Goal: Task Accomplishment & Management: Use online tool/utility

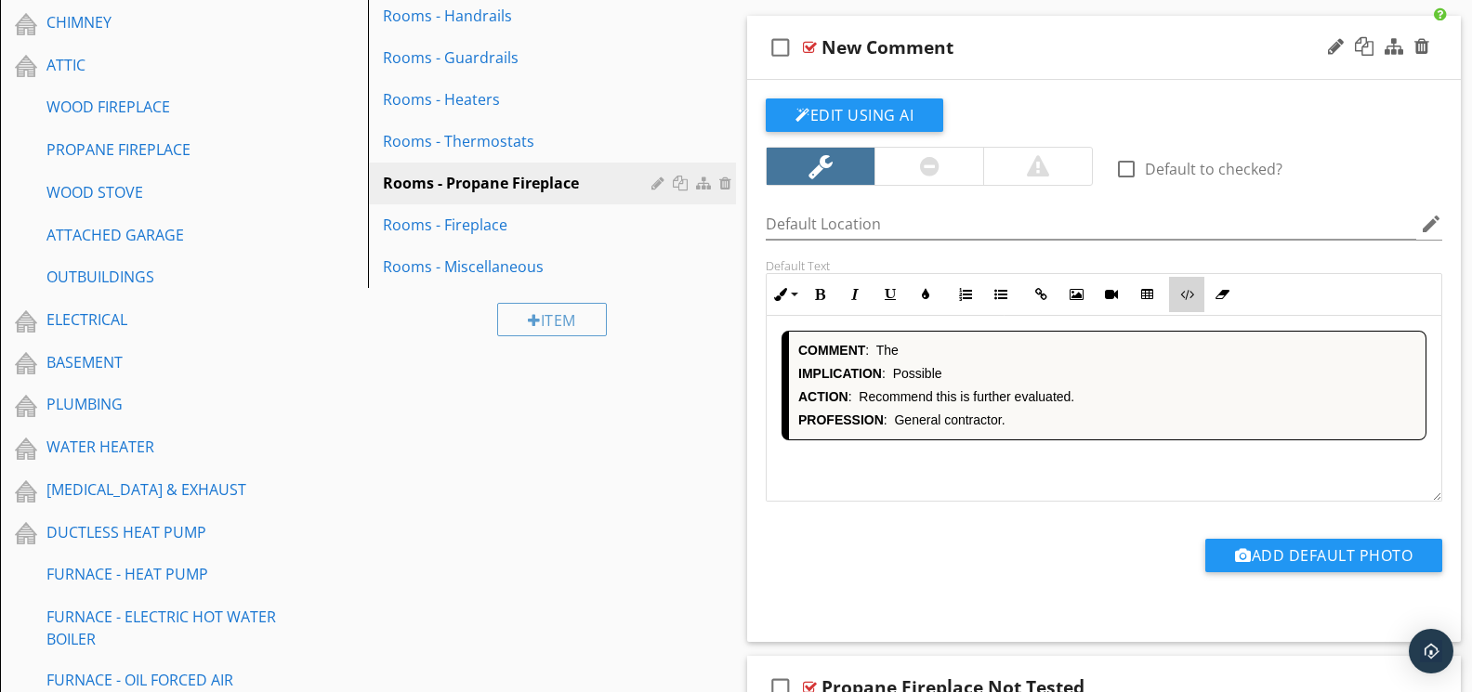
click at [1175, 298] on button "Code View" at bounding box center [1186, 294] width 35 height 35
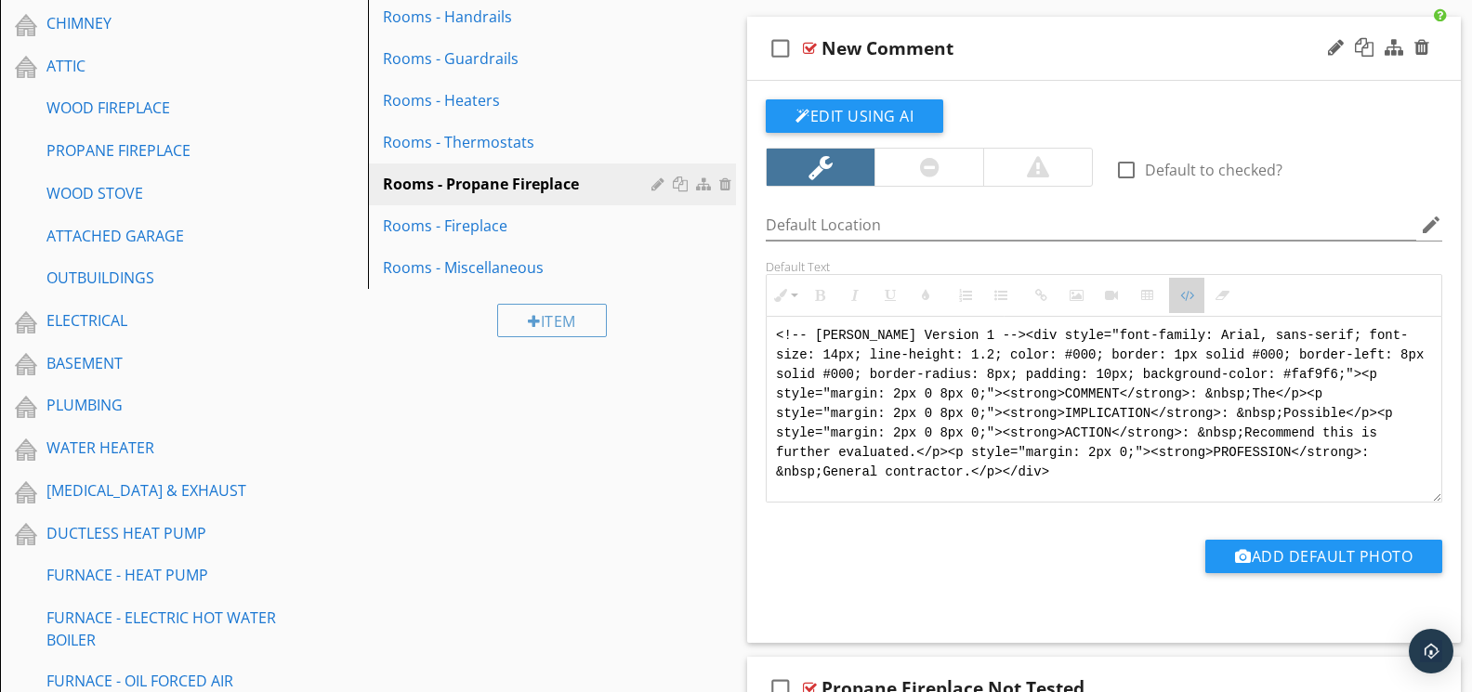
click at [1182, 305] on button "Code View" at bounding box center [1186, 295] width 35 height 35
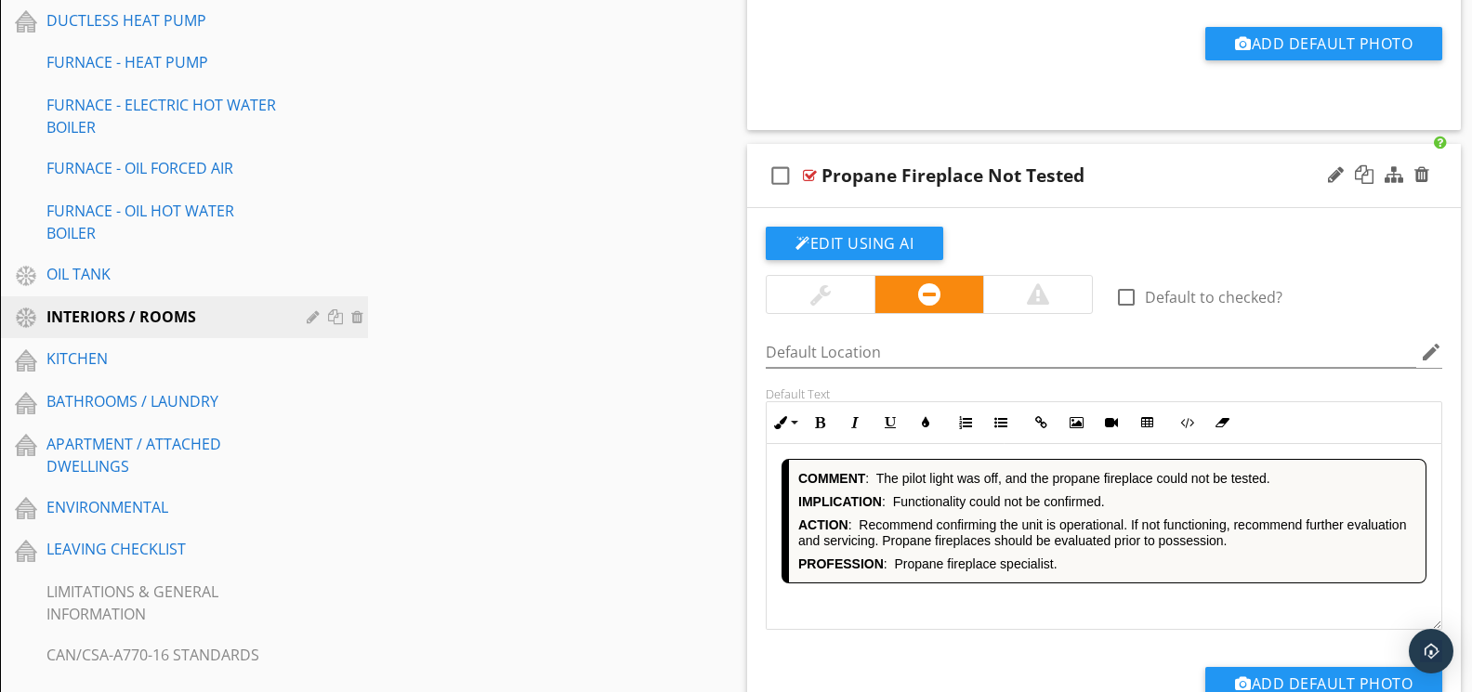
scroll to position [1219, 1]
click at [994, 615] on div "COMMENT : The pilot light was off, and the propane fireplace could not be teste…" at bounding box center [1103, 537] width 675 height 186
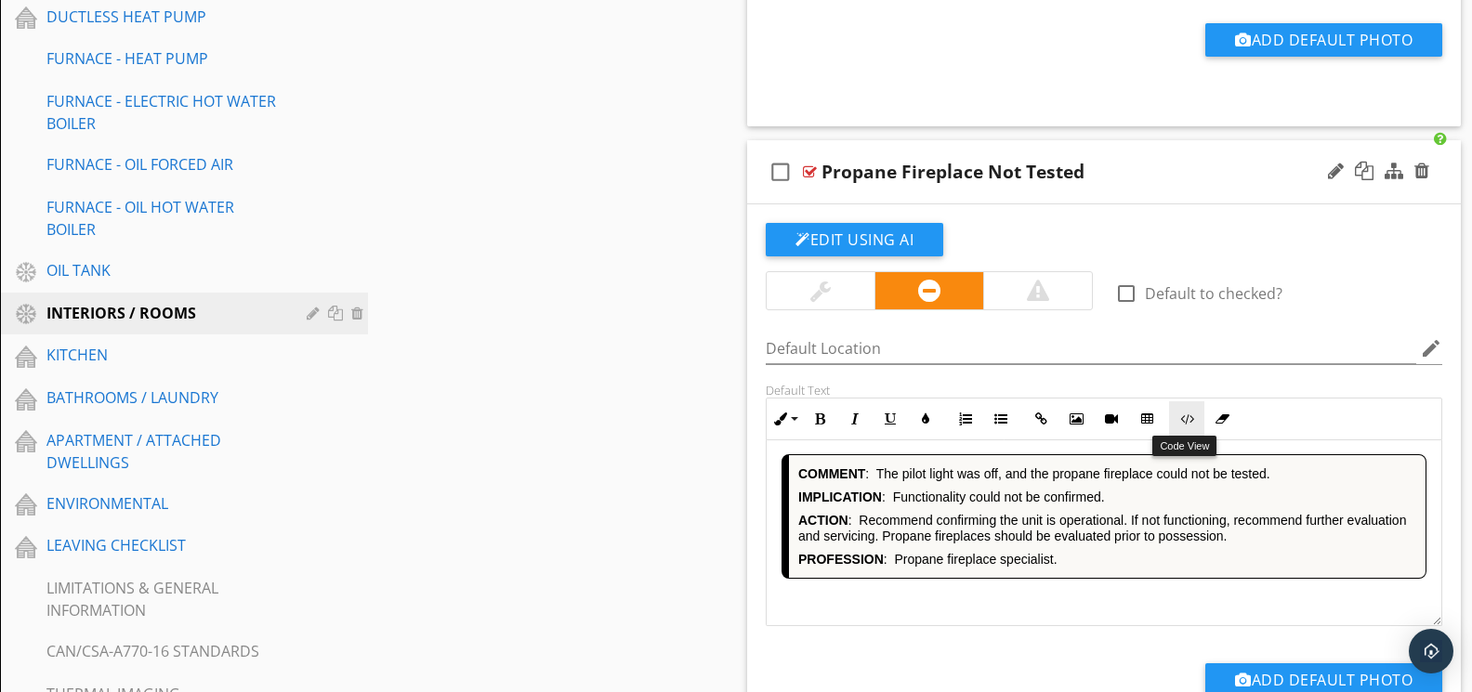
click at [1191, 424] on icon "button" at bounding box center [1186, 419] width 13 height 13
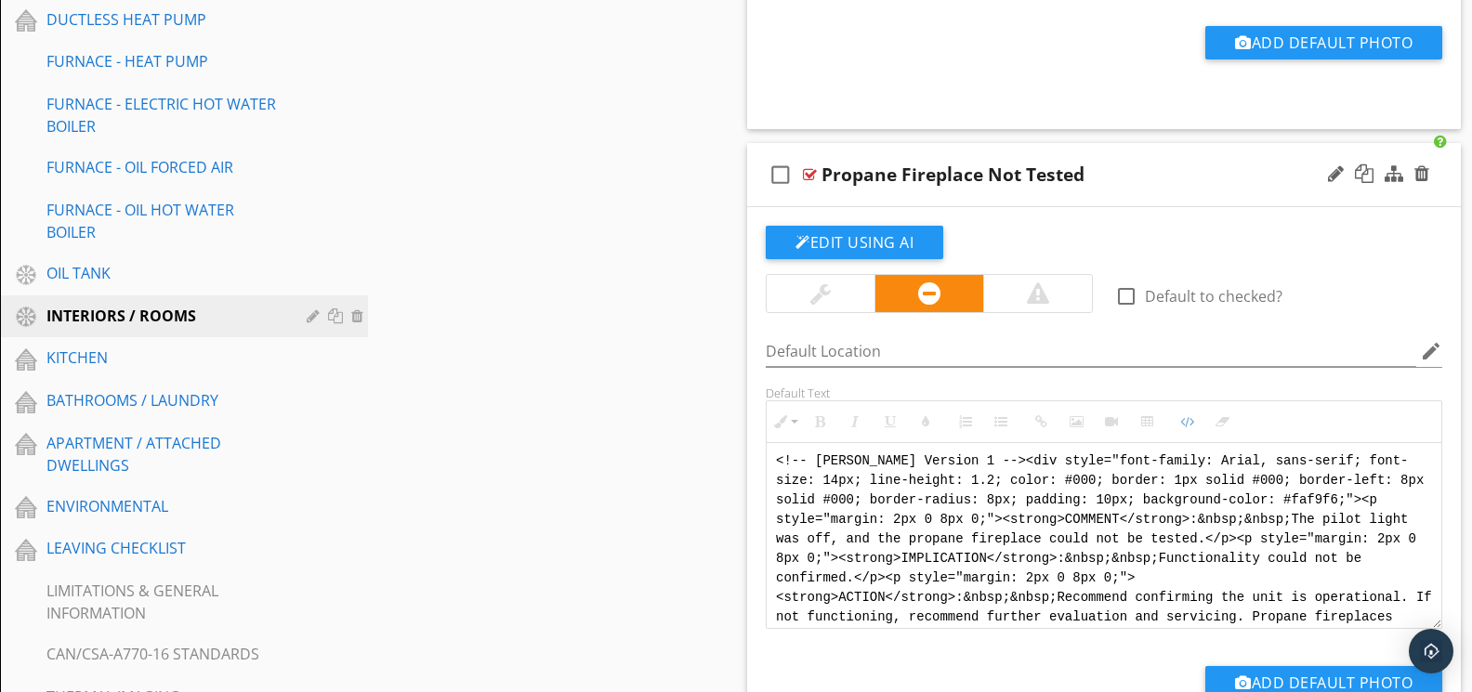
scroll to position [1864, 0]
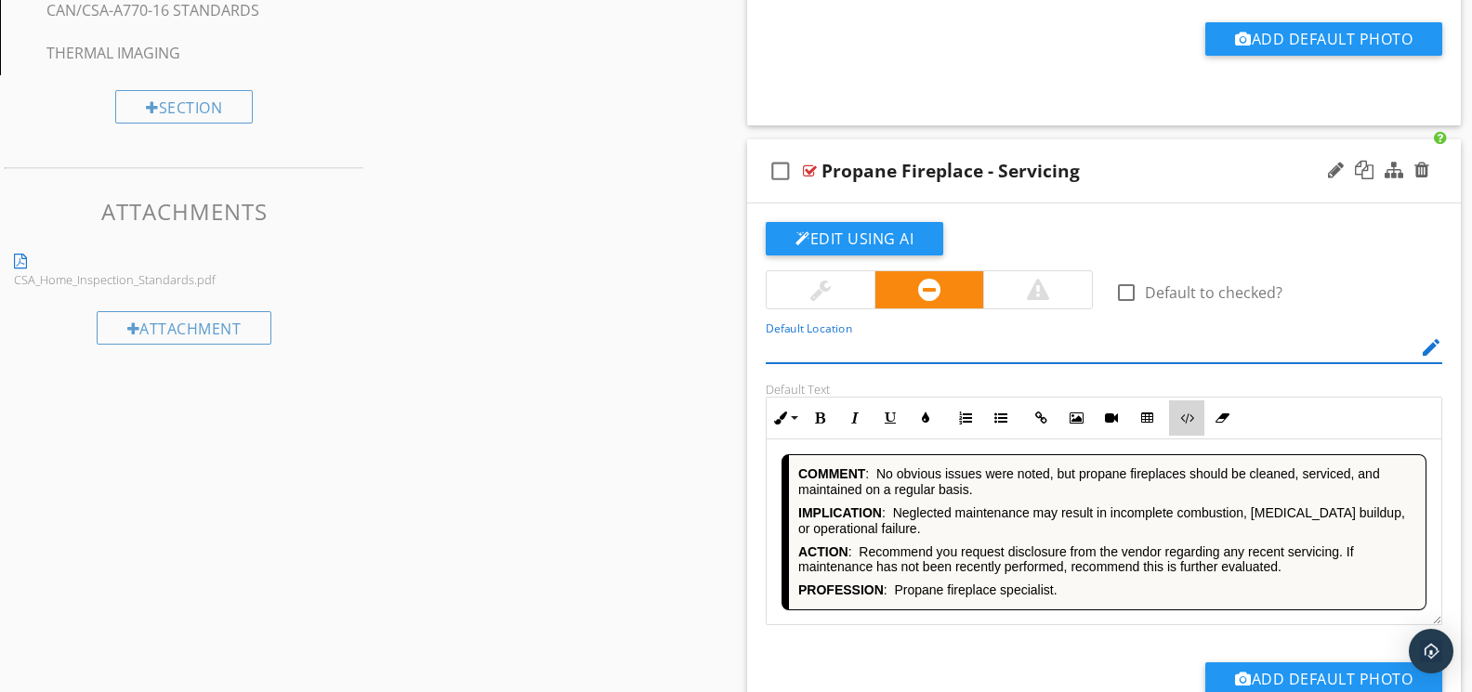
click at [1185, 426] on button "Code View" at bounding box center [1186, 417] width 35 height 35
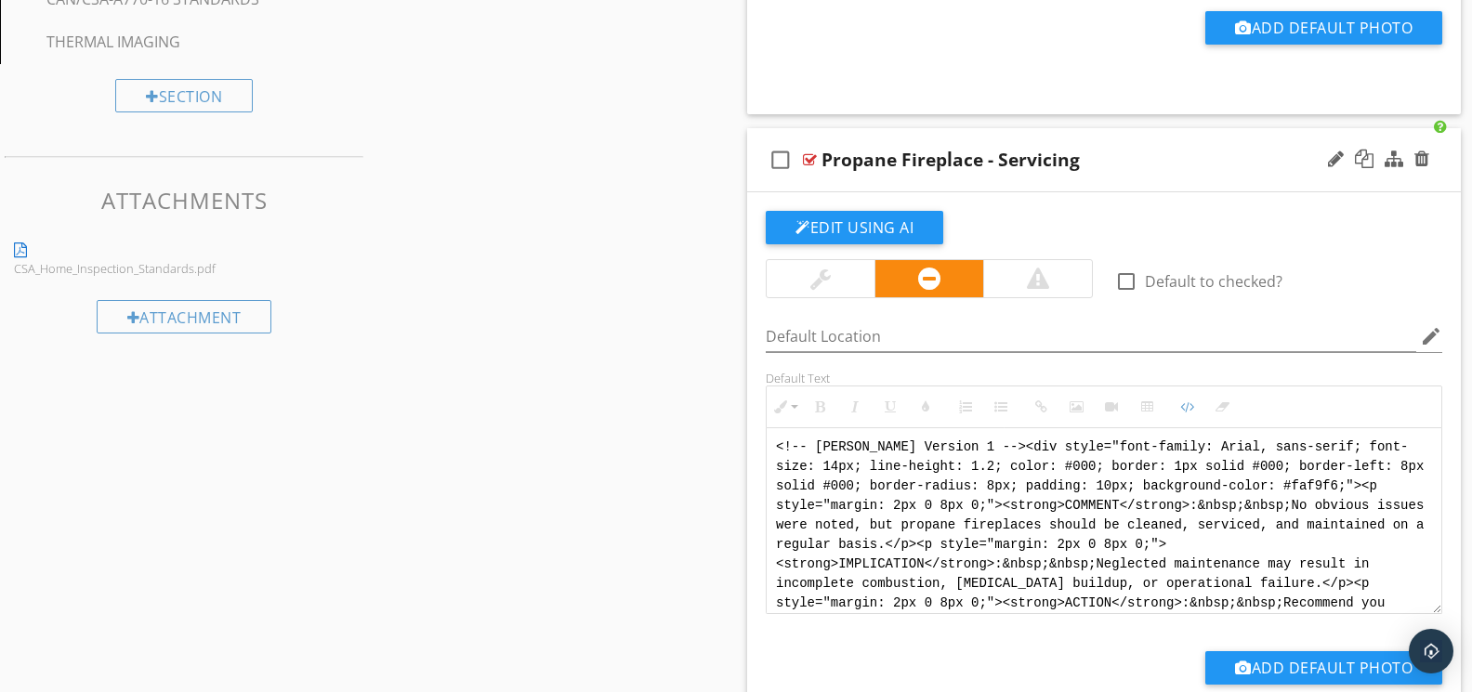
scroll to position [2506, 0]
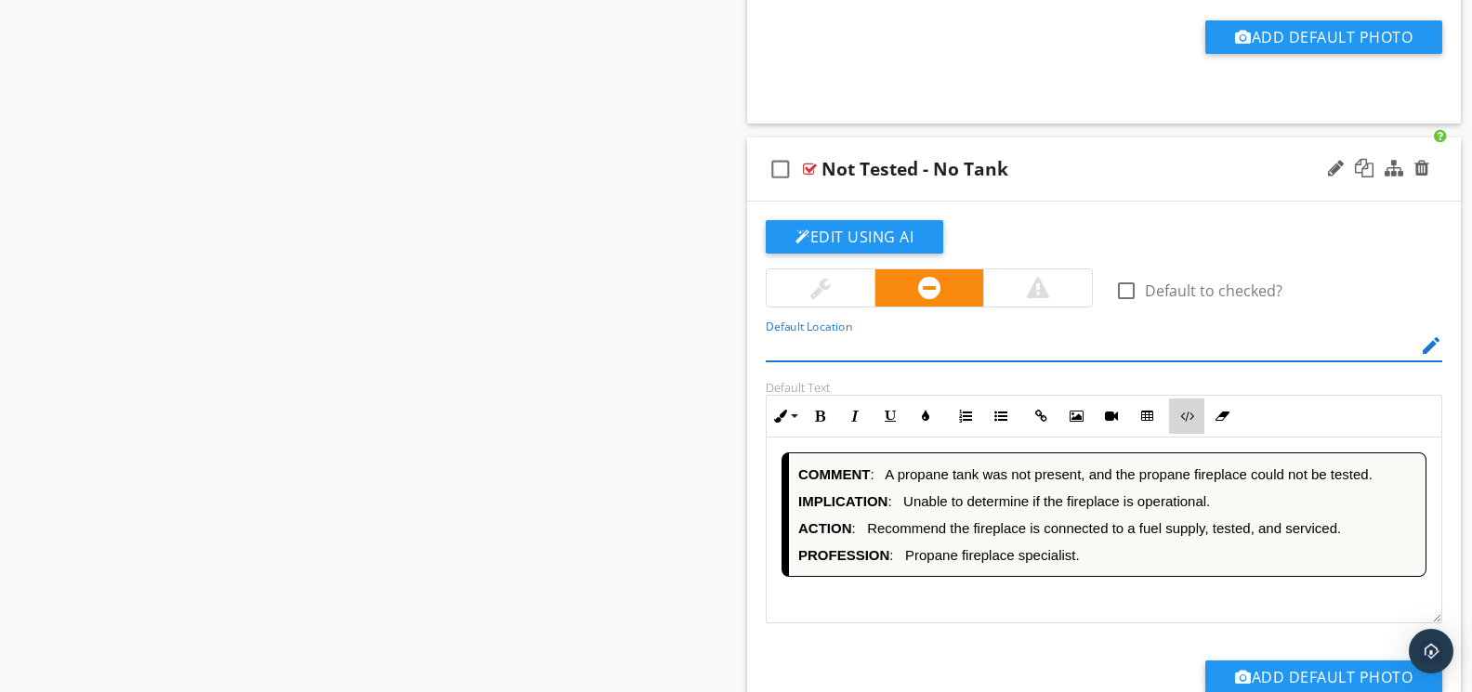
click at [1183, 424] on button "Code View" at bounding box center [1186, 416] width 35 height 35
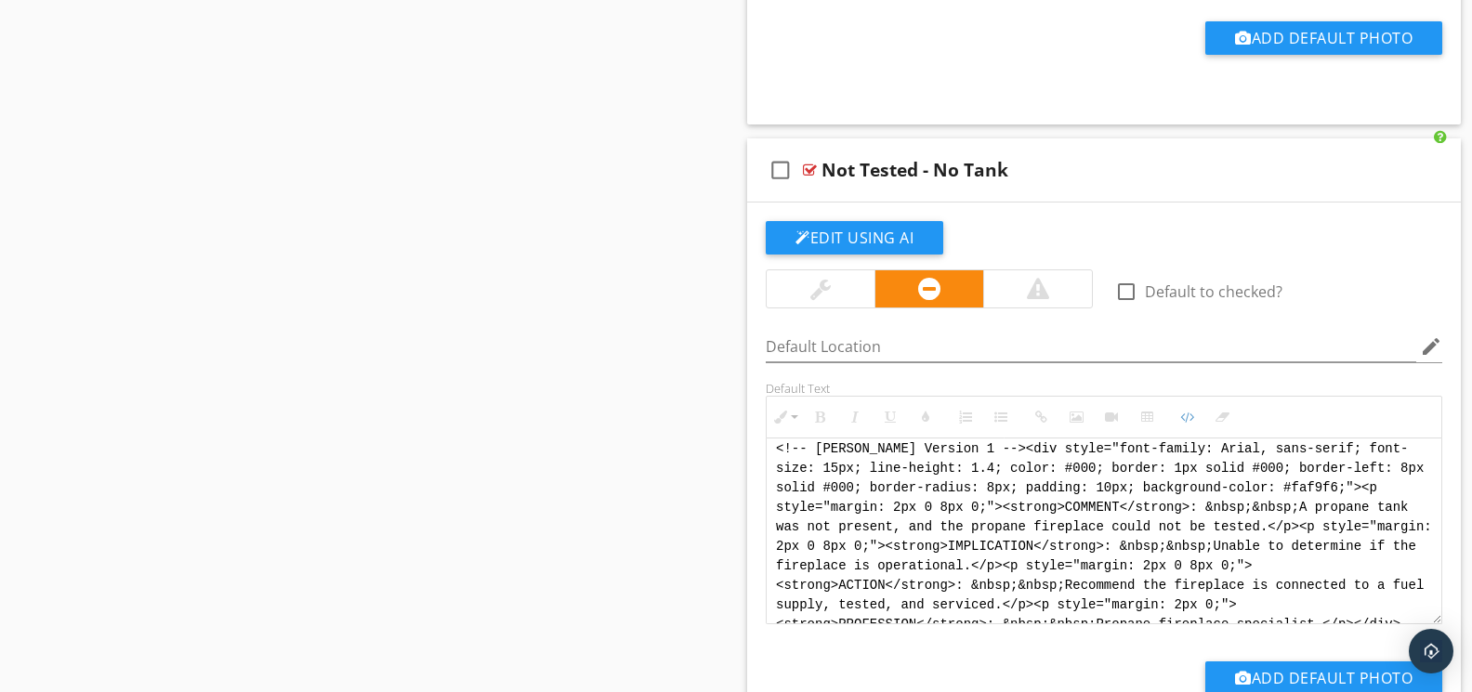
scroll to position [0, 0]
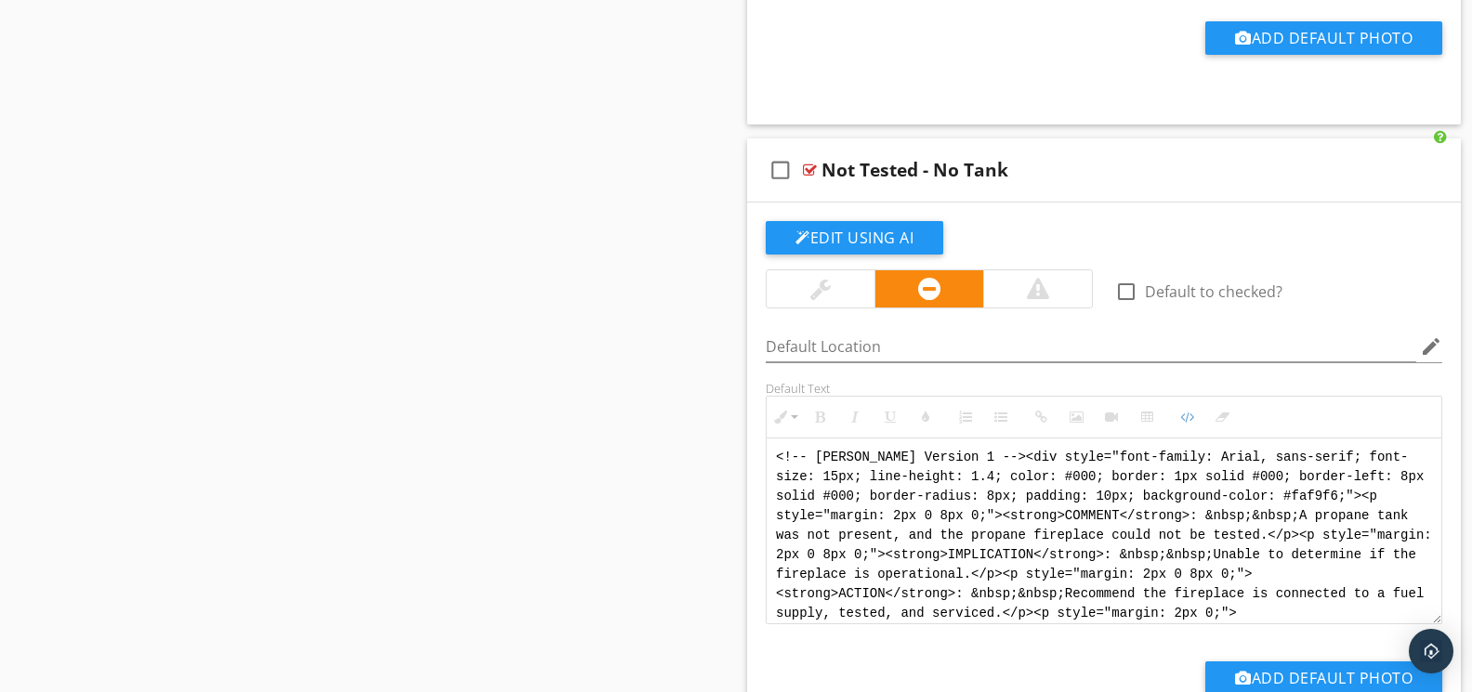
drag, startPoint x: 1198, startPoint y: 613, endPoint x: 704, endPoint y: 428, distance: 526.8
paste textarea "Version 1 --> <div style="font-family: Arial, sans-serif; font-size: 14px; line…"
type textarea "<!-- Version 1 --> <div style="font-family: Arial, sans-serif; font-size: 14px;…"
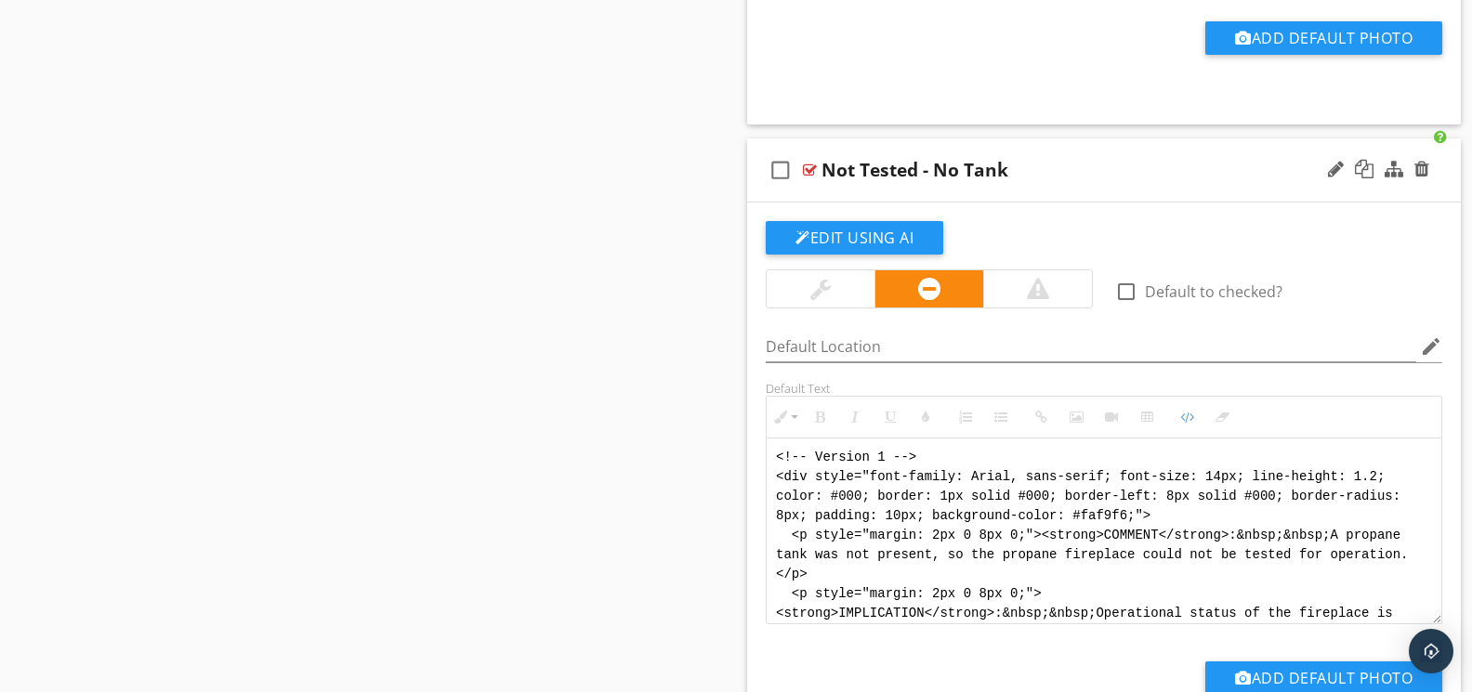
scroll to position [130, 0]
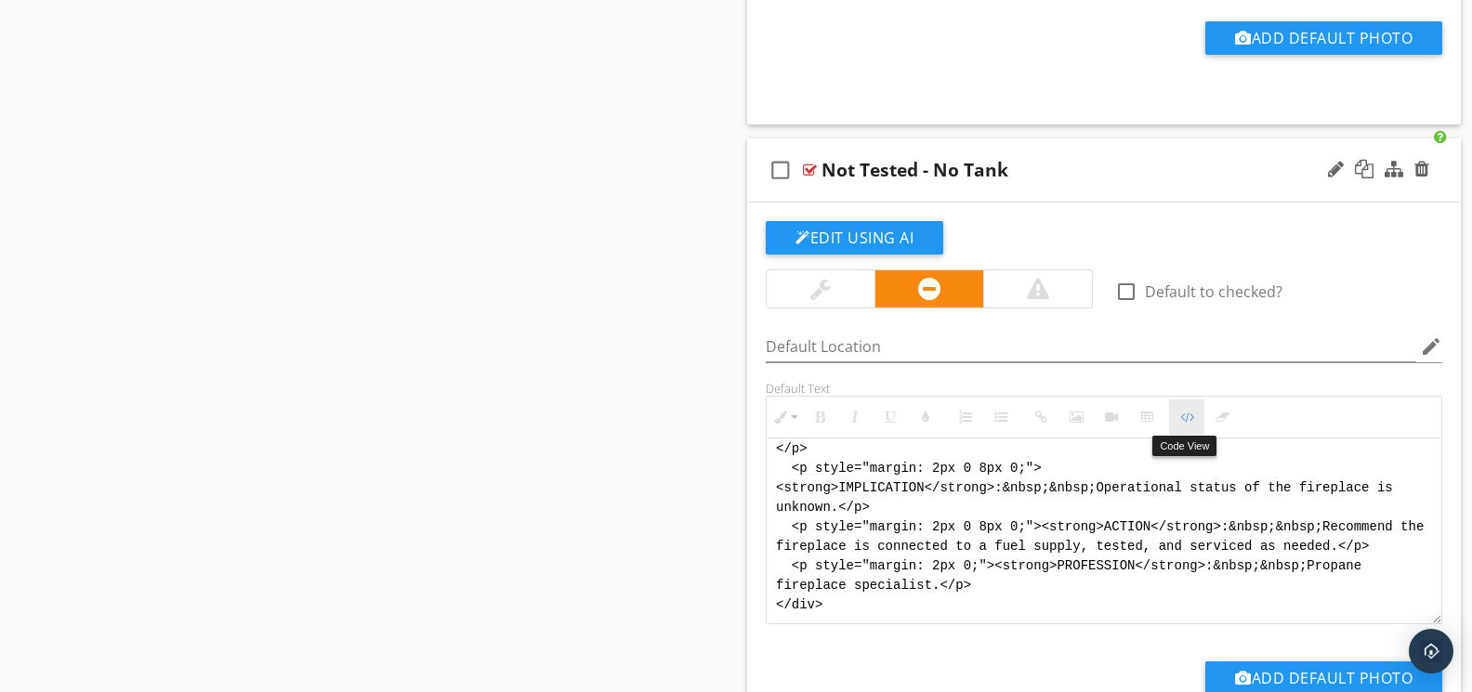
click at [1174, 418] on button "Code View" at bounding box center [1186, 416] width 35 height 35
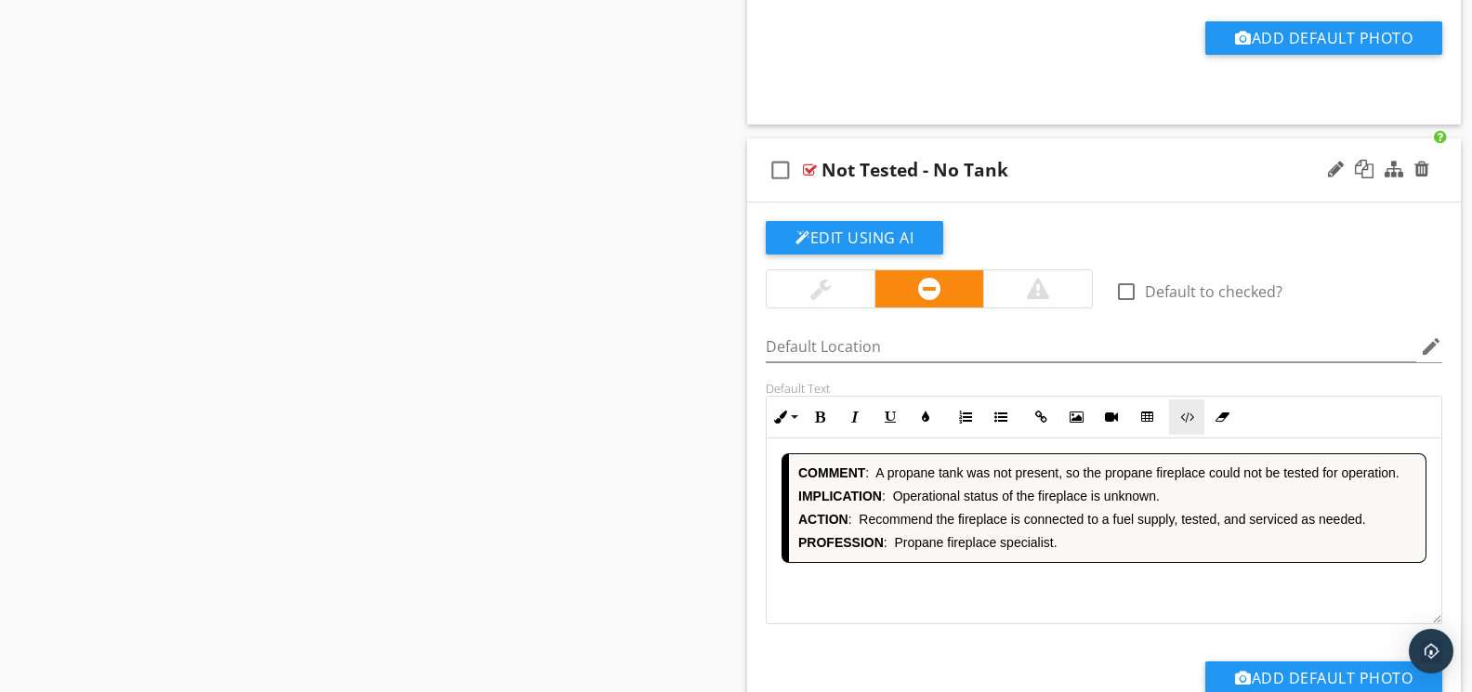
scroll to position [3146, 0]
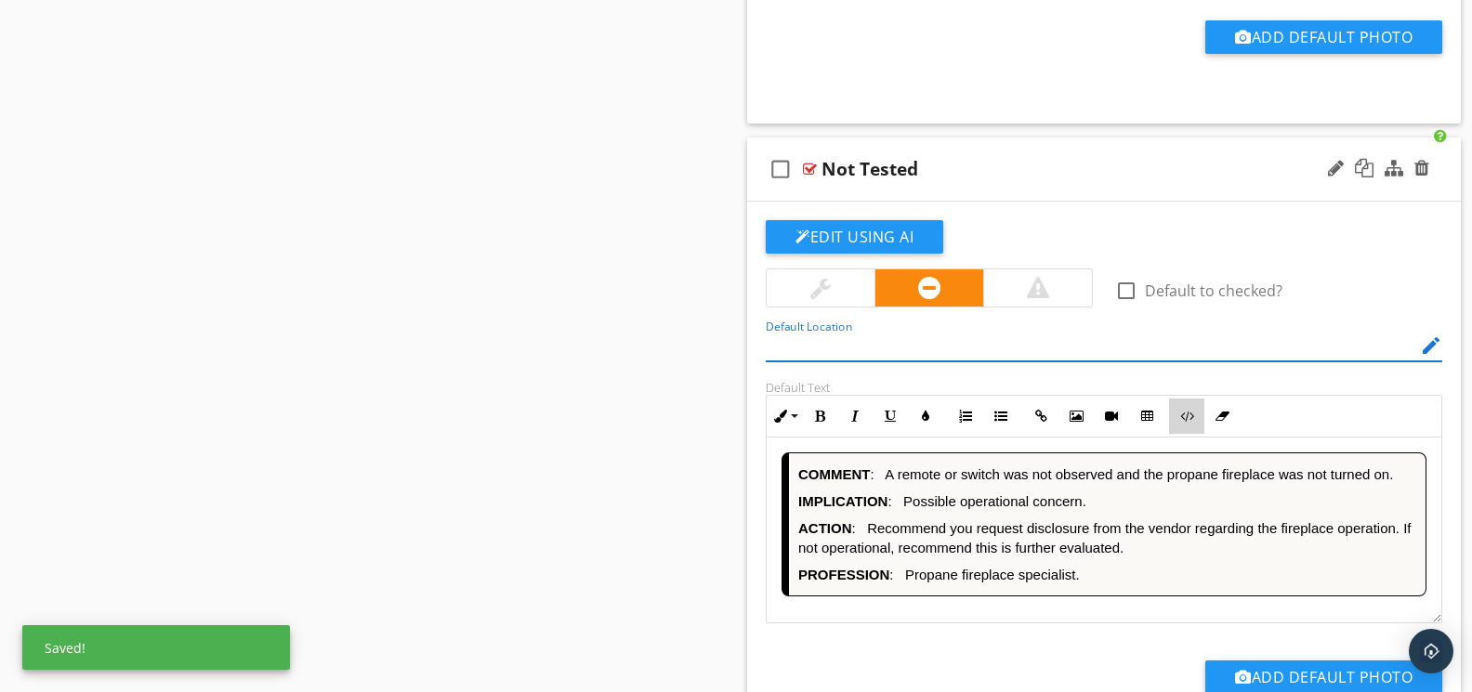
click at [1180, 413] on button "Code View" at bounding box center [1186, 416] width 35 height 35
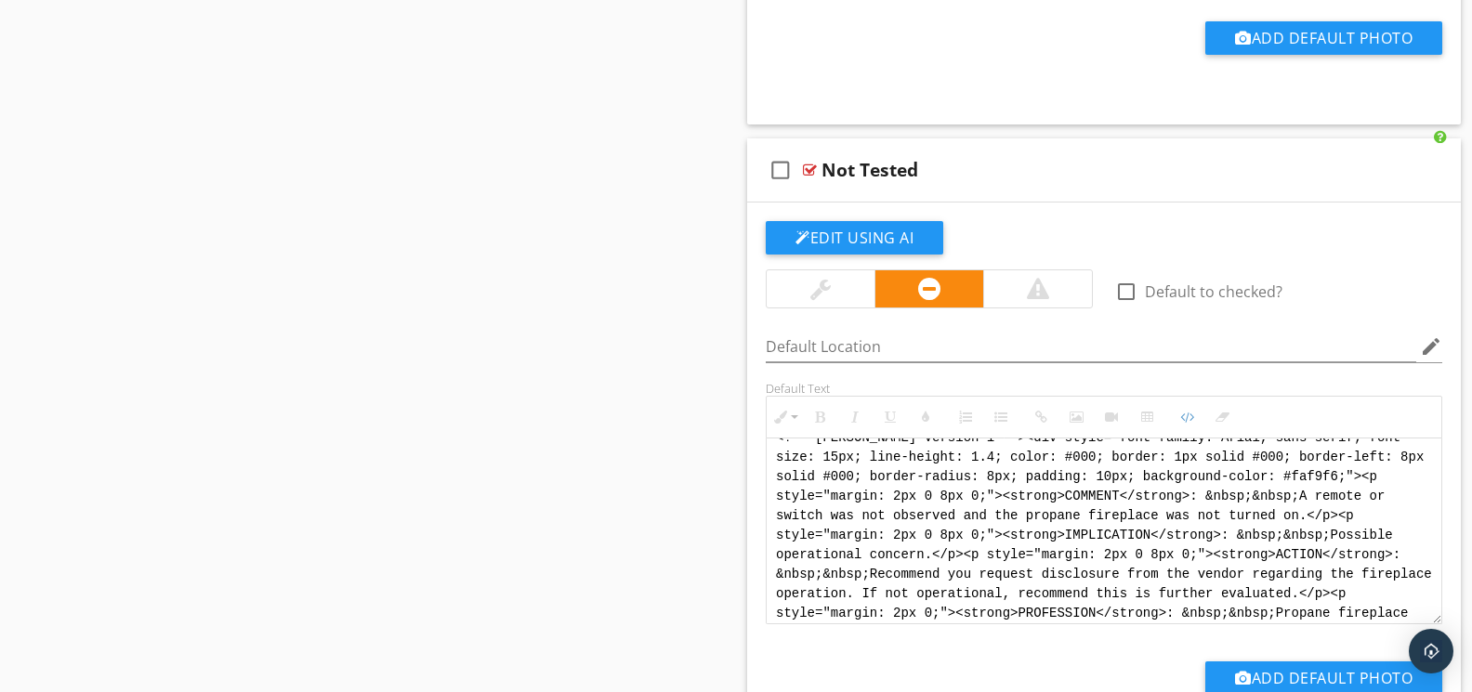
scroll to position [0, 0]
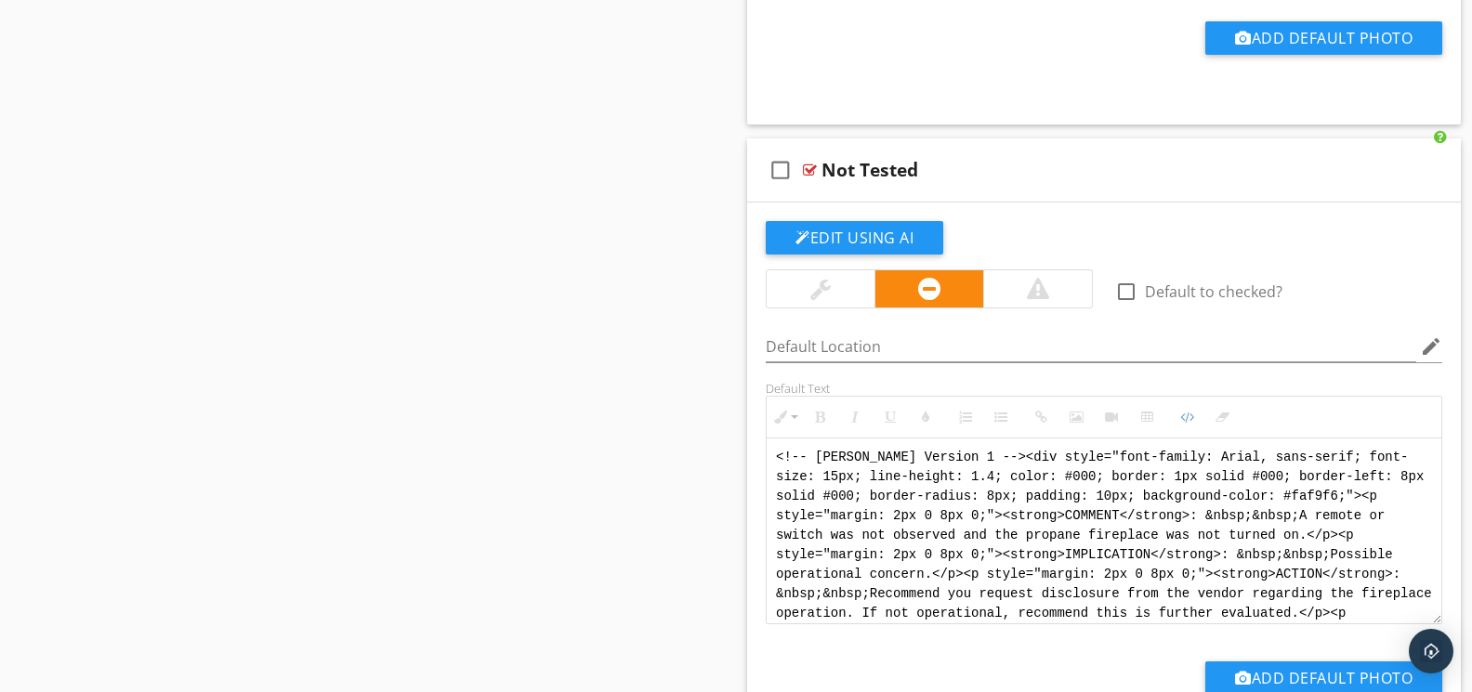
drag, startPoint x: 1406, startPoint y: 608, endPoint x: 637, endPoint y: 391, distance: 798.3
paste textarea "Version 1 --> <div style="font-family: Arial, sans-serif; font-size: 14px; line…"
type textarea "<!-- Version 1 --> <div style="font-family: Arial, sans-serif; font-size: 14px;…"
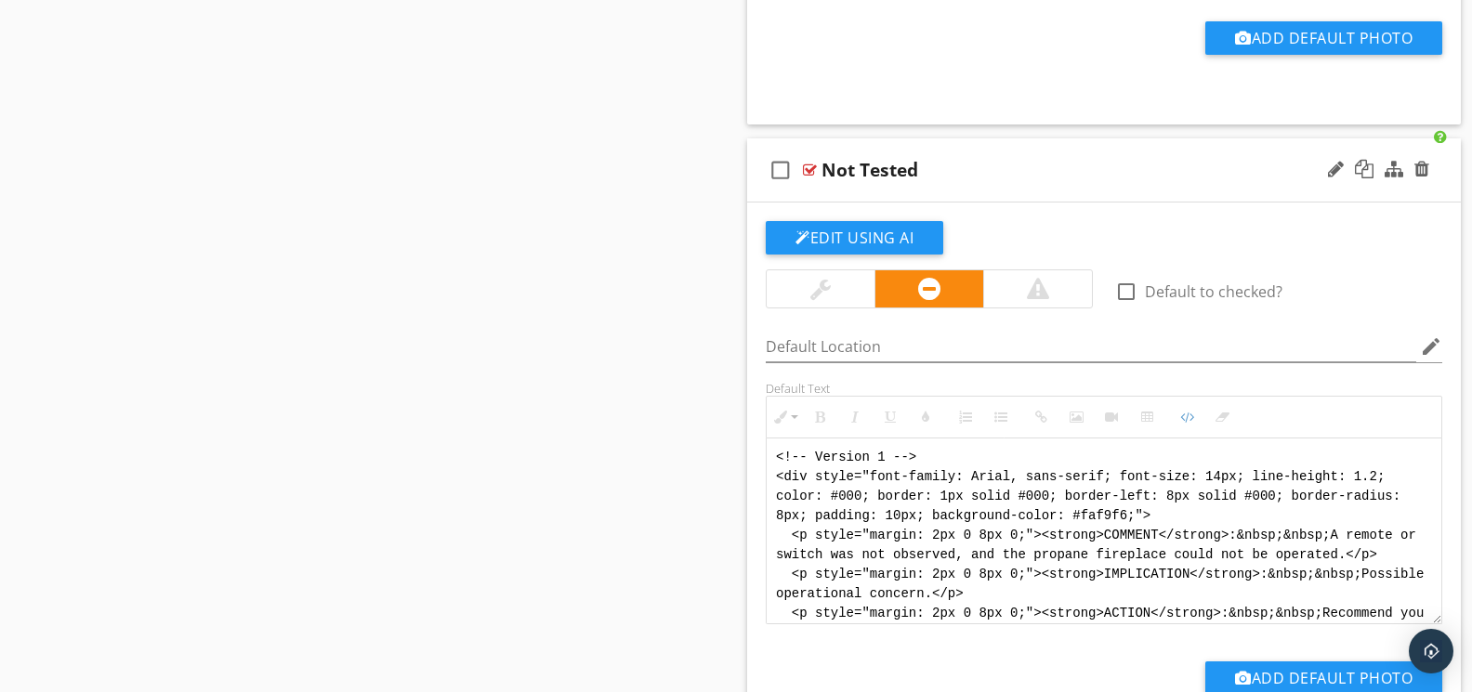
scroll to position [111, 0]
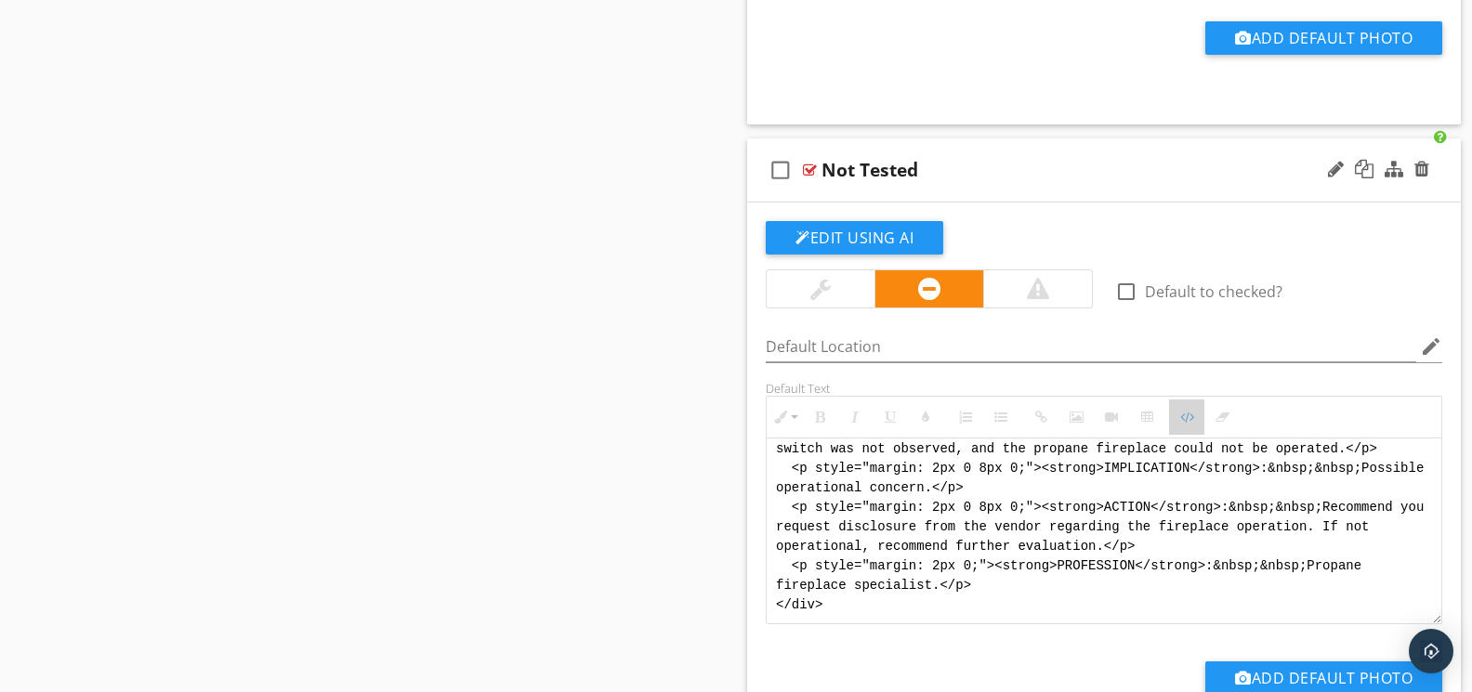
click at [1175, 415] on button "Code View" at bounding box center [1186, 416] width 35 height 35
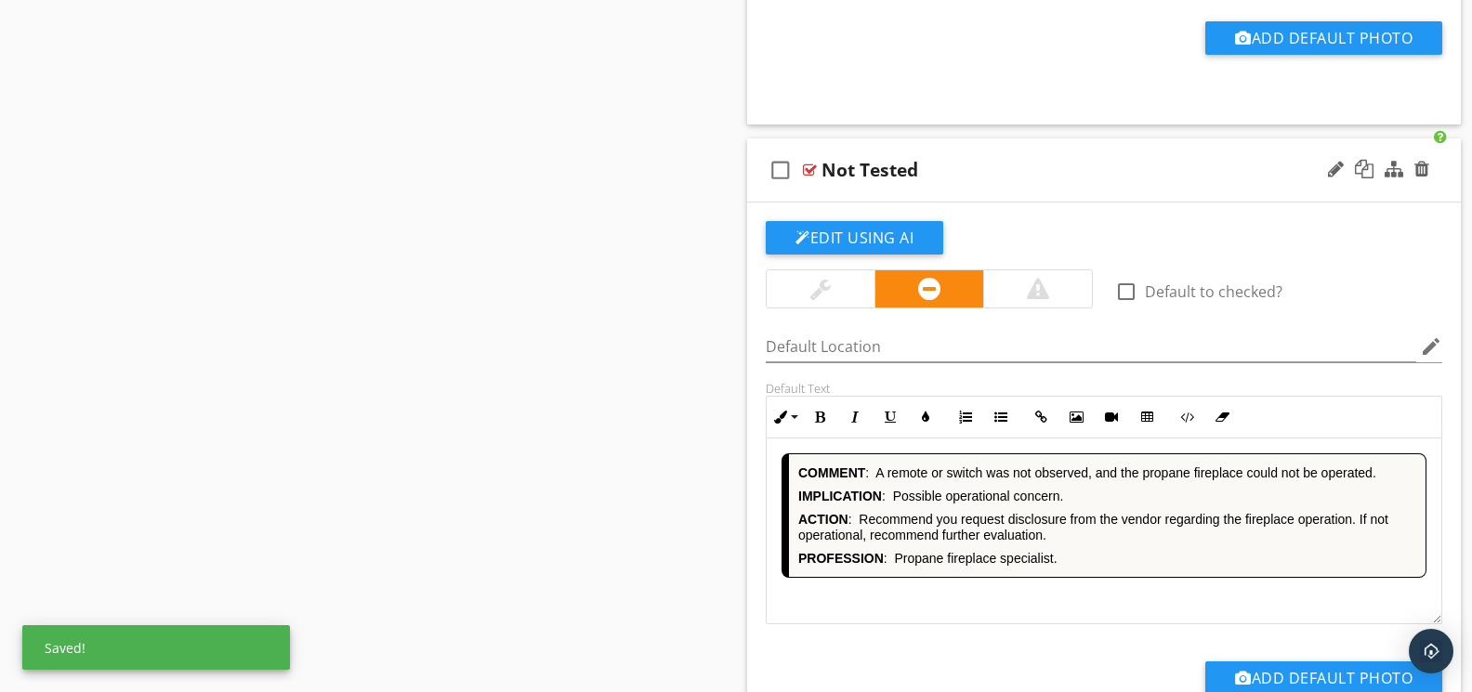
scroll to position [3788, 0]
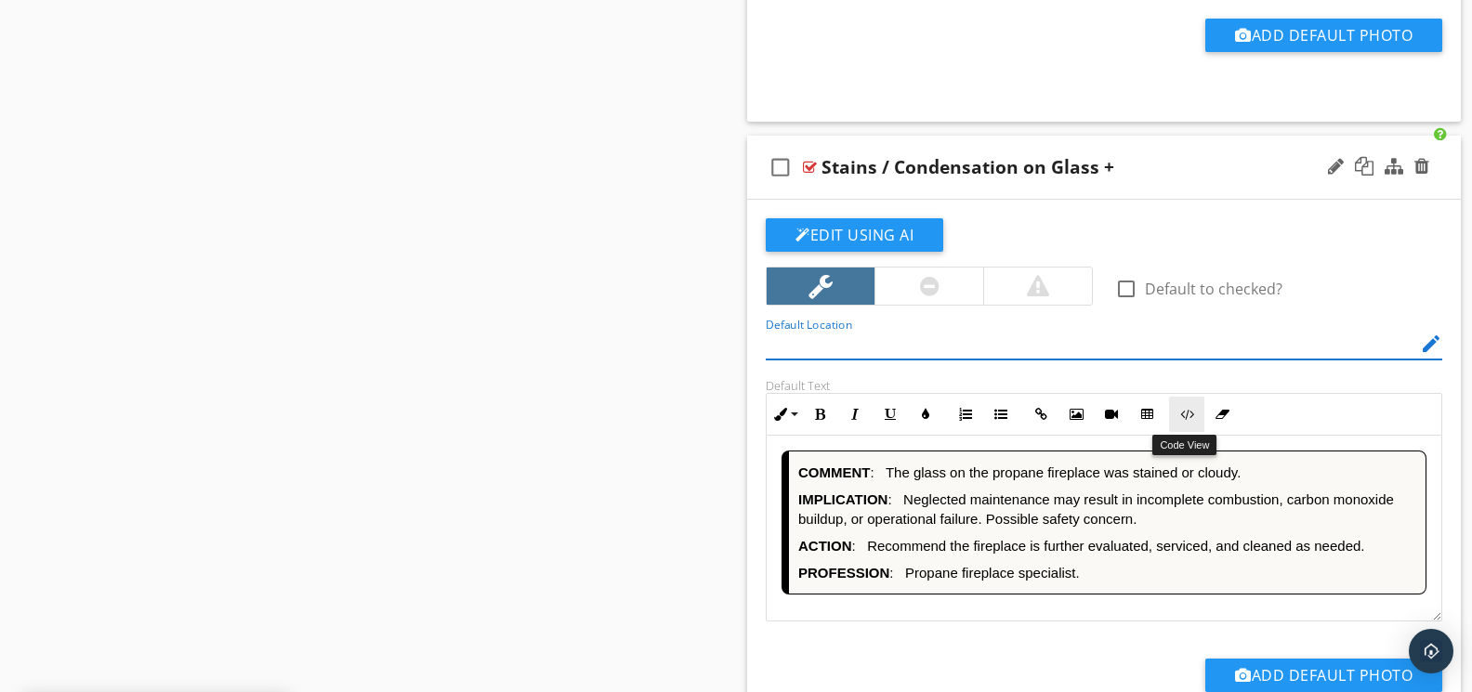
click at [1179, 422] on button "Code View" at bounding box center [1186, 414] width 35 height 35
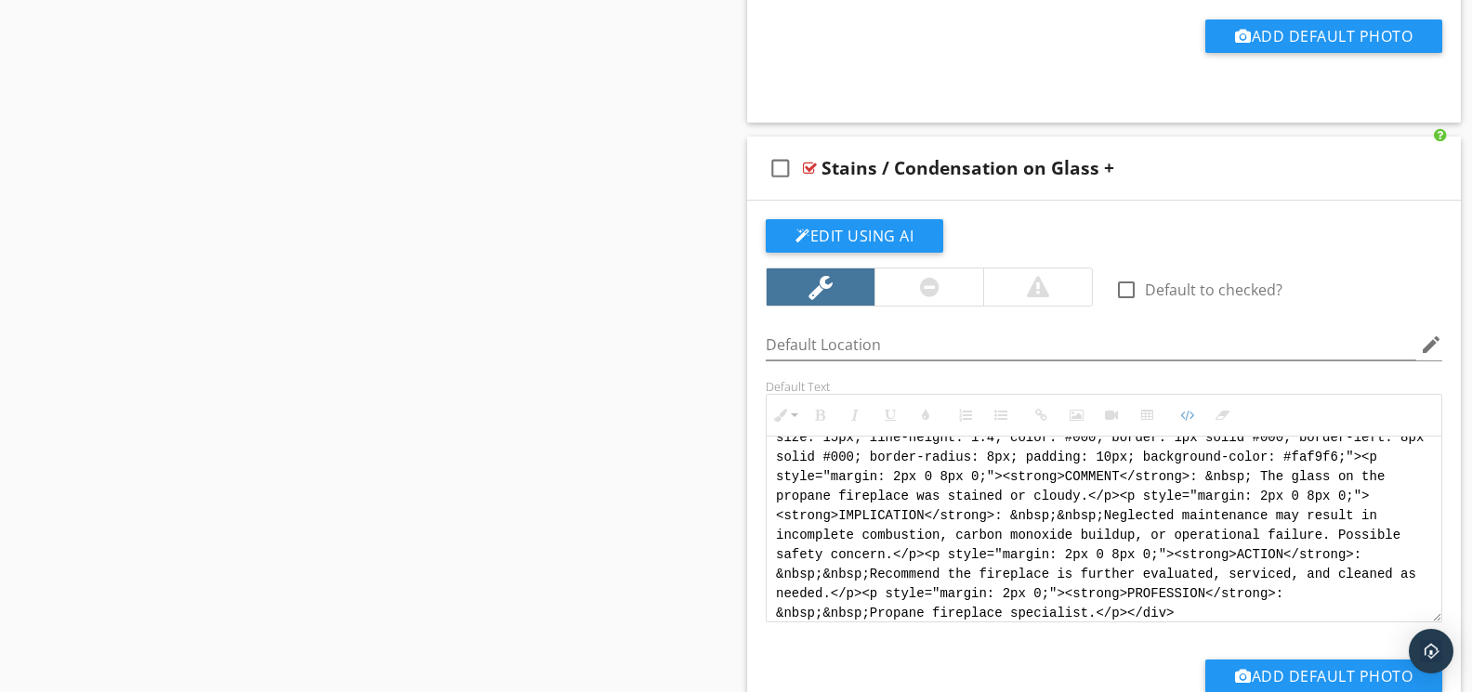
scroll to position [0, 0]
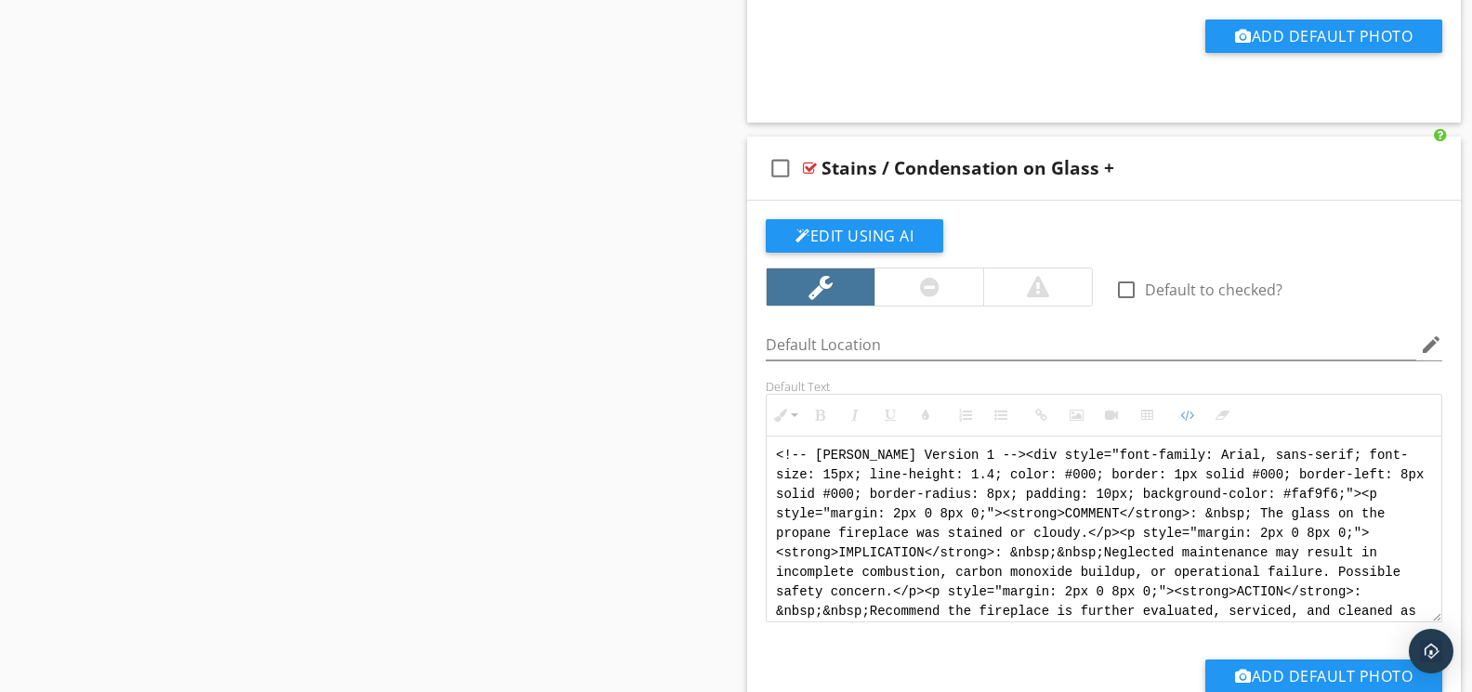
drag, startPoint x: 1187, startPoint y: 602, endPoint x: 633, endPoint y: 410, distance: 587.0
paste textarea "Version 1 --> <div style="font-family: Arial, sans-serif; font-size: 14px; line…"
type textarea "<!-- Version 1 --> <div style="font-family: Arial, sans-serif; font-size: 14px;…"
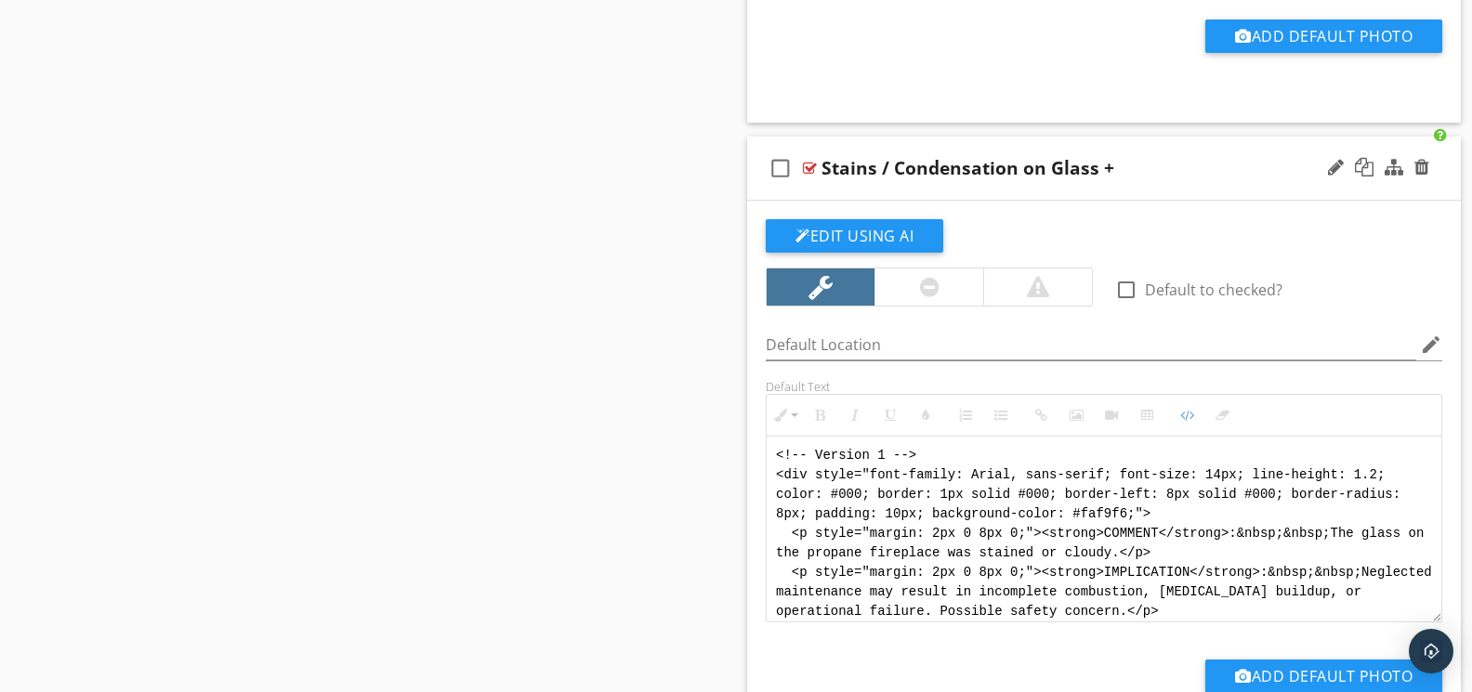
scroll to position [130, 0]
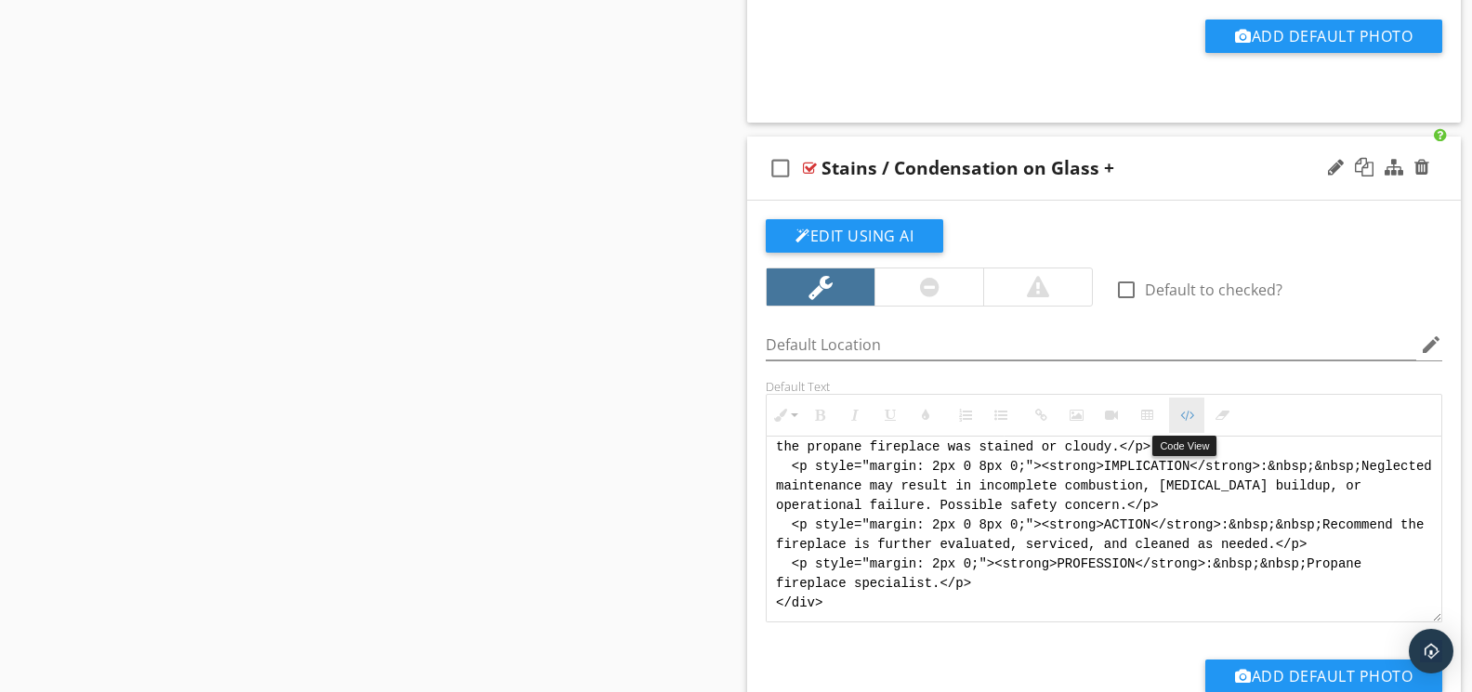
click at [1189, 417] on icon "button" at bounding box center [1186, 415] width 13 height 13
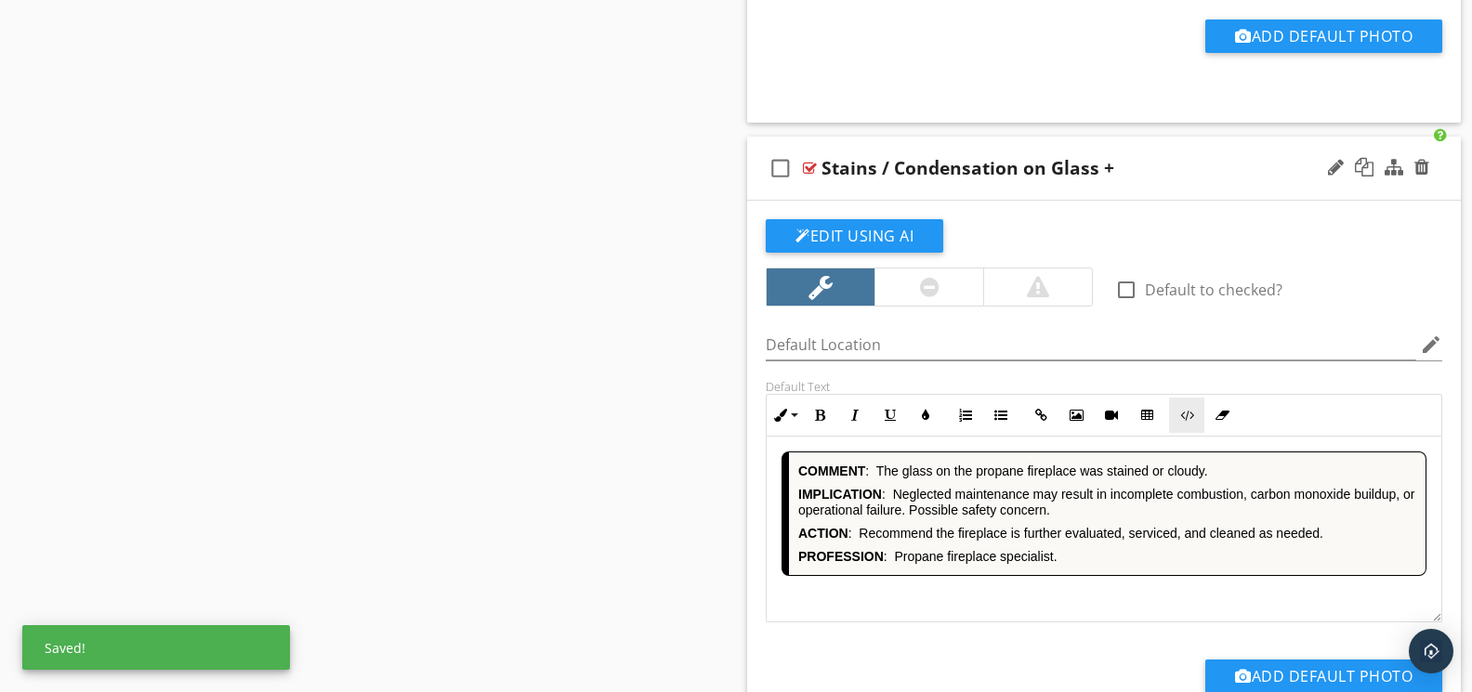
scroll to position [4428, 0]
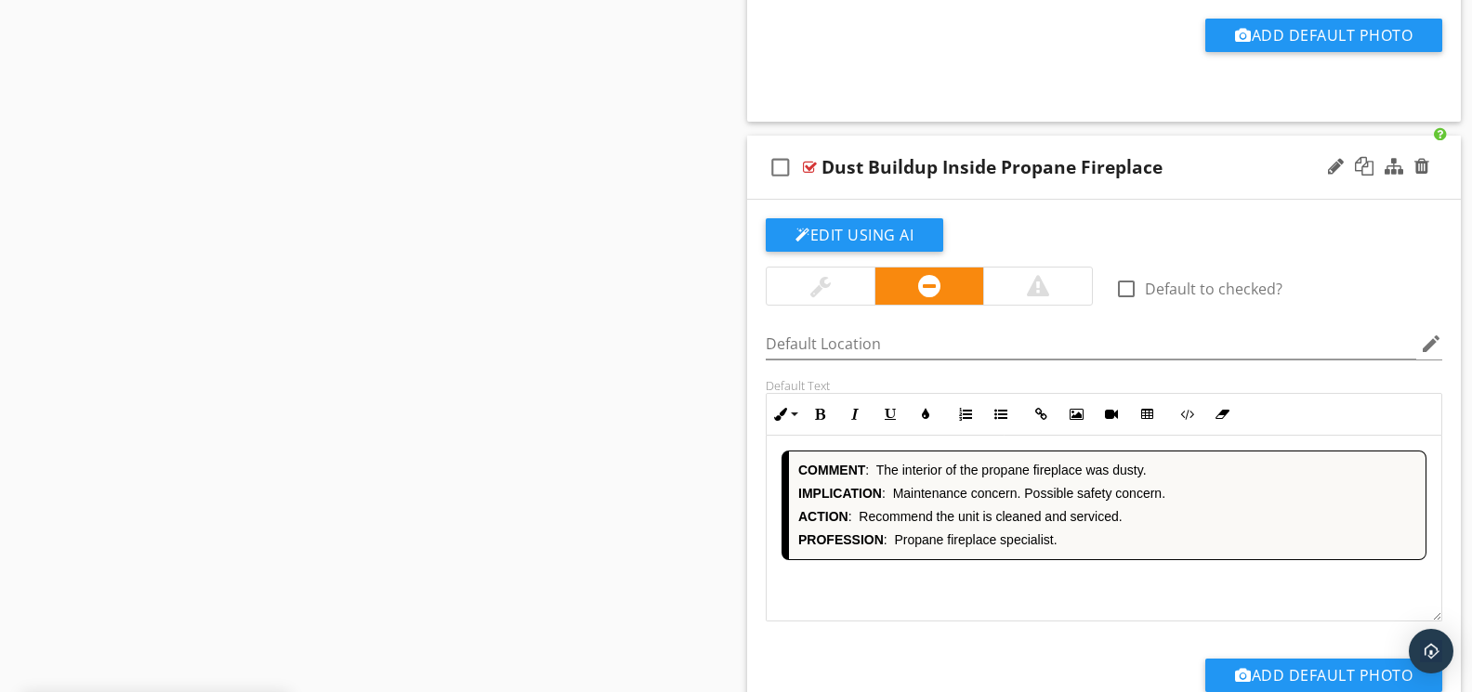
click at [1046, 578] on div "COMMENT : The interior of the propane fireplace was dusty. IMPLICATION : Mainte…" at bounding box center [1103, 529] width 675 height 186
click at [1184, 418] on icon "button" at bounding box center [1186, 414] width 13 height 13
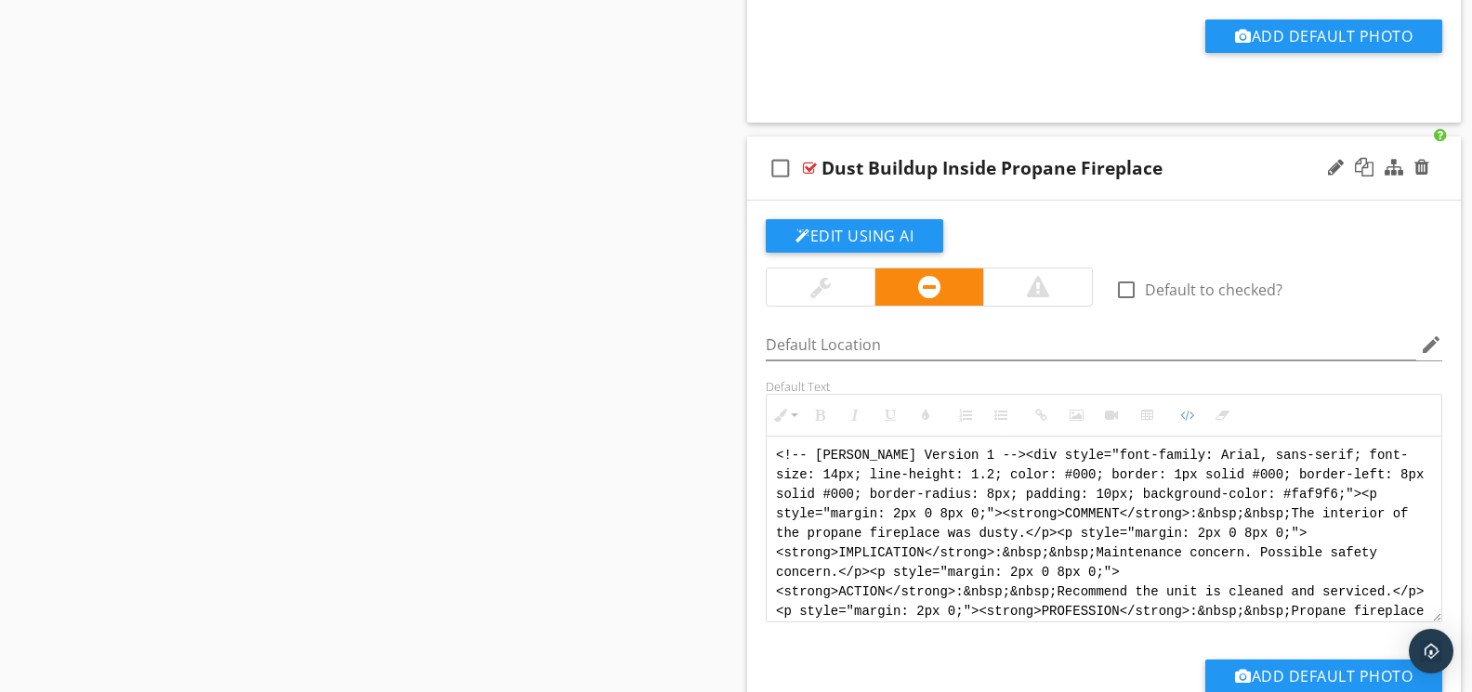
scroll to position [5070, 0]
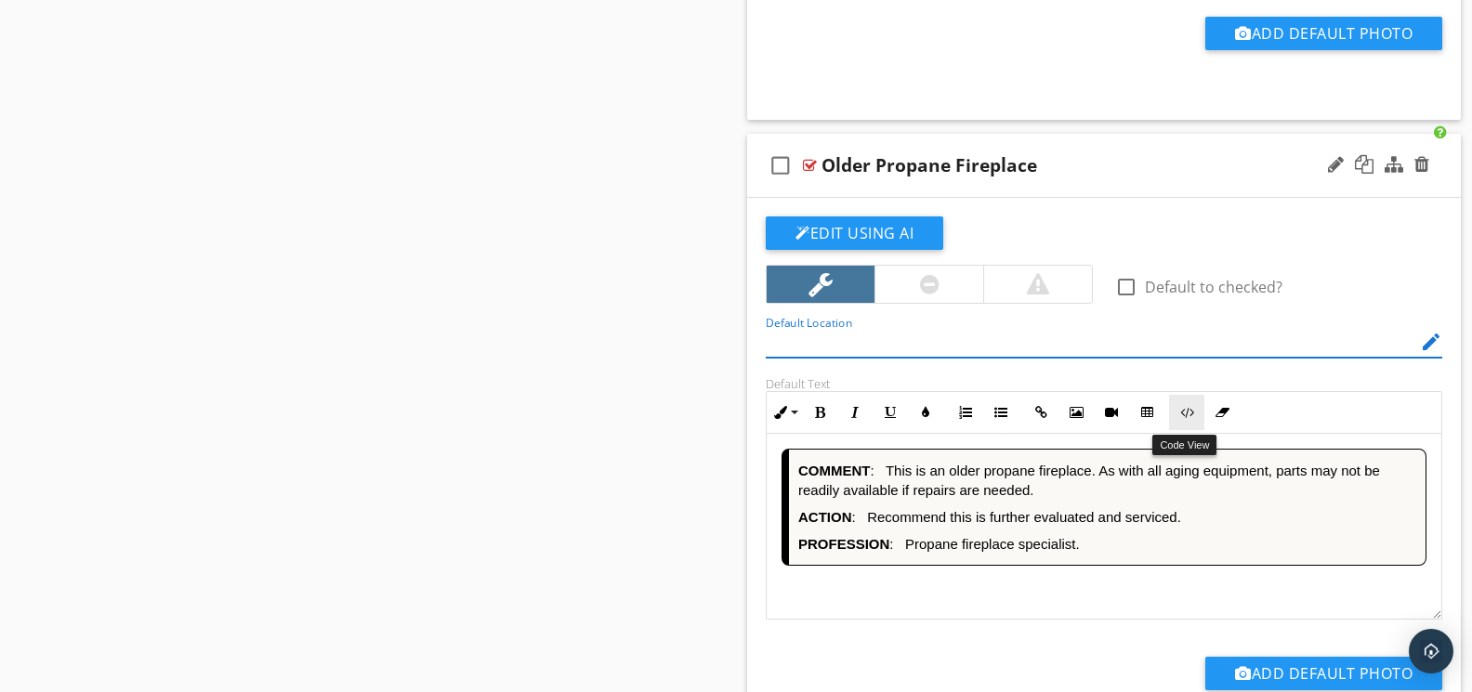
click at [1183, 419] on icon "button" at bounding box center [1186, 412] width 13 height 13
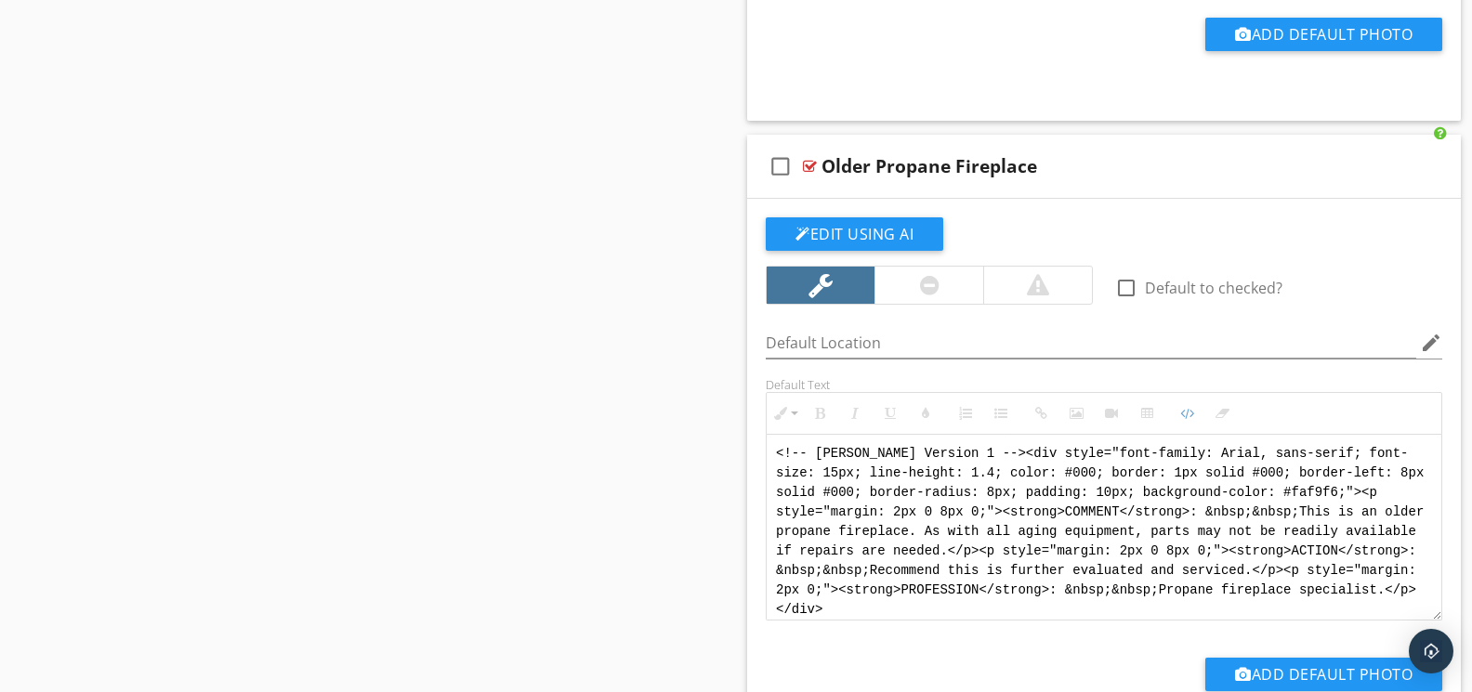
drag, startPoint x: 912, startPoint y: 613, endPoint x: 673, endPoint y: 414, distance: 311.4
paste textarea "Version 1 --> <div style="font-family: Arial, sans-serif; font-size: 14px; line…"
type textarea "<!-- Version 1 --> <div style="font-family: Arial, sans-serif; font-size: 14px;…"
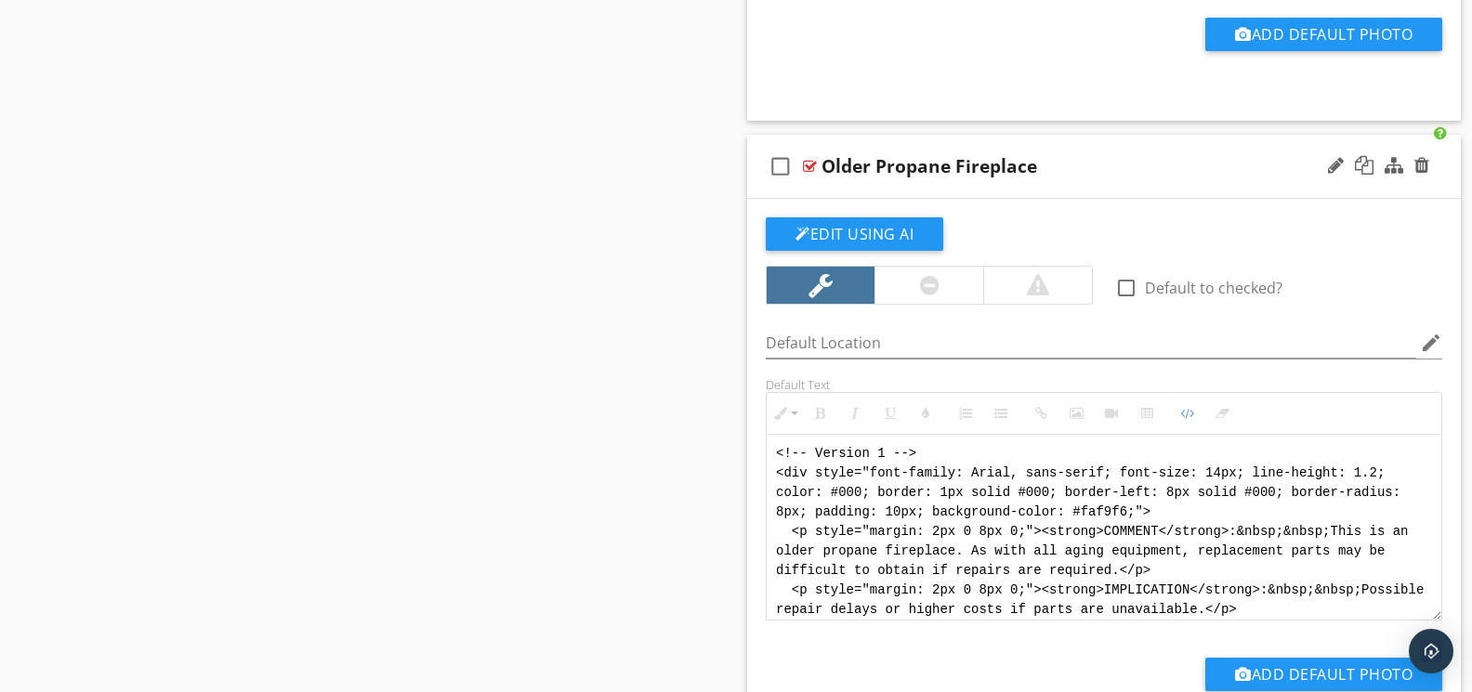
scroll to position [111, 0]
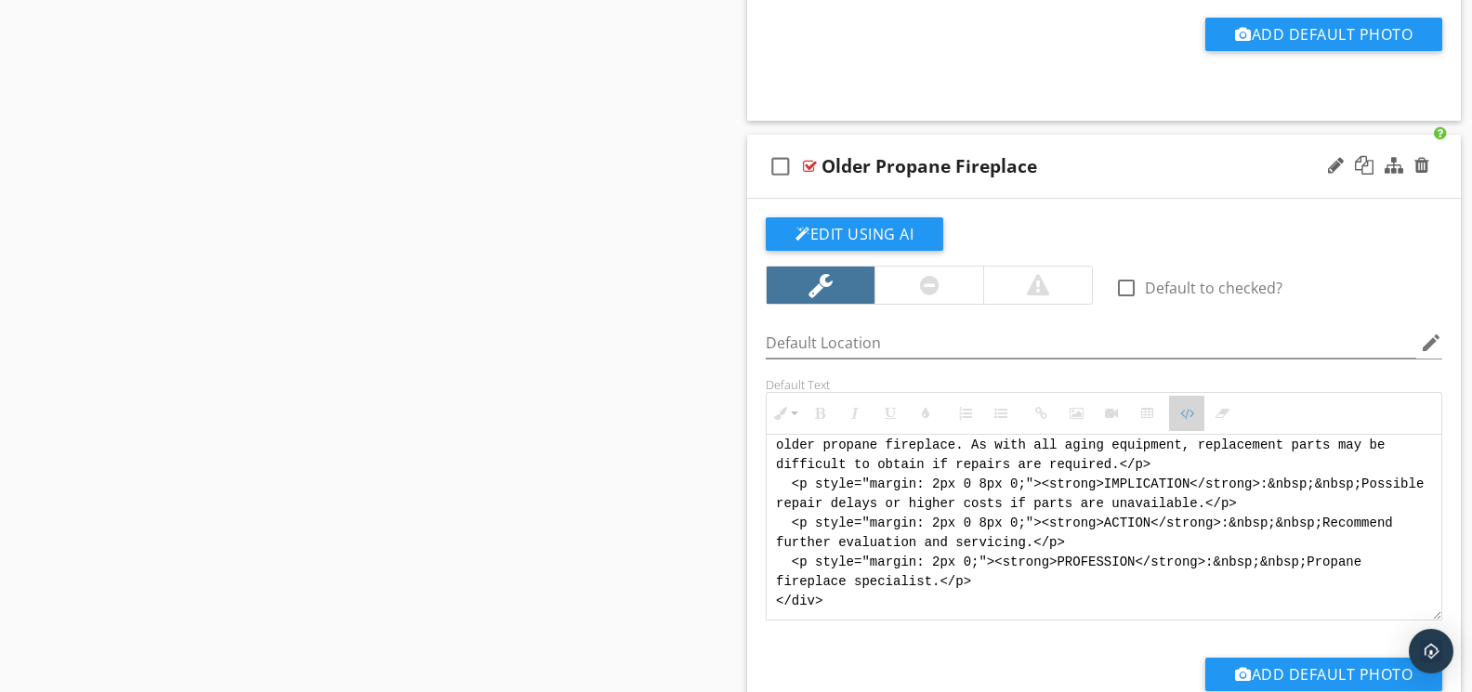
click at [1183, 420] on icon "button" at bounding box center [1186, 413] width 13 height 13
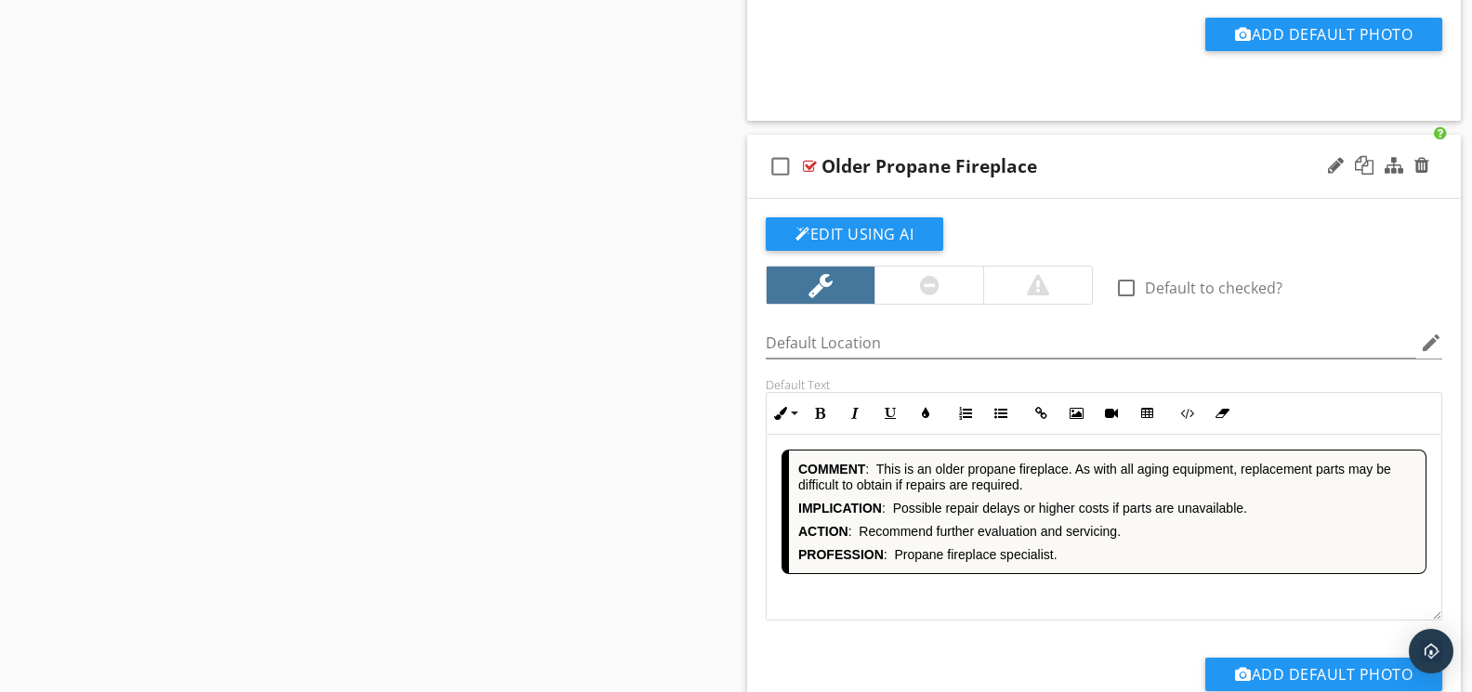
scroll to position [5710, 0]
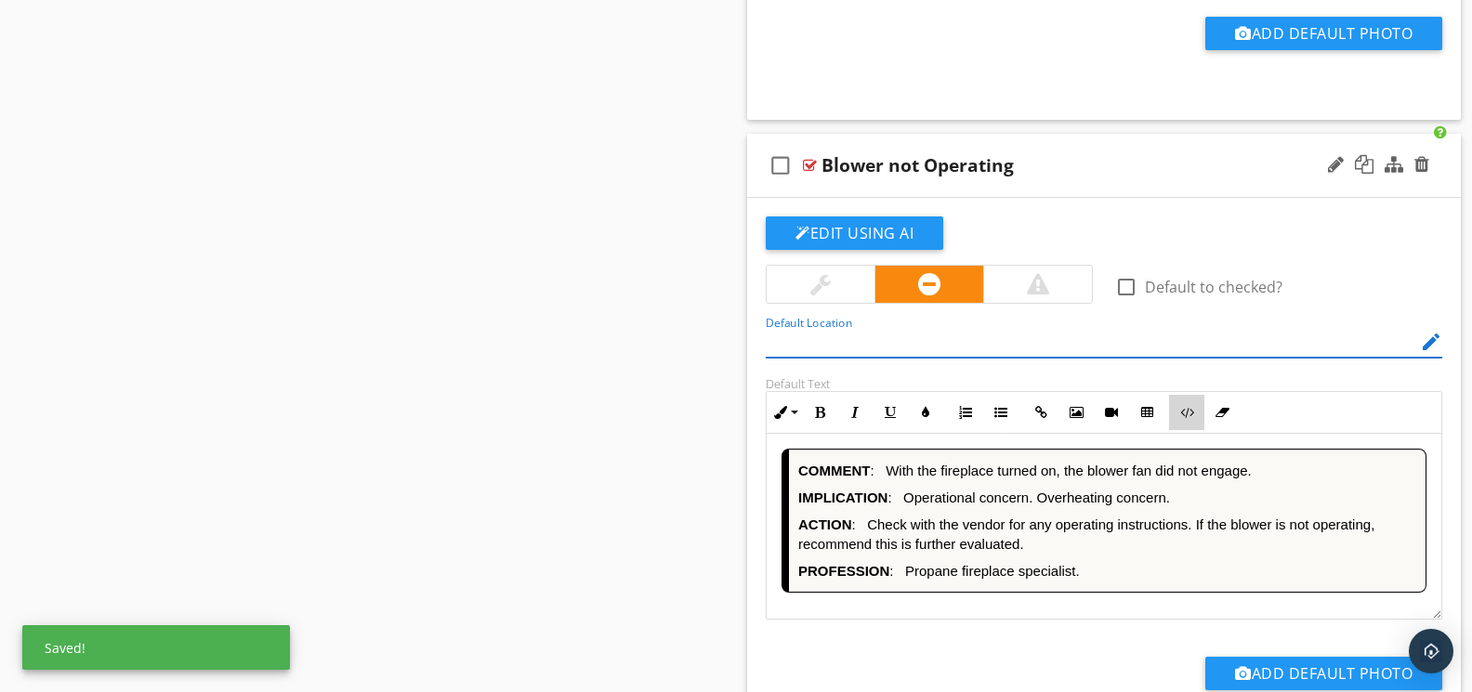
click at [1183, 423] on button "Code View" at bounding box center [1186, 412] width 35 height 35
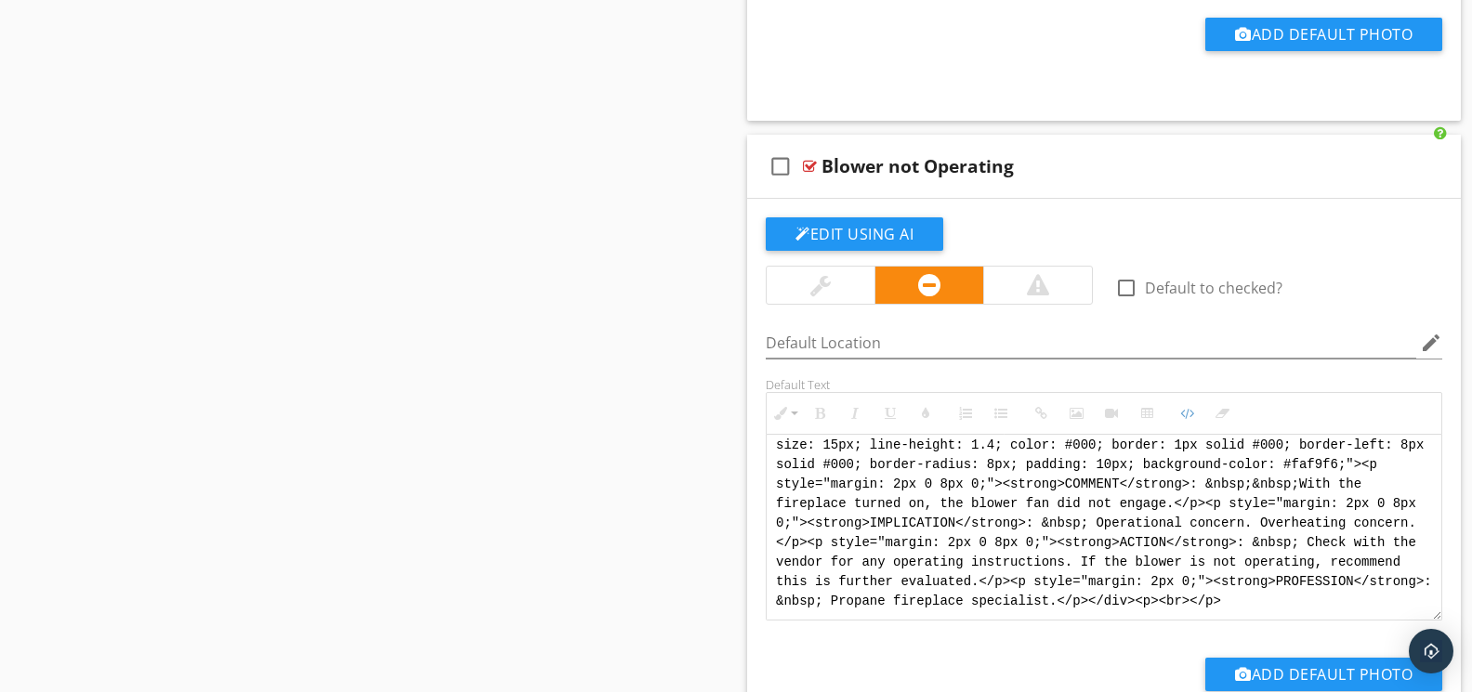
scroll to position [0, 0]
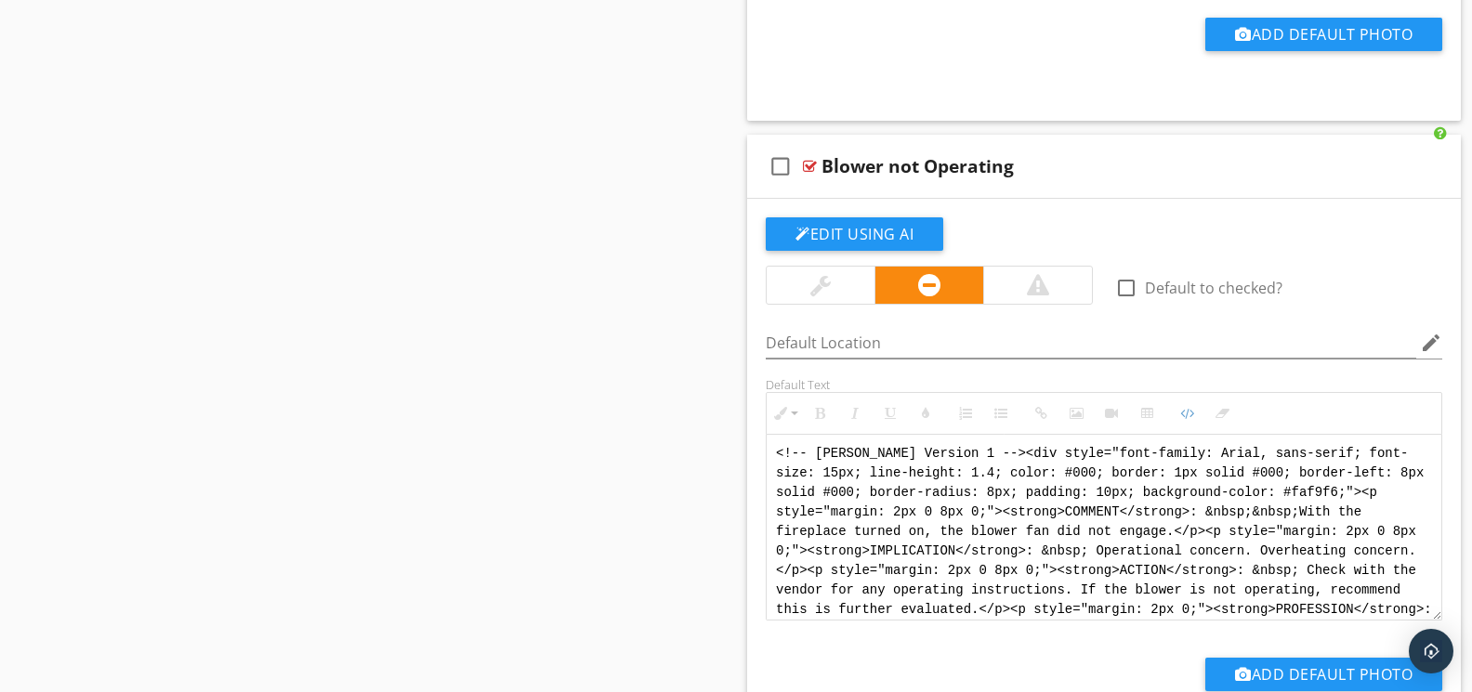
drag, startPoint x: 1093, startPoint y: 618, endPoint x: 688, endPoint y: 407, distance: 455.9
click at [688, 407] on div "Sections GENERAL INSPECTION INFORMATION REPORT FORMAT INSPECTION / PROPERTY INF…" at bounding box center [736, 209] width 1472 height 11465
paste textarea "Version 1 --> <div style="font-family: Arial, sans-serif; font-size: 14px; line…"
type textarea "<!-- Version 1 --> <div style="font-family: Arial, sans-serif; font-size: 14px;…"
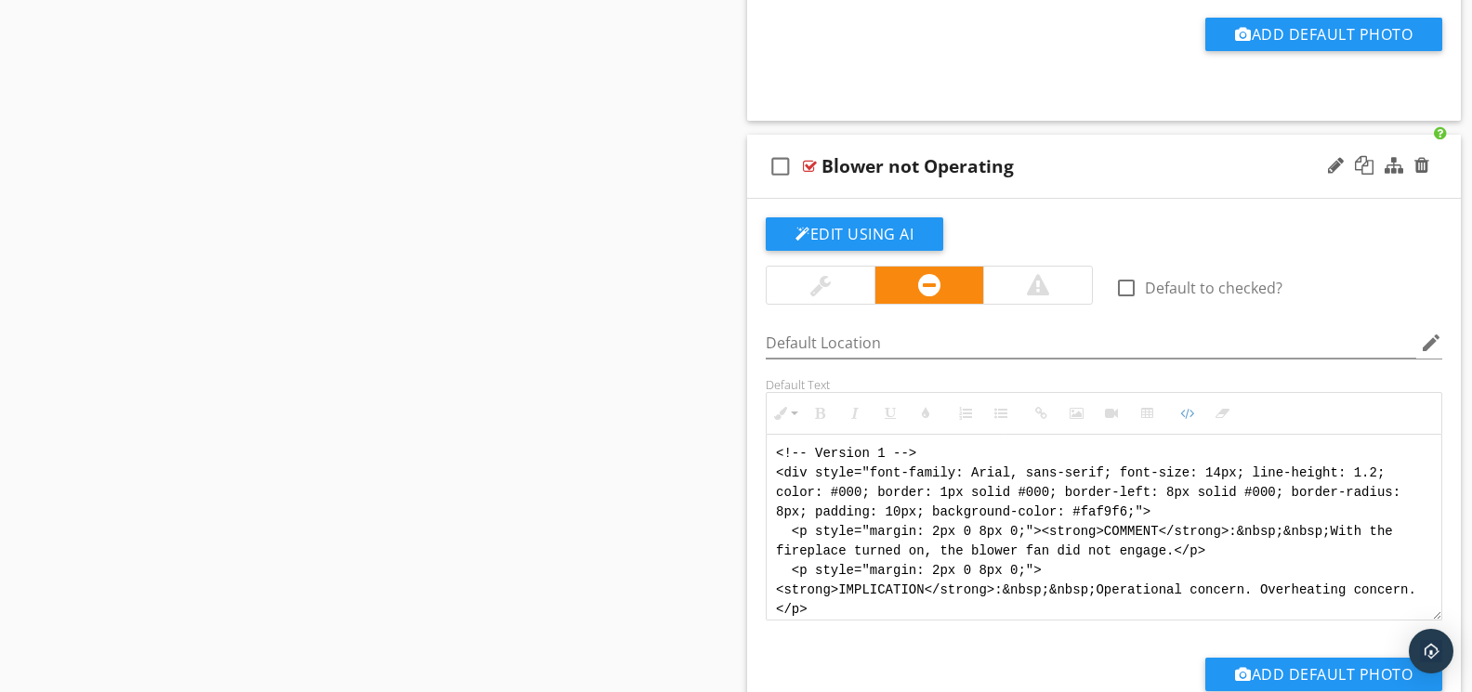
scroll to position [130, 0]
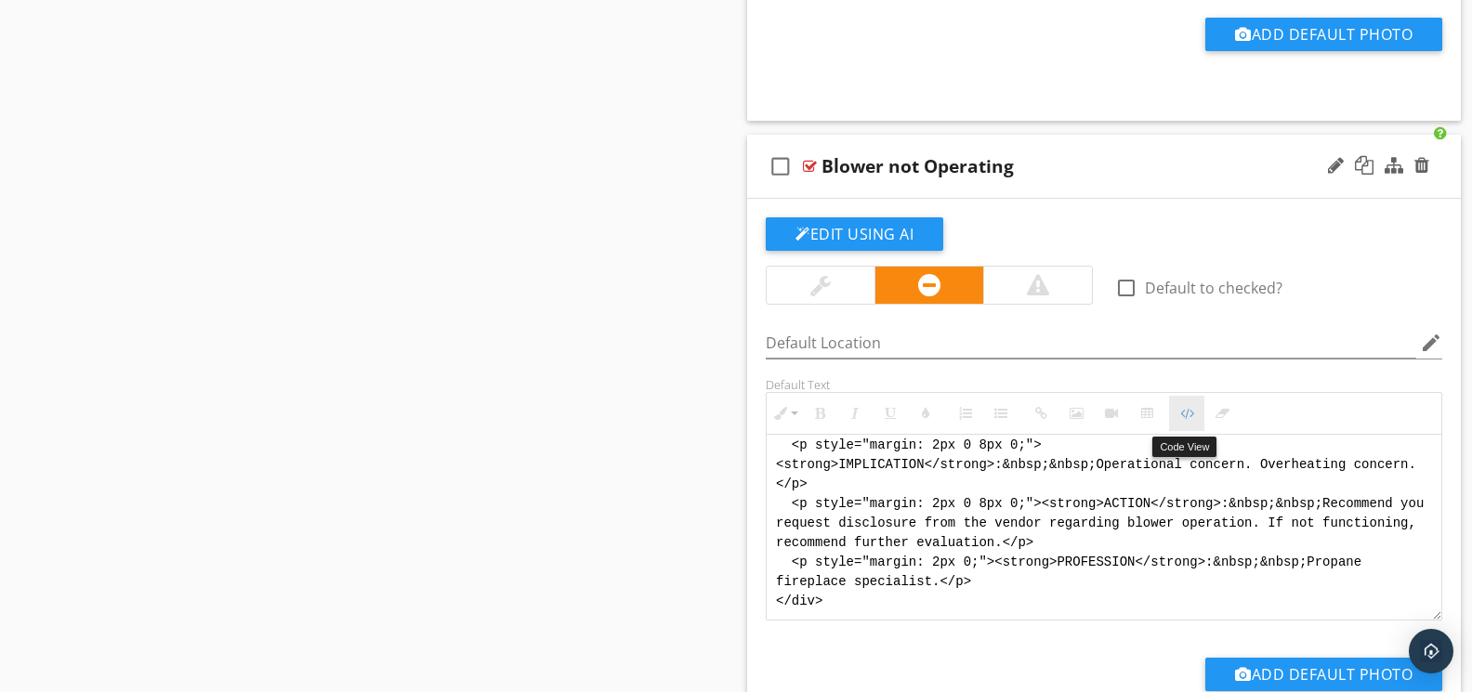
click at [1178, 415] on button "Code View" at bounding box center [1186, 413] width 35 height 35
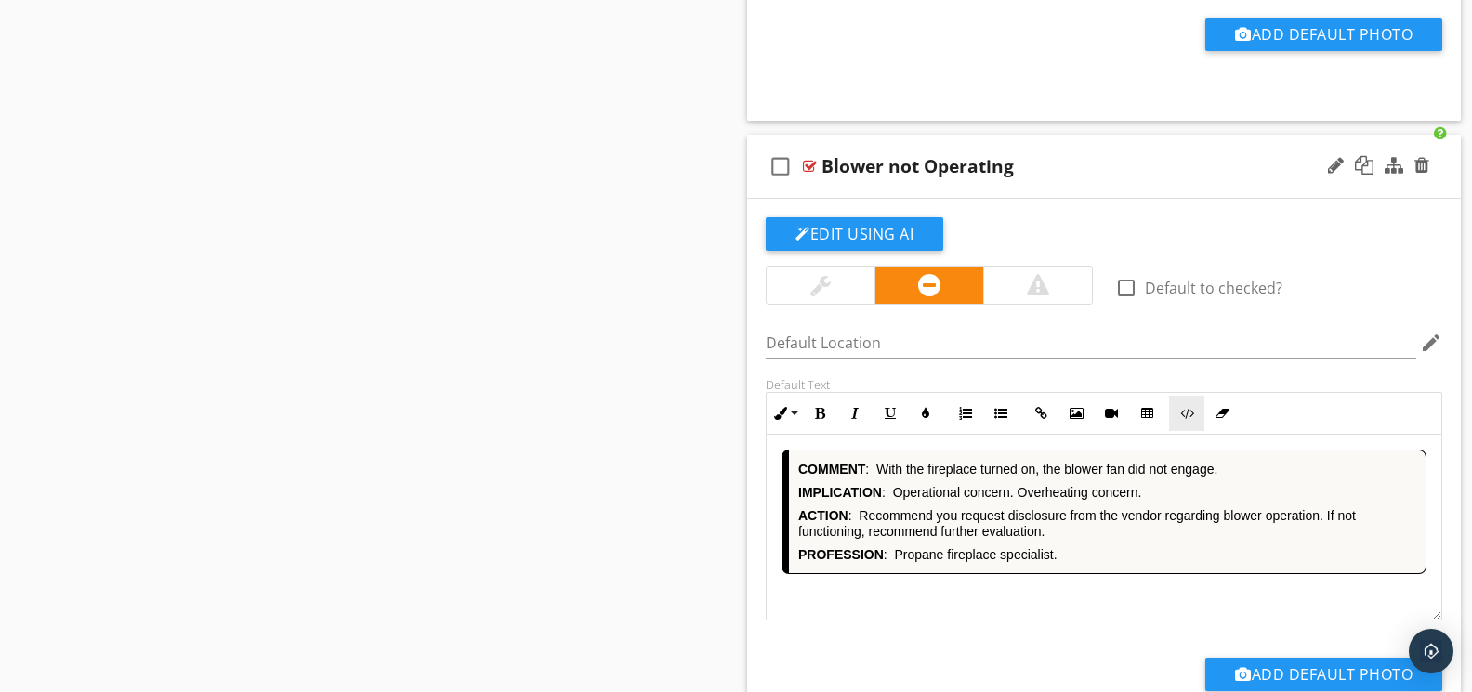
scroll to position [6352, 0]
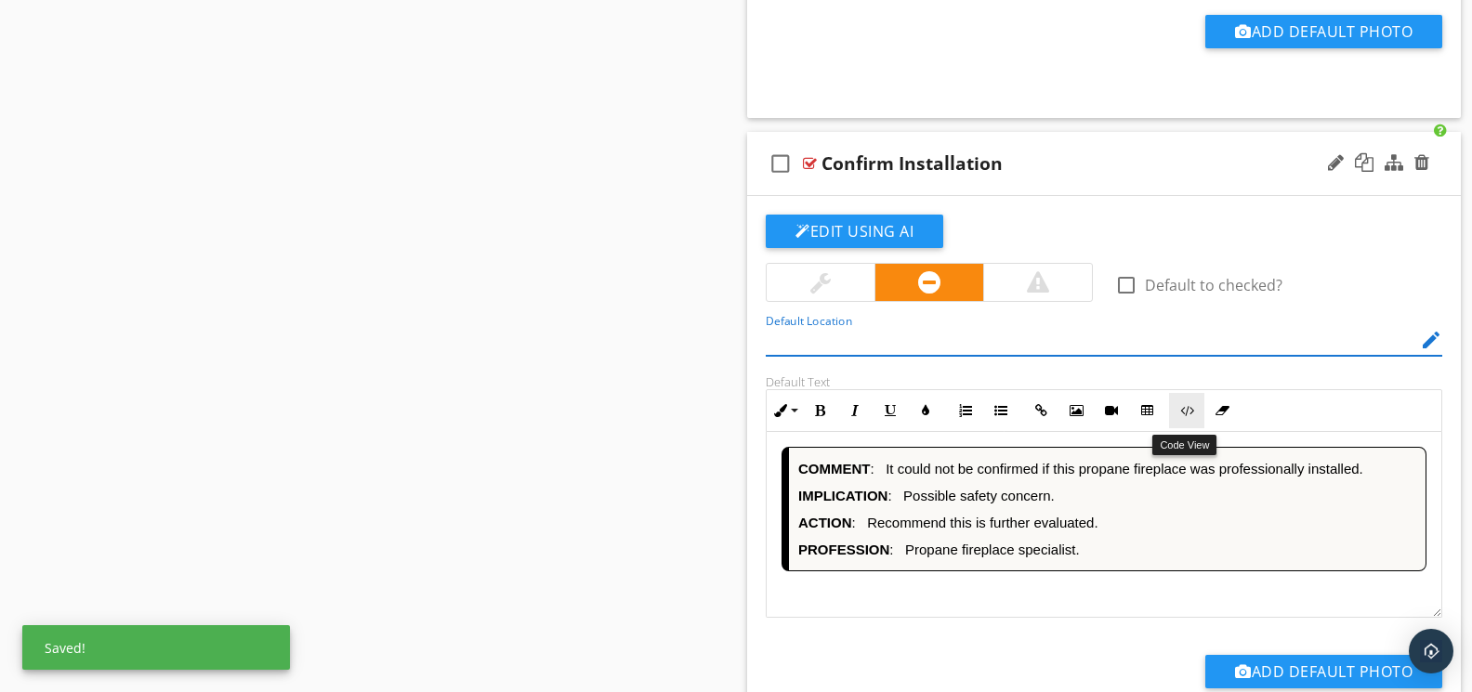
click at [1189, 416] on icon "button" at bounding box center [1186, 410] width 13 height 13
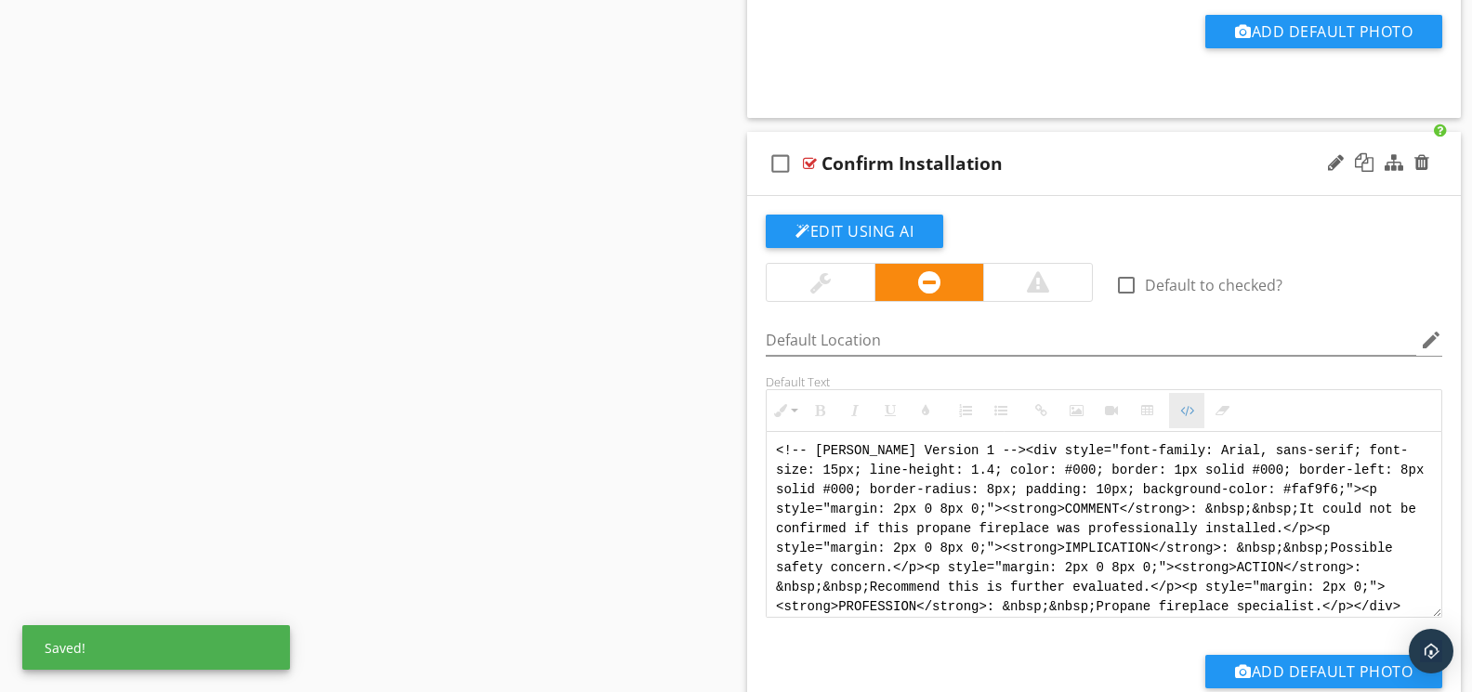
scroll to position [6351, 0]
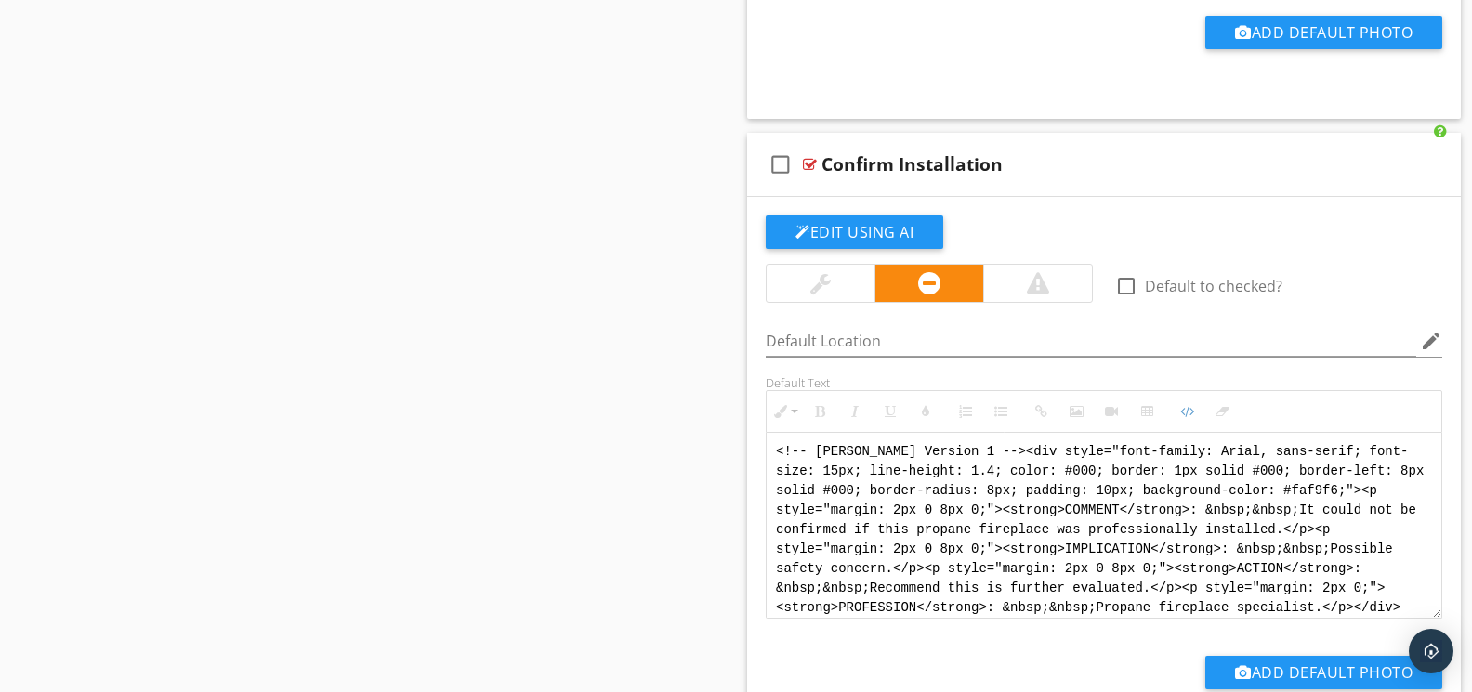
drag, startPoint x: 1185, startPoint y: 609, endPoint x: 628, endPoint y: 369, distance: 607.2
paste textarea "Version 1 --> <div style="font-family: Arial, sans-serif; font-size: 14px; line…"
type textarea "<!-- Version 1 --> <div style="font-family: Arial, sans-serif; font-size: 14px;…"
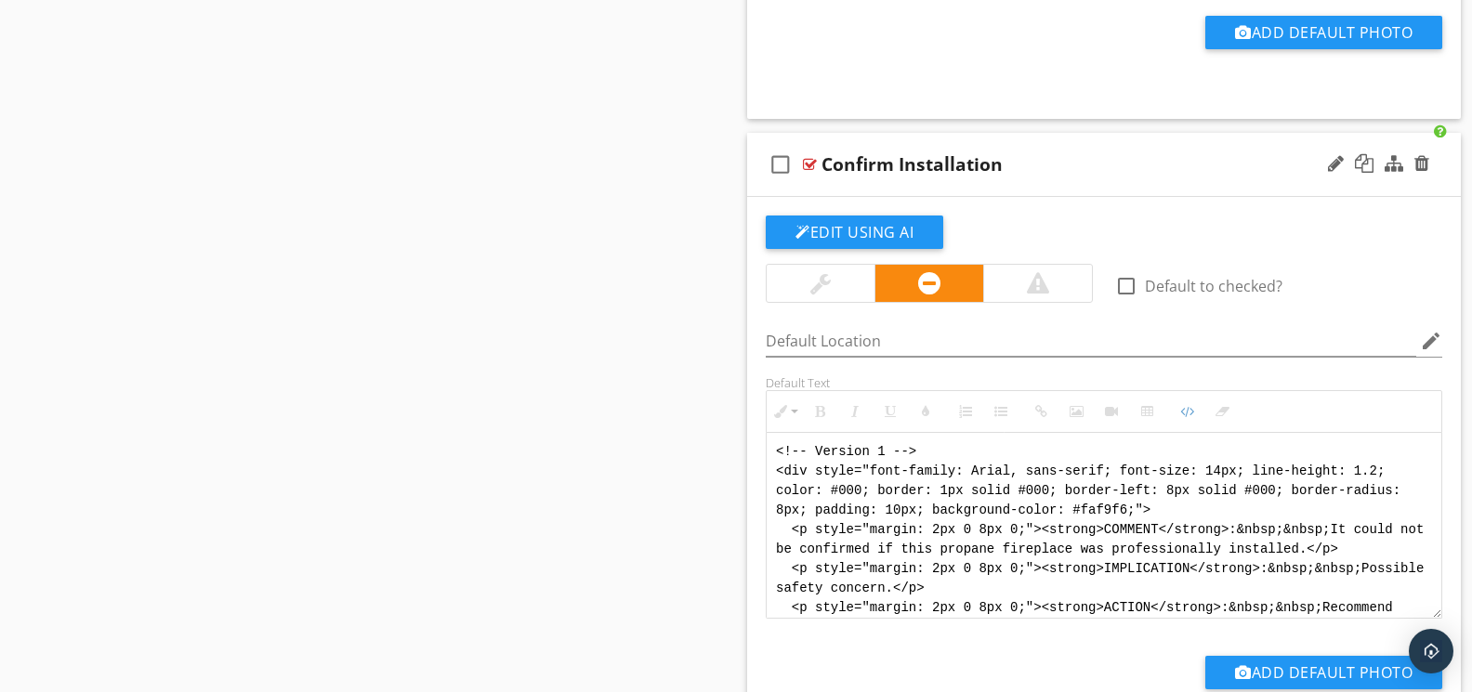
scroll to position [93, 0]
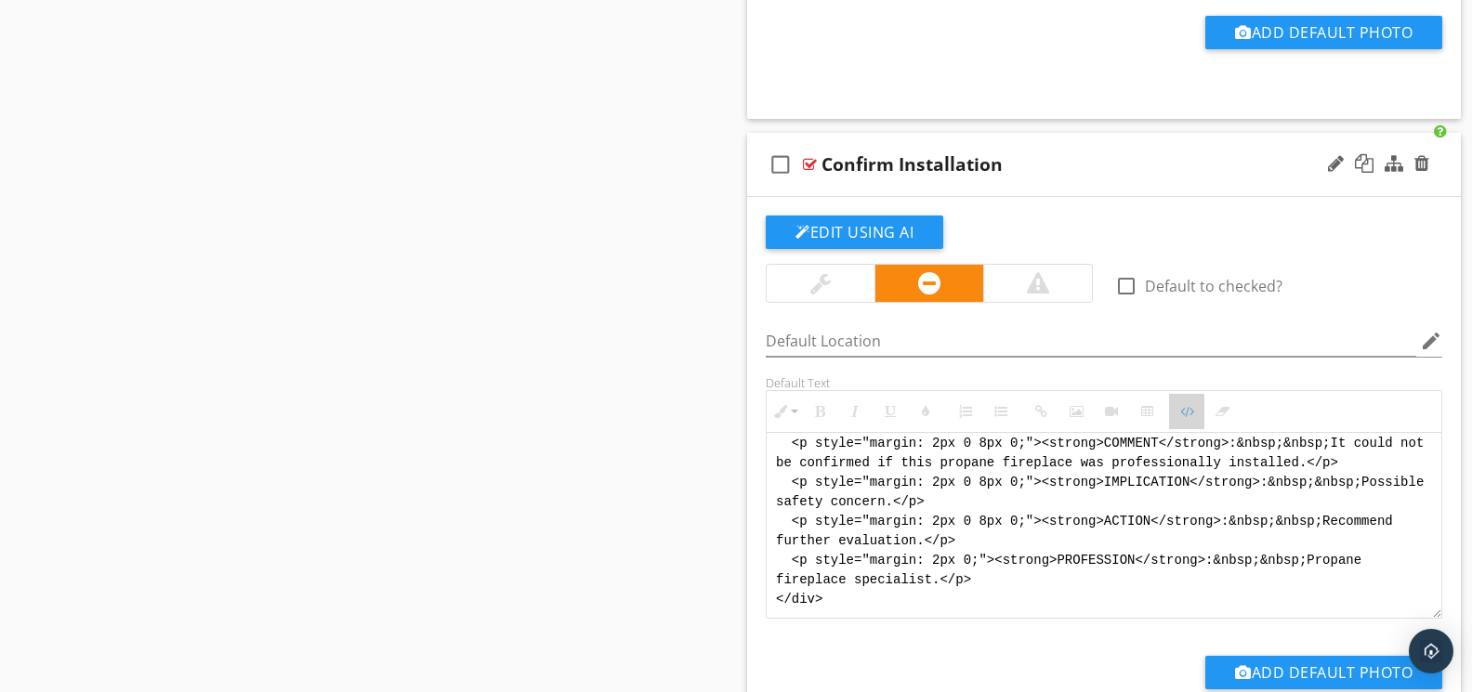
click at [1172, 414] on button "Code View" at bounding box center [1186, 411] width 35 height 35
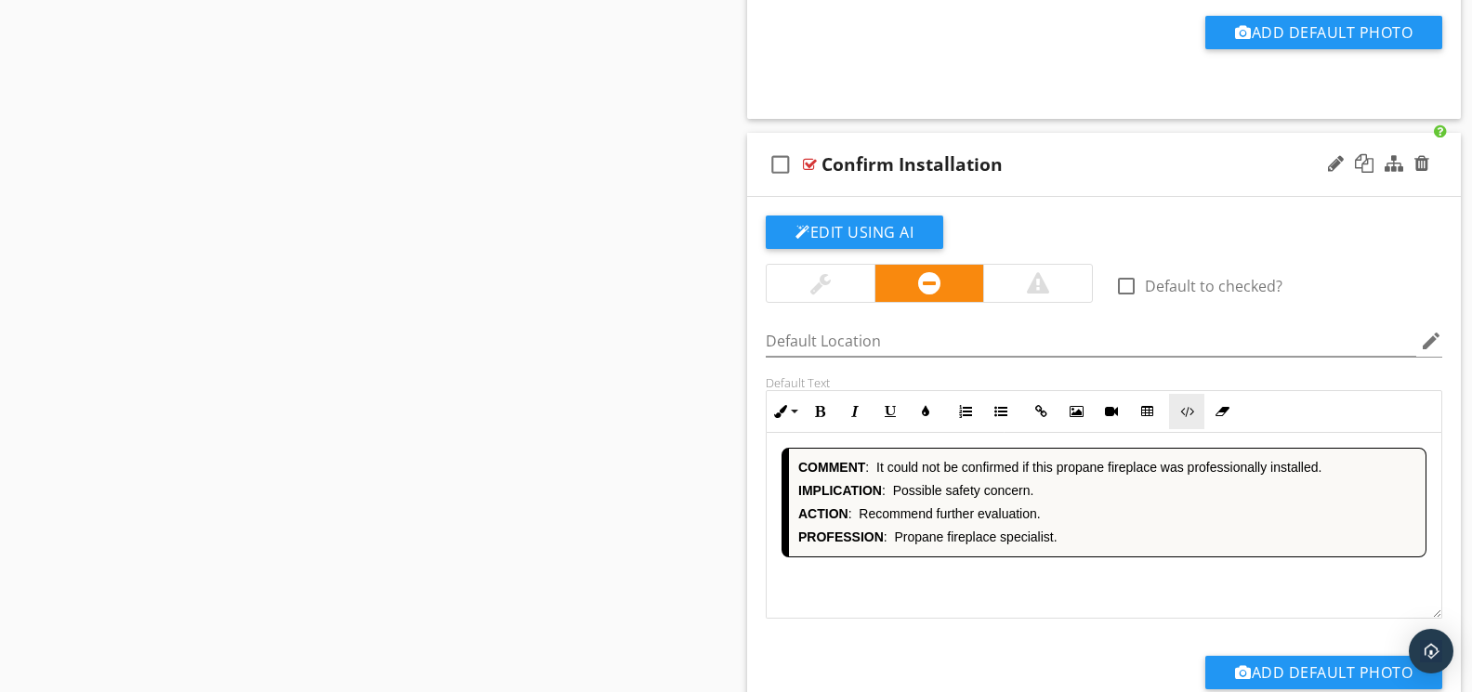
scroll to position [6992, 0]
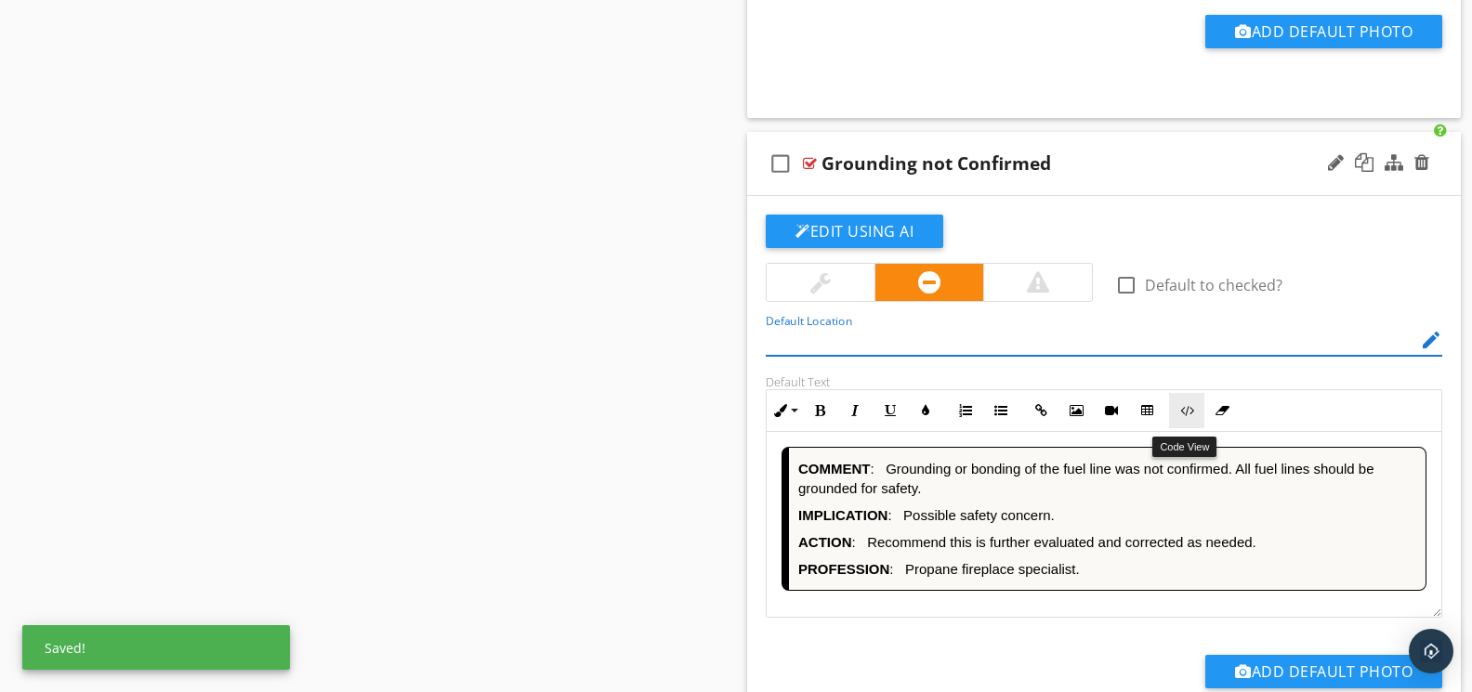
click at [1179, 413] on button "Code View" at bounding box center [1186, 410] width 35 height 35
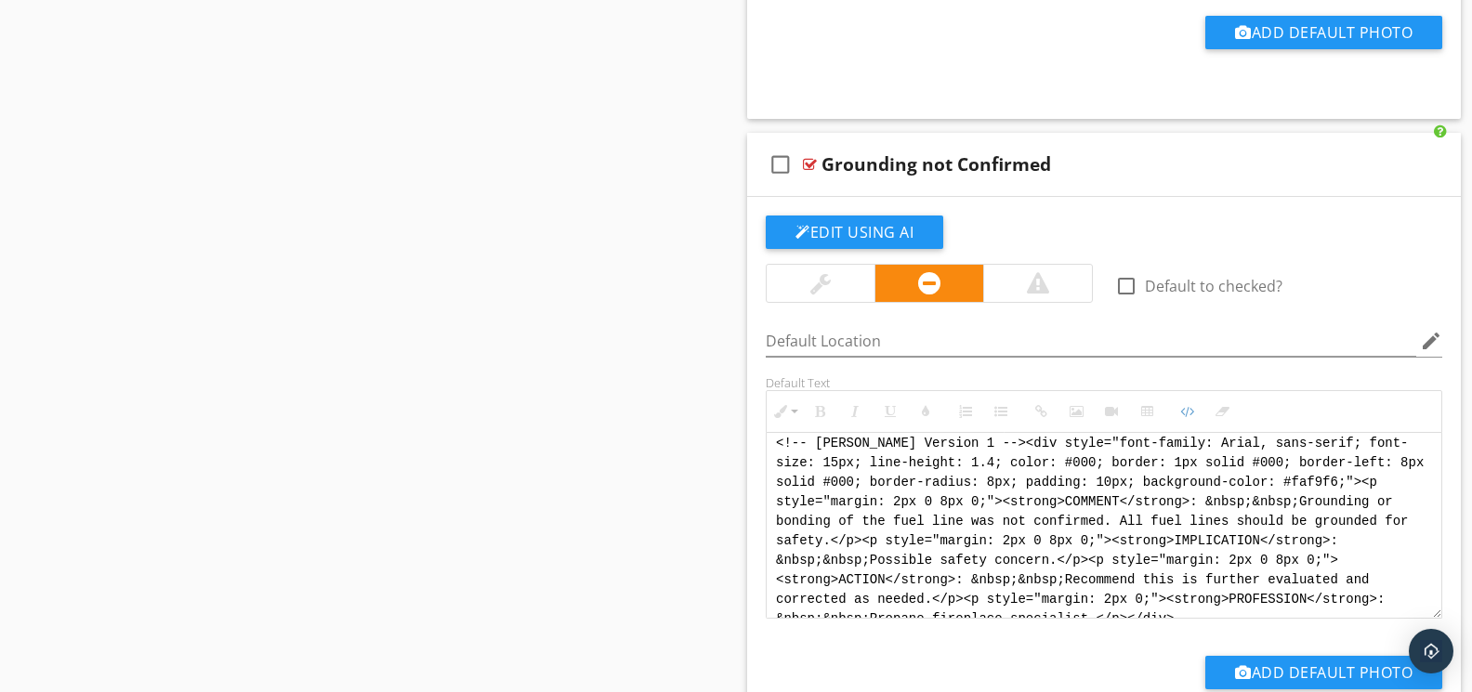
scroll to position [0, 0]
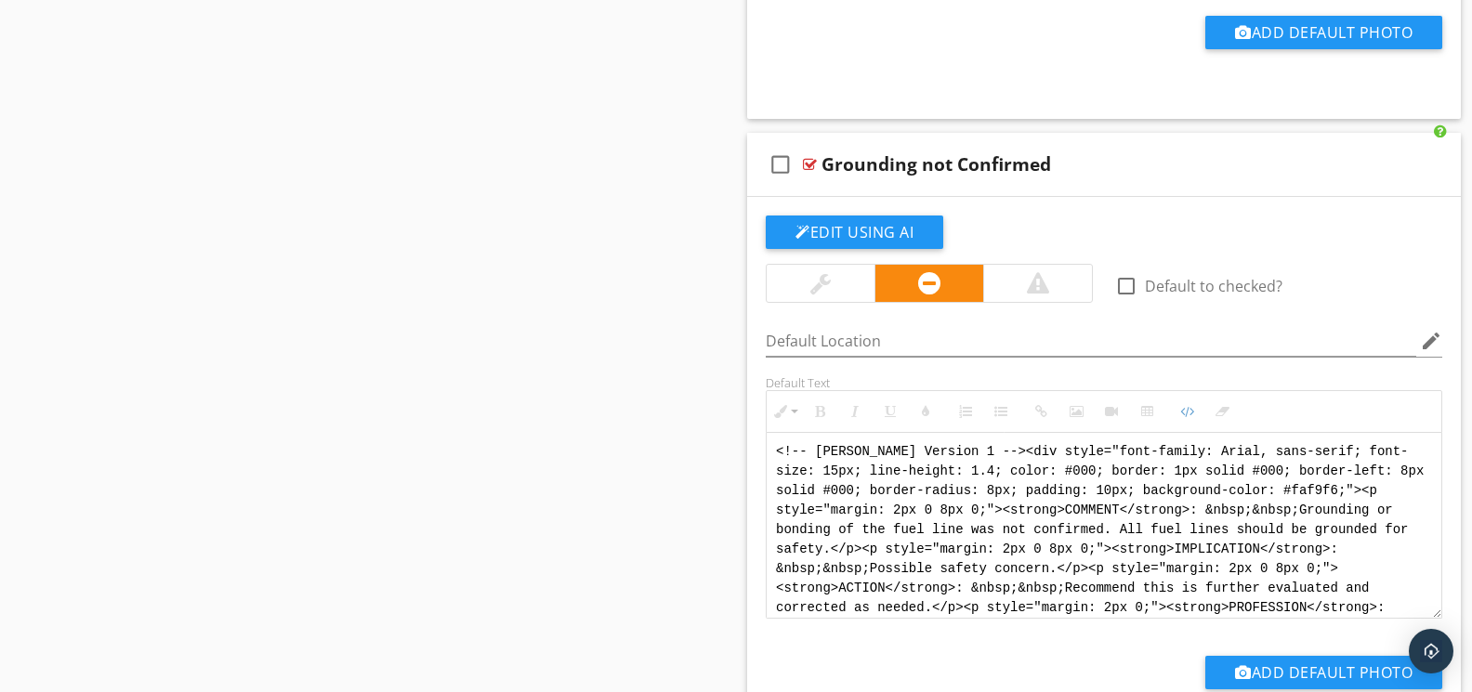
drag, startPoint x: 1024, startPoint y: 619, endPoint x: 678, endPoint y: 386, distance: 416.9
paste textarea "Version 1 --> <div style="font-family: Arial, sans-serif; font-size: 14px; line…"
type textarea "<!-- Version 1 --> <div style="font-family: Arial, sans-serif; font-size: 14px;…"
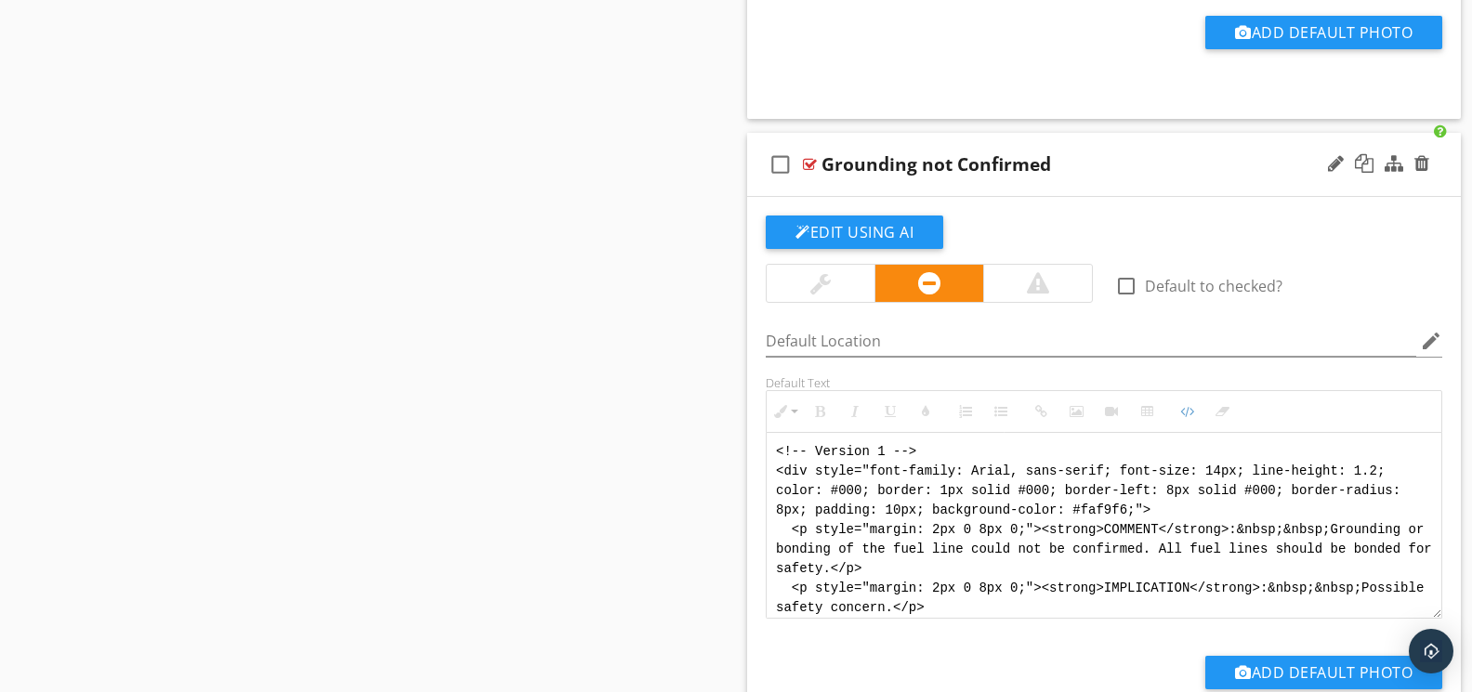
scroll to position [111, 0]
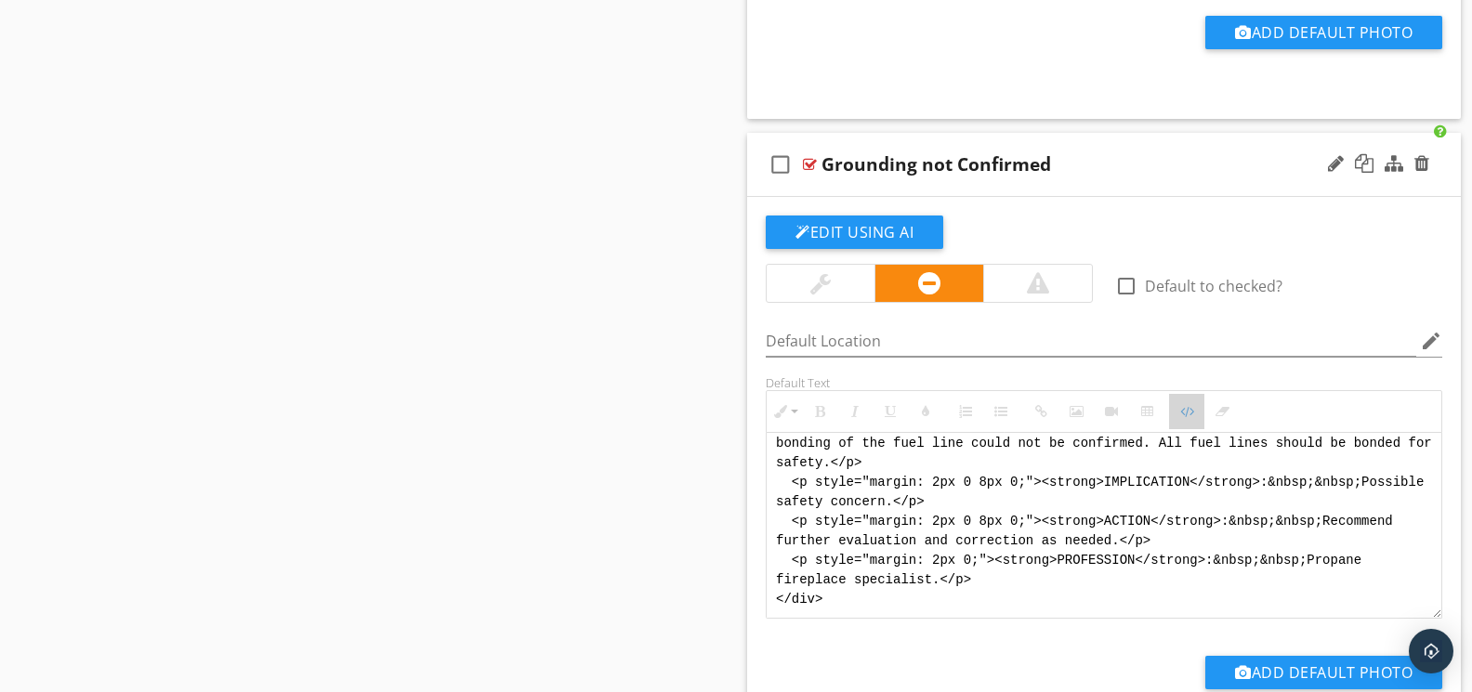
click at [1189, 418] on icon "button" at bounding box center [1186, 411] width 13 height 13
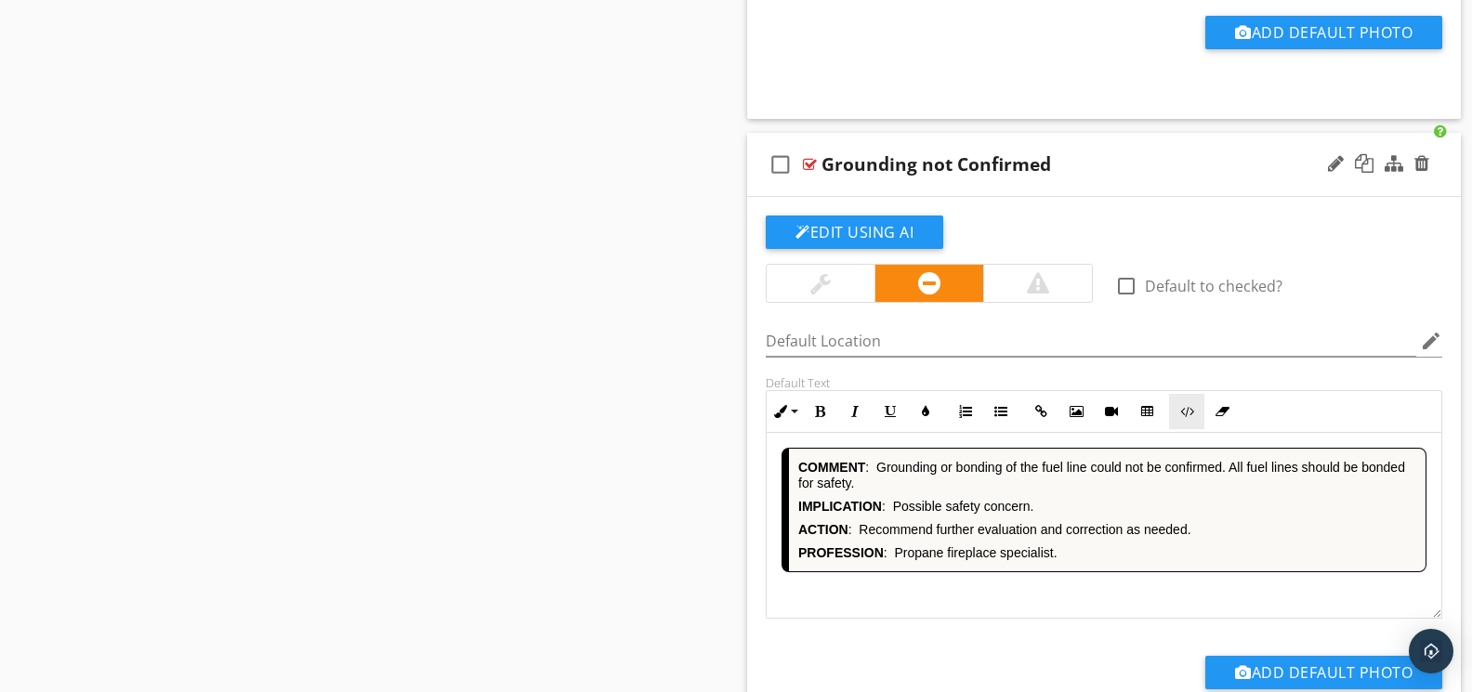
scroll to position [7634, 0]
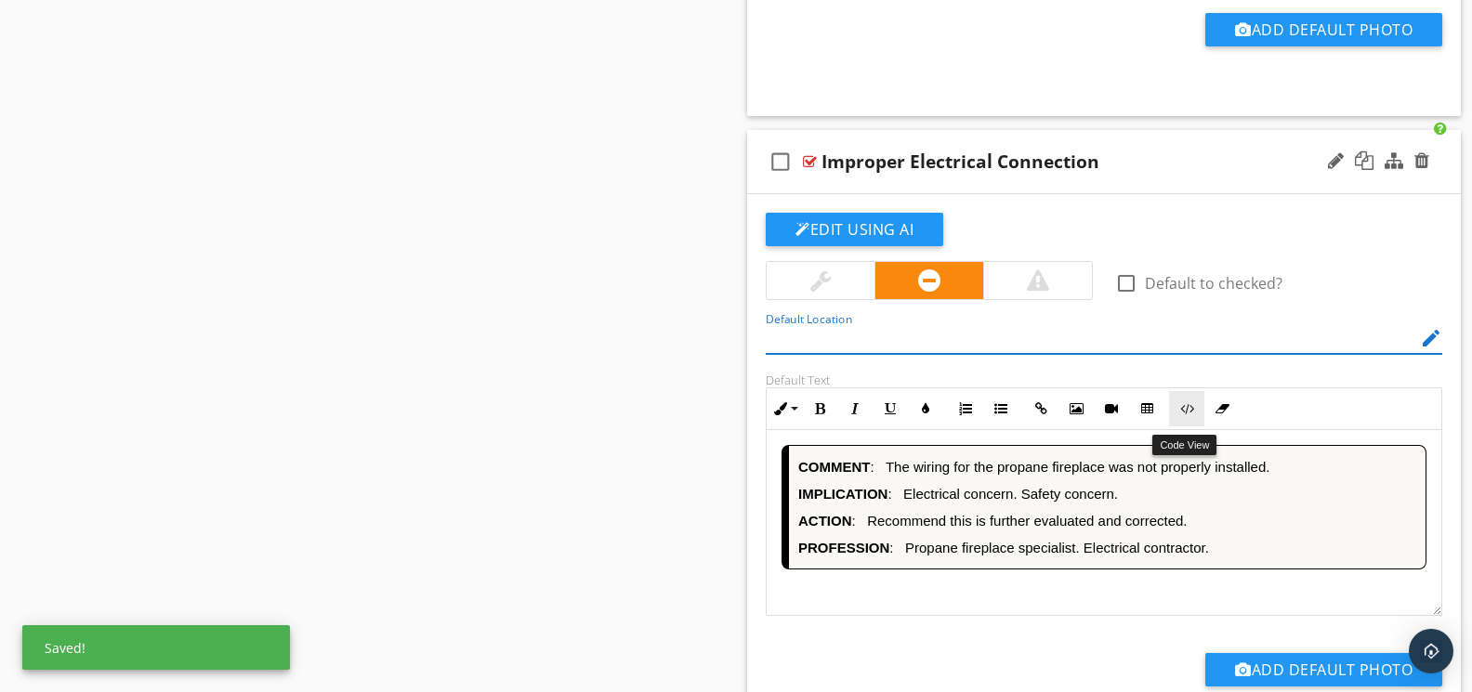
click at [1183, 415] on icon "button" at bounding box center [1186, 408] width 13 height 13
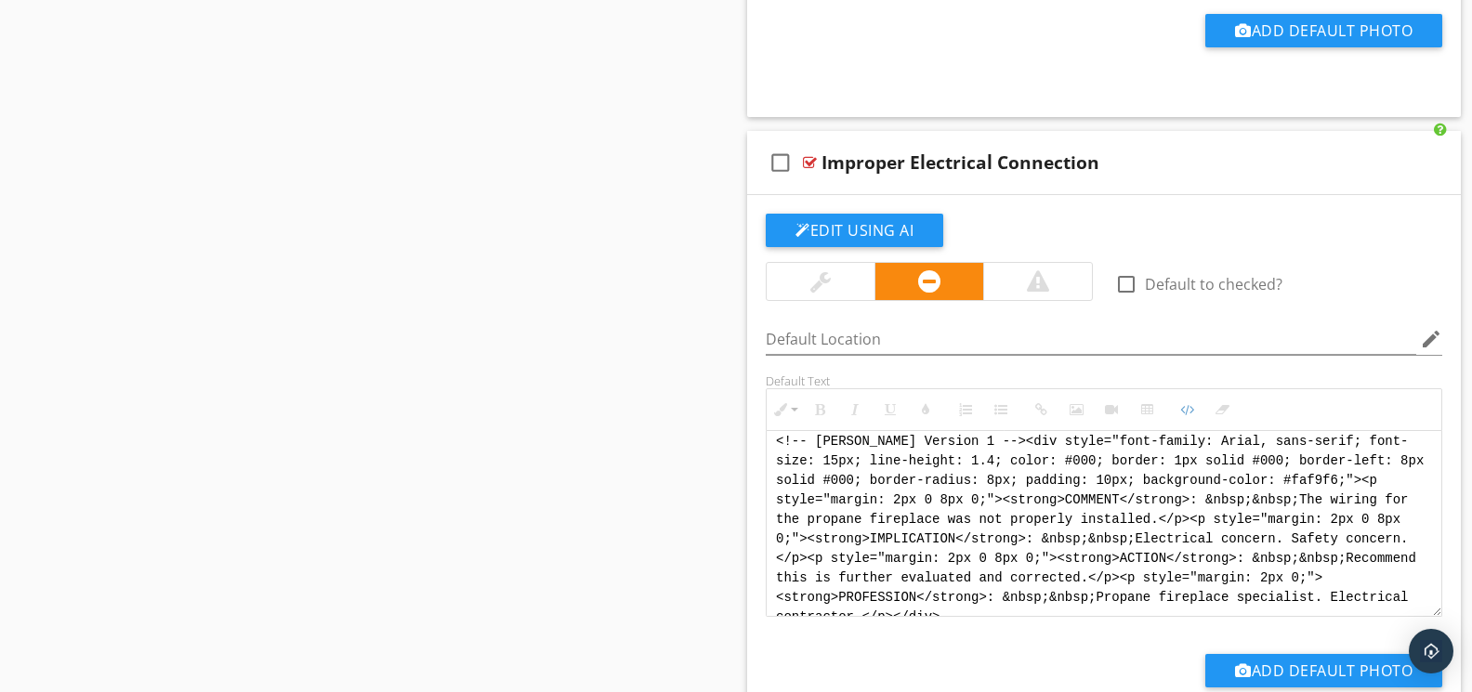
scroll to position [0, 0]
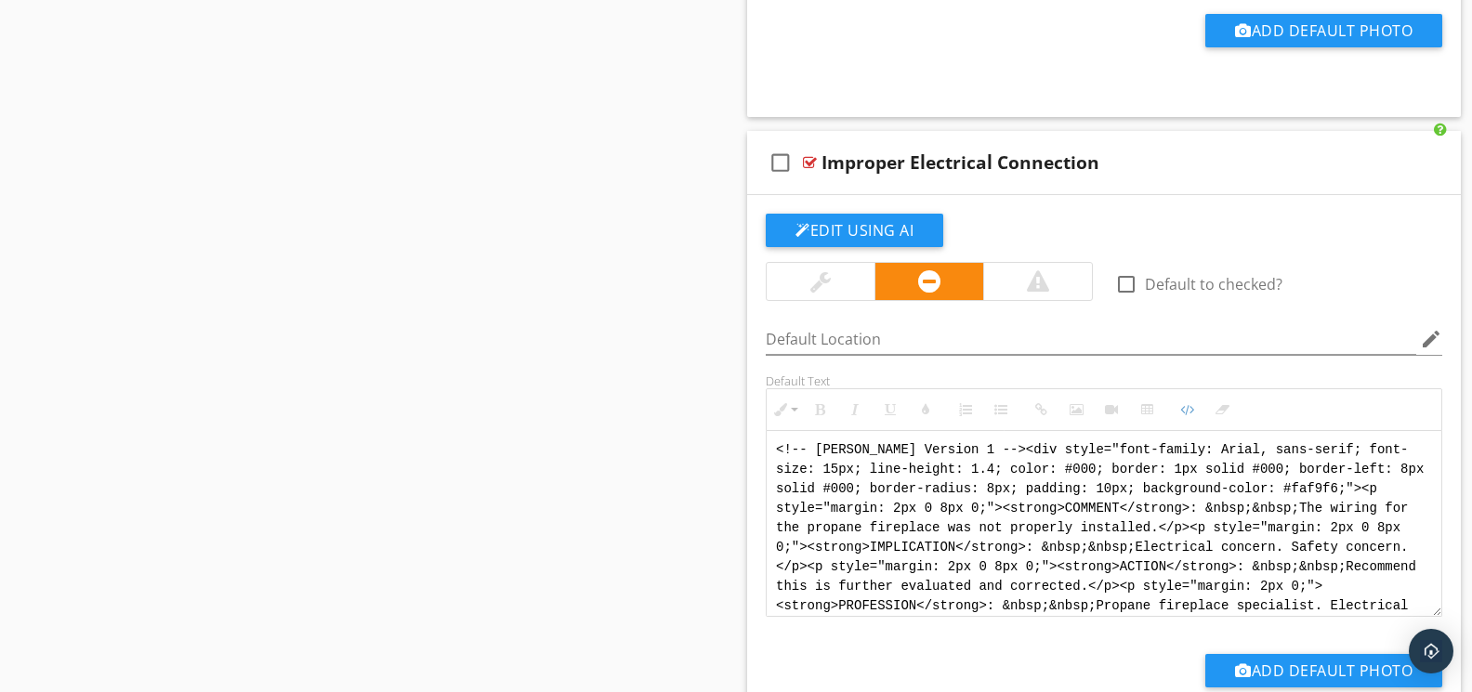
drag, startPoint x: 1075, startPoint y: 619, endPoint x: 673, endPoint y: 386, distance: 464.5
paste textarea "Version 1 --> <div style="font-family: Arial, sans-serif; font-size: 14px; line…"
type textarea "<!-- Version 1 --> <div style="font-family: Arial, sans-serif; font-size: 14px;…"
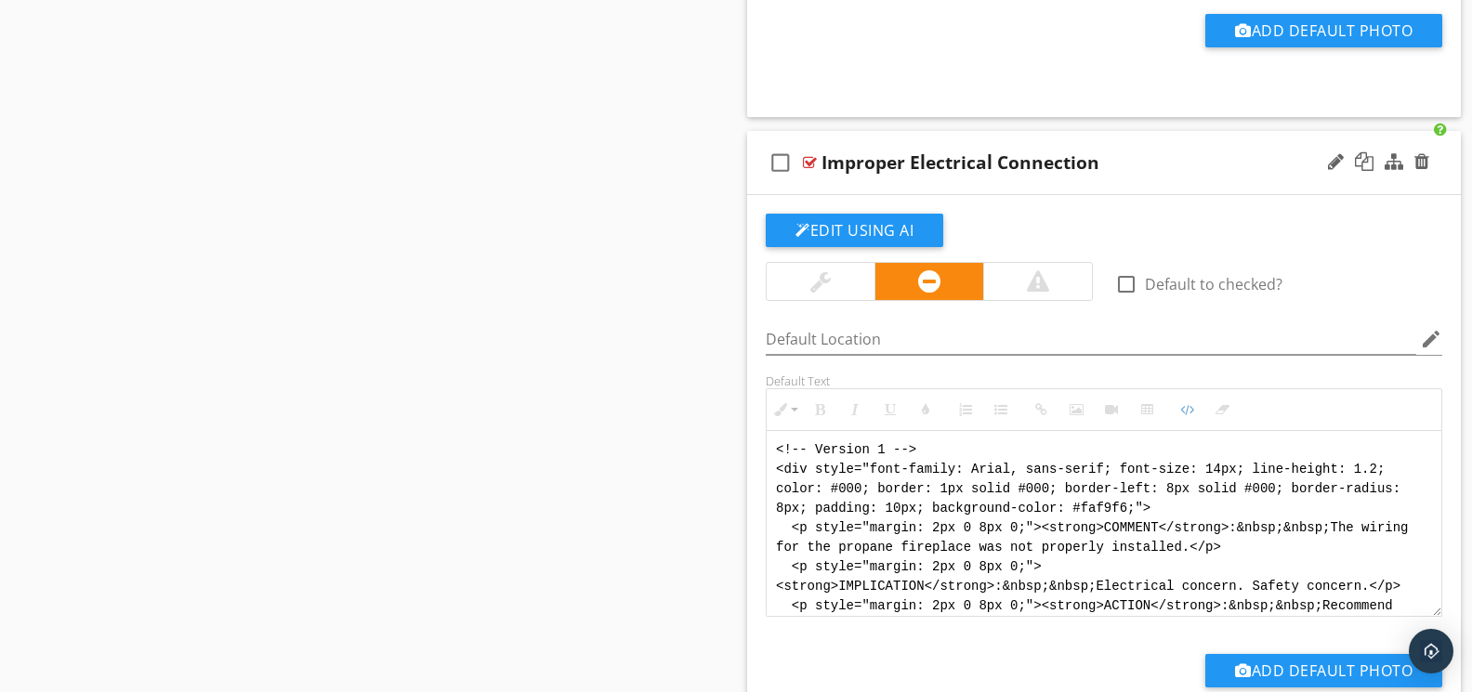
scroll to position [93, 0]
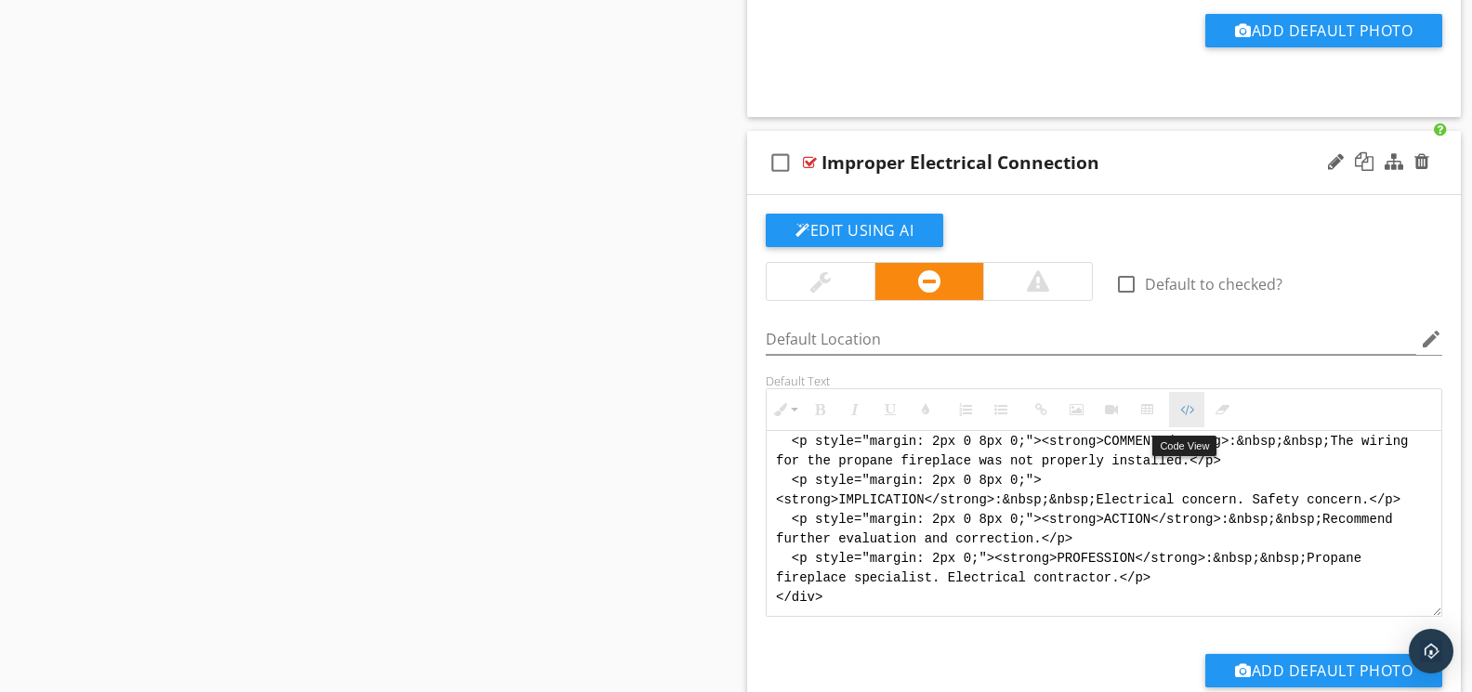
click at [1176, 424] on button "Code View" at bounding box center [1186, 409] width 35 height 35
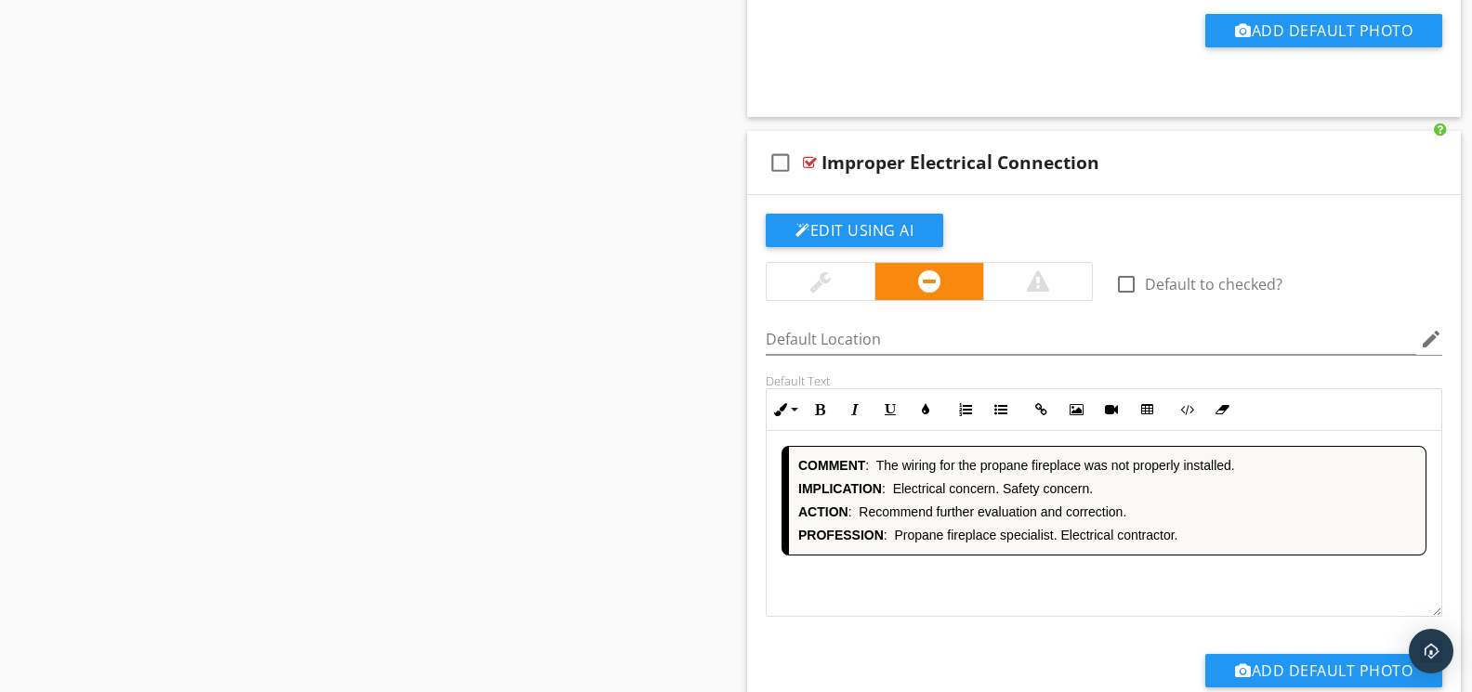
scroll to position [8274, 0]
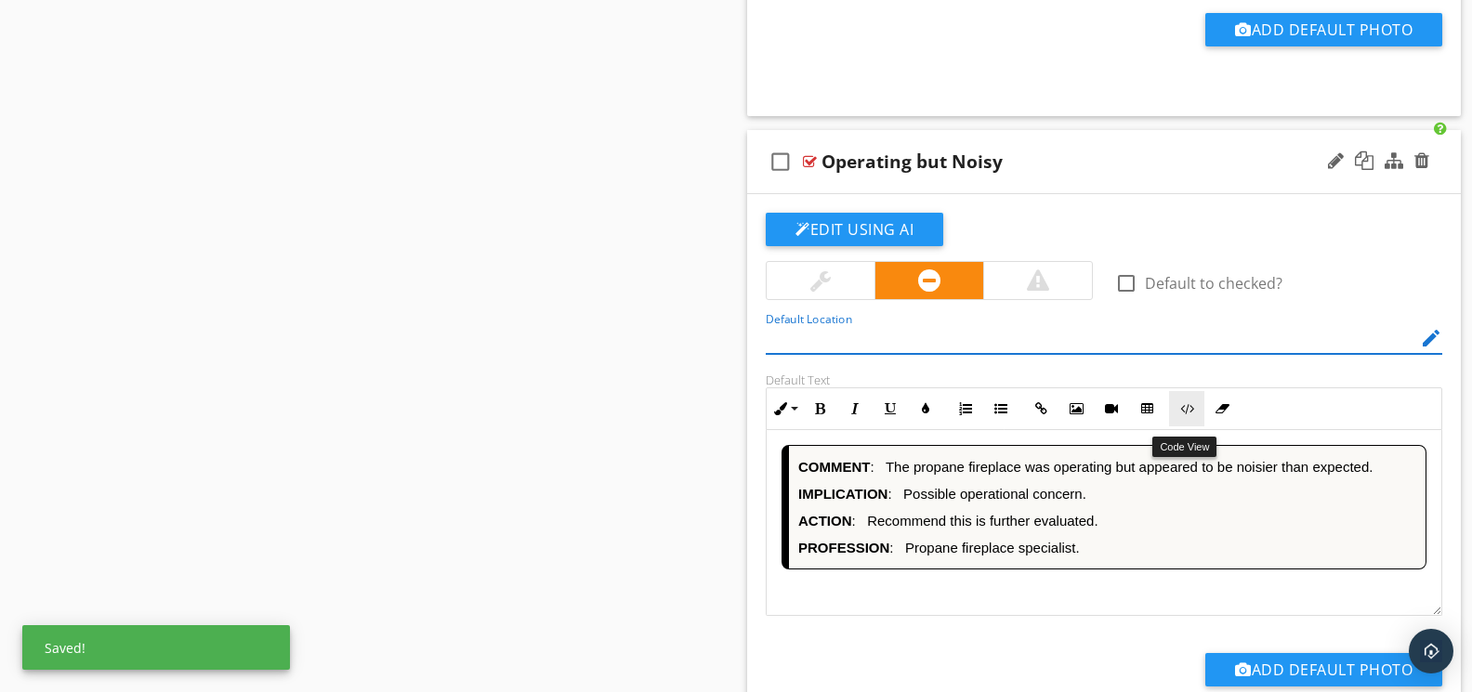
click at [1184, 411] on icon "button" at bounding box center [1186, 408] width 13 height 13
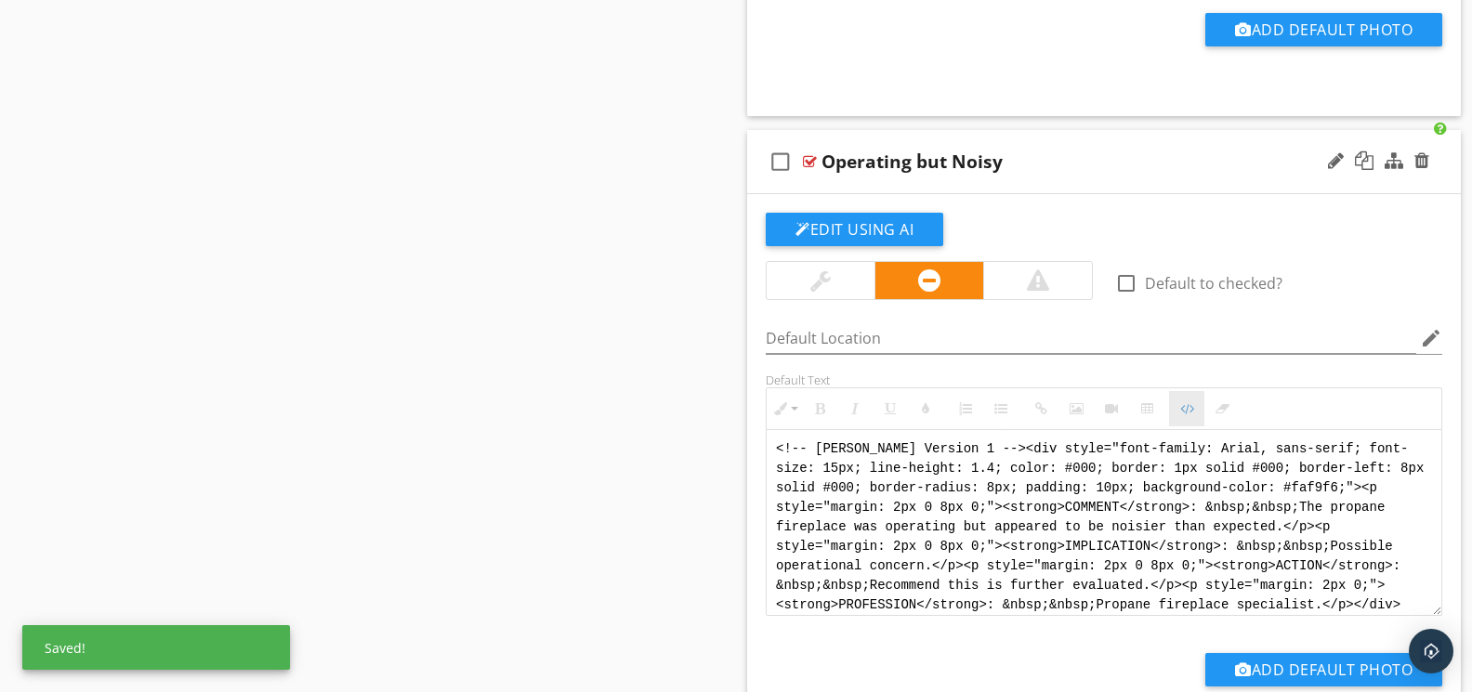
scroll to position [8273, 0]
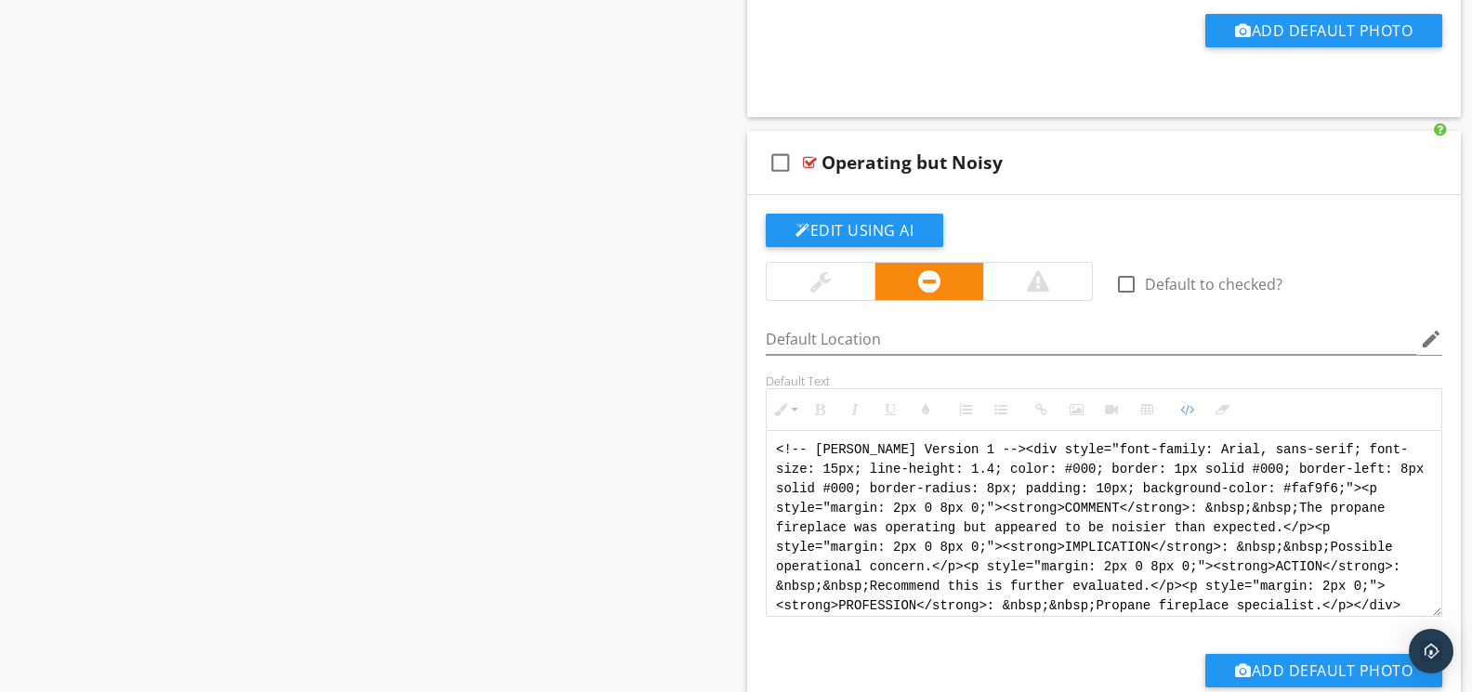
drag, startPoint x: 1190, startPoint y: 610, endPoint x: 712, endPoint y: 426, distance: 512.9
paste textarea "Version 1 --> <div style="font-family: Arial, sans-serif; font-size: 14px; line…"
type textarea "<!-- Version 1 --> <div style="font-family: Arial, sans-serif; font-size: 14px;…"
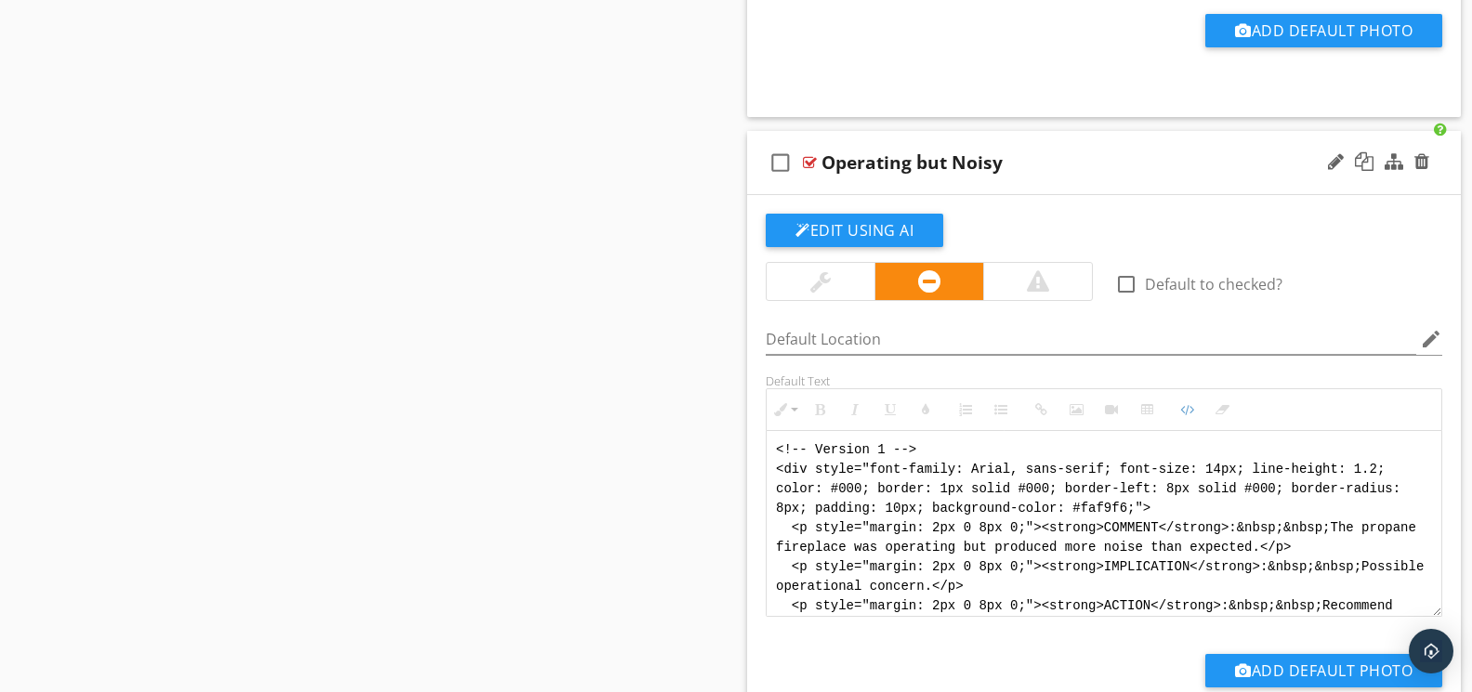
scroll to position [93, 0]
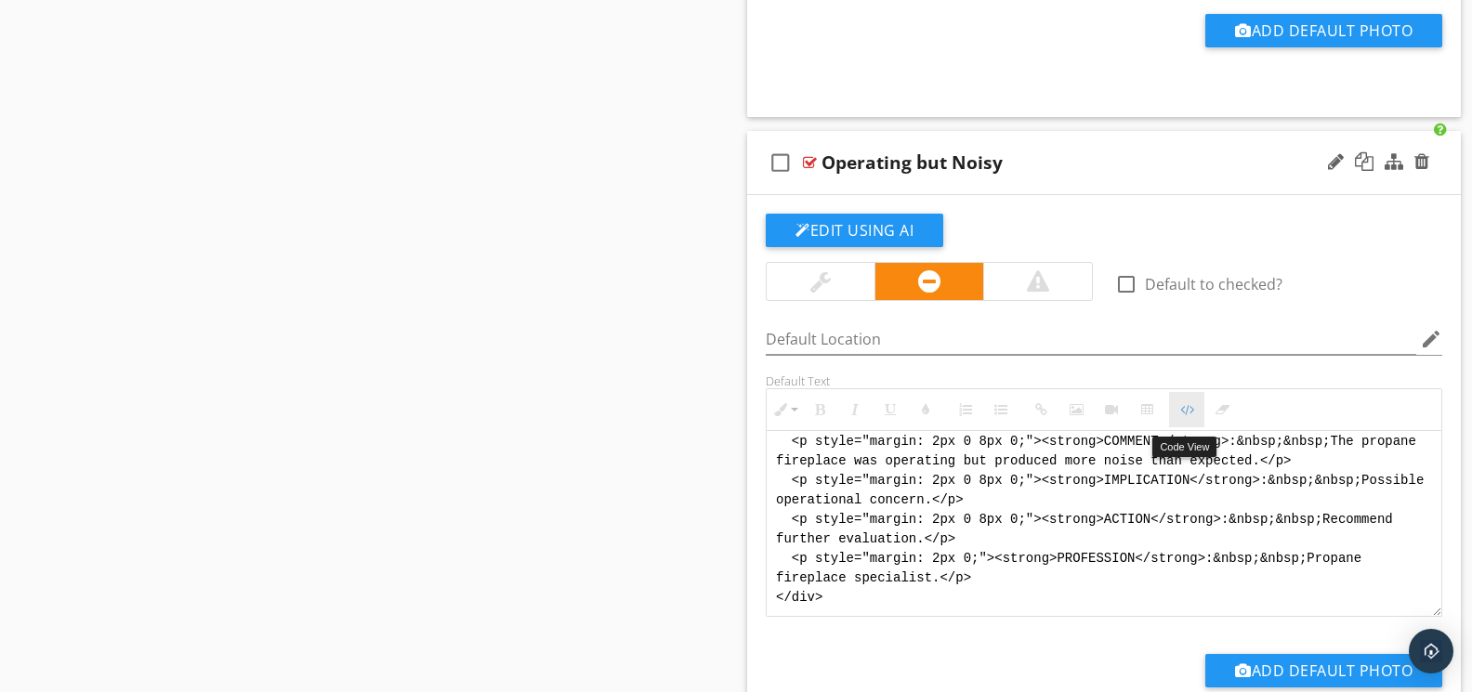
click at [1180, 412] on icon "button" at bounding box center [1186, 409] width 13 height 13
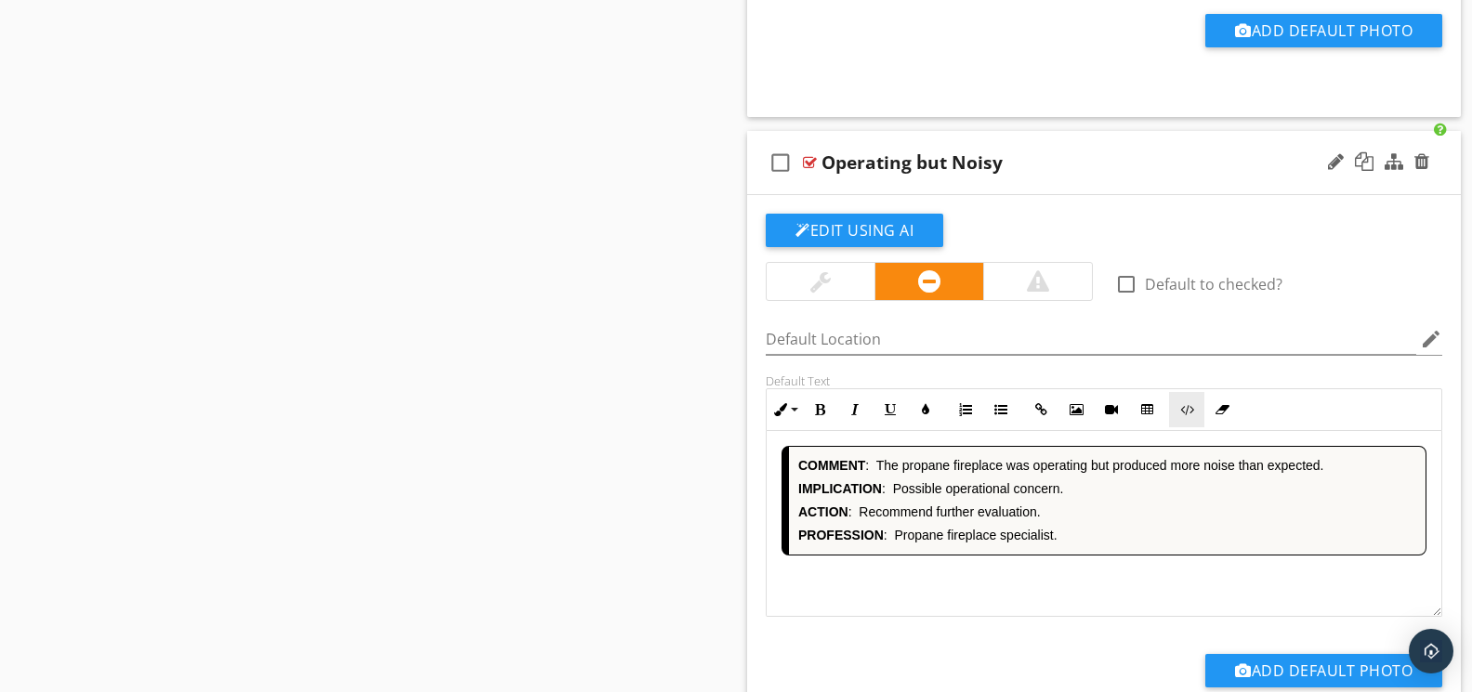
scroll to position [8916, 0]
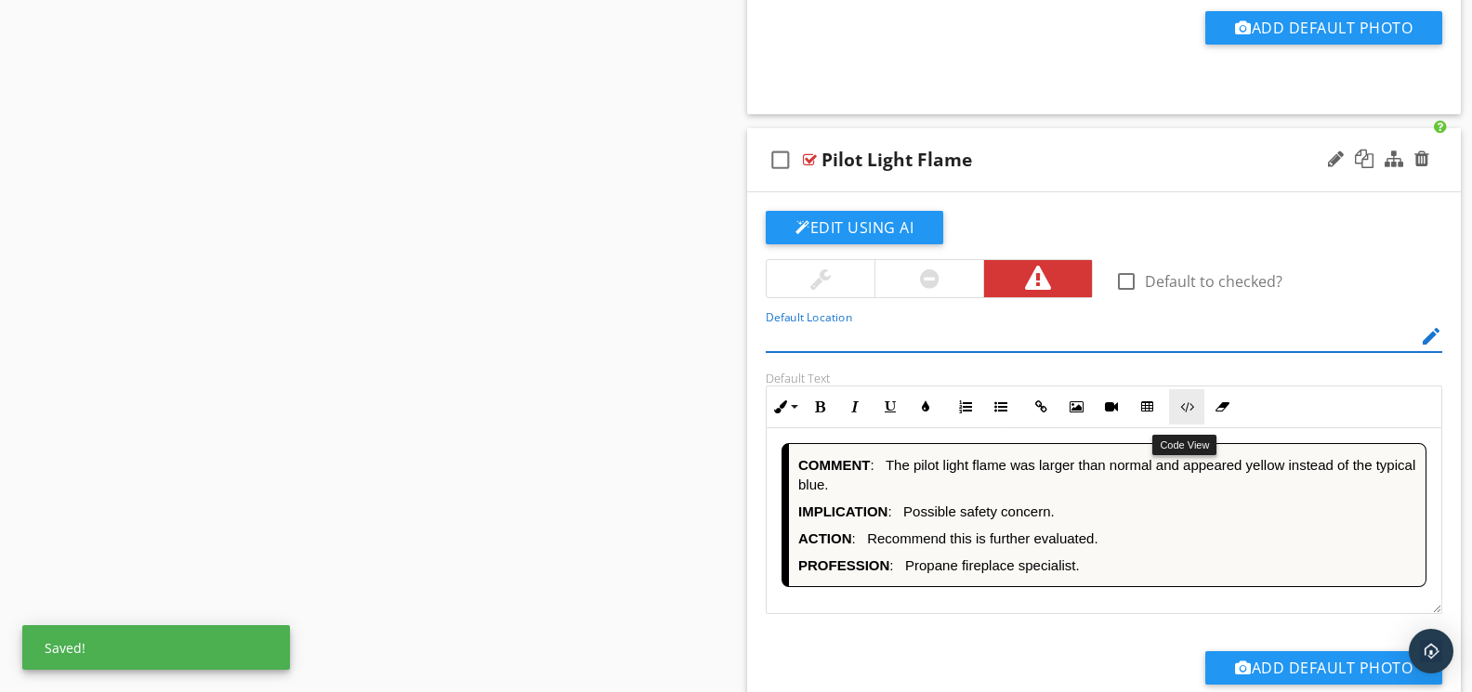
click at [1184, 413] on icon "button" at bounding box center [1186, 406] width 13 height 13
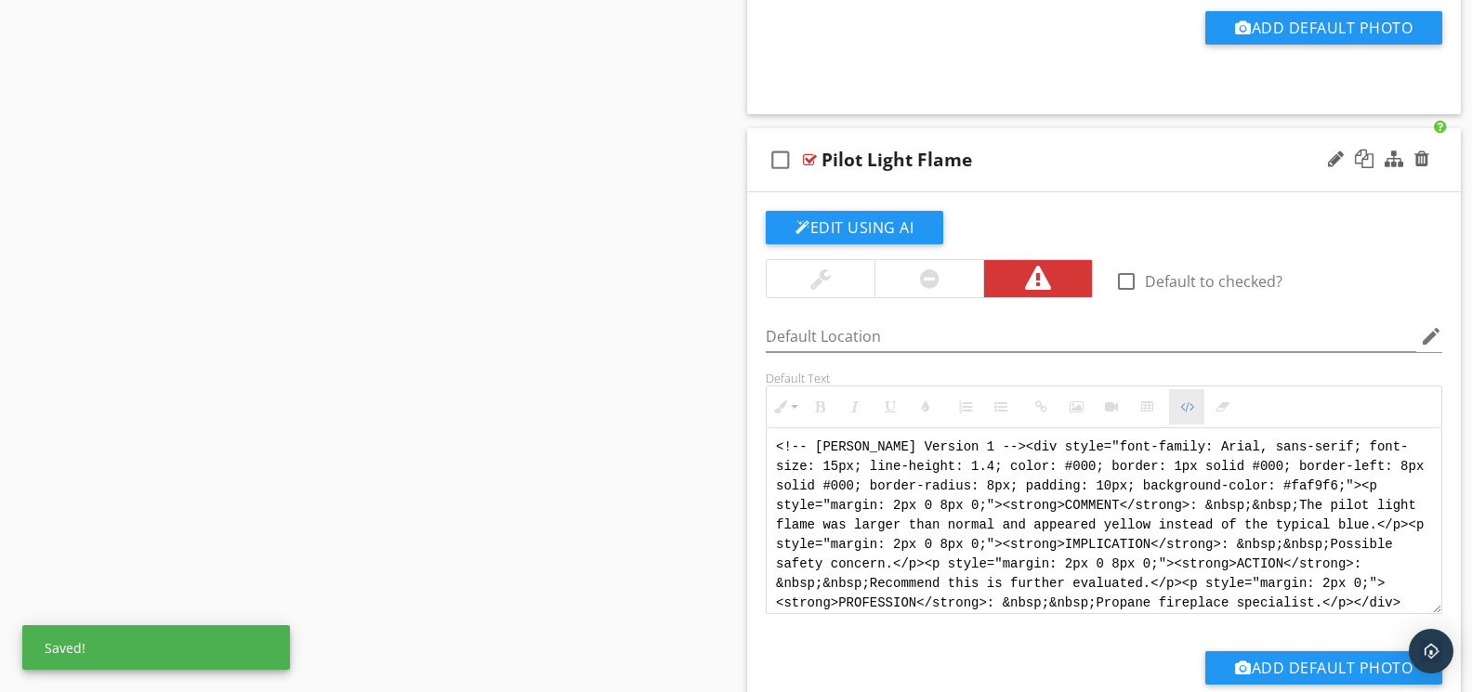
scroll to position [8915, 0]
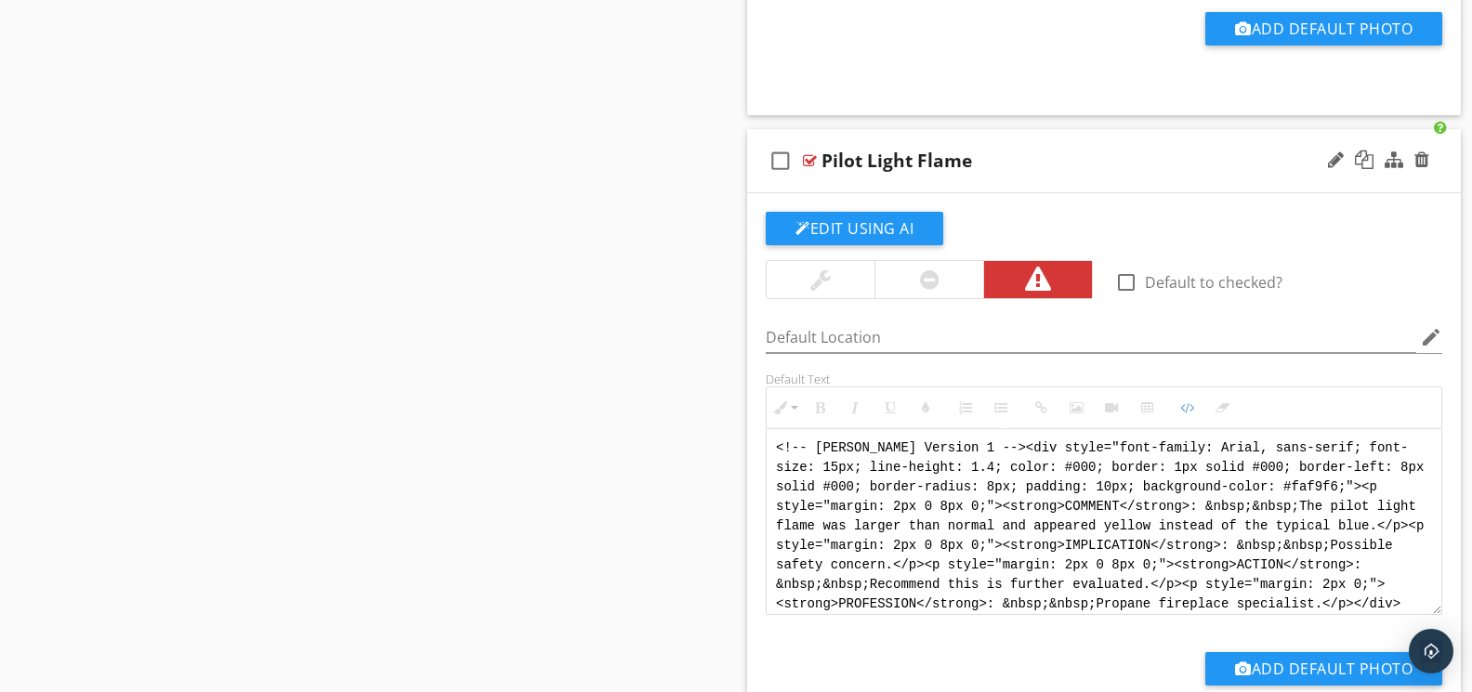
drag, startPoint x: 1416, startPoint y: 600, endPoint x: 782, endPoint y: 413, distance: 660.8
click at [782, 413] on div "Inline Style XLarge Large Normal Small Light Small/Light Bold Italic Underline …" at bounding box center [1104, 500] width 676 height 229
paste textarea "Version 1 --> <div style="font-family: Arial, sans-serif; font-size: 14px; line…"
type textarea "<!-- Version 1 --> <div style="font-family: Arial, sans-serif; font-size: 14px;…"
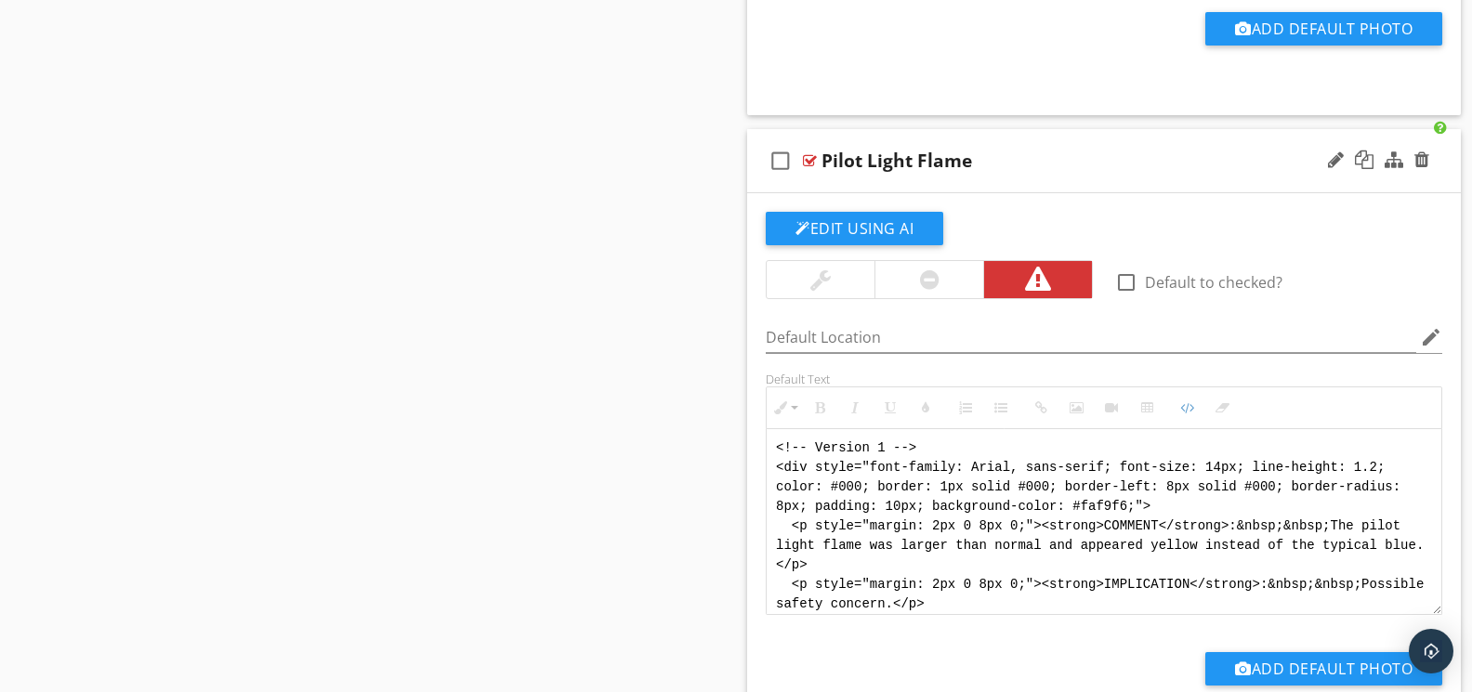
scroll to position [111, 0]
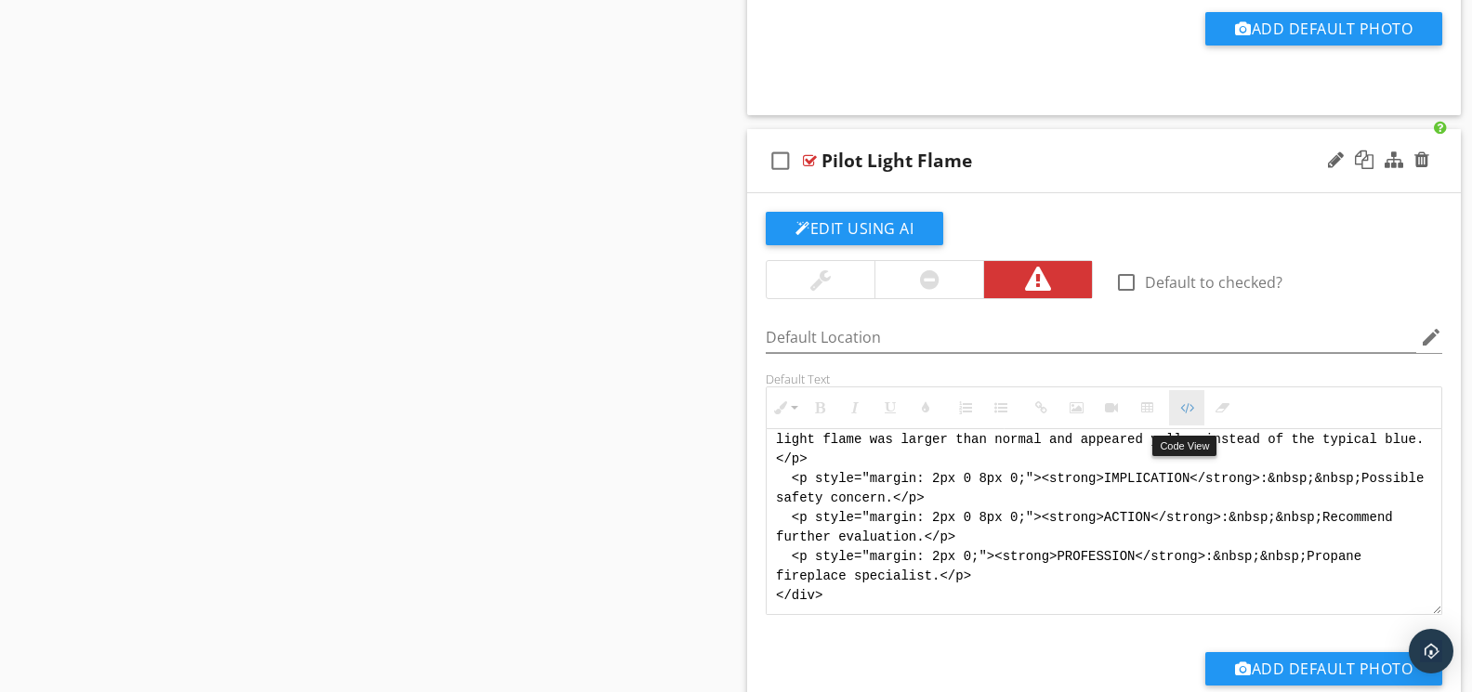
click at [1186, 414] on icon "button" at bounding box center [1186, 407] width 13 height 13
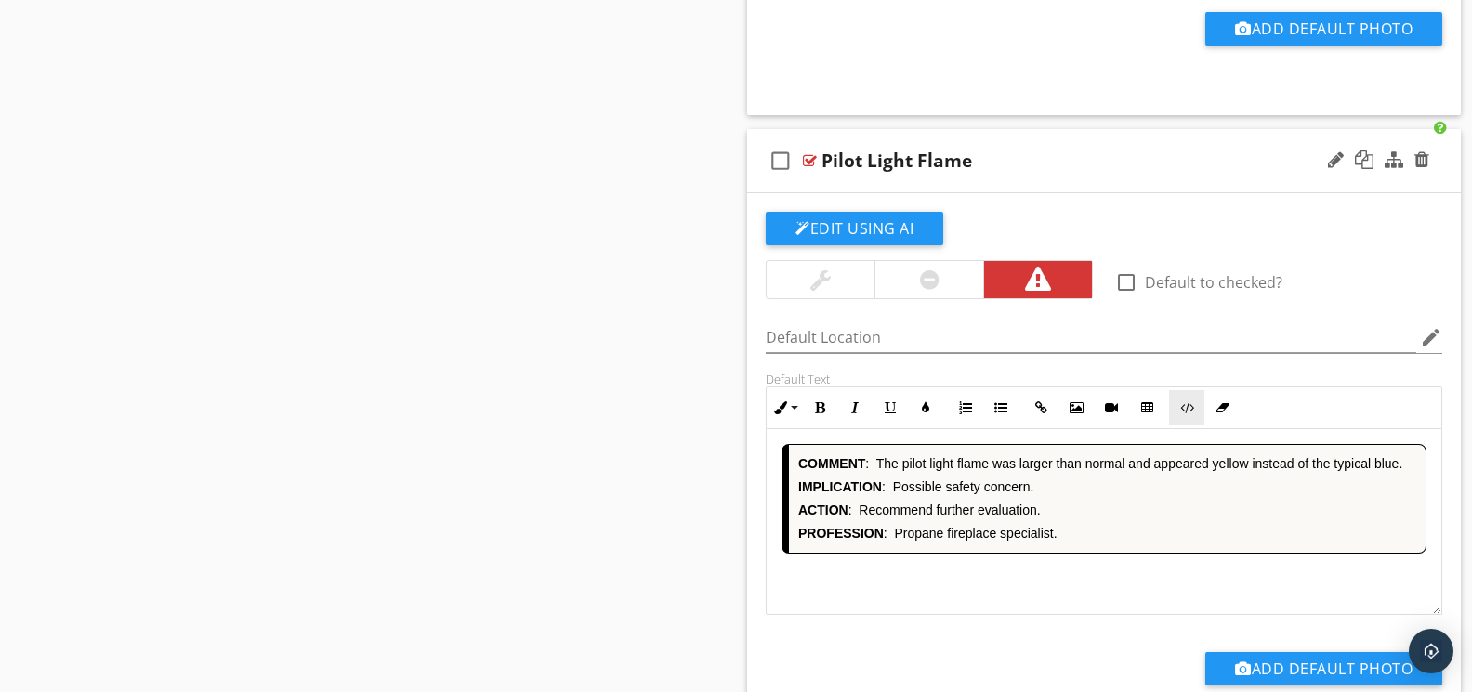
scroll to position [9556, 0]
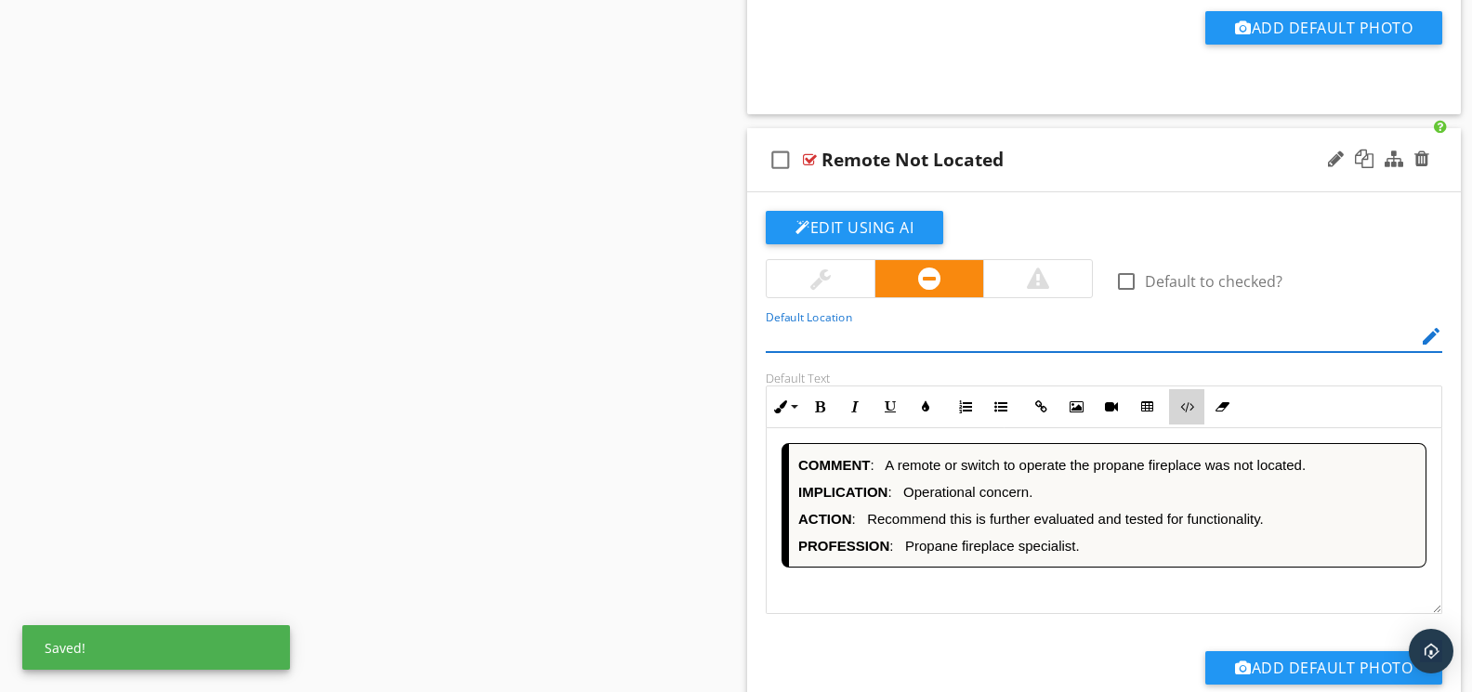
click at [1187, 413] on icon "button" at bounding box center [1186, 406] width 13 height 13
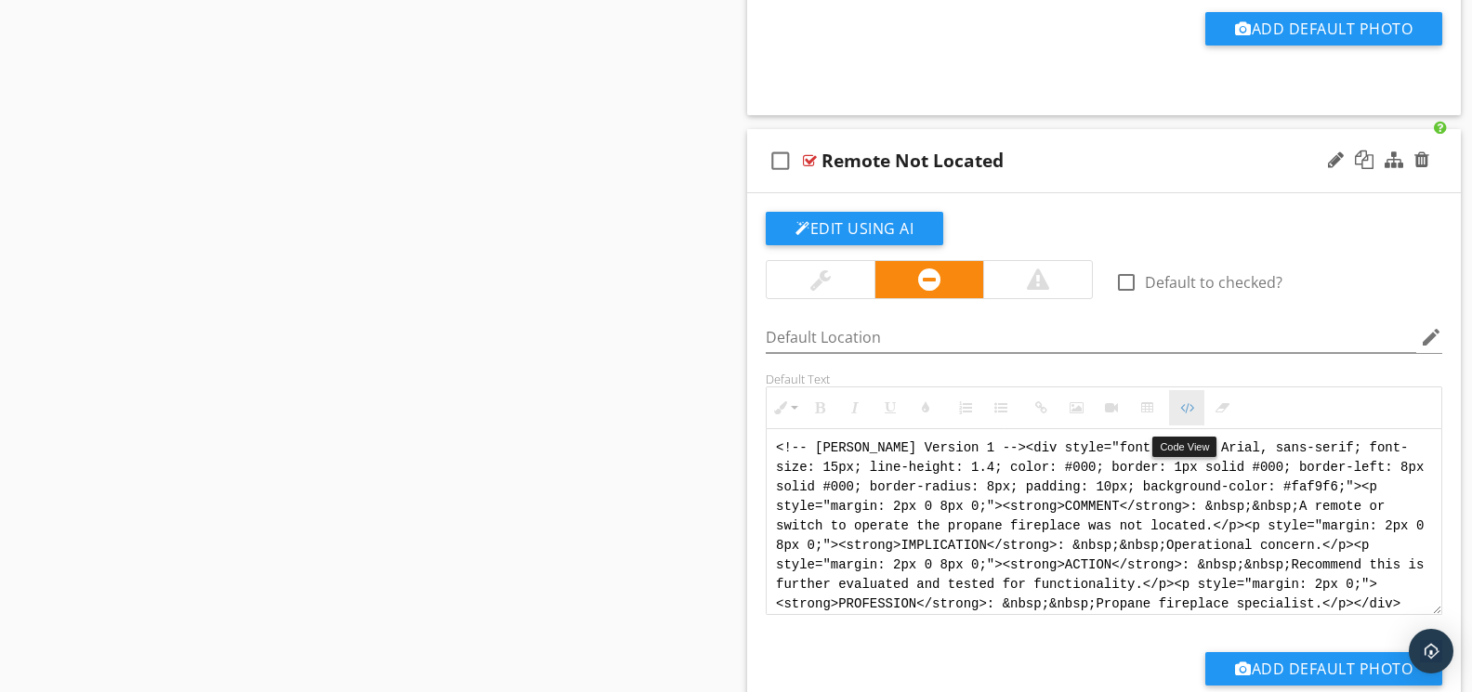
click at [1183, 412] on icon "button" at bounding box center [1186, 407] width 13 height 13
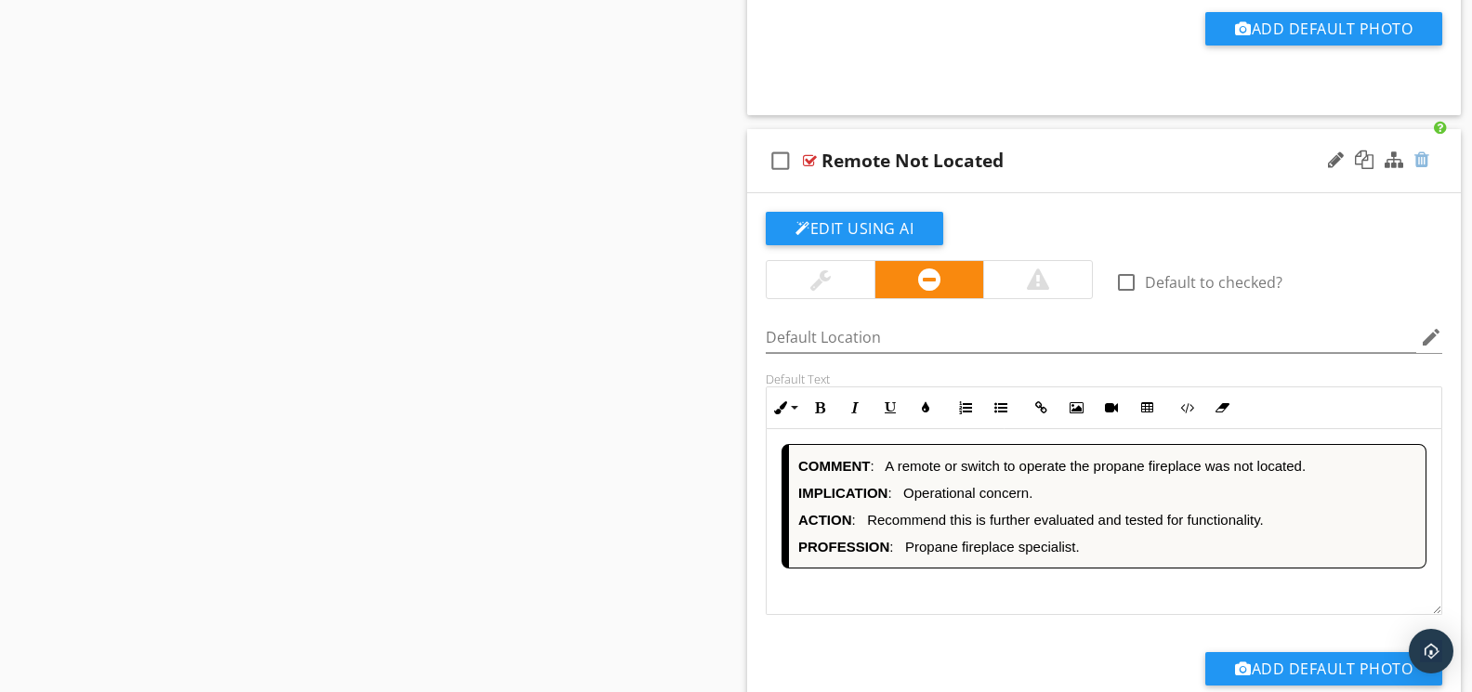
click at [1417, 166] on div at bounding box center [1421, 160] width 15 height 19
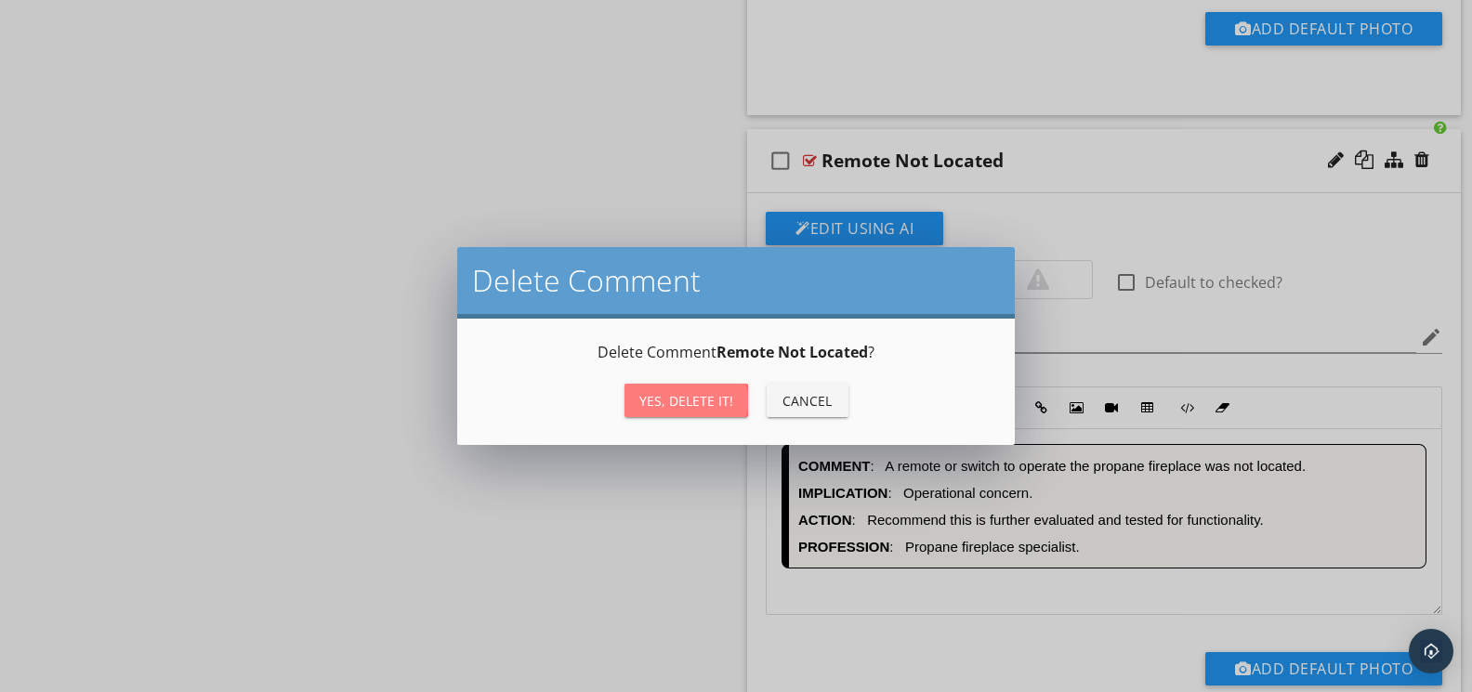
click at [719, 399] on div "Yes, Delete it!" at bounding box center [686, 401] width 94 height 20
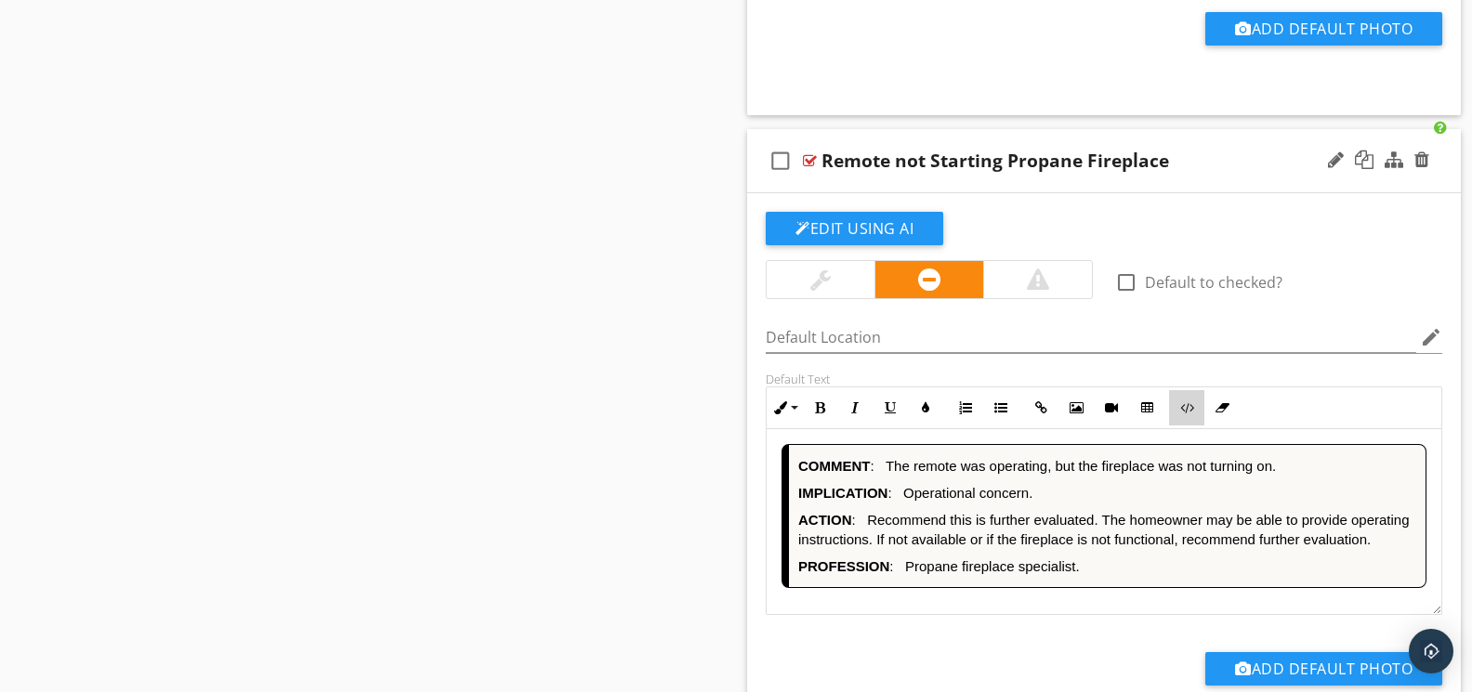
click at [1194, 417] on button "Code View" at bounding box center [1186, 407] width 35 height 35
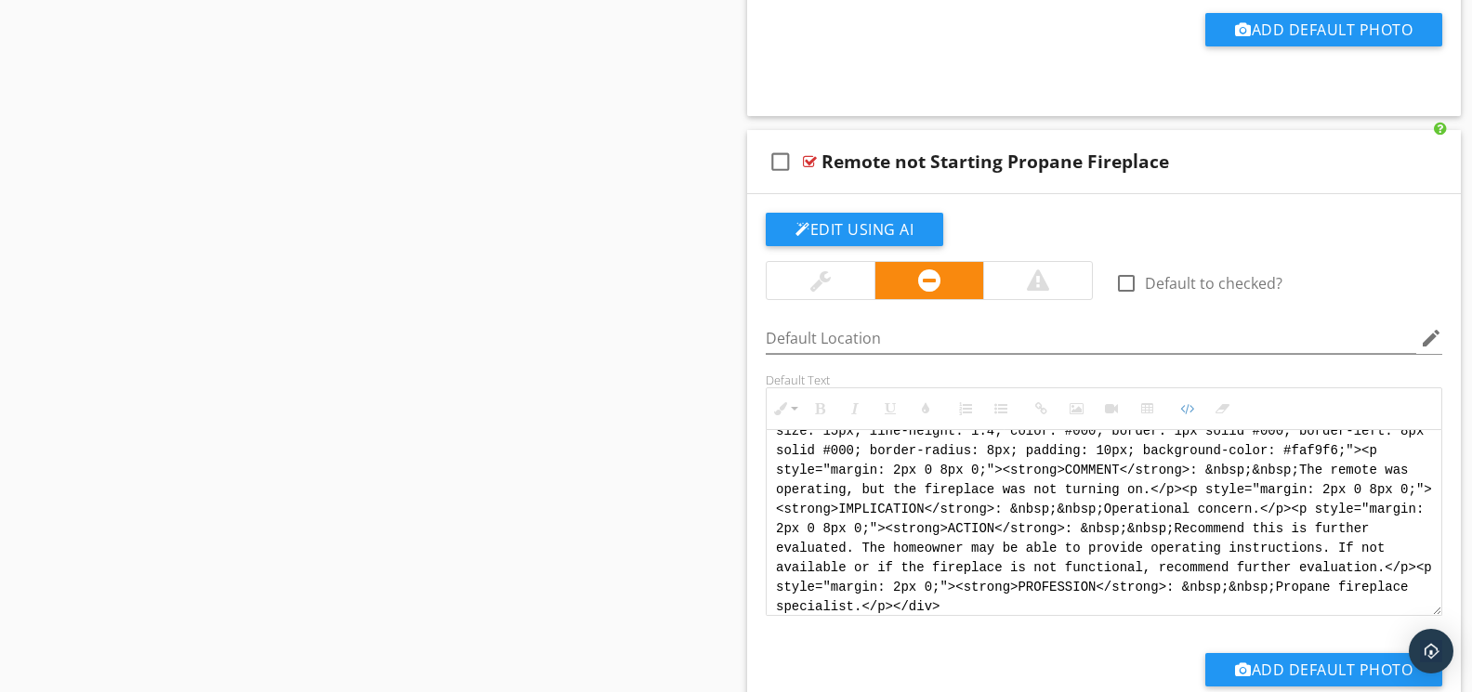
scroll to position [0, 0]
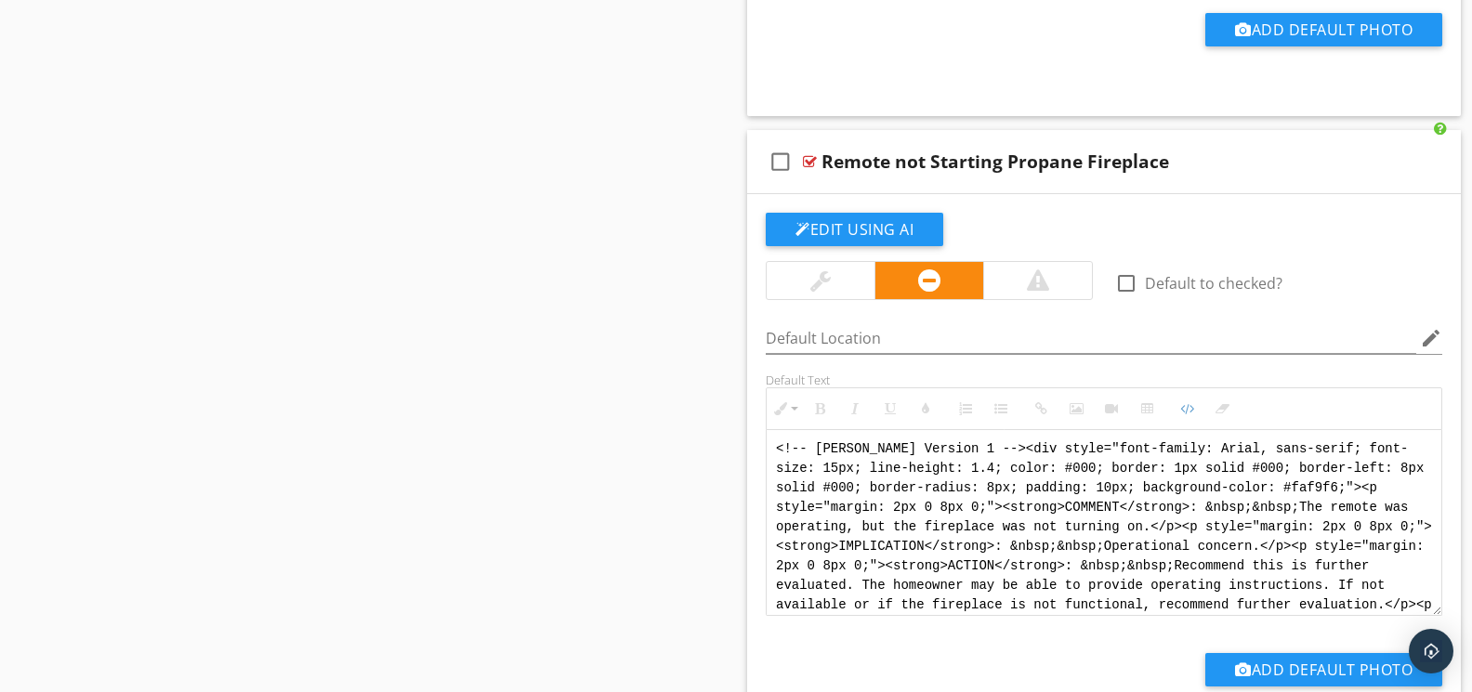
drag, startPoint x: 1067, startPoint y: 610, endPoint x: 718, endPoint y: 395, distance: 410.5
paste textarea "Version 1 --> <div style="font-family: Arial, sans-serif; font-size: 14px; line…"
type textarea "<!-- Version 1 --> <div style="font-family: Arial, sans-serif; font-size: 14px;…"
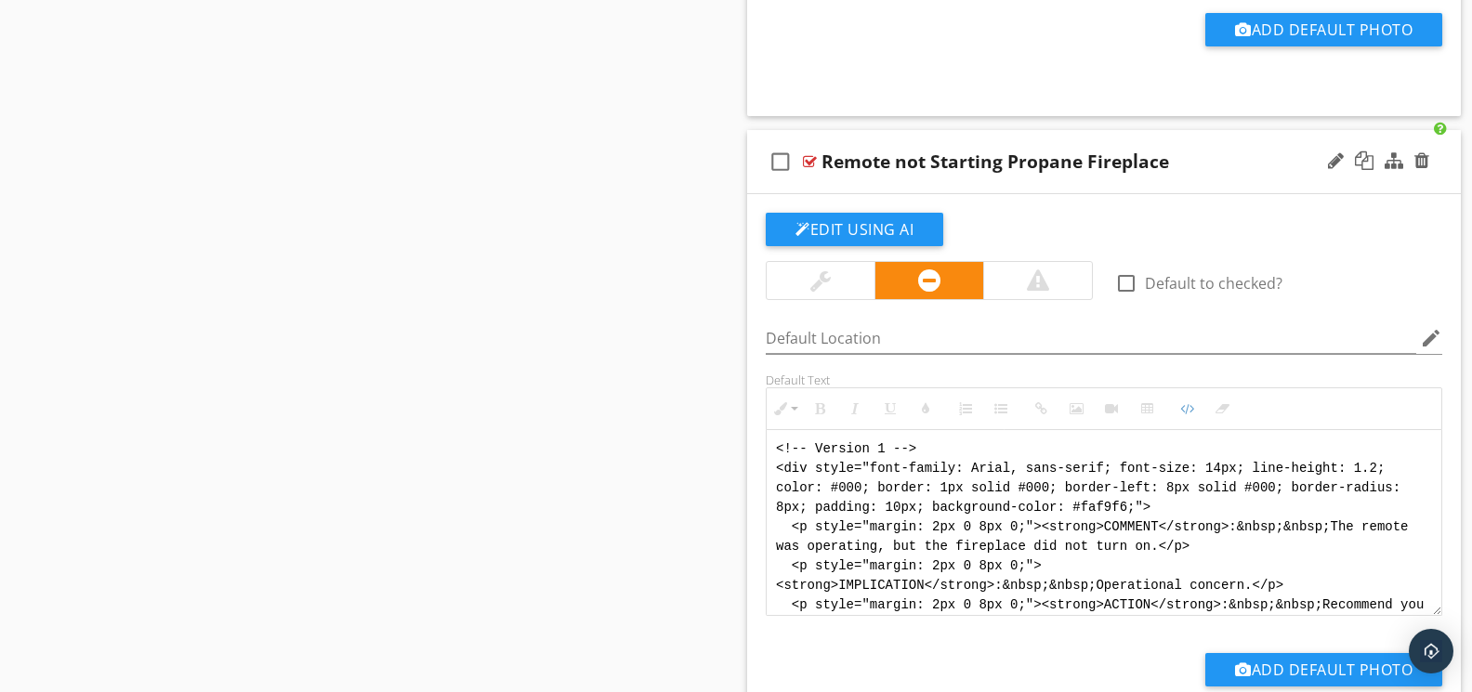
scroll to position [111, 0]
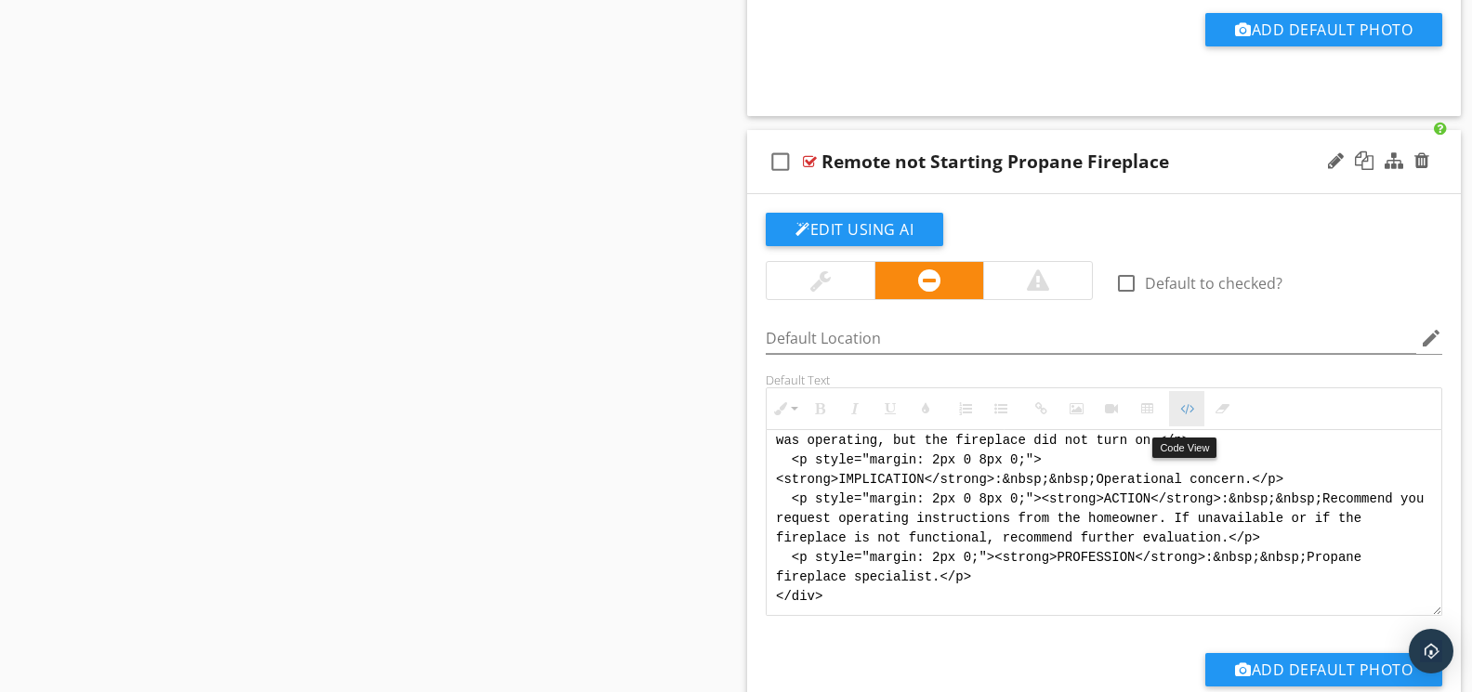
click at [1182, 415] on icon "button" at bounding box center [1186, 408] width 13 height 13
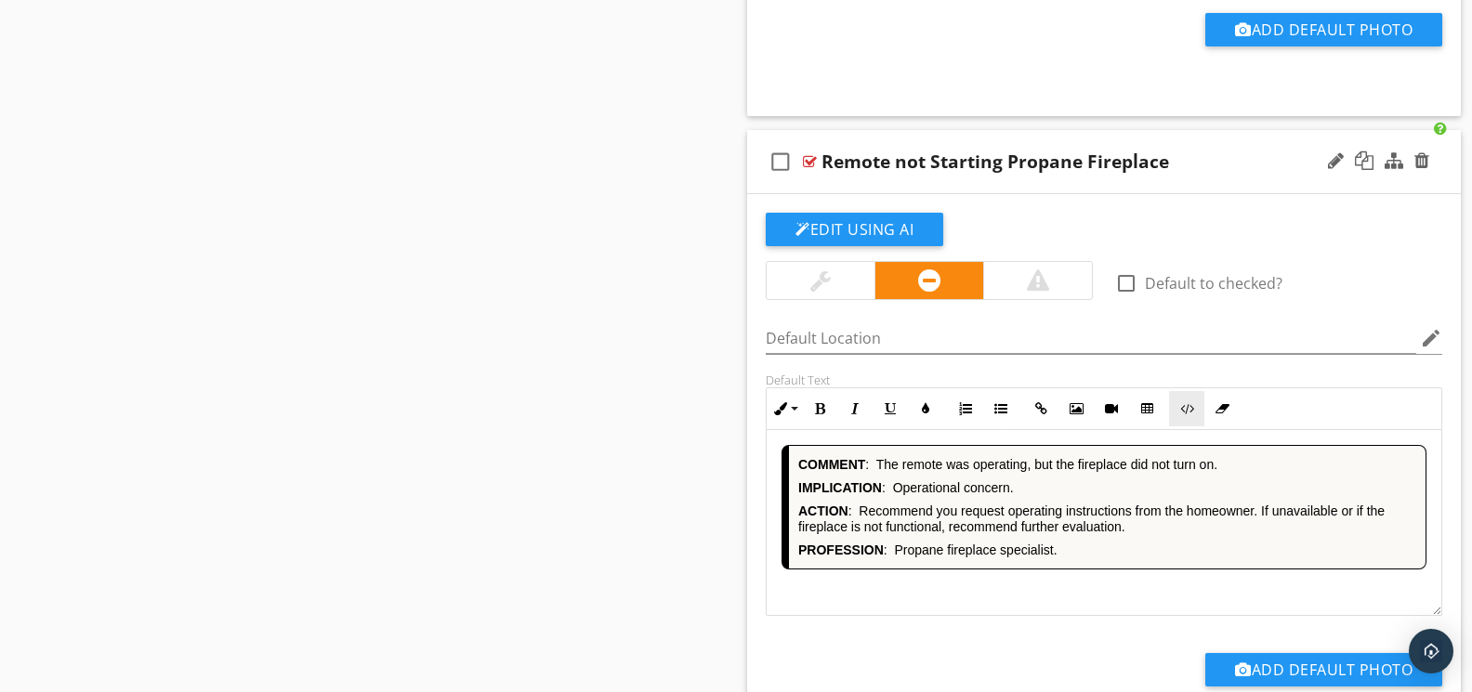
scroll to position [10198, 0]
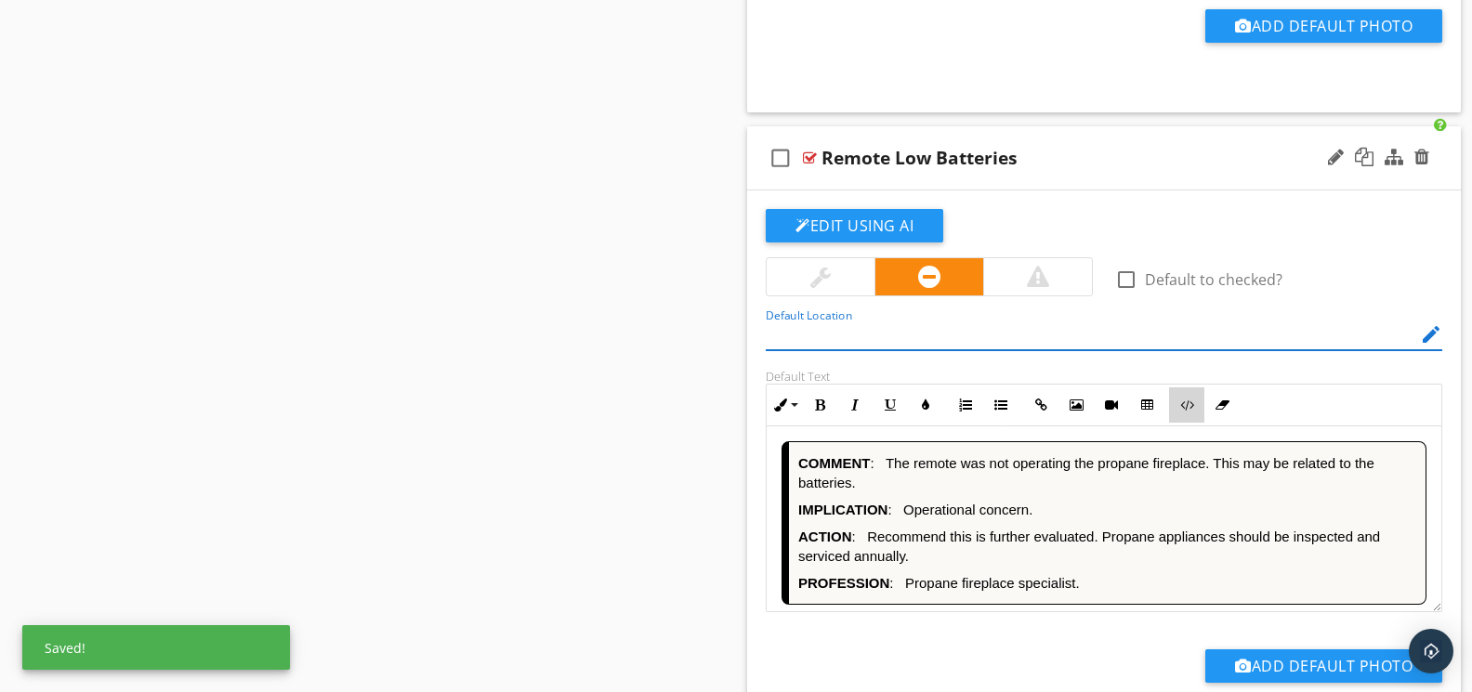
click at [1190, 412] on icon "button" at bounding box center [1186, 405] width 13 height 13
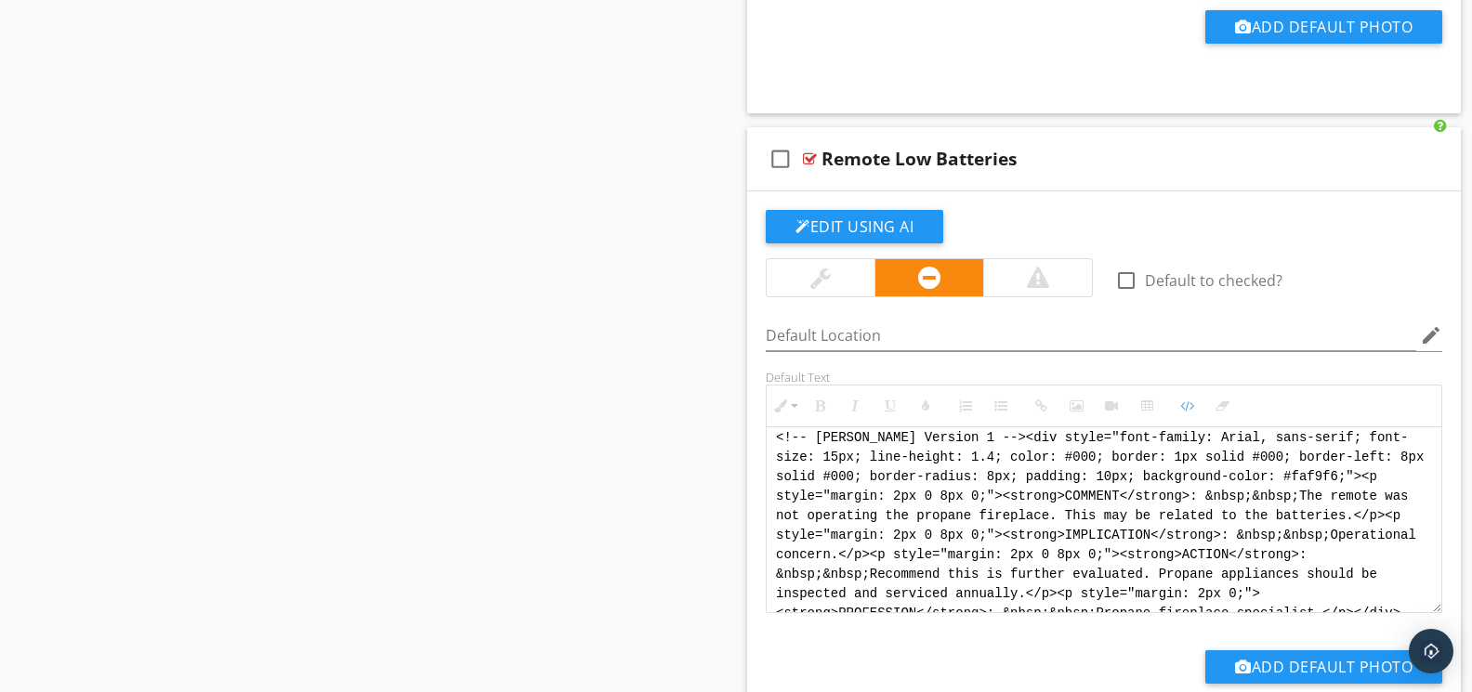
scroll to position [0, 0]
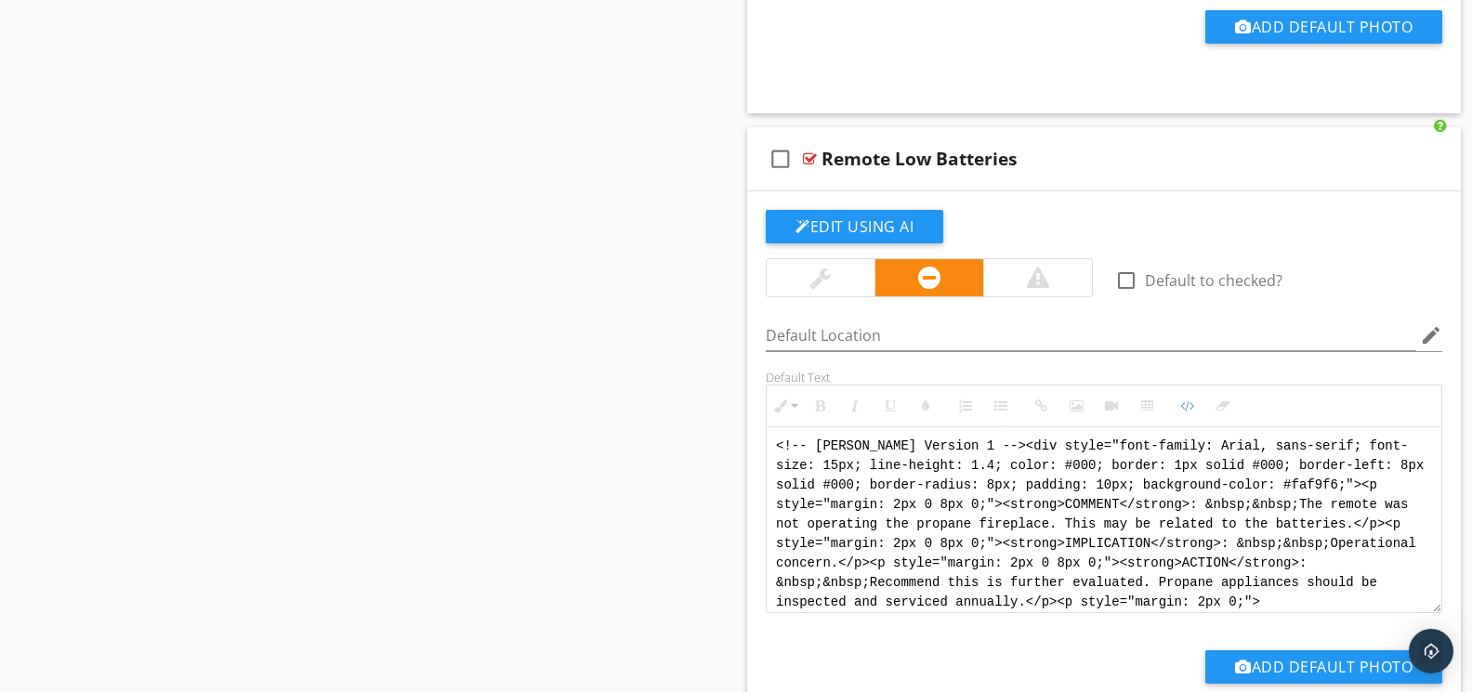
drag, startPoint x: 1042, startPoint y: 619, endPoint x: 685, endPoint y: 417, distance: 410.6
paste textarea "Version 1 --> <div style="font-family: Arial, sans-serif; font-size: 14px; line…"
type textarea "<!-- Version 1 --> <div style="font-family: Arial, sans-serif; font-size: 14px;…"
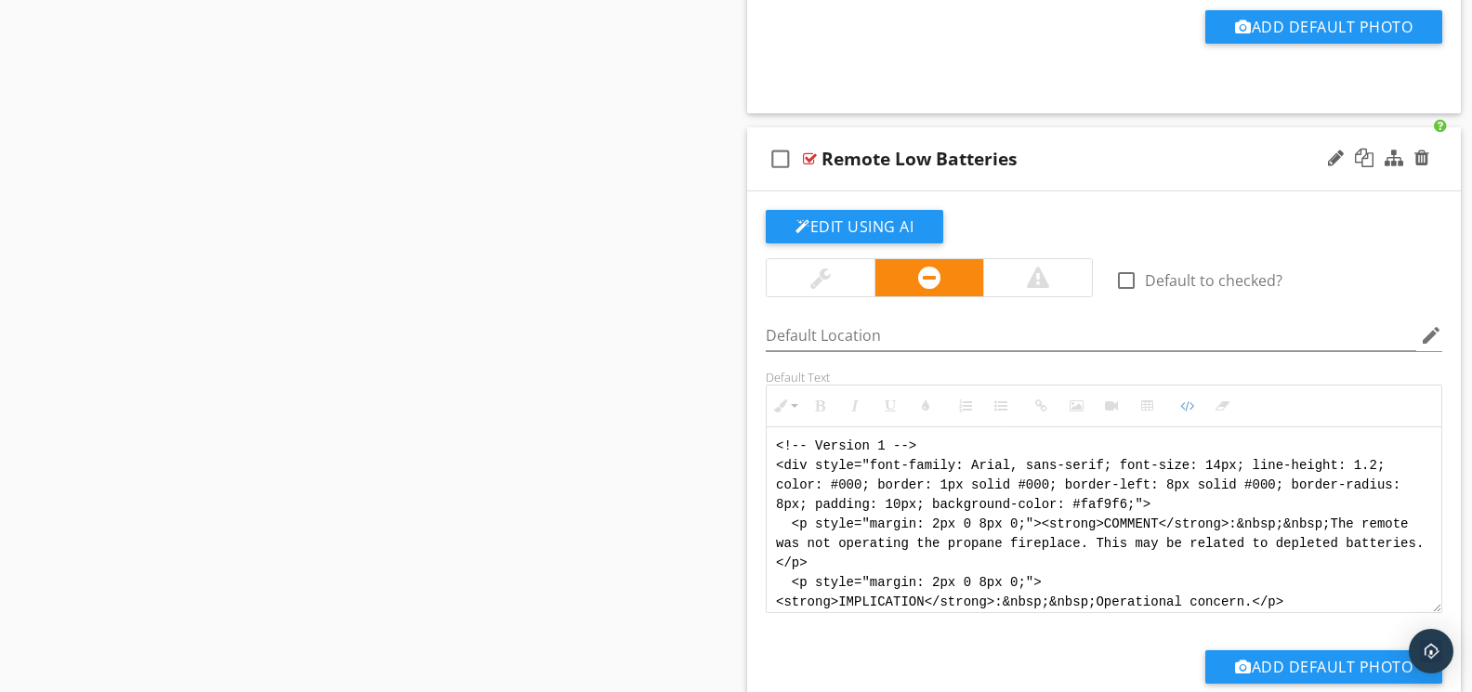
scroll to position [130, 0]
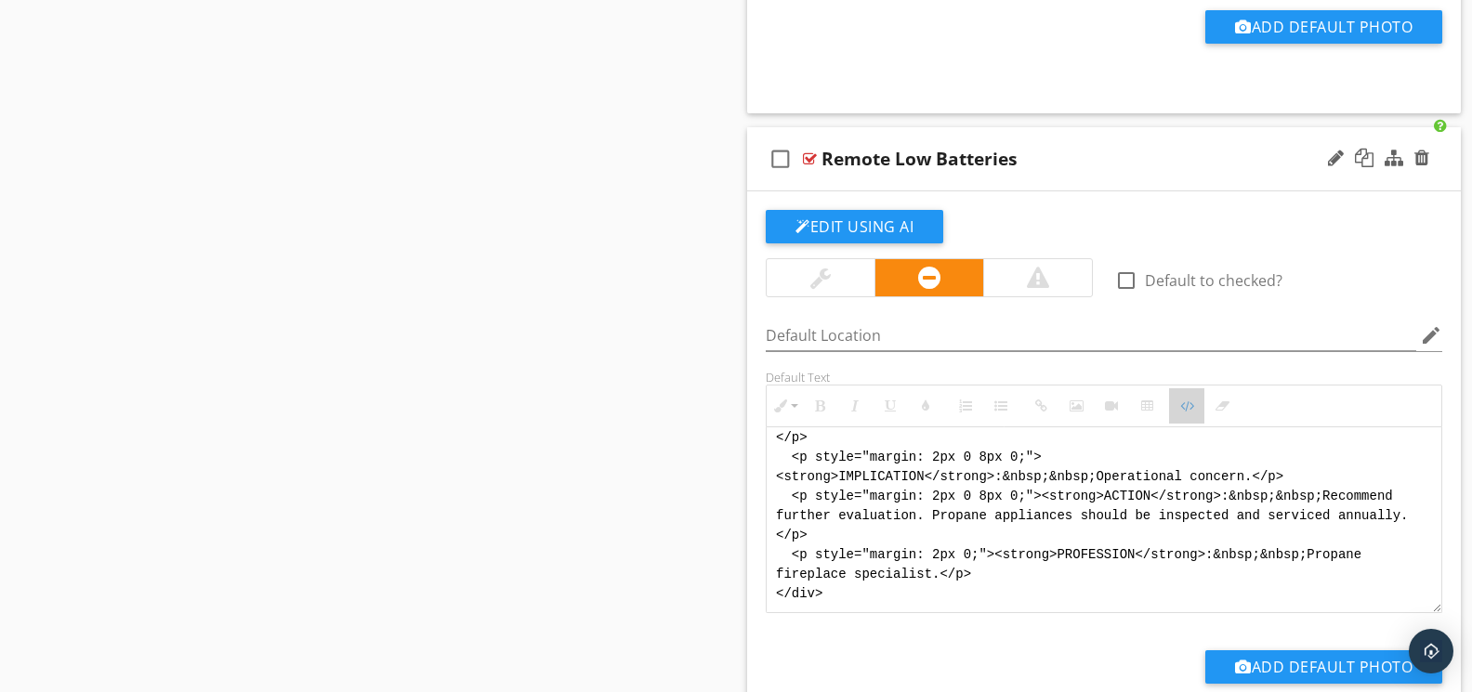
click at [1186, 413] on icon "button" at bounding box center [1186, 405] width 13 height 13
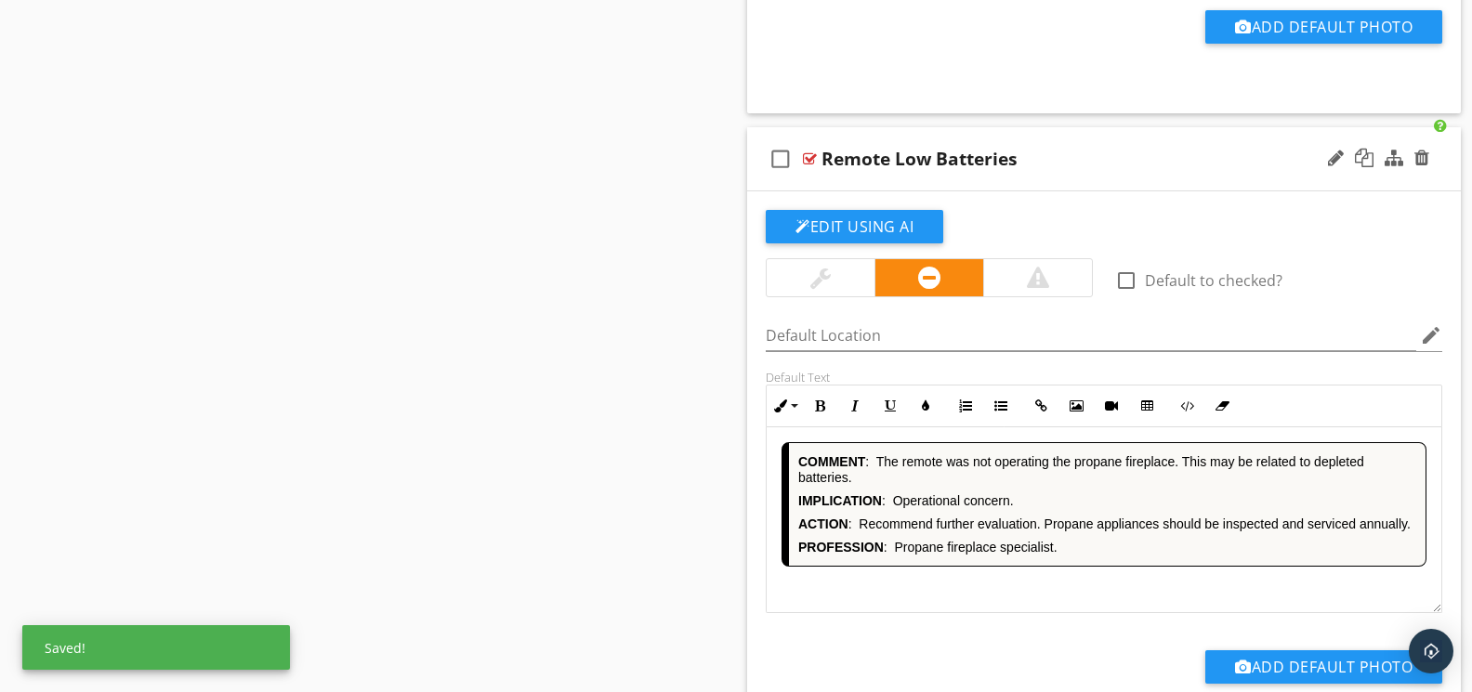
click at [1026, 589] on div "COMMENT : The remote was not operating the propane fireplace. This may be relat…" at bounding box center [1103, 520] width 675 height 186
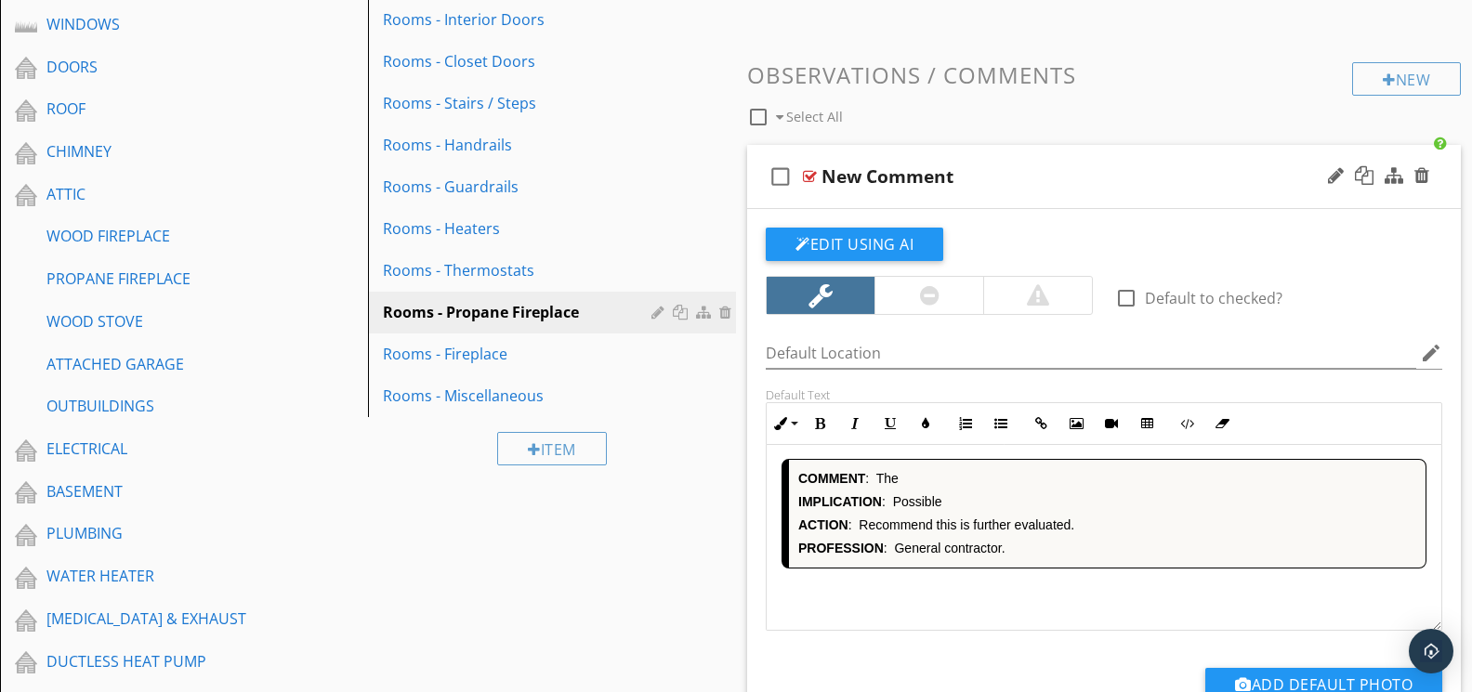
scroll to position [581, 0]
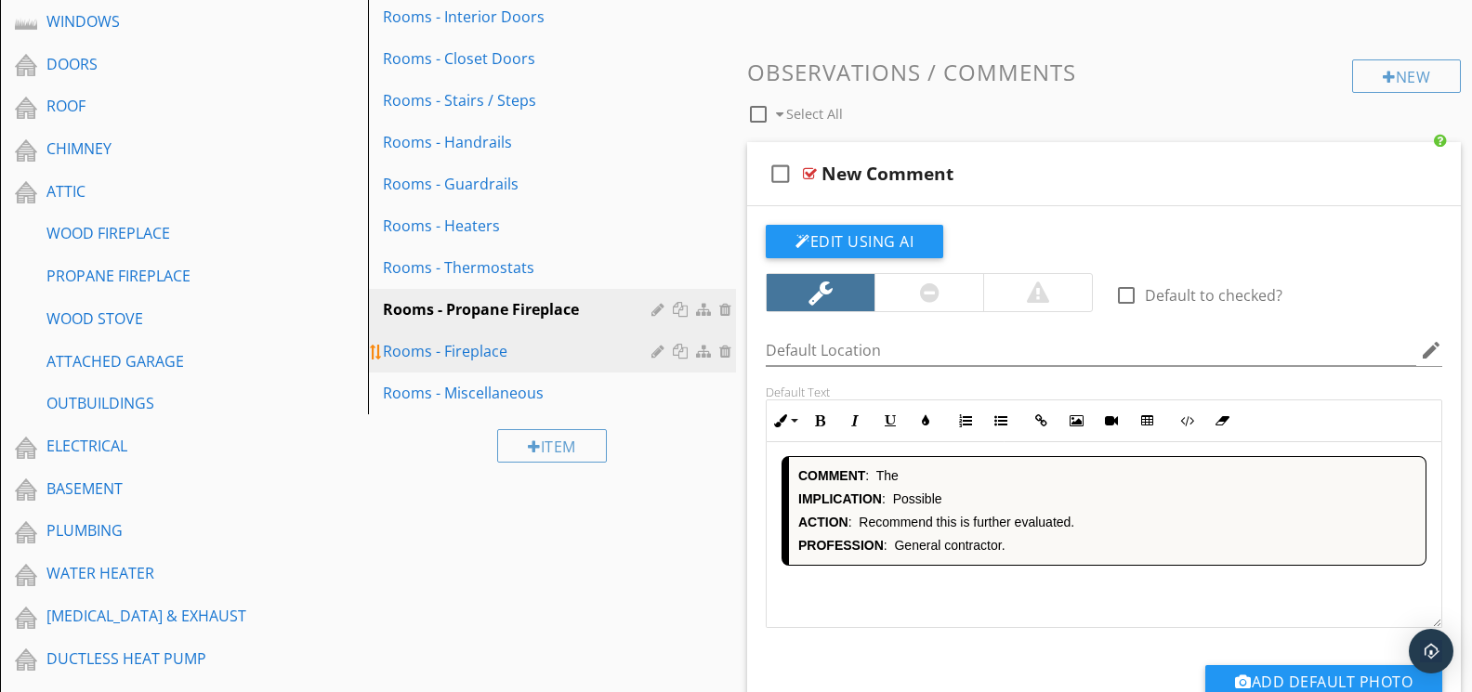
click at [479, 340] on div "Rooms - Fireplace" at bounding box center [520, 351] width 274 height 22
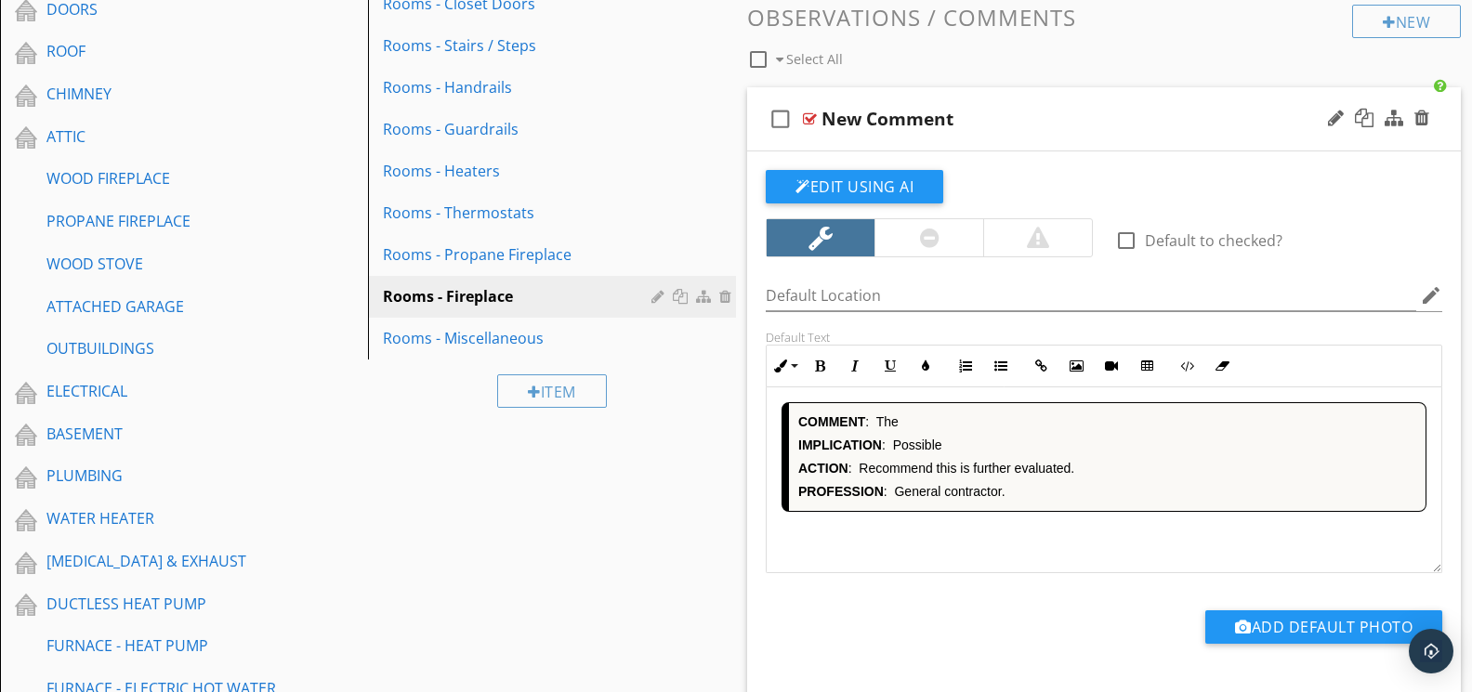
scroll to position [637, 0]
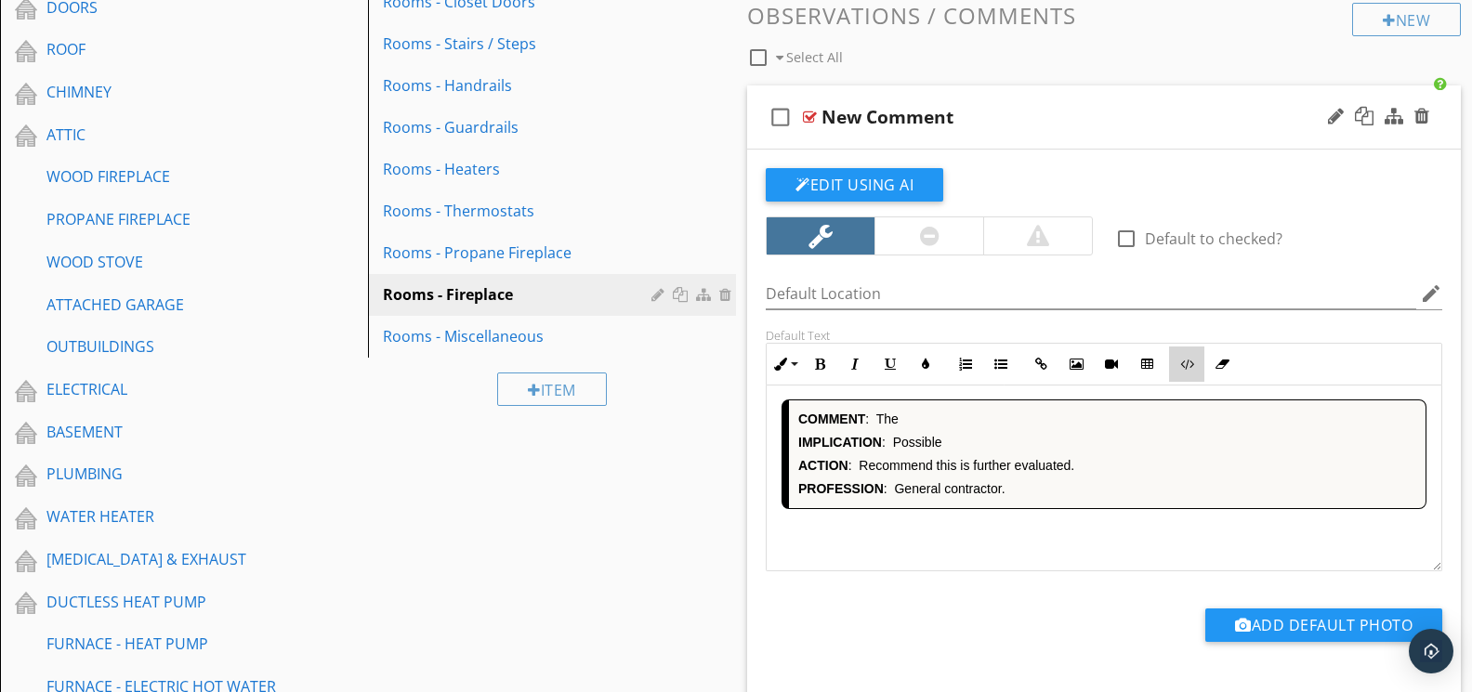
click at [1190, 365] on icon "button" at bounding box center [1186, 364] width 13 height 13
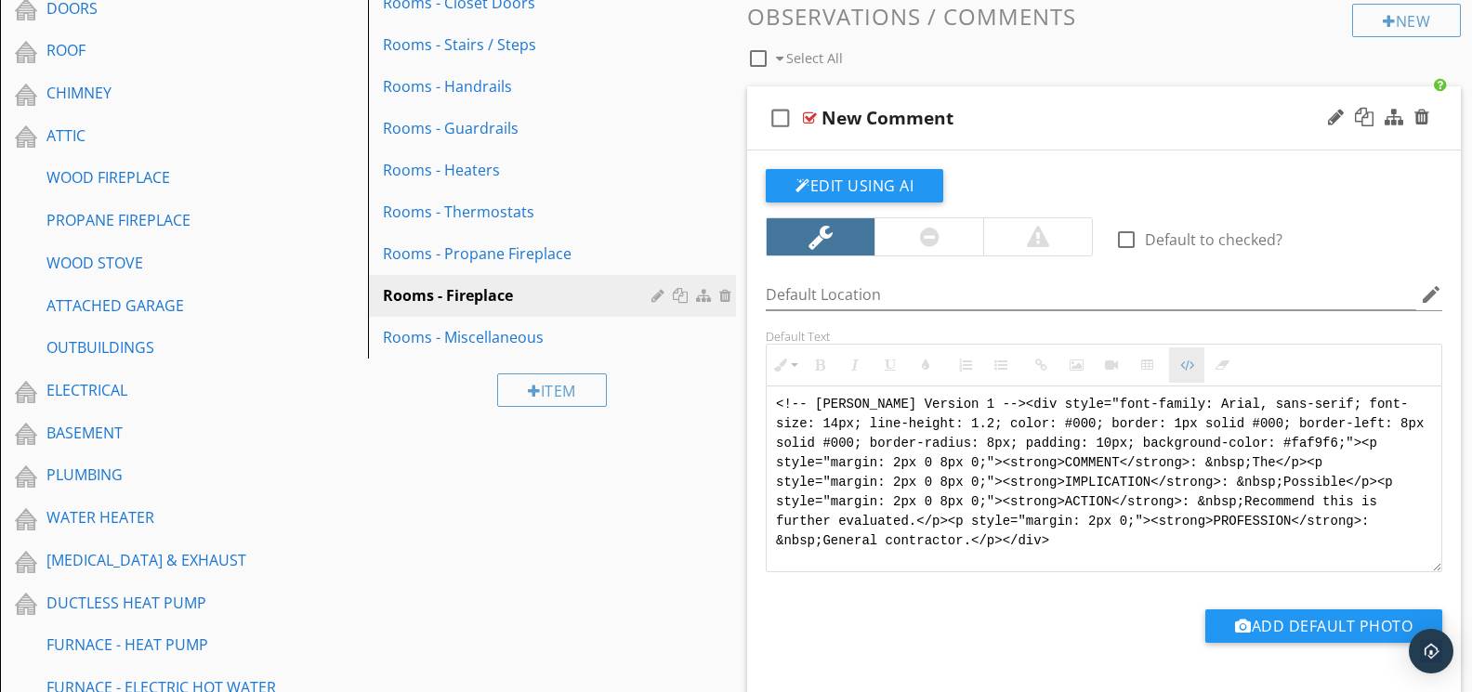
click at [1190, 365] on icon "button" at bounding box center [1186, 365] width 13 height 13
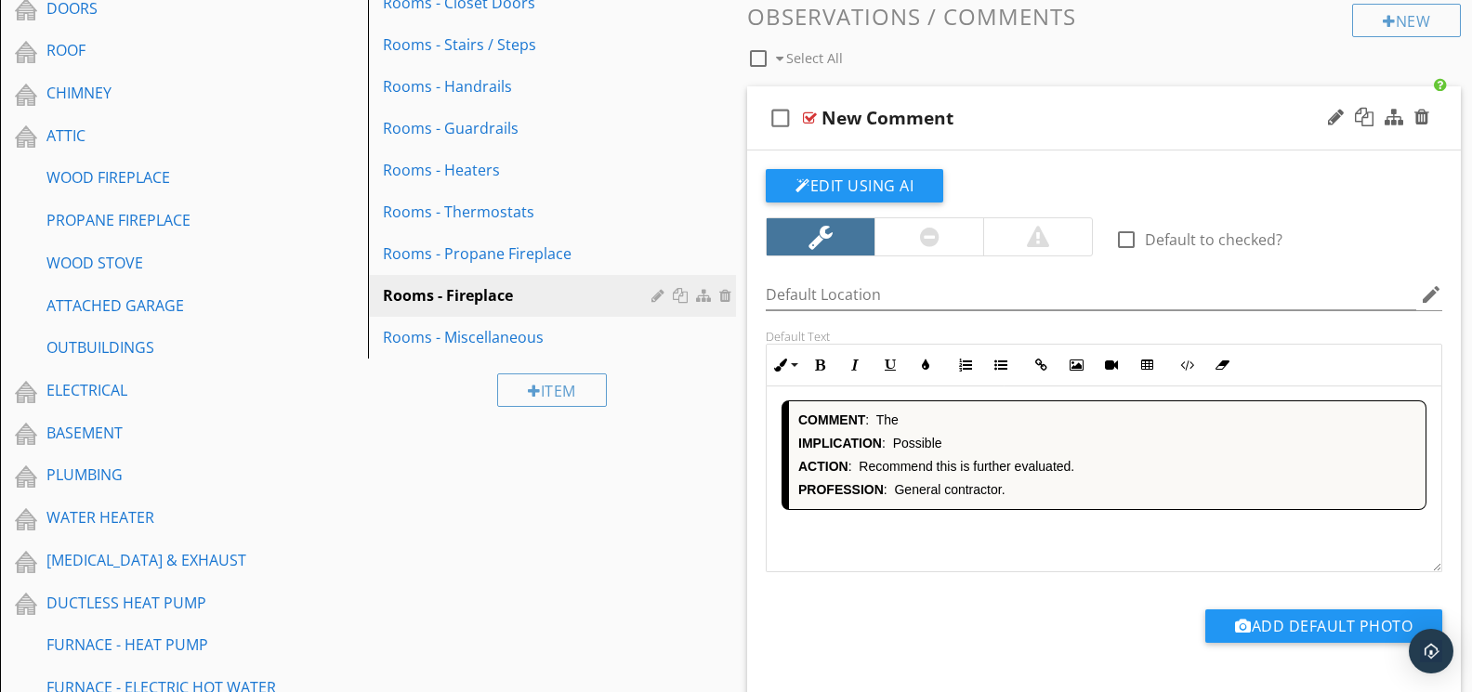
click at [1016, 540] on div "COMMENT : The IMPLICATION : Possible ACTION : Recommend this is further evaluat…" at bounding box center [1103, 479] width 675 height 186
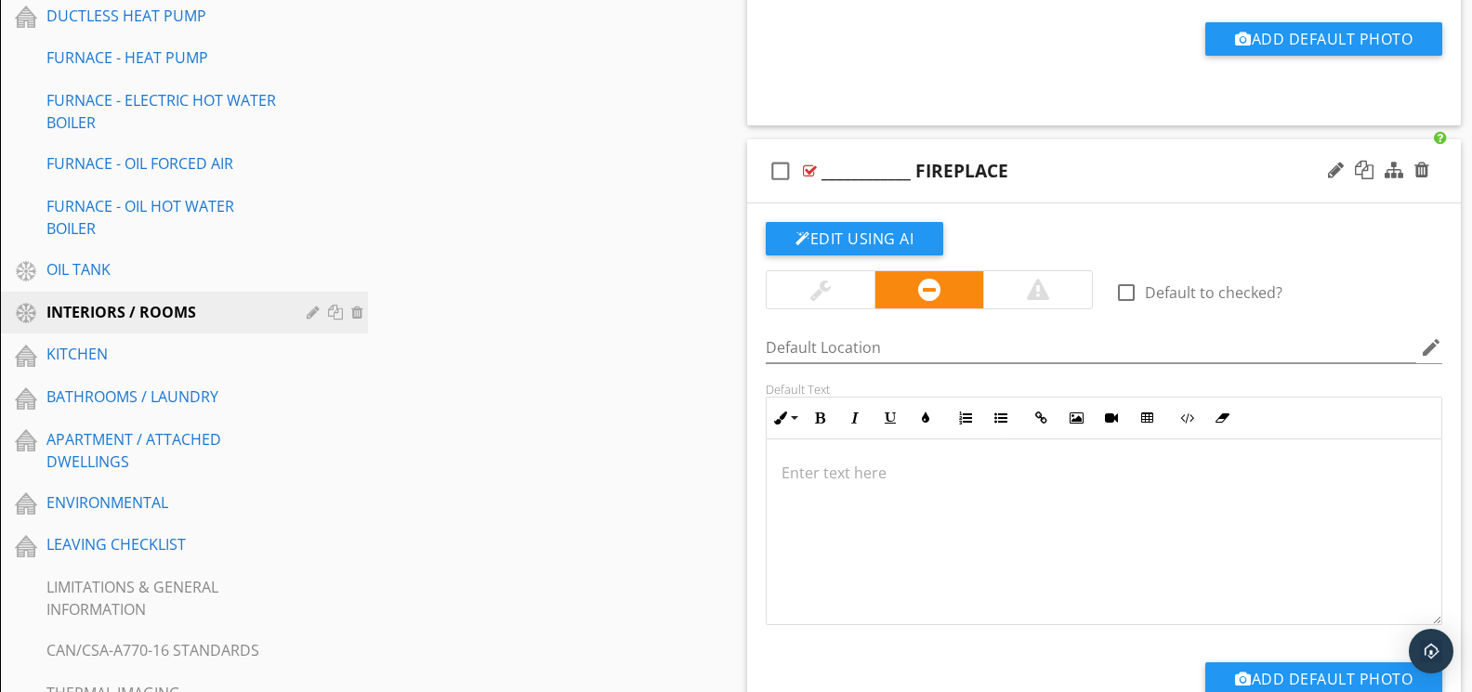
scroll to position [1864, 0]
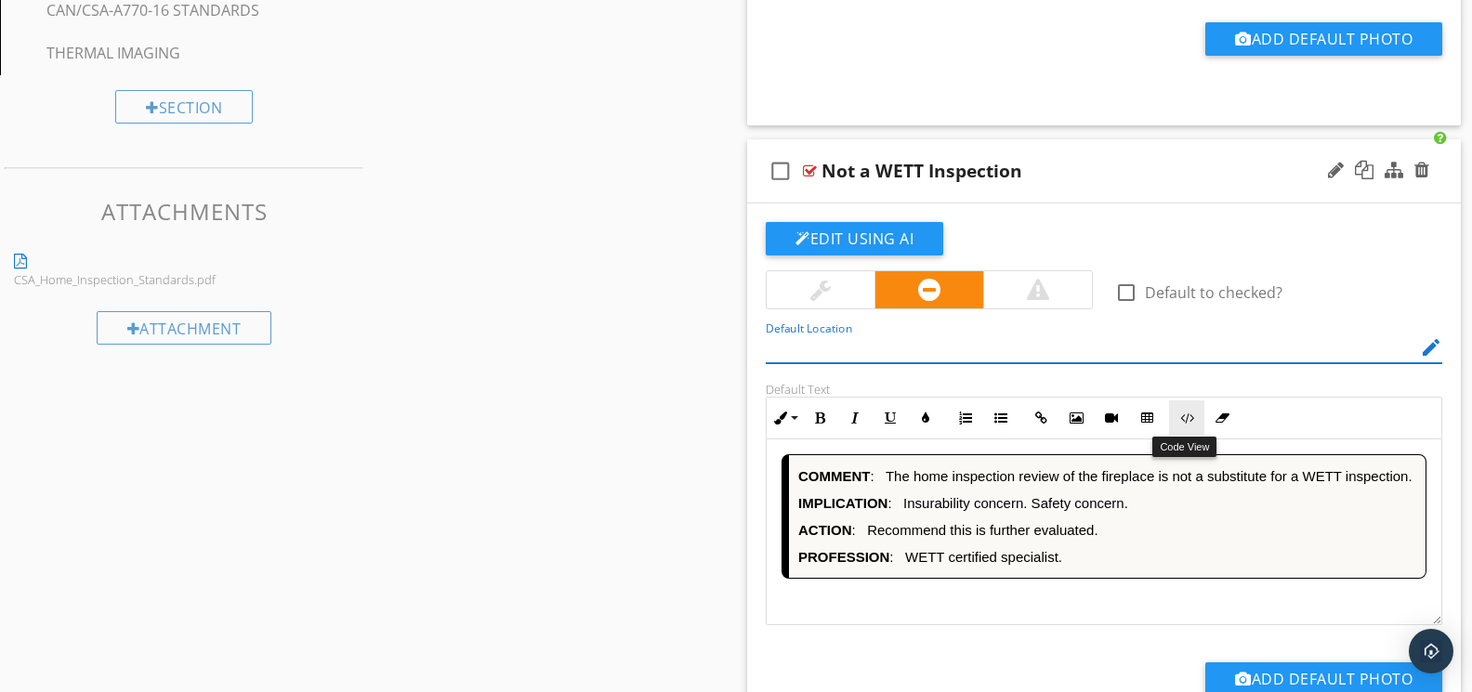
click at [1183, 412] on icon "button" at bounding box center [1186, 418] width 13 height 13
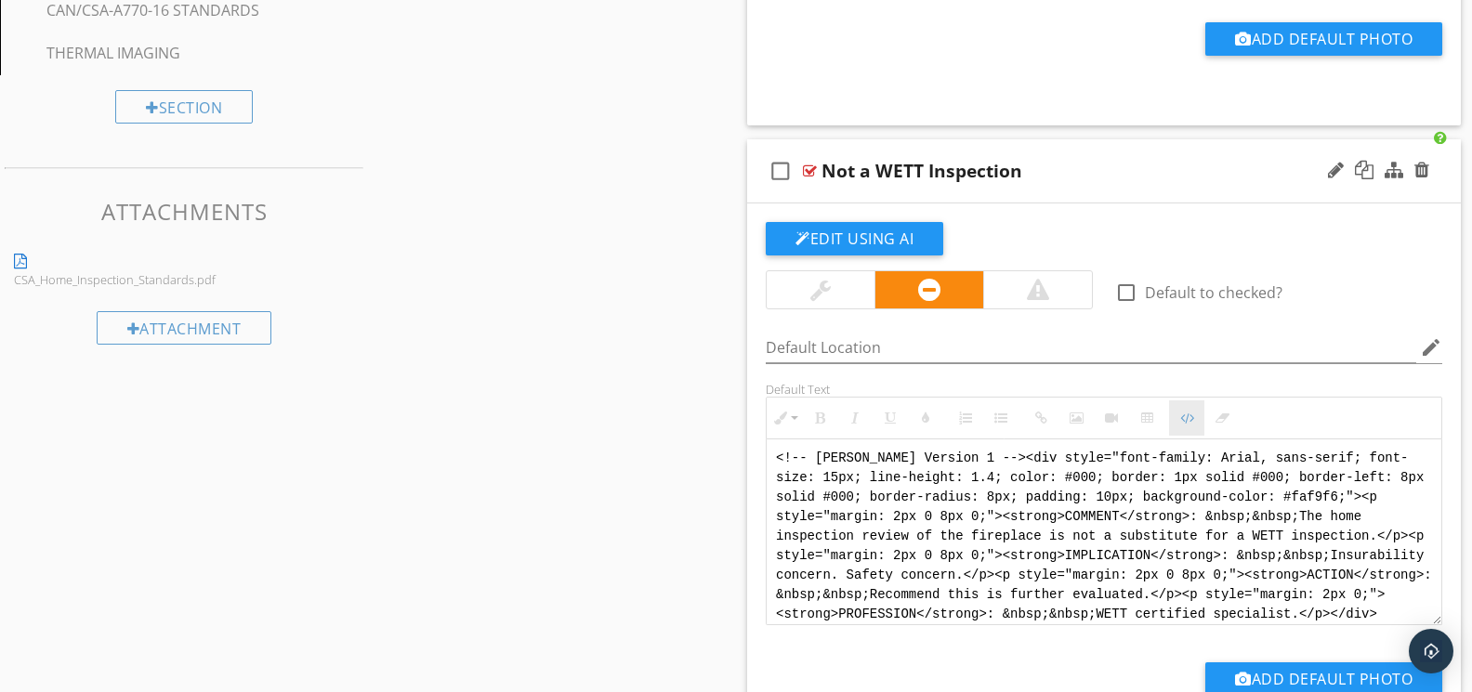
scroll to position [1863, 0]
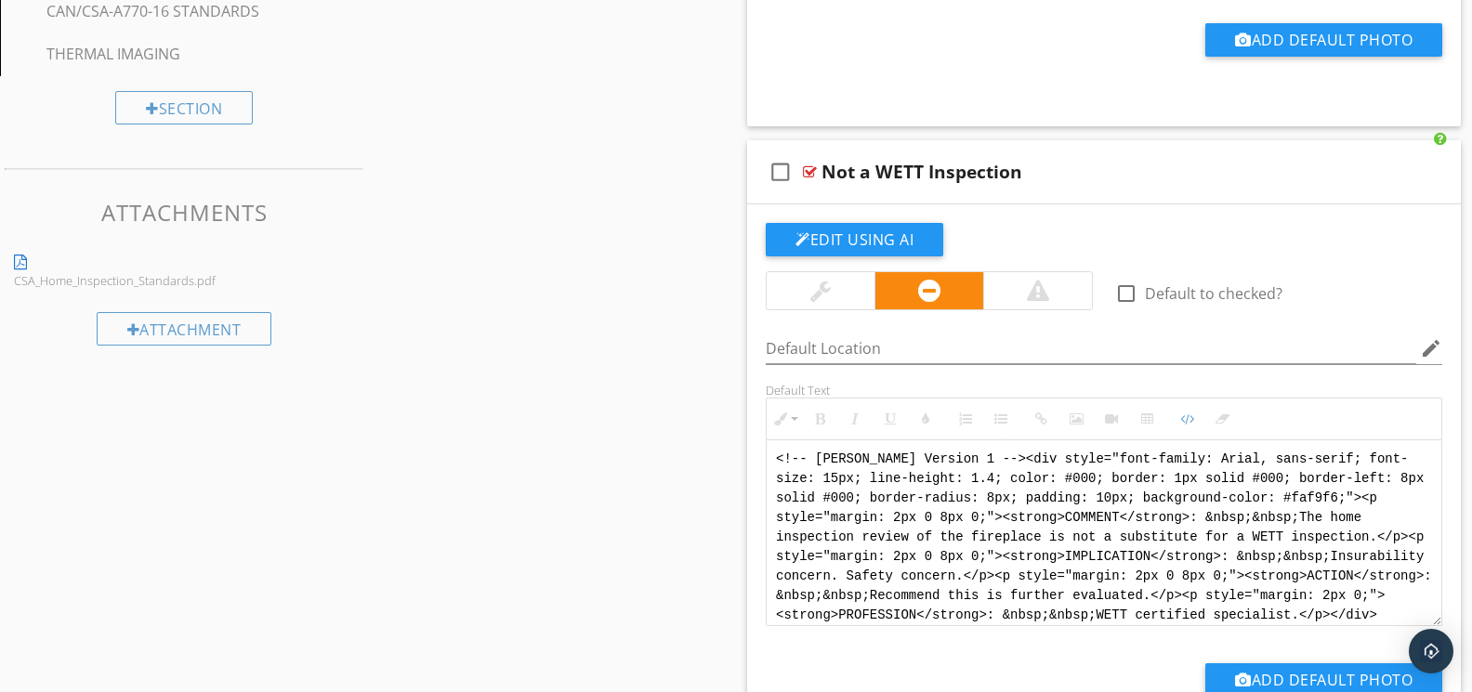
drag, startPoint x: 1384, startPoint y: 604, endPoint x: 737, endPoint y: 434, distance: 669.5
paste textarea "Version 1 --> <div style="font-family: Arial, sans-serif; font-size: 14px; line…"
type textarea "<!-- Version 1 --> <div style="font-family: Arial, sans-serif; font-size: 14px;…"
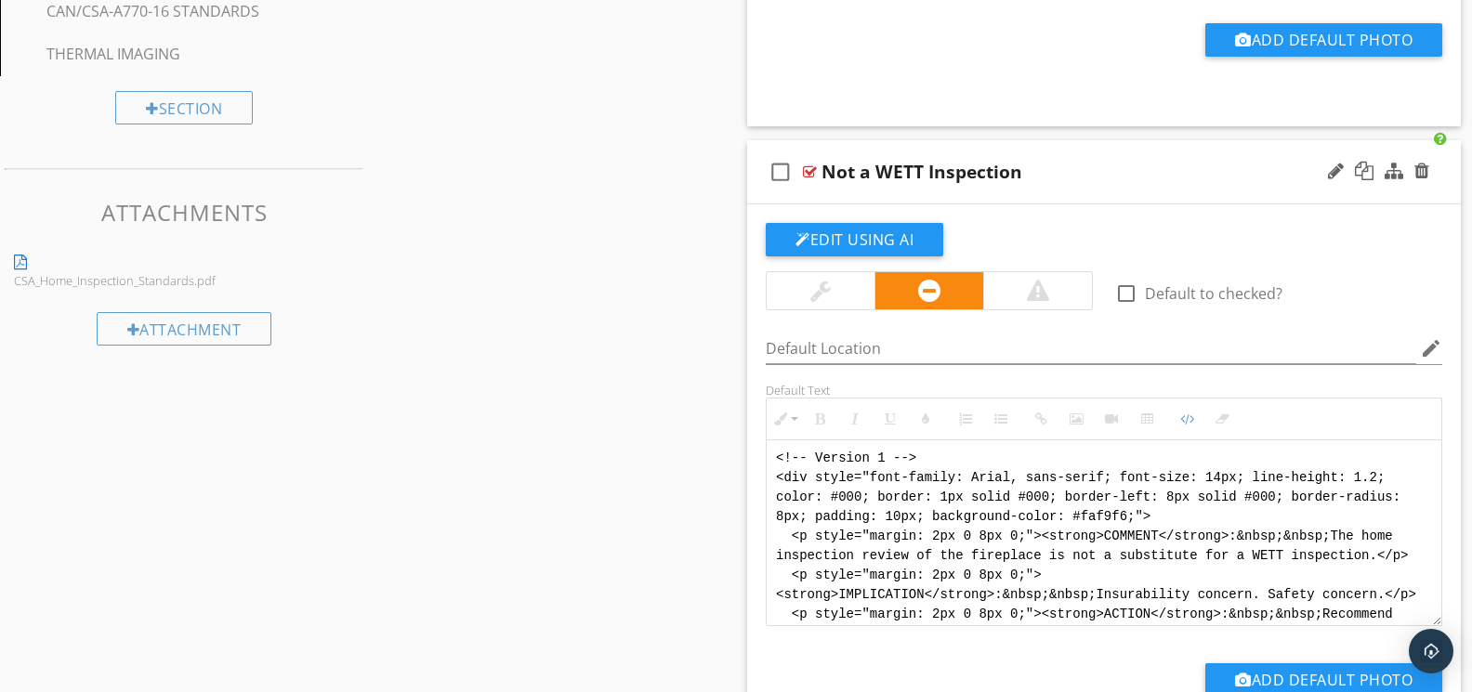
scroll to position [93, 0]
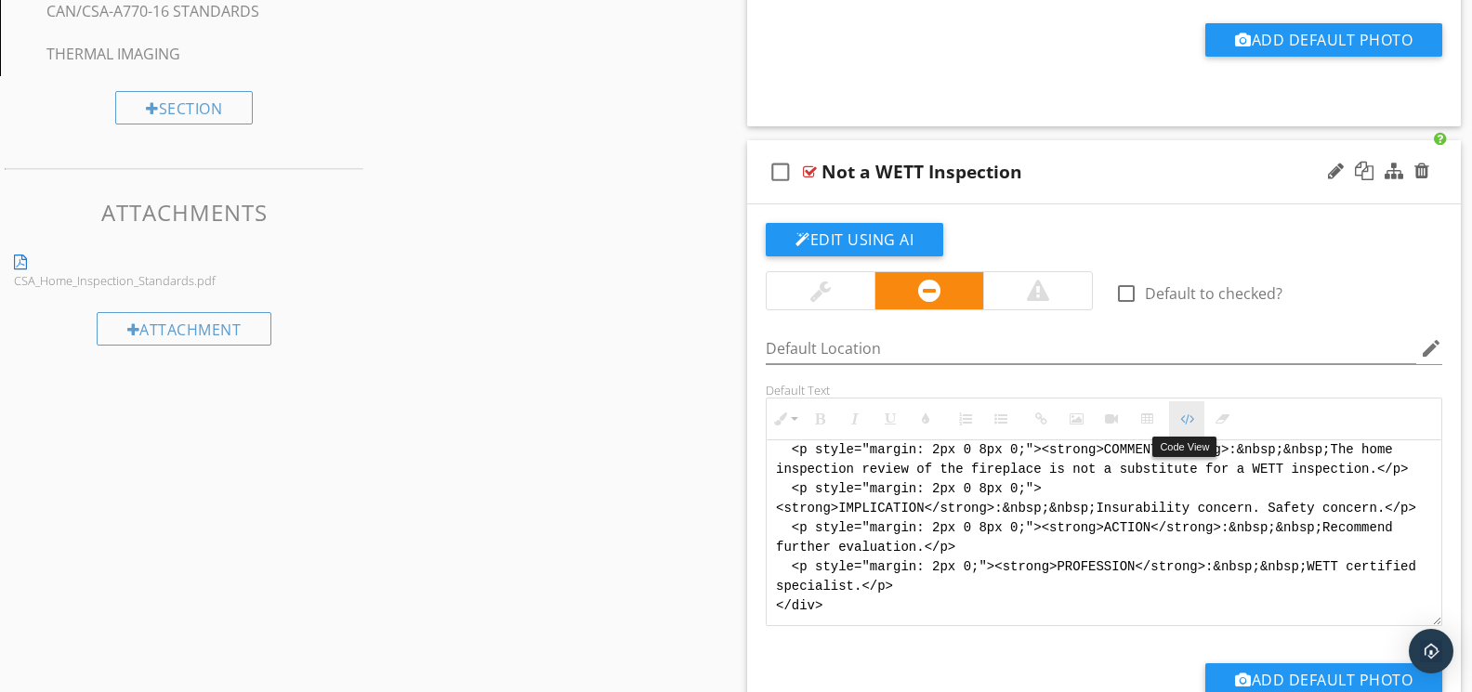
click at [1180, 413] on icon "button" at bounding box center [1186, 419] width 13 height 13
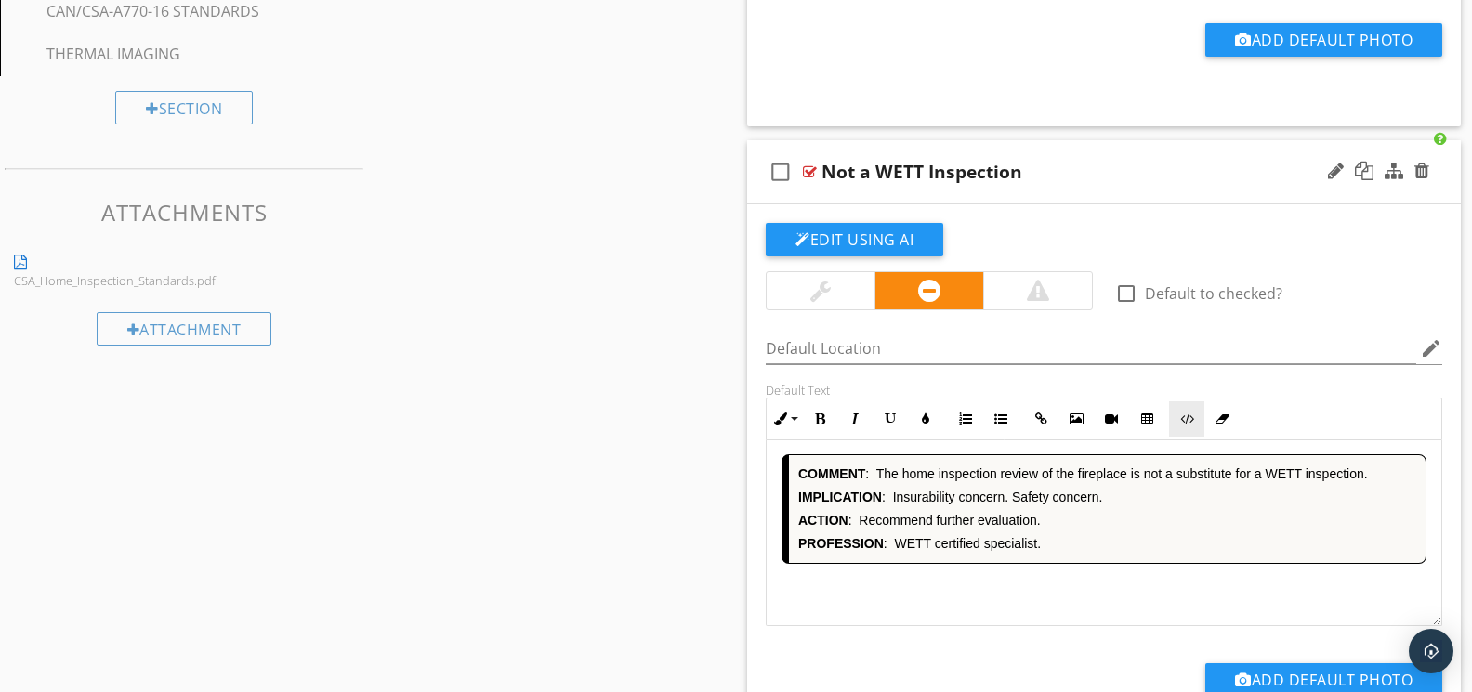
scroll to position [2506, 0]
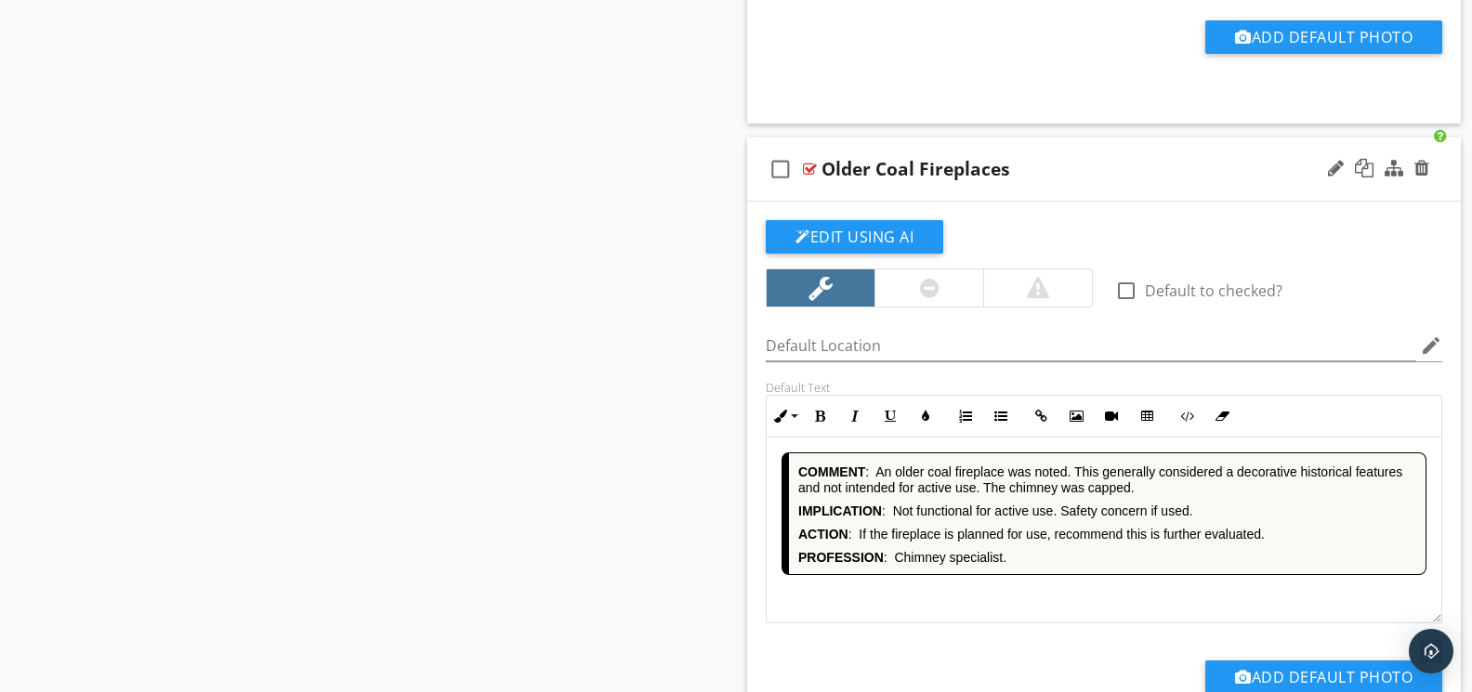
click at [1020, 593] on div "COMMENT : An older coal fireplace was noted. This generally considered a decora…" at bounding box center [1103, 531] width 675 height 186
drag, startPoint x: 1189, startPoint y: 414, endPoint x: 1169, endPoint y: 437, distance: 30.2
click at [1189, 414] on icon "button" at bounding box center [1186, 416] width 13 height 13
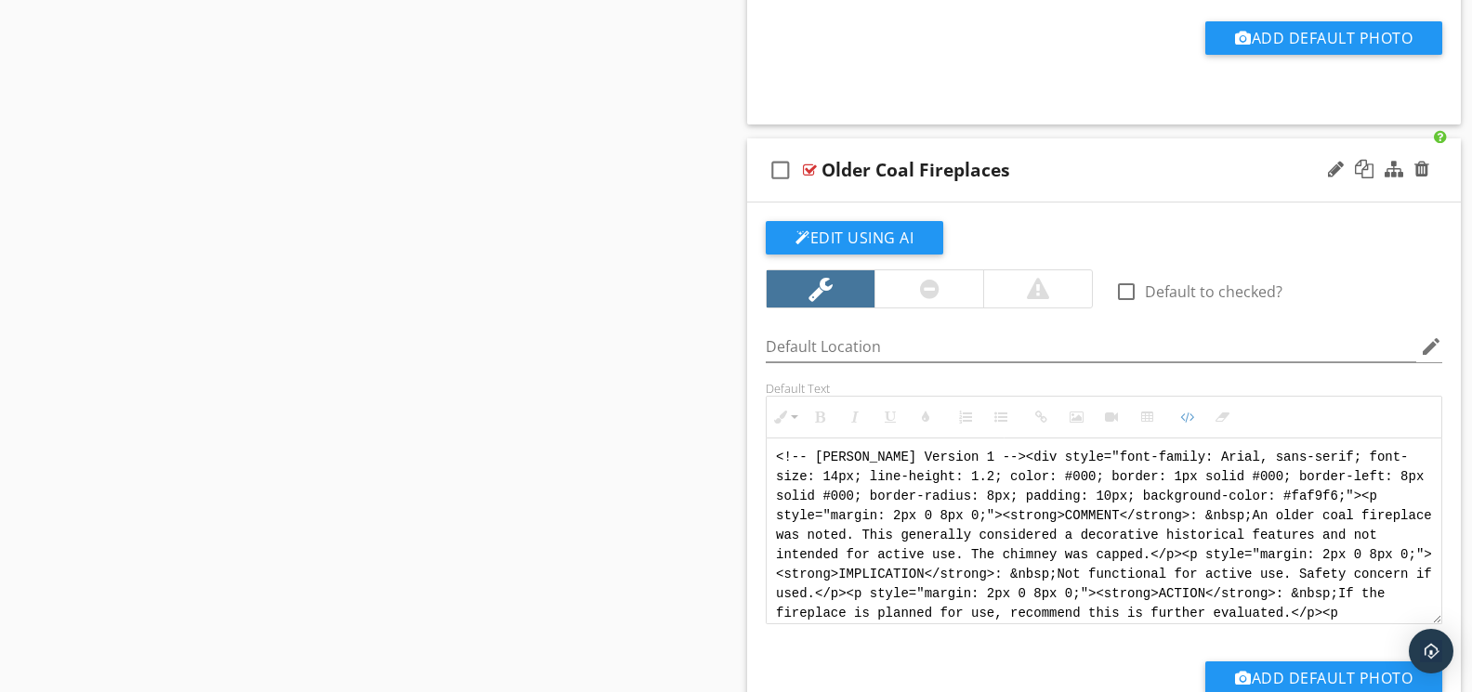
scroll to position [3146, 0]
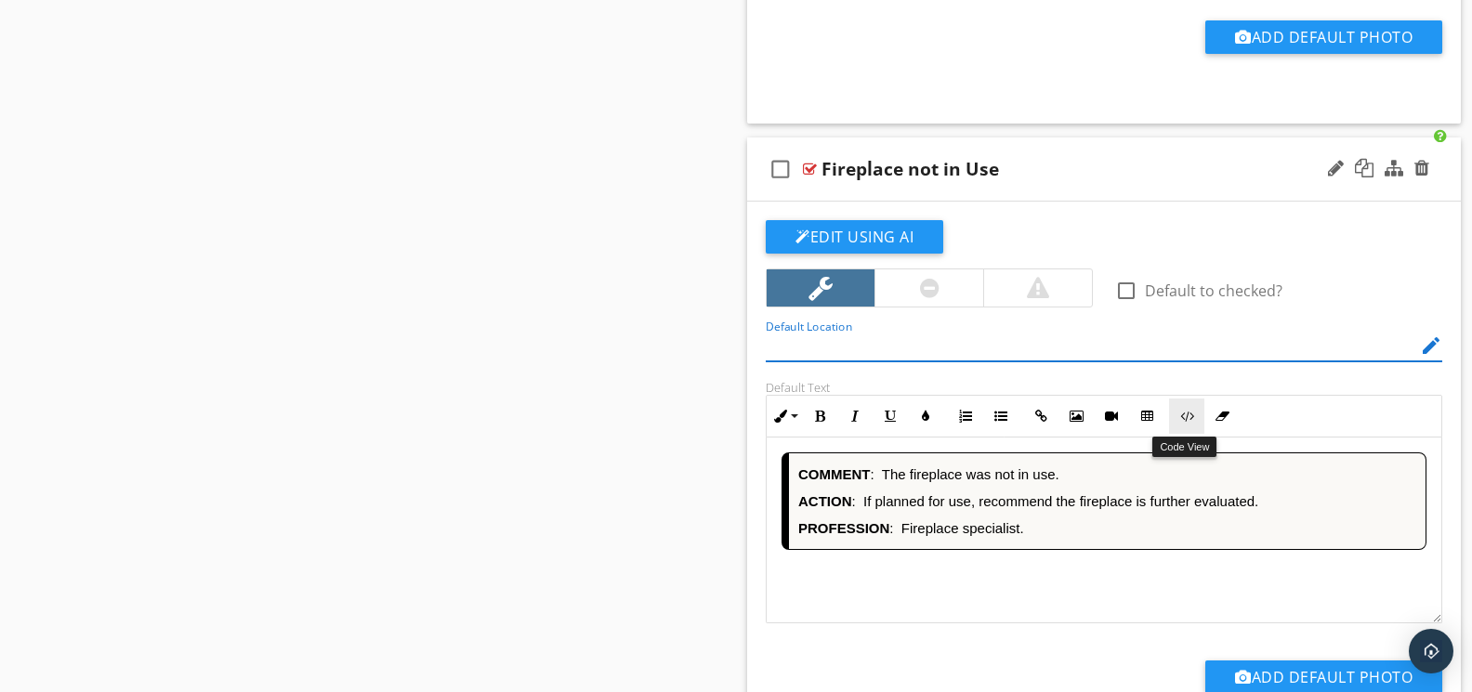
drag, startPoint x: 1182, startPoint y: 415, endPoint x: 1172, endPoint y: 423, distance: 11.9
click at [1182, 414] on icon "button" at bounding box center [1186, 416] width 13 height 13
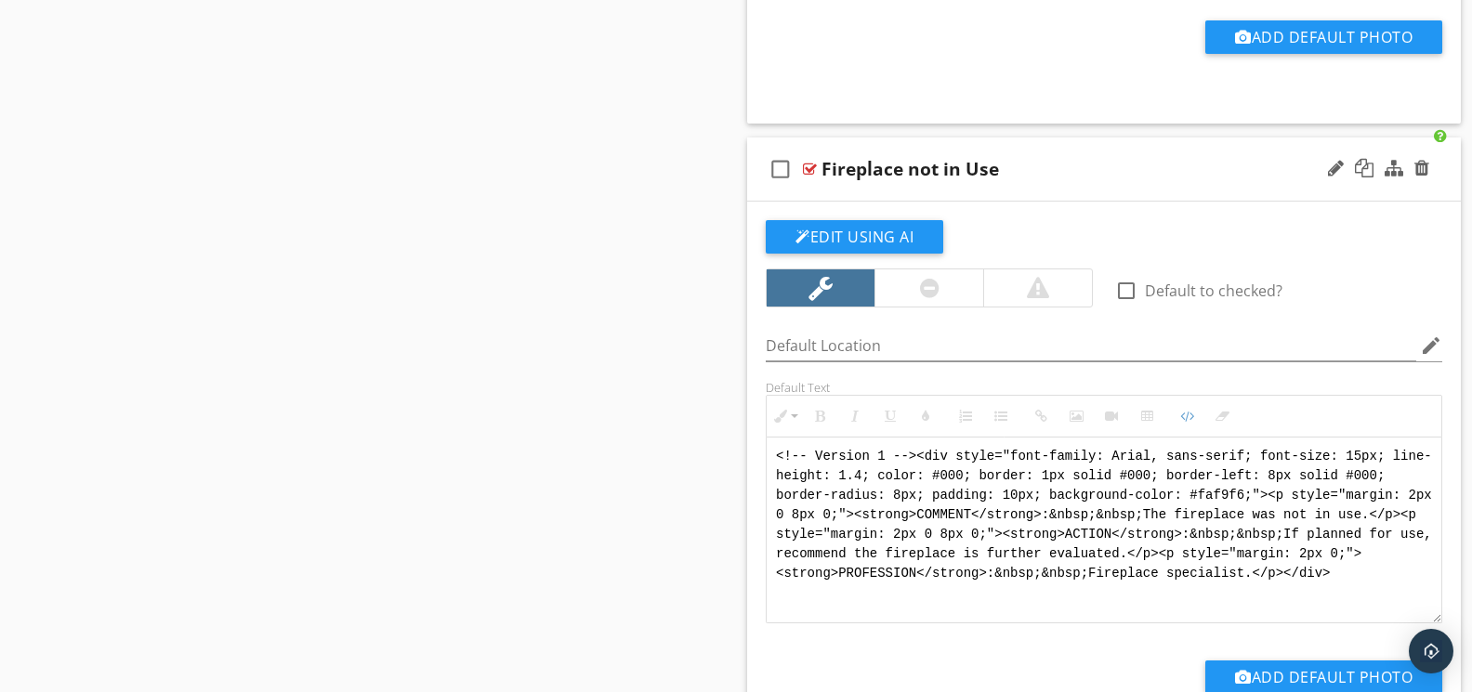
scroll to position [3145, 0]
drag, startPoint x: 1361, startPoint y: 570, endPoint x: 780, endPoint y: 440, distance: 594.9
click at [780, 440] on textarea "<!-- Version 1 --><div style="font-family: Arial, sans-serif; font-size: 15px; …" at bounding box center [1103, 532] width 675 height 186
paste textarea "<div style="font-family: Arial, sans-serif; font-size: 14px; line-height: 1.2; …"
type textarea "<!-- Version 1 --> <div style="font-family: Arial, sans-serif; font-size: 14px;…"
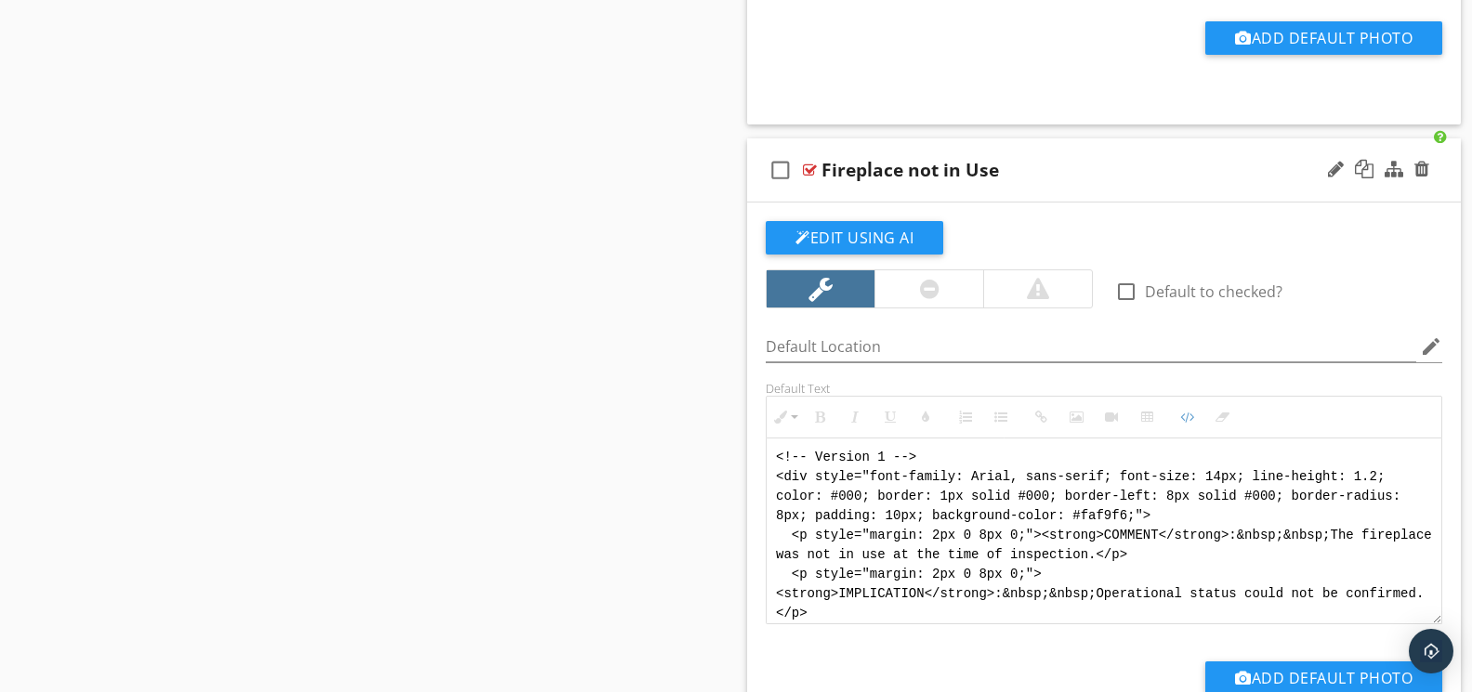
scroll to position [111, 0]
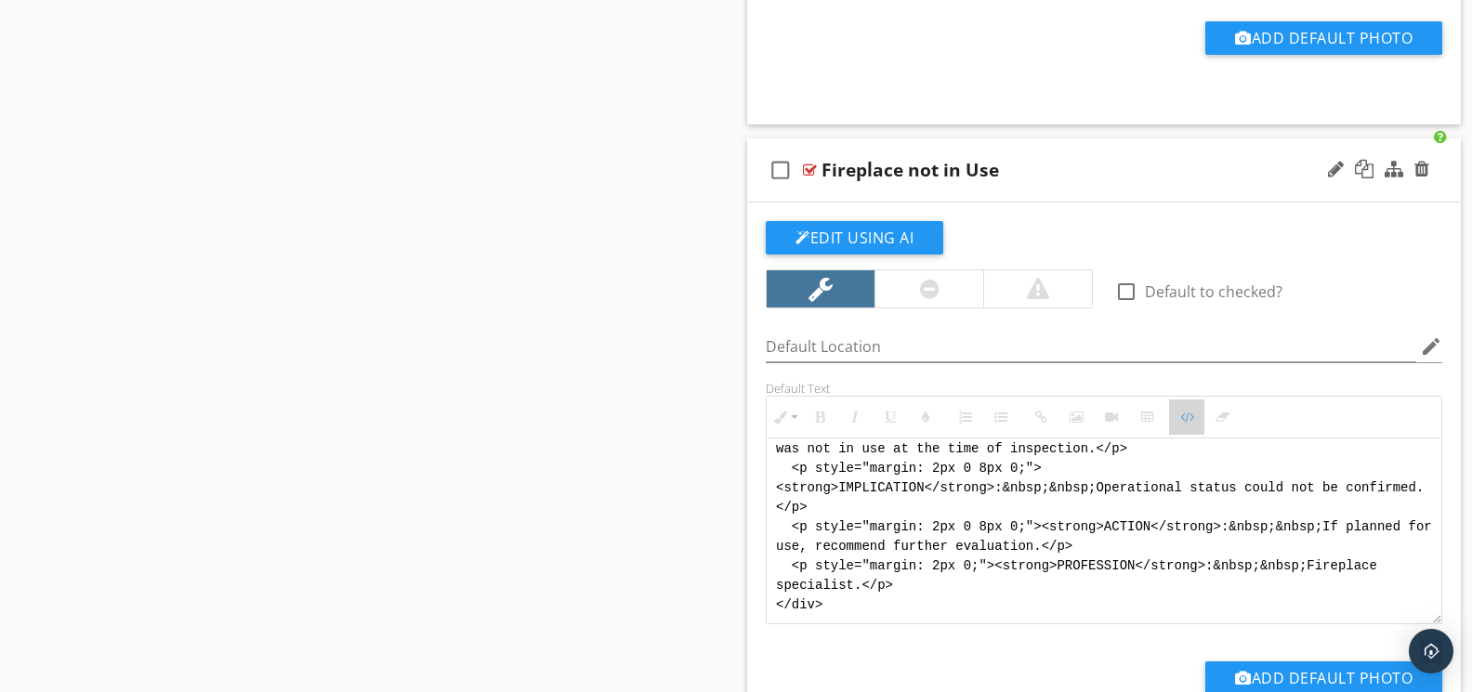
click at [1194, 418] on button "Code View" at bounding box center [1186, 416] width 35 height 35
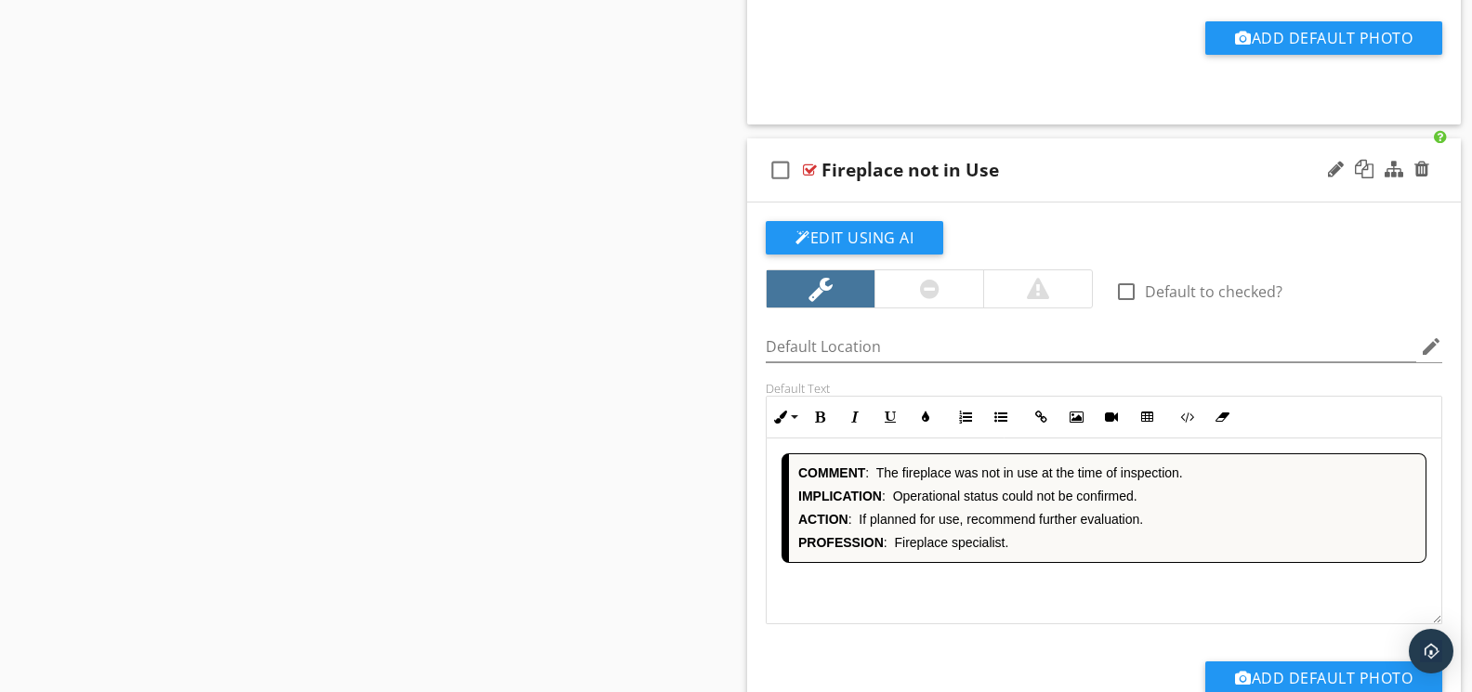
scroll to position [3788, 0]
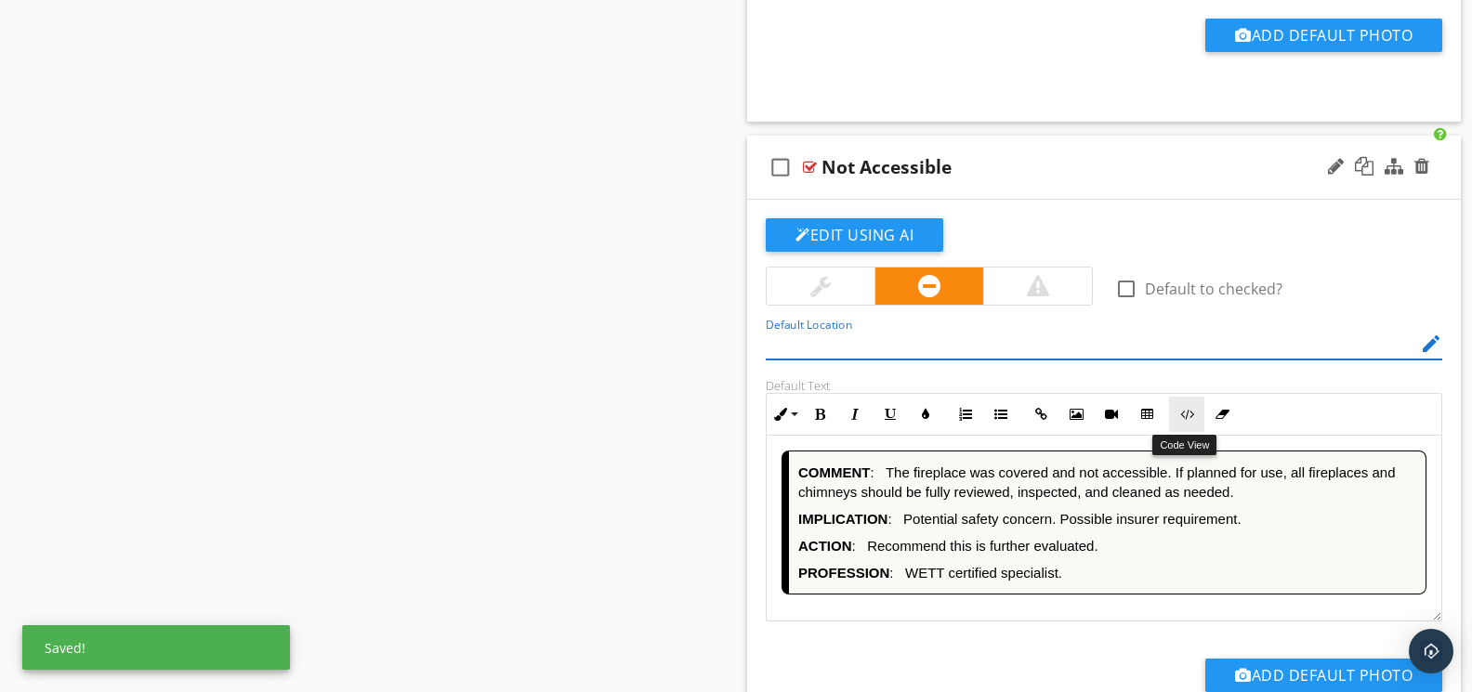
click at [1191, 413] on icon "button" at bounding box center [1186, 414] width 13 height 13
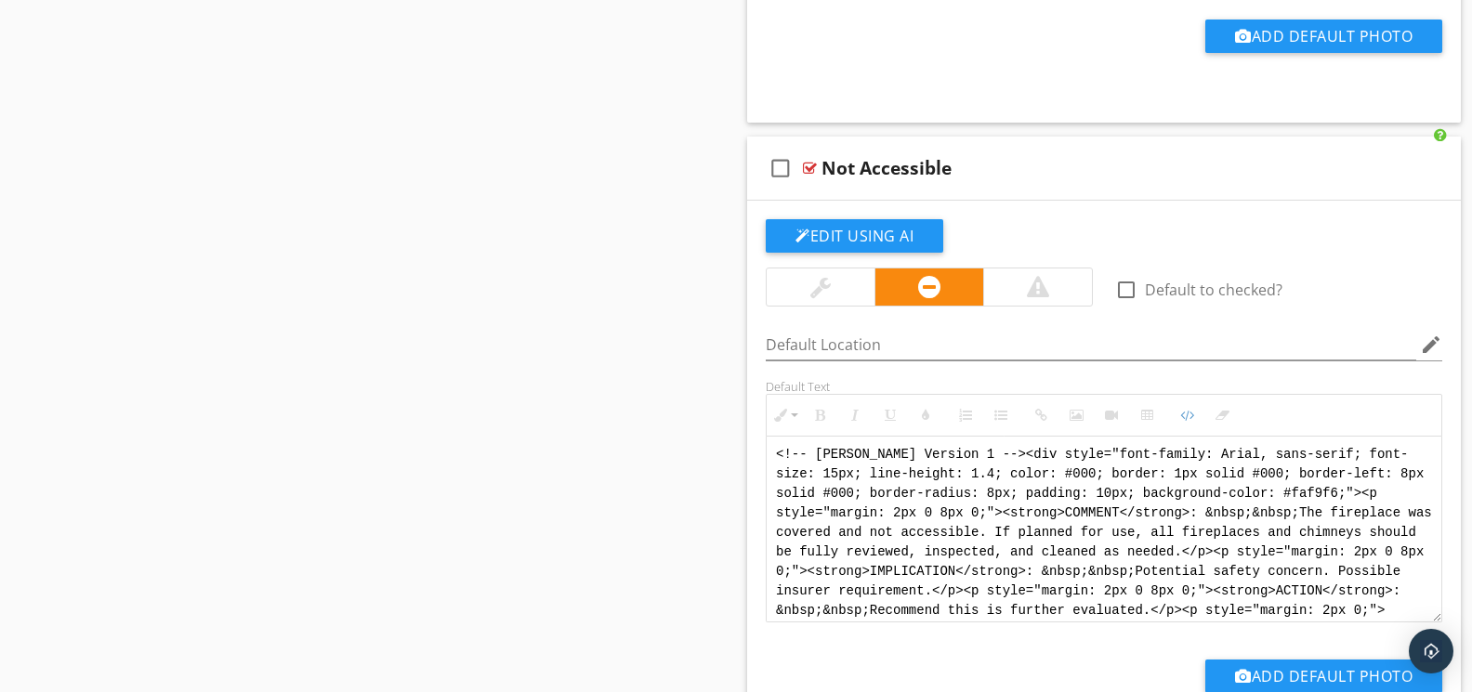
scroll to position [0, 0]
drag, startPoint x: 1391, startPoint y: 610, endPoint x: 754, endPoint y: 435, distance: 660.2
paste textarea "Version 1 --> <div style="font-family: Arial, sans-serif; font-size: 14px; line…"
type textarea "<!-- Version 1 --> <div style="font-family: Arial, sans-serif; font-size: 14px;…"
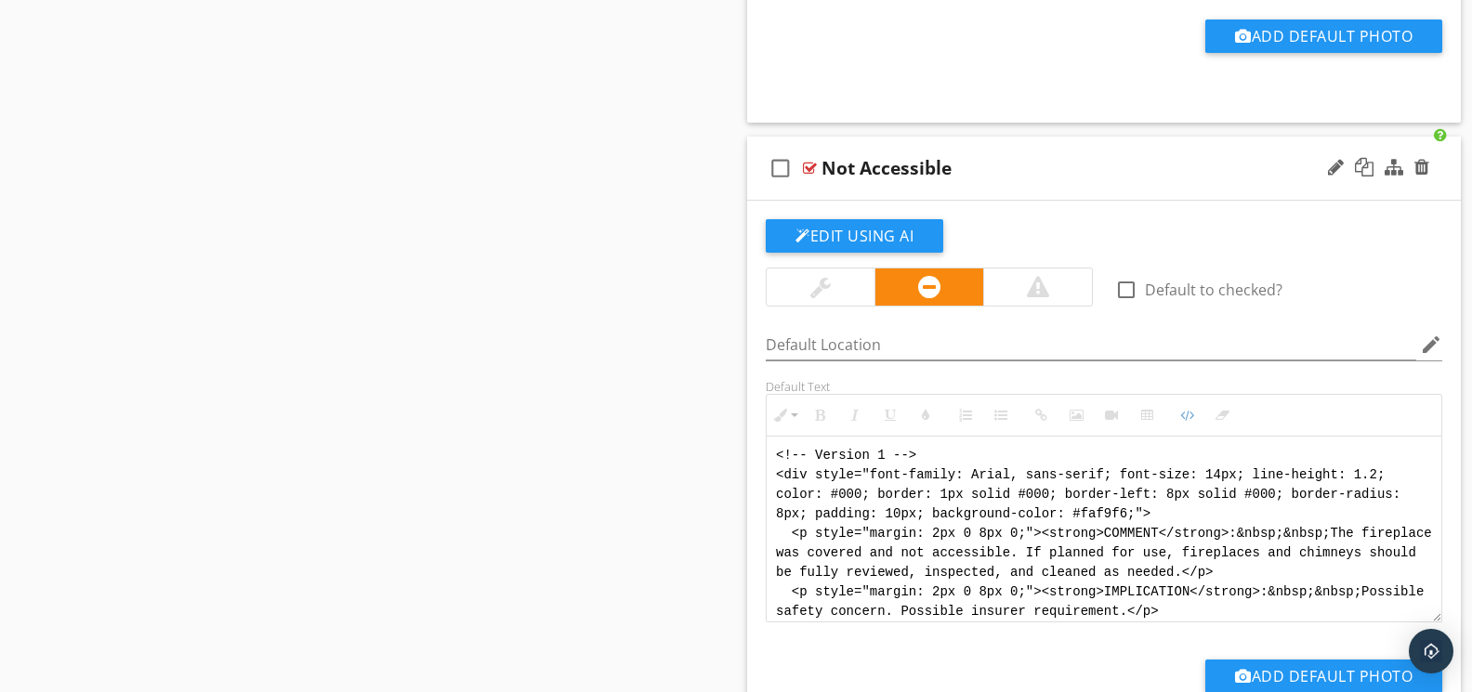
scroll to position [111, 0]
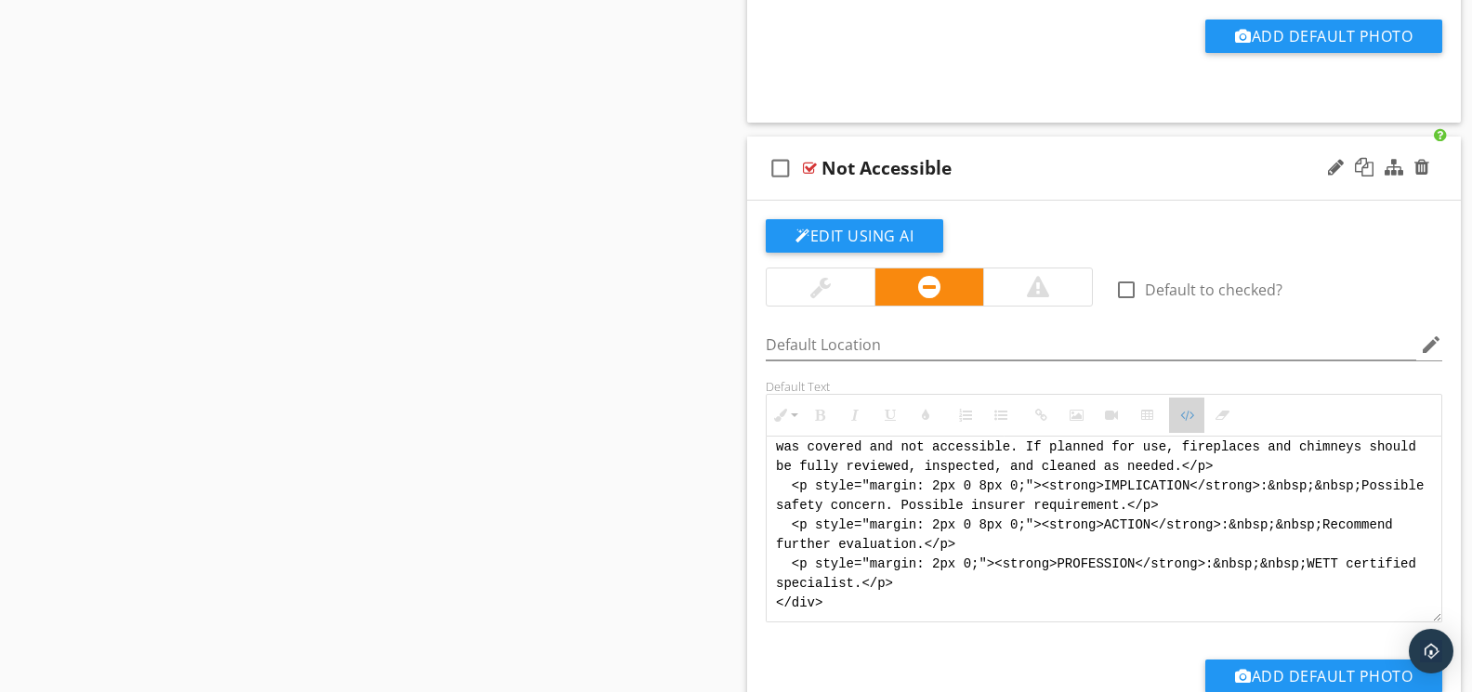
click at [1186, 424] on button "Code View" at bounding box center [1186, 415] width 35 height 35
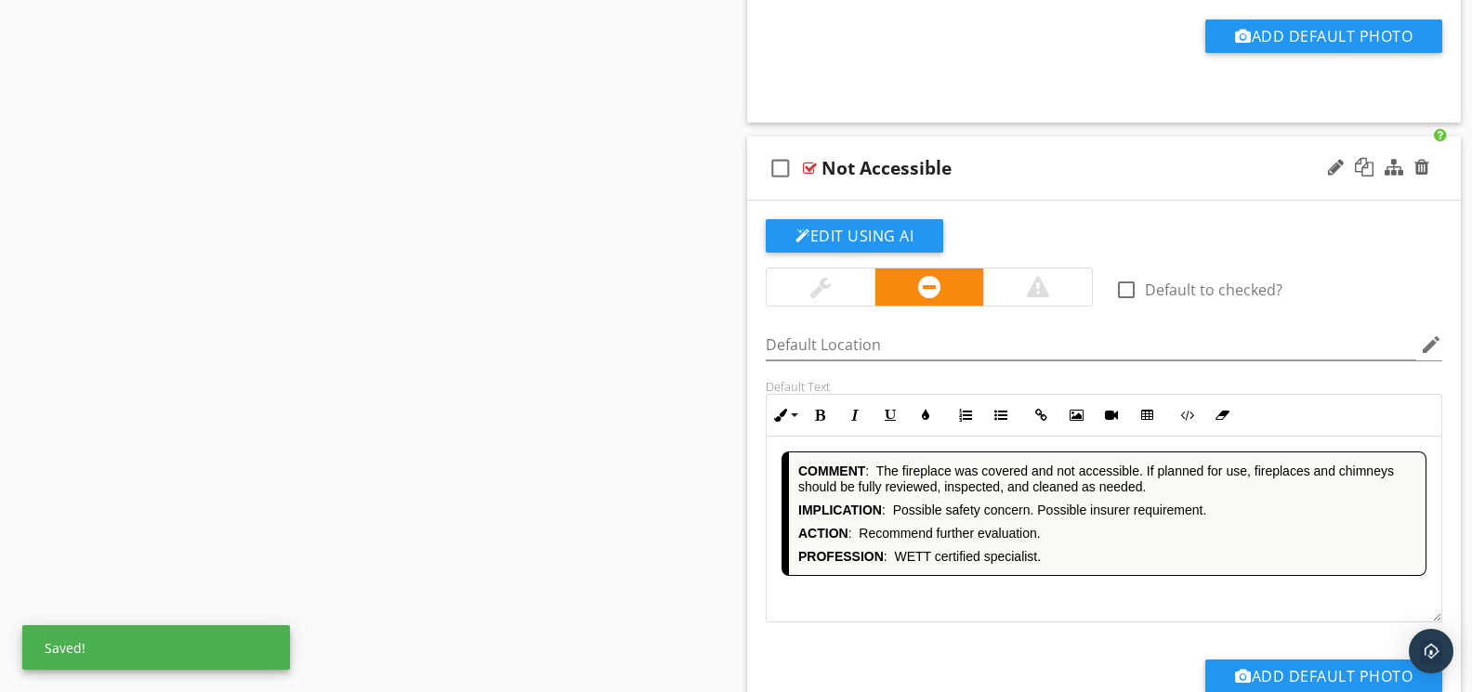
click at [1015, 596] on div "COMMENT : The fireplace was covered and not accessible. If planned for use, fir…" at bounding box center [1103, 530] width 675 height 186
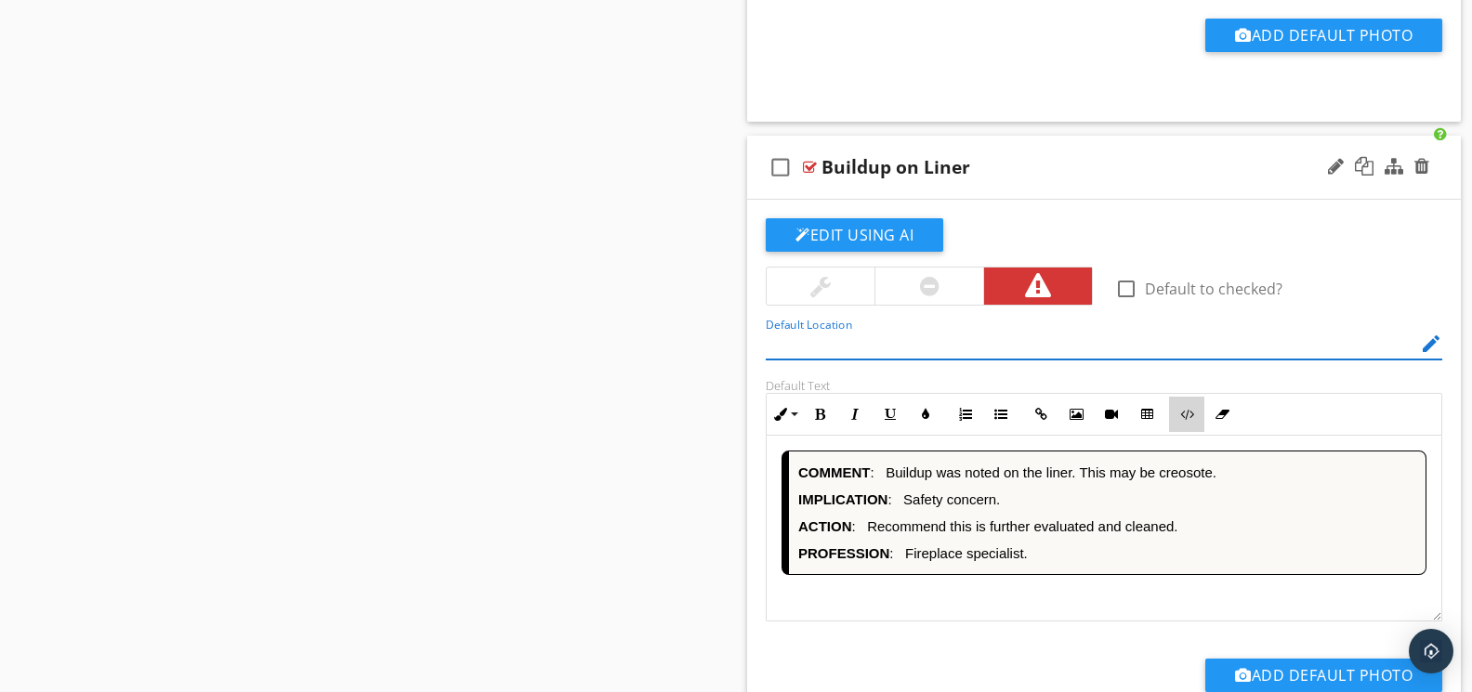
click at [1193, 426] on button "Code View" at bounding box center [1186, 414] width 35 height 35
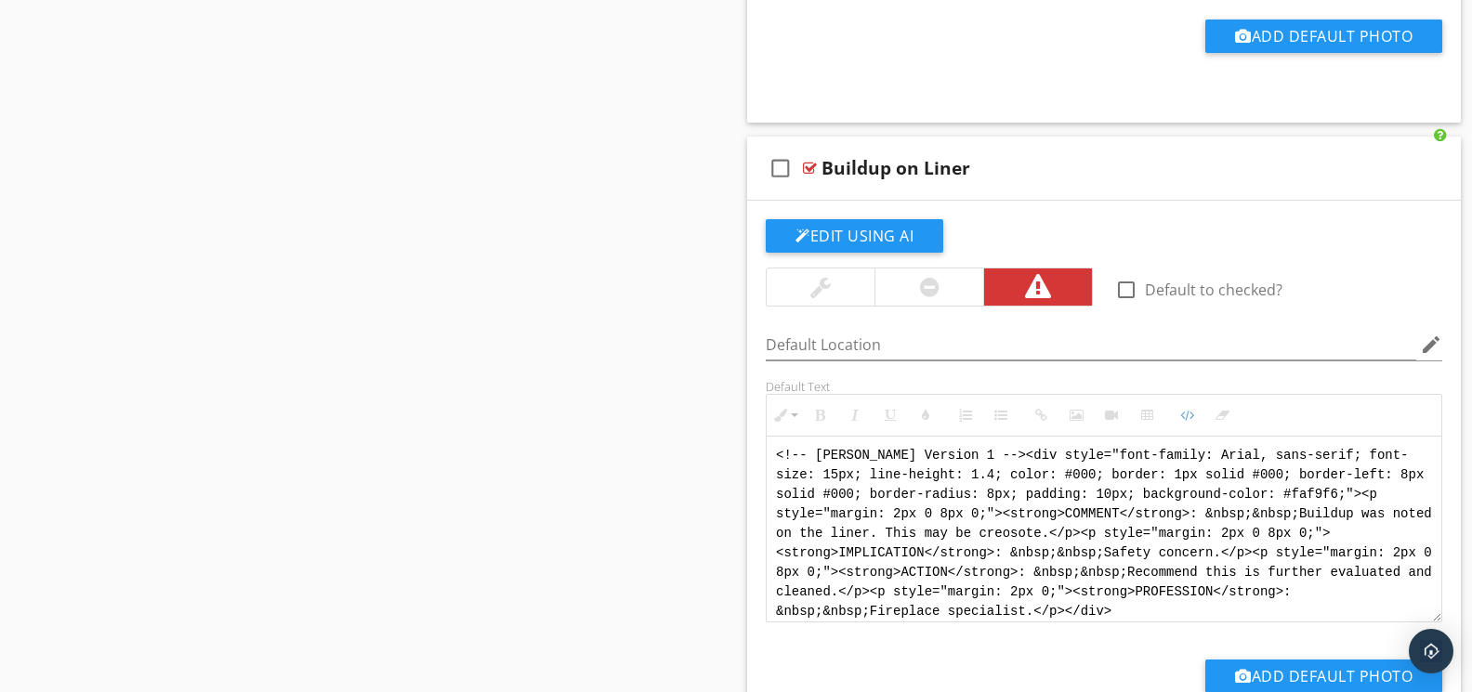
drag, startPoint x: 1063, startPoint y: 599, endPoint x: 648, endPoint y: 412, distance: 454.9
paste textarea "Version 1 --> <div style="font-family: Arial, sans-serif; font-size: 14px; line…"
type textarea "<!-- Version 1 --> <div style="font-family: Arial, sans-serif; font-size: 14px;…"
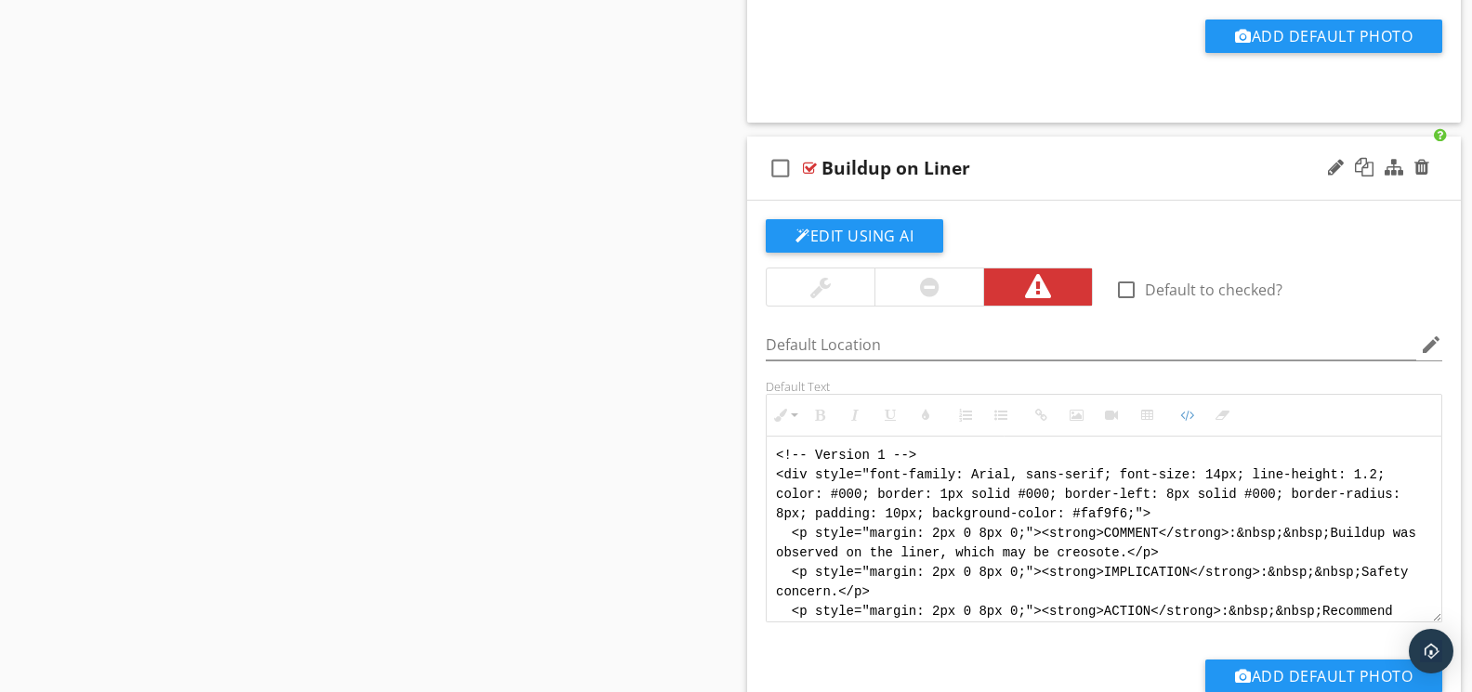
scroll to position [93, 0]
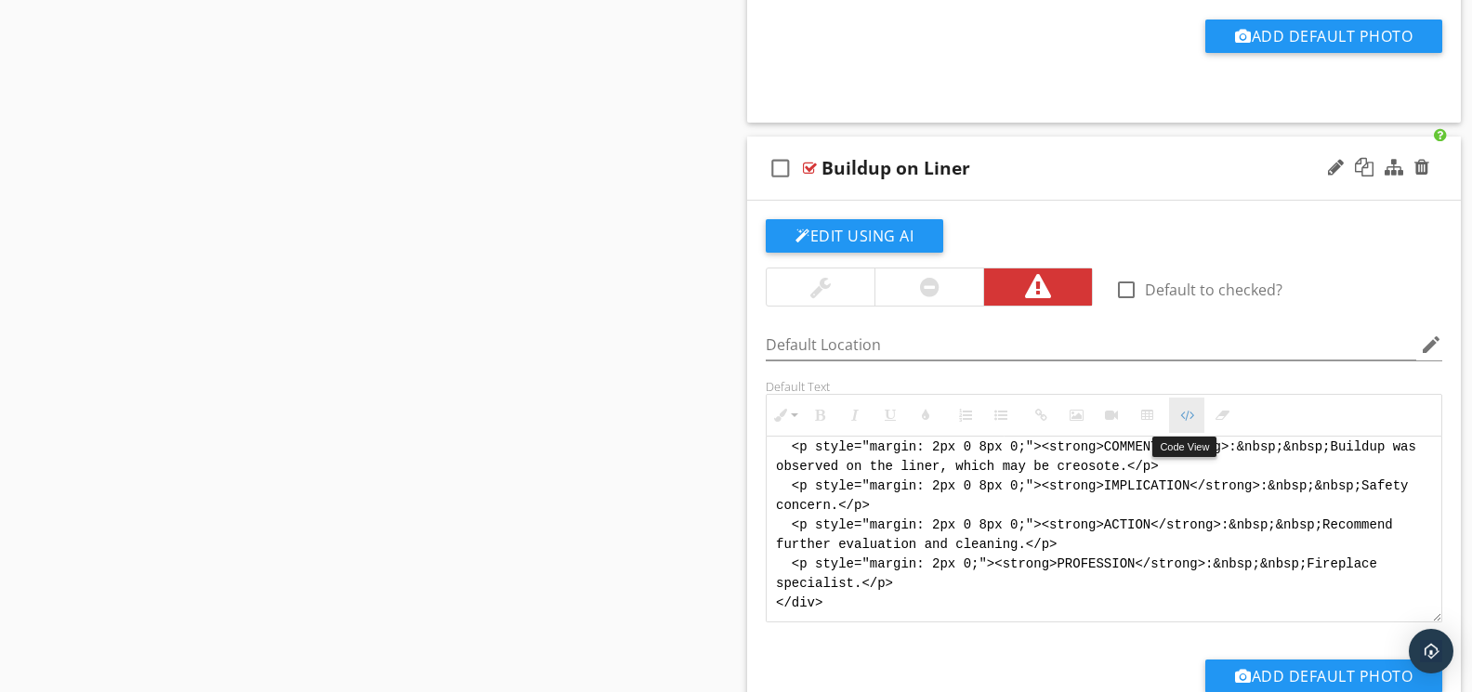
click at [1191, 426] on button "Code View" at bounding box center [1186, 415] width 35 height 35
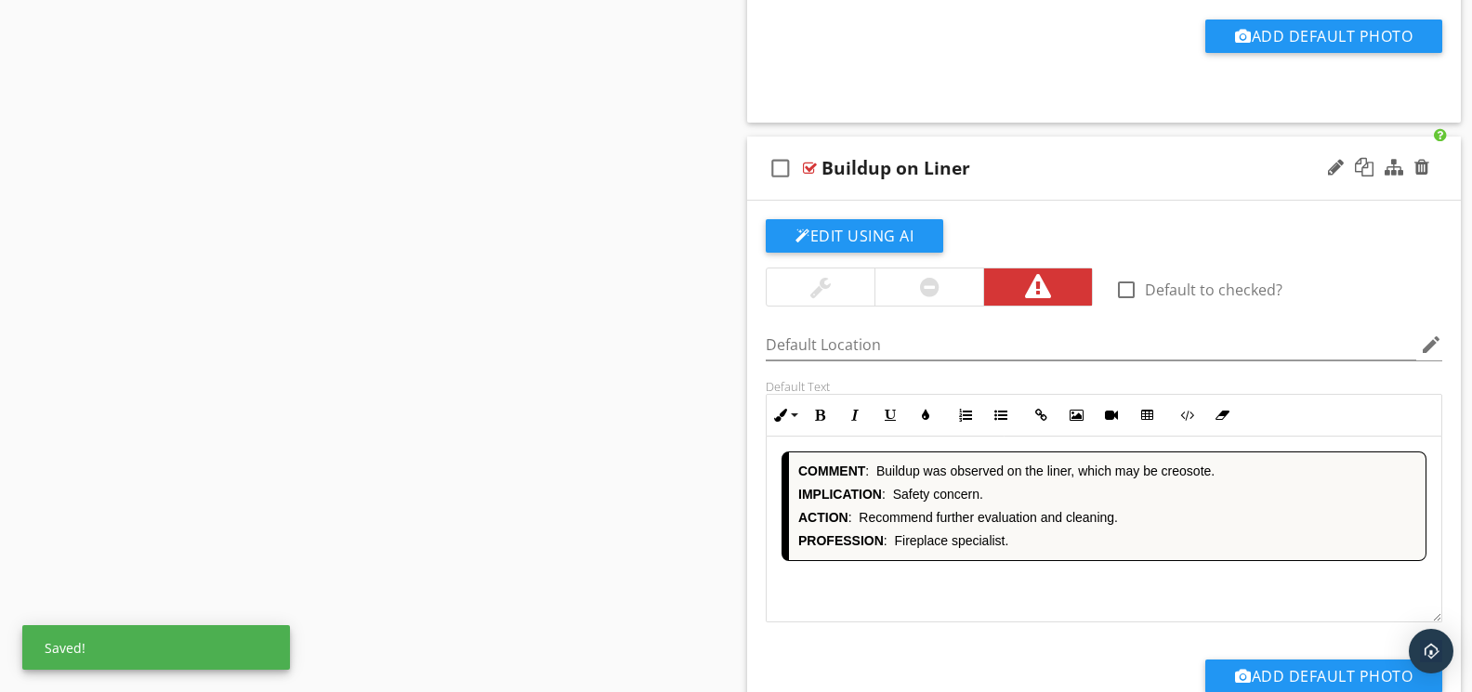
click at [1037, 581] on div "COMMENT : Buildup was observed on the liner, which may be creosote. IMPLICATION…" at bounding box center [1103, 530] width 675 height 186
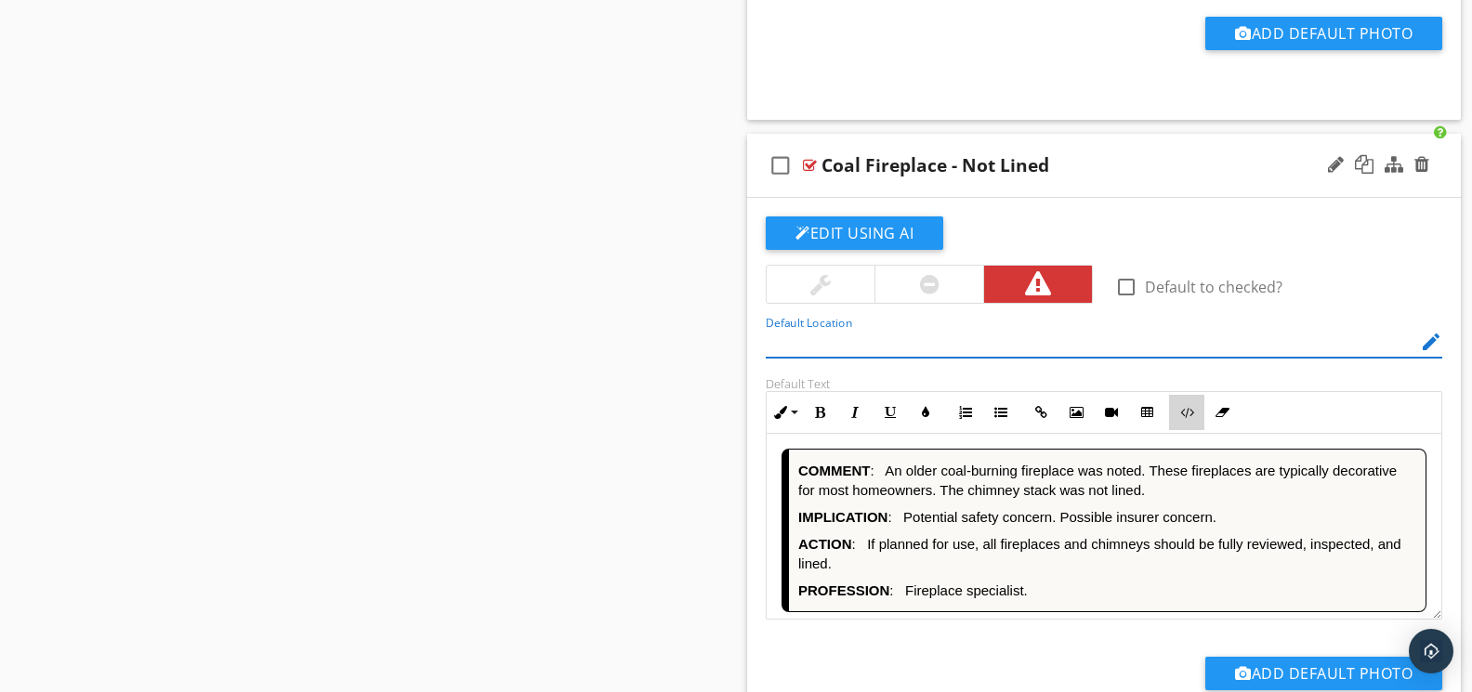
drag, startPoint x: 1191, startPoint y: 419, endPoint x: 1186, endPoint y: 431, distance: 12.9
click at [1191, 418] on icon "button" at bounding box center [1186, 412] width 13 height 13
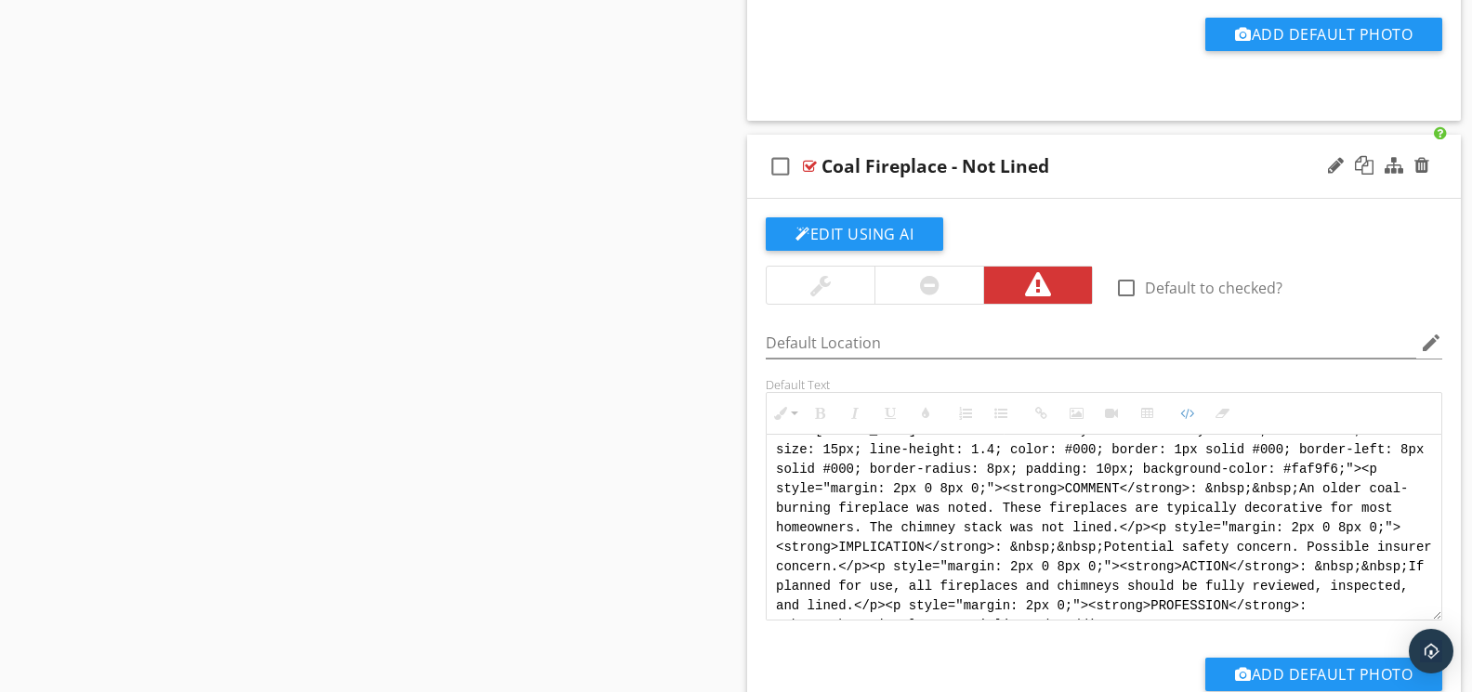
scroll to position [0, 0]
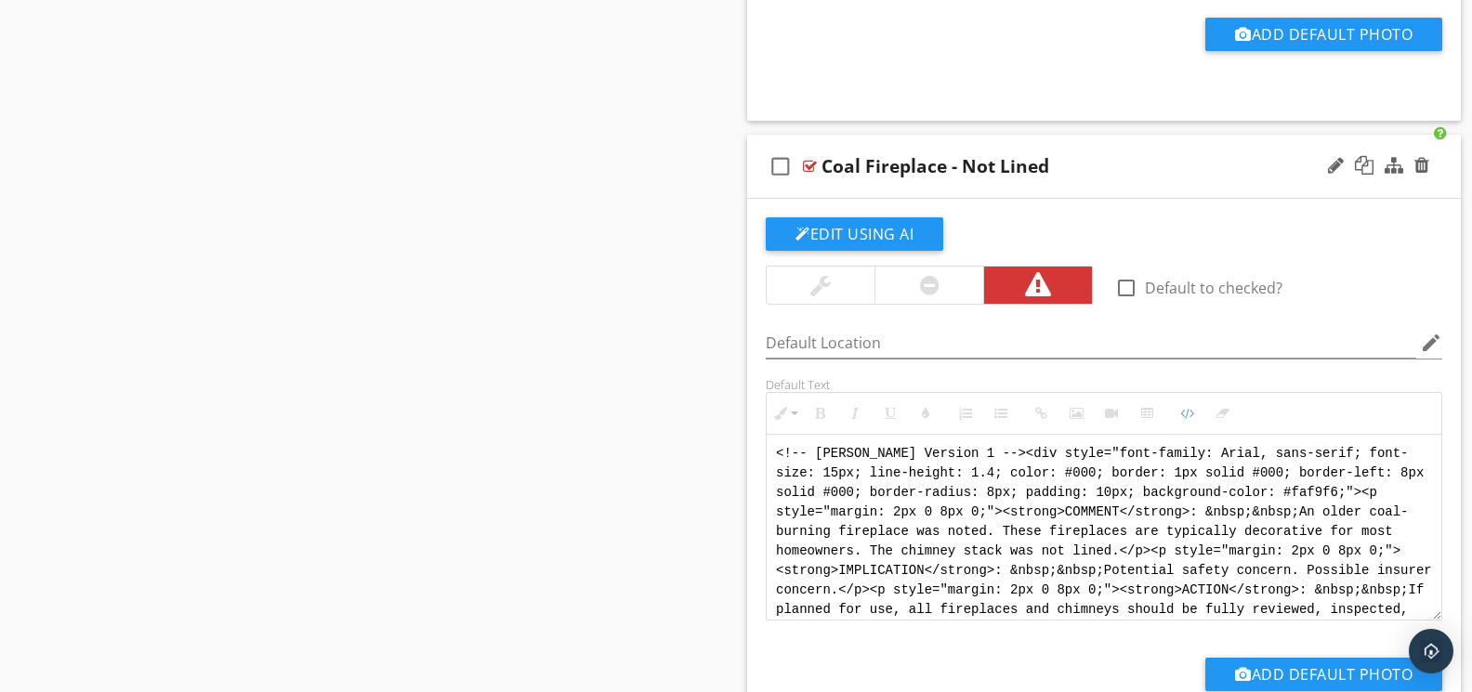
drag, startPoint x: 1167, startPoint y: 593, endPoint x: 764, endPoint y: 418, distance: 439.4
click at [764, 417] on div "Default Text Inline Style XLarge Large Normal Small Light Small/Light Bold Ital…" at bounding box center [1103, 498] width 699 height 243
paste textarea "Version 1 --> <div style="font-family: Arial, sans-serif; font-size: 14px; line…"
type textarea "<!-- Version 1 --> <div style="font-family: Arial, sans-serif; font-size: 14px;…"
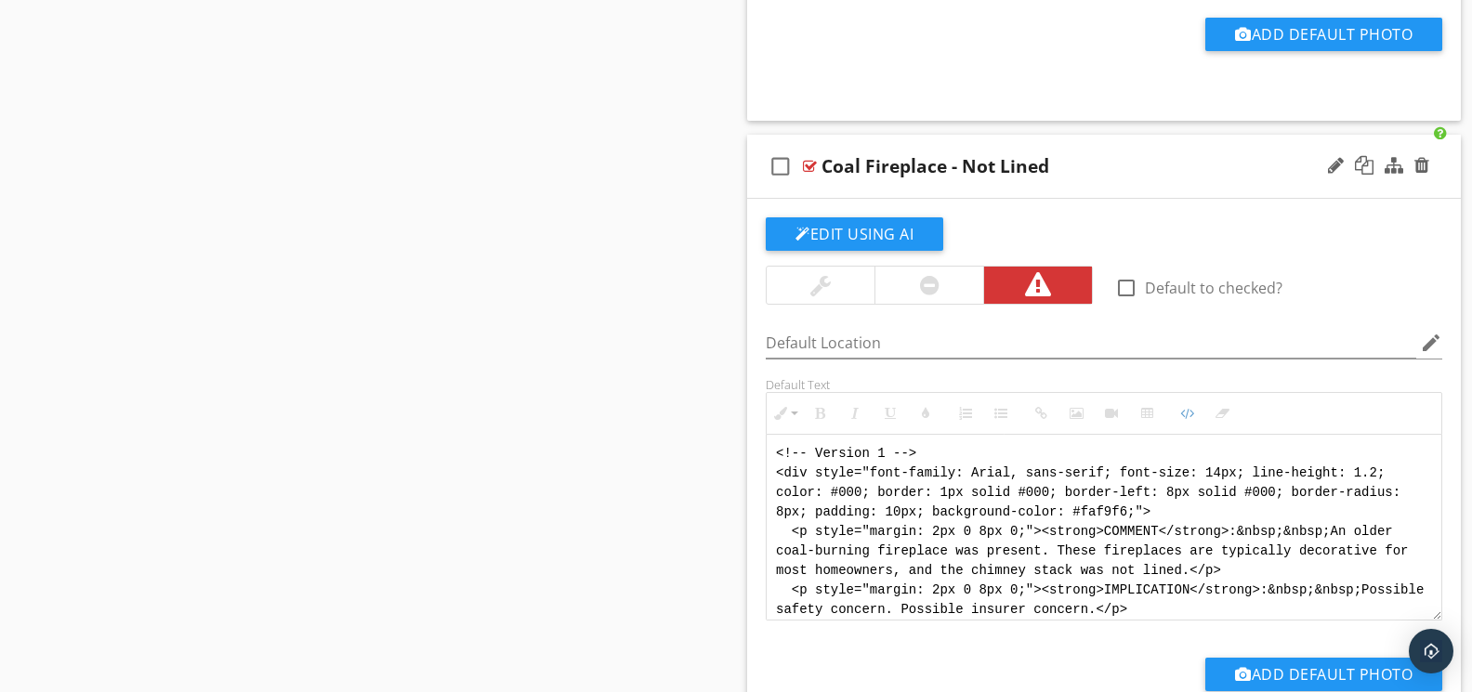
scroll to position [130, 0]
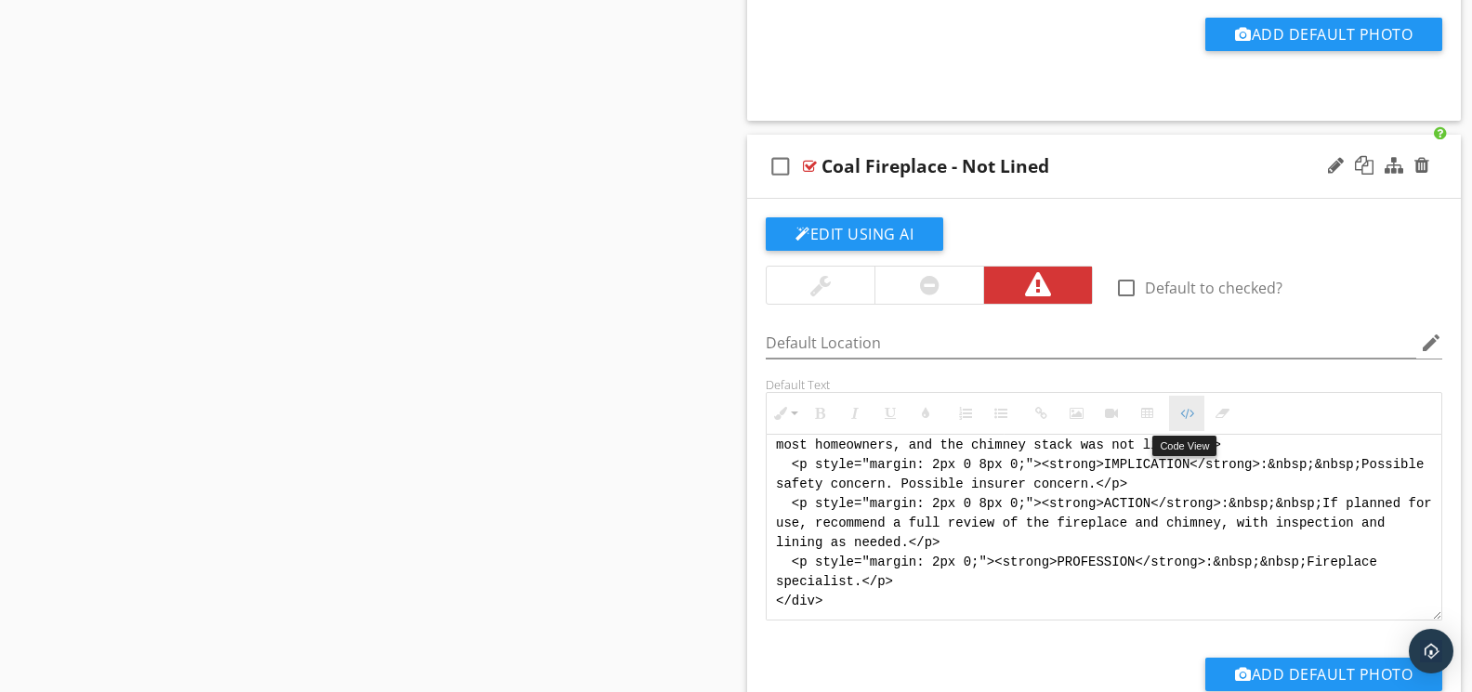
click at [1198, 425] on button "Code View" at bounding box center [1186, 413] width 35 height 35
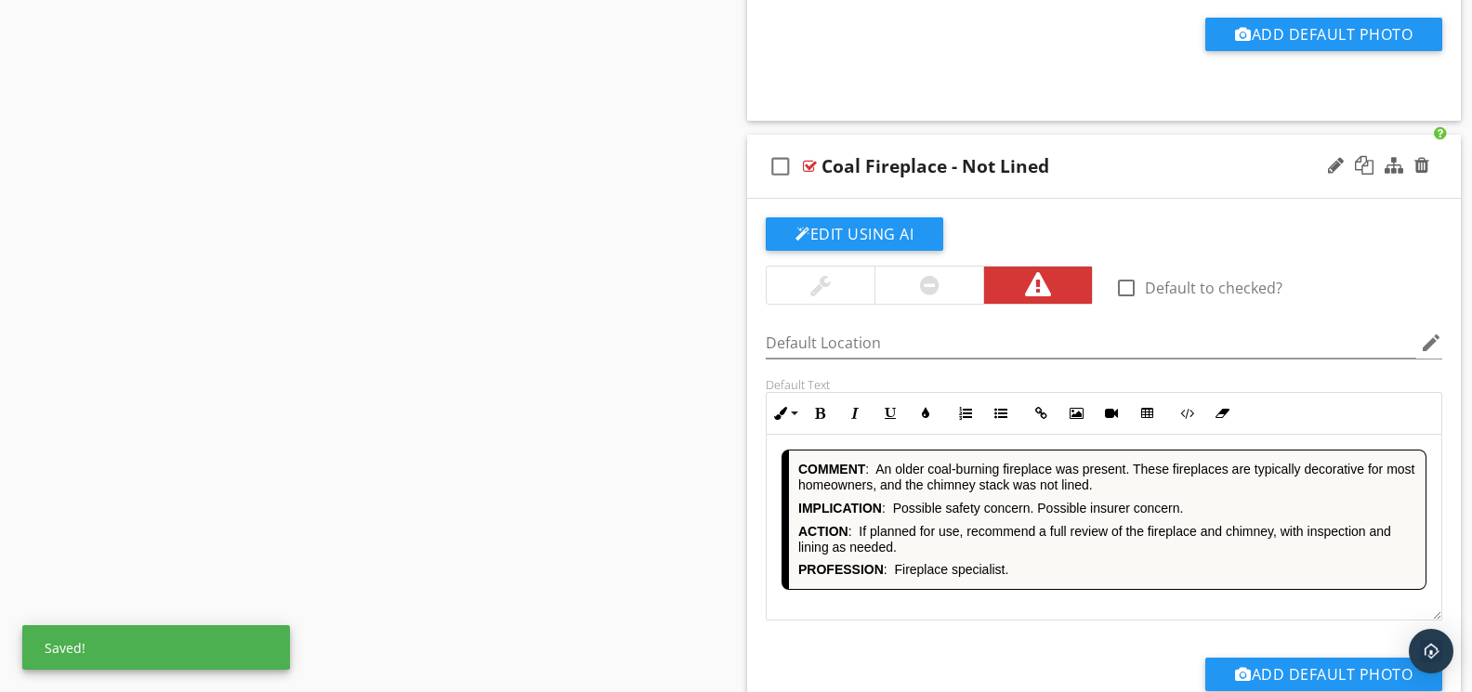
scroll to position [5710, 0]
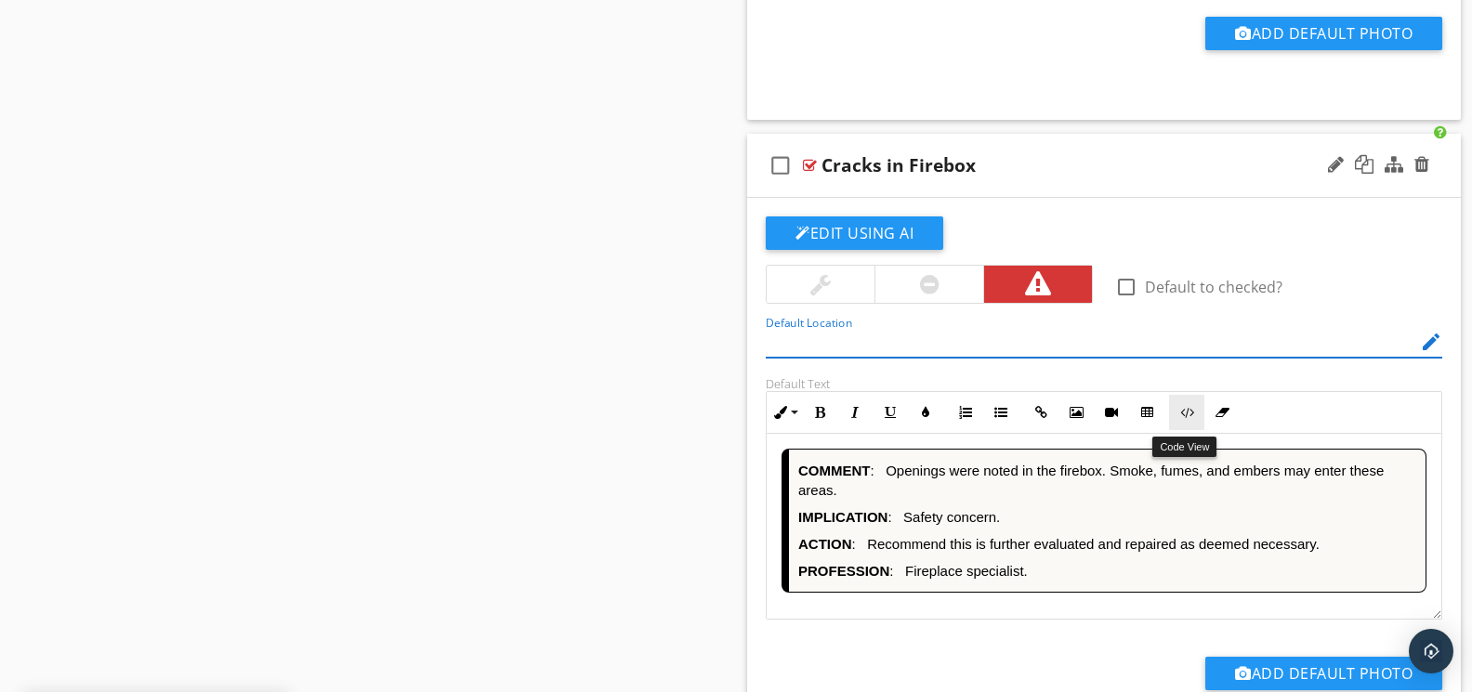
click at [1187, 428] on button "Code View" at bounding box center [1186, 412] width 35 height 35
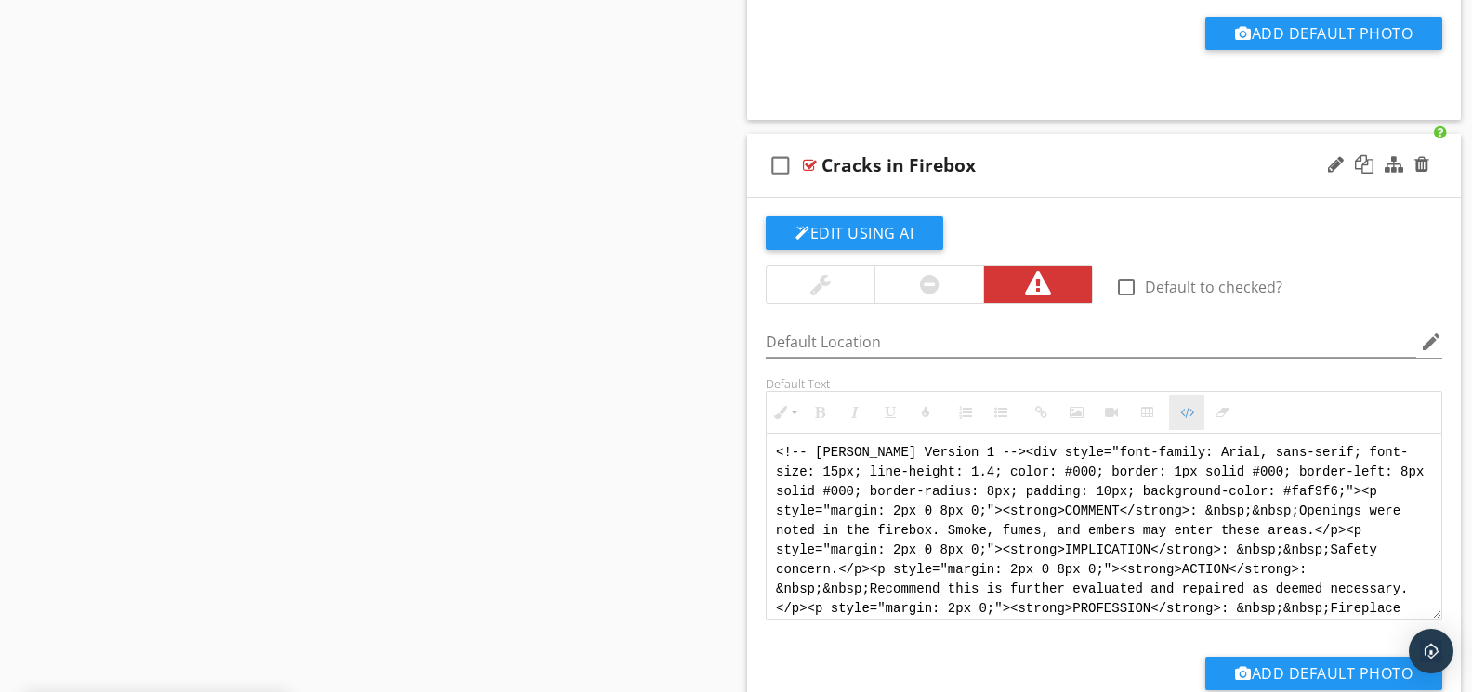
scroll to position [5709, 0]
drag, startPoint x: 1354, startPoint y: 605, endPoint x: 734, endPoint y: 448, distance: 639.3
paste textarea "Version 1 --> <div style="font-family: Arial, sans-serif; font-size: 14px; line…"
type textarea "<!-- Version 1 --> <div style="font-family: Arial, sans-serif; font-size: 14px;…"
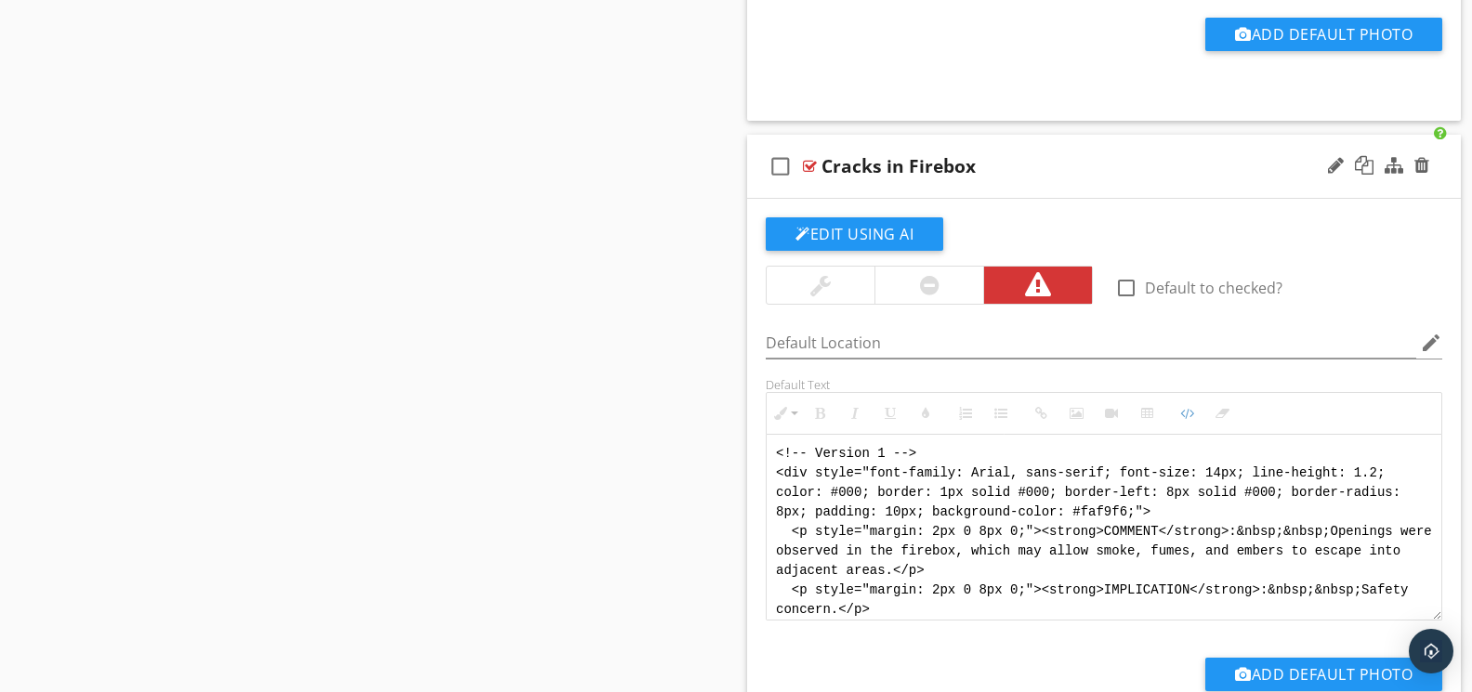
scroll to position [111, 0]
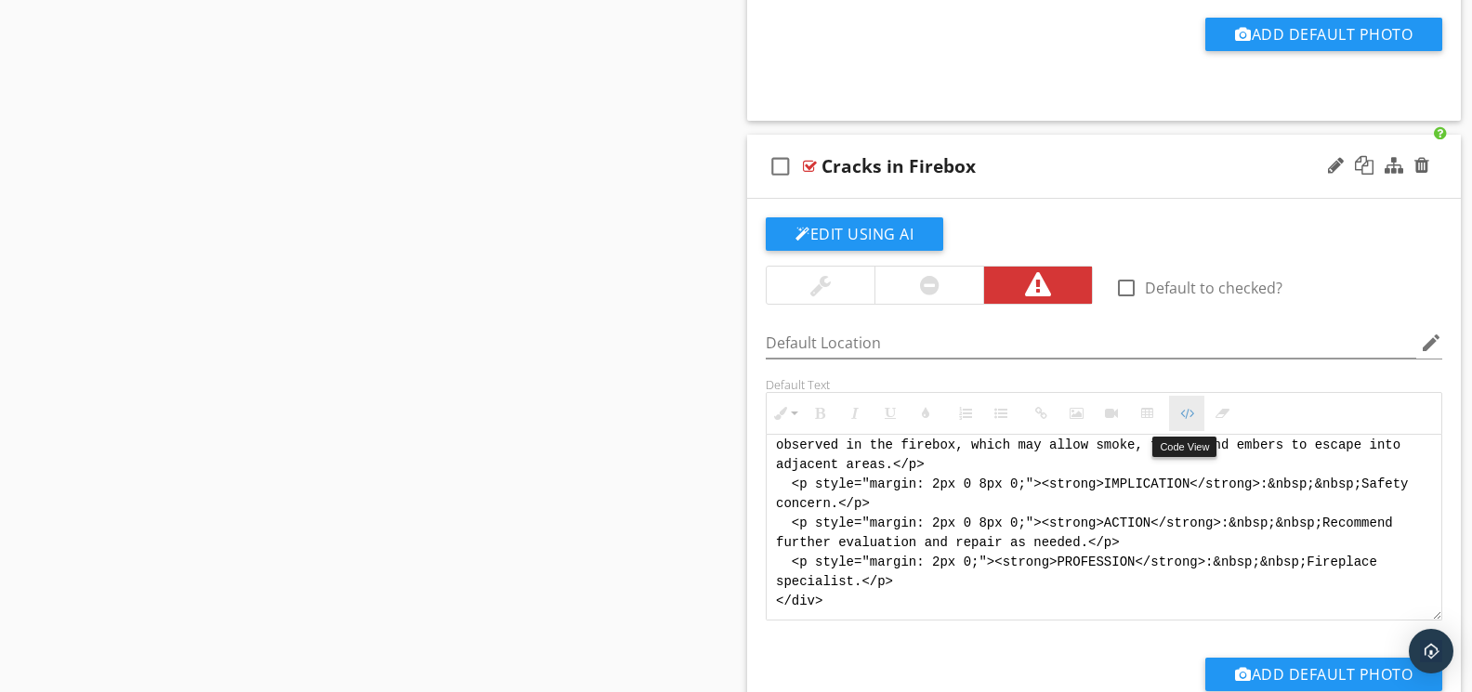
click at [1180, 420] on icon "button" at bounding box center [1186, 413] width 13 height 13
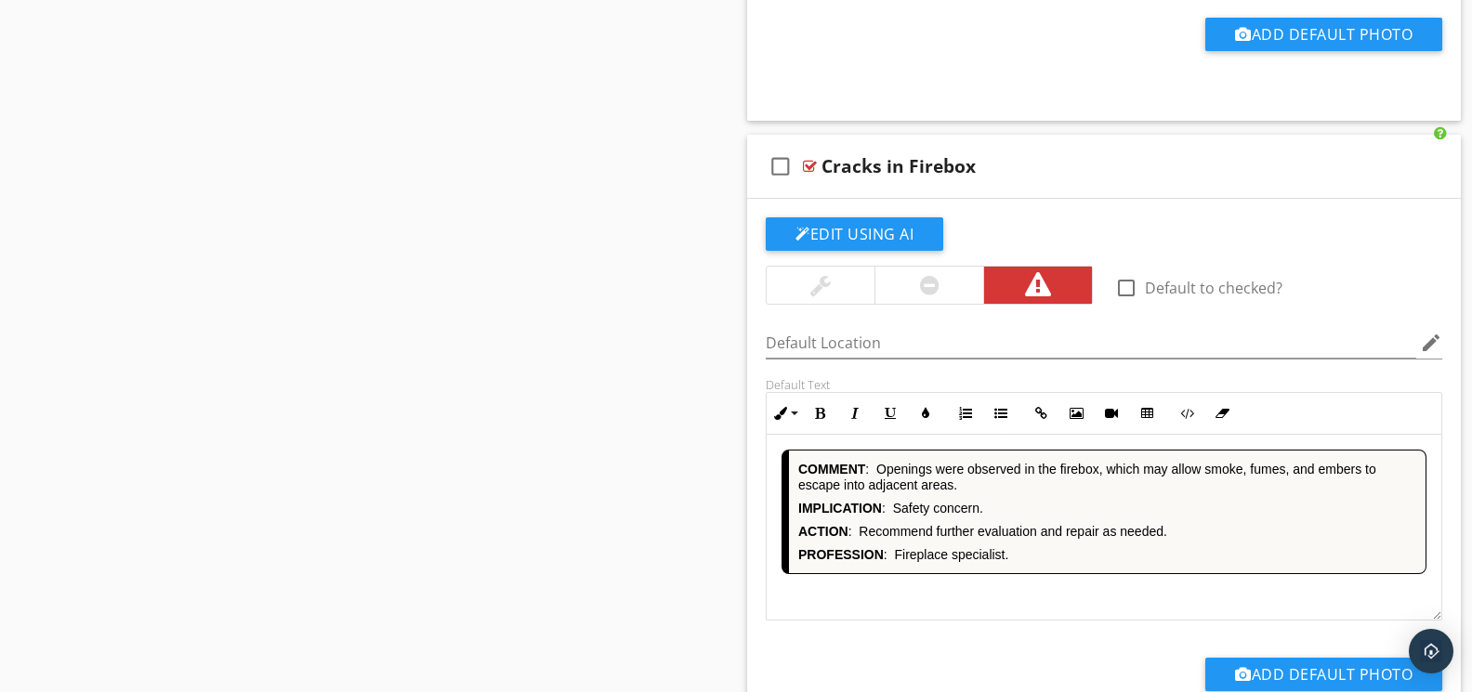
scroll to position [6352, 0]
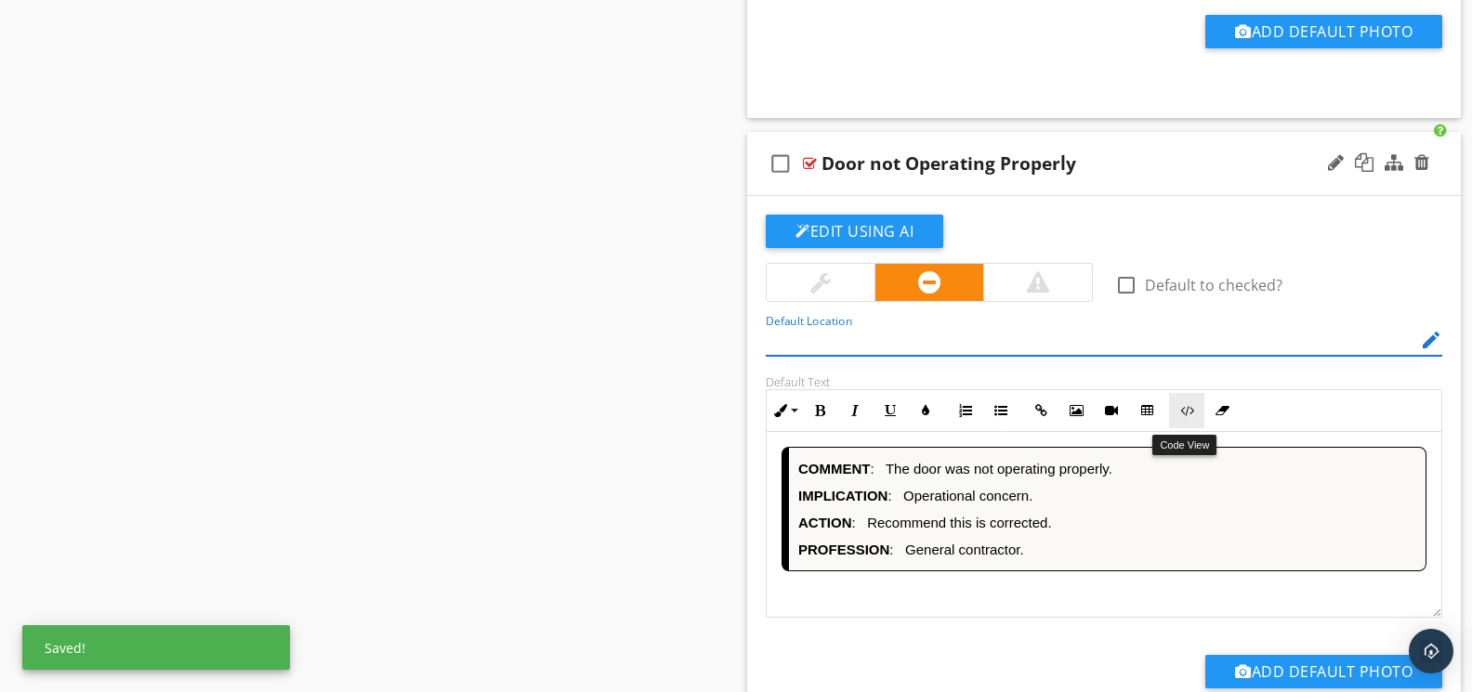
click at [1180, 417] on icon "button" at bounding box center [1186, 410] width 13 height 13
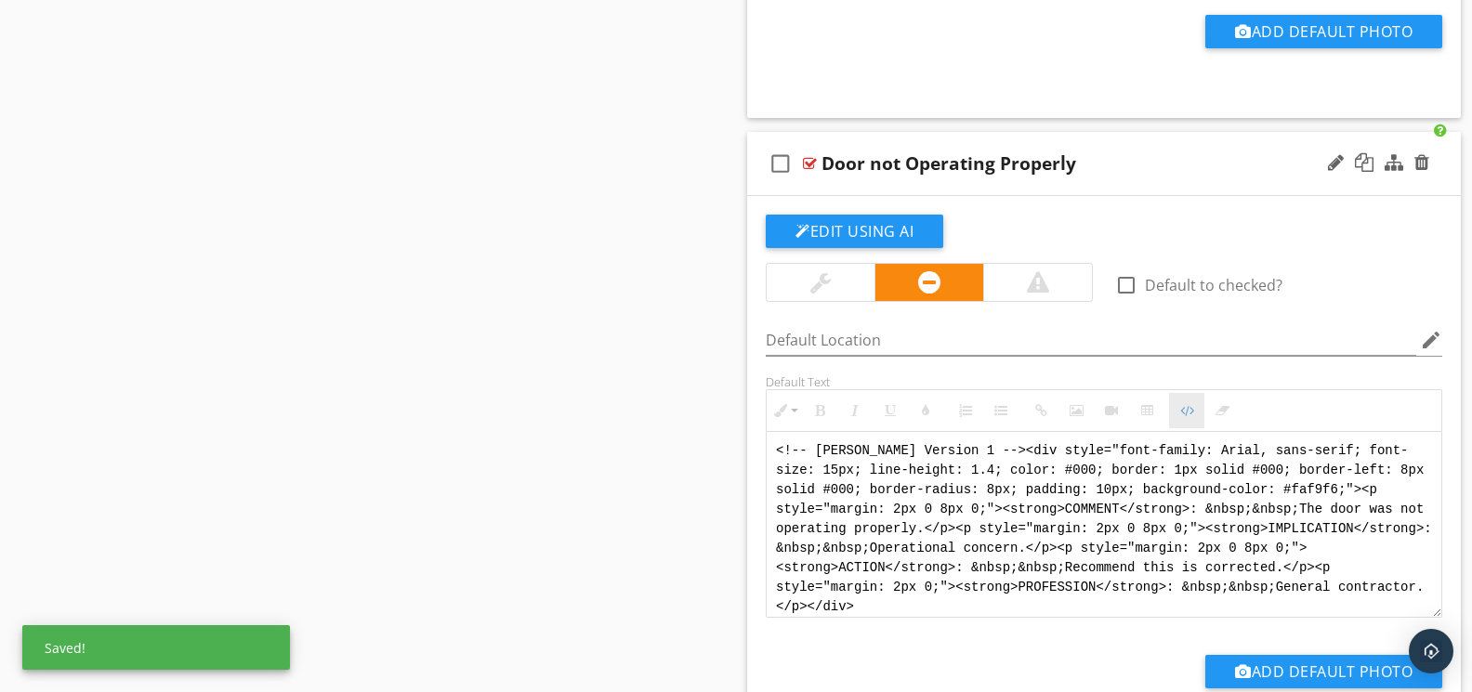
scroll to position [6351, 0]
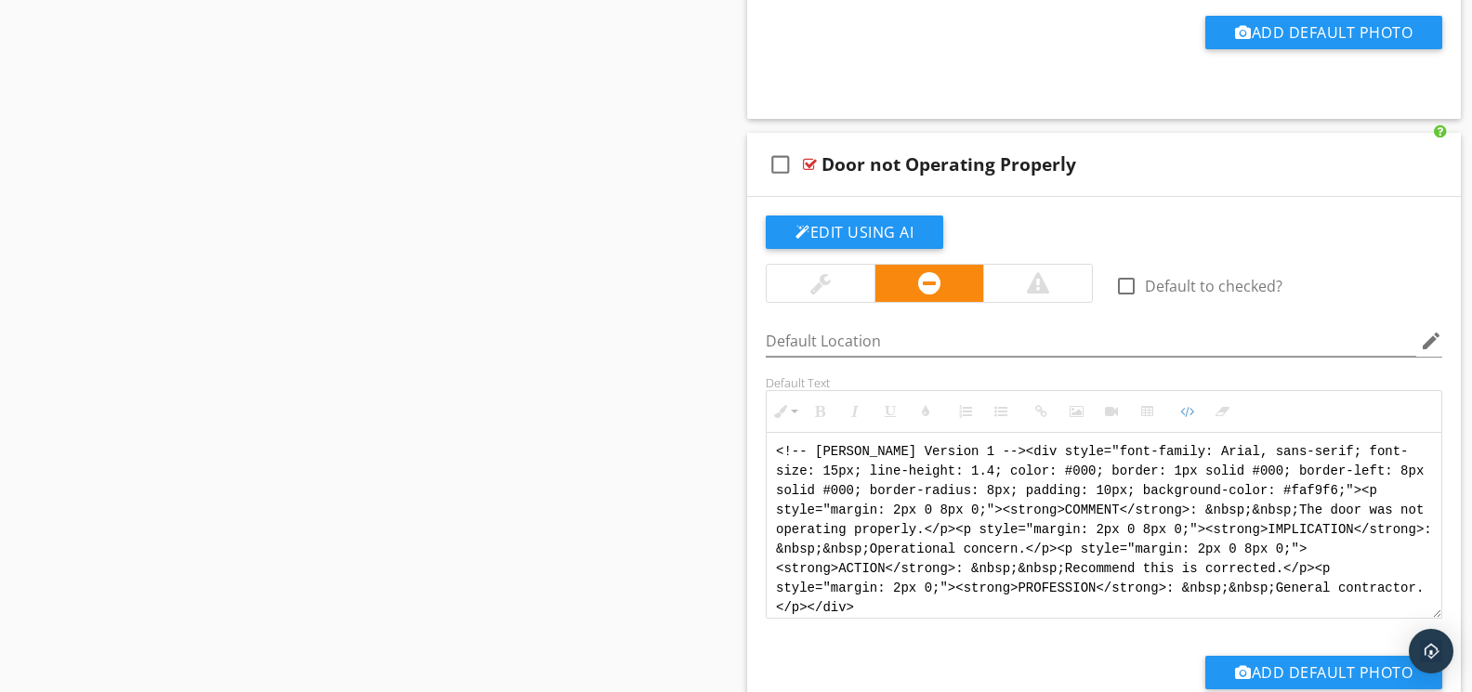
drag, startPoint x: 1089, startPoint y: 614, endPoint x: 717, endPoint y: 413, distance: 422.8
paste textarea "Version 1 --> <div style="font-family: Arial, sans-serif; font-size: 14px; line…"
type textarea "<!-- Version 1 --> <div style="font-family: Arial, sans-serif; font-size: 14px;…"
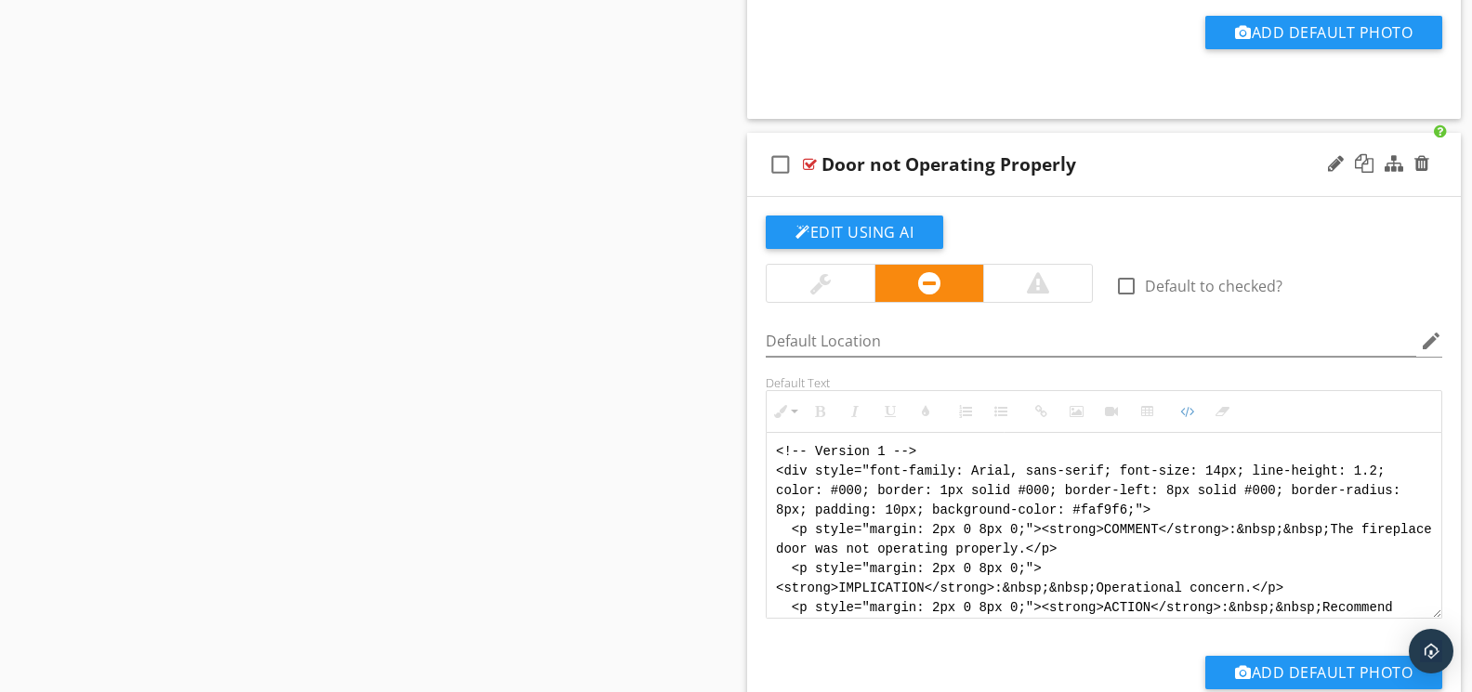
scroll to position [93, 0]
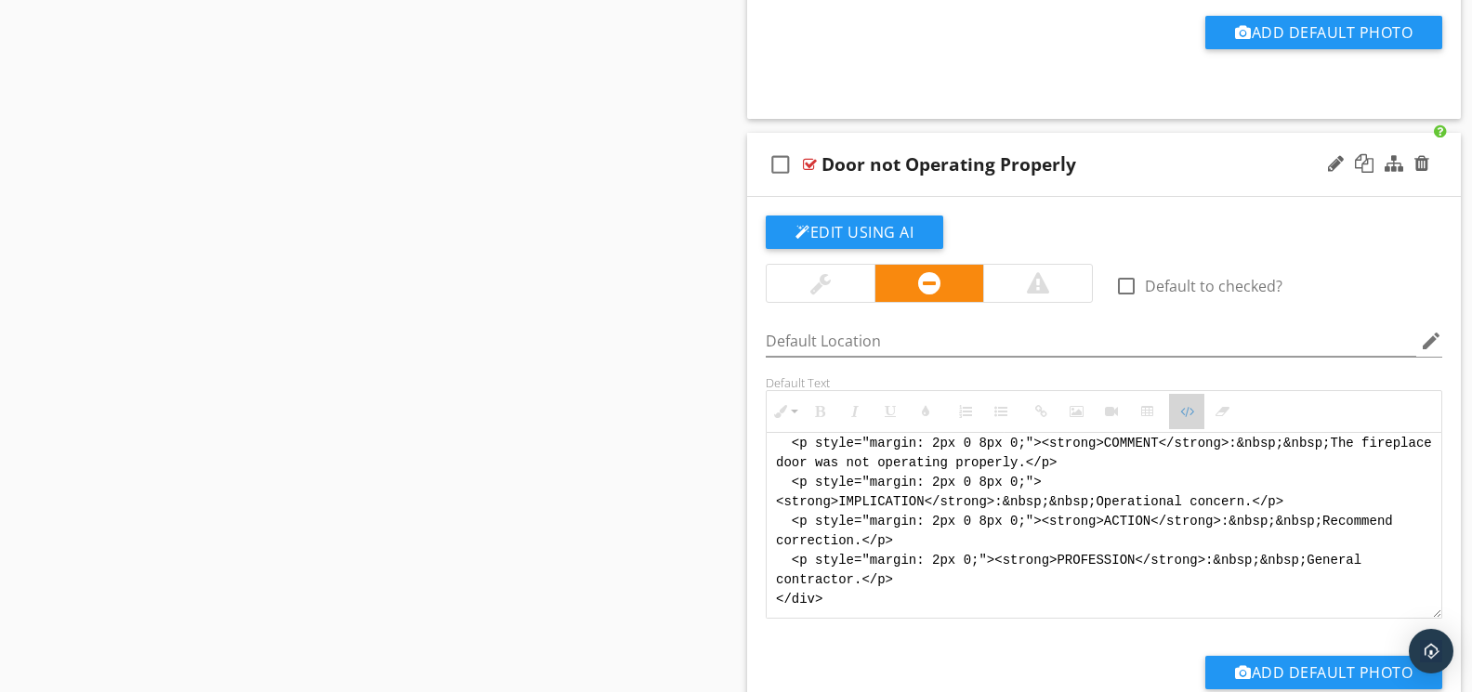
click at [1184, 417] on icon "button" at bounding box center [1186, 411] width 13 height 13
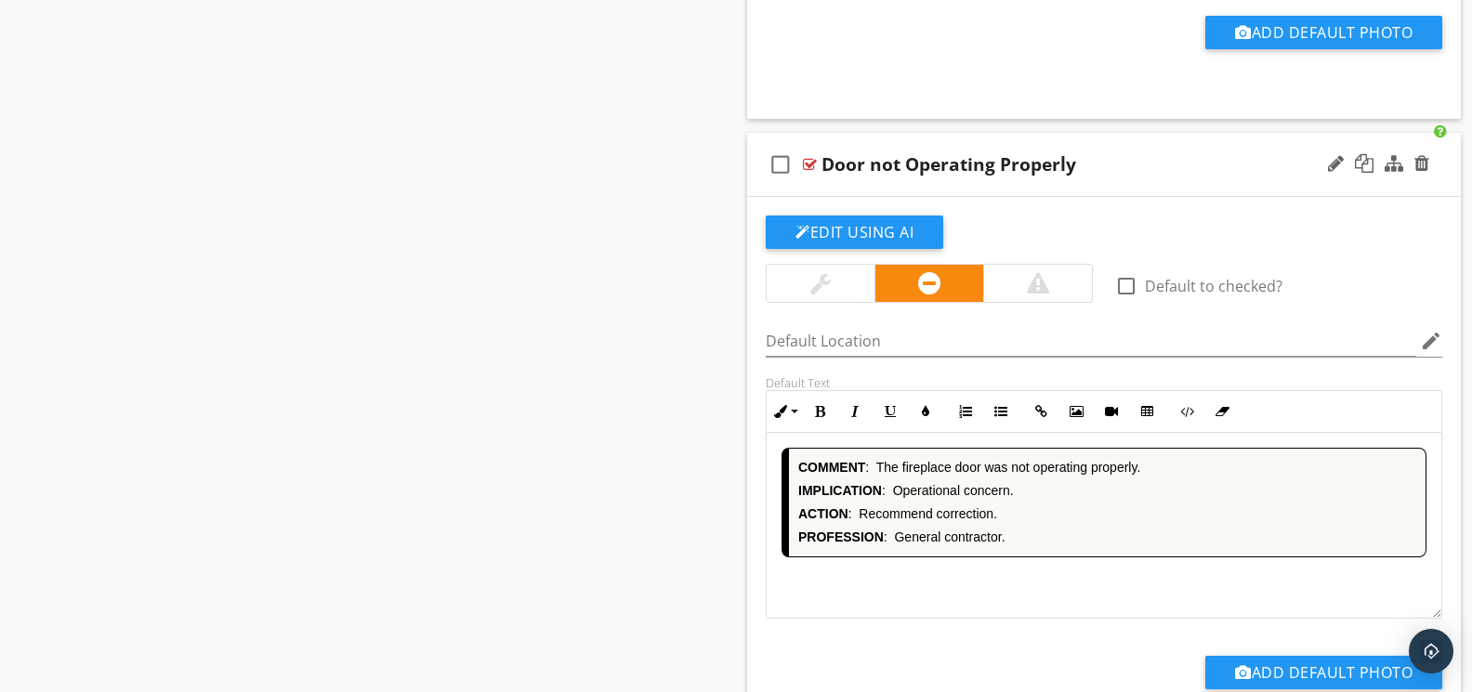
scroll to position [6992, 0]
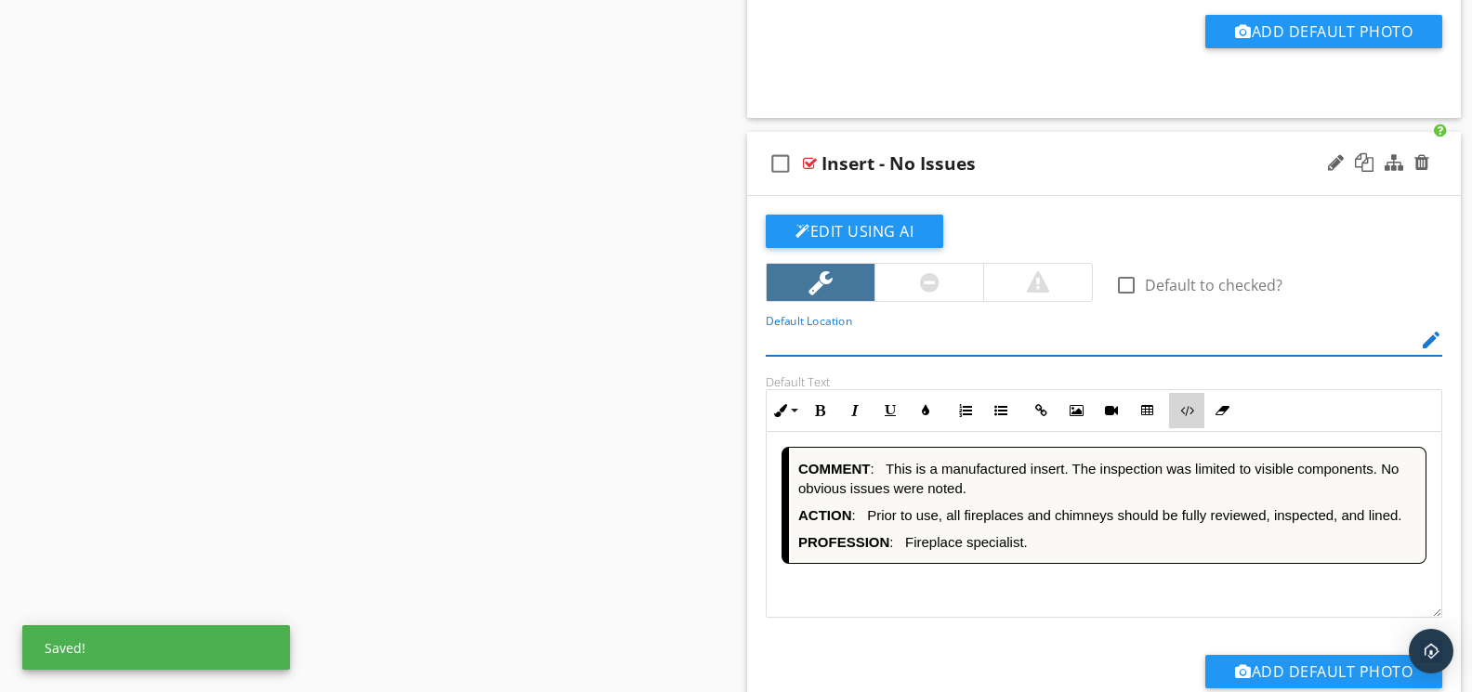
drag, startPoint x: 1186, startPoint y: 423, endPoint x: 1167, endPoint y: 433, distance: 22.0
click at [1186, 423] on button "Code View" at bounding box center [1186, 410] width 35 height 35
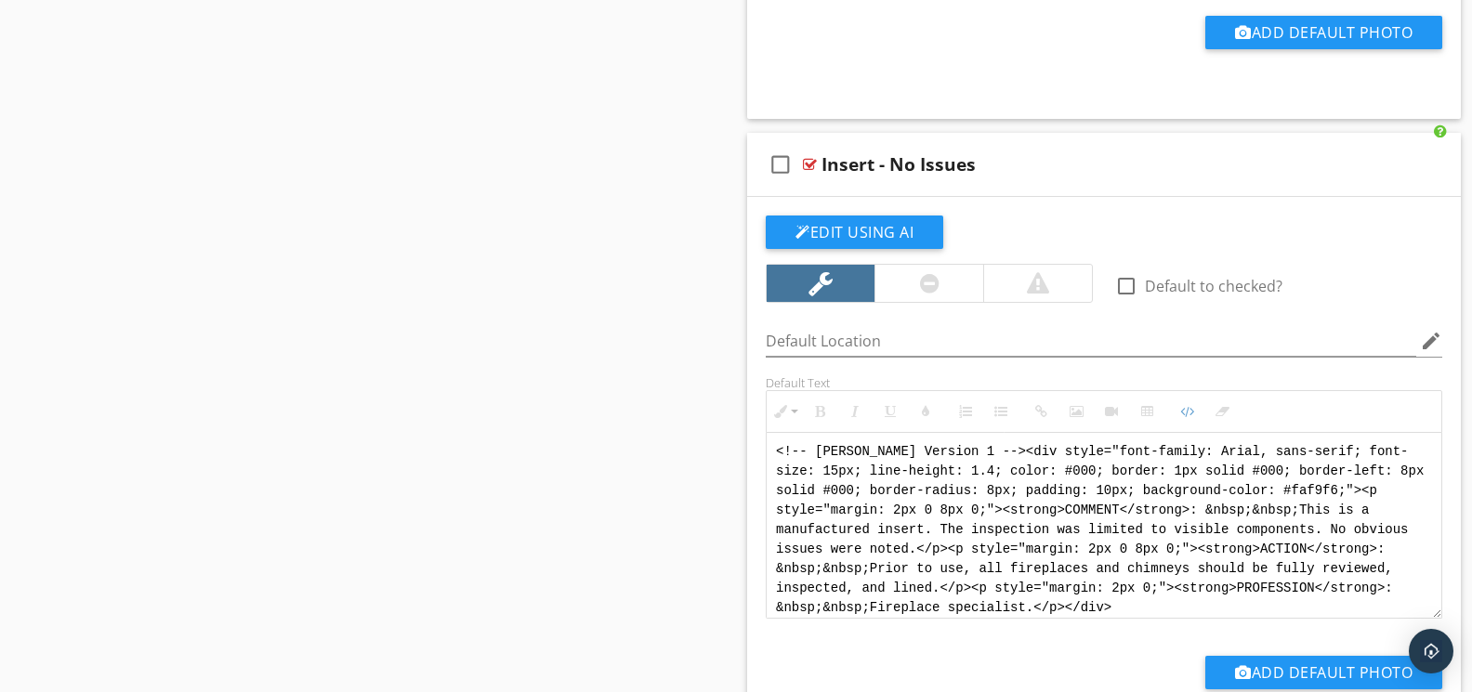
drag, startPoint x: 970, startPoint y: 620, endPoint x: 722, endPoint y: 455, distance: 297.6
paste textarea "Version 1 --> <div style="font-family: Arial, sans-serif; font-size: 14px; line…"
type textarea "<!-- Version 1 --> <div style="font-family: Arial, sans-serif; font-size: 14px;…"
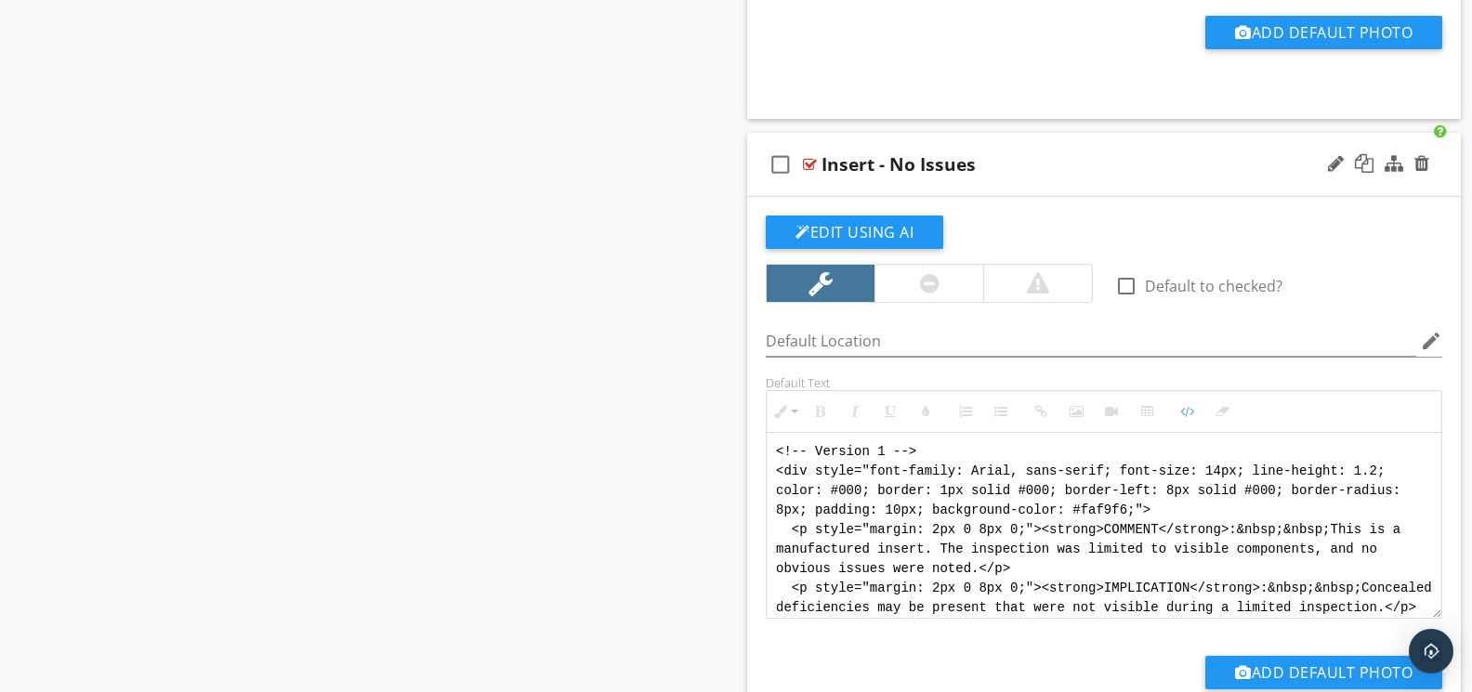
scroll to position [149, 0]
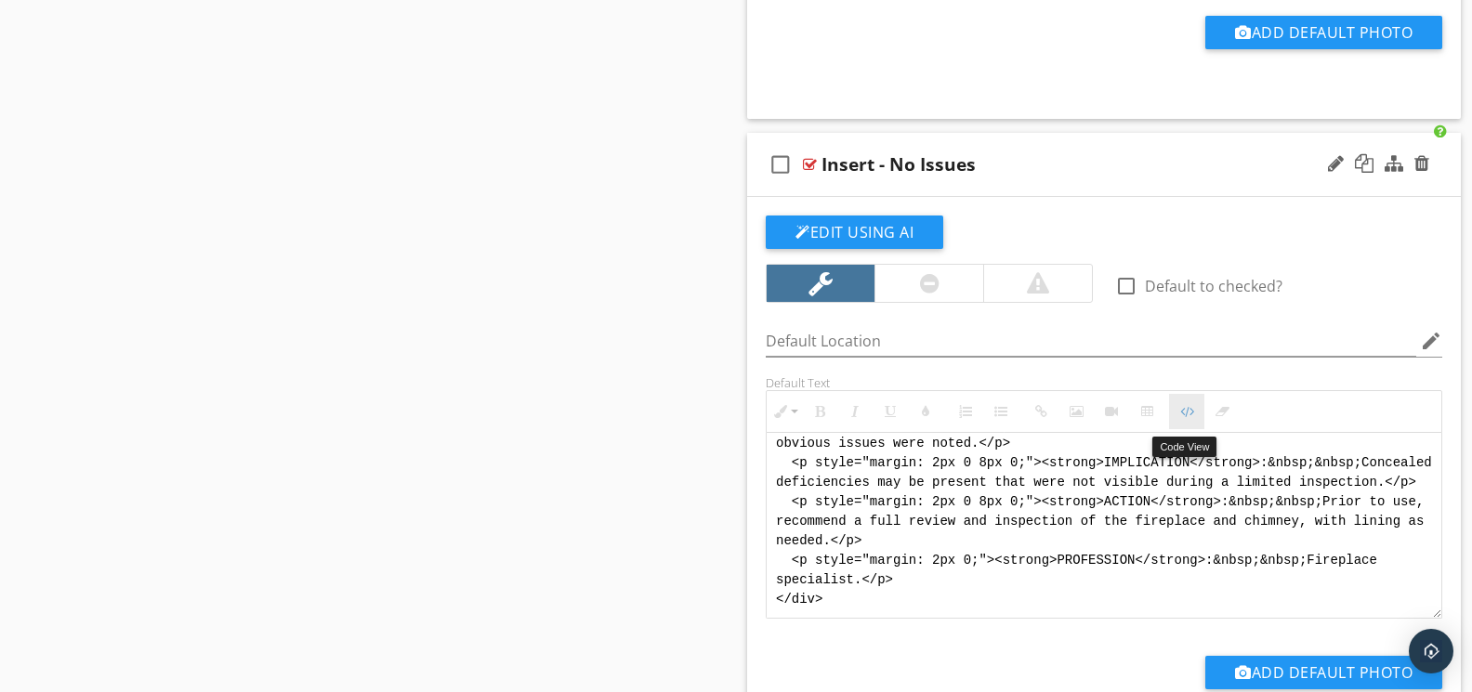
click at [1180, 418] on icon "button" at bounding box center [1186, 411] width 13 height 13
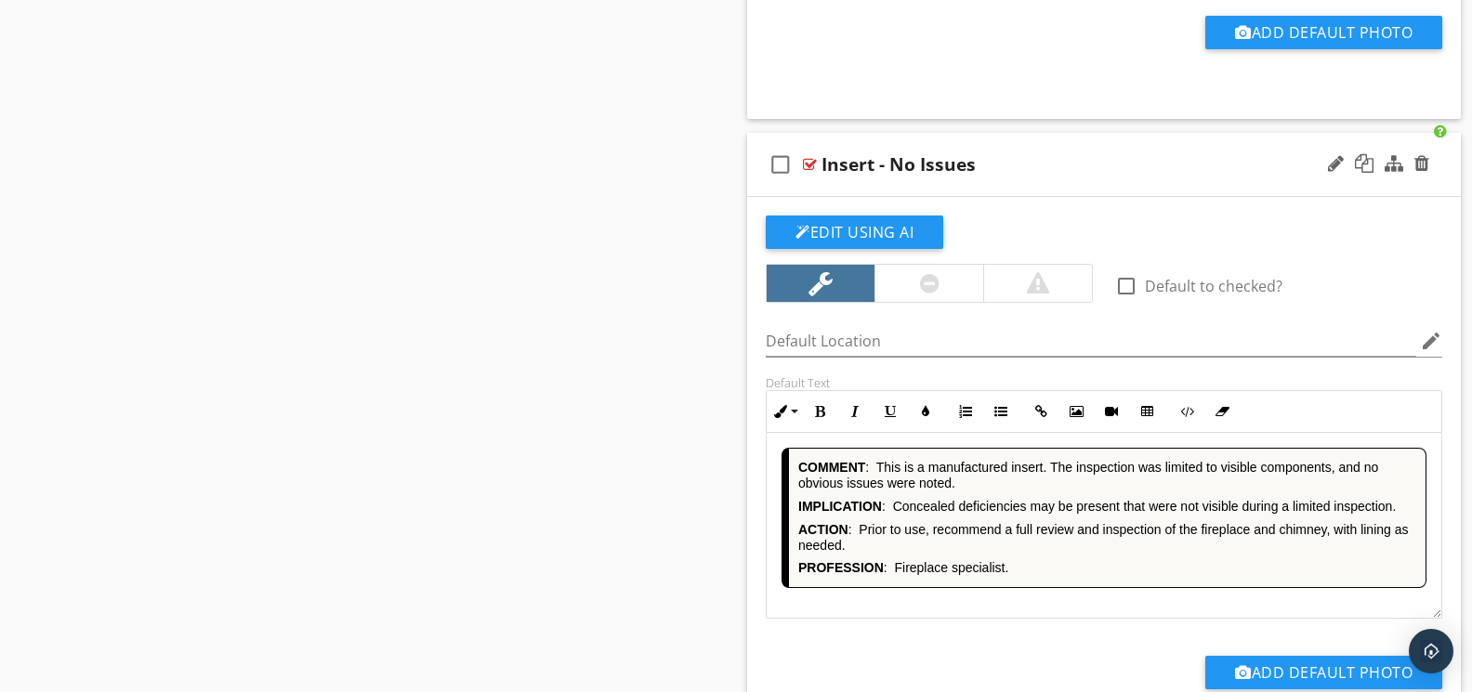
scroll to position [7634, 0]
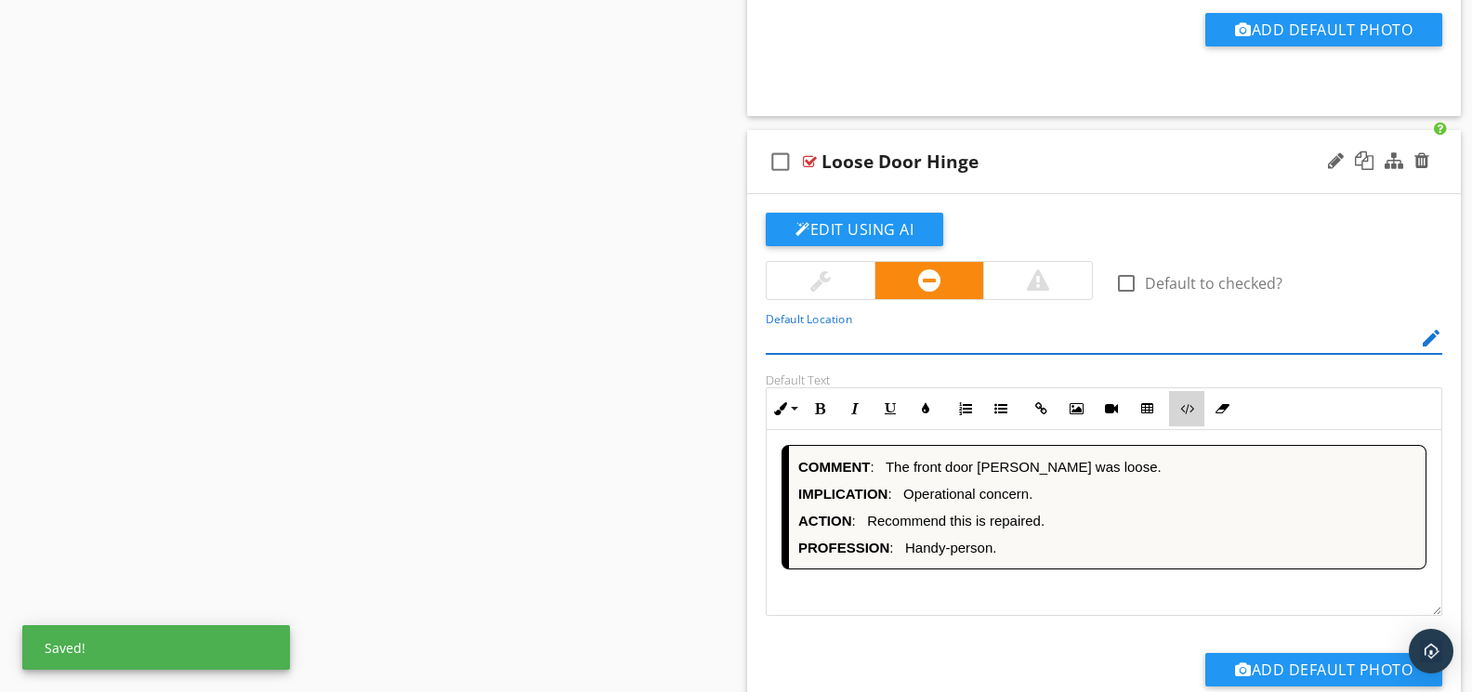
drag, startPoint x: 1178, startPoint y: 422, endPoint x: 1156, endPoint y: 436, distance: 26.3
click at [1178, 422] on button "Code View" at bounding box center [1186, 408] width 35 height 35
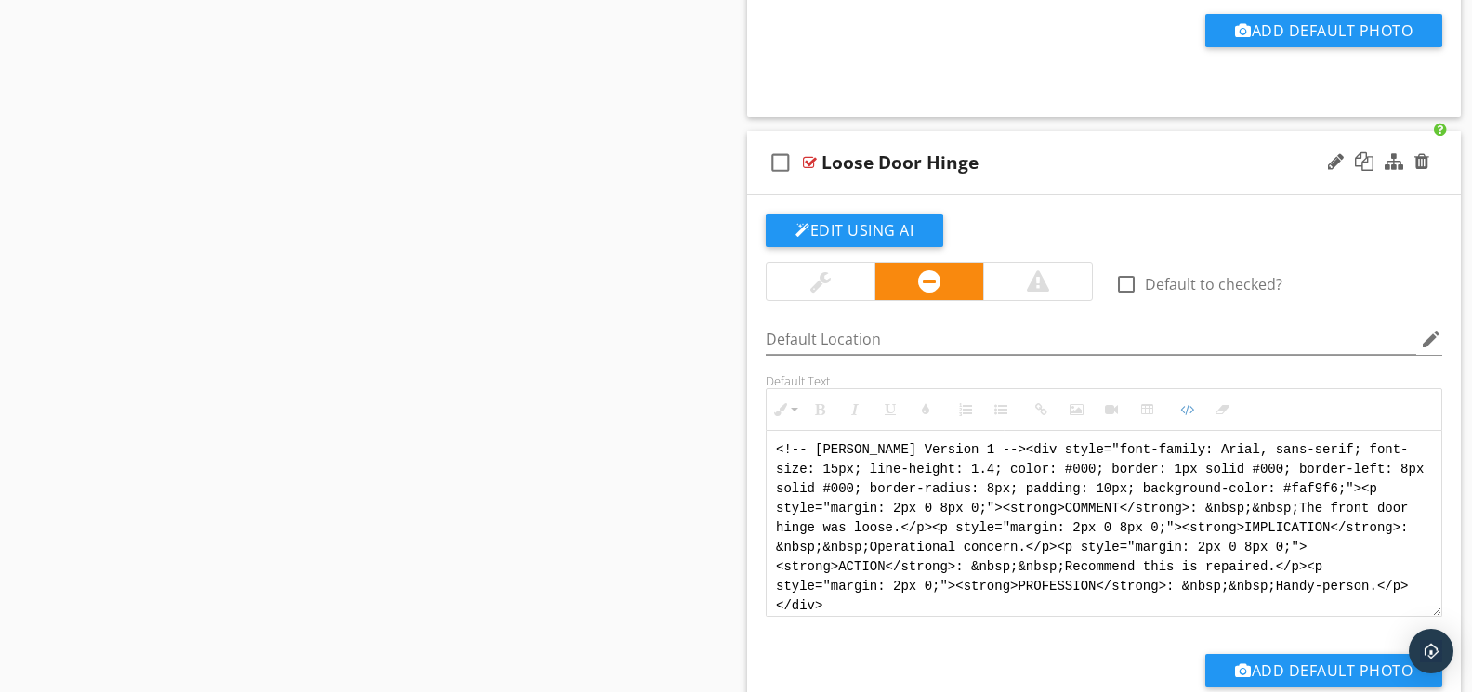
drag, startPoint x: 985, startPoint y: 610, endPoint x: 747, endPoint y: 421, distance: 304.1
click at [747, 422] on div "Edit Using AI check_box_outline_blank Default to checked? Default Location edit…" at bounding box center [1104, 476] width 714 height 562
click at [1427, 169] on div at bounding box center [1421, 161] width 15 height 19
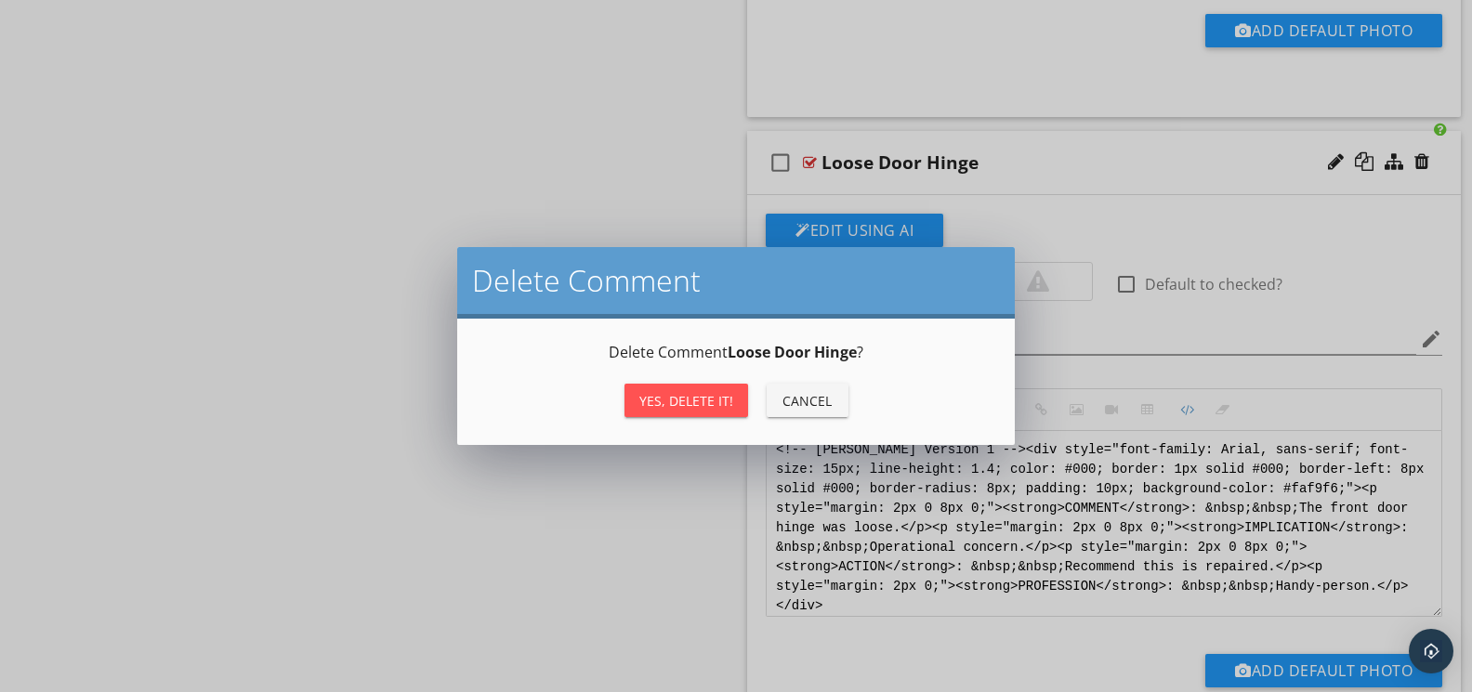
click at [714, 402] on div "Yes, Delete it!" at bounding box center [686, 401] width 94 height 20
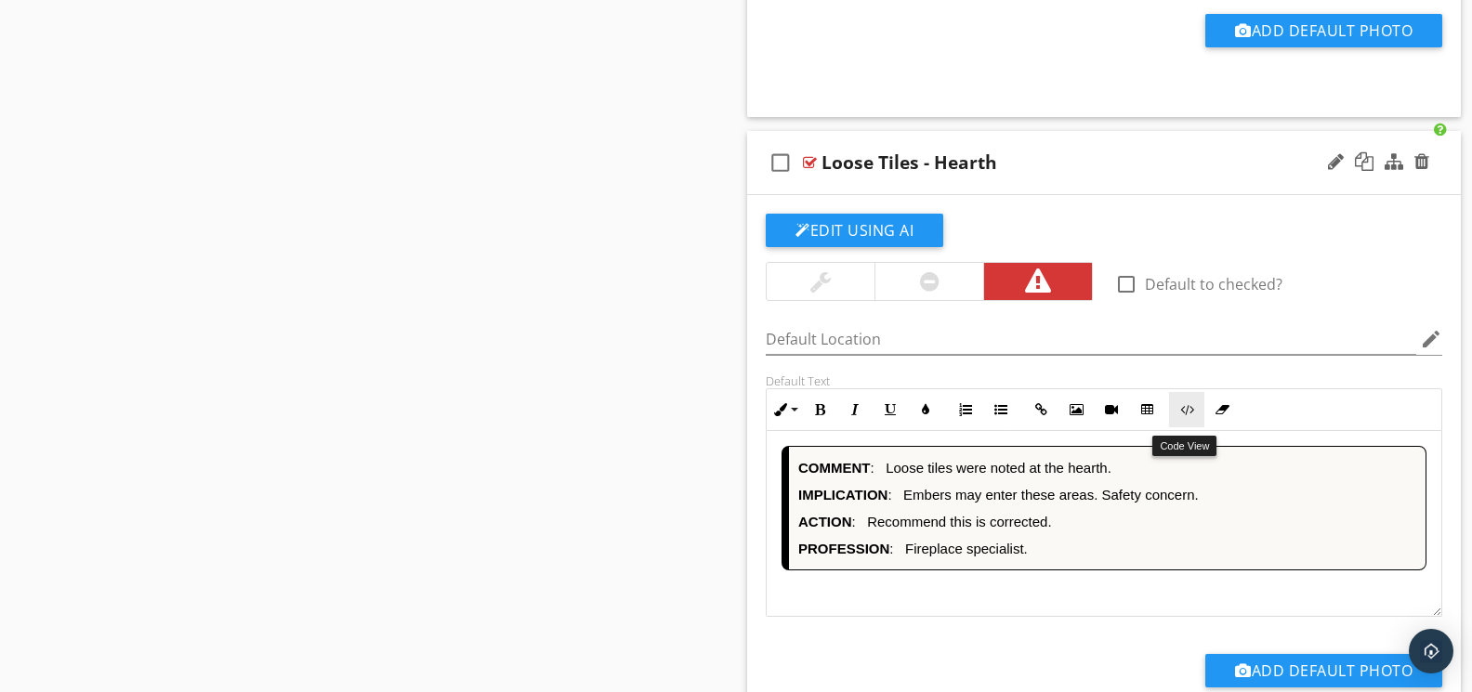
click at [1195, 422] on button "Code View" at bounding box center [1186, 409] width 35 height 35
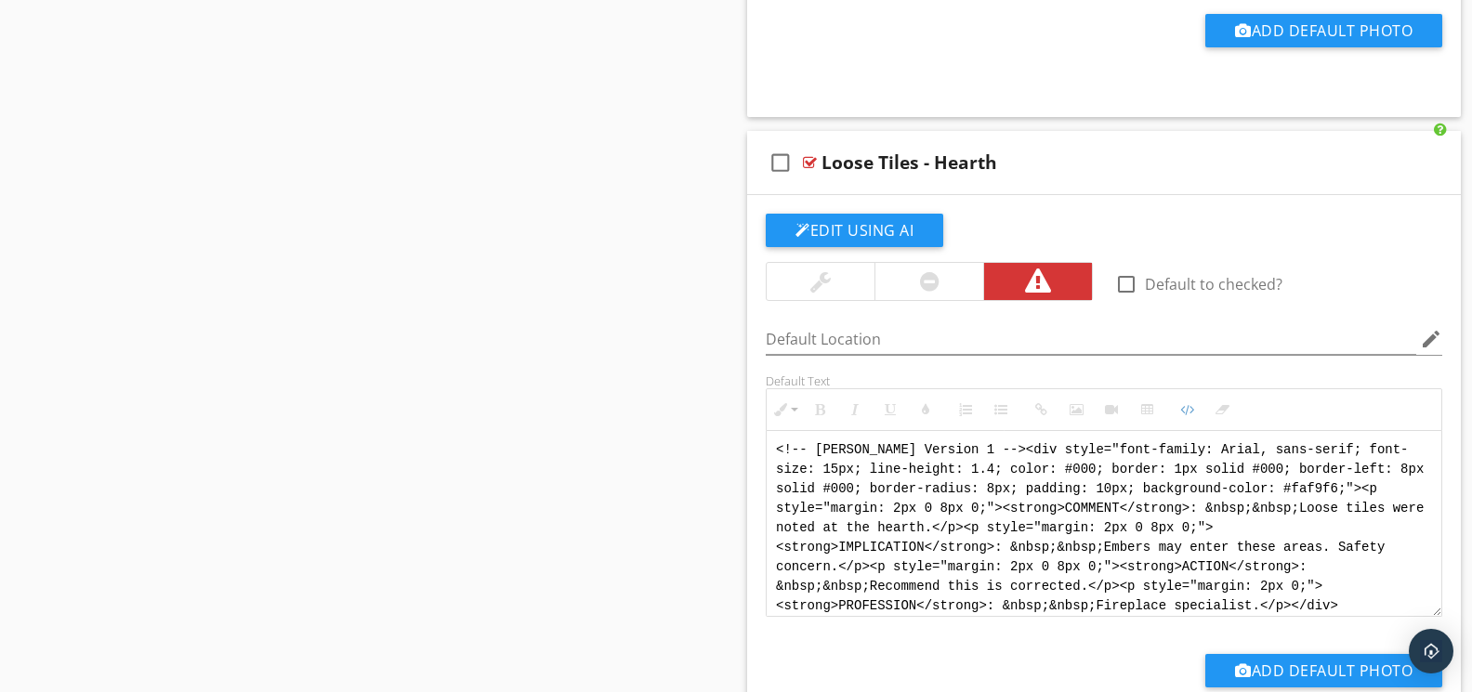
drag, startPoint x: 1078, startPoint y: 613, endPoint x: 727, endPoint y: 442, distance: 390.6
paste textarea "Version 1 --> <div style="font-family: Arial, sans-serif; font-size: 14px; line…"
type textarea "<!-- Version 1 --> <div style="font-family: Arial, sans-serif; font-size: 14px;…"
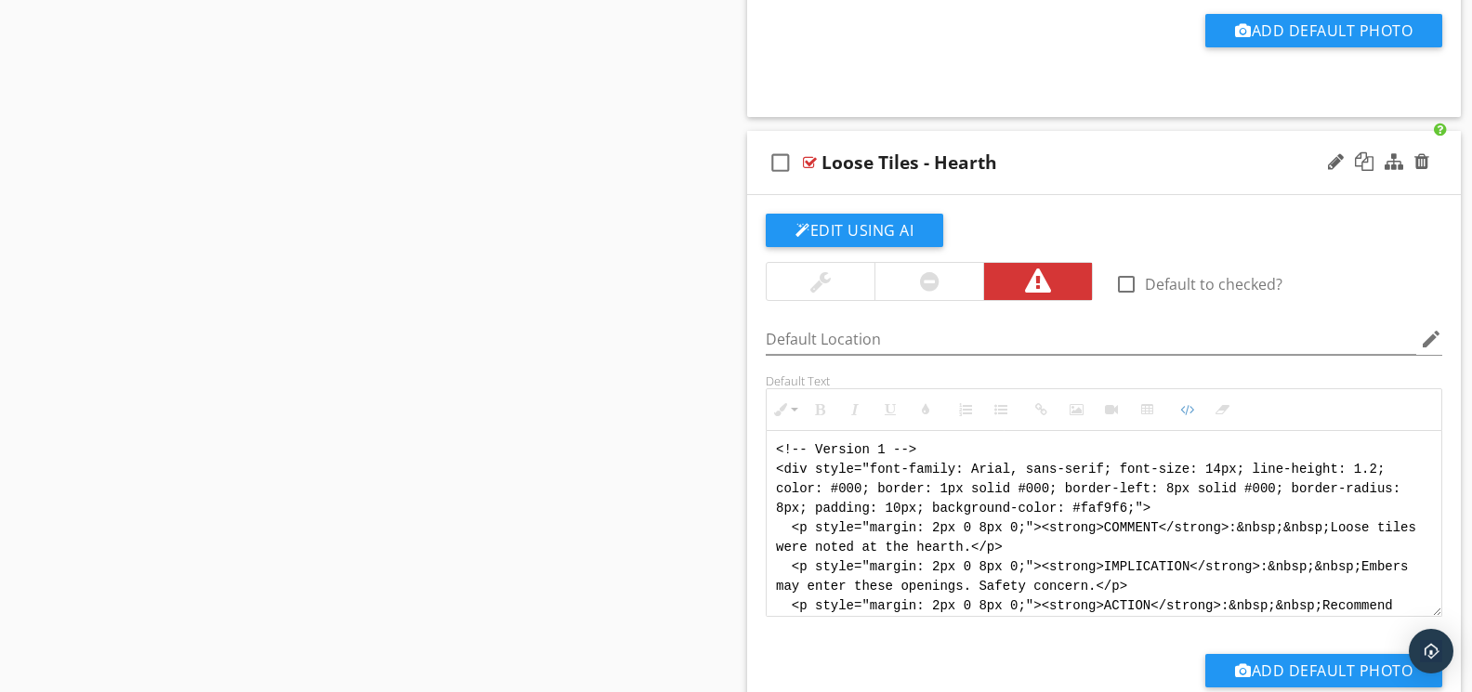
scroll to position [93, 0]
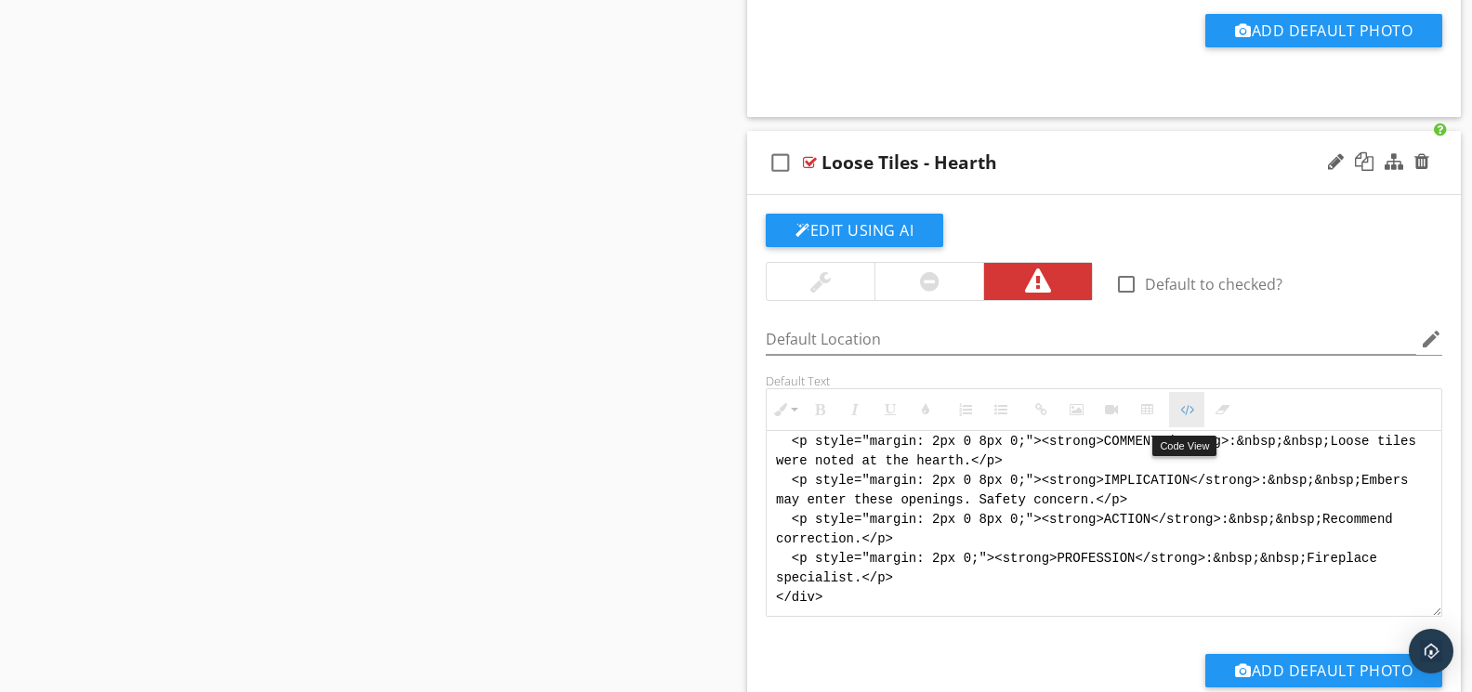
click at [1183, 416] on icon "button" at bounding box center [1186, 409] width 13 height 13
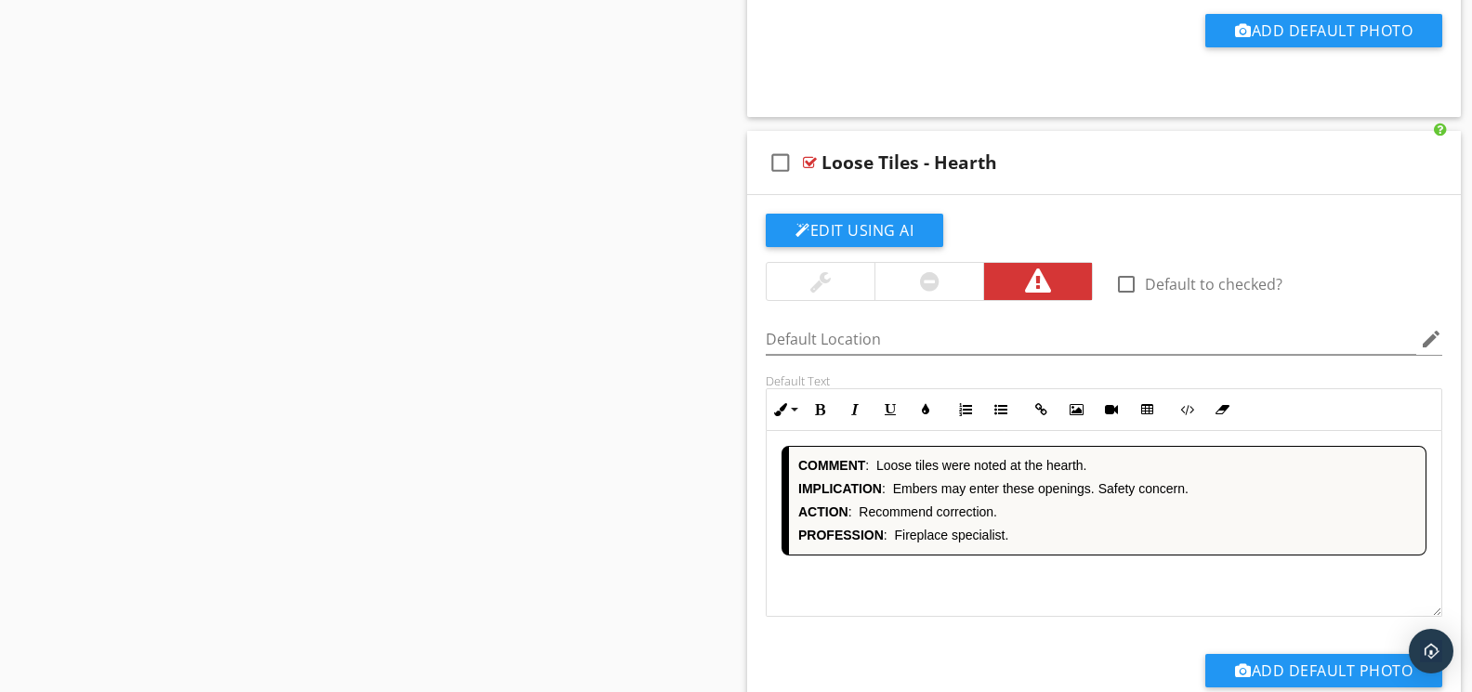
scroll to position [8274, 0]
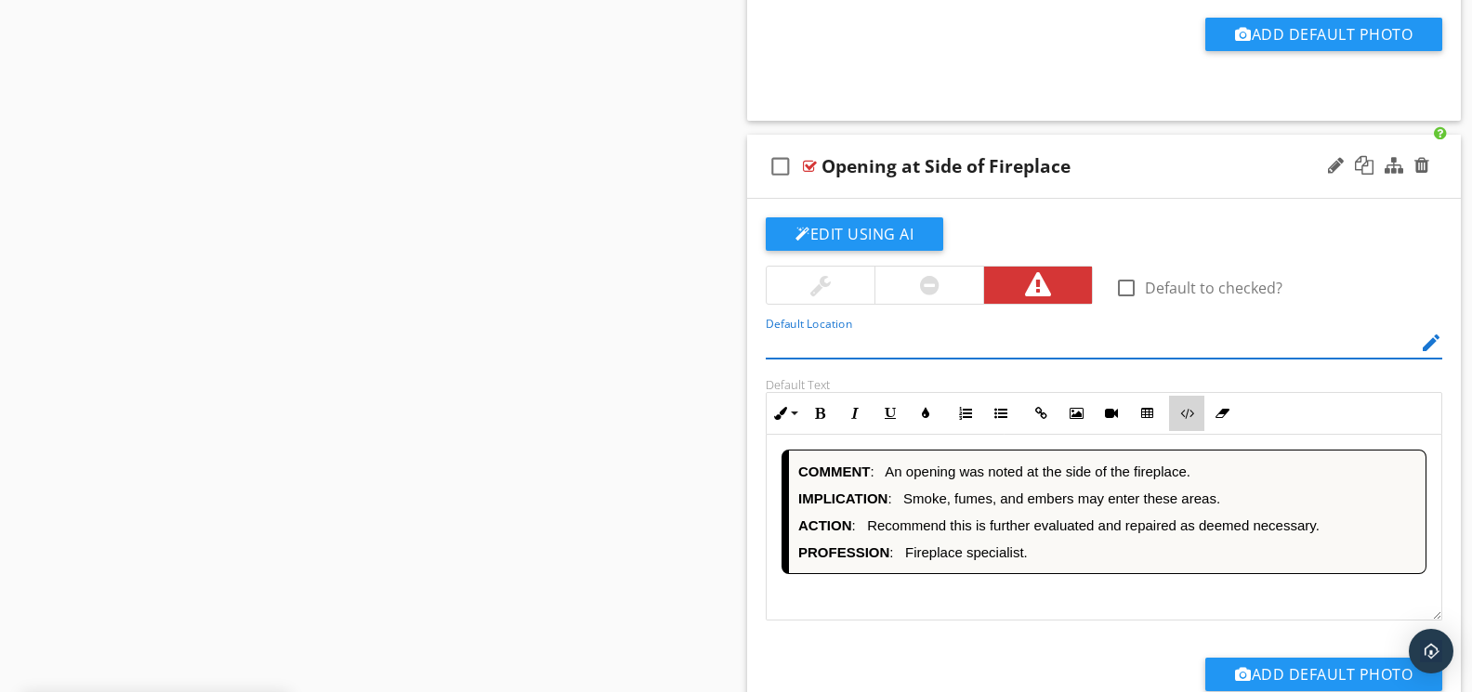
click at [1180, 420] on icon "button" at bounding box center [1186, 413] width 13 height 13
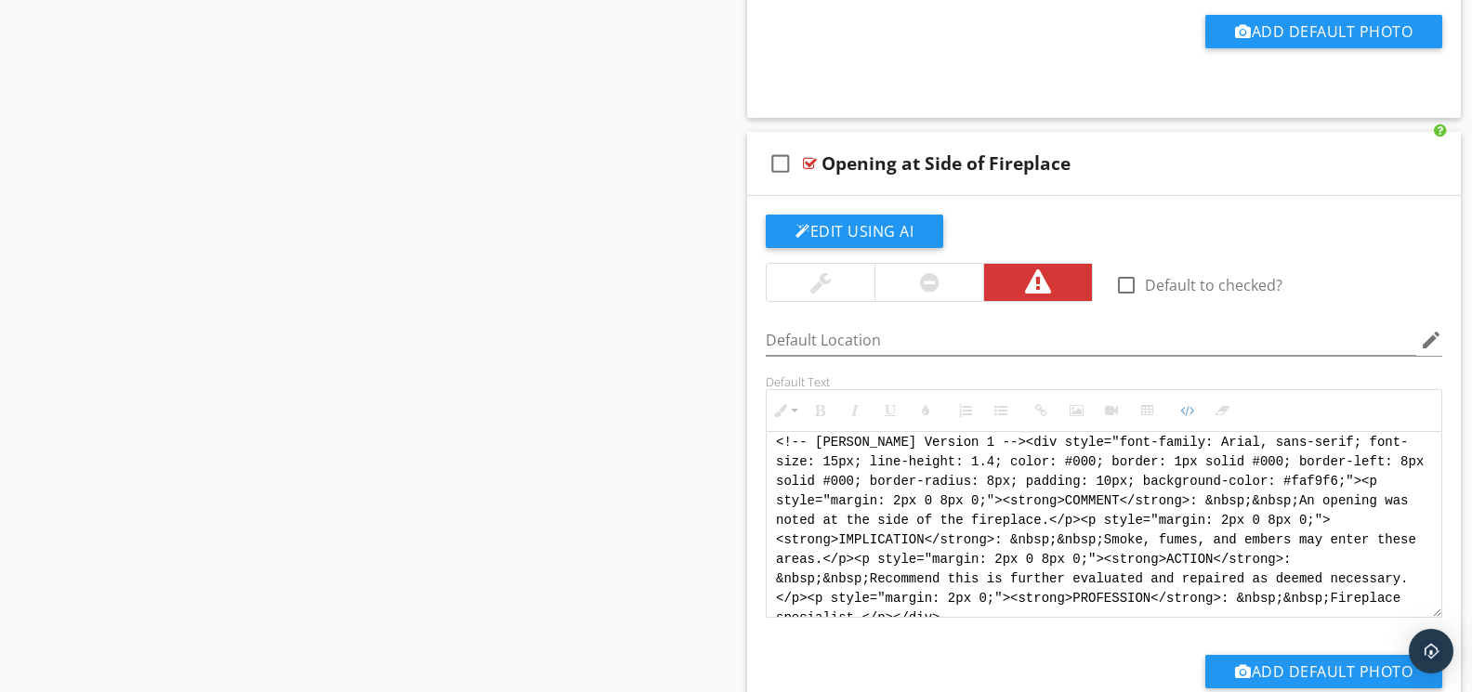
scroll to position [0, 0]
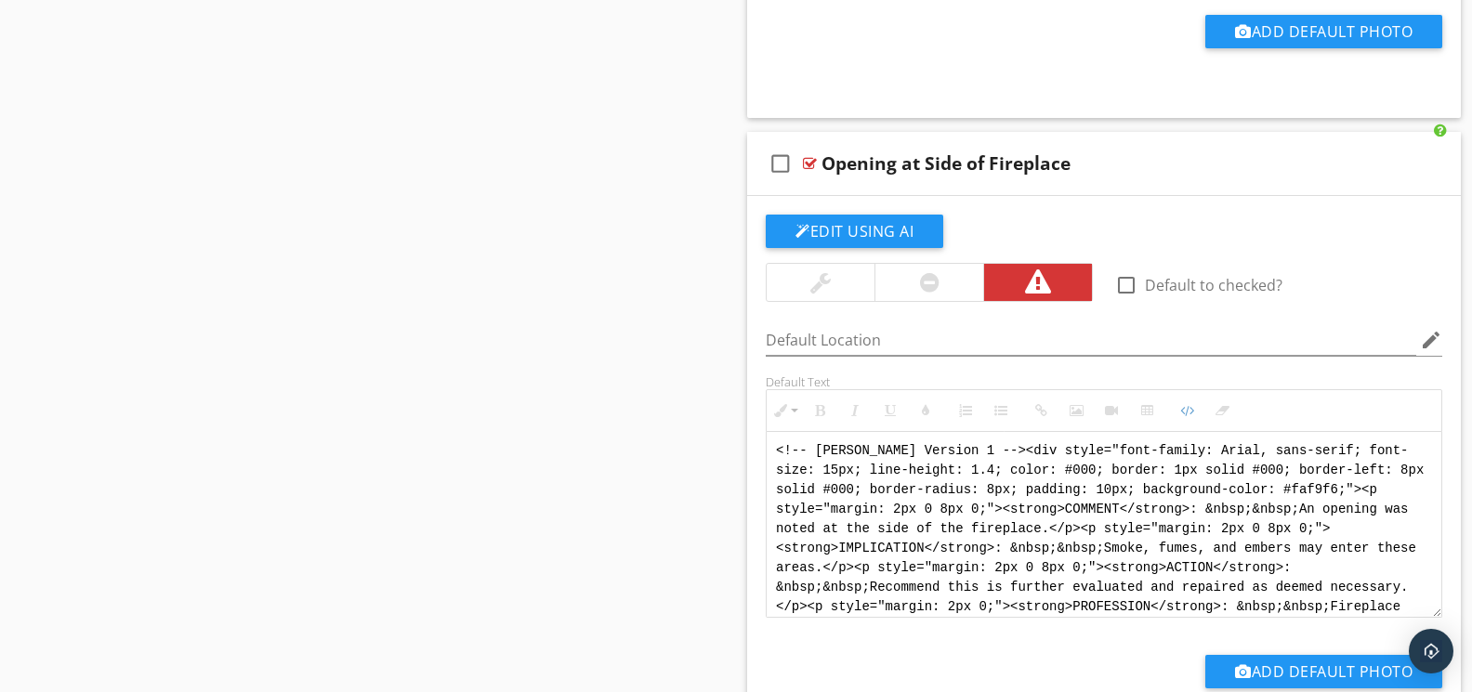
drag, startPoint x: 997, startPoint y: 611, endPoint x: 669, endPoint y: 385, distance: 398.7
click at [669, 385] on div "Sections GENERAL INSPECTION INFORMATION REPORT FORMAT INSPECTION / PROPERTY INF…" at bounding box center [736, 206] width 1472 height 16586
paste textarea "Version 1 --> <div style="font-family: Arial, sans-serif; font-size: 14px; line…"
type textarea "<!-- Version 1 --> <div style="font-family: Arial, sans-serif; font-size: 14px;…"
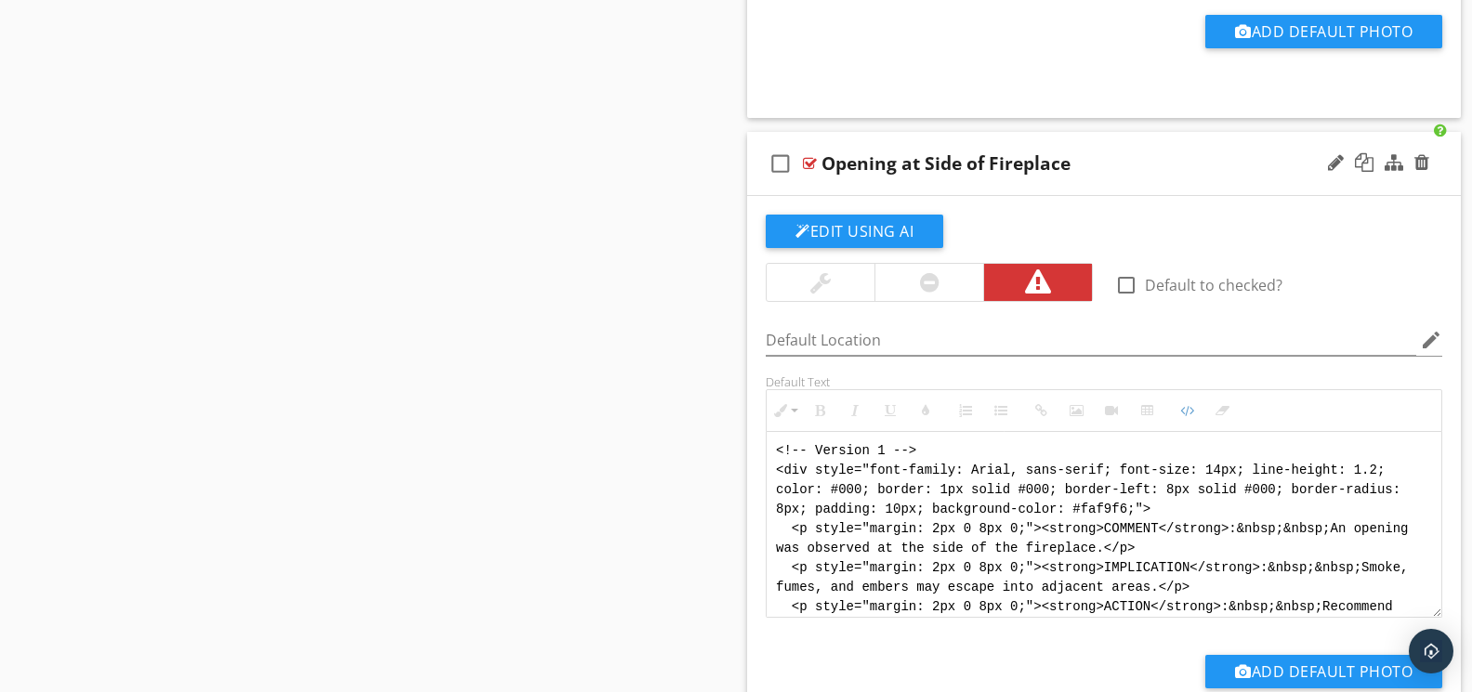
scroll to position [93, 0]
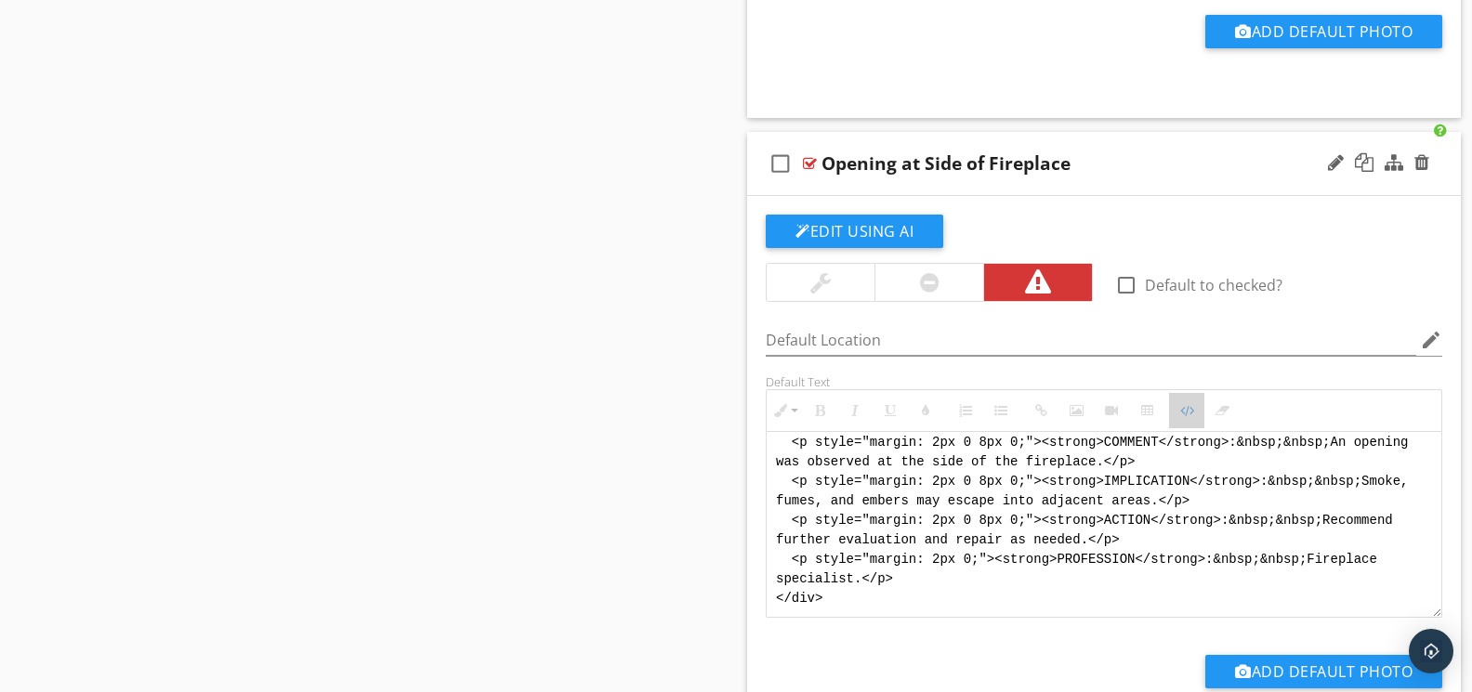
click at [1176, 413] on button "Code View" at bounding box center [1186, 410] width 35 height 35
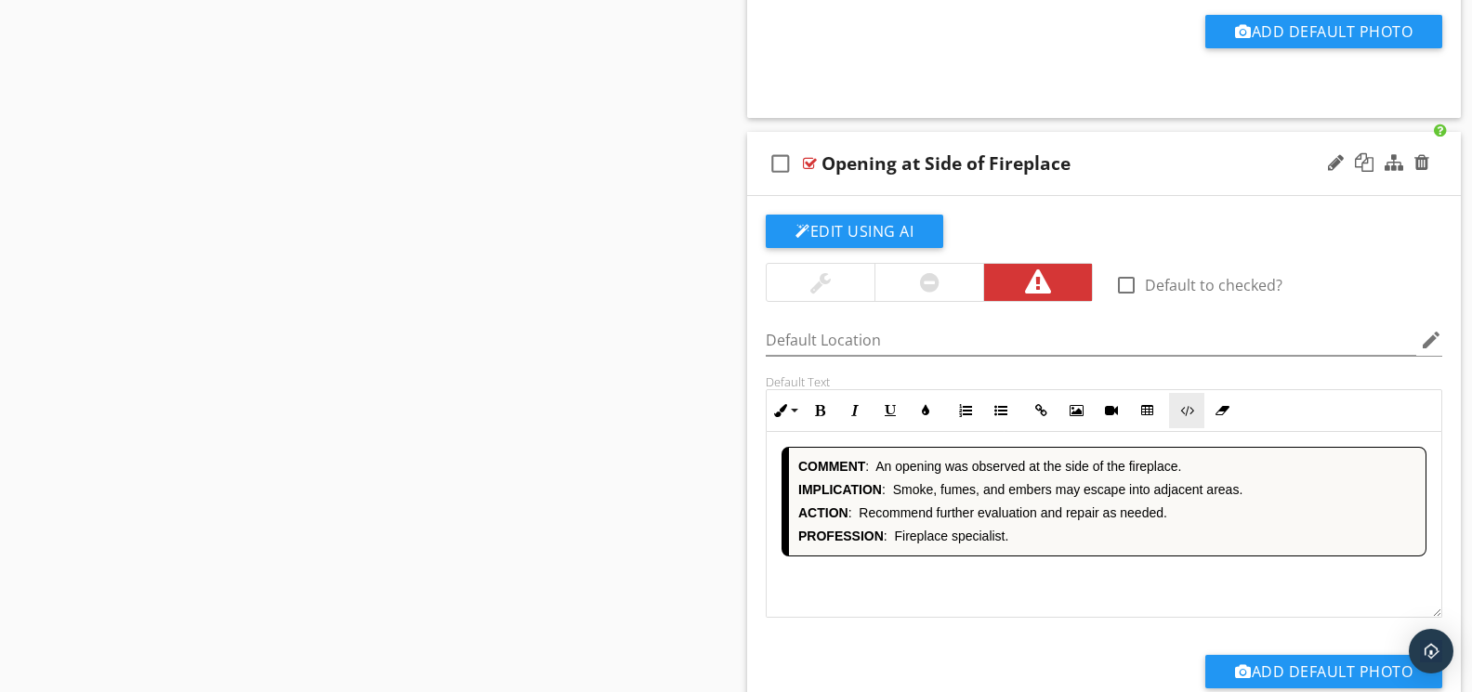
scroll to position [8916, 0]
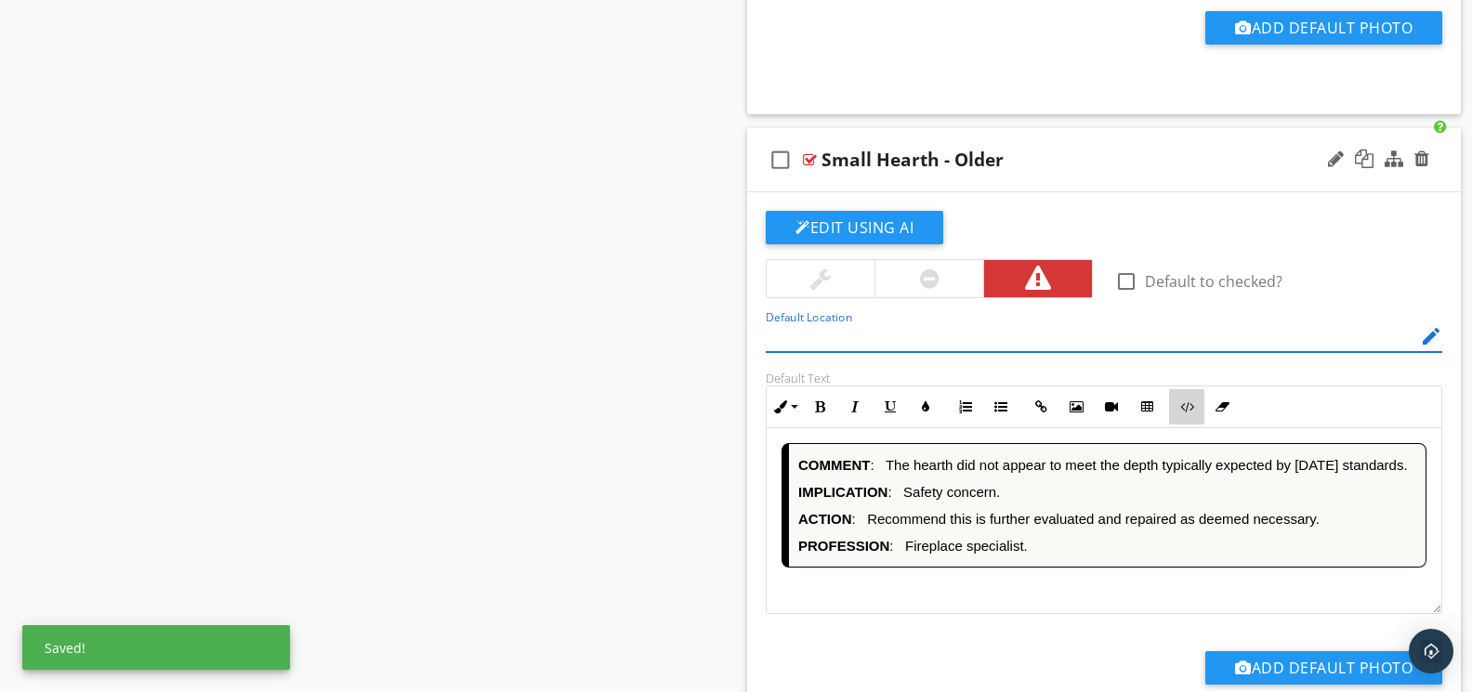
drag, startPoint x: 1189, startPoint y: 406, endPoint x: 1183, endPoint y: 425, distance: 19.7
click at [1190, 405] on button "Code View" at bounding box center [1186, 406] width 35 height 35
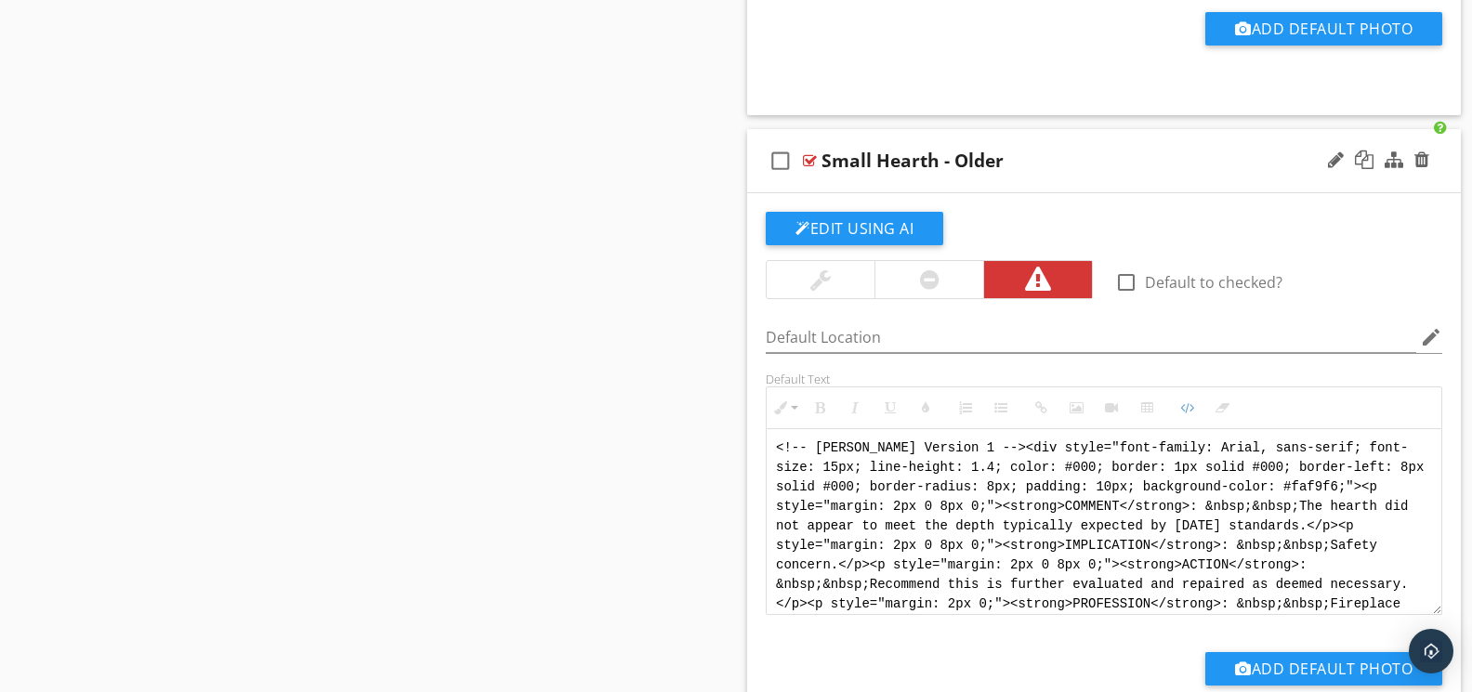
drag, startPoint x: 1356, startPoint y: 611, endPoint x: 774, endPoint y: 439, distance: 607.4
click at [774, 439] on textarea "<!-- [PERSON_NAME] Version 1 --><div style="font-family: Arial, sans-serif; fon…" at bounding box center [1103, 522] width 675 height 186
paste textarea "Version 1 --> <div style="font-family: Arial, sans-serif; font-size: 14px; line…"
type textarea "<!-- Version 1 --> <div style="font-family: Arial, sans-serif; font-size: 14px;…"
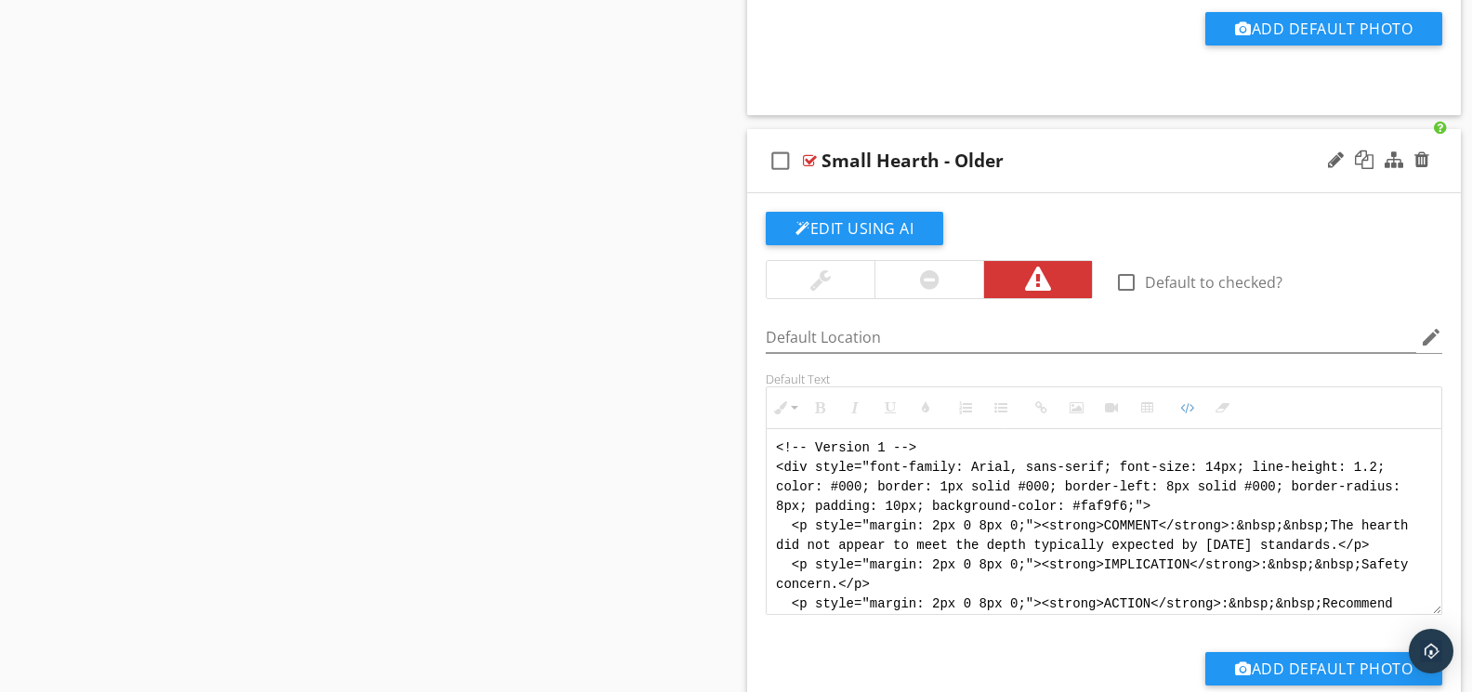
scroll to position [93, 0]
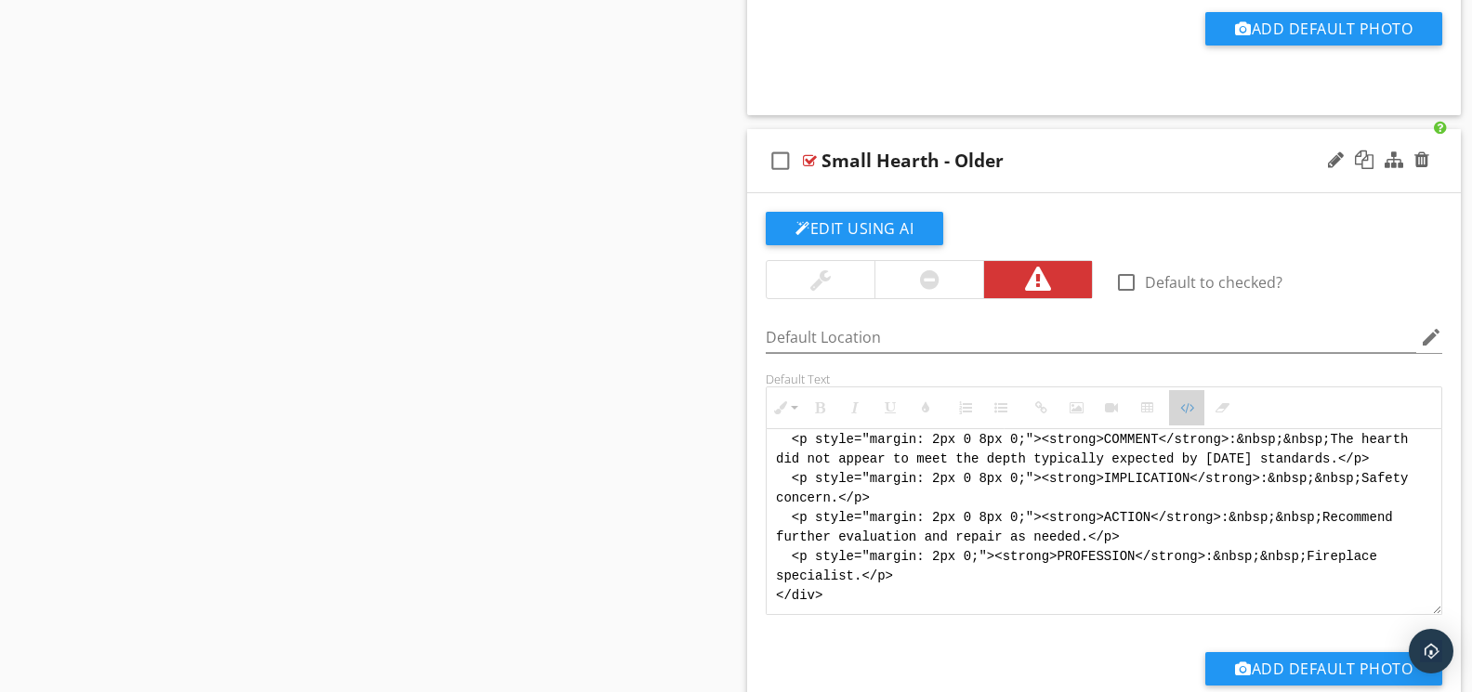
click at [1178, 418] on button "Code View" at bounding box center [1186, 407] width 35 height 35
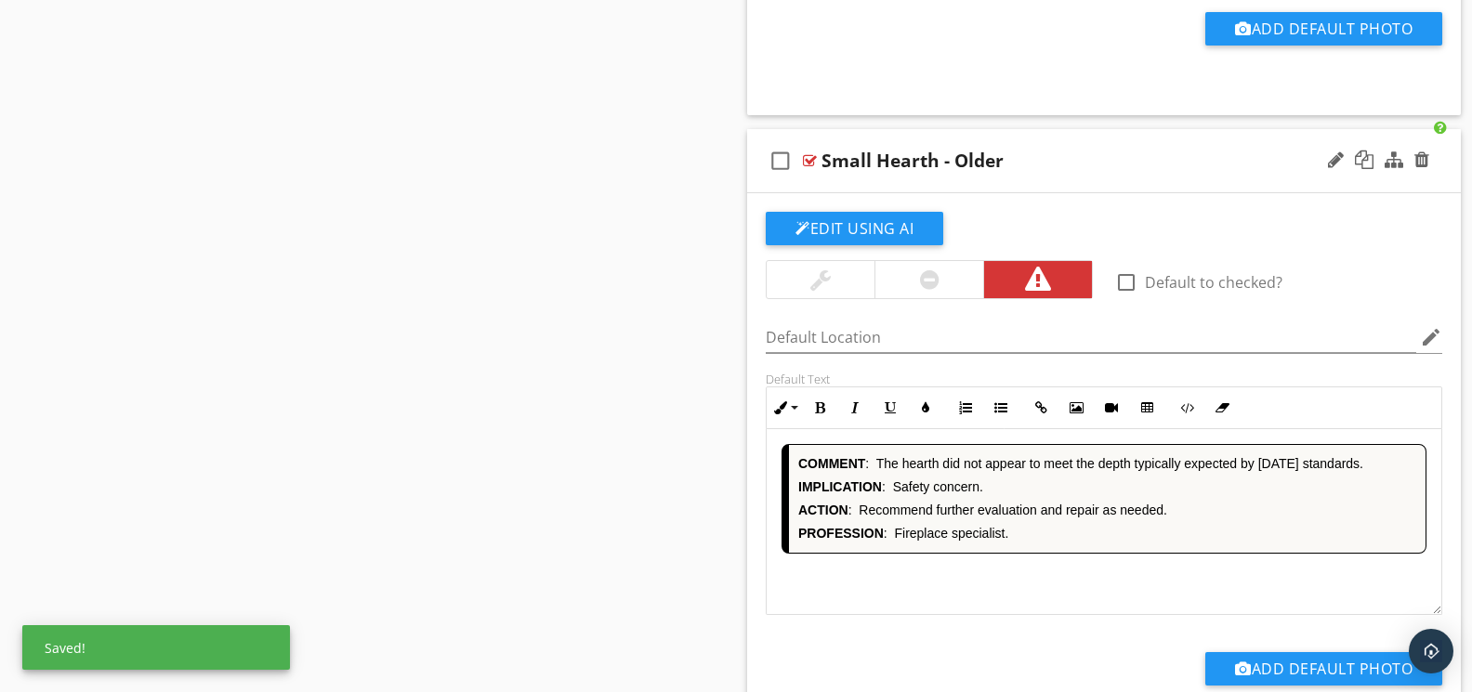
click at [1013, 573] on div "COMMENT : The hearth did not appear to meet the depth typically expected by [DA…" at bounding box center [1103, 522] width 675 height 186
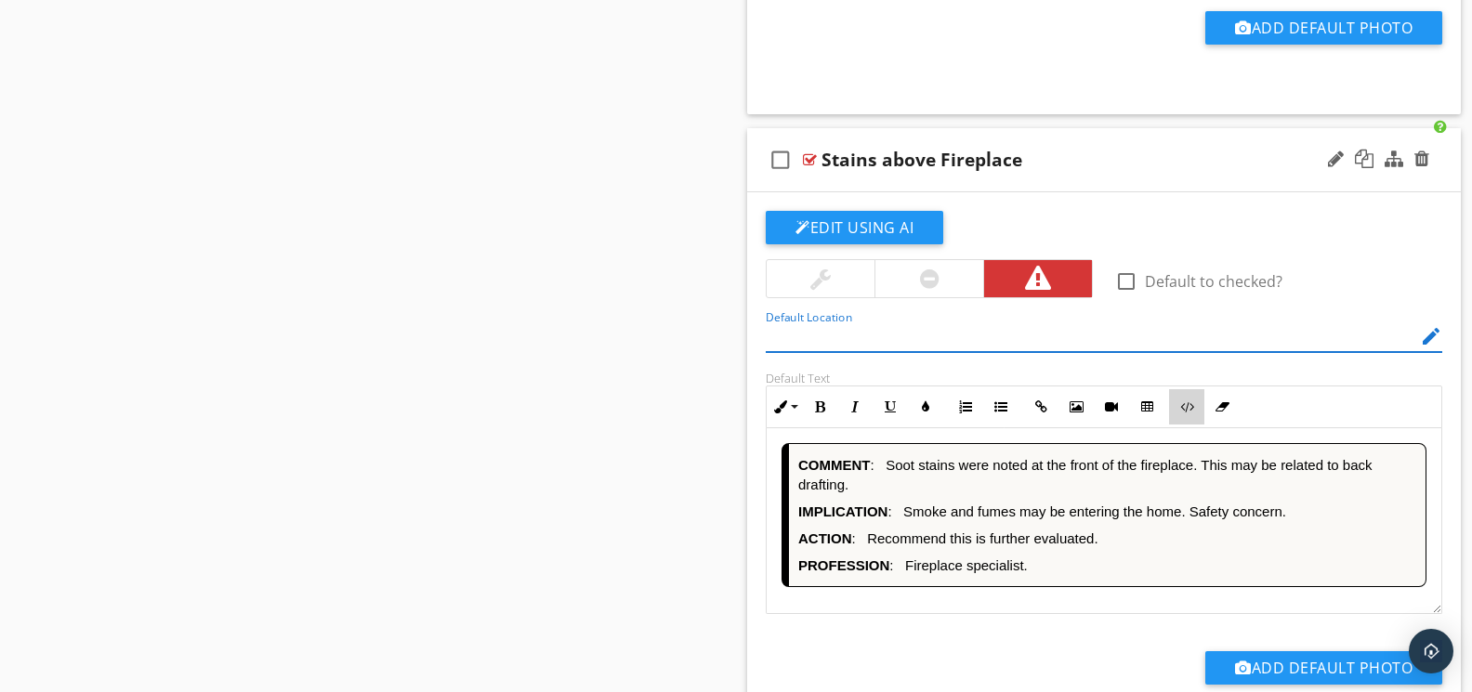
click at [1183, 425] on button "Code View" at bounding box center [1186, 406] width 35 height 35
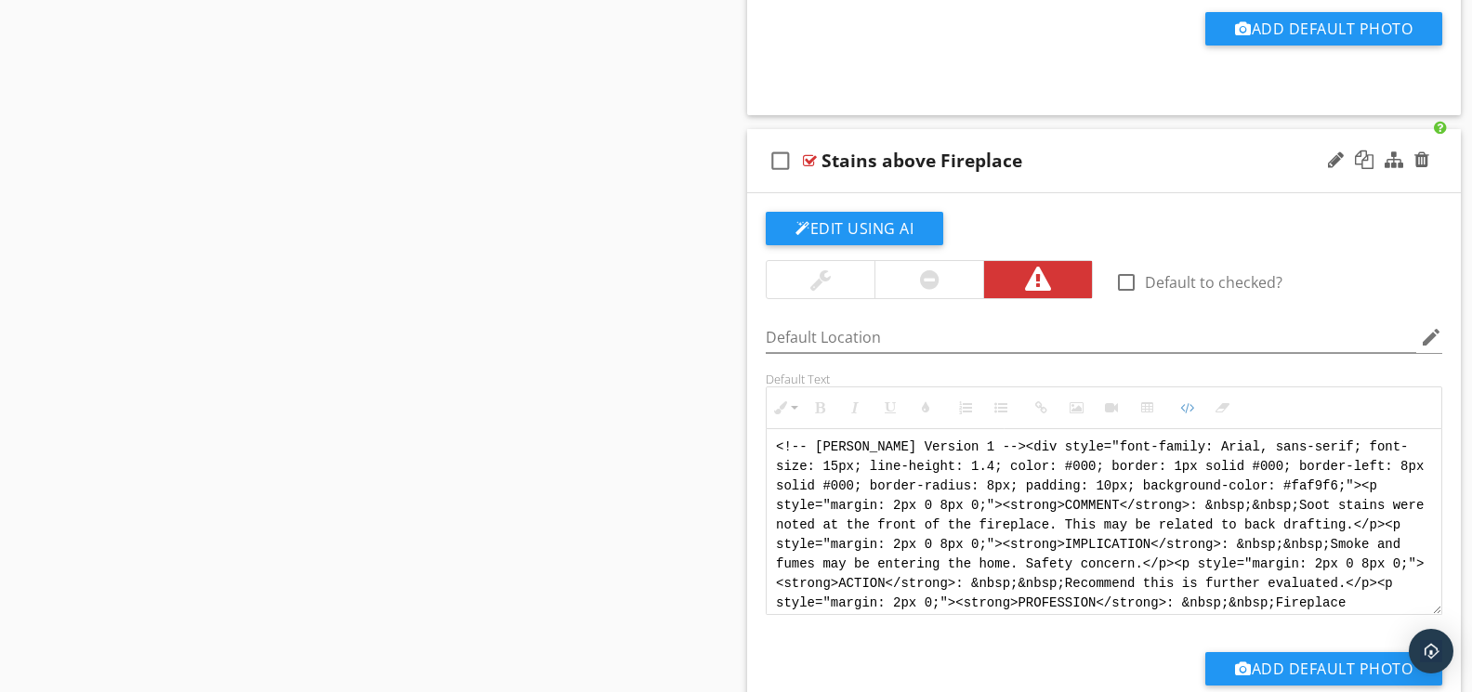
scroll to position [0, 0]
drag, startPoint x: 1291, startPoint y: 616, endPoint x: 753, endPoint y: 386, distance: 586.1
click at [753, 386] on div "Edit Using AI check_box_outline_blank Default to checked? Default Location edit…" at bounding box center [1104, 474] width 714 height 562
paste textarea "Version 1 --> <div style="font-family: Arial, sans-serif; font-size: 14px; line…"
type textarea "<!-- Version 1 --> <div style="font-family: Arial, sans-serif; font-size: 14px;…"
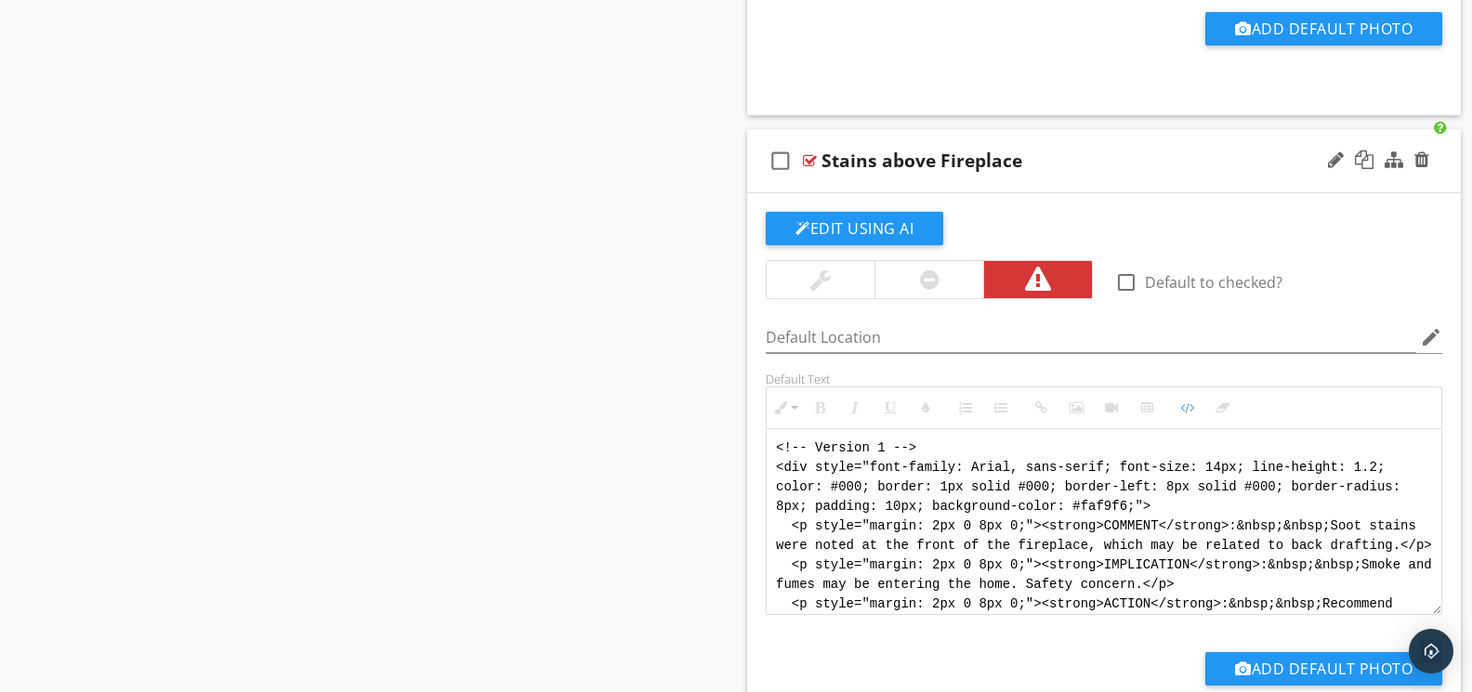
scroll to position [111, 0]
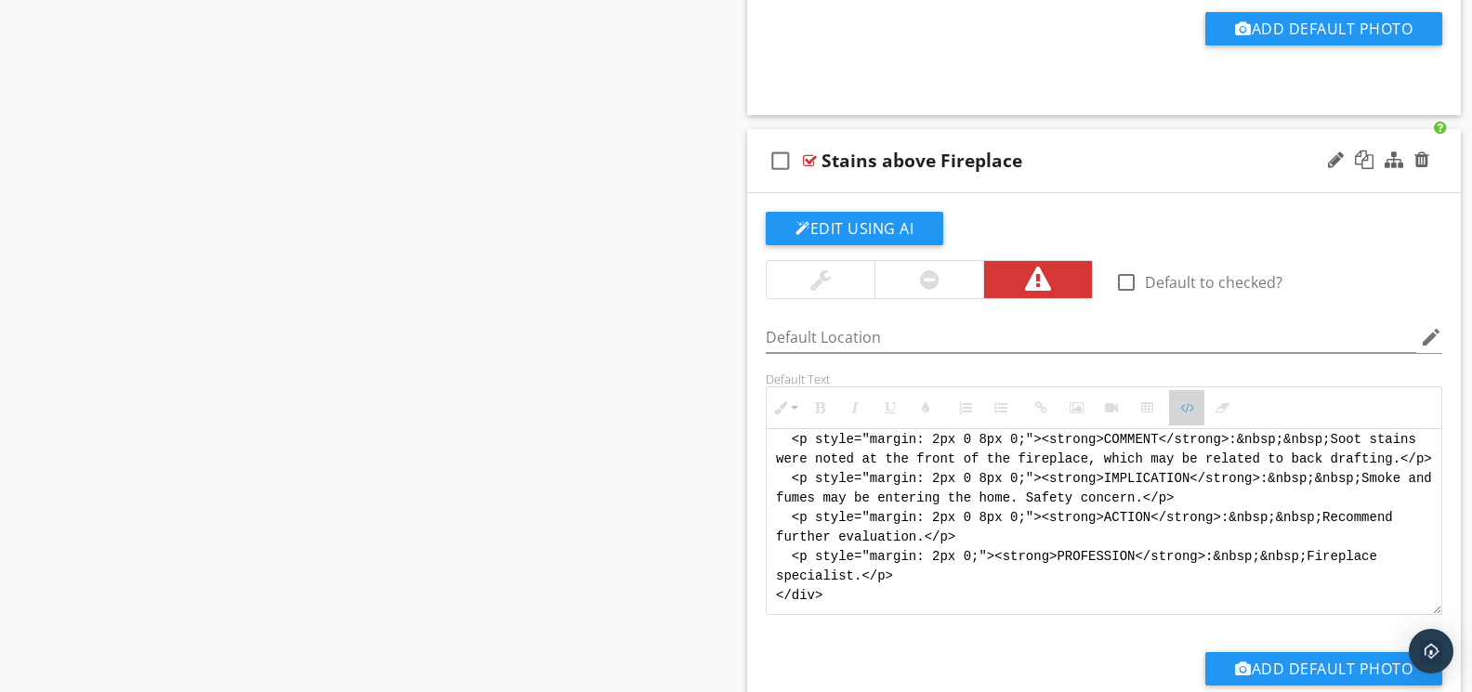
click at [1193, 414] on icon "button" at bounding box center [1186, 407] width 13 height 13
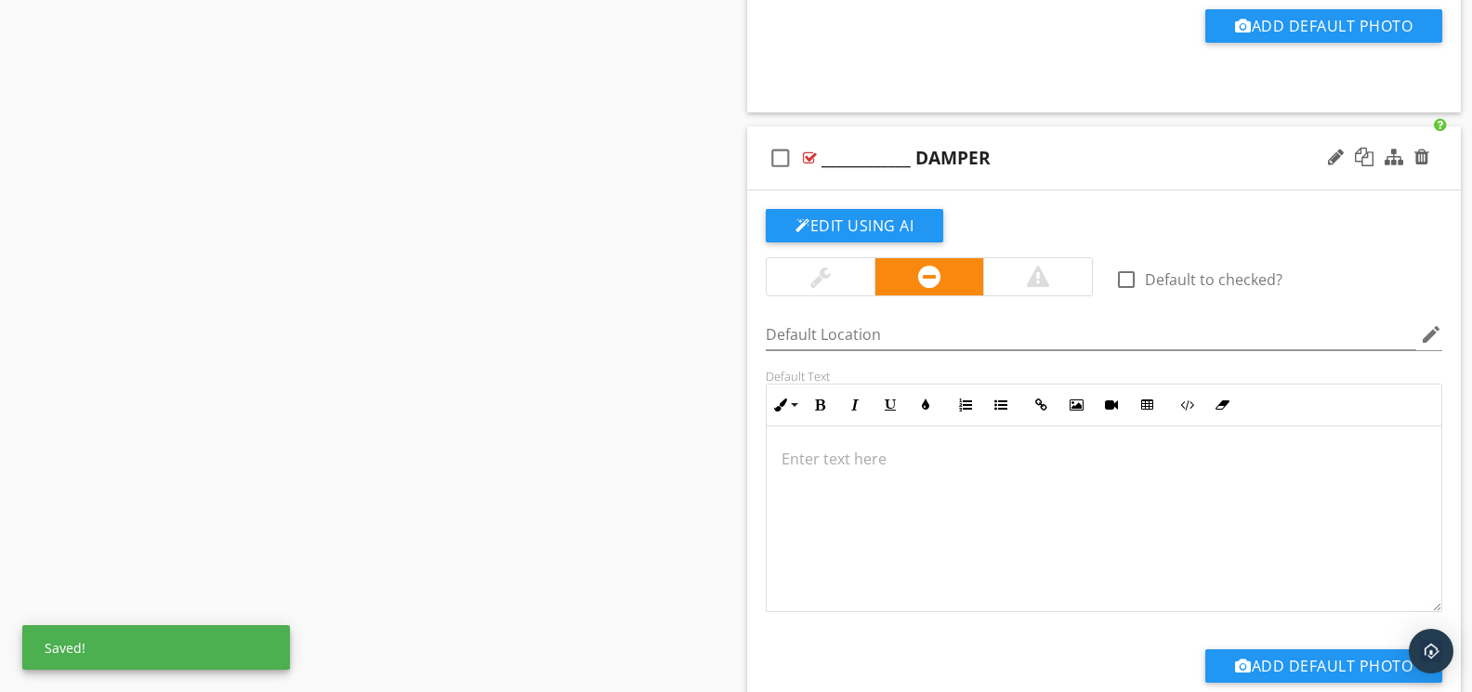
scroll to position [10839, 0]
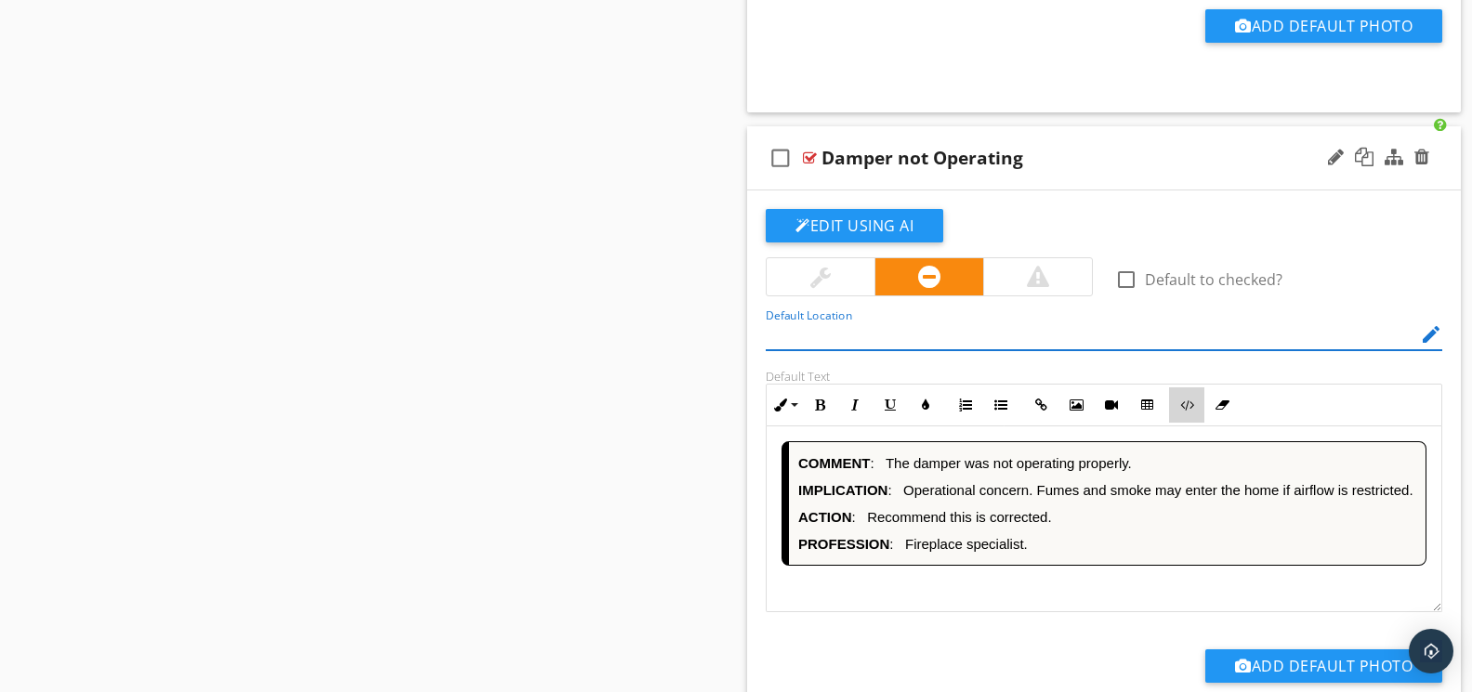
click at [1179, 423] on button "Code View" at bounding box center [1186, 404] width 35 height 35
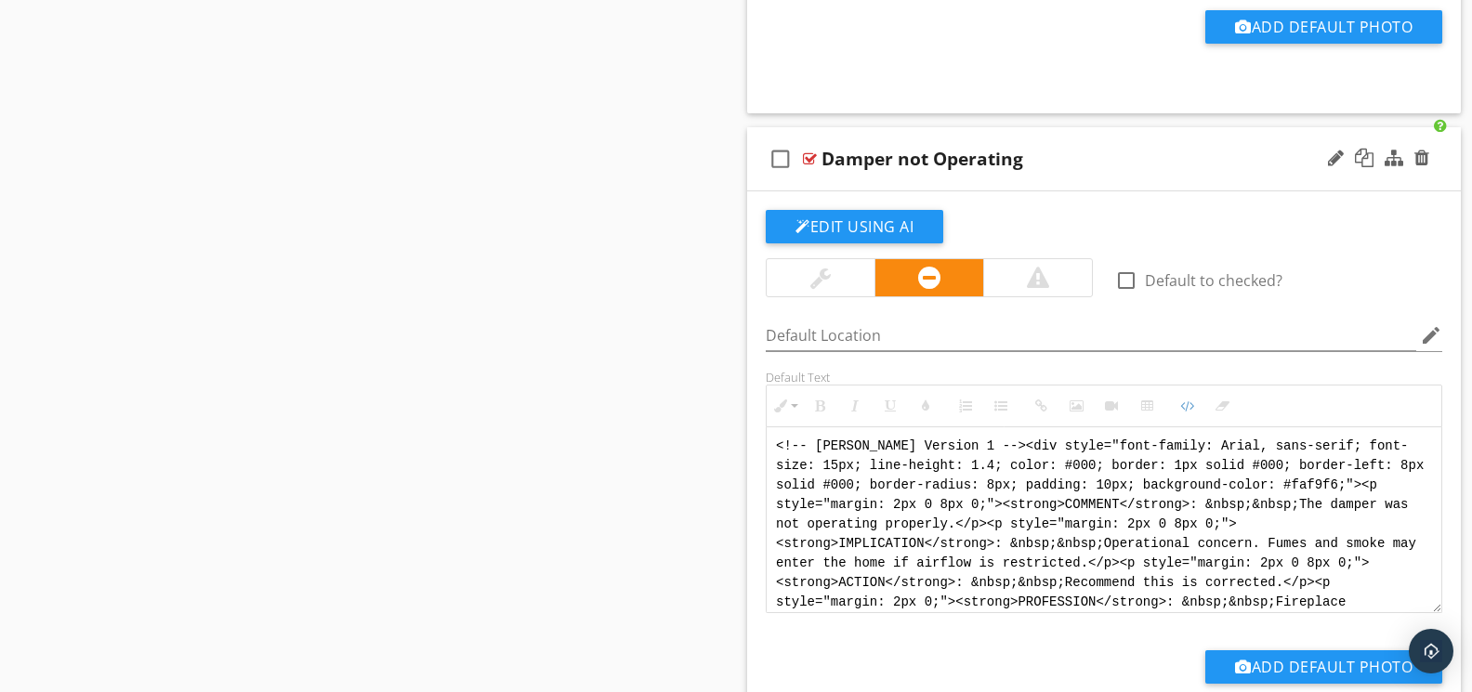
drag, startPoint x: 1357, startPoint y: 609, endPoint x: 786, endPoint y: 428, distance: 599.1
click at [786, 428] on div "Inline Style XLarge Large Normal Small Light Small/Light Bold Italic Underline …" at bounding box center [1104, 499] width 676 height 229
paste textarea "Version 1 --> <div style="font-family: Arial, sans-serif; font-size: 14px; line…"
type textarea "<!-- Version 1 --> <div style="font-family: Arial, sans-serif; font-size: 14px;…"
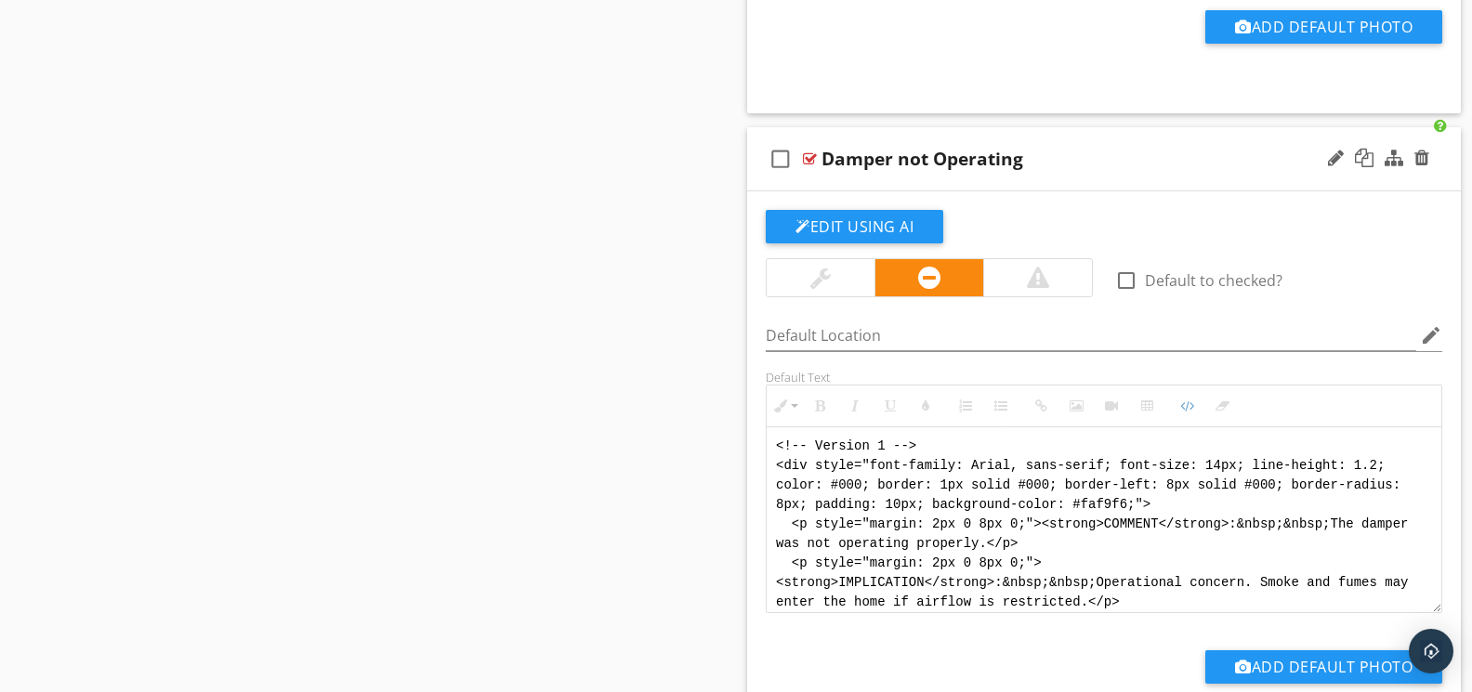
scroll to position [111, 0]
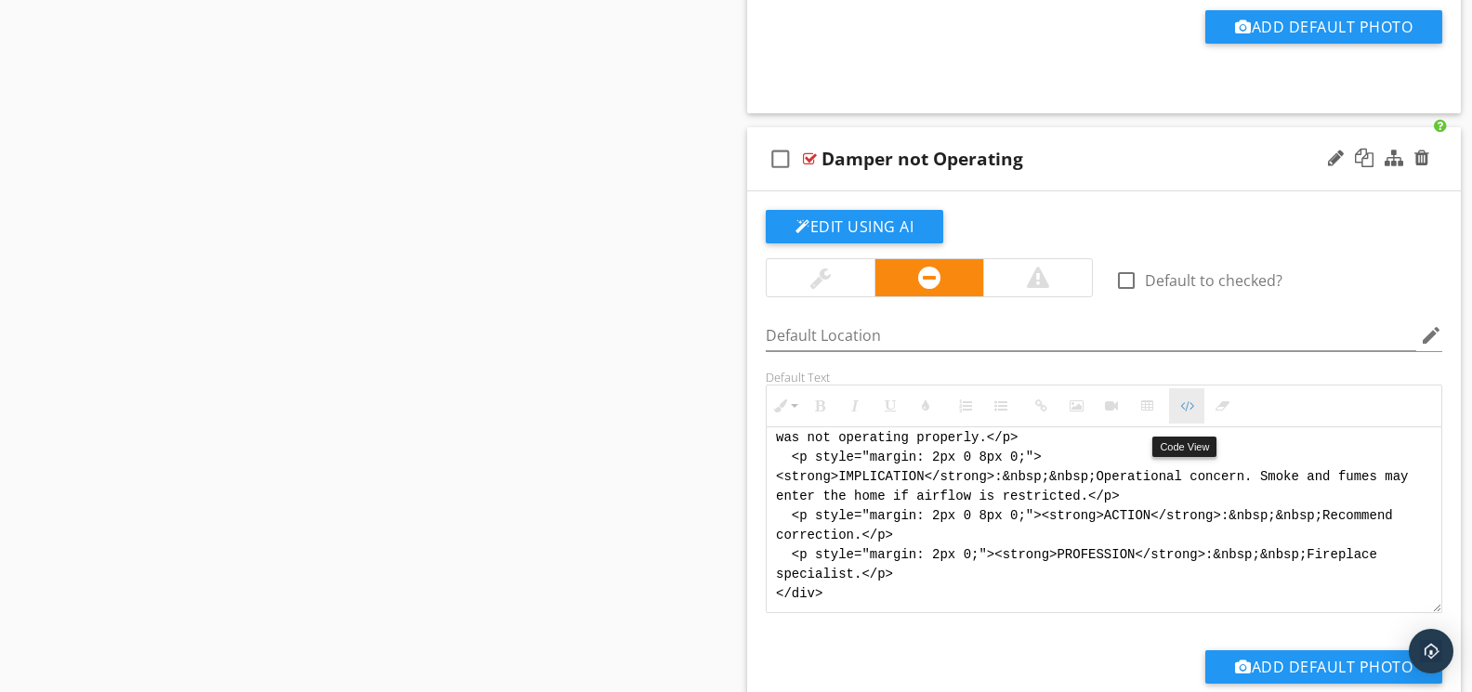
click at [1180, 413] on icon "button" at bounding box center [1186, 405] width 13 height 13
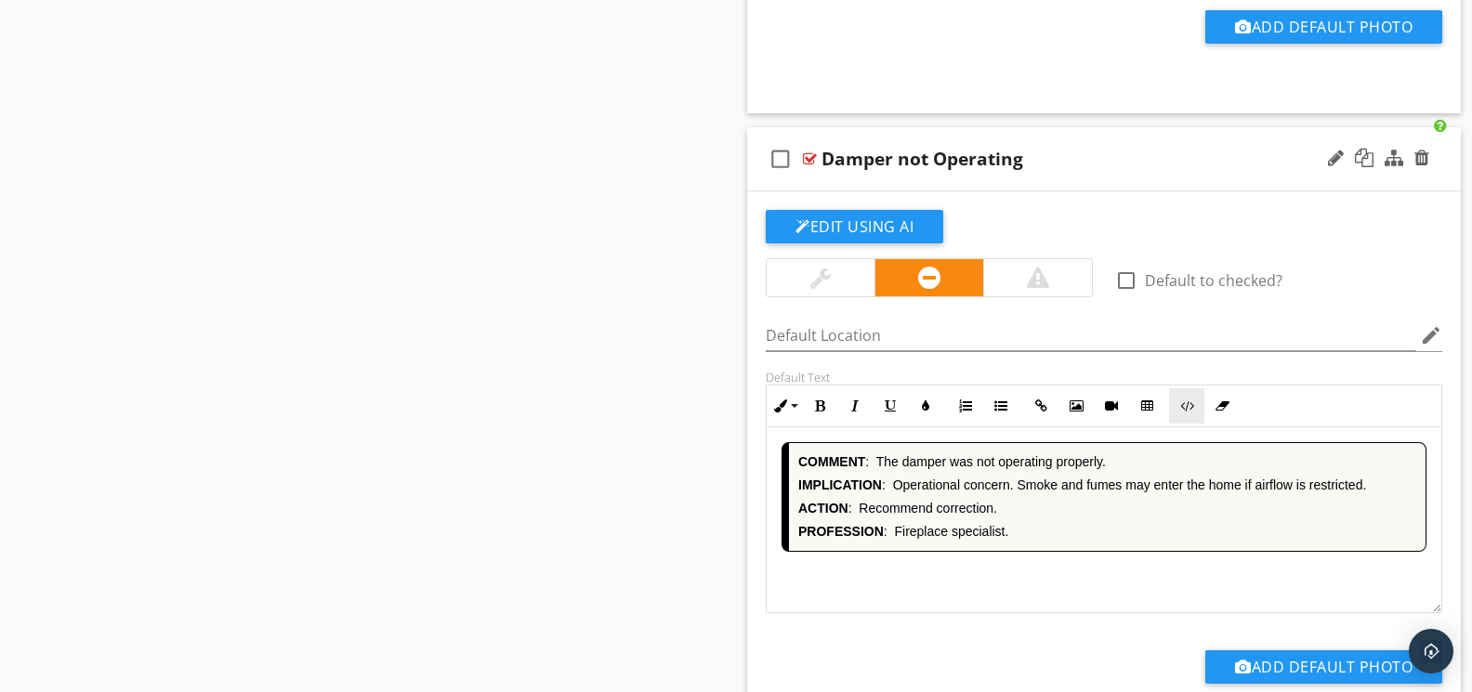
scroll to position [11480, 0]
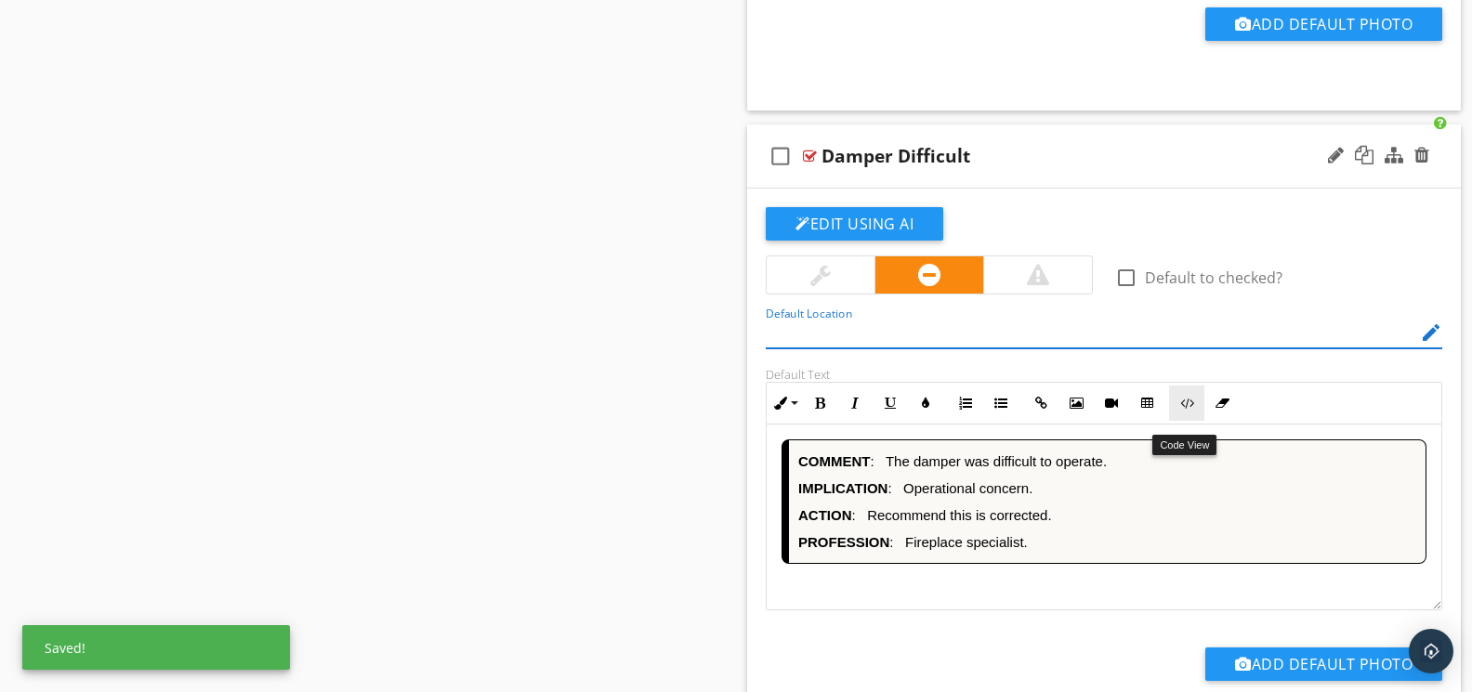
click at [1180, 410] on icon "button" at bounding box center [1186, 403] width 13 height 13
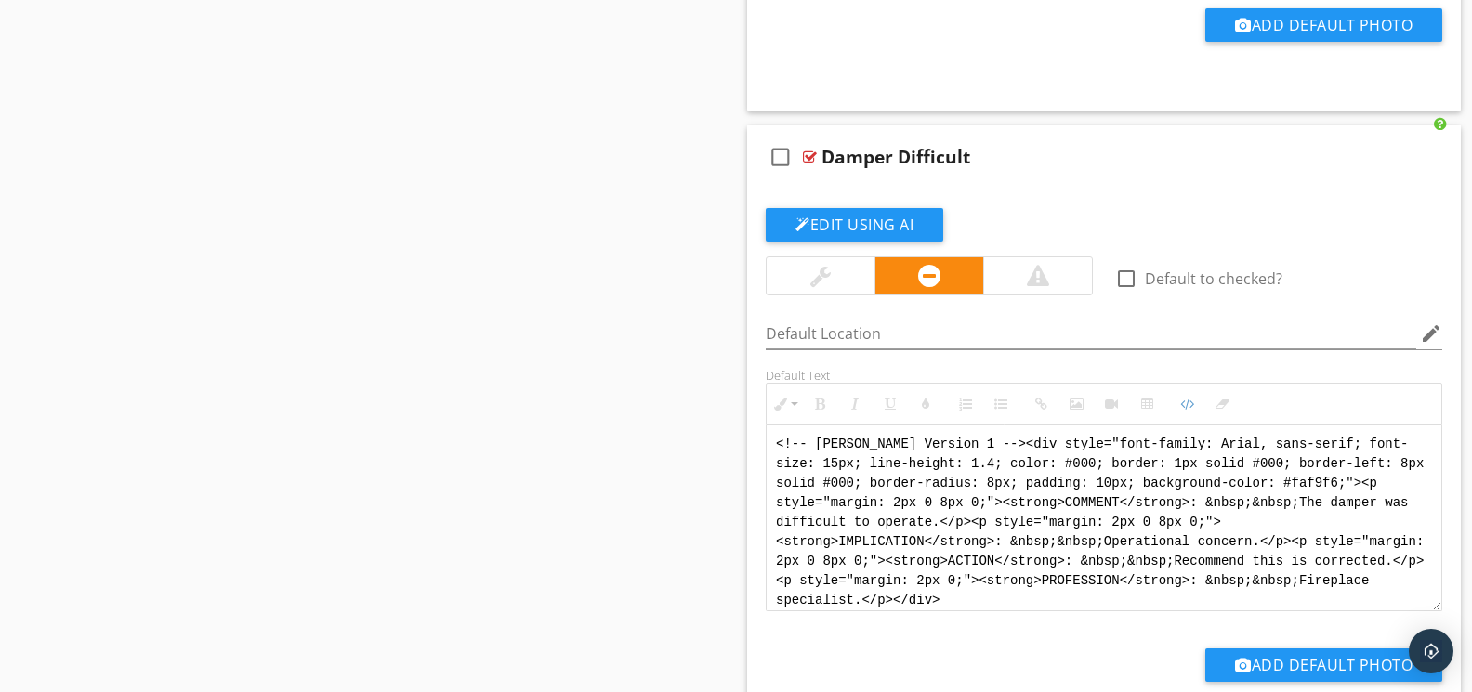
drag, startPoint x: 1004, startPoint y: 607, endPoint x: 722, endPoint y: 439, distance: 328.2
paste textarea "Version 1 --> <div style="font-family: Arial, sans-serif; font-size: 14px; line…"
type textarea "<!-- Version 1 --> <div style="font-family: Arial, sans-serif; font-size: 14px;…"
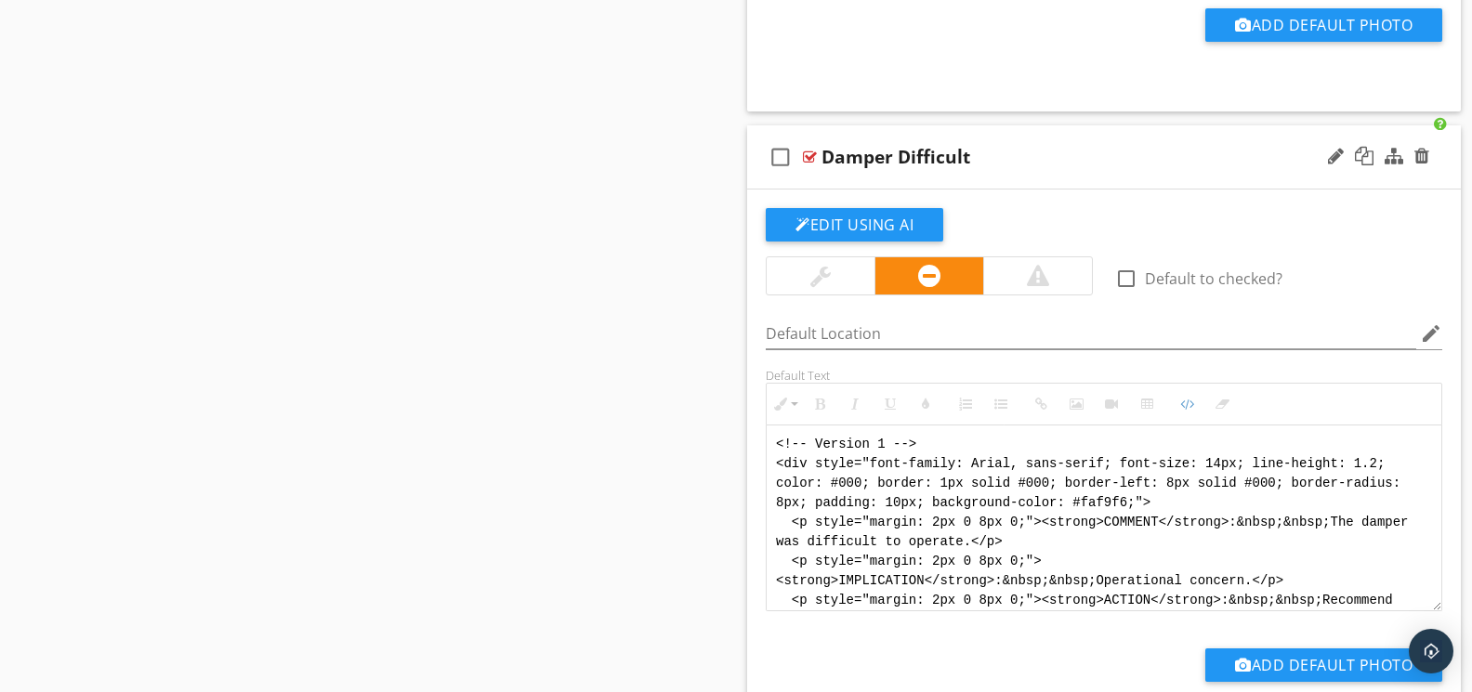
scroll to position [93, 0]
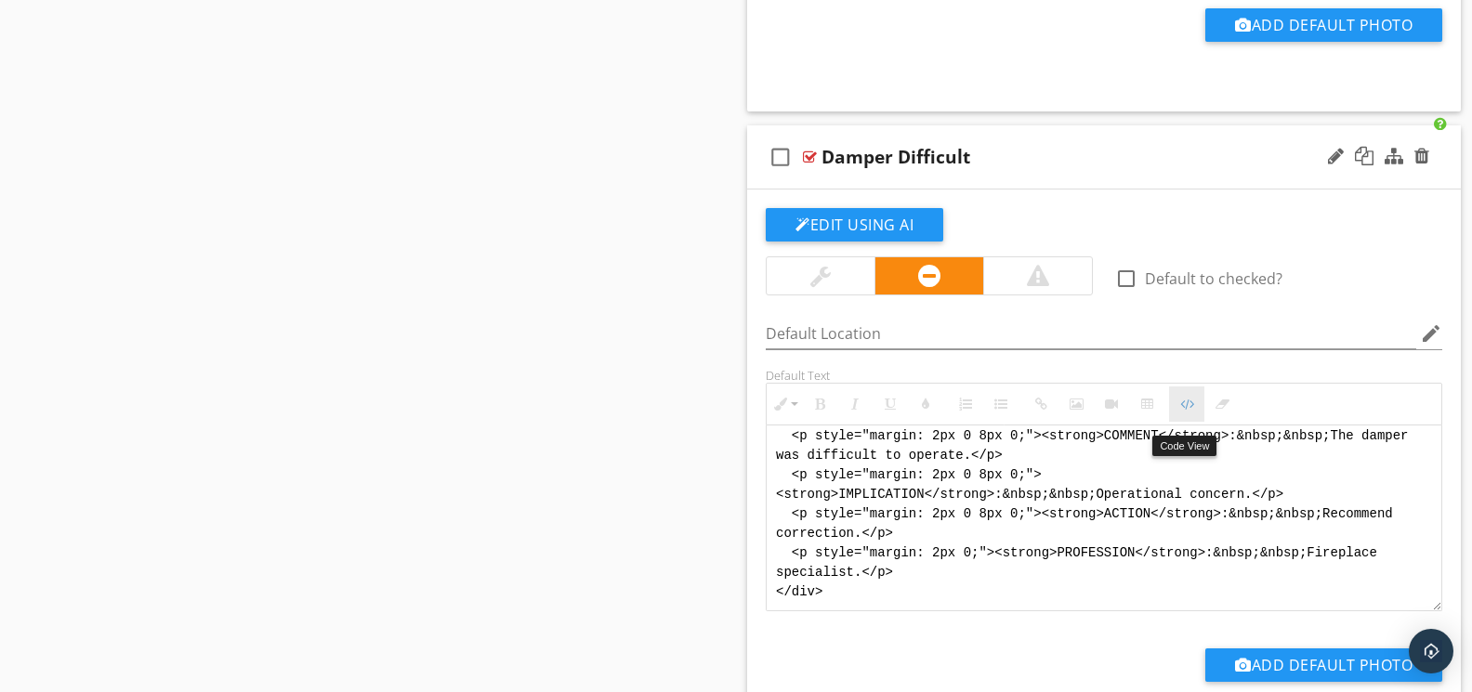
click at [1197, 411] on button "Code View" at bounding box center [1186, 403] width 35 height 35
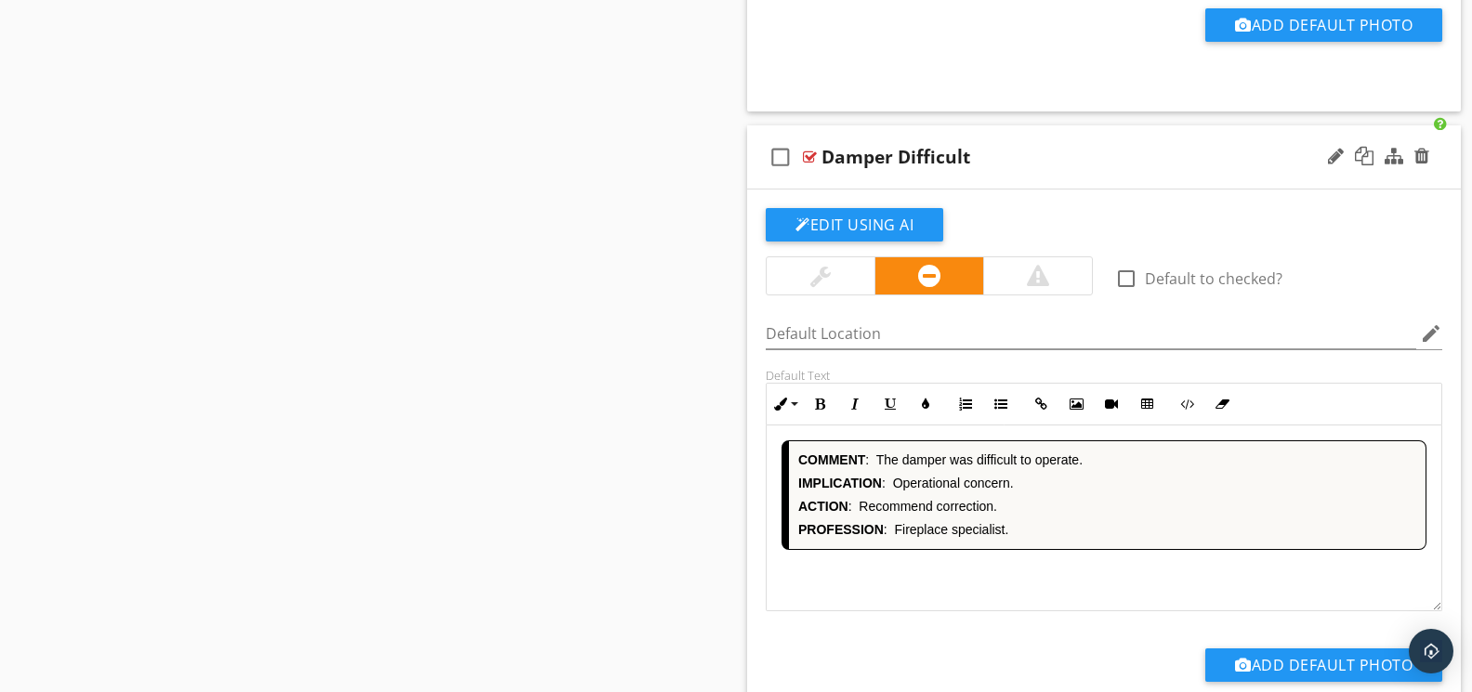
click at [1038, 595] on div "COMMENT : The damper was difficult to operate. IMPLICATION : Operational concer…" at bounding box center [1103, 519] width 675 height 186
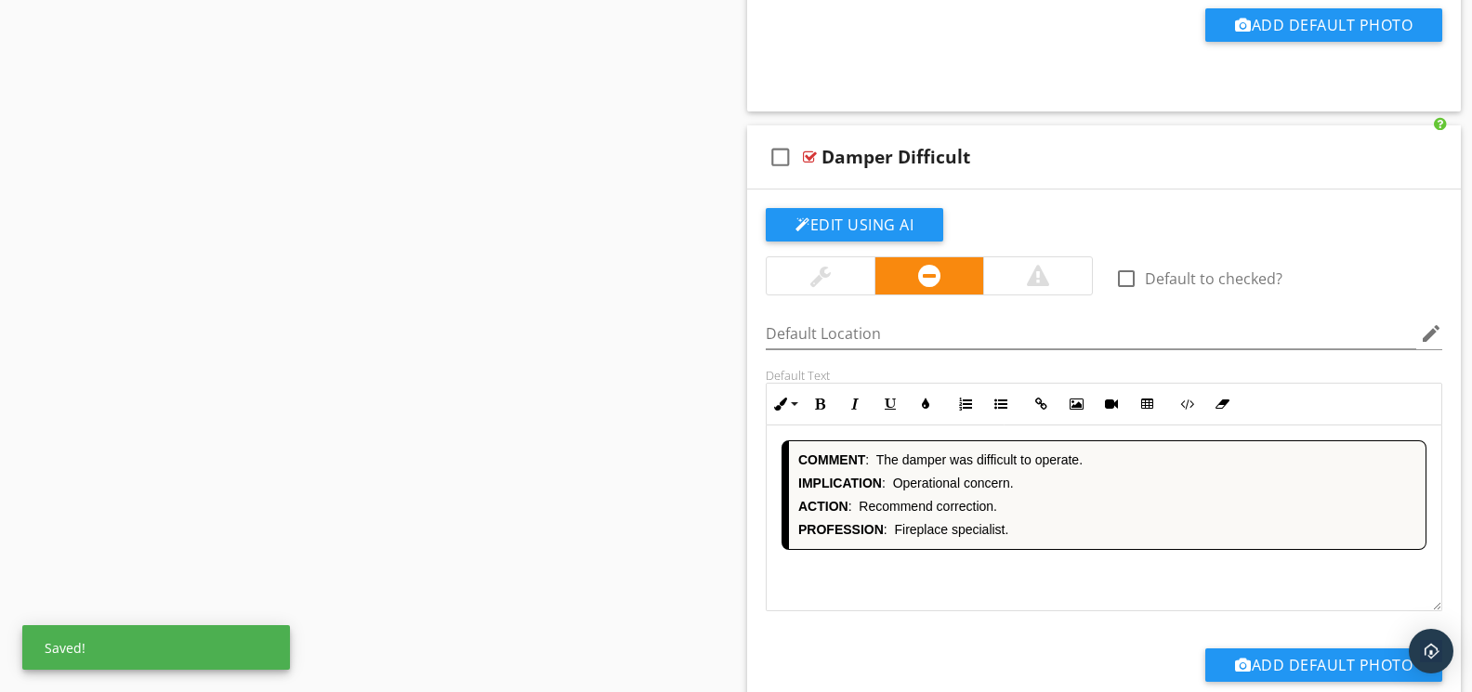
scroll to position [12121, 0]
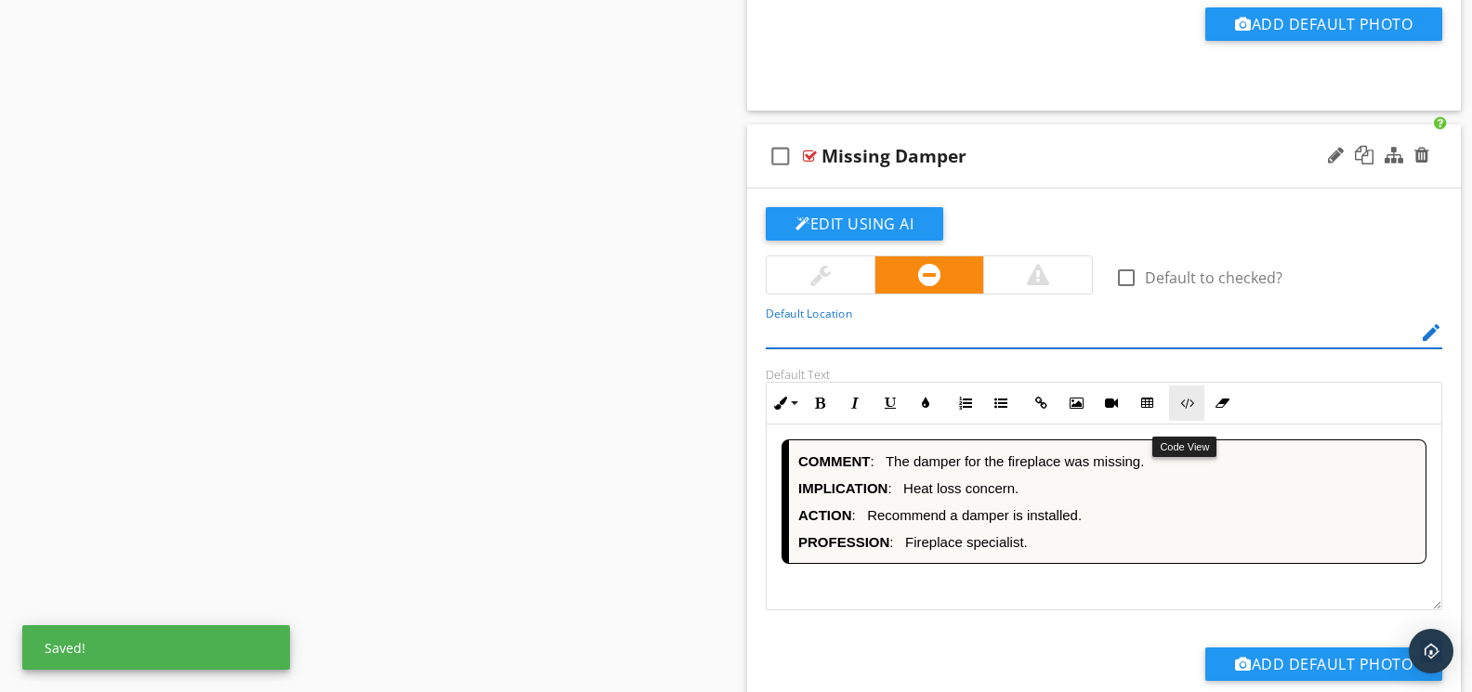
click at [1183, 410] on icon "button" at bounding box center [1186, 403] width 13 height 13
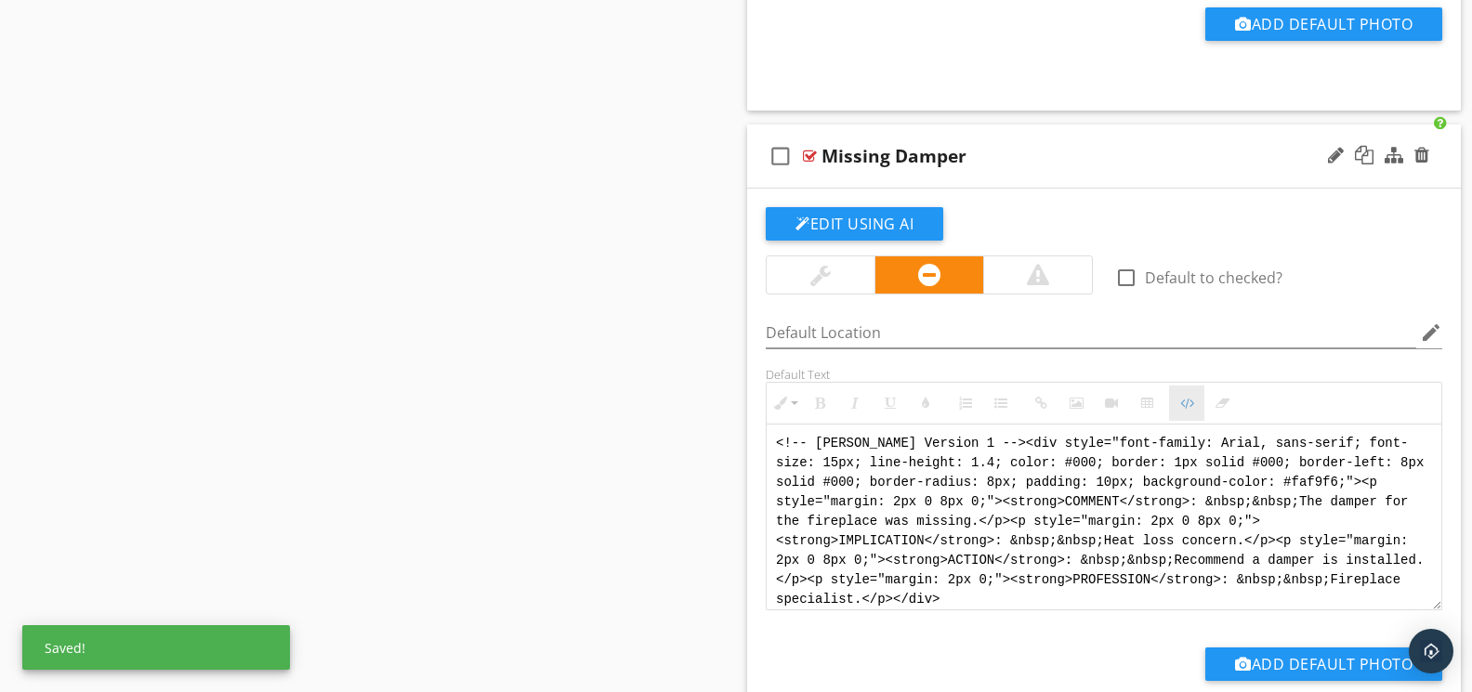
scroll to position [12120, 0]
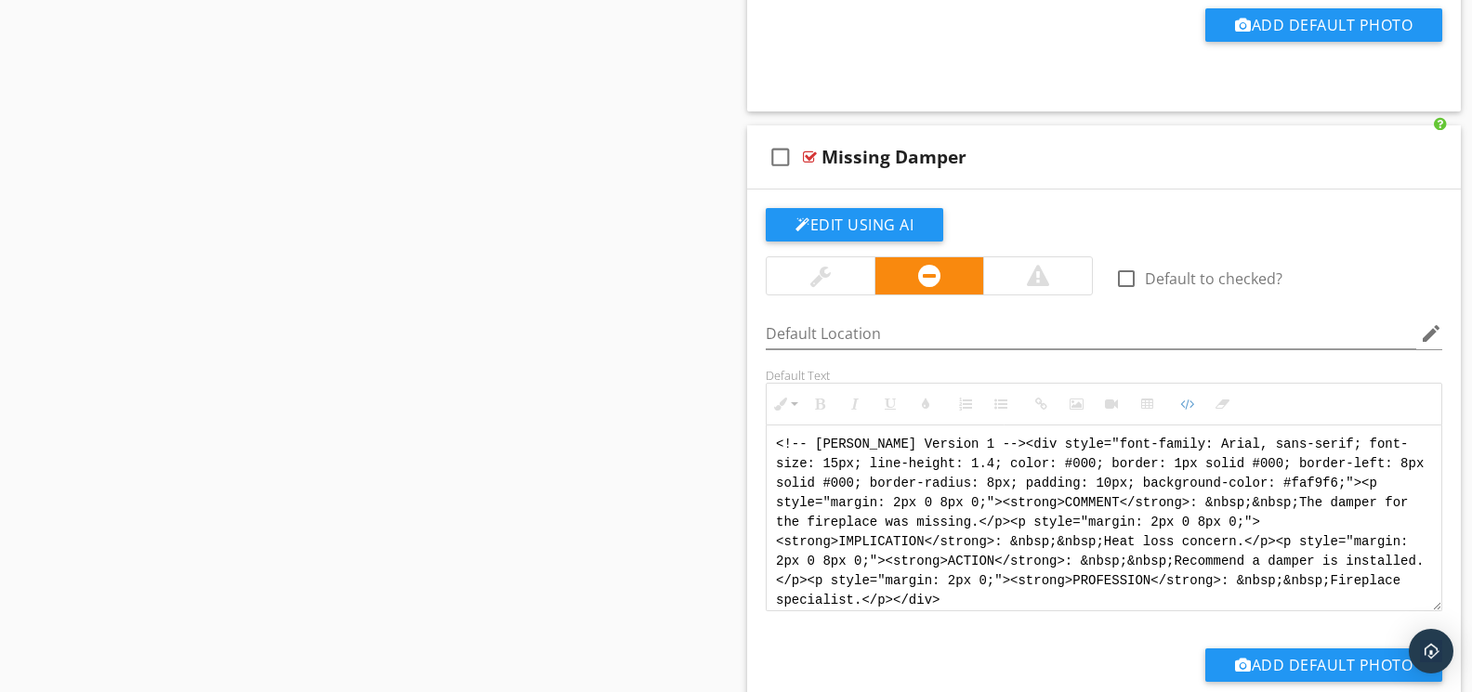
drag, startPoint x: 1007, startPoint y: 612, endPoint x: 725, endPoint y: 439, distance: 331.1
click at [989, 464] on textarea "<!-- [PERSON_NAME] Version 1 --><div style="font-family: Arial, sans-serif; fon…" at bounding box center [1103, 519] width 675 height 186
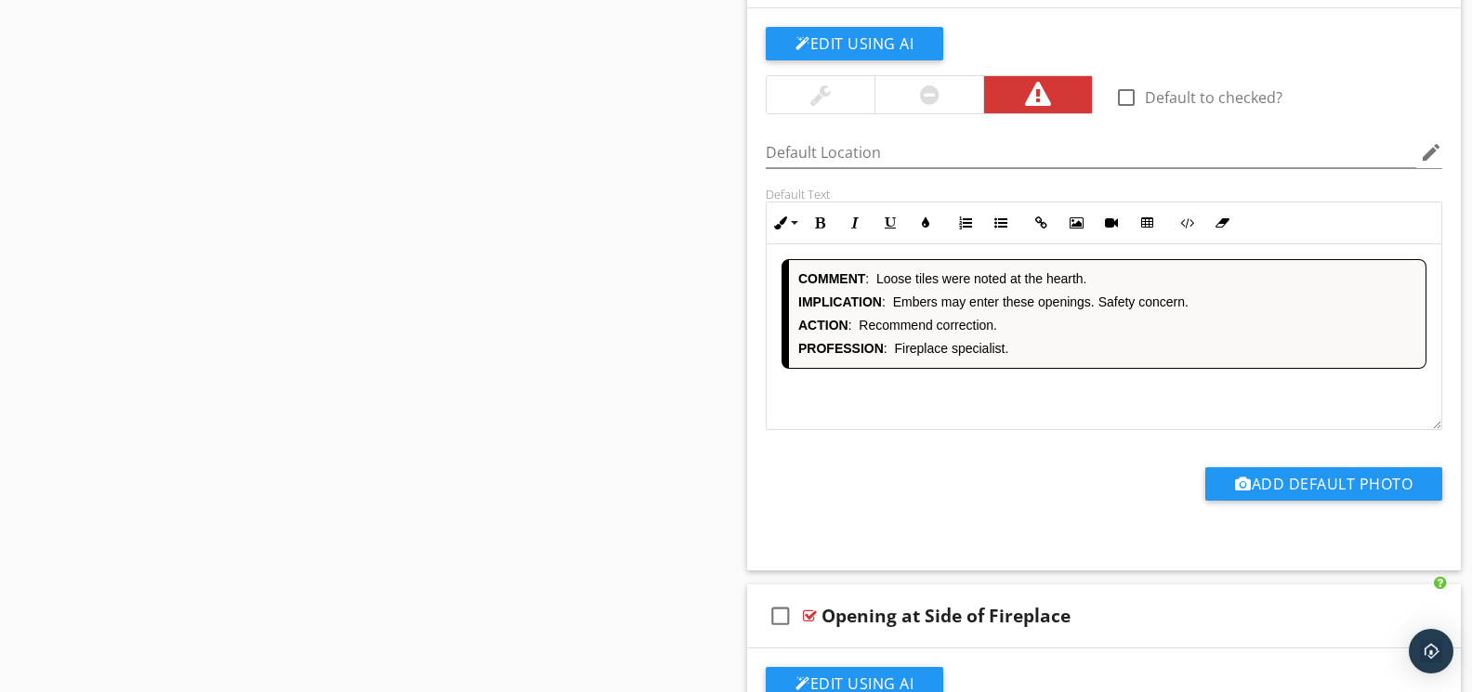
scroll to position [7787, 0]
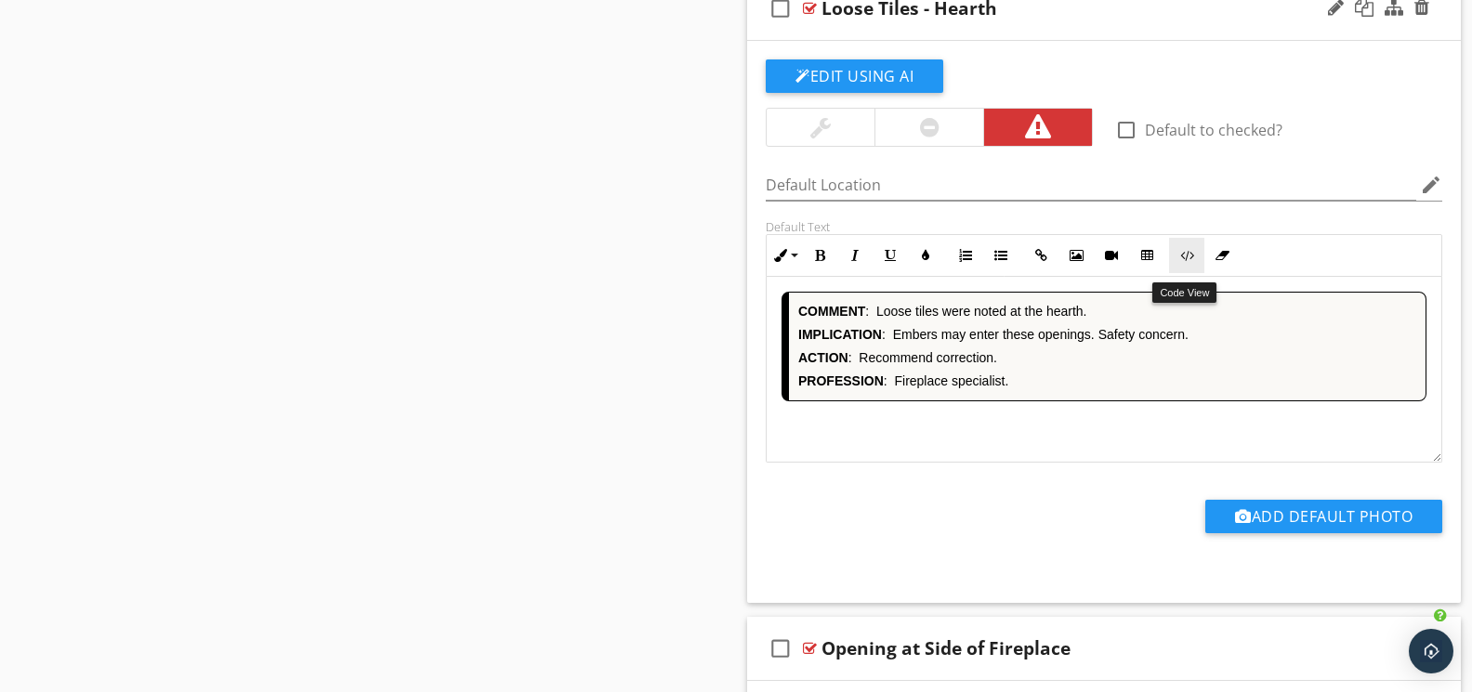
drag, startPoint x: 1185, startPoint y: 263, endPoint x: 1171, endPoint y: 267, distance: 15.3
click at [1185, 262] on icon "button" at bounding box center [1186, 255] width 13 height 13
type textarea "<!-- Version 1 --><div style="font-family: Arial, sans-serif; font-size: 14px; …"
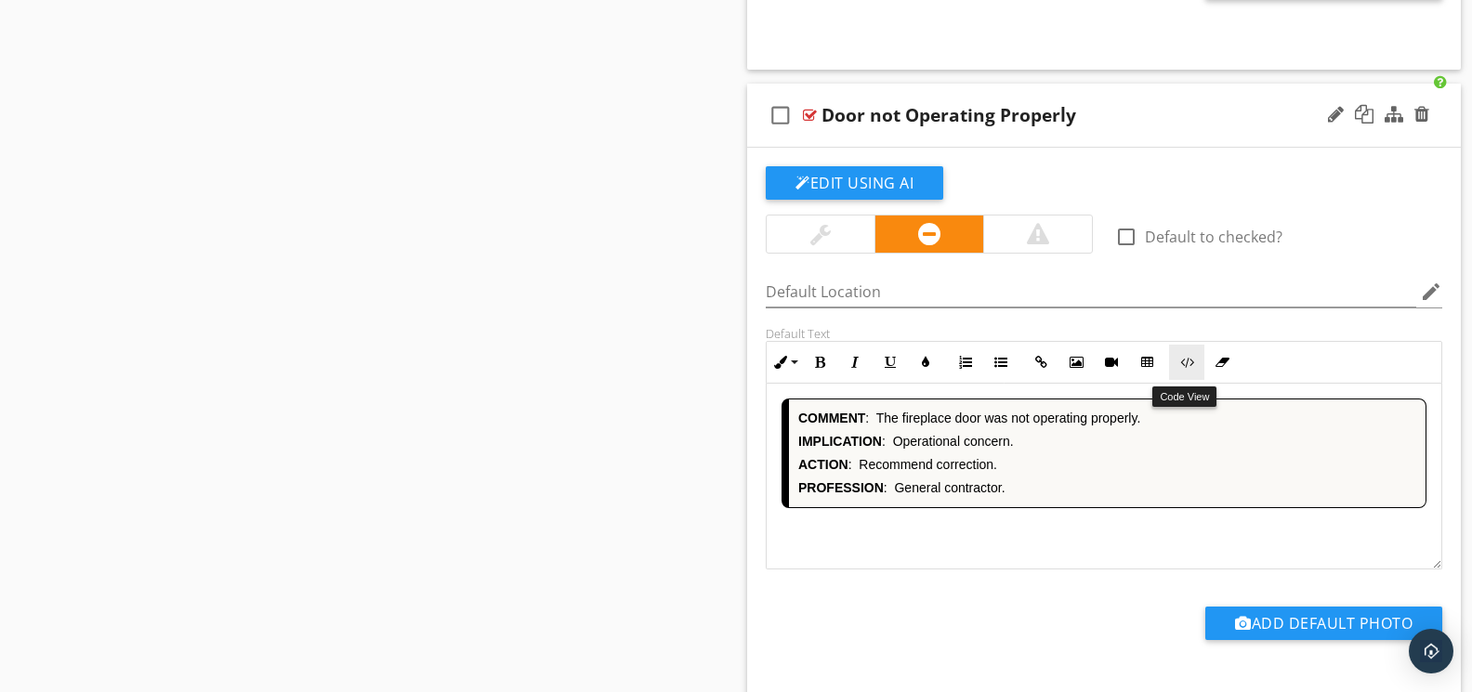
scroll to position [6392, 0]
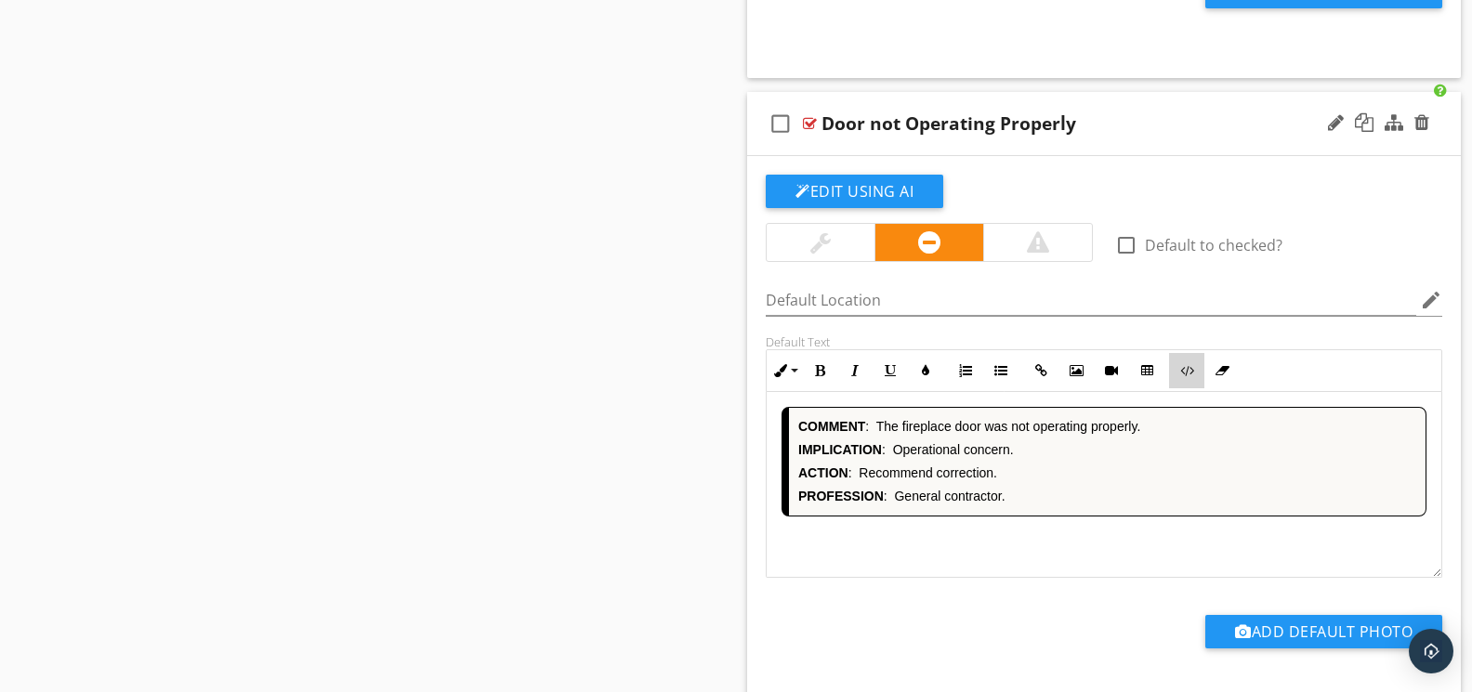
click at [1194, 368] on button "Code View" at bounding box center [1186, 370] width 35 height 35
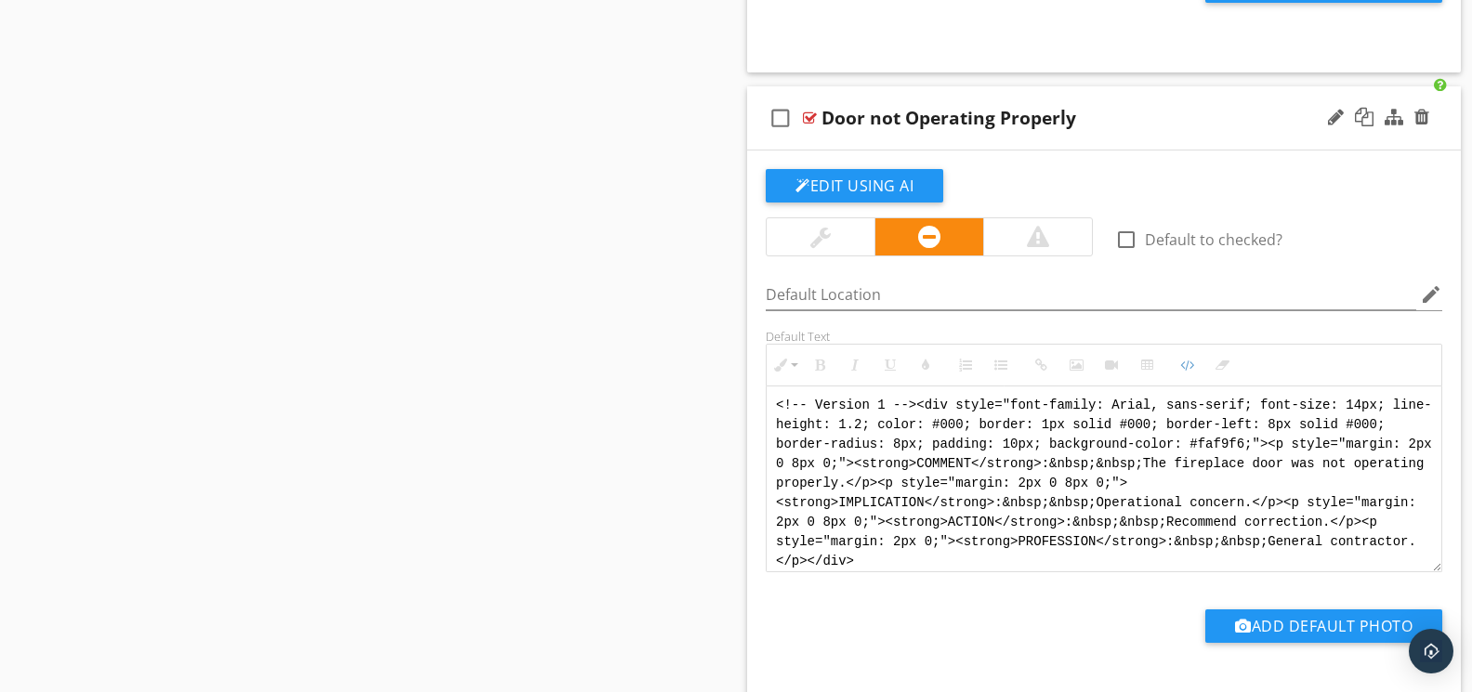
click at [814, 410] on textarea "<!-- Version 1 --><div style="font-family: Arial, sans-serif; font-size: 14px; …" at bounding box center [1103, 479] width 675 height 186
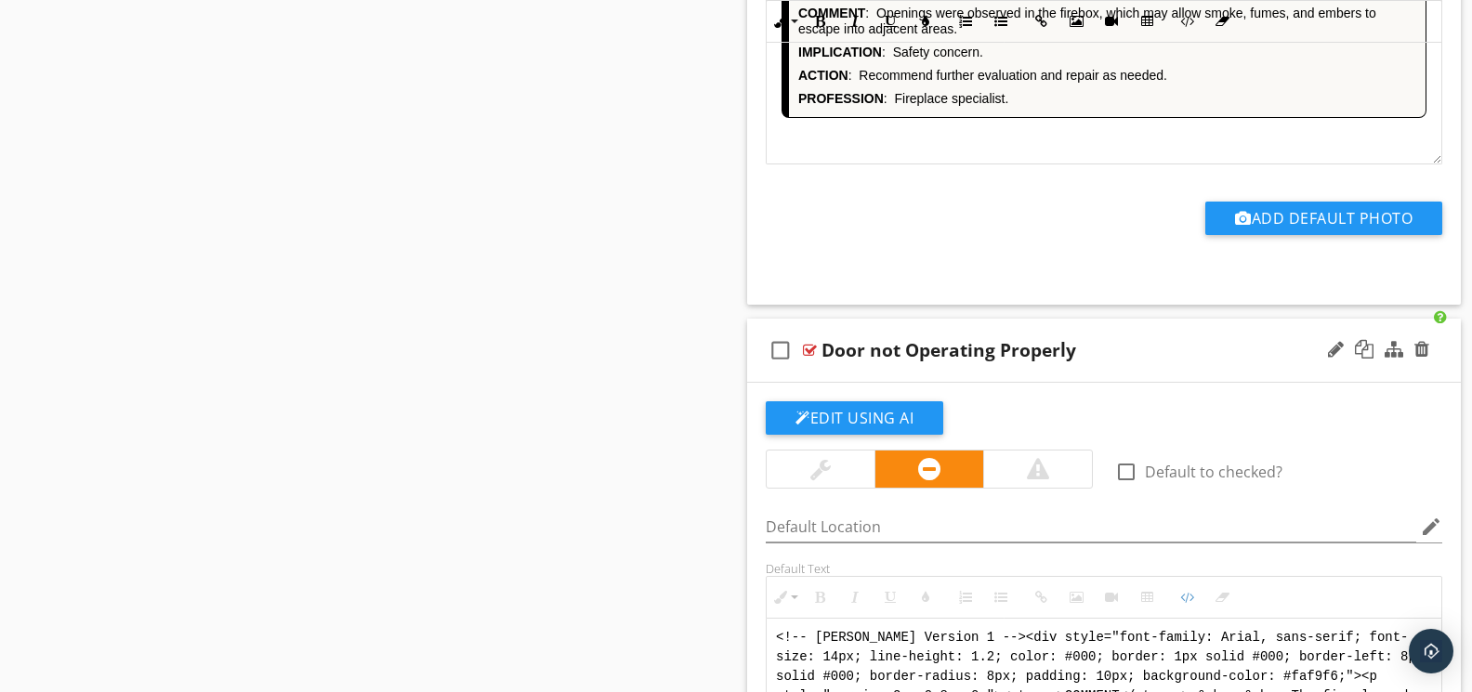
scroll to position [6021, 0]
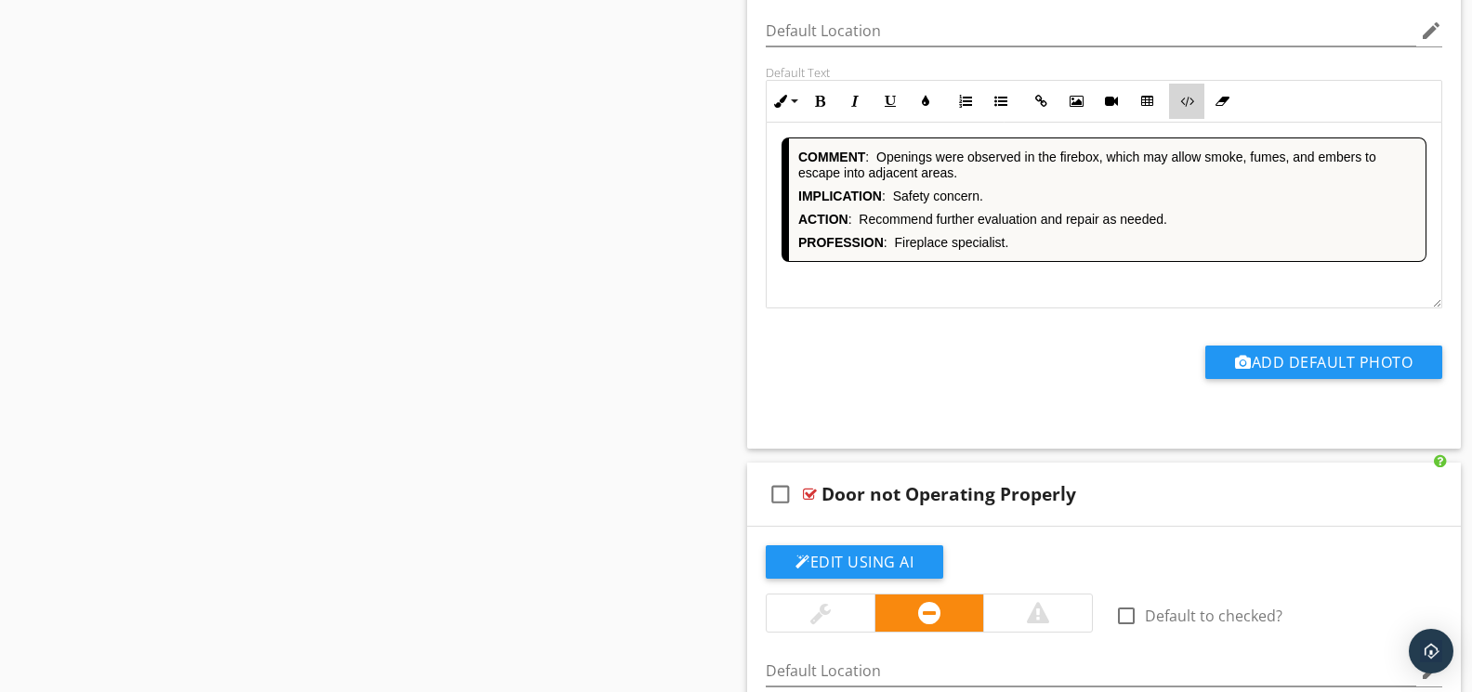
drag, startPoint x: 1187, startPoint y: 112, endPoint x: 1091, endPoint y: 190, distance: 123.6
type textarea "<!-- [PERSON_NAME] Version 1 --><div style="font-family: Arial, sans-serif; fon…"
click at [1187, 112] on button "Code View" at bounding box center [1186, 101] width 35 height 35
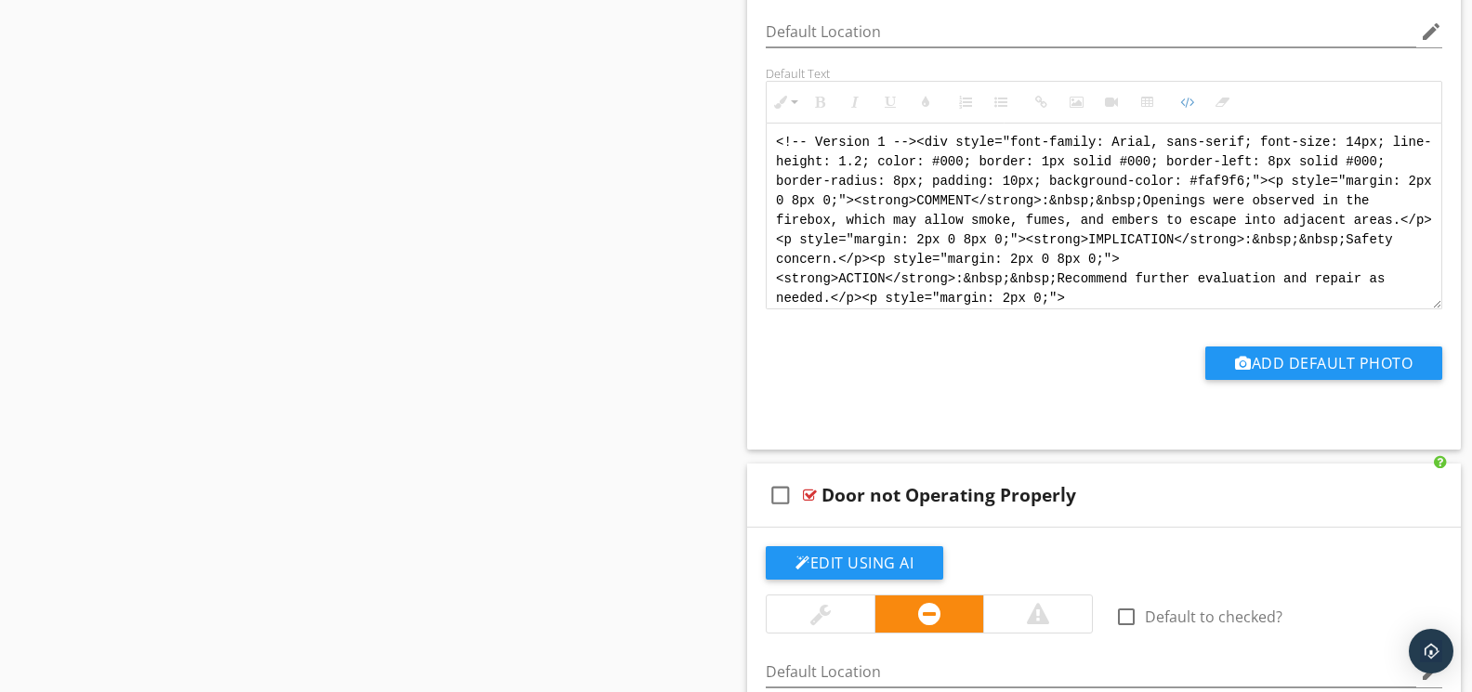
scroll to position [0, 0]
click at [814, 145] on textarea "<!-- Version 1 --><div style="font-family: Arial, sans-serif; font-size: 14px; …" at bounding box center [1103, 217] width 675 height 186
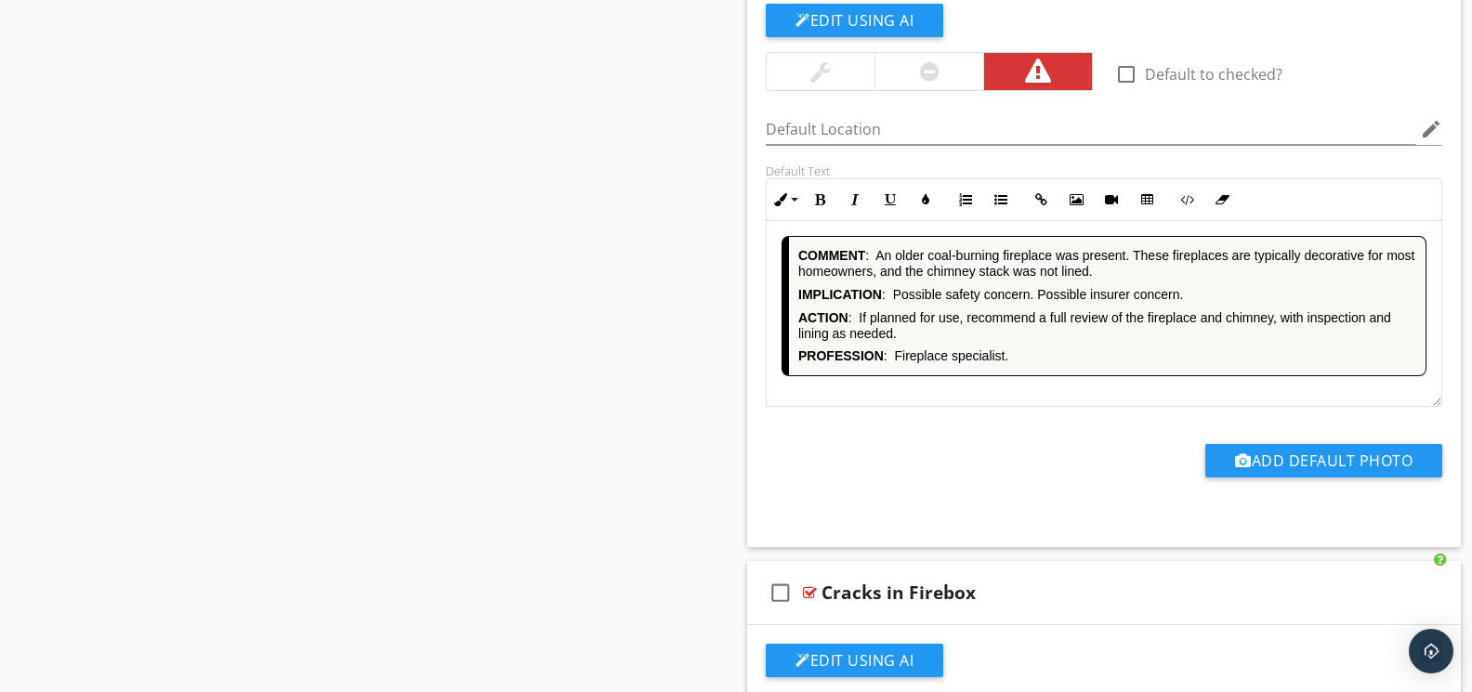
scroll to position [5279, 0]
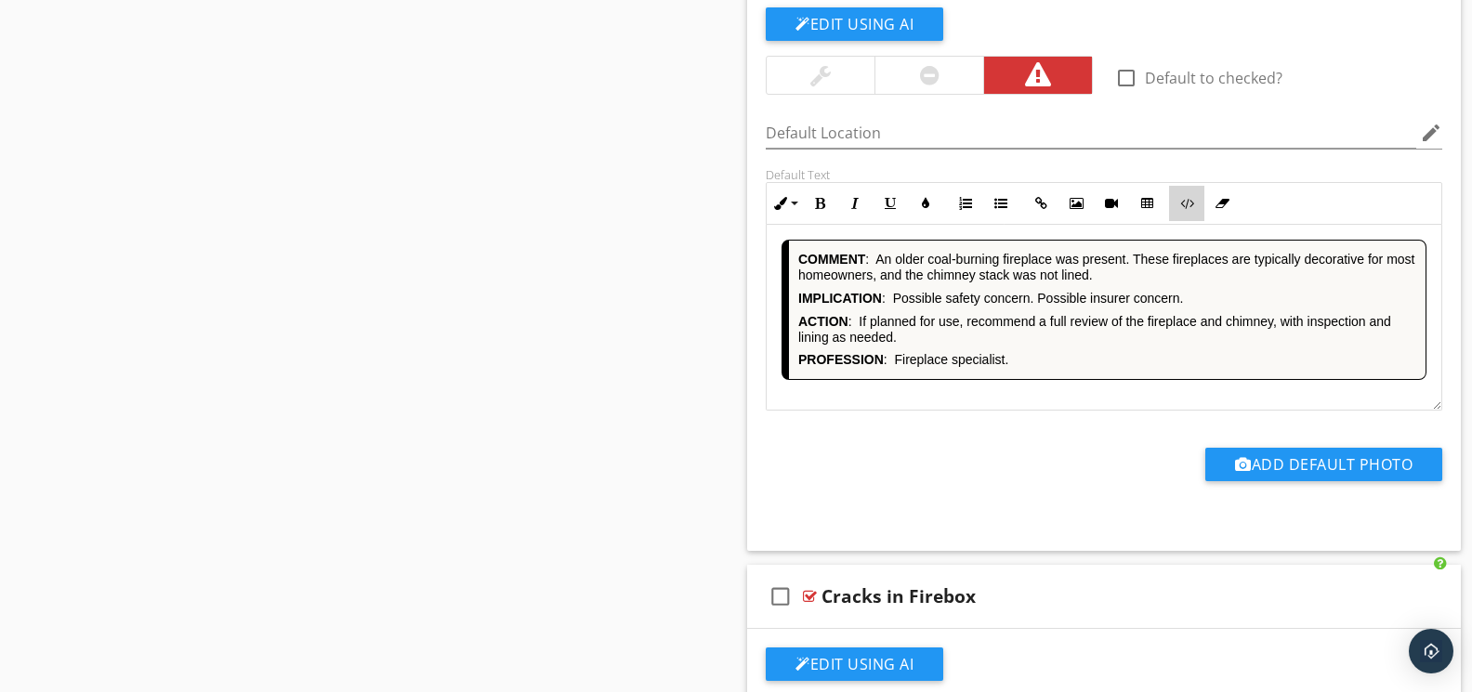
type textarea "<!-- [PERSON_NAME] Version 1 --><div style="font-family: Arial, sans-serif; fon…"
click at [1183, 206] on icon "button" at bounding box center [1186, 203] width 13 height 13
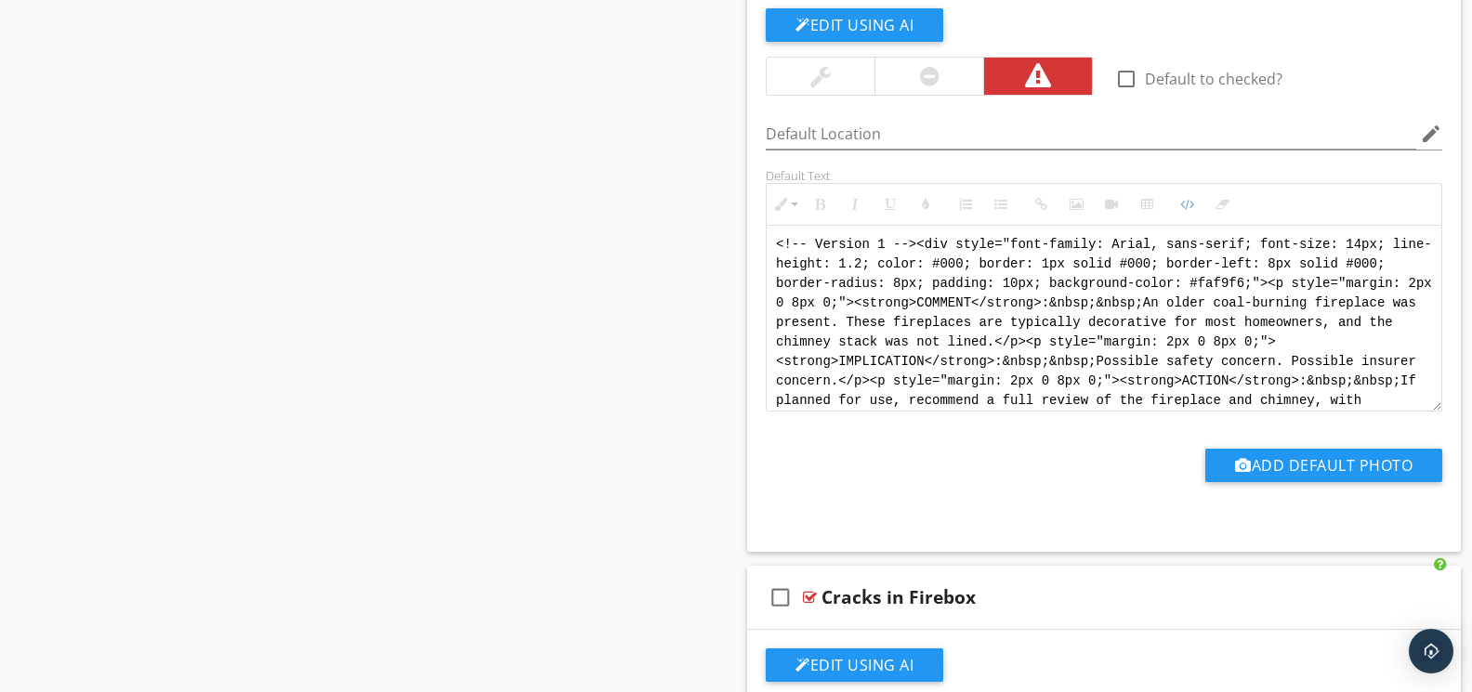
scroll to position [0, 0]
click at [818, 254] on textarea "<!-- Version 1 --><div style="font-family: Arial, sans-serif; font-size: 14px; …" at bounding box center [1103, 319] width 675 height 186
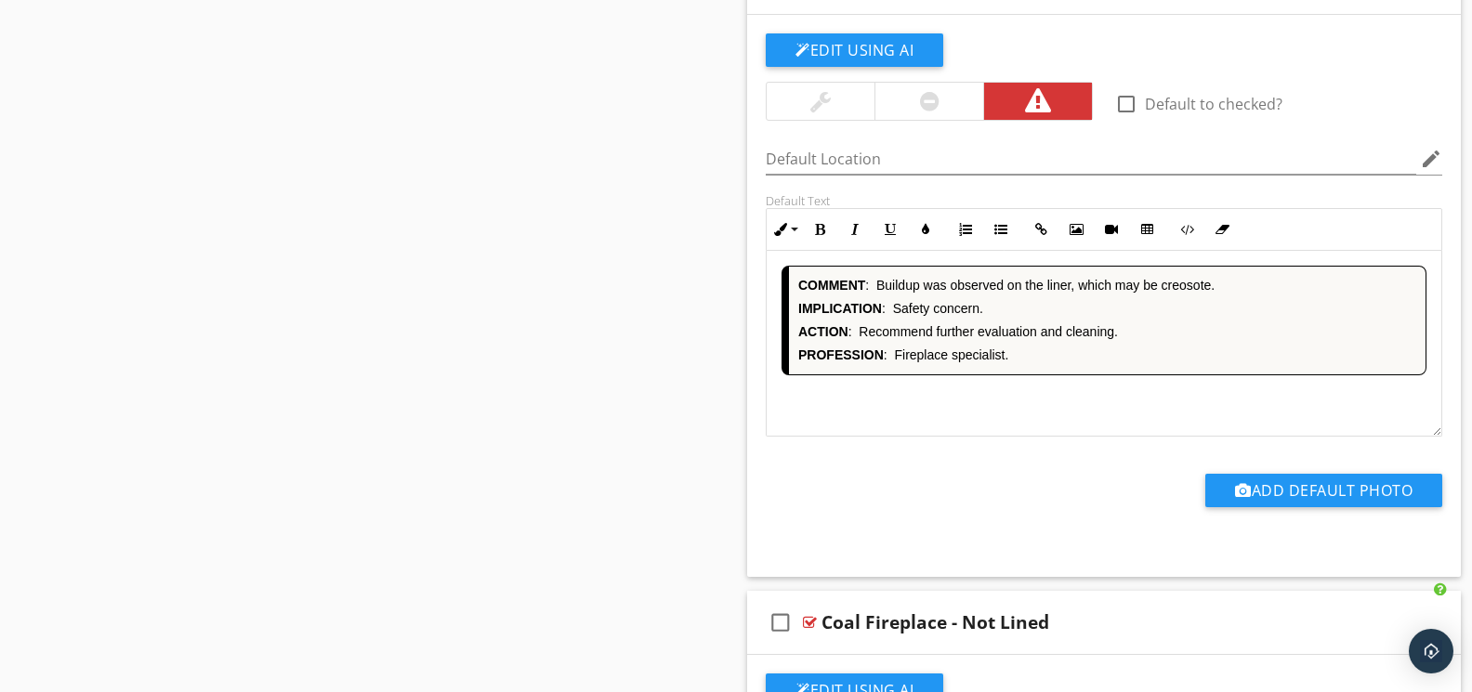
scroll to position [4606, 0]
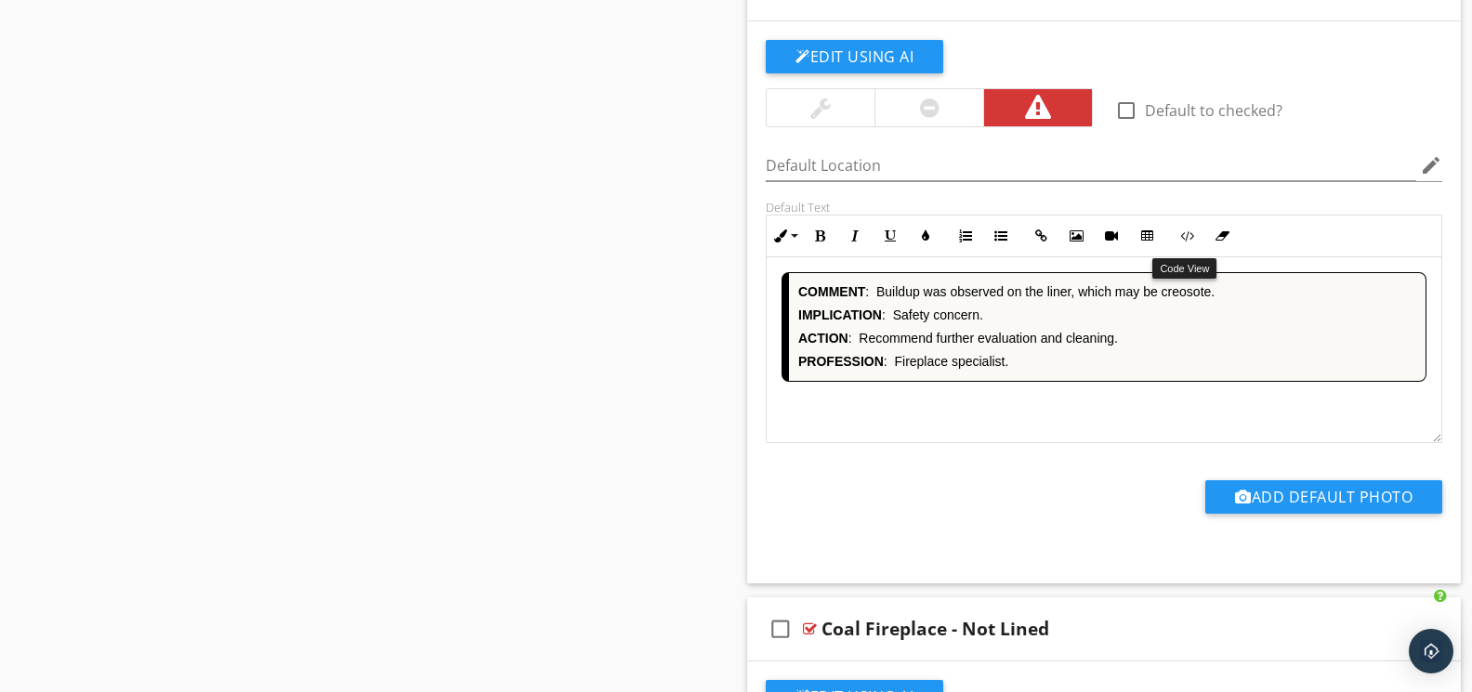
drag, startPoint x: 1191, startPoint y: 241, endPoint x: 1041, endPoint y: 298, distance: 161.2
type textarea "<!-- [PERSON_NAME] Version 1 --><div style="font-family: Arial, sans-serif; fon…"
click at [1190, 241] on icon "button" at bounding box center [1186, 235] width 13 height 13
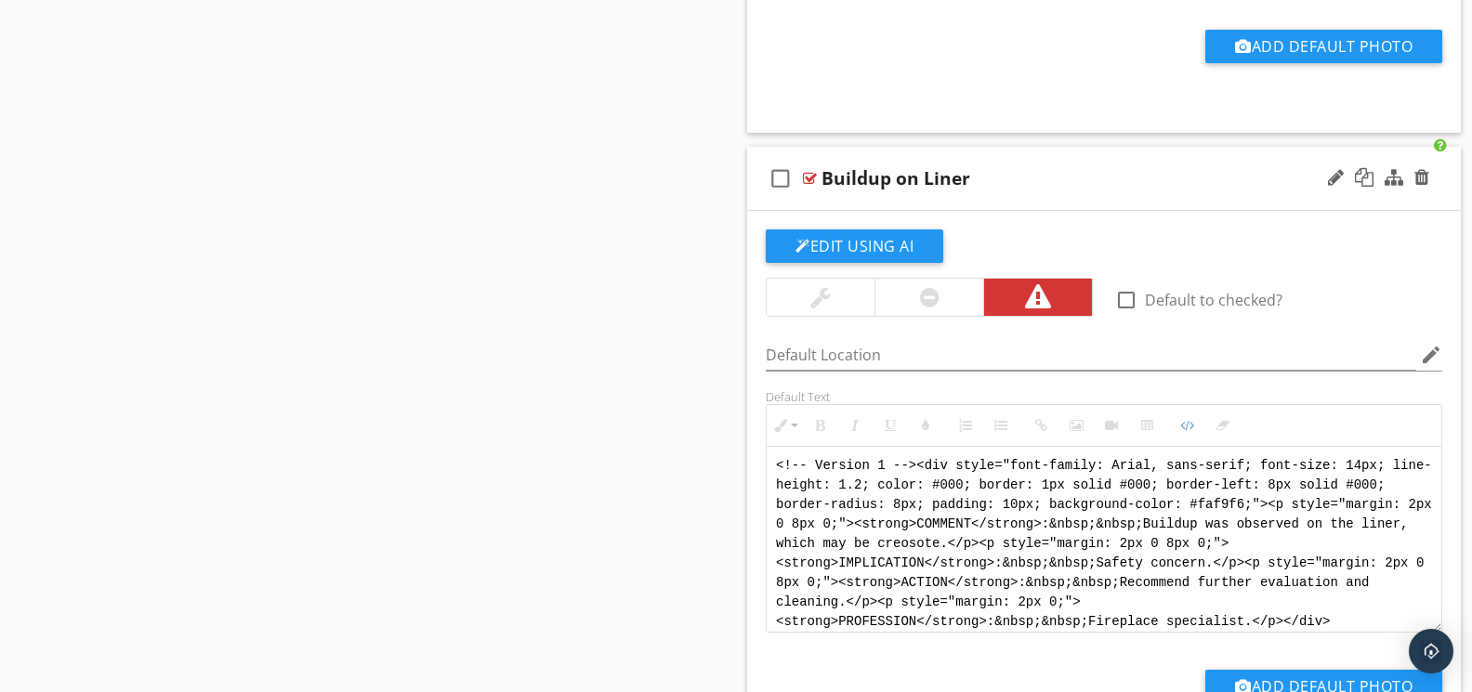
scroll to position [4427, 0]
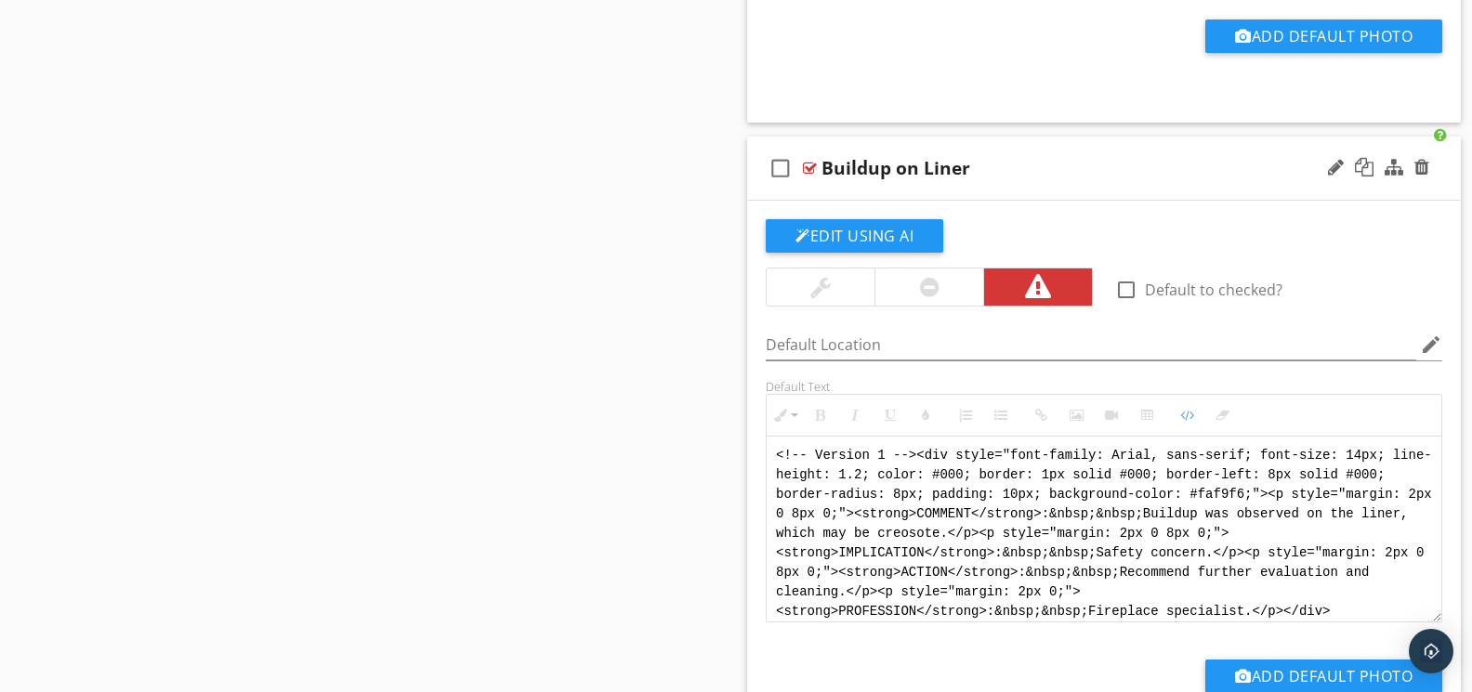
click at [819, 459] on textarea "<!-- Version 1 --><div style="font-family: Arial, sans-serif; font-size: 14px; …" at bounding box center [1103, 530] width 675 height 186
type textarea "<!-- [PERSON_NAME] Version 1 --><div style="font-family: Arial, sans-serif; fon…"
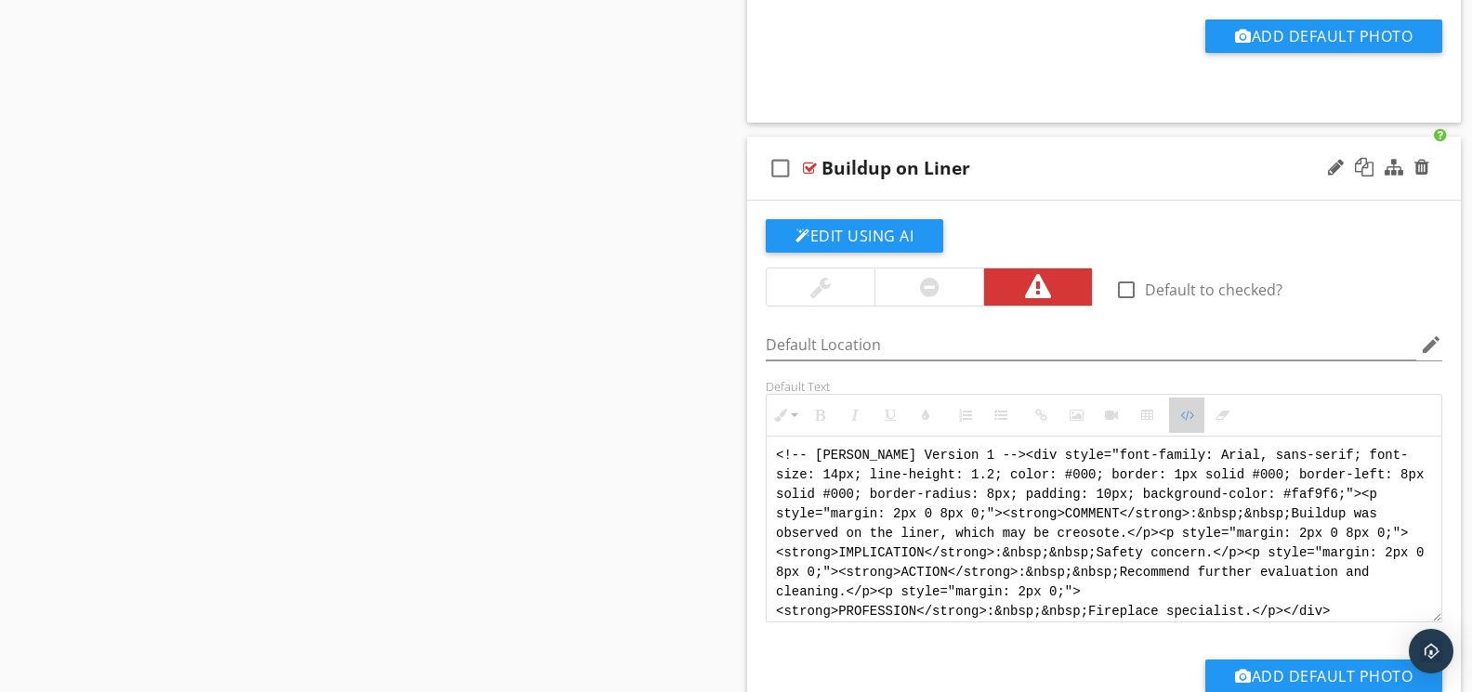
drag, startPoint x: 1184, startPoint y: 425, endPoint x: 1100, endPoint y: 417, distance: 83.9
click at [1179, 423] on button "Code View" at bounding box center [1186, 415] width 35 height 35
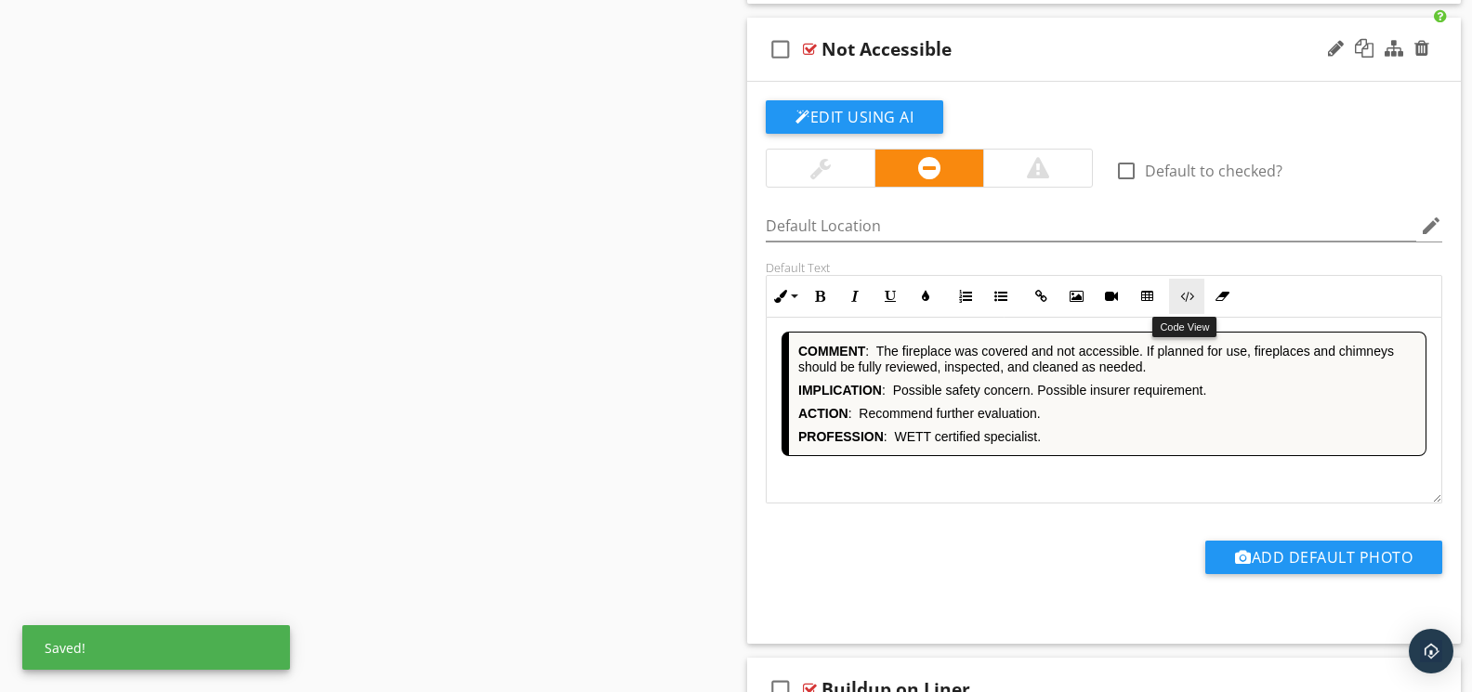
scroll to position [3902, 0]
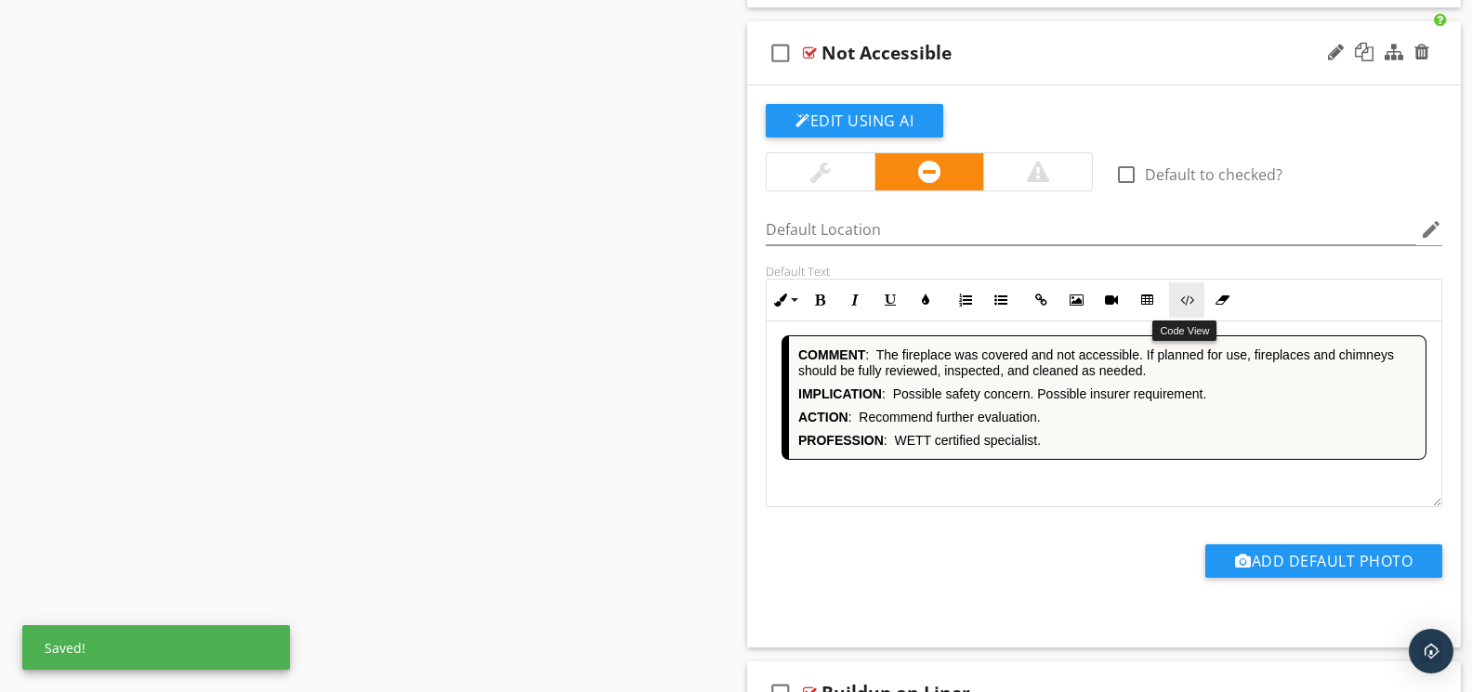
click at [1179, 309] on button "Code View" at bounding box center [1186, 299] width 35 height 35
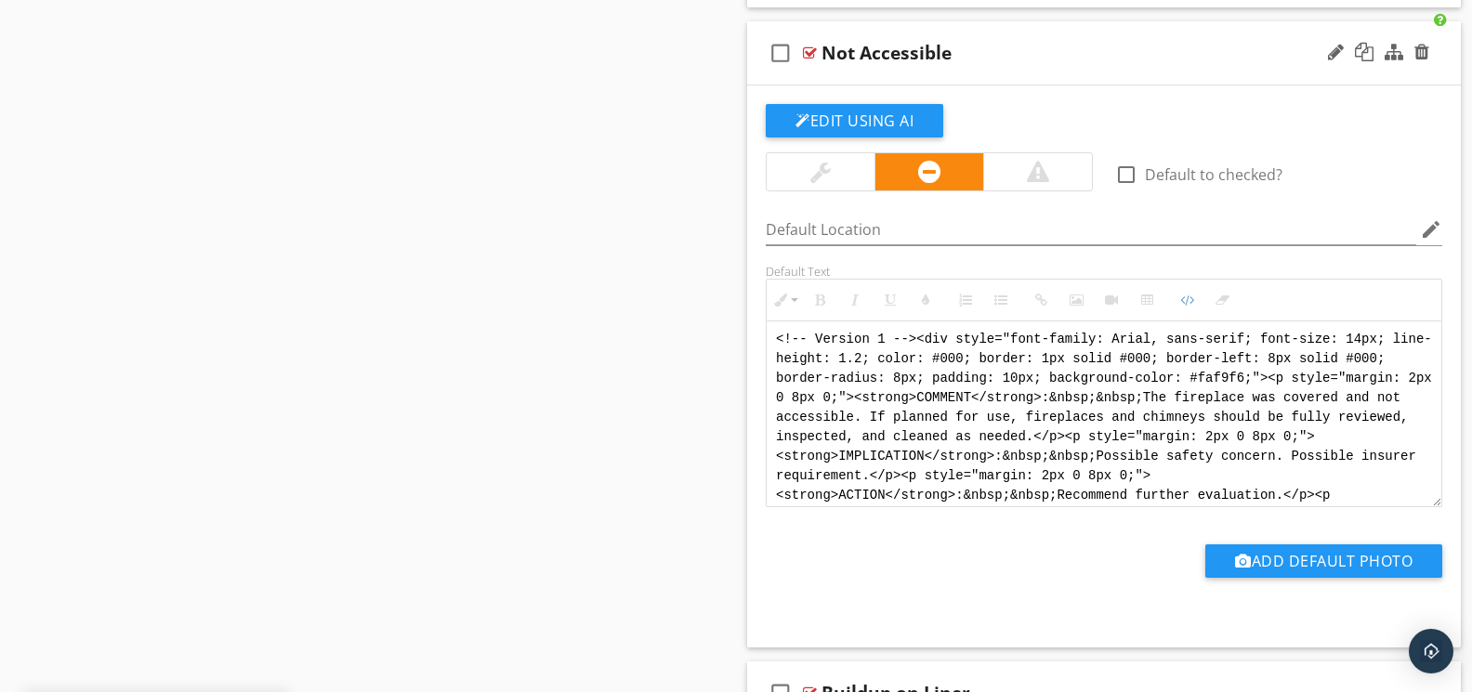
scroll to position [0, 0]
click at [814, 338] on textarea "<!-- Version 1 --><div style="font-family: Arial, sans-serif; font-size: 14px; …" at bounding box center [1103, 414] width 675 height 186
type textarea "<!-- [PERSON_NAME] Version 1 --><div style="font-family: Arial, sans-serif; fon…"
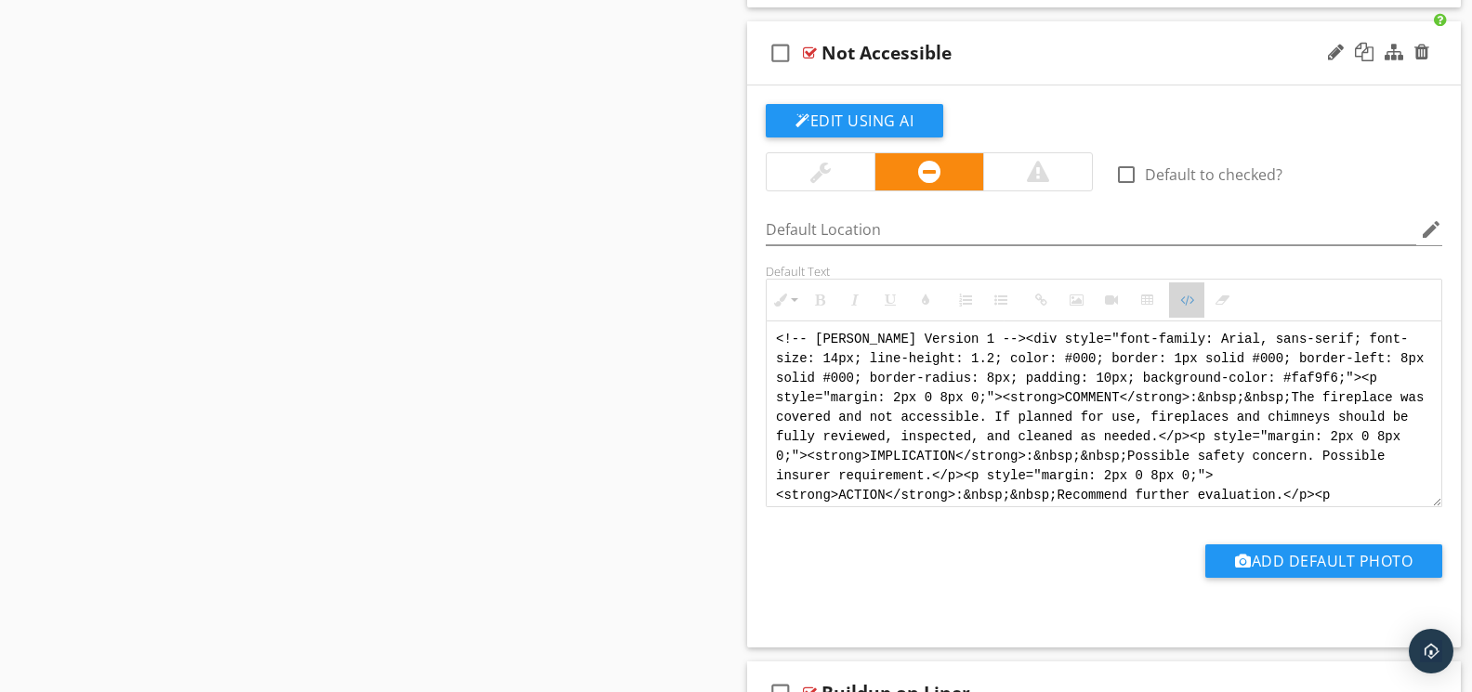
drag, startPoint x: 1176, startPoint y: 305, endPoint x: 1141, endPoint y: 312, distance: 36.1
click at [1174, 305] on button "Code View" at bounding box center [1186, 299] width 35 height 35
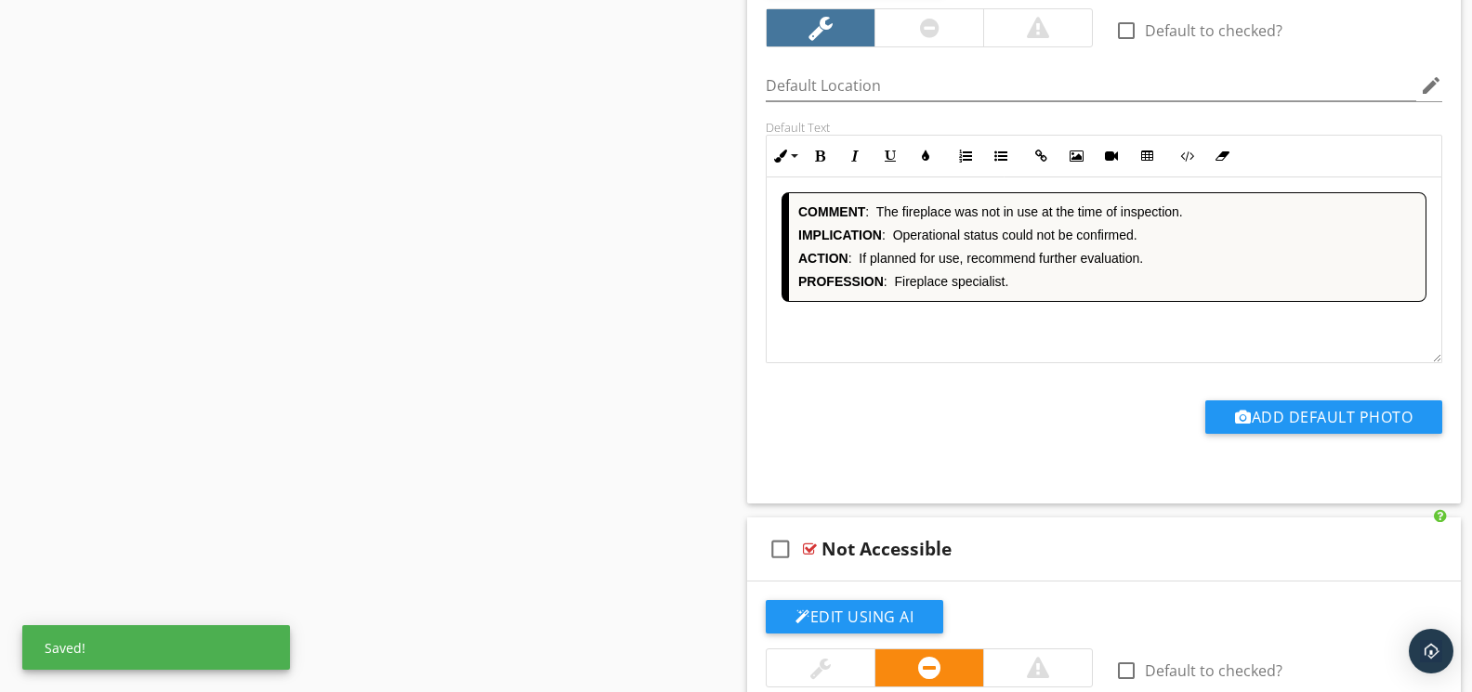
scroll to position [3276, 0]
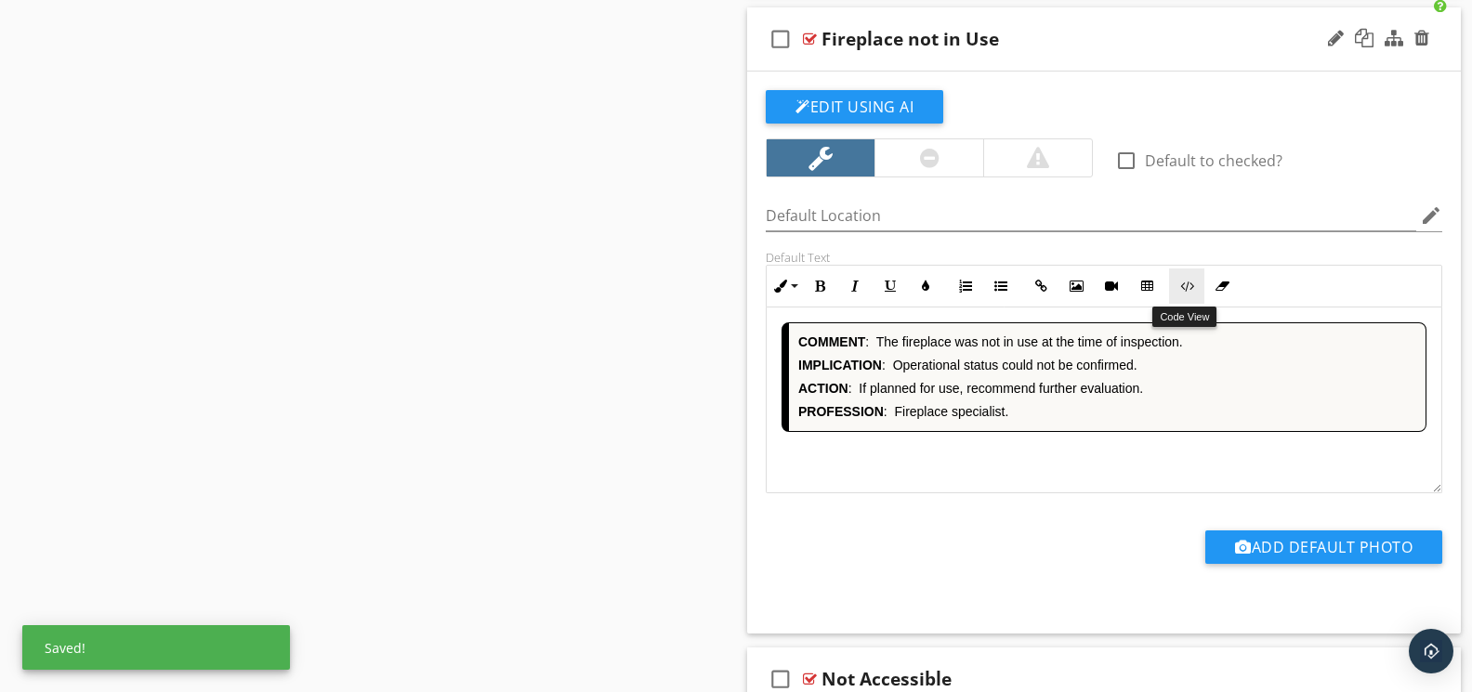
click at [1185, 287] on icon "button" at bounding box center [1186, 286] width 13 height 13
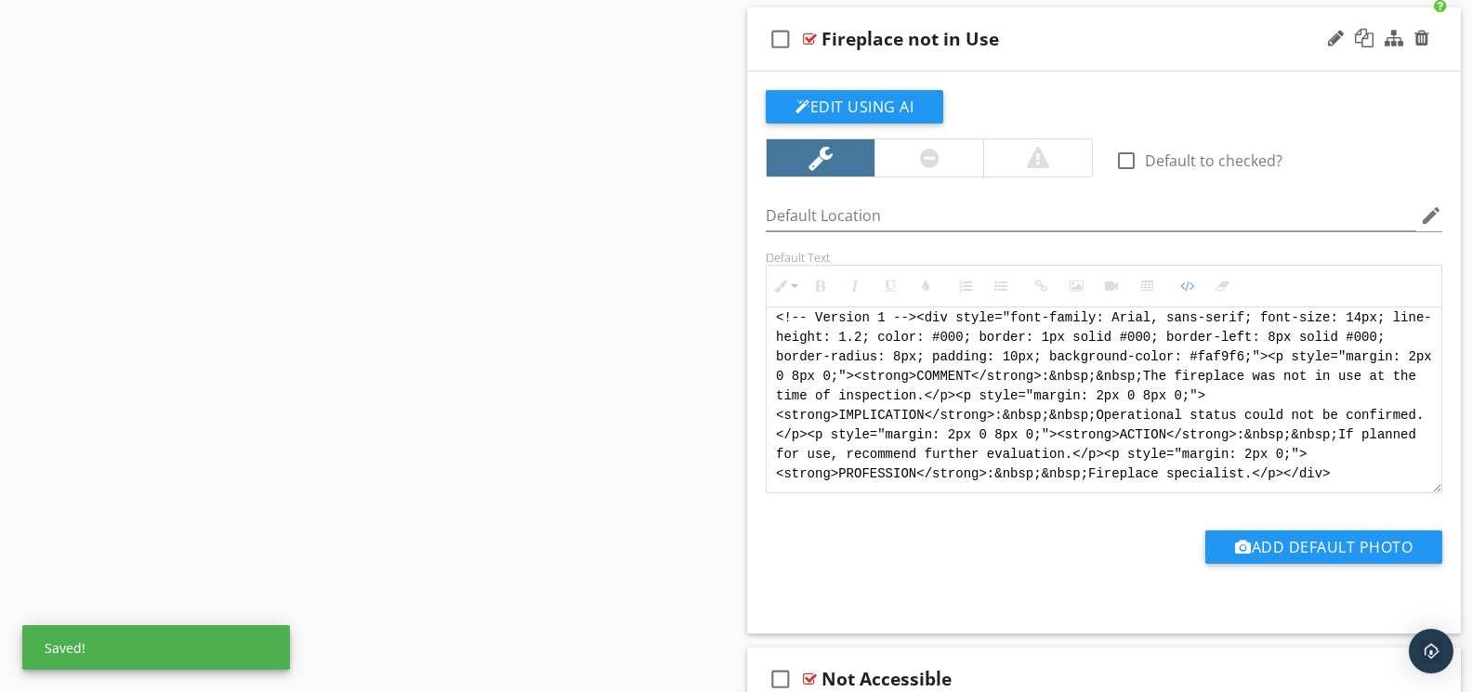
scroll to position [0, 0]
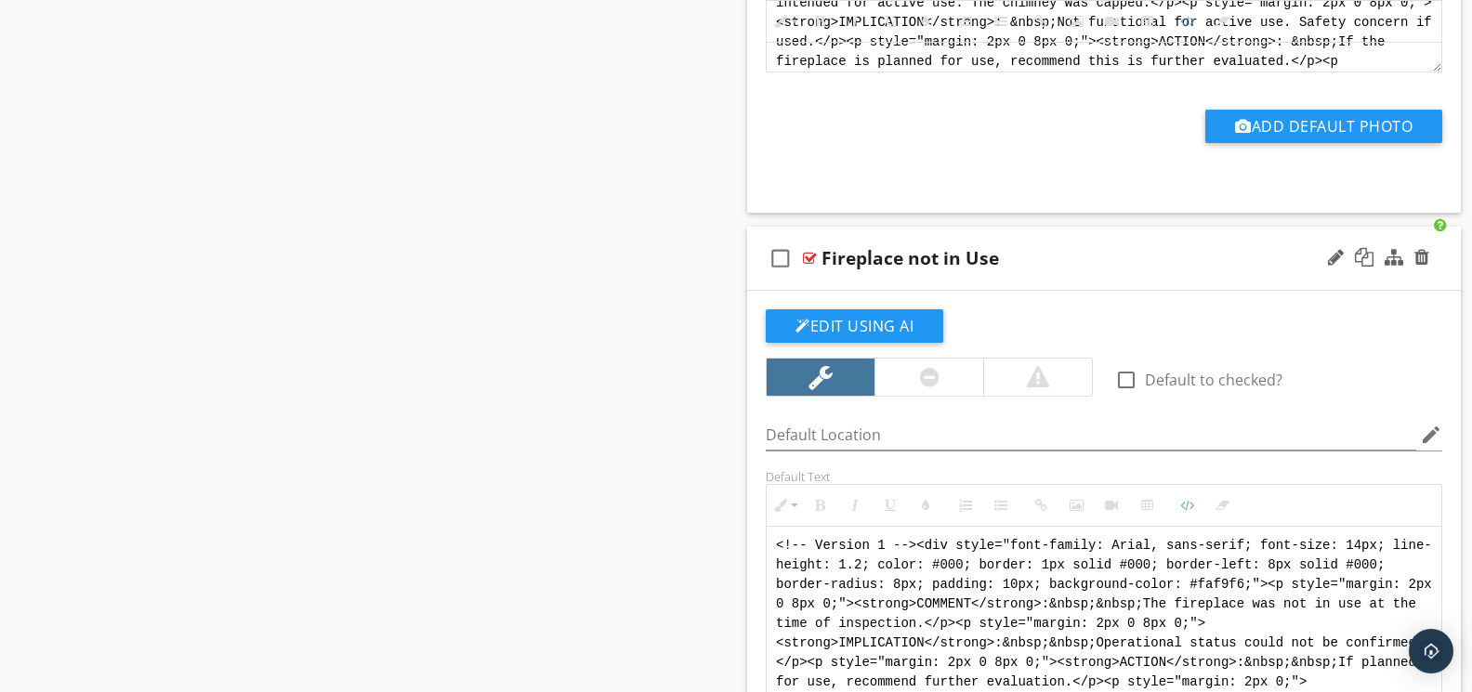
click at [815, 537] on textarea "<!-- Version 1 --><div style="font-family: Arial, sans-serif; font-size: 14px; …" at bounding box center [1103, 620] width 675 height 186
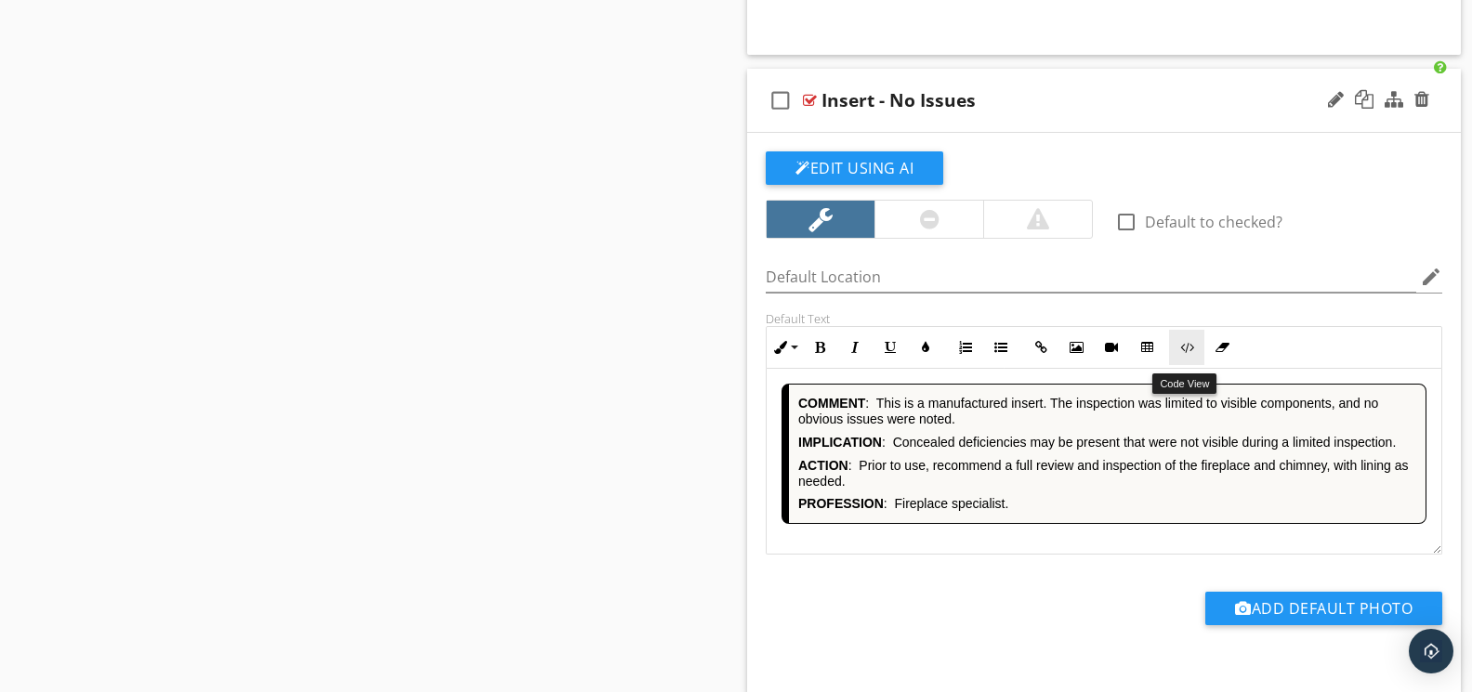
type textarea "<!-- [PERSON_NAME] Version 1 --><div style="font-family: Arial, sans-serif; fon…"
click at [1176, 358] on button "Code View" at bounding box center [1186, 347] width 35 height 35
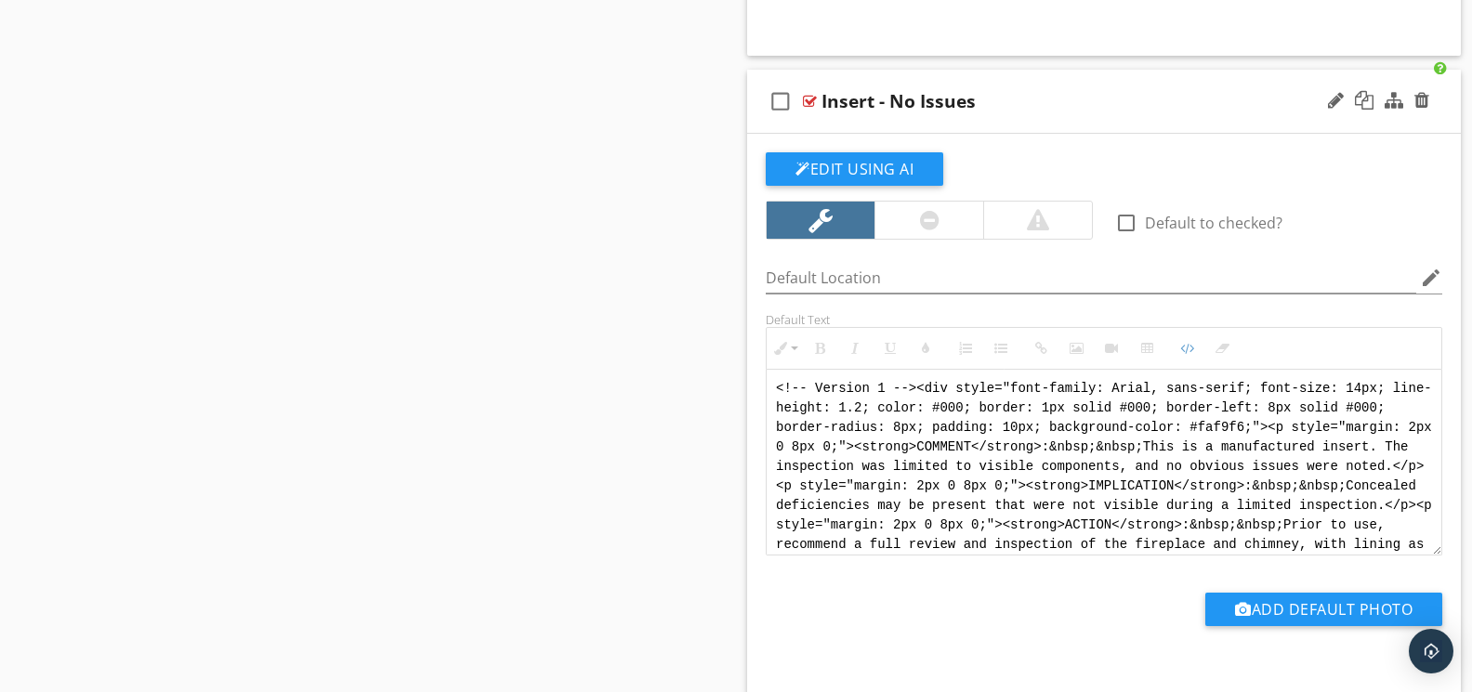
click at [819, 396] on textarea "<!-- Version 1 --><div style="font-family: Arial, sans-serif; font-size: 14px; …" at bounding box center [1103, 463] width 675 height 186
type textarea "<!-- [PERSON_NAME] Version 1 --><div style="font-family: Arial, sans-serif; fon…"
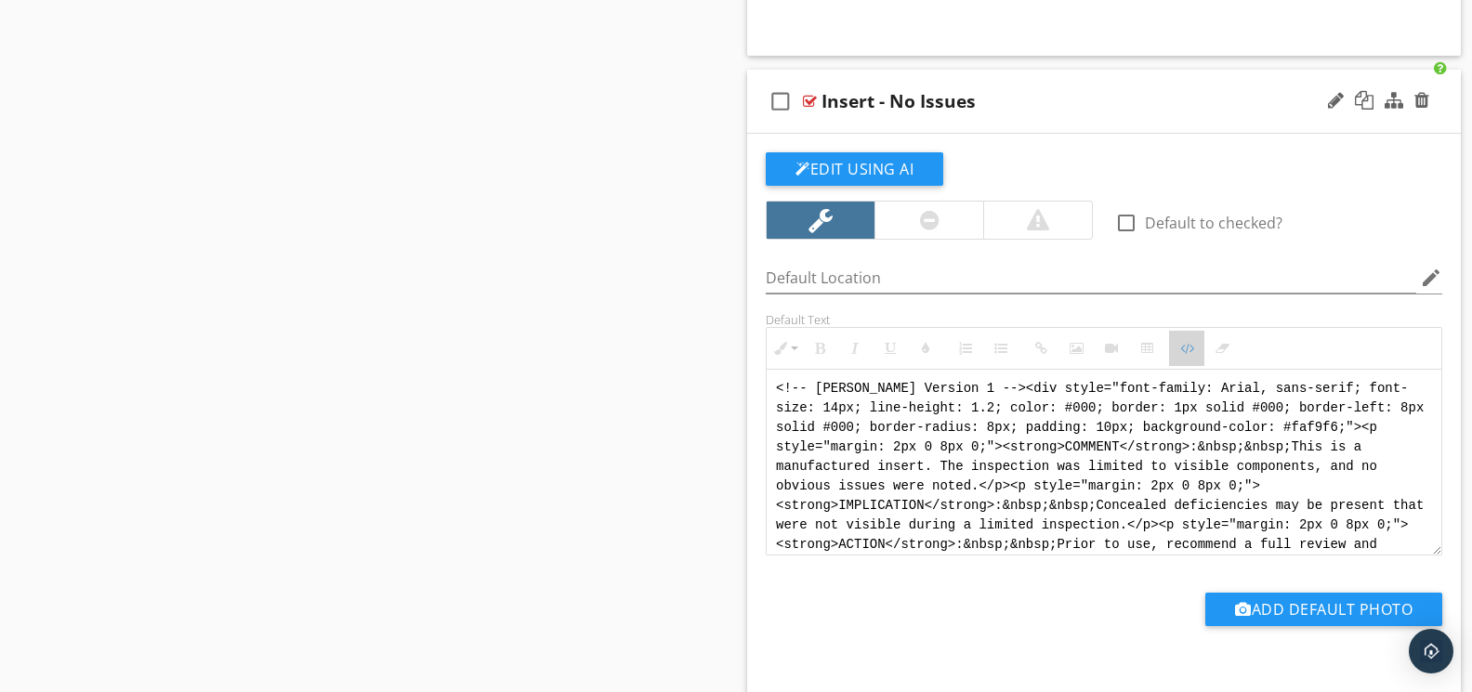
click at [1193, 354] on icon "button" at bounding box center [1186, 348] width 13 height 13
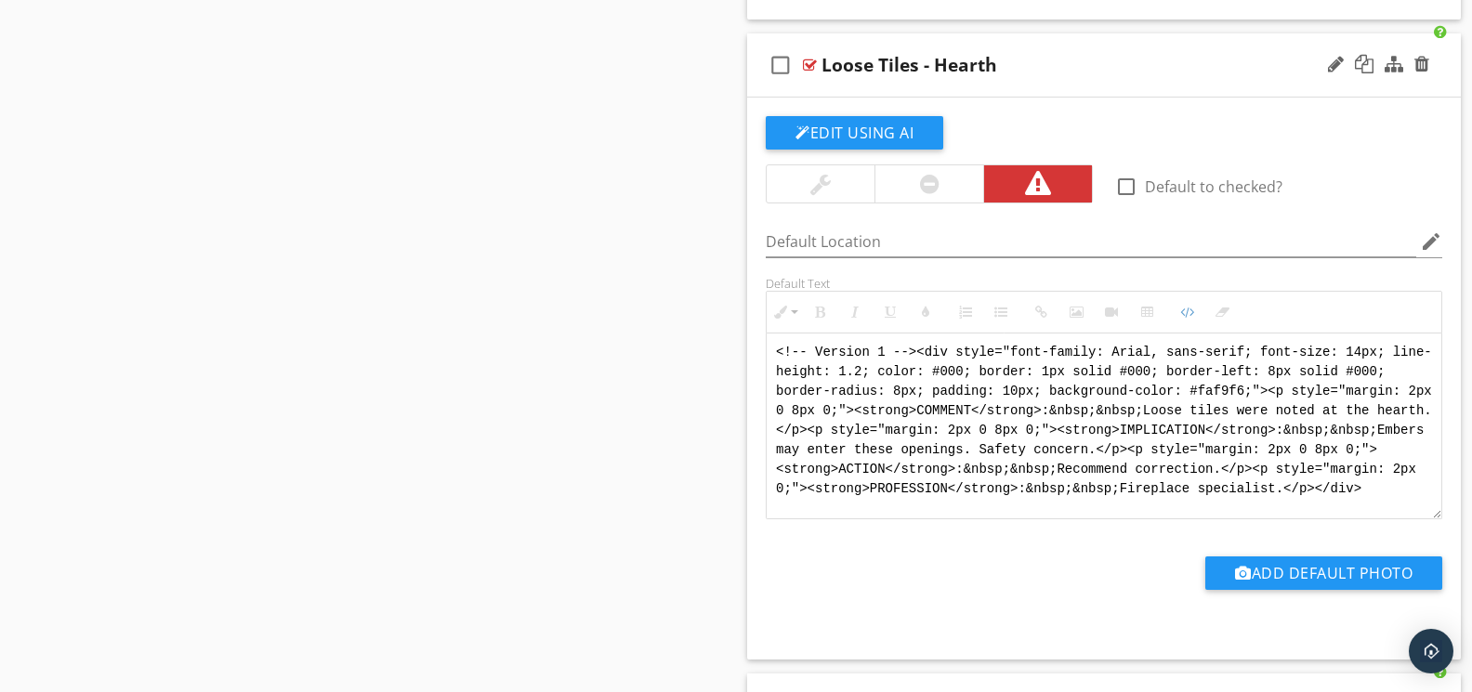
click at [819, 362] on textarea "<!-- Version 1 --><div style="font-family: Arial, sans-serif; font-size: 14px; …" at bounding box center [1103, 427] width 675 height 186
type textarea "<!-- [PERSON_NAME] Version 1 --><div style="font-family: Arial, sans-serif; fon…"
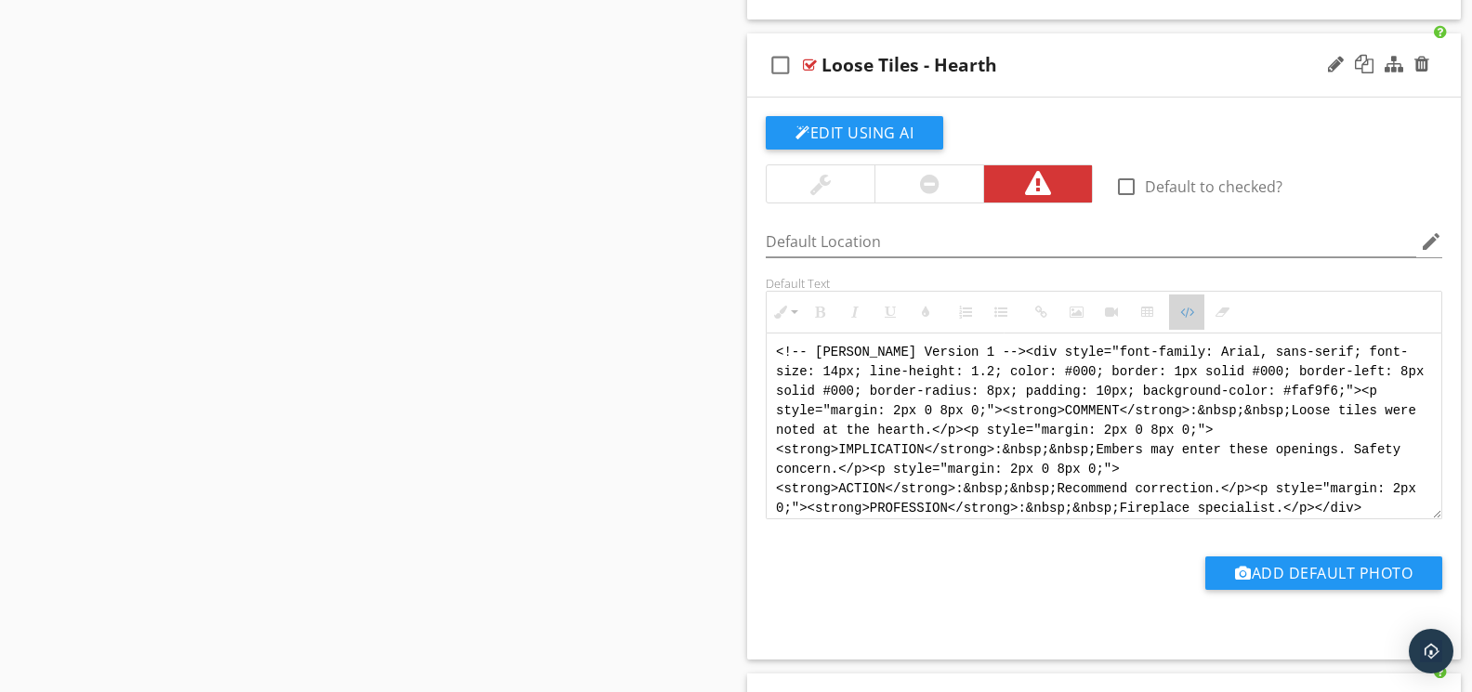
drag, startPoint x: 1185, startPoint y: 321, endPoint x: 1127, endPoint y: 352, distance: 66.1
click at [1185, 319] on icon "button" at bounding box center [1186, 312] width 13 height 13
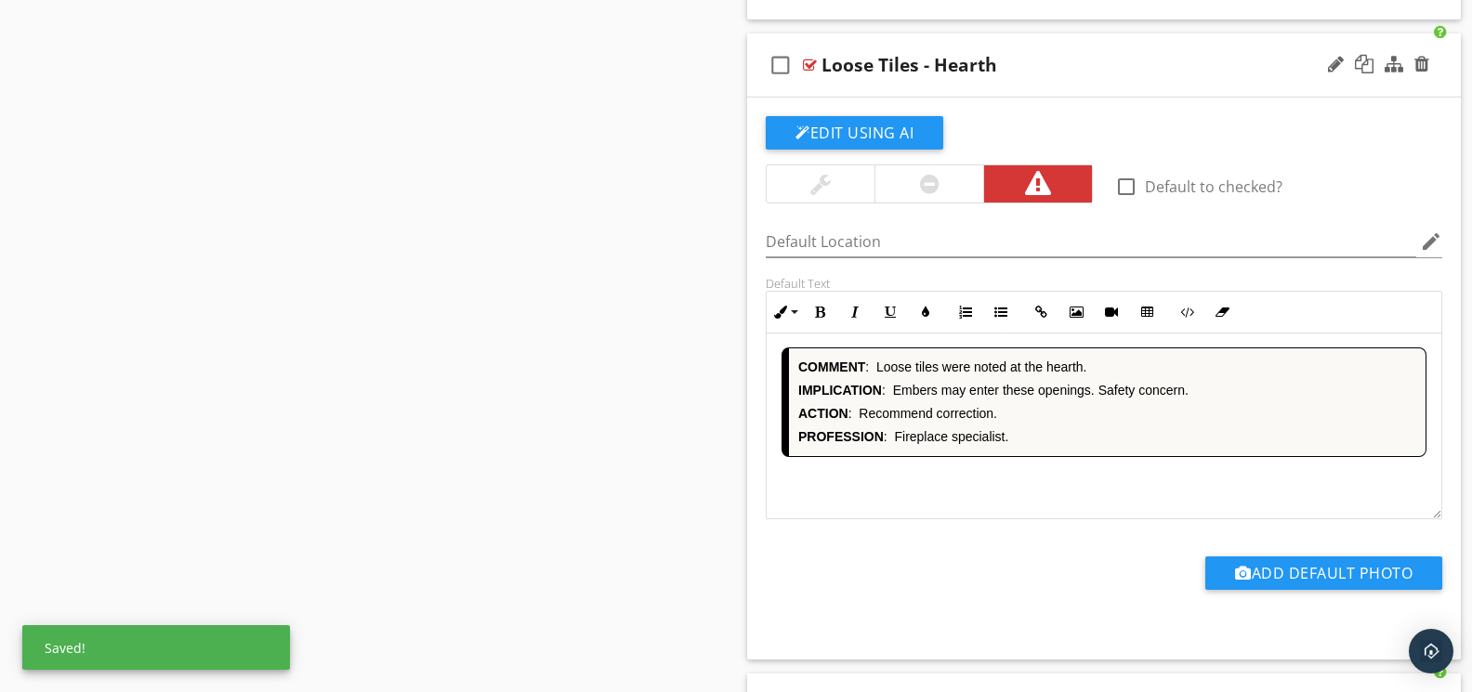
click at [1002, 478] on div "COMMENT : Loose tiles were noted at the hearth. IMPLICATION : Embers may enter …" at bounding box center [1103, 426] width 675 height 186
click at [1186, 328] on button "Code View" at bounding box center [1186, 312] width 35 height 35
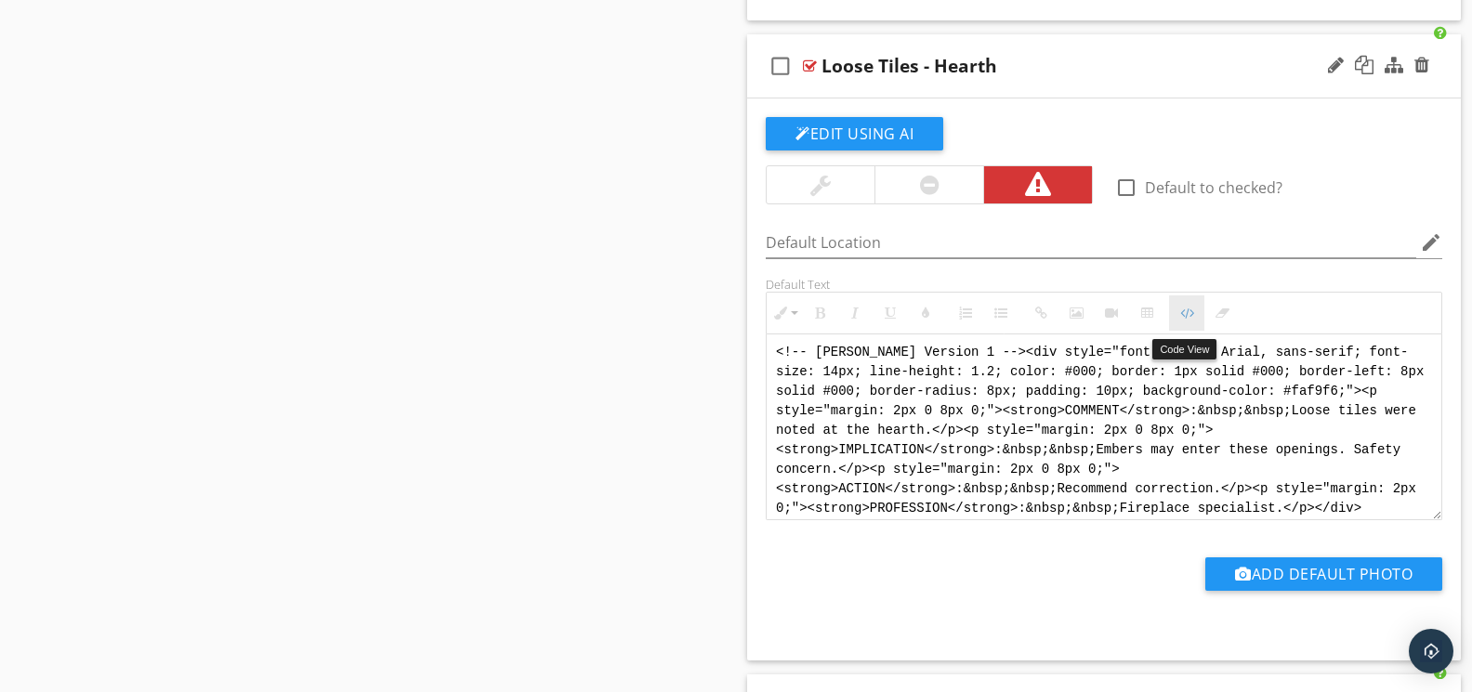
click at [1186, 320] on icon "button" at bounding box center [1186, 313] width 13 height 13
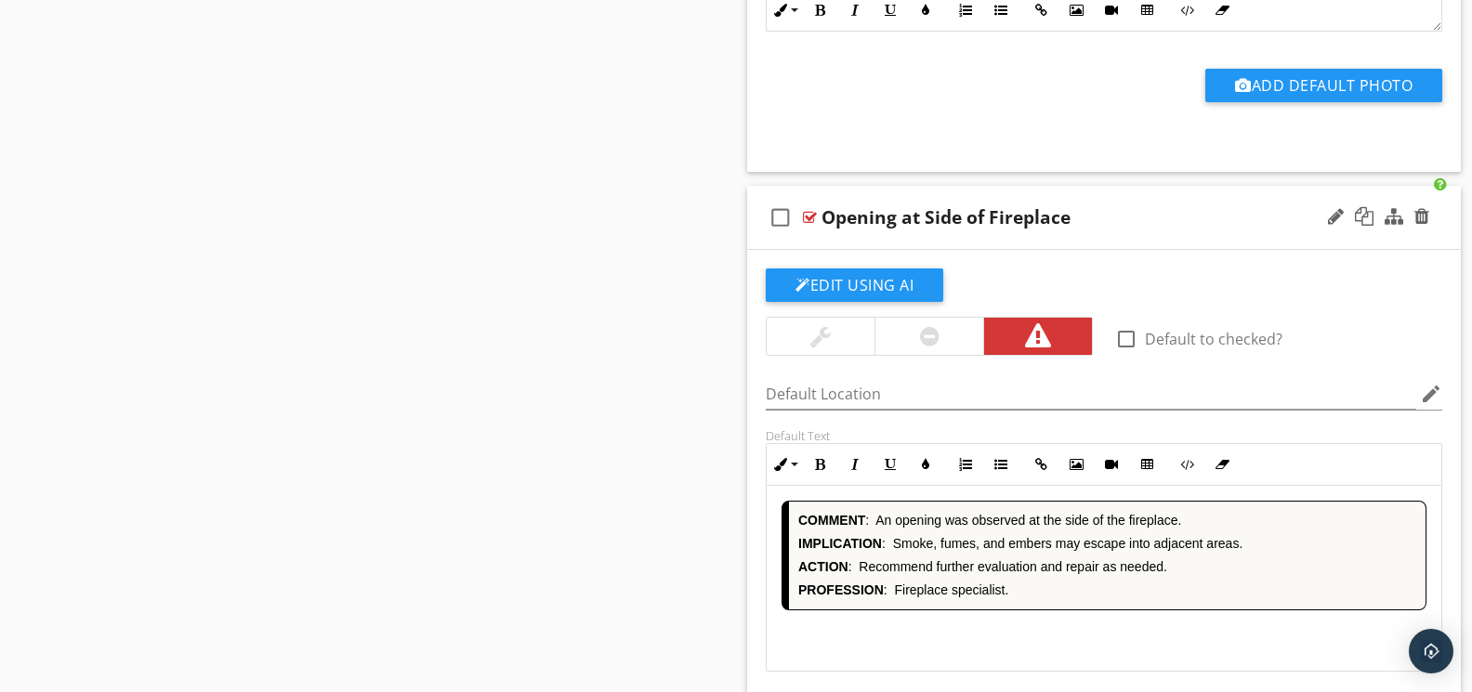
scroll to position [8246, 0]
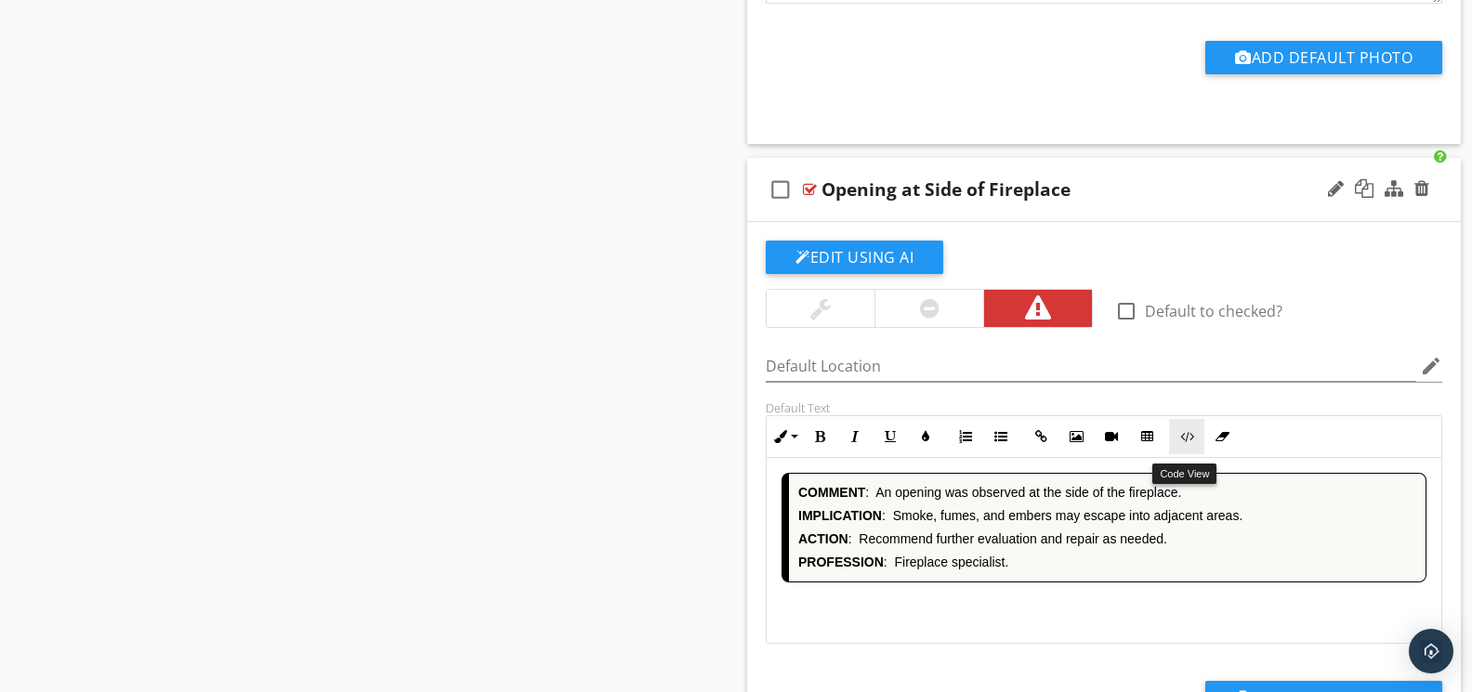
click at [1187, 443] on icon "button" at bounding box center [1186, 436] width 13 height 13
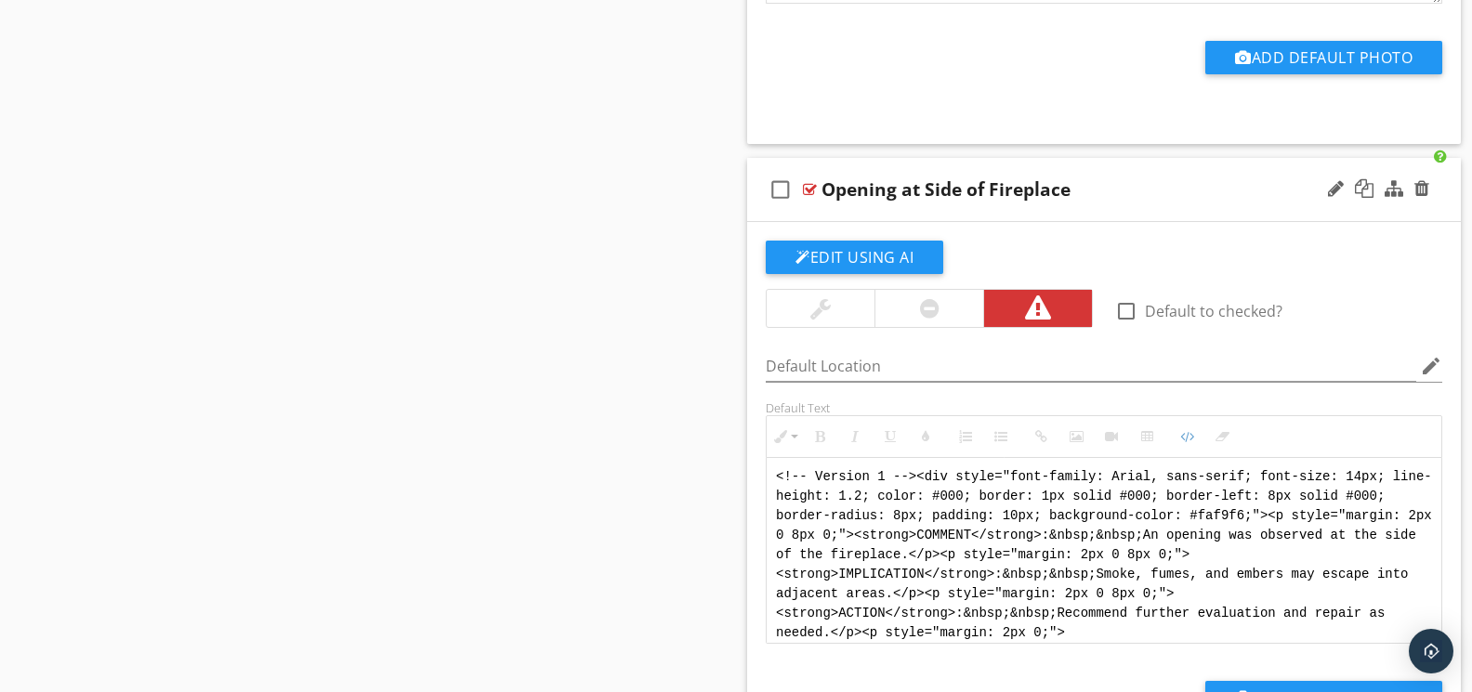
scroll to position [0, 0]
click at [816, 488] on textarea "<!-- Version 1 --><div style="font-family: Arial, sans-serif; font-size: 14px; …" at bounding box center [1103, 551] width 675 height 186
type textarea "<!-- [PERSON_NAME] Version 1 --><div style="font-family: Arial, sans-serif; fon…"
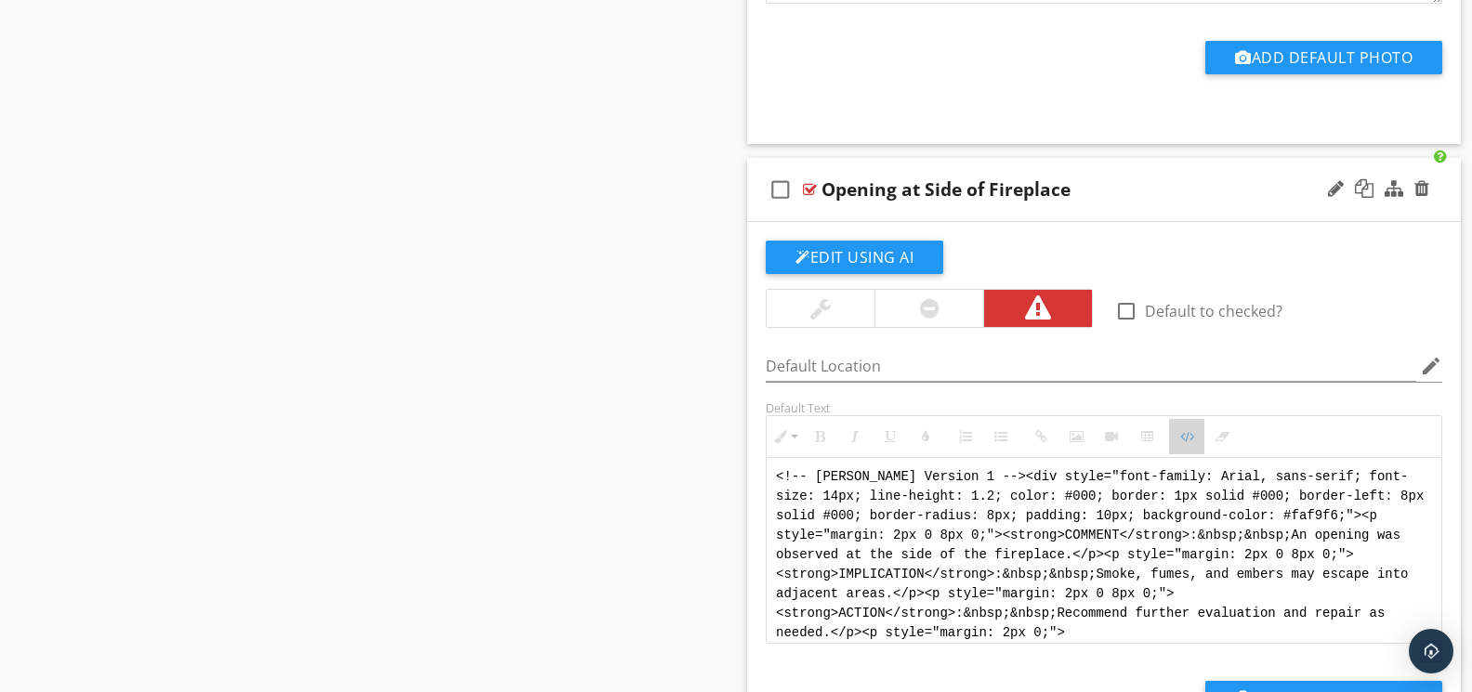
drag, startPoint x: 1180, startPoint y: 452, endPoint x: 1056, endPoint y: 469, distance: 124.8
click at [1180, 452] on button "Code View" at bounding box center [1186, 436] width 35 height 35
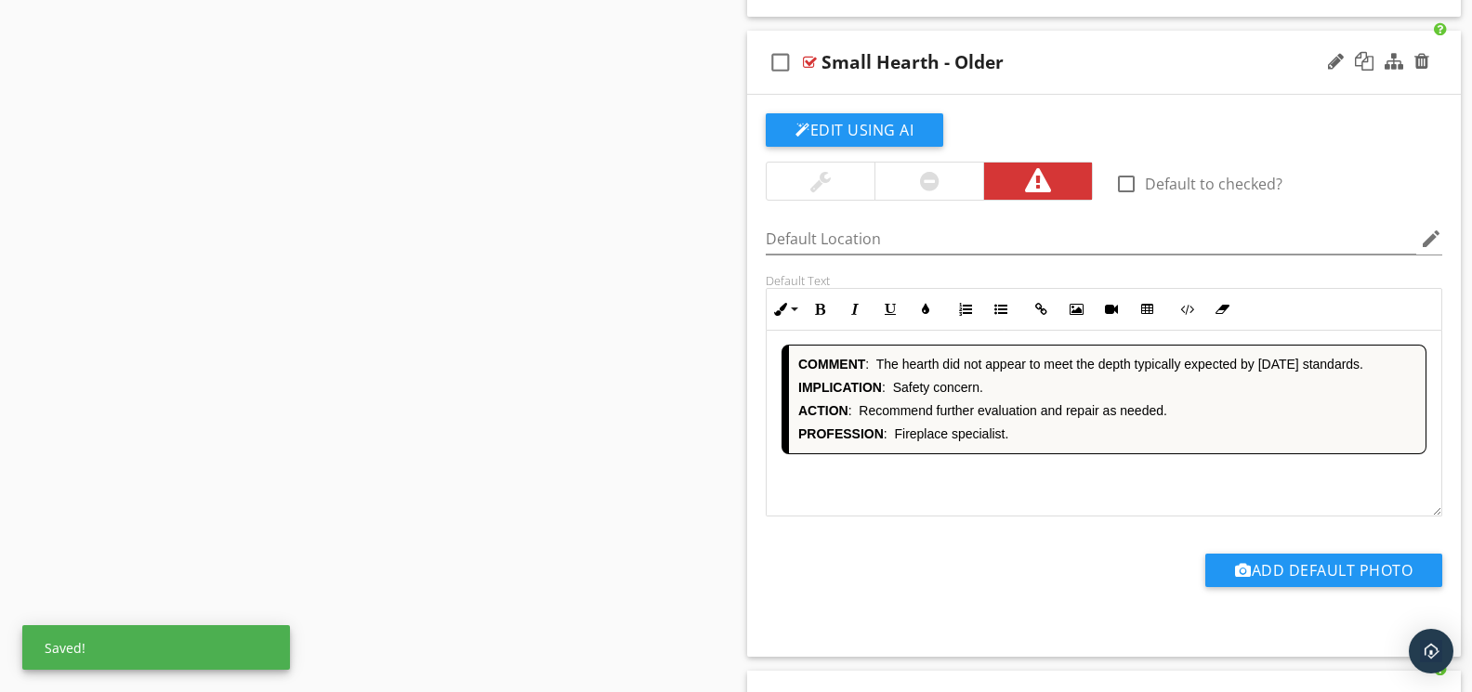
scroll to position [9017, 0]
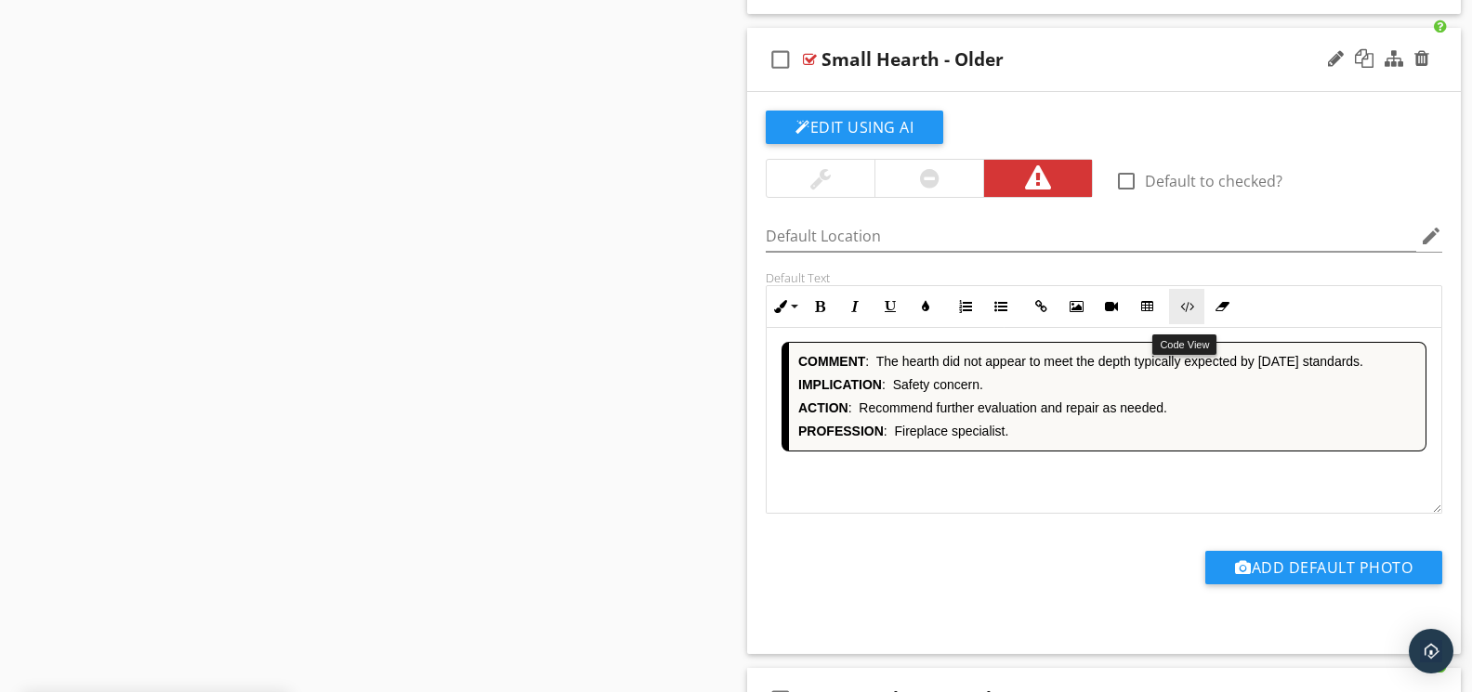
click at [1195, 316] on button "Code View" at bounding box center [1186, 306] width 35 height 35
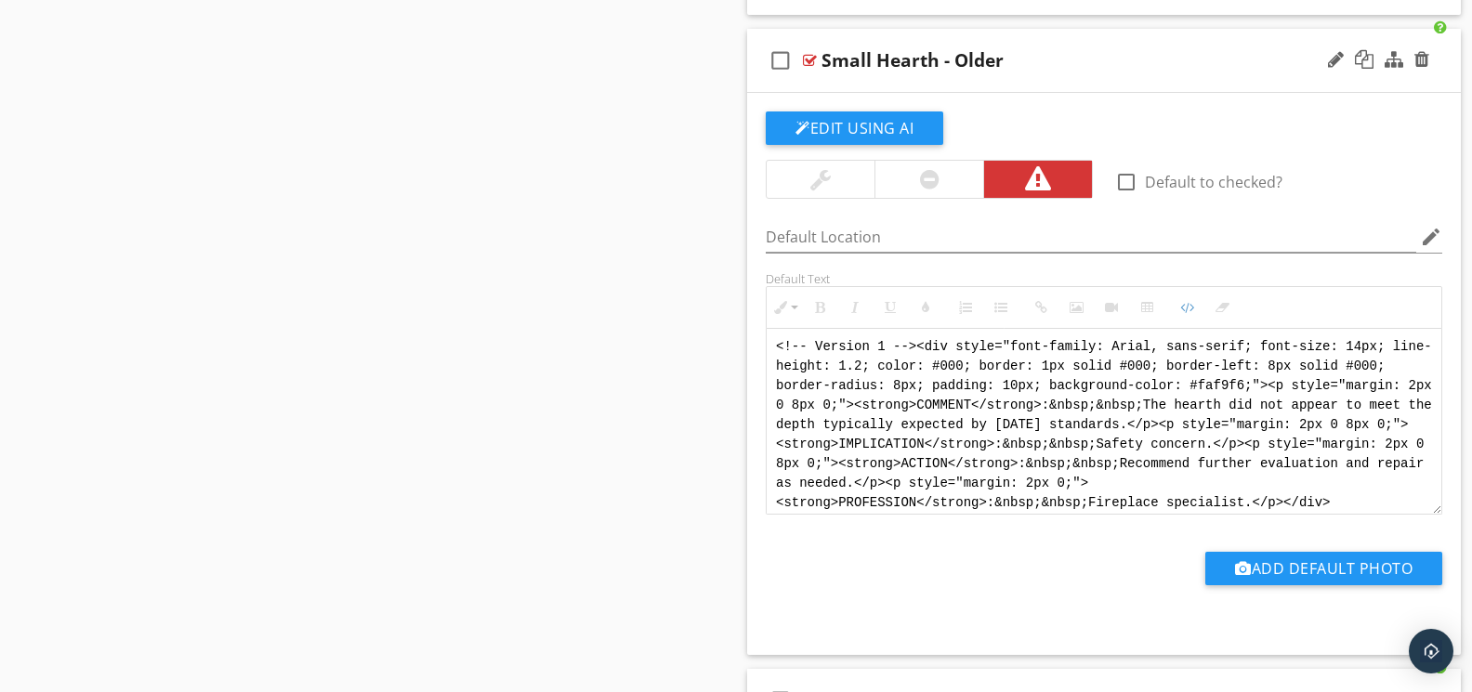
scroll to position [-2, 0]
click at [815, 359] on textarea "<!-- Version 1 --><div style="font-family: Arial, sans-serif; font-size: 14px; …" at bounding box center [1103, 422] width 675 height 186
type textarea "<!-- [PERSON_NAME] Version 1 --><div style="font-family: Arial, sans-serif; fon…"
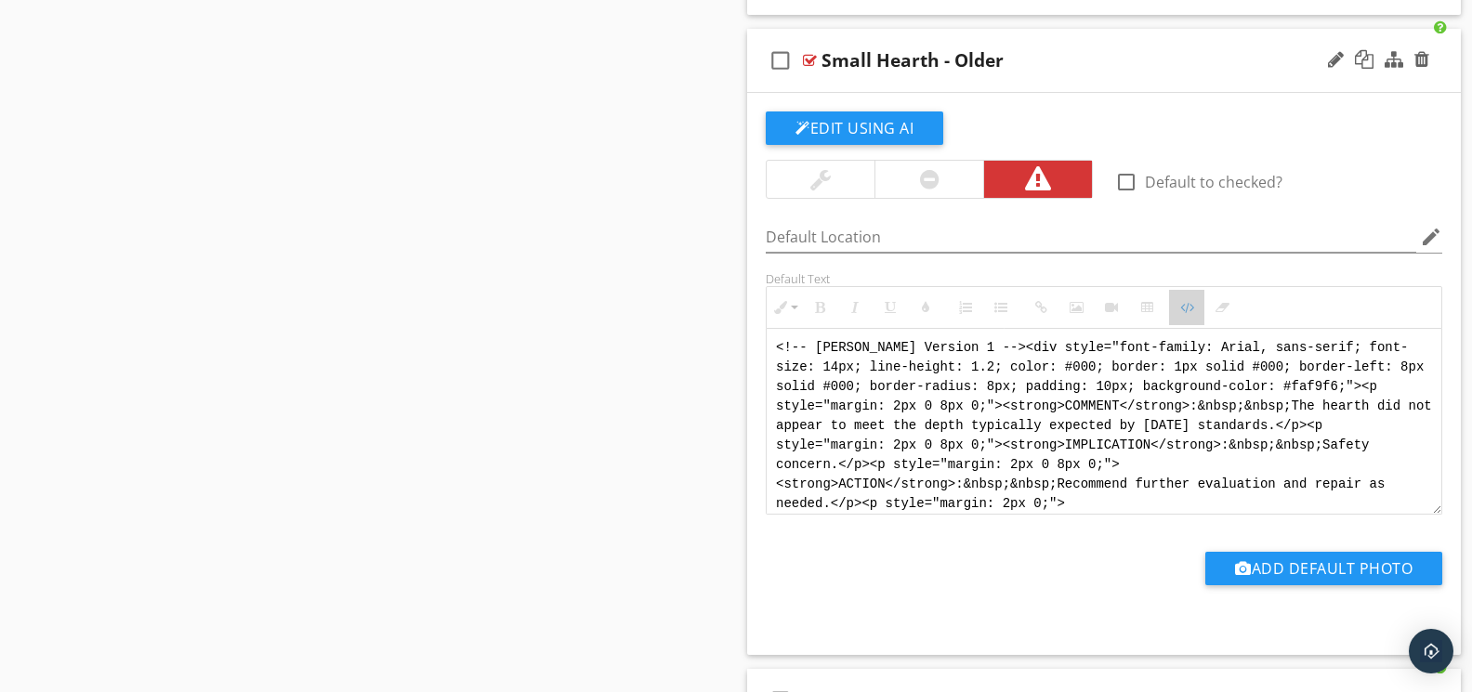
drag, startPoint x: 1176, startPoint y: 323, endPoint x: 1113, endPoint y: 349, distance: 68.3
click at [1172, 324] on button "Code View" at bounding box center [1186, 307] width 35 height 35
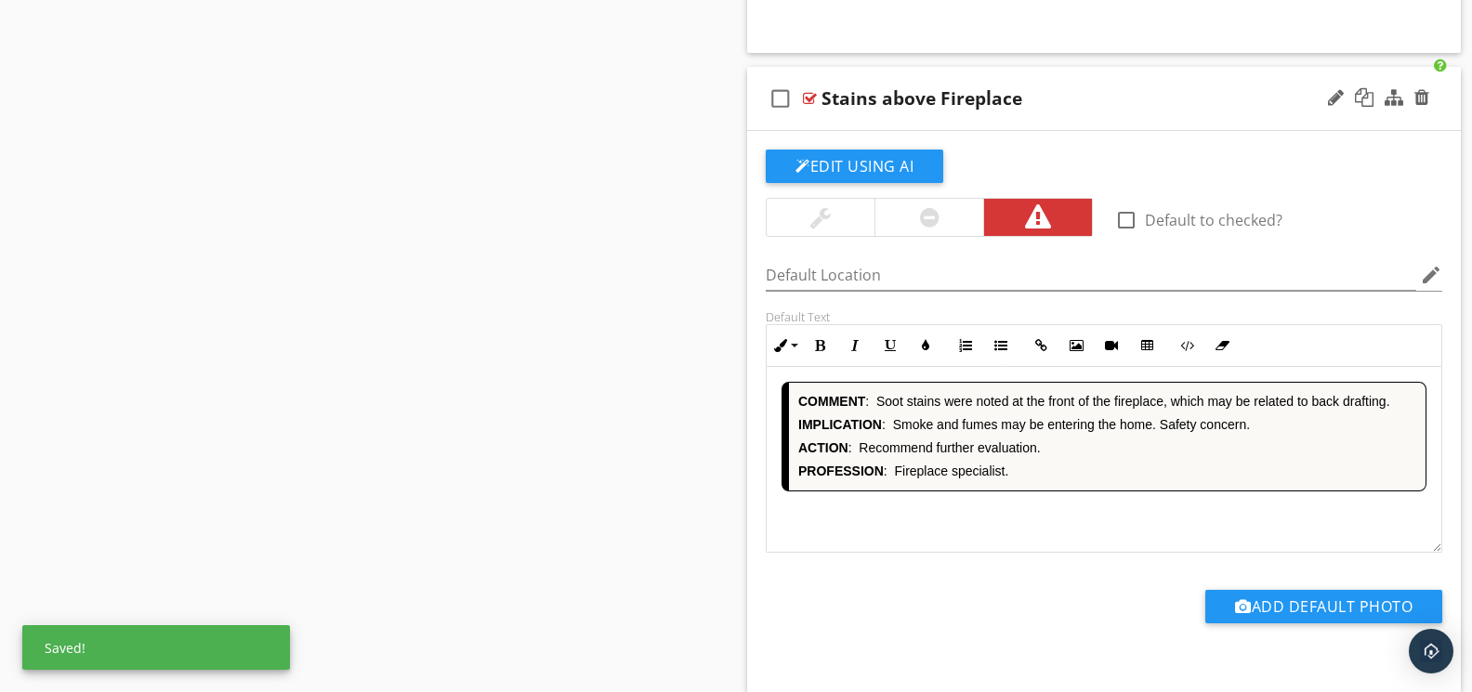
scroll to position [9622, 0]
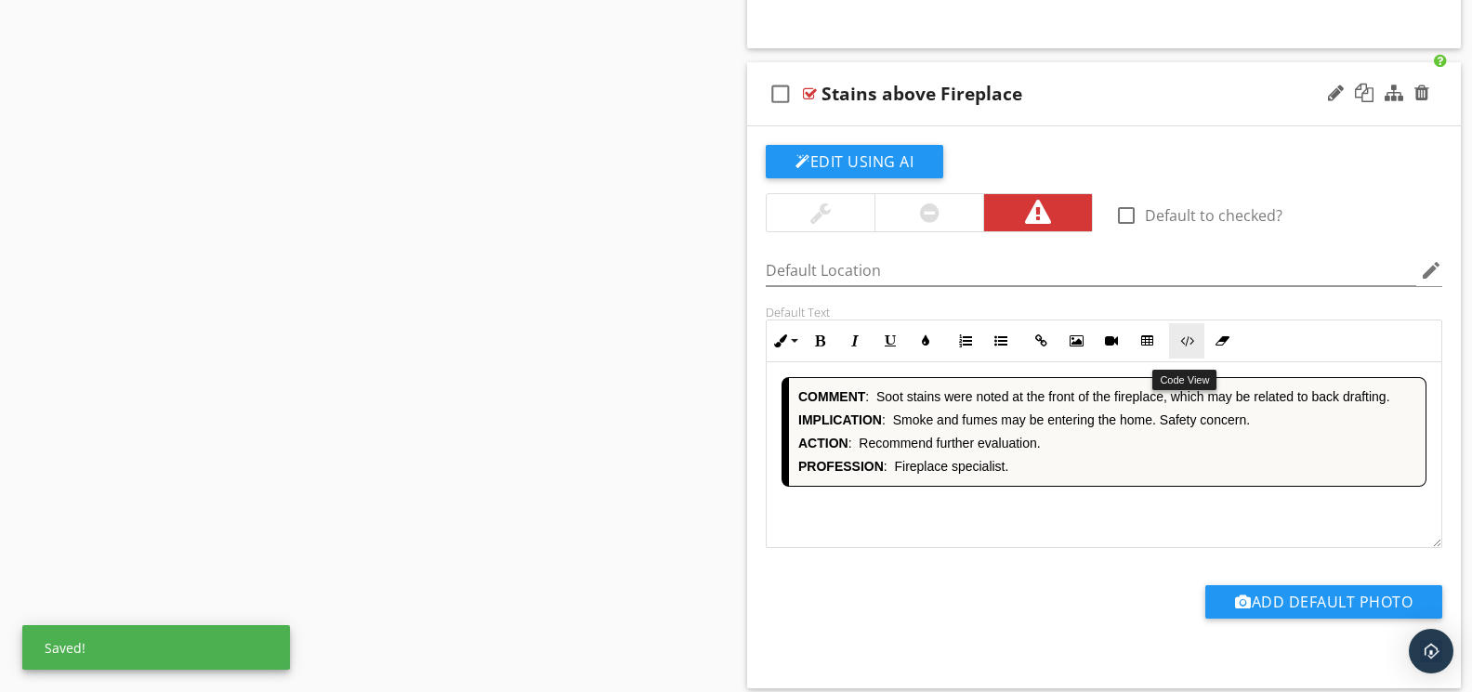
click at [1191, 347] on icon "button" at bounding box center [1186, 340] width 13 height 13
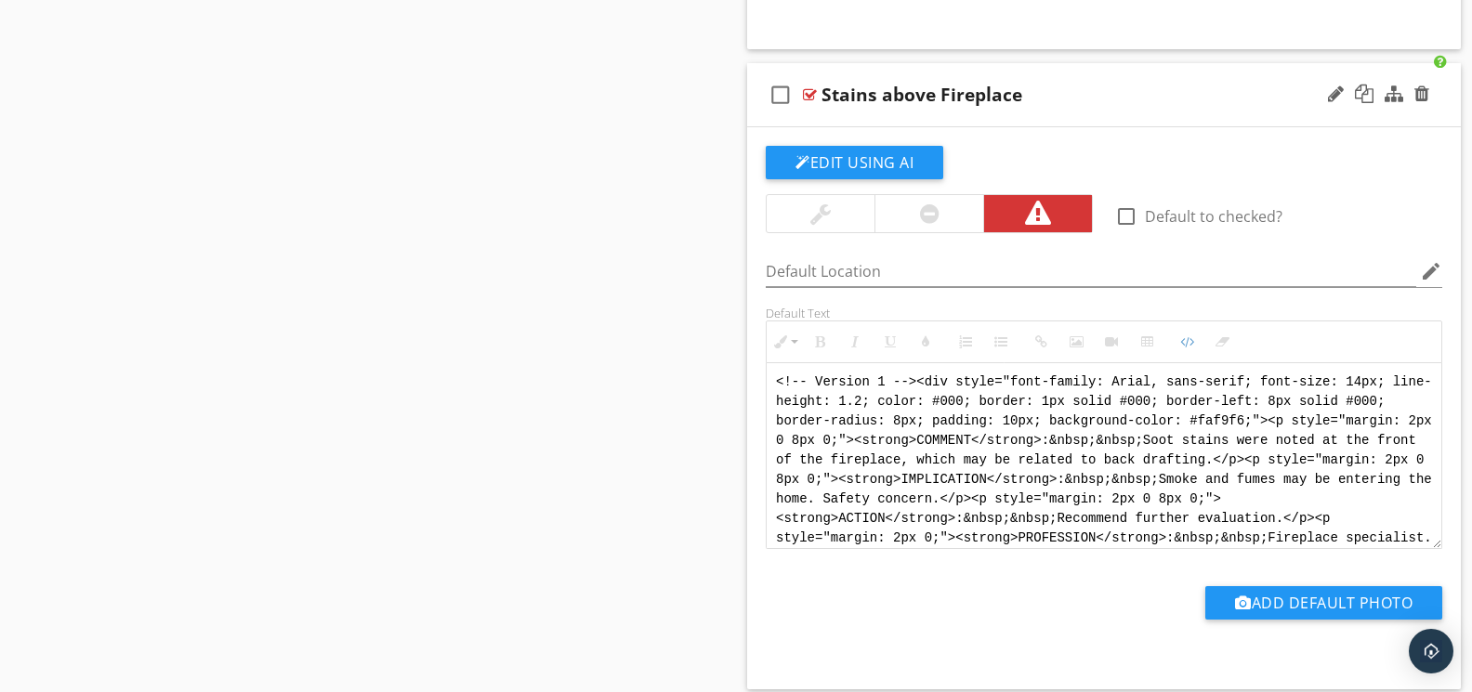
scroll to position [-1, 0]
click at [816, 395] on textarea "<!-- Version 1 --><div style="font-family: Arial, sans-serif; font-size: 14px; …" at bounding box center [1103, 456] width 675 height 186
type textarea "<!-- [PERSON_NAME] Version 1 --><div style="font-family: Arial, sans-serif; fon…"
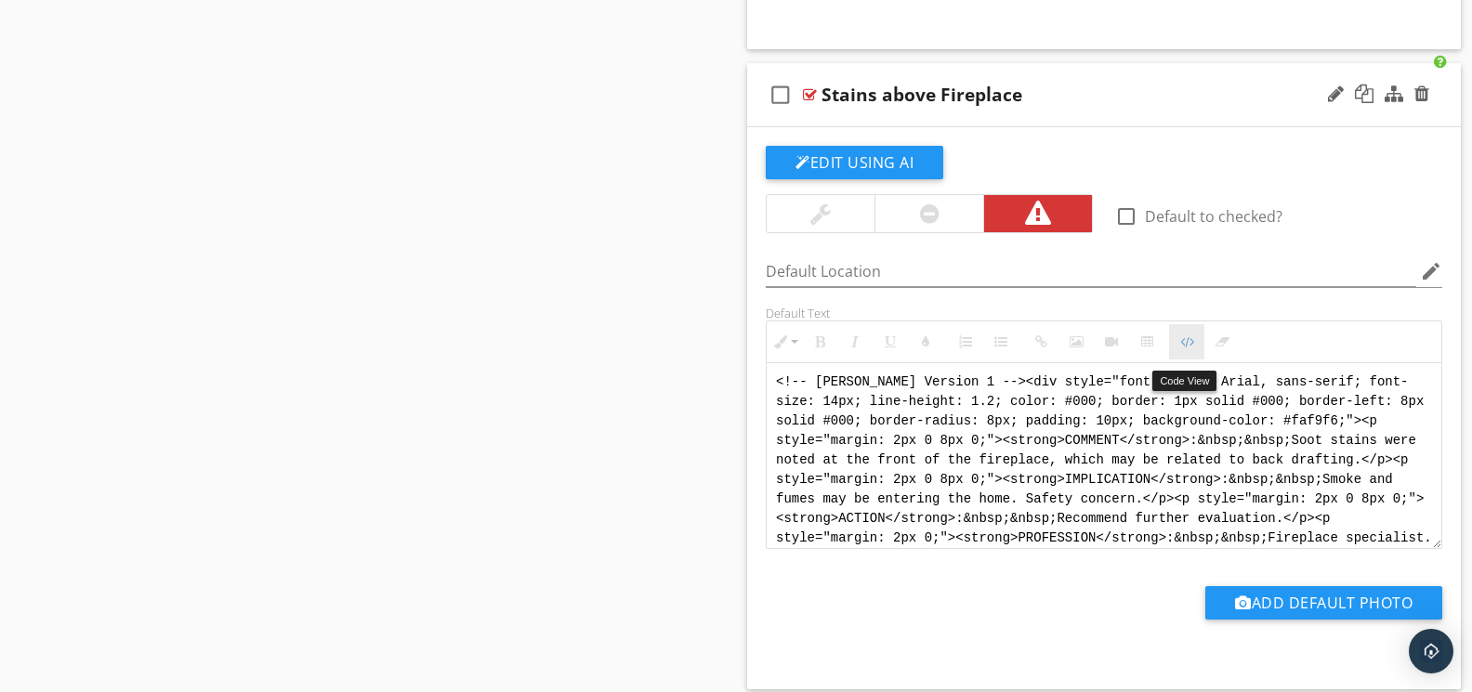
click at [1176, 354] on button "Code View" at bounding box center [1186, 341] width 35 height 35
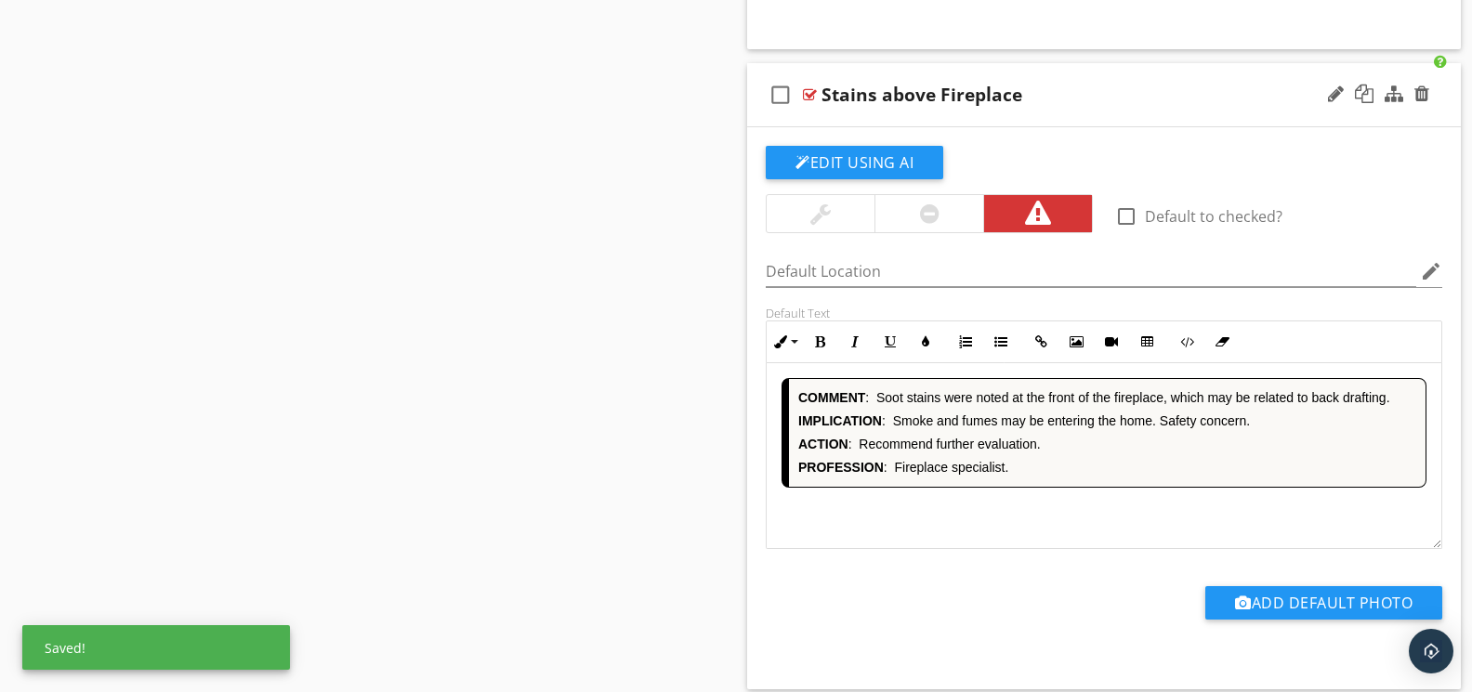
drag, startPoint x: 1020, startPoint y: 502, endPoint x: 1072, endPoint y: 480, distance: 56.2
click at [1022, 502] on div "COMMENT : [PERSON_NAME] were noted at the front of the fireplace, which may be …" at bounding box center [1103, 456] width 675 height 186
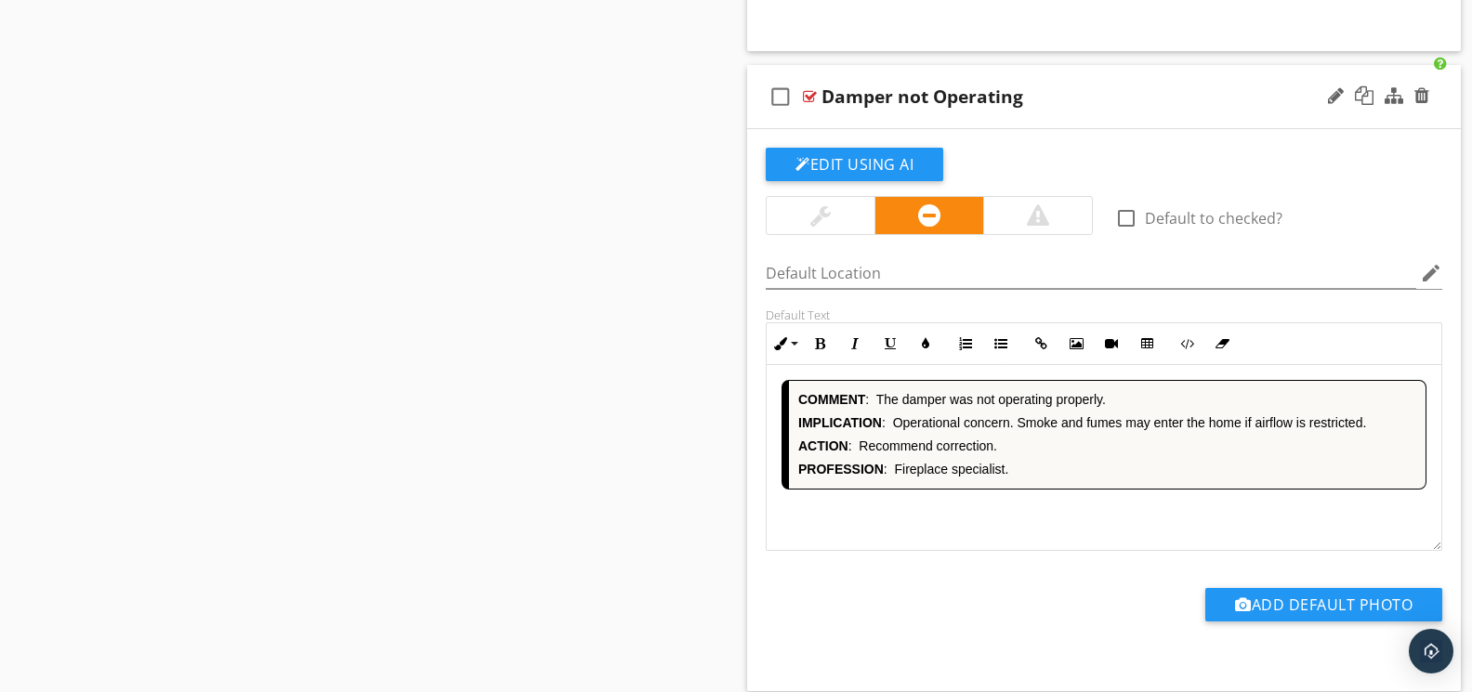
scroll to position [10905, 0]
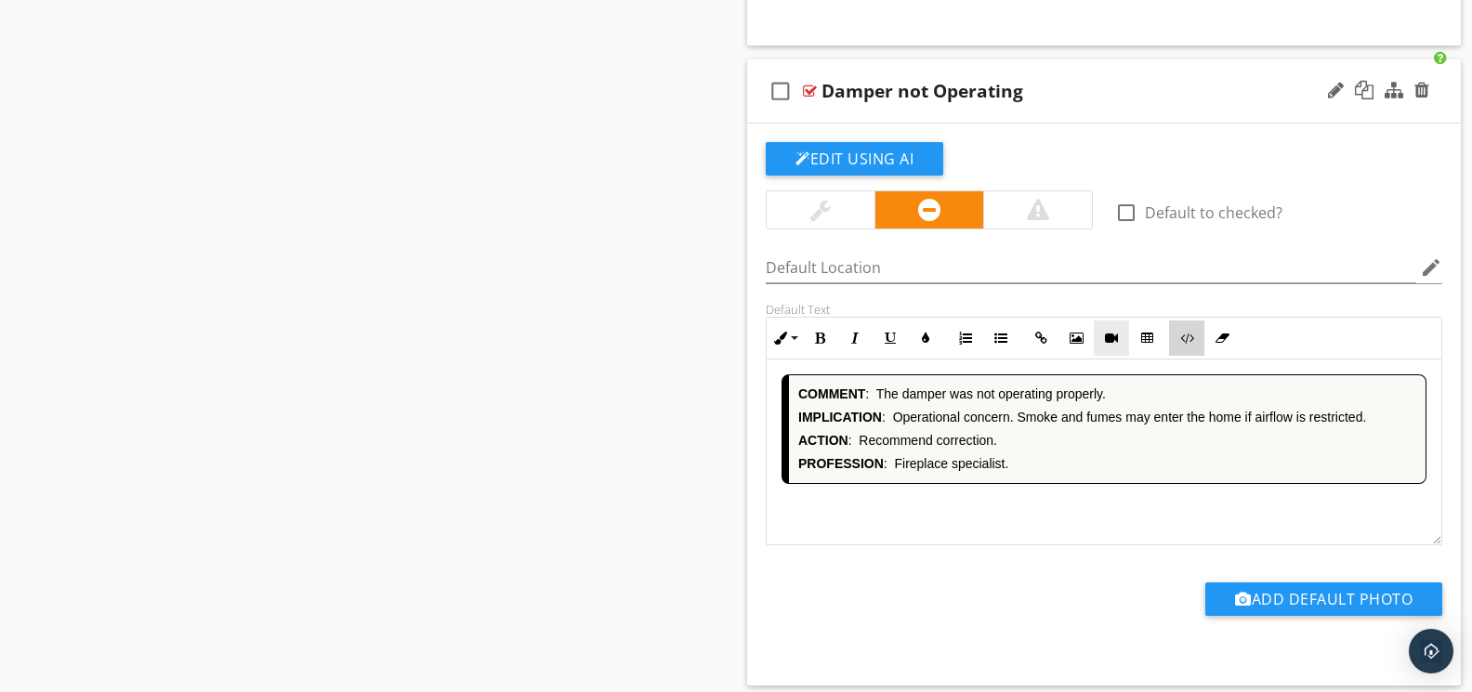
drag, startPoint x: 1190, startPoint y: 354, endPoint x: 1108, endPoint y: 358, distance: 81.8
click at [1190, 345] on icon "button" at bounding box center [1186, 338] width 13 height 13
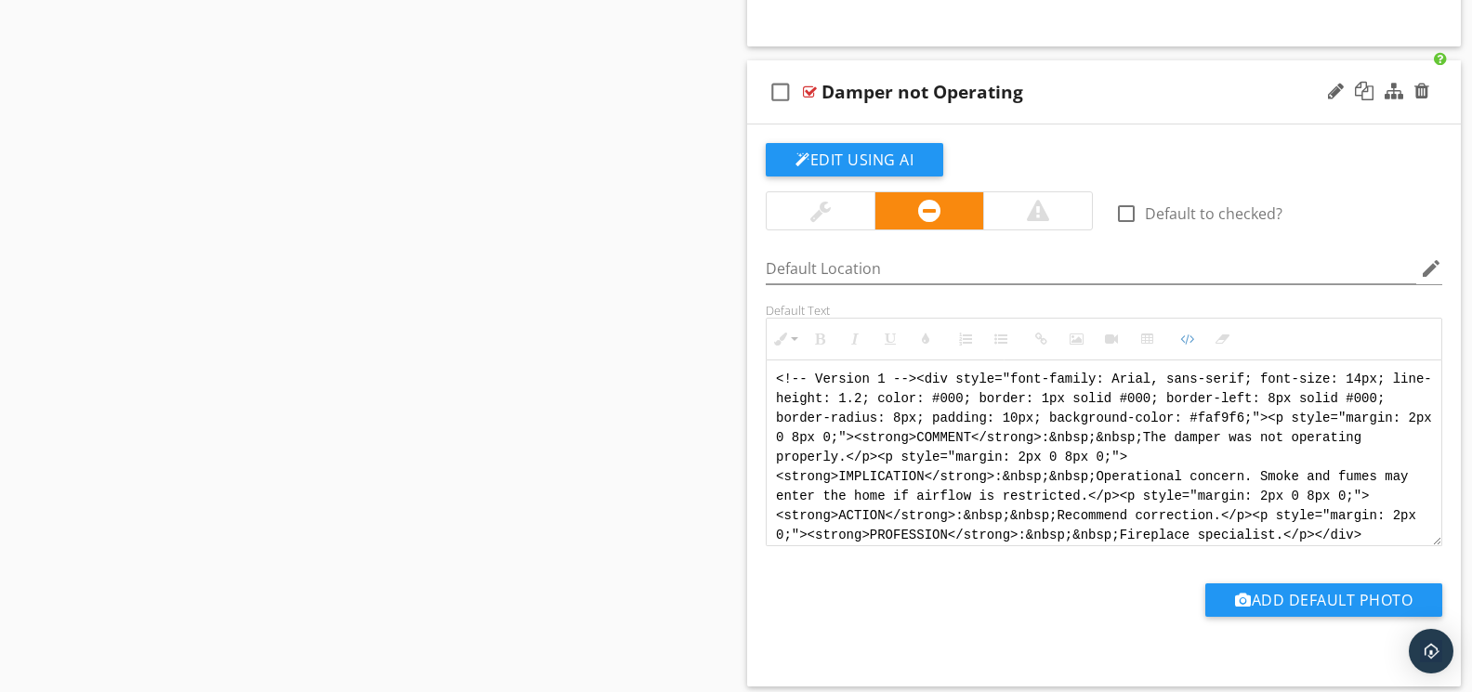
click at [815, 392] on textarea "<!-- Version 1 --><div style="font-family: Arial, sans-serif; font-size: 14px; …" at bounding box center [1103, 453] width 675 height 186
type textarea "<!-- [PERSON_NAME] Version 1 --><div style="font-family: Arial, sans-serif; fon…"
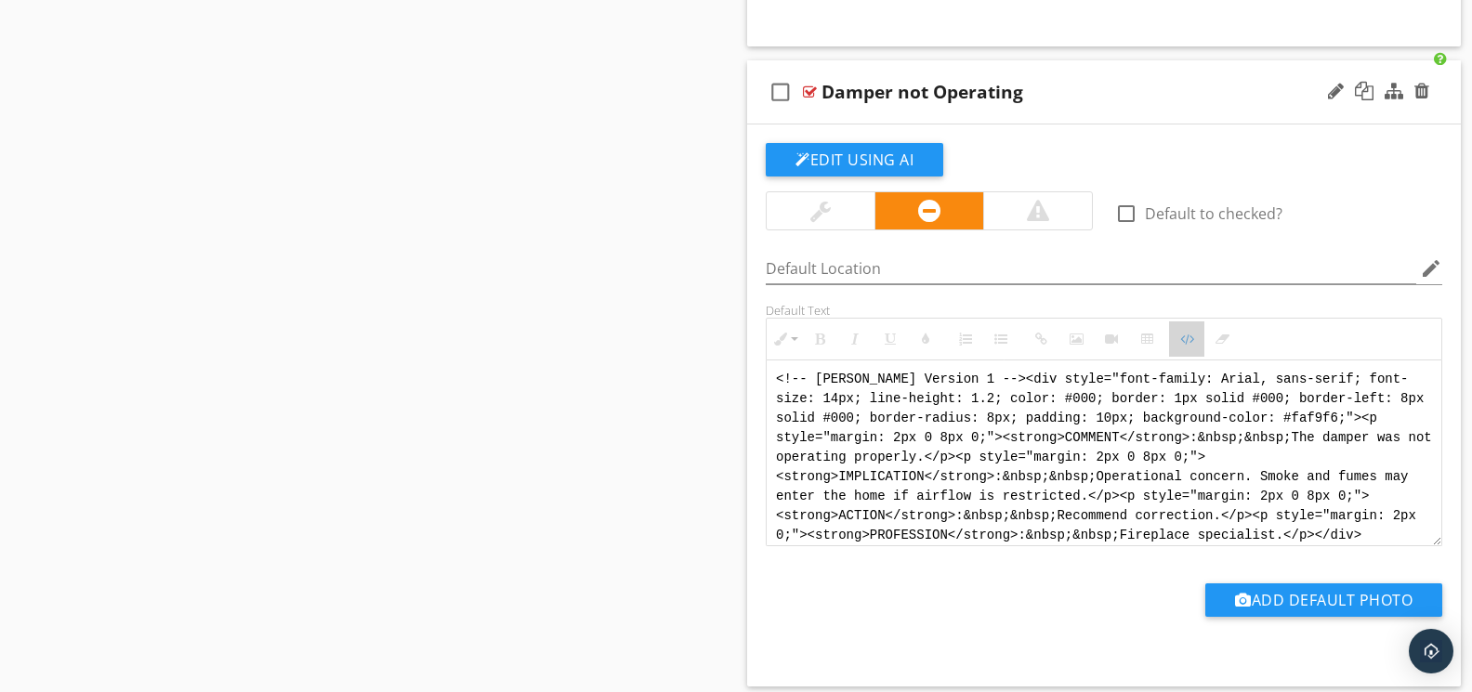
click at [1189, 357] on button "Code View" at bounding box center [1186, 338] width 35 height 35
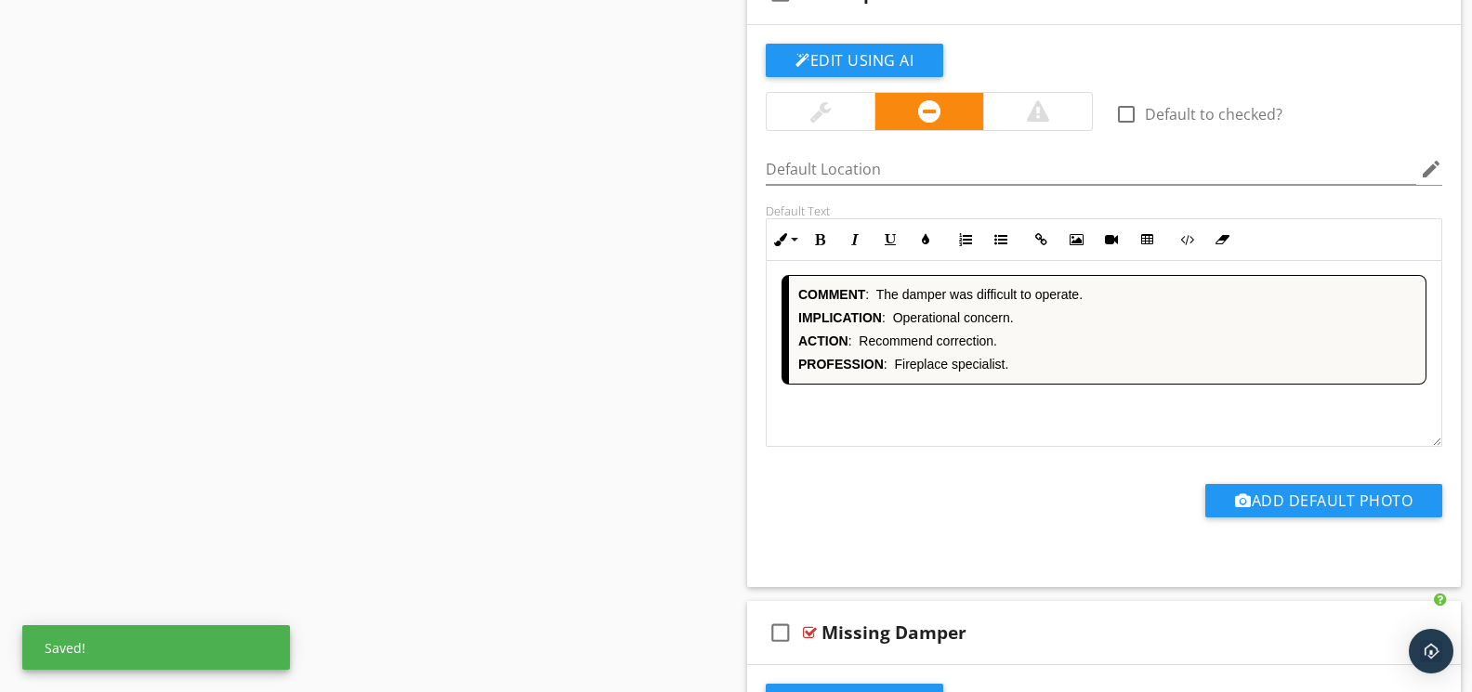
scroll to position [1, 0]
drag, startPoint x: 1190, startPoint y: 259, endPoint x: 1143, endPoint y: 272, distance: 49.1
click at [1186, 257] on button "Code View" at bounding box center [1186, 239] width 35 height 35
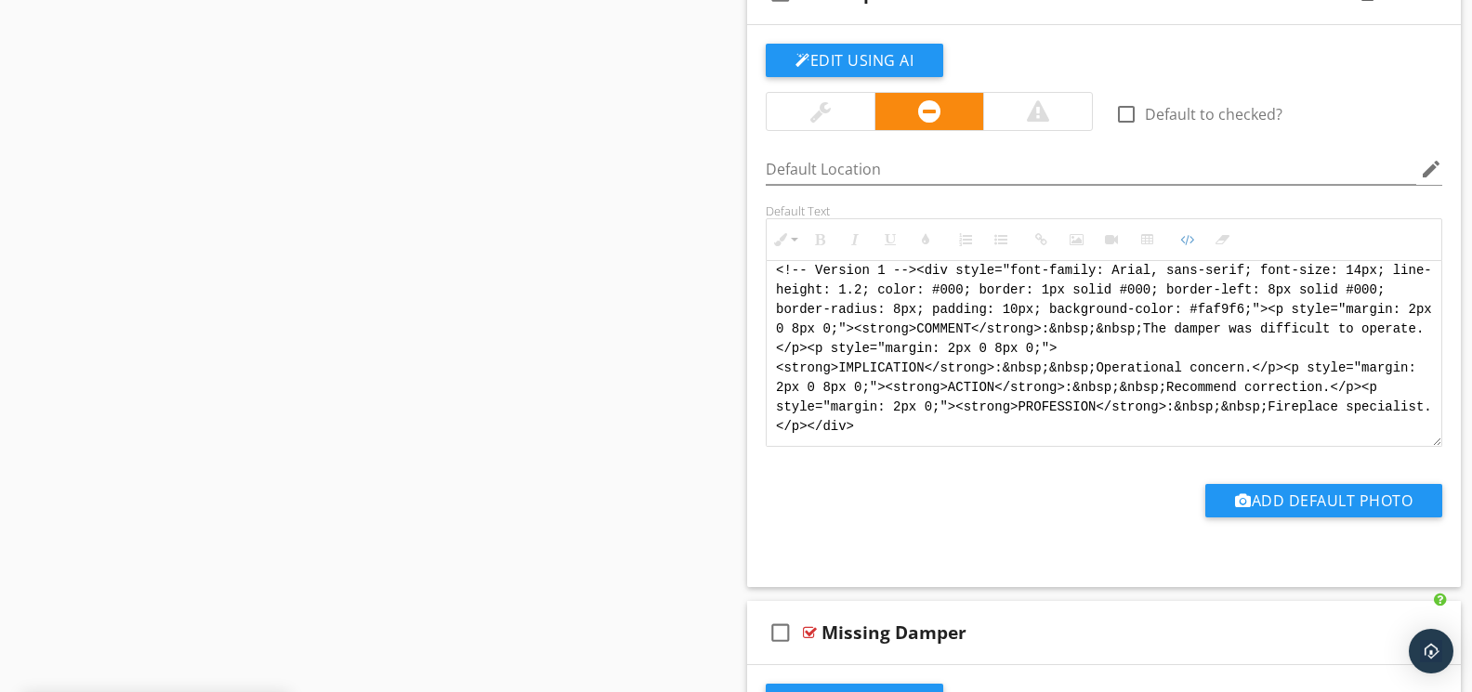
scroll to position [0, 0]
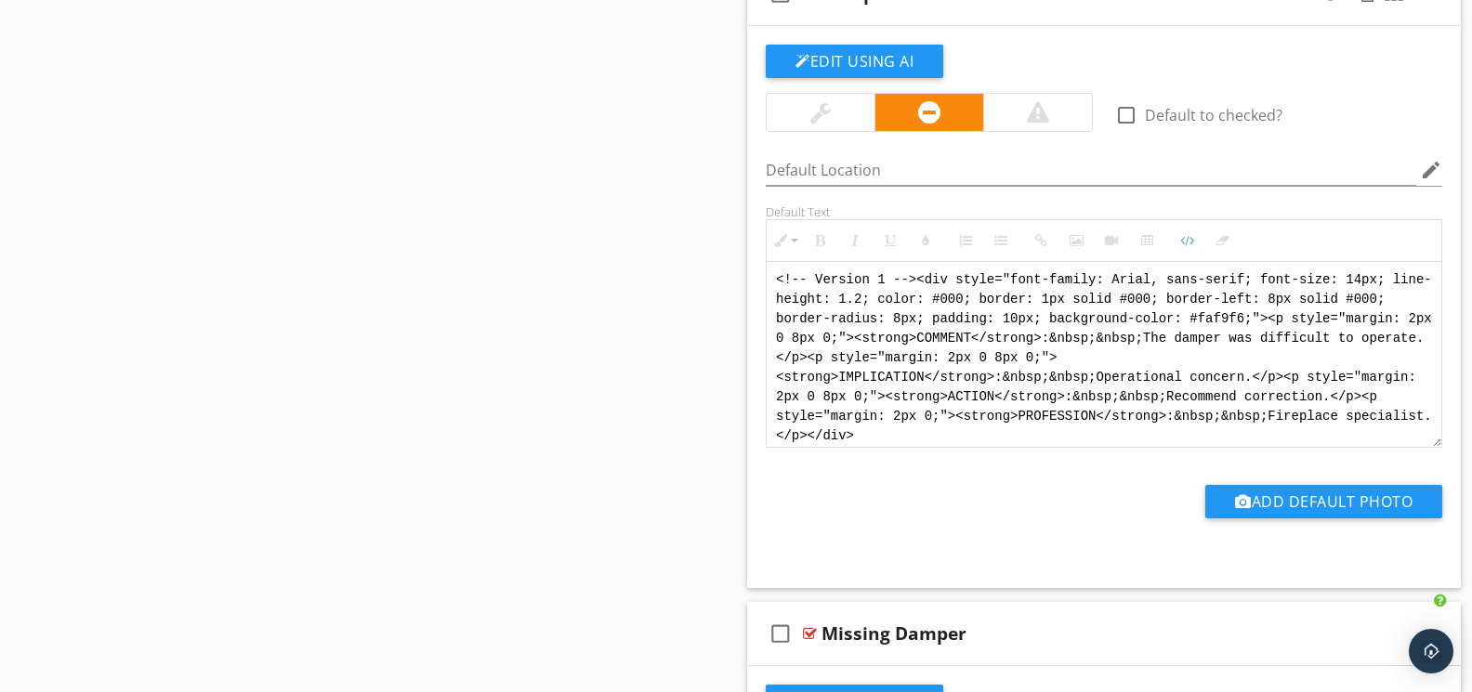
click at [818, 295] on textarea "<!-- Version 1 --><div style="font-family: Arial, sans-serif; font-size: 14px; …" at bounding box center [1103, 354] width 675 height 186
type textarea "<!-- [PERSON_NAME] Version 1 --><div style="font-family: Arial, sans-serif; fon…"
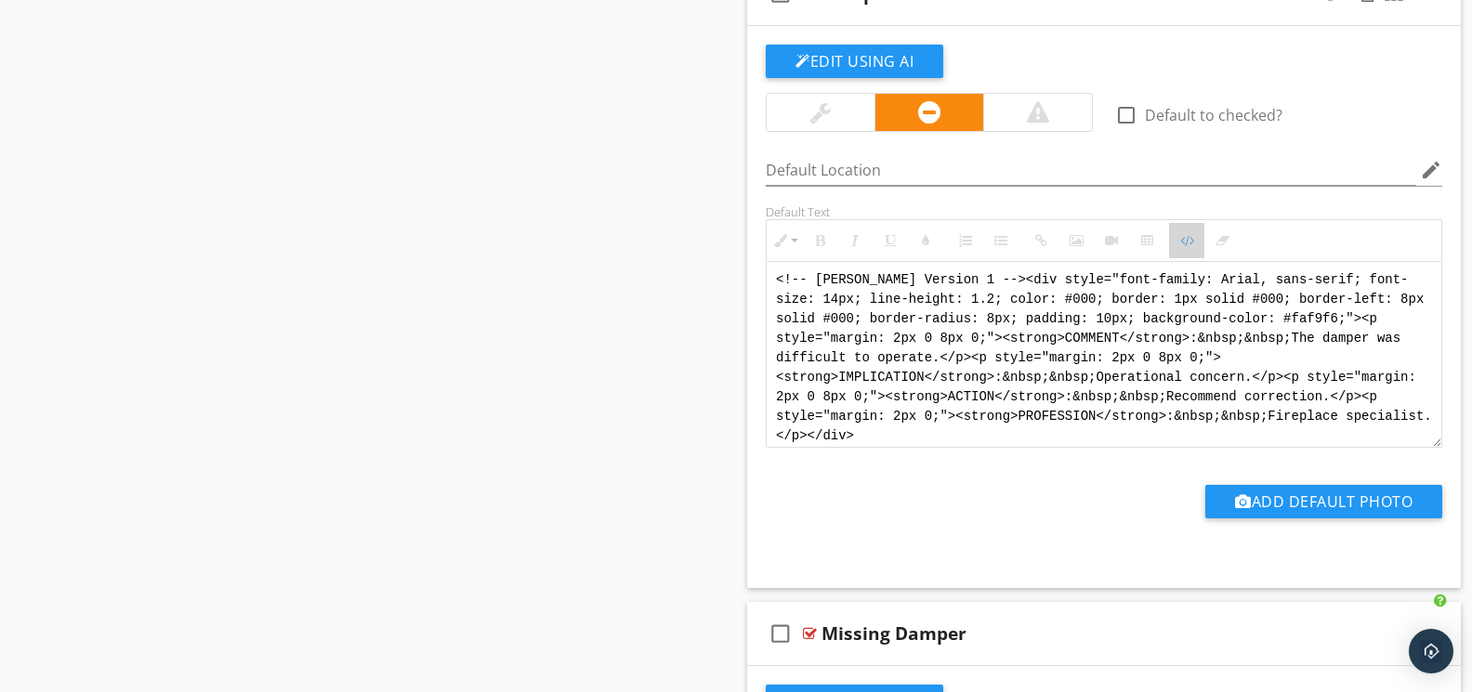
drag, startPoint x: 1187, startPoint y: 257, endPoint x: 1176, endPoint y: 261, distance: 11.8
click at [1187, 247] on icon "button" at bounding box center [1186, 240] width 13 height 13
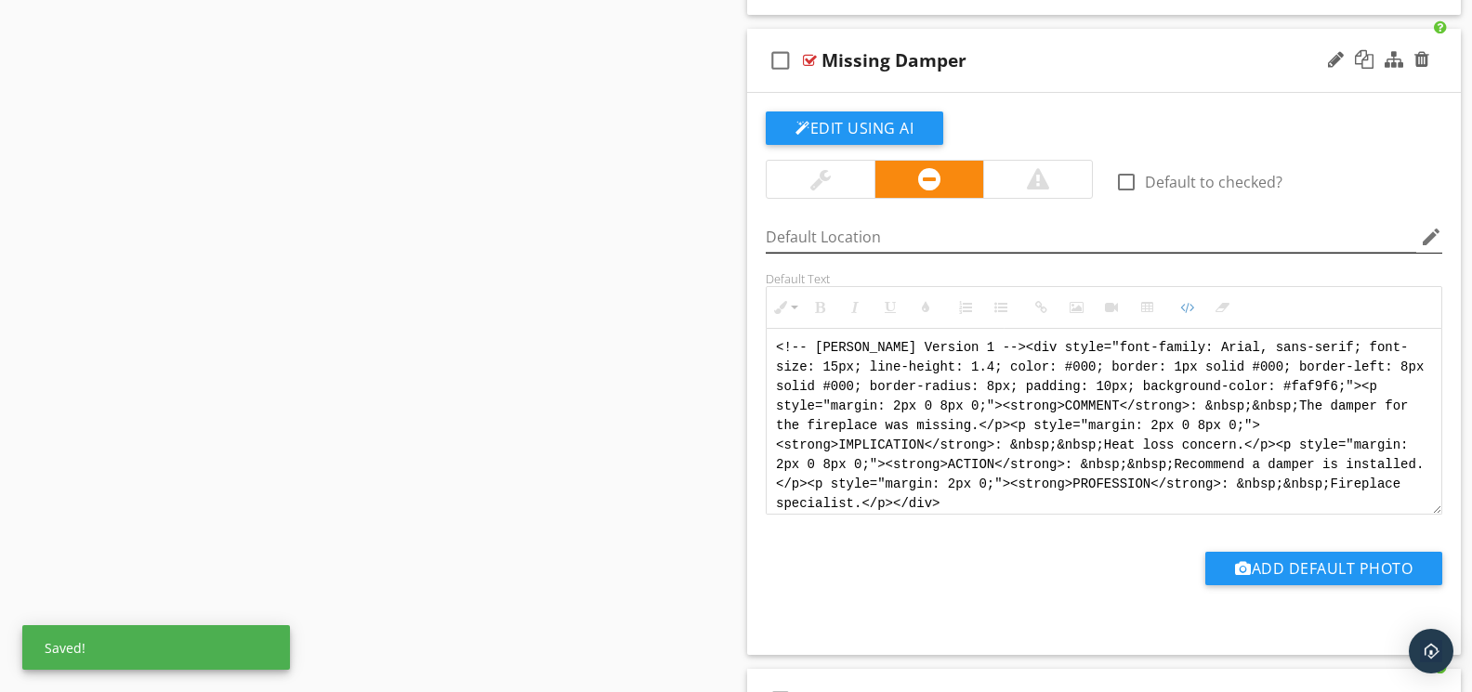
scroll to position [12224, 0]
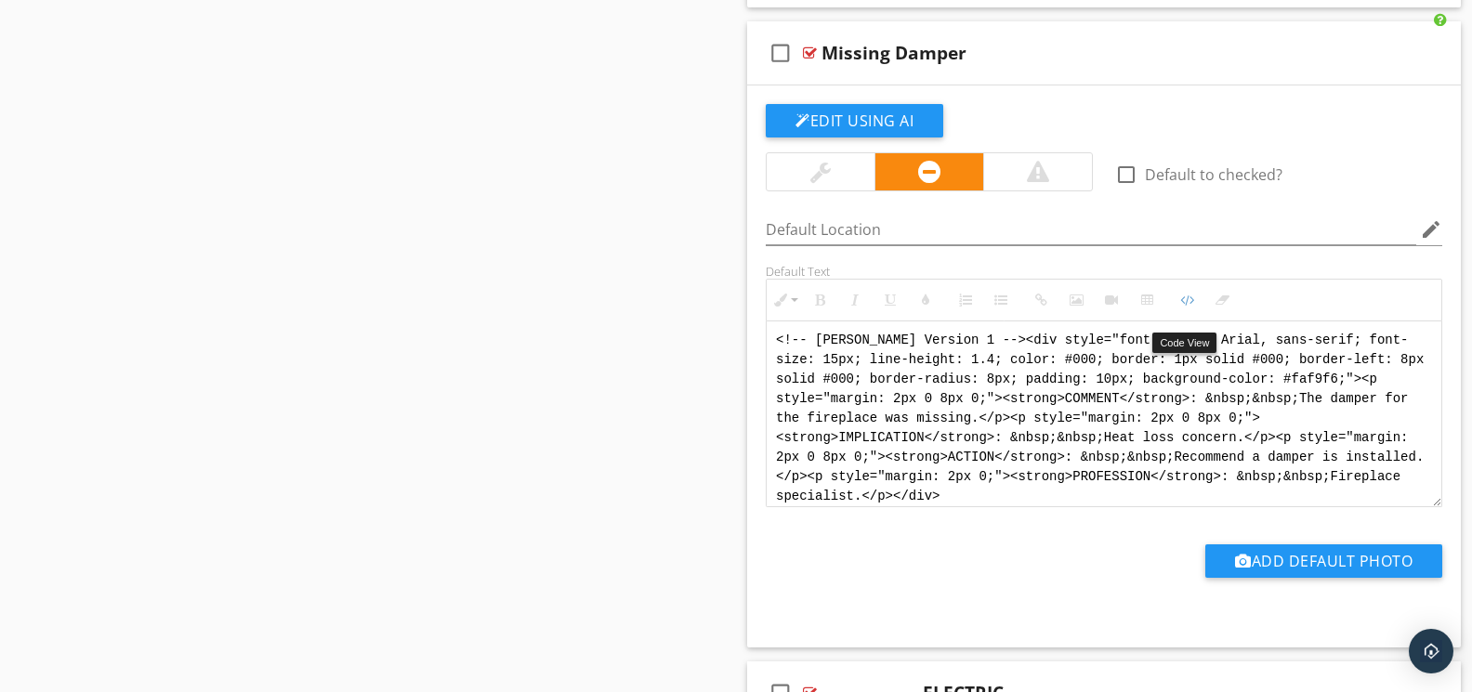
drag, startPoint x: 1193, startPoint y: 310, endPoint x: 1139, endPoint y: 341, distance: 62.0
click at [1193, 307] on icon "button" at bounding box center [1186, 300] width 13 height 13
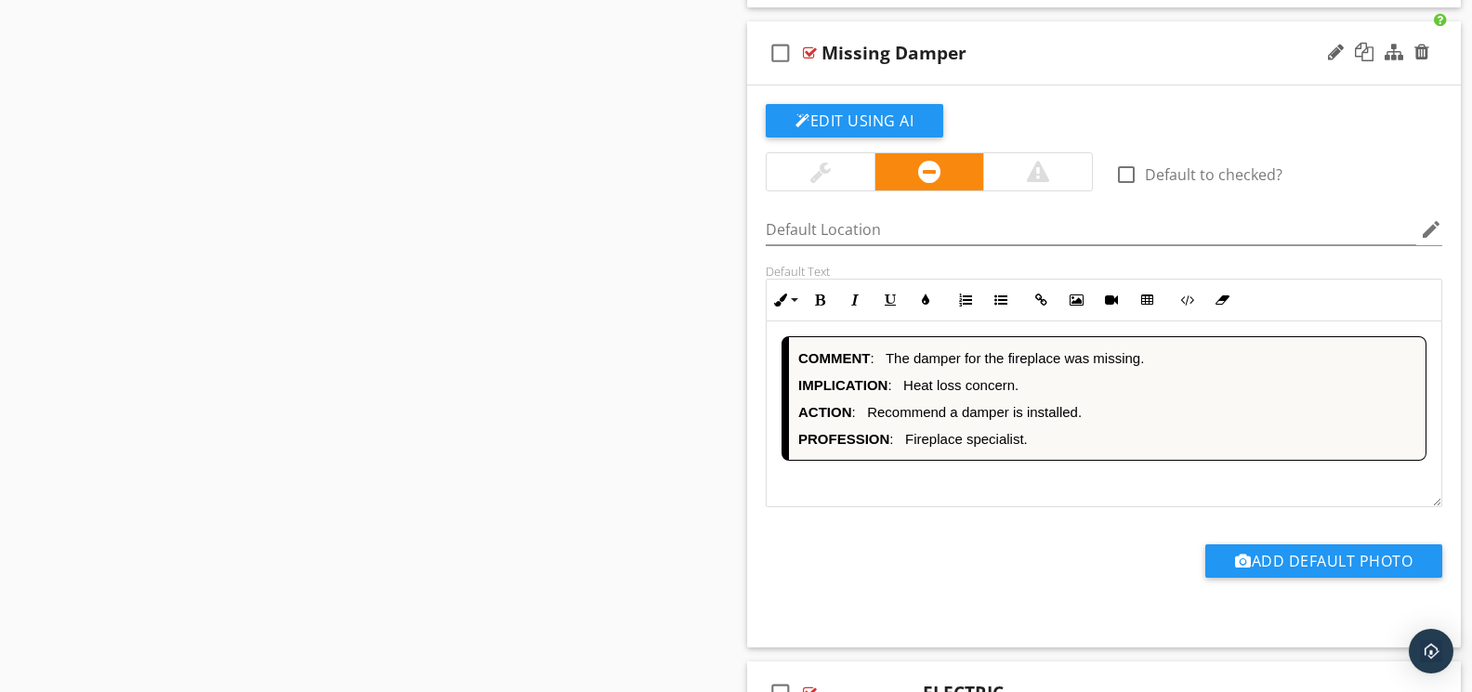
scroll to position [0, 0]
click at [1182, 307] on icon "button" at bounding box center [1186, 300] width 13 height 13
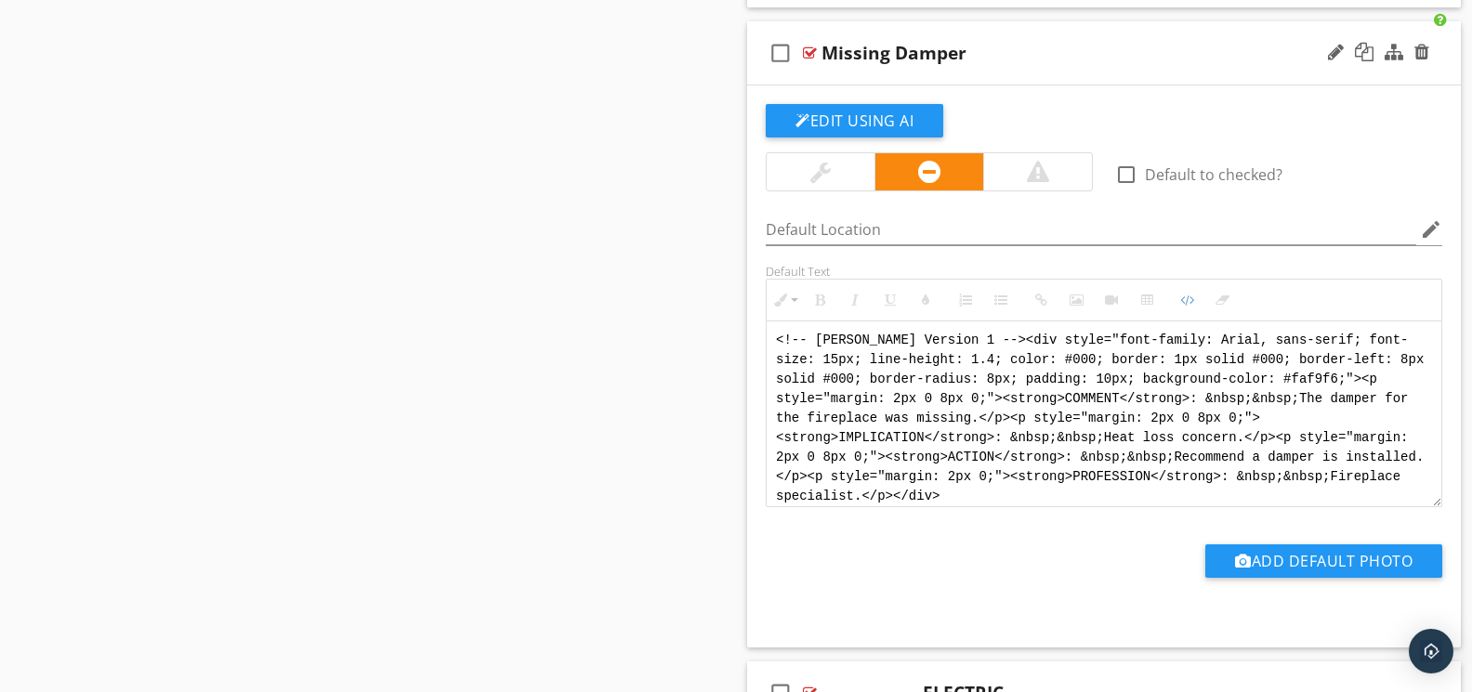
scroll to position [12223, 0]
click at [990, 500] on textarea "<!-- [PERSON_NAME] Version 1 --><div style="font-family: Arial, sans-serif; fon…" at bounding box center [1103, 415] width 675 height 186
drag, startPoint x: 1004, startPoint y: 511, endPoint x: 719, endPoint y: 346, distance: 329.7
paste textarea "<div style="font-family: Arial, sans-serif; font-size: 14px; line-height: 1.2; …"
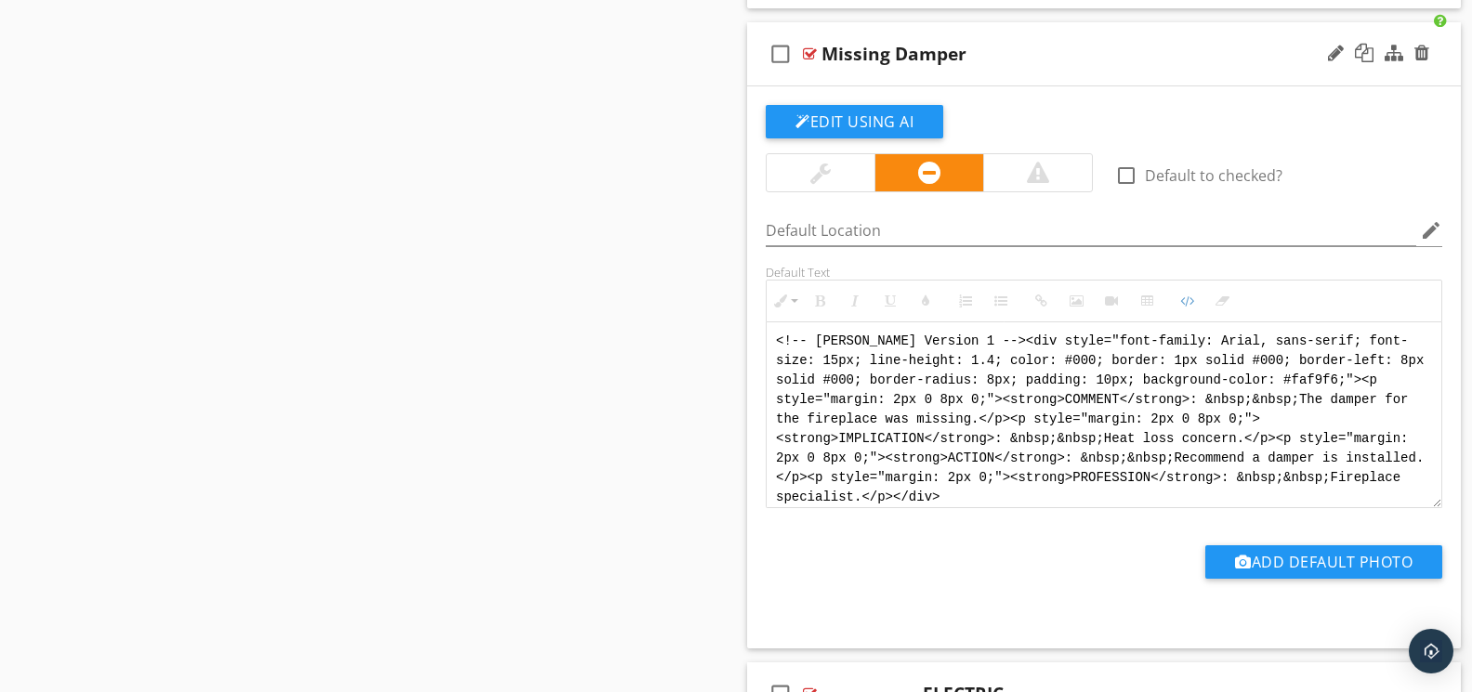
type textarea "<!-- [PERSON_NAME] Version 1 --> <div style="font-family: Arial, sans-serif; fo…"
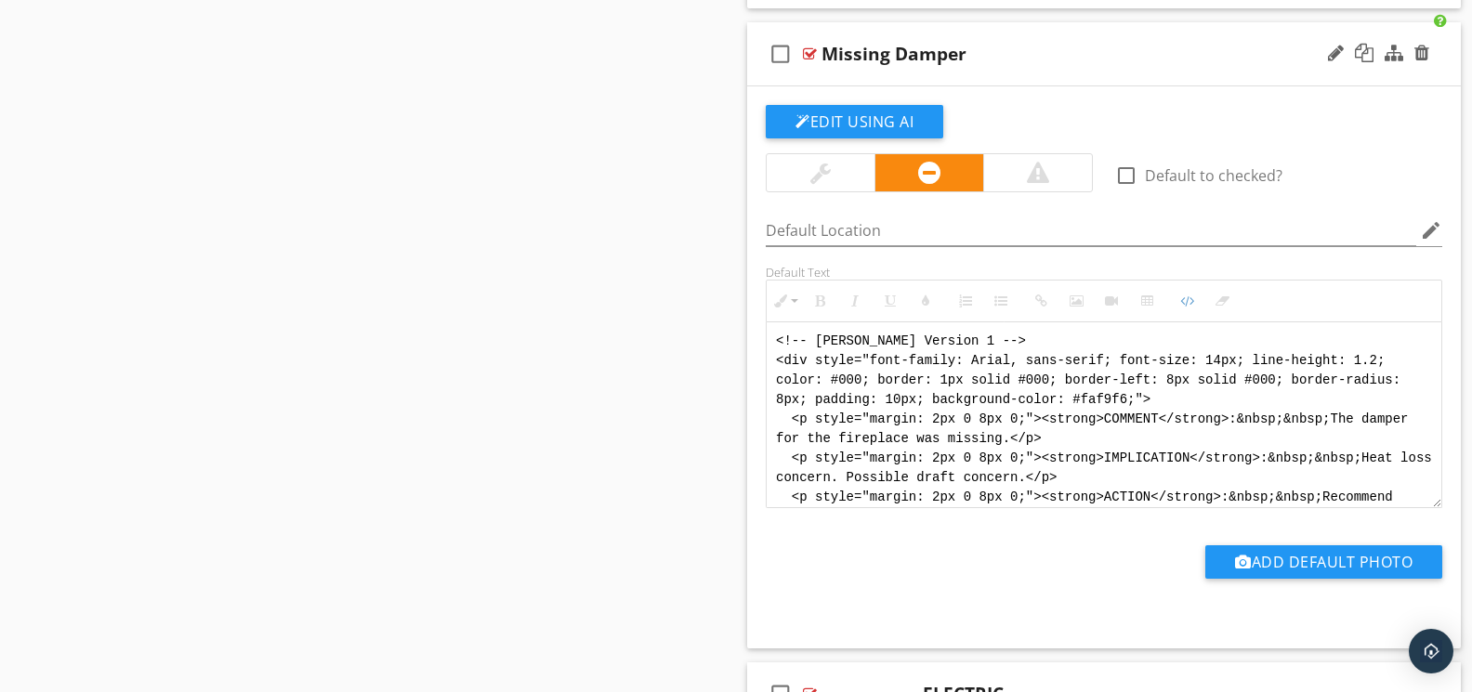
scroll to position [93, 0]
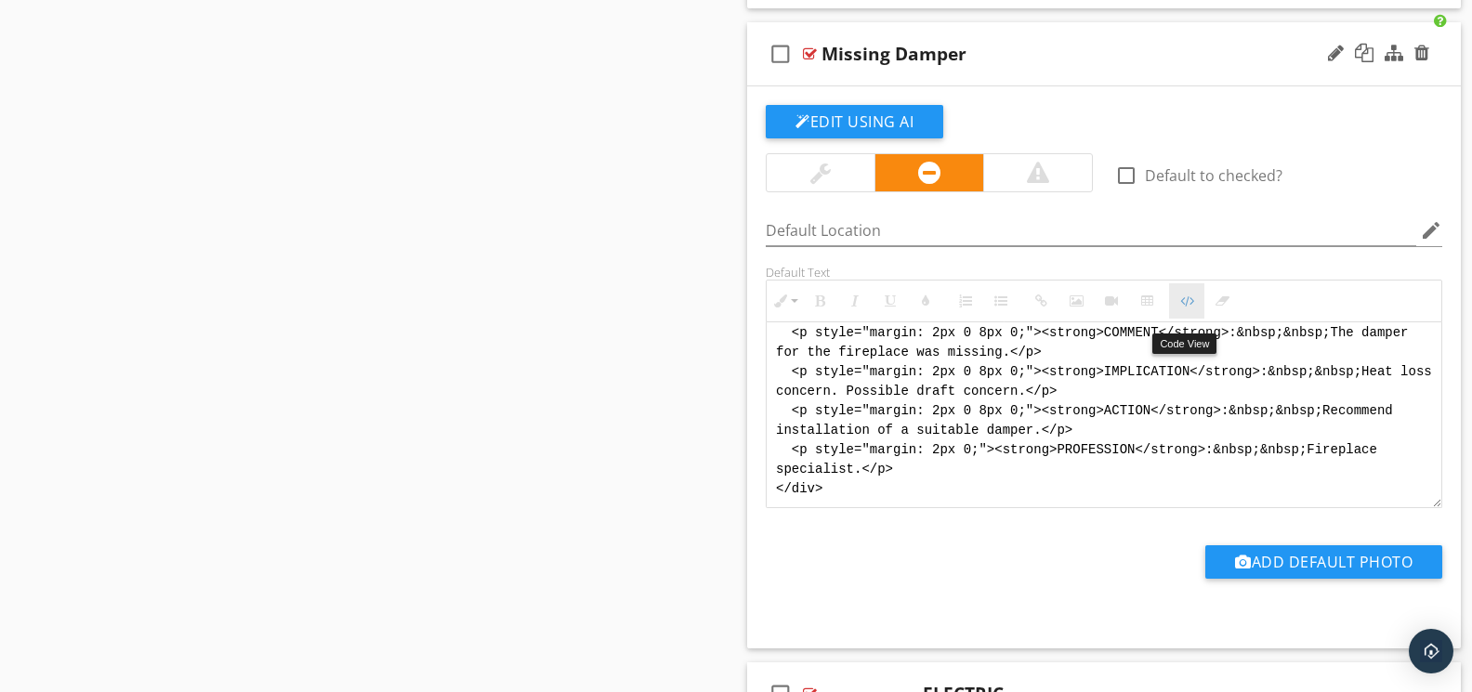
click at [1183, 308] on icon "button" at bounding box center [1186, 301] width 13 height 13
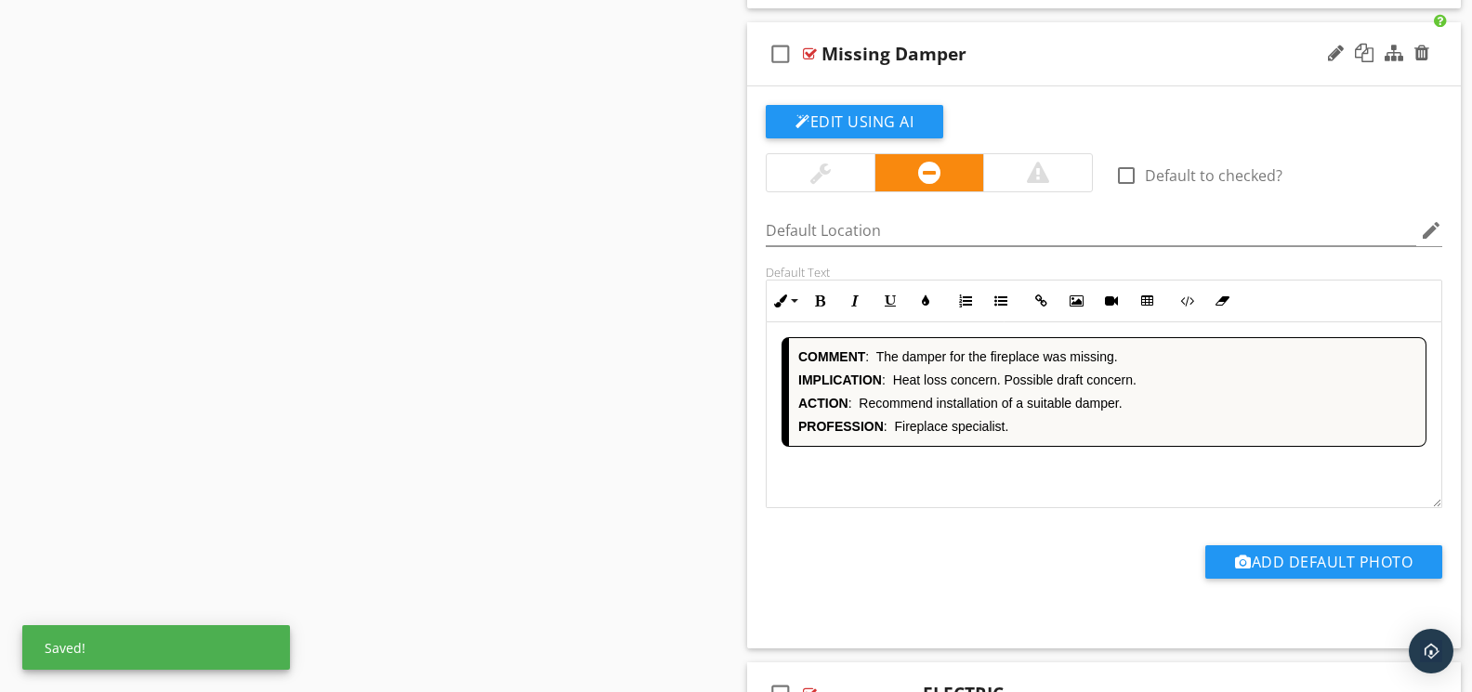
click at [1085, 491] on div "COMMENT : The damper for the fireplace was missing. IMPLICATION : Heat loss con…" at bounding box center [1103, 415] width 675 height 186
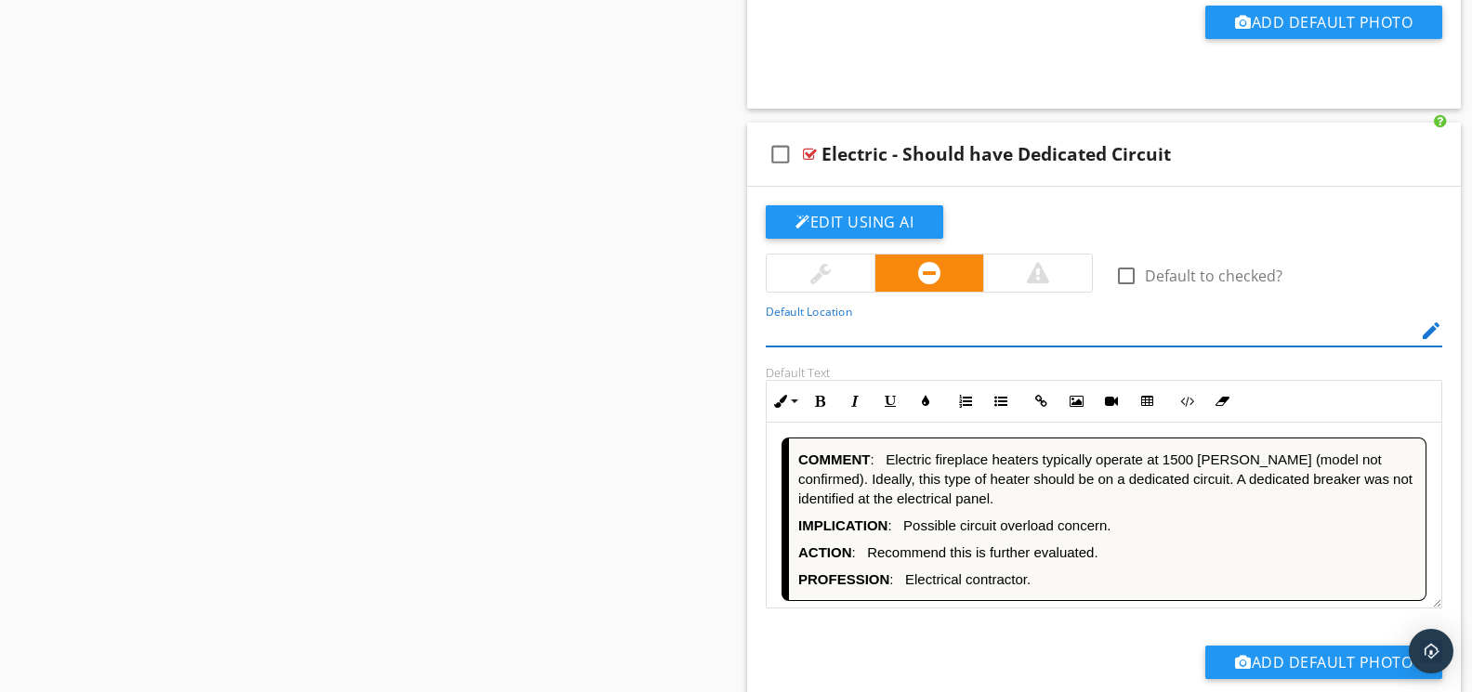
scroll to position [1, 0]
click at [1184, 419] on button "Code View" at bounding box center [1186, 401] width 35 height 35
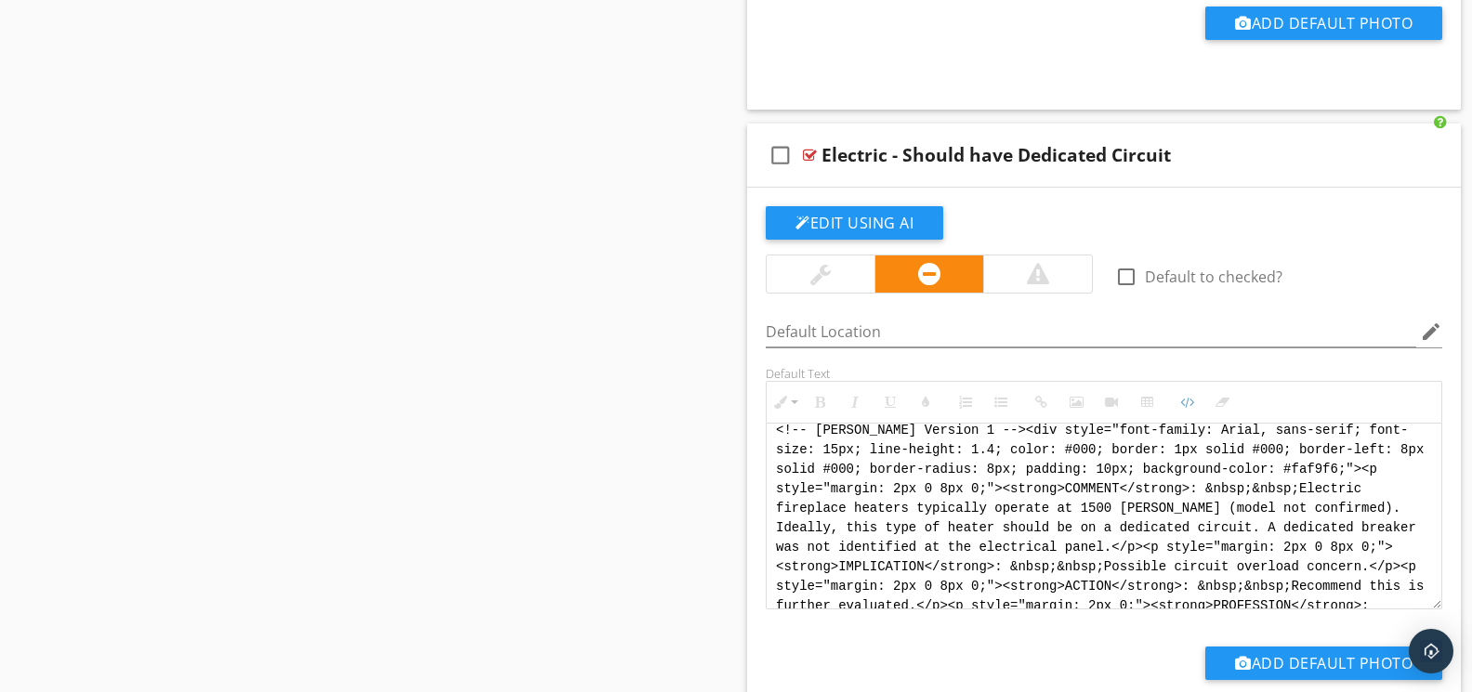
scroll to position [0, 0]
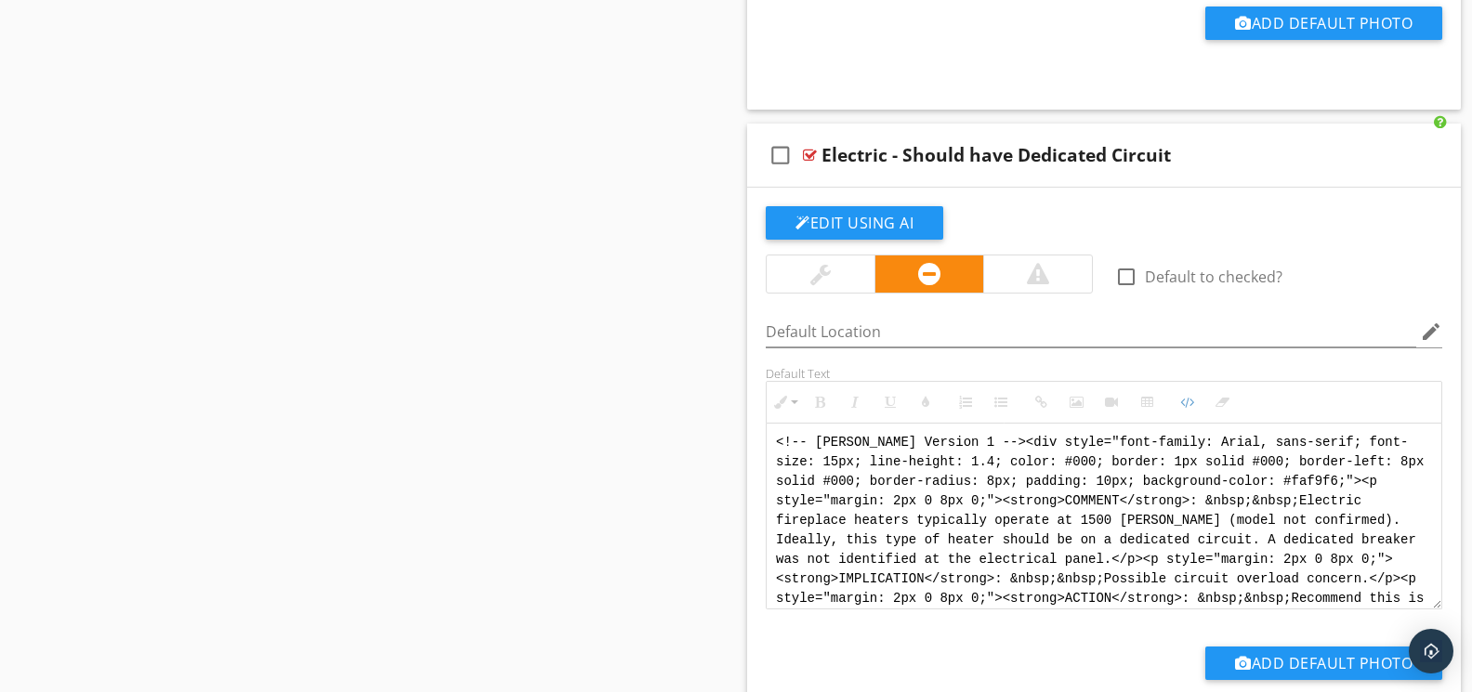
drag, startPoint x: 1060, startPoint y: 611, endPoint x: 618, endPoint y: 414, distance: 484.1
paste textarea "<div style="font-family: Arial, sans-serif; font-size: 14px; line-height: 1.2; …"
type textarea "<!-- [PERSON_NAME] Version 1 --> <div style="font-family: Arial, sans-serif; fo…"
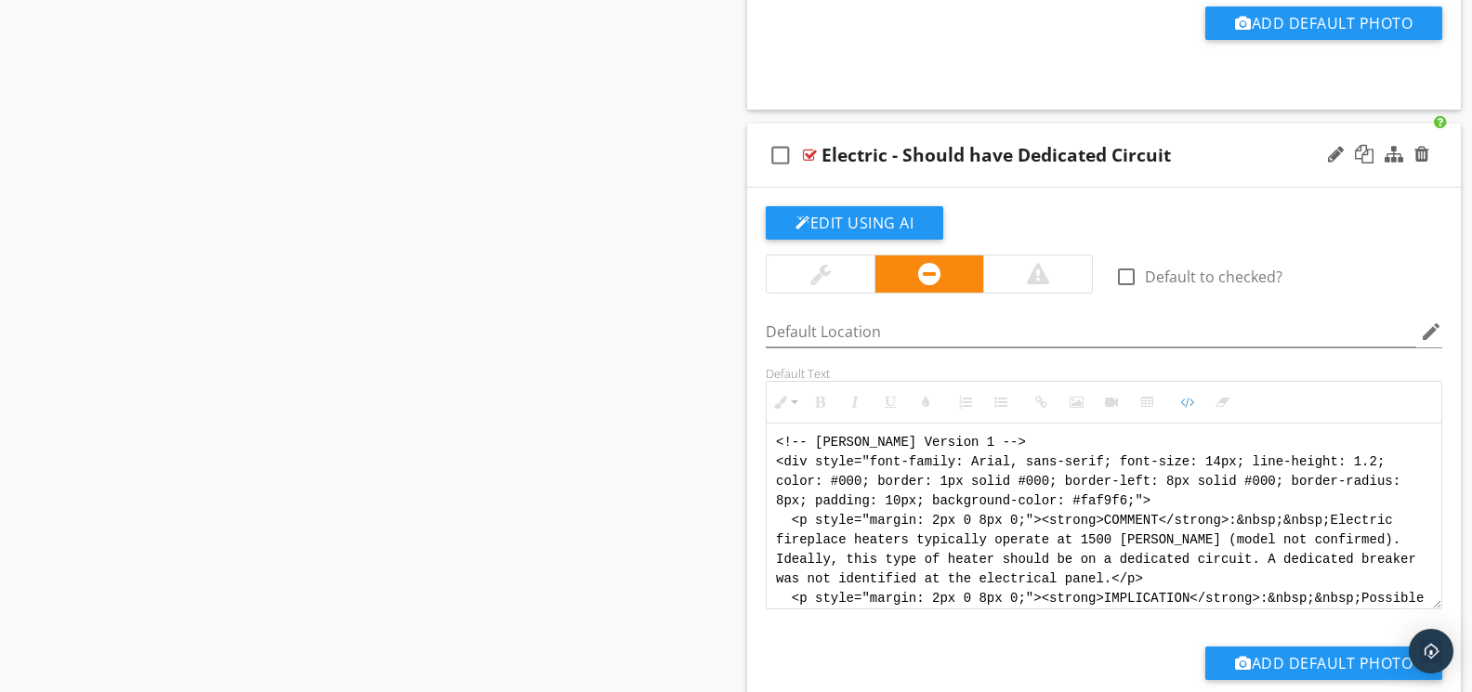
scroll to position [130, 0]
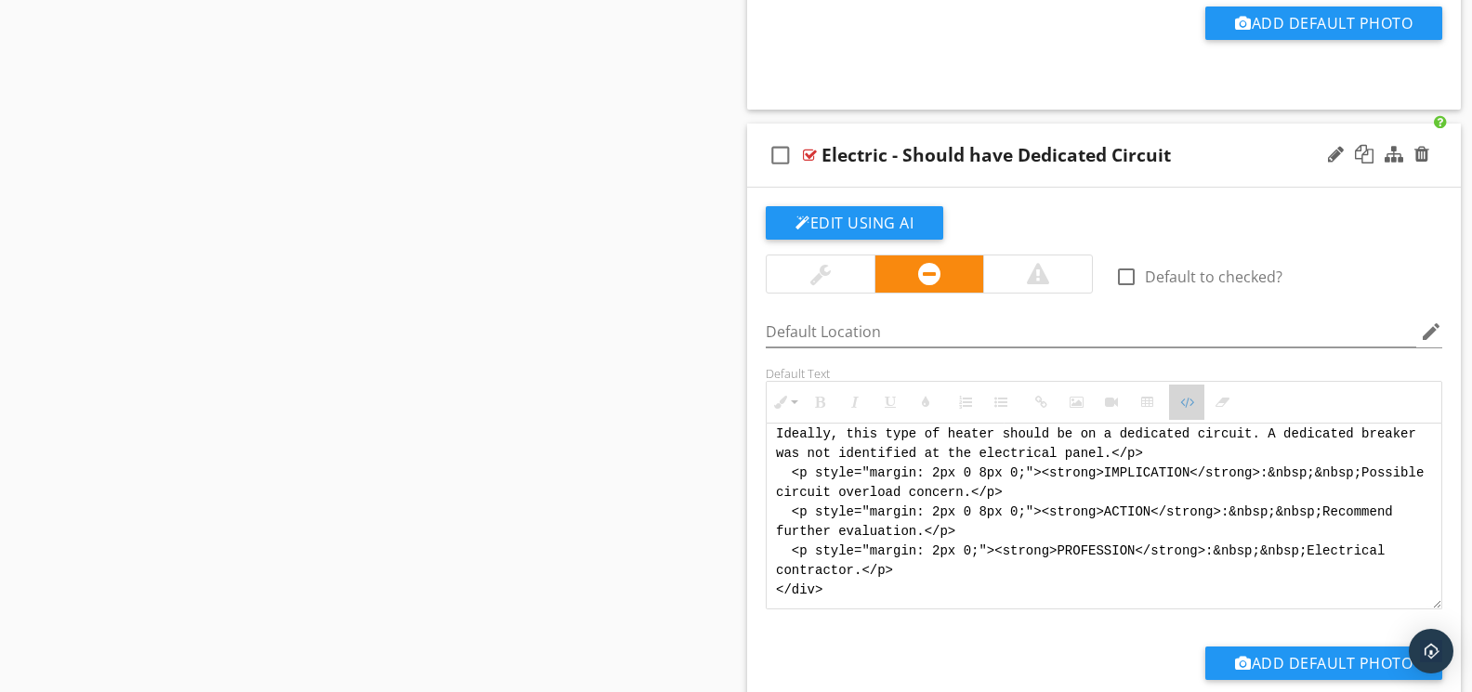
click at [1180, 409] on icon "button" at bounding box center [1186, 402] width 13 height 13
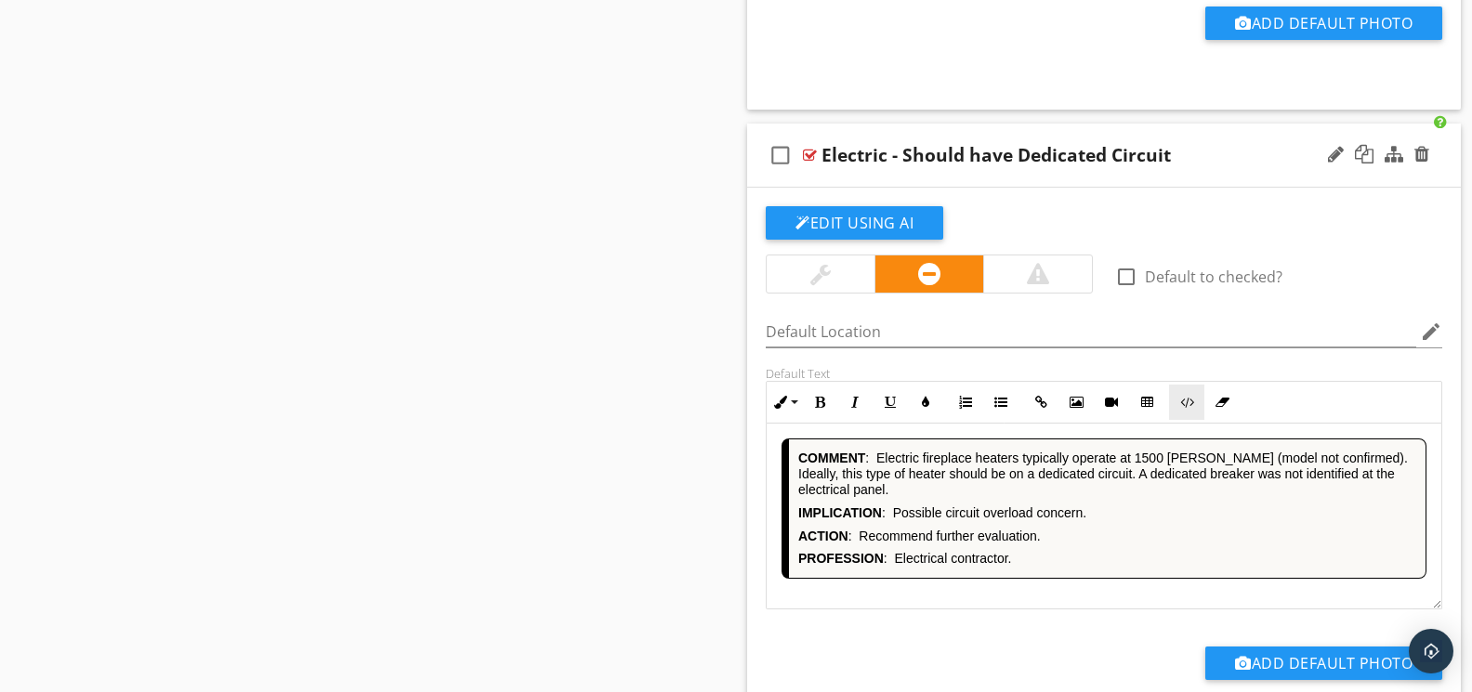
scroll to position [14045, 0]
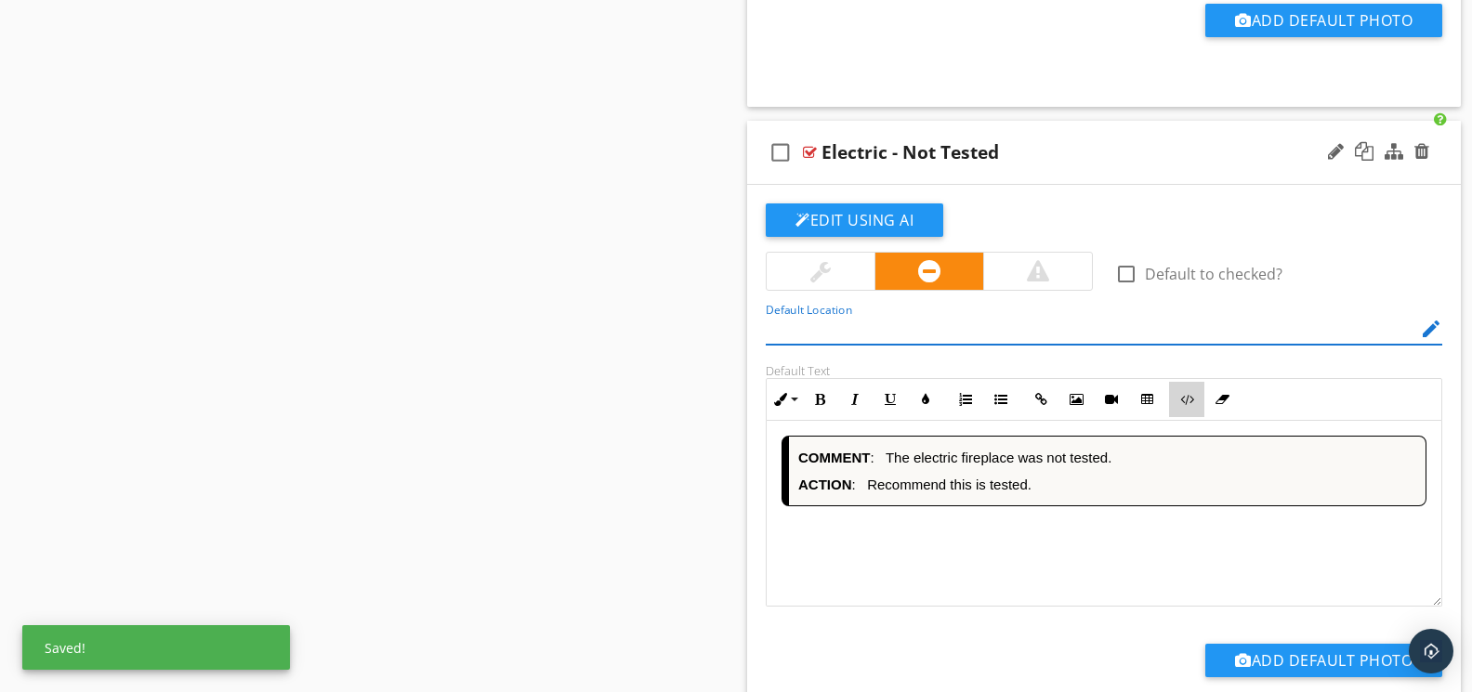
click at [1185, 406] on icon "button" at bounding box center [1186, 399] width 13 height 13
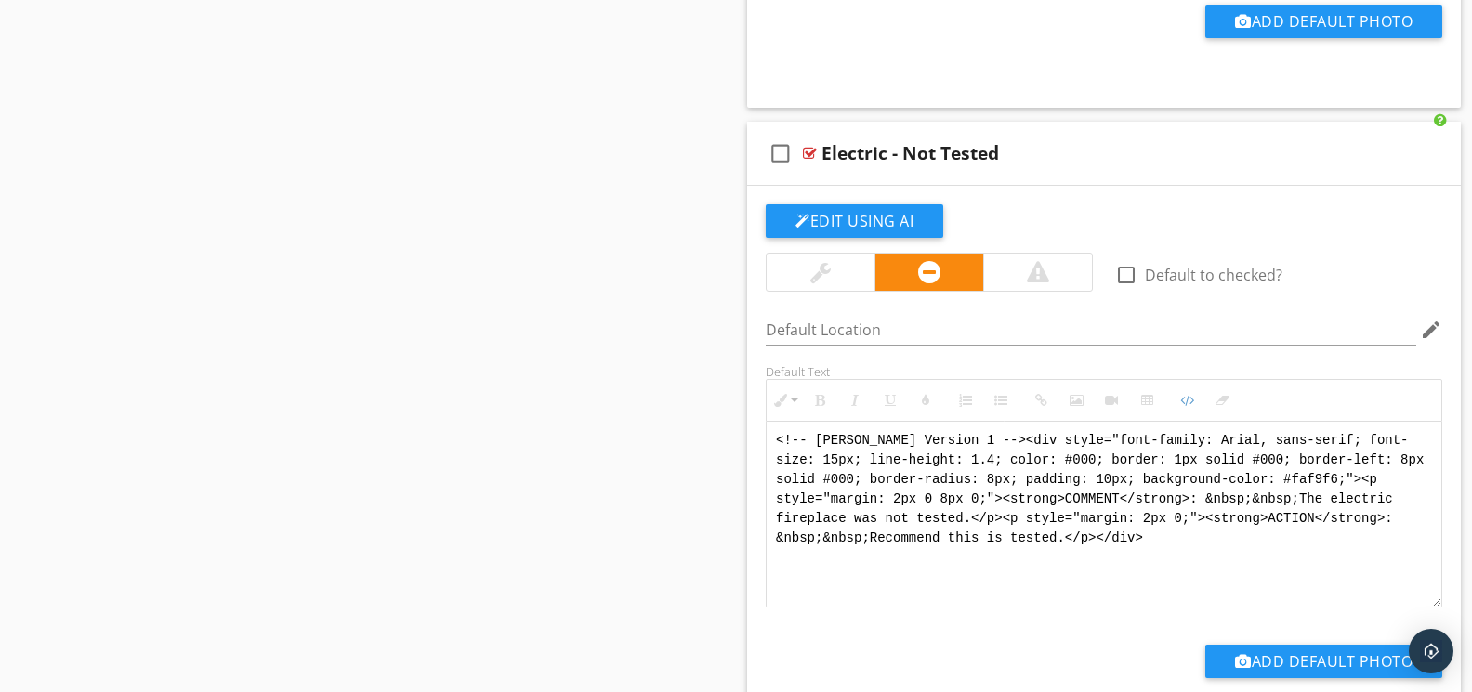
drag, startPoint x: 1056, startPoint y: 563, endPoint x: 688, endPoint y: 414, distance: 397.7
paste textarea "<div style="font-family: Arial, sans-serif; font-size: 14px; line-height: 1.2; …"
type textarea "<!-- [PERSON_NAME] Version 1 --> <div style="font-family: Arial, sans-serif; fo…"
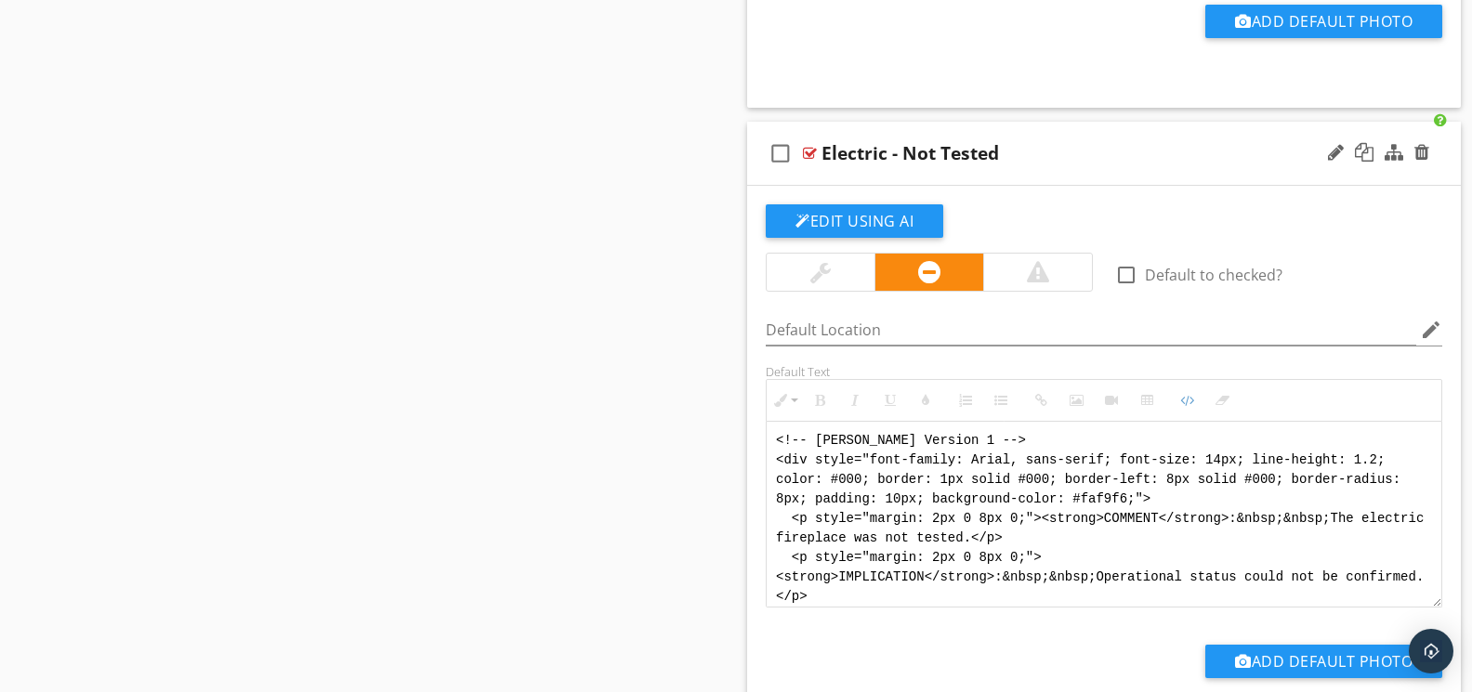
scroll to position [111, 0]
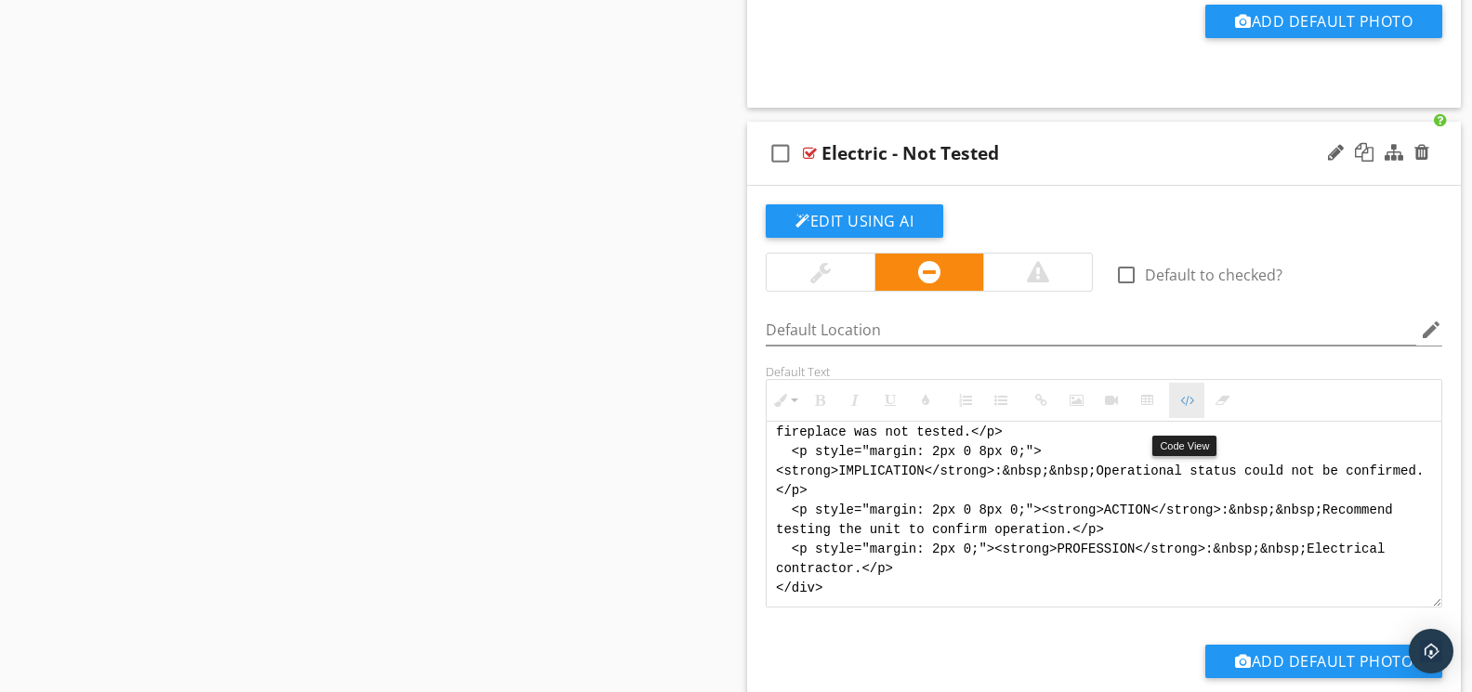
click at [1184, 407] on icon "button" at bounding box center [1186, 400] width 13 height 13
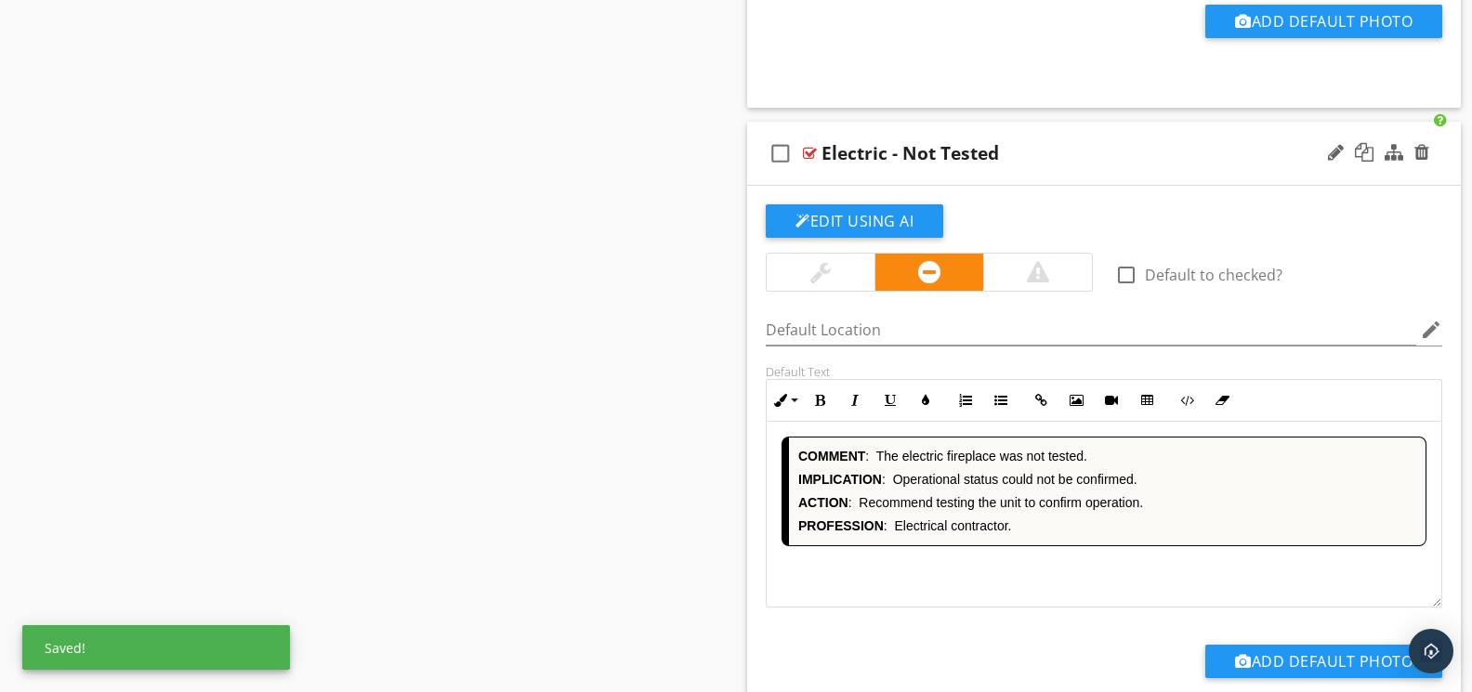
scroll to position [14685, 0]
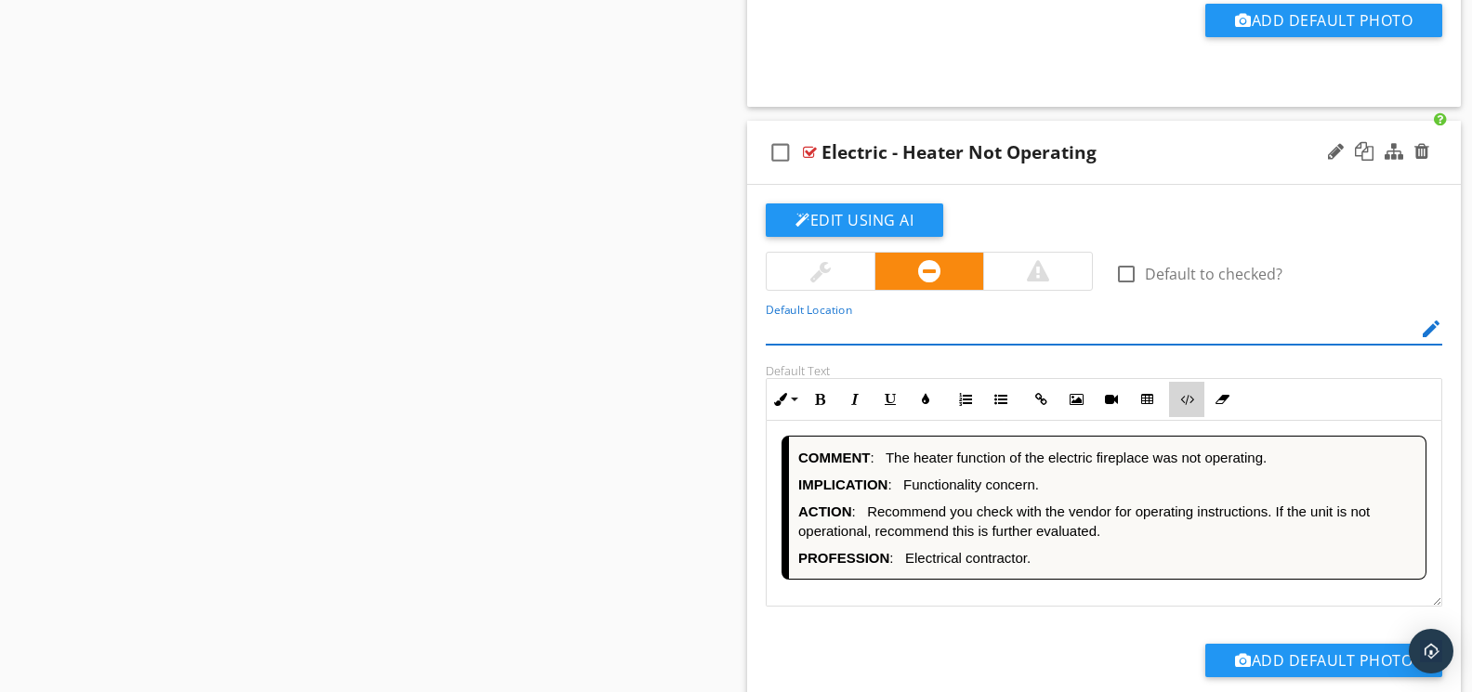
click at [1184, 417] on button "Code View" at bounding box center [1186, 399] width 35 height 35
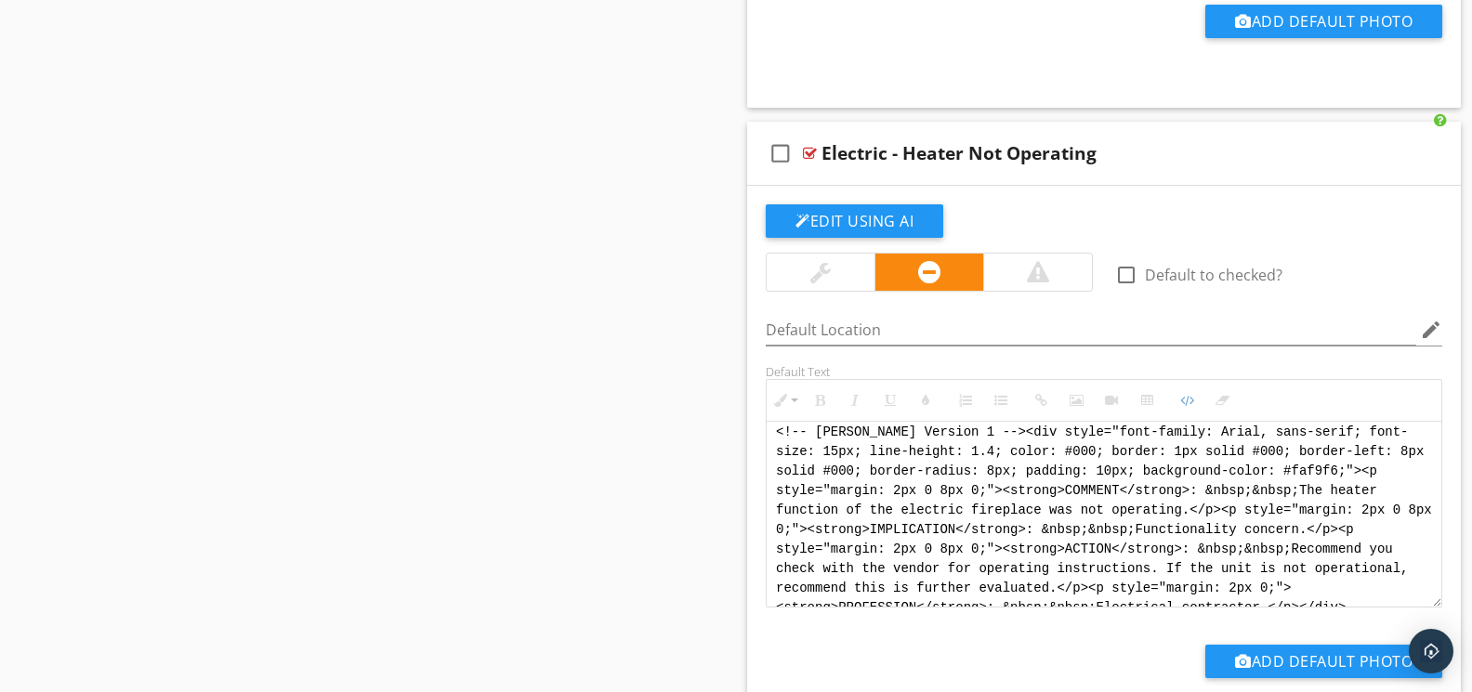
scroll to position [0, 0]
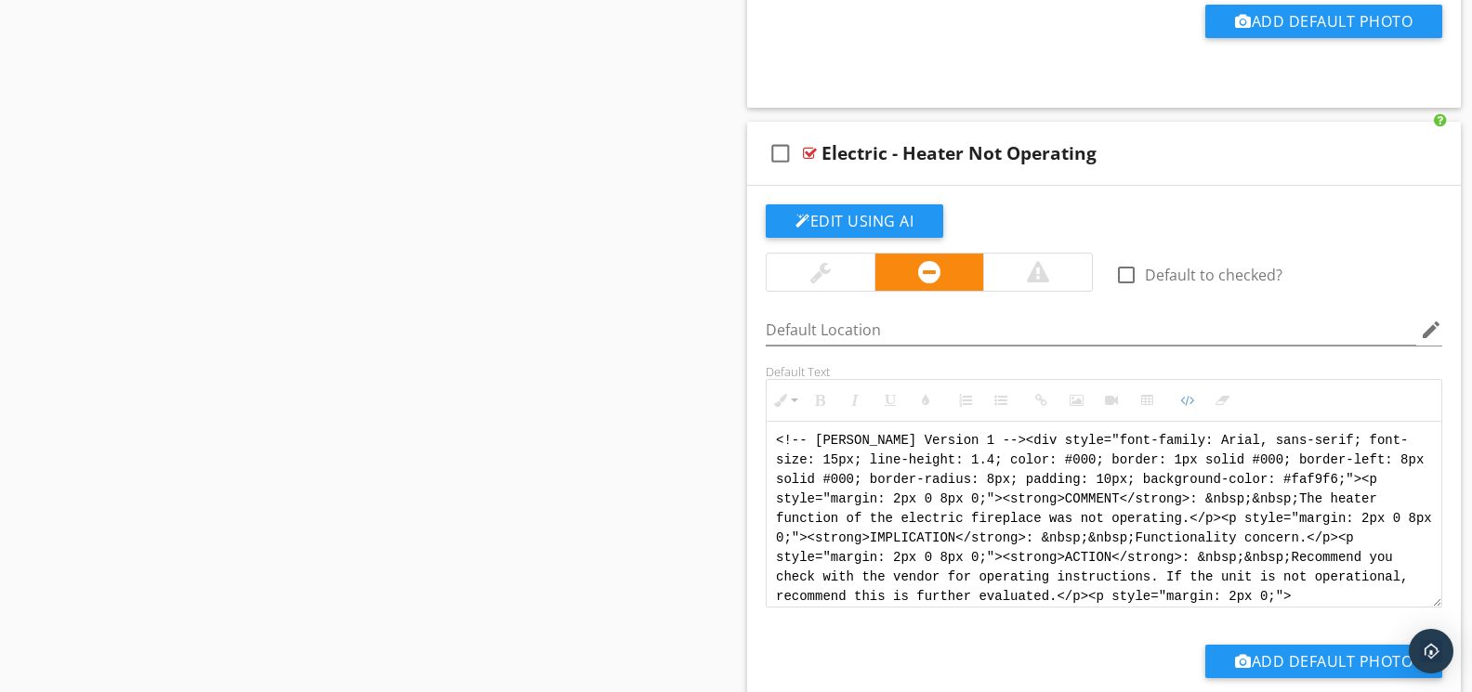
drag, startPoint x: 1304, startPoint y: 612, endPoint x: 722, endPoint y: 426, distance: 611.7
paste textarea "<div style="font-family: Arial, sans-serif; font-size: 14px; line-height: 1.2; …"
type textarea "<!-- [PERSON_NAME] Version 1 --> <div style="font-family: Arial, sans-serif; fo…"
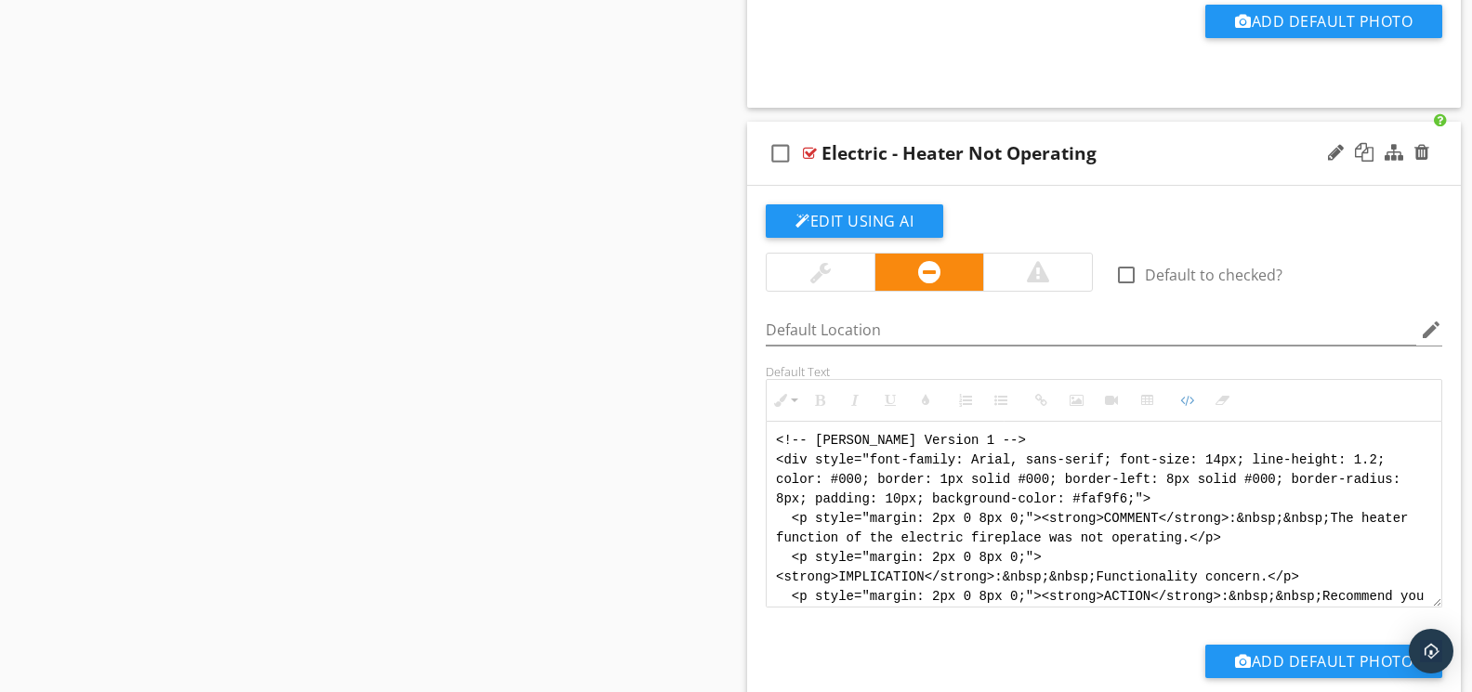
scroll to position [111, 0]
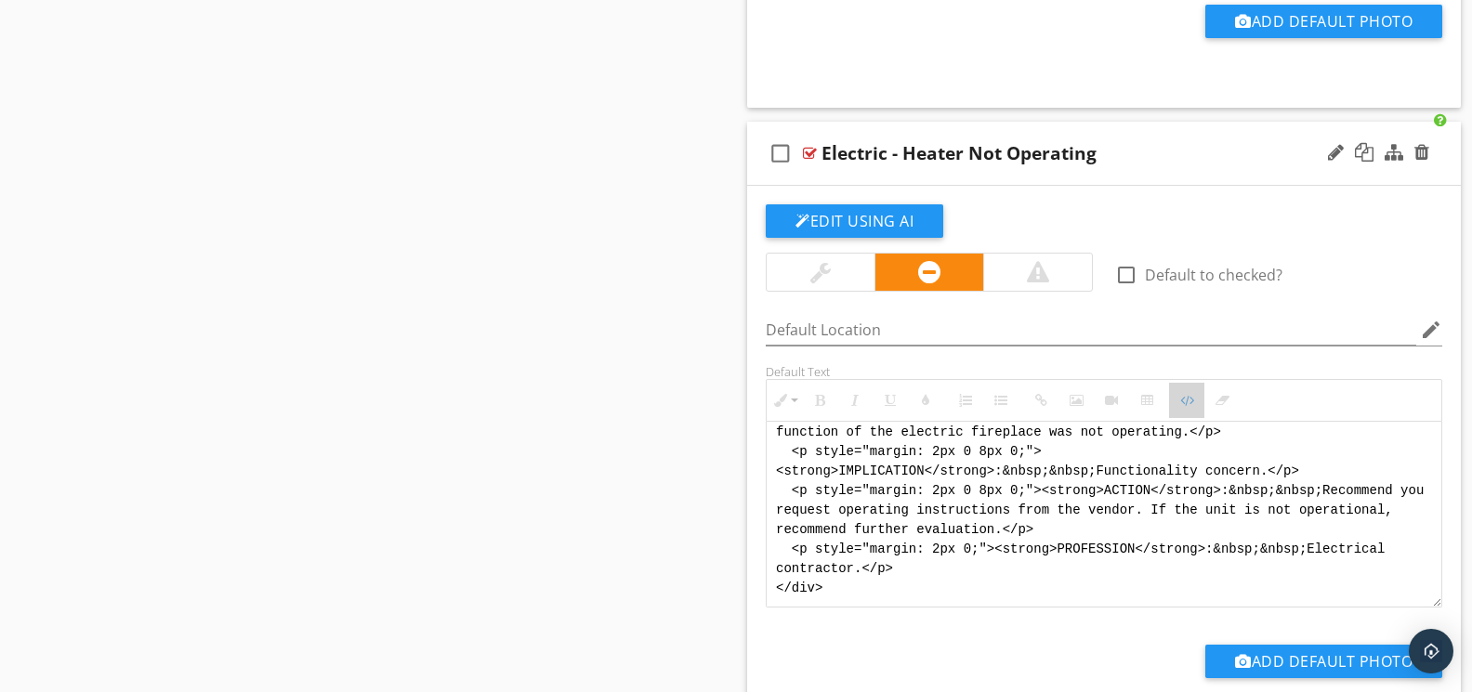
click at [1186, 407] on icon "button" at bounding box center [1186, 400] width 13 height 13
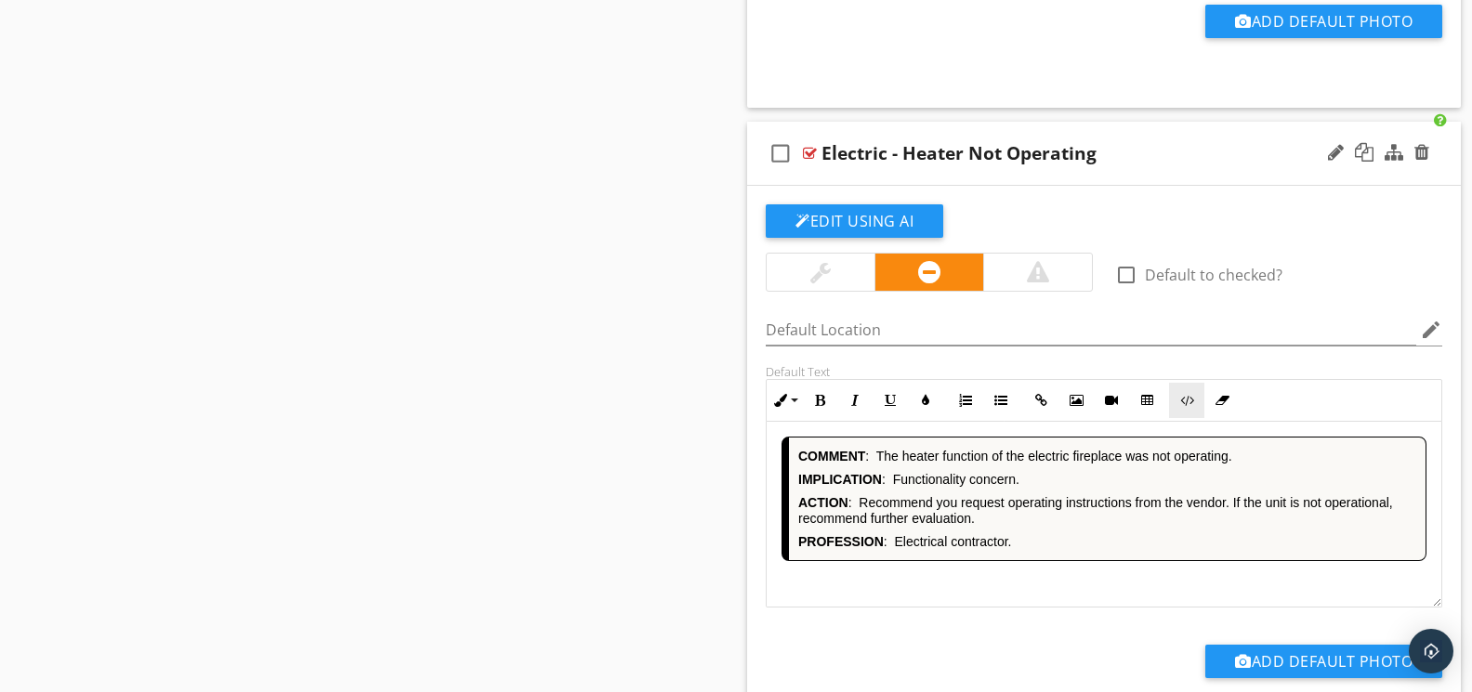
scroll to position [15327, 0]
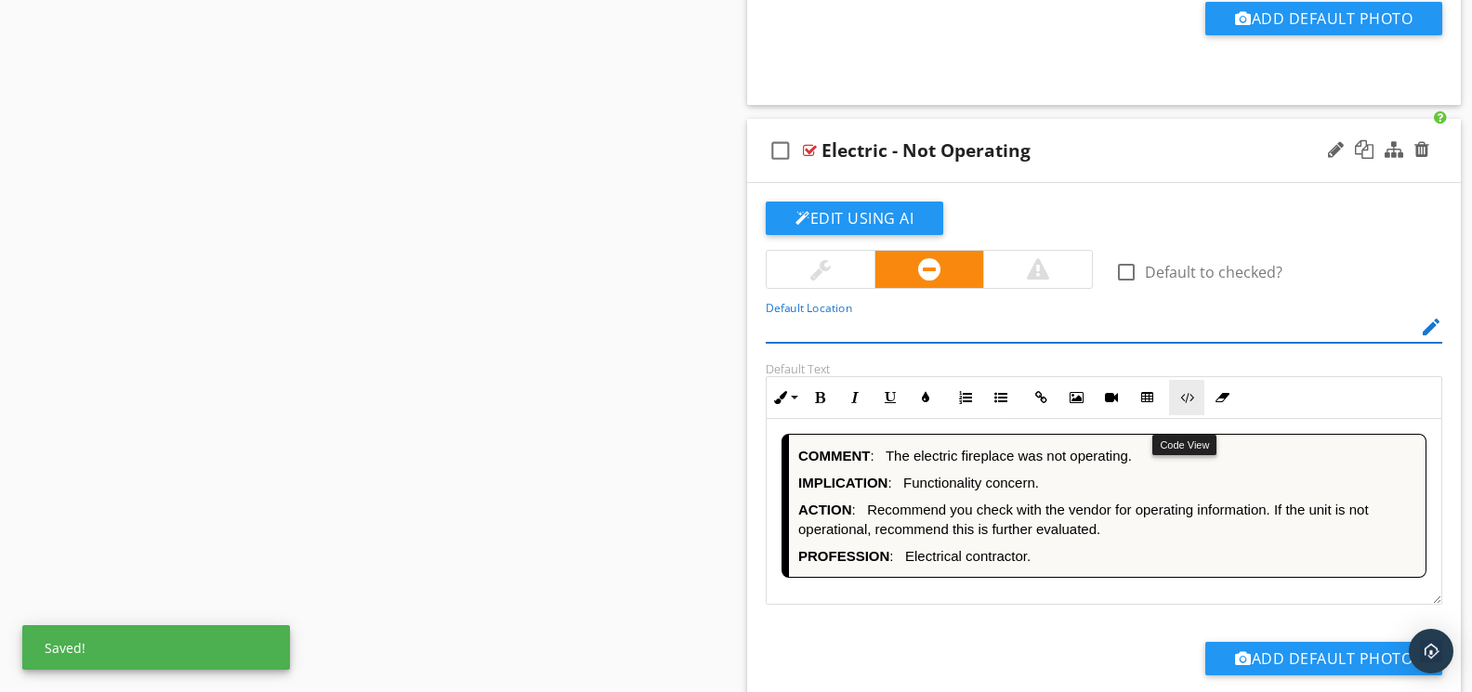
click at [1186, 404] on icon "button" at bounding box center [1186, 397] width 13 height 13
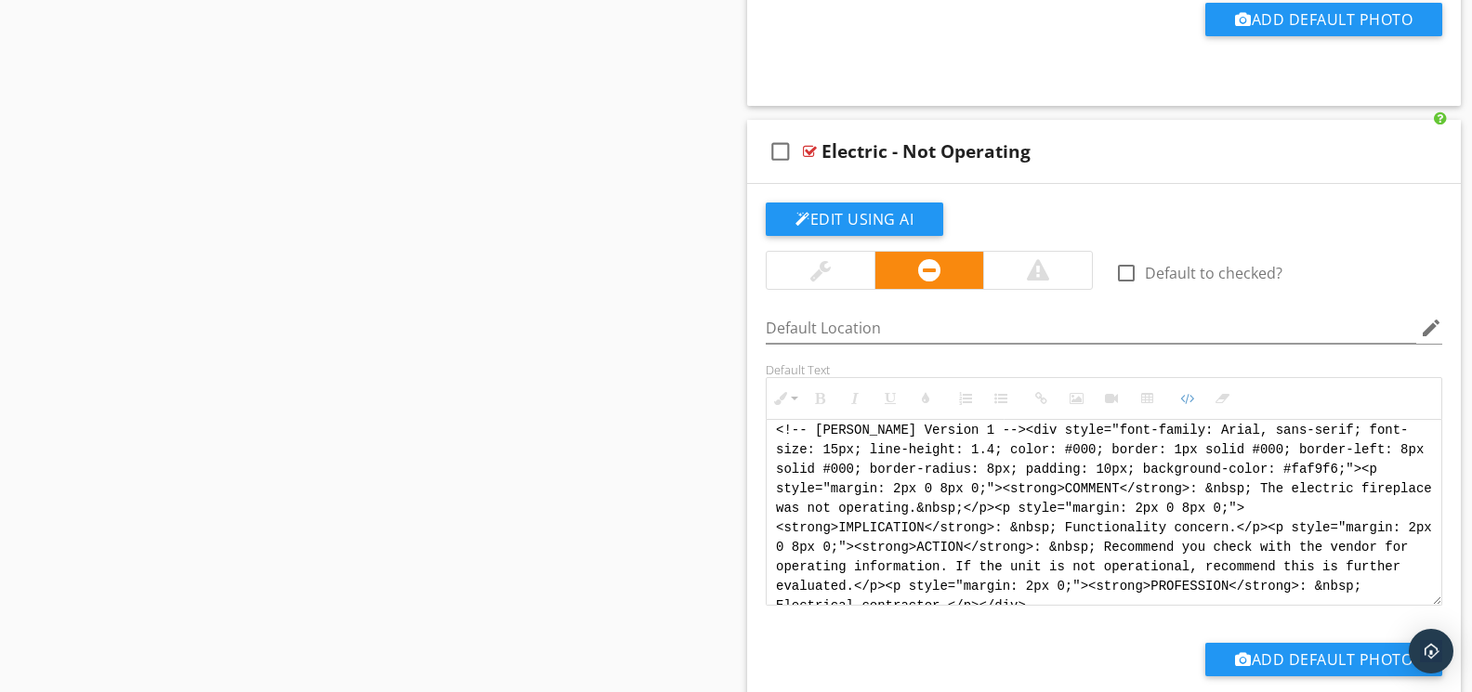
scroll to position [0, 0]
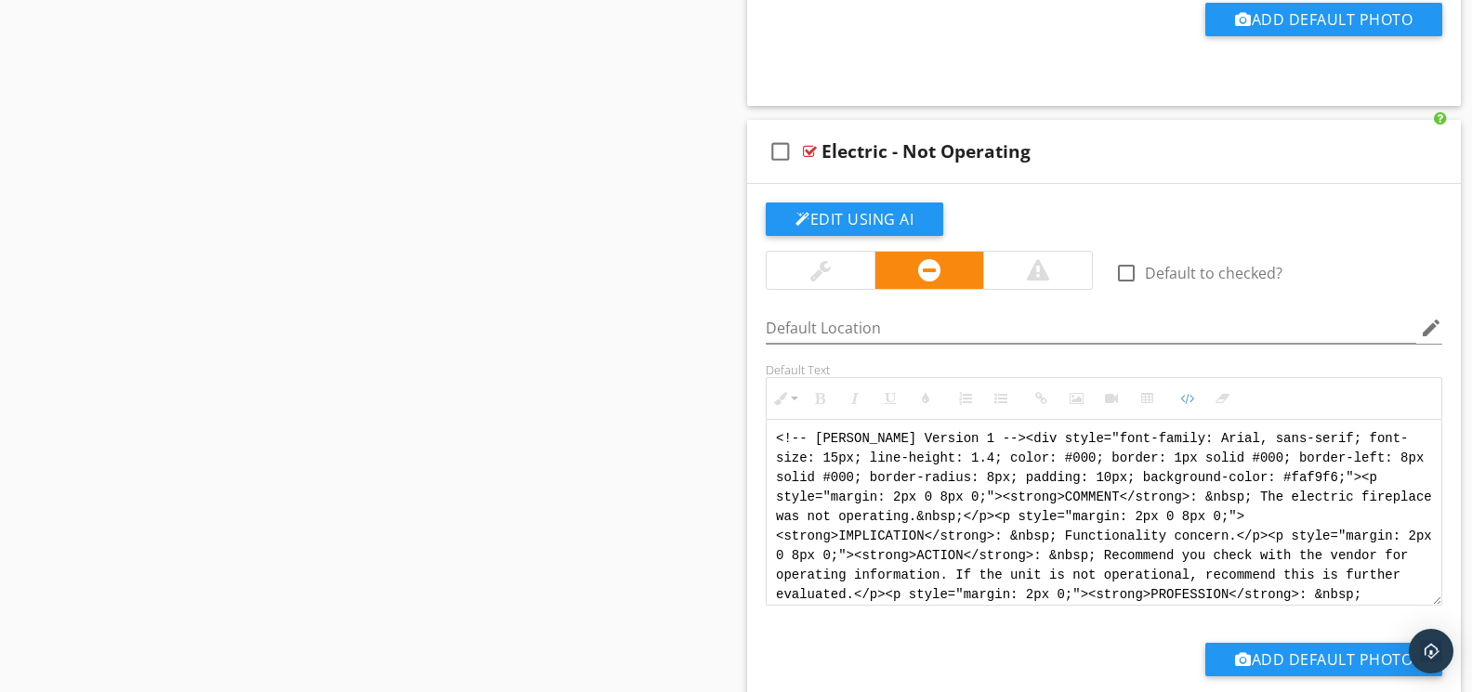
drag, startPoint x: 1039, startPoint y: 618, endPoint x: 710, endPoint y: 417, distance: 385.3
paste textarea "<div style="font-family: Arial, sans-serif; font-size: 14px; line-height: 1.2; …"
type textarea "<!-- [PERSON_NAME] Version 1 --> <div style="font-family: Arial, sans-serif; fo…"
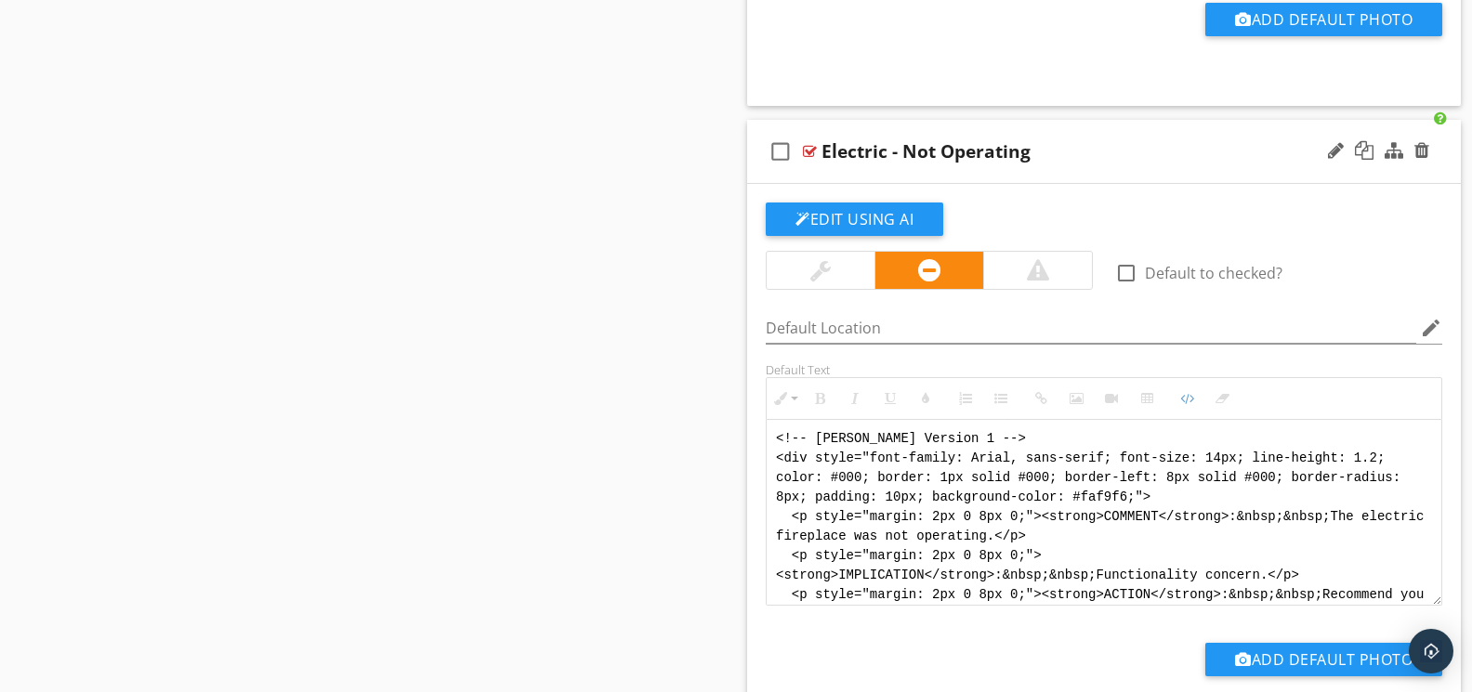
scroll to position [111, 0]
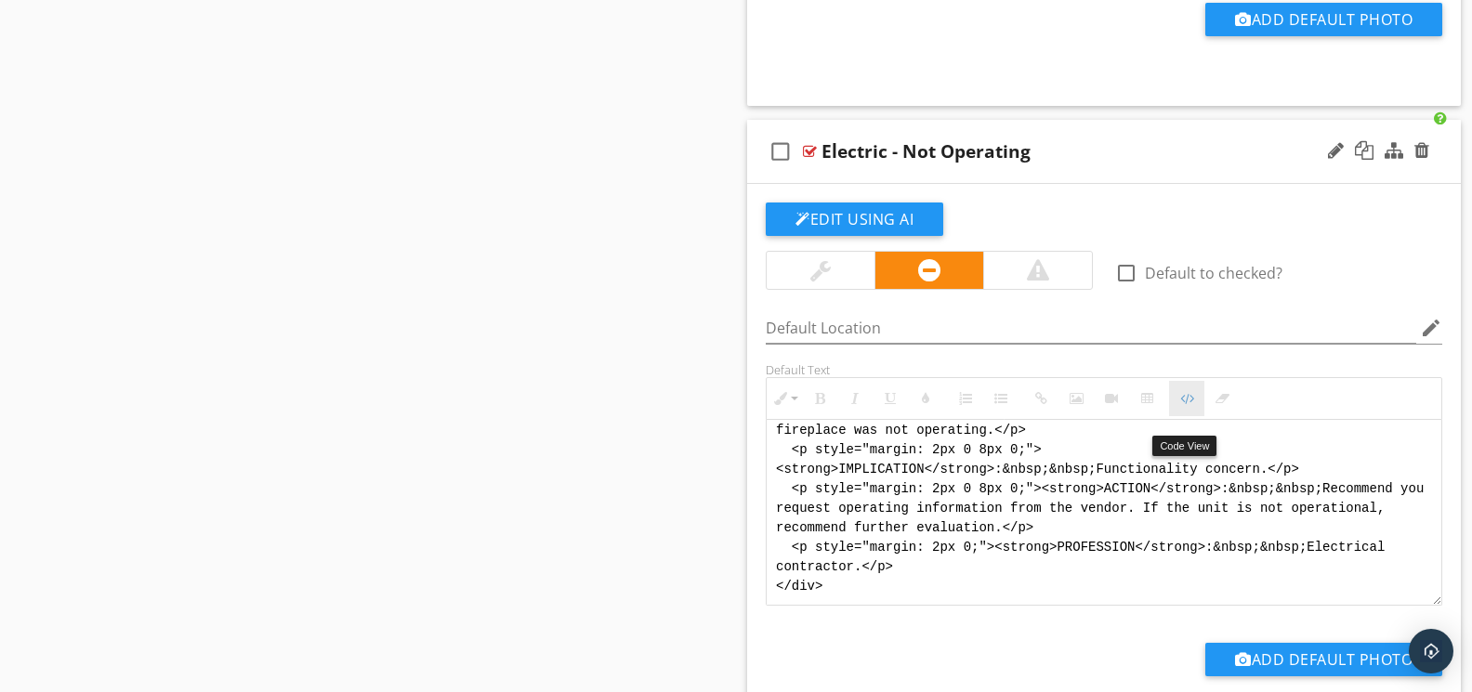
click at [1179, 416] on button "Code View" at bounding box center [1186, 398] width 35 height 35
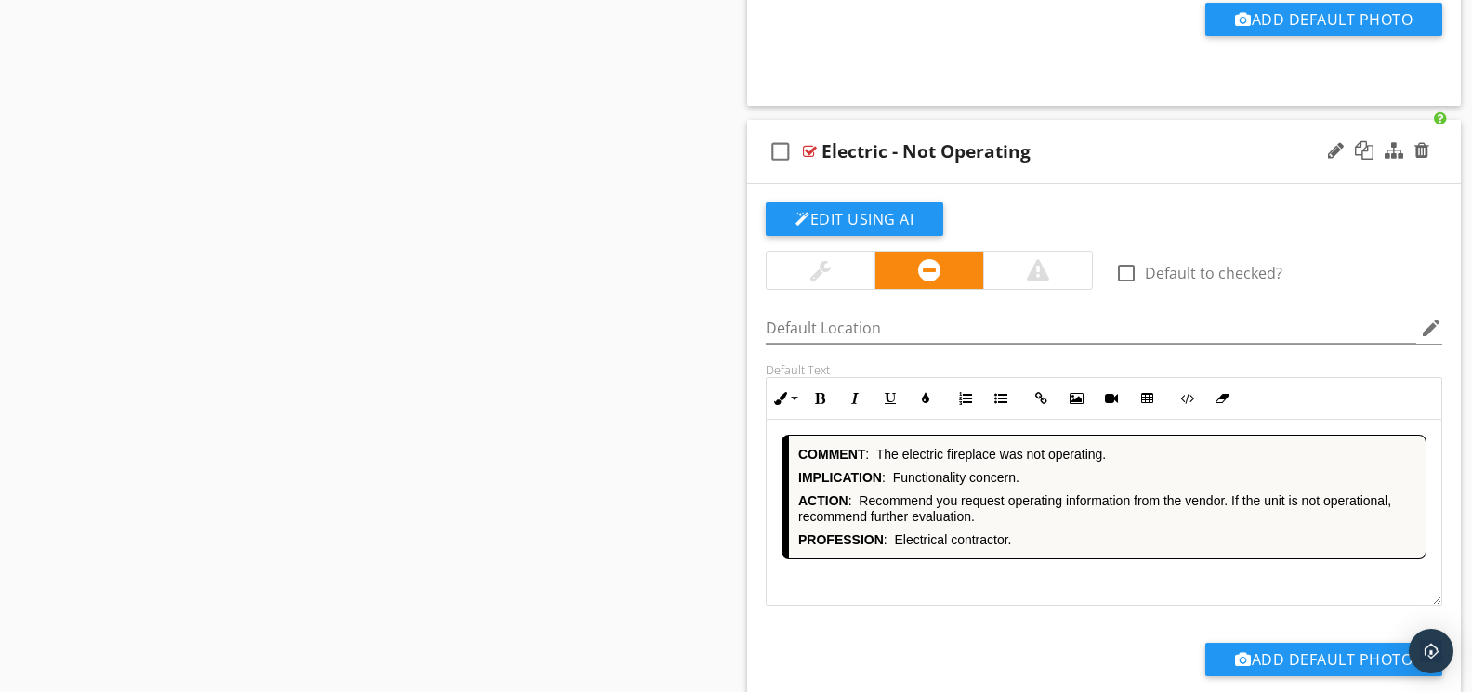
scroll to position [15967, 0]
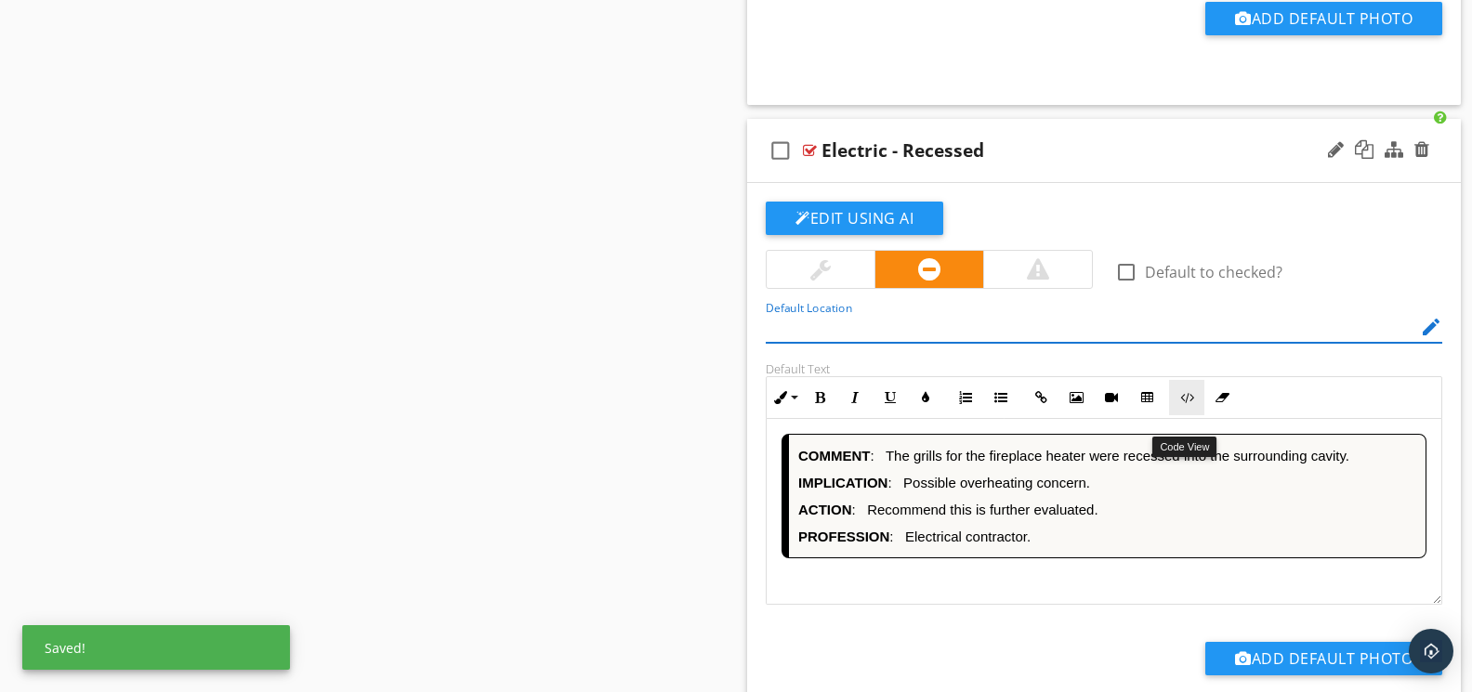
click at [1187, 404] on icon "button" at bounding box center [1186, 397] width 13 height 13
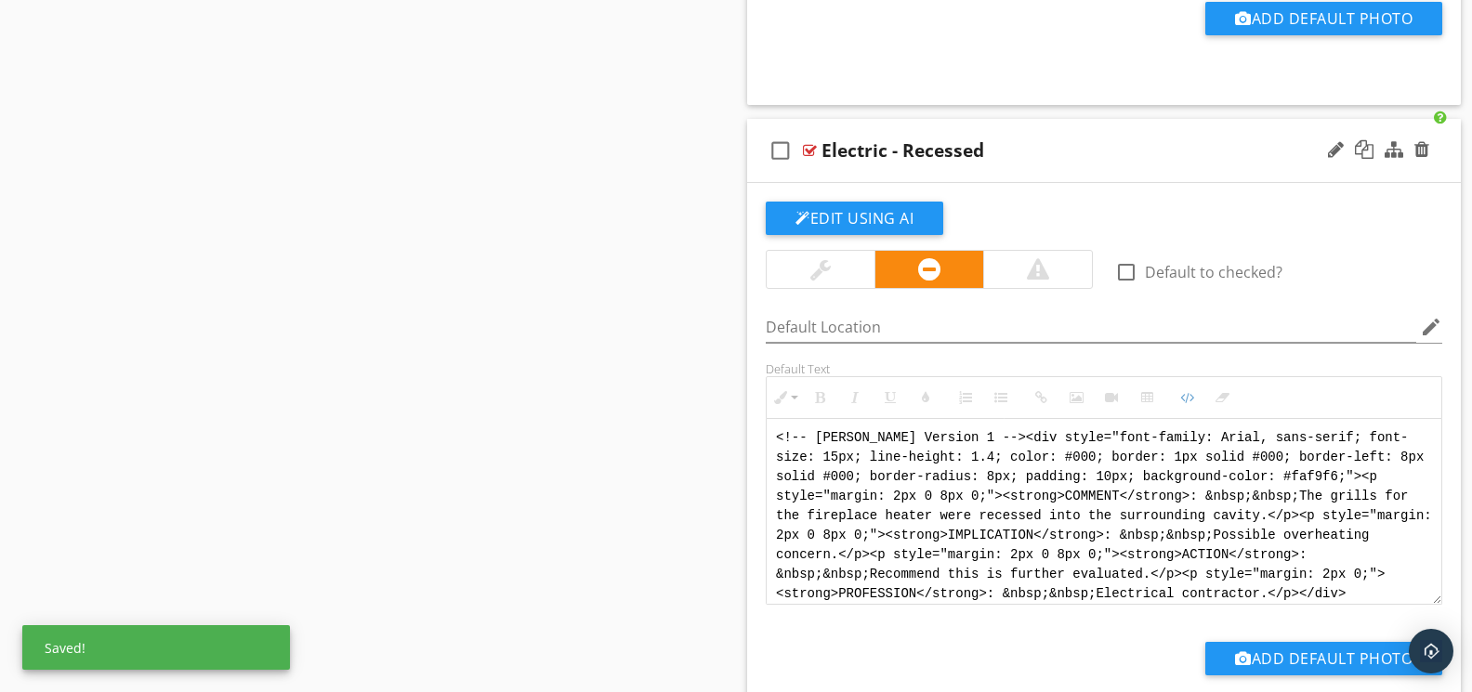
scroll to position [15966, 0]
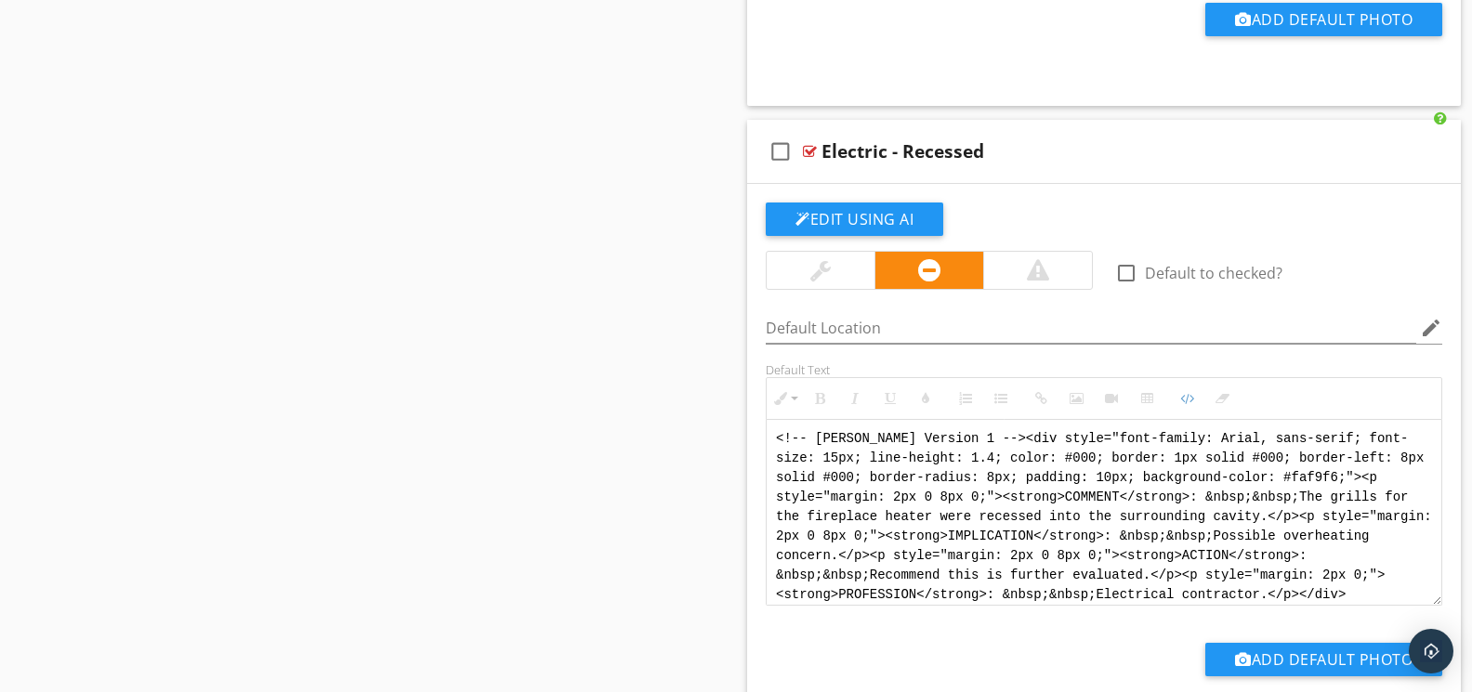
drag, startPoint x: 1135, startPoint y: 608, endPoint x: 607, endPoint y: 429, distance: 557.9
paste textarea "<div style="font-family: Arial, sans-serif; font-size: 14px; line-height: 1.2; …"
type textarea "<!-- [PERSON_NAME] Version 1 --> <div style="font-family: Arial, sans-serif; fo…"
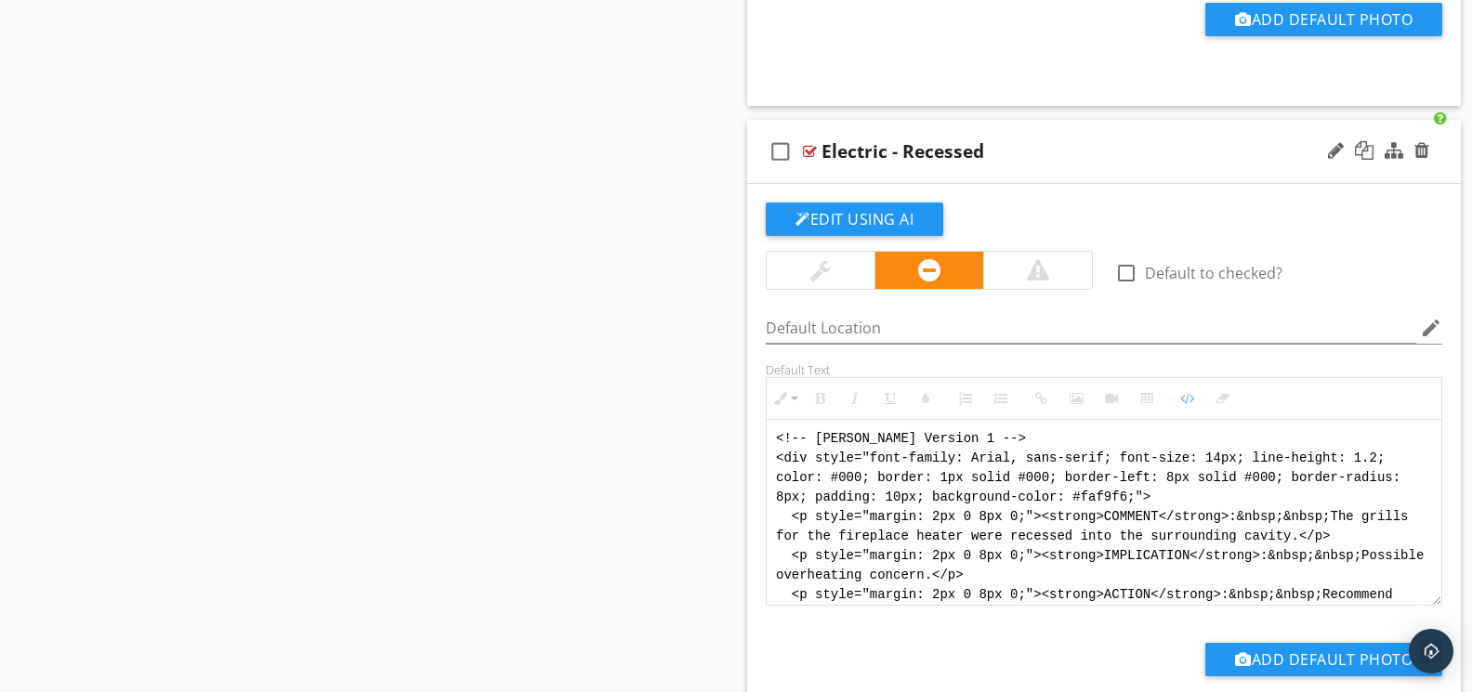
scroll to position [93, 0]
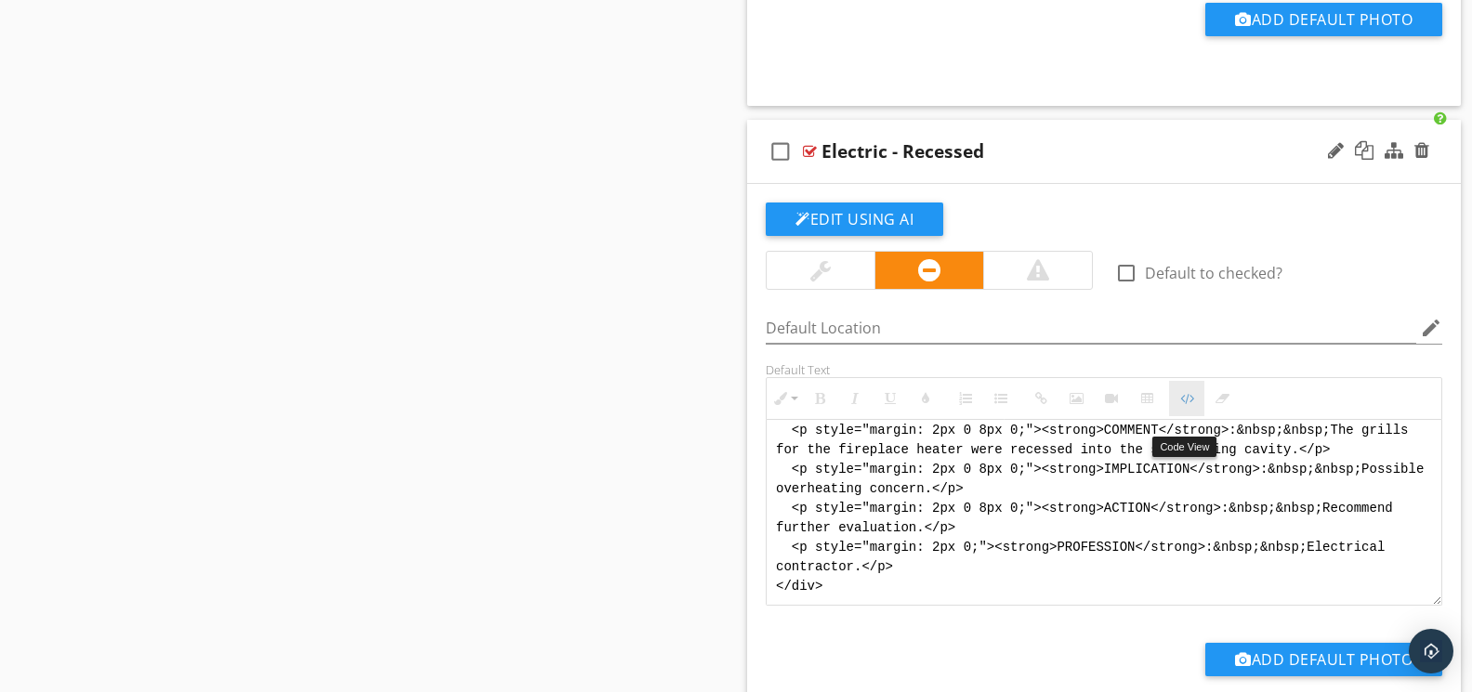
click at [1185, 405] on icon "button" at bounding box center [1186, 398] width 13 height 13
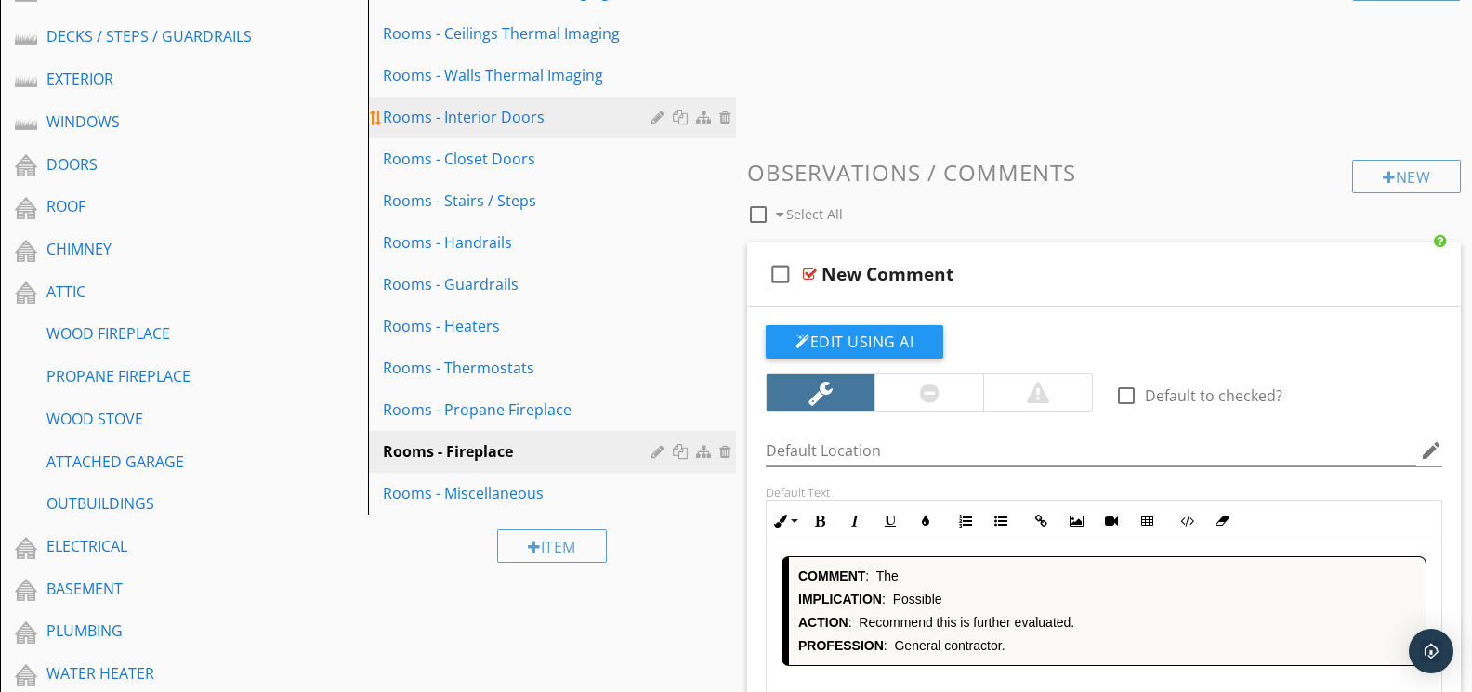
scroll to position [614, 0]
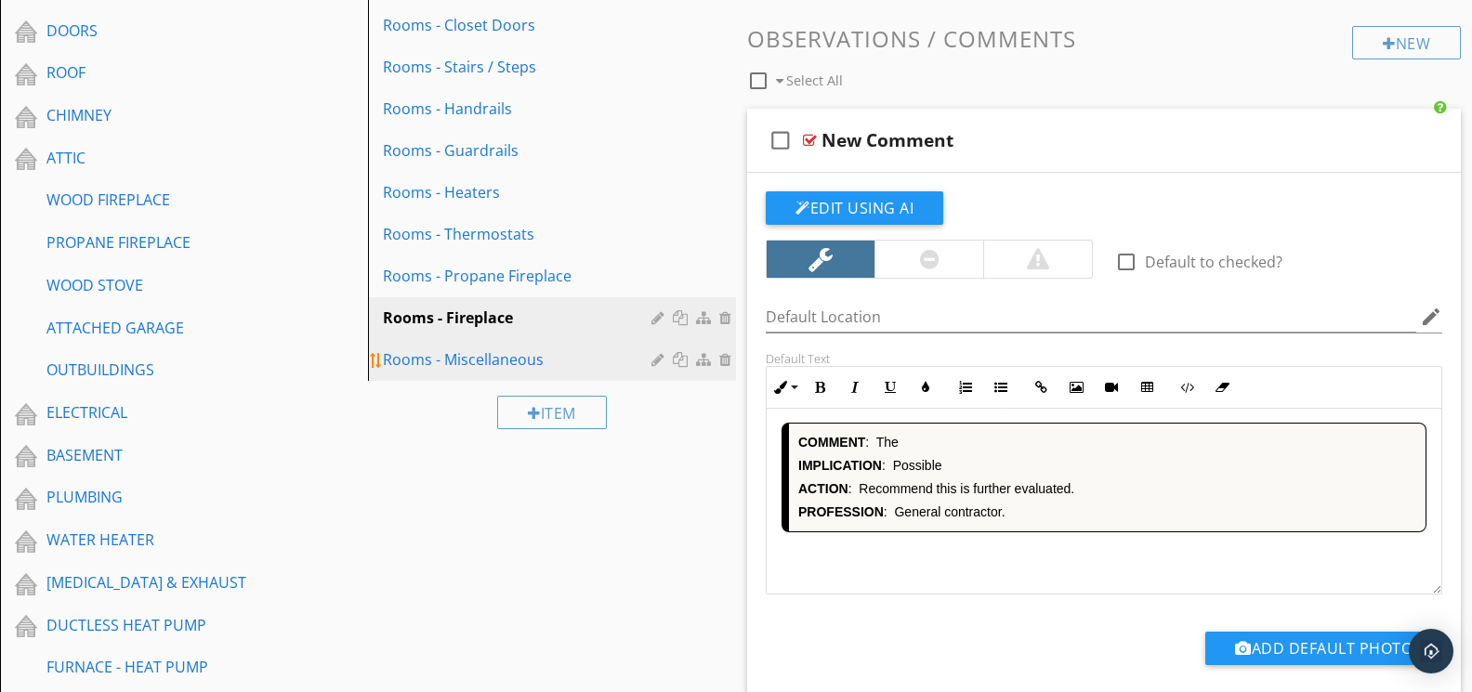
click at [515, 365] on div "Rooms - Miscellaneous" at bounding box center [520, 359] width 274 height 22
type textarea "<!-- Version 1 --><div style="font-family: Arial, sans-serif; font-size: 14px; …"
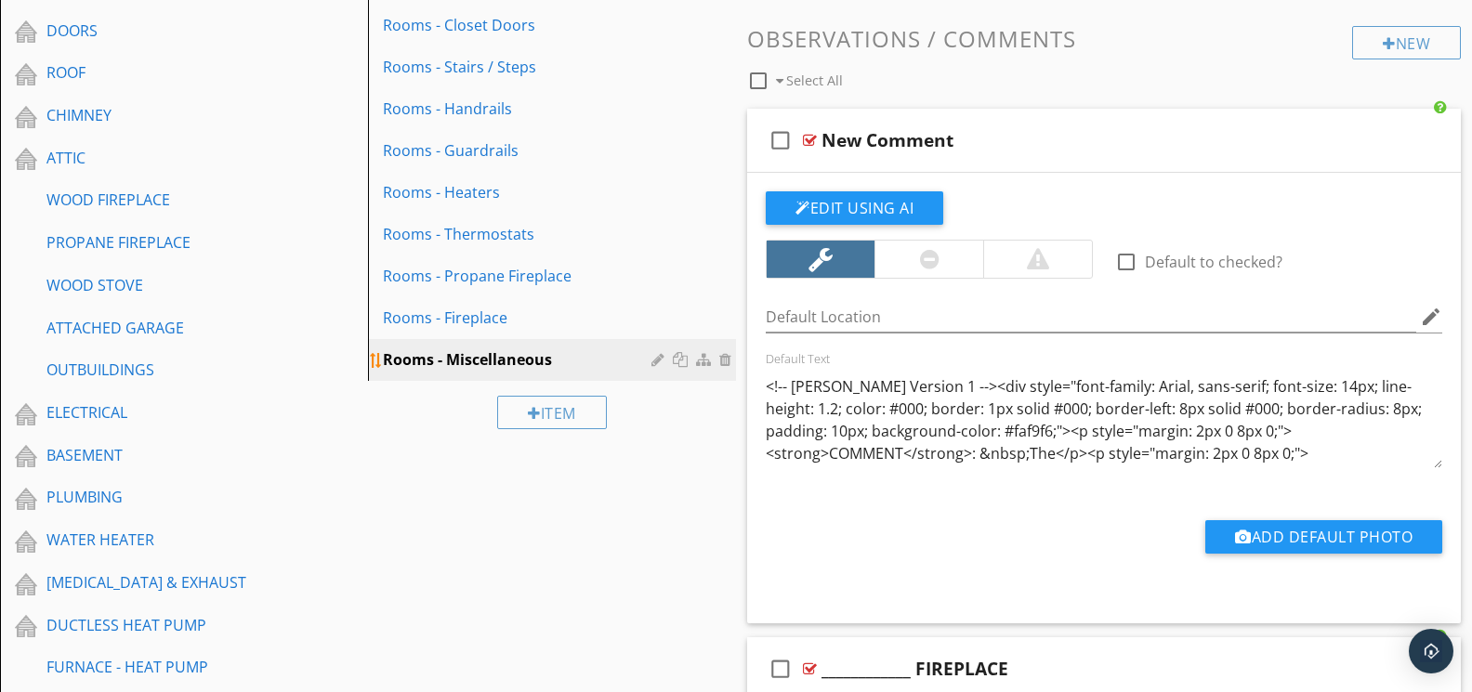
scroll to position [613, 0]
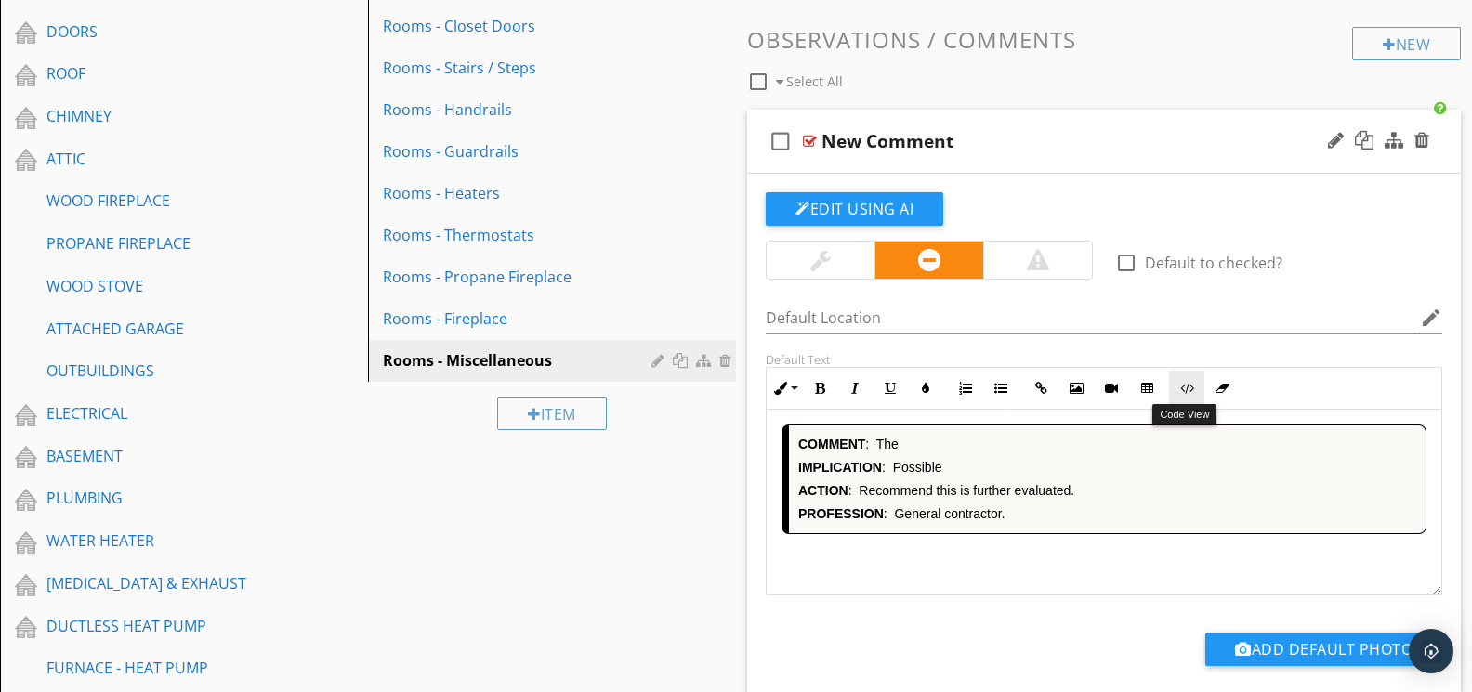
click at [1180, 386] on icon "button" at bounding box center [1186, 388] width 13 height 13
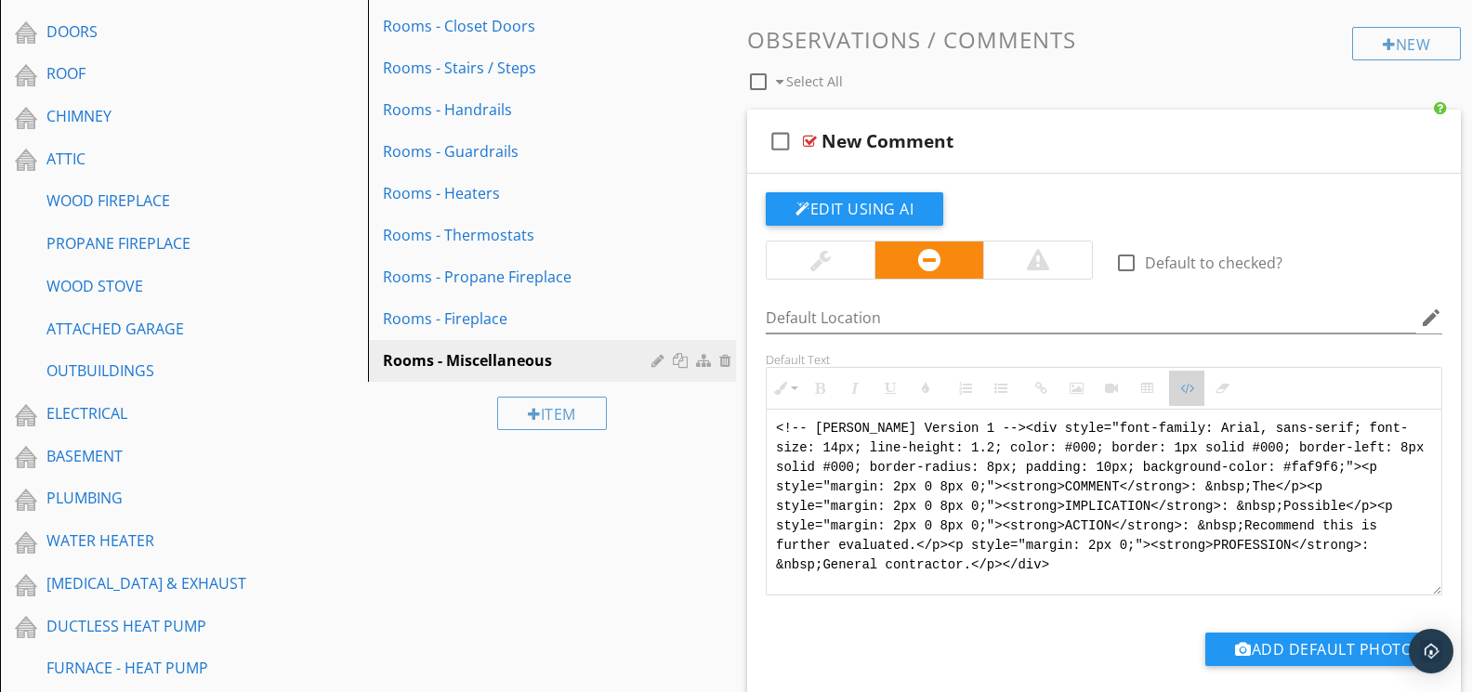
drag, startPoint x: 1178, startPoint y: 386, endPoint x: 1145, endPoint y: 406, distance: 38.7
click at [1178, 386] on button "Code View" at bounding box center [1186, 388] width 35 height 35
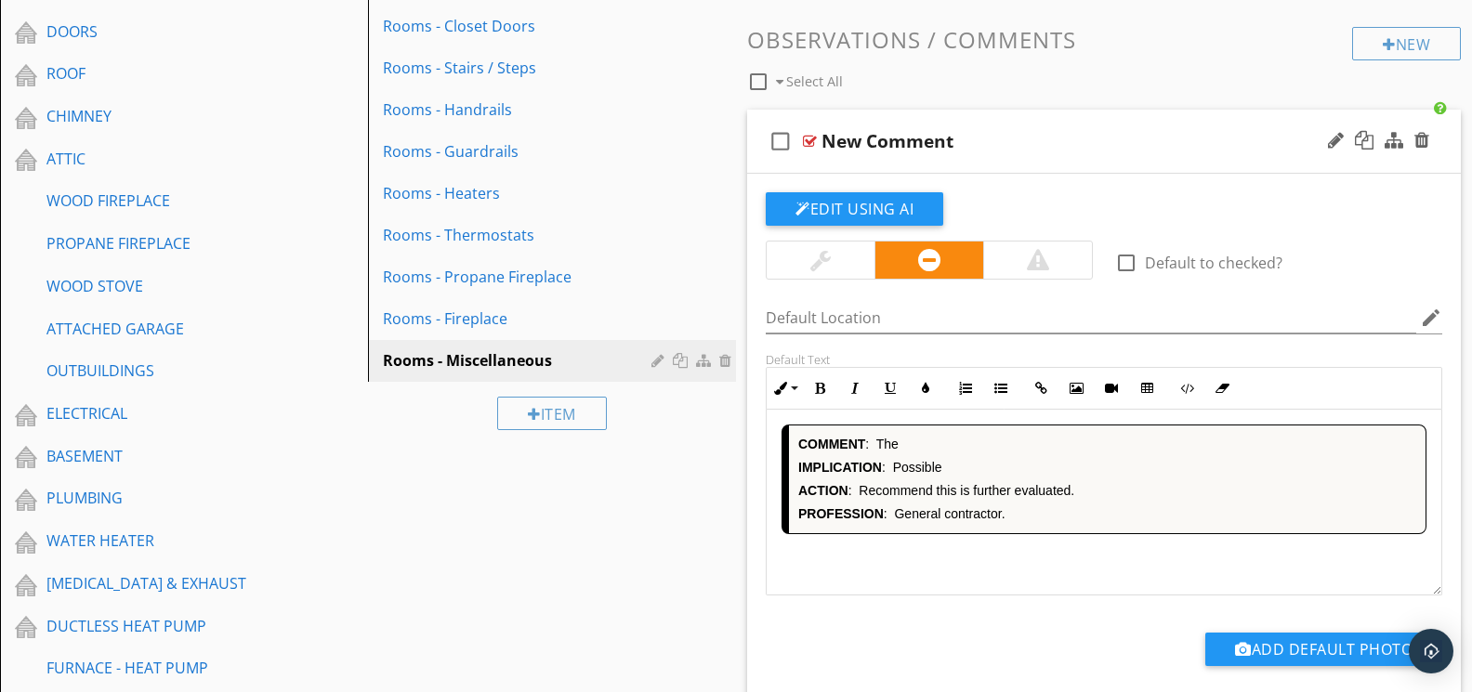
scroll to position [1224, 0]
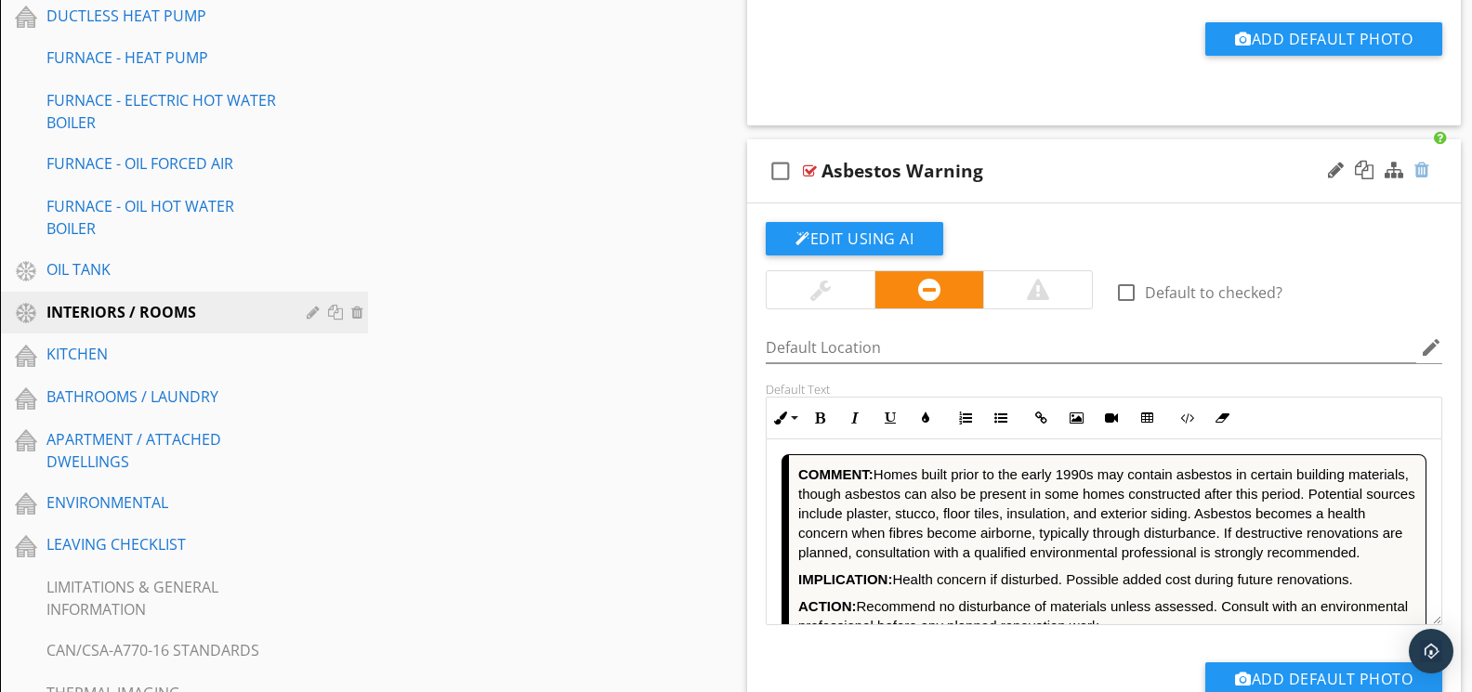
click at [1421, 166] on div at bounding box center [1421, 170] width 15 height 19
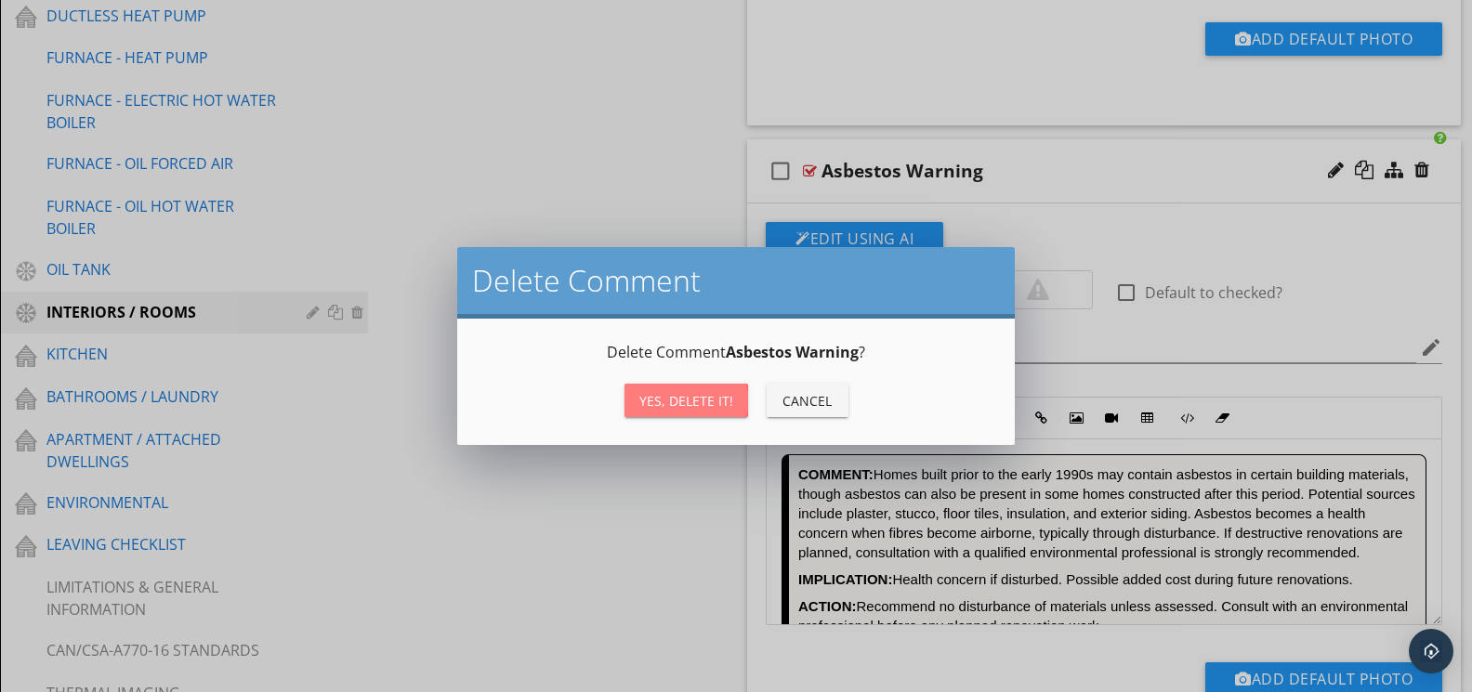
click at [673, 393] on div "Yes, Delete it!" at bounding box center [686, 401] width 94 height 20
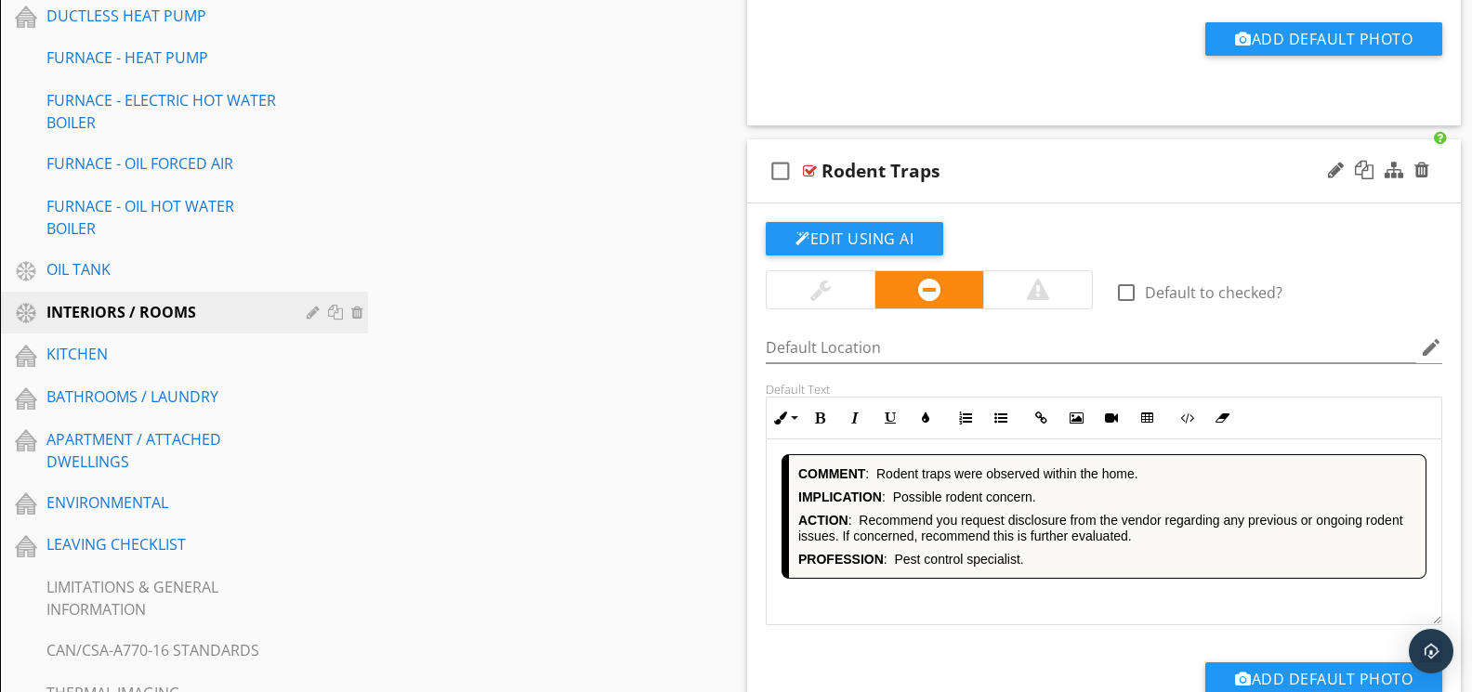
click at [1120, 590] on div "COMMENT : Rodent traps were observed within the home. IMPLICATION : Possible ro…" at bounding box center [1103, 532] width 675 height 186
click at [1190, 412] on icon "button" at bounding box center [1186, 418] width 13 height 13
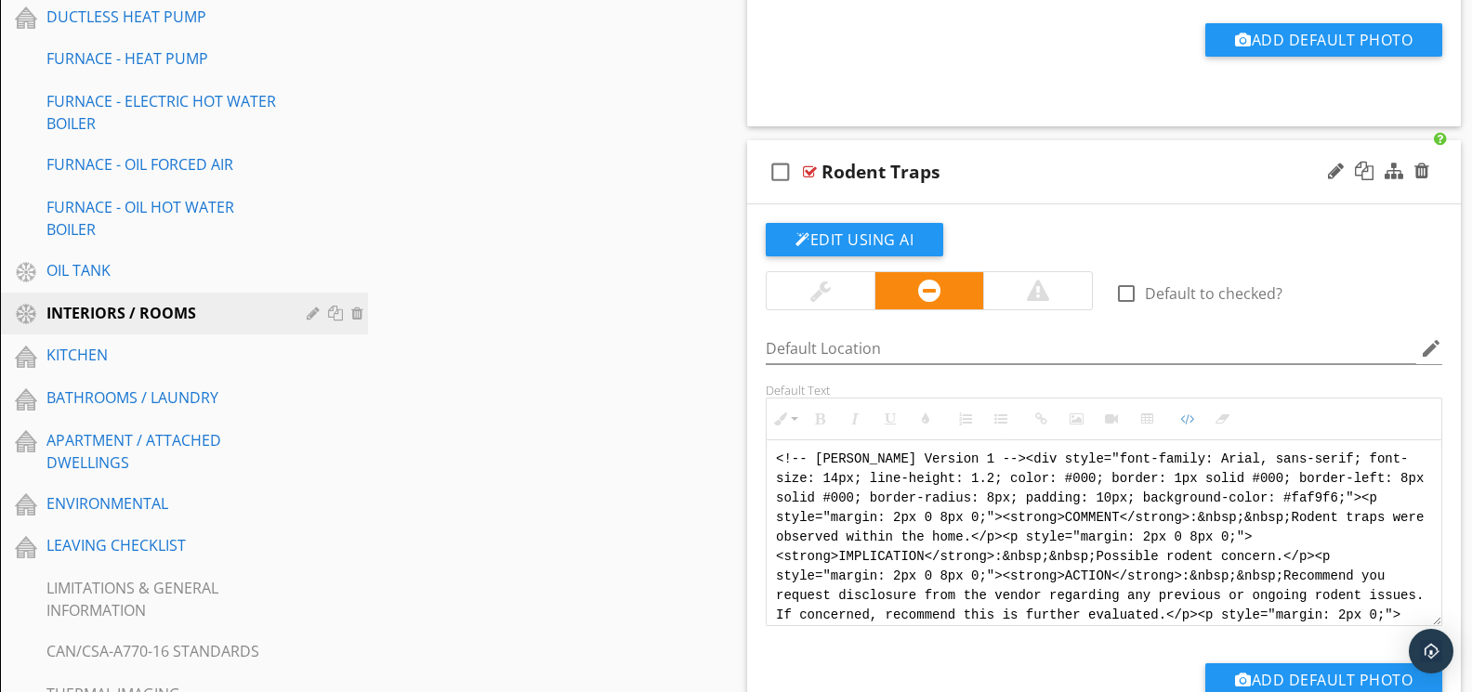
scroll to position [1864, 0]
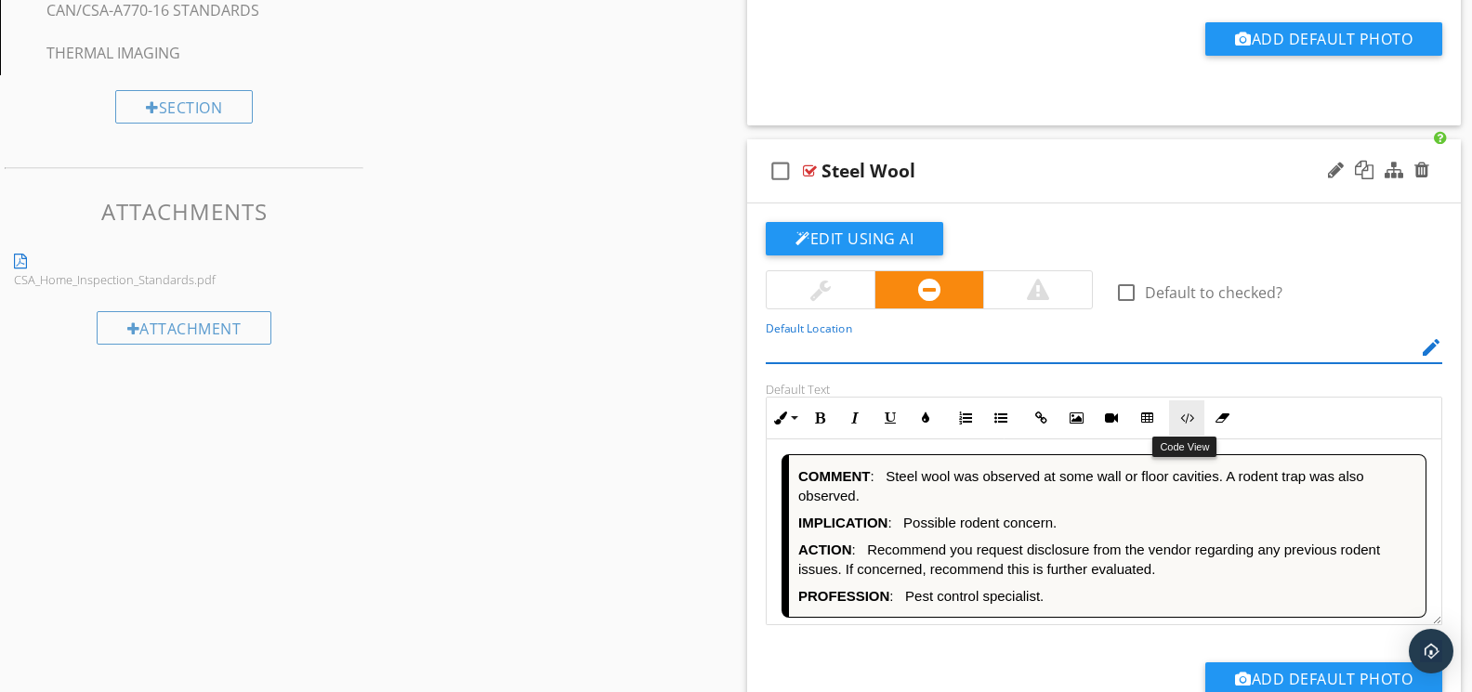
click at [1185, 422] on icon "button" at bounding box center [1186, 418] width 13 height 13
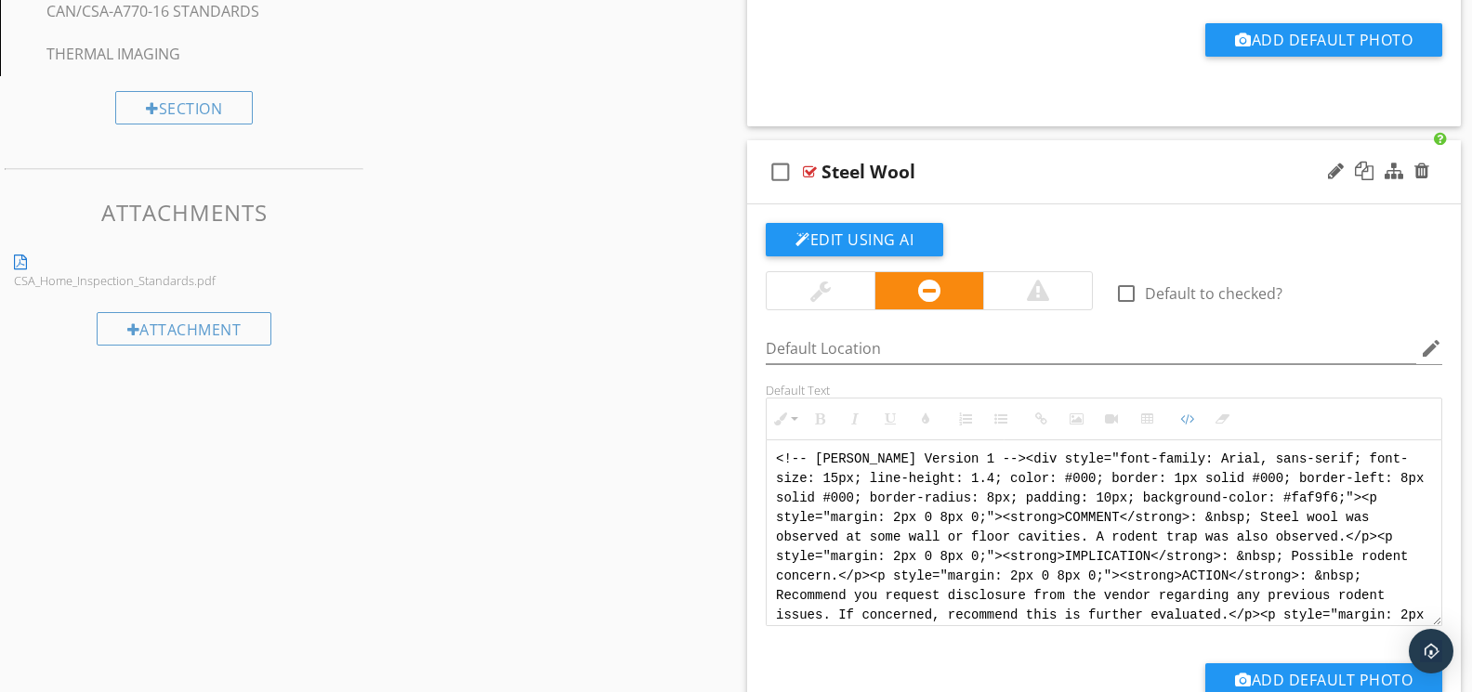
scroll to position [1, 0]
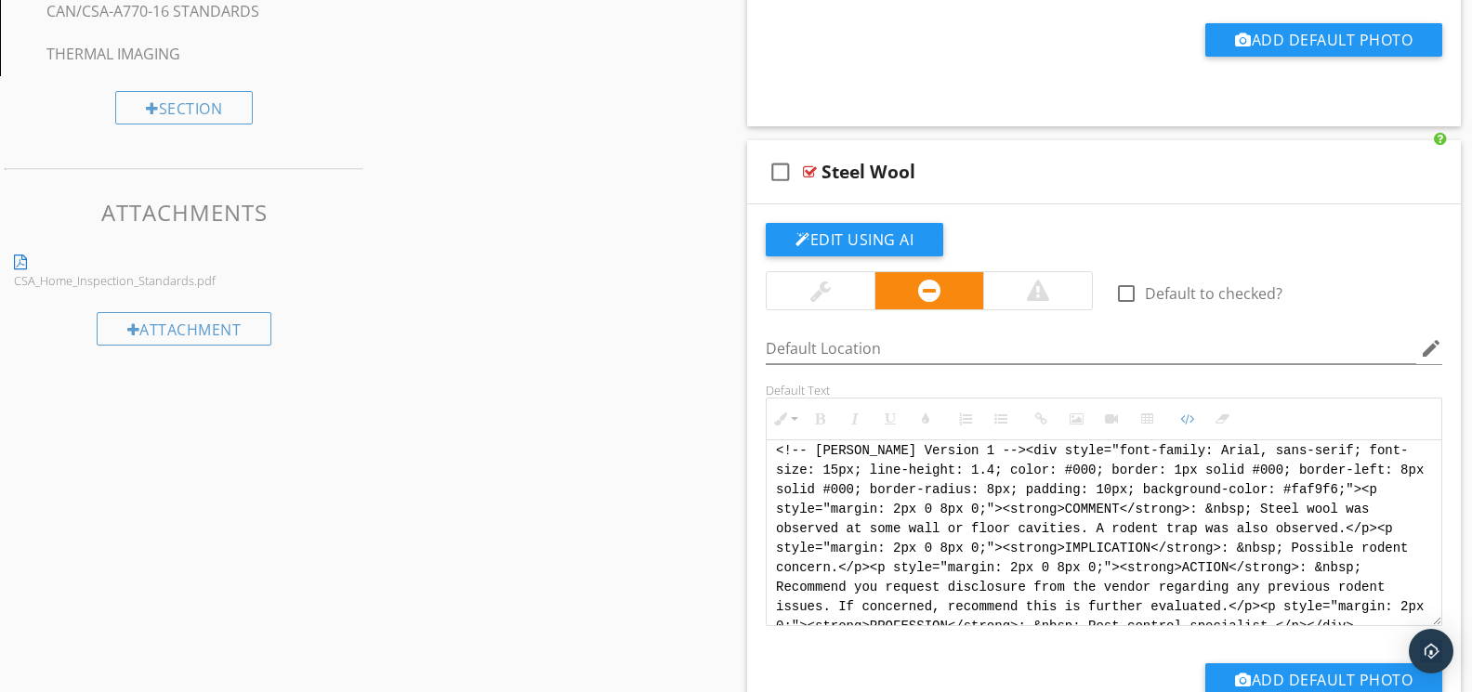
drag, startPoint x: 1335, startPoint y: 619, endPoint x: 740, endPoint y: 444, distance: 619.7
paste textarea "<div style="font-family: Arial, sans-serif; font-size: 14px; line-height: 1.2; …"
type textarea "<!-- [PERSON_NAME] Version 1 --> <div style="font-family: Arial, sans-serif; fo…"
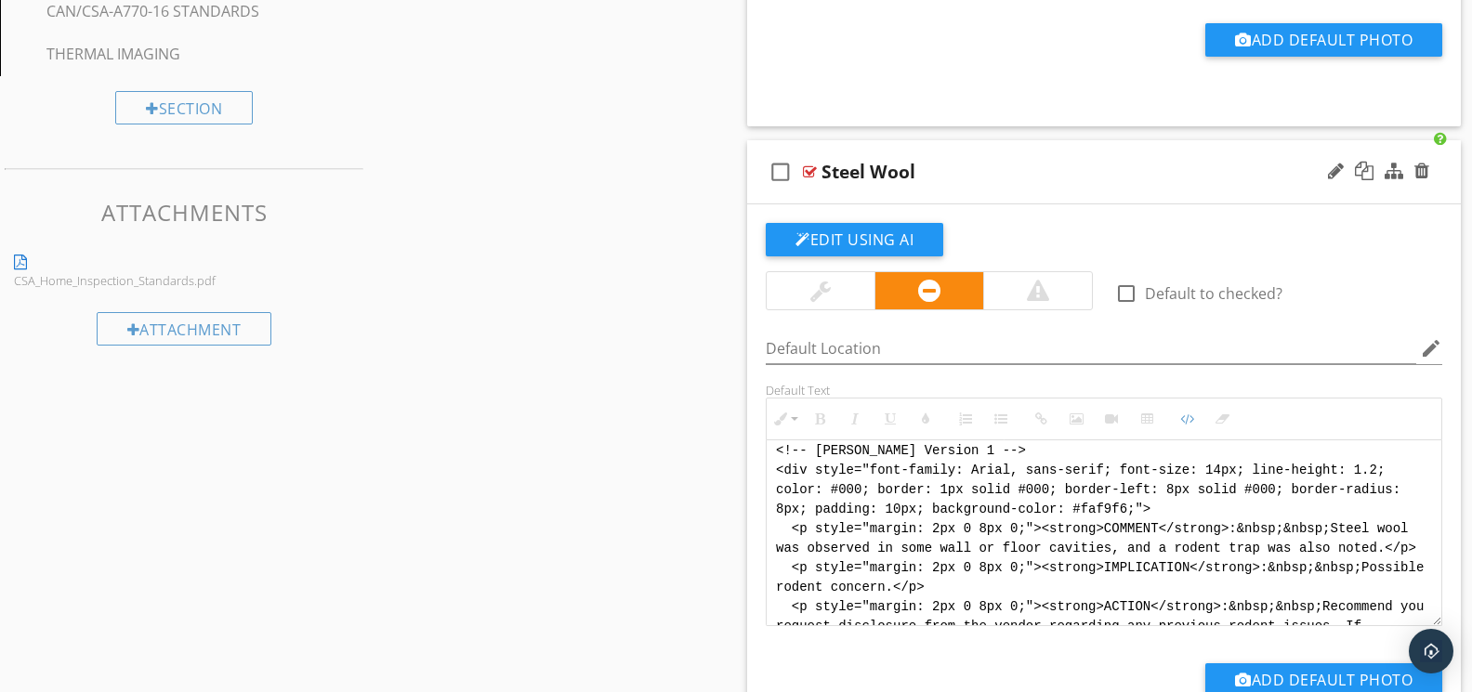
scroll to position [111, 0]
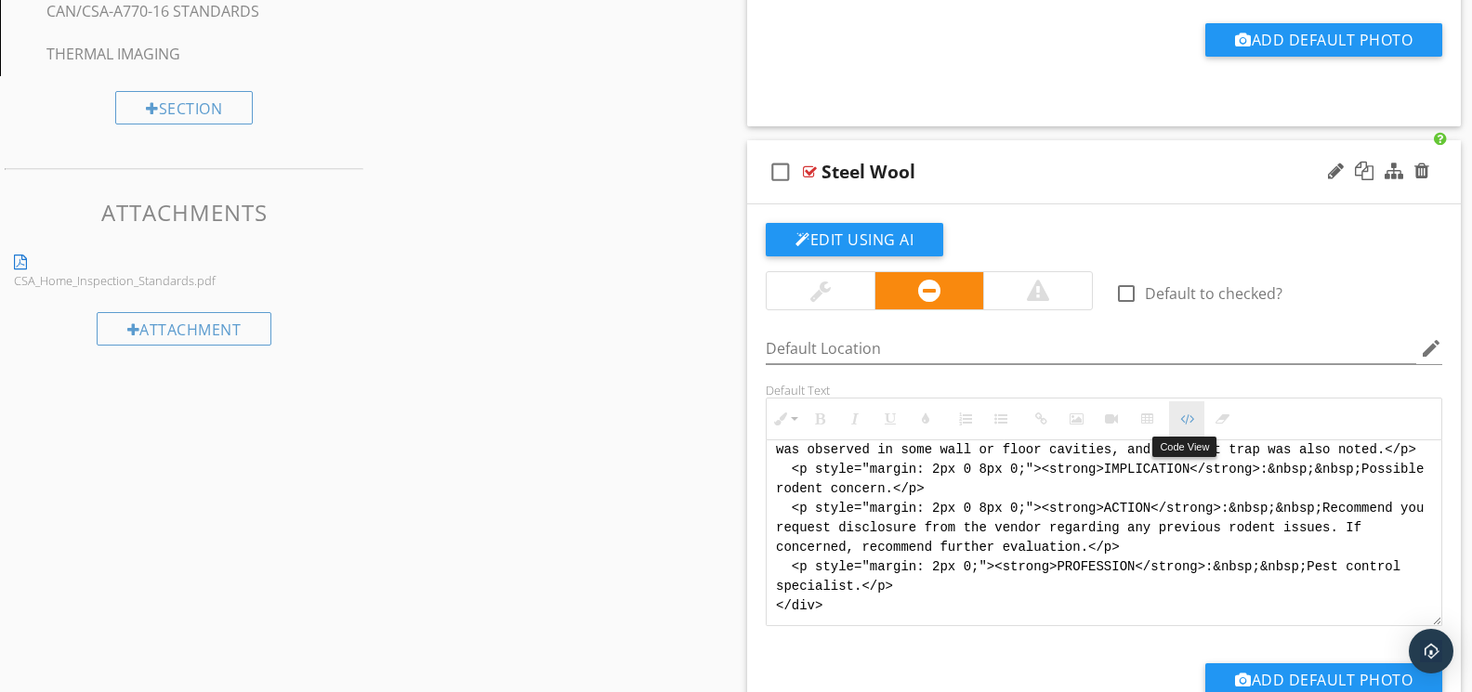
click at [1183, 421] on icon "button" at bounding box center [1186, 419] width 13 height 13
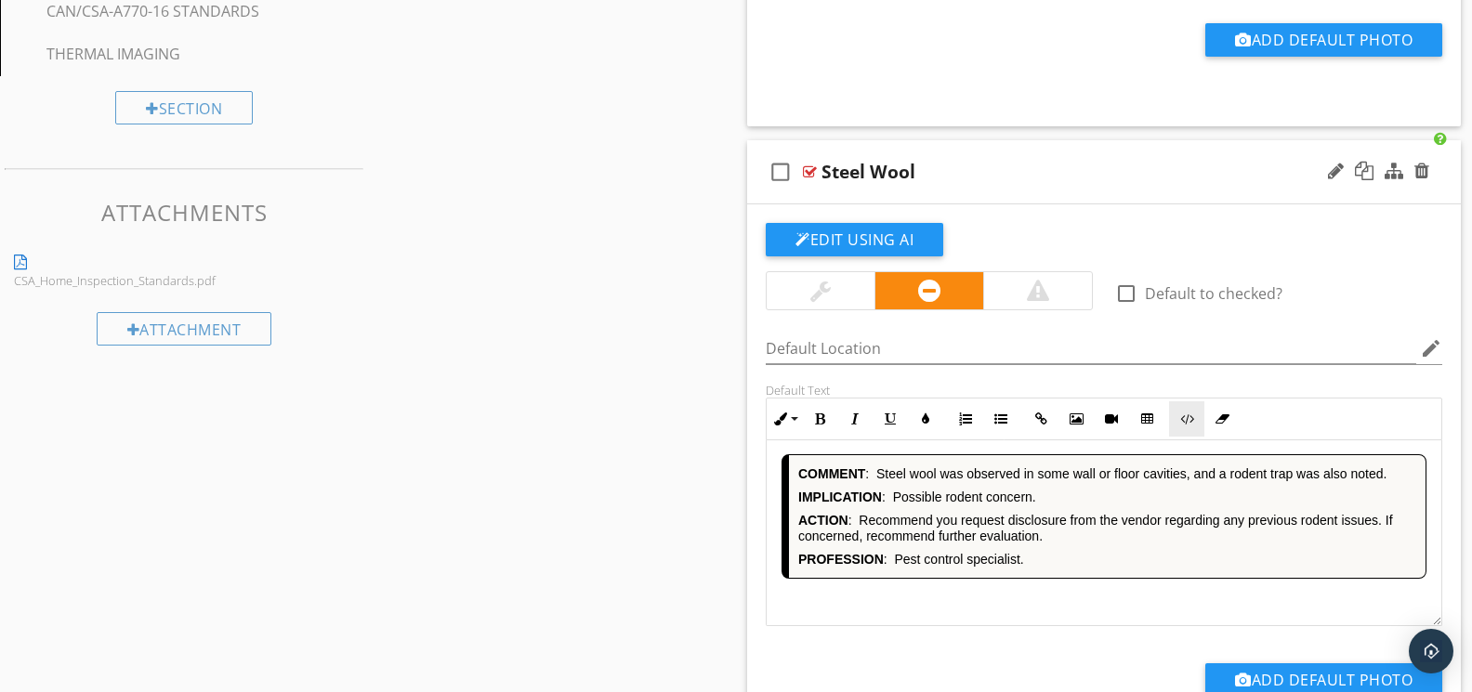
scroll to position [2506, 0]
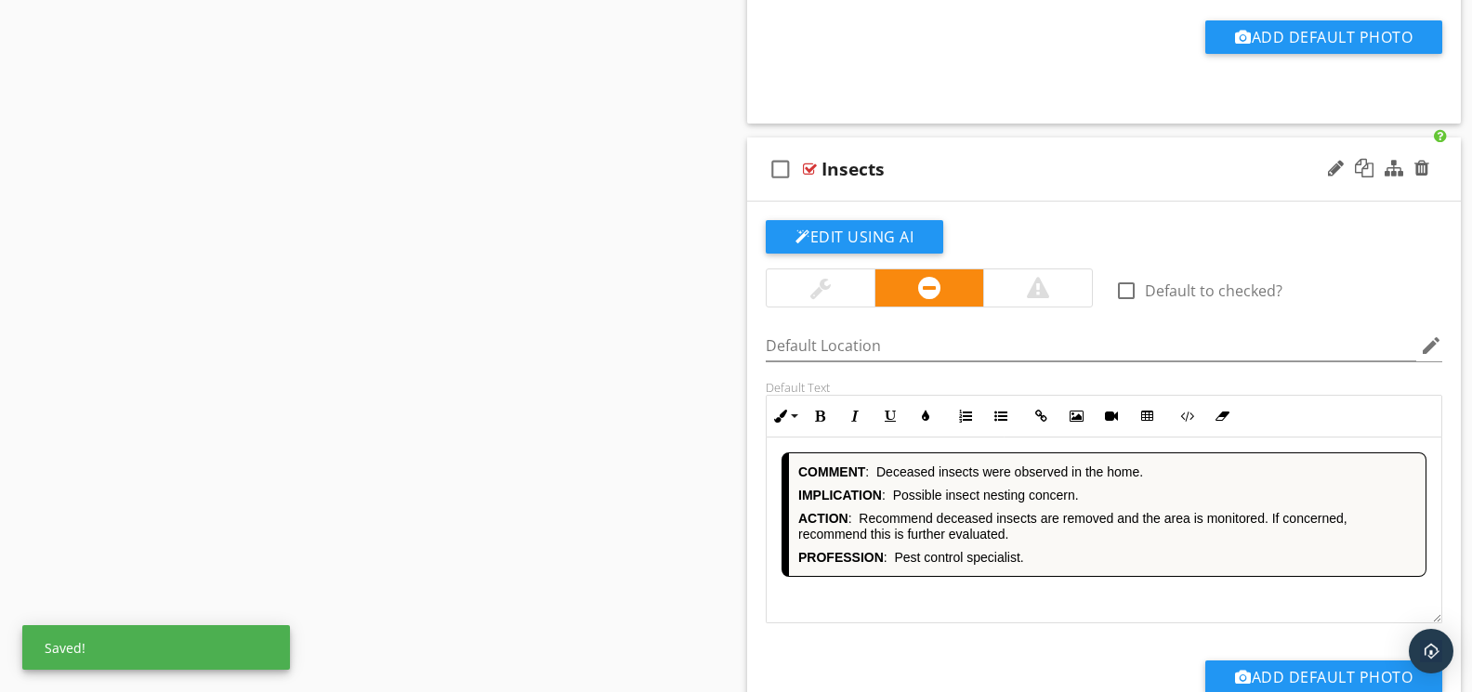
click at [1117, 593] on div "COMMENT : Deceased insects were observed in the home. IMPLICATION : Possible in…" at bounding box center [1103, 531] width 675 height 186
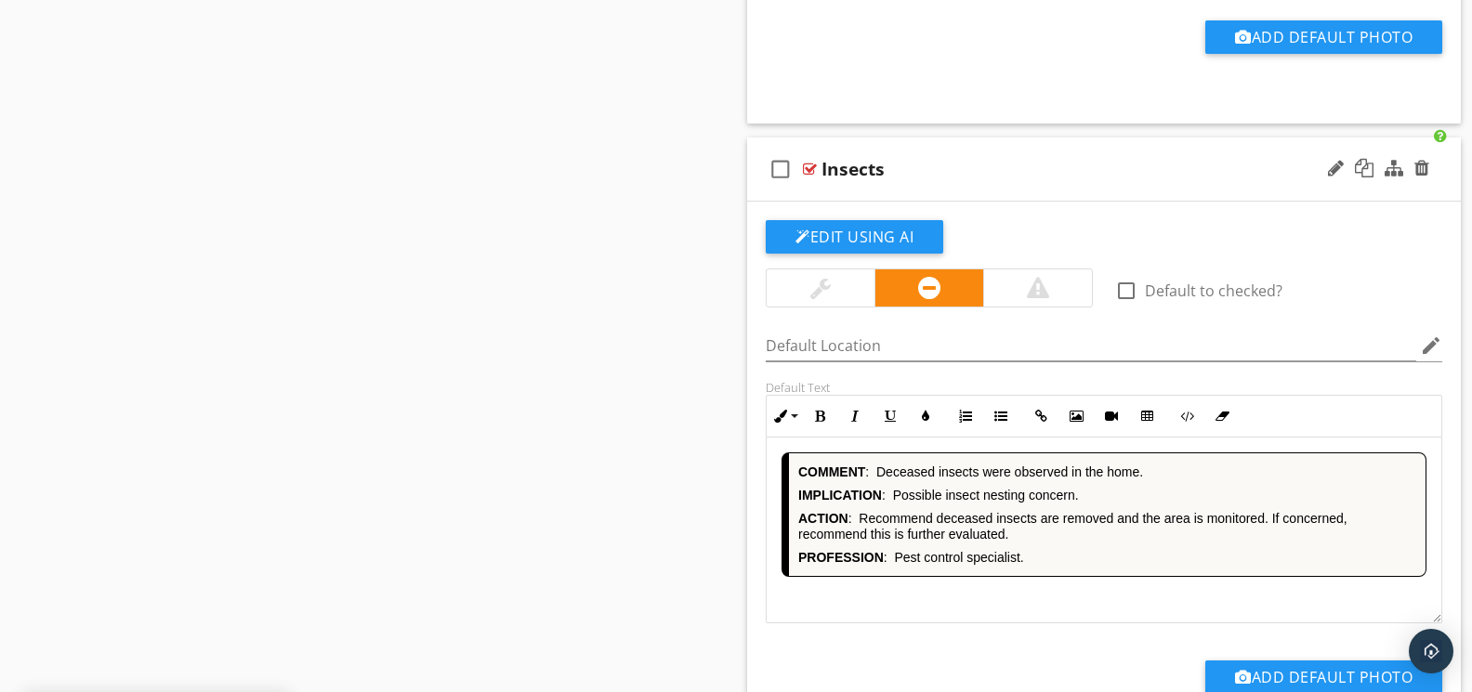
scroll to position [3146, 0]
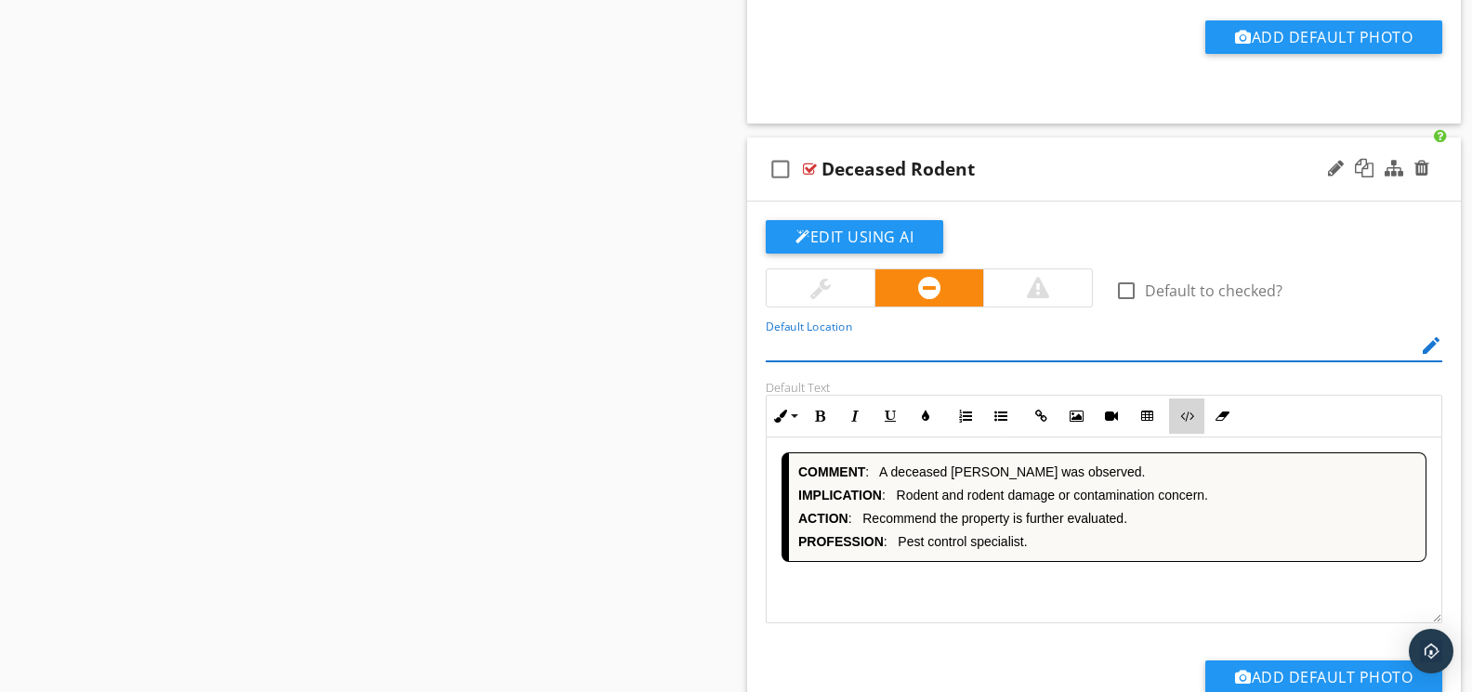
drag, startPoint x: 1185, startPoint y: 426, endPoint x: 1172, endPoint y: 437, distance: 17.8
click at [1185, 425] on button "Code View" at bounding box center [1186, 416] width 35 height 35
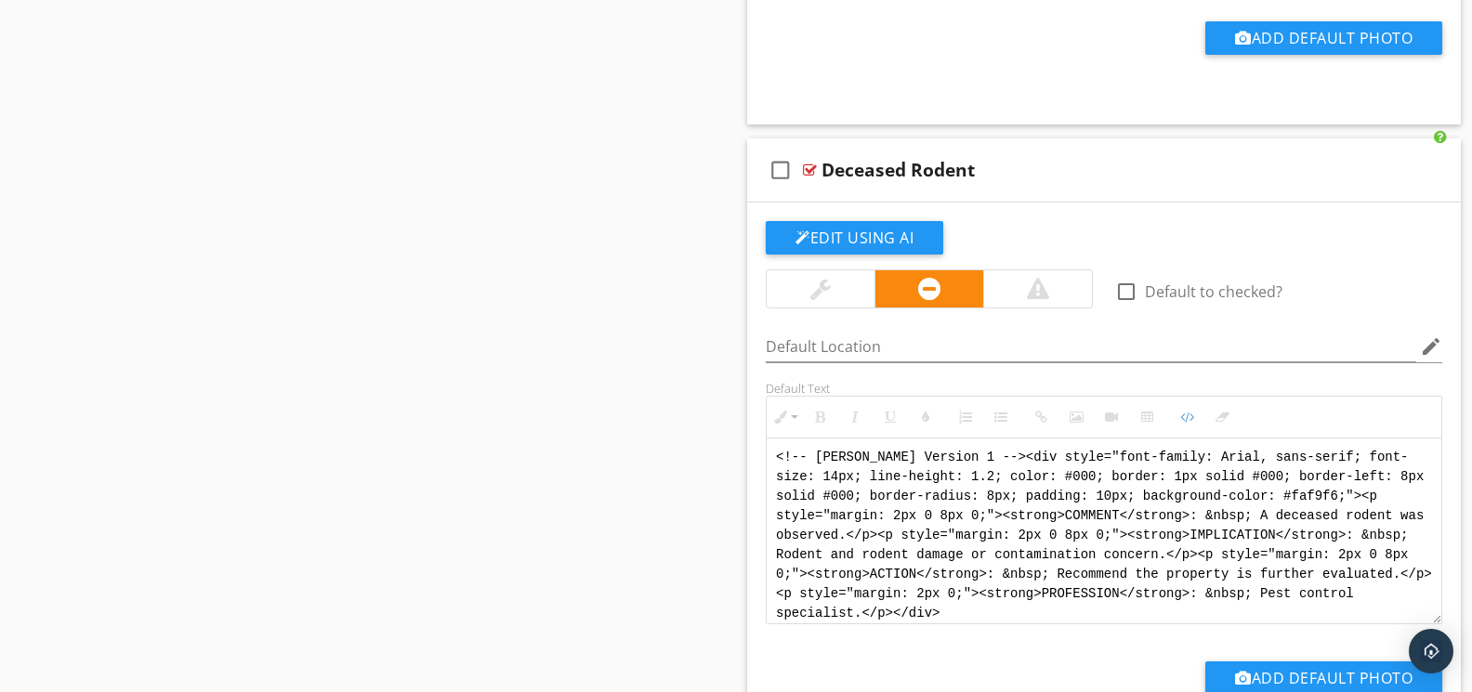
scroll to position [3788, 0]
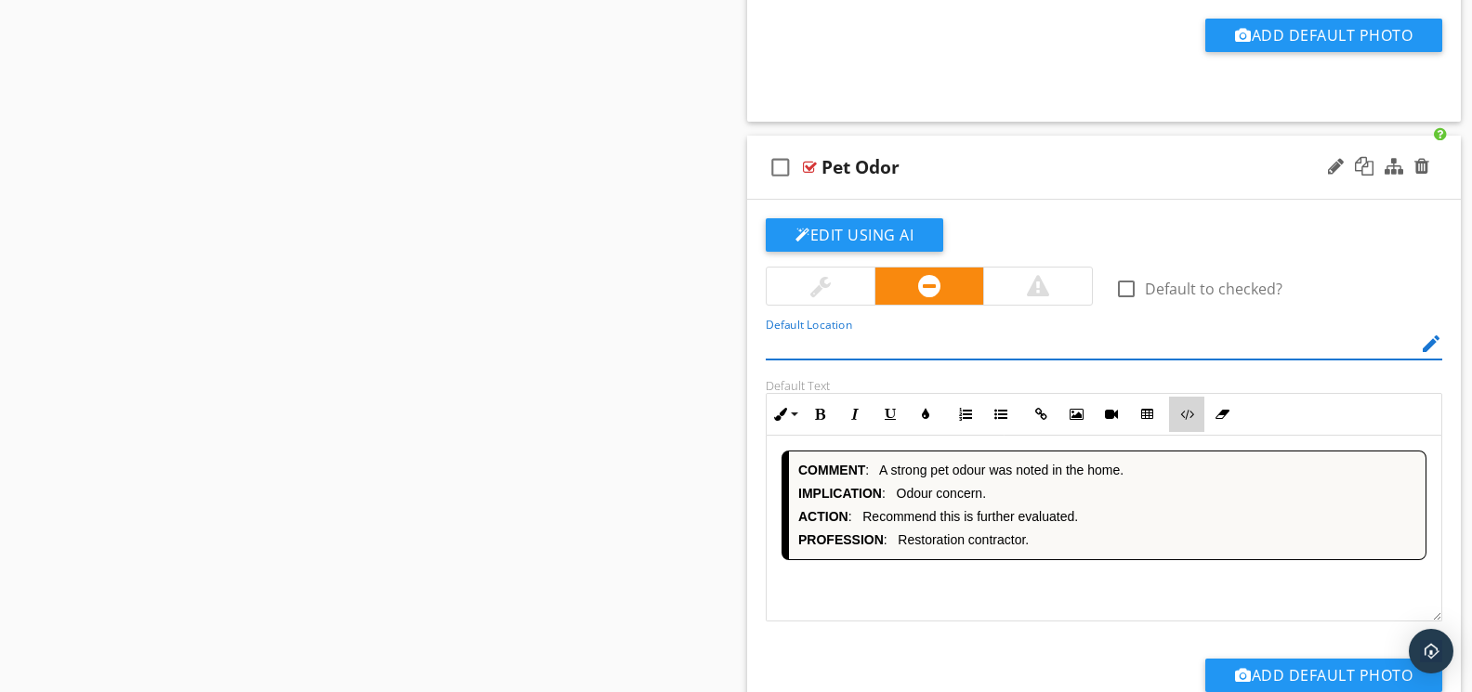
click at [1186, 418] on icon "button" at bounding box center [1186, 414] width 13 height 13
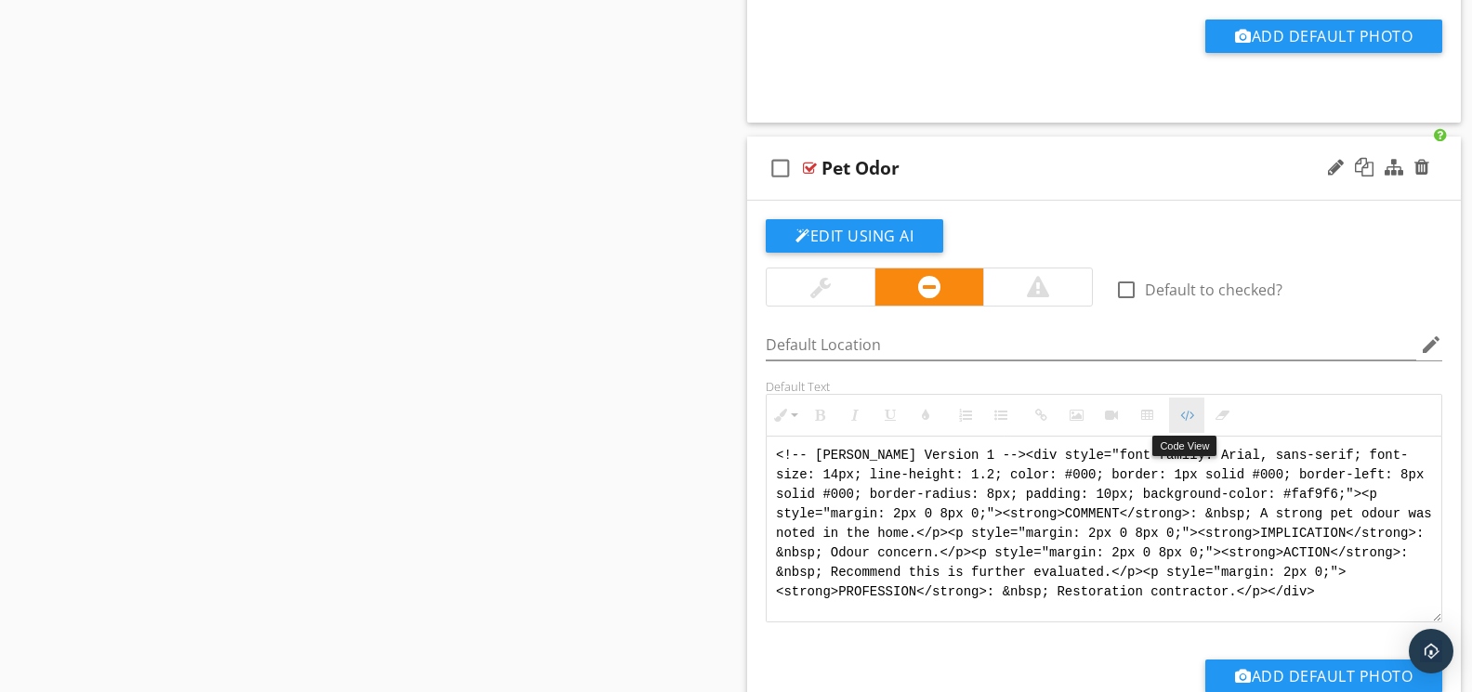
click at [1195, 420] on button "Code View" at bounding box center [1186, 415] width 35 height 35
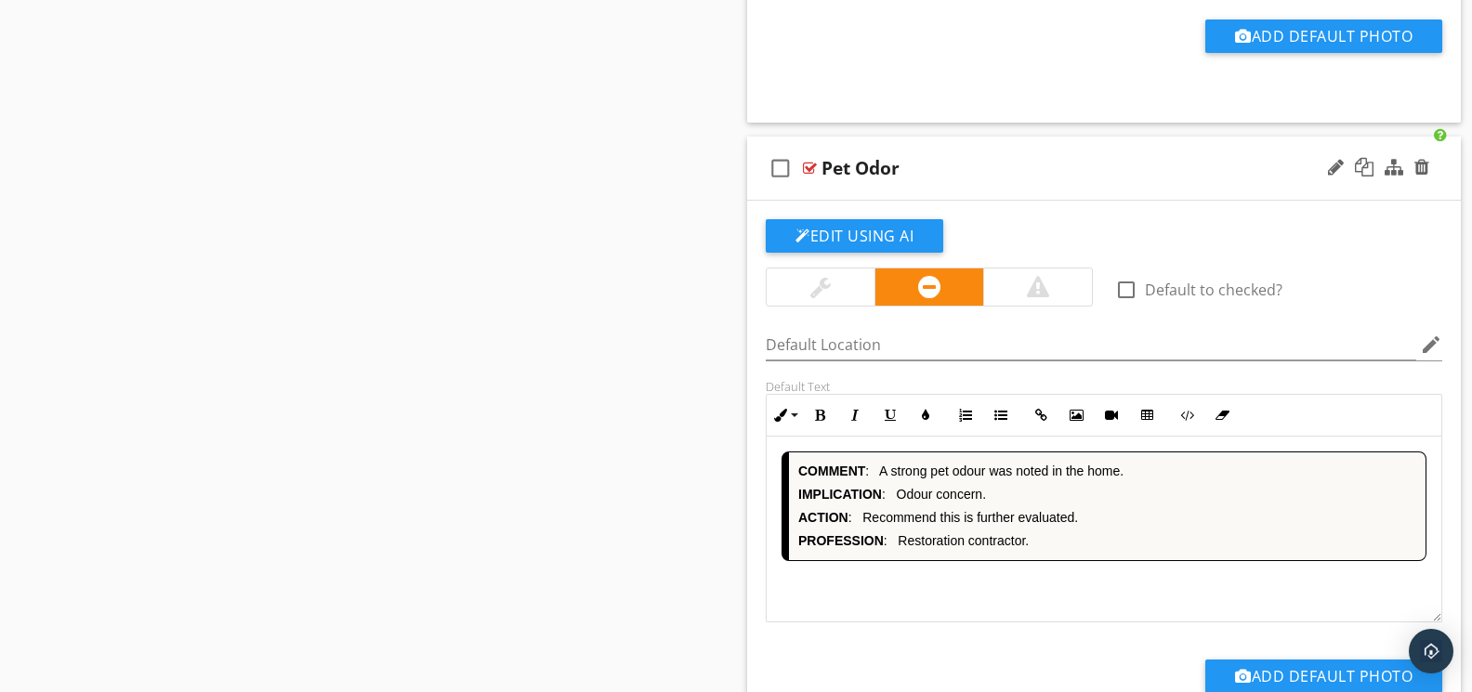
click at [1068, 581] on div "COMMENT : A strong pet odour was noted in the home. IMPLICATION : Odour concern…" at bounding box center [1103, 530] width 675 height 186
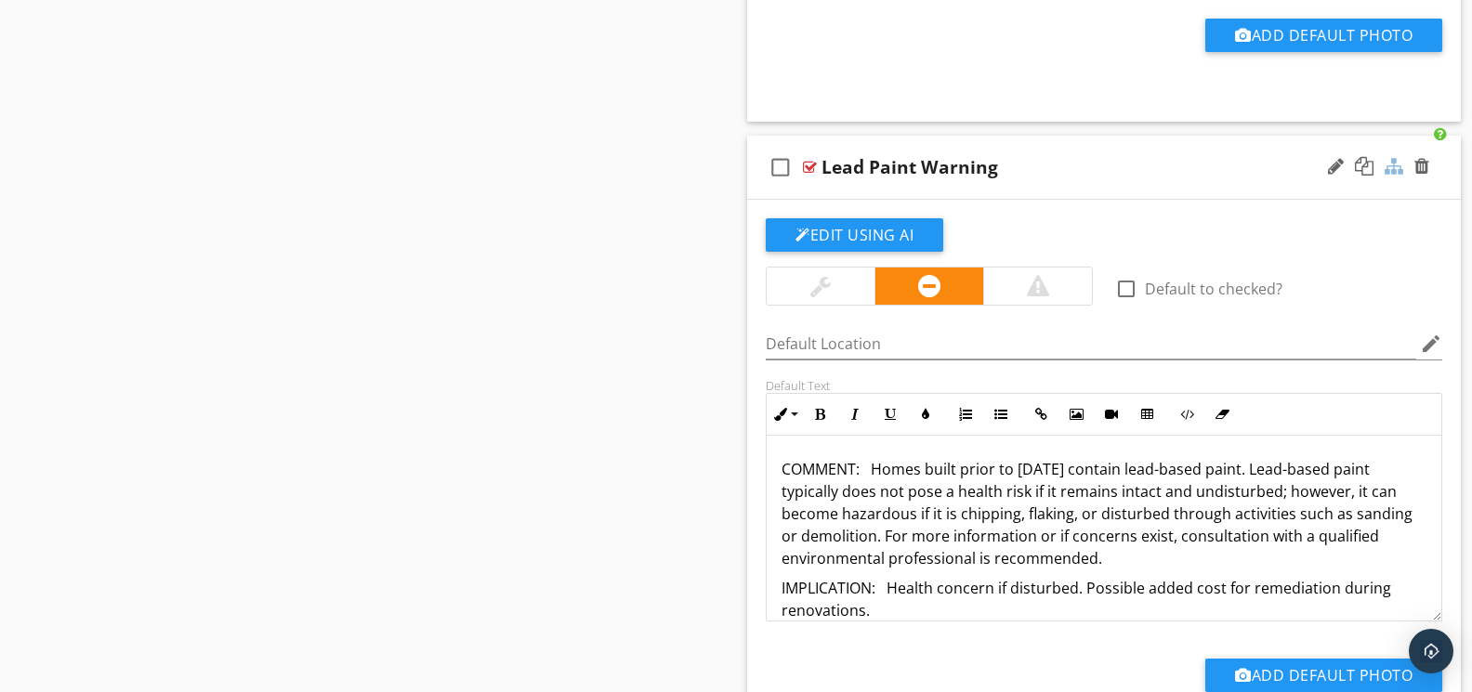
drag, startPoint x: 1429, startPoint y: 169, endPoint x: 1397, endPoint y: 172, distance: 31.7
click at [1428, 169] on div at bounding box center [1378, 167] width 109 height 45
click at [1417, 168] on div at bounding box center [1421, 166] width 15 height 19
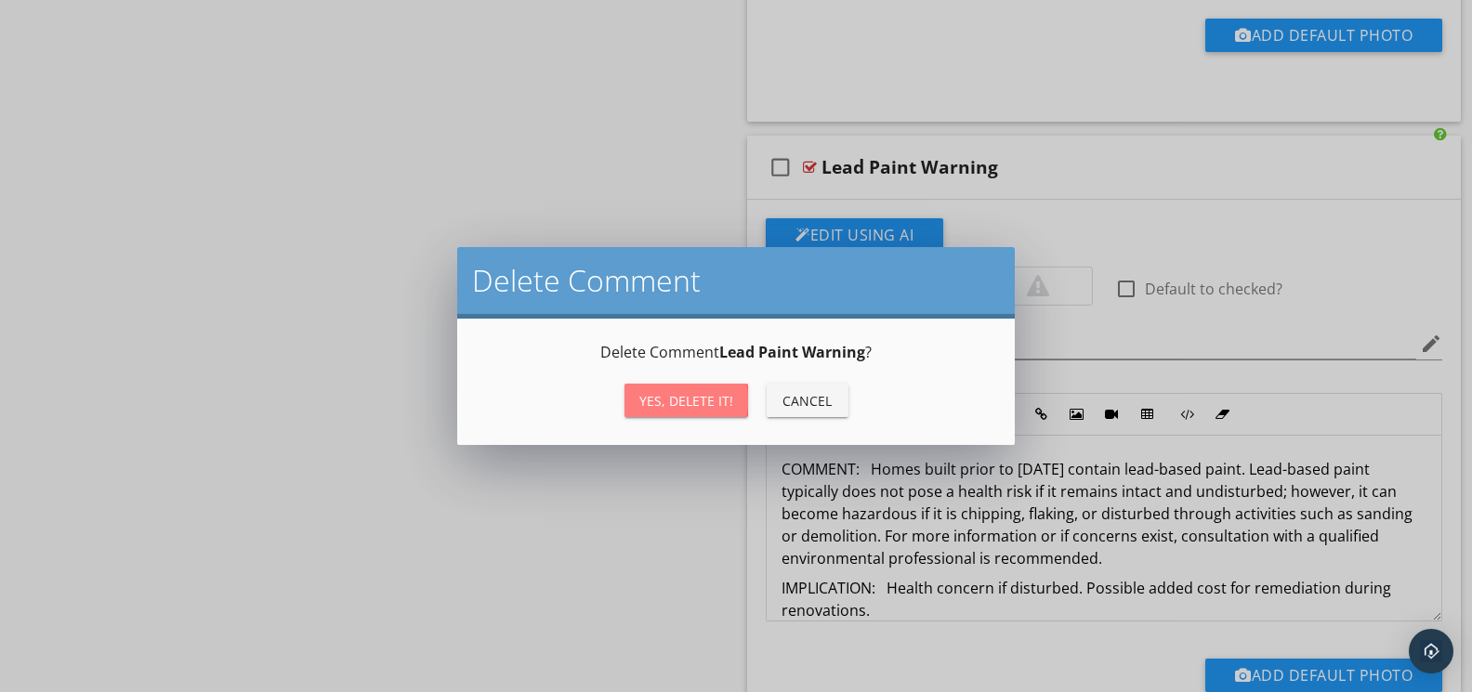
click at [704, 391] on div "Yes, Delete it!" at bounding box center [686, 401] width 94 height 20
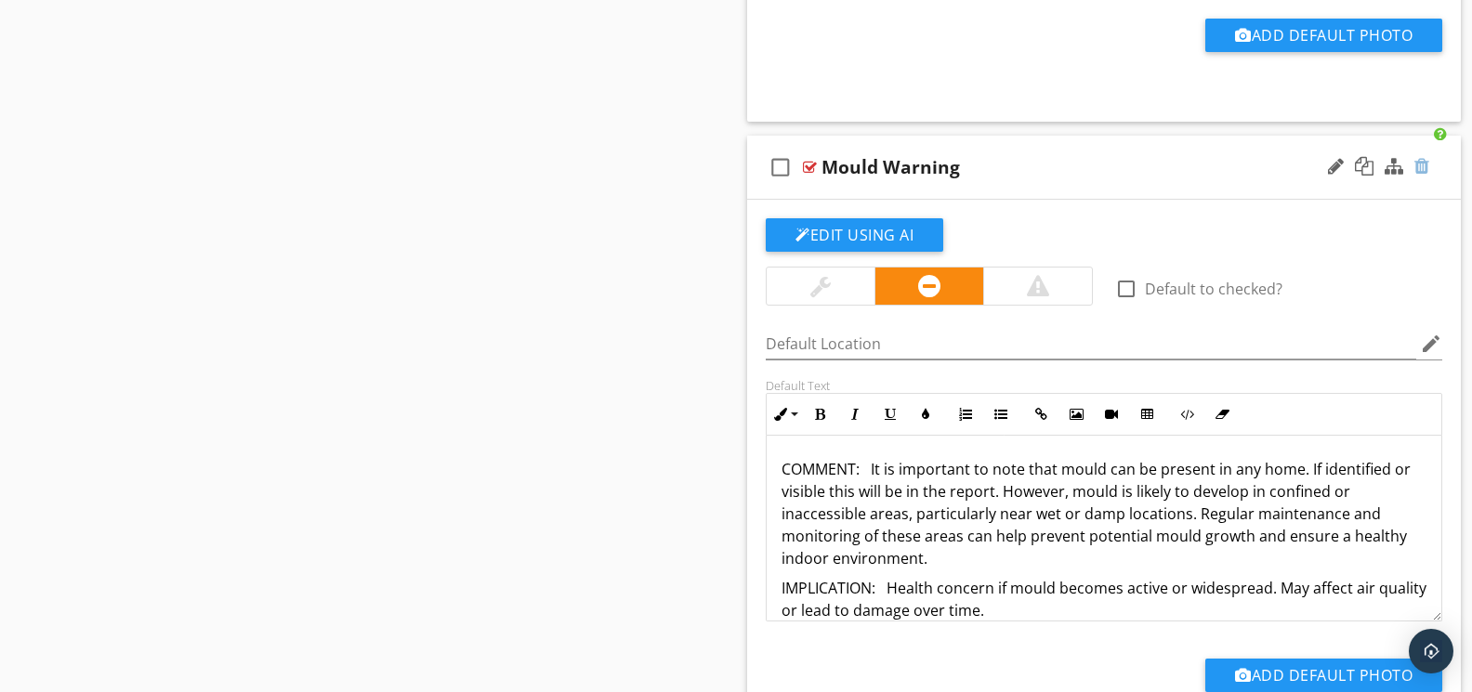
click at [1428, 166] on div at bounding box center [1421, 166] width 15 height 19
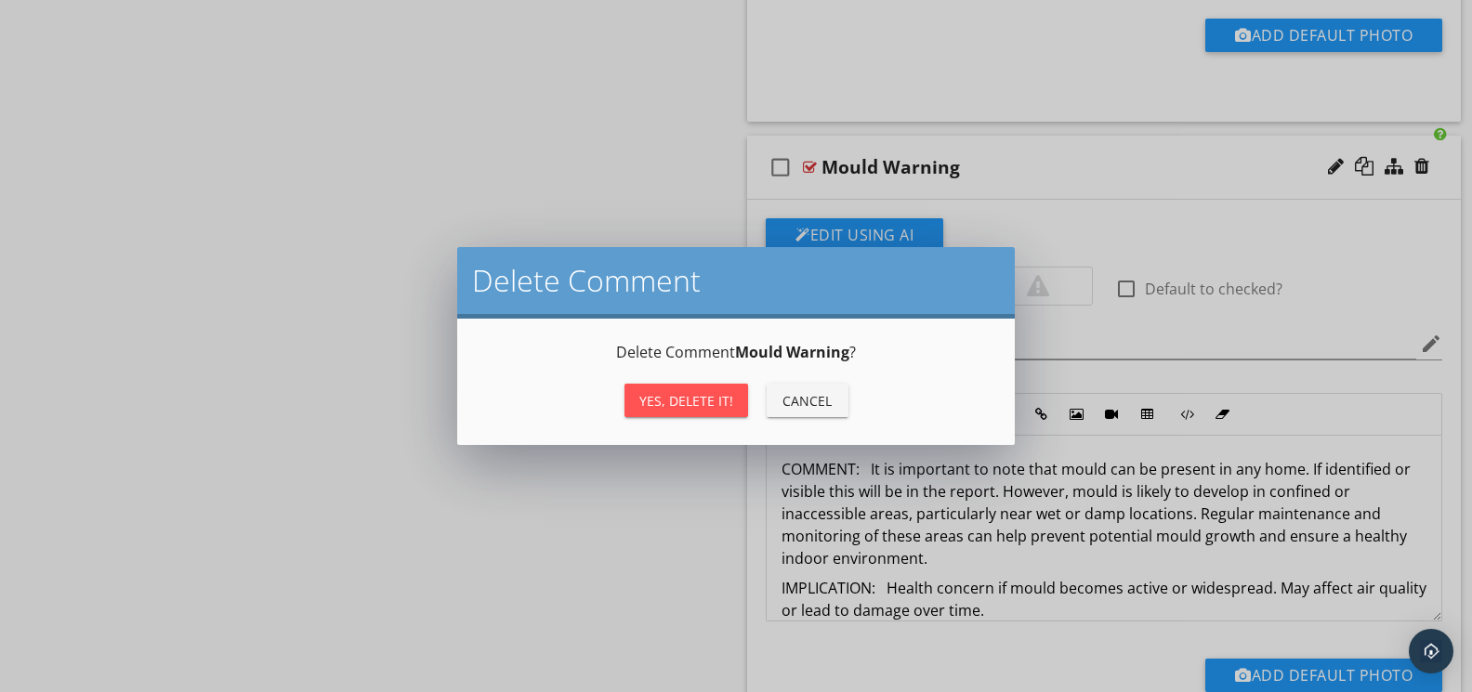
drag, startPoint x: 640, startPoint y: 406, endPoint x: 650, endPoint y: 399, distance: 12.1
click at [641, 406] on div "Yes, Delete it!" at bounding box center [686, 401] width 94 height 20
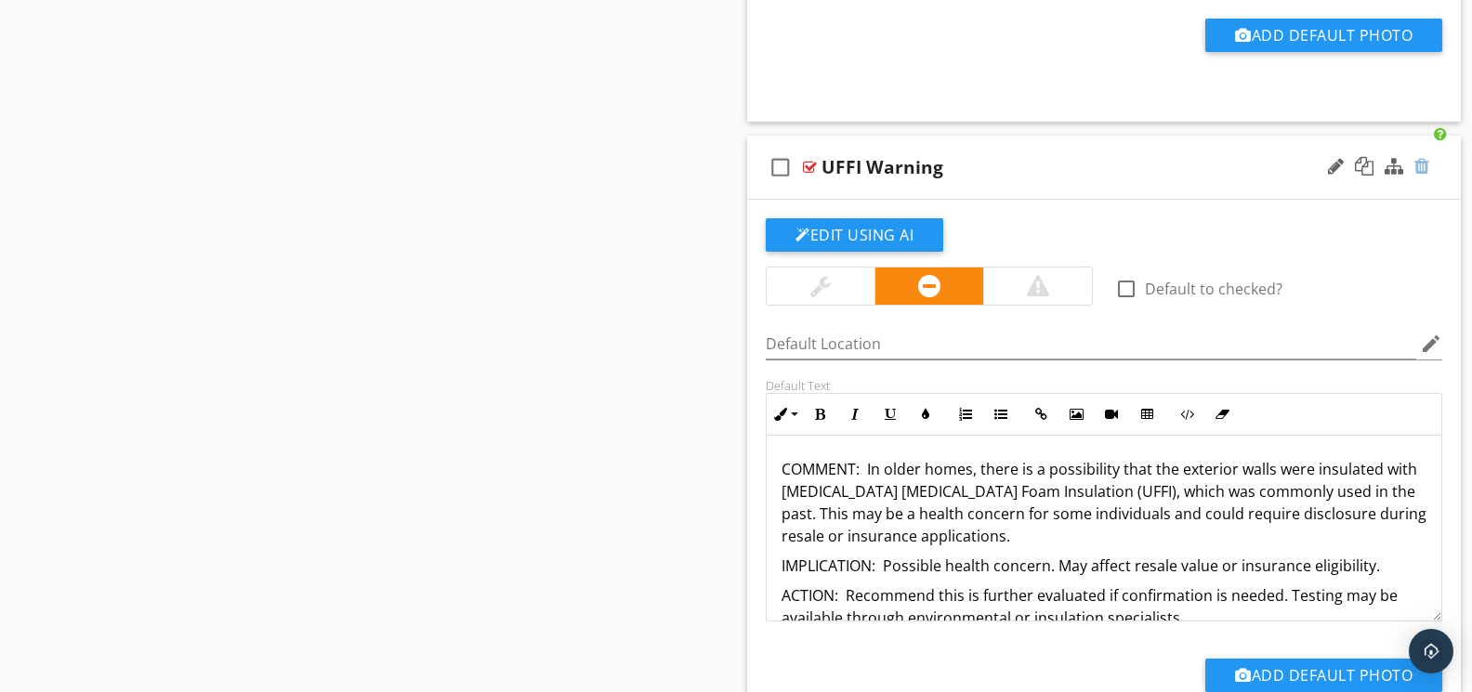
click at [1425, 168] on div at bounding box center [1421, 166] width 15 height 19
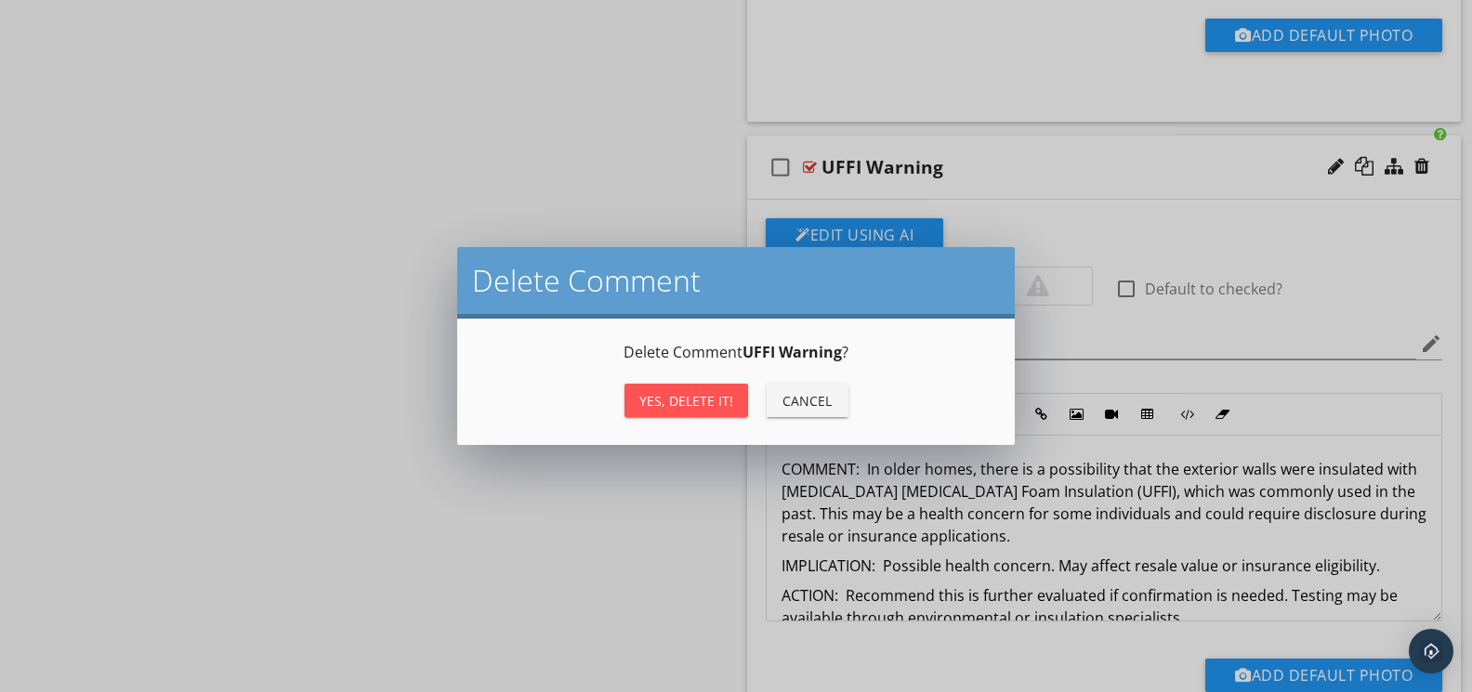
click at [647, 403] on div "Yes, Delete it!" at bounding box center [686, 401] width 94 height 20
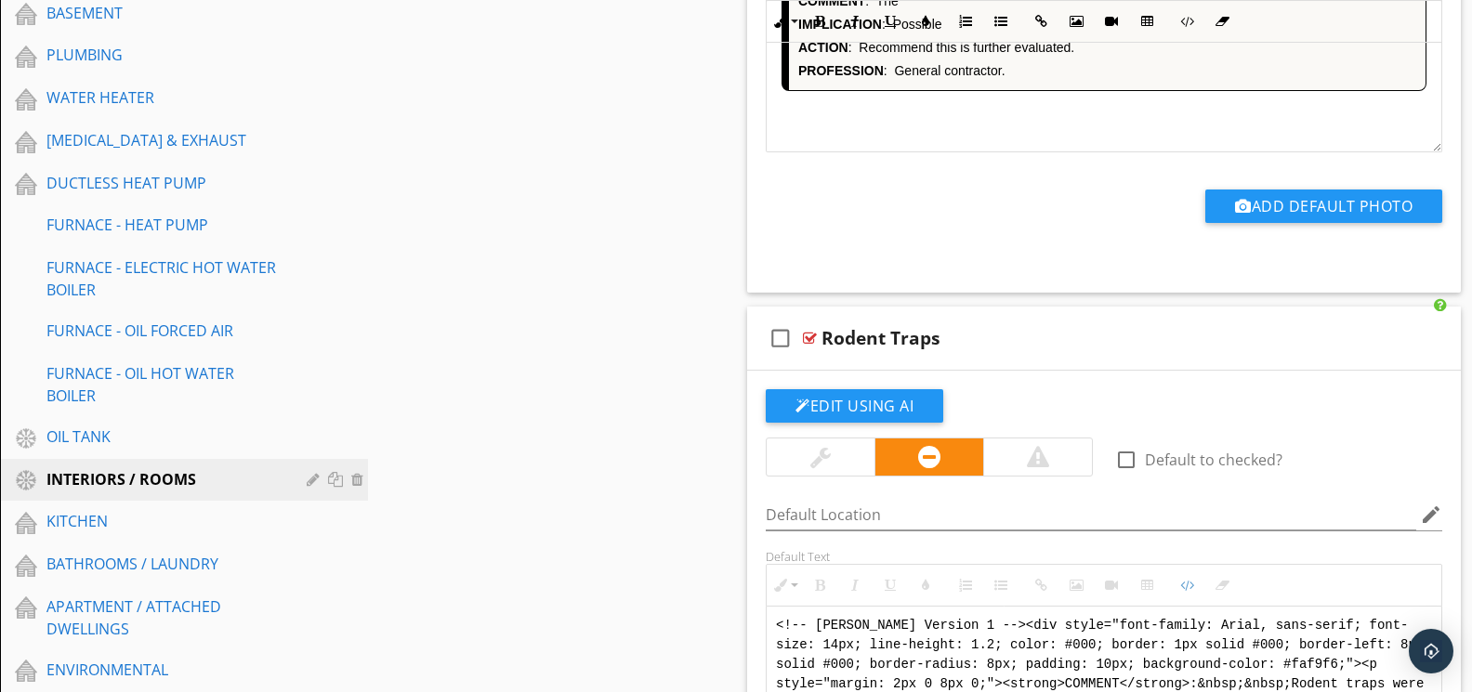
scroll to position [1134, 0]
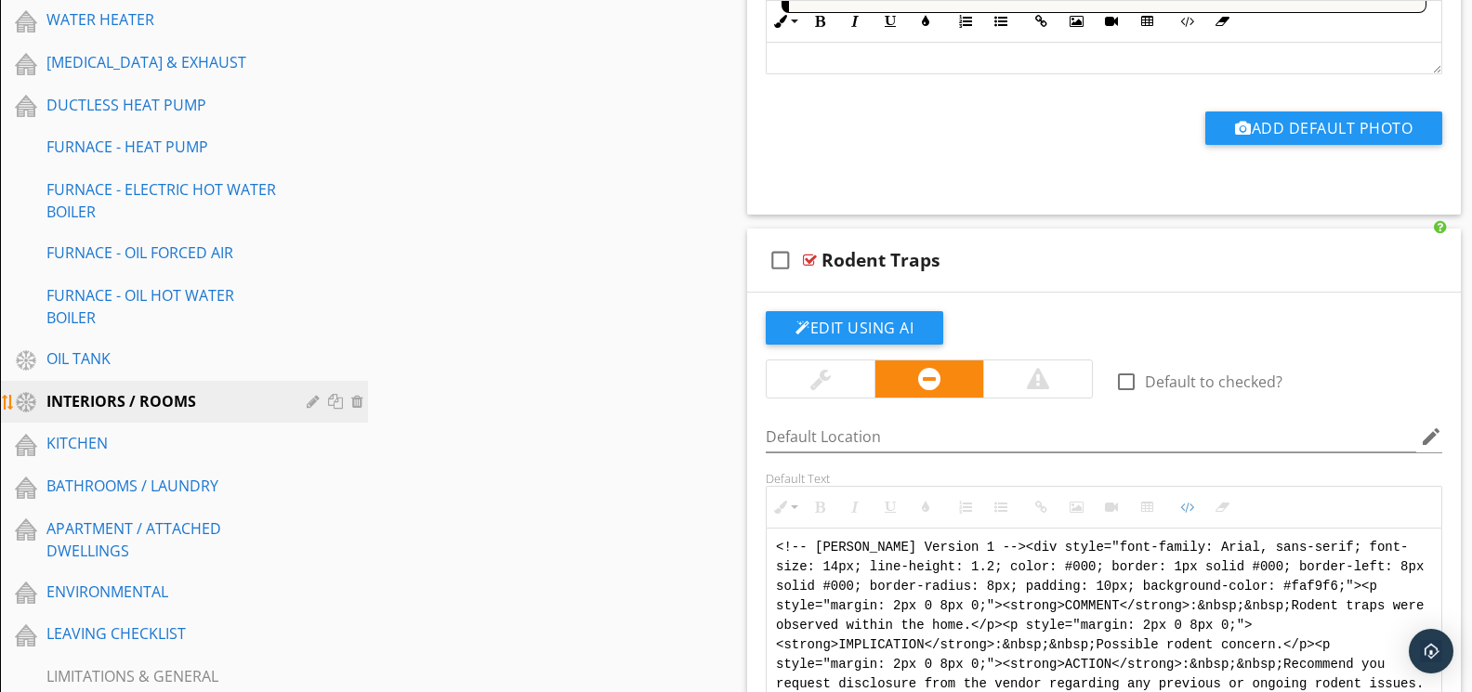
click at [309, 404] on div at bounding box center [316, 401] width 18 height 15
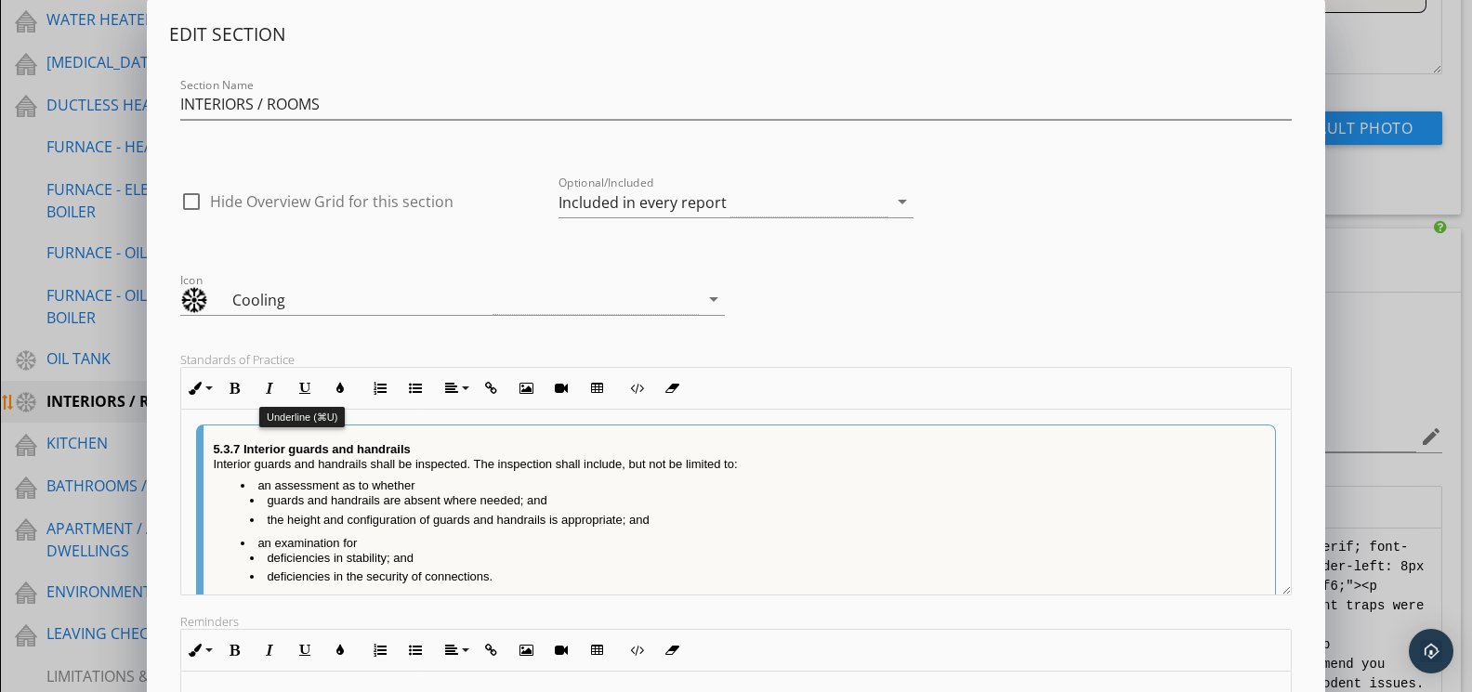
scroll to position [1133, 0]
click at [520, 306] on div "Cooling" at bounding box center [439, 299] width 518 height 31
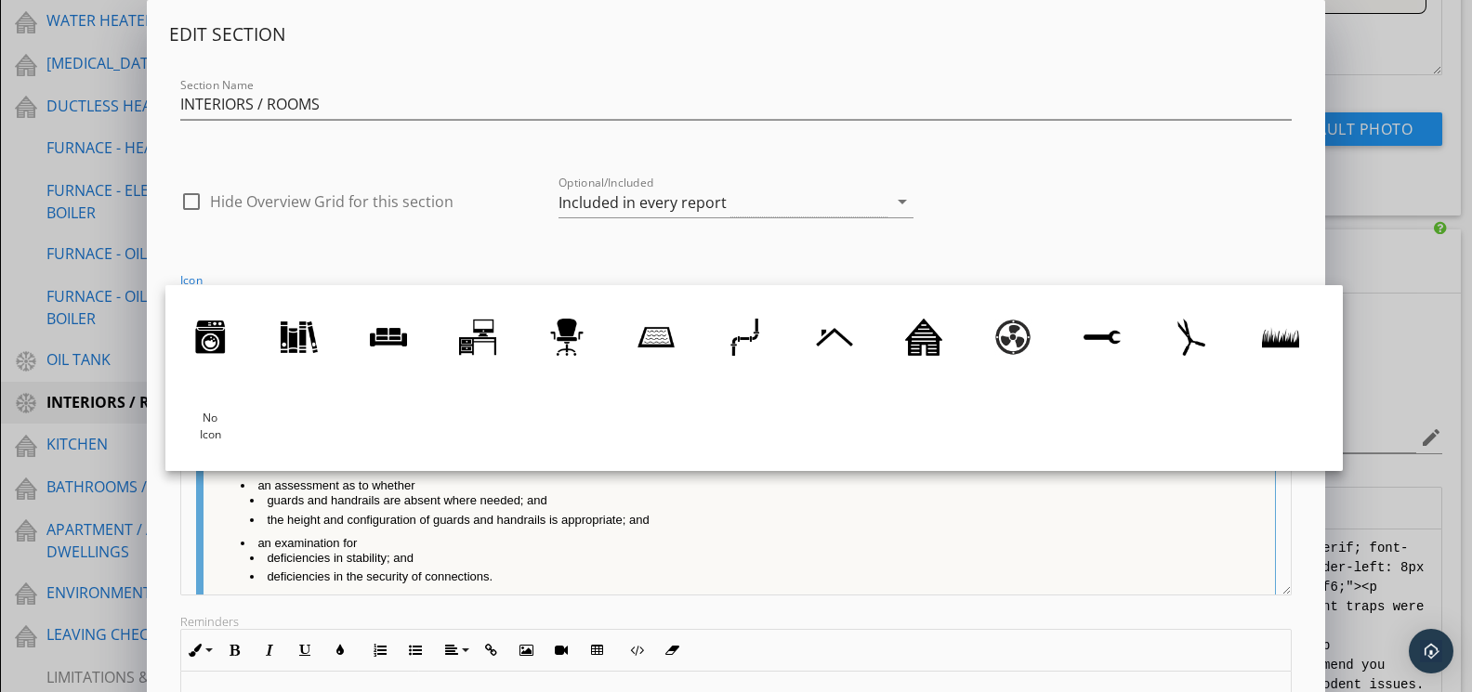
scroll to position [171, 0]
click at [925, 339] on div at bounding box center [923, 337] width 37 height 37
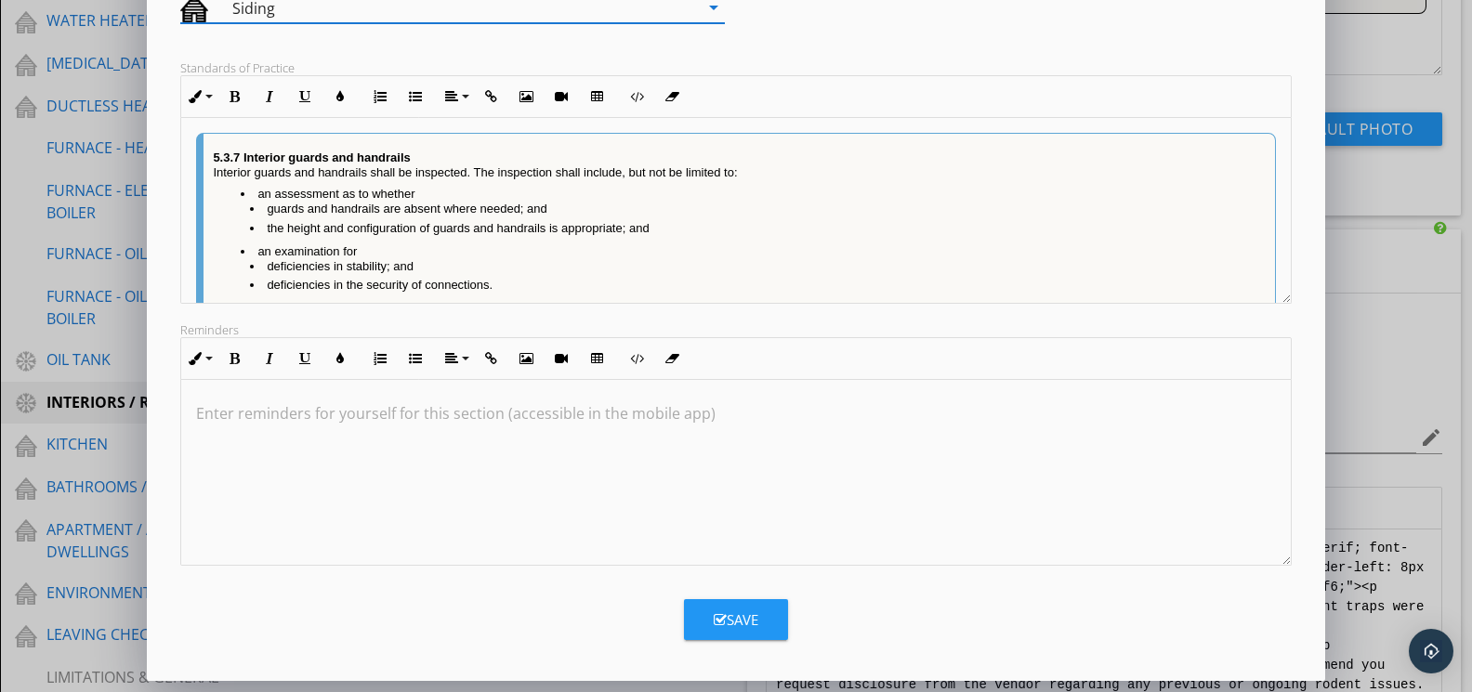
scroll to position [294, 0]
click at [730, 610] on div "Save" at bounding box center [736, 619] width 45 height 21
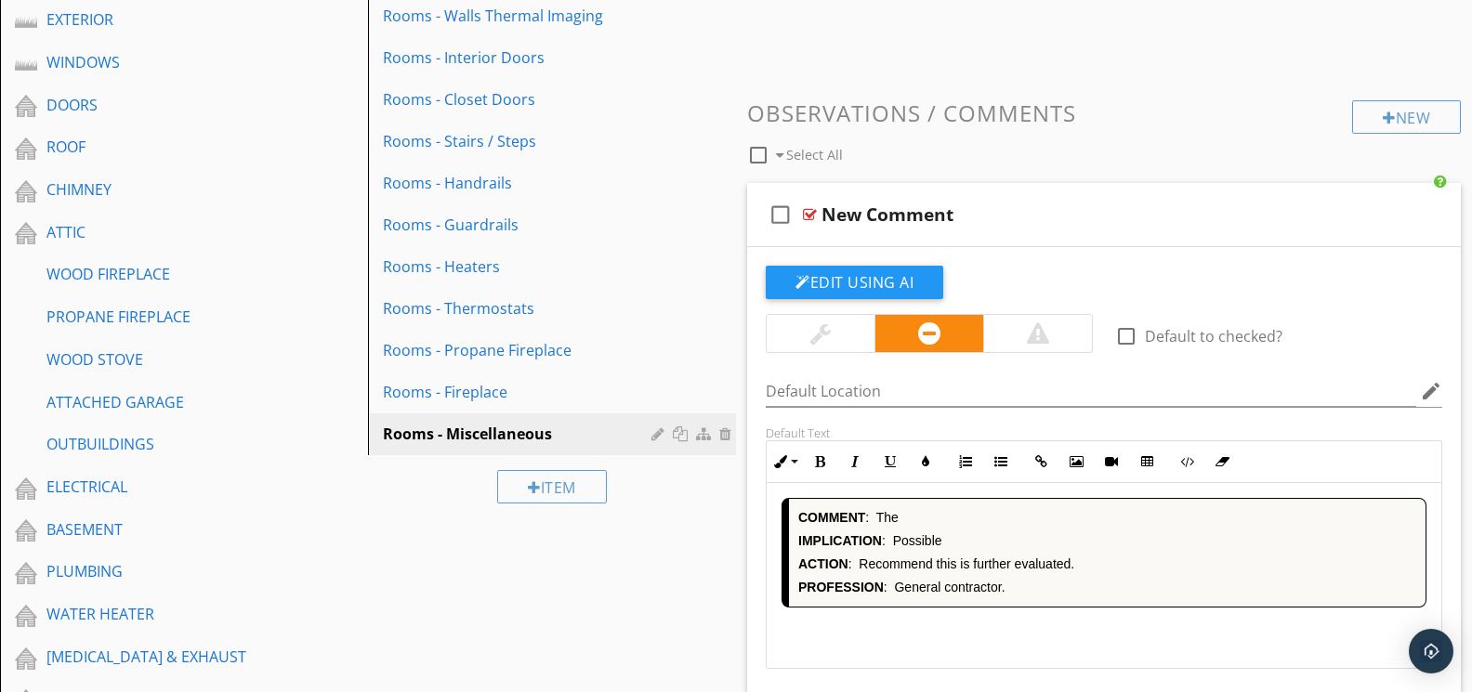
scroll to position [539, 0]
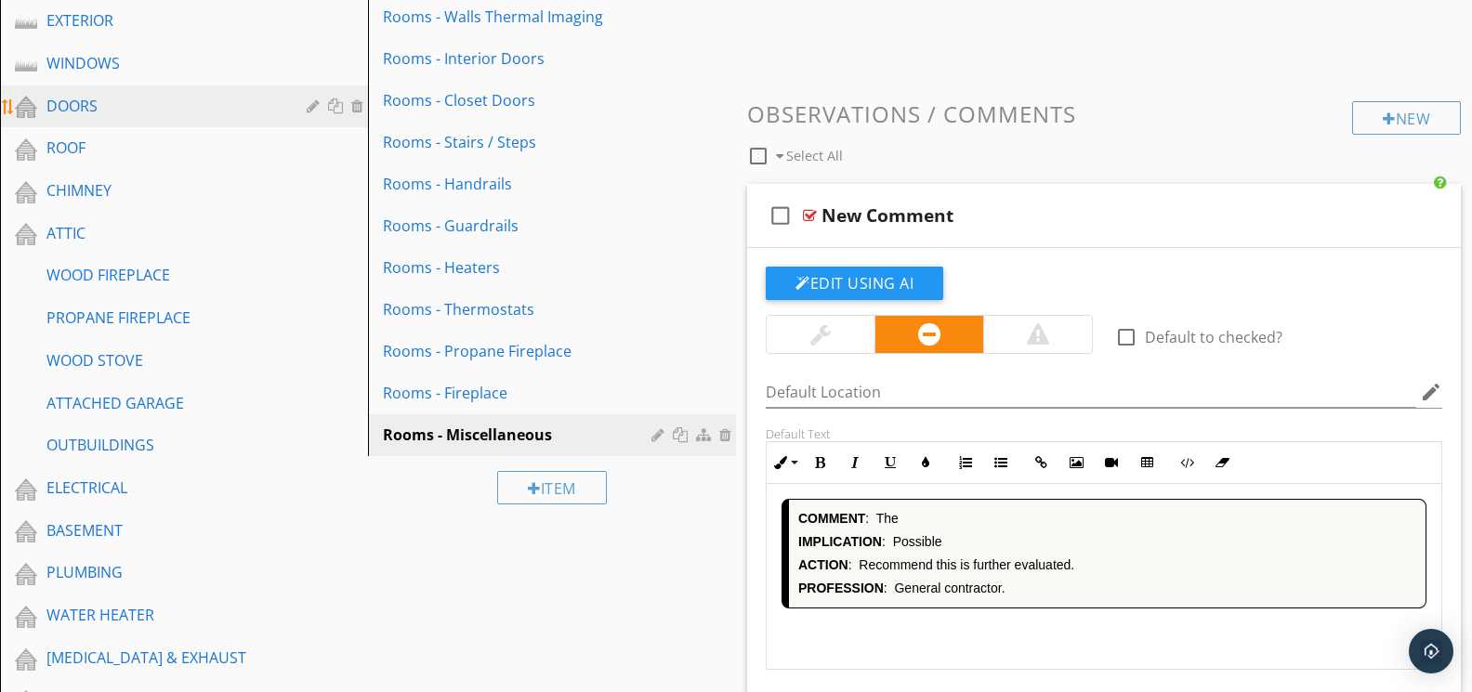
click at [104, 102] on div "DOORS" at bounding box center [162, 106] width 233 height 22
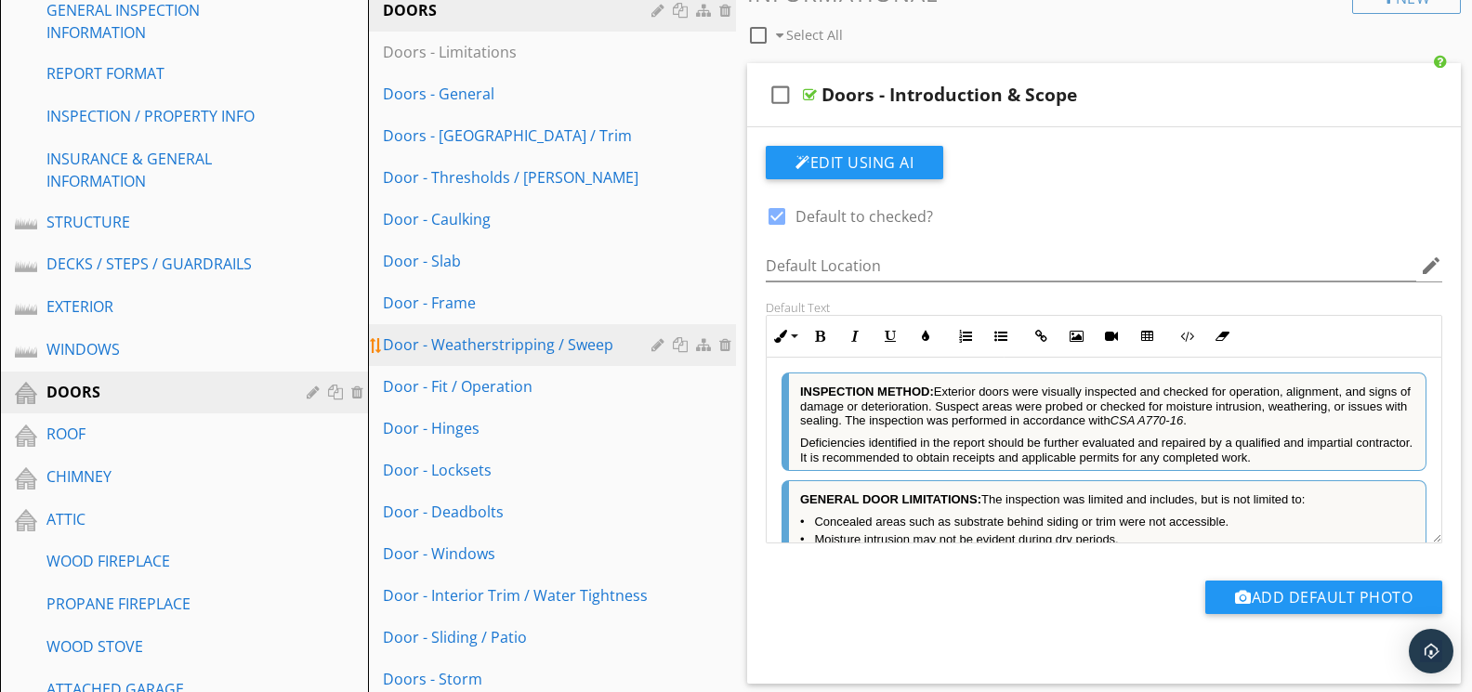
scroll to position [153, 0]
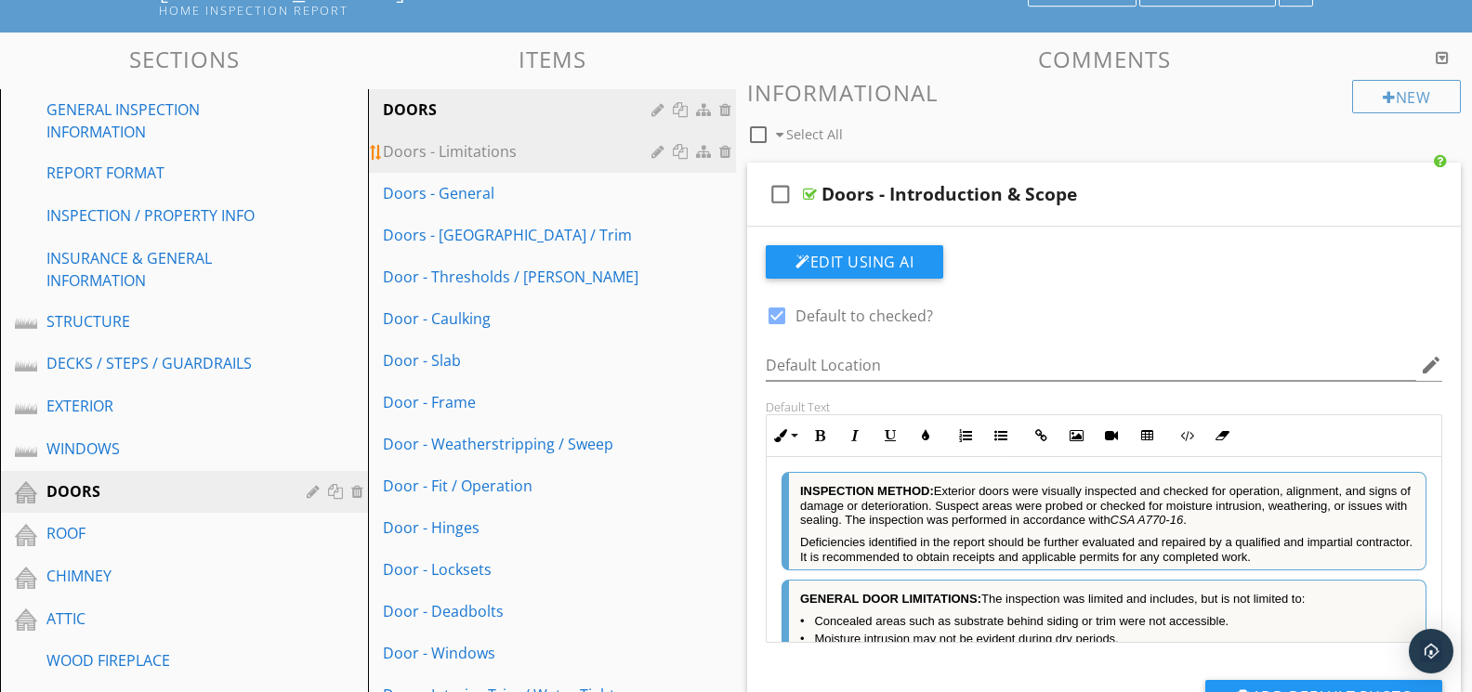
click at [489, 158] on div "Doors - Limitations" at bounding box center [520, 151] width 274 height 22
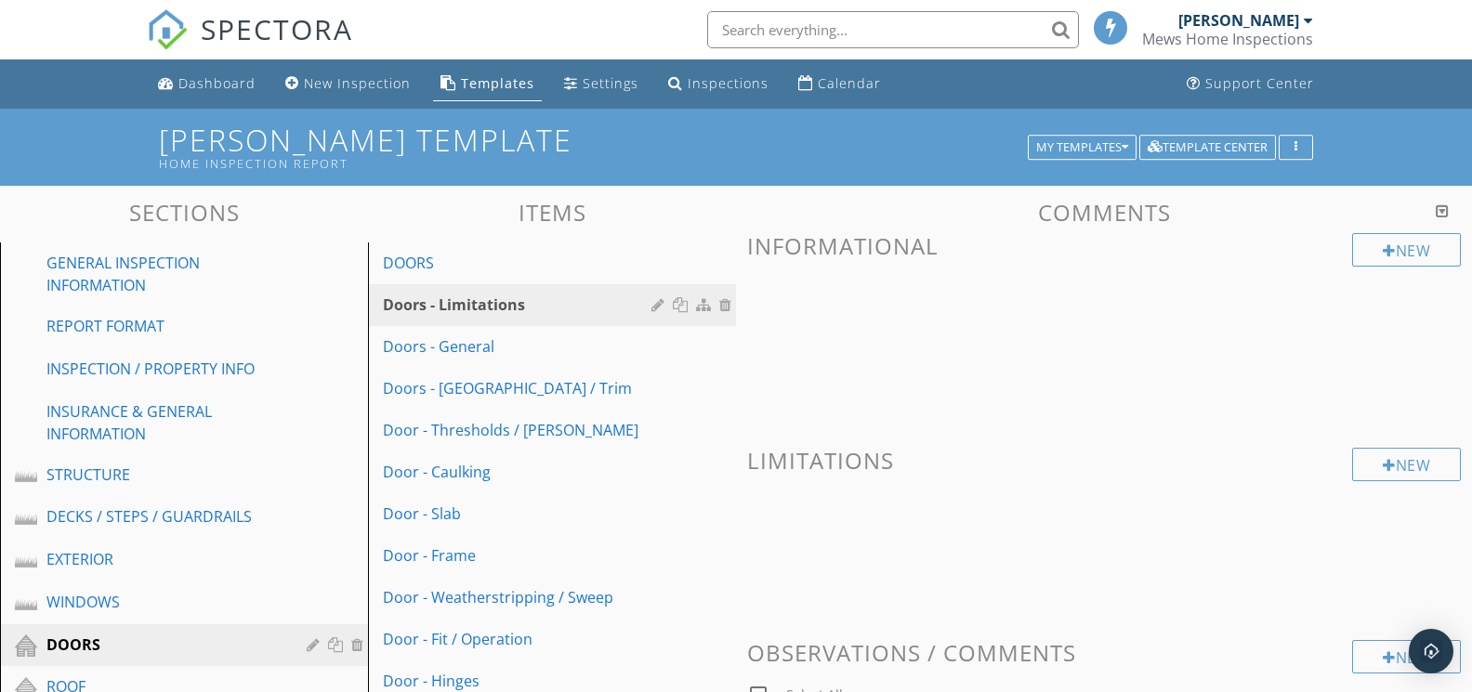
scroll to position [0, 0]
click at [723, 306] on div at bounding box center [727, 304] width 17 height 15
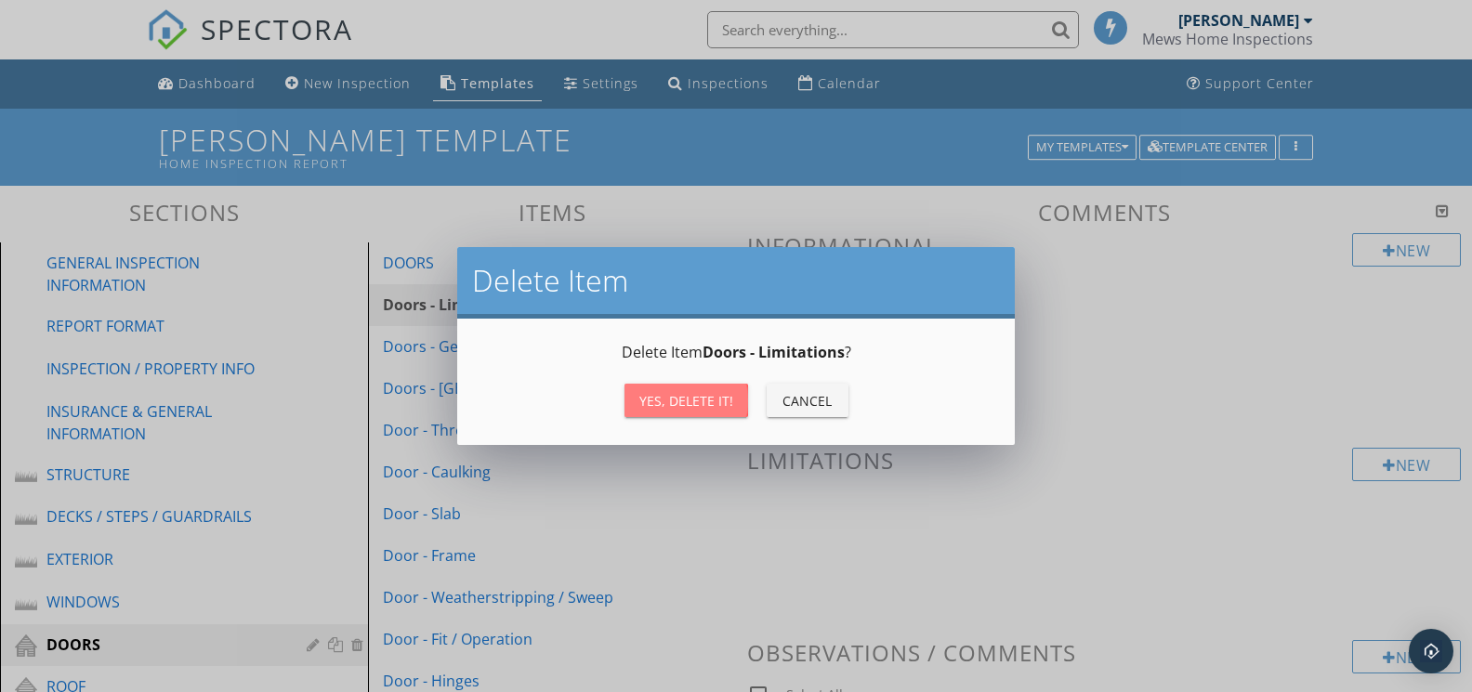
click at [718, 394] on div "Yes, Delete it!" at bounding box center [686, 401] width 94 height 20
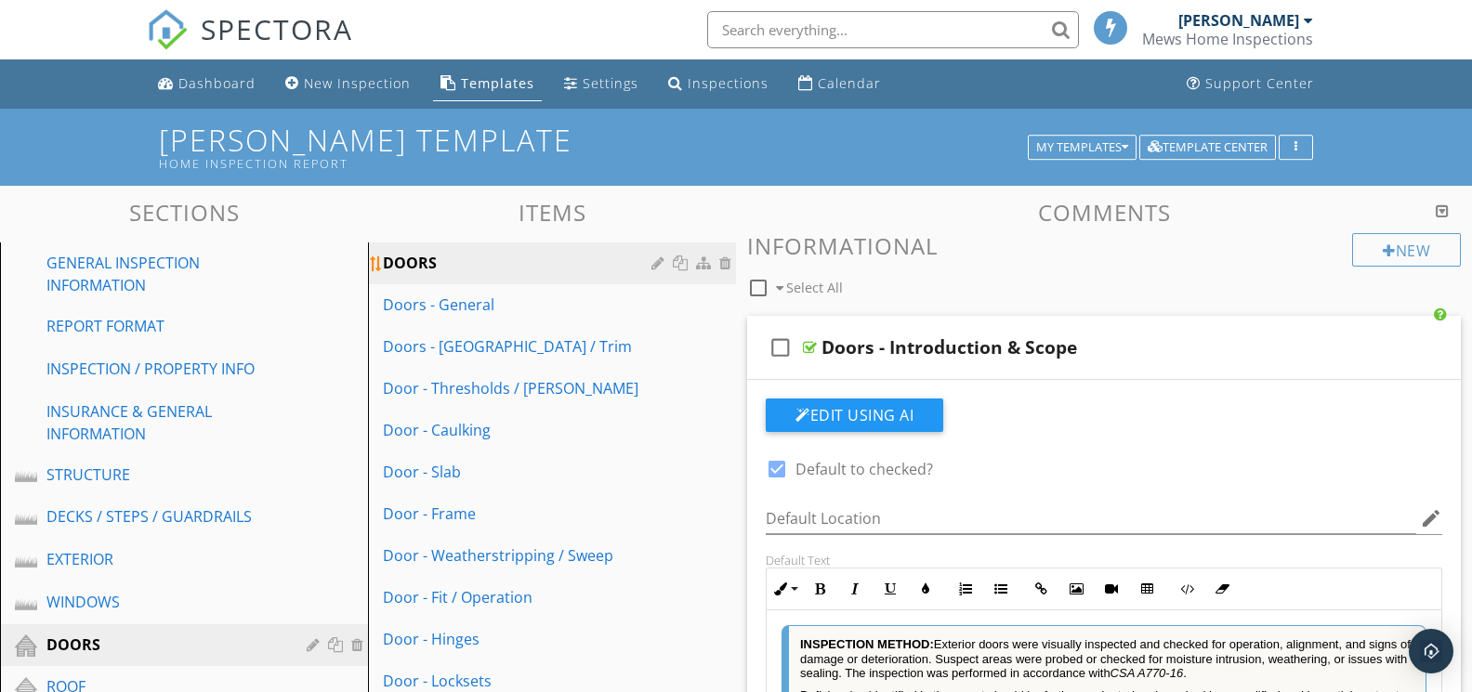
click at [465, 266] on div "DOORS" at bounding box center [520, 263] width 274 height 22
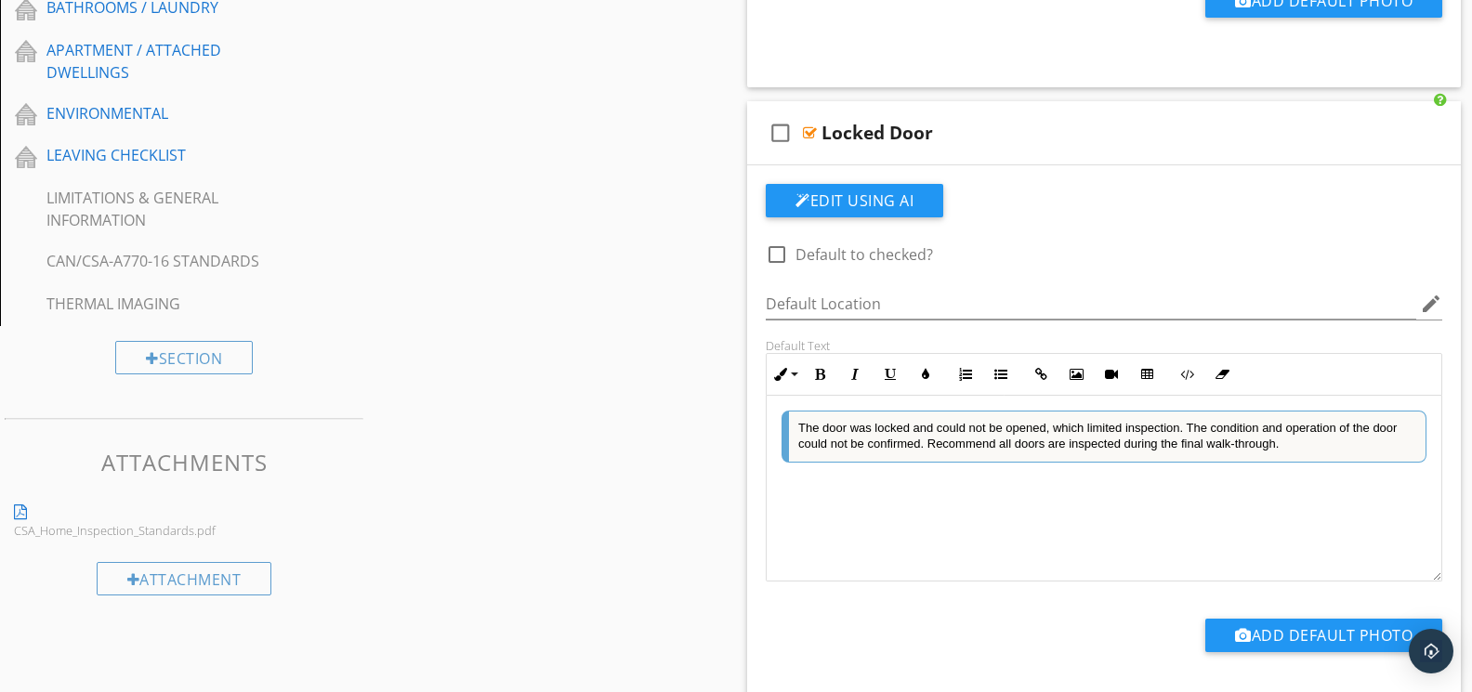
scroll to position [1615, 0]
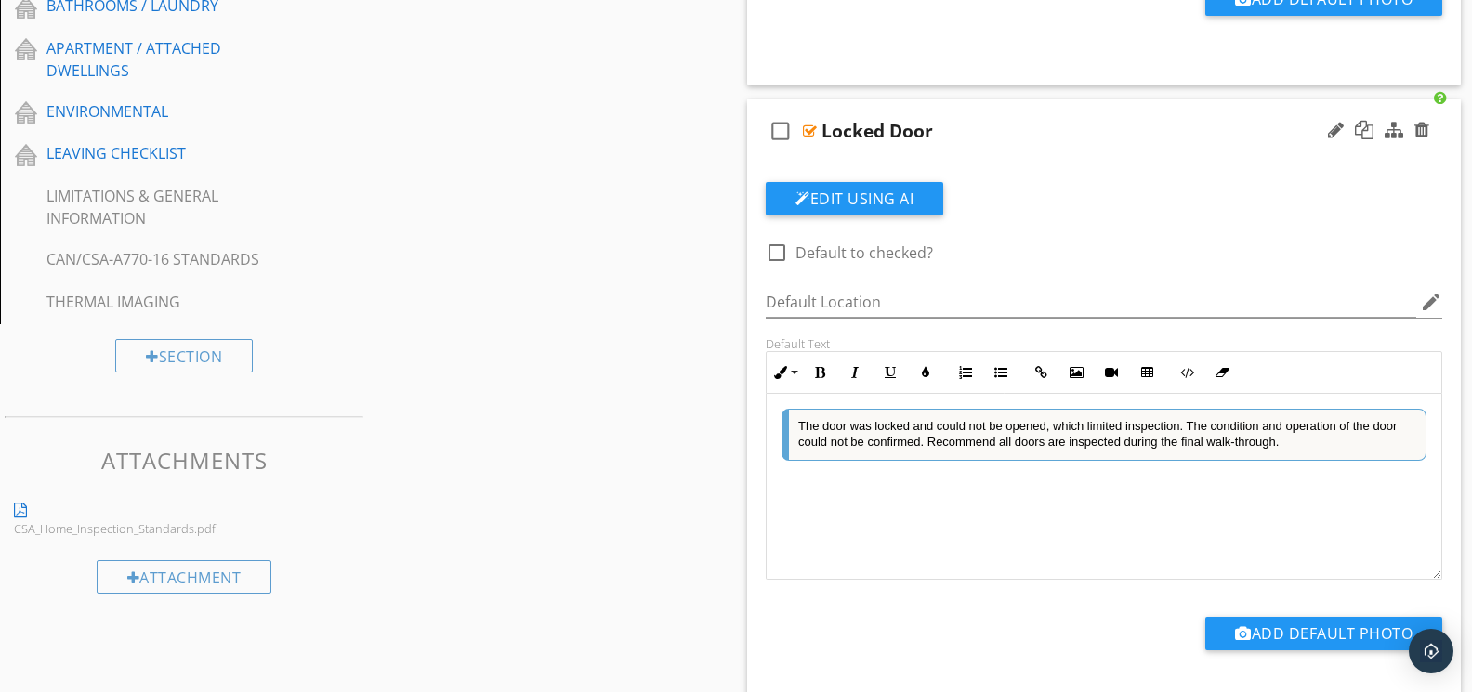
click at [1052, 497] on div "The door was locked and could not be opened, which limited inspection. The cond…" at bounding box center [1103, 487] width 675 height 186
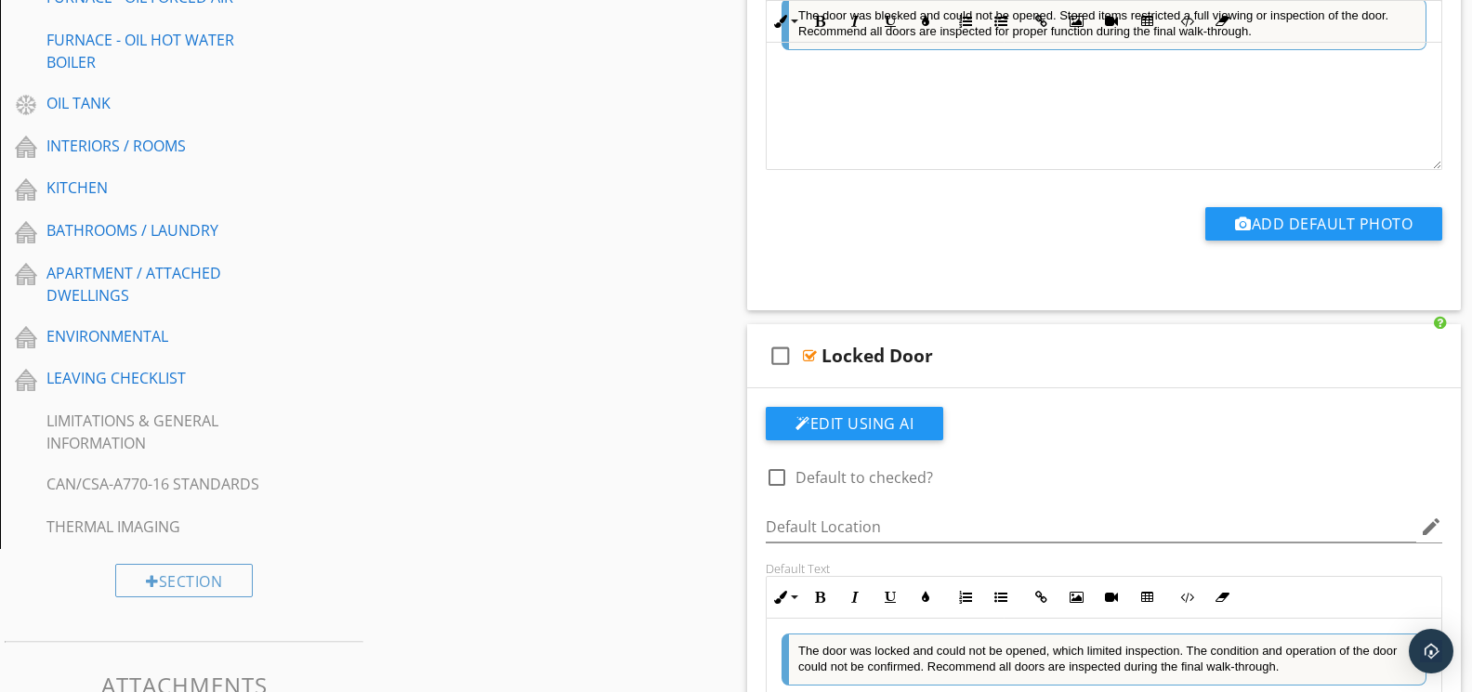
scroll to position [1305, 0]
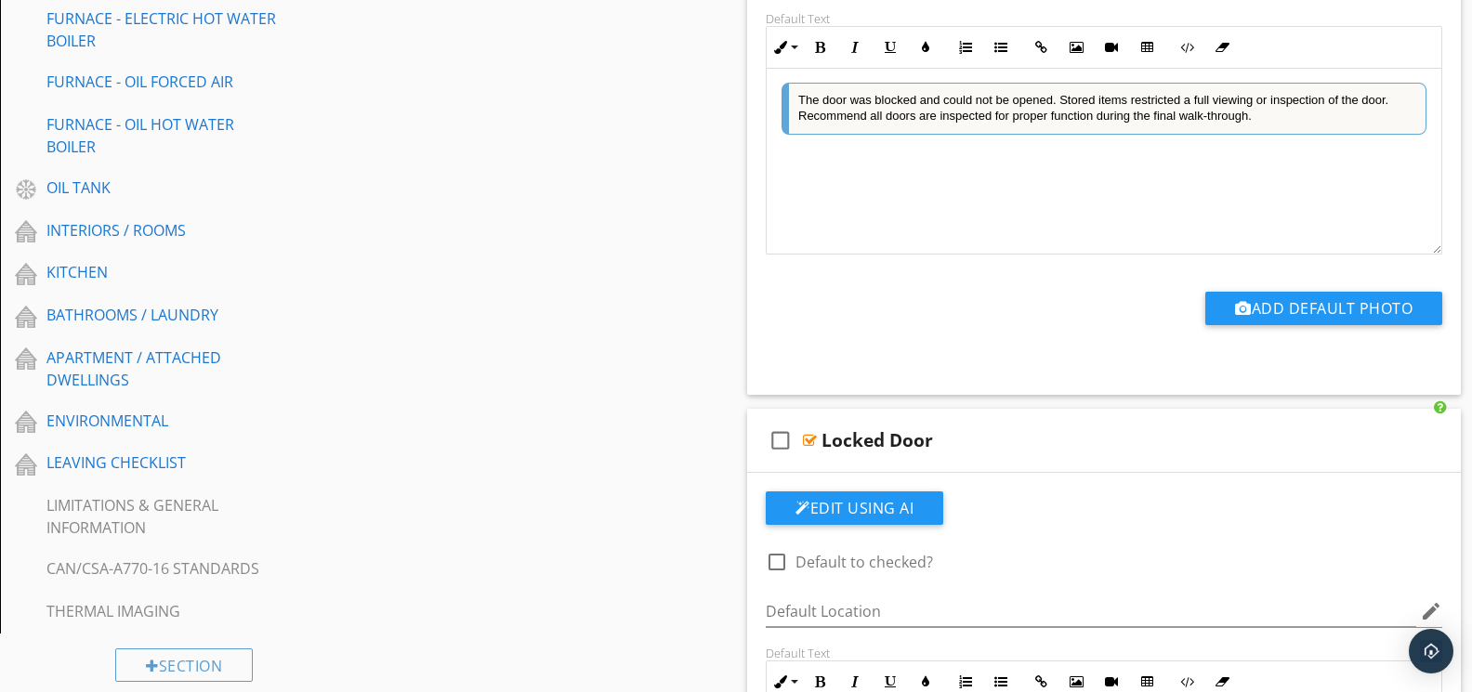
click at [1000, 202] on div "The door was blocked and could not be opened. Stored items restricted a full vi…" at bounding box center [1103, 161] width 675 height 186
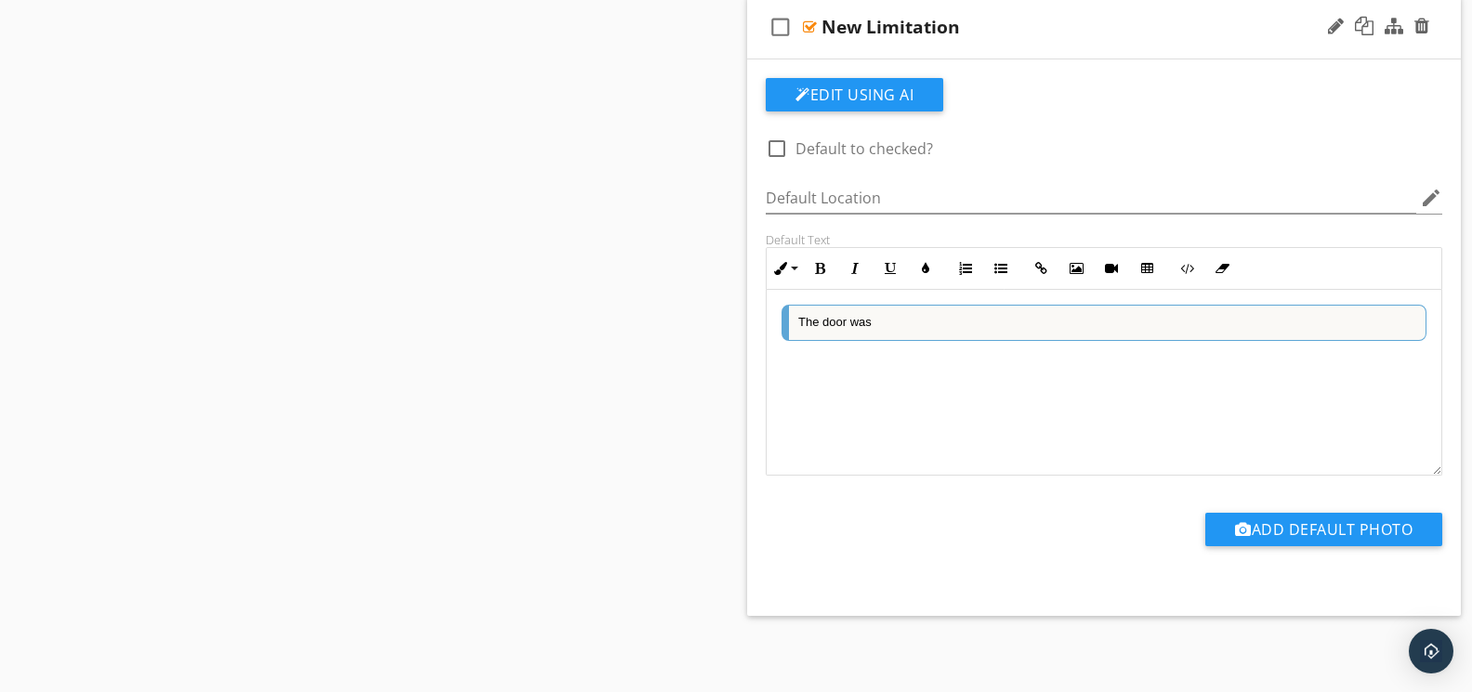
scroll to position [2352, 0]
click at [972, 388] on div "The door was" at bounding box center [1103, 384] width 675 height 186
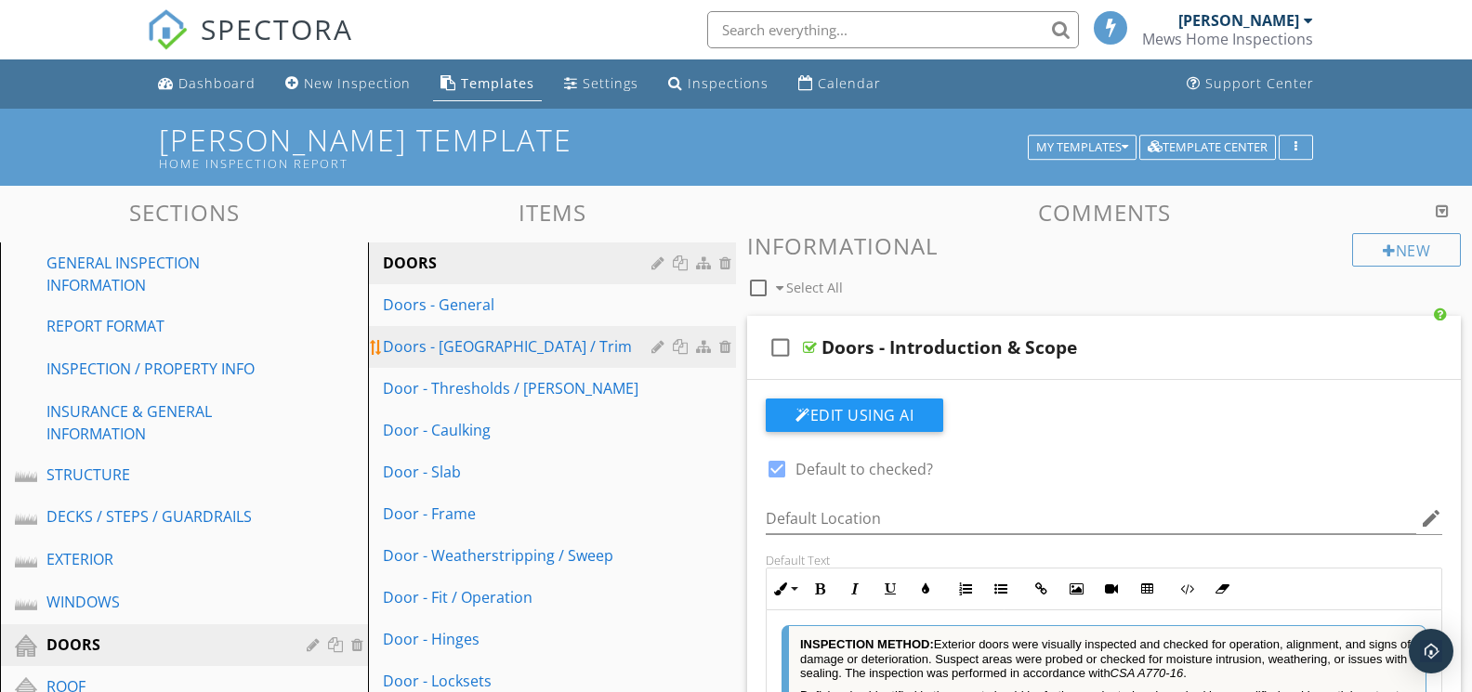
scroll to position [0, 0]
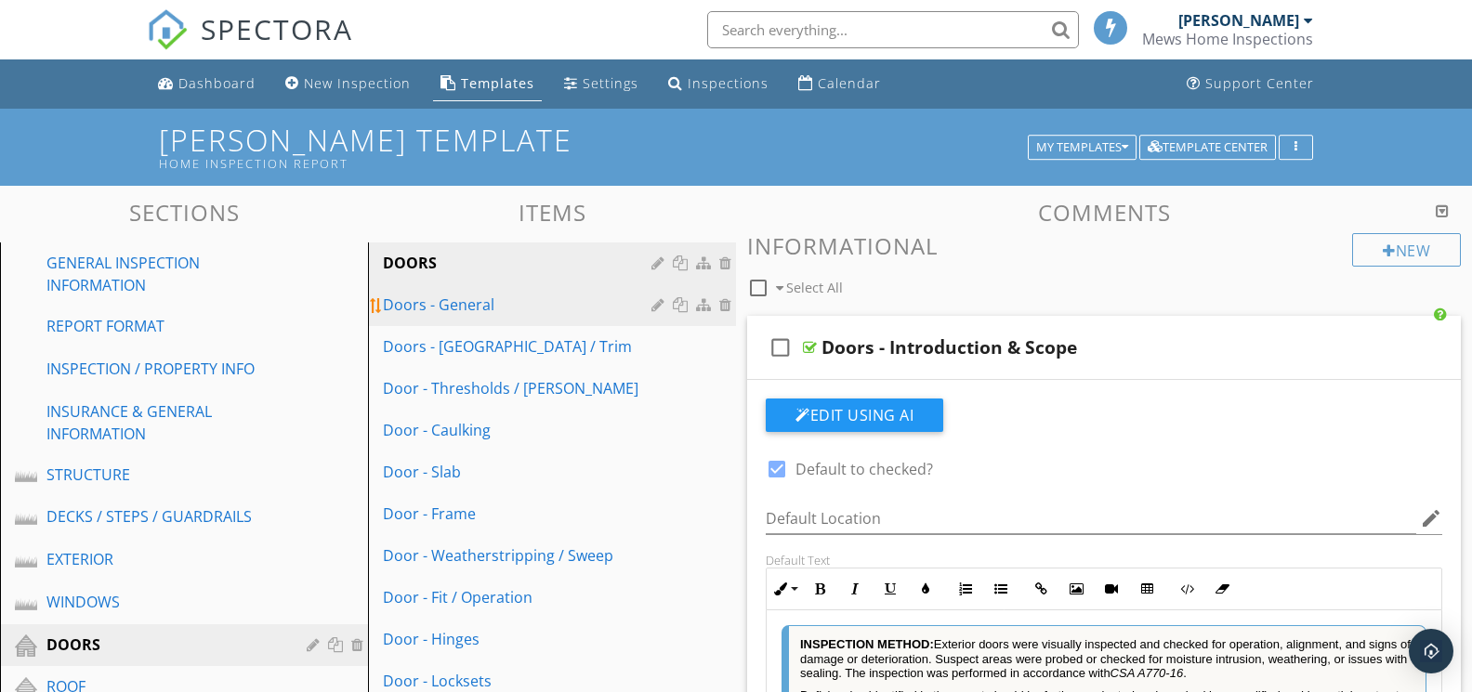
click at [492, 308] on div "Doors - General" at bounding box center [520, 305] width 274 height 22
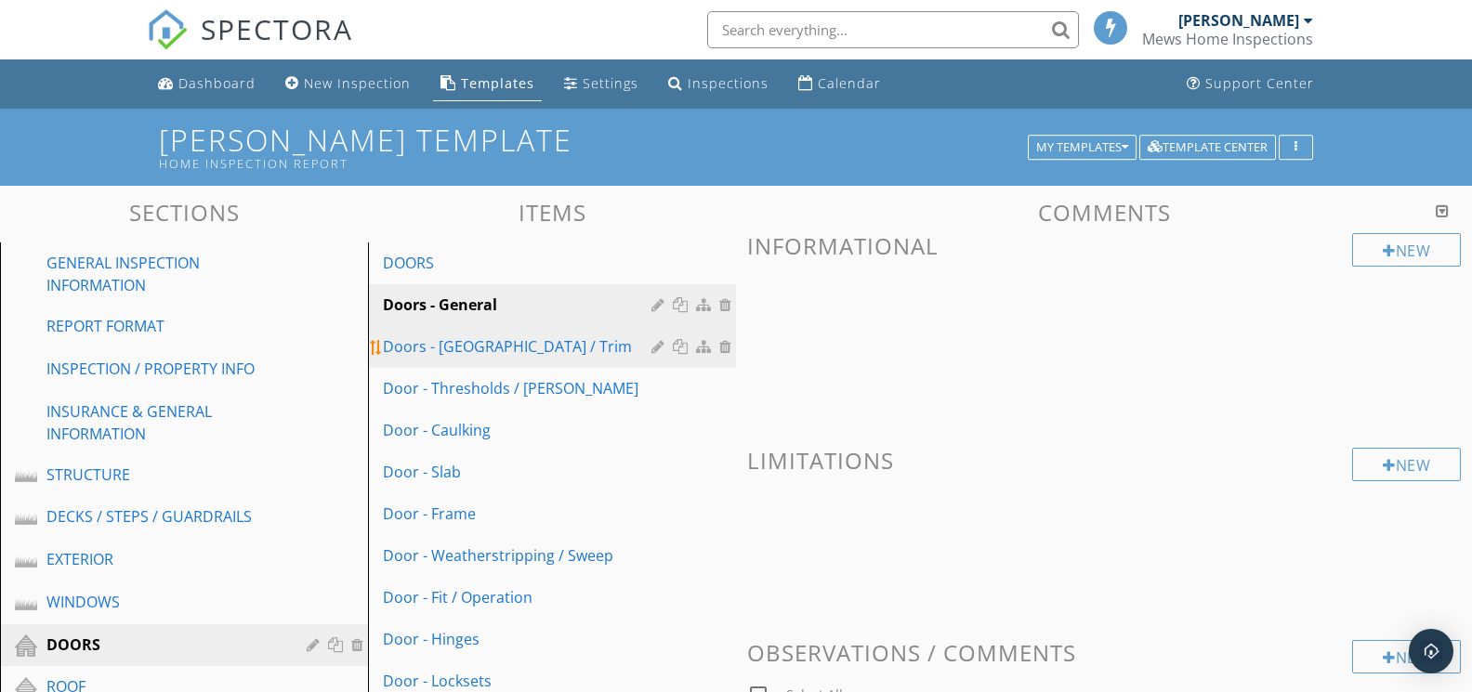
click at [563, 335] on div "Doors - [GEOGRAPHIC_DATA] / Trim" at bounding box center [520, 346] width 274 height 22
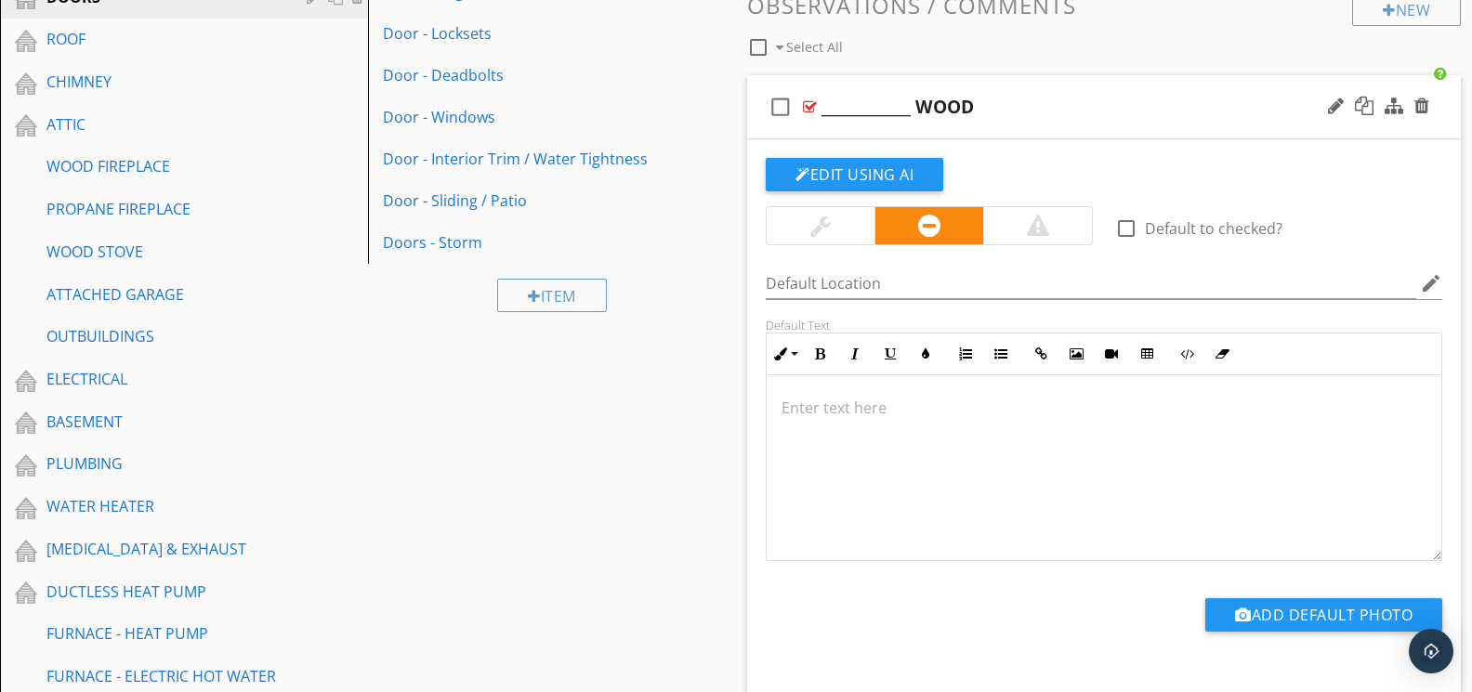
scroll to position [641, 0]
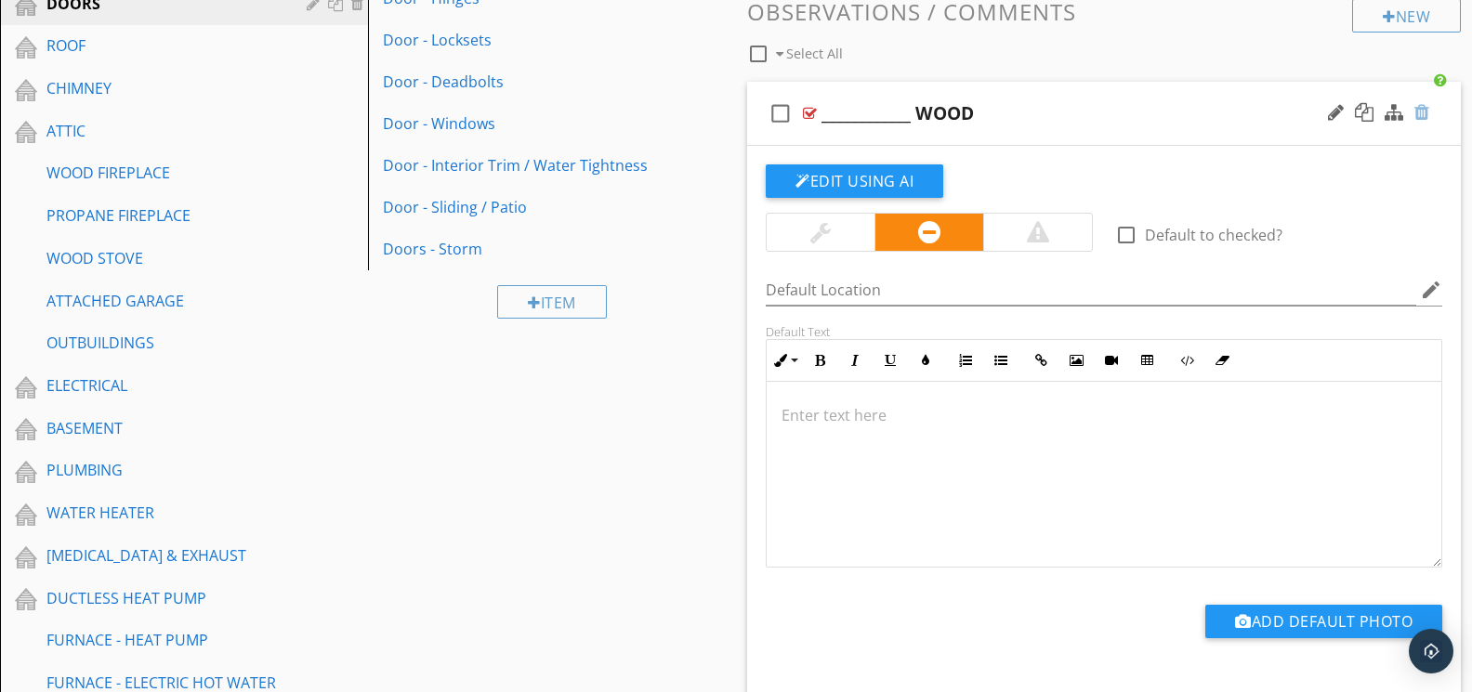
click at [1420, 113] on div at bounding box center [1421, 112] width 15 height 19
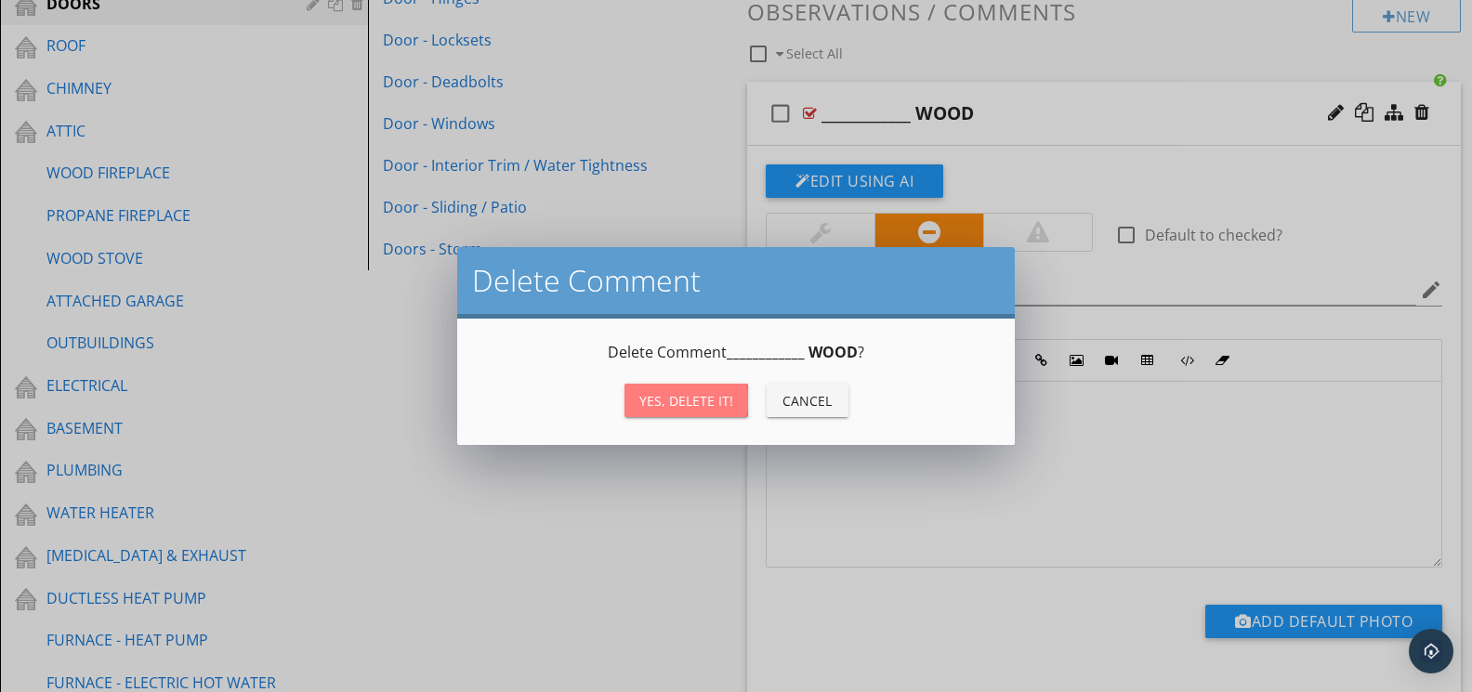
drag, startPoint x: 736, startPoint y: 400, endPoint x: 745, endPoint y: 387, distance: 16.0
click at [736, 400] on button "Yes, Delete it!" at bounding box center [686, 400] width 124 height 33
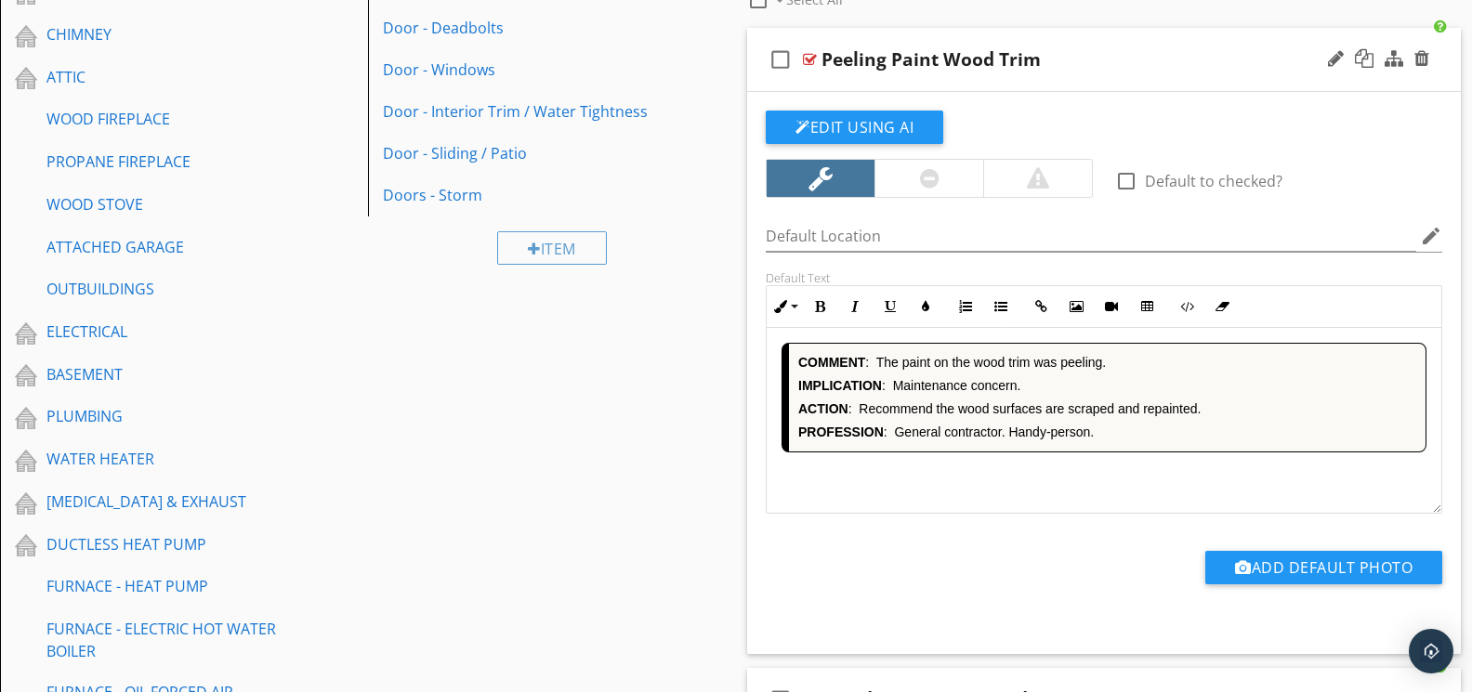
click at [1045, 483] on div "COMMENT : The paint on the wood trim was peeling. IMPLICATION : Maintenance con…" at bounding box center [1103, 421] width 675 height 186
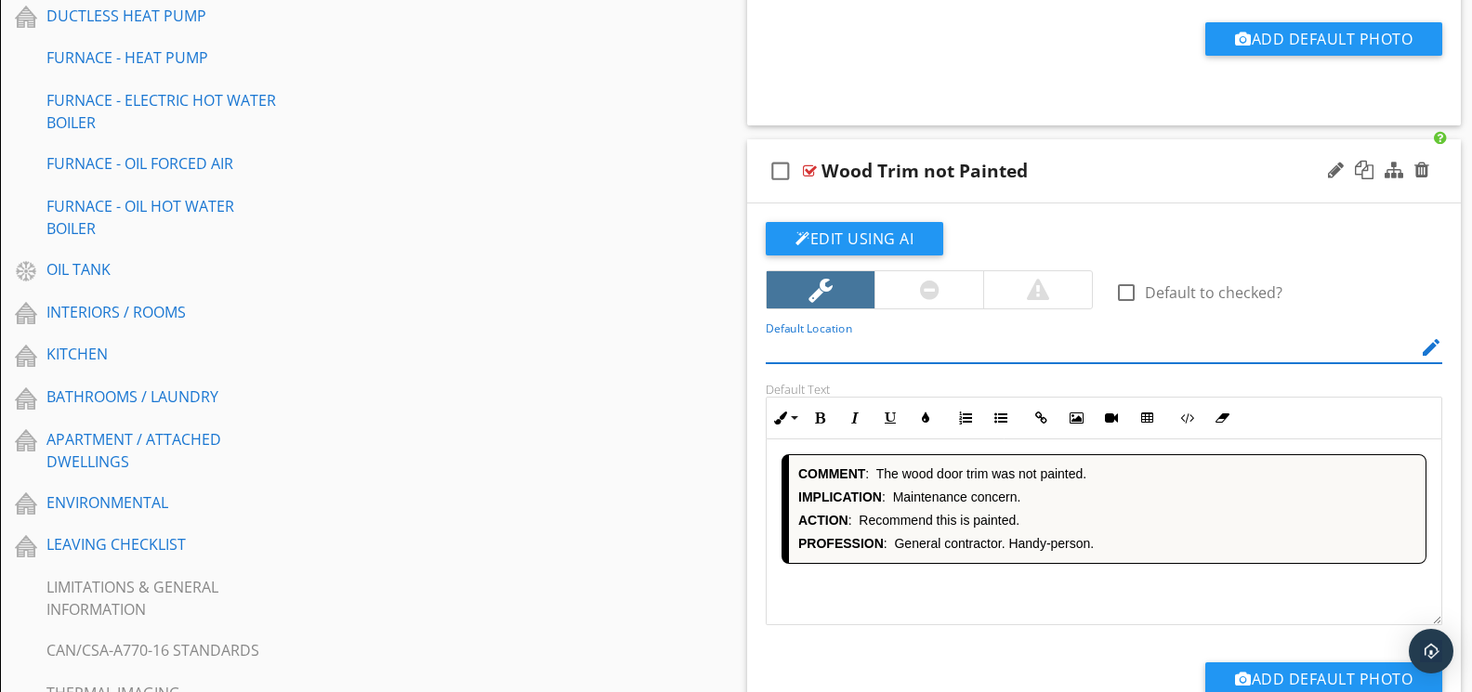
click at [998, 583] on div "COMMENT : The wood door trim was not painted. IMPLICATION : Maintenance concern…" at bounding box center [1103, 532] width 675 height 186
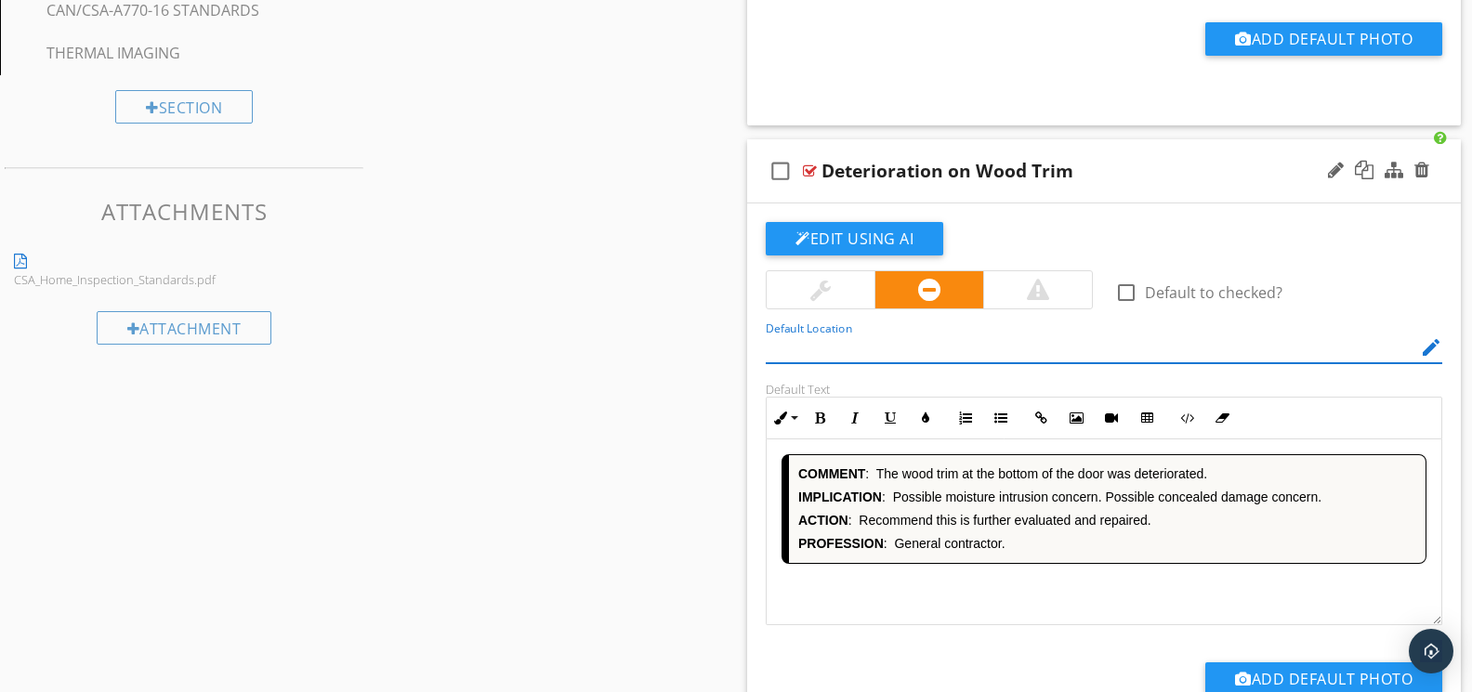
click at [998, 581] on div "COMMENT : The wood trim at the bottom of the door was deteriorated. IMPLICATION…" at bounding box center [1103, 532] width 675 height 186
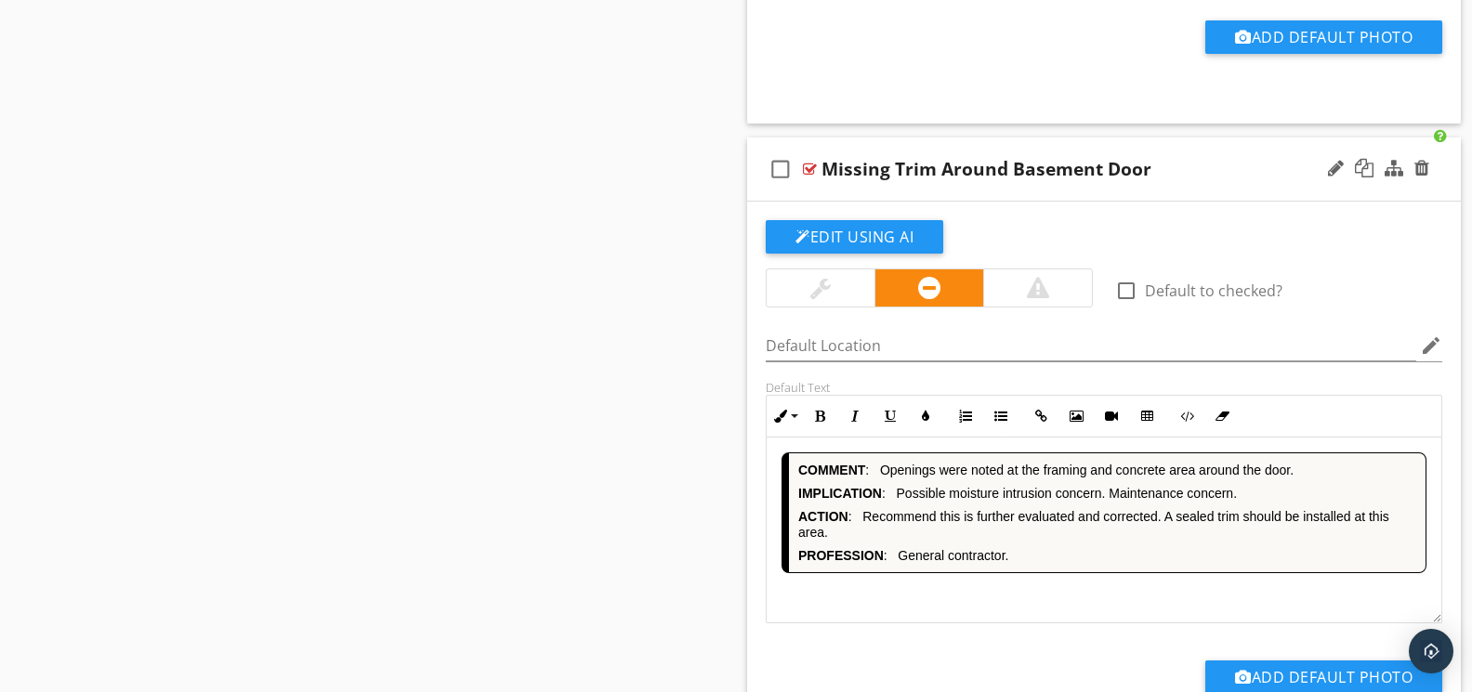
click at [1035, 596] on div "COMMENT : Openings were noted at the framing and concrete area around the door.…" at bounding box center [1103, 531] width 675 height 186
click at [1183, 417] on icon "button" at bounding box center [1186, 416] width 13 height 13
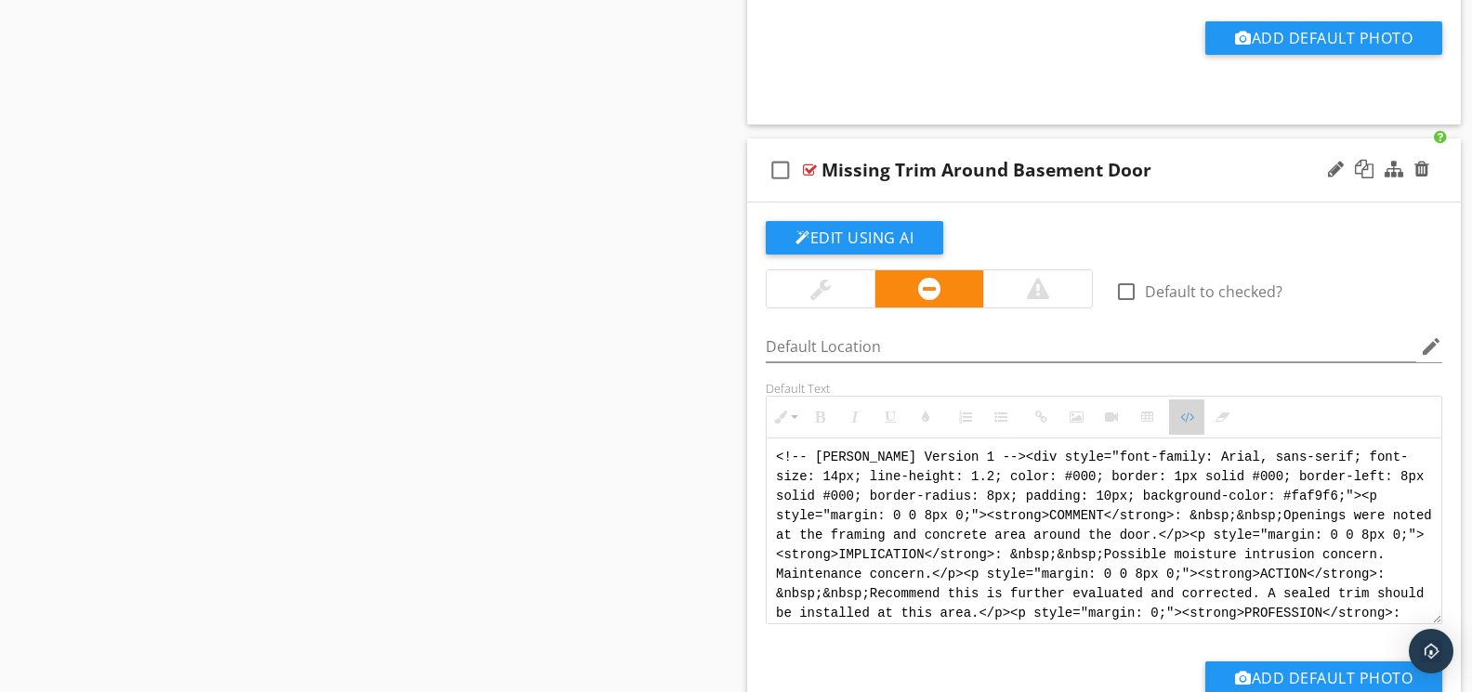
click at [1184, 416] on icon "button" at bounding box center [1186, 417] width 13 height 13
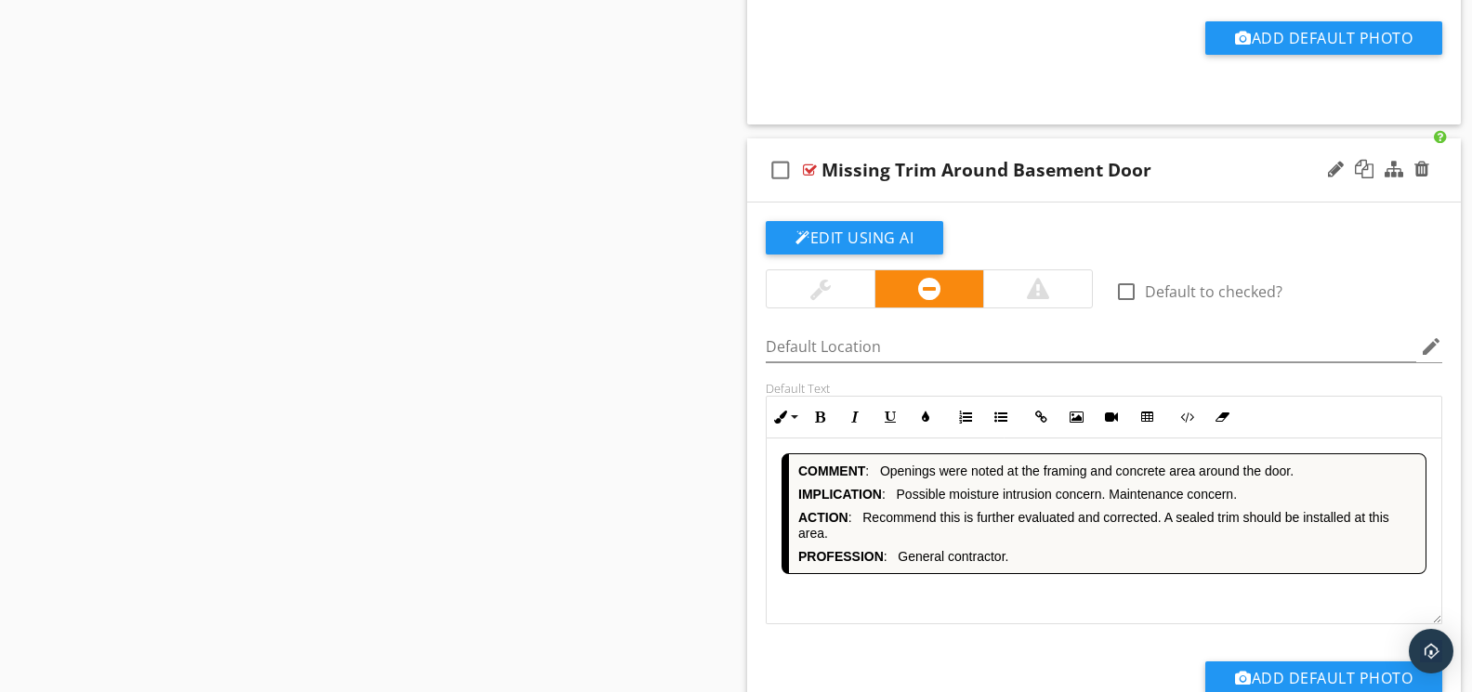
click at [976, 610] on div "COMMENT : Openings were noted at the framing and concrete area around the door.…" at bounding box center [1103, 532] width 675 height 186
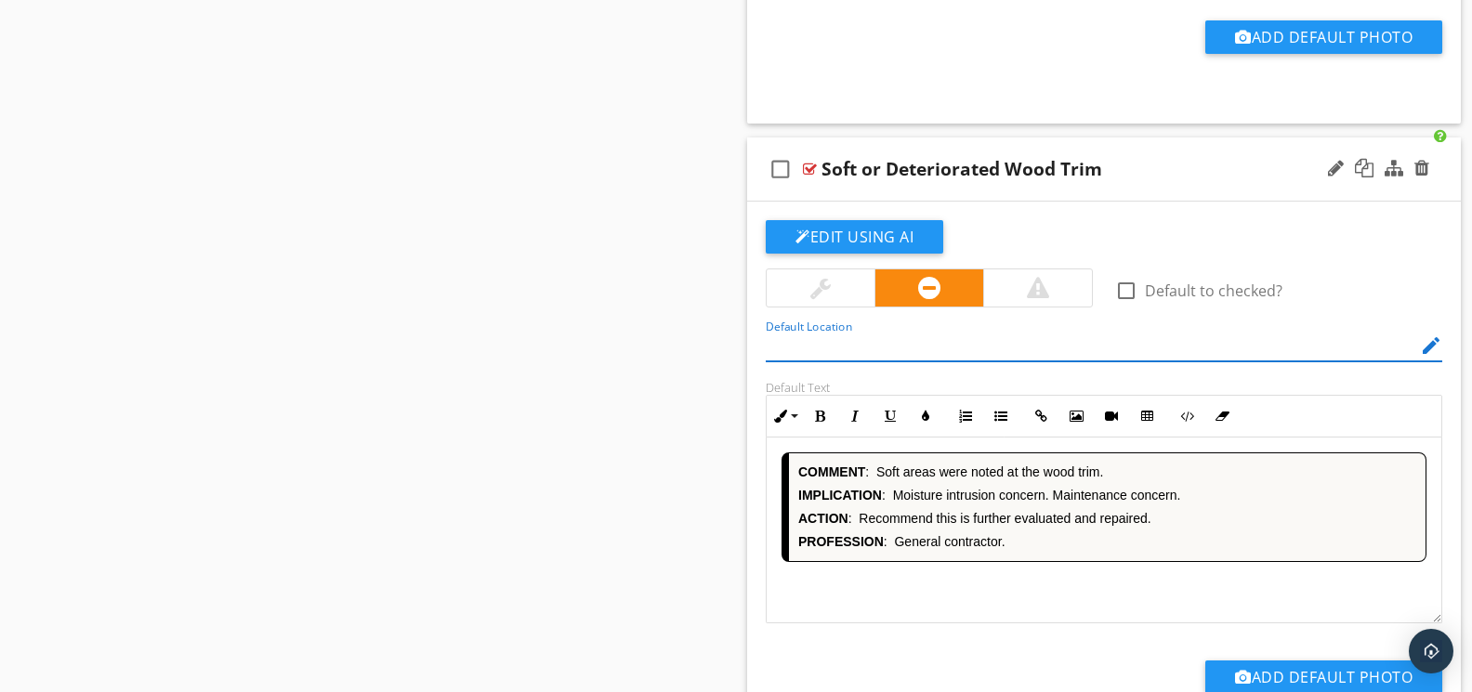
click at [993, 593] on div "COMMENT : Soft areas were noted at the wood trim. IMPLICATION : Moisture intrus…" at bounding box center [1103, 531] width 675 height 186
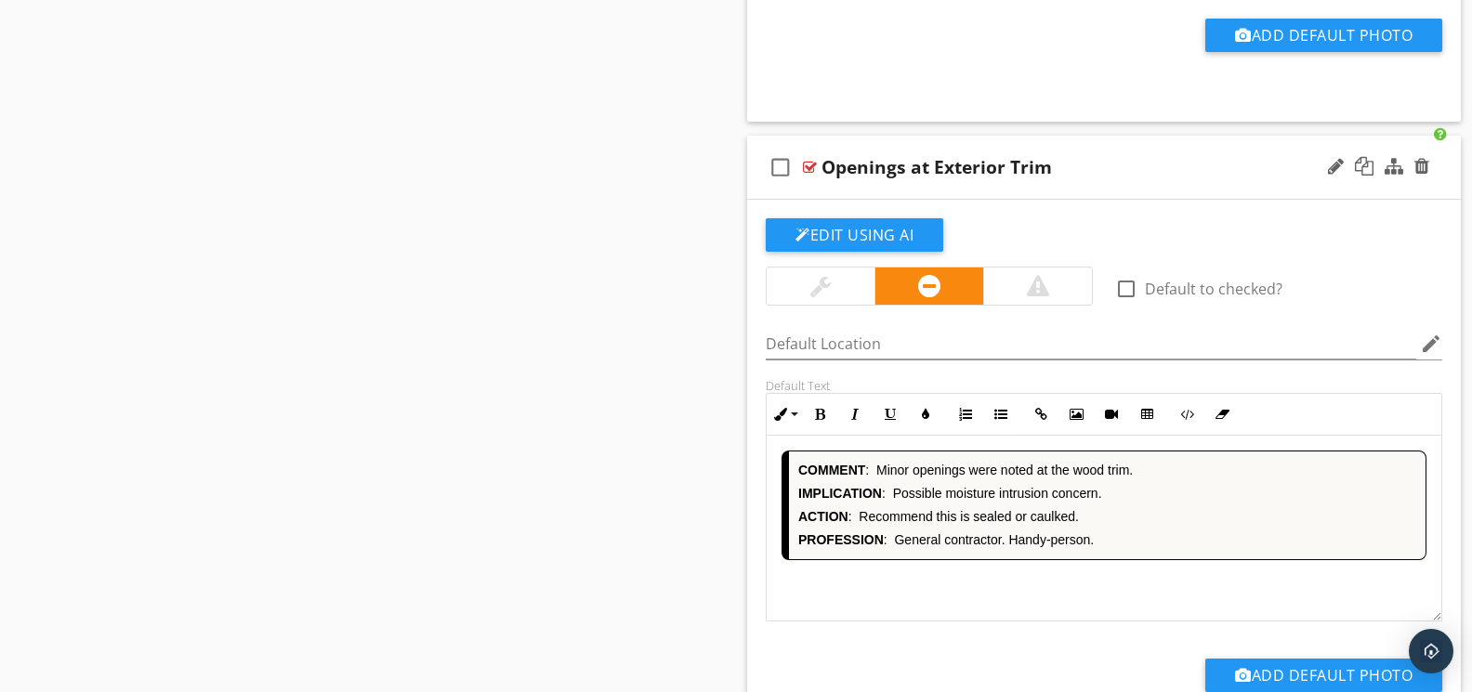
click at [977, 593] on div "COMMENT : Minor openings were noted at the wood trim. IMPLICATION : Possible mo…" at bounding box center [1103, 529] width 675 height 186
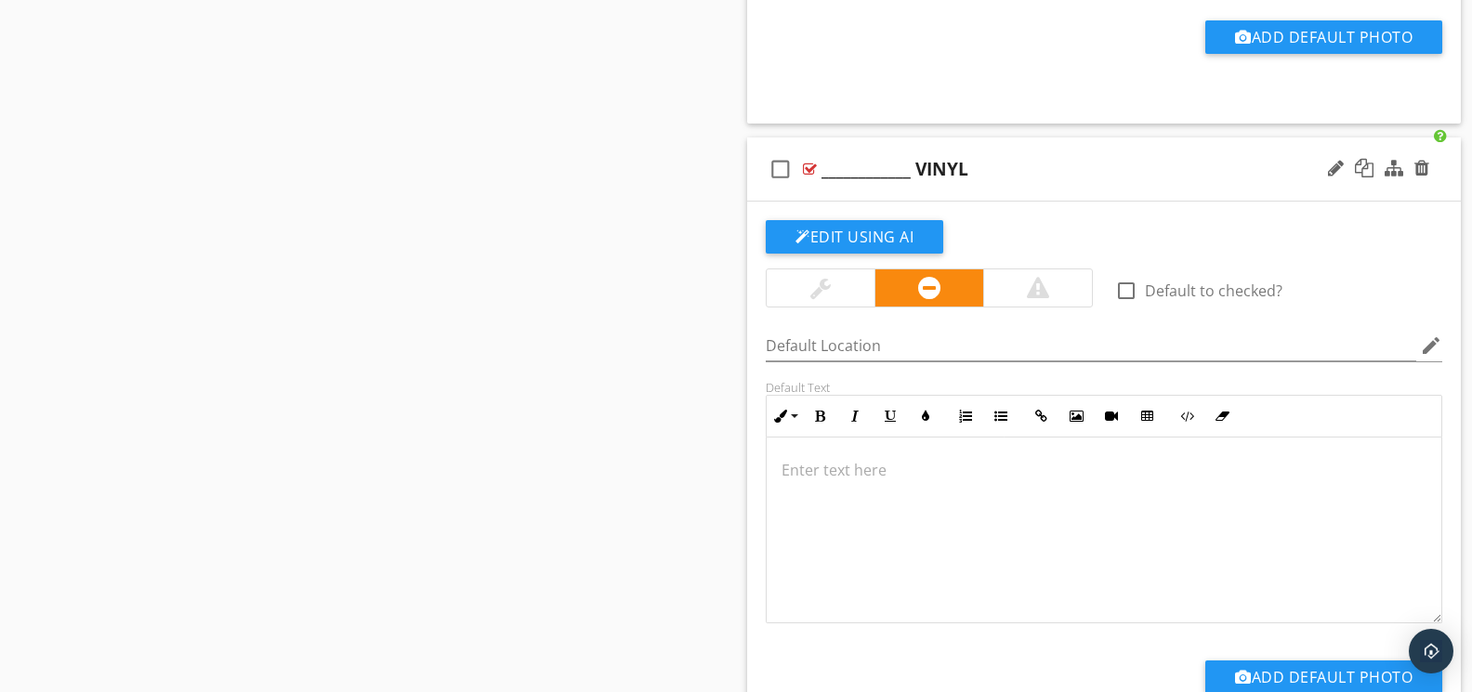
click at [987, 487] on div at bounding box center [1103, 530] width 675 height 186
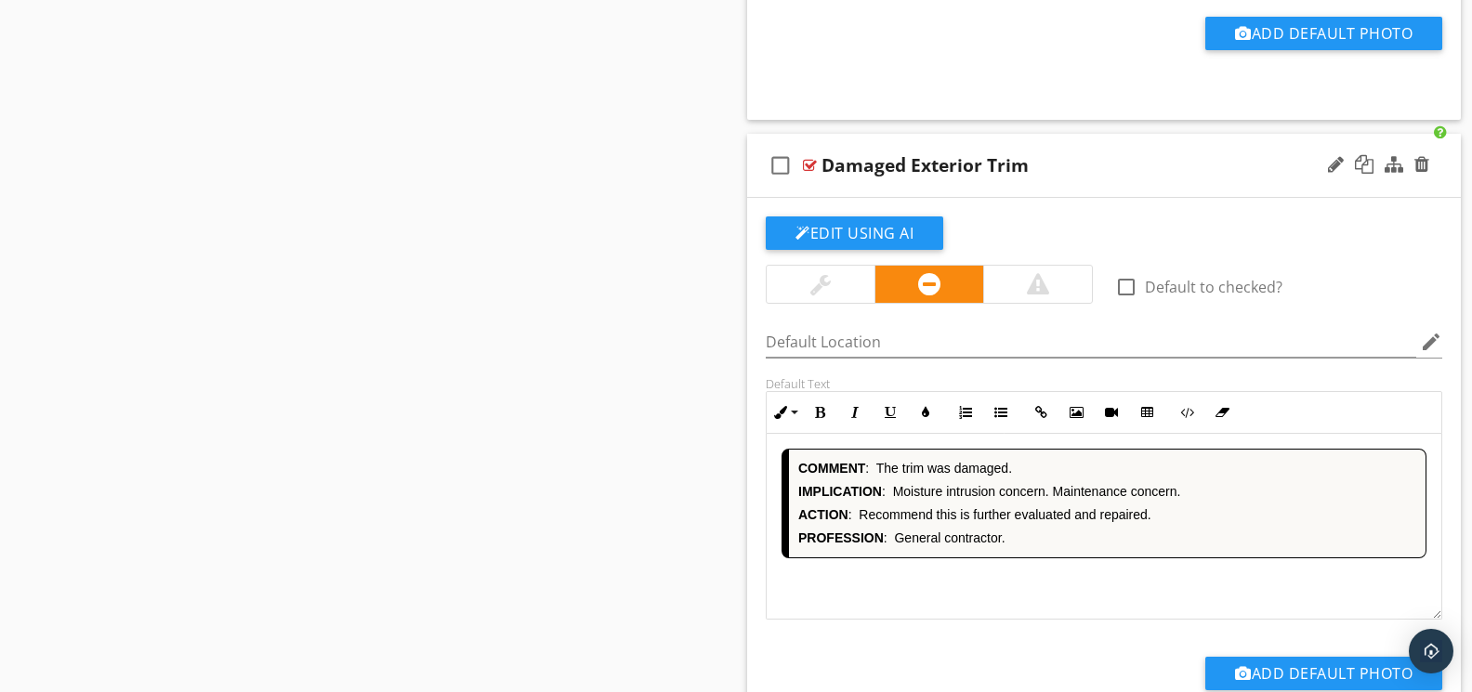
click at [1001, 603] on div "COMMENT : The trim was damaged. IMPLICATION : Moisture intrusion concern. Maint…" at bounding box center [1103, 527] width 675 height 186
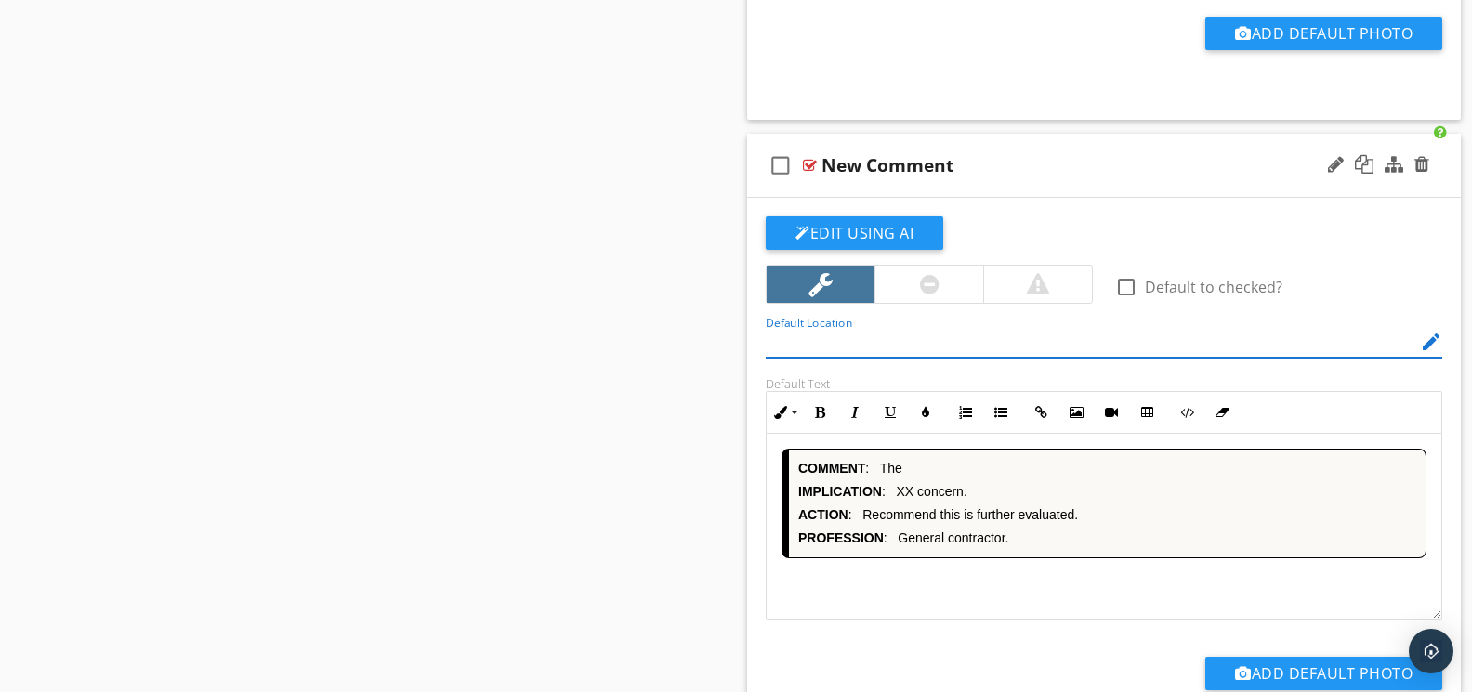
click at [986, 596] on div "COMMENT : The IMPLICATION : XX concern. ACTION : Recommend this is further eval…" at bounding box center [1103, 527] width 675 height 186
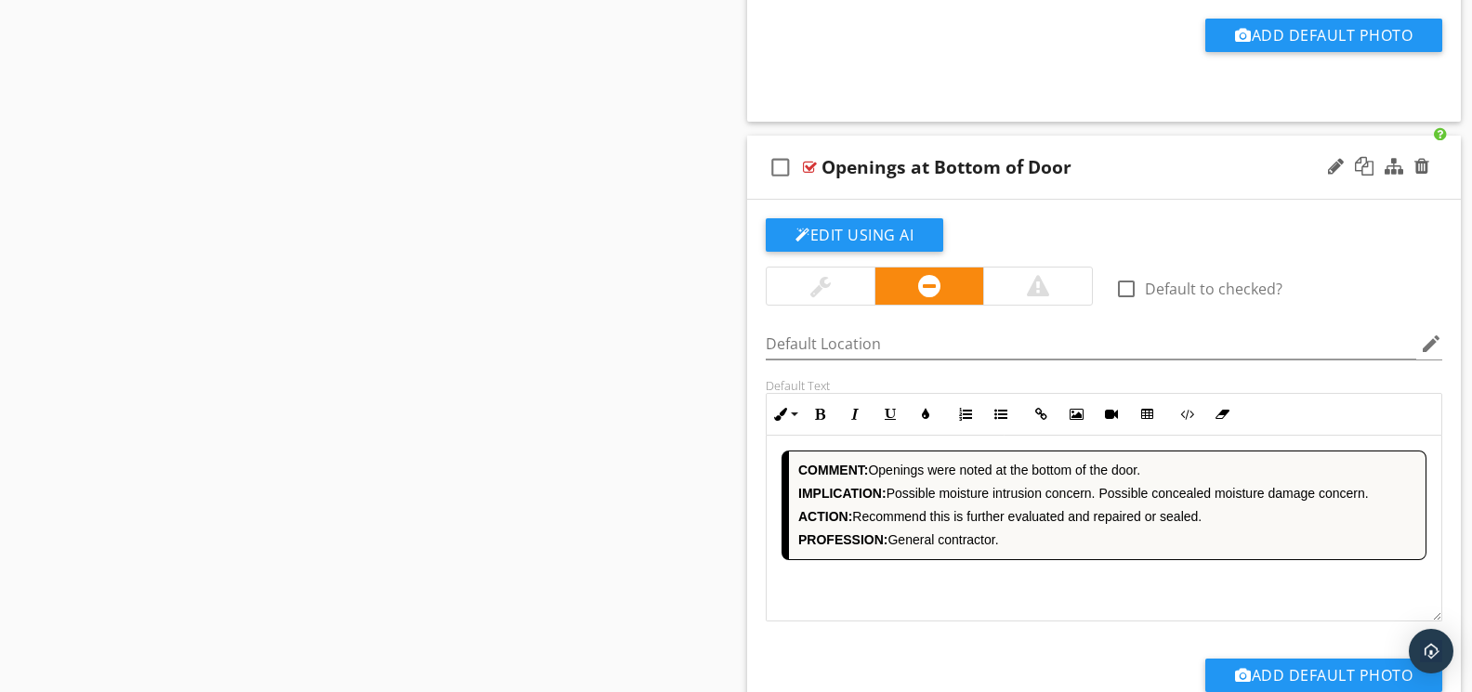
click at [966, 577] on div "COMMENT: Openings were noted at the bottom of the door. IMPLICATION: Possible m…" at bounding box center [1103, 529] width 675 height 186
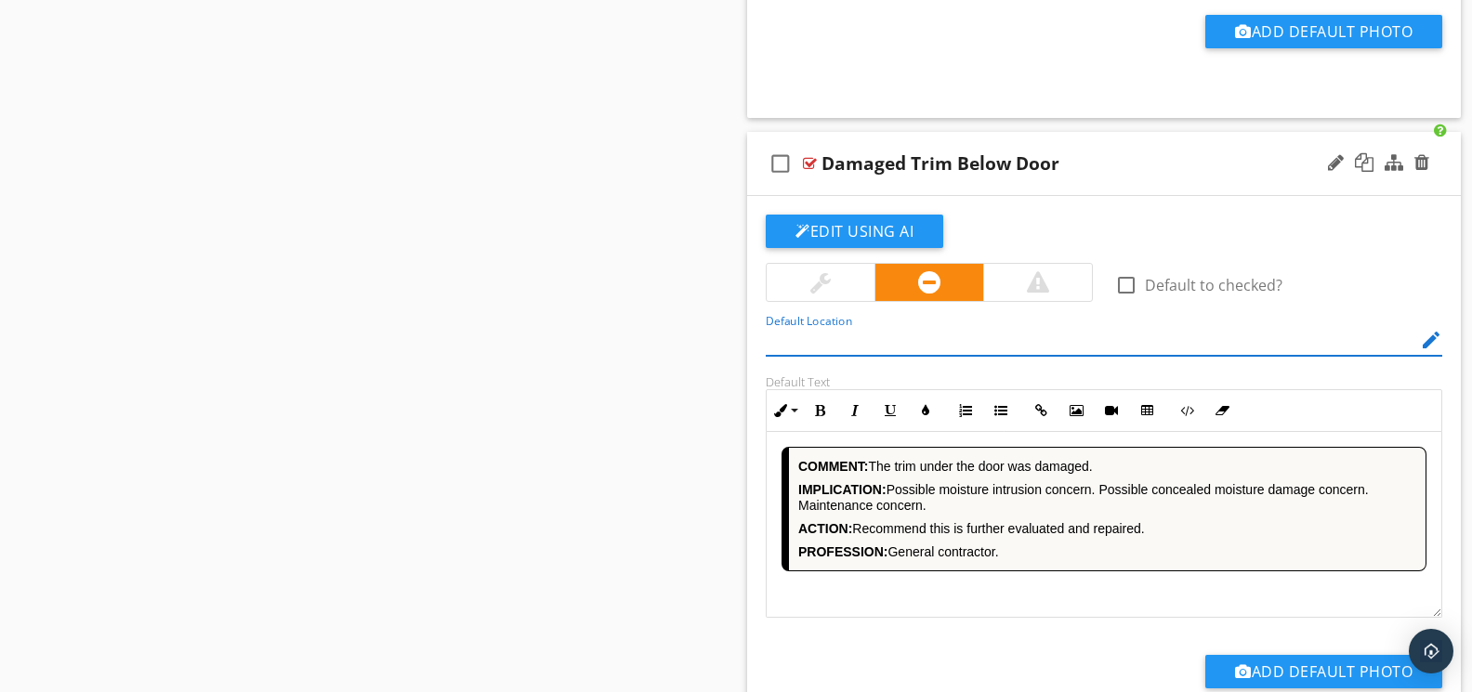
click at [957, 594] on div "COMMENT: The trim under the door was damaged. IMPLICATION: Possible moisture in…" at bounding box center [1103, 525] width 675 height 186
click at [996, 596] on div "COMMENT: The trim under the door was damaged. IMPLICATION: Possible moisture in…" at bounding box center [1103, 525] width 675 height 186
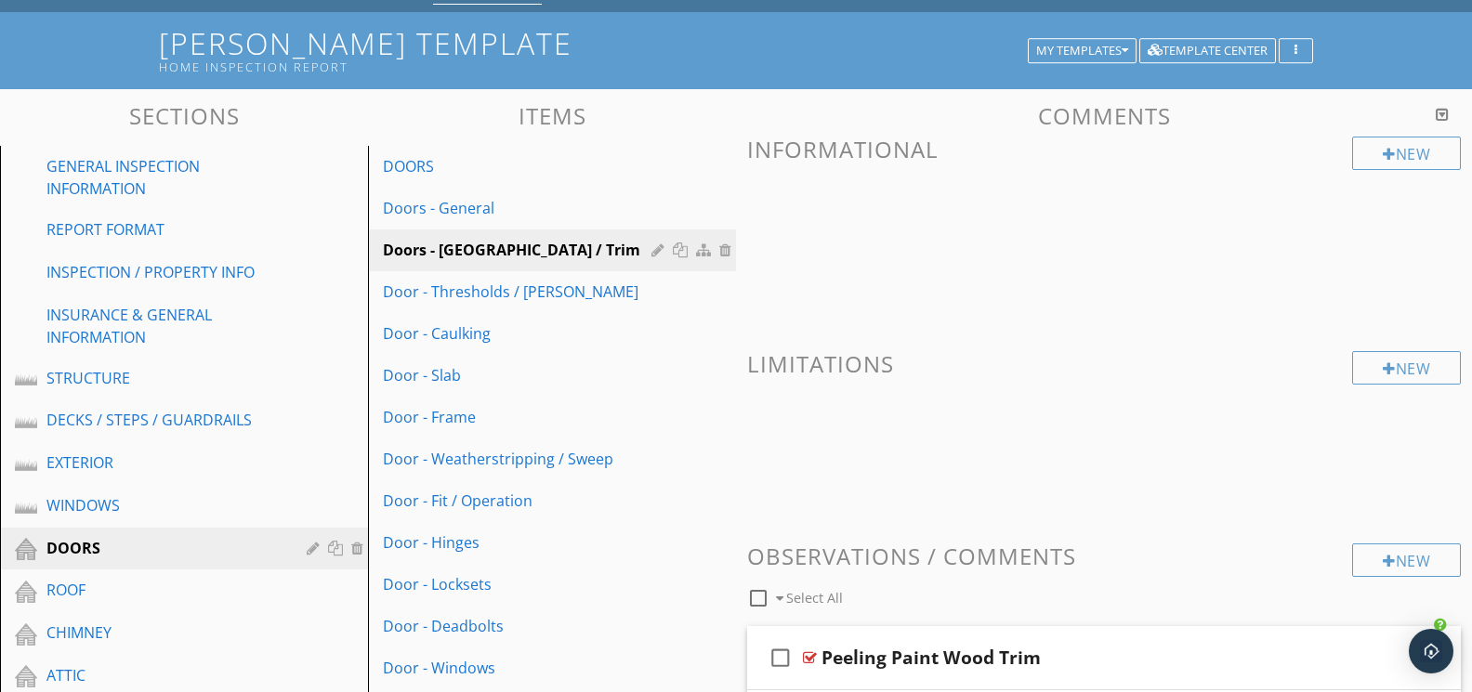
drag, startPoint x: 1440, startPoint y: 112, endPoint x: 1231, endPoint y: 202, distance: 227.3
click at [1440, 112] on div at bounding box center [1441, 114] width 13 height 15
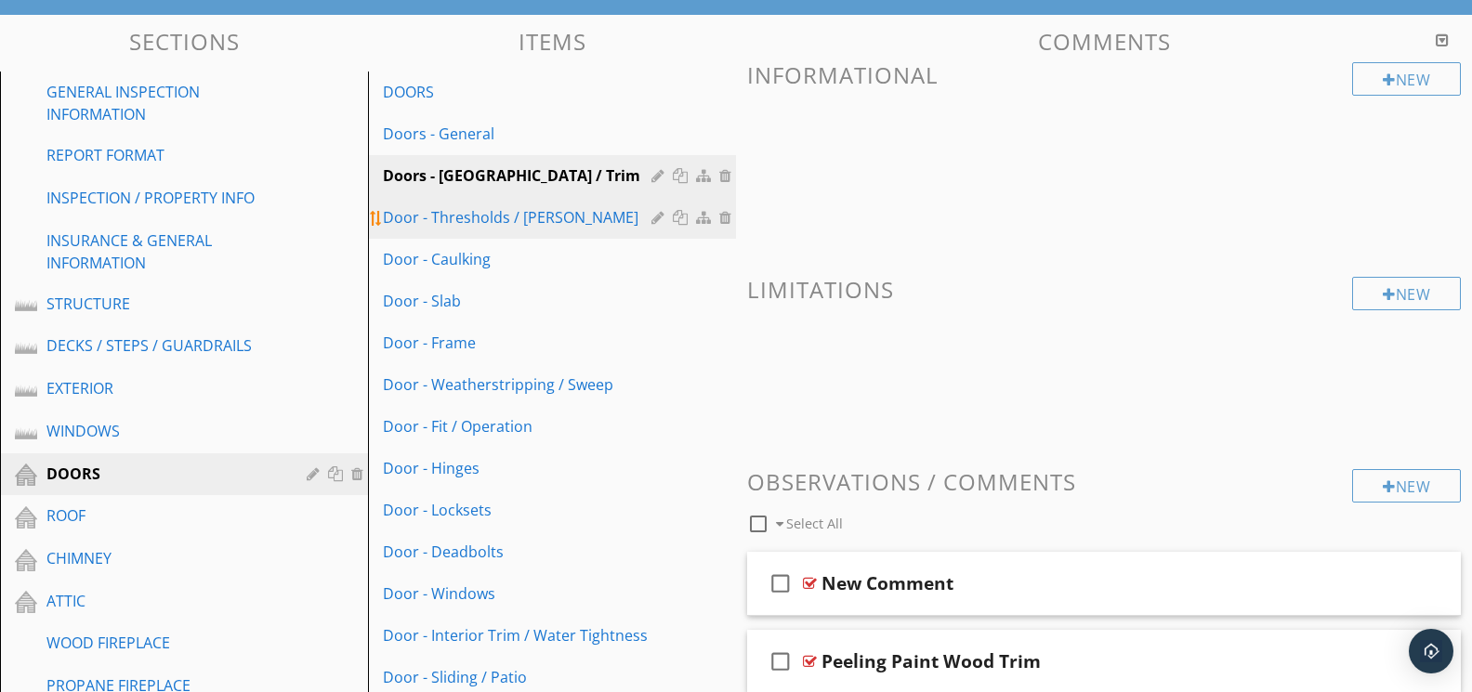
click at [536, 224] on div "Door - Thresholds / [PERSON_NAME]" at bounding box center [520, 217] width 274 height 22
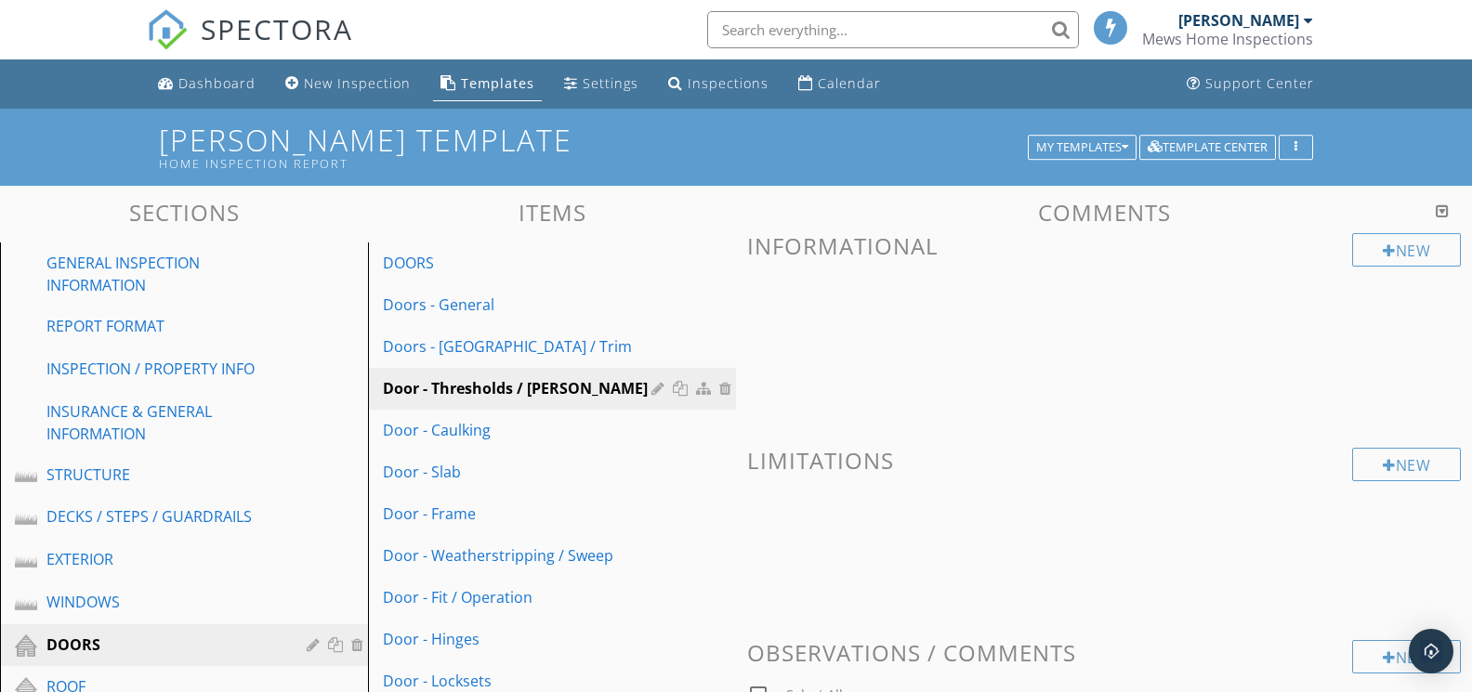
drag, startPoint x: 1443, startPoint y: 213, endPoint x: 1299, endPoint y: 277, distance: 157.6
click at [1443, 213] on div at bounding box center [1441, 210] width 13 height 15
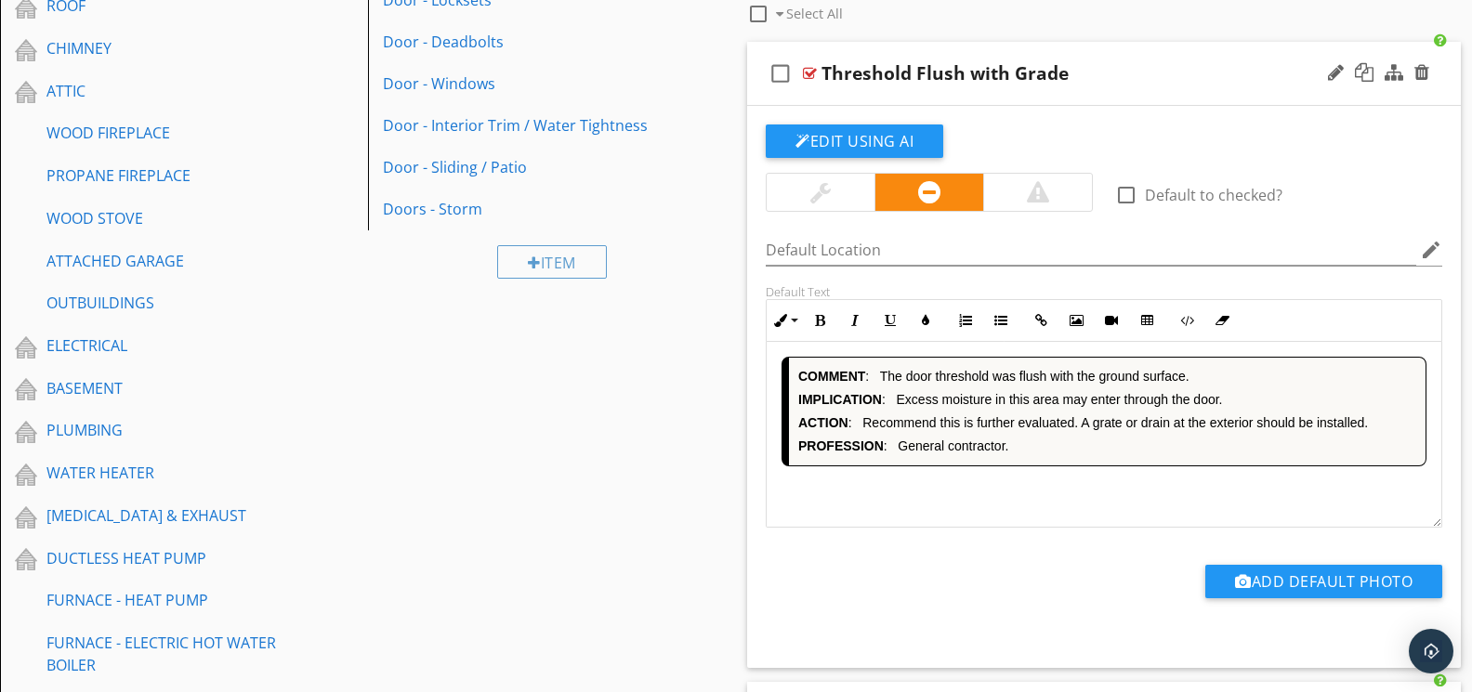
click at [1022, 492] on div "COMMENT : The door threshold was flush with the ground surface. IMPLICATION : E…" at bounding box center [1103, 435] width 675 height 186
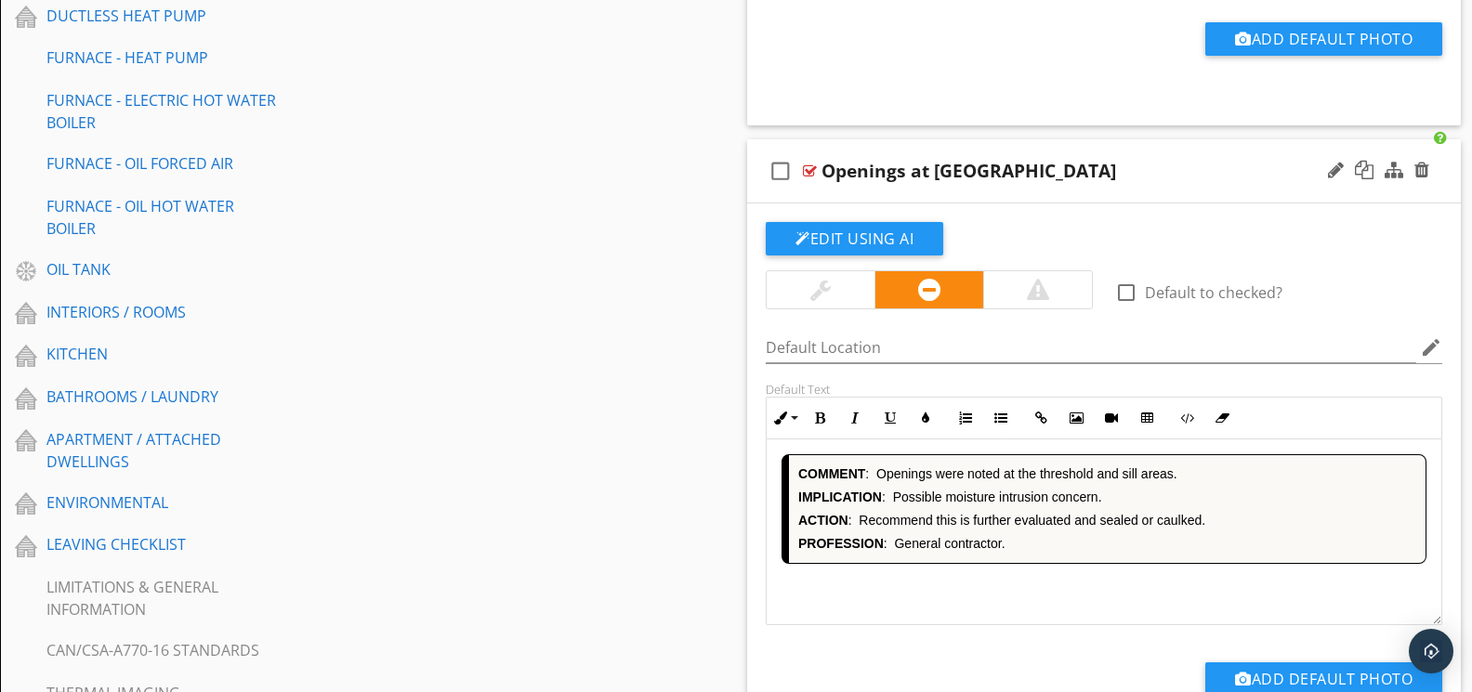
click at [1009, 590] on div "COMMENT : Openings were noted at the threshold and sill areas. IMPLICATION : Po…" at bounding box center [1103, 532] width 675 height 186
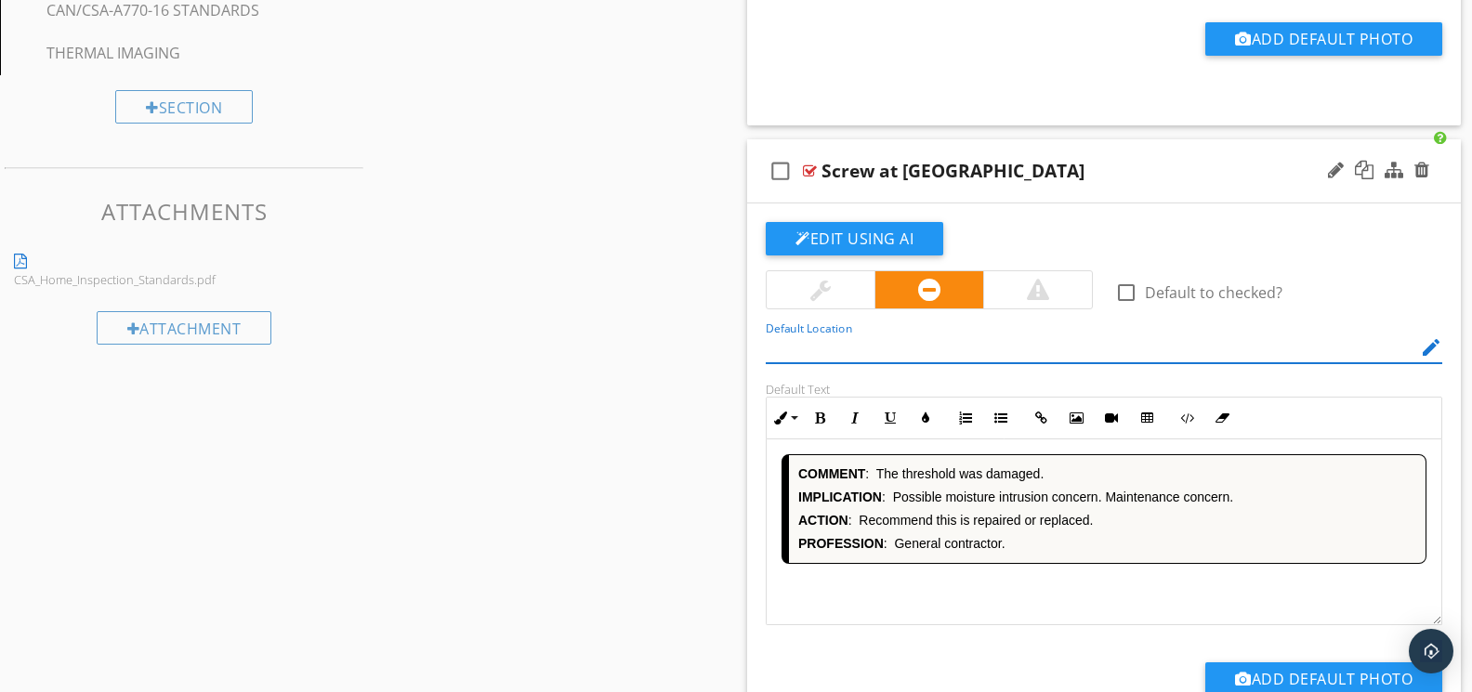
click at [1024, 597] on div "COMMENT : The threshold was damaged. IMPLICATION : Possible moisture intrusion …" at bounding box center [1103, 532] width 675 height 186
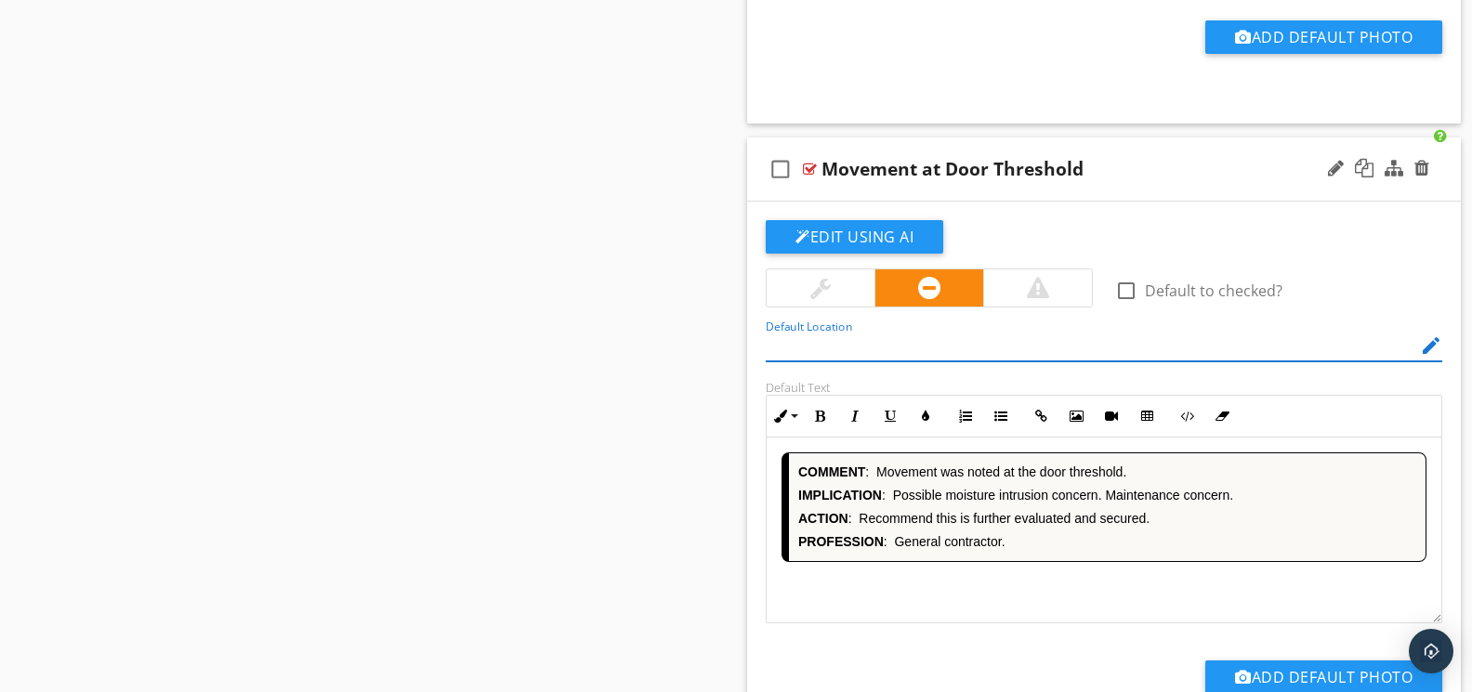
click at [1030, 596] on div "COMMENT : Movement was noted at the door threshold. IMPLICATION : Possible mois…" at bounding box center [1103, 531] width 675 height 186
click at [1042, 589] on div "COMMENT : The threshold was damaged. IMPLICATION : Possible moisture intrusion …" at bounding box center [1103, 531] width 675 height 186
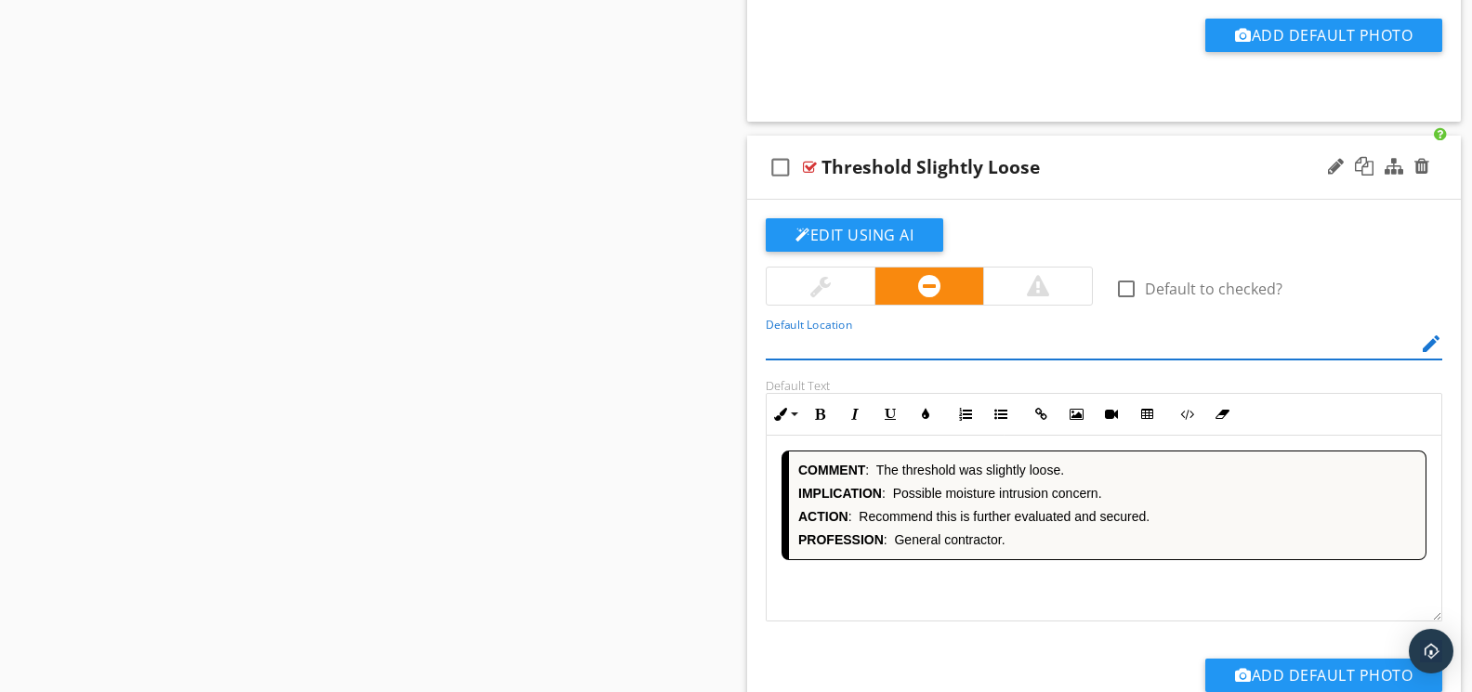
click at [1041, 589] on div "COMMENT : The threshold was slightly loose. IMPLICATION : Possible moisture int…" at bounding box center [1103, 529] width 675 height 186
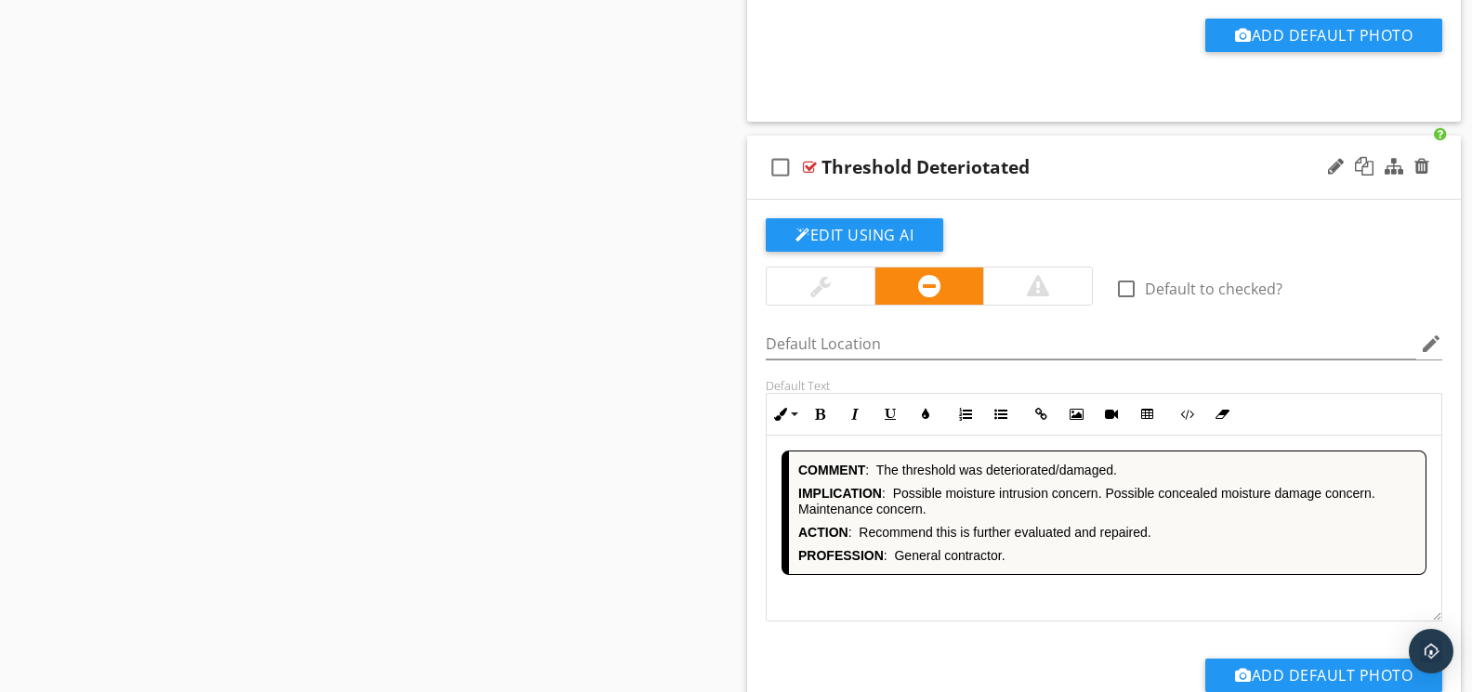
click at [1037, 592] on div "COMMENT : The threshold was deteriorated/damaged. IMPLICATION : Possible moistu…" at bounding box center [1103, 529] width 675 height 186
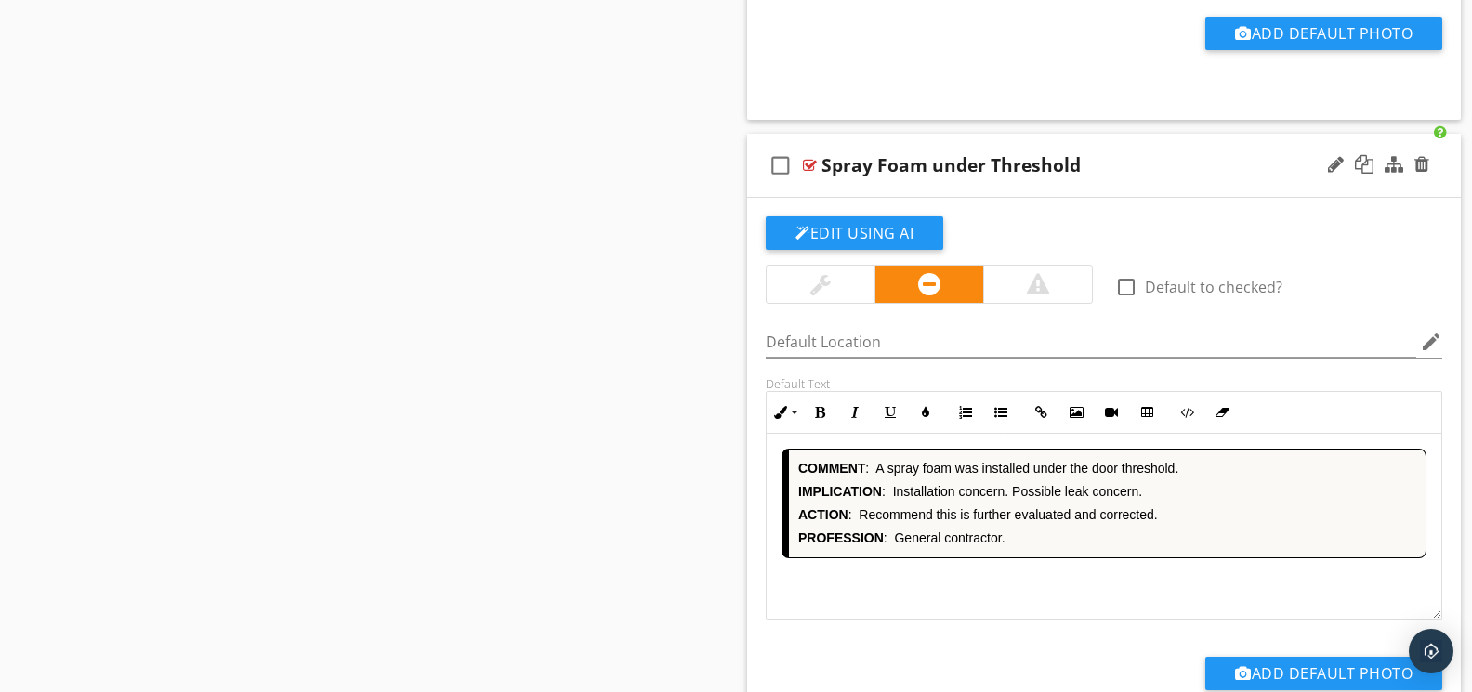
click at [1059, 590] on div "COMMENT : A spray foam was installed under the door threshold. IMPLICATION : In…" at bounding box center [1103, 527] width 675 height 186
click at [1029, 590] on div "COMMENT : A spray foam was installed under the door threshold. IMPLICATION : In…" at bounding box center [1103, 527] width 675 height 186
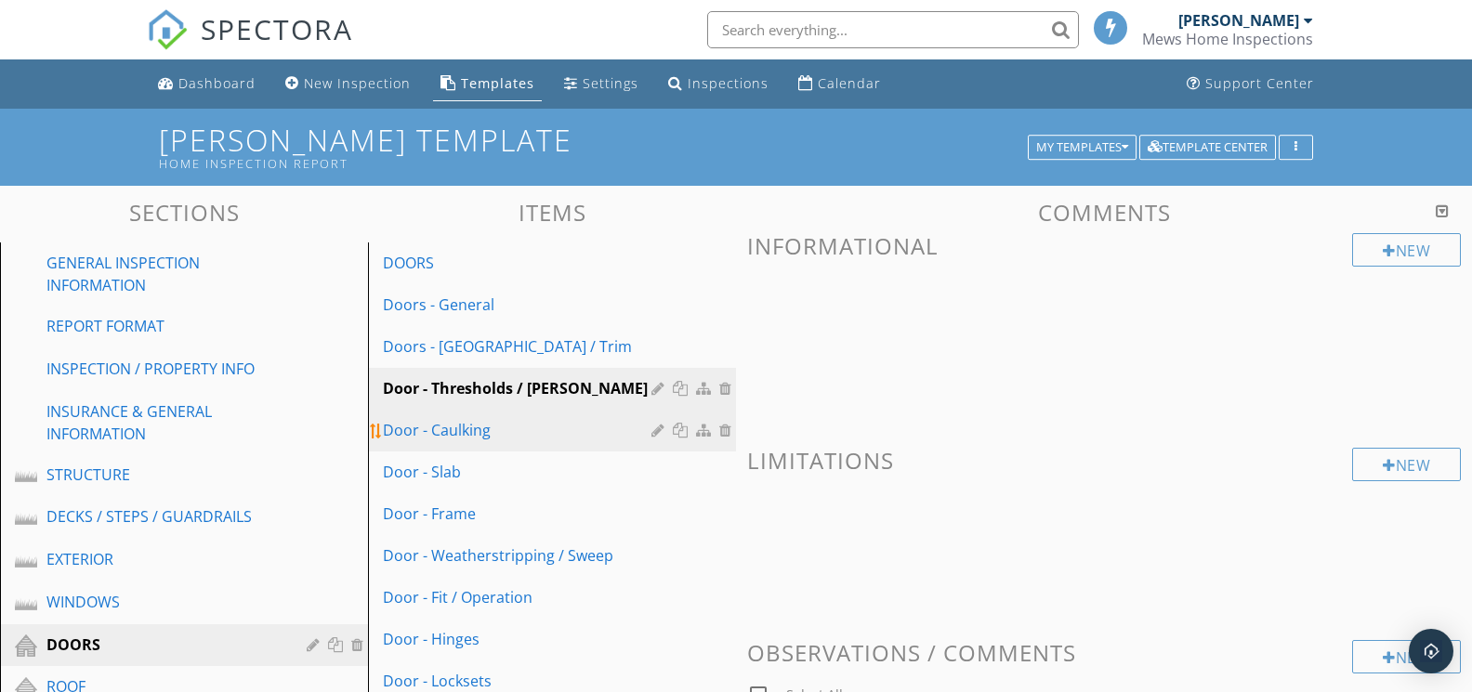
drag, startPoint x: 487, startPoint y: 427, endPoint x: 526, endPoint y: 424, distance: 39.2
click at [488, 427] on div "Door - Caulking" at bounding box center [520, 430] width 274 height 22
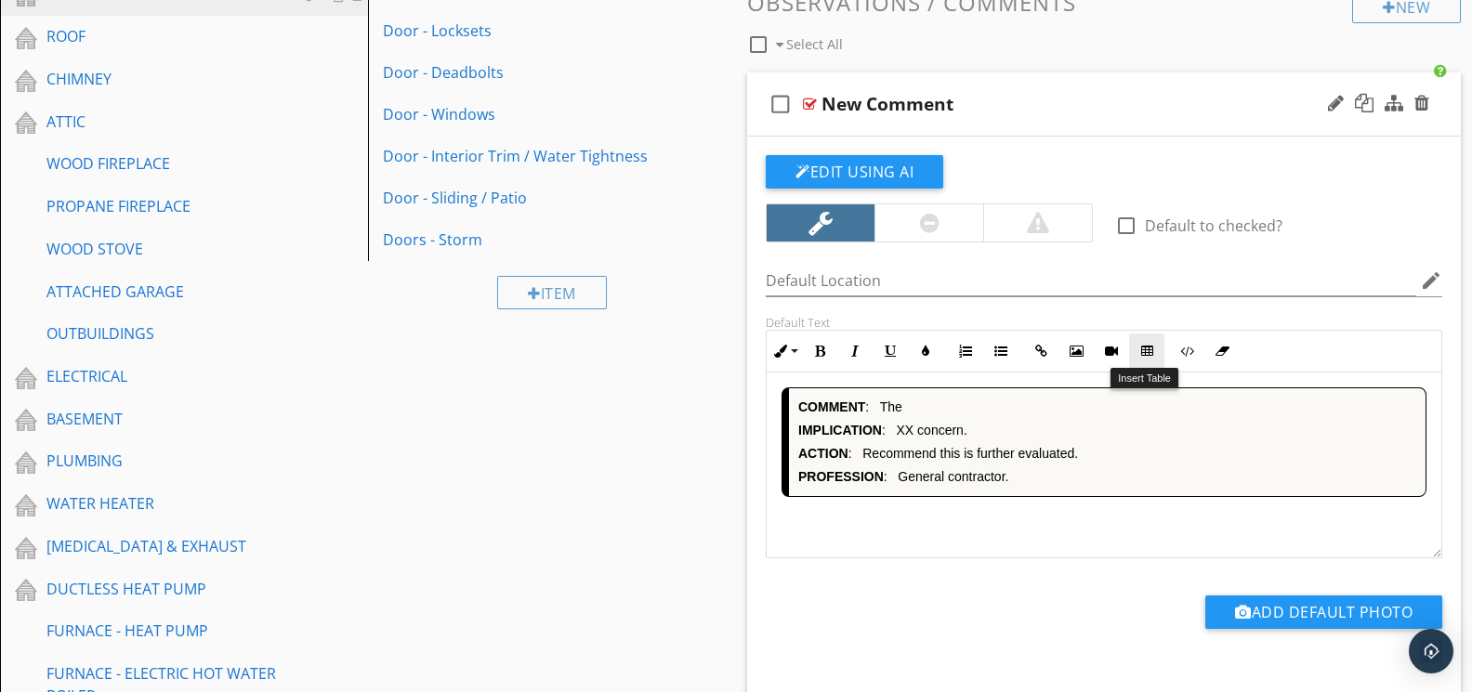
scroll to position [651, 0]
click at [1089, 508] on div "COMMENT : The IMPLICATION : XX concern. ACTION : Recommend this is further eval…" at bounding box center [1103, 465] width 675 height 186
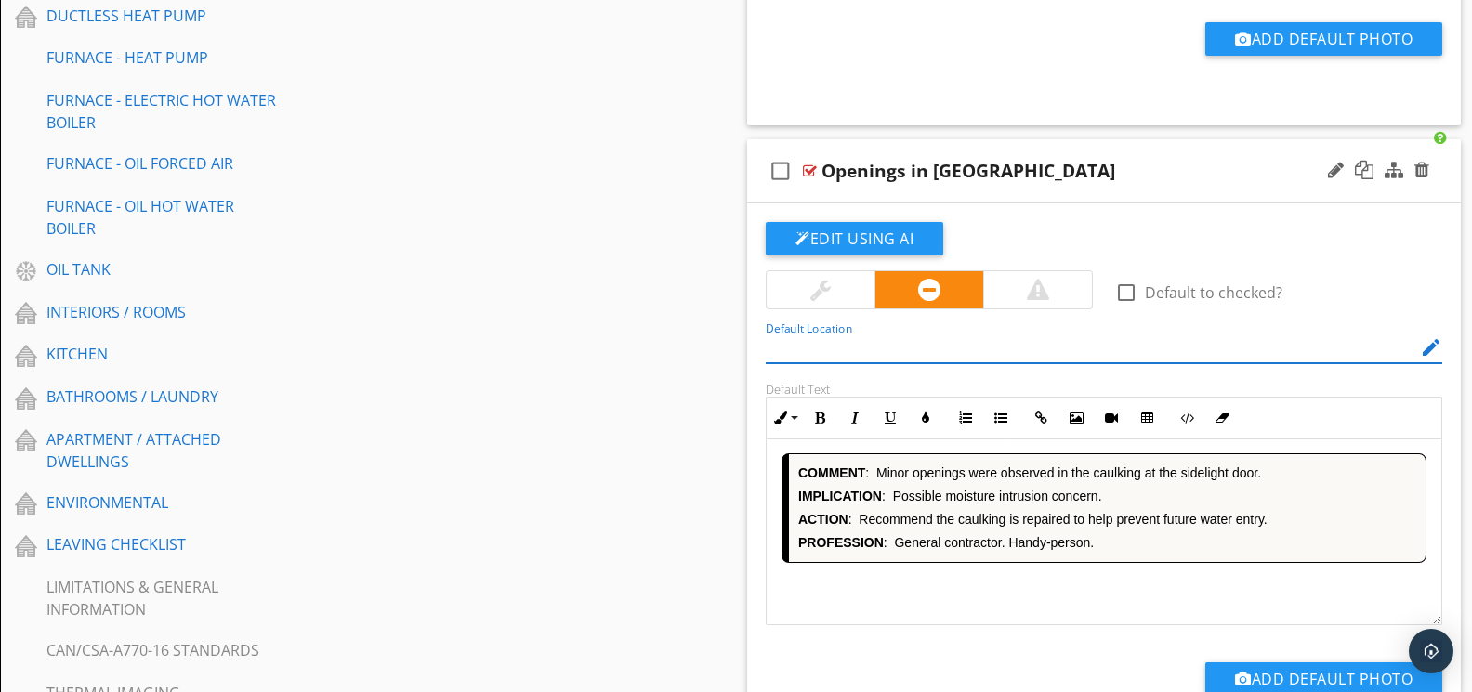
scroll to position [1, 0]
drag, startPoint x: 1038, startPoint y: 579, endPoint x: 1057, endPoint y: 568, distance: 22.5
click at [1041, 578] on div "COMMENT : Minor openings were observed in the caulking at the sidelight door. I…" at bounding box center [1103, 532] width 675 height 186
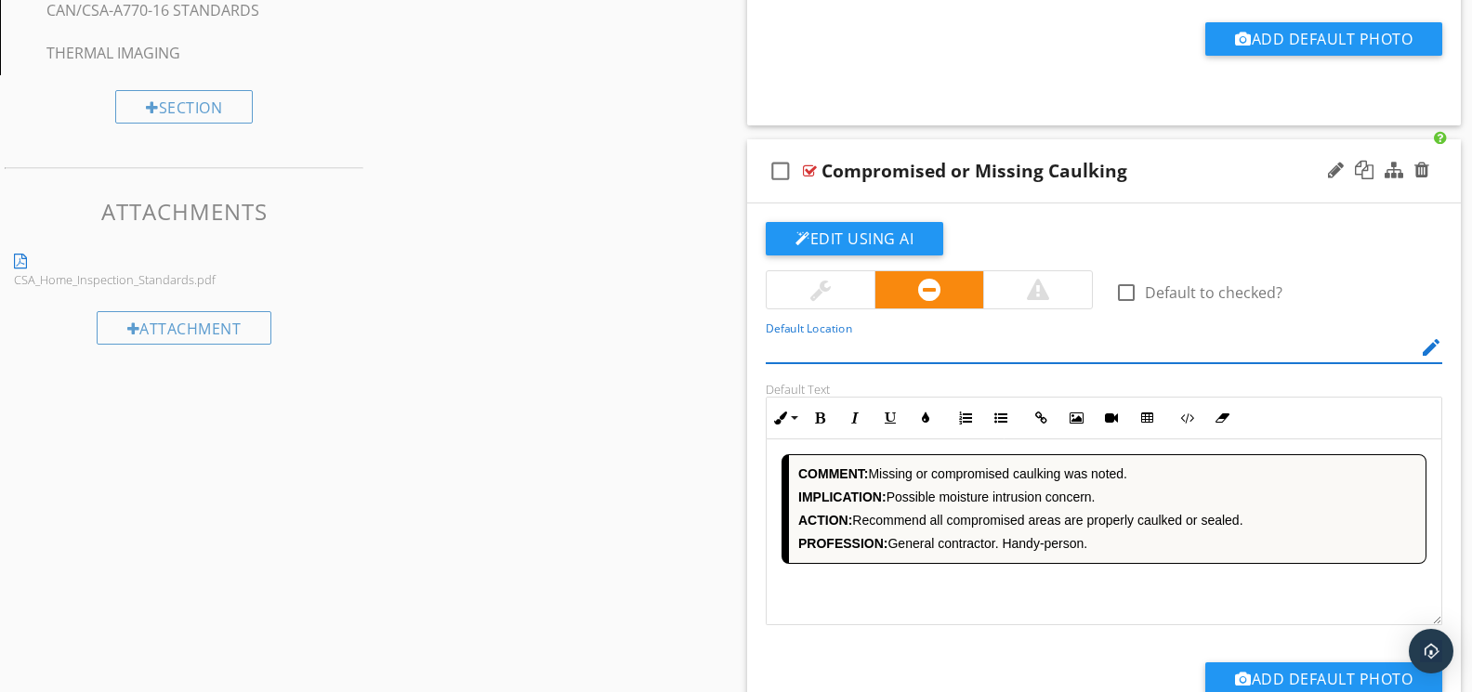
click at [1068, 599] on div "COMMENT: Missing or compromised caulking was noted. IMPLICATION: Possible moist…" at bounding box center [1103, 532] width 675 height 186
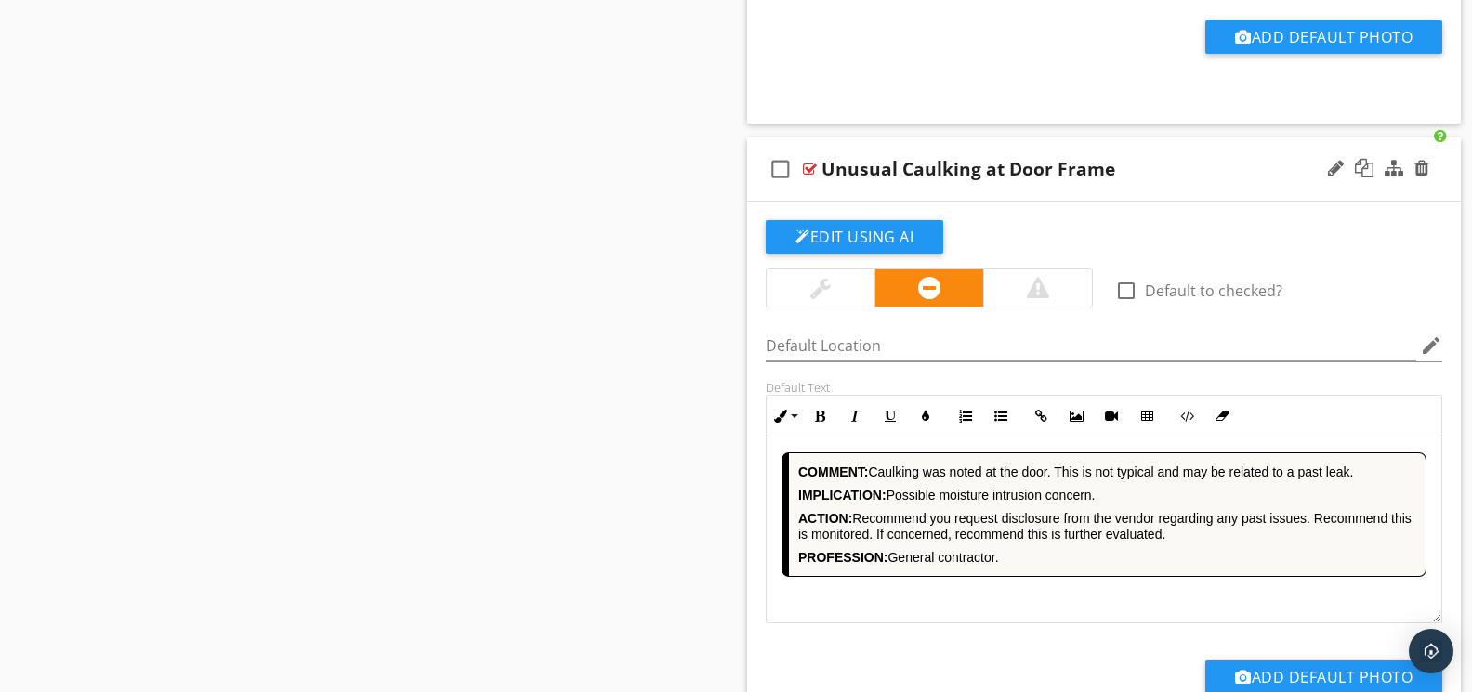
click at [1087, 599] on div "COMMENT: [PERSON_NAME] was noted at the door. This is not typical and may be re…" at bounding box center [1103, 531] width 675 height 186
click at [1035, 609] on div "COMMENT: [PERSON_NAME] was noted at the door. This is not typical and may be re…" at bounding box center [1103, 531] width 675 height 186
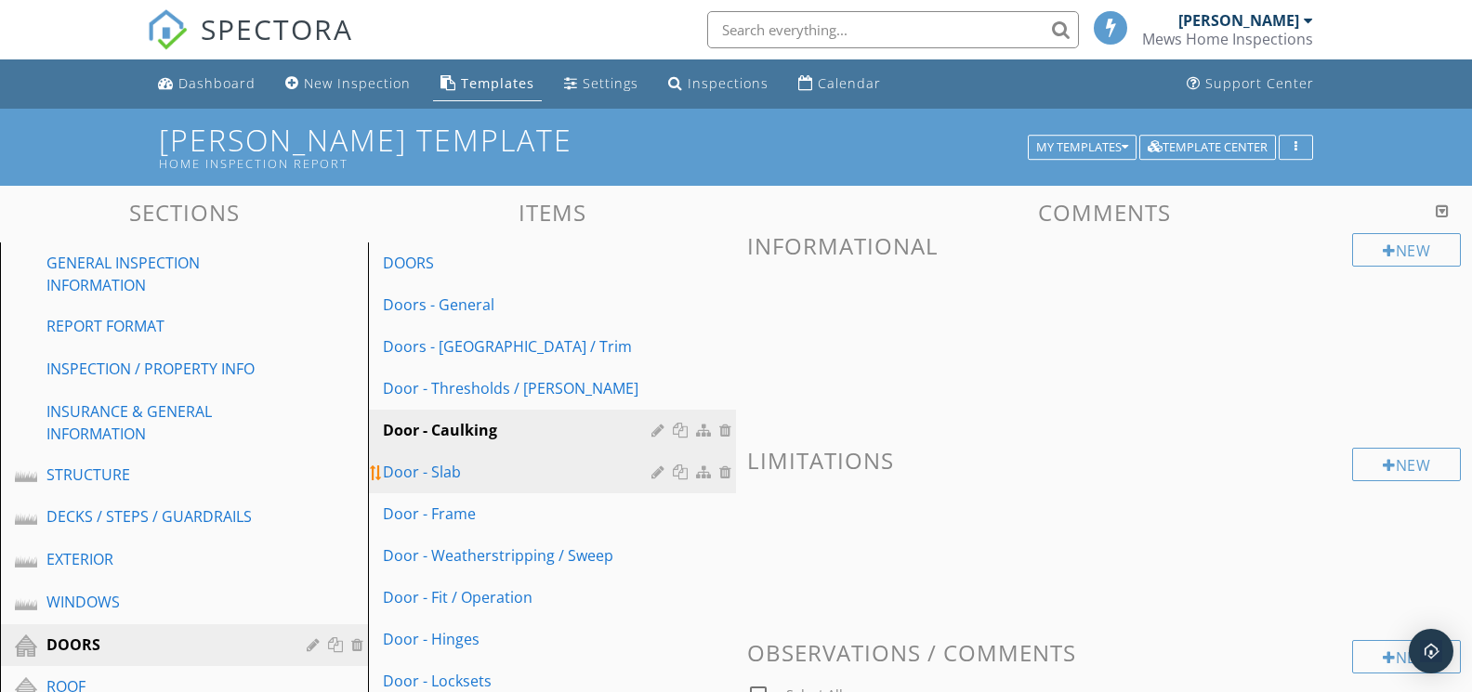
drag, startPoint x: 506, startPoint y: 457, endPoint x: 723, endPoint y: 465, distance: 216.6
click at [506, 457] on link "Door - Slab" at bounding box center [554, 472] width 362 height 41
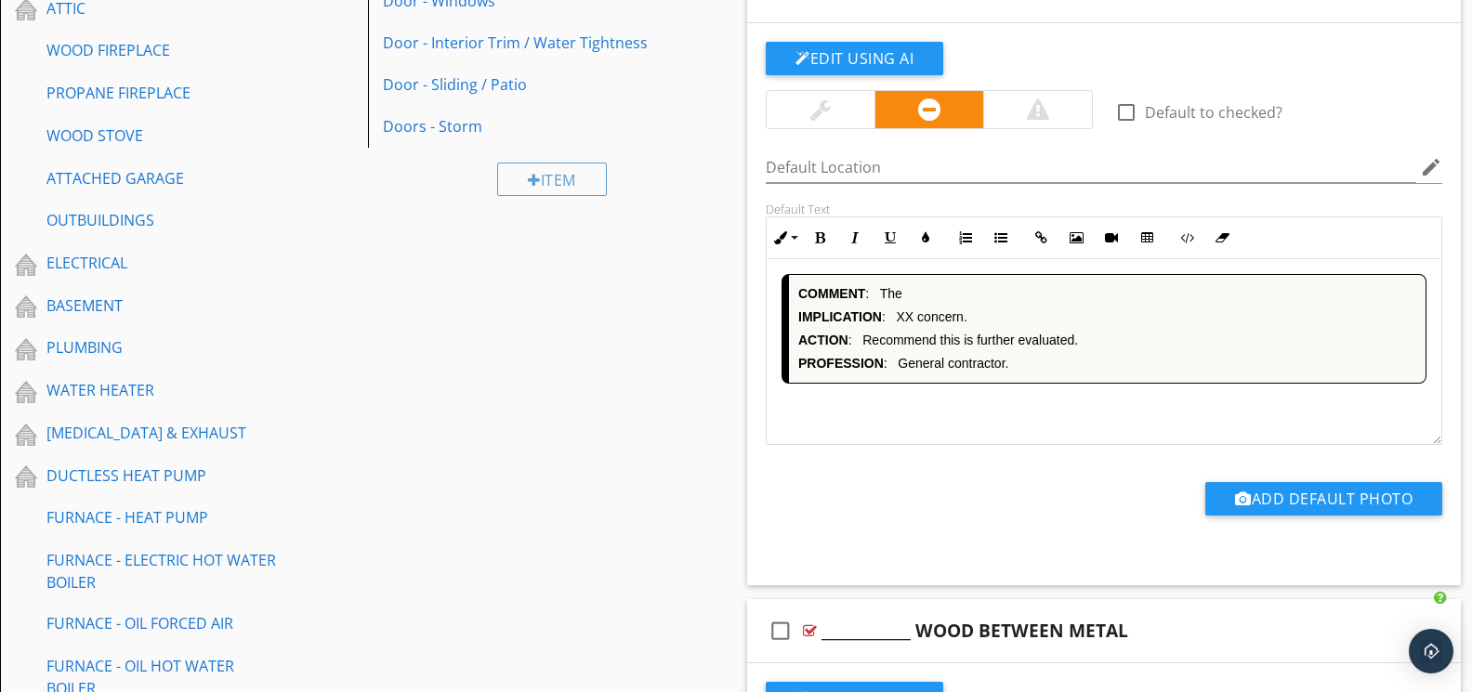
click at [996, 417] on div "COMMENT : The IMPLICATION : XX concern. ACTION : Recommend this is further eval…" at bounding box center [1103, 352] width 675 height 186
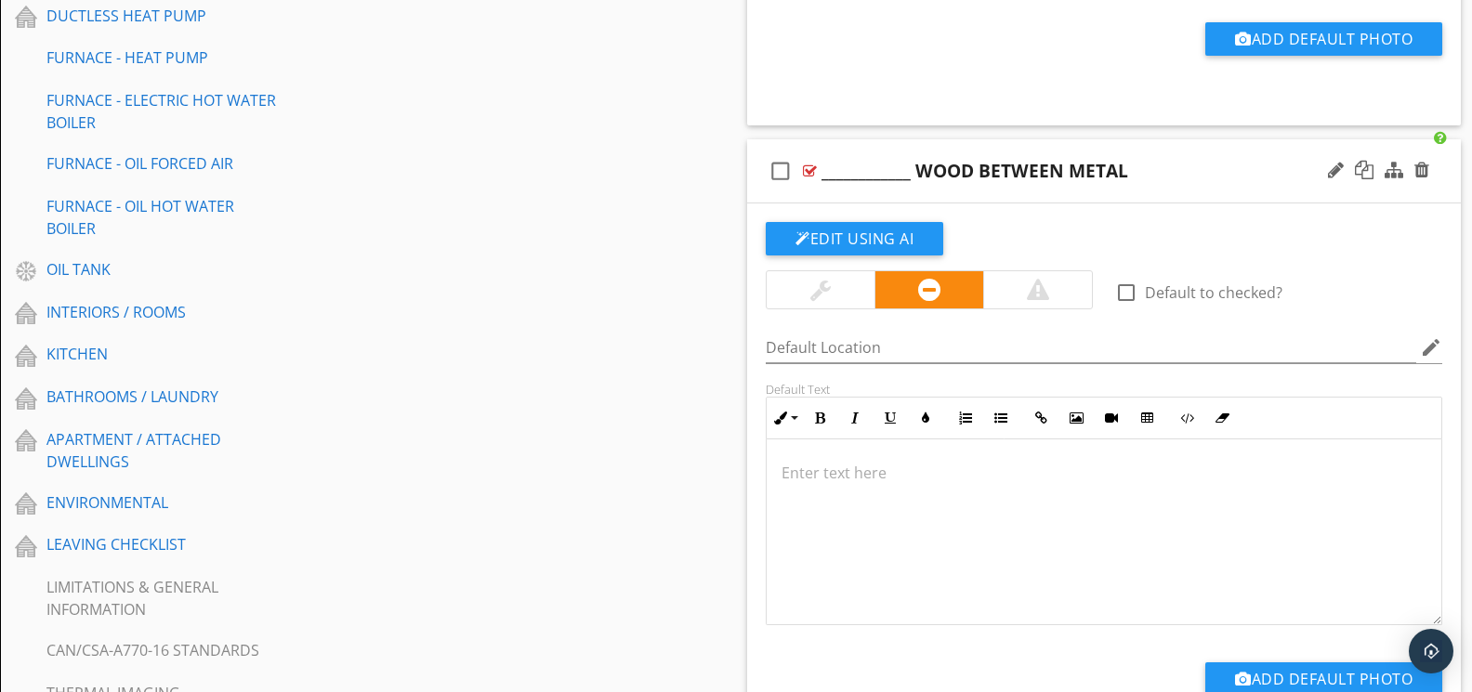
scroll to position [1864, 0]
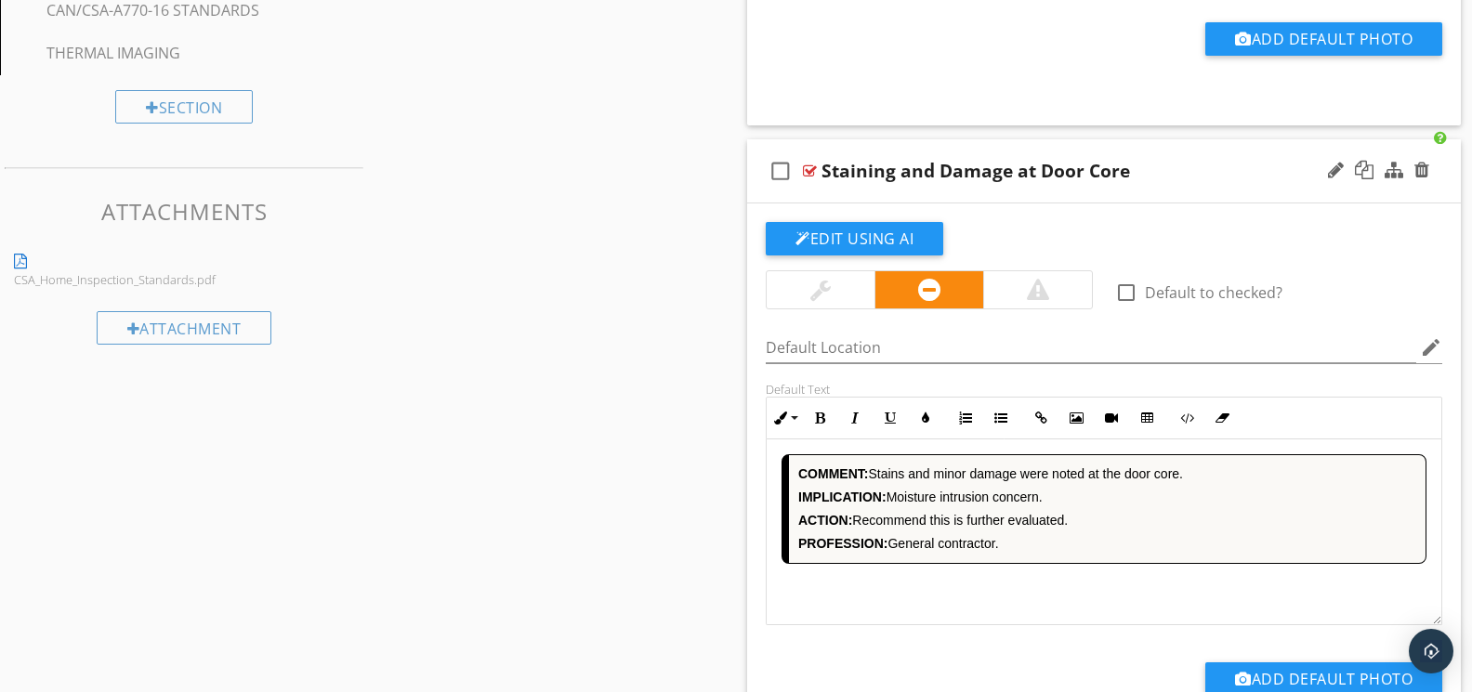
click at [1033, 581] on div "COMMENT: Stains and minor damage were noted at the door core. IMPLICATION: Mois…" at bounding box center [1103, 532] width 675 height 186
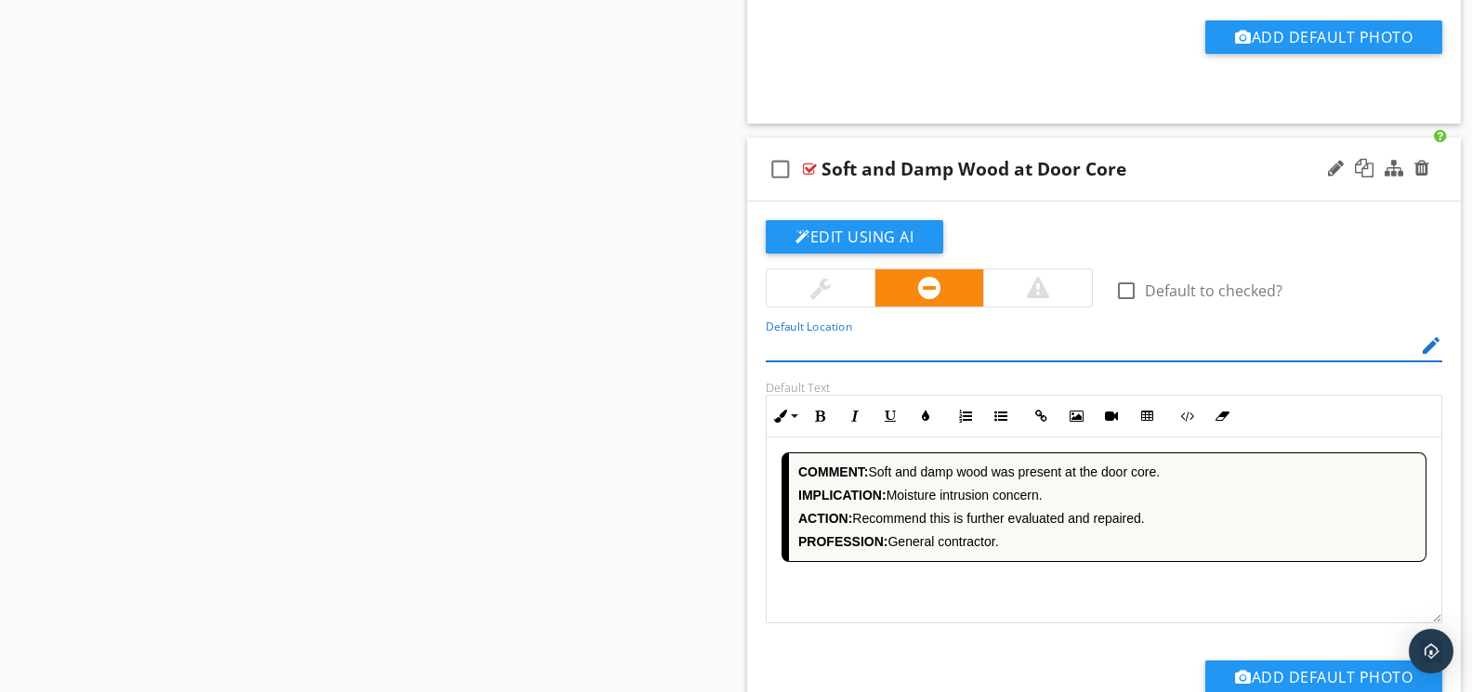
click at [1037, 577] on div "COMMENT: Soft and damp wood was present at the door core. IMPLICATION: Moisture…" at bounding box center [1103, 531] width 675 height 186
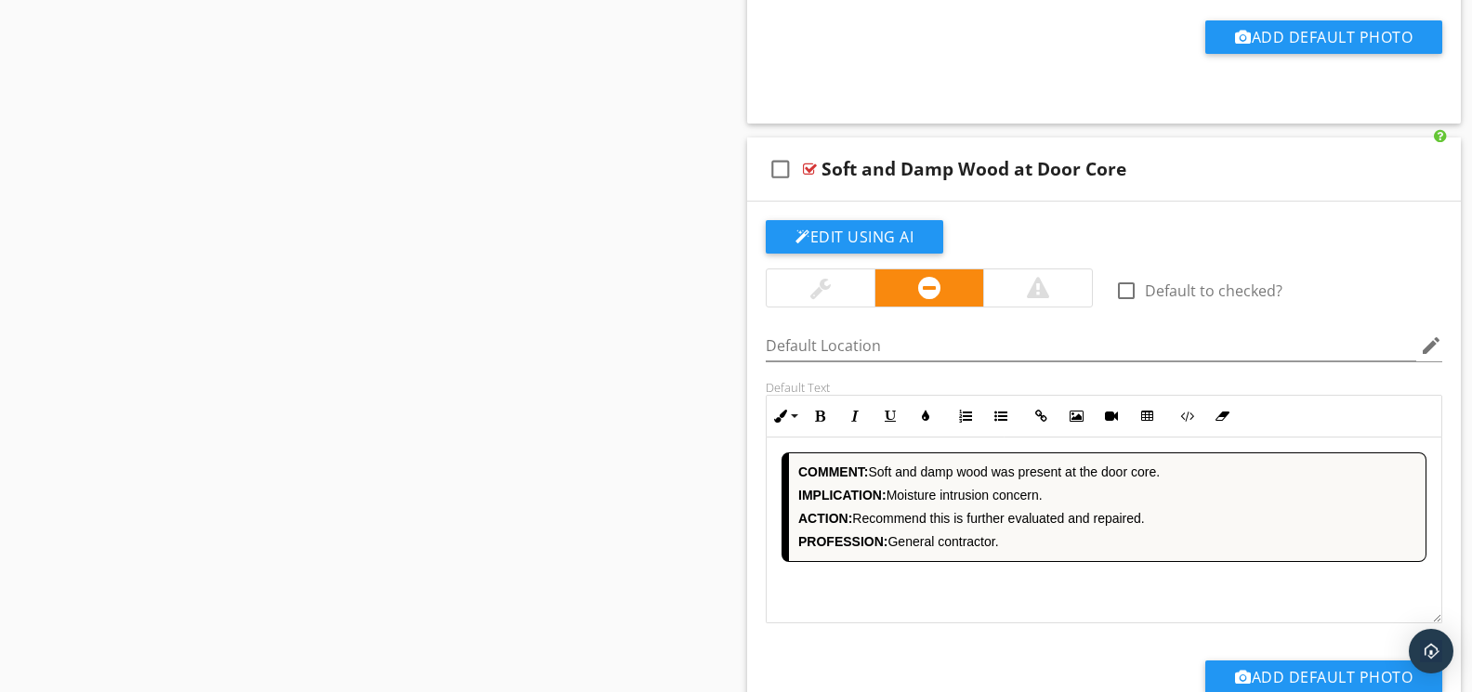
scroll to position [3146, 0]
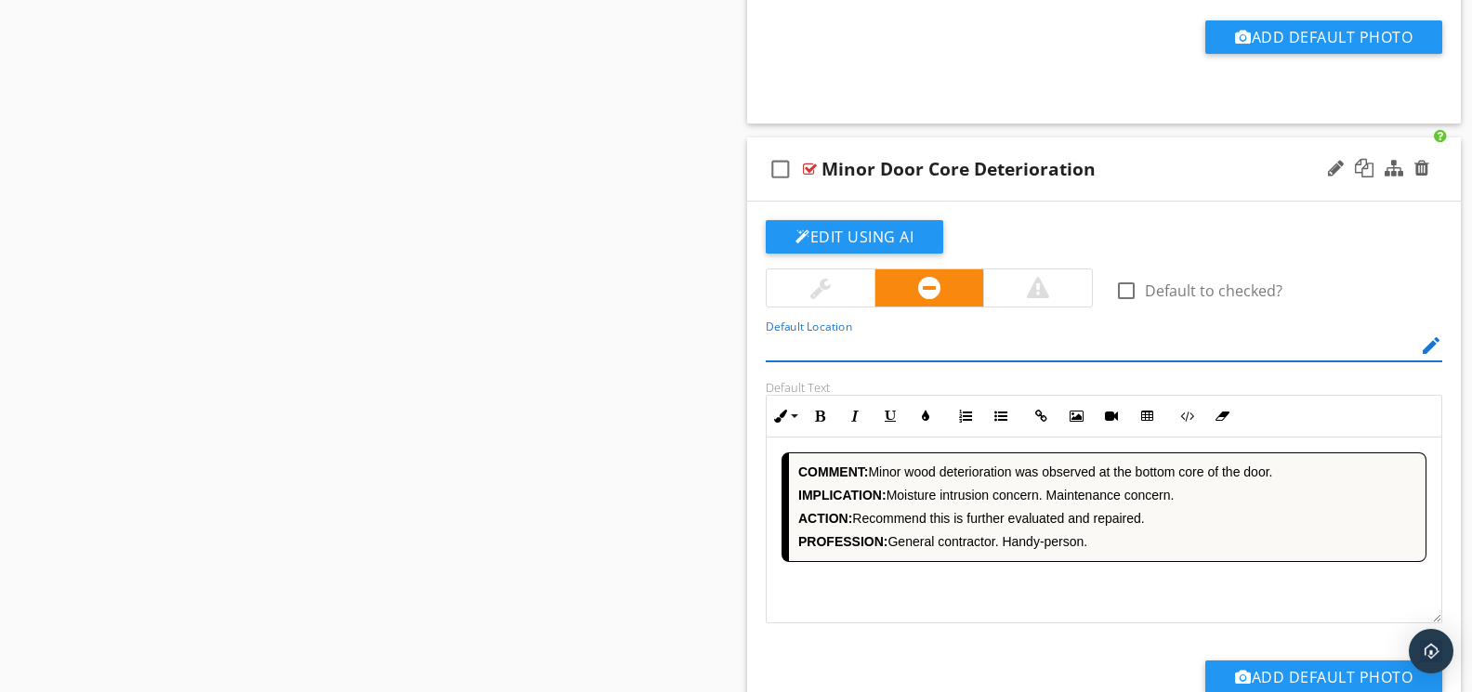
click at [1067, 592] on div "COMMENT: Minor wood deterioration was observed at the bottom core of the door. …" at bounding box center [1103, 531] width 675 height 186
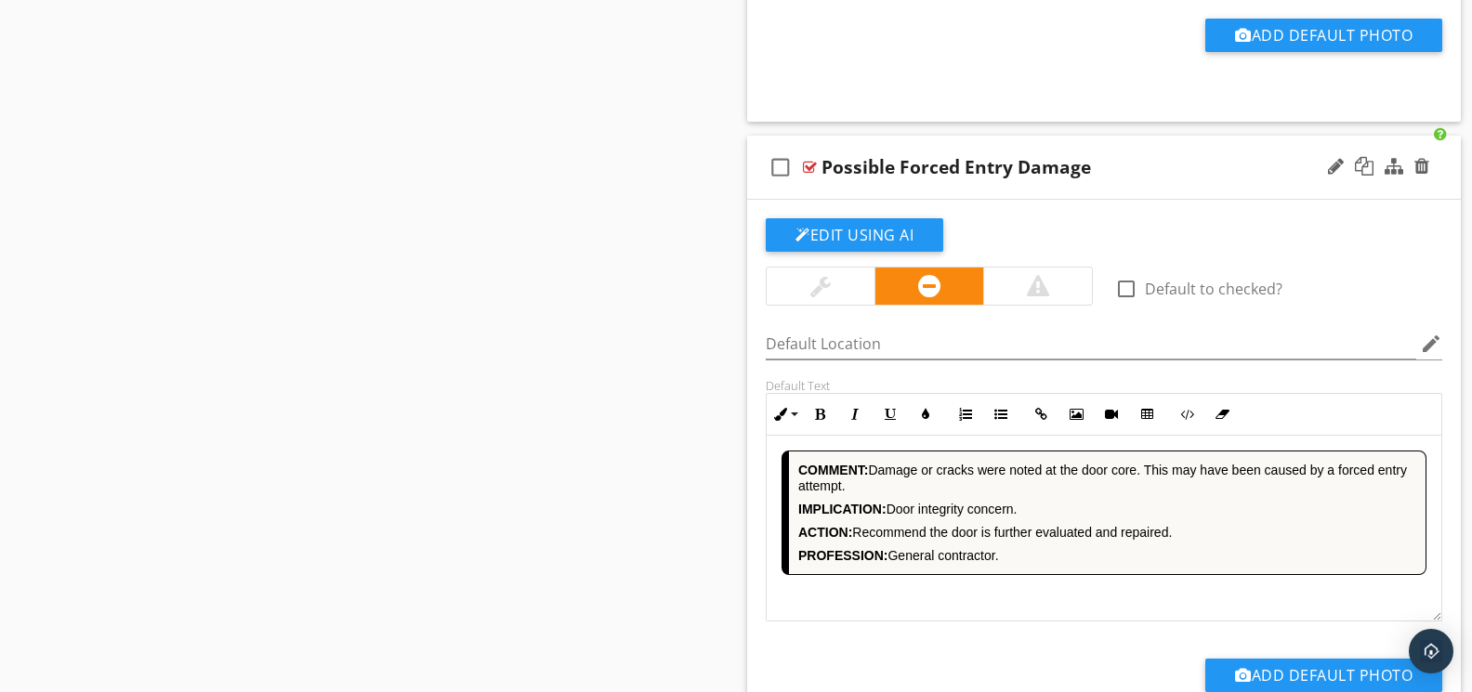
click at [1041, 590] on div "COMMENT: Damage or cracks were noted at the door core. This may have been cause…" at bounding box center [1103, 529] width 675 height 186
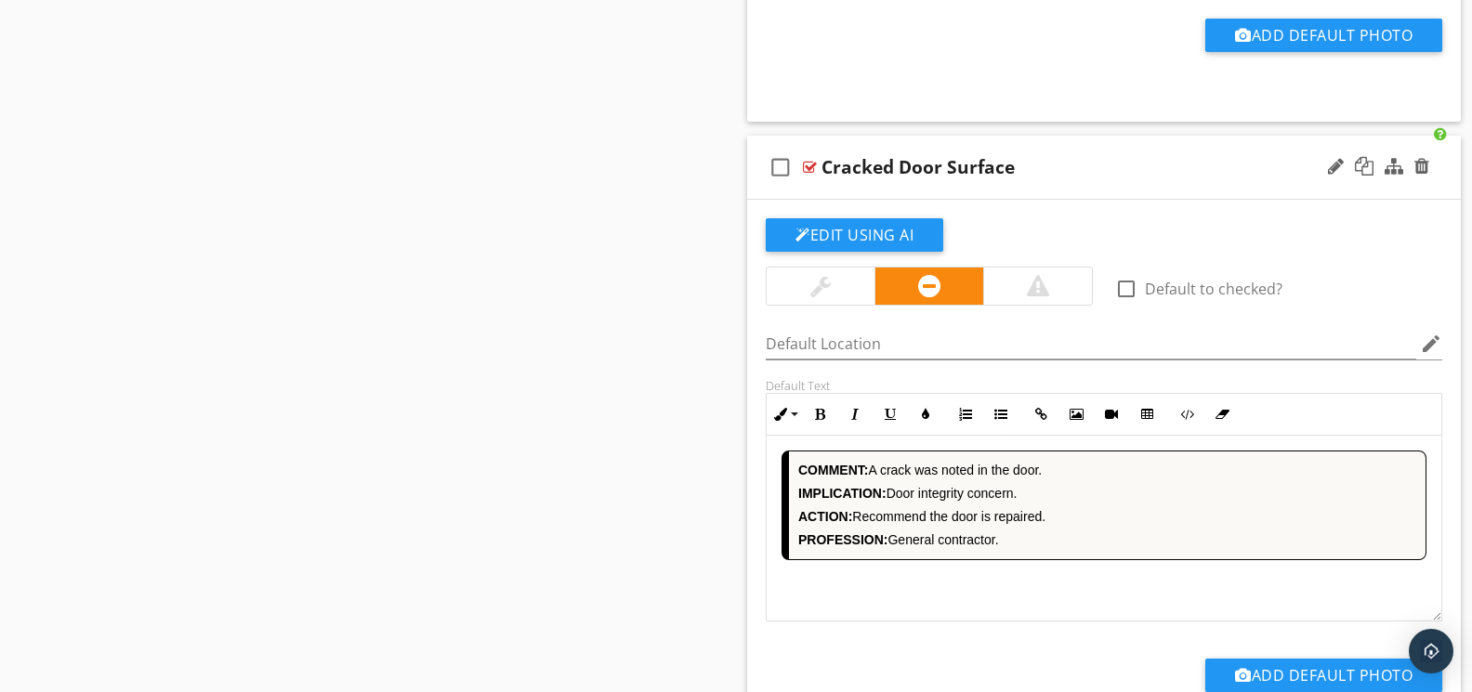
click at [1071, 596] on div "COMMENT: A crack was noted in the door. IMPLICATION: Door integrity concern. AC…" at bounding box center [1103, 529] width 675 height 186
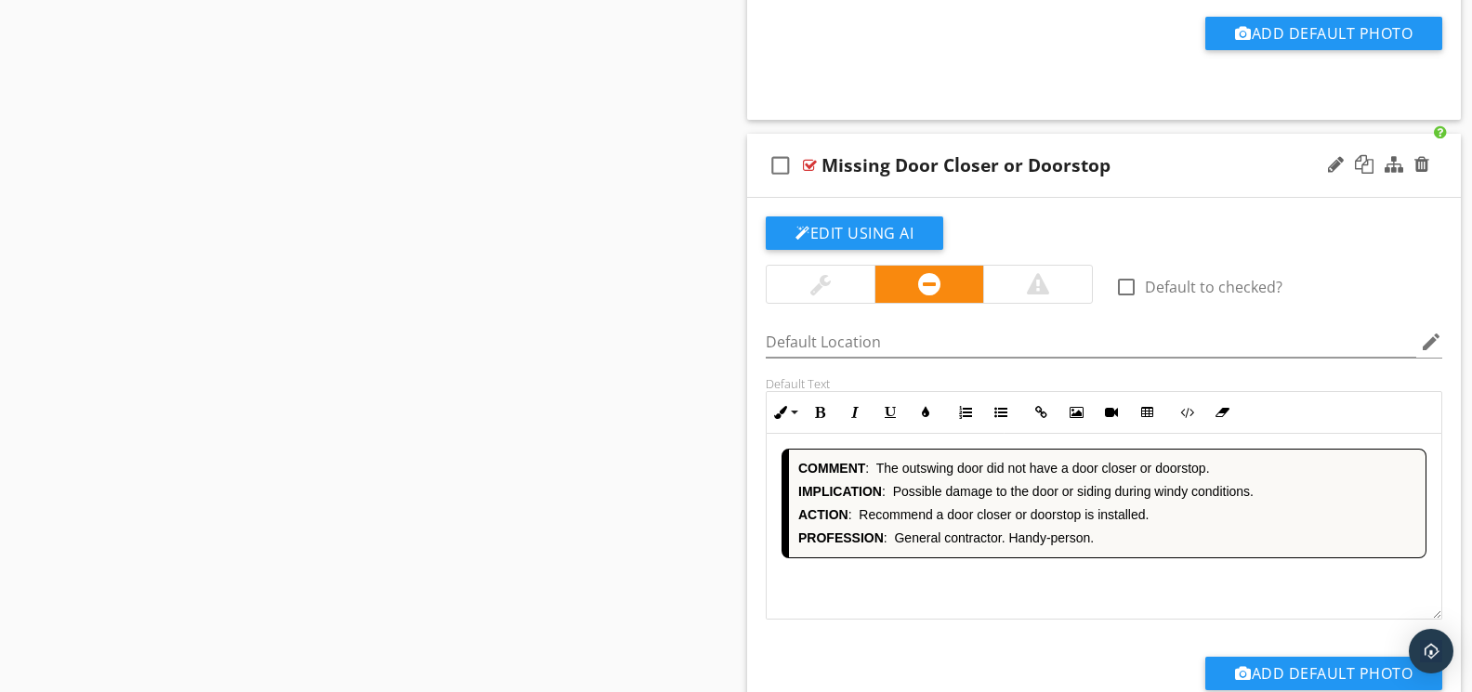
click at [1031, 592] on div "COMMENT : The outswing door did not have a door closer or doorstop. IMPLICATION…" at bounding box center [1103, 527] width 675 height 186
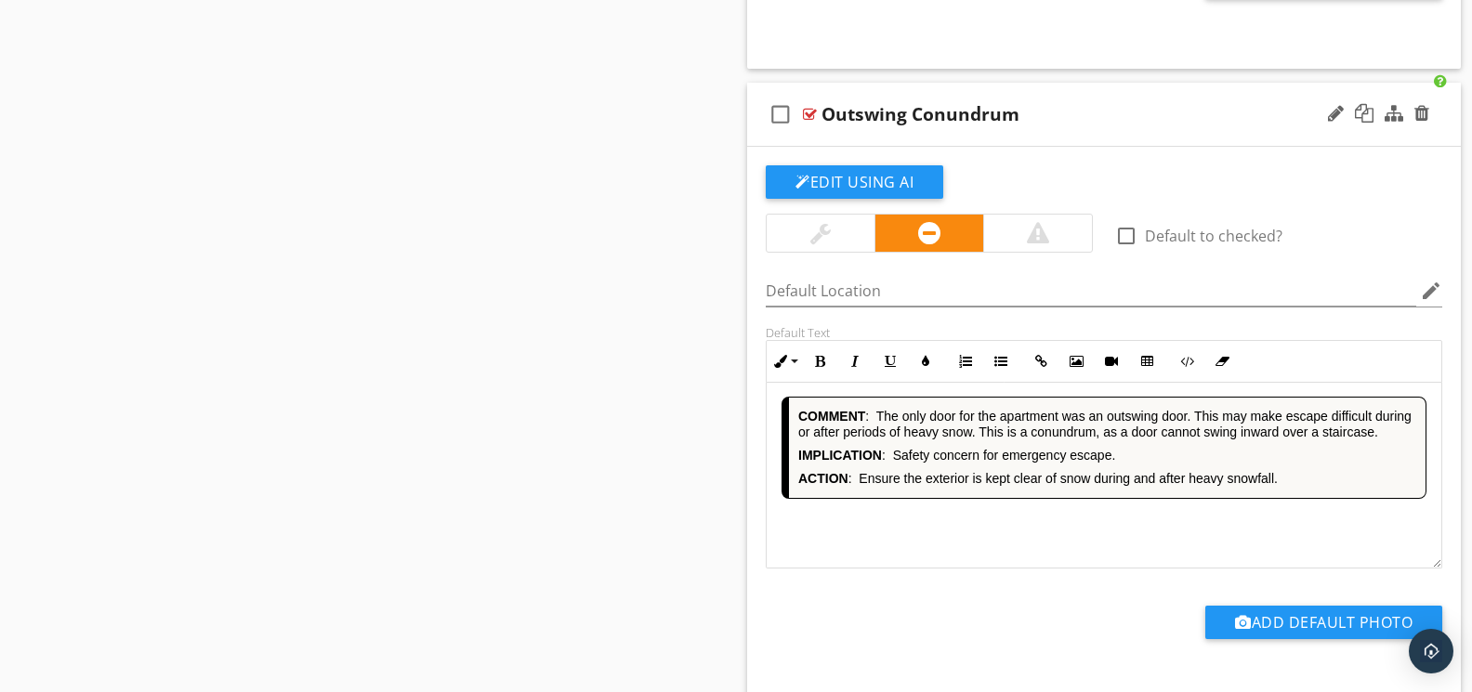
click at [1031, 516] on div "COMMENT : The only door for the apartment was an outswing door. This may make e…" at bounding box center [1103, 475] width 675 height 186
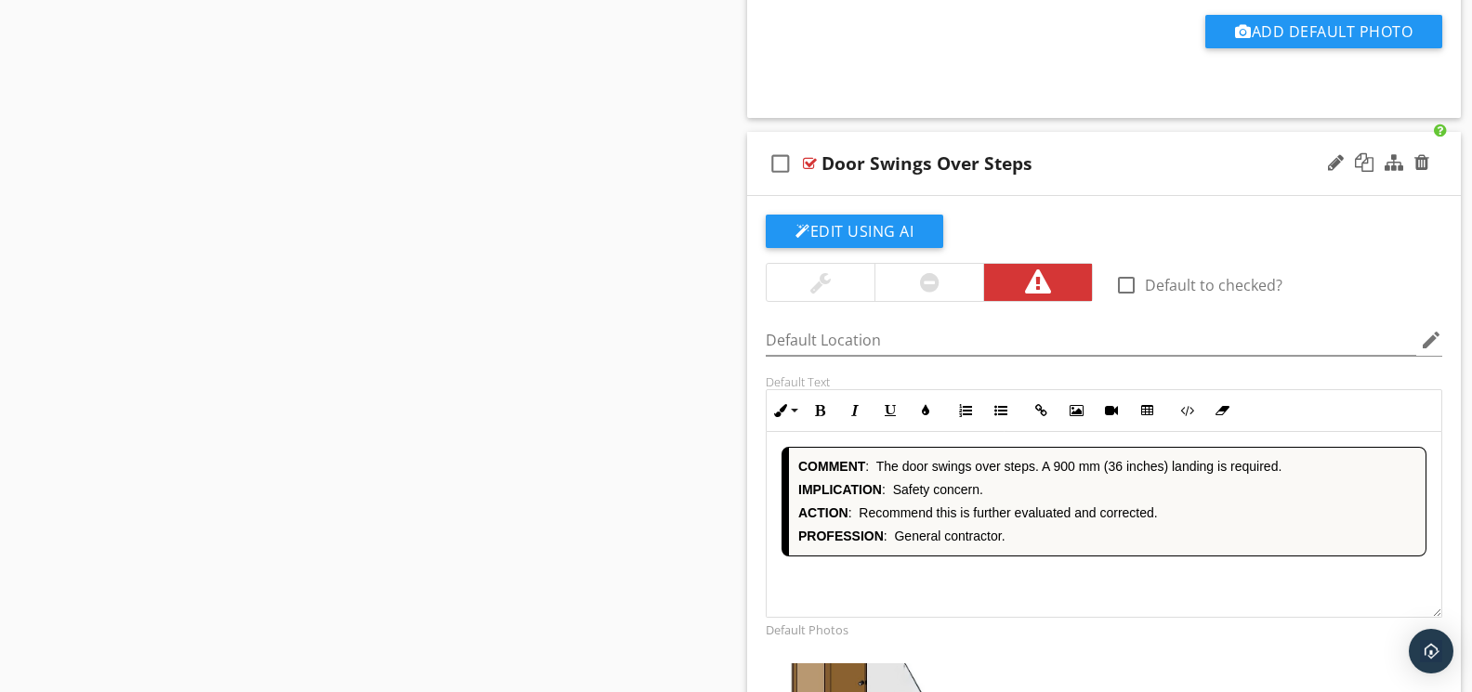
click at [1049, 586] on div "COMMENT : The door swings over steps. A 900 mm (36 inches) landing is required.…" at bounding box center [1103, 525] width 675 height 186
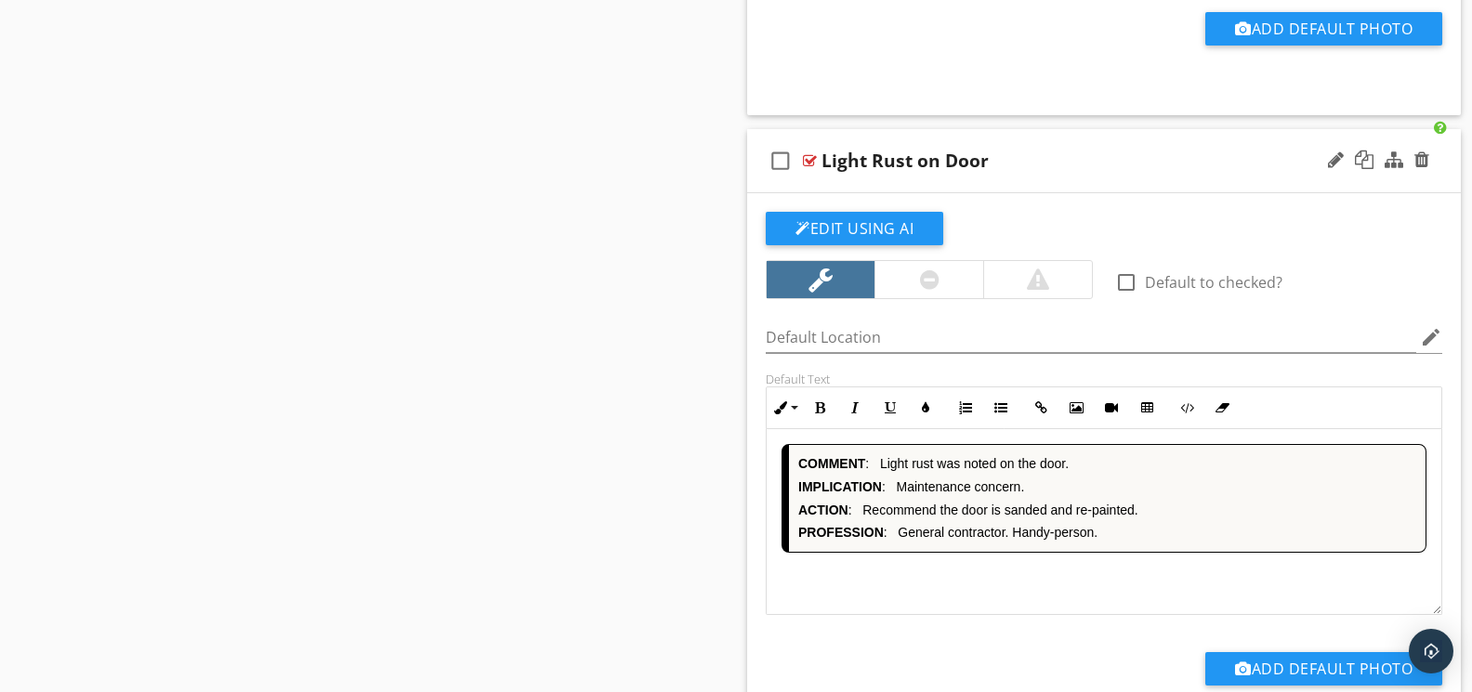
click at [1013, 564] on div "COMMENT : Light rust was noted on the door. IMPLICATION : Maintenance concern. …" at bounding box center [1103, 522] width 675 height 186
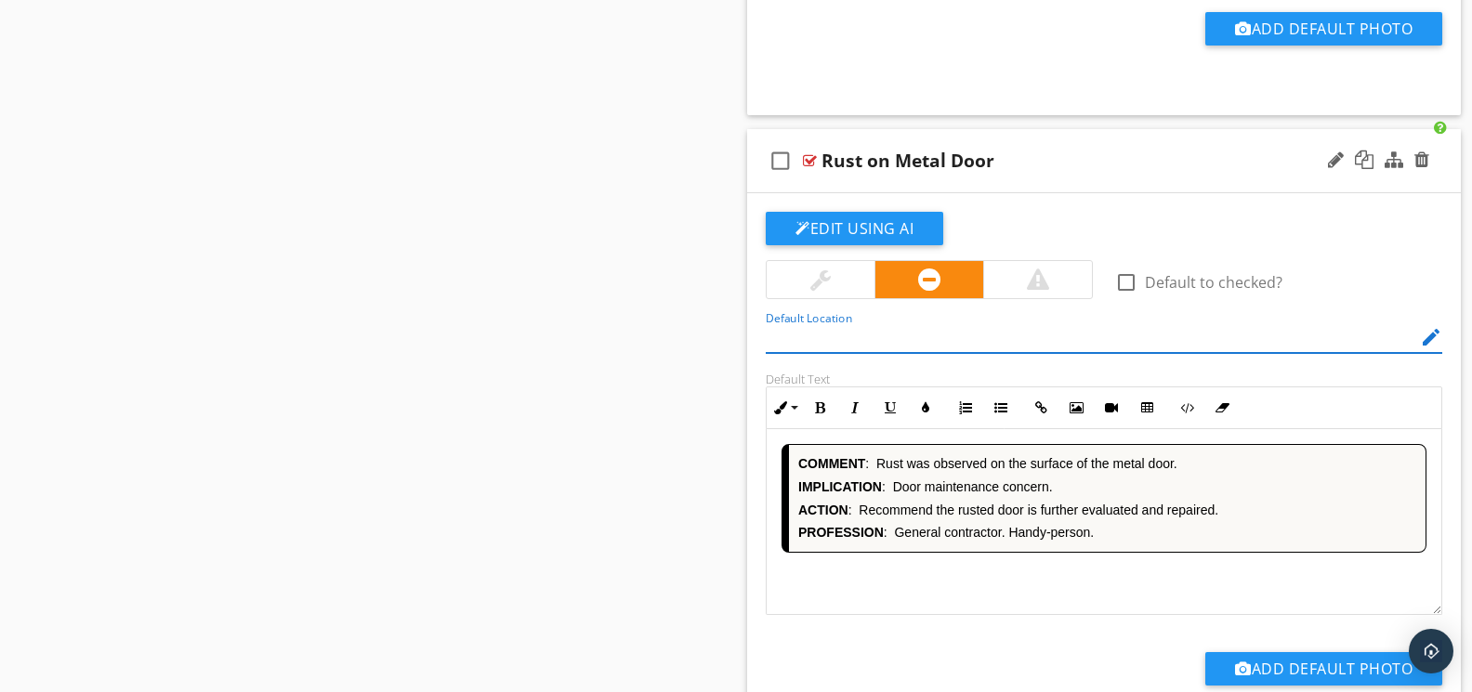
click at [1011, 579] on div "COMMENT : [PERSON_NAME] was observed on the surface of the metal door. IMPLICAT…" at bounding box center [1103, 522] width 675 height 186
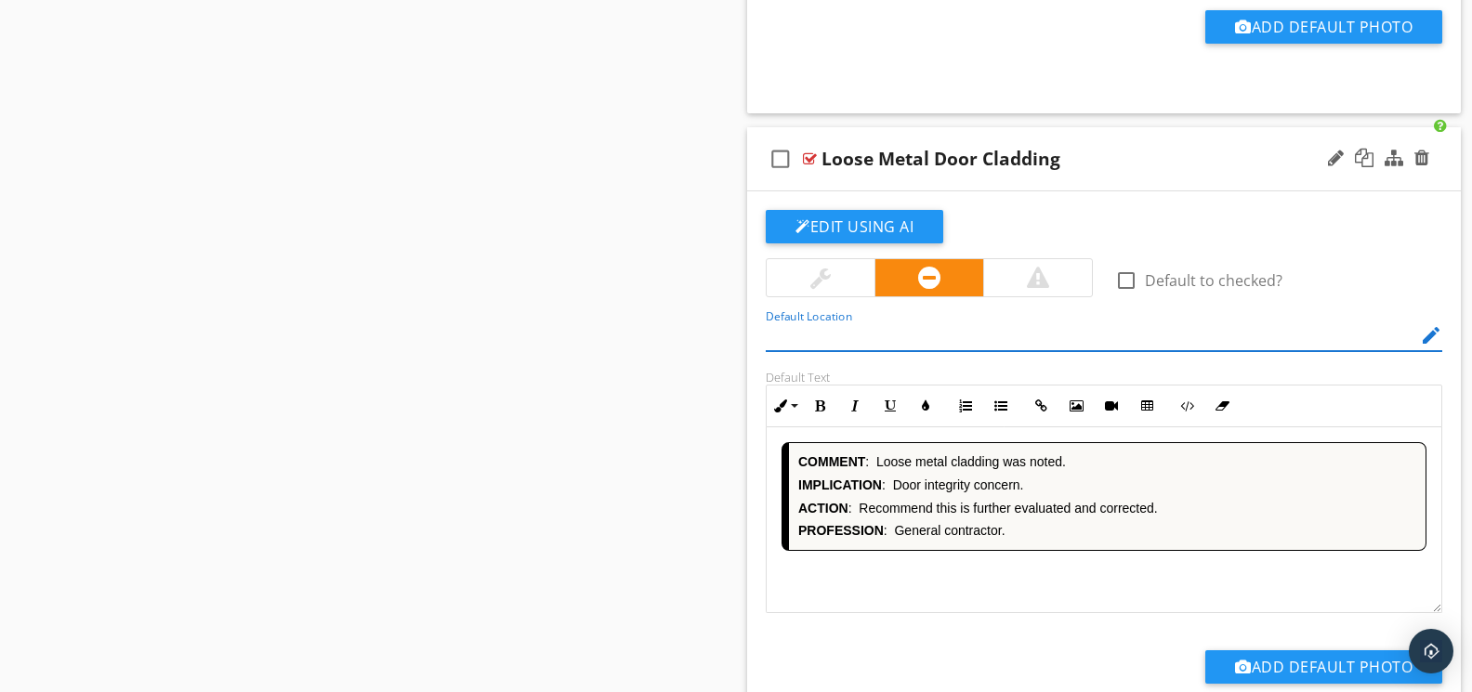
click at [1026, 592] on div "COMMENT : Loose metal cladding was noted. IMPLICATION : Door integrity concern.…" at bounding box center [1103, 520] width 675 height 186
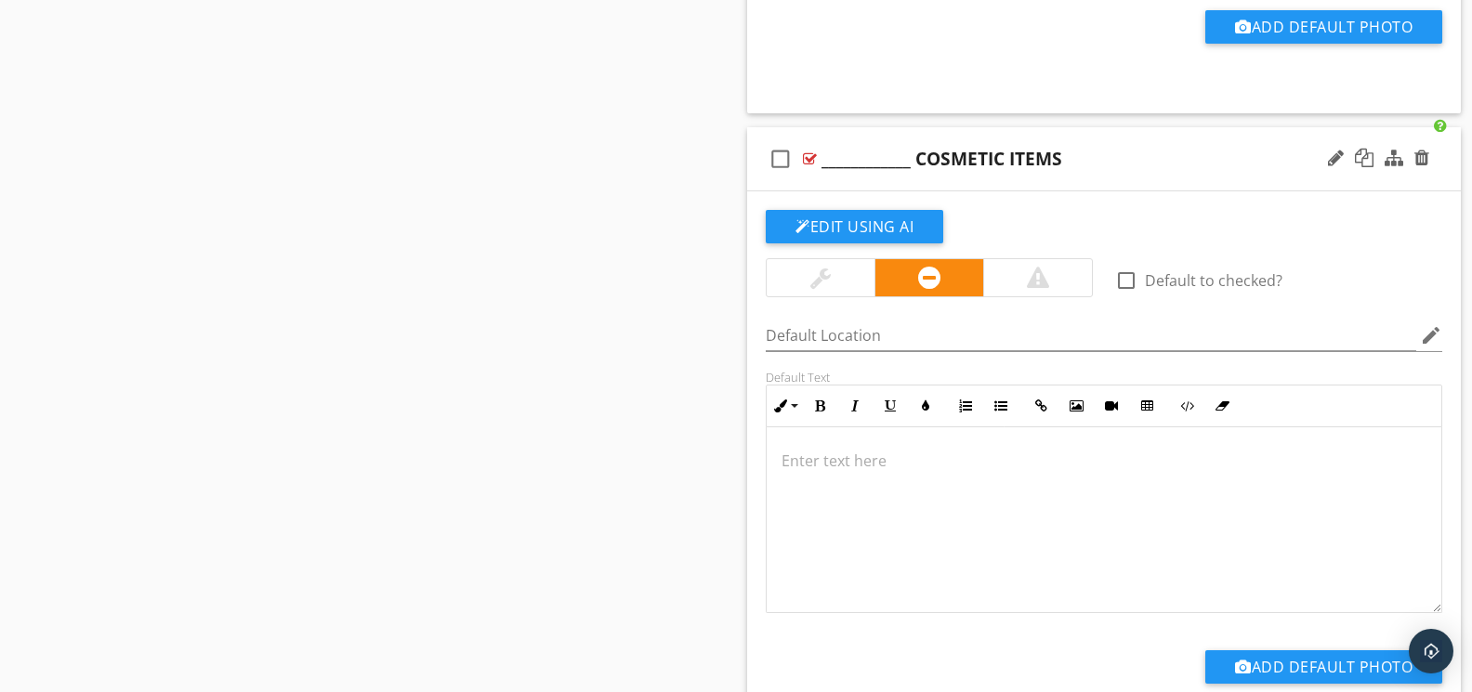
click at [1037, 590] on div at bounding box center [1103, 520] width 675 height 186
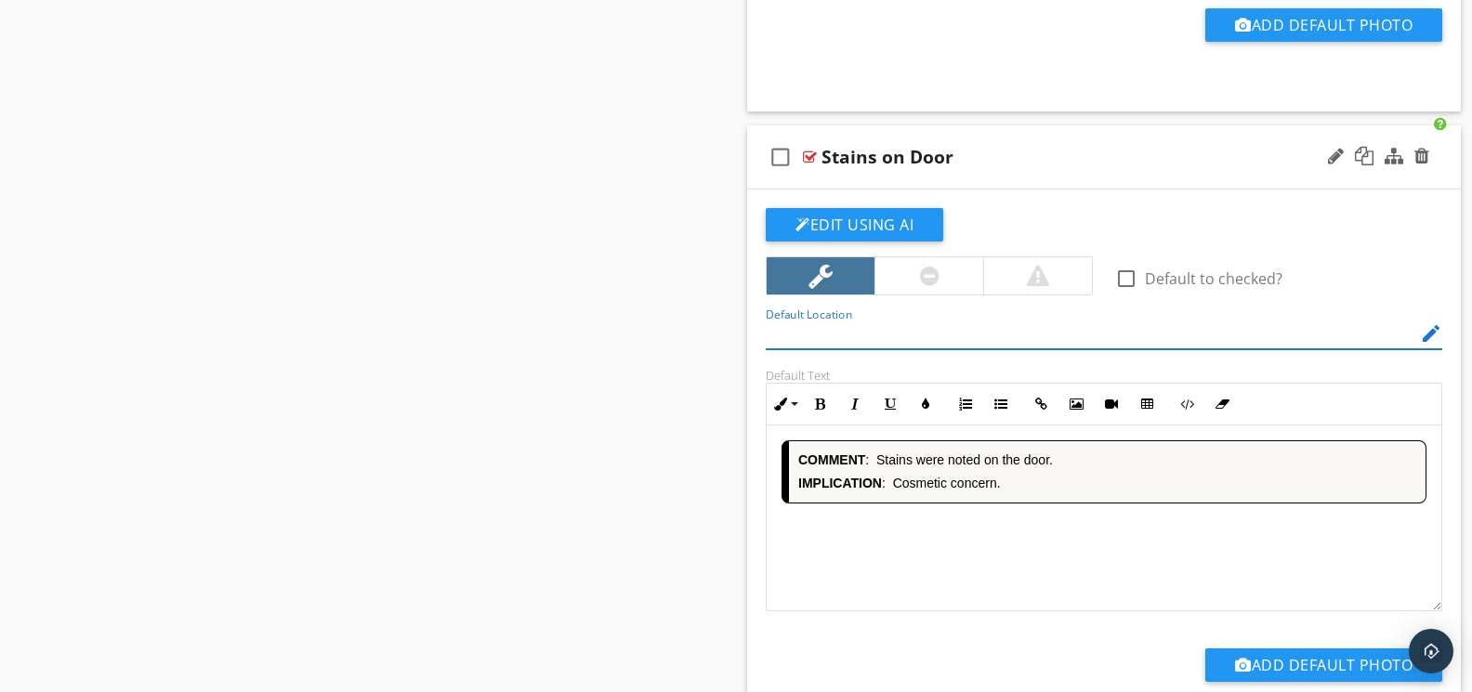
click at [1034, 577] on div "COMMENT : Stains were noted on the door. IMPLICATION : Cosmetic concern." at bounding box center [1103, 519] width 675 height 186
click at [994, 573] on div "COMMENT : Minor damage/dents were noted at the door. IMPLICATION : Cosmetic con…" at bounding box center [1103, 519] width 675 height 186
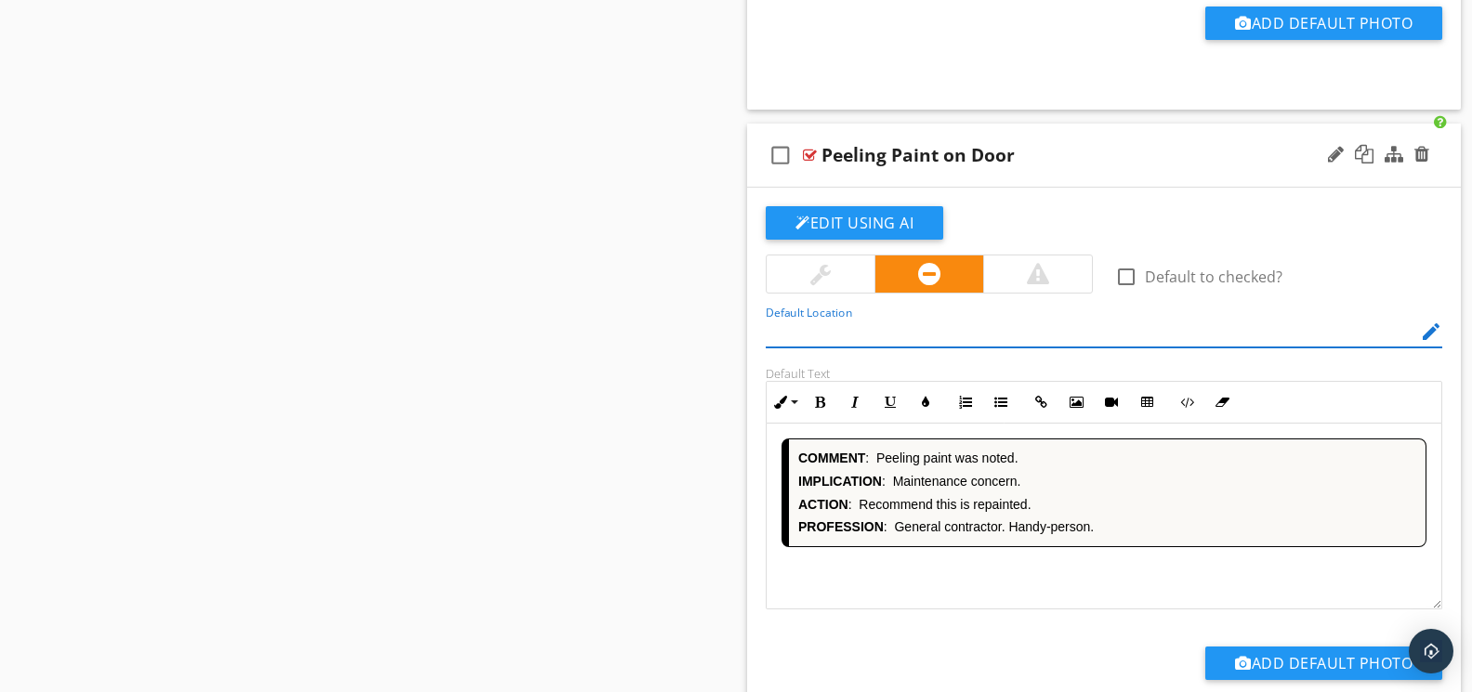
click at [992, 581] on div "COMMENT : Peeling paint was noted. IMPLICATION : Maintenance concern. ACTION : …" at bounding box center [1103, 517] width 675 height 186
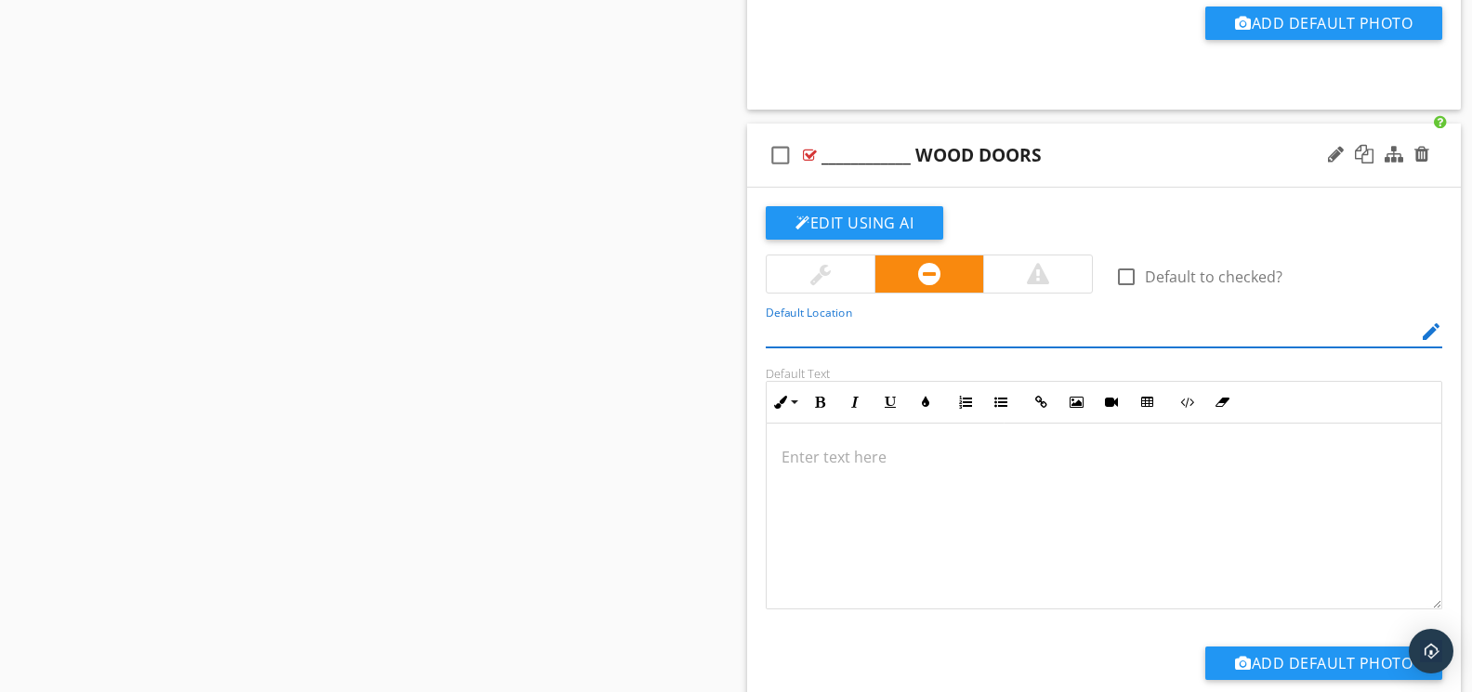
click at [1008, 585] on div at bounding box center [1103, 517] width 675 height 186
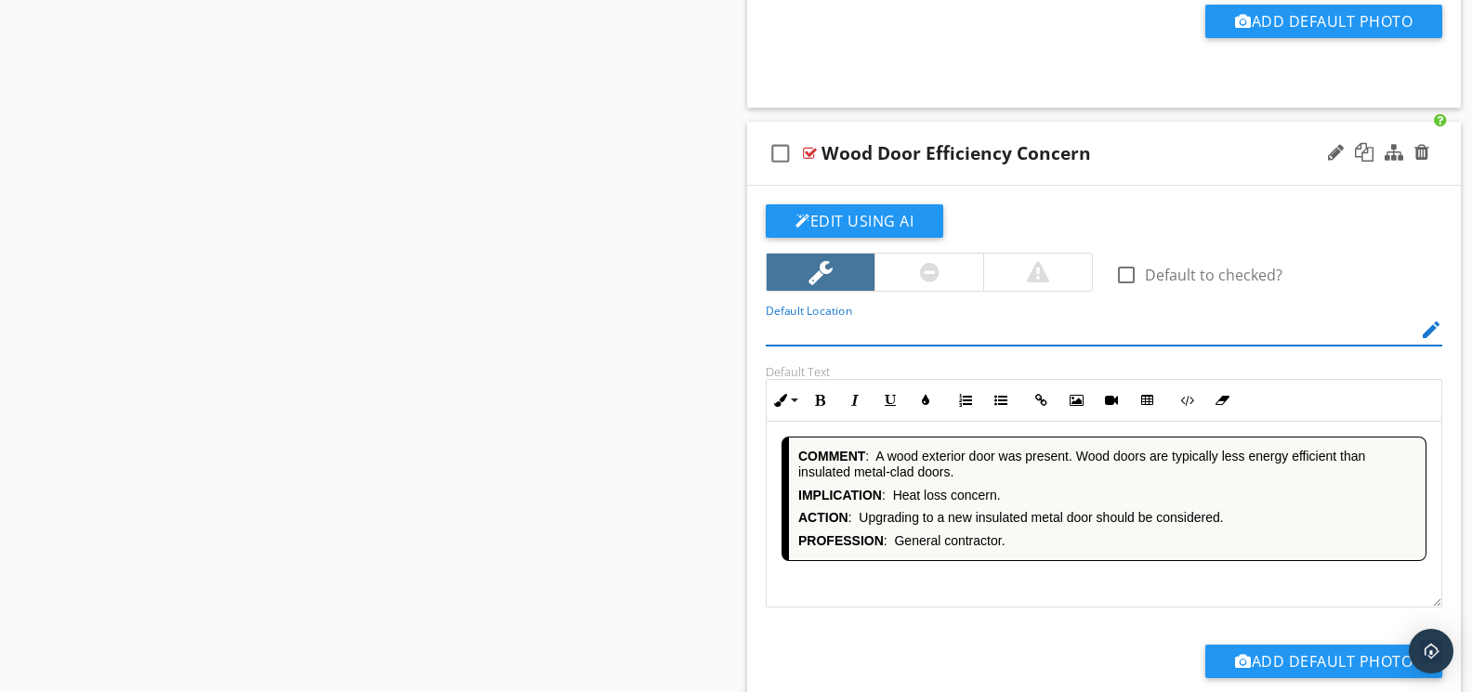
click at [1005, 593] on div "COMMENT : A wood exterior door was present. Wood doors are typically less energ…" at bounding box center [1103, 515] width 675 height 186
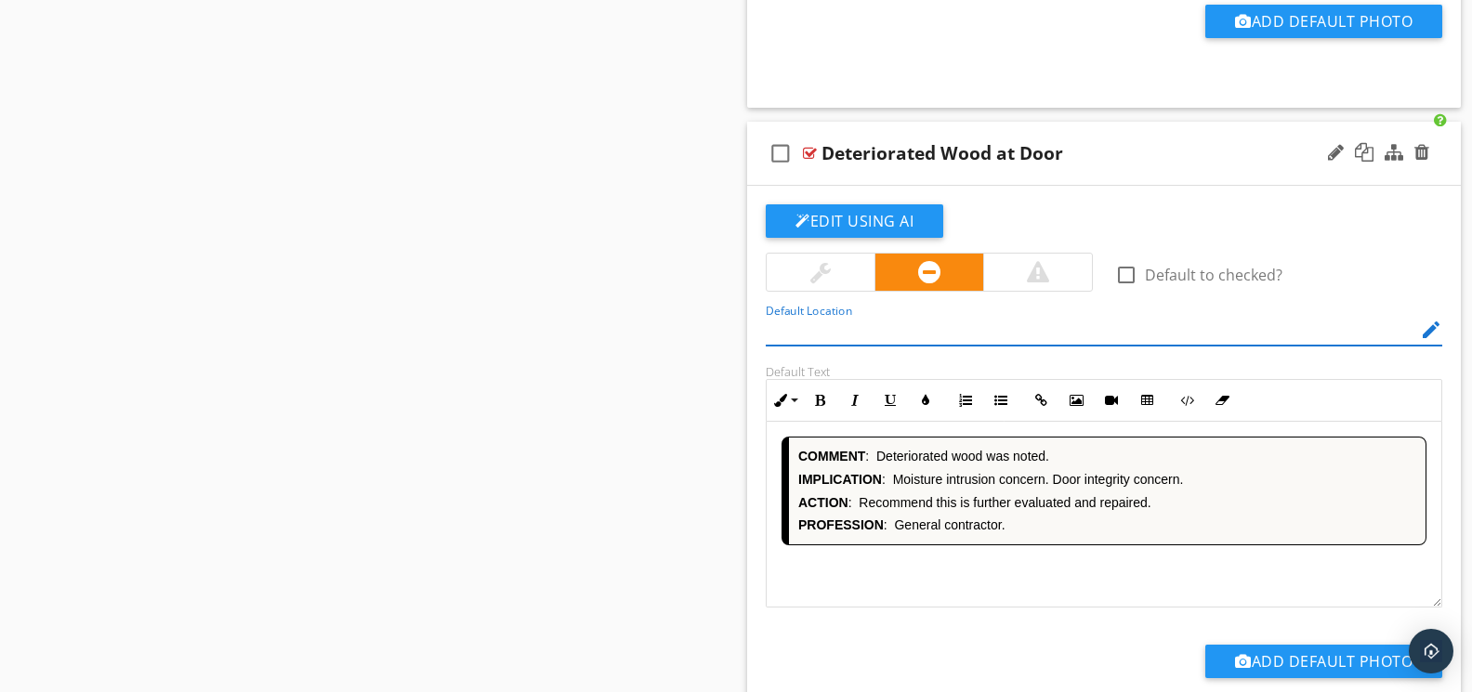
click at [1035, 586] on div "COMMENT : Deteriorated wood was noted. IMPLICATION : Moisture intrusion concern…" at bounding box center [1103, 515] width 675 height 186
click at [1029, 588] on div "COMMENT : Deteriorated wood was noted. IMPLICATION : Moisture intrusion concern…" at bounding box center [1103, 515] width 675 height 186
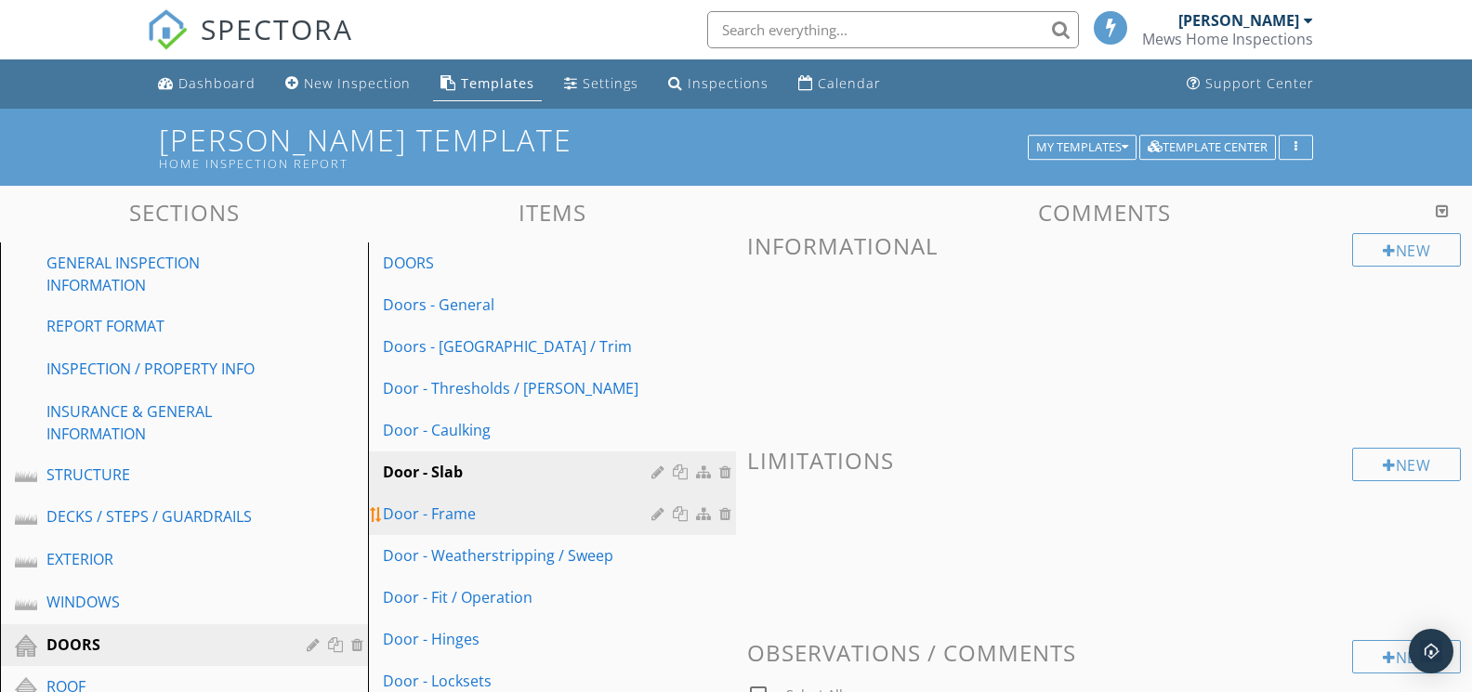
click at [511, 510] on div "Door - Frame" at bounding box center [520, 514] width 274 height 22
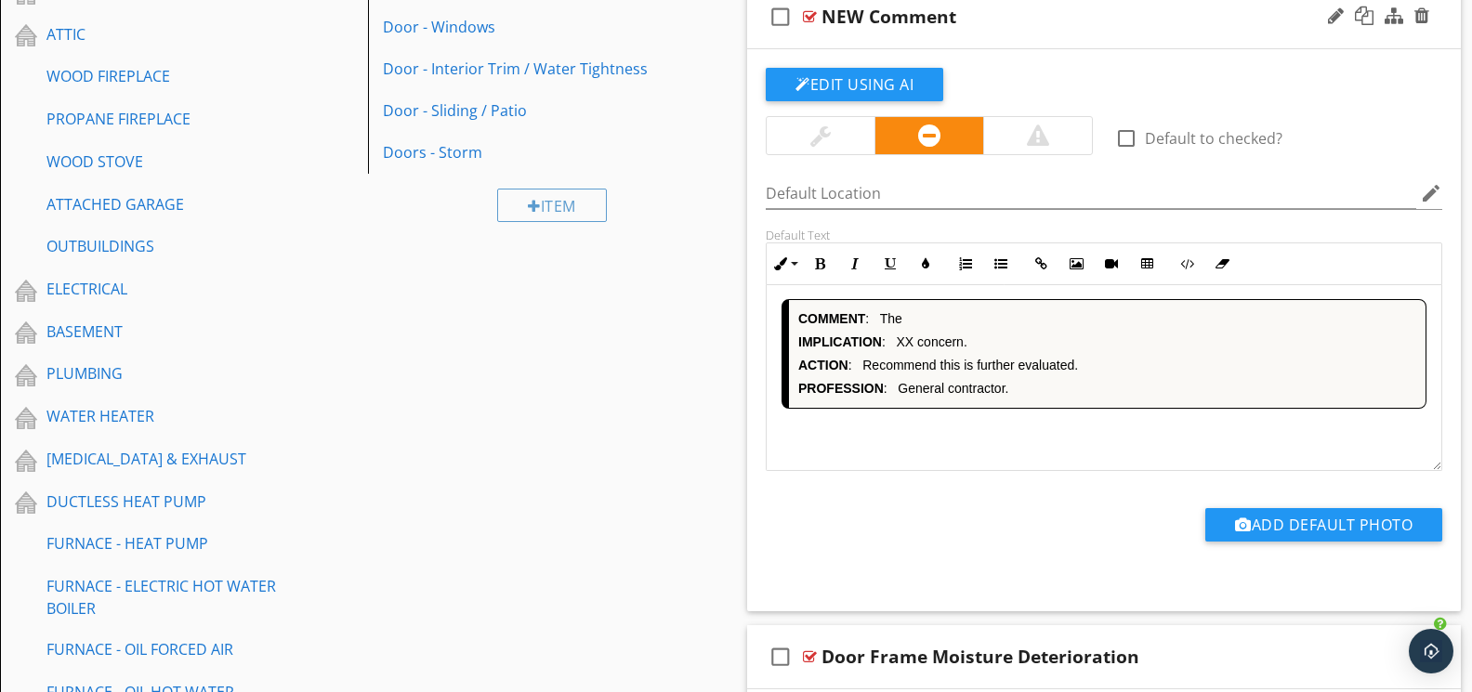
click at [1007, 436] on div "COMMENT : The IMPLICATION : XX concern. ACTION : Recommend this is further eval…" at bounding box center [1103, 377] width 675 height 186
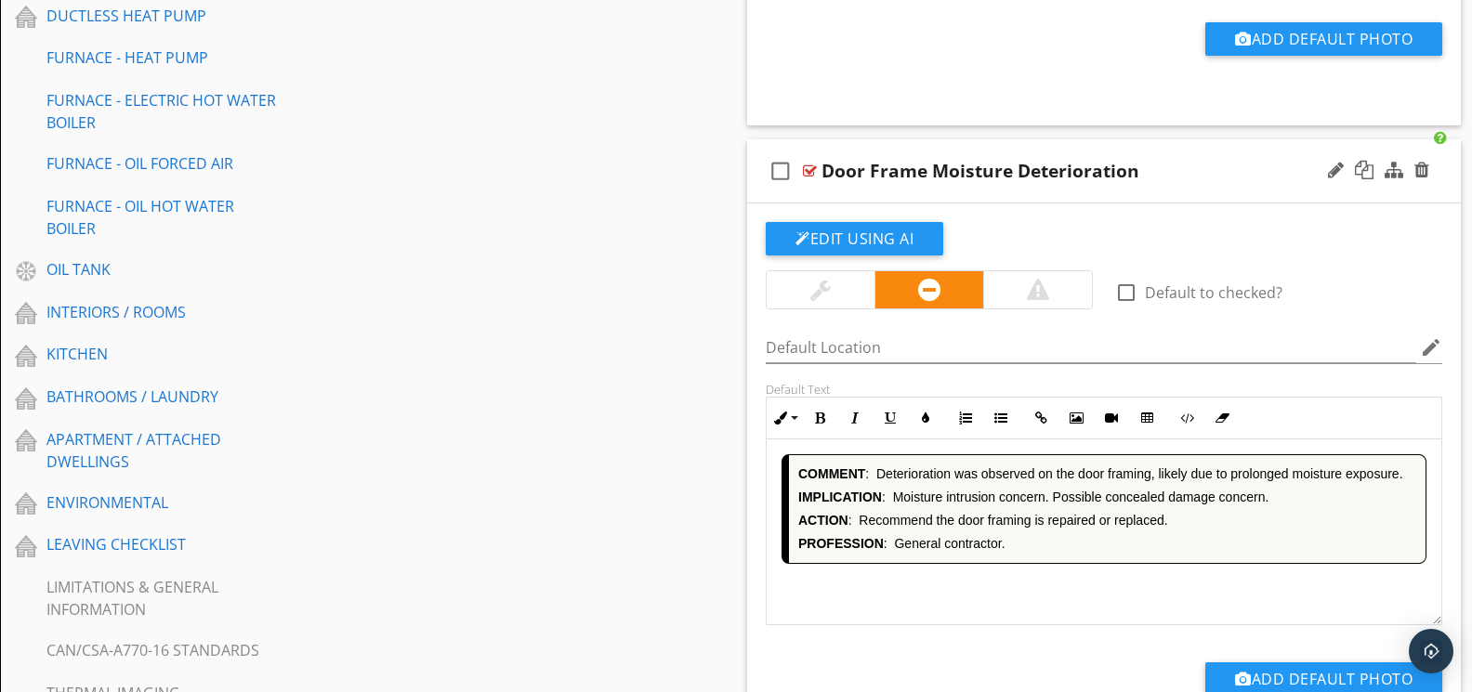
drag, startPoint x: 1026, startPoint y: 577, endPoint x: 1027, endPoint y: 553, distance: 24.2
click at [1028, 574] on div "COMMENT : Deterioration was observed on the door framing, likely due to prolong…" at bounding box center [1103, 532] width 675 height 186
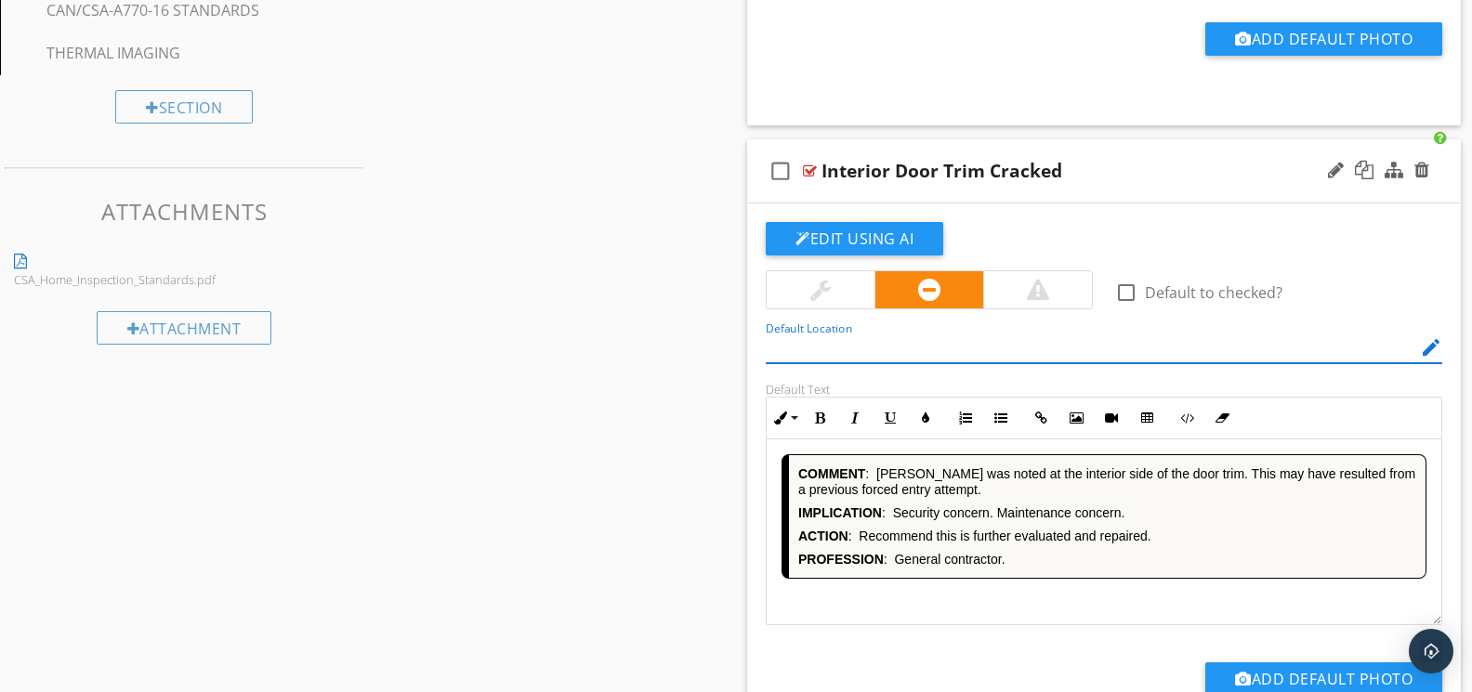
click at [1046, 612] on div "COMMENT : [PERSON_NAME] was noted at the interior side of the door trim. This m…" at bounding box center [1103, 532] width 675 height 186
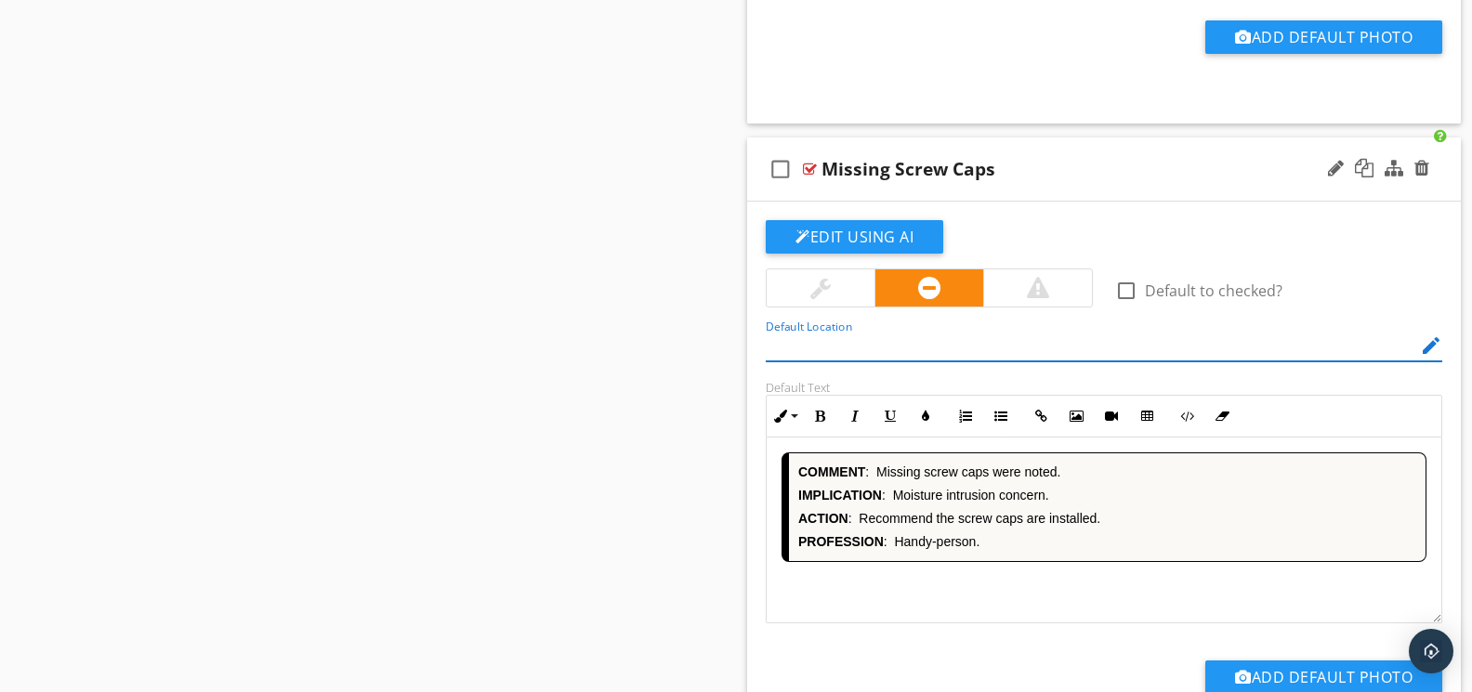
click at [1079, 603] on div "COMMENT : Missing screw caps were noted. IMPLICATION : Moisture intrusion conce…" at bounding box center [1103, 531] width 675 height 186
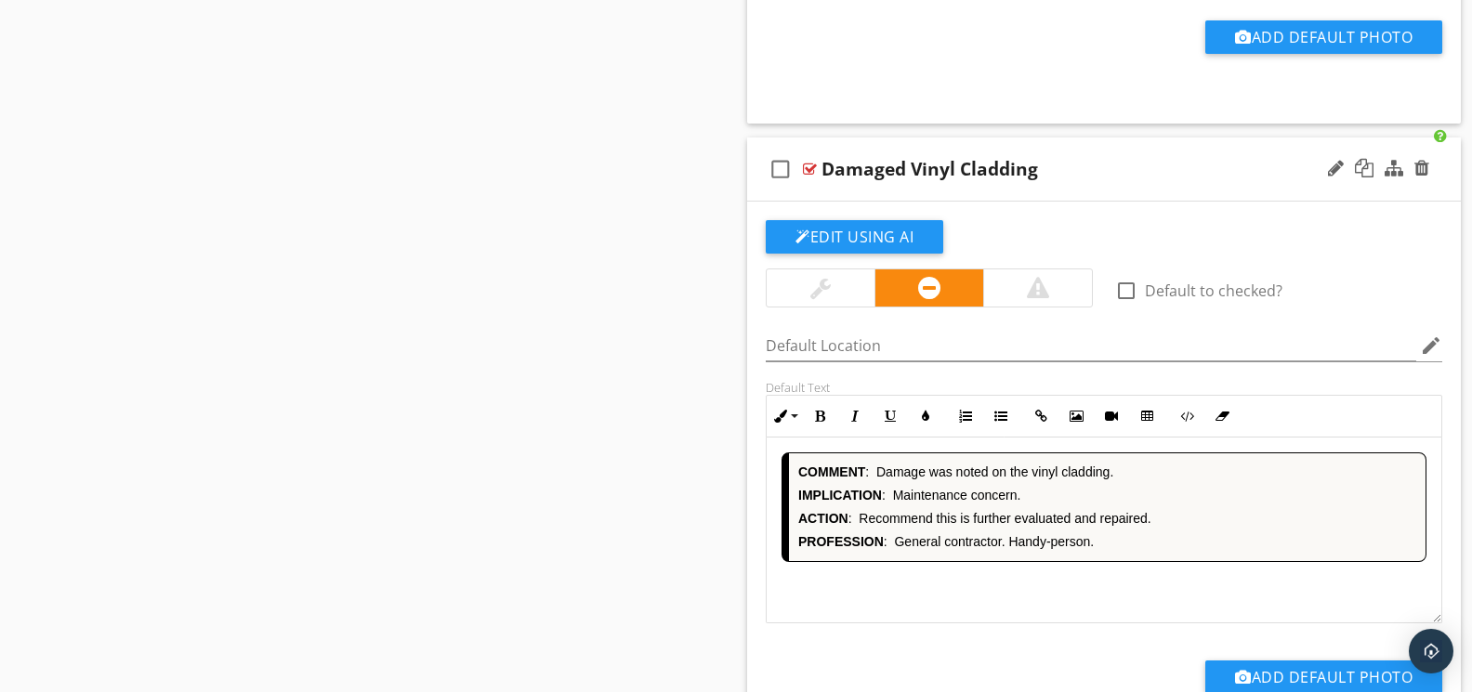
click at [1070, 593] on div "COMMENT : [PERSON_NAME] was noted on the vinyl cladding. IMPLICATION : Maintena…" at bounding box center [1103, 531] width 675 height 186
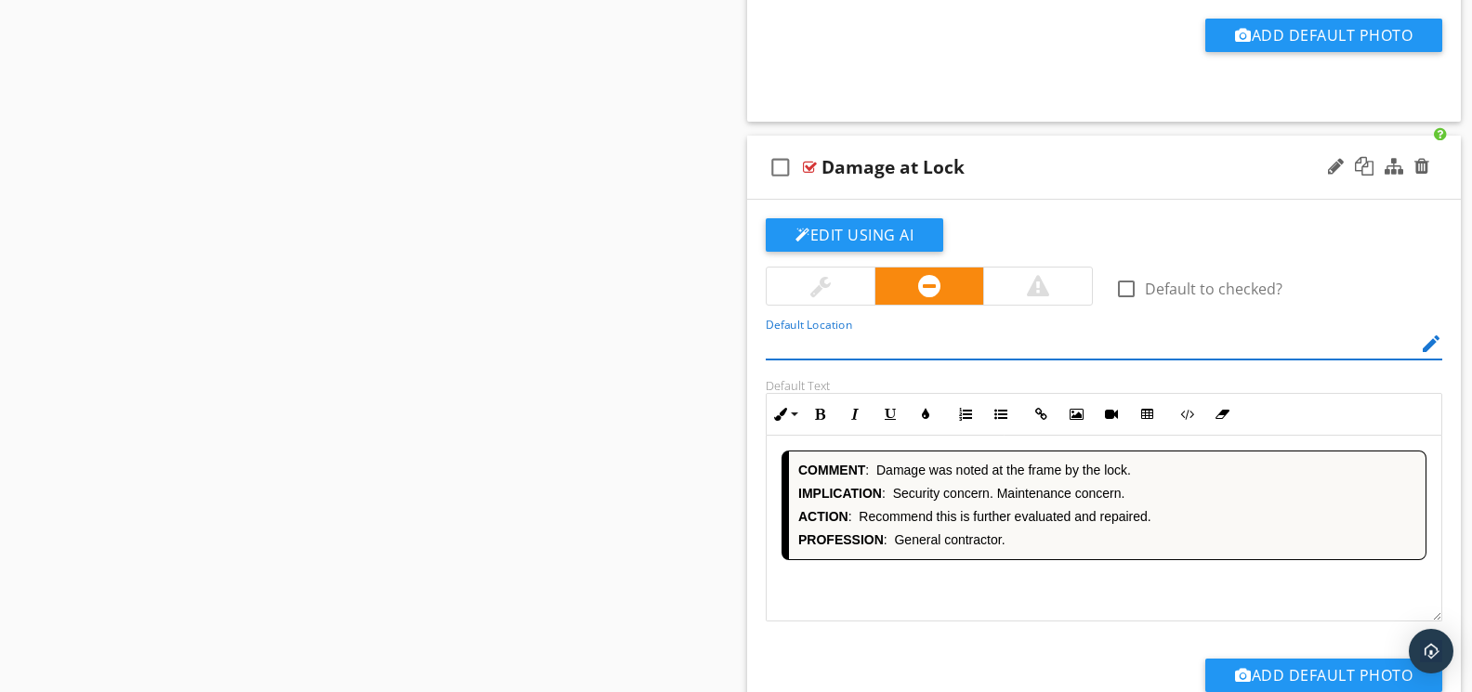
click at [1078, 586] on div "COMMENT : [PERSON_NAME] was noted at the frame by the lock. IMPLICATION : Secur…" at bounding box center [1103, 529] width 675 height 186
click at [1053, 583] on div "COMMENT : [PERSON_NAME] was noted at the frame by the lock. IMPLICATION : Secur…" at bounding box center [1103, 529] width 675 height 186
click at [1137, 584] on div "COMMENT : [PERSON_NAME] was noted at the frame by the lock. IMPLICATION : Secur…" at bounding box center [1103, 529] width 675 height 186
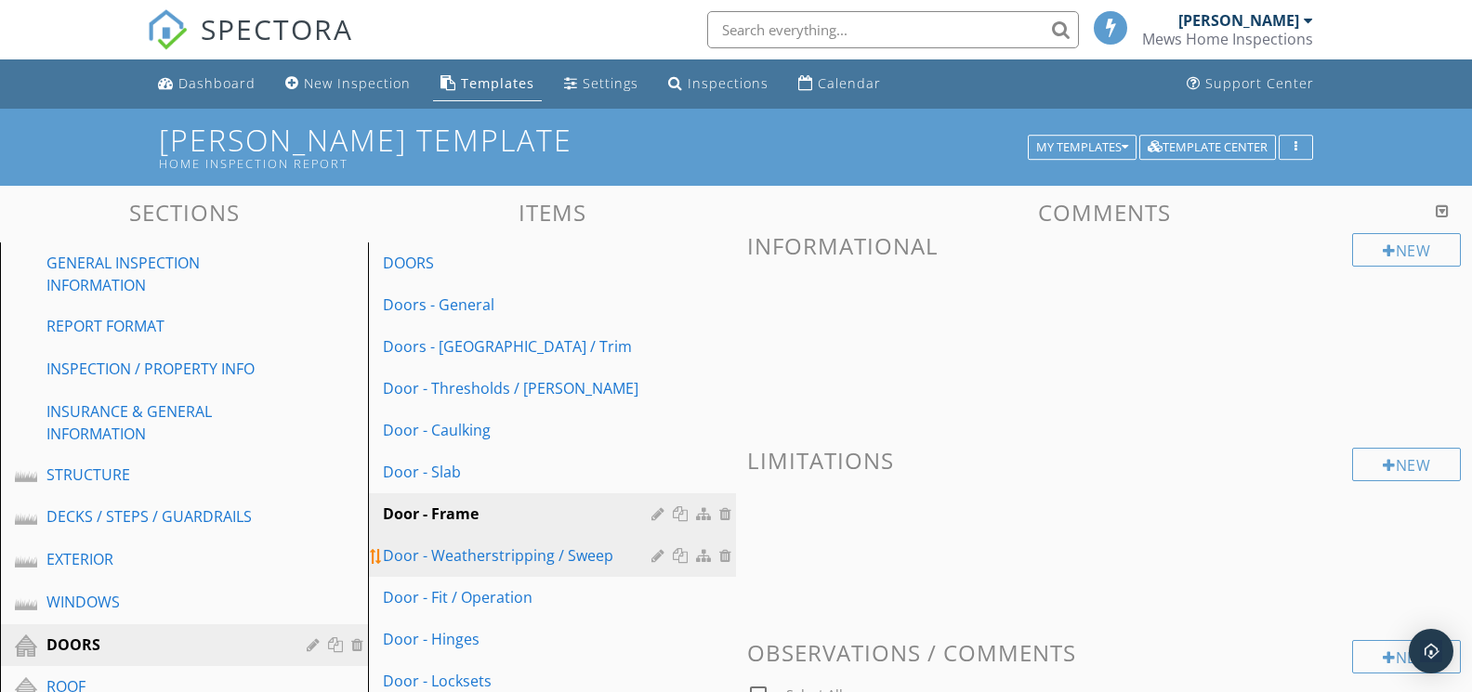
click at [520, 563] on div "Door - Weatherstripping / Sweep" at bounding box center [520, 555] width 274 height 22
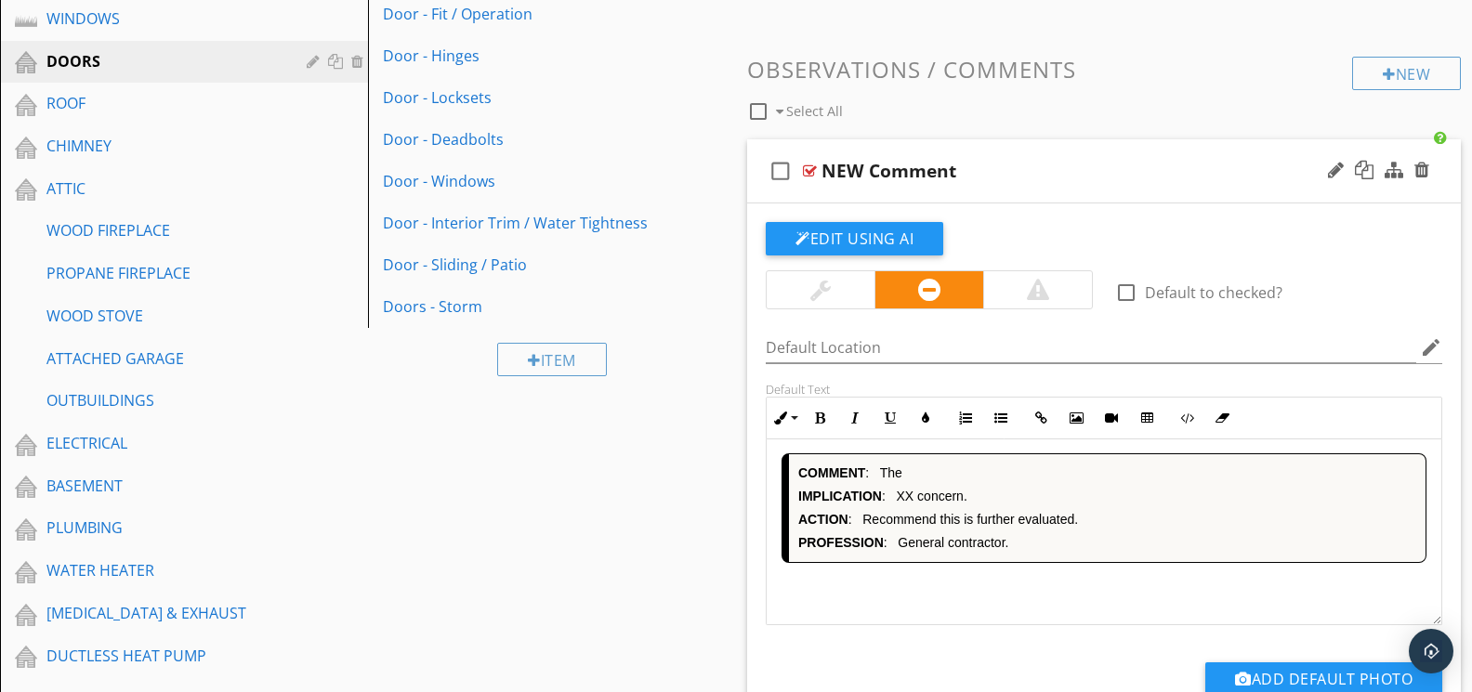
click at [1009, 583] on div "COMMENT : The IMPLICATION : XX concern. ACTION : Recommend this is further eval…" at bounding box center [1103, 532] width 675 height 186
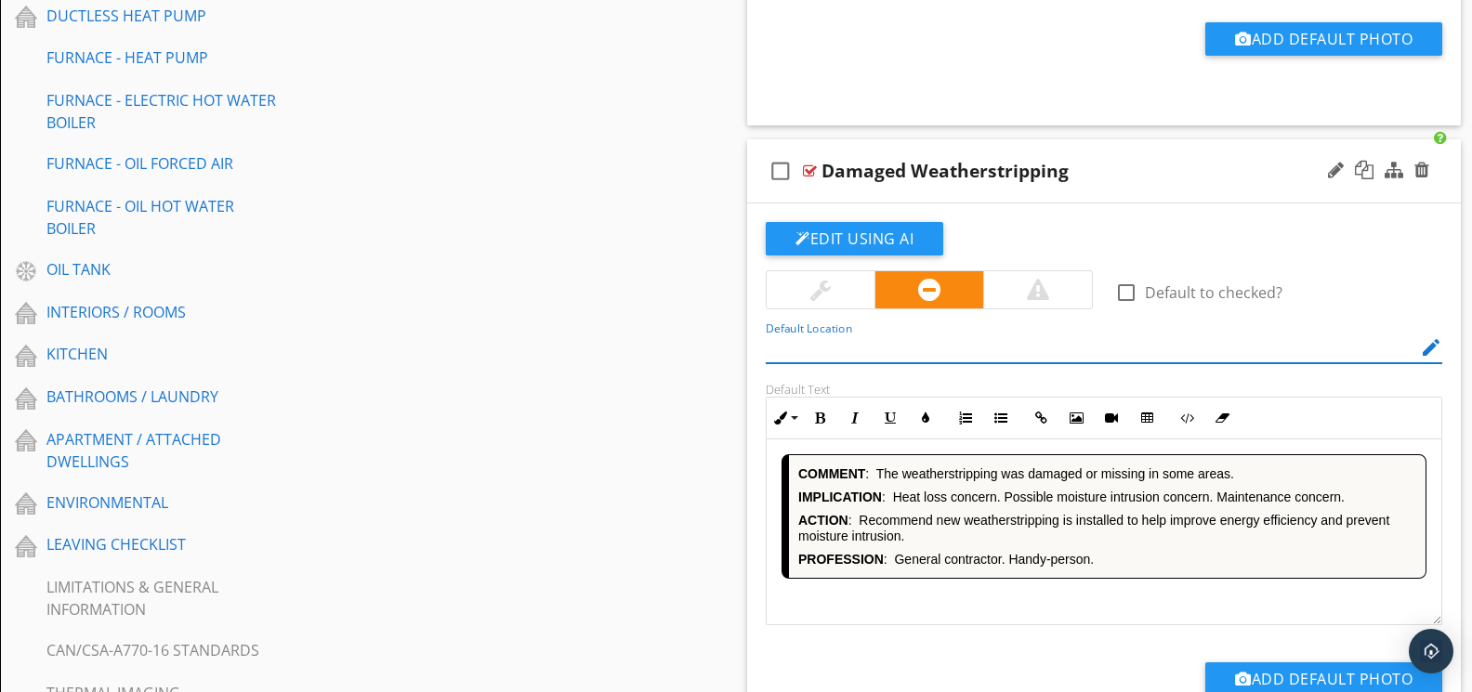
click at [982, 593] on div "COMMENT : The weatherstripping was damaged or missing in some areas. IMPLICATIO…" at bounding box center [1103, 532] width 675 height 186
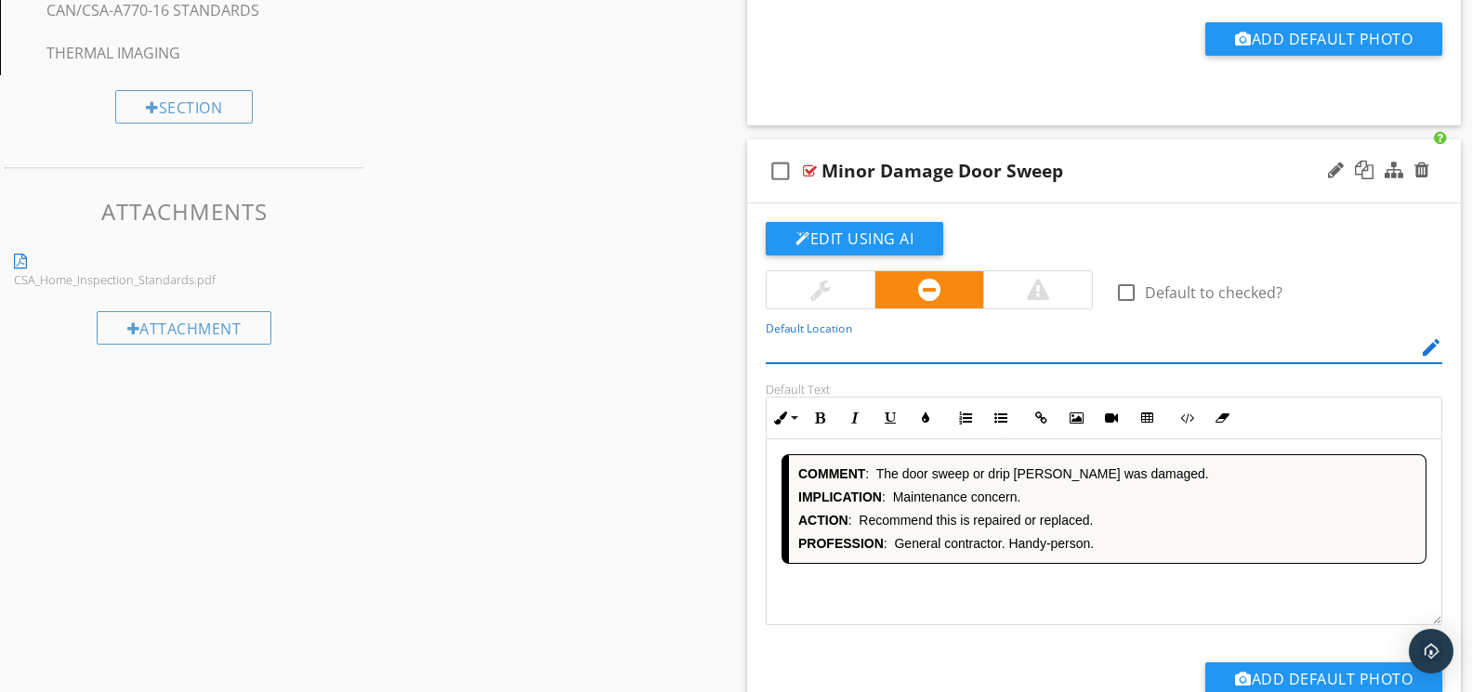
click at [986, 588] on div "COMMENT : The door sweep or drip [PERSON_NAME] was damaged. IMPLICATION : Maint…" at bounding box center [1103, 532] width 675 height 186
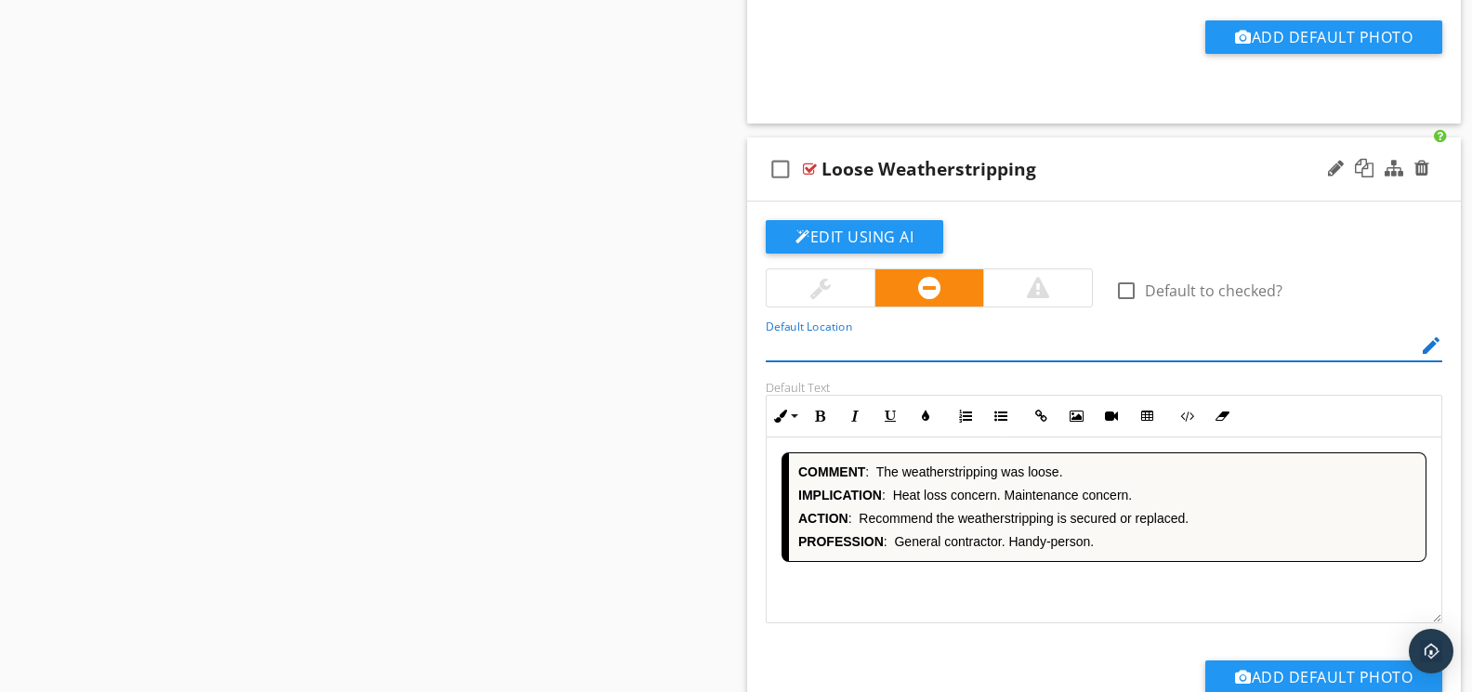
click at [1001, 594] on div "COMMENT : The weatherstripping was loose. IMPLICATION : Heat loss concern. Main…" at bounding box center [1103, 531] width 675 height 186
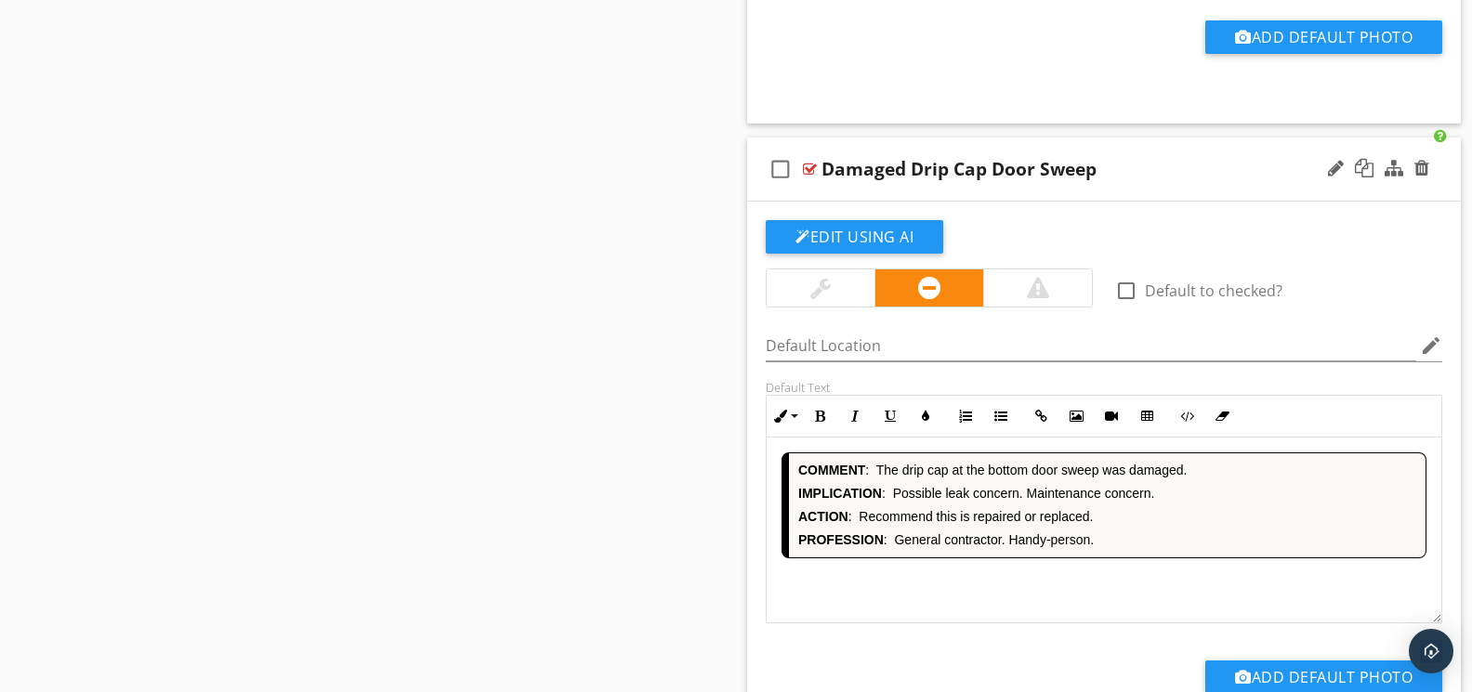
click at [966, 592] on div "COMMENT : [MEDICAL_DATA] cap at the bottom door sweep was damaged. IMPLICATION …" at bounding box center [1103, 531] width 675 height 186
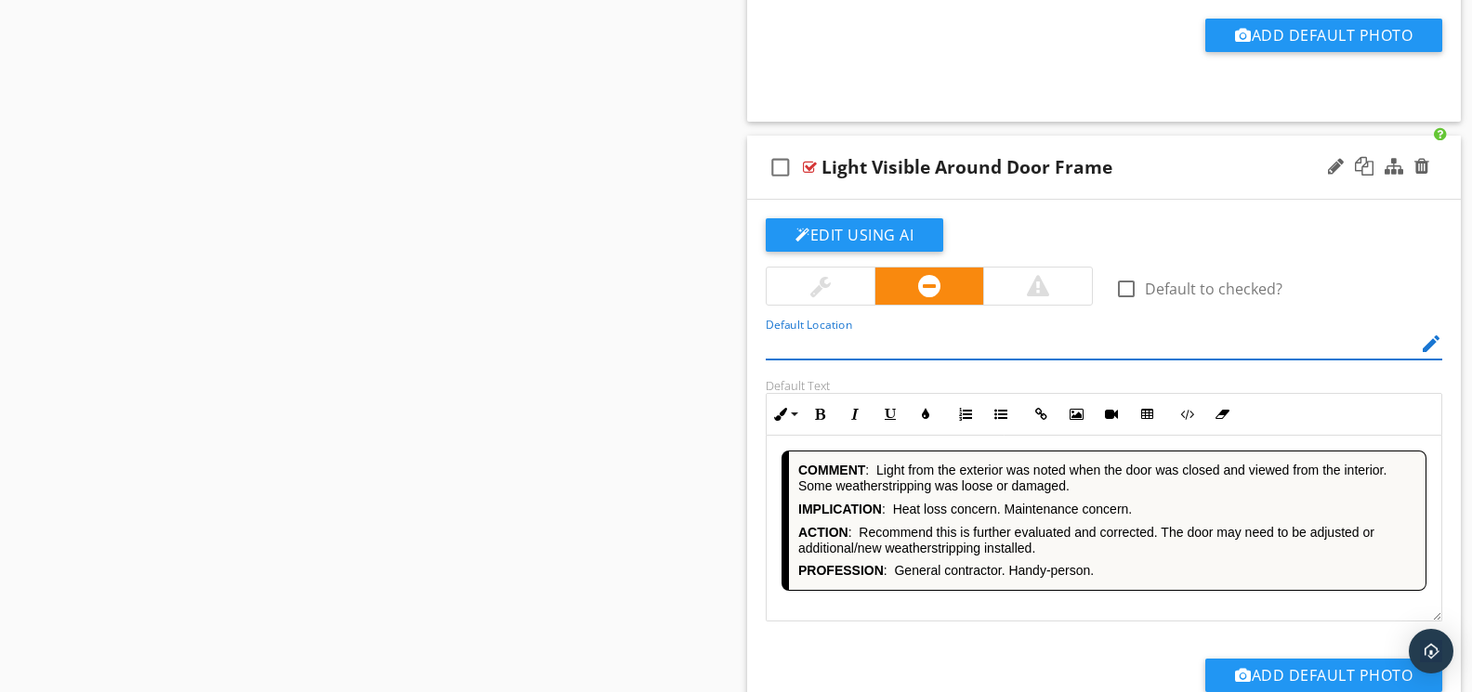
click at [993, 607] on div "COMMENT : Light from the exterior was noted when the door was closed and viewed…" at bounding box center [1103, 529] width 675 height 186
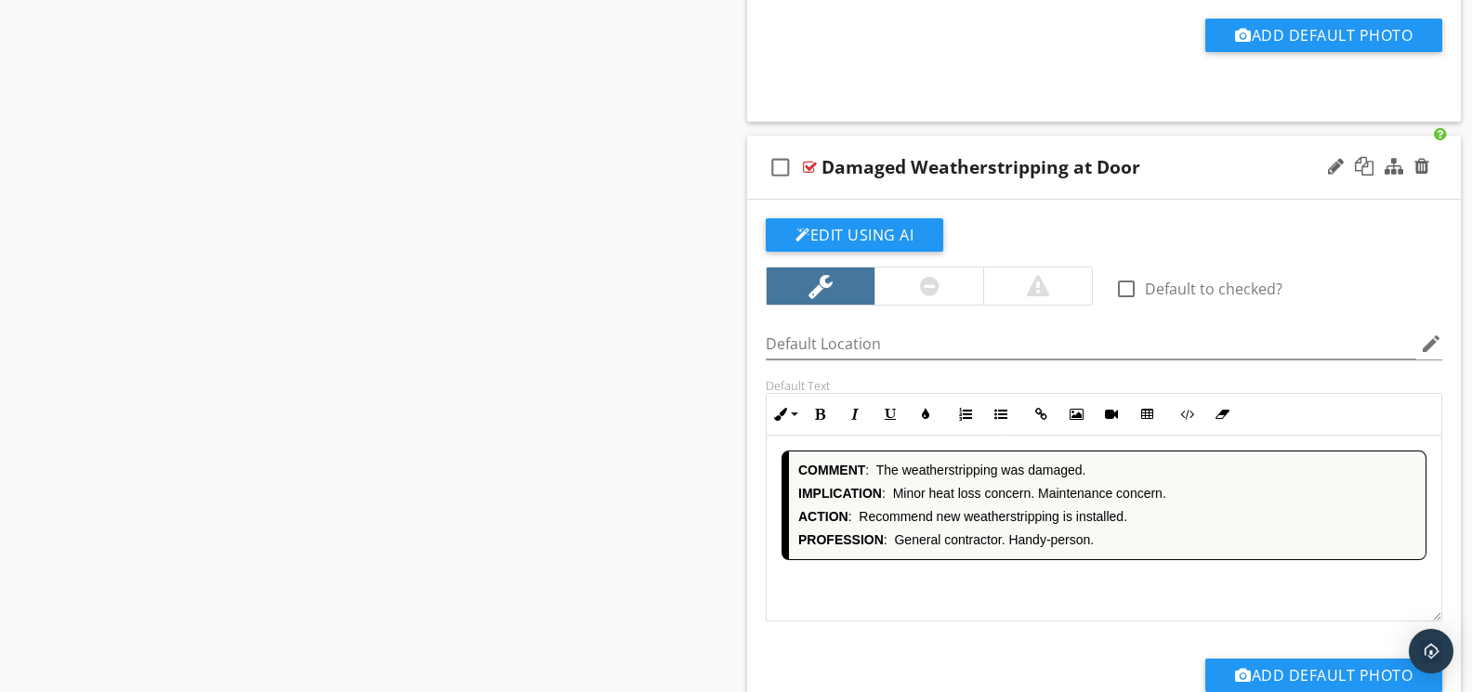
click at [1004, 599] on div "COMMENT : The weatherstripping was damaged. IMPLICATION : Minor heat loss conce…" at bounding box center [1103, 529] width 675 height 186
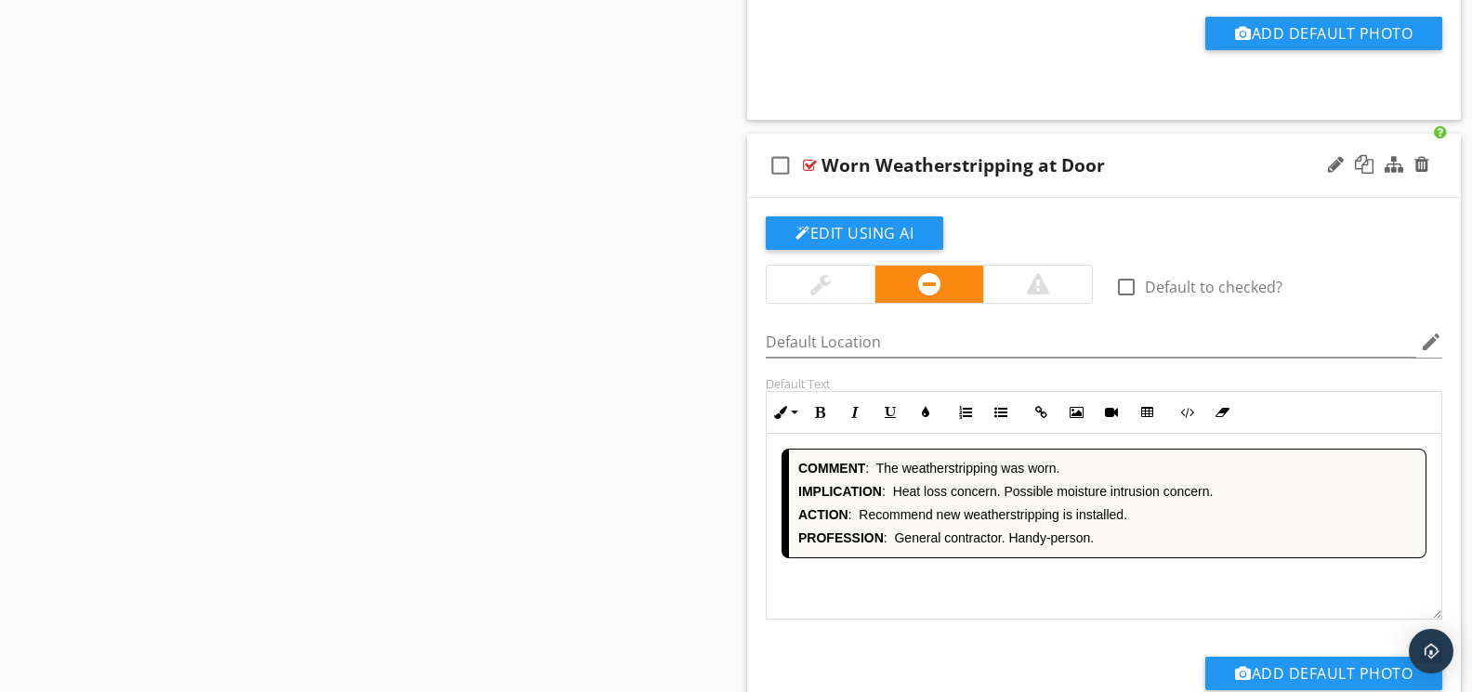
click at [1015, 594] on div "COMMENT : The weatherstripping was worn. IMPLICATION : Heat loss concern. Possi…" at bounding box center [1103, 527] width 675 height 186
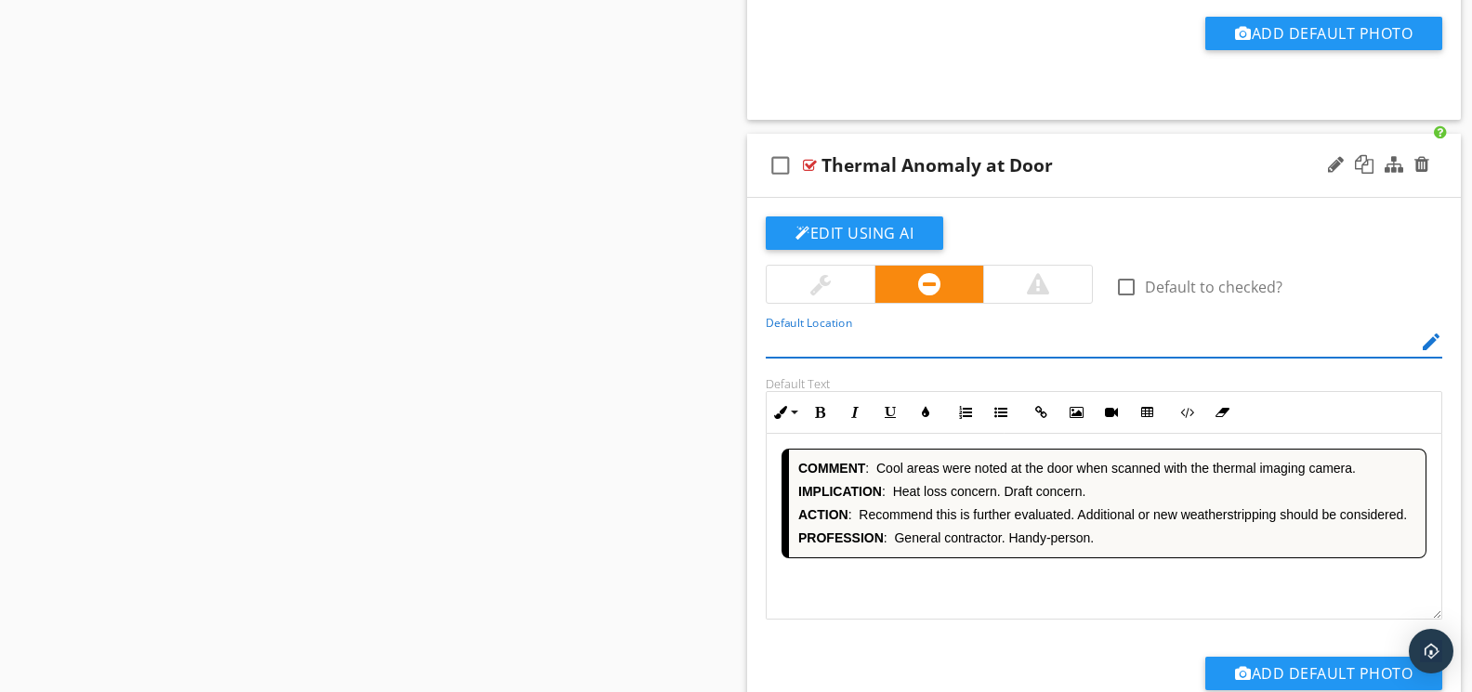
click at [976, 596] on div "COMMENT : Cool areas were noted at the door when scanned with the thermal imagi…" at bounding box center [1103, 527] width 675 height 186
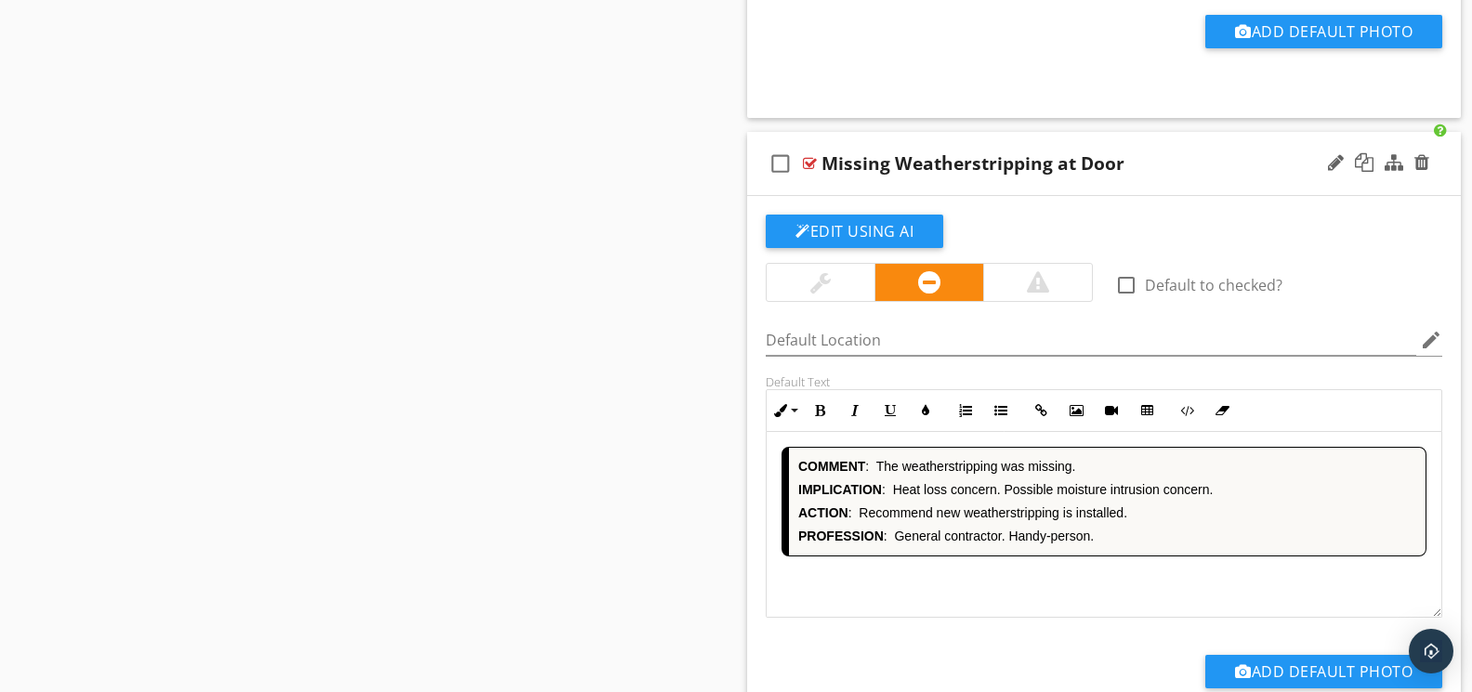
click at [985, 594] on div "COMMENT : The weatherstripping was missing. IMPLICATION : Heat loss concern. Po…" at bounding box center [1103, 525] width 675 height 186
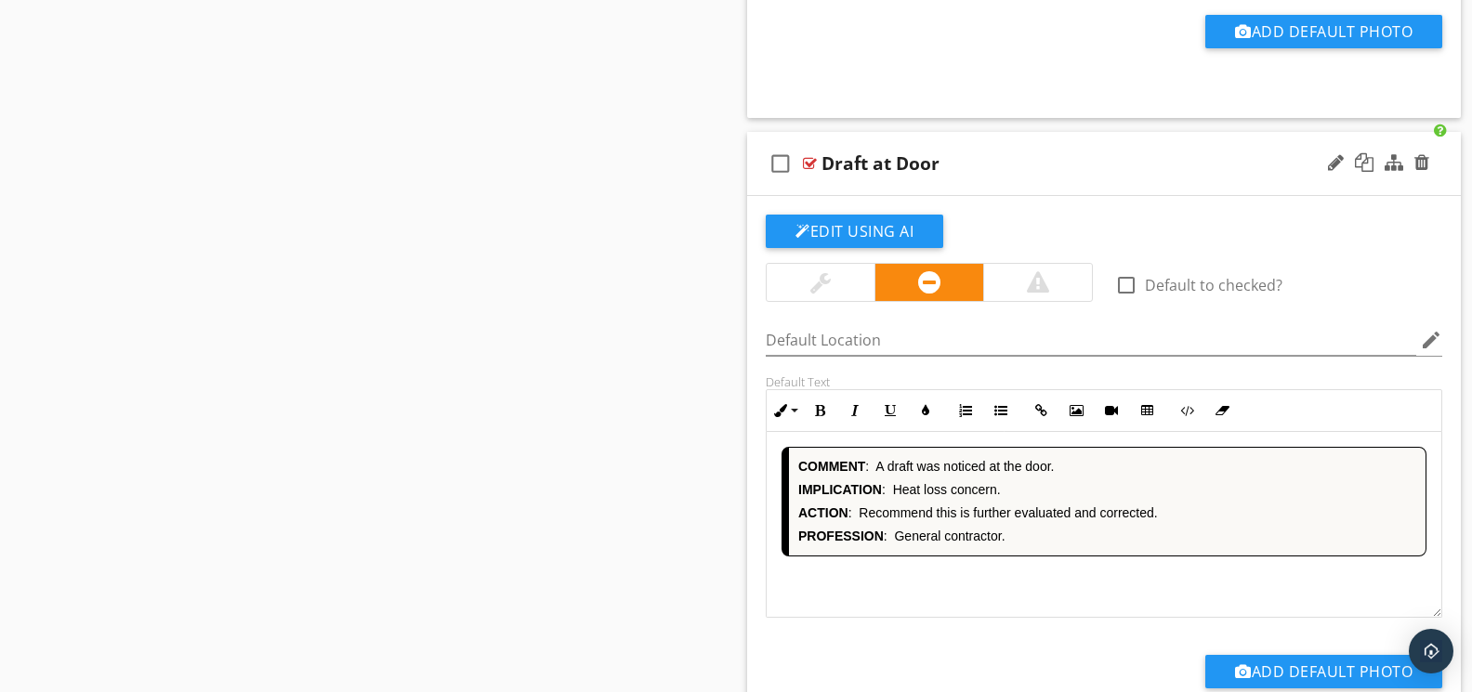
click at [979, 592] on div "COMMENT : A draft was noticed at the door. IMPLICATION : Heat loss concern. ACT…" at bounding box center [1103, 525] width 675 height 186
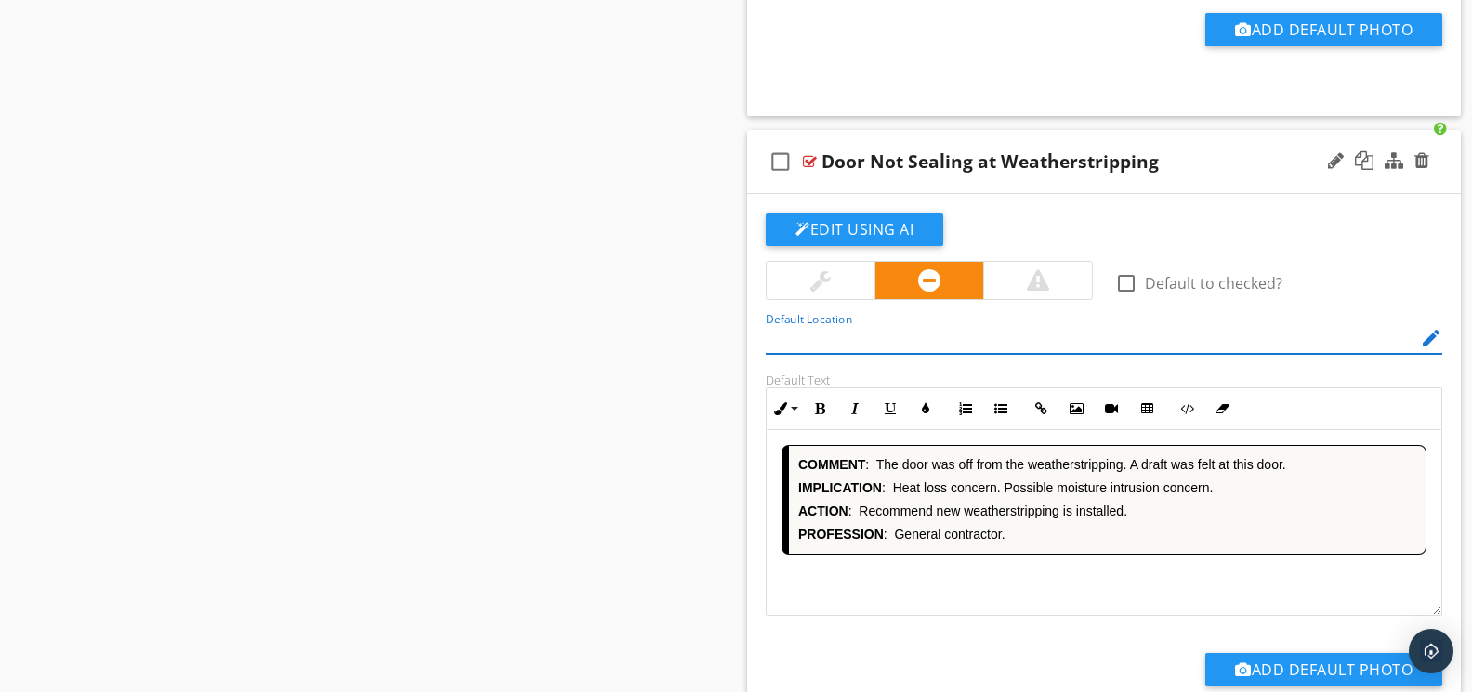
click at [966, 592] on div "COMMENT : The door was off from the weatherstripping. A draft was felt at this …" at bounding box center [1103, 523] width 675 height 186
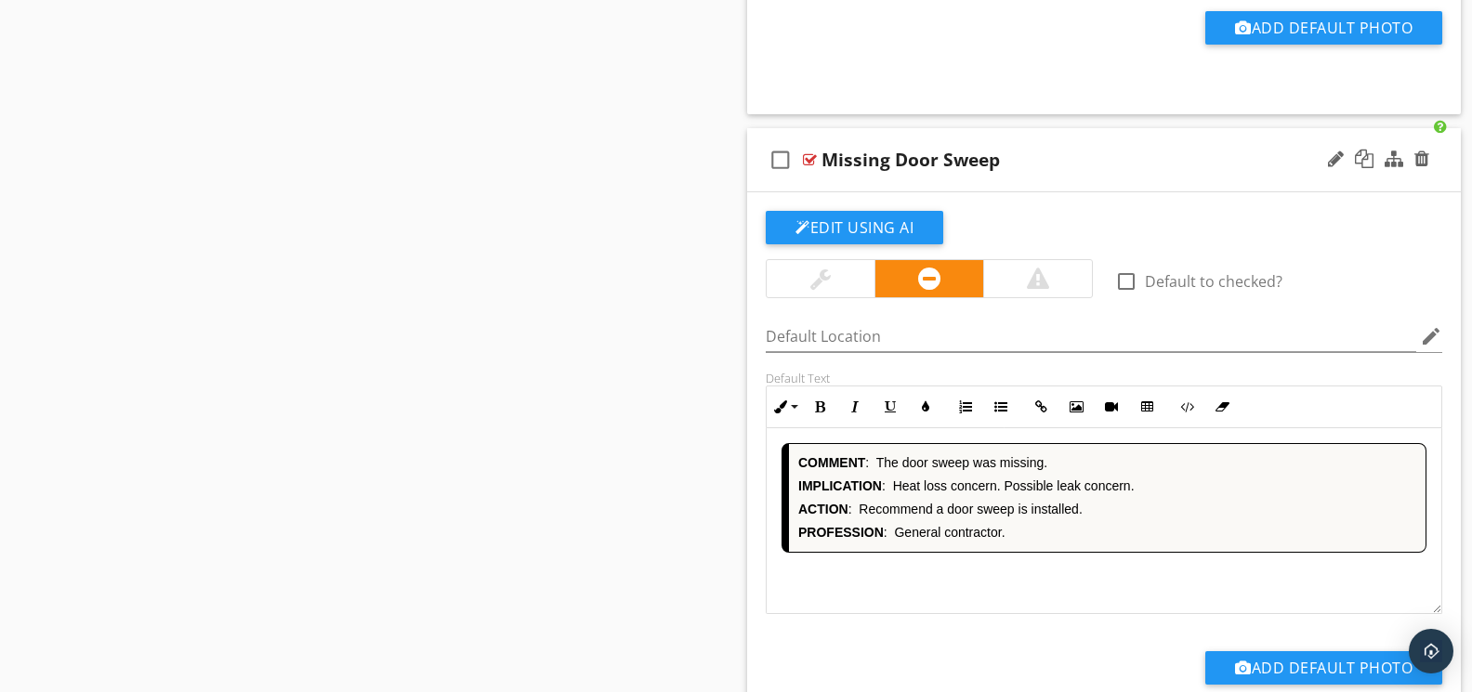
click at [978, 585] on div "COMMENT : The door sweep was missing. IMPLICATION : Heat loss concern. Possible…" at bounding box center [1103, 521] width 675 height 186
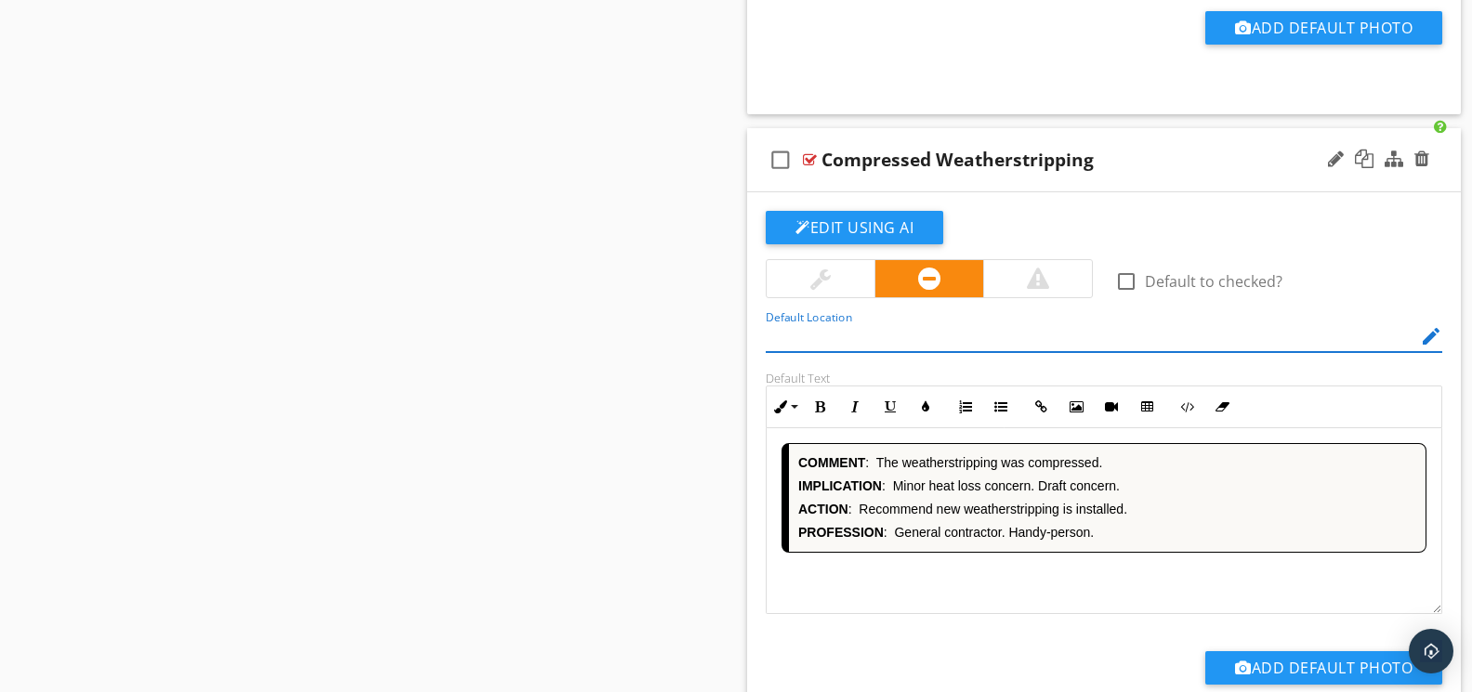
click at [1002, 585] on div "COMMENT : The weatherstripping was compressed. IMPLICATION : Minor heat loss co…" at bounding box center [1103, 521] width 675 height 186
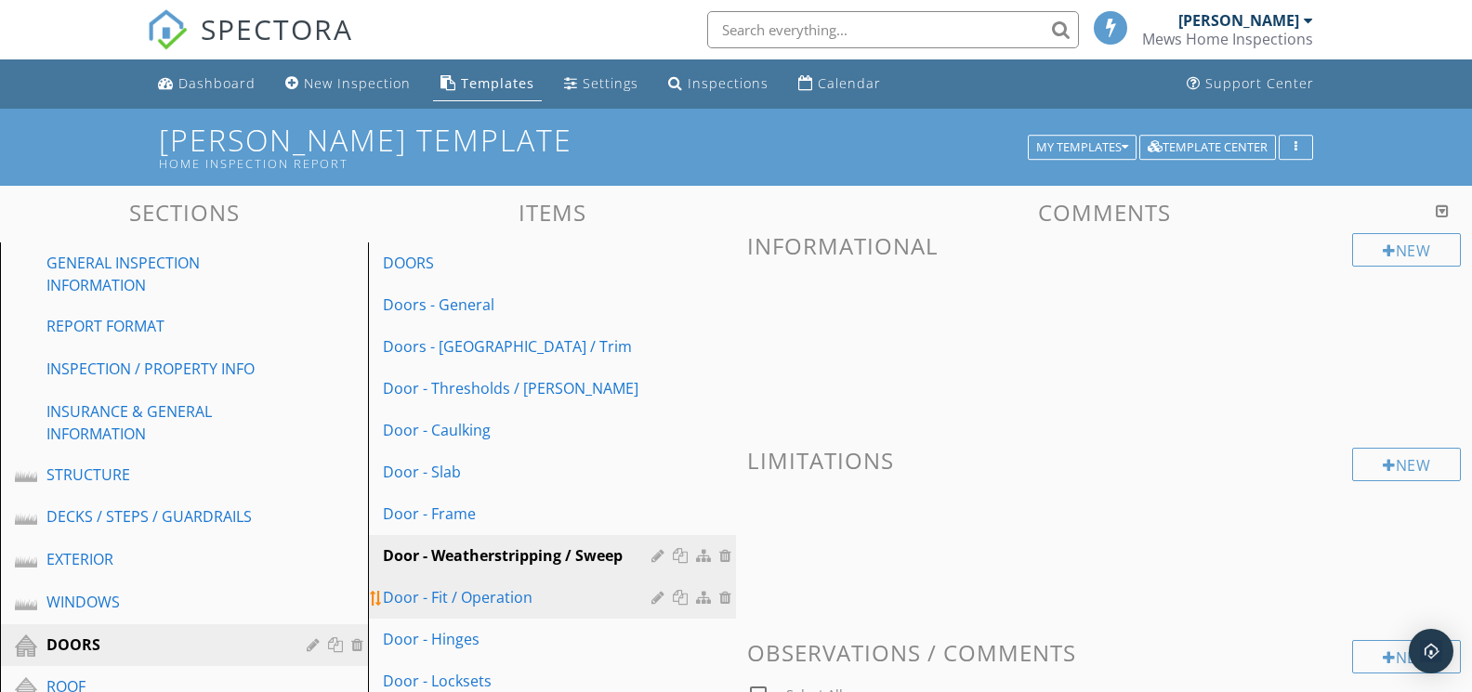
click at [539, 586] on div "Door - Fit / Operation" at bounding box center [520, 597] width 274 height 22
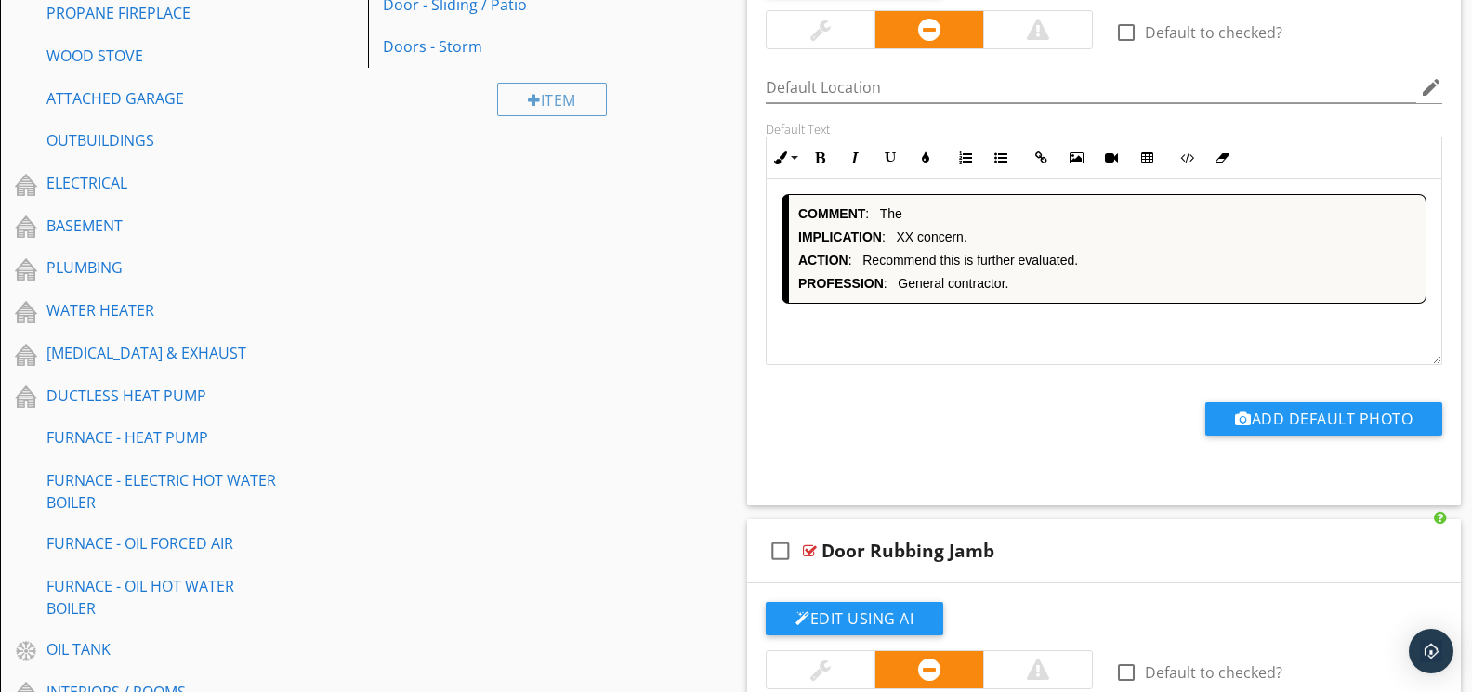
click at [976, 320] on div "COMMENT : The IMPLICATION : XX concern. ACTION : Recommend this is further eval…" at bounding box center [1103, 272] width 675 height 186
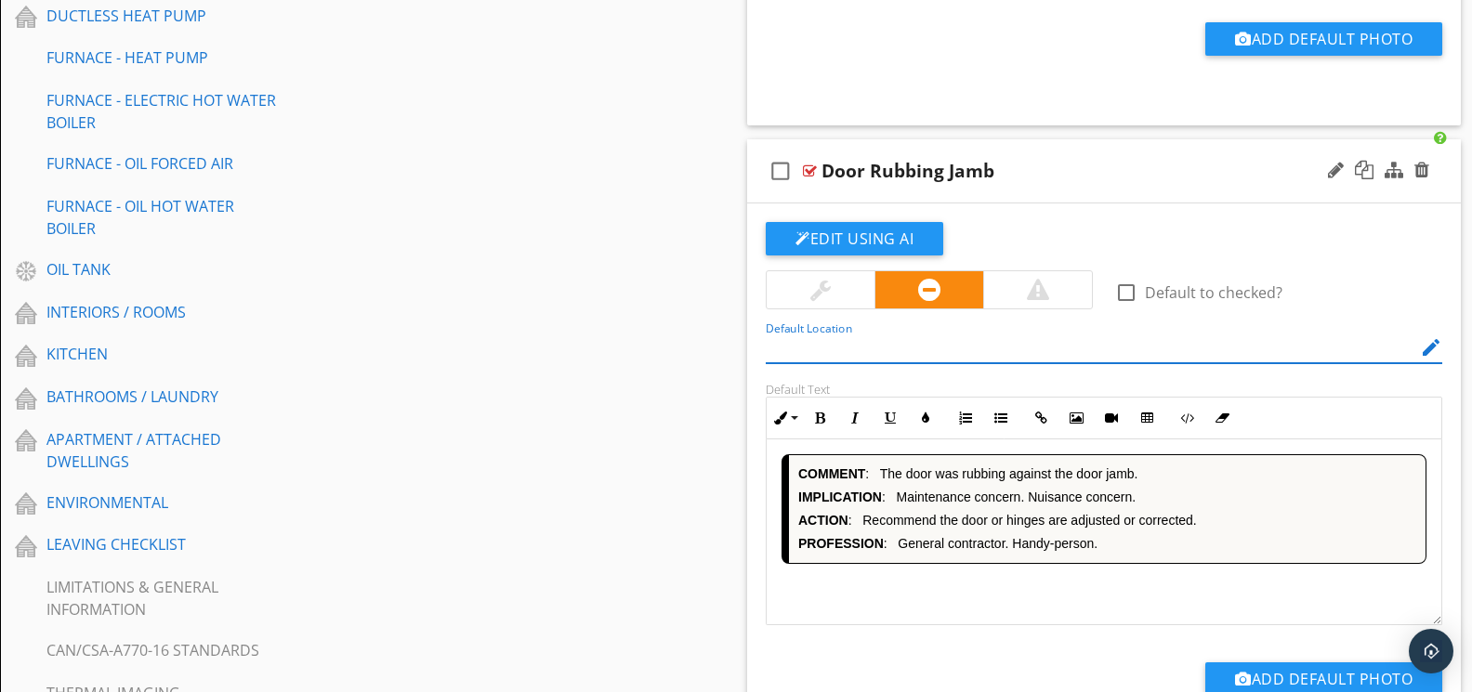
click at [992, 593] on div "COMMENT : The door was rubbing against the door jamb. IMPLICATION : Maintenance…" at bounding box center [1103, 532] width 675 height 186
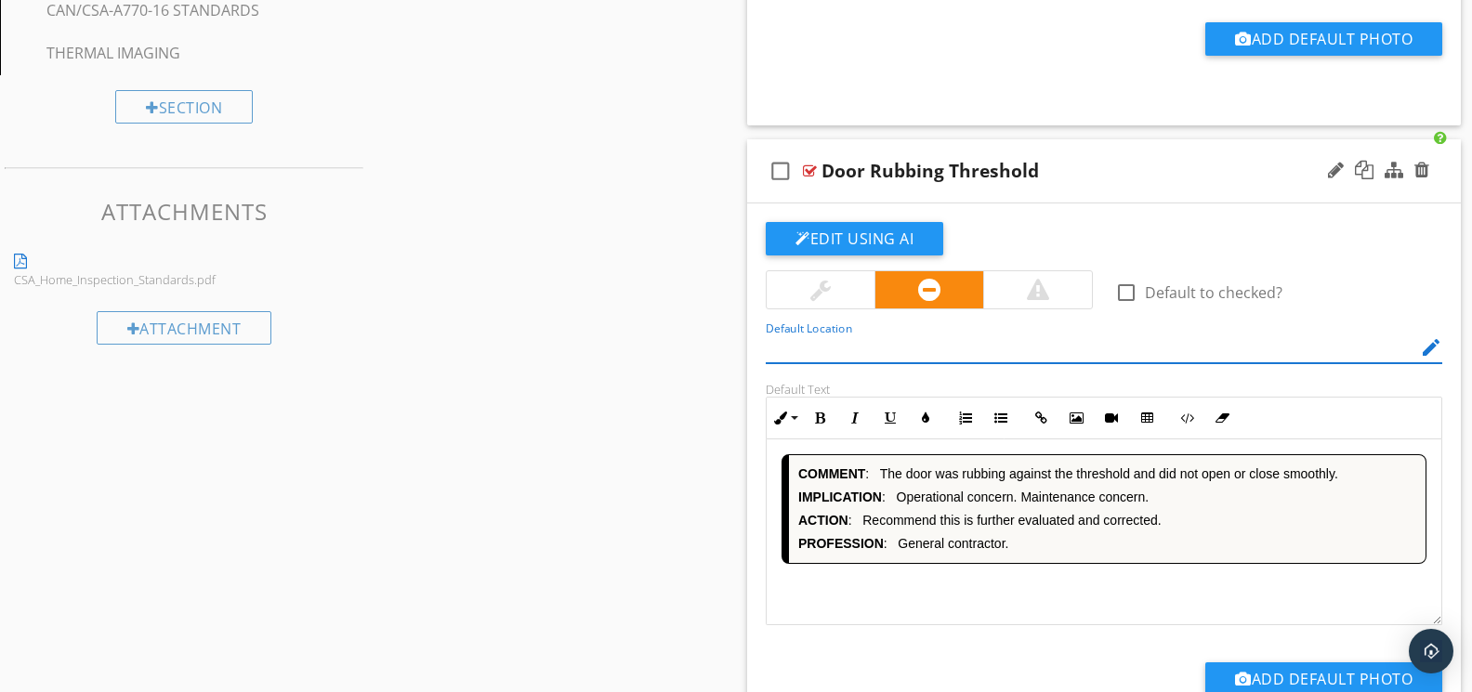
click at [1013, 589] on div "COMMENT : The door was rubbing against the threshold and did not open or close …" at bounding box center [1103, 532] width 675 height 186
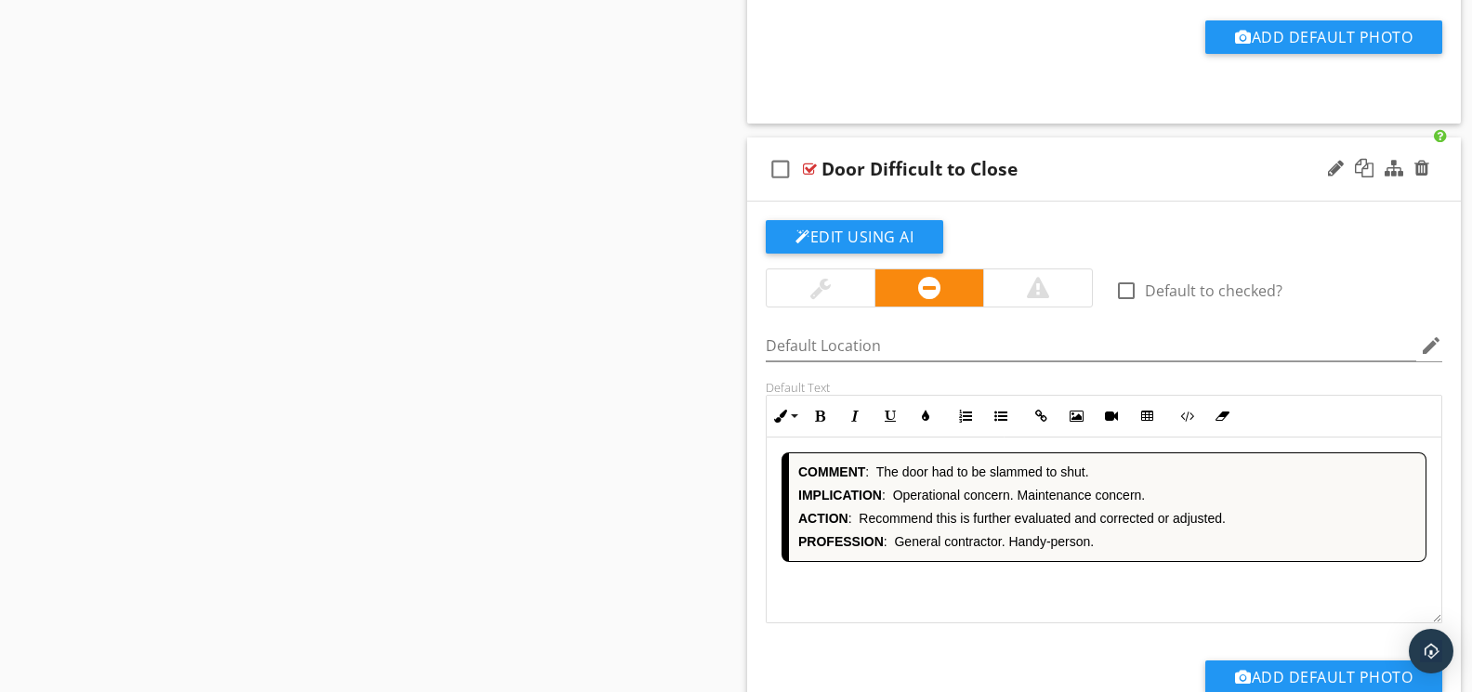
click at [1038, 590] on div "COMMENT : The door had to be slammed to shut. IMPLICATION : Operational concern…" at bounding box center [1103, 531] width 675 height 186
click at [996, 589] on div "COMMENT : The door was not closing tightly when latched. IMPLICATION : Heat los…" at bounding box center [1103, 531] width 675 height 186
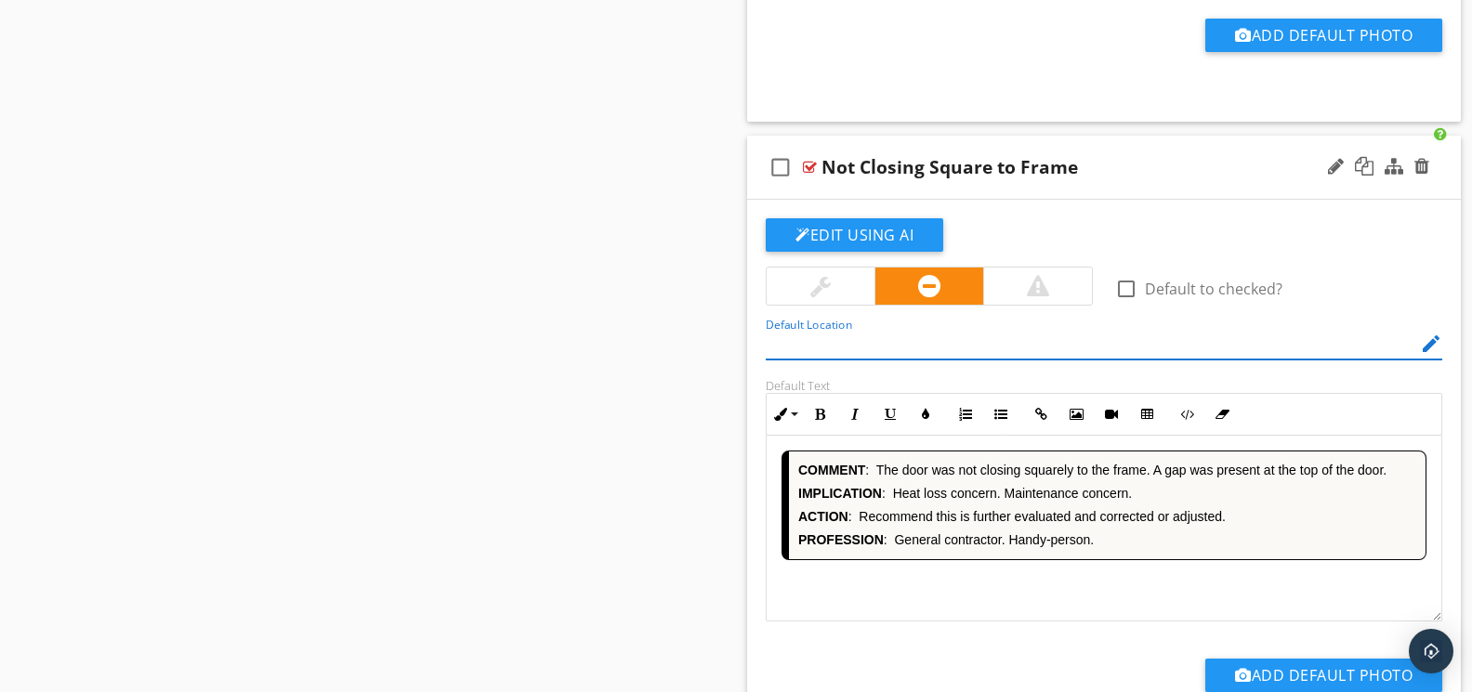
click at [1019, 588] on div "COMMENT : The door was not closing squarely to the frame. A gap was present at …" at bounding box center [1103, 529] width 675 height 186
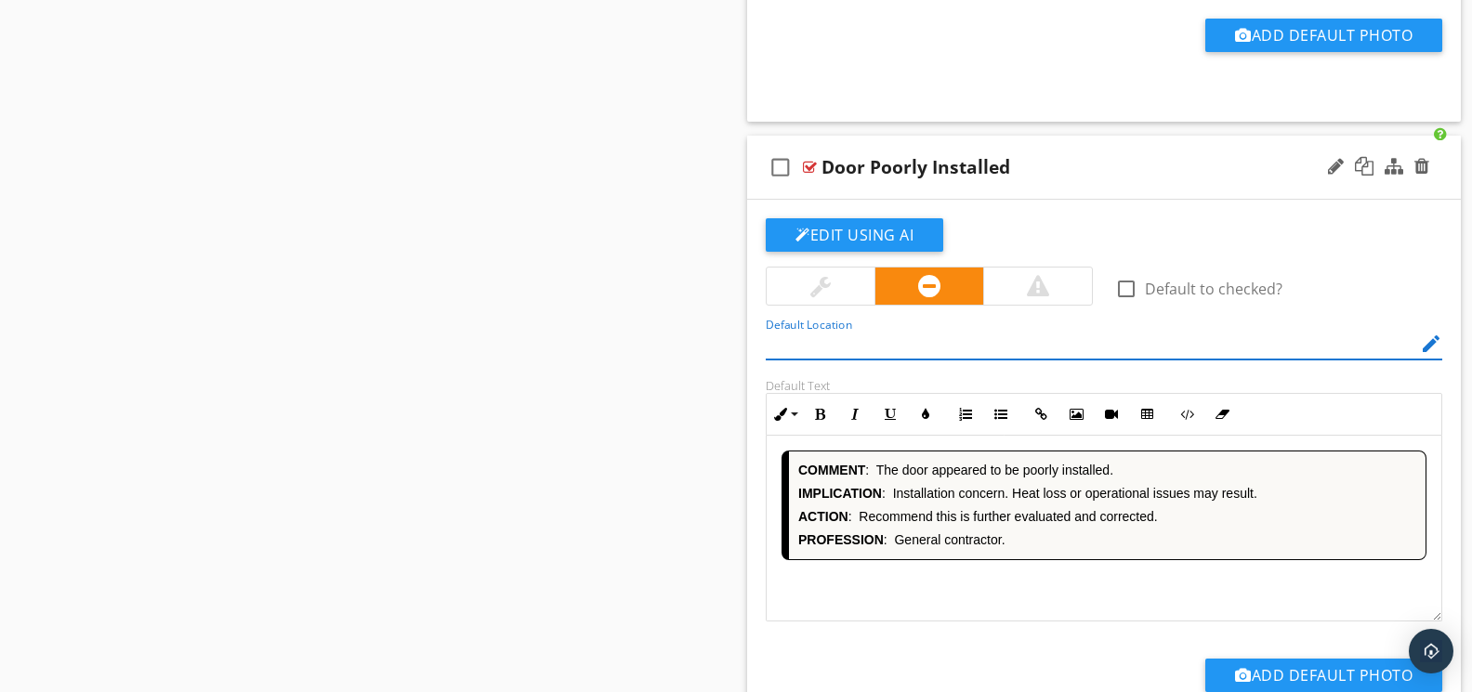
click at [996, 586] on div "COMMENT : The door appeared to be poorly installed. IMPLICATION : Installation …" at bounding box center [1103, 529] width 675 height 186
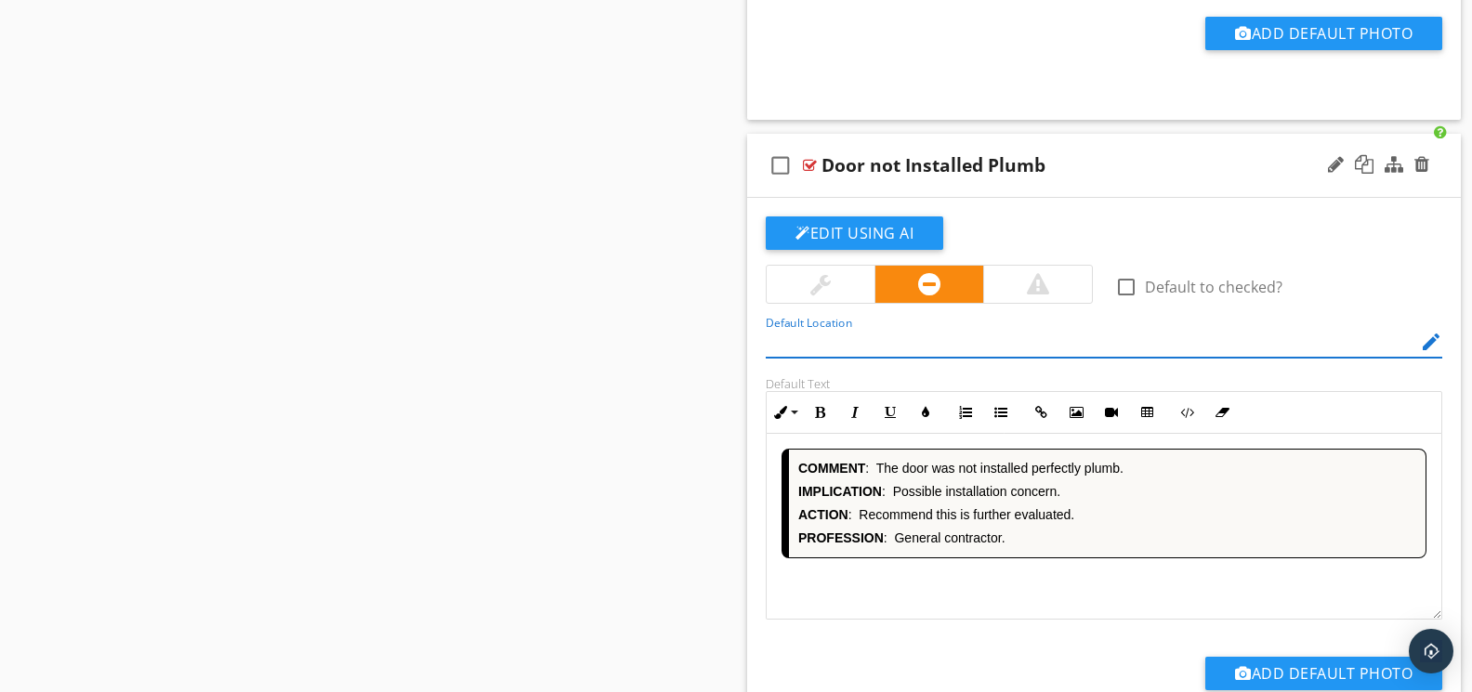
click at [990, 585] on div "COMMENT : The door was not installed perfectly plumb. IMPLICATION : Possible in…" at bounding box center [1103, 527] width 675 height 186
click at [1008, 585] on div "COMMENT : The door was not installed perfectly plumb. IMPLICATION : Possible in…" at bounding box center [1103, 527] width 675 height 186
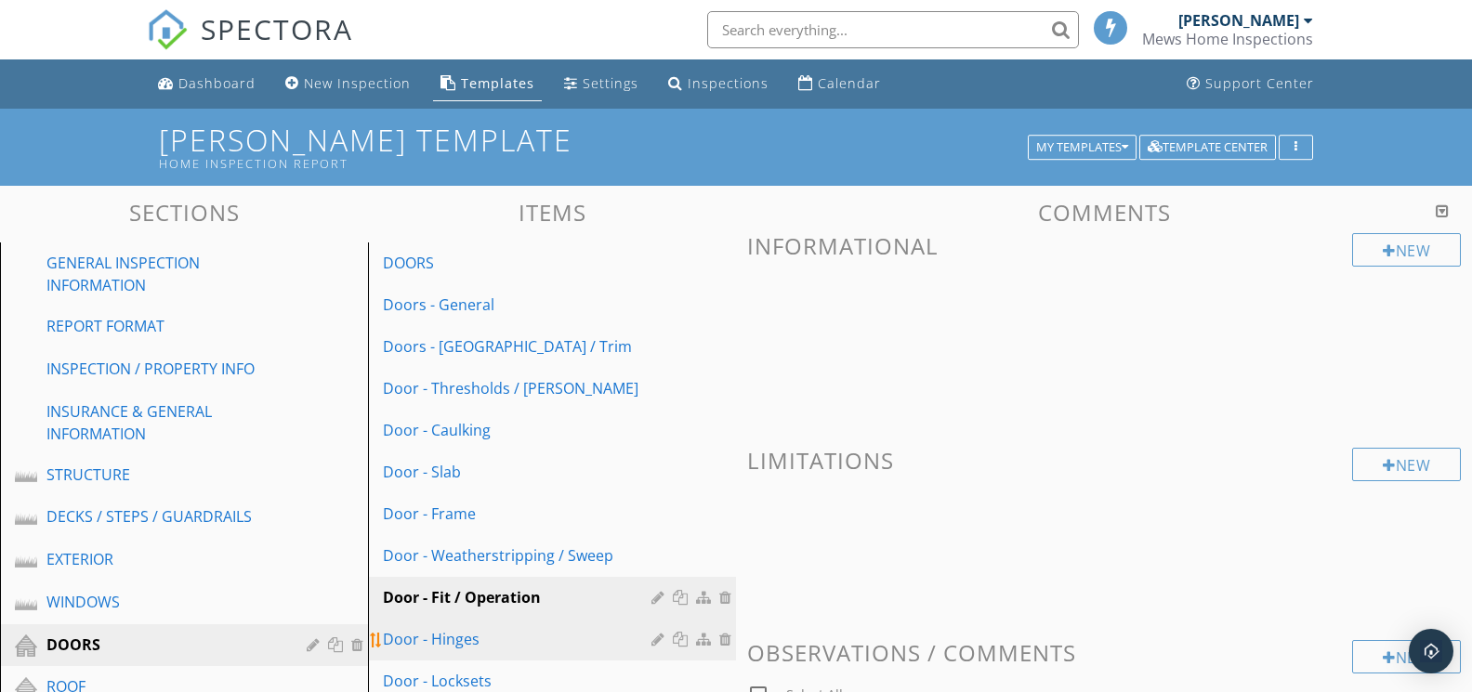
click at [465, 636] on div "Door - Hinges" at bounding box center [520, 639] width 274 height 22
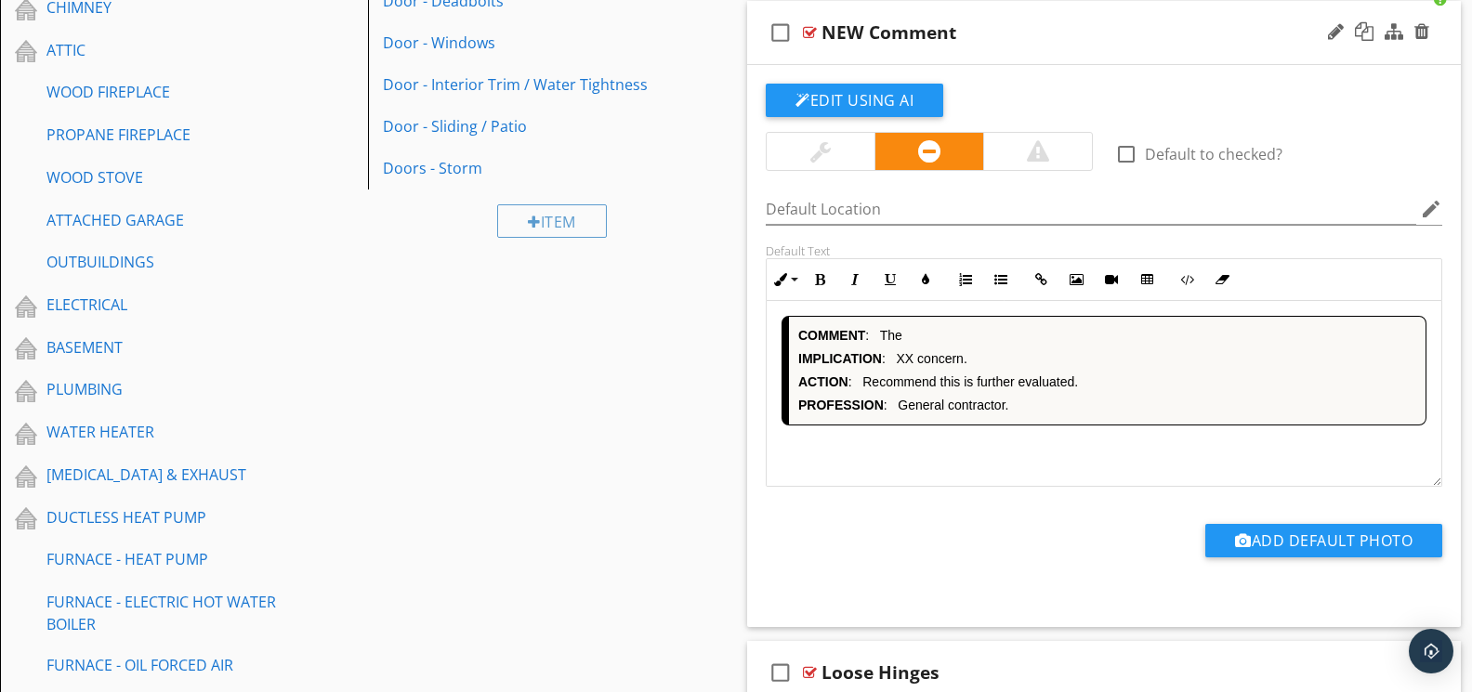
click at [952, 469] on div "COMMENT : The IMPLICATION : XX concern. ACTION : Recommend this is further eval…" at bounding box center [1103, 394] width 675 height 186
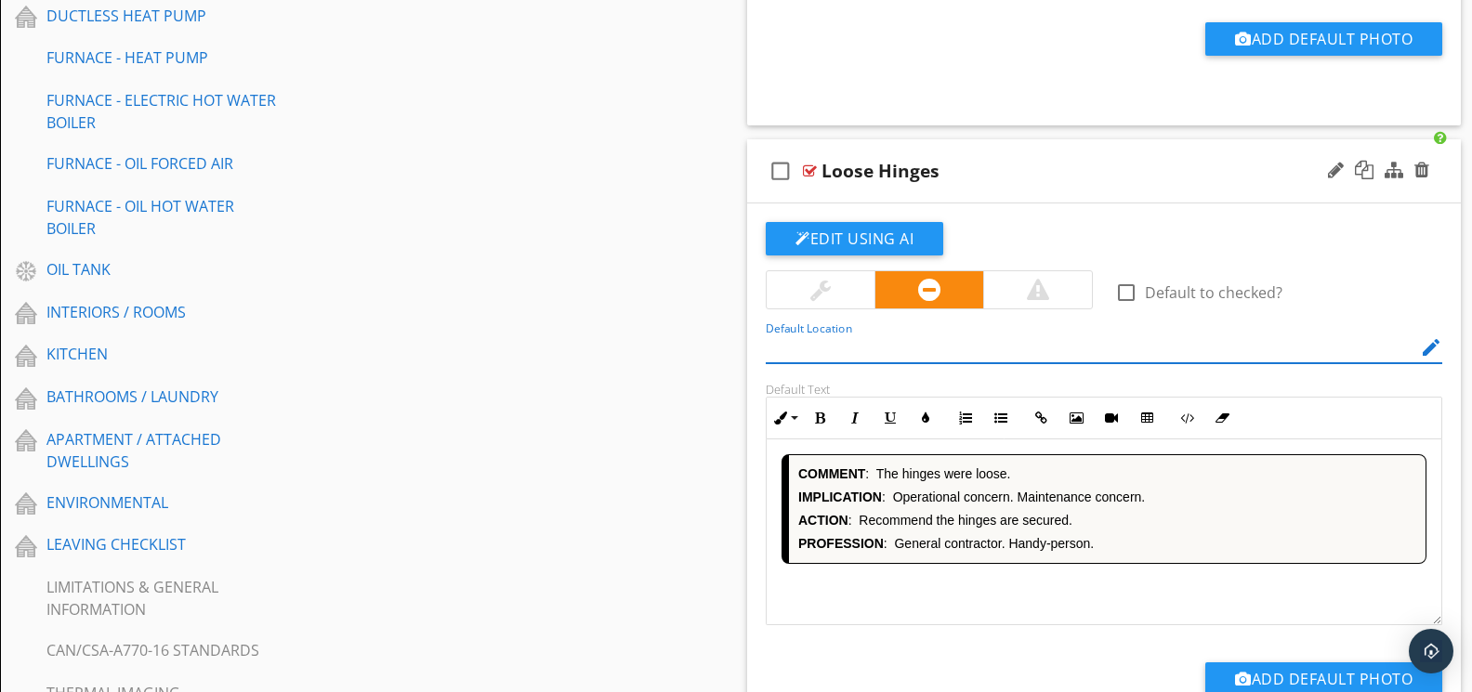
click at [961, 605] on div "COMMENT : The hinges were loose. IMPLICATION : Operational concern. Maintenance…" at bounding box center [1103, 532] width 675 height 186
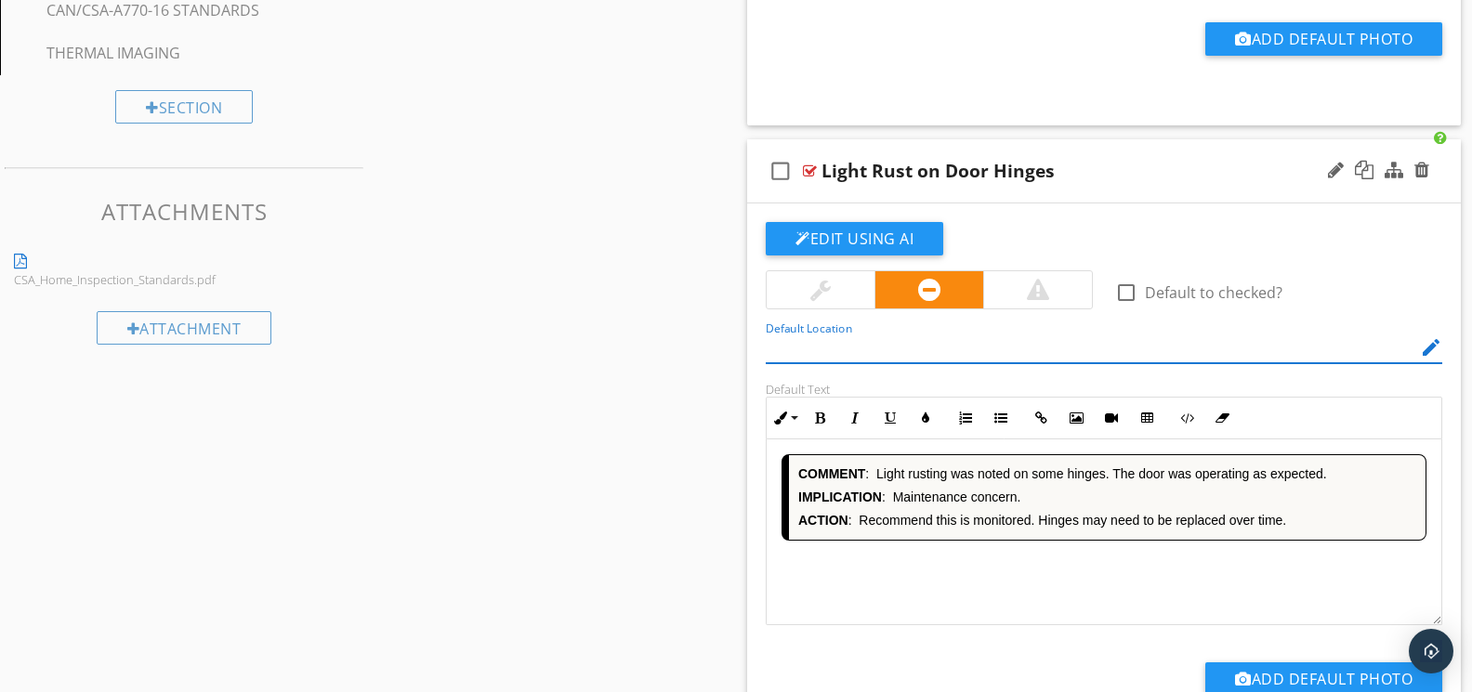
click at [974, 594] on div "COMMENT : Light rusting was noted on some hinges. The door was operating as exp…" at bounding box center [1103, 532] width 675 height 186
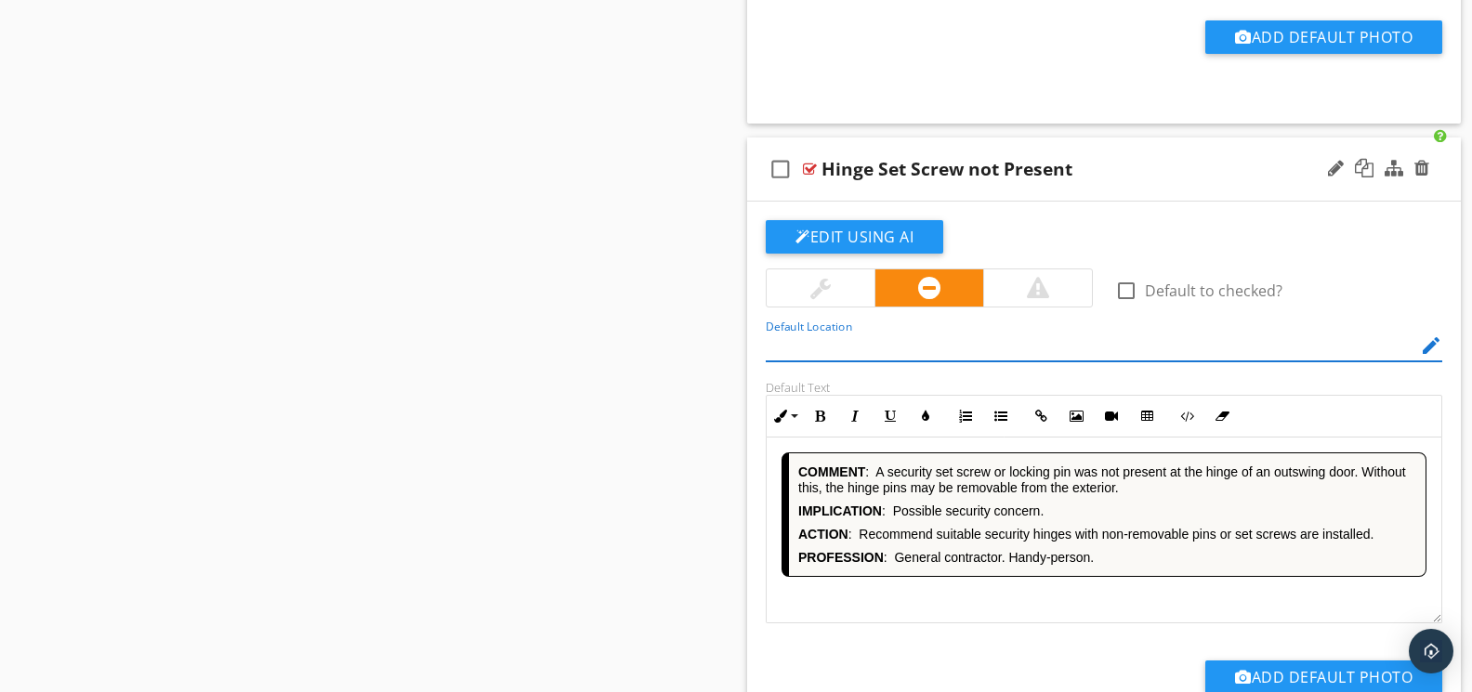
click at [972, 592] on div "COMMENT : A security set screw or locking pin was not present at the hinge of a…" at bounding box center [1103, 531] width 675 height 186
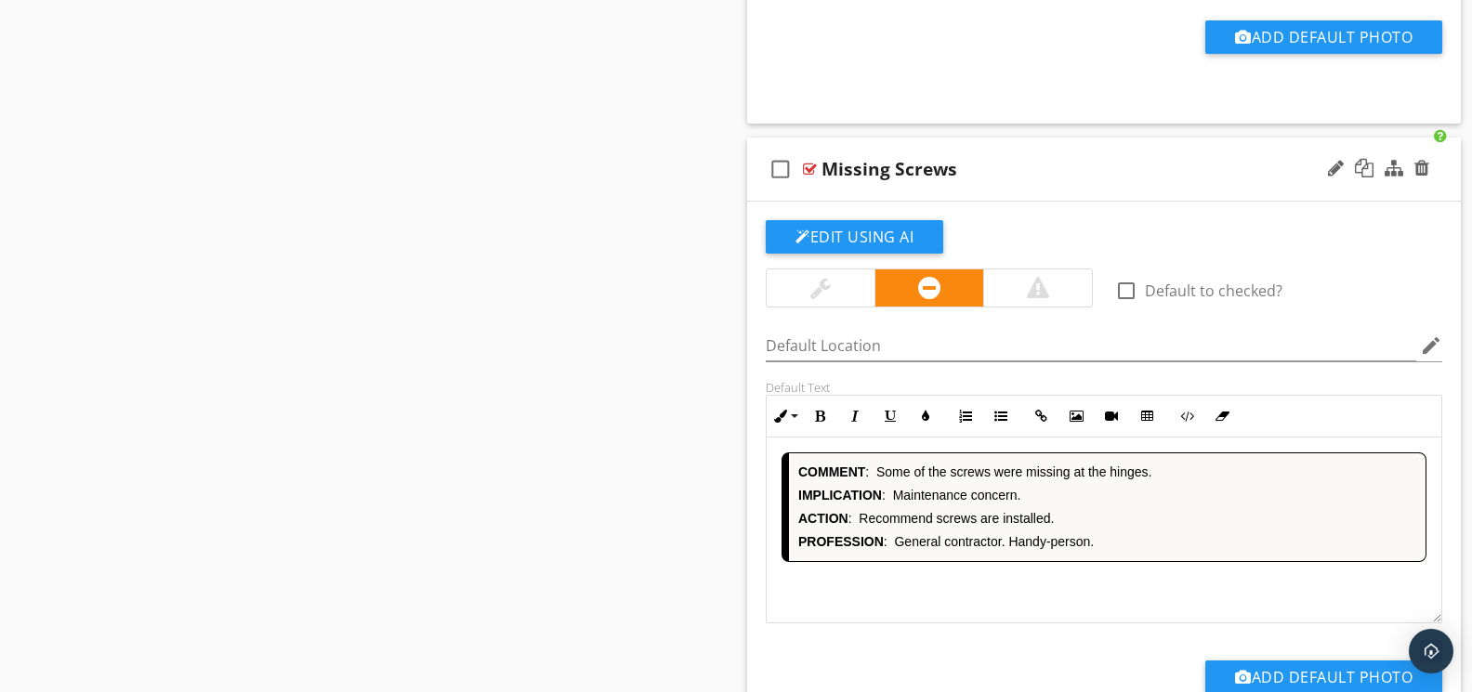
click at [979, 592] on div "COMMENT : Some of the screws were missing at the hinges. IMPLICATION : Maintena…" at bounding box center [1103, 531] width 675 height 186
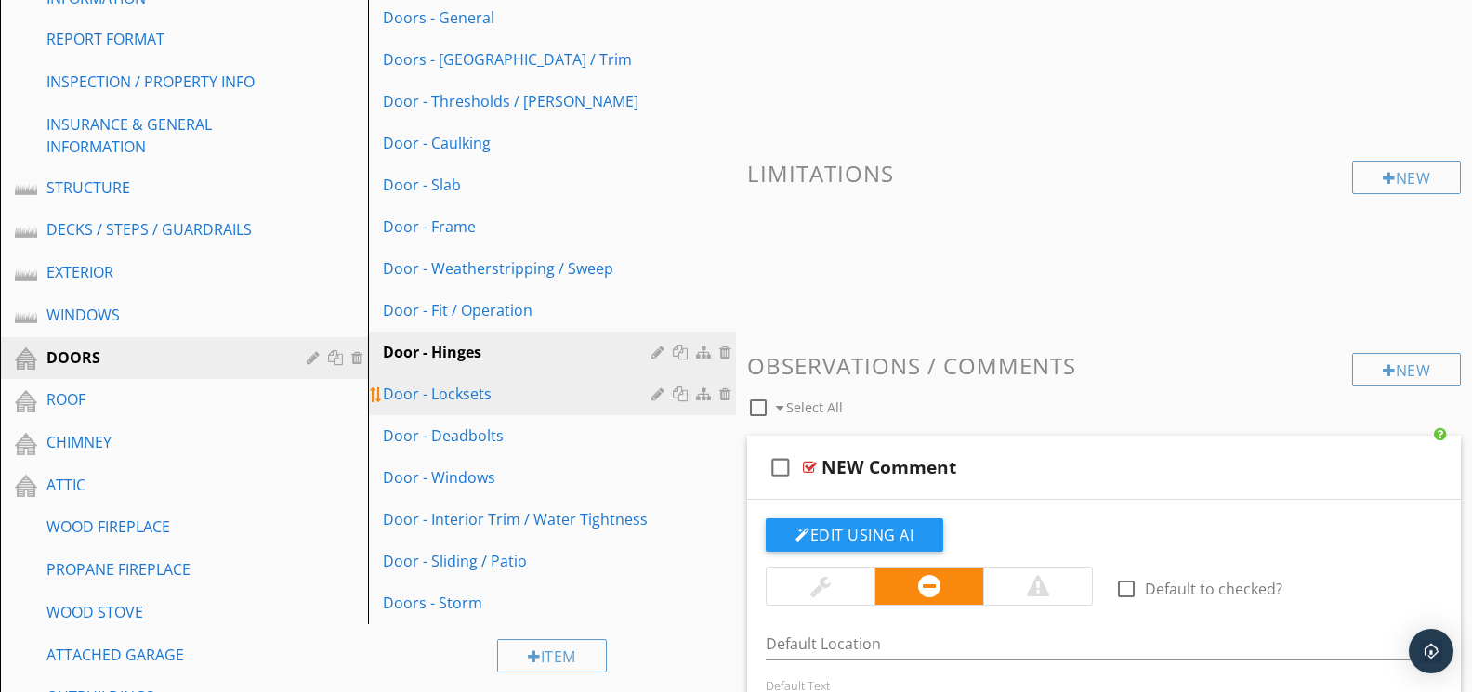
click at [478, 395] on div "Door - Locksets" at bounding box center [520, 394] width 274 height 22
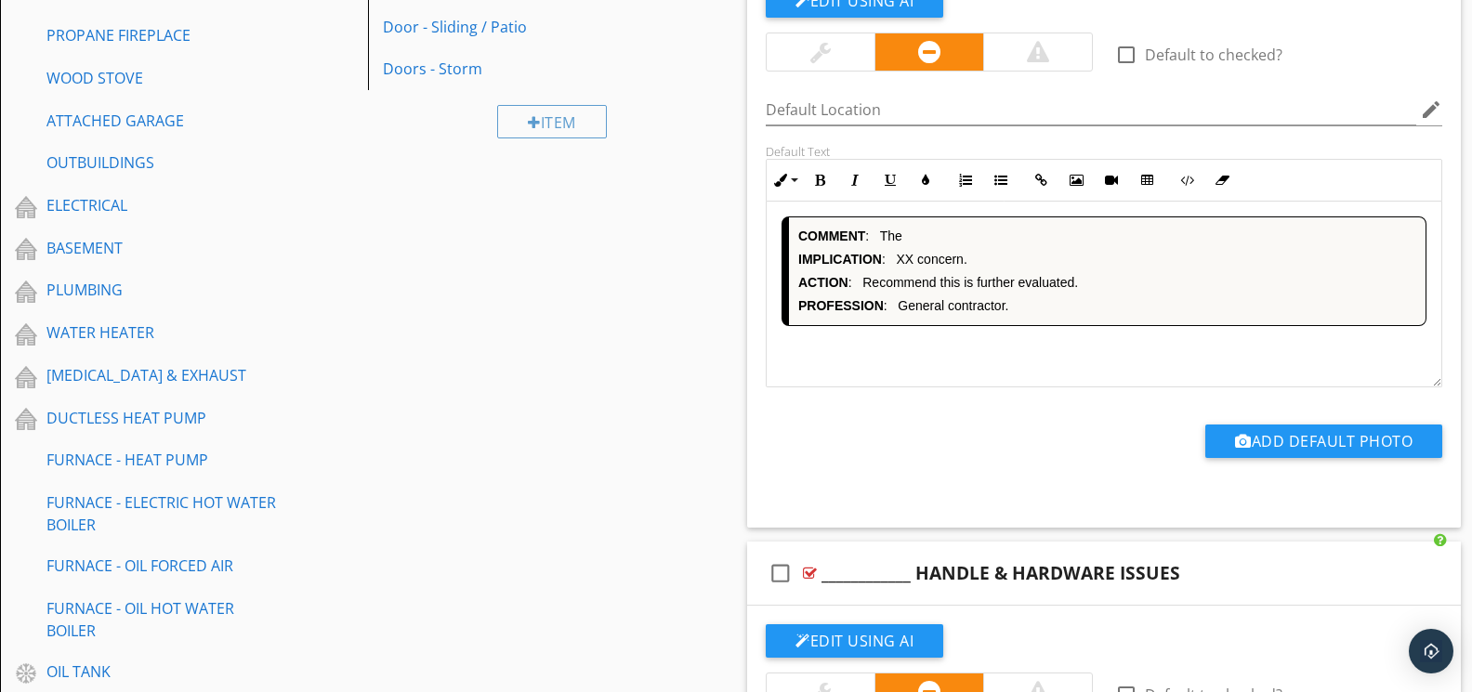
click at [941, 349] on div "COMMENT : The IMPLICATION : XX concern. ACTION : Recommend this is further eval…" at bounding box center [1103, 295] width 675 height 186
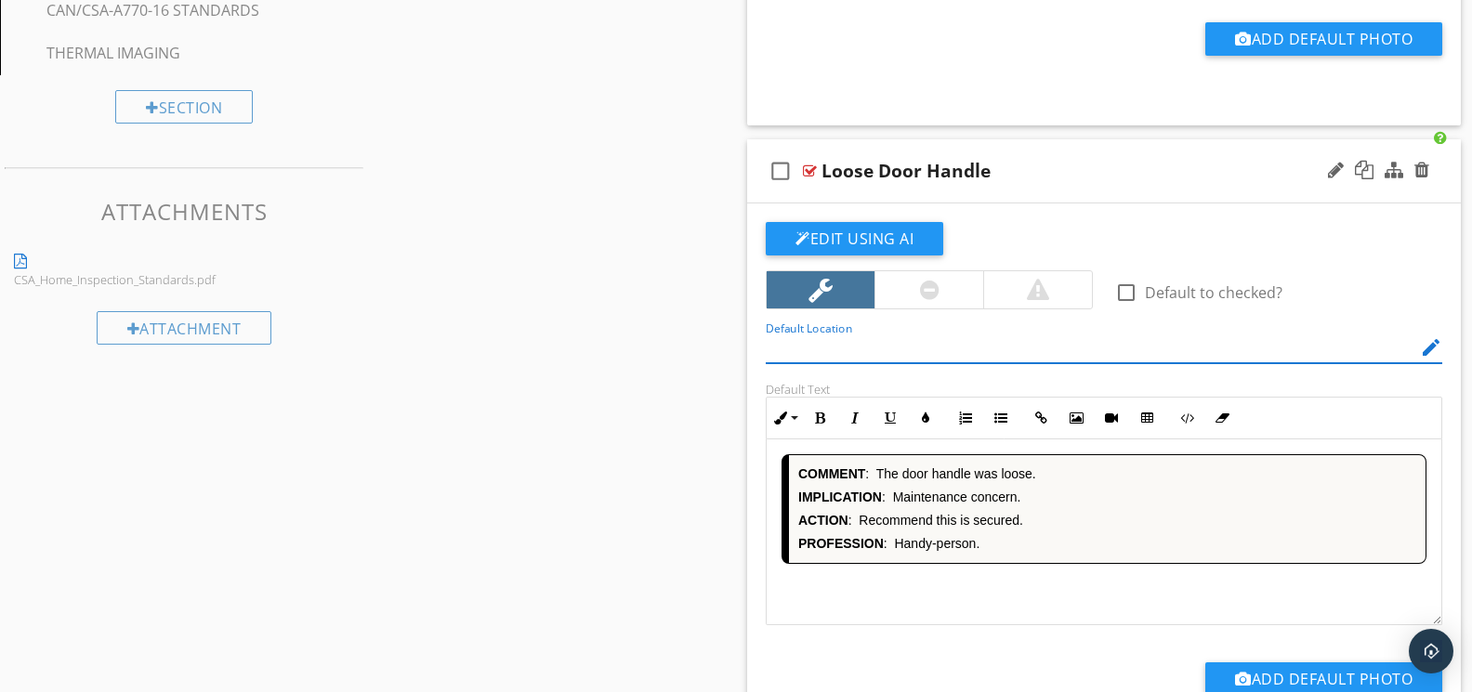
click at [955, 573] on div "COMMENT : The door handle was loose. IMPLICATION : Maintenance concern. ACTION …" at bounding box center [1103, 532] width 675 height 186
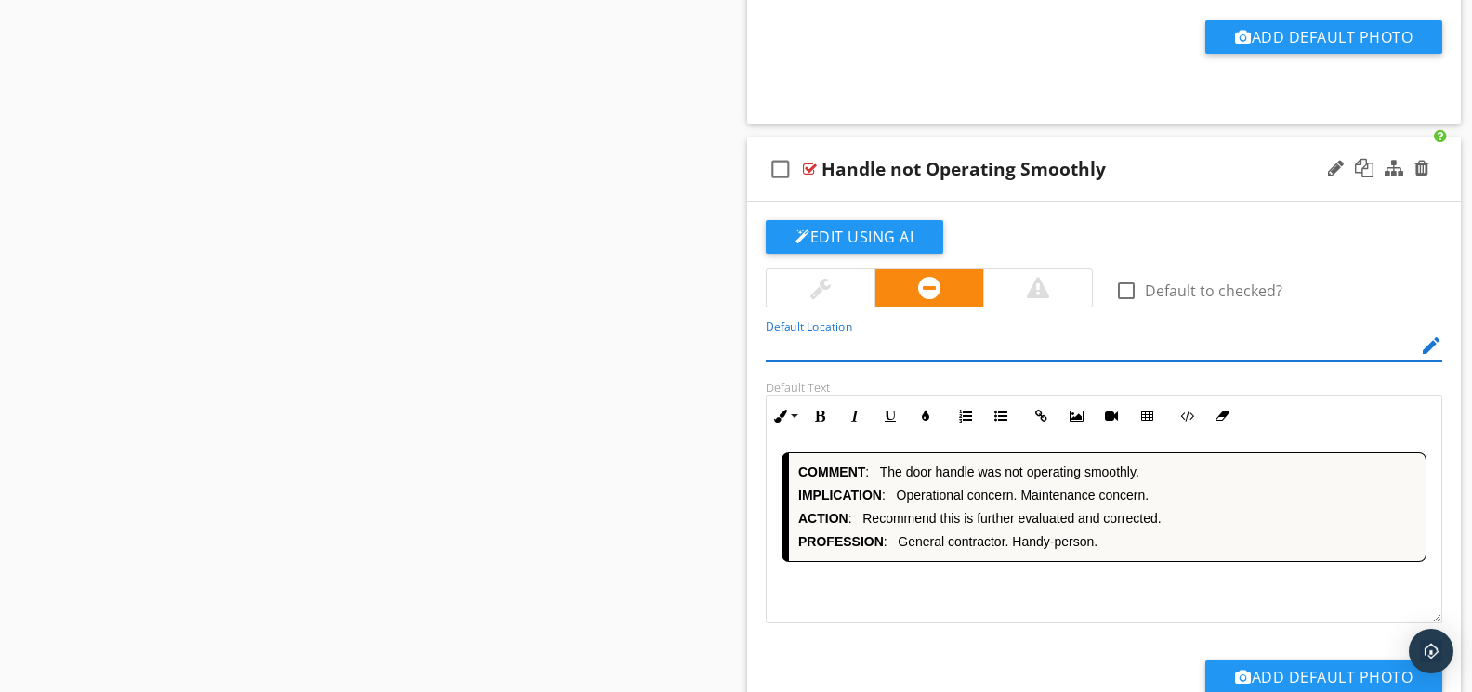
click at [955, 577] on div "COMMENT : The door handle was not operating smoothly. IMPLICATION : Operational…" at bounding box center [1103, 531] width 675 height 186
click at [961, 577] on div "COMMENT : The door handle was loose. IMPLICATION : Possible operational concern…" at bounding box center [1103, 531] width 675 height 186
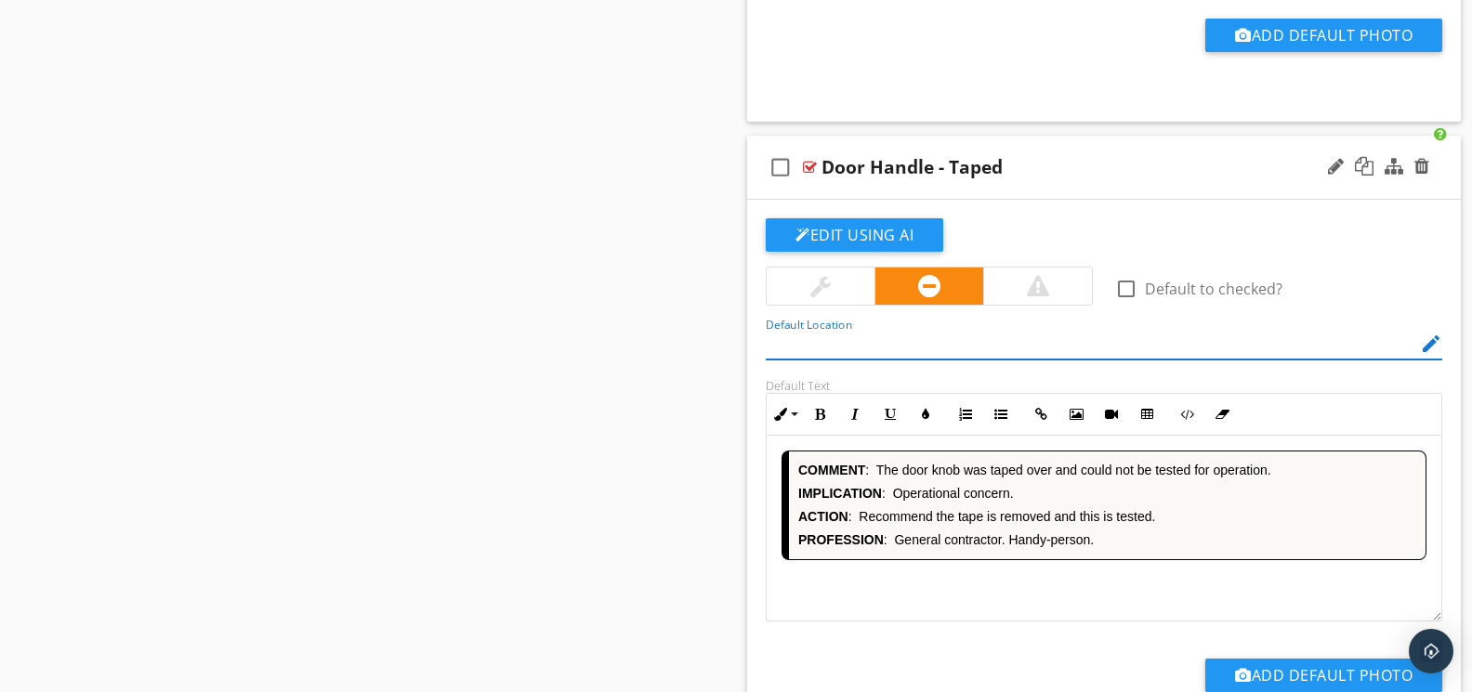
click at [957, 577] on div "COMMENT : The door knob was taped over and could not be tested for operation. I…" at bounding box center [1103, 529] width 675 height 186
click at [957, 579] on div "COMMENT : The door knob was stiff and difficult to operate. IMPLICATION : Opera…" at bounding box center [1103, 529] width 675 height 186
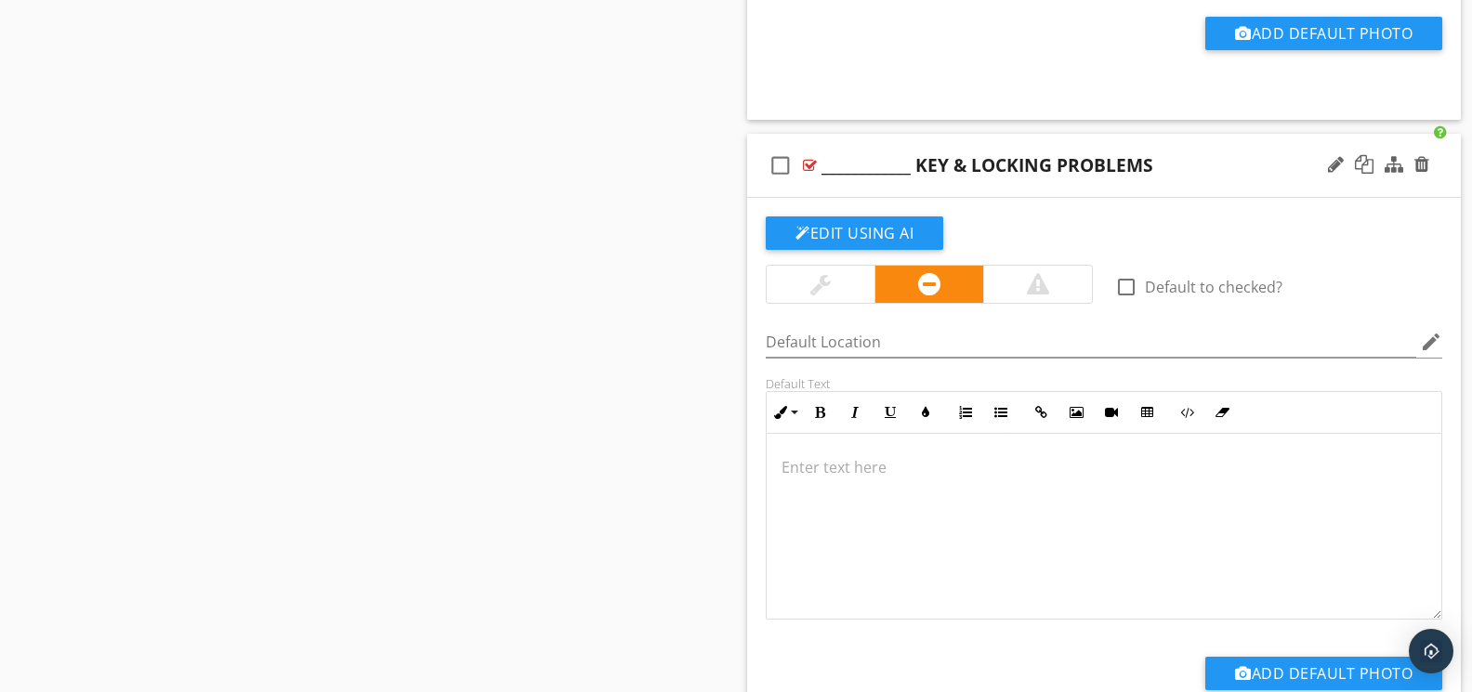
click at [970, 581] on div at bounding box center [1103, 527] width 675 height 186
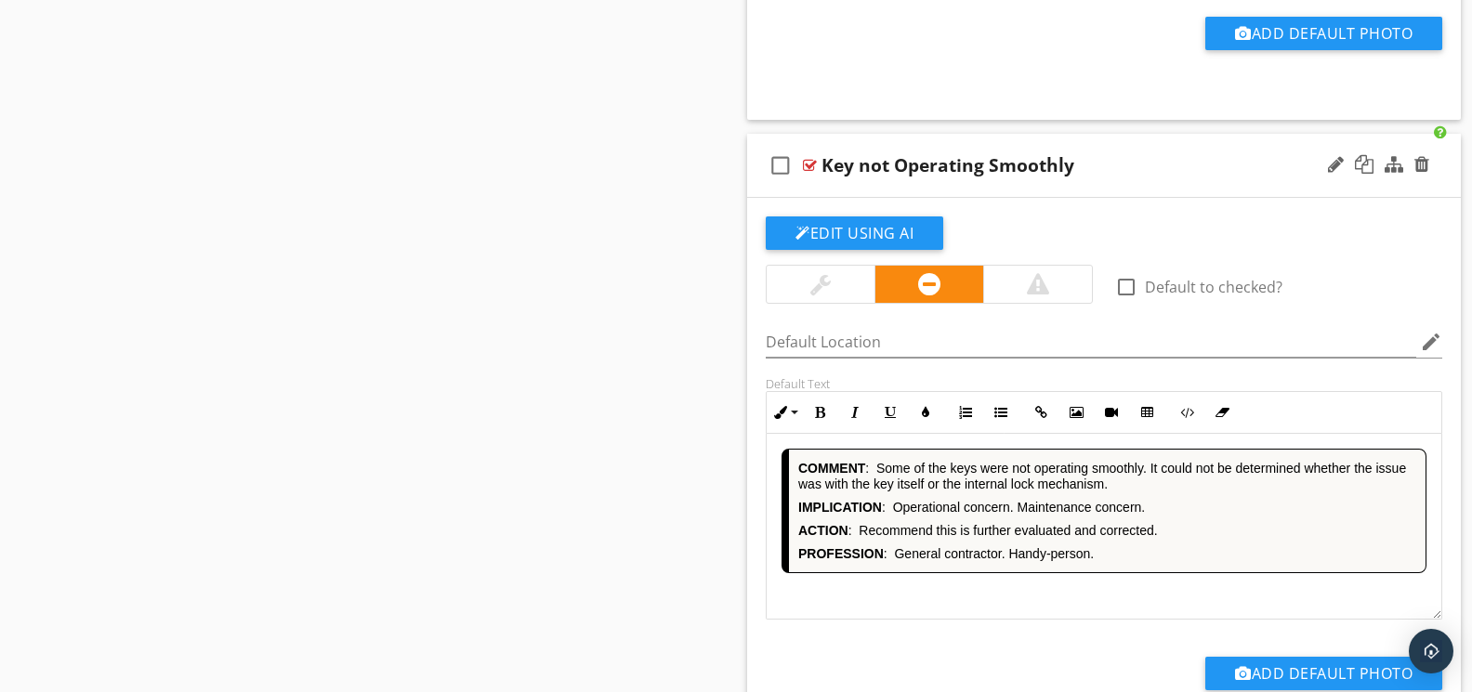
click at [968, 581] on div "COMMENT : Some of the keys were not operating smoothly. It could not be determi…" at bounding box center [1103, 527] width 675 height 186
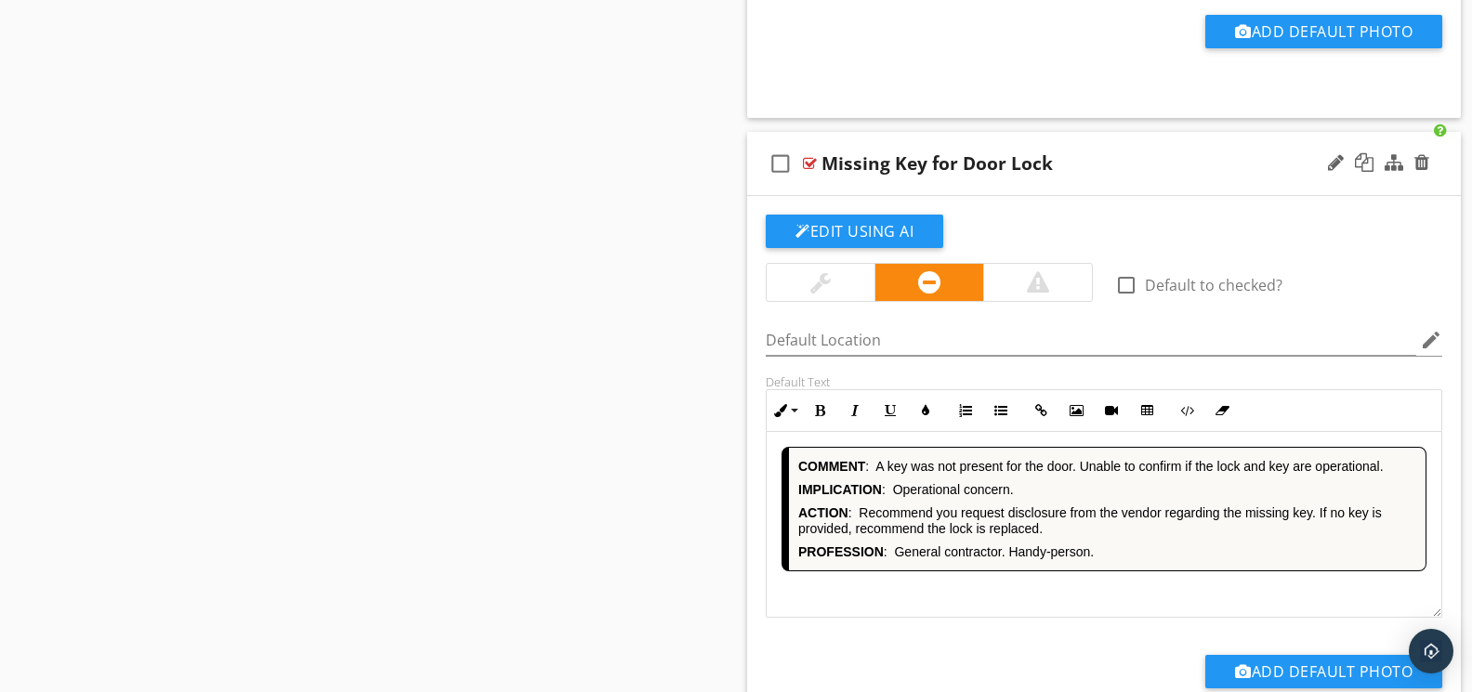
click at [966, 590] on div "COMMENT : A key was not present for the door. Unable to confirm if the lock and…" at bounding box center [1103, 525] width 675 height 186
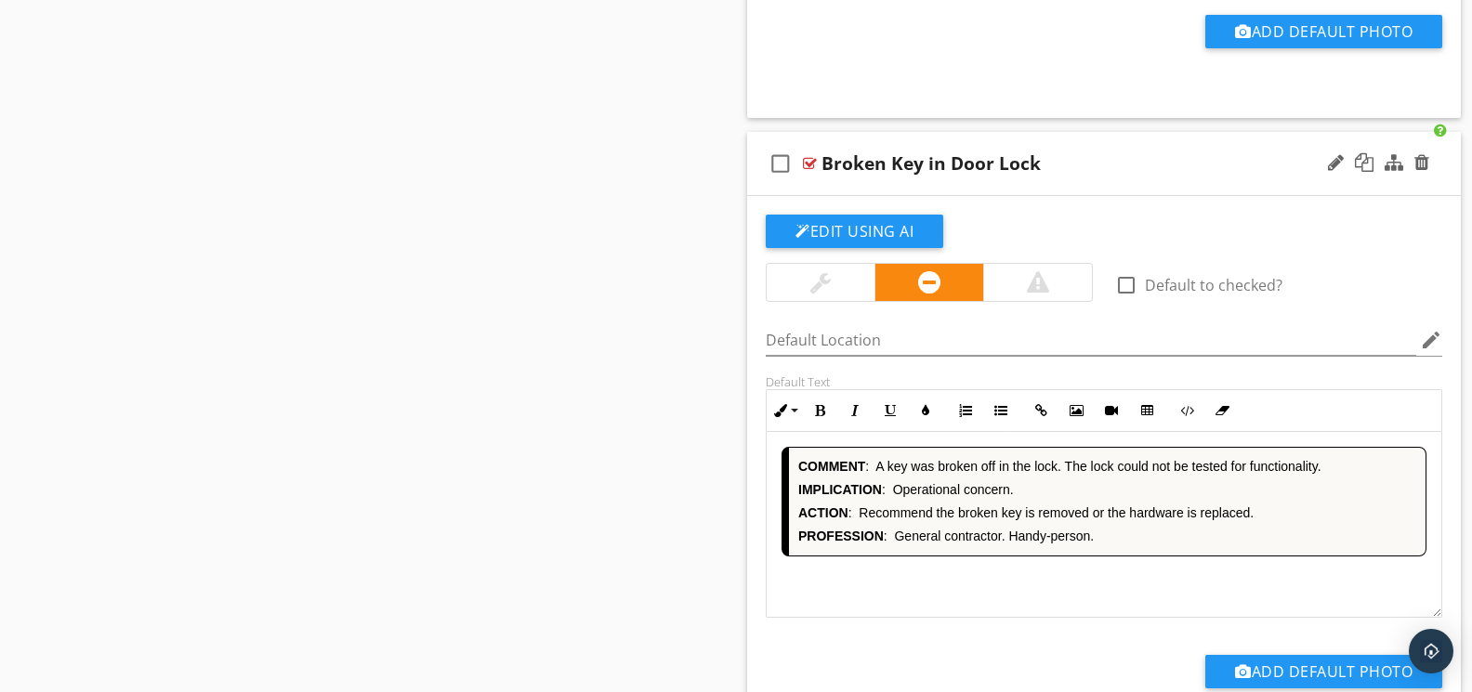
click at [970, 593] on div "COMMENT : A key was broken off in the lock. The lock could not be tested for fu…" at bounding box center [1103, 525] width 675 height 186
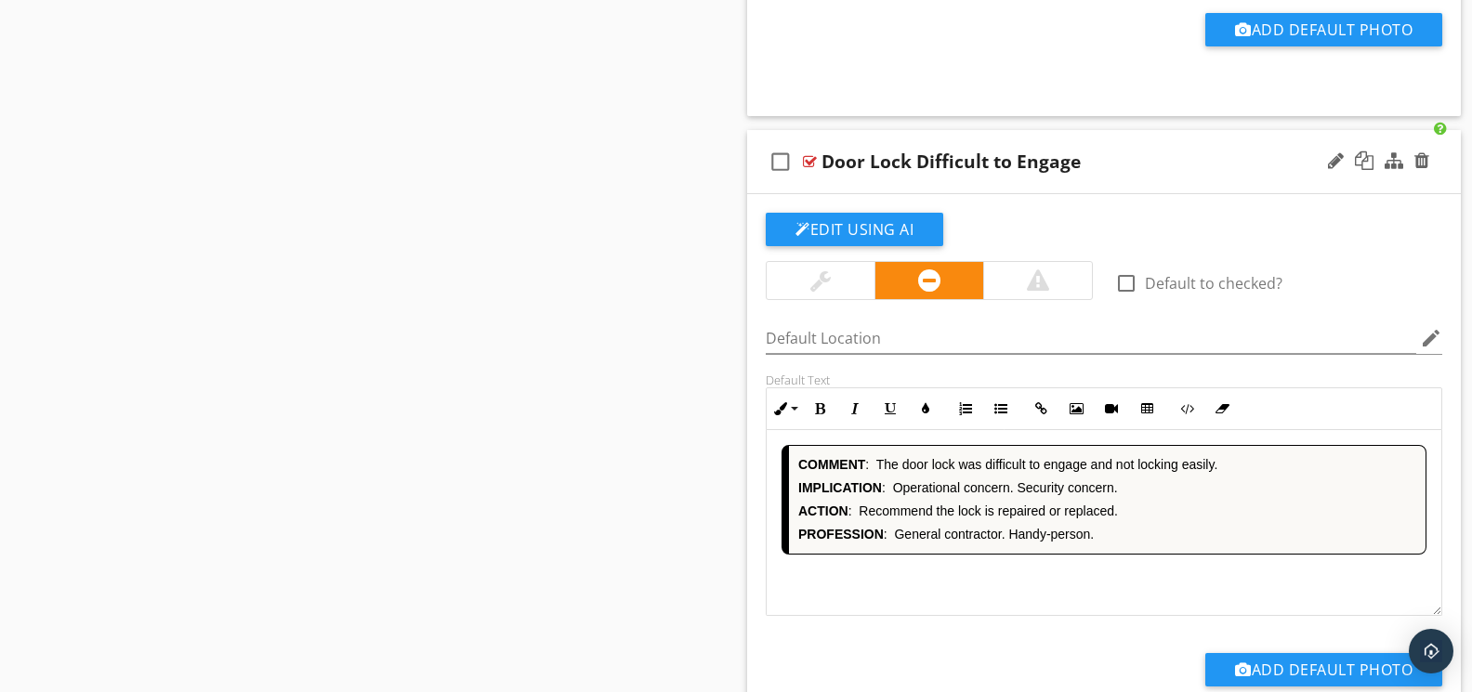
click at [975, 589] on div "COMMENT : The door lock was difficult to engage and not locking easily. IMPLICA…" at bounding box center [1103, 523] width 675 height 186
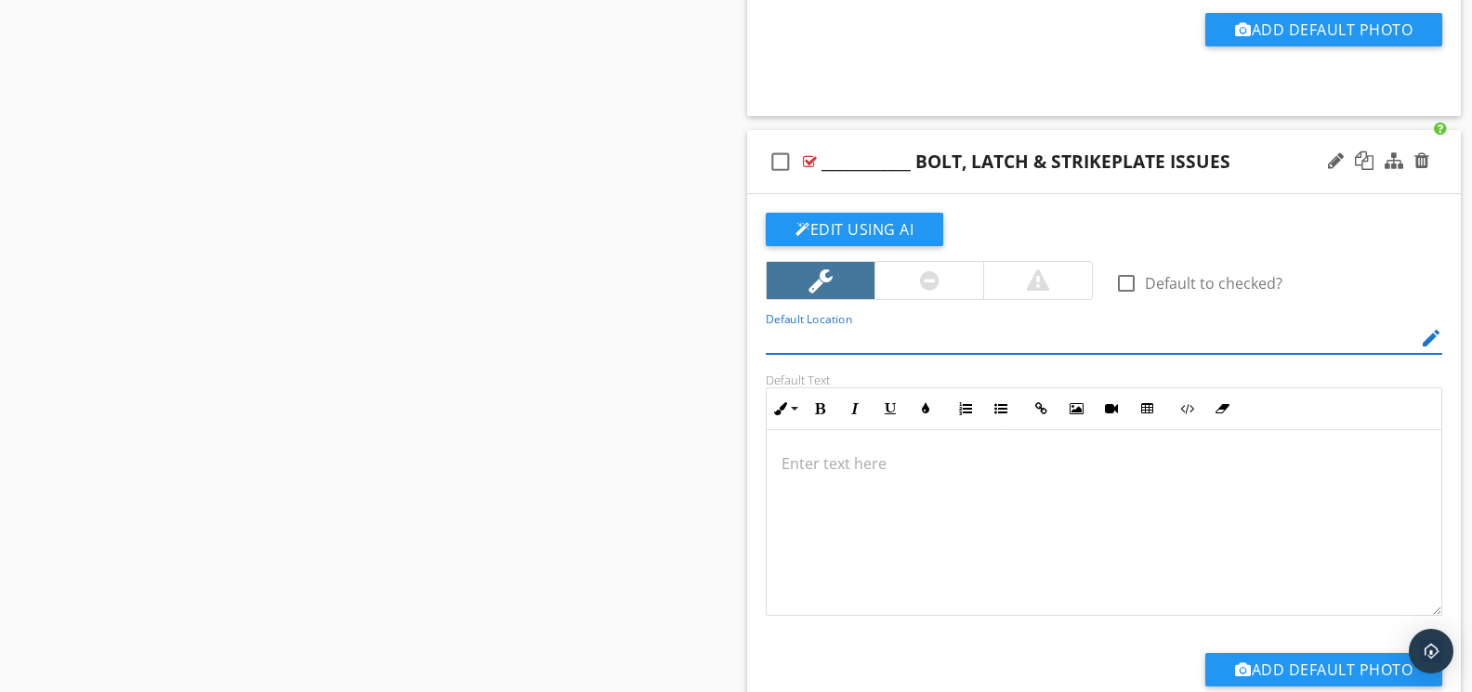
click at [971, 588] on div at bounding box center [1103, 523] width 675 height 186
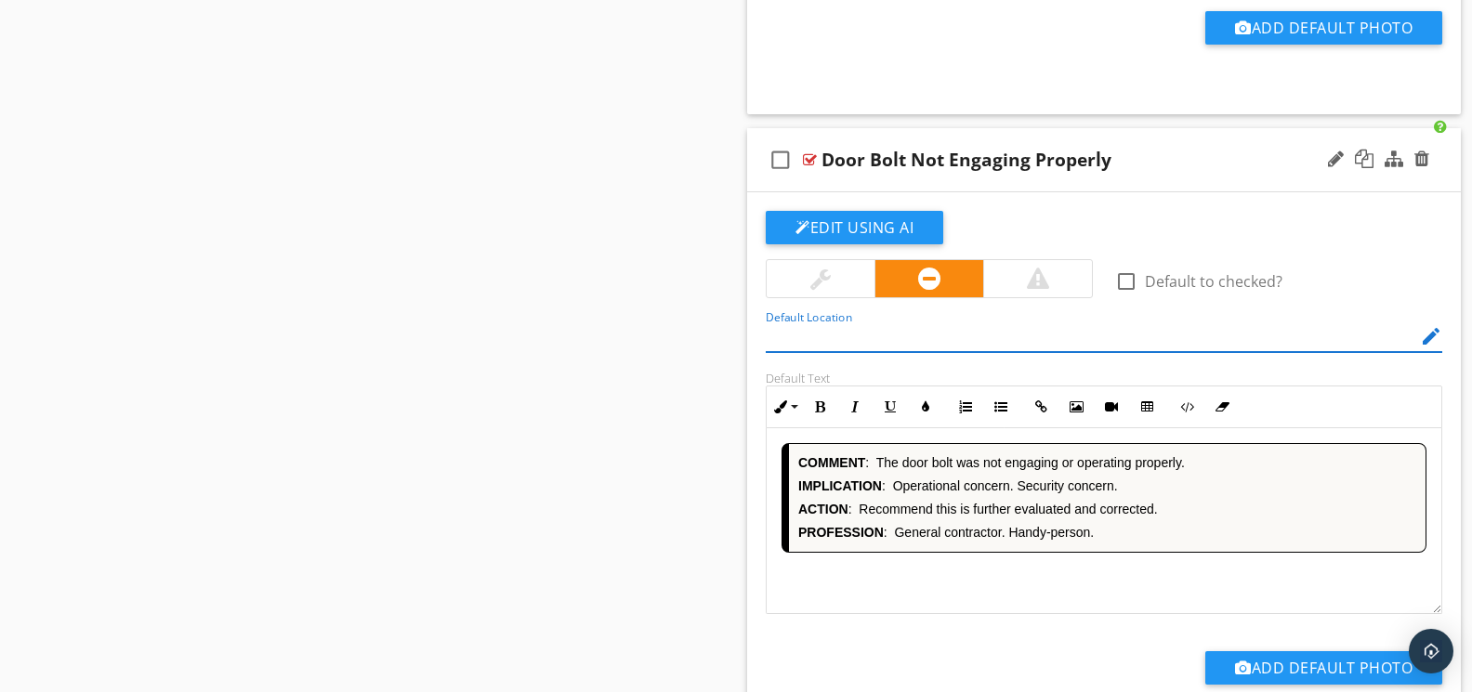
click at [971, 588] on div "COMMENT : The door [PERSON_NAME] was not engaging or operating properly. IMPLIC…" at bounding box center [1103, 521] width 675 height 186
click at [978, 586] on div "COMMENT : The door was not latching securely or operating as expected. IMPLICAT…" at bounding box center [1103, 521] width 675 height 186
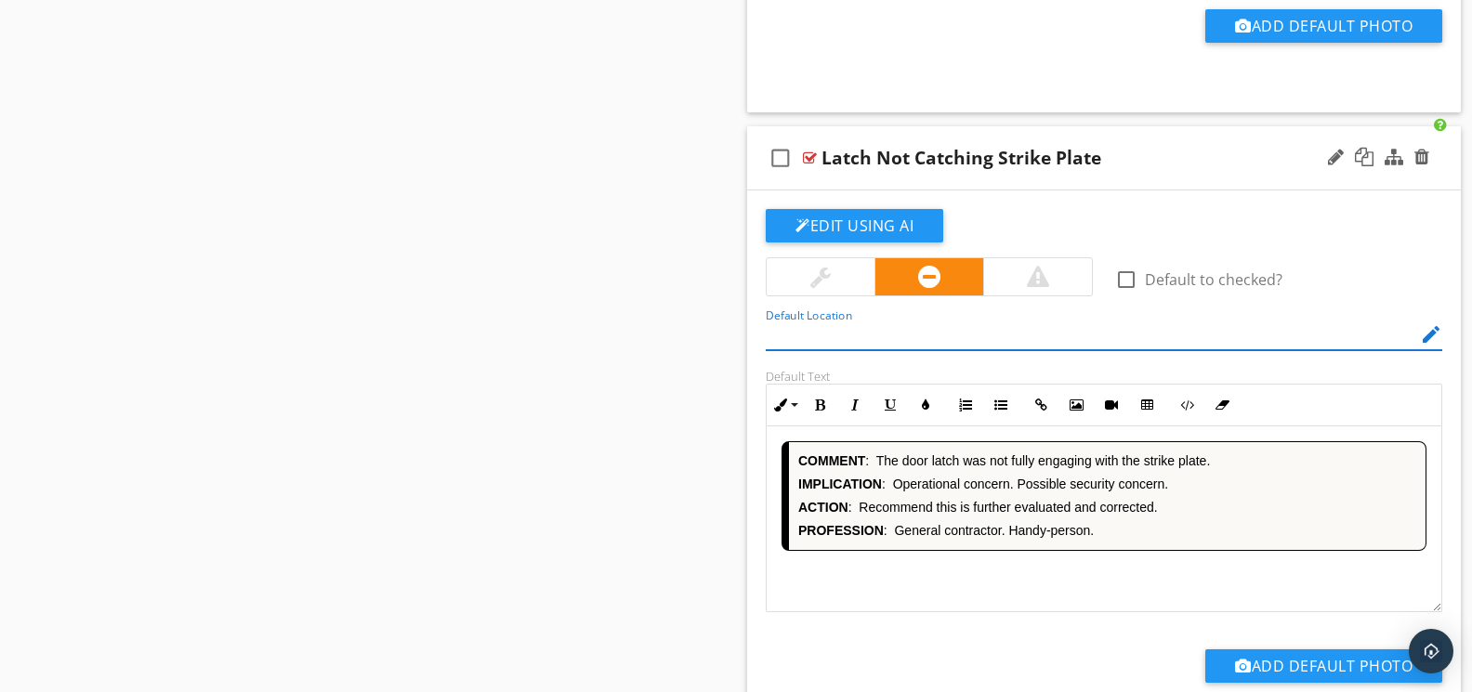
click at [978, 585] on div "COMMENT : The door [PERSON_NAME] was not fully engaging with the strike plate. …" at bounding box center [1103, 519] width 675 height 186
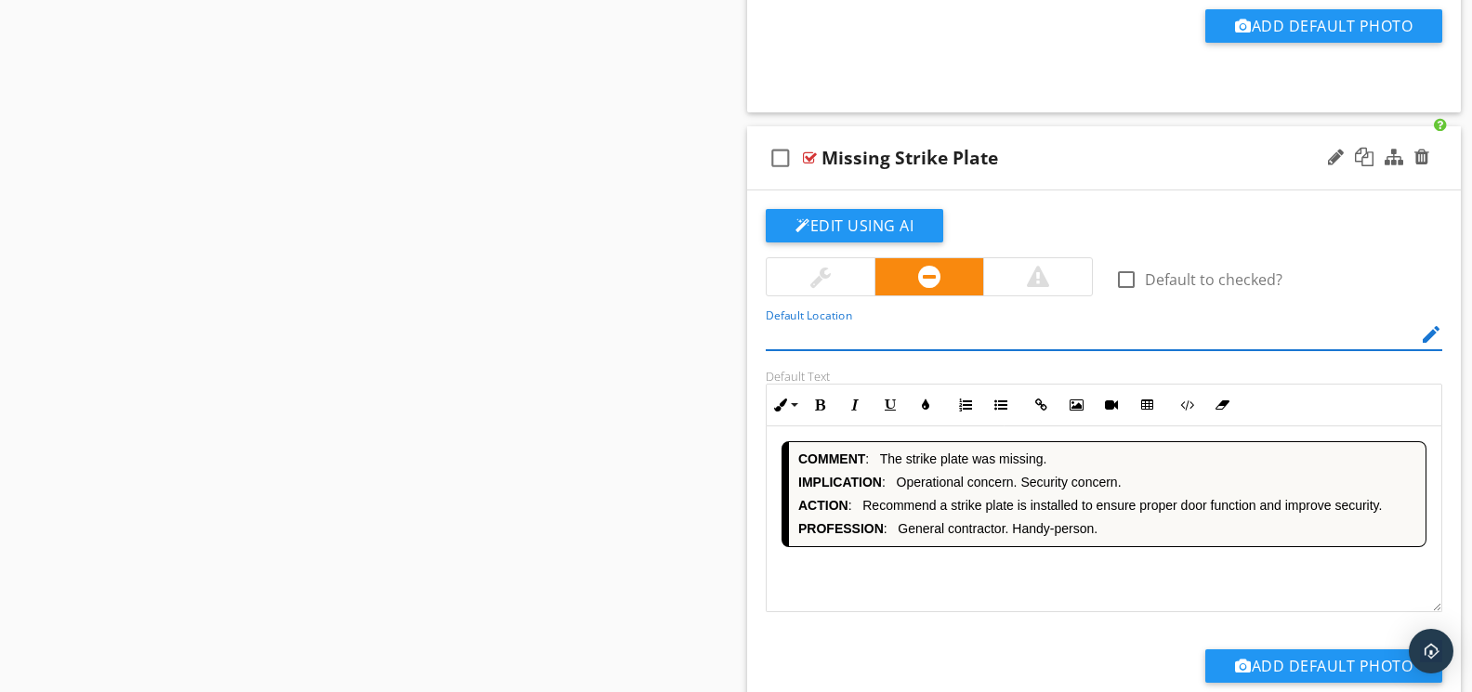
click at [978, 585] on div "COMMENT : The strike plate was missing. IMPLICATION : Operational concern. Secu…" at bounding box center [1103, 519] width 675 height 186
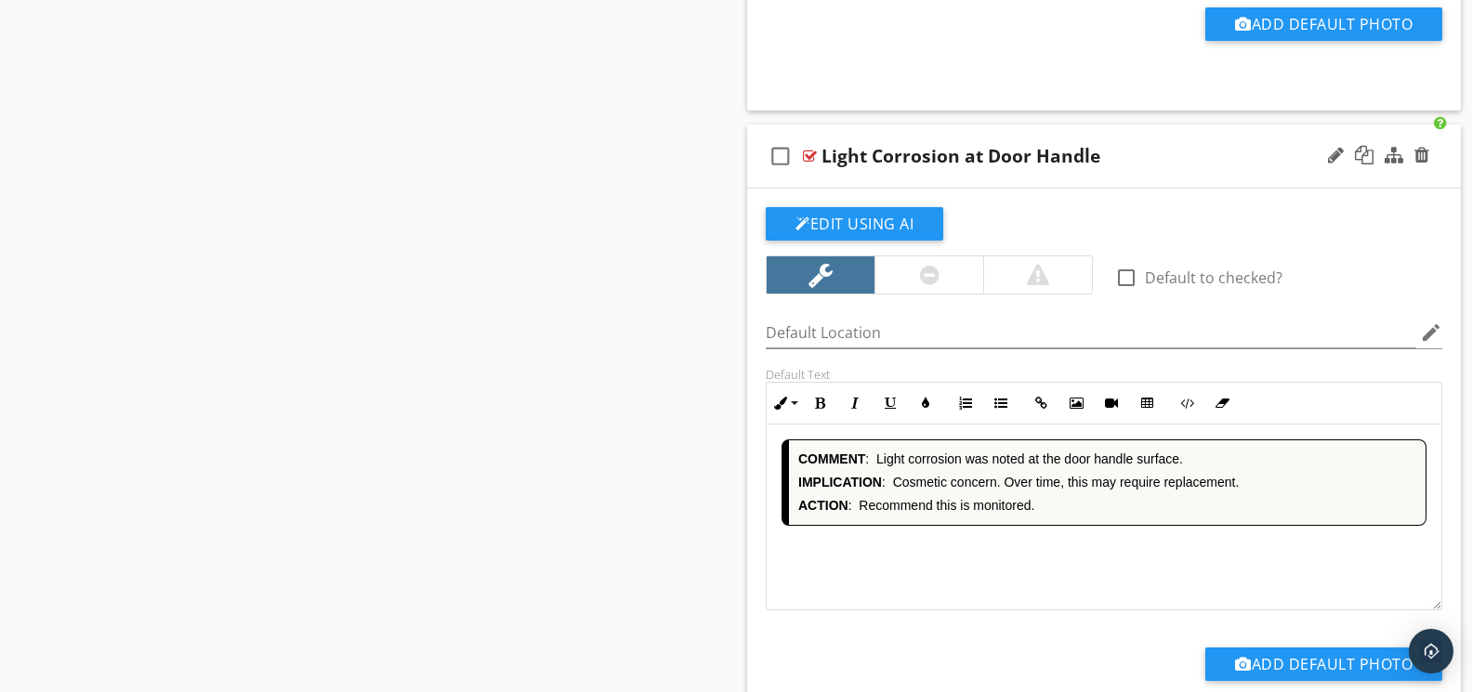
click at [979, 579] on div "COMMENT : Light corrosion was noted at the door handle surface. IMPLICATION : C…" at bounding box center [1103, 518] width 675 height 186
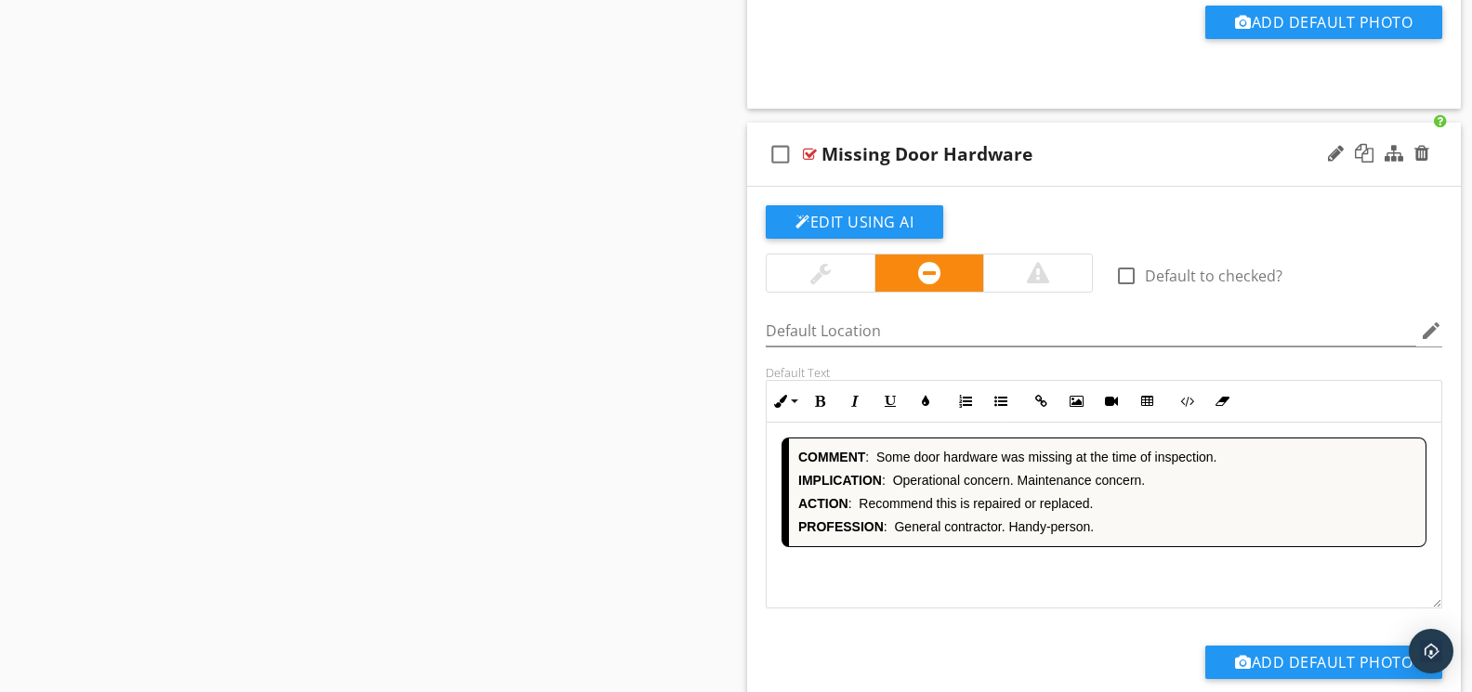
click at [987, 578] on div "COMMENT : Some door hardware was missing at the time of inspection. IMPLICATION…" at bounding box center [1103, 516] width 675 height 186
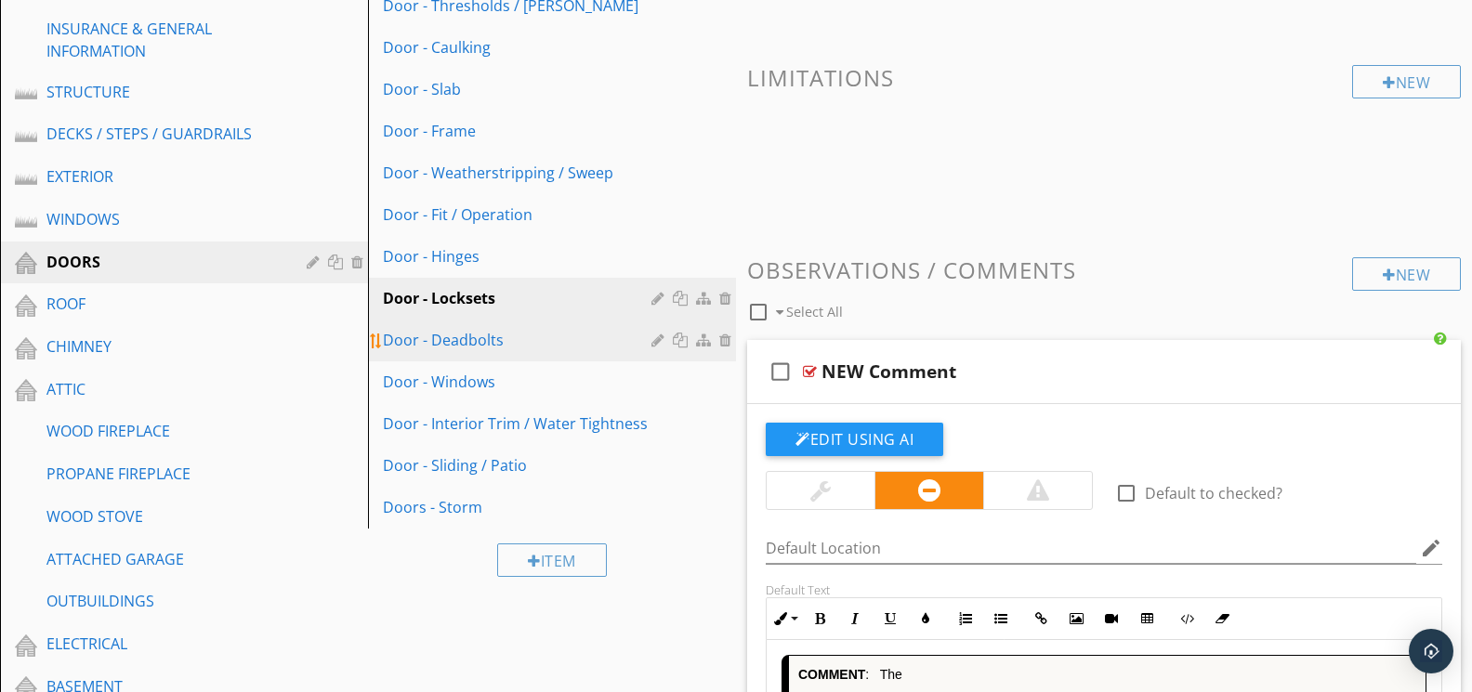
click at [468, 335] on div "Door - Deadbolts" at bounding box center [520, 340] width 274 height 22
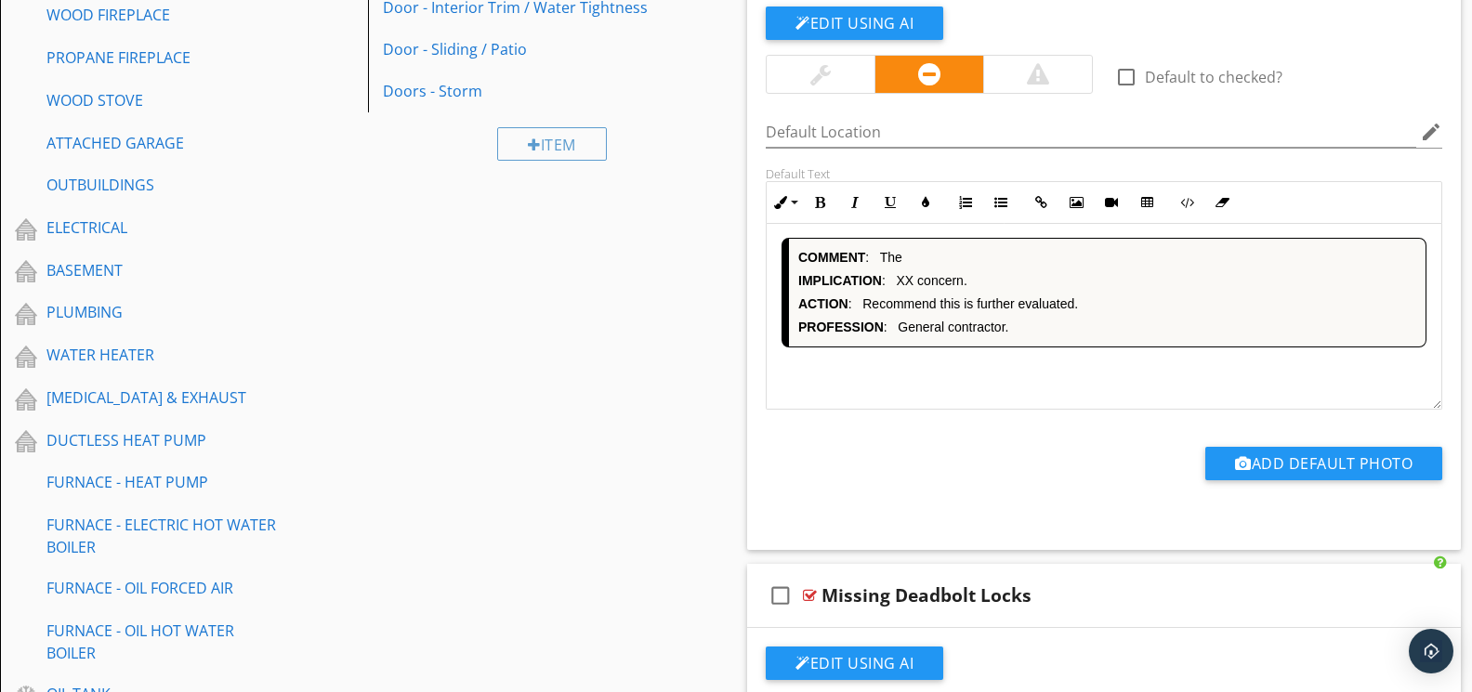
click at [915, 376] on div "COMMENT : The IMPLICATION : XX concern. ACTION : Recommend this is further eval…" at bounding box center [1103, 316] width 675 height 186
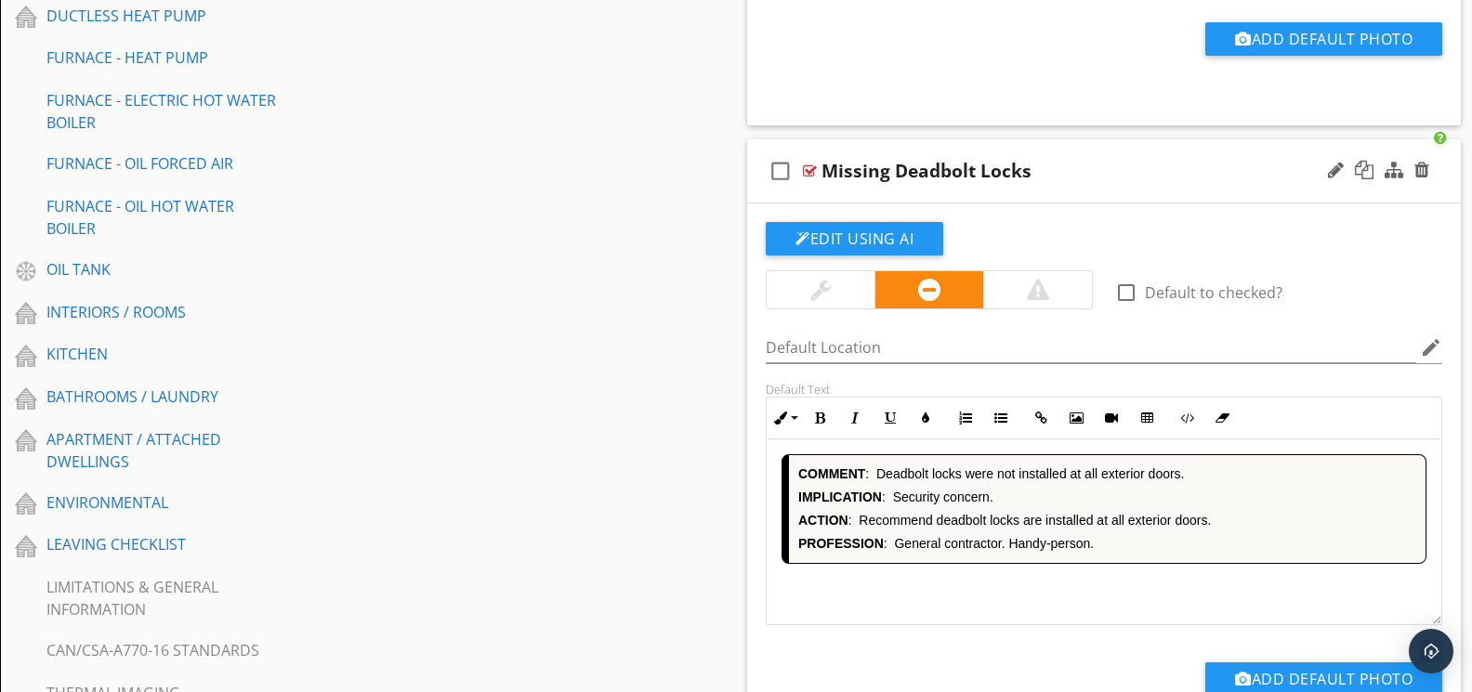
click at [976, 589] on div "COMMENT : Deadbolt locks were not installed at all exterior doors. IMPLICATION …" at bounding box center [1103, 532] width 675 height 186
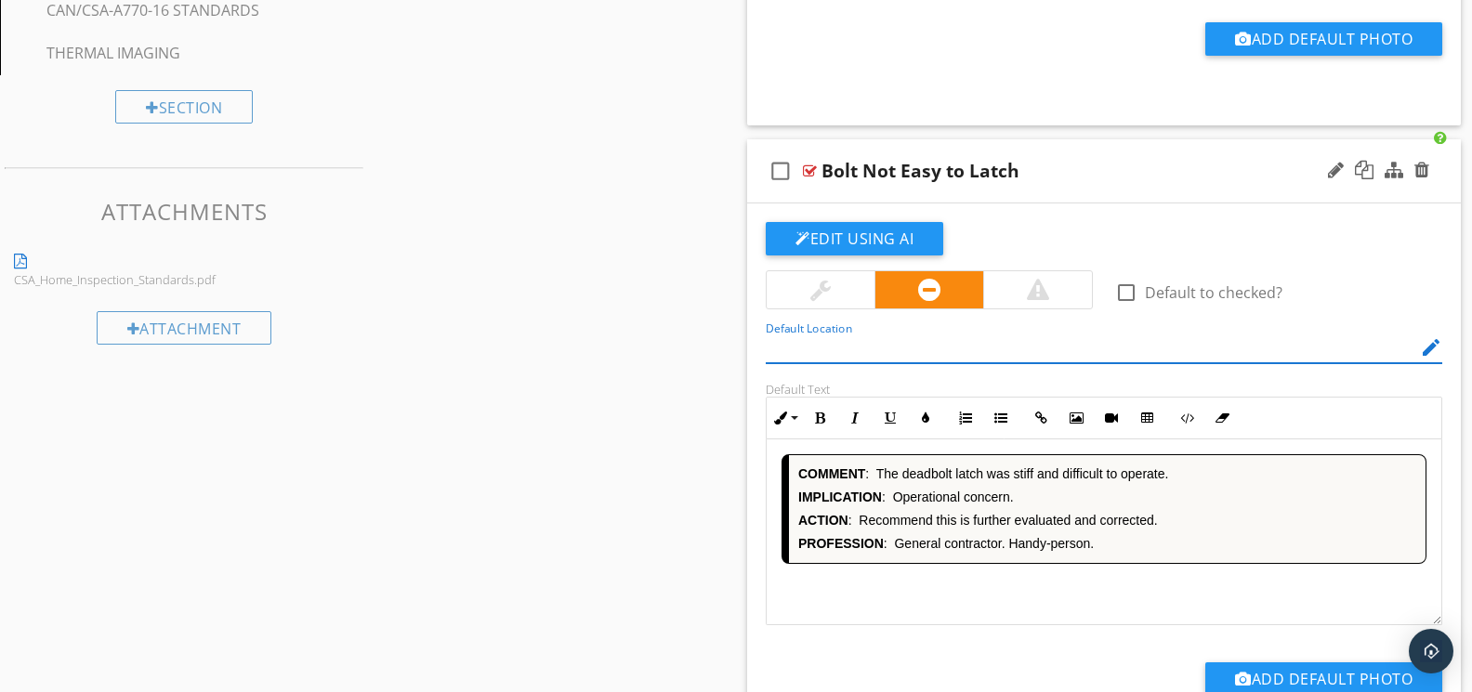
click at [972, 589] on div "COMMENT : The deadbolt latch was stiff and difficult to operate. IMPLICATION : …" at bounding box center [1103, 532] width 675 height 186
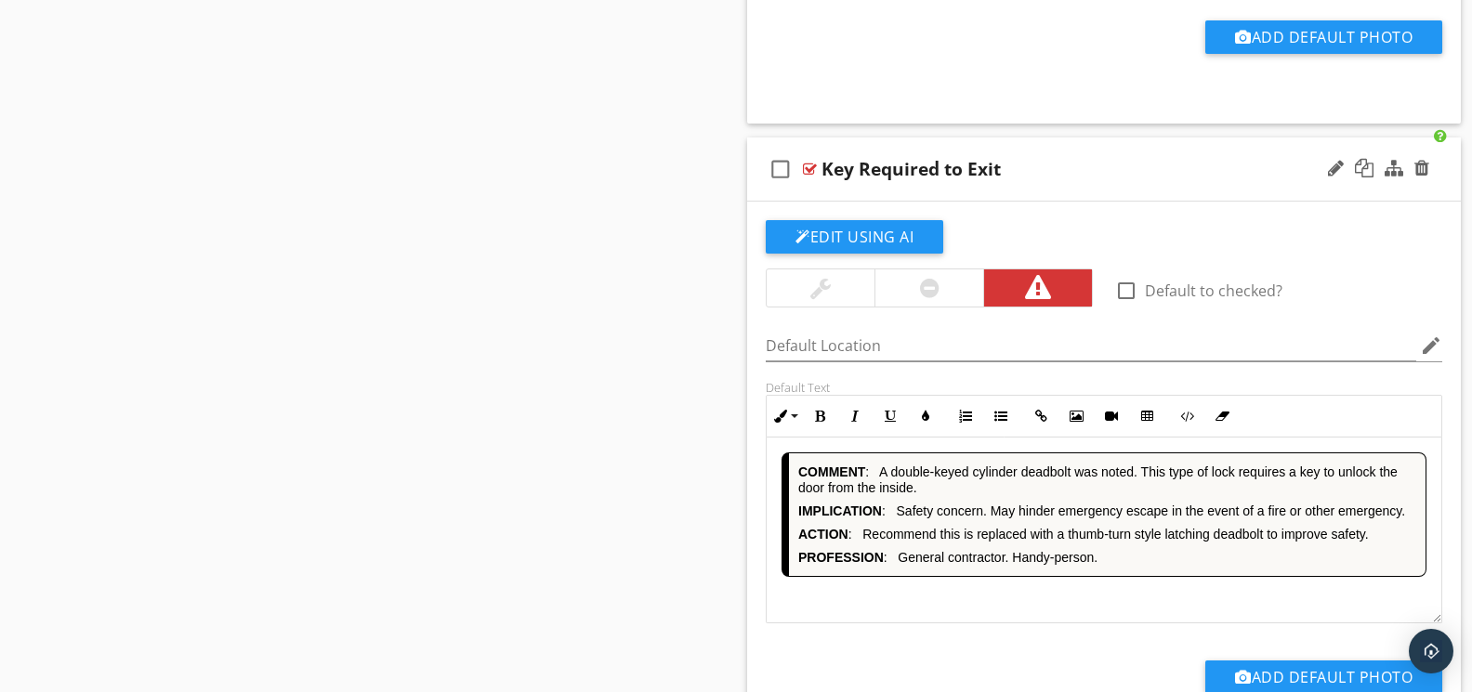
click at [979, 593] on div "COMMENT : A double-keyed cylinder deadbolt was noted. This type of lock require…" at bounding box center [1103, 531] width 675 height 186
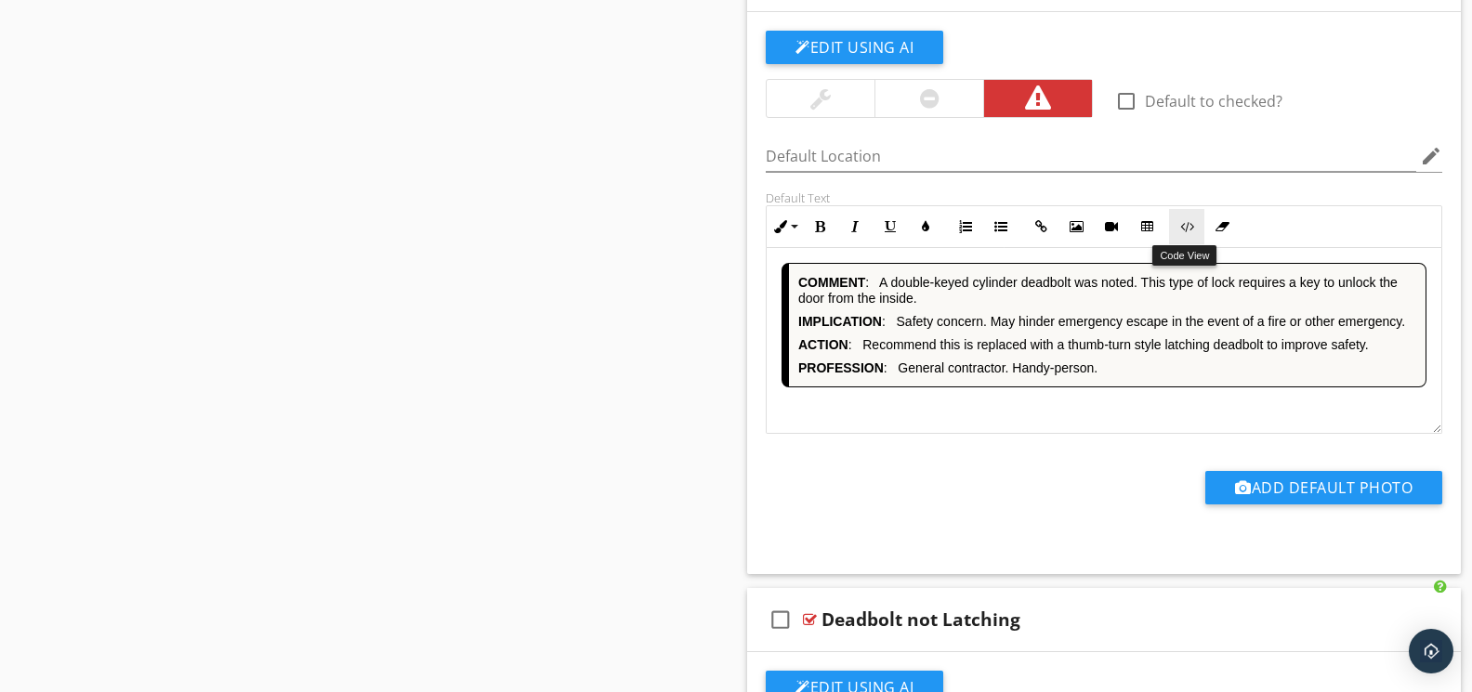
click at [1191, 230] on icon "button" at bounding box center [1186, 226] width 13 height 13
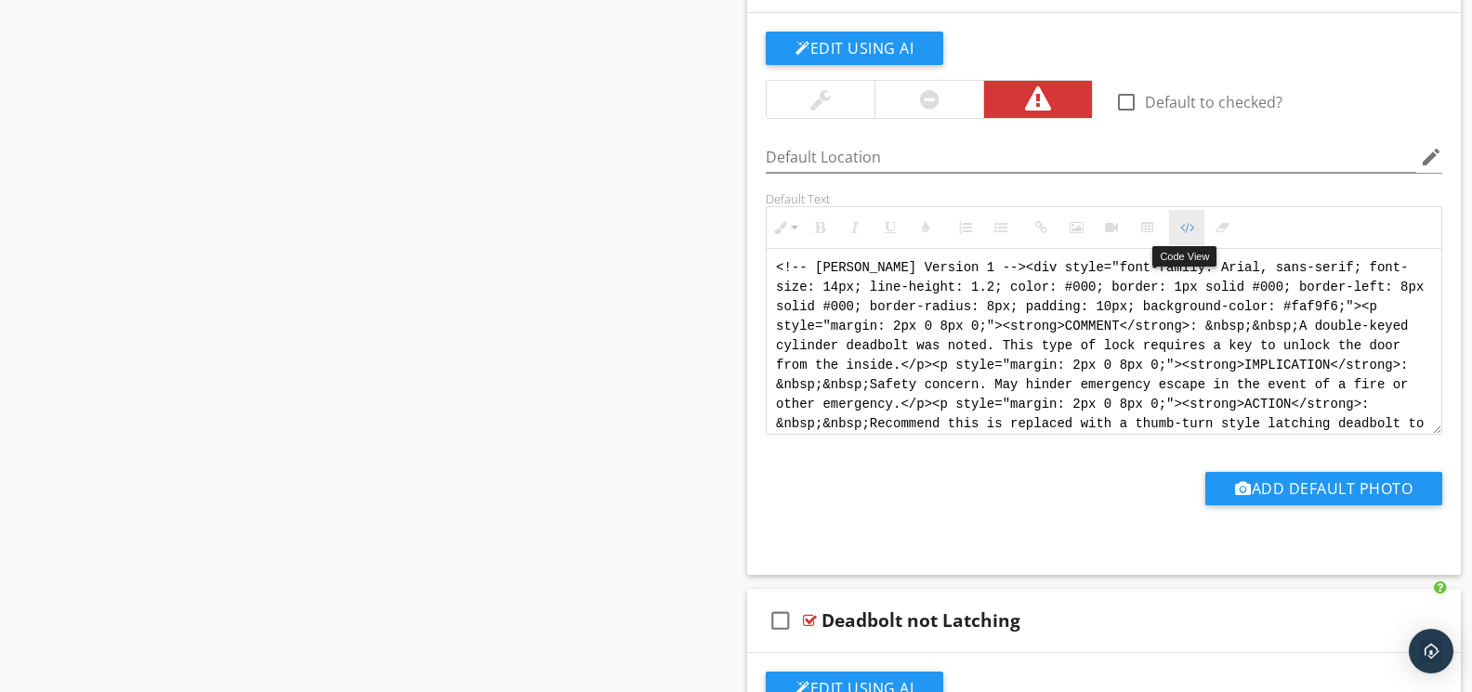
click at [1186, 230] on icon "button" at bounding box center [1186, 227] width 13 height 13
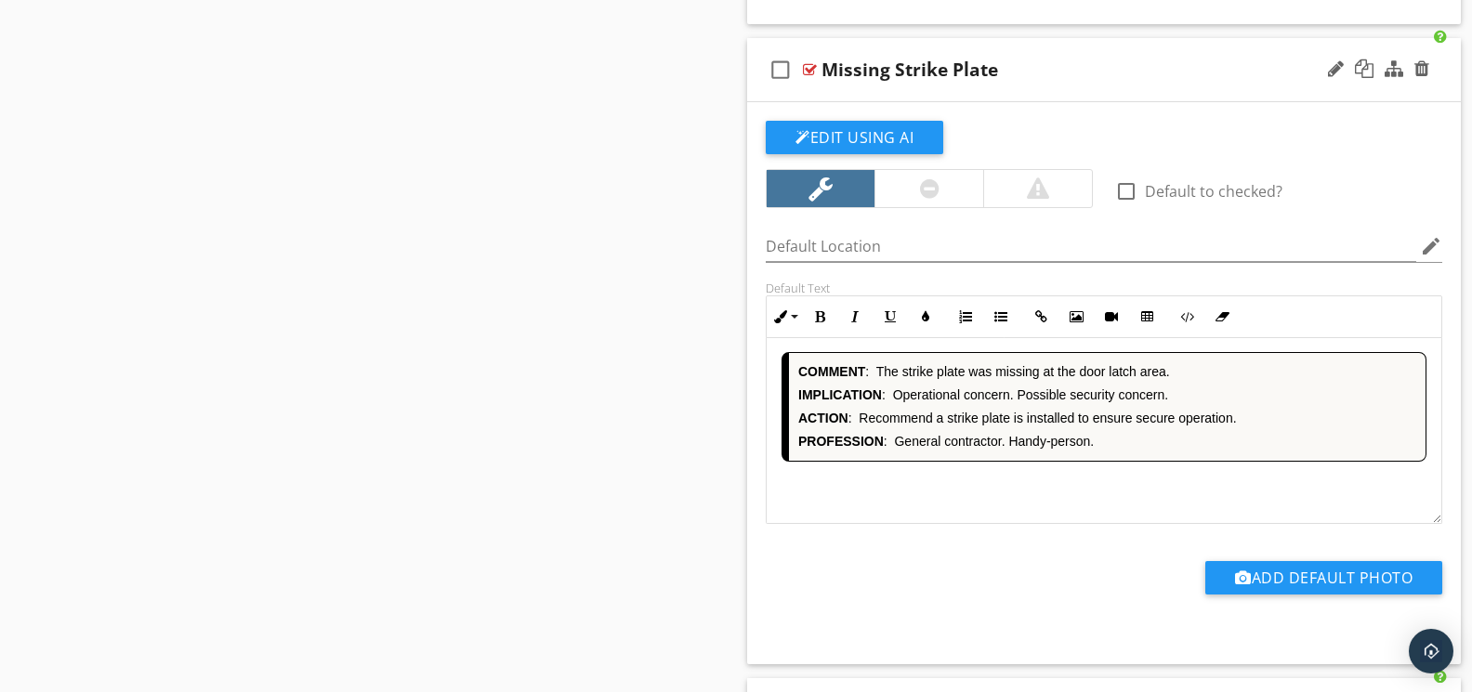
click at [1053, 480] on div "COMMENT : The strike plate was missing at the door latch area. IMPLICATION : Op…" at bounding box center [1103, 430] width 675 height 186
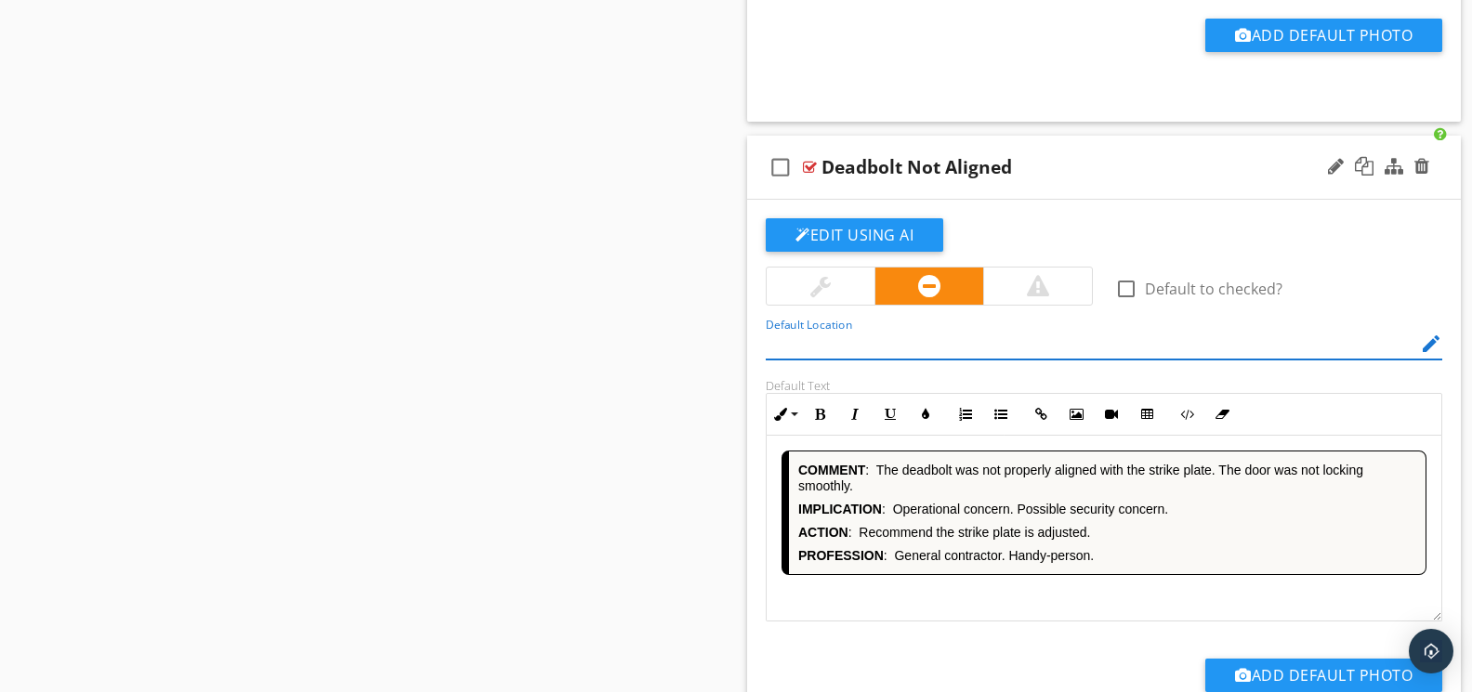
click at [1059, 588] on div "COMMENT : The deadbolt was not properly aligned with the strike plate. The door…" at bounding box center [1103, 529] width 675 height 186
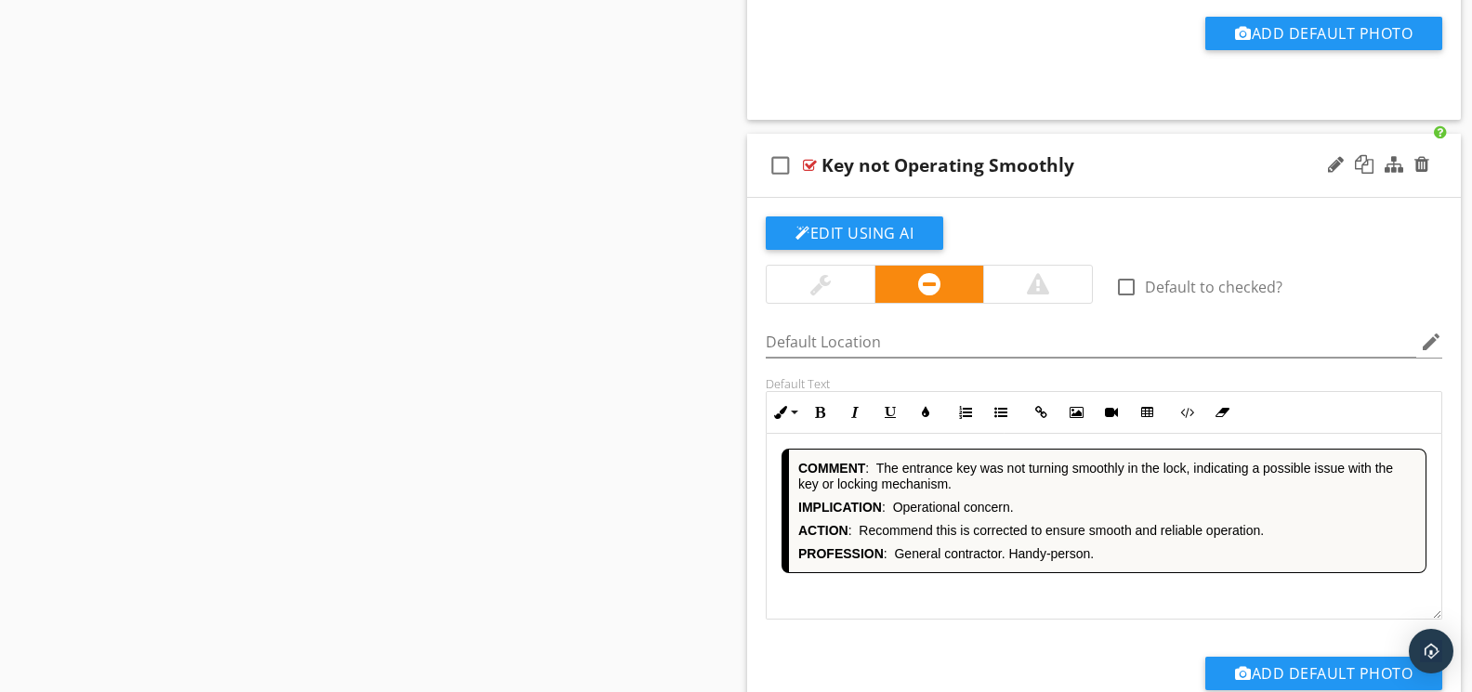
click at [1029, 611] on div "COMMENT : The entrance key was not turning smoothly in the lock, indicating a p…" at bounding box center [1103, 527] width 675 height 186
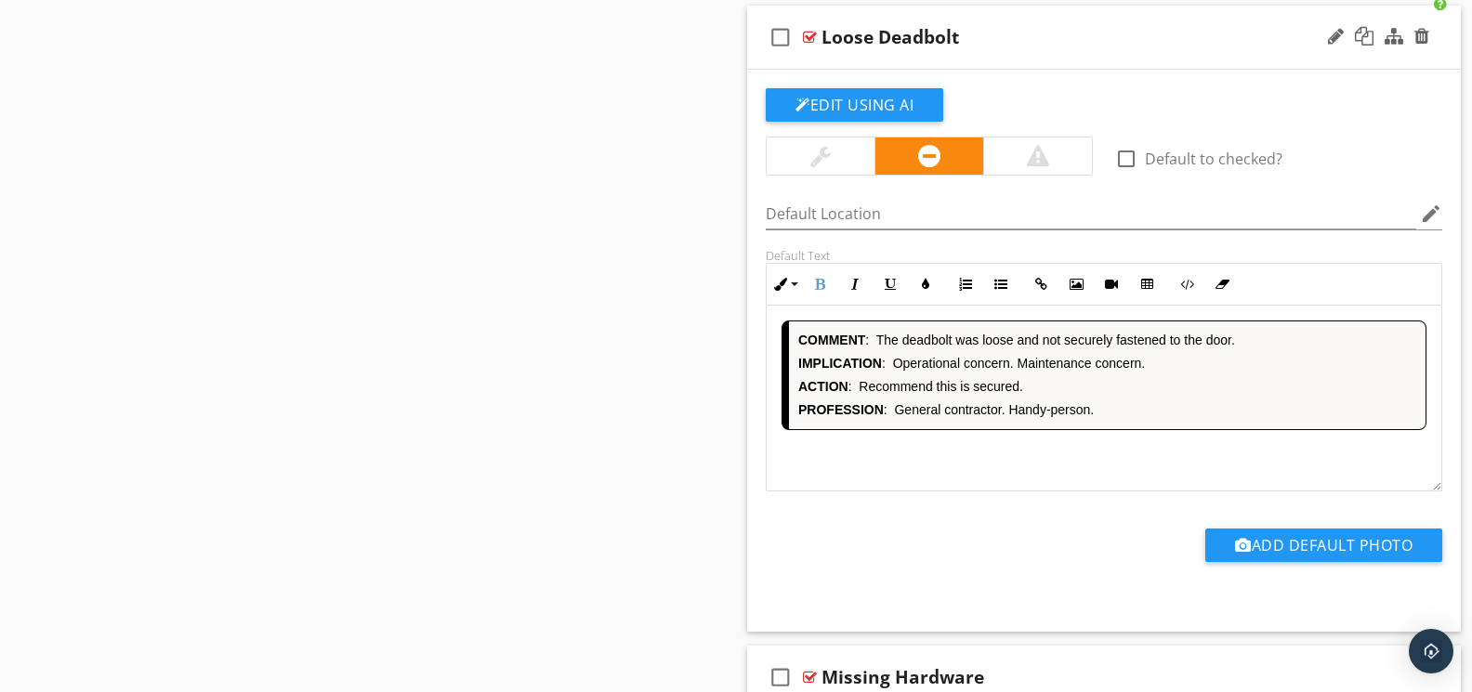
click at [942, 448] on div "COMMENT : The deadbolt was loose and not securely fastened to the door. IMPLICA…" at bounding box center [1103, 399] width 675 height 186
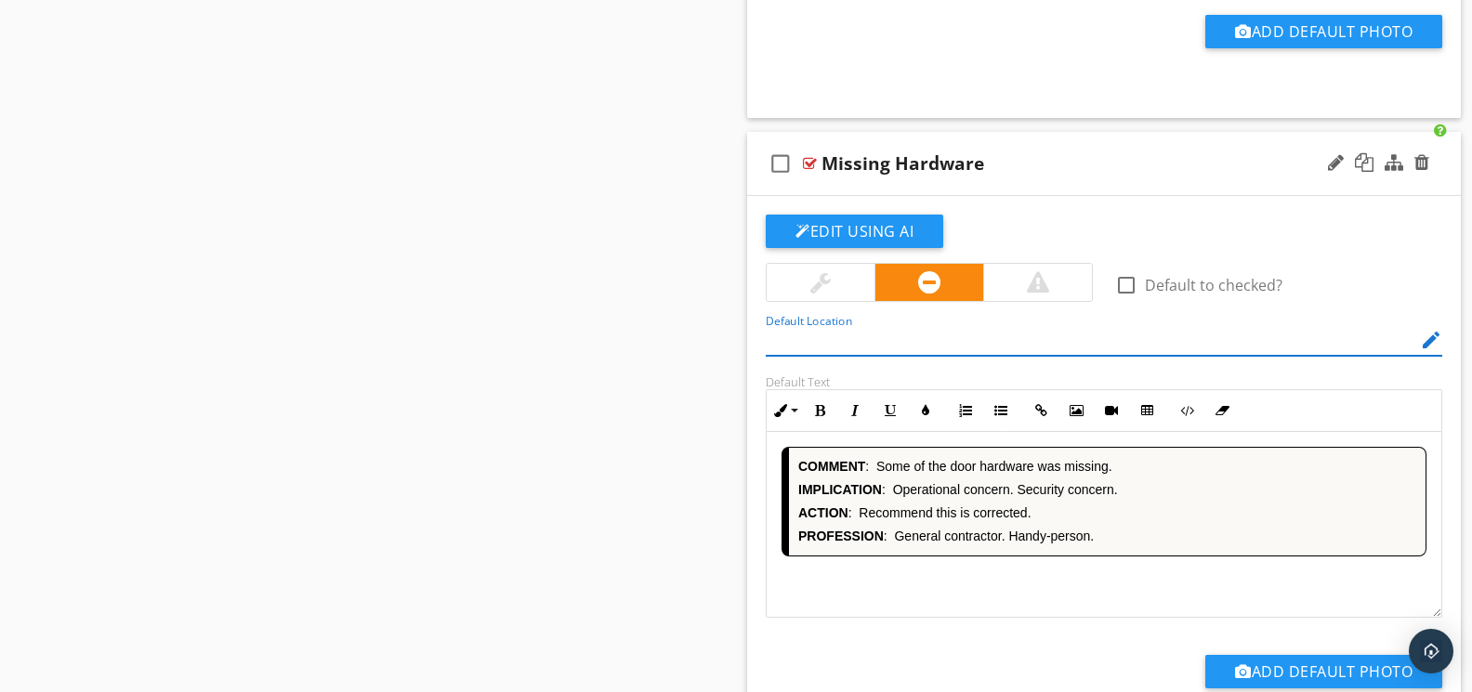
click at [985, 588] on div "COMMENT : Some of the door hardware was missing. IMPLICATION : Operational conc…" at bounding box center [1103, 525] width 675 height 186
click at [1007, 590] on div "COMMENT : The bolt portion of the deadbolt was missing. IMPLICATION : Operation…" at bounding box center [1103, 525] width 675 height 186
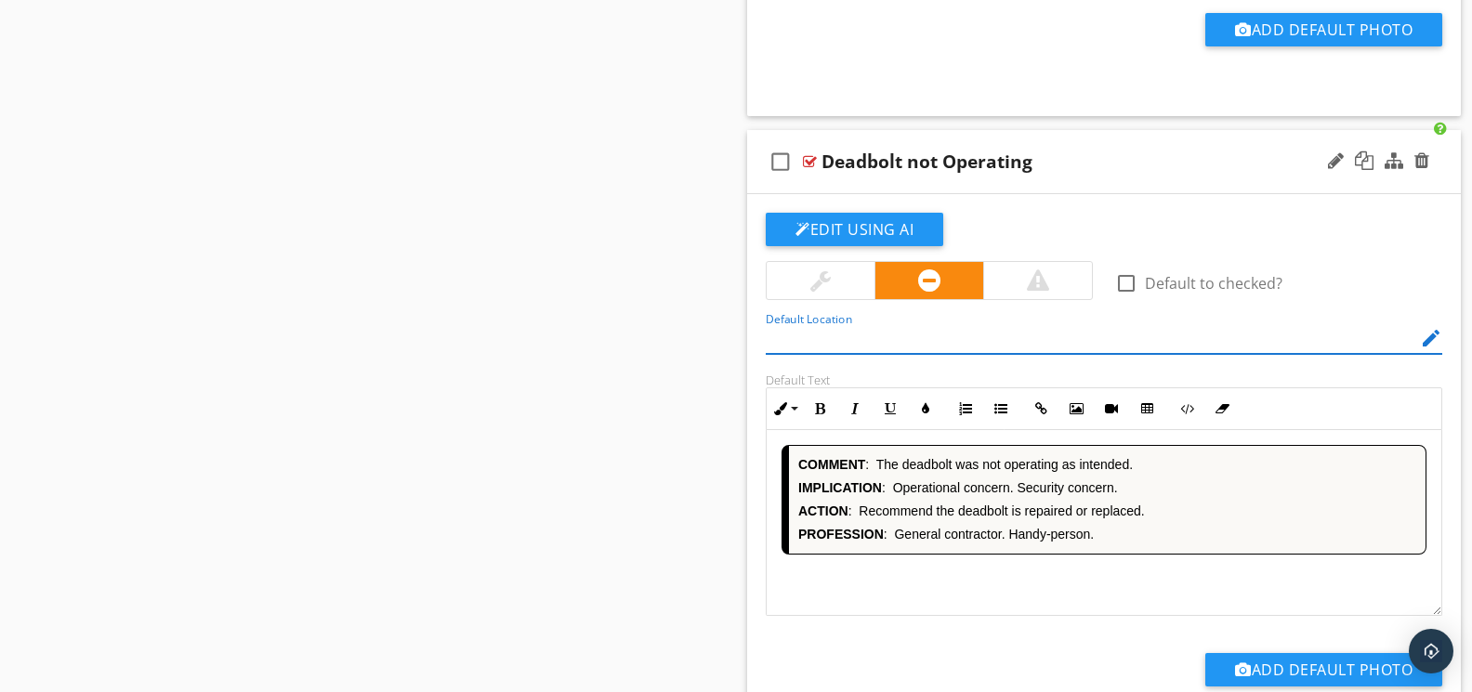
click at [1009, 590] on div "COMMENT : The deadbolt was not operating as intended. IMPLICATION : Operational…" at bounding box center [1103, 523] width 675 height 186
click at [1005, 590] on div "COMMENT : The deadbolt was not operating as intended. IMPLICATION : Operational…" at bounding box center [1103, 523] width 675 height 186
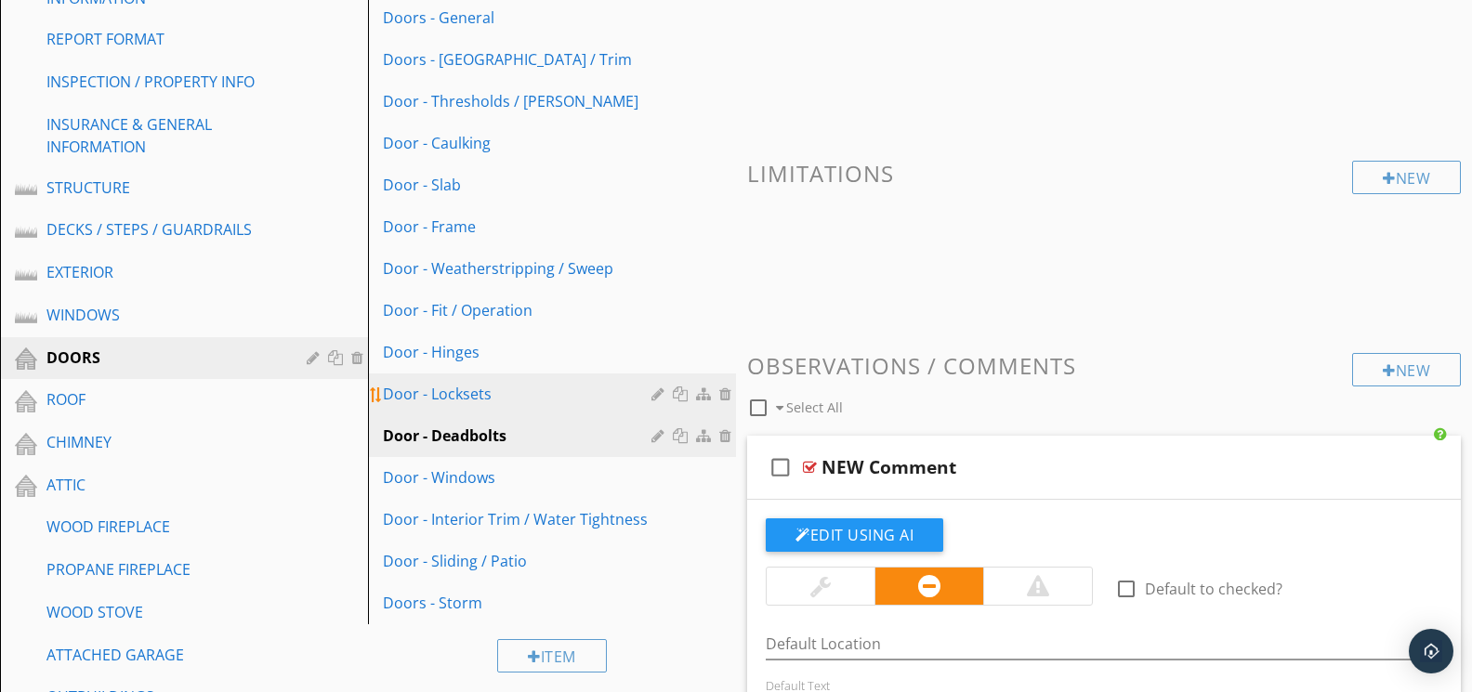
click at [463, 399] on div "Door - Locksets" at bounding box center [520, 394] width 274 height 22
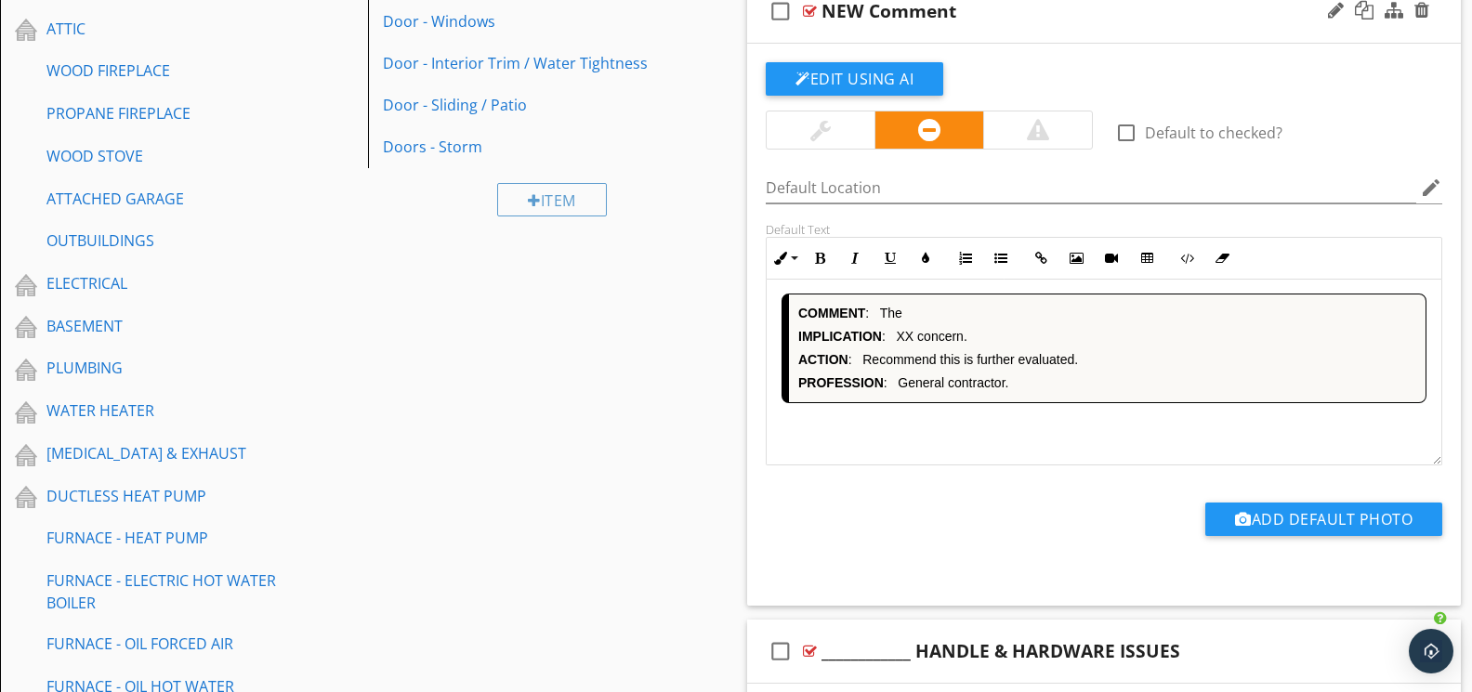
click at [946, 422] on div "COMMENT : The IMPLICATION : XX concern. ACTION : Recommend this is further eval…" at bounding box center [1103, 372] width 675 height 186
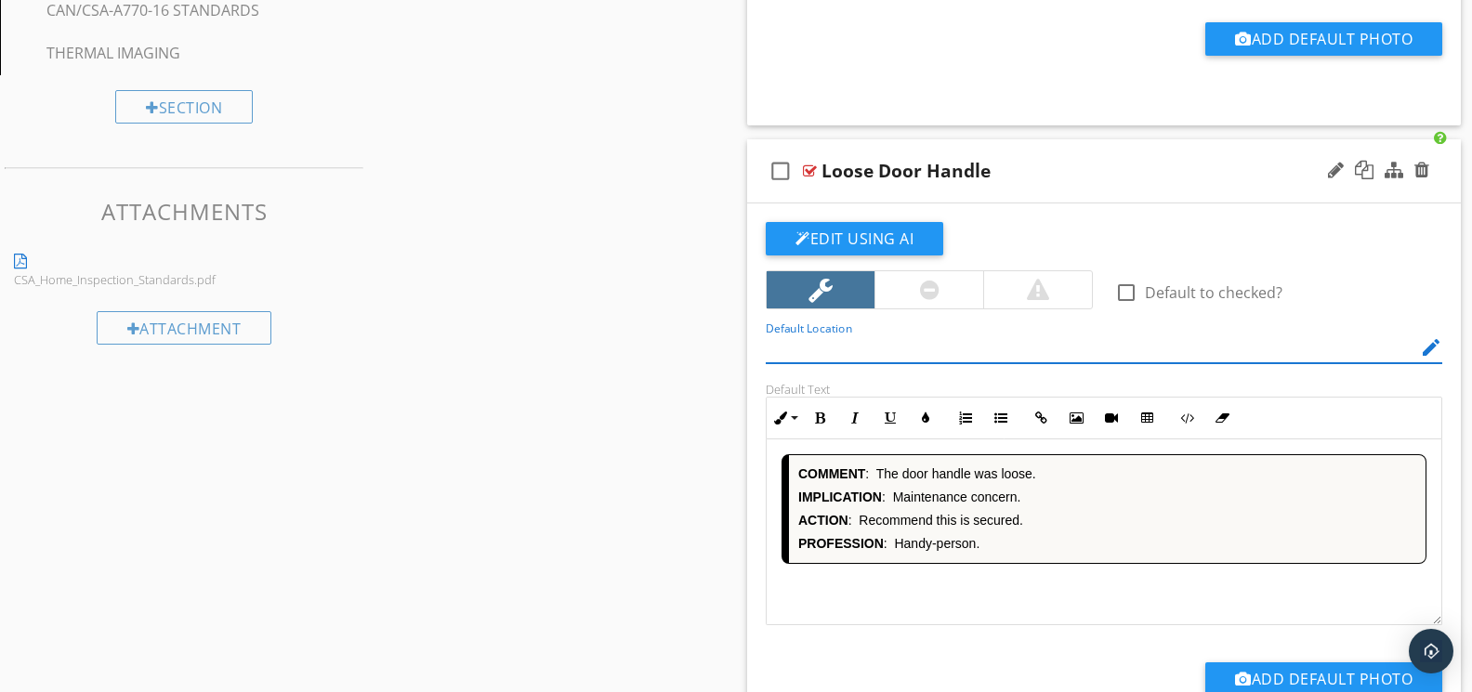
click at [979, 594] on div "COMMENT : The door handle was loose. IMPLICATION : Maintenance concern. ACTION …" at bounding box center [1103, 532] width 675 height 186
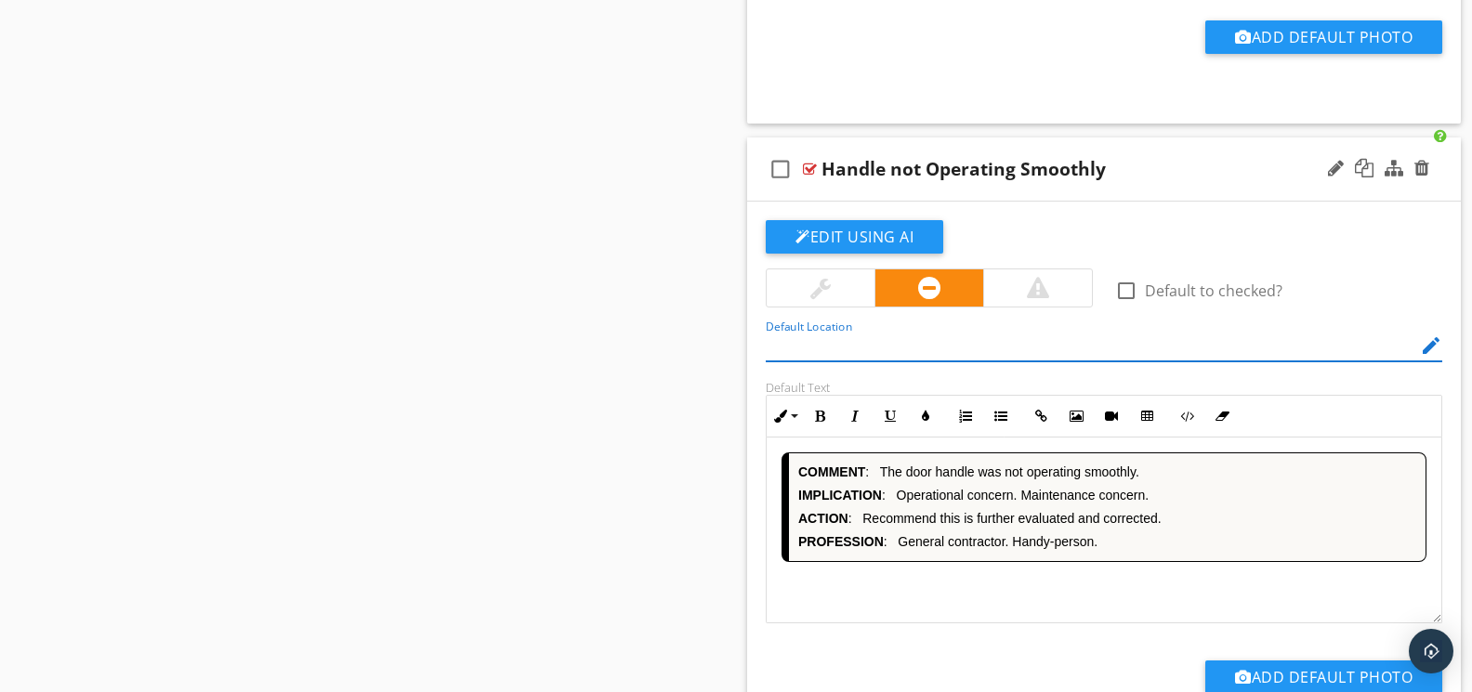
click at [989, 585] on div "COMMENT : The door handle was not operating smoothly. IMPLICATION : Operational…" at bounding box center [1103, 531] width 675 height 186
click at [1072, 603] on div "COMMENT : The door handle was loose. IMPLICATION : Possible operational concern…" at bounding box center [1103, 531] width 675 height 186
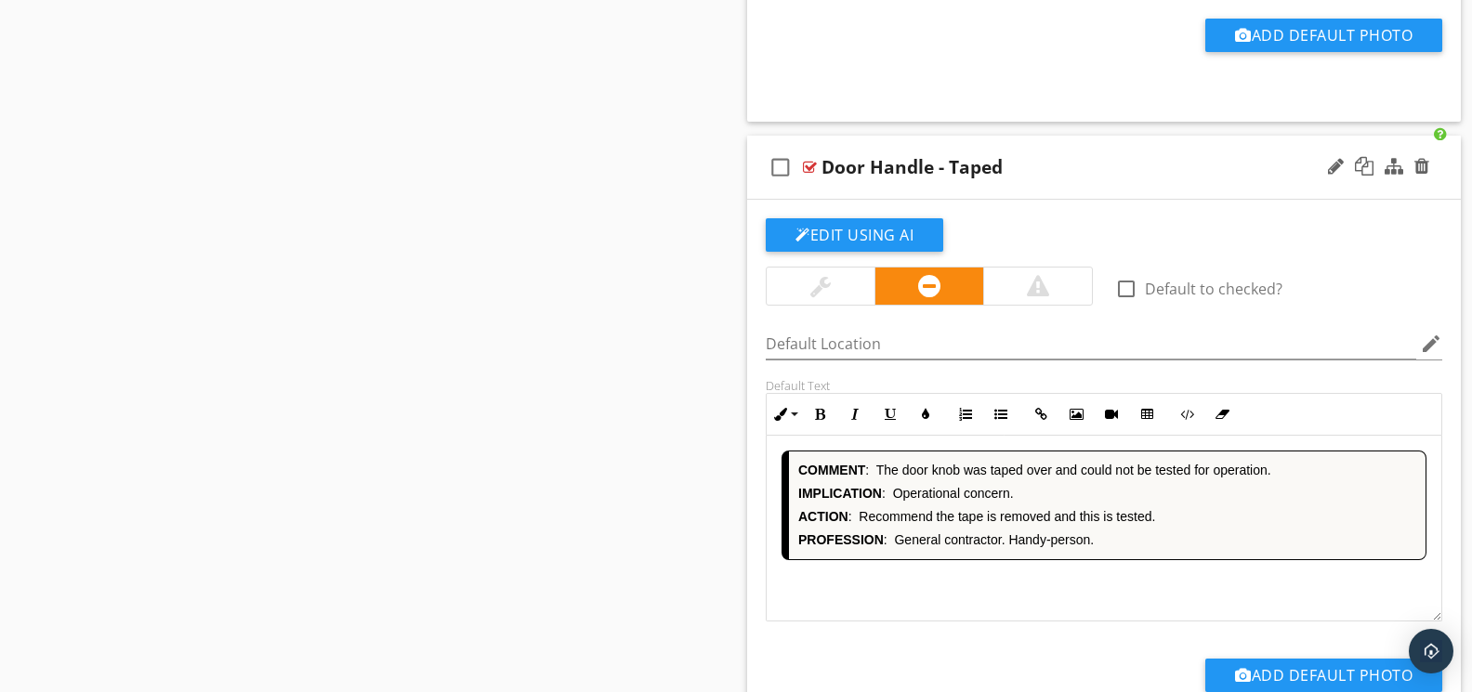
drag, startPoint x: 1094, startPoint y: 608, endPoint x: 1082, endPoint y: 603, distance: 12.9
click at [1094, 608] on div "COMMENT : The door knob was taped over and could not be tested for operation. I…" at bounding box center [1103, 529] width 675 height 186
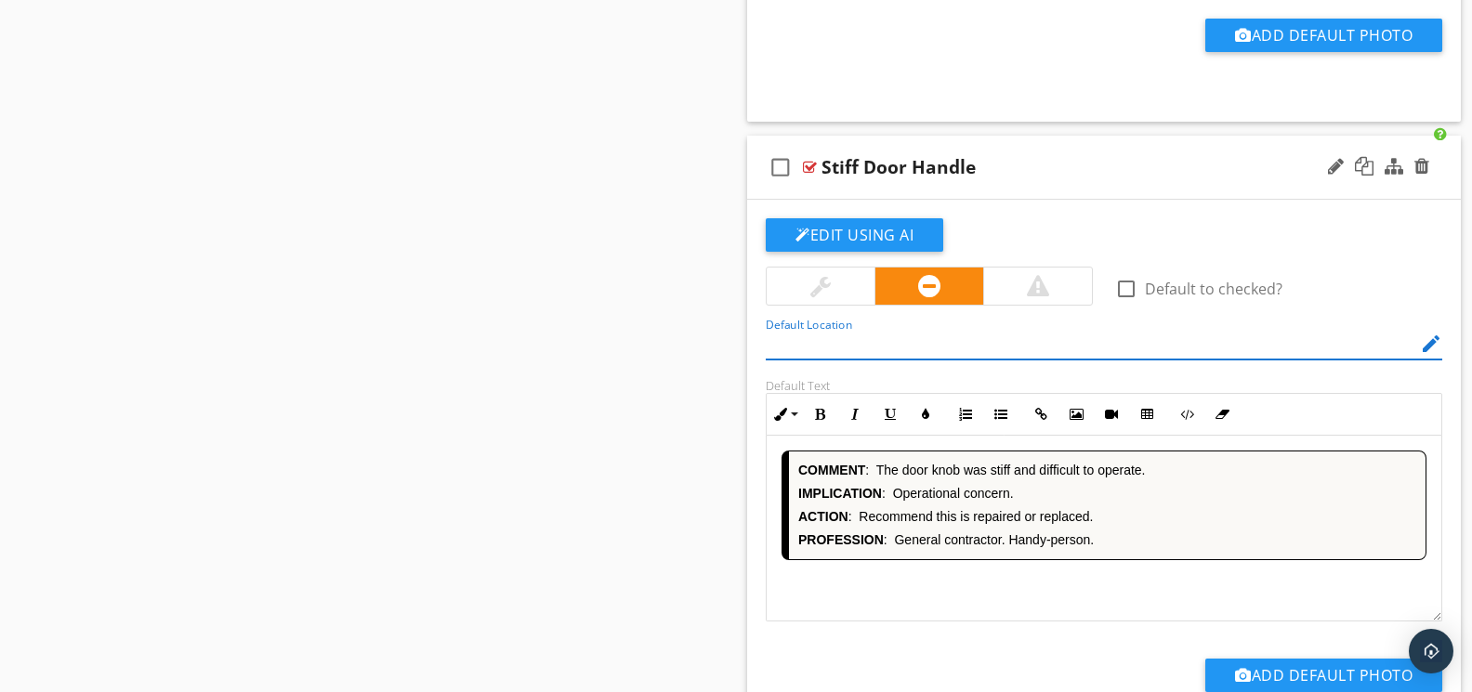
drag, startPoint x: 1130, startPoint y: 599, endPoint x: 1101, endPoint y: 590, distance: 30.3
click at [1130, 599] on div "COMMENT : The door knob was stiff and difficult to operate. IMPLICATION : Opera…" at bounding box center [1103, 529] width 675 height 186
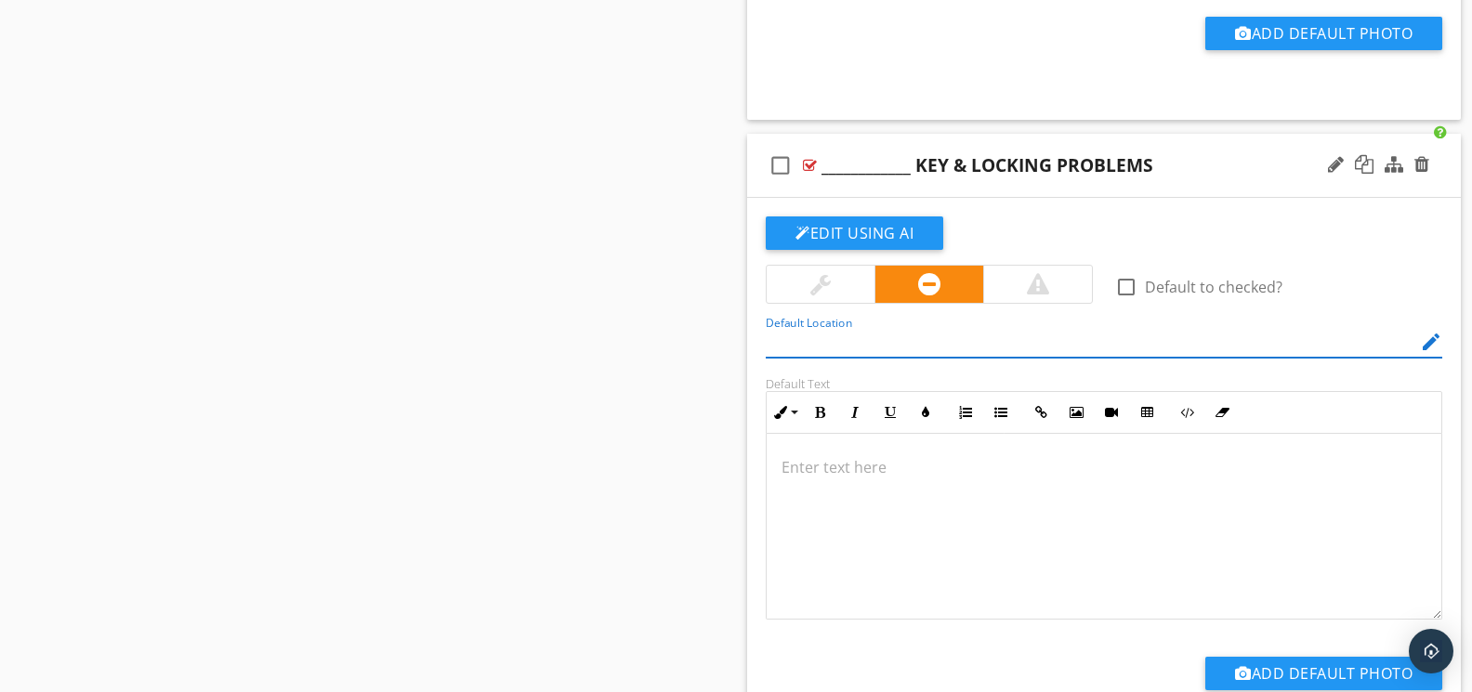
click at [1074, 585] on div at bounding box center [1103, 527] width 675 height 186
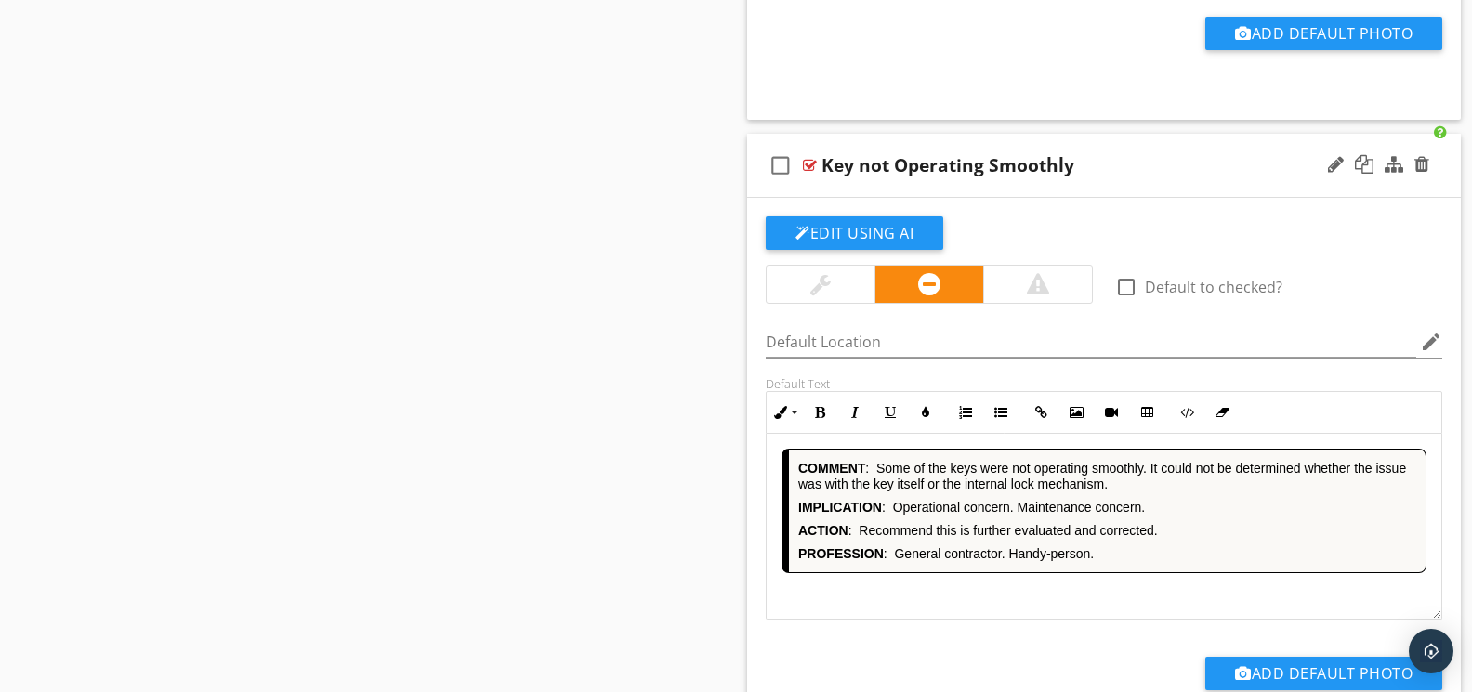
click at [1079, 590] on div "COMMENT : Some of the keys were not operating smoothly. It could not be determi…" at bounding box center [1103, 527] width 675 height 186
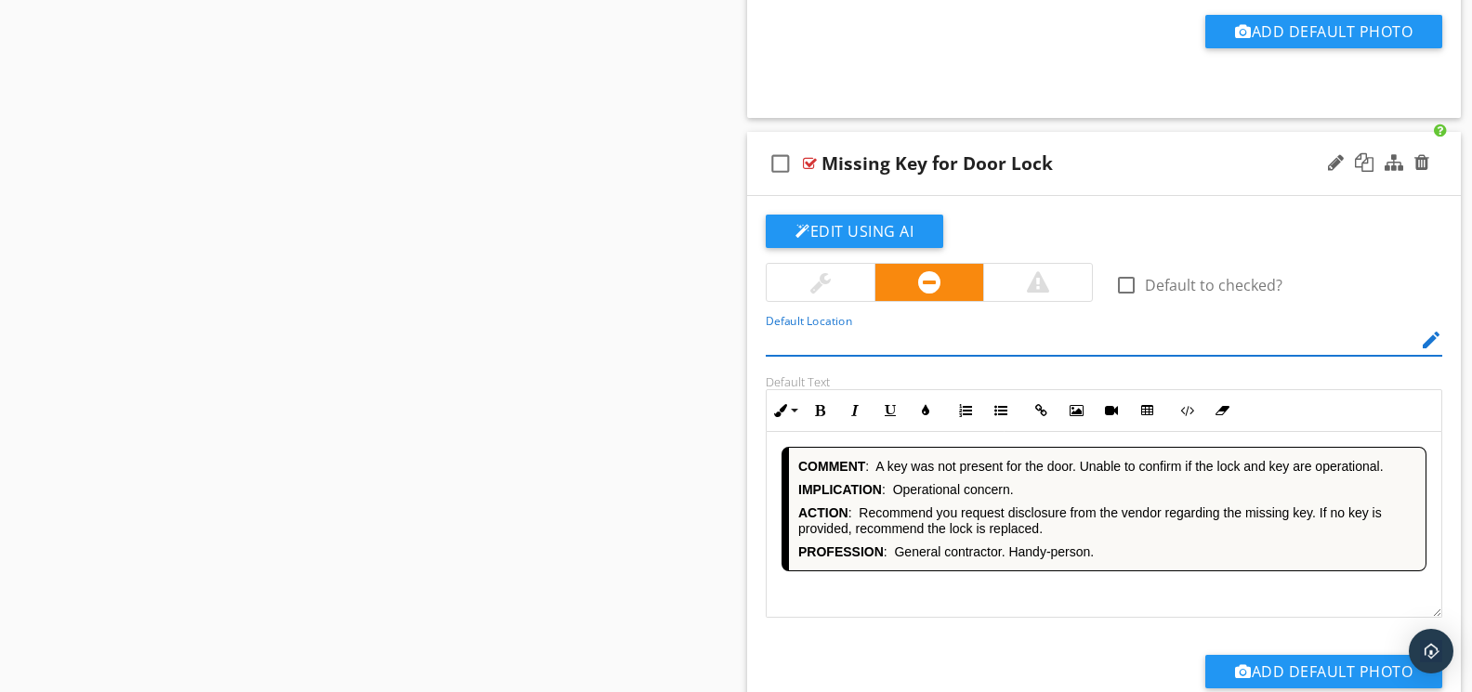
click at [1008, 593] on div "COMMENT : A key was not present for the door. Unable to confirm if the lock and…" at bounding box center [1103, 525] width 675 height 186
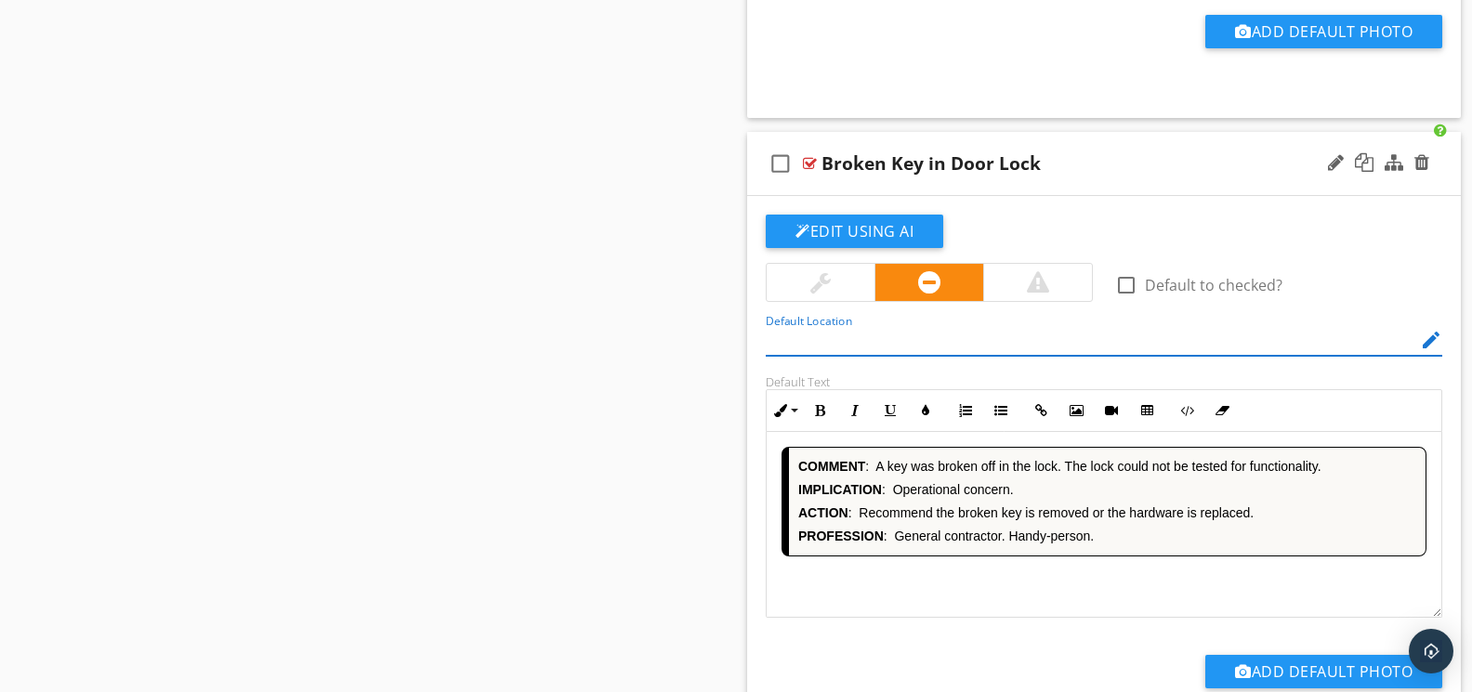
click at [1042, 605] on div "COMMENT : A key was broken off in the lock. The lock could not be tested for fu…" at bounding box center [1103, 525] width 675 height 186
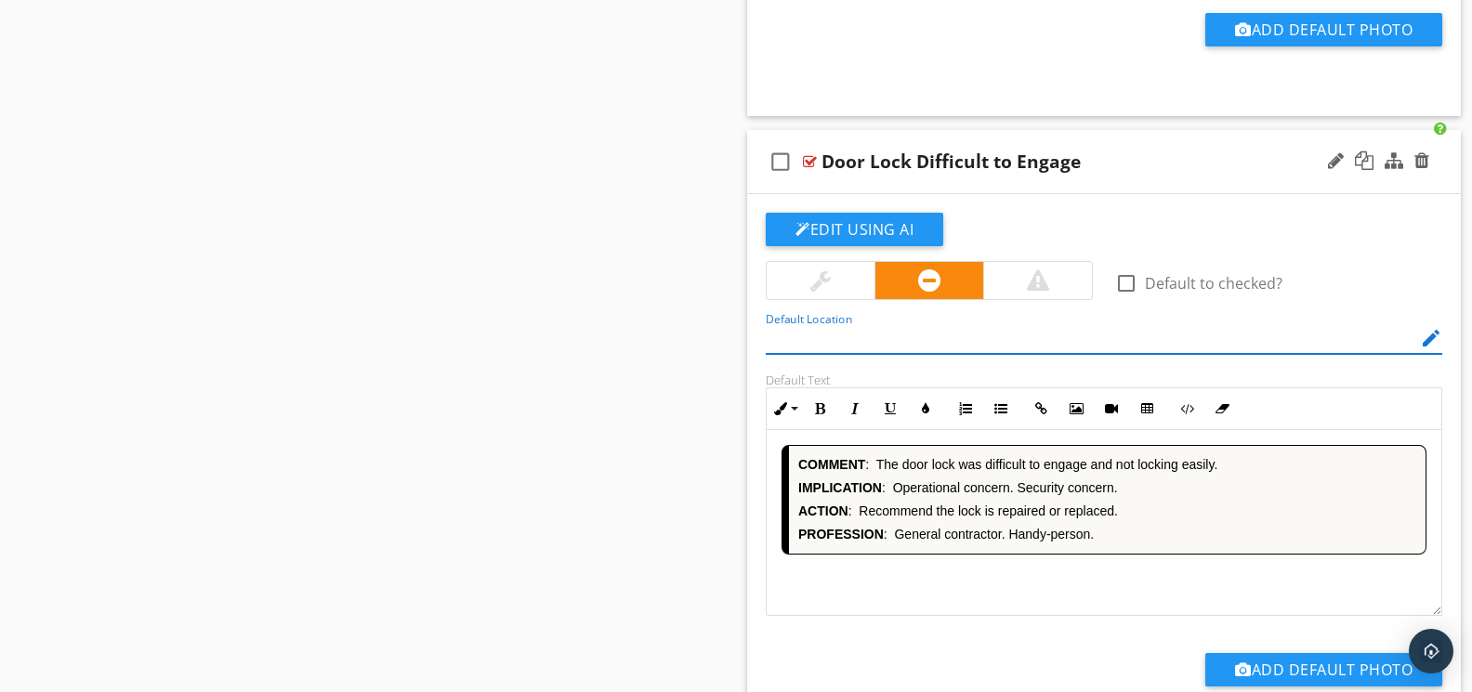
click at [1023, 599] on div "COMMENT : The door lock was difficult to engage and not locking easily. IMPLICA…" at bounding box center [1103, 523] width 675 height 186
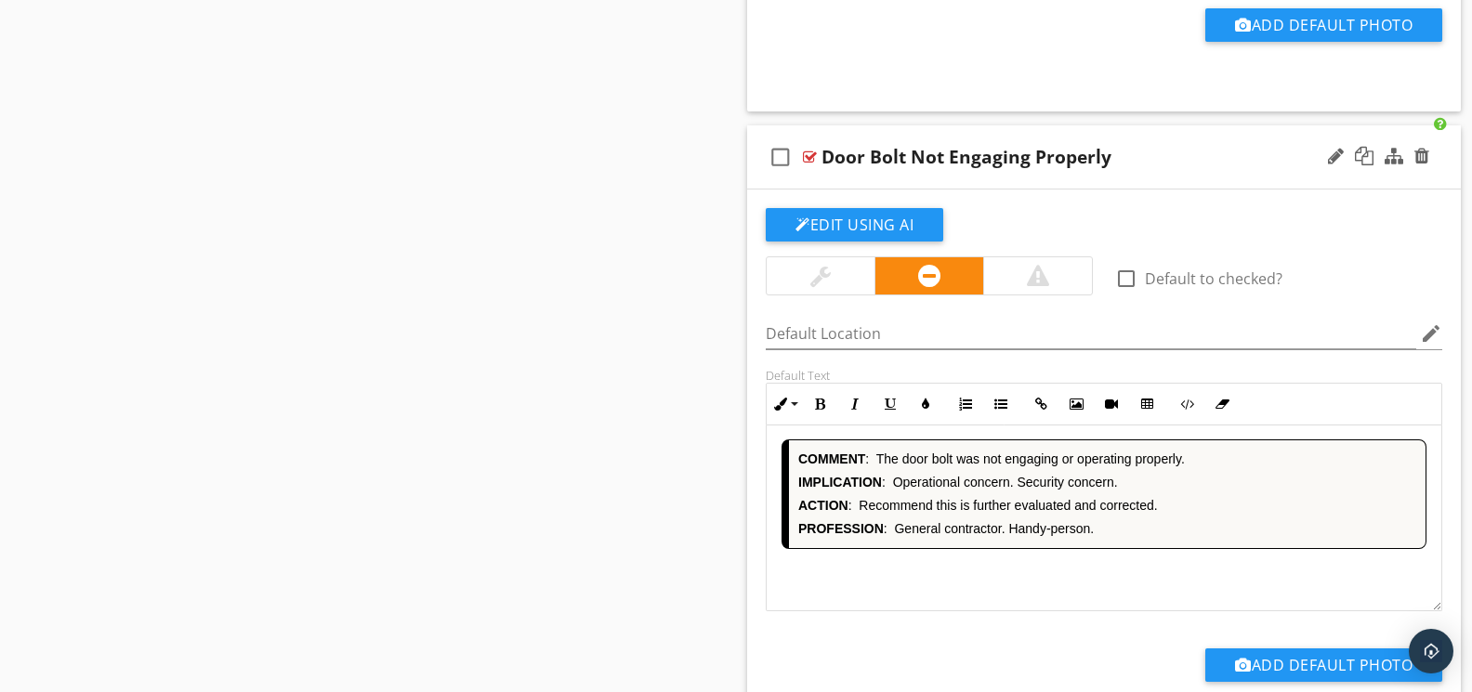
click at [1028, 596] on div "COMMENT : The door [PERSON_NAME] was not engaging or operating properly. IMPLIC…" at bounding box center [1103, 518] width 675 height 186
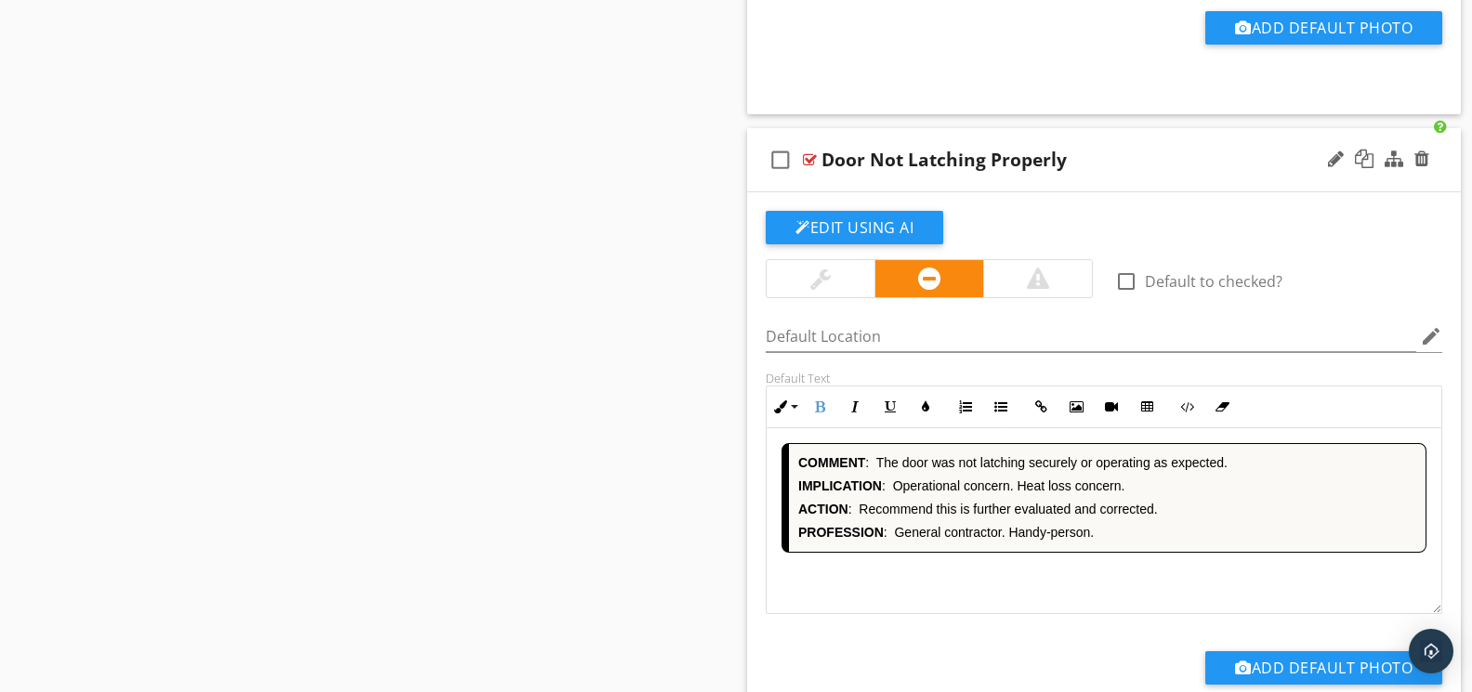
click at [990, 594] on div "COMMENT : The door was not latching securely or operating as expected. IMPLICAT…" at bounding box center [1103, 521] width 675 height 186
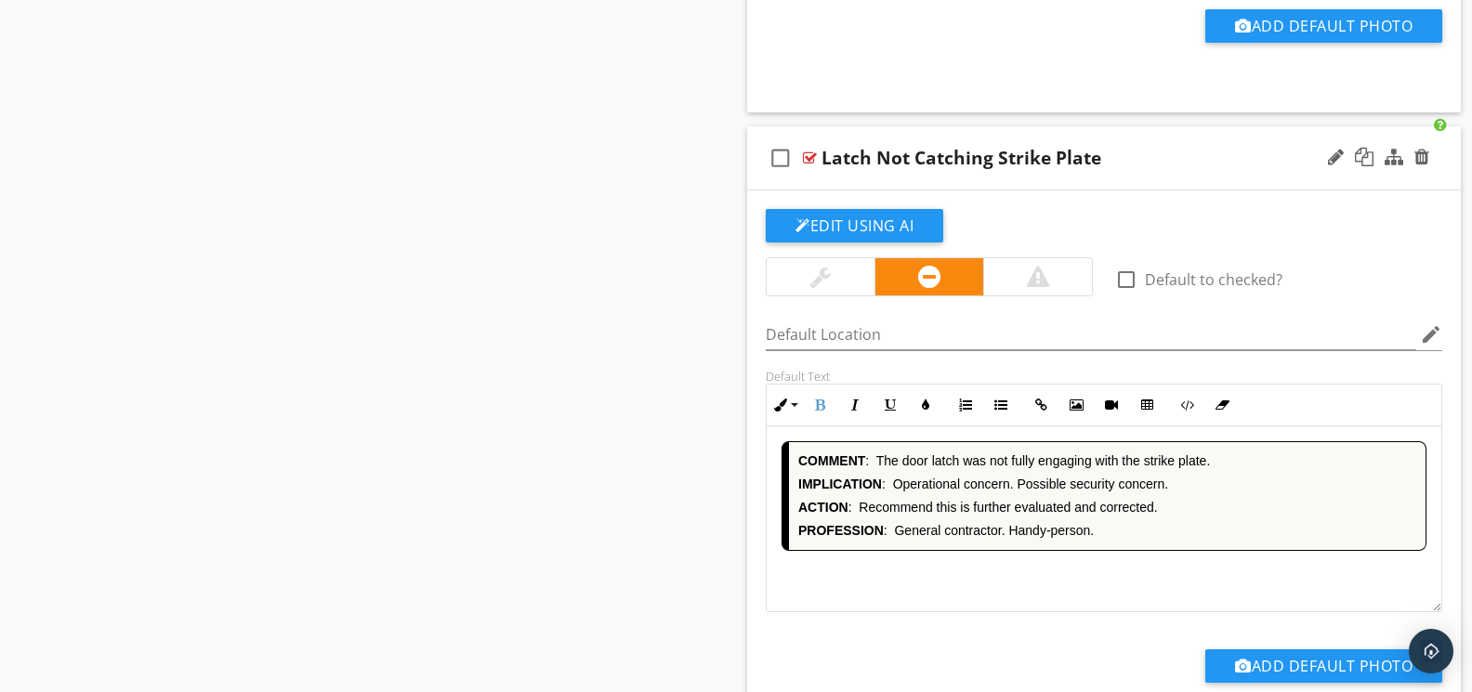
click at [991, 593] on div "COMMENT : The door [PERSON_NAME] was not fully engaging with the strike plate. …" at bounding box center [1103, 519] width 675 height 186
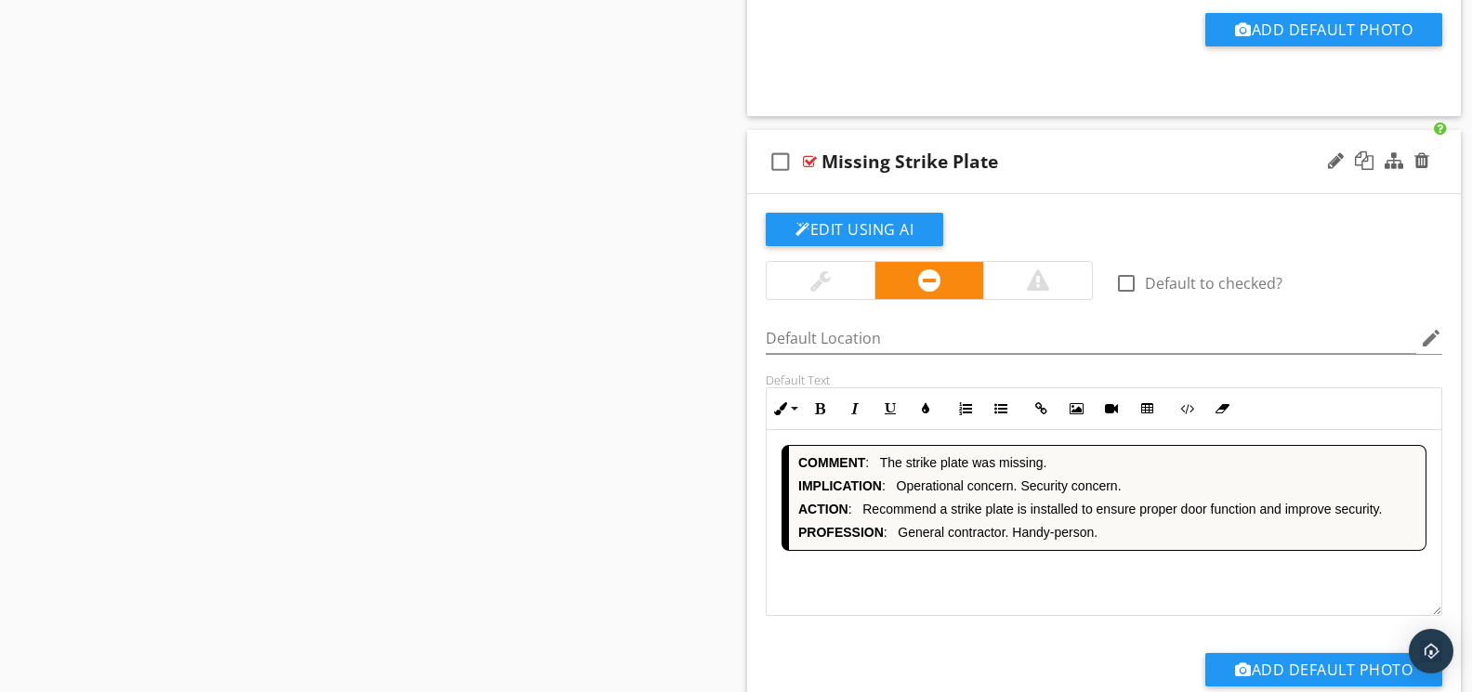
click at [990, 590] on div "COMMENT : The strike plate was missing. IMPLICATION : Operational concern. Secu…" at bounding box center [1103, 523] width 675 height 186
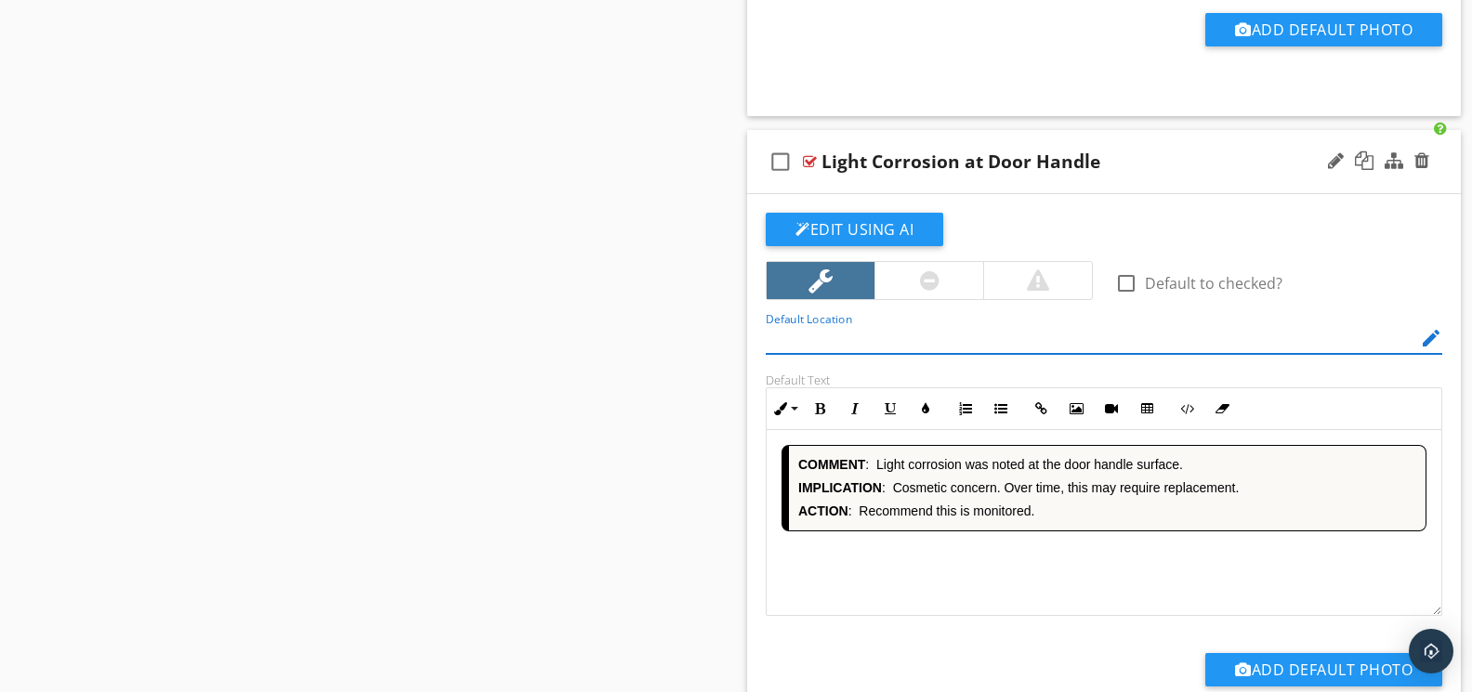
click at [1003, 574] on div "COMMENT : Light corrosion was noted at the door handle surface. IMPLICATION : C…" at bounding box center [1103, 523] width 675 height 186
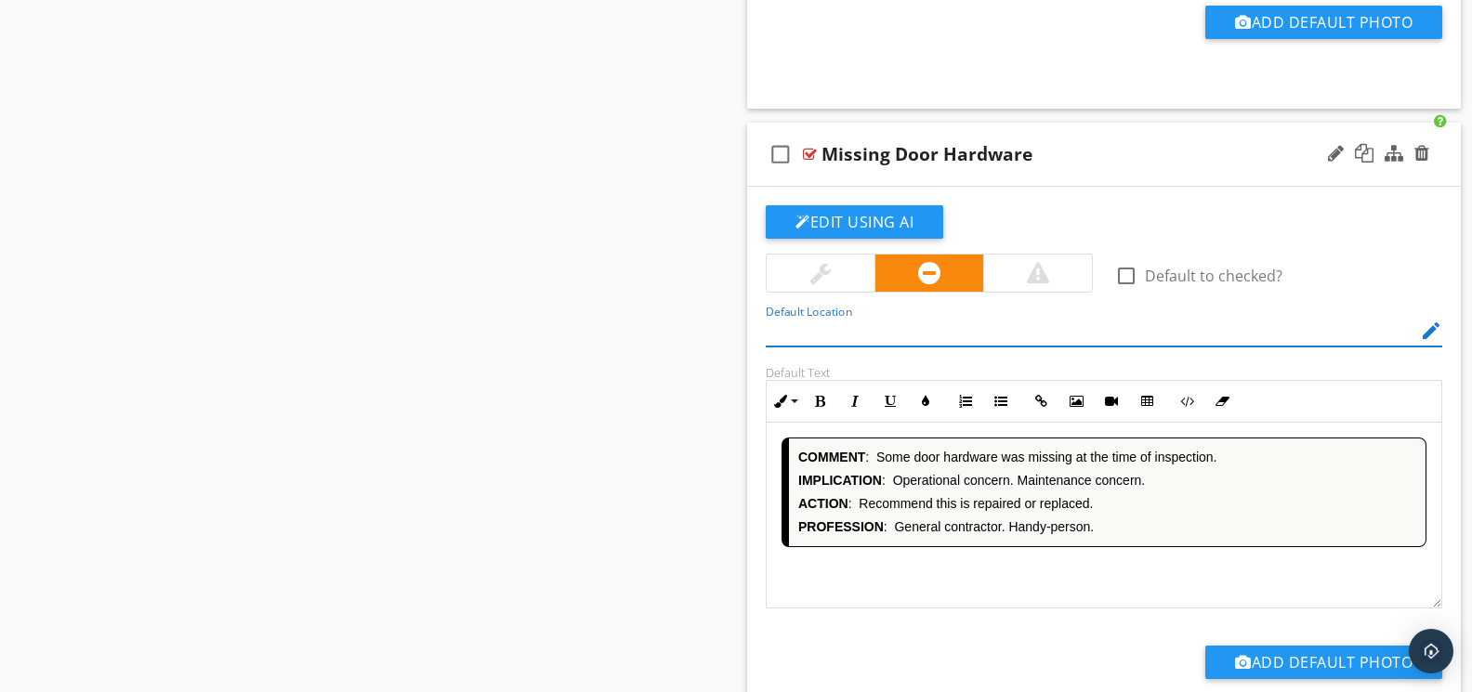
click at [1004, 578] on div "COMMENT : Some door hardware was missing at the time of inspection. IMPLICATION…" at bounding box center [1103, 516] width 675 height 186
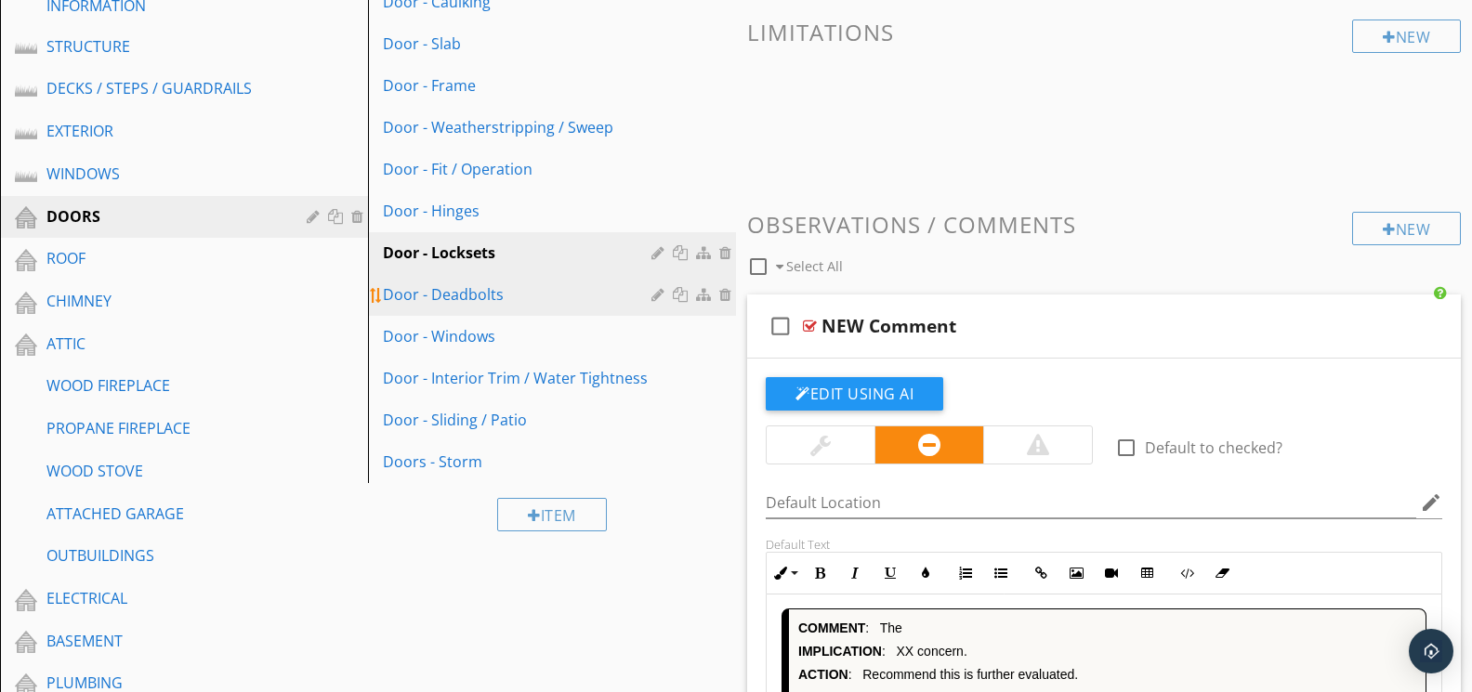
click at [451, 295] on div "Door - Deadbolts" at bounding box center [520, 294] width 274 height 22
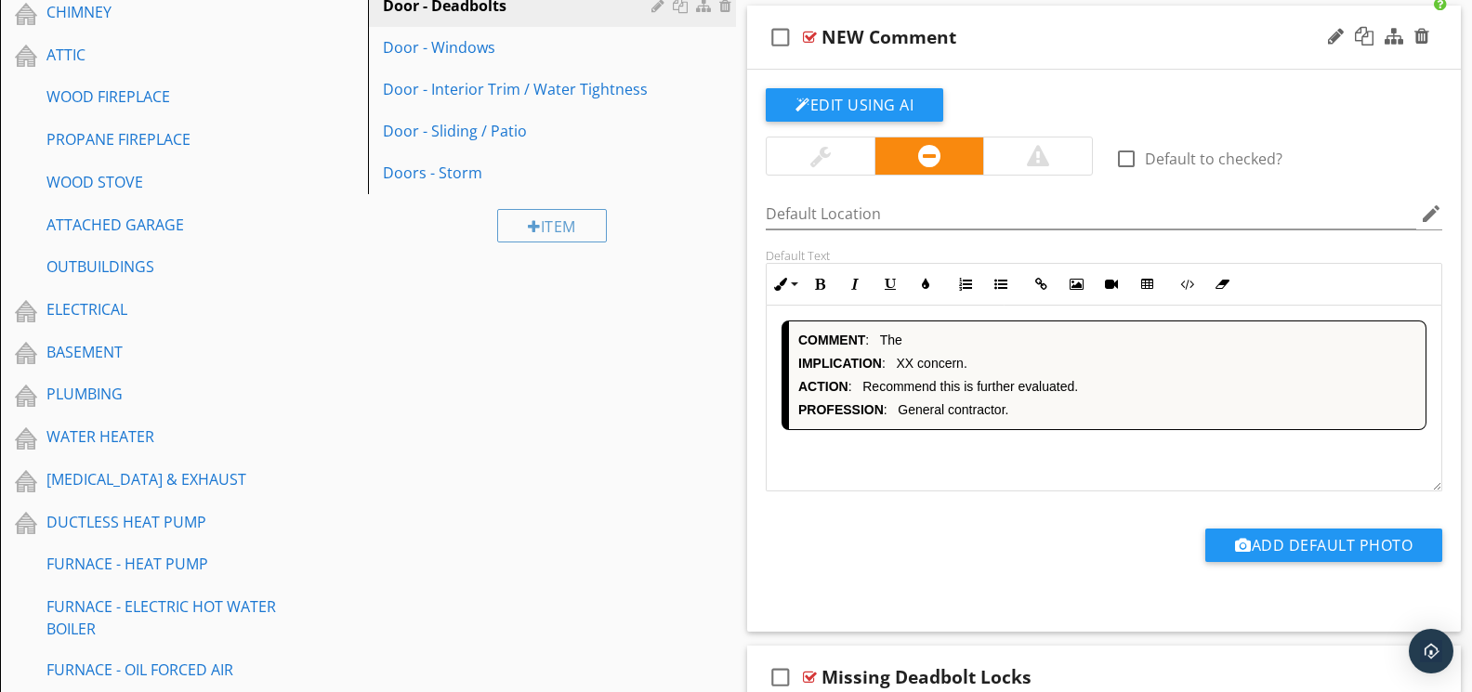
click at [884, 437] on div "COMMENT : The IMPLICATION : XX concern. ACTION : Recommend this is further eval…" at bounding box center [1103, 399] width 675 height 186
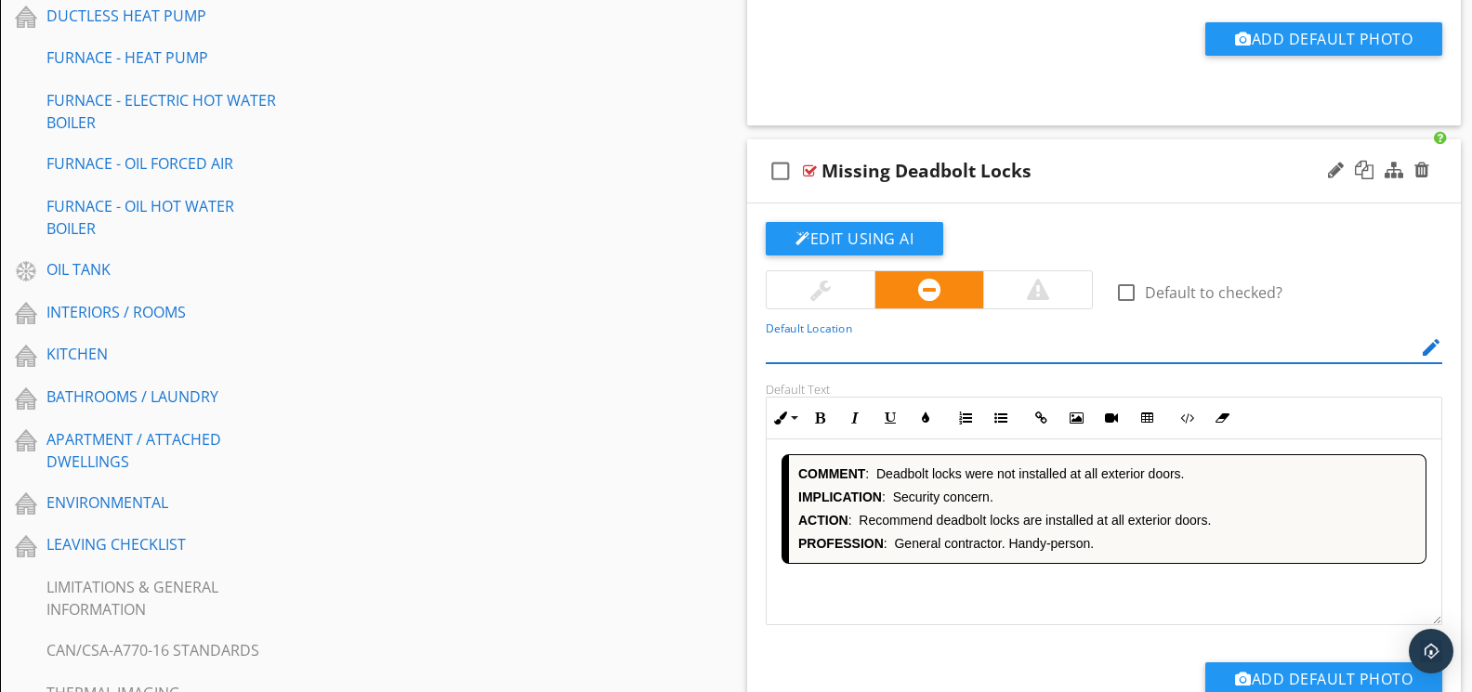
click at [968, 586] on div "COMMENT : Deadbolt locks were not installed at all exterior doors. IMPLICATION …" at bounding box center [1103, 532] width 675 height 186
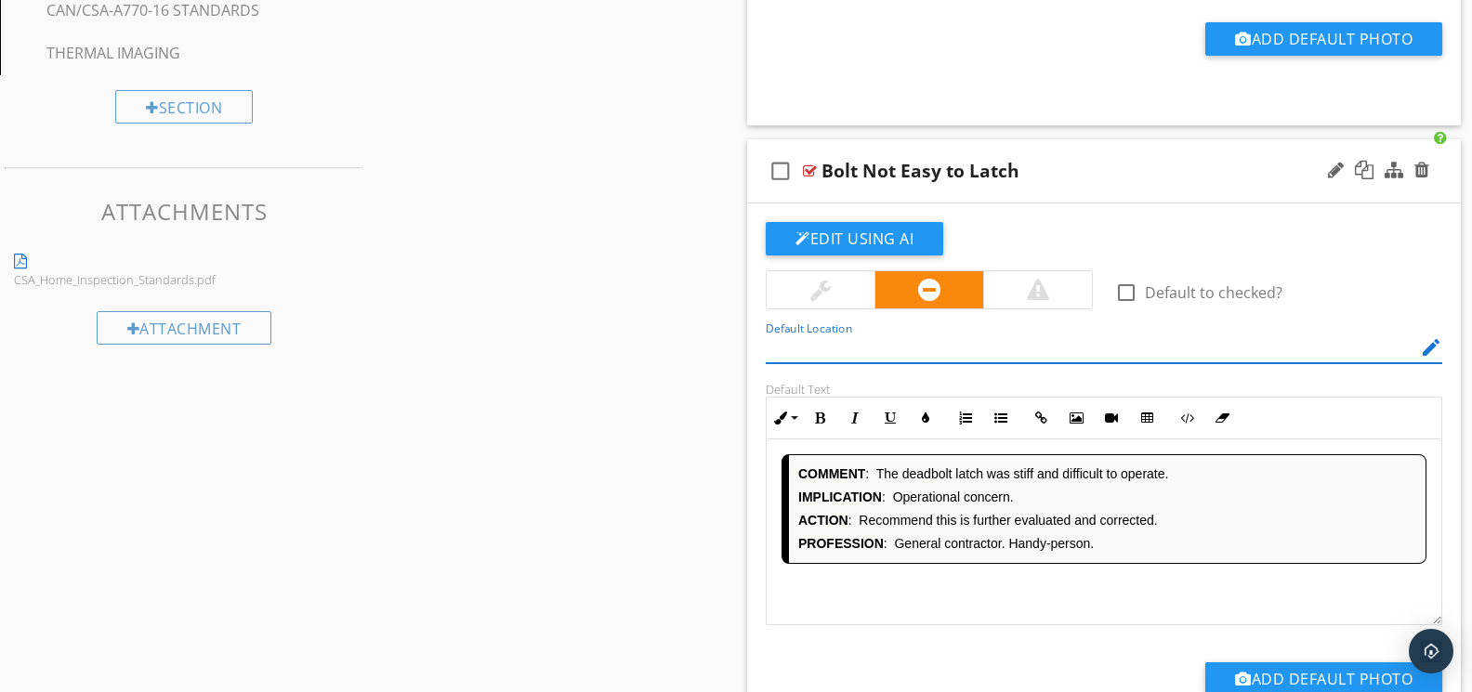
click at [963, 586] on div "COMMENT : The deadbolt latch was stiff and difficult to operate. IMPLICATION : …" at bounding box center [1103, 532] width 675 height 186
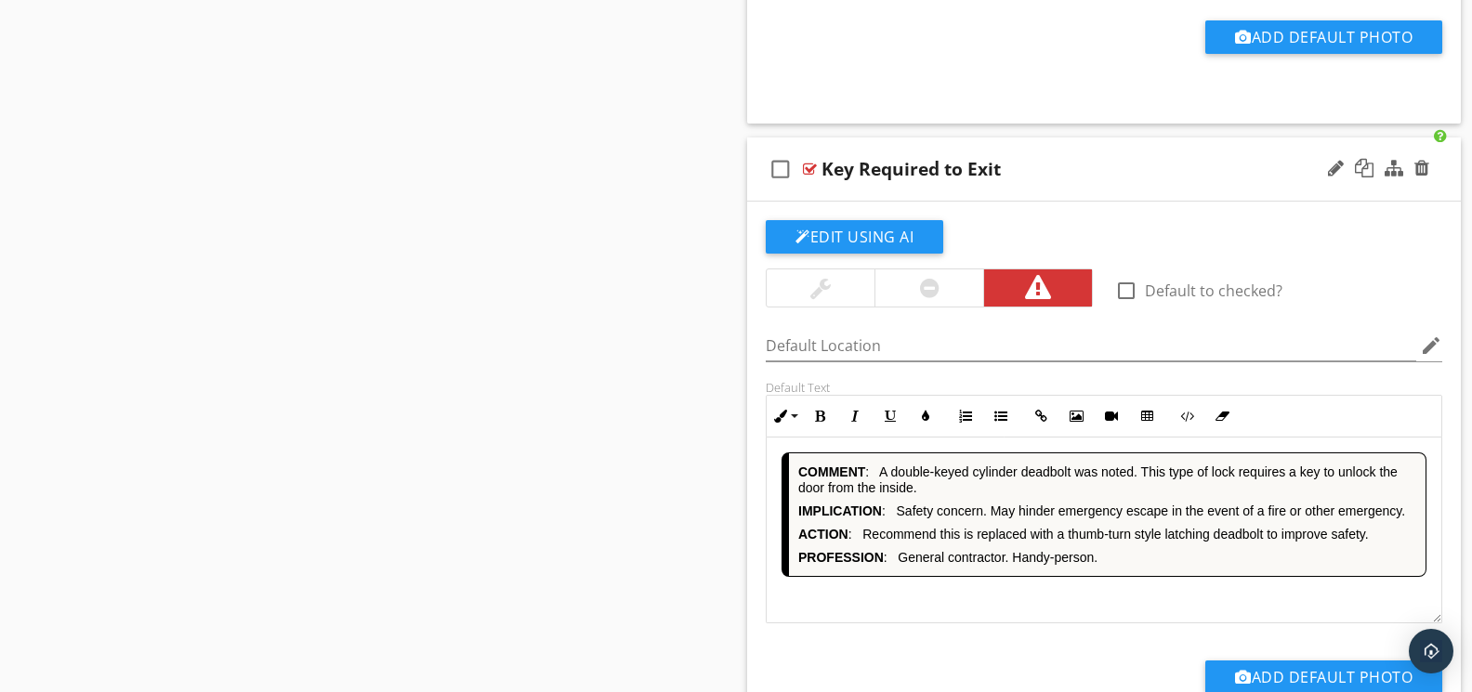
click at [961, 586] on div "COMMENT : A double-keyed cylinder deadbolt was noted. This type of lock require…" at bounding box center [1103, 531] width 675 height 186
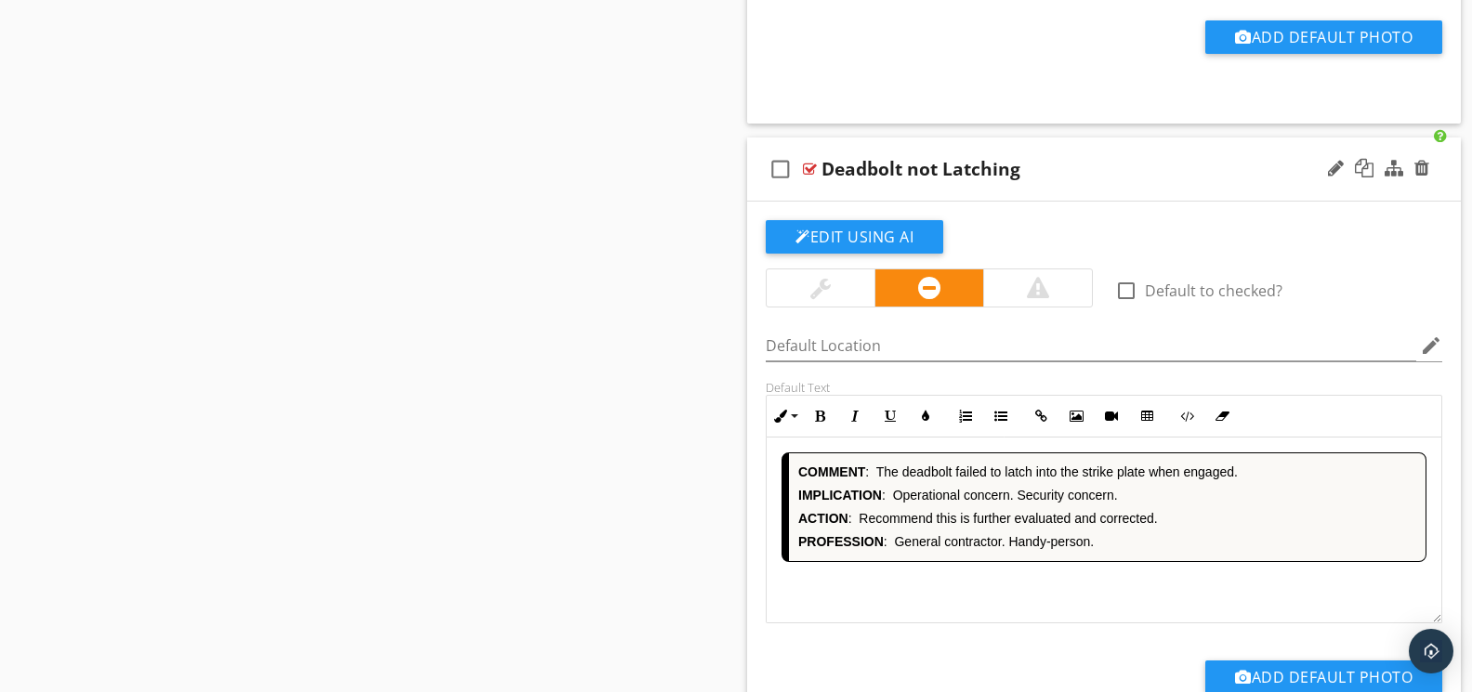
click at [949, 589] on div "COMMENT : The deadbolt failed to latch into the strike plate when engaged. IMPL…" at bounding box center [1103, 531] width 675 height 186
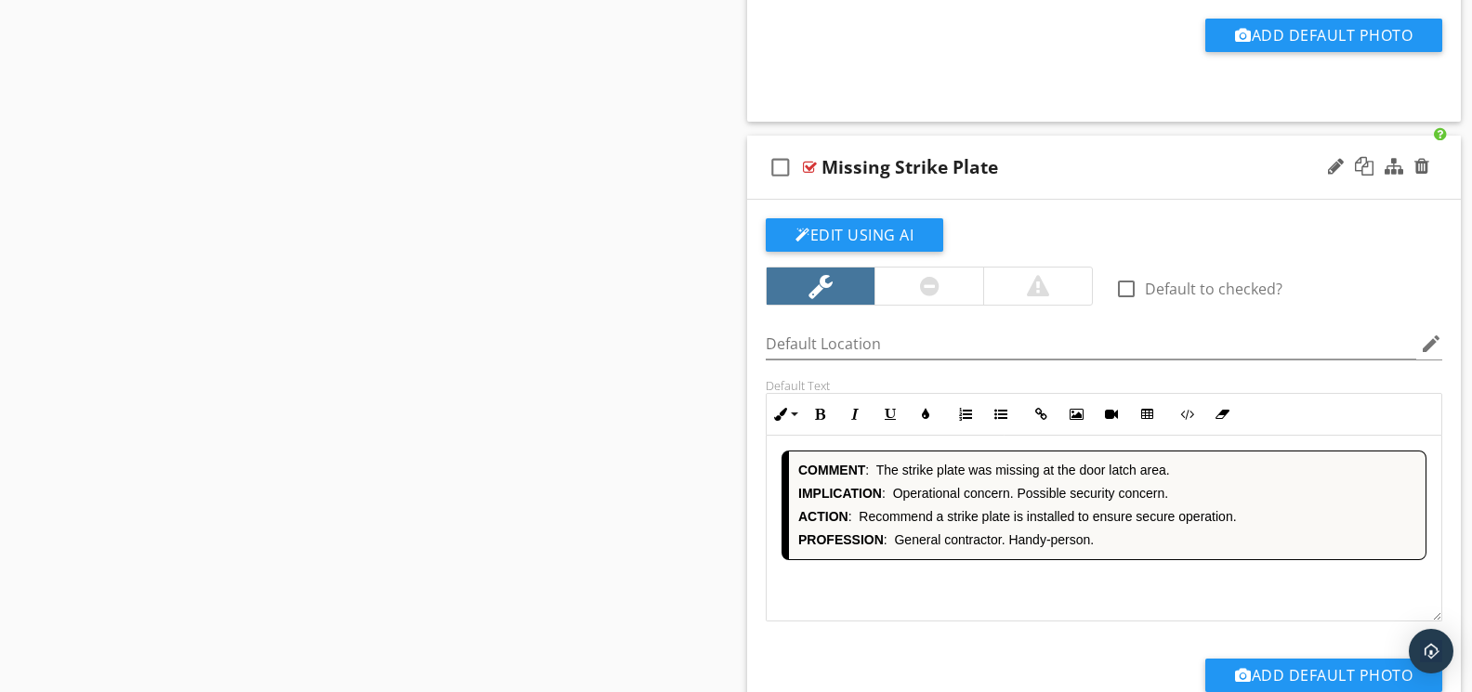
click at [960, 590] on div "COMMENT : The strike plate was missing at the door latch area. IMPLICATION : Op…" at bounding box center [1103, 529] width 675 height 186
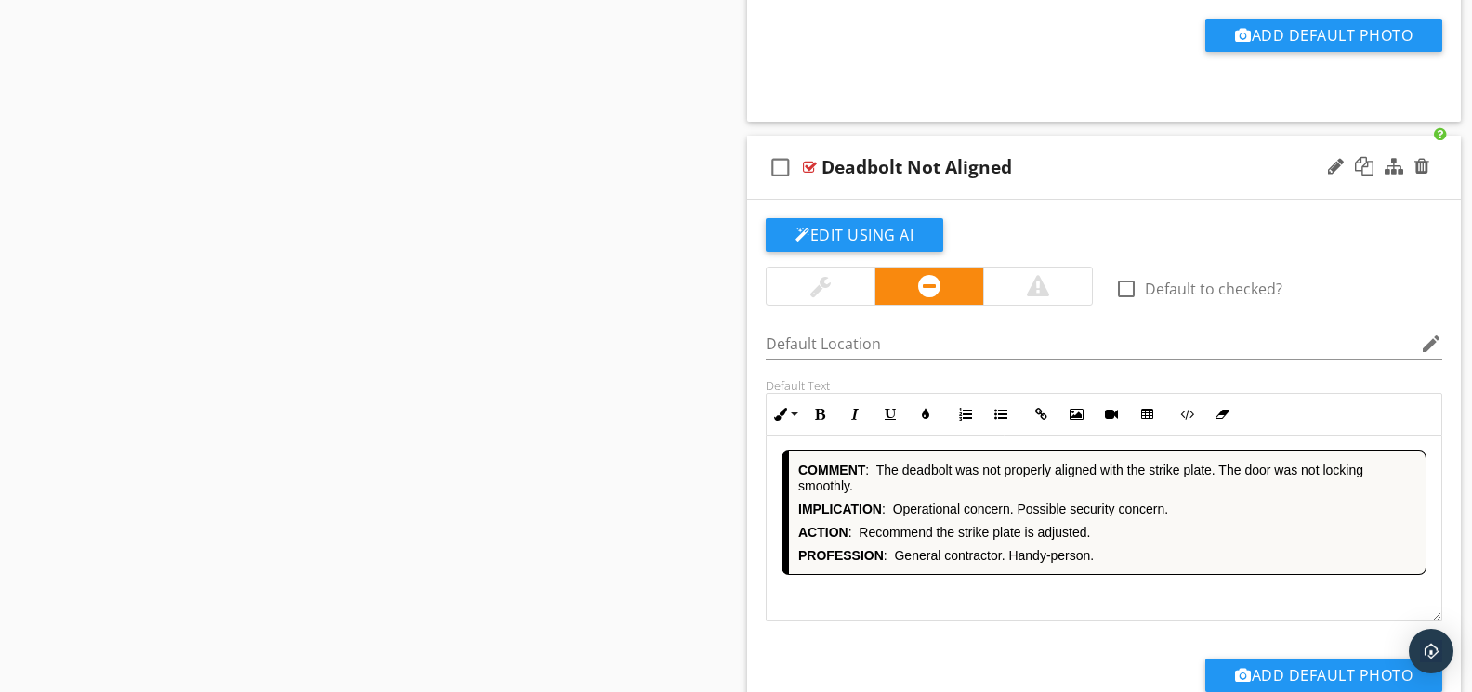
click at [955, 589] on div "COMMENT : The deadbolt was not properly aligned with the strike plate. The door…" at bounding box center [1103, 529] width 675 height 186
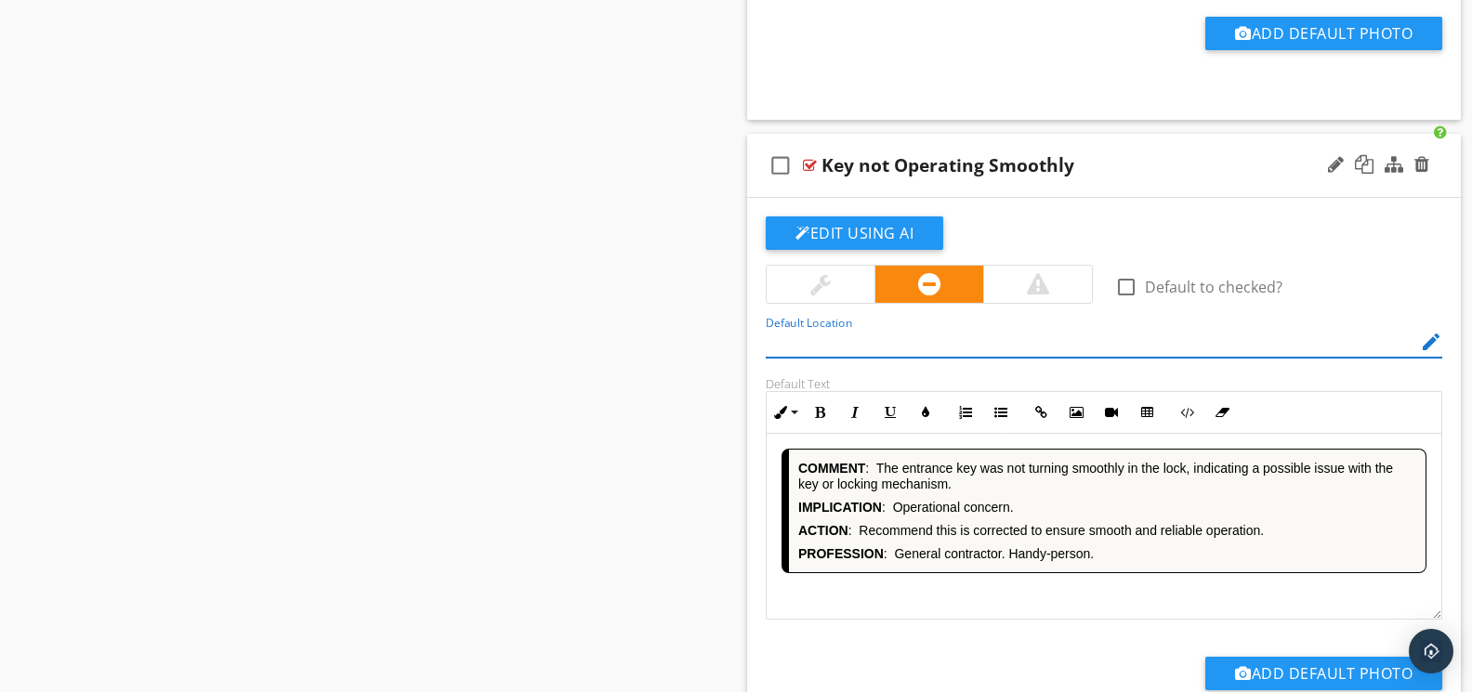
click at [964, 599] on div "COMMENT : The entrance key was not turning smoothly in the lock, indicating a p…" at bounding box center [1103, 527] width 675 height 186
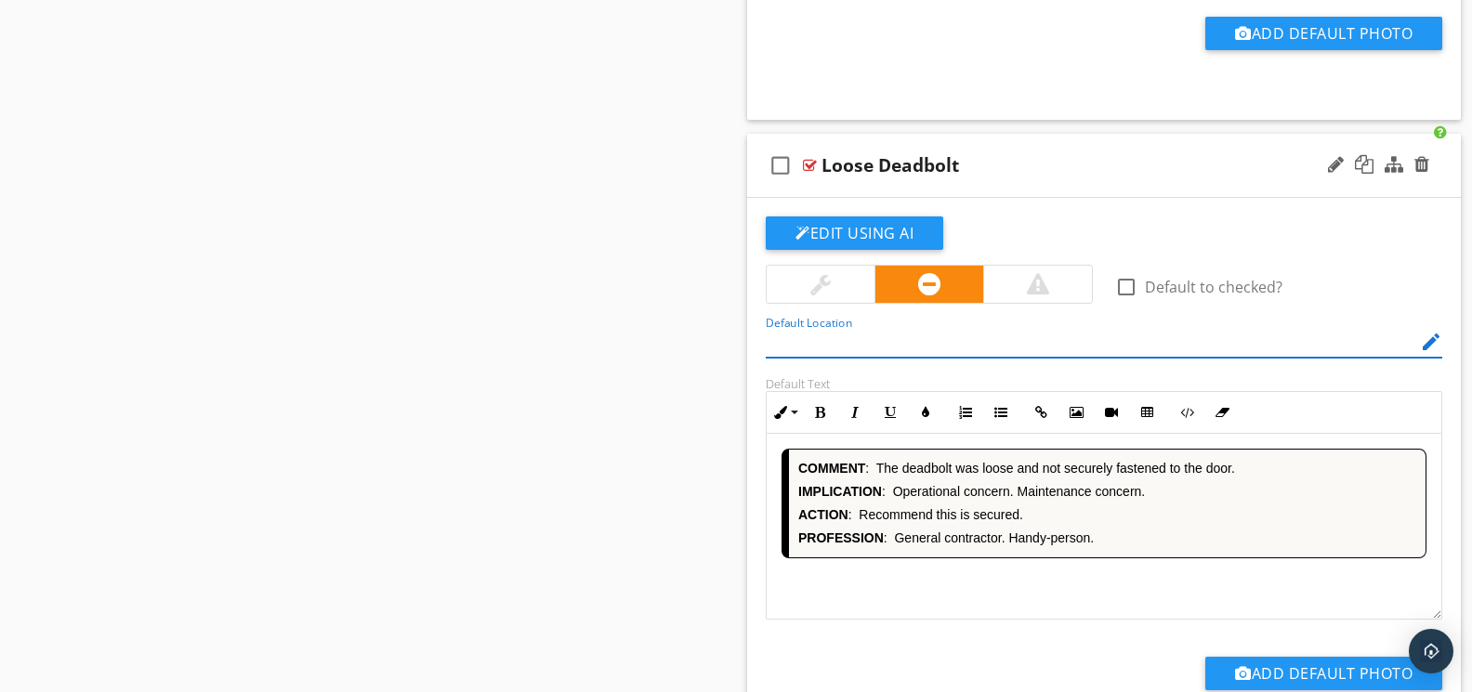
click at [963, 596] on div "COMMENT : The deadbolt was loose and not securely fastened to the door. IMPLICA…" at bounding box center [1103, 527] width 675 height 186
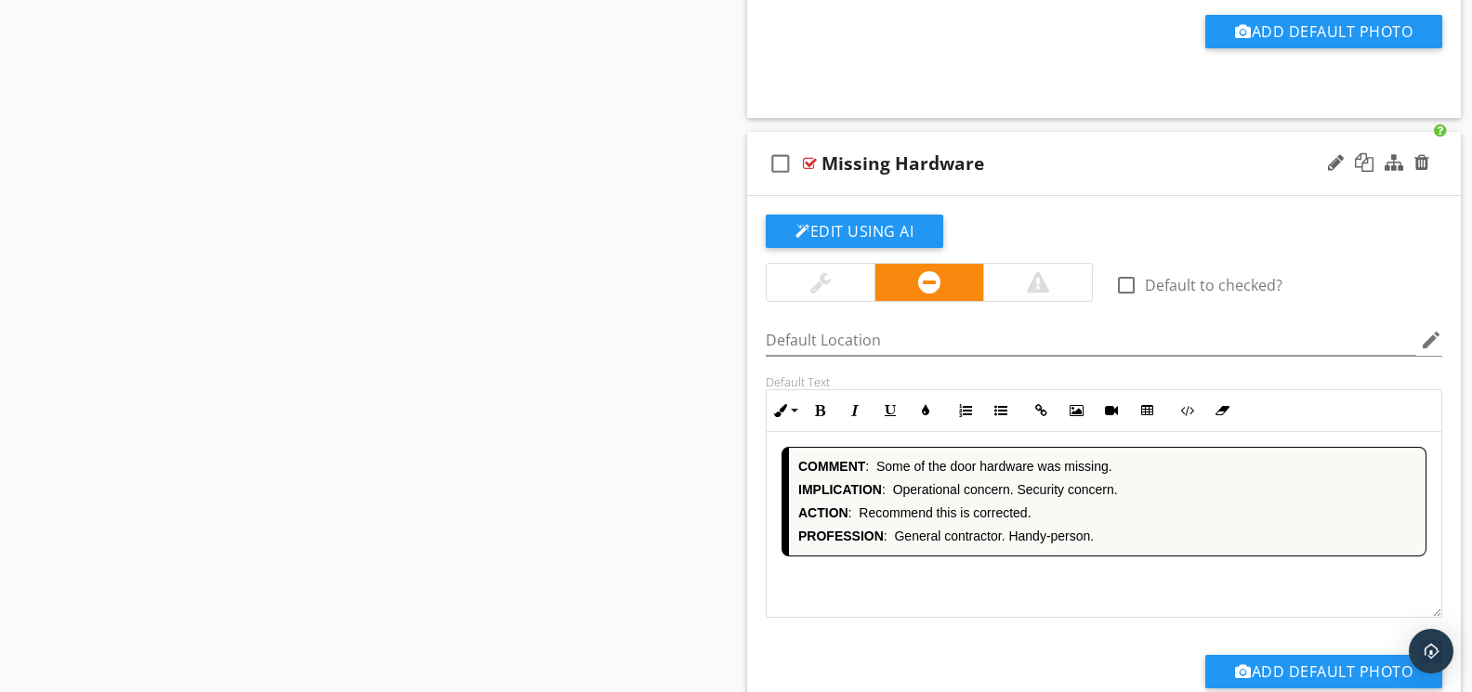
click at [948, 594] on div "COMMENT : Some of the door hardware was missing. IMPLICATION : Operational conc…" at bounding box center [1103, 525] width 675 height 186
click at [959, 594] on div "COMMENT : The bolt portion of the deadbolt was missing. IMPLICATION : Operation…" at bounding box center [1103, 525] width 675 height 186
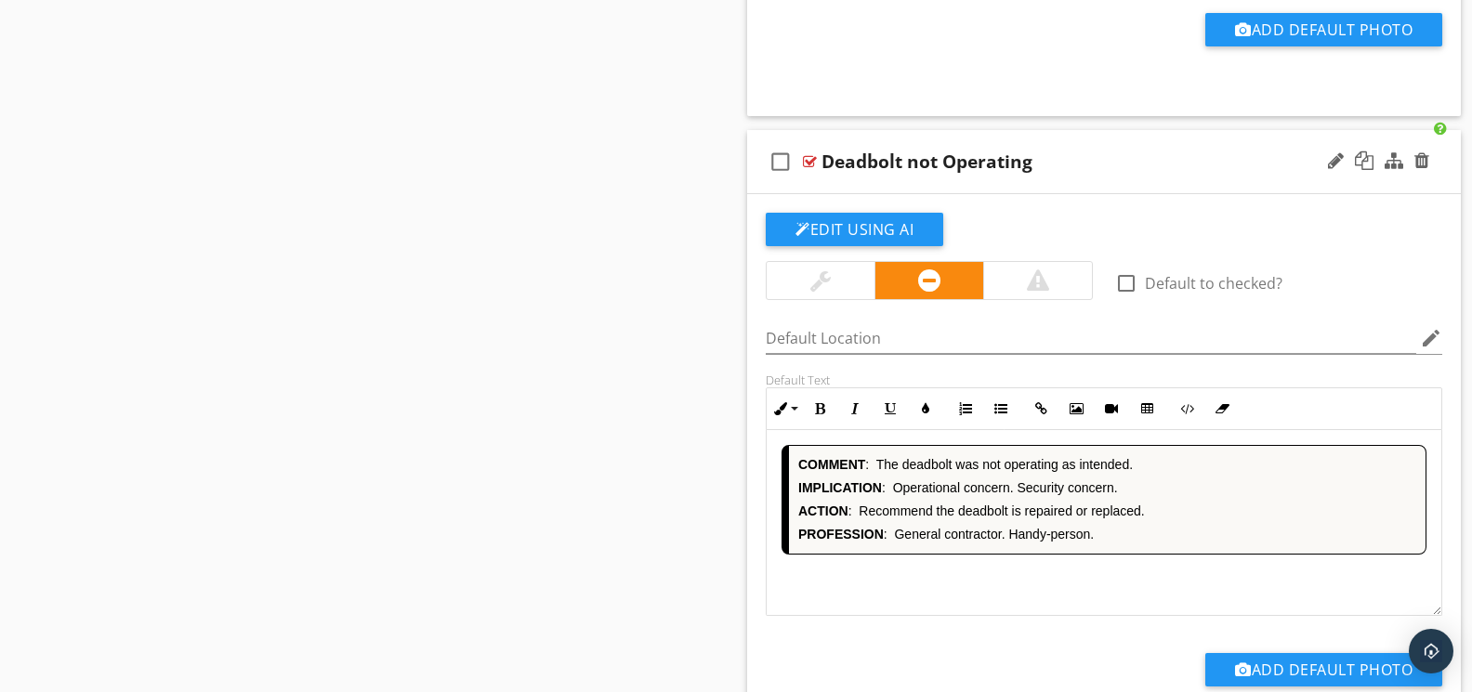
click at [945, 593] on div "COMMENT : The deadbolt was not operating as intended. IMPLICATION : Operational…" at bounding box center [1103, 523] width 675 height 186
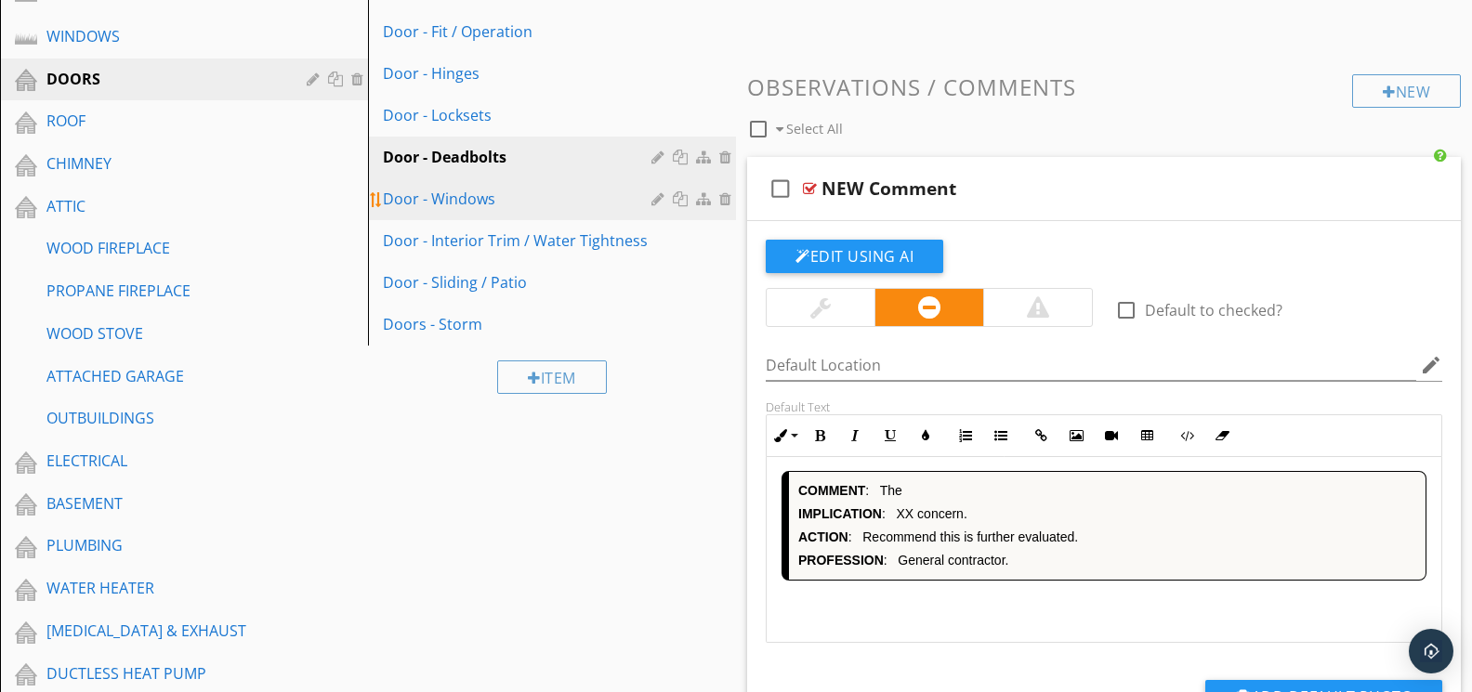
click at [487, 192] on div "Door - Windows" at bounding box center [520, 199] width 274 height 22
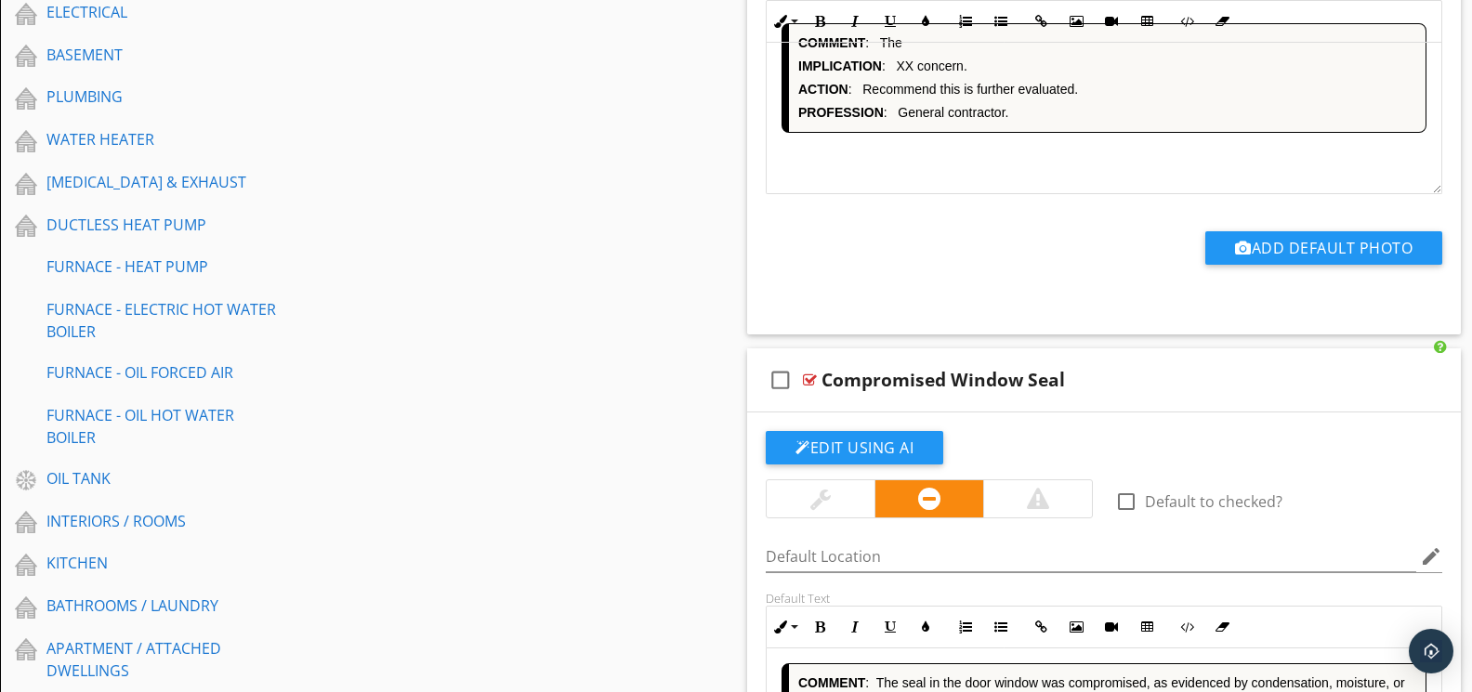
click at [926, 164] on div "COMMENT : The IMPLICATION : XX concern. ACTION : Recommend this is further eval…" at bounding box center [1103, 101] width 675 height 186
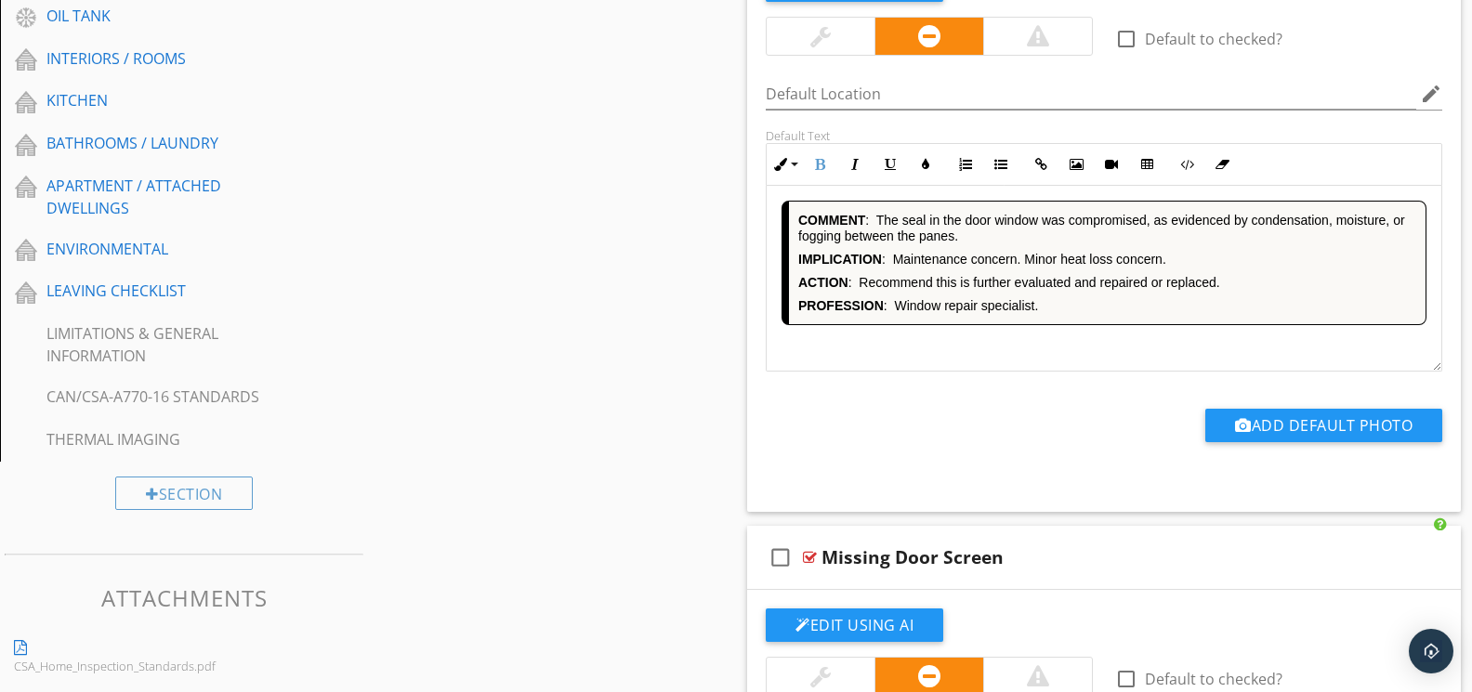
click at [975, 339] on div "COMMENT : The seal in the door window was compromised, as evidenced by condensa…" at bounding box center [1103, 279] width 675 height 186
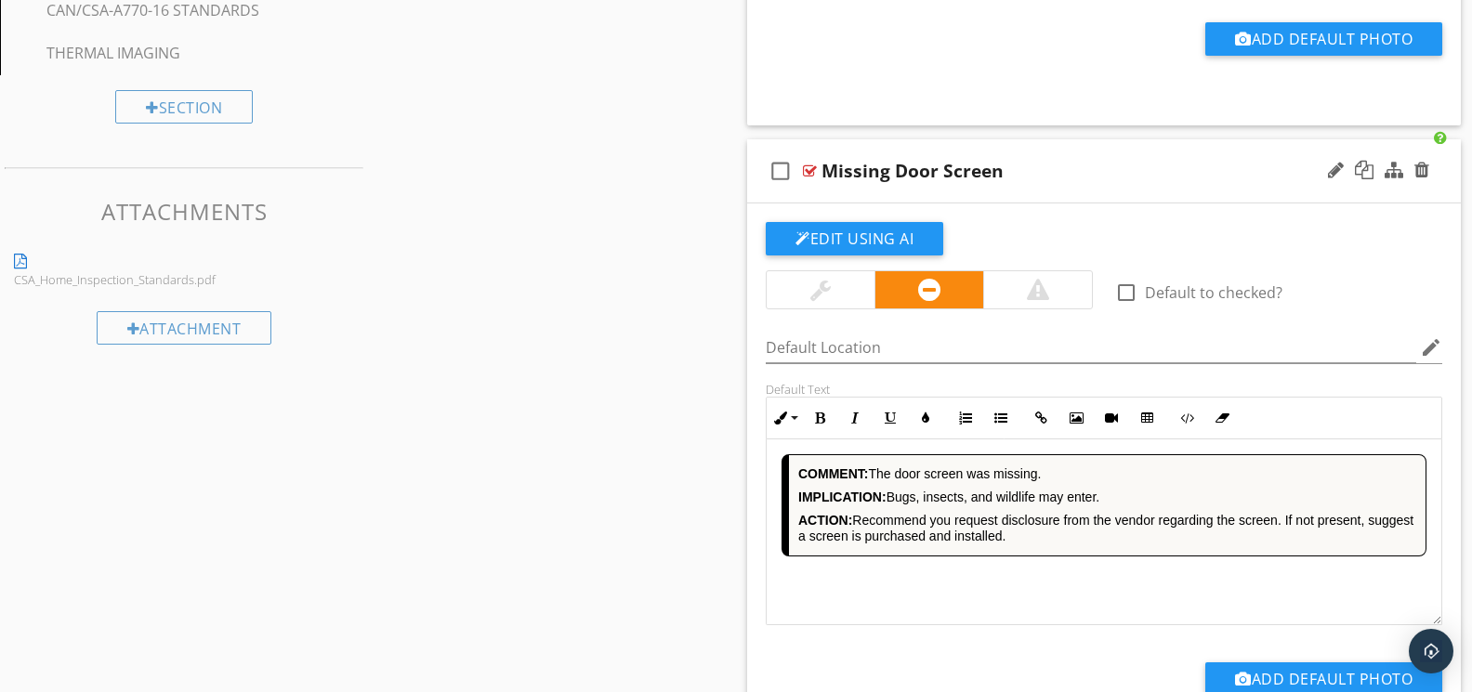
click at [1002, 593] on div "COMMENT: The door screen was missing. IMPLICATION: Bugs, insects, and wildlife …" at bounding box center [1103, 532] width 675 height 186
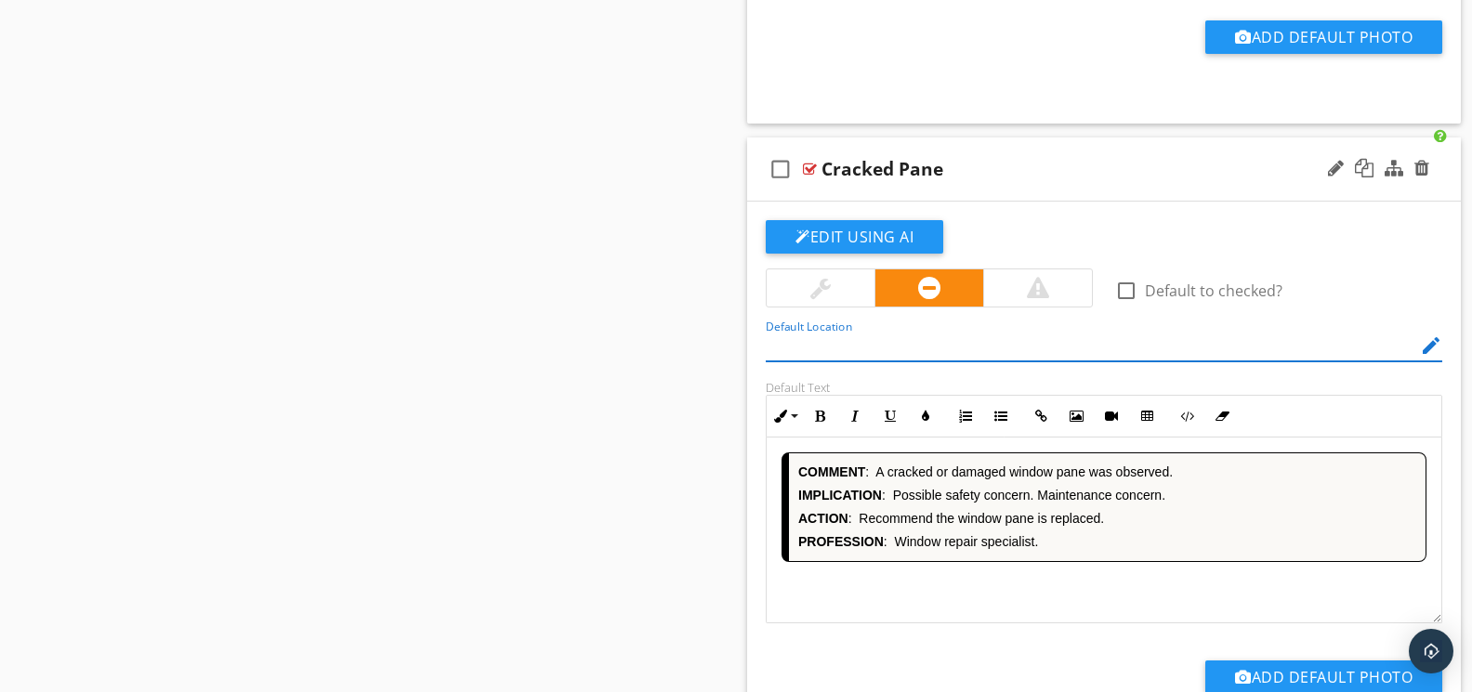
click at [985, 596] on div "COMMENT : A cracked or damaged window pane was observed. IMPLICATION : Possible…" at bounding box center [1103, 531] width 675 height 186
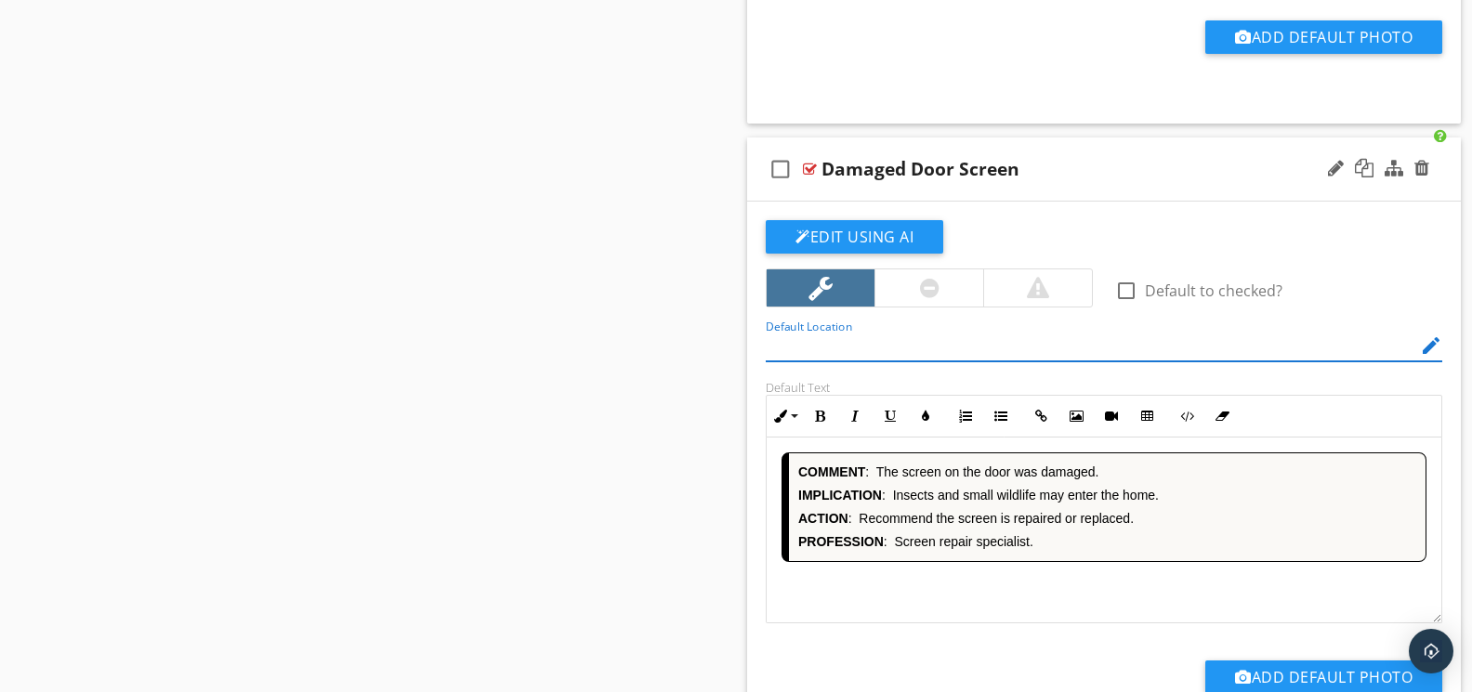
click at [985, 596] on div "COMMENT : The screen on the door was damaged. IMPLICATION : Insects and small w…" at bounding box center [1103, 531] width 675 height 186
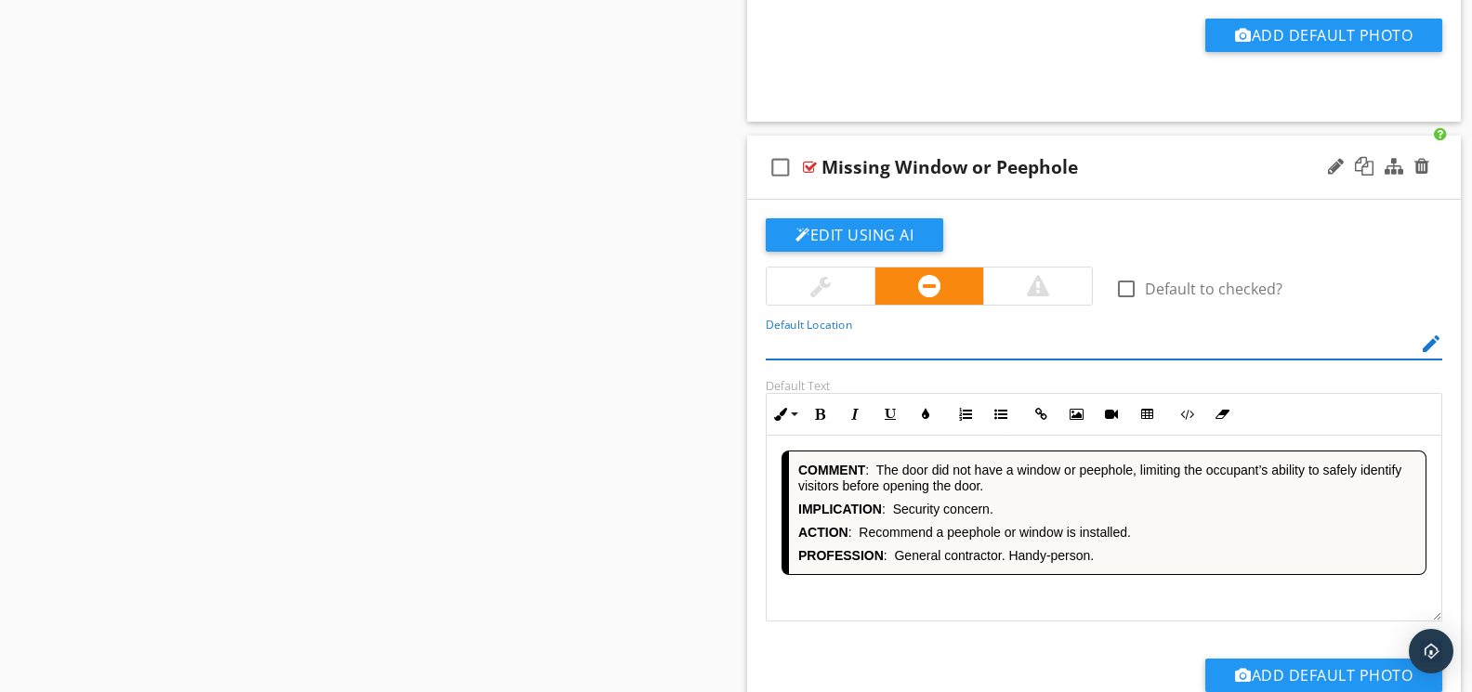
click at [963, 593] on div "COMMENT : The door did not have a window or peephole, limiting the occupant’s a…" at bounding box center [1103, 529] width 675 height 186
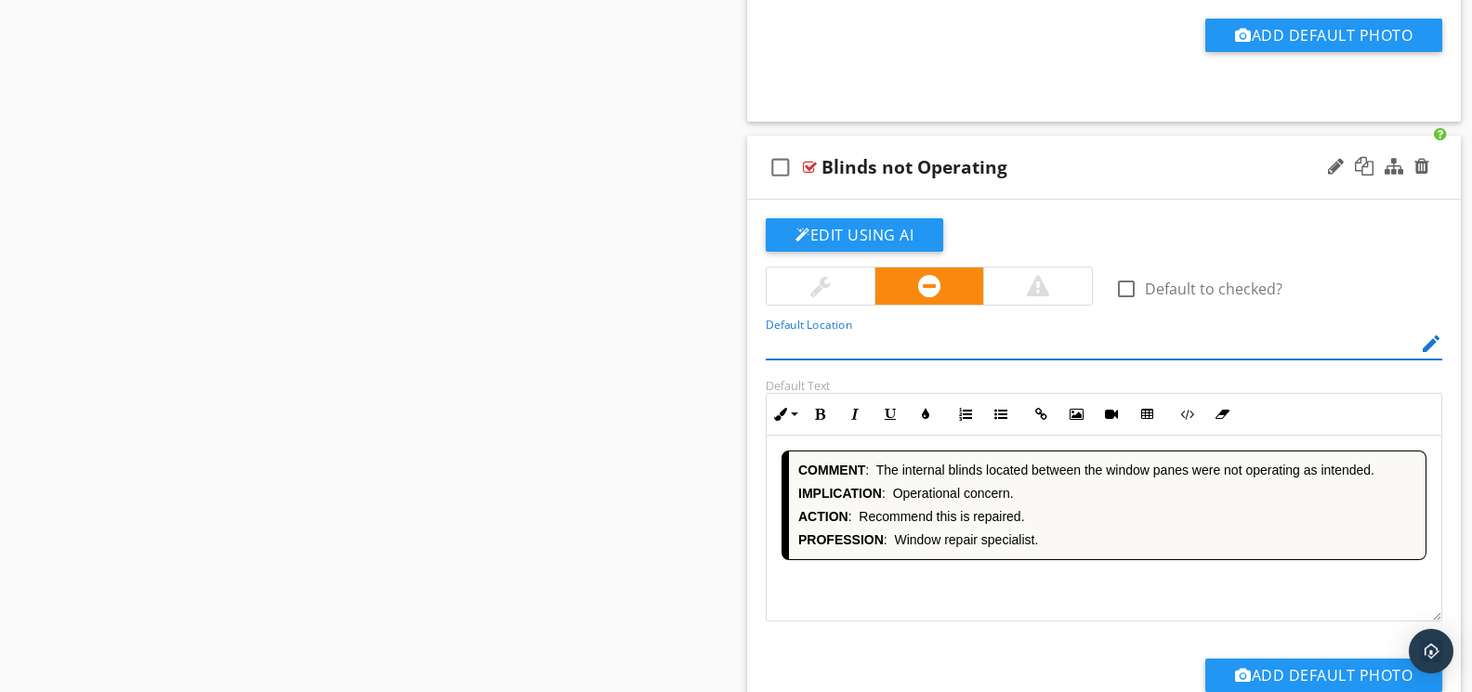
click at [971, 596] on div "COMMENT : The internal blinds located between the window panes were not operati…" at bounding box center [1103, 529] width 675 height 186
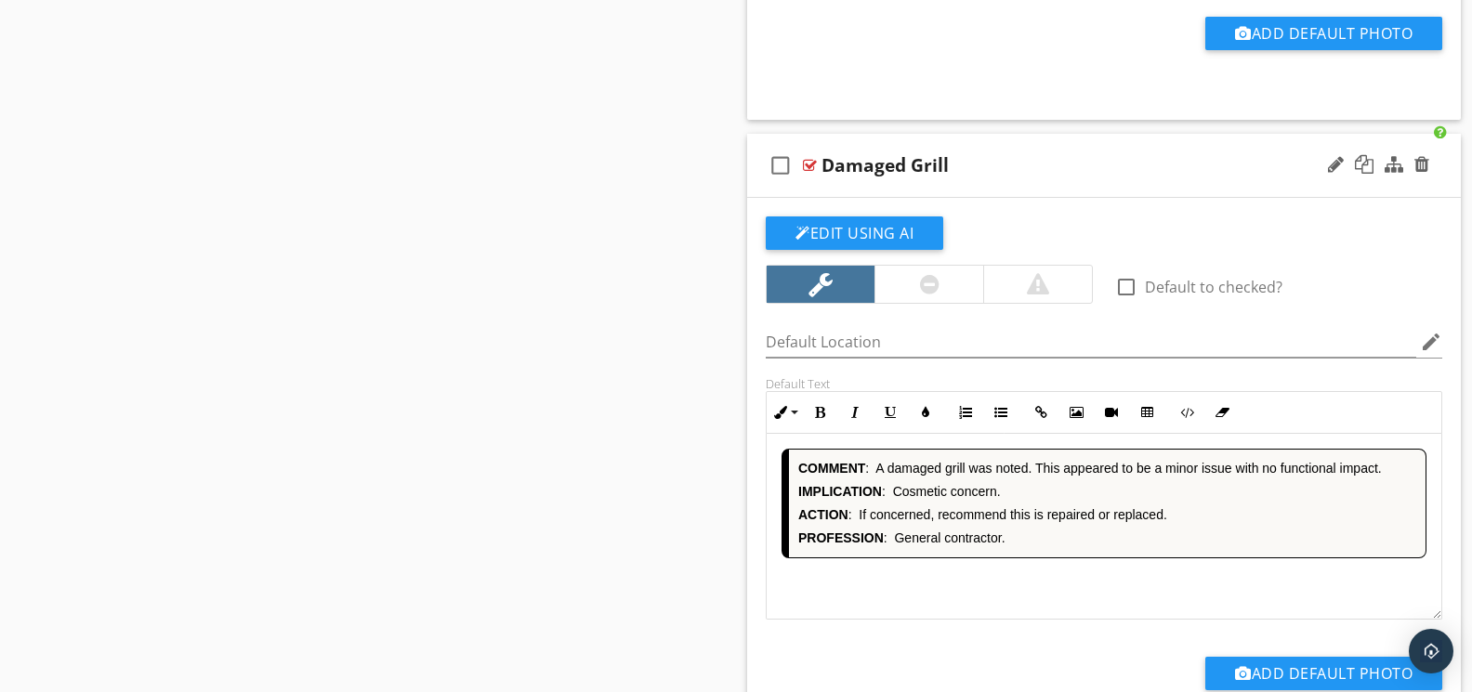
click at [981, 596] on div "COMMENT : A damaged grill was noted. This appeared to be a minor issue with no …" at bounding box center [1103, 527] width 675 height 186
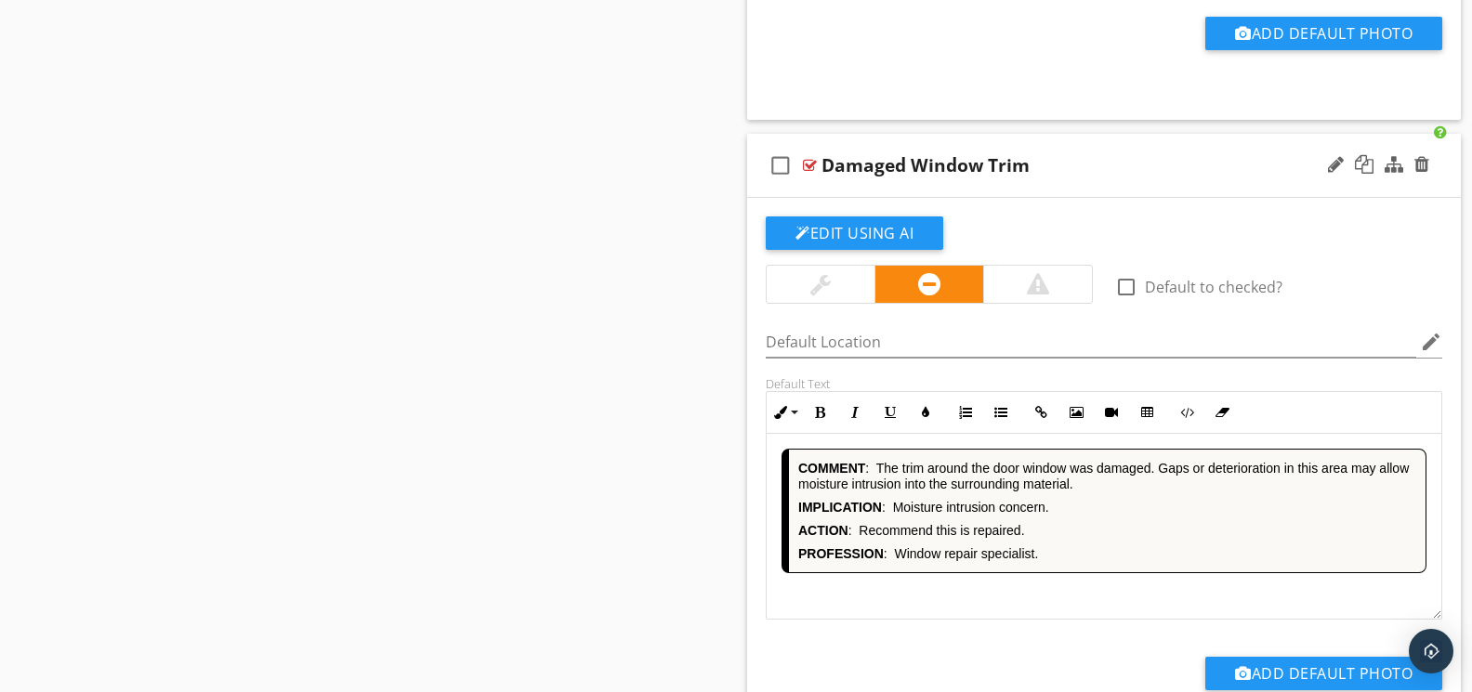
click at [953, 596] on div "COMMENT : The trim around the door window was damaged. Gaps or deterioration in…" at bounding box center [1103, 527] width 675 height 186
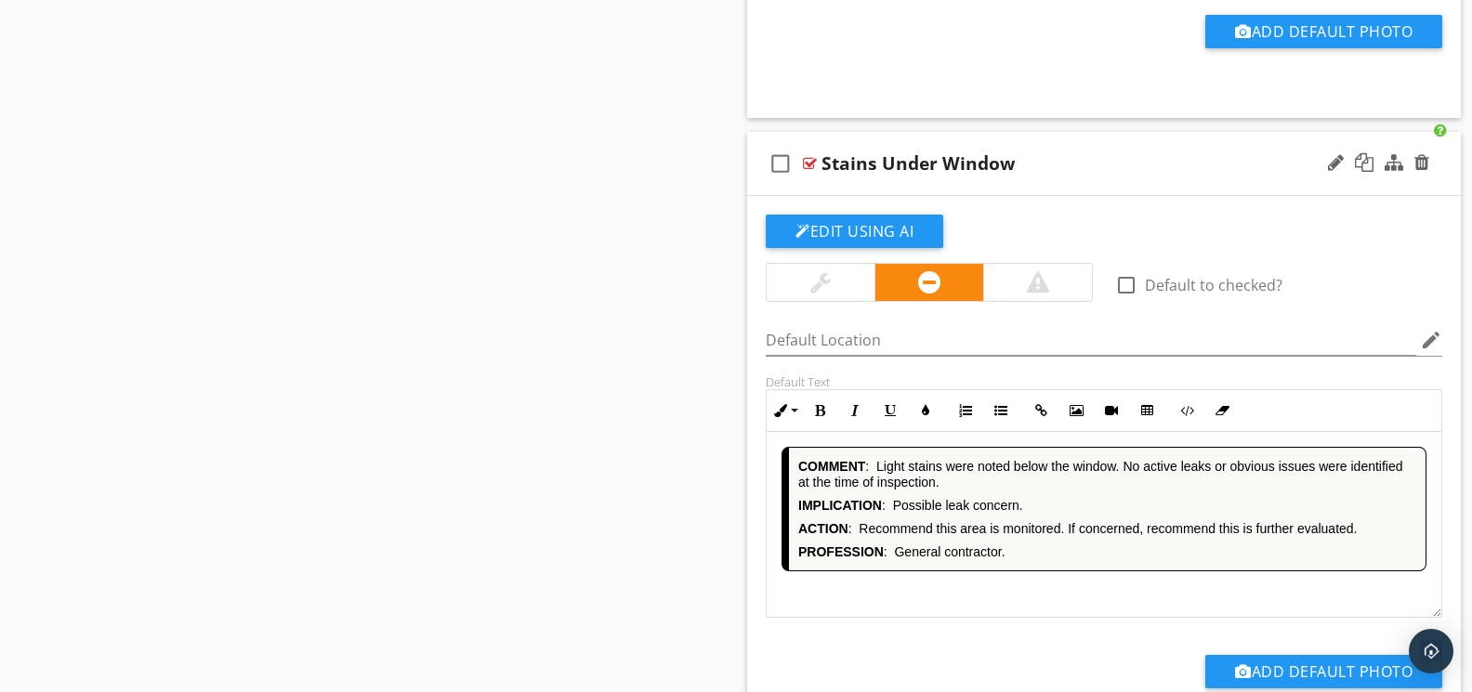
click at [972, 601] on div "COMMENT : Light stains were noted below the window. No active leaks or obvious …" at bounding box center [1103, 525] width 675 height 186
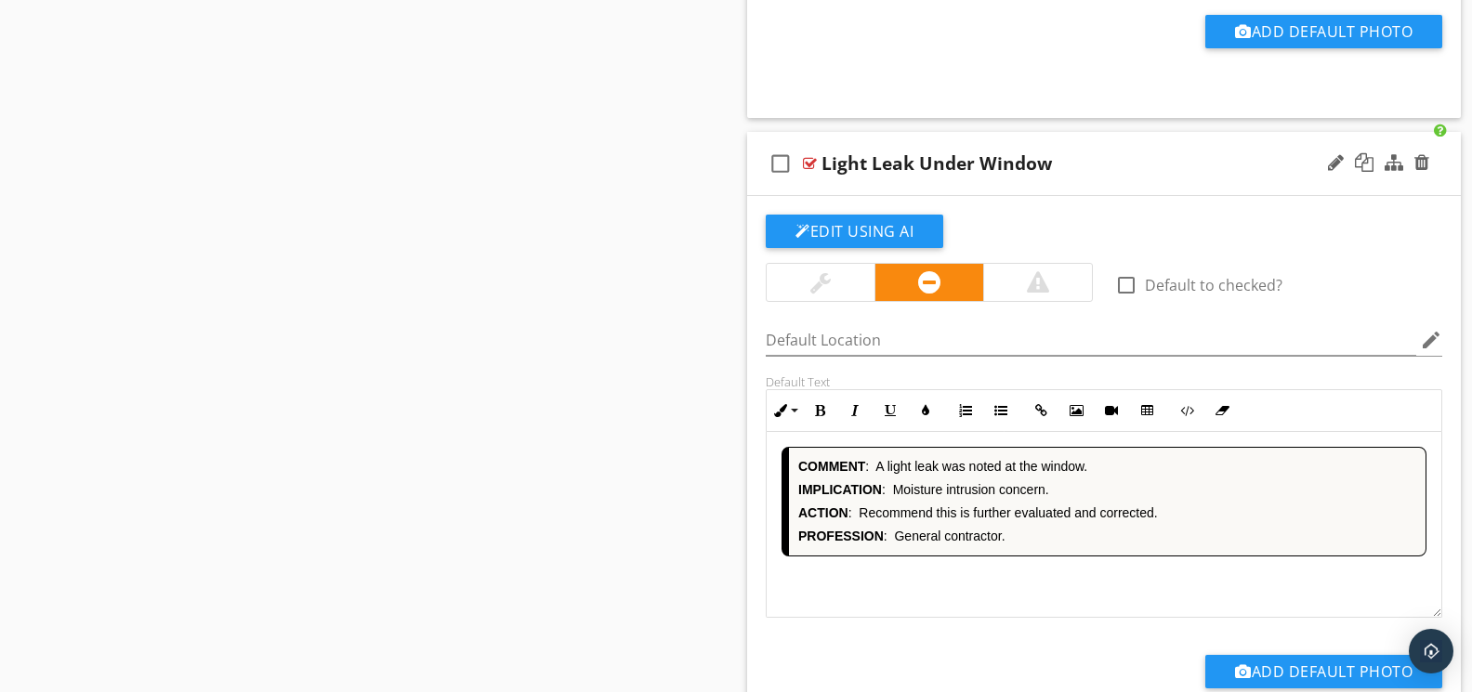
click at [985, 604] on div "COMMENT : A light leak was noted at the window. IMPLICATION : Moisture intrusio…" at bounding box center [1103, 525] width 675 height 186
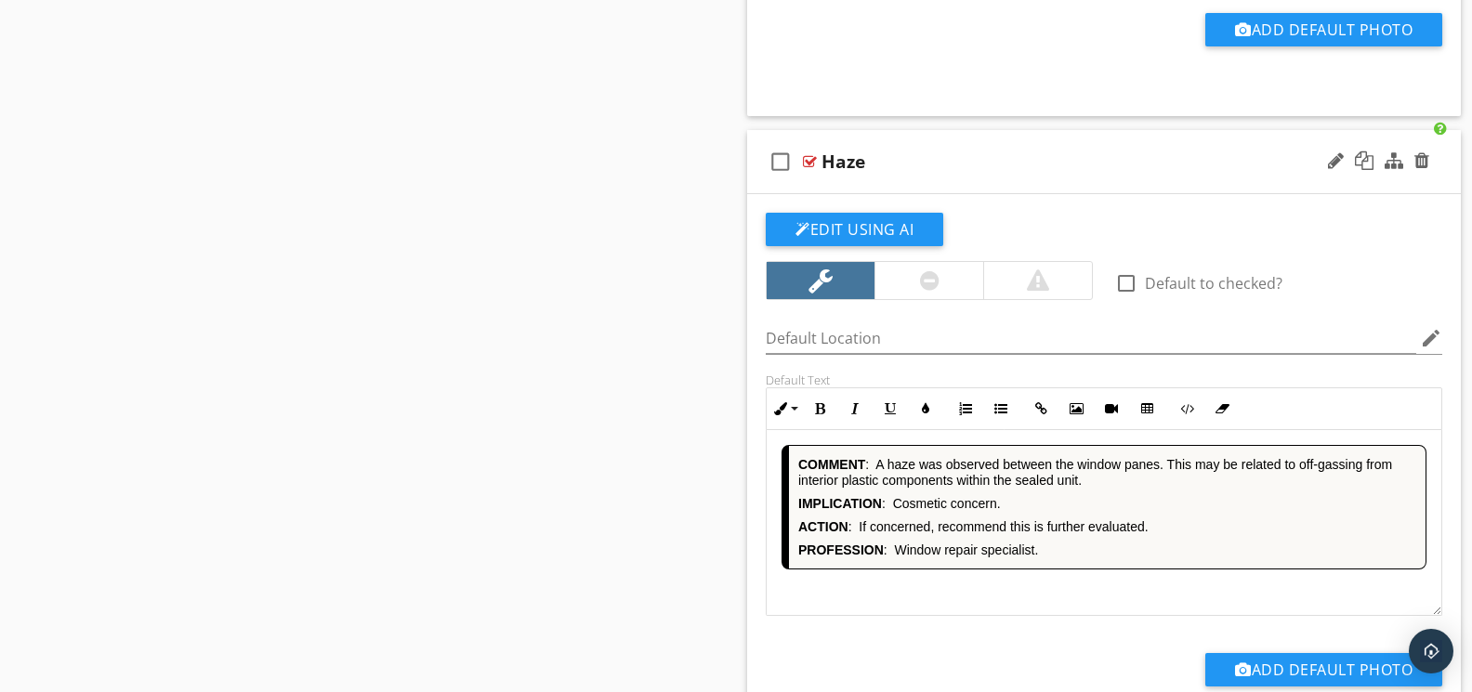
click at [959, 600] on div "COMMENT : A haze was observed between the window panes. This may be related to …" at bounding box center [1103, 523] width 675 height 186
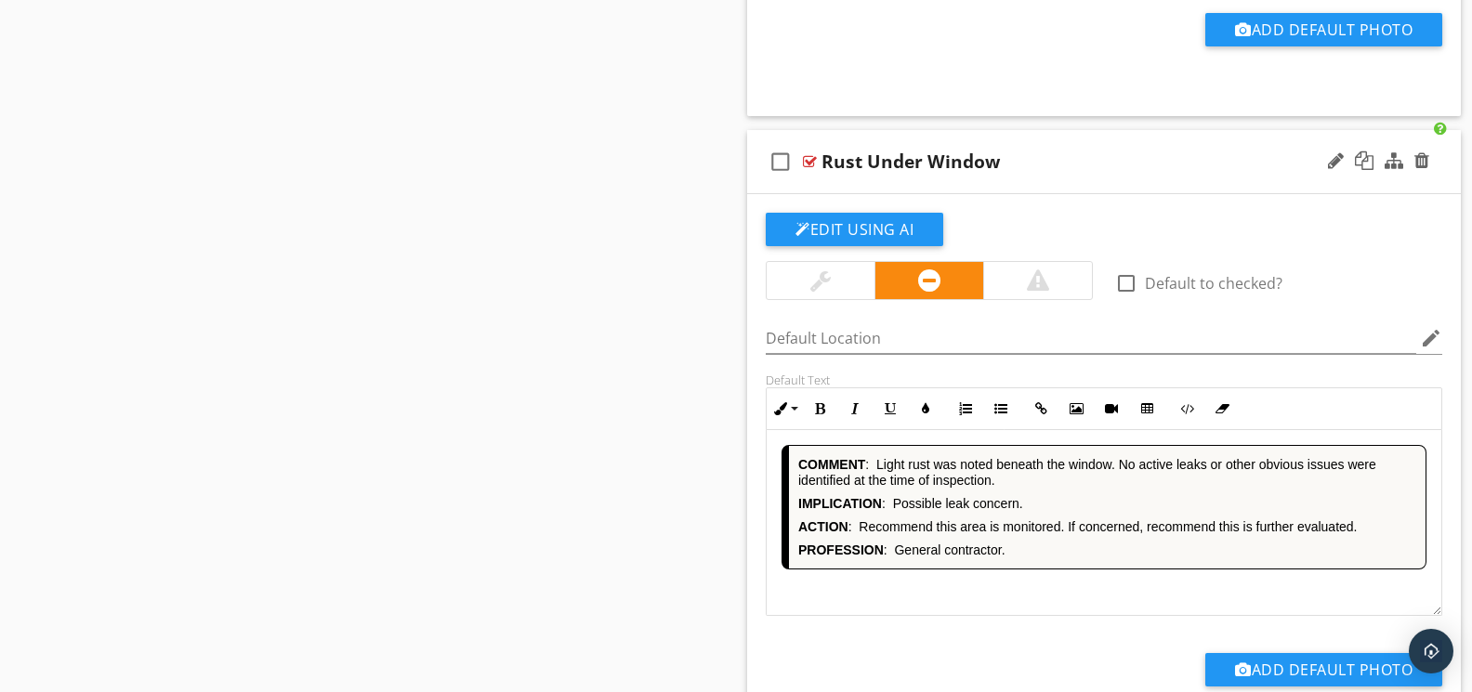
click at [989, 604] on div "COMMENT : Light rust was noted beneath the window. No active leaks or other obv…" at bounding box center [1103, 523] width 675 height 186
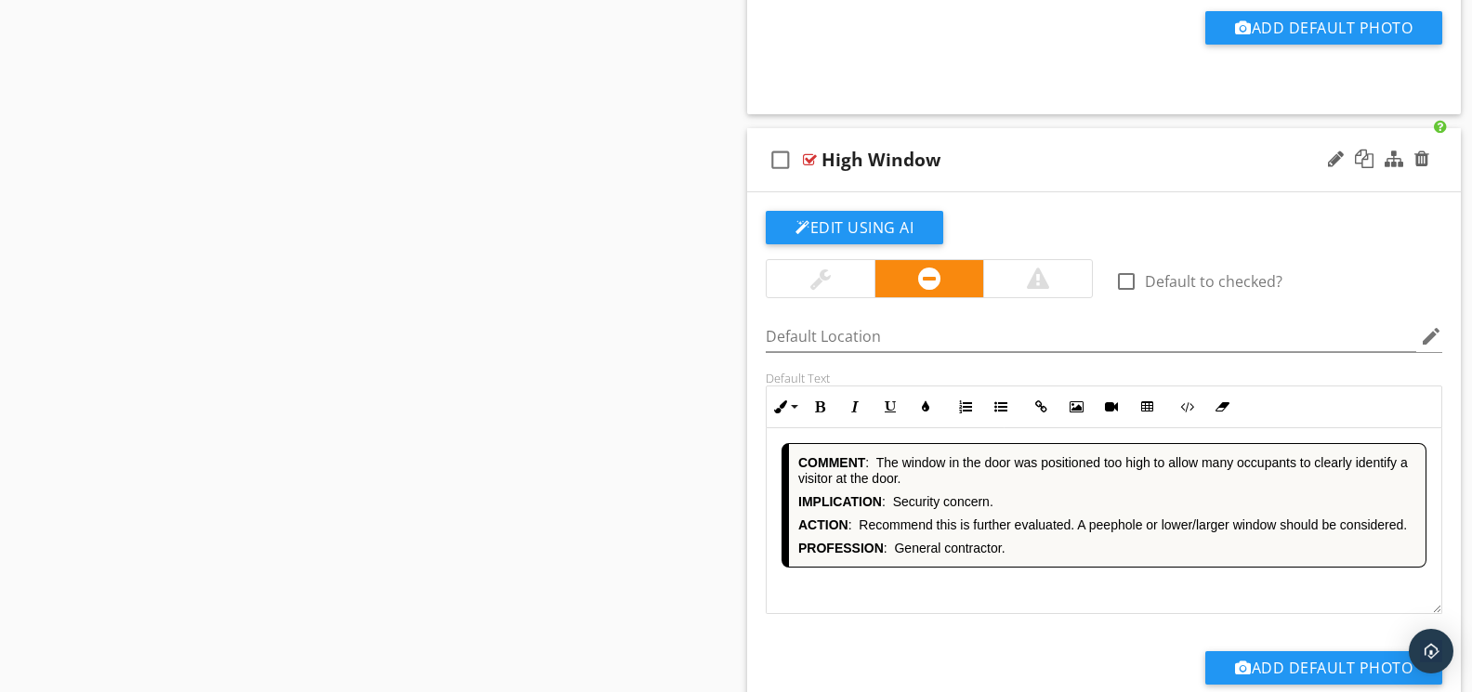
click at [990, 604] on div "COMMENT : The window in the door was positioned too high to allow many occupant…" at bounding box center [1103, 521] width 675 height 186
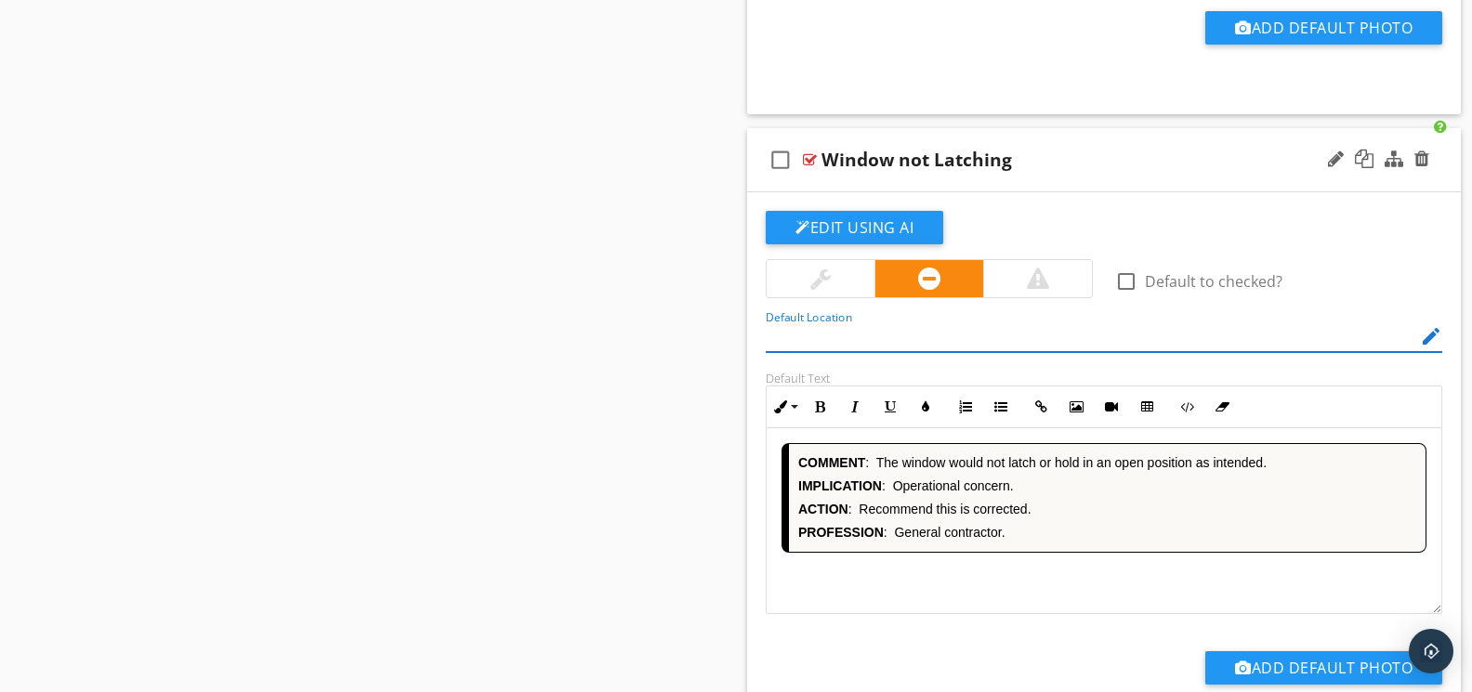
click at [976, 599] on div "COMMENT : The window would not latch or hold in an open position as intended. I…" at bounding box center [1103, 521] width 675 height 186
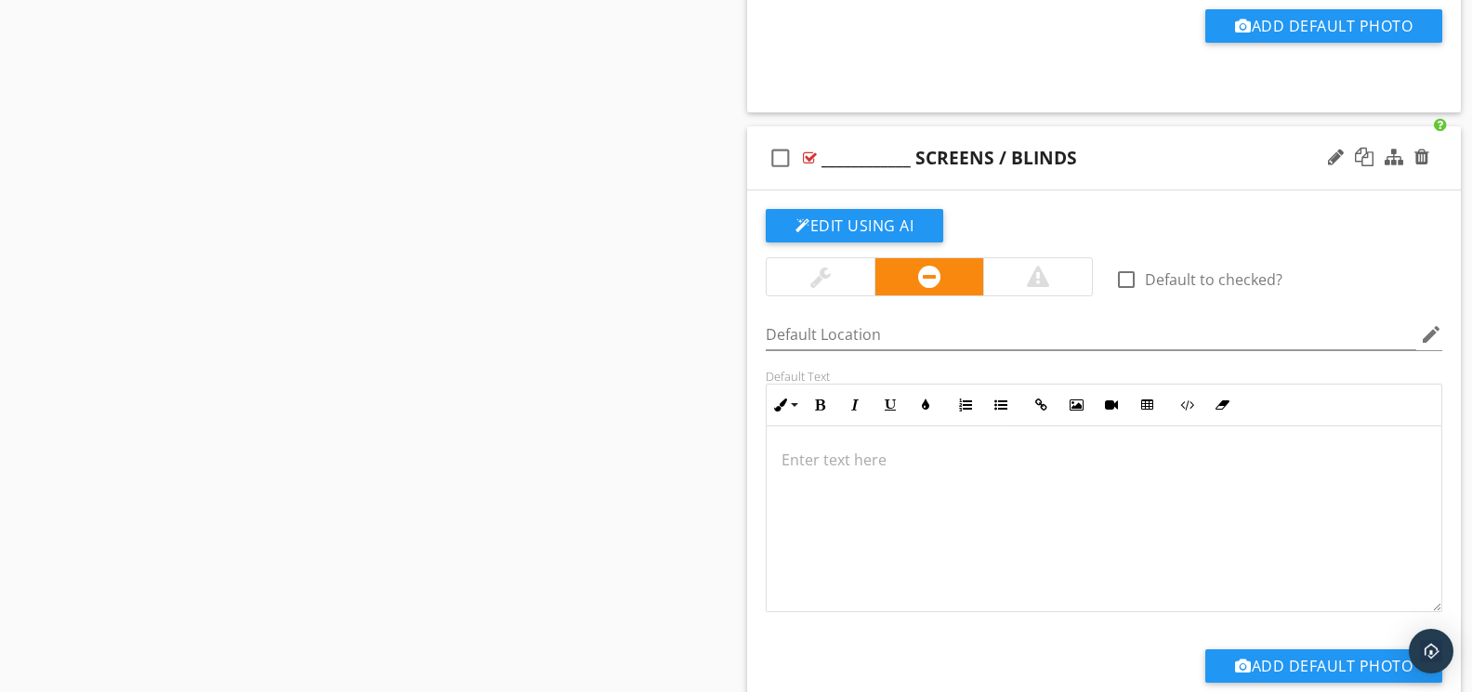
click at [1003, 597] on div at bounding box center [1103, 519] width 675 height 186
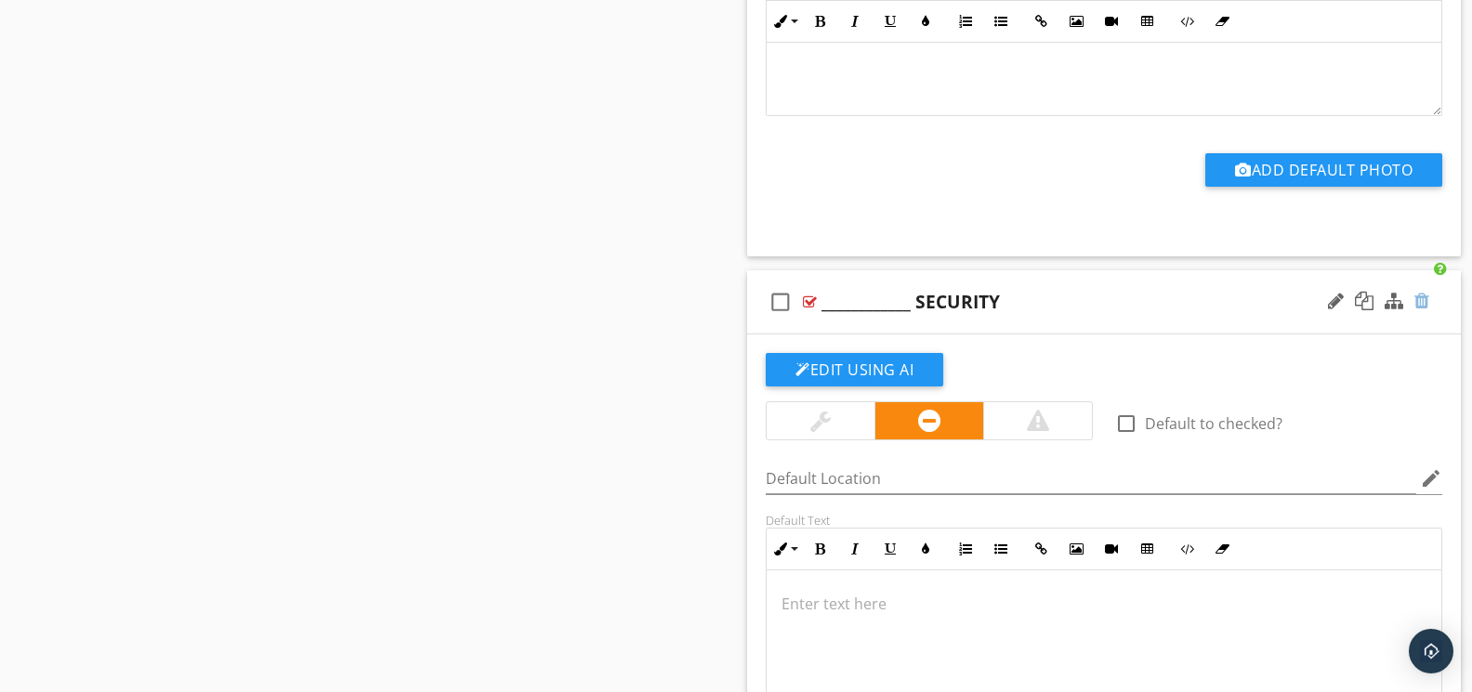
click at [1425, 310] on div at bounding box center [1421, 301] width 15 height 19
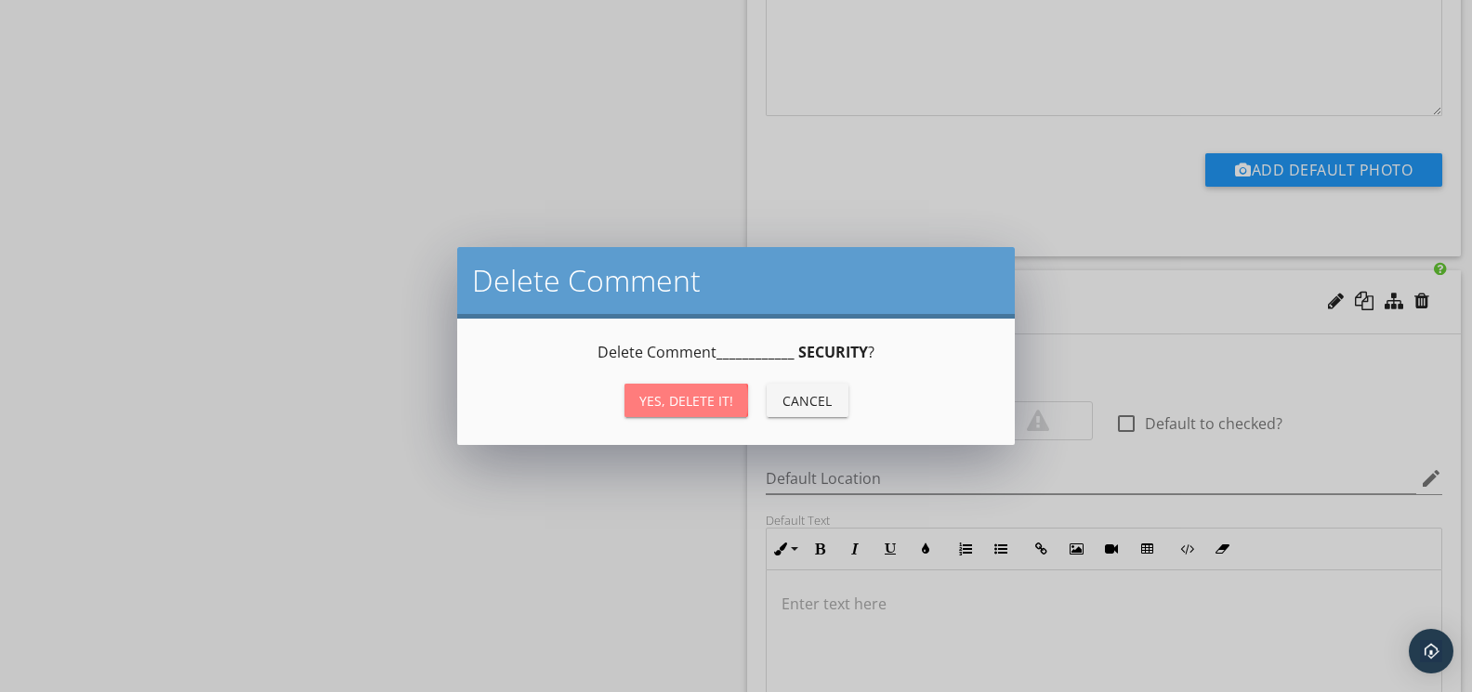
drag, startPoint x: 714, startPoint y: 408, endPoint x: 951, endPoint y: 397, distance: 237.2
click at [718, 407] on div "Yes, Delete it!" at bounding box center [686, 401] width 94 height 20
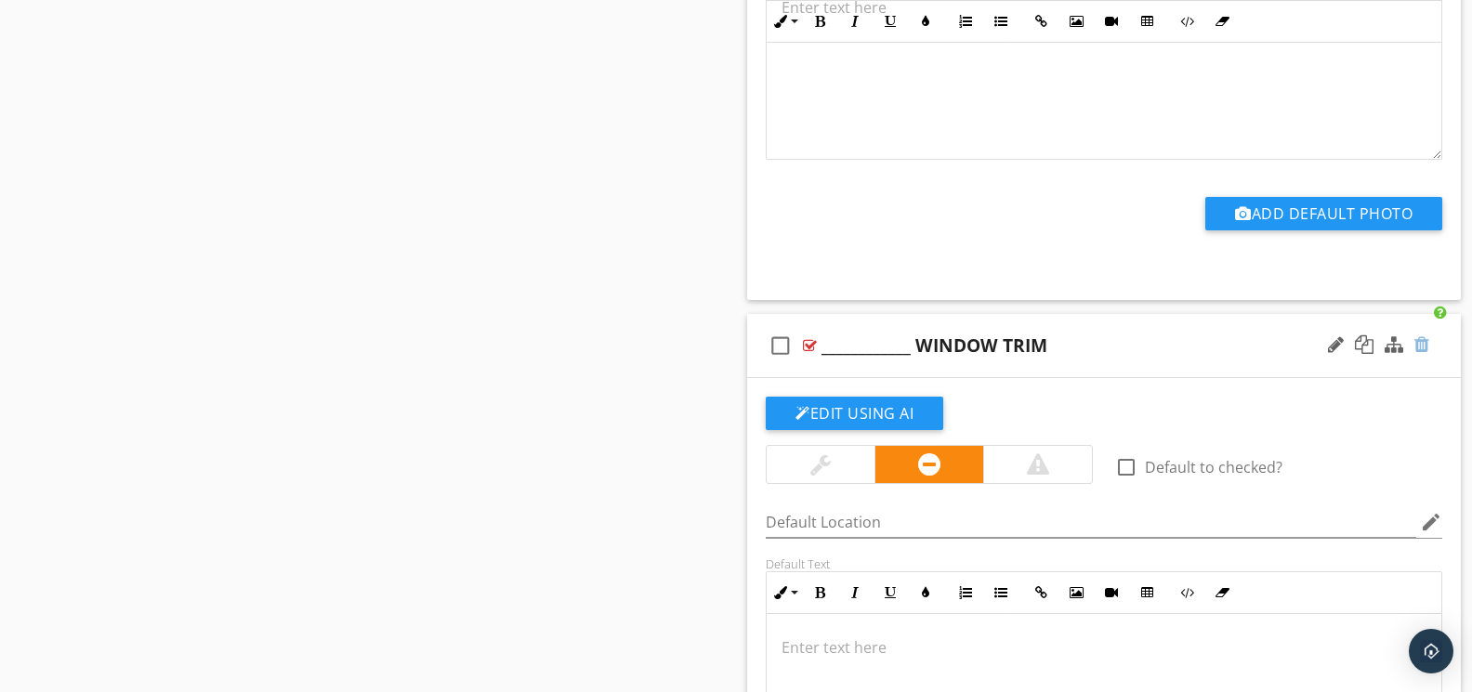
click at [1424, 354] on div at bounding box center [1421, 344] width 15 height 19
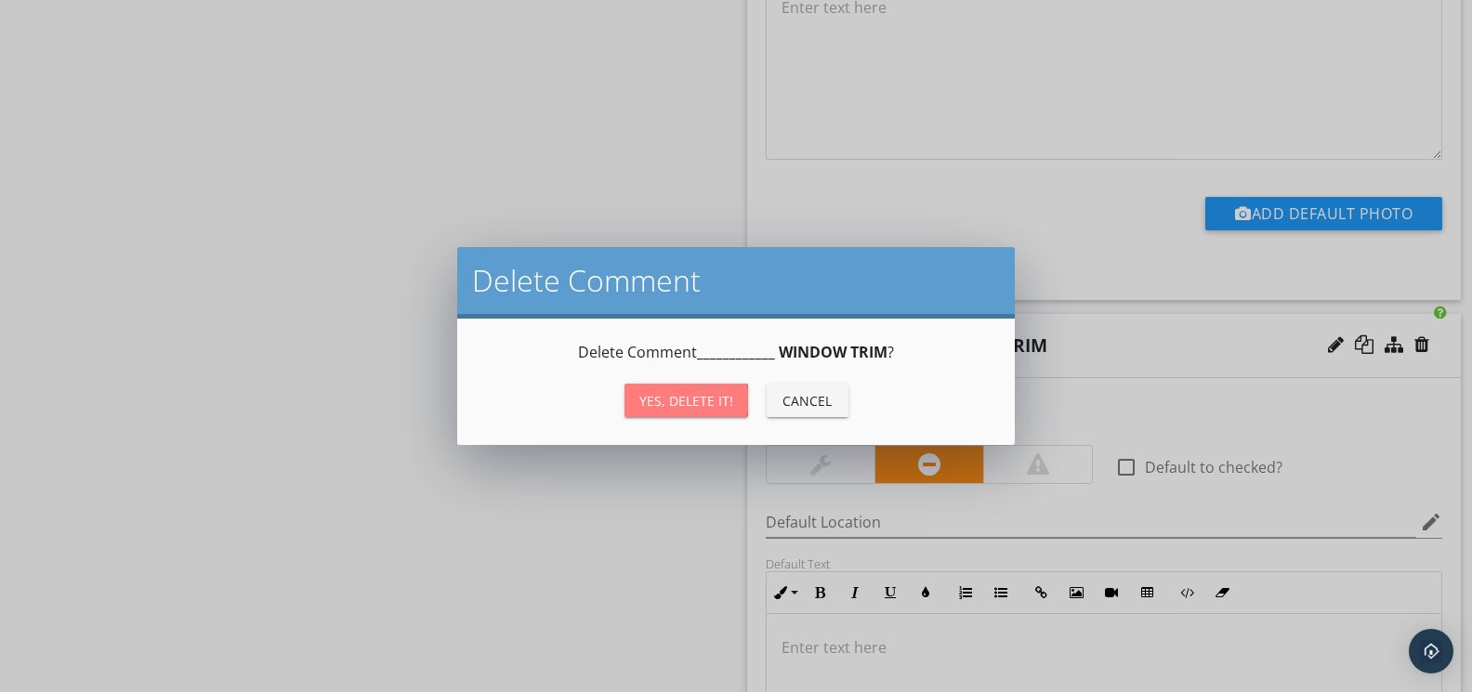
drag, startPoint x: 711, startPoint y: 397, endPoint x: 989, endPoint y: 425, distance: 280.1
click at [714, 396] on div "Yes, Delete it!" at bounding box center [686, 401] width 94 height 20
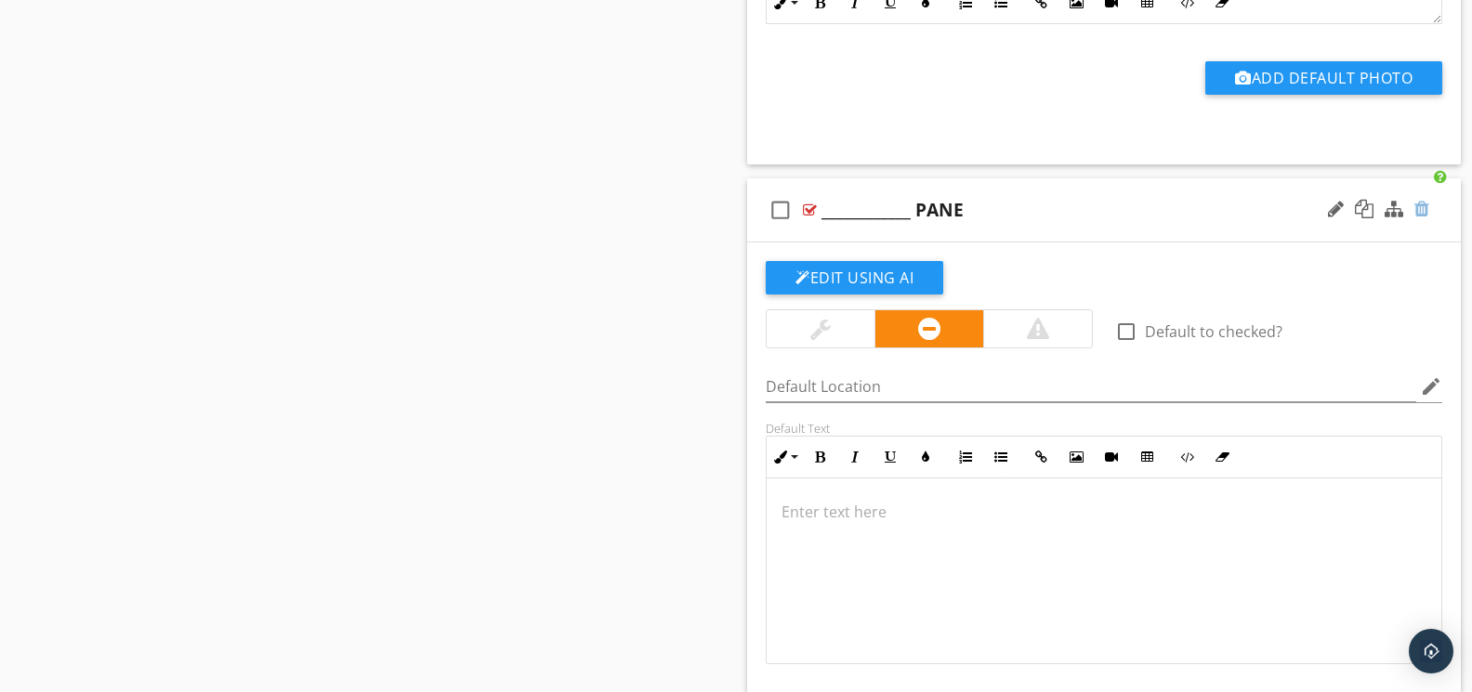
click at [1414, 218] on div at bounding box center [1421, 209] width 15 height 19
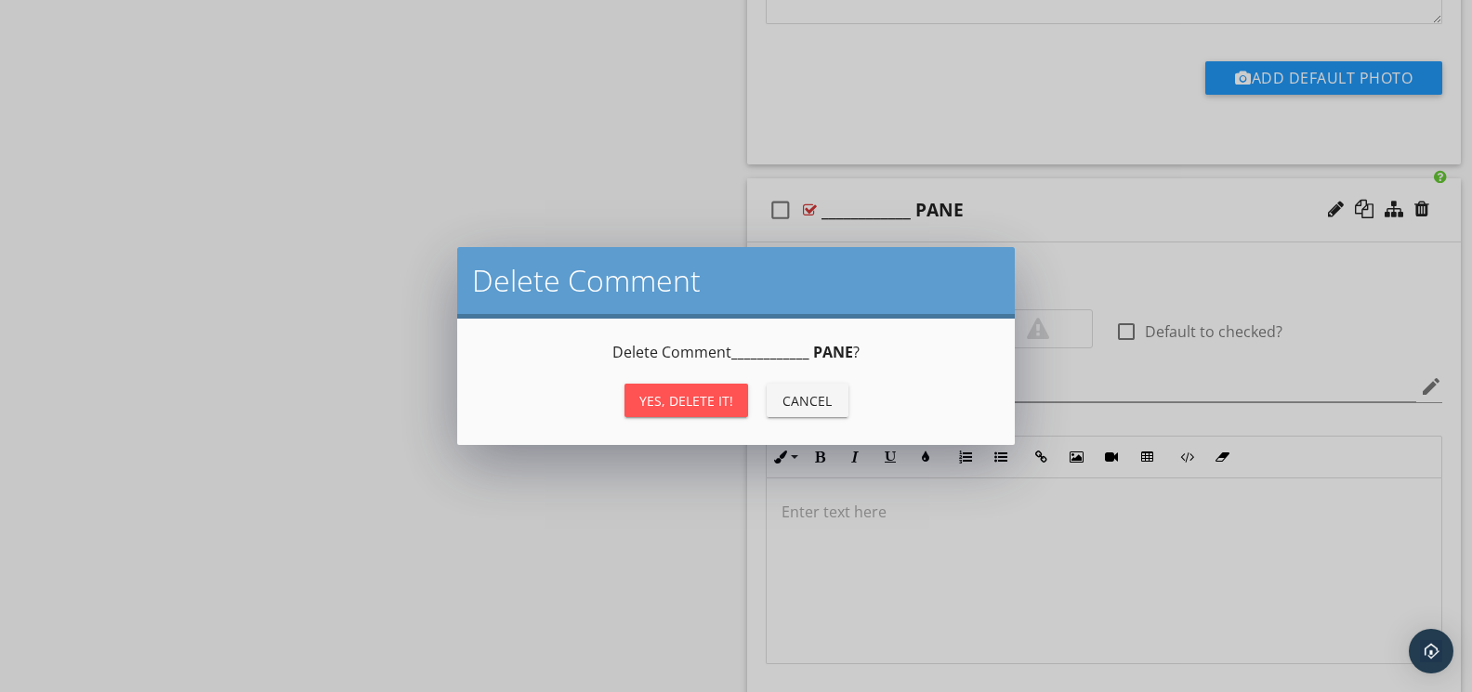
drag, startPoint x: 734, startPoint y: 395, endPoint x: 773, endPoint y: 385, distance: 40.3
click at [738, 392] on button "Yes, Delete it!" at bounding box center [686, 400] width 124 height 33
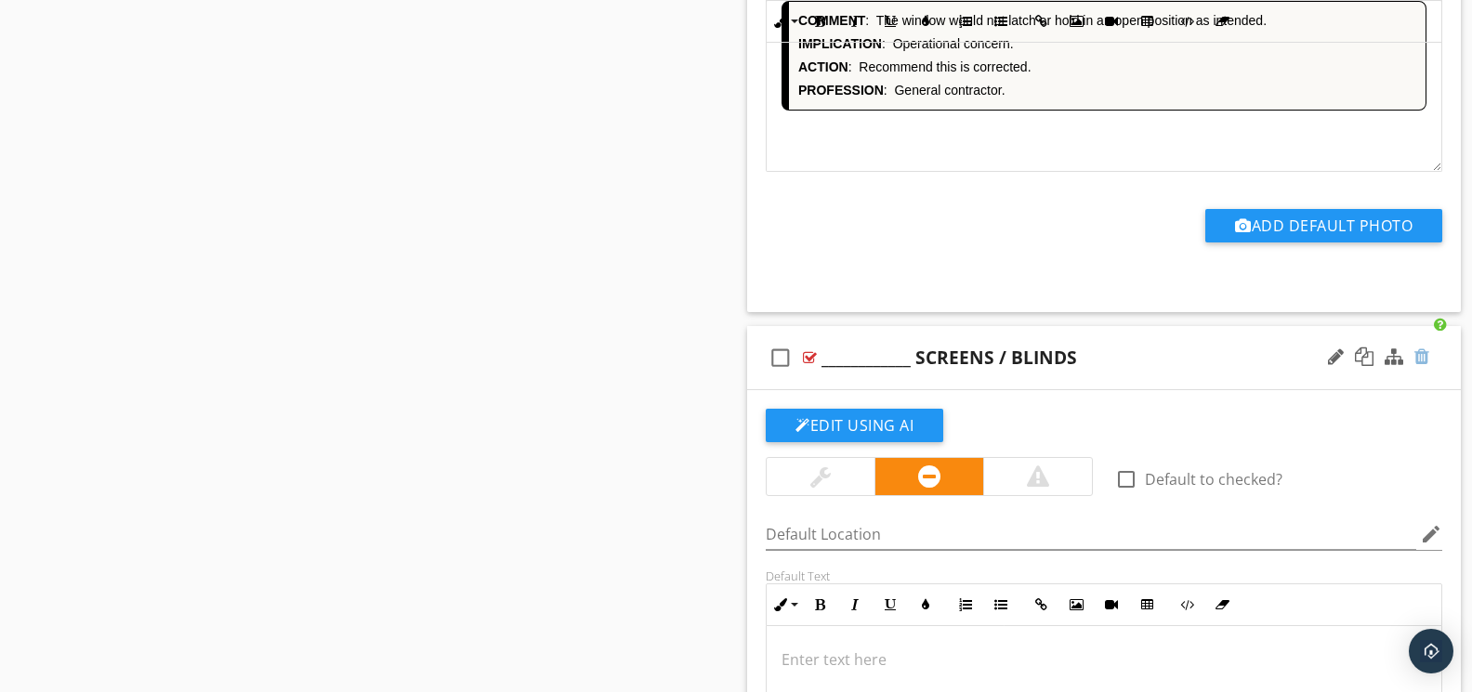
click at [1421, 366] on div at bounding box center [1421, 356] width 15 height 19
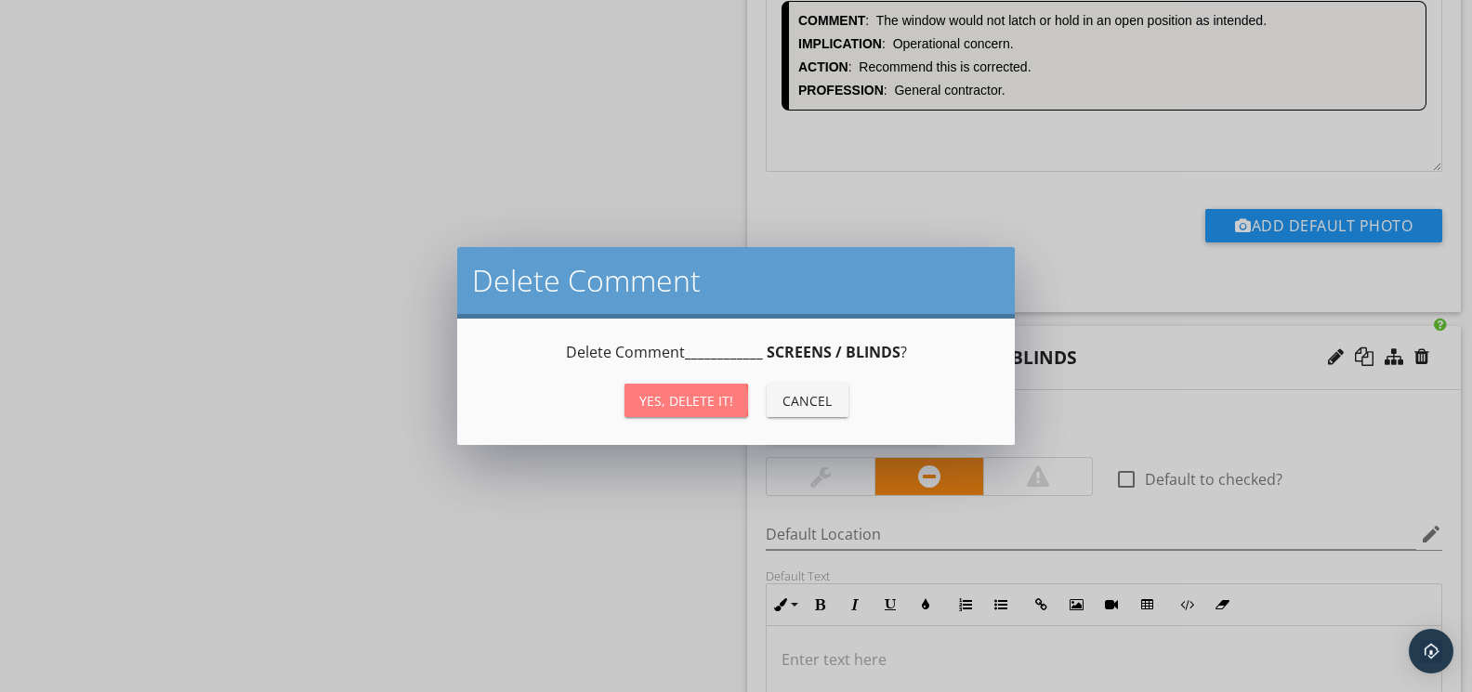
drag, startPoint x: 688, startPoint y: 408, endPoint x: 710, endPoint y: 403, distance: 22.8
click at [691, 407] on div "Yes, Delete it!" at bounding box center [686, 401] width 94 height 20
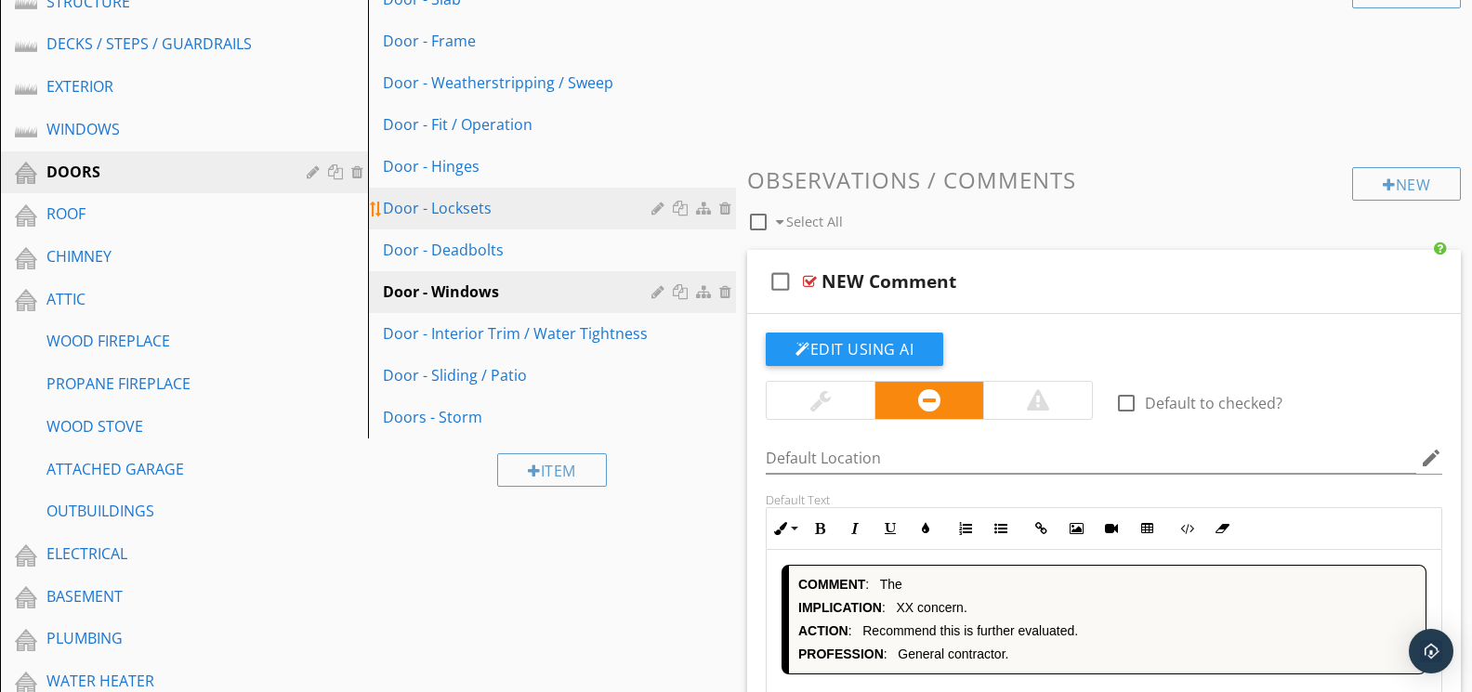
scroll to position [495, 0]
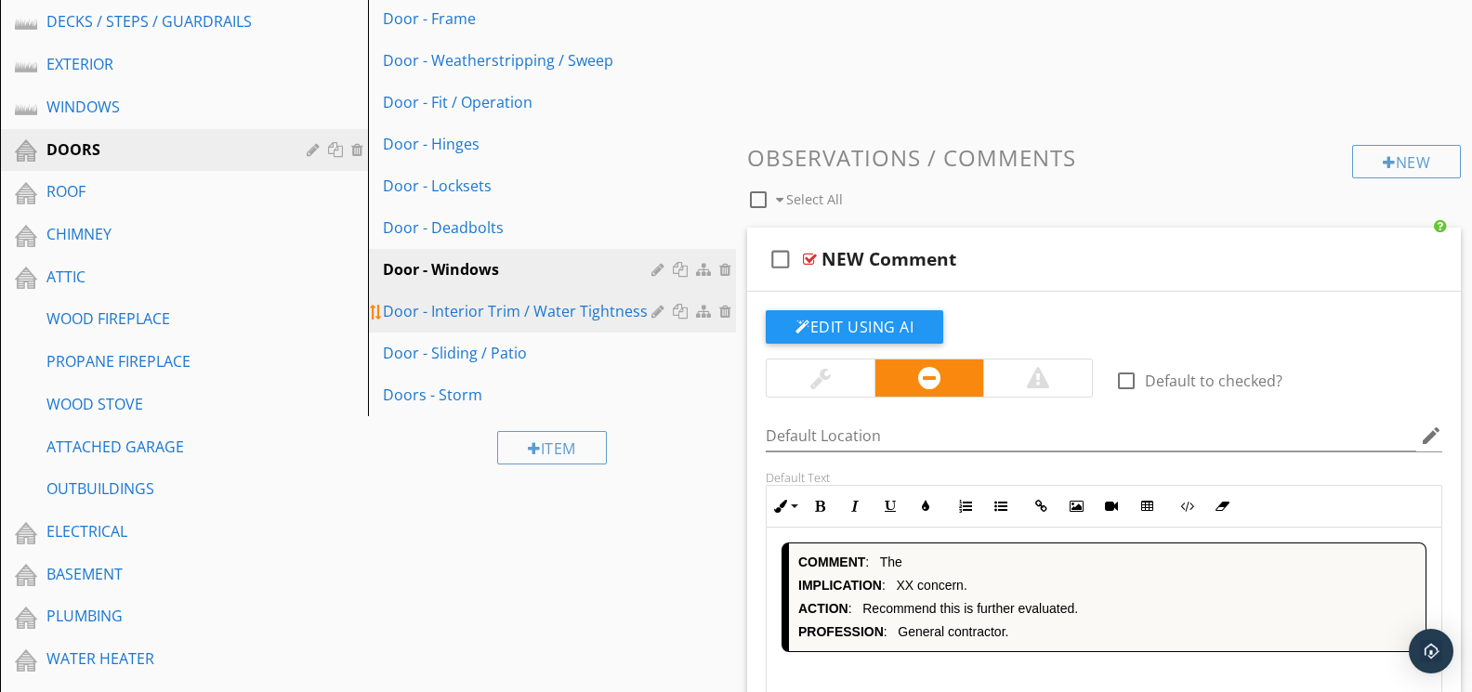
click at [532, 304] on div "Door - Interior Trim / Water Tightness" at bounding box center [520, 311] width 274 height 22
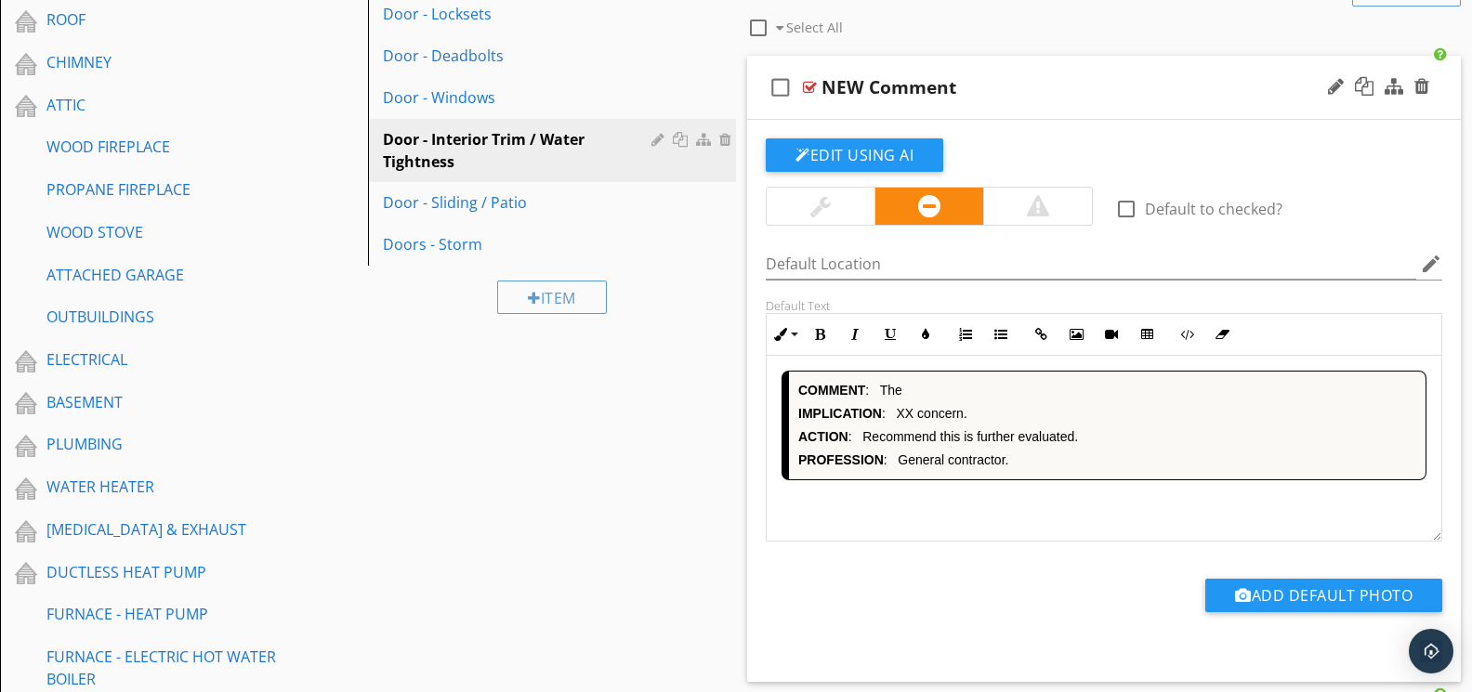
scroll to position [671, 0]
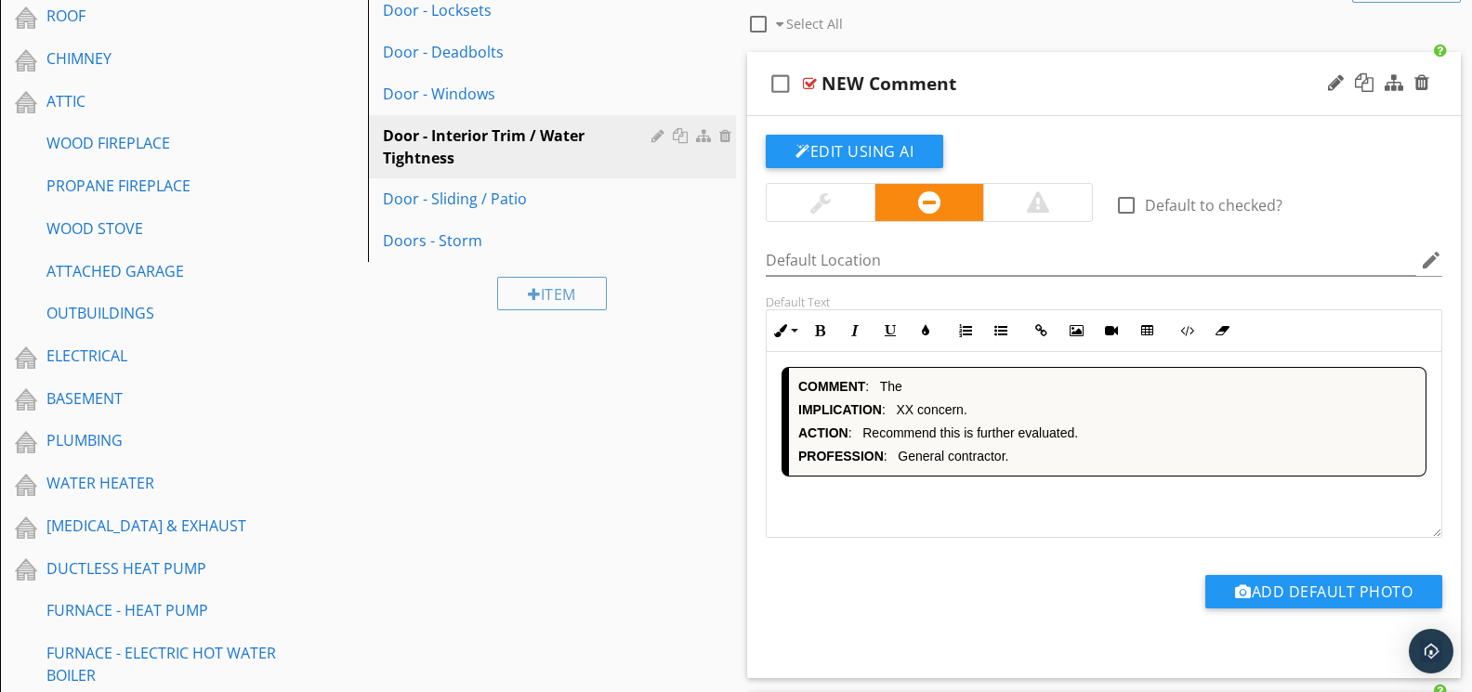
click at [961, 480] on div "COMMENT : The IMPLICATION : XX concern. ACTION : Recommend this is further eval…" at bounding box center [1103, 445] width 675 height 186
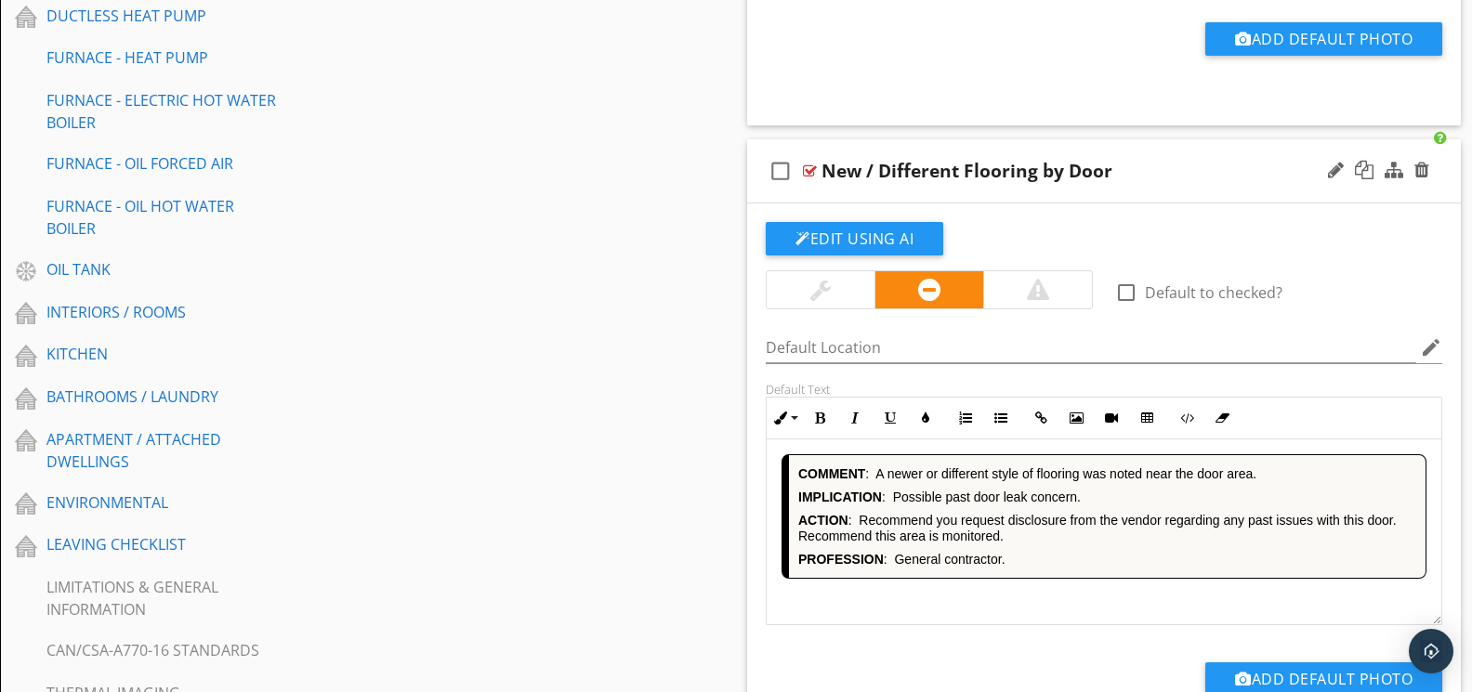
click at [983, 597] on div "COMMENT : A newer or different style of flooring was noted near the door area. …" at bounding box center [1103, 532] width 675 height 186
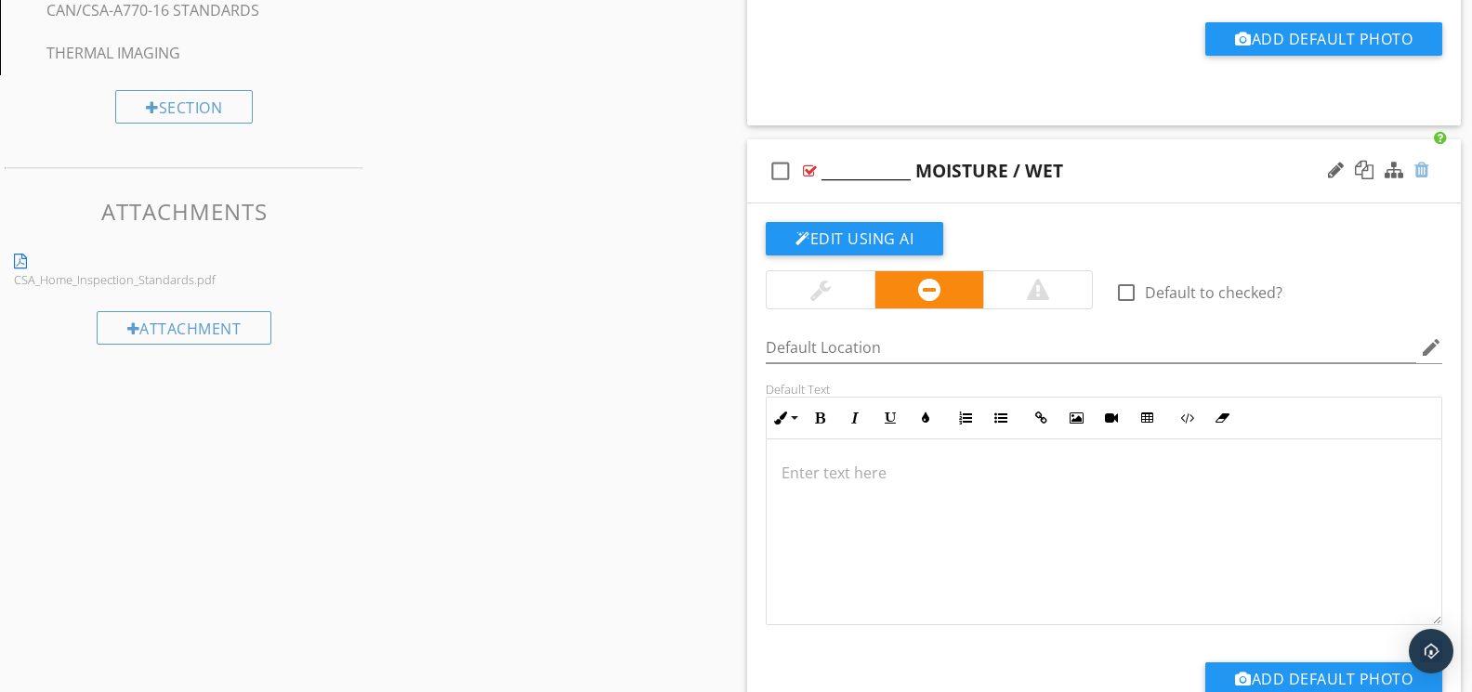
click at [1421, 170] on div at bounding box center [1421, 170] width 15 height 19
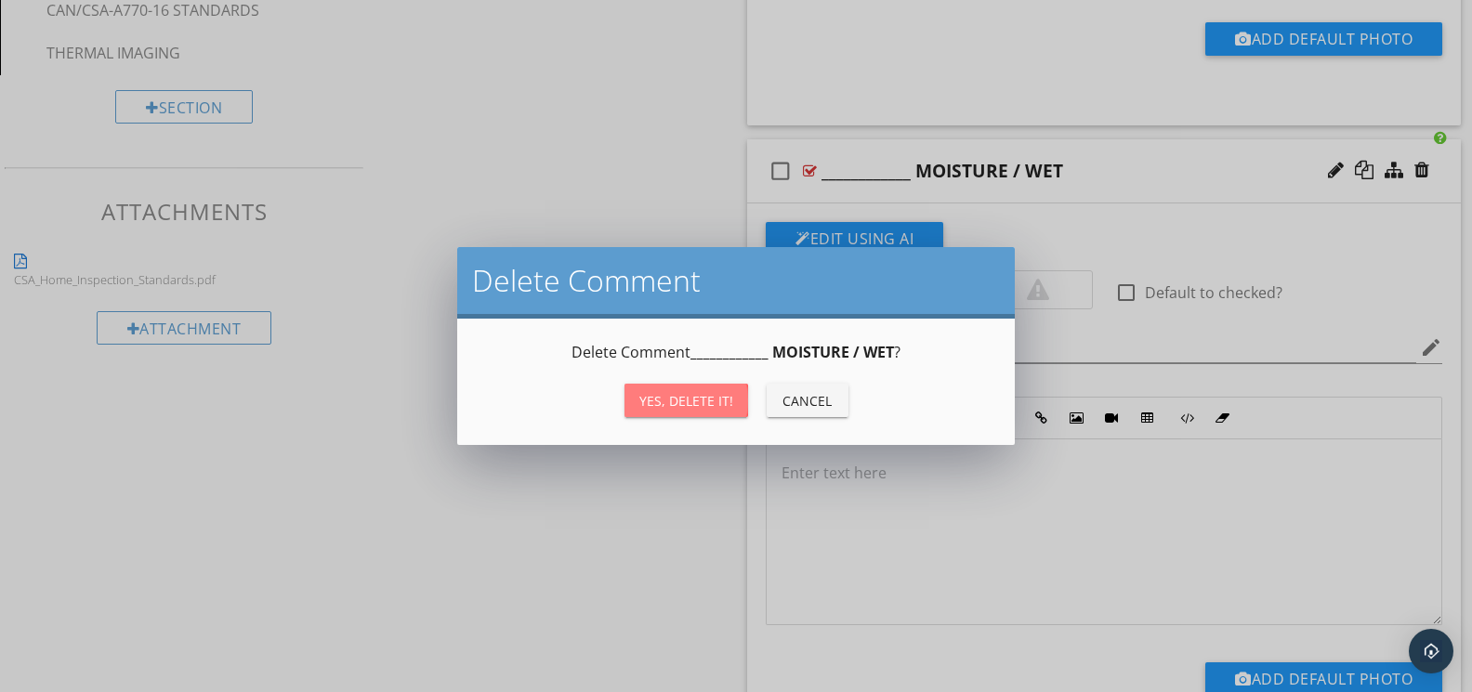
click at [692, 400] on div "Yes, Delete it!" at bounding box center [686, 401] width 94 height 20
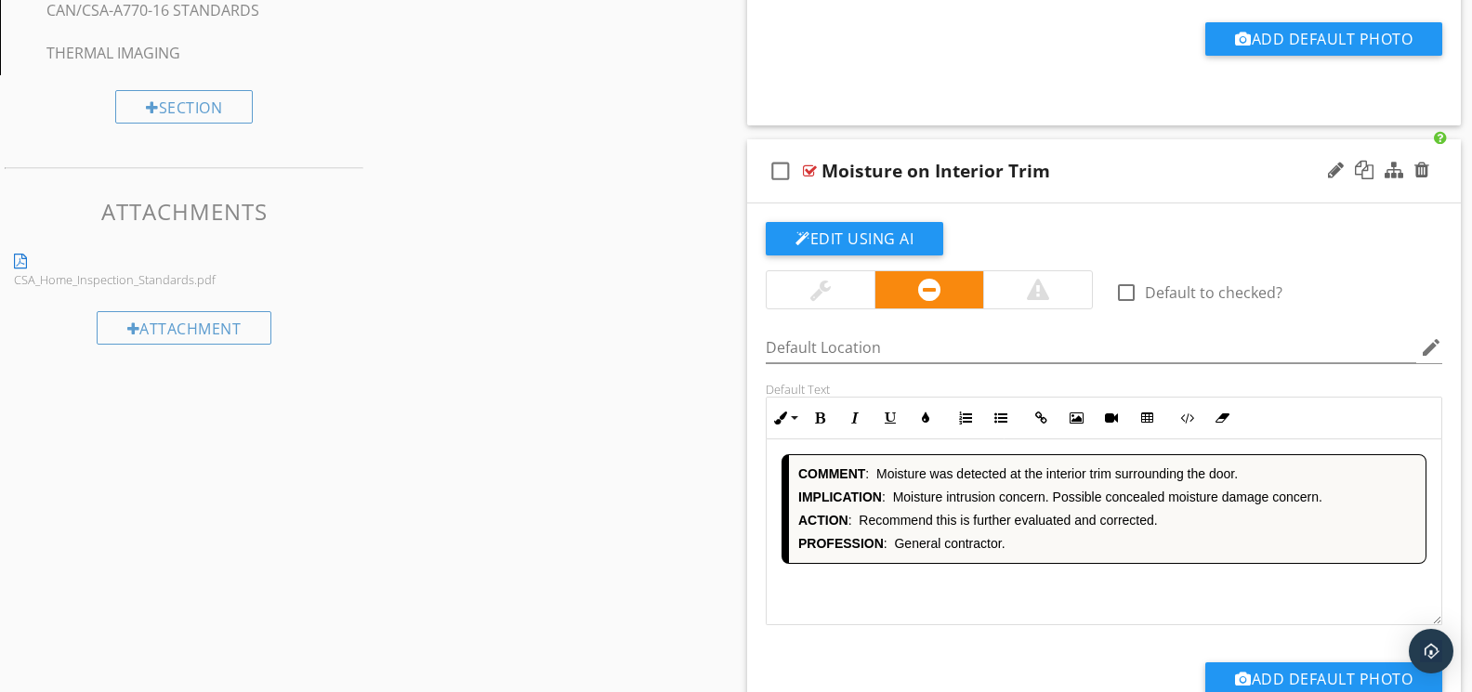
click at [961, 584] on div "COMMENT : [PERSON_NAME] was detected at the interior trim surrounding the door.…" at bounding box center [1103, 532] width 675 height 186
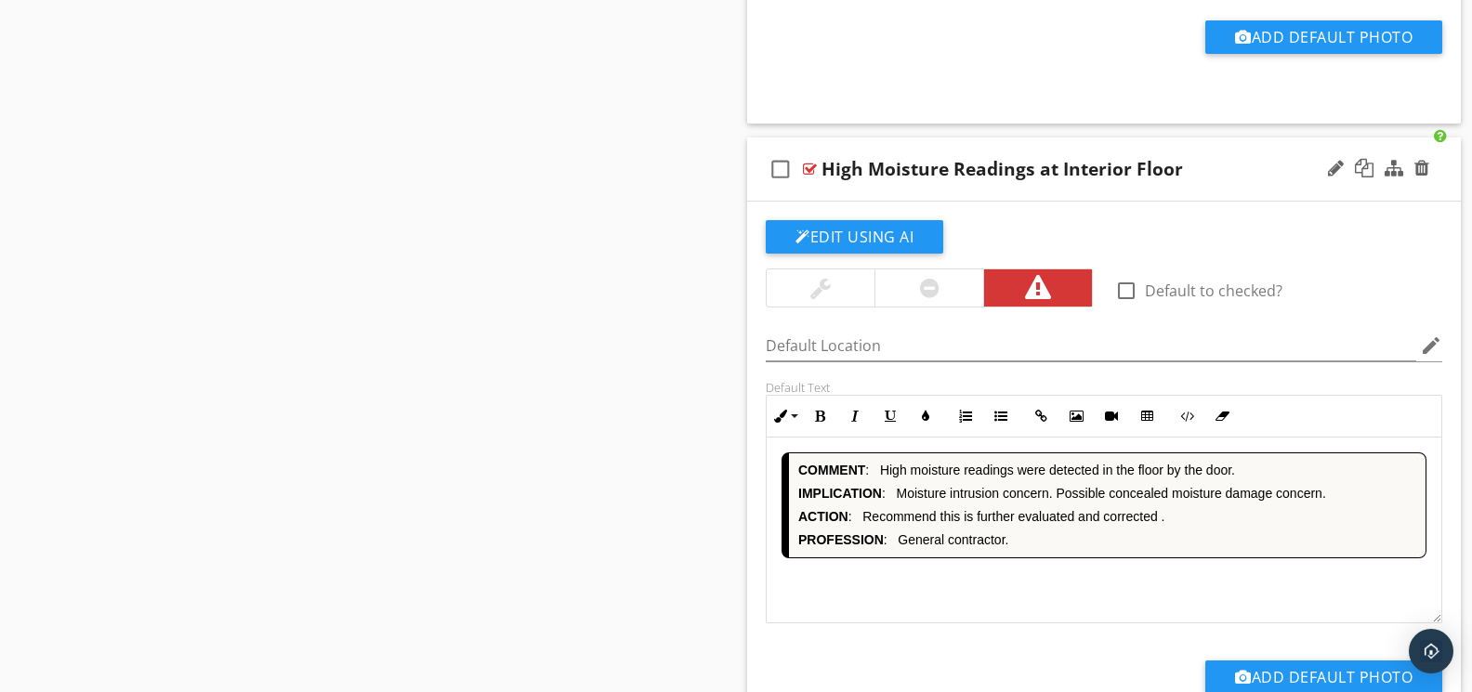
click at [935, 583] on div "COMMENT : High moisture readings were detected in the floor by the door. IMPLIC…" at bounding box center [1103, 531] width 675 height 186
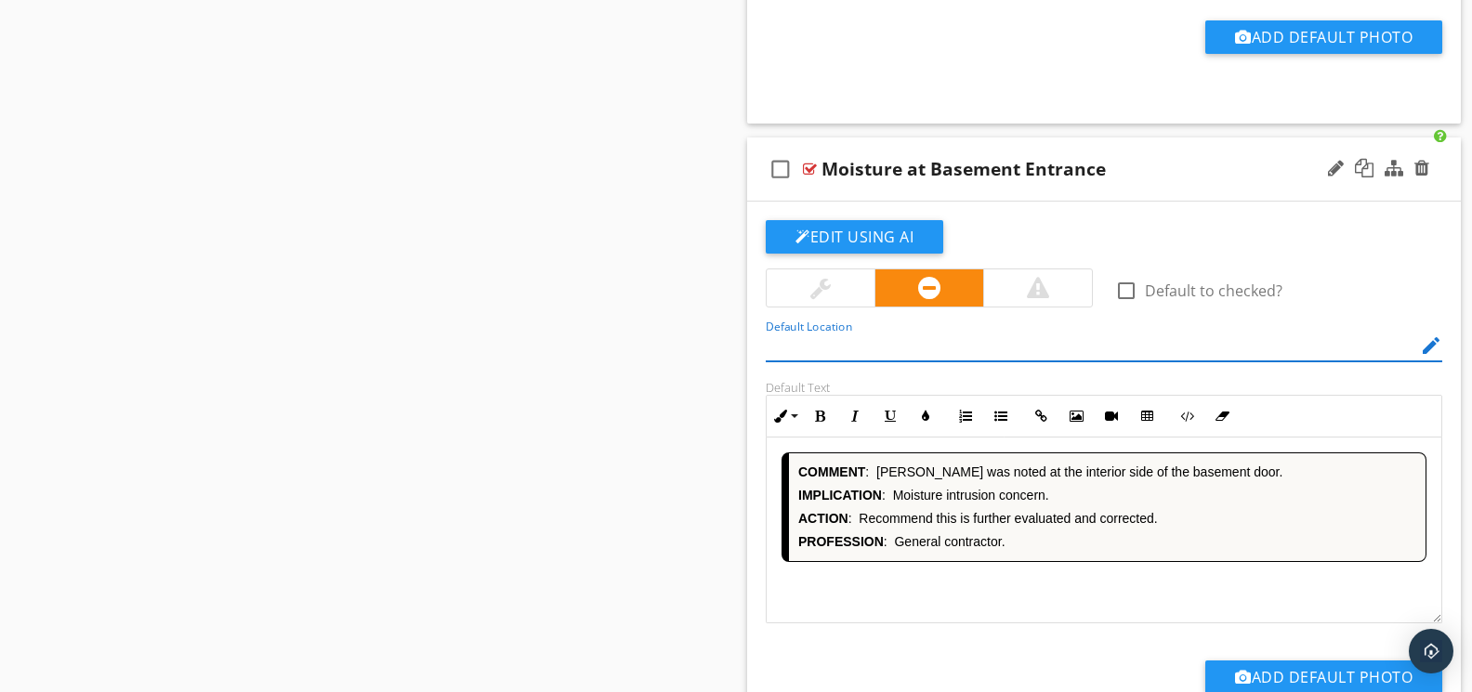
click at [951, 588] on div "COMMENT : [PERSON_NAME] was noted at the interior side of the basement door. IM…" at bounding box center [1103, 531] width 675 height 186
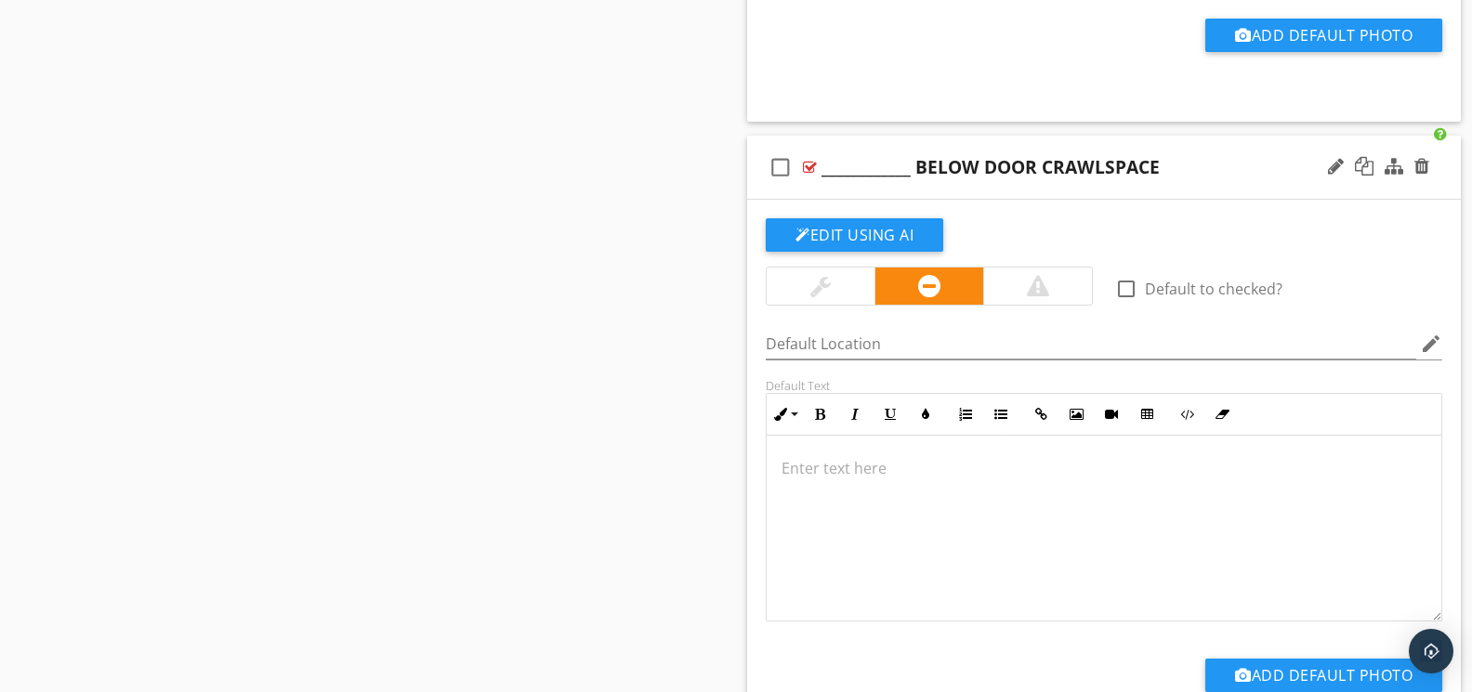
scroll to position [4428, 0]
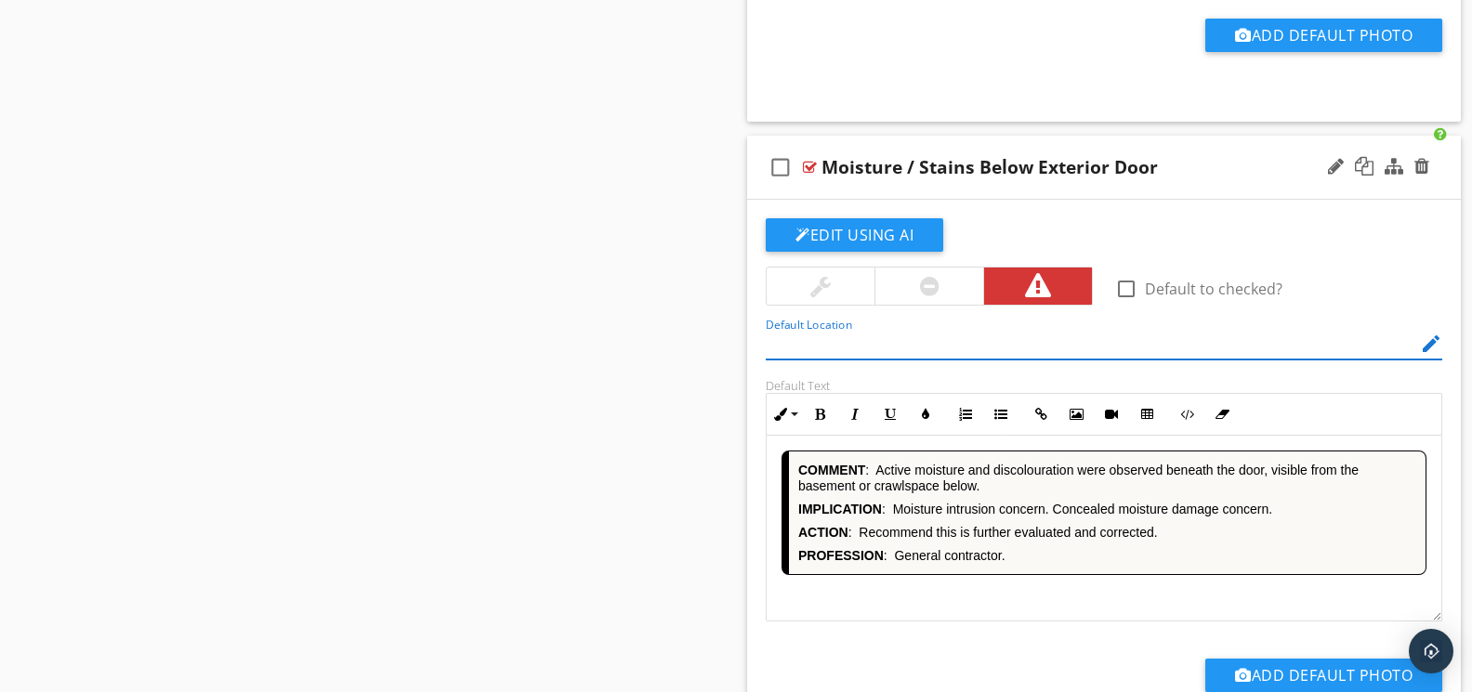
click at [907, 603] on div "COMMENT : Active moisture and discolouration were observed beneath the door, vi…" at bounding box center [1103, 529] width 675 height 186
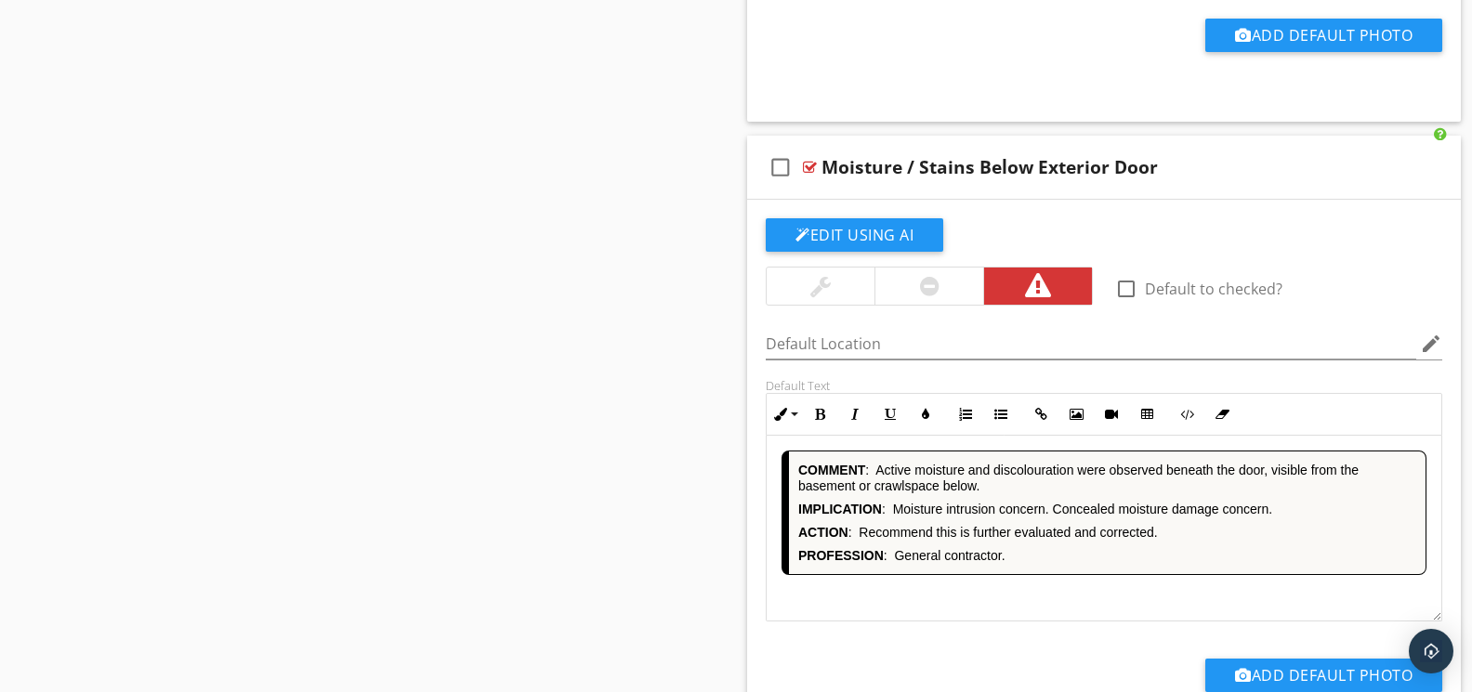
scroll to position [5070, 0]
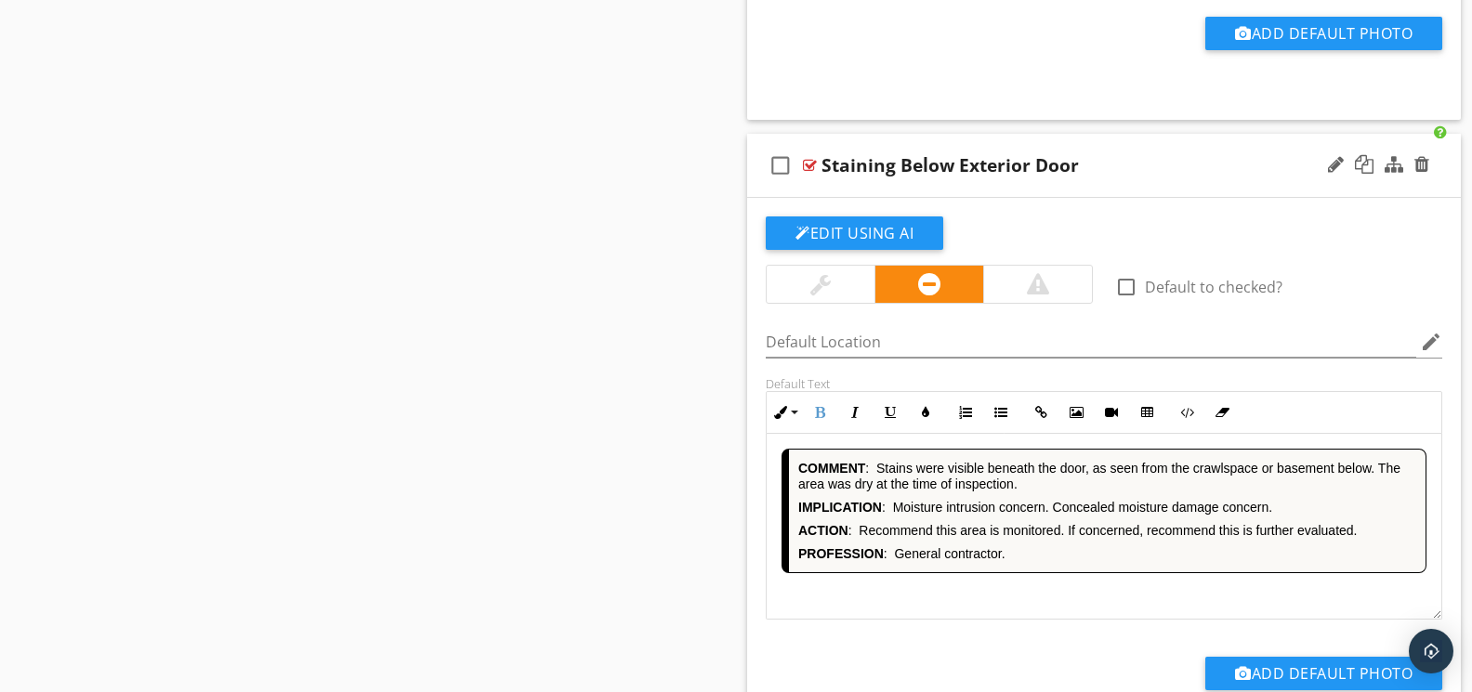
click at [912, 599] on div "COMMENT : Stains were visible beneath the door, as seen from the crawlspace or …" at bounding box center [1103, 527] width 675 height 186
click at [927, 596] on div "COMMENT : [PERSON_NAME] and stains were observed beneath the door, as viewed fr…" at bounding box center [1103, 527] width 675 height 186
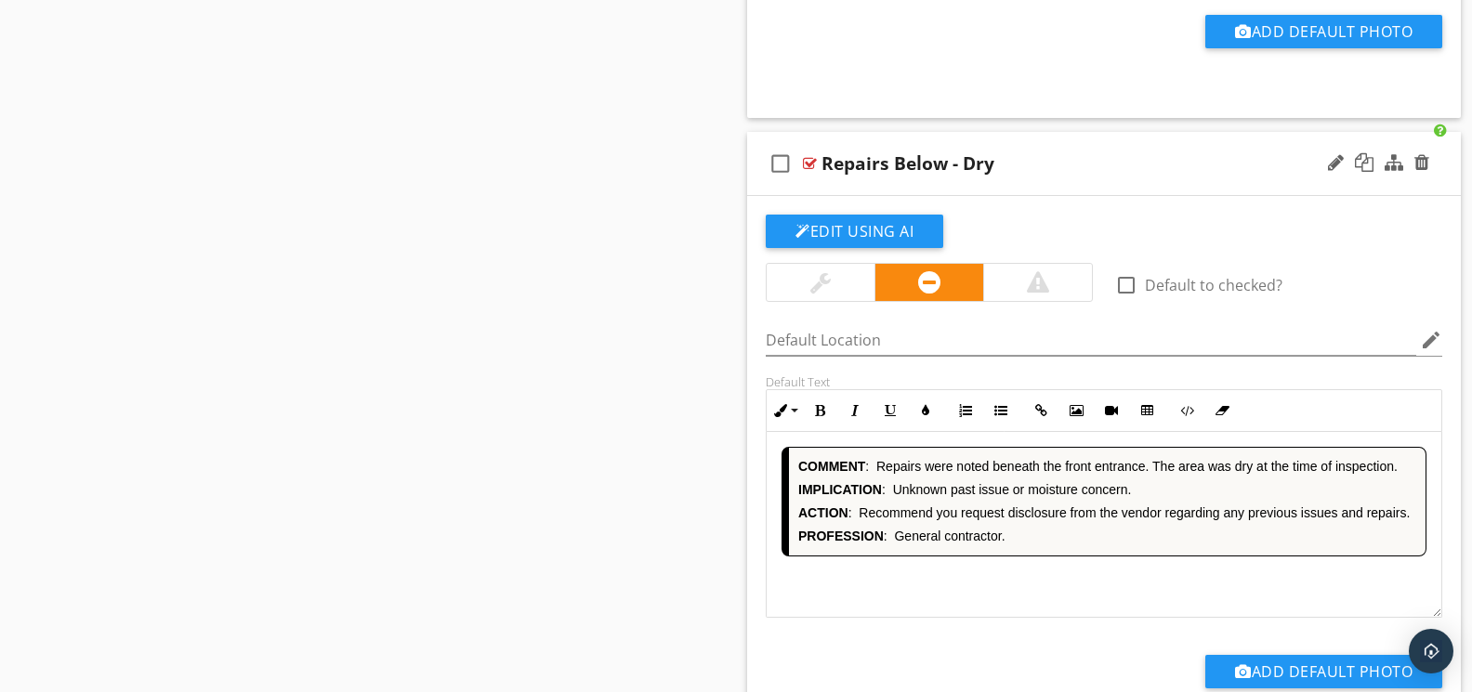
click at [996, 596] on div "COMMENT : Repairs were noted beneath the front entrance. The area was dry at th…" at bounding box center [1103, 525] width 675 height 186
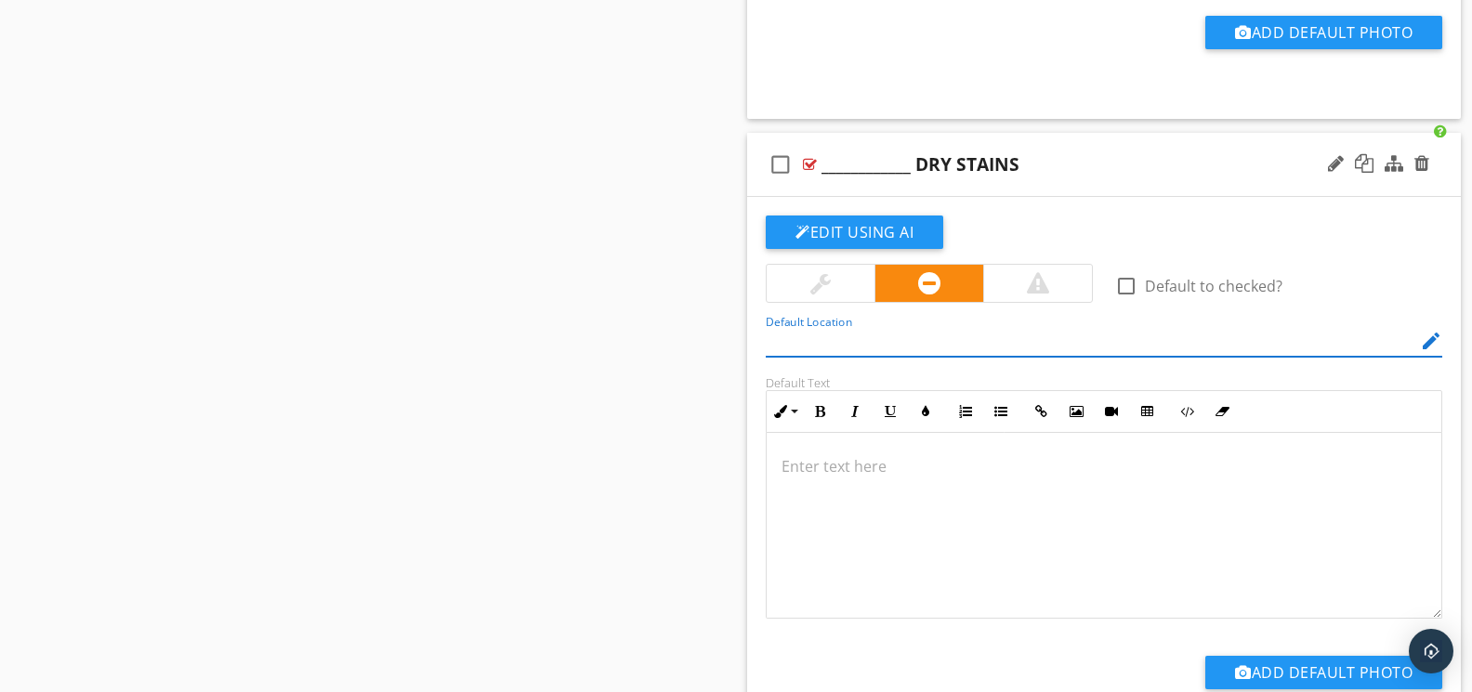
click at [934, 593] on div at bounding box center [1103, 526] width 675 height 186
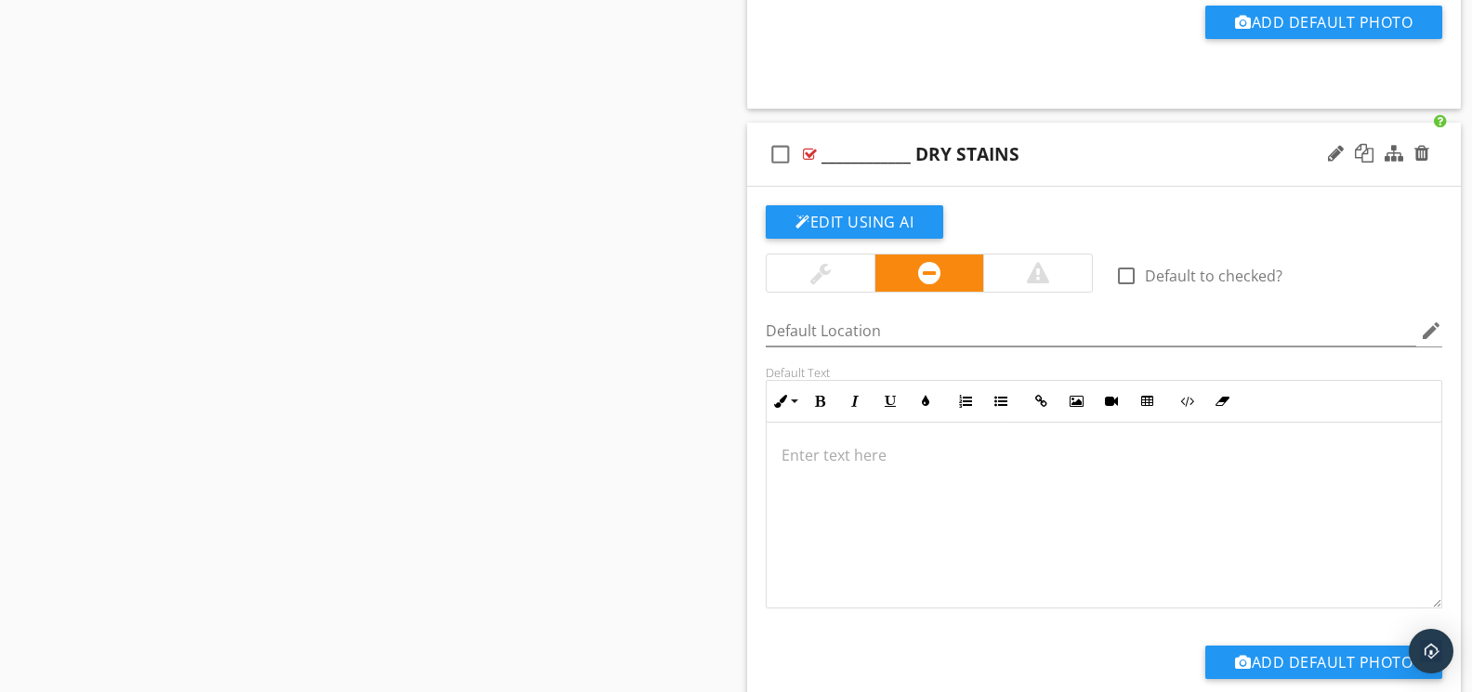
scroll to position [7001, 0]
click at [1423, 158] on div at bounding box center [1421, 153] width 15 height 19
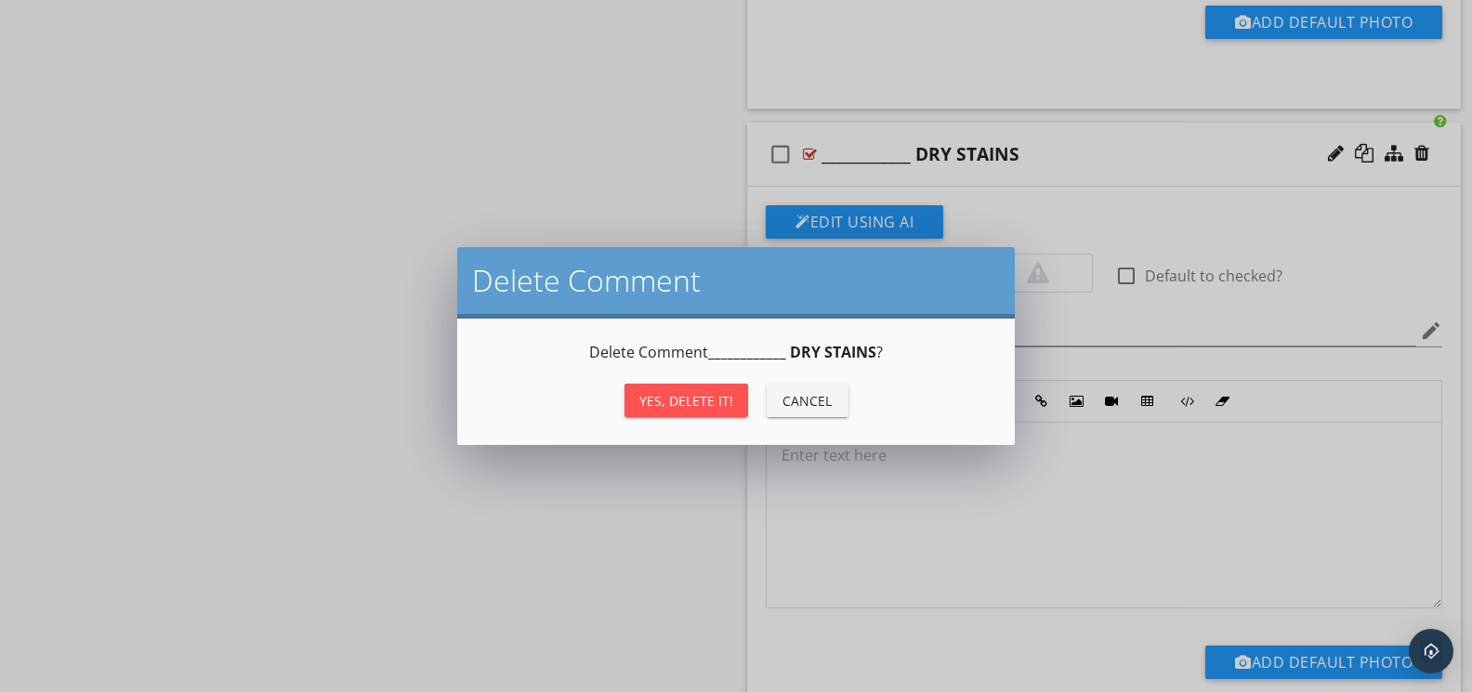
drag, startPoint x: 714, startPoint y: 395, endPoint x: 737, endPoint y: 392, distance: 22.5
click at [718, 394] on div "Yes, Delete it!" at bounding box center [686, 401] width 94 height 20
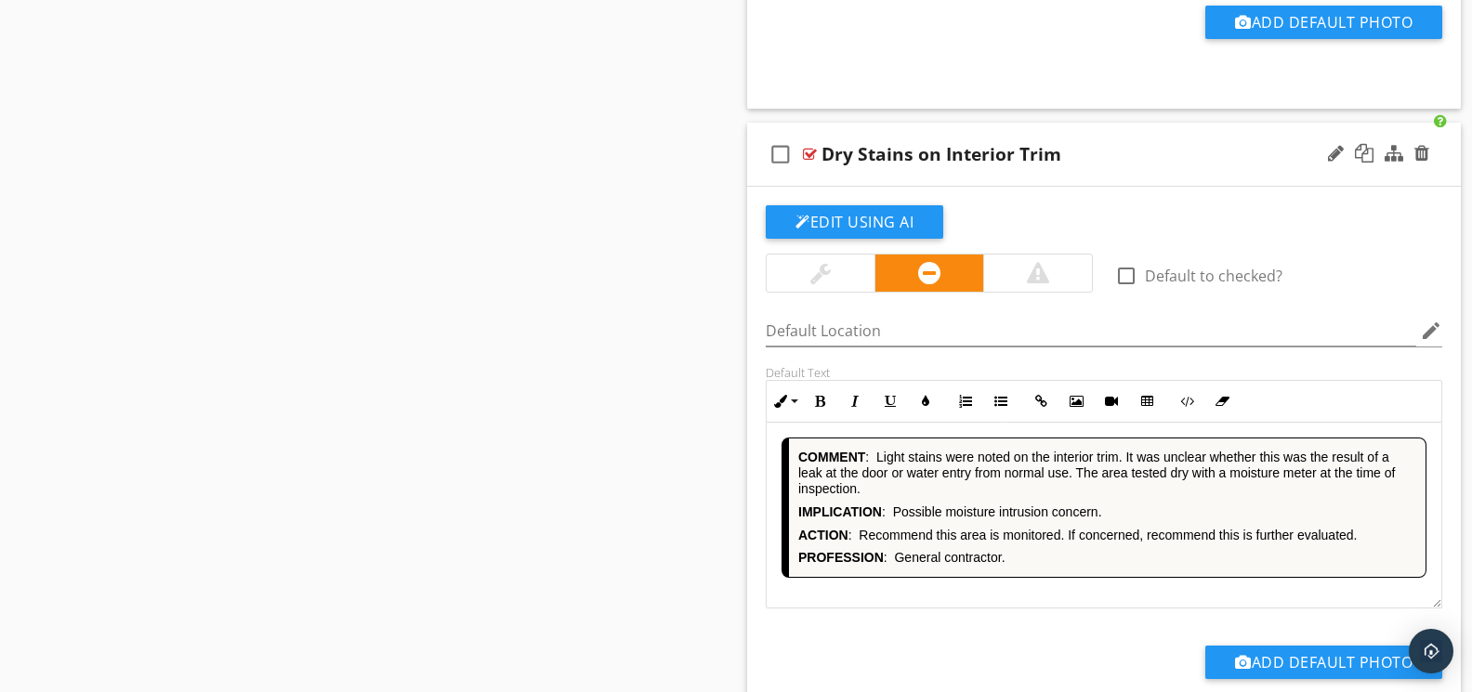
drag, startPoint x: 966, startPoint y: 593, endPoint x: 941, endPoint y: 505, distance: 90.9
click at [967, 592] on div "COMMENT : Light stains were noted on the interior trim. It was unclear whether …" at bounding box center [1103, 516] width 675 height 186
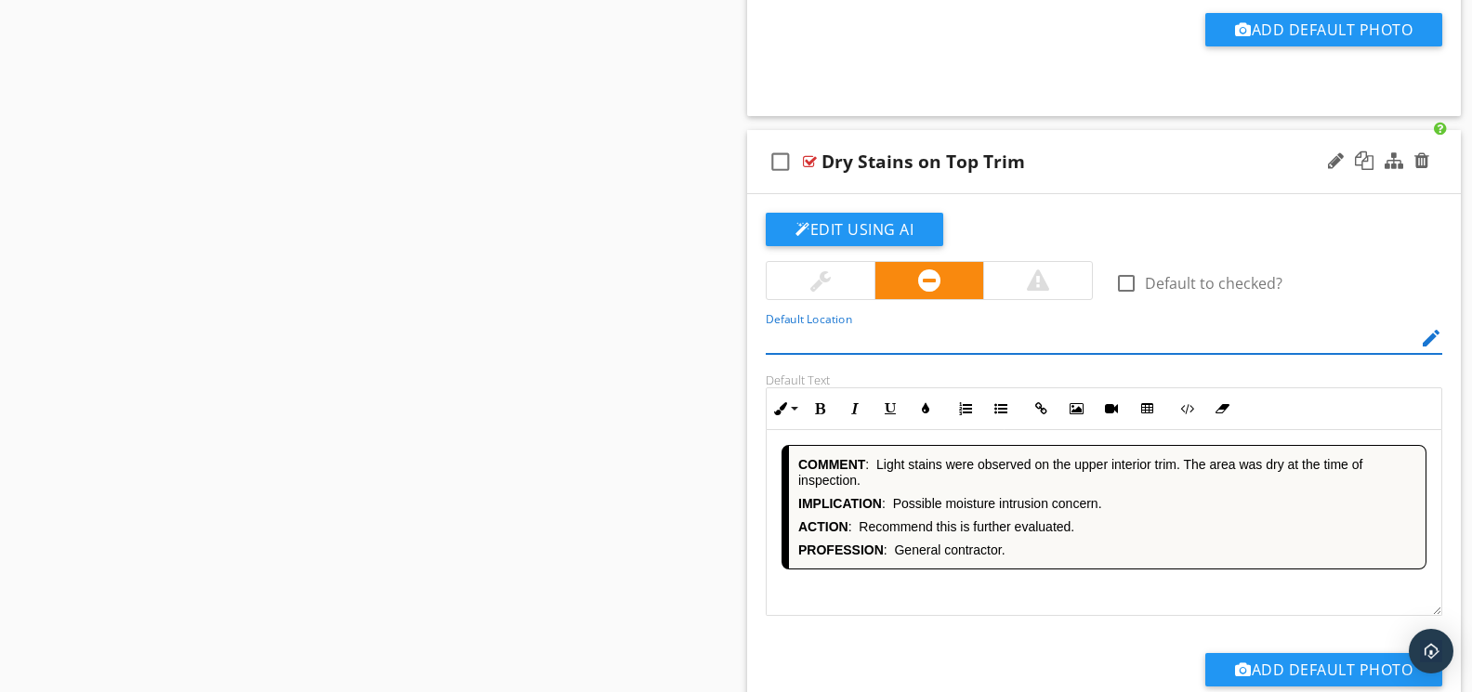
drag, startPoint x: 929, startPoint y: 597, endPoint x: 904, endPoint y: 547, distance: 56.1
click at [929, 596] on div "COMMENT : Light stains were observed on the upper interior trim. The area was d…" at bounding box center [1103, 523] width 675 height 186
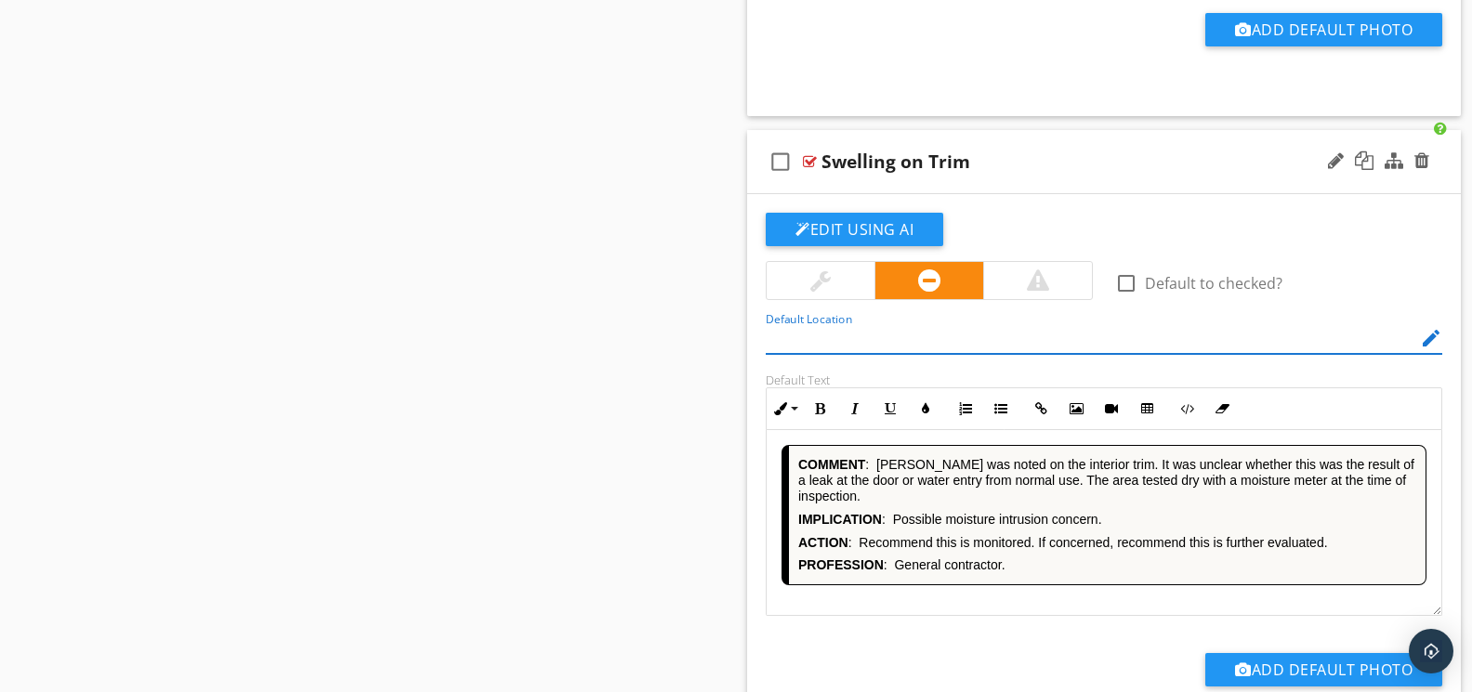
click at [1035, 610] on div "COMMENT : [PERSON_NAME] was noted on the interior trim. It was unclear whether …" at bounding box center [1103, 523] width 675 height 186
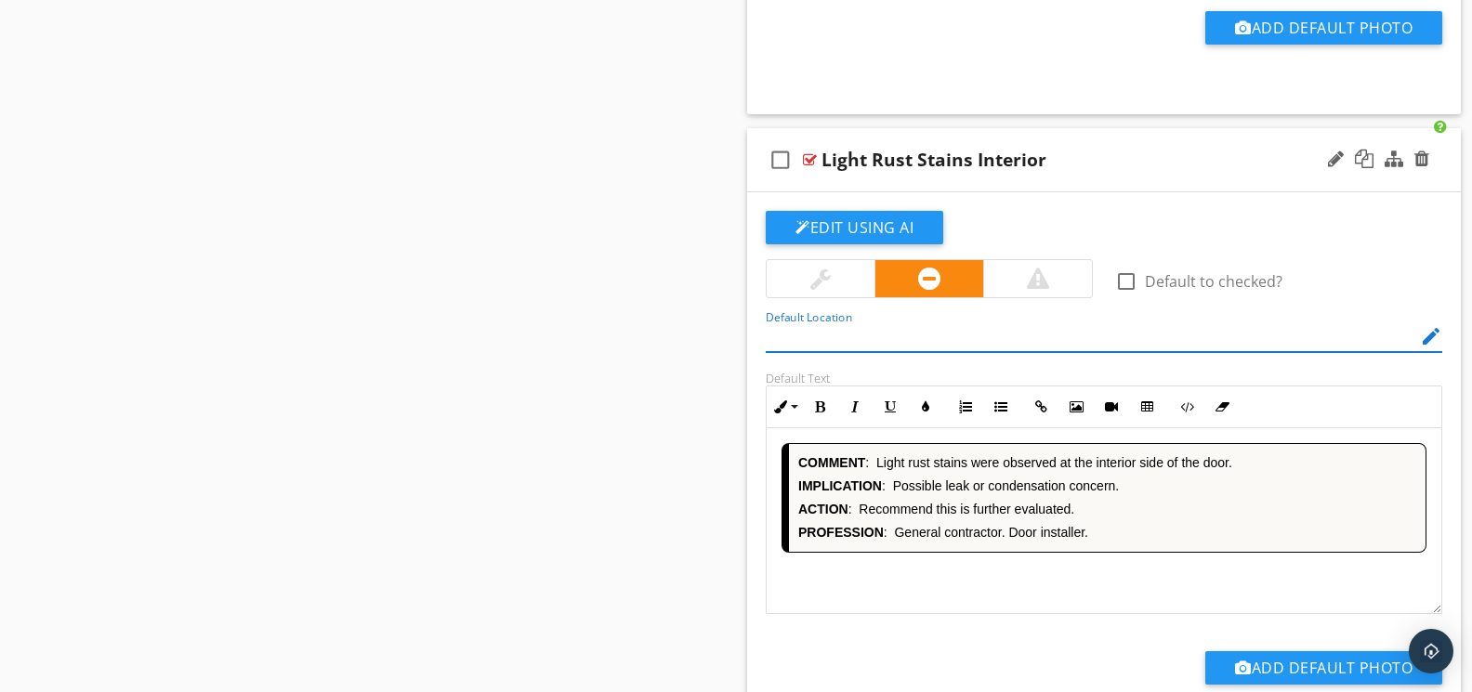
click at [1009, 582] on div "COMMENT : Light rust stains were observed at the interior side of the door. IMP…" at bounding box center [1103, 521] width 675 height 186
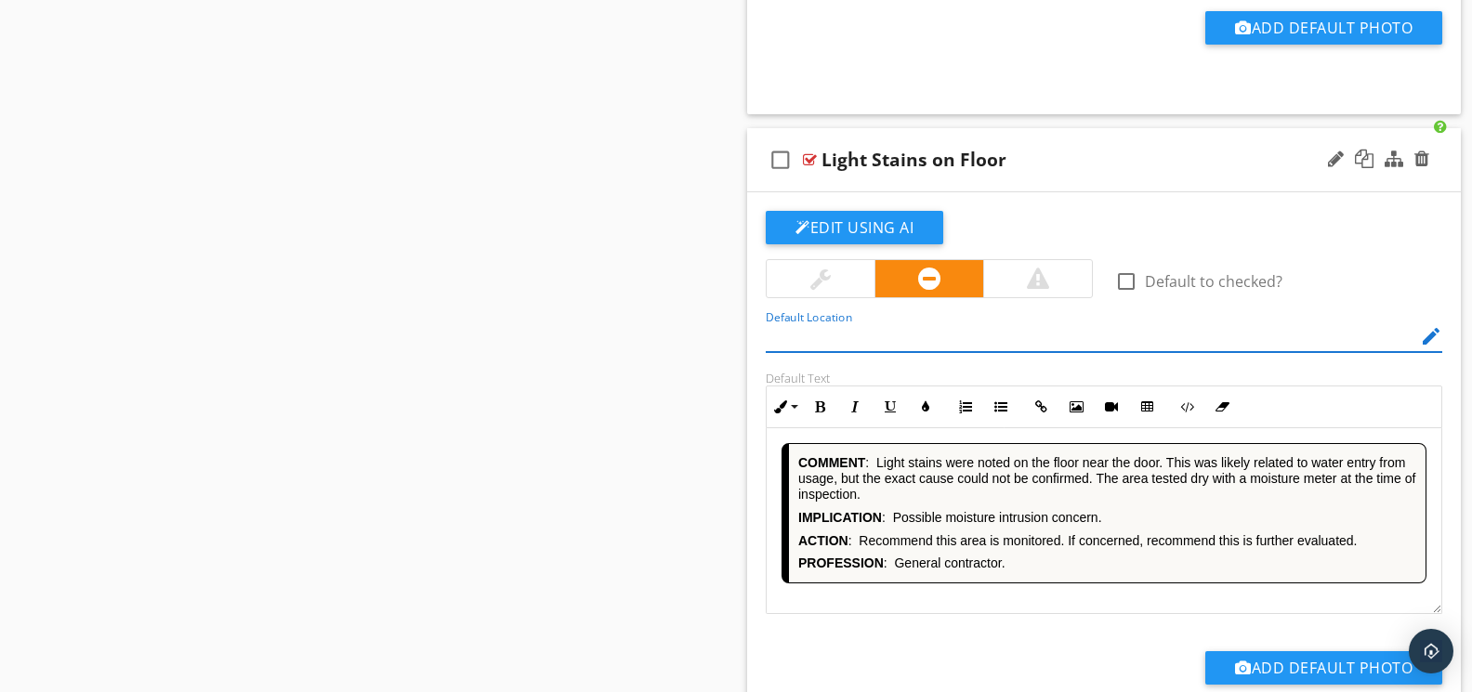
click at [1007, 600] on div "COMMENT : Light stains were noted on the floor near the door. This was likely r…" at bounding box center [1103, 521] width 675 height 186
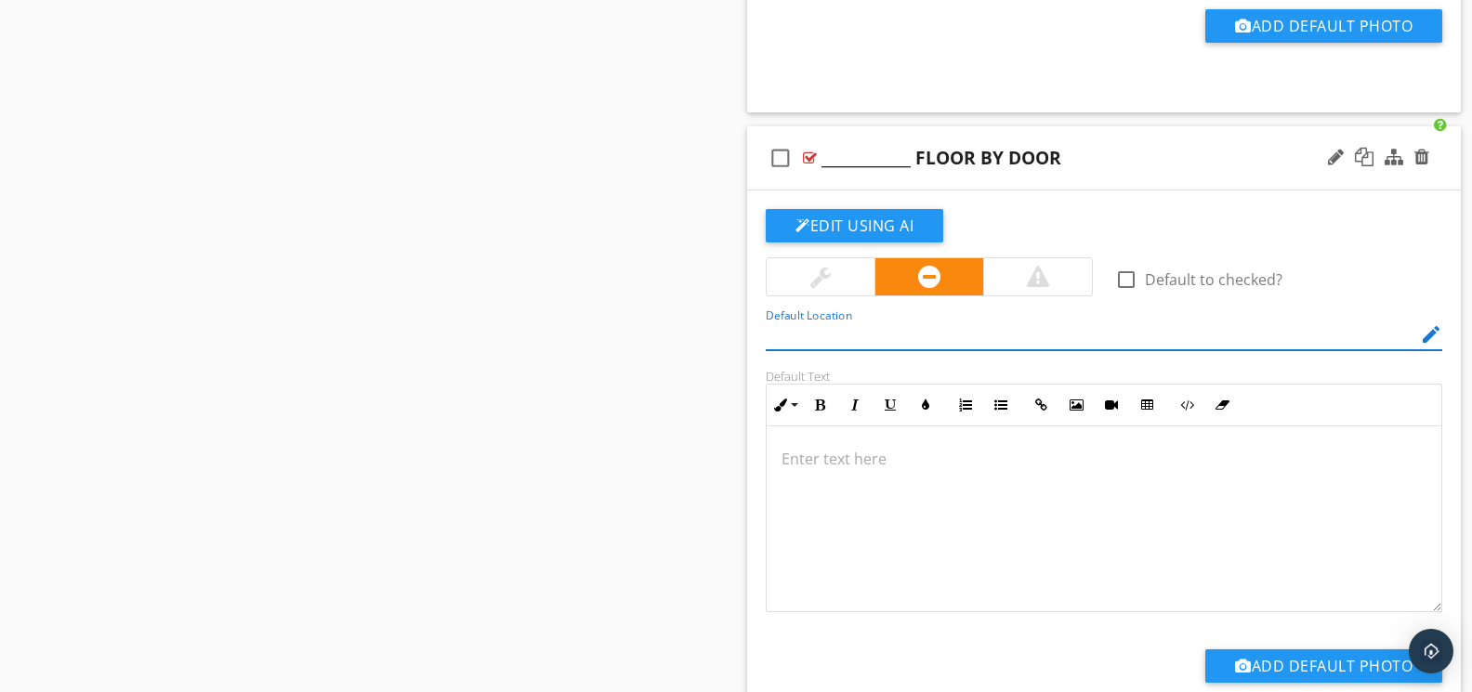
scroll to position [1, 0]
click at [1418, 166] on div at bounding box center [1421, 157] width 15 height 19
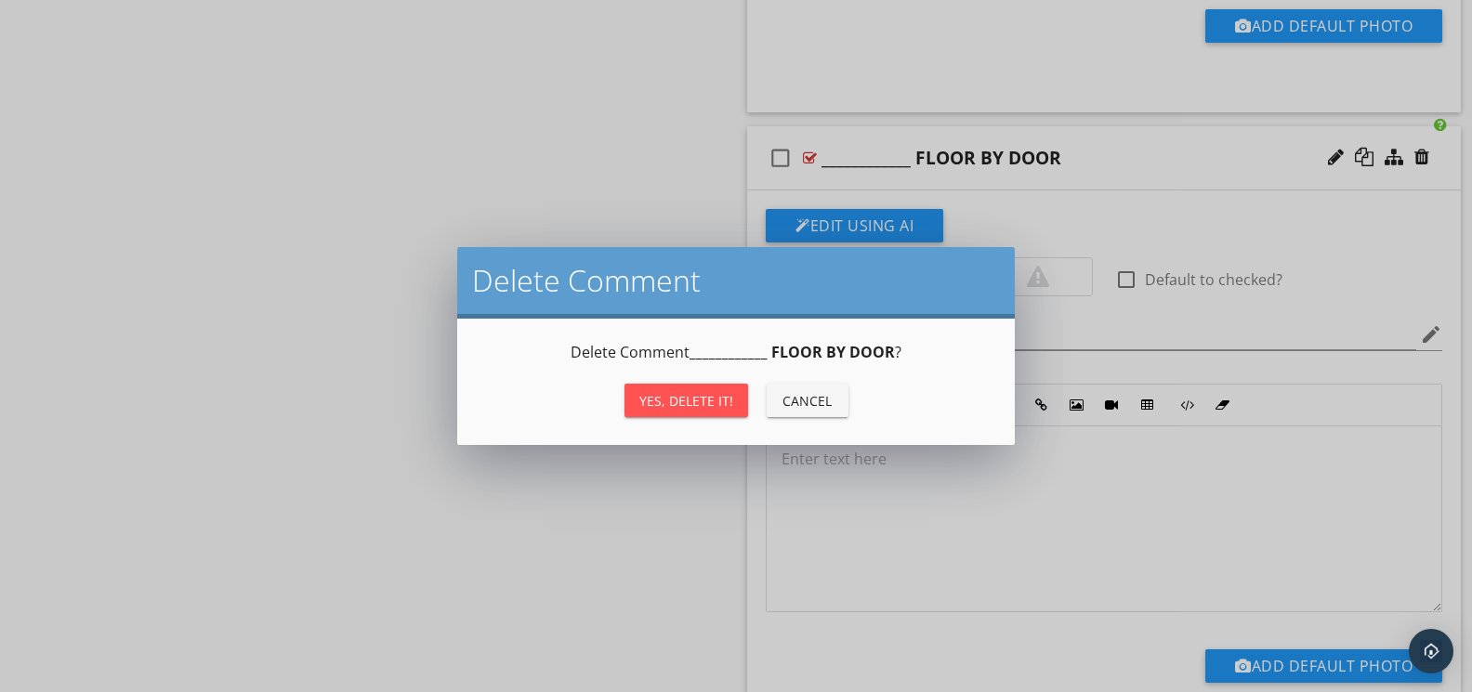
click at [727, 391] on div "Yes, Delete it!" at bounding box center [686, 401] width 94 height 20
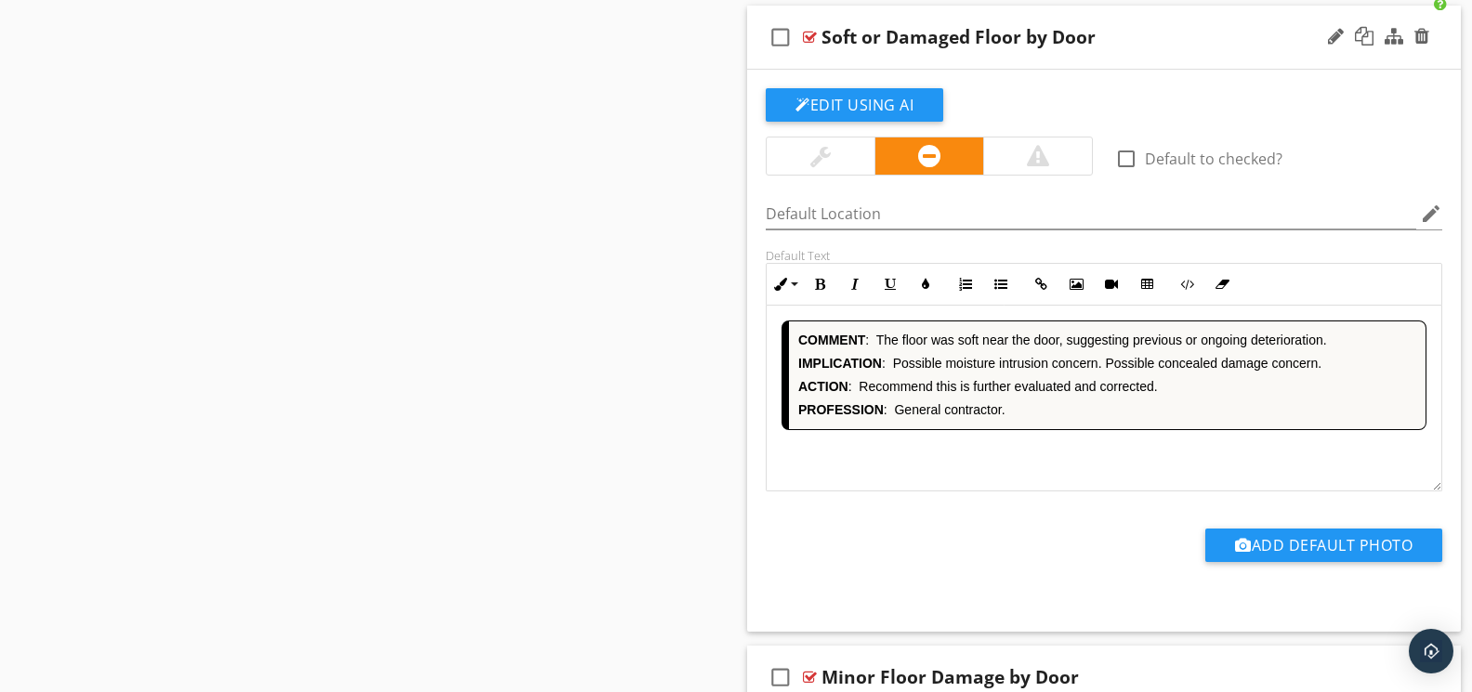
click at [1042, 442] on div "COMMENT : The floor was soft near the door, suggesting previous or ongoing dete…" at bounding box center [1103, 399] width 675 height 186
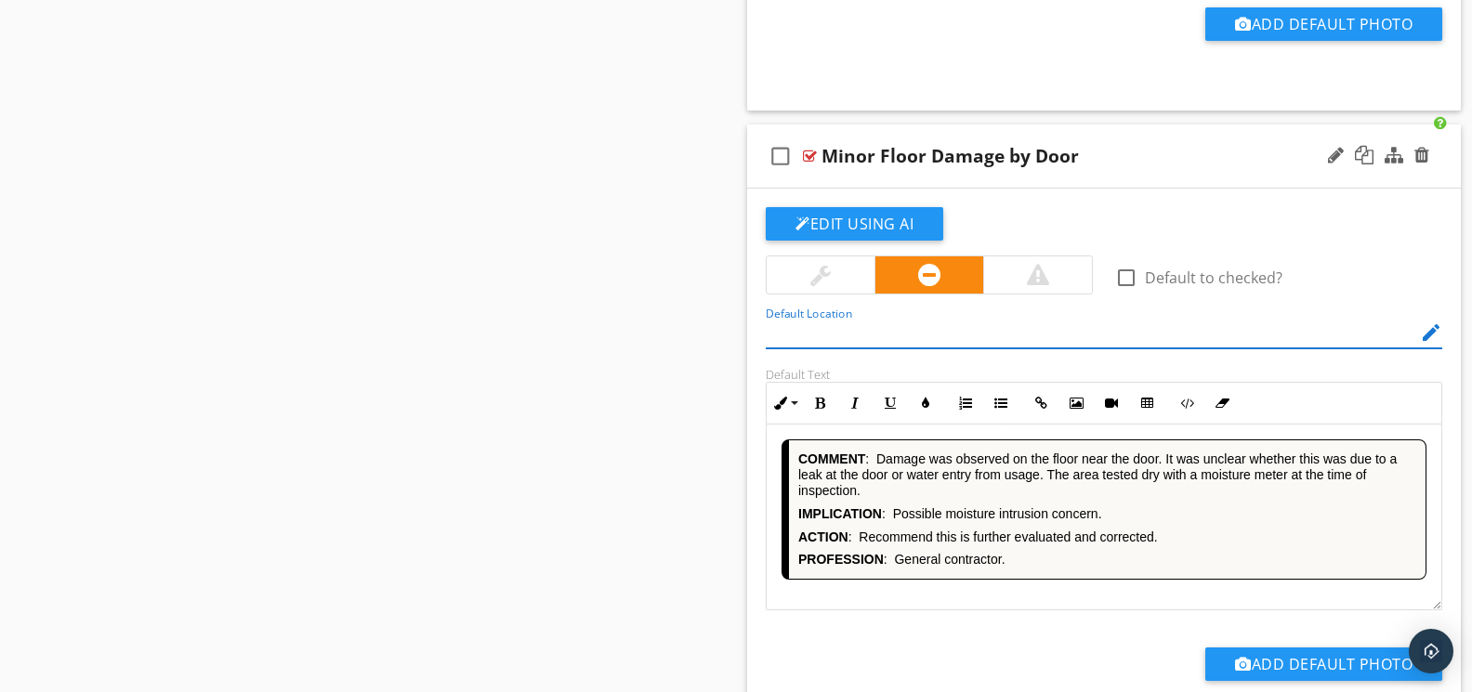
click at [1029, 610] on div "COMMENT : [PERSON_NAME] was observed on the floor near the door. It was unclear…" at bounding box center [1103, 518] width 675 height 186
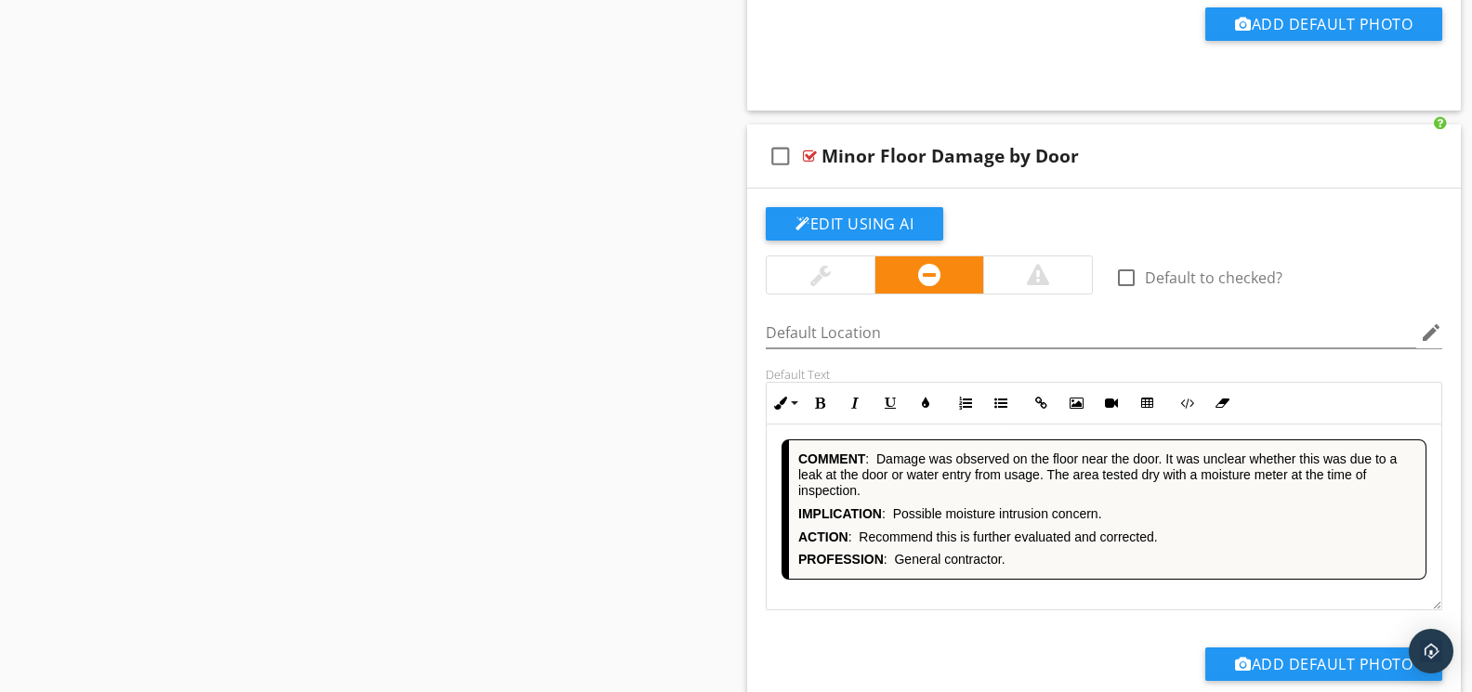
scroll to position [12121, 0]
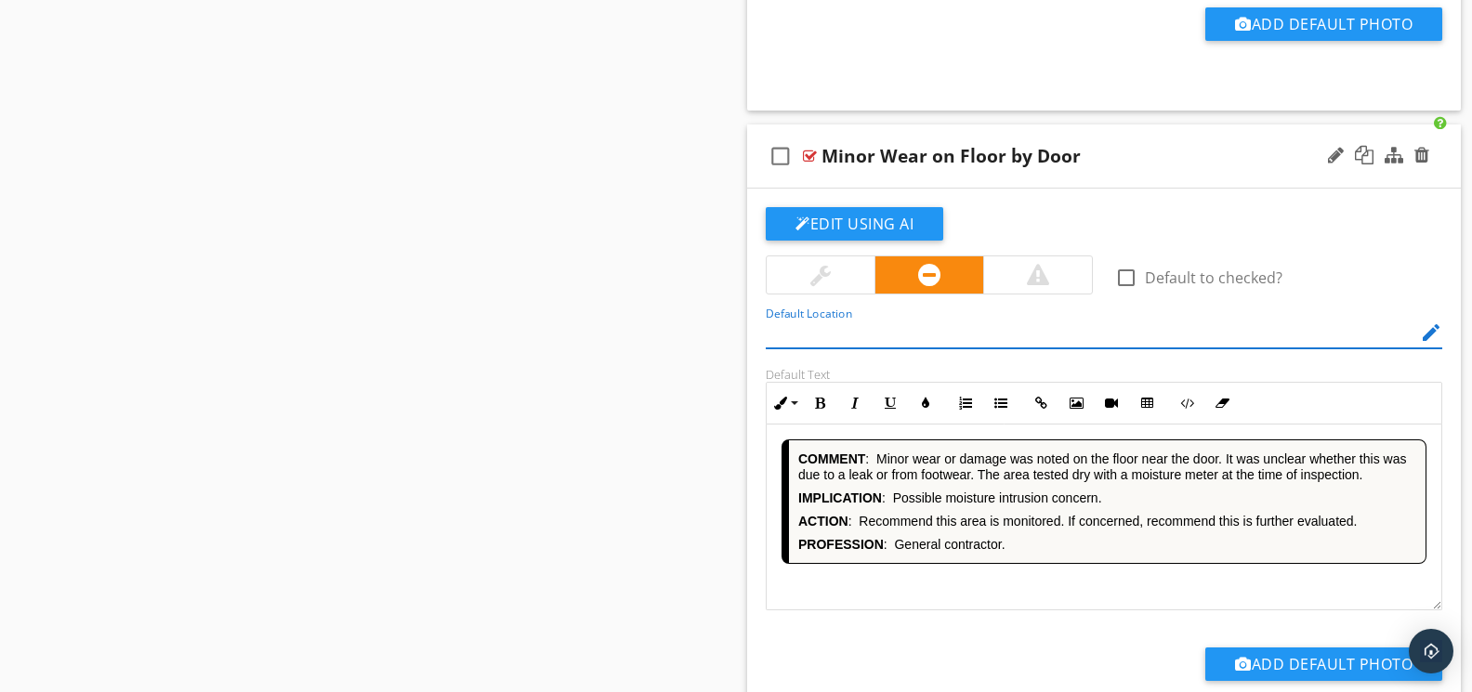
click at [1016, 607] on div "COMMENT : Minor wear or damage was noted on the floor near the door. It was unc…" at bounding box center [1103, 518] width 675 height 186
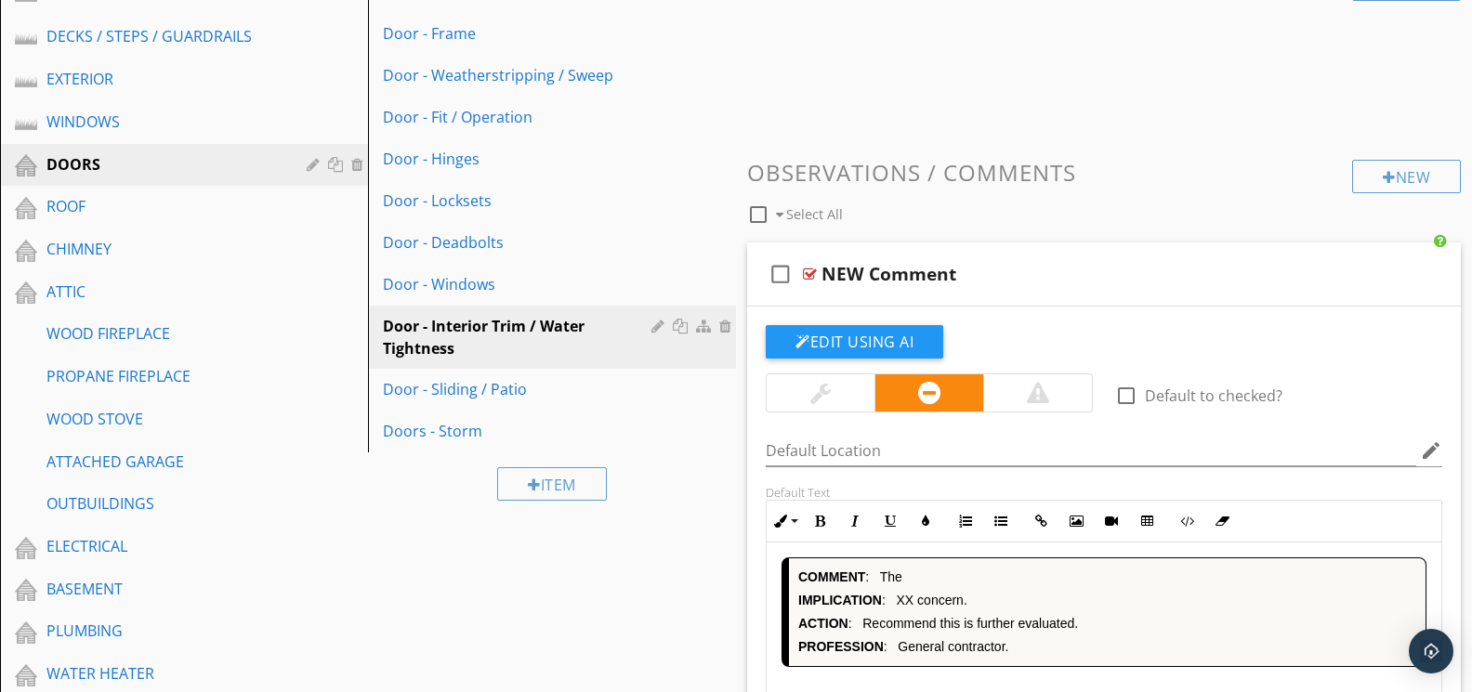
scroll to position [525, 0]
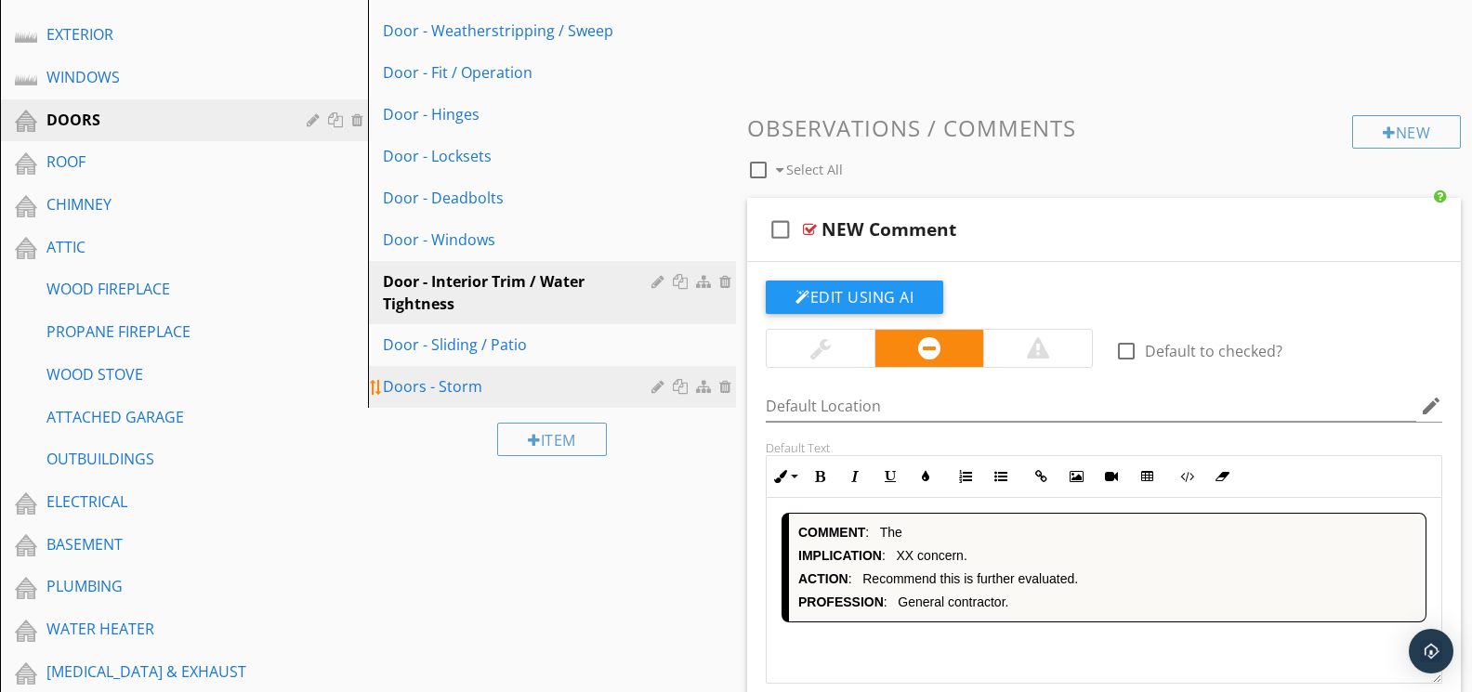
click at [520, 348] on div "Door - Sliding / Patio" at bounding box center [520, 345] width 274 height 22
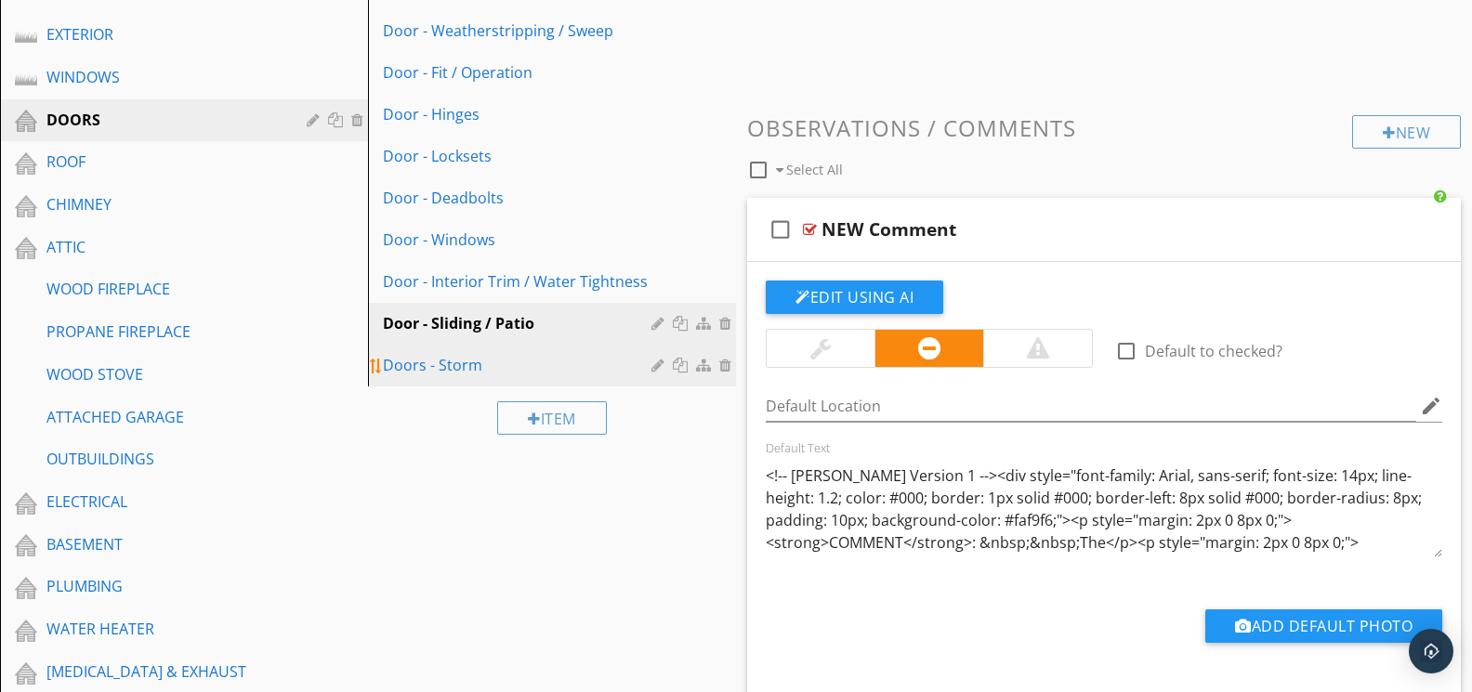
scroll to position [524, 0]
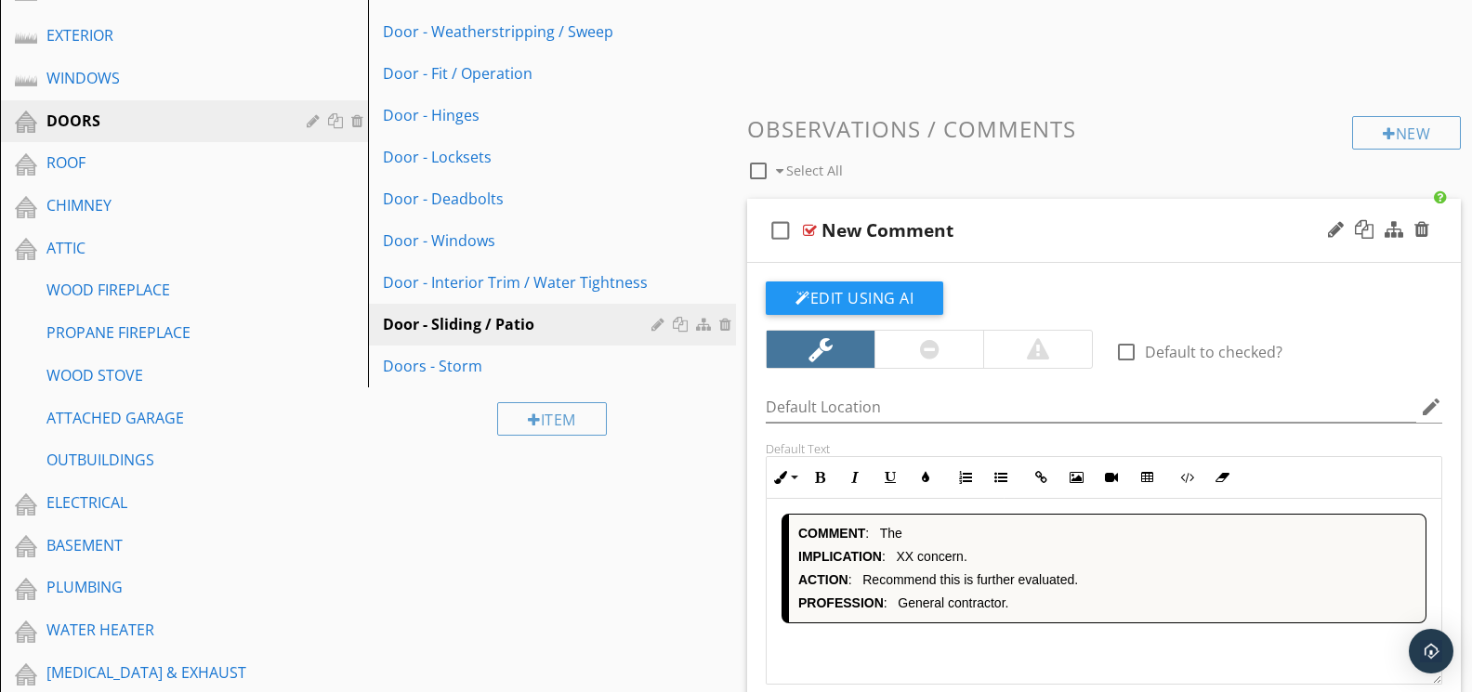
click at [1009, 634] on div "COMMENT : The IMPLICATION : XX concern. ACTION : Recommend this is further eval…" at bounding box center [1103, 592] width 675 height 186
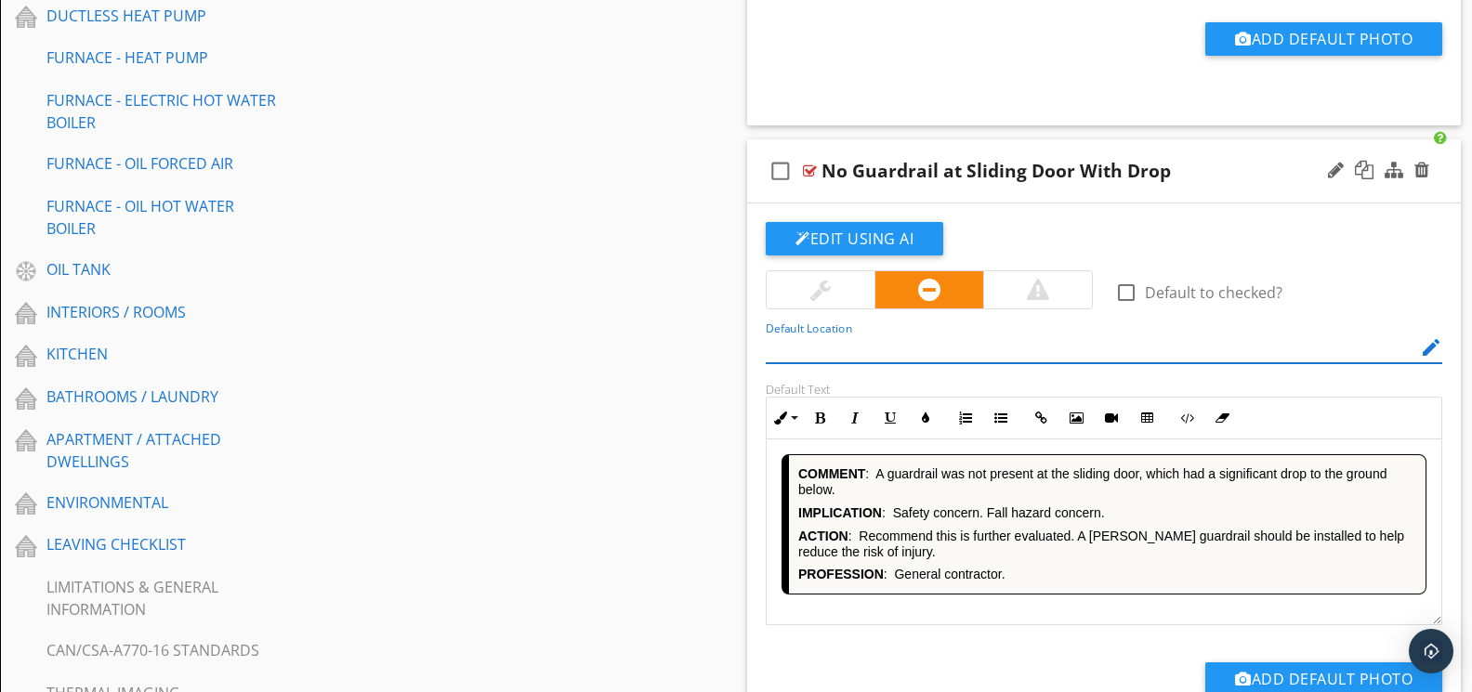
click at [1055, 614] on div "COMMENT : A guardrail was not present at the sliding door, which had a signific…" at bounding box center [1103, 532] width 675 height 186
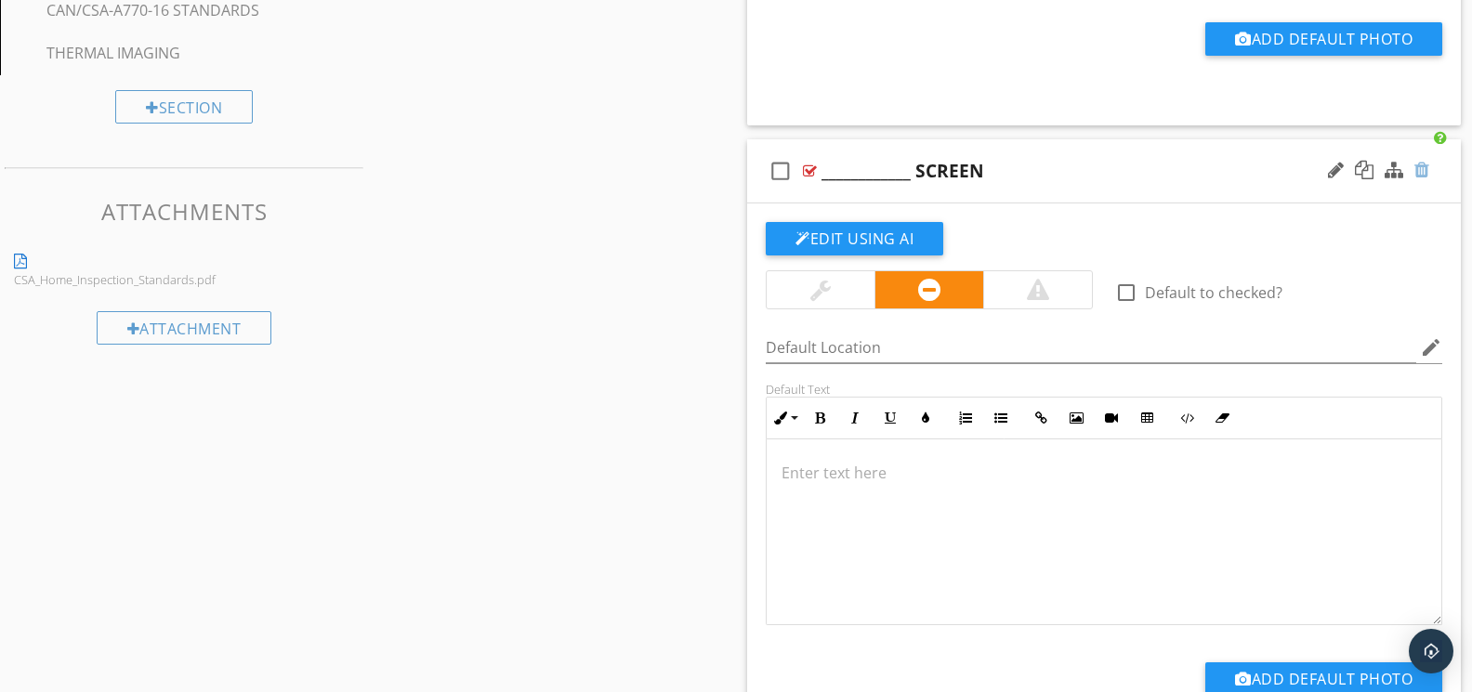
click at [1416, 172] on div at bounding box center [1421, 170] width 15 height 19
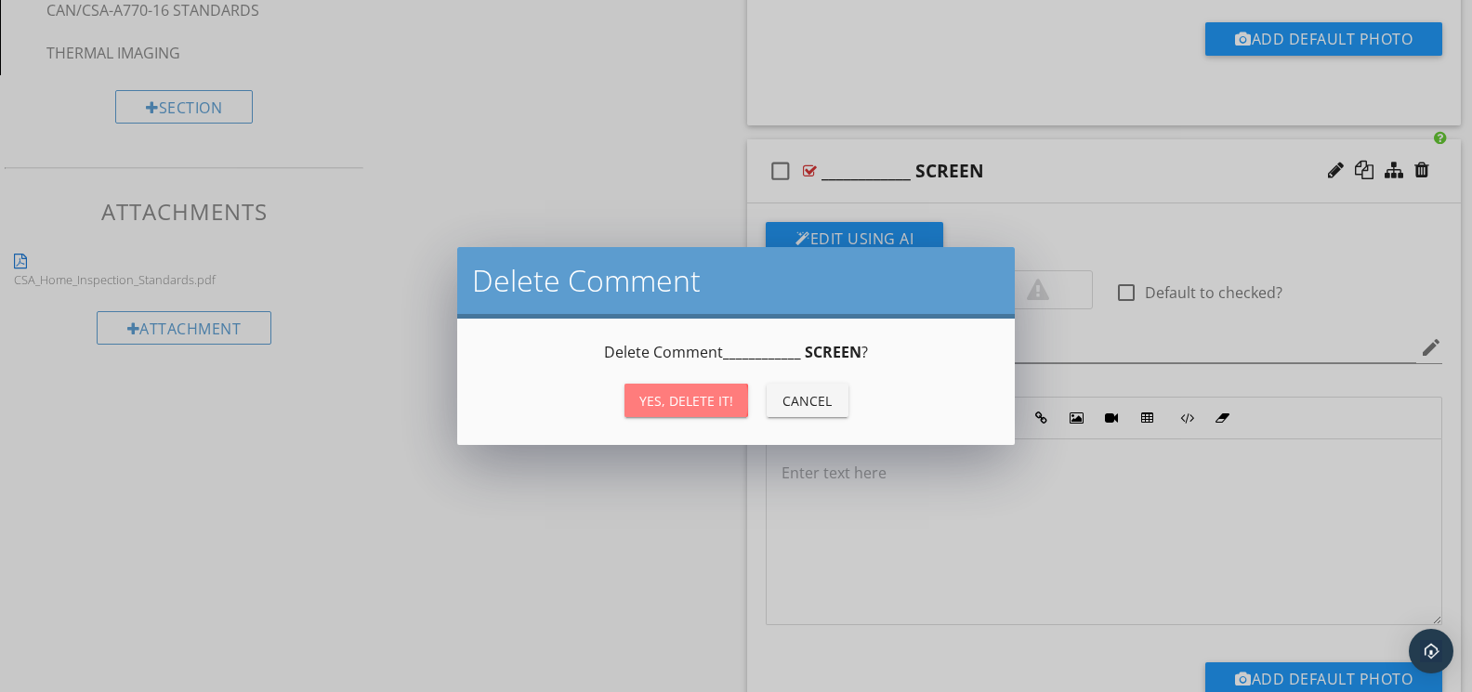
drag, startPoint x: 674, startPoint y: 397, endPoint x: 692, endPoint y: 382, distance: 23.8
click at [674, 397] on div "Yes, Delete it!" at bounding box center [686, 401] width 94 height 20
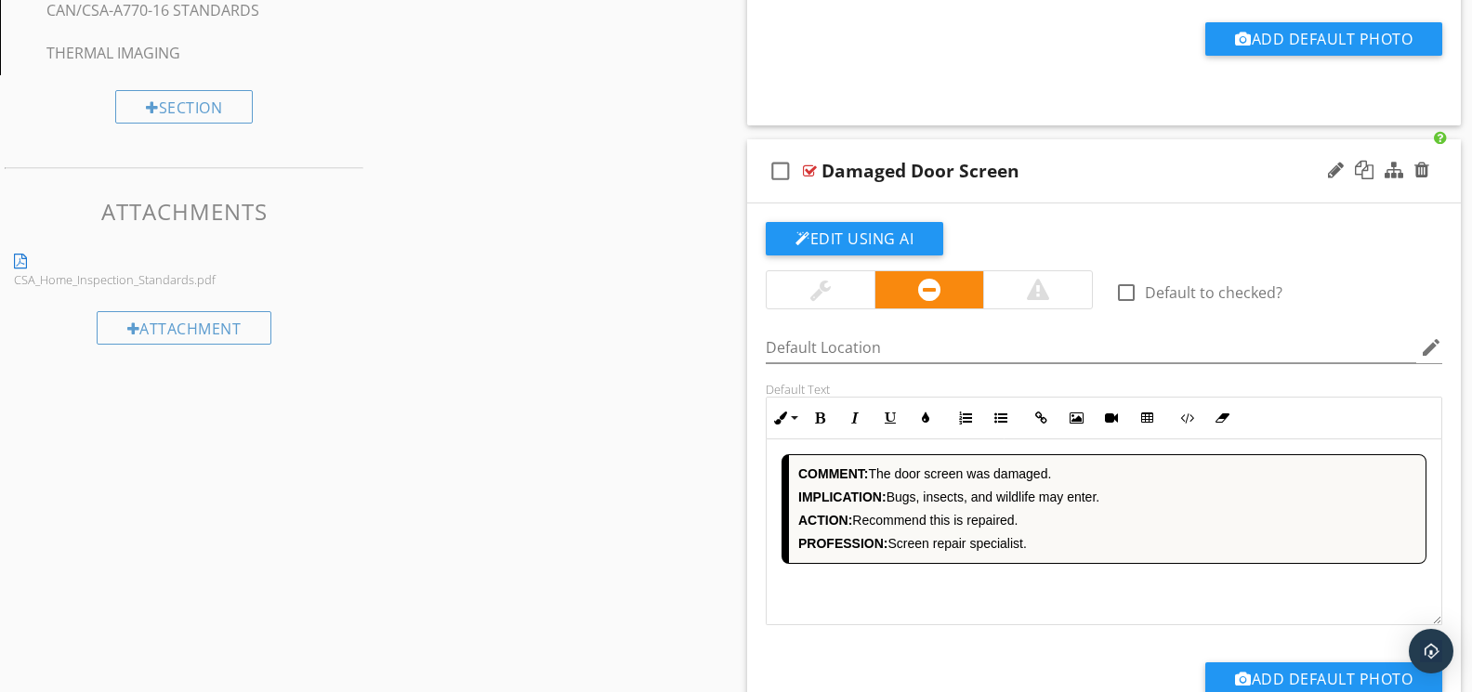
click at [983, 575] on div "COMMENT: The door screen was damaged. IMPLICATION: Bugs, insects, and wildlife …" at bounding box center [1103, 532] width 675 height 186
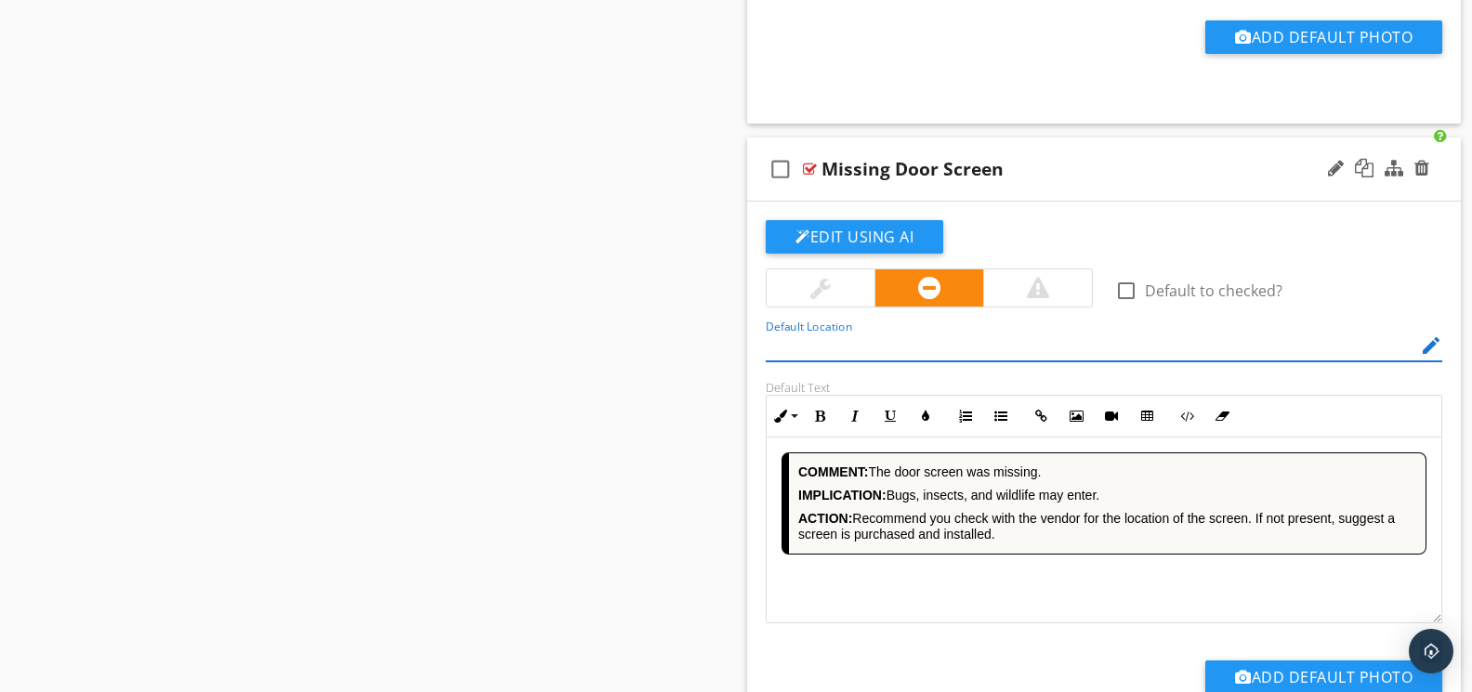
click at [992, 563] on div "COMMENT: The door screen was missing. IMPLICATION: Bugs, insects, and wildlife …" at bounding box center [1103, 531] width 675 height 186
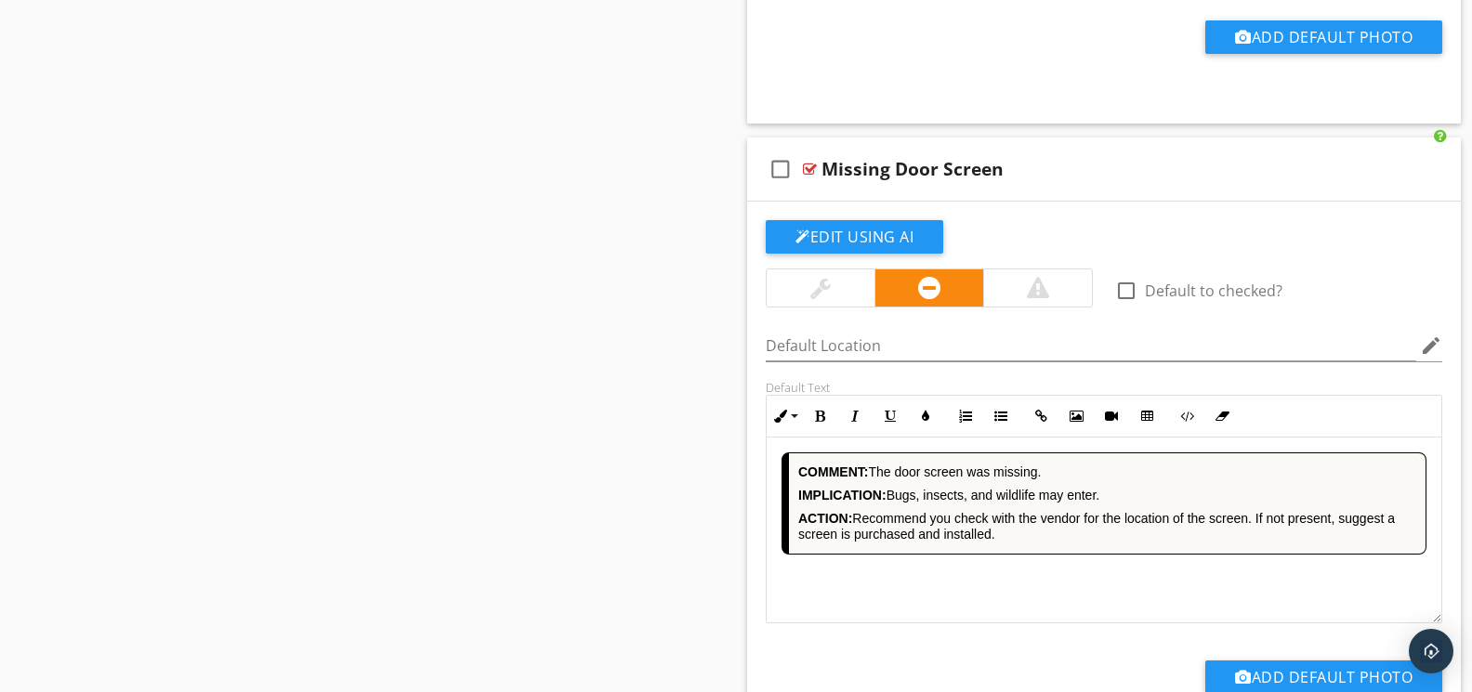
scroll to position [3146, 0]
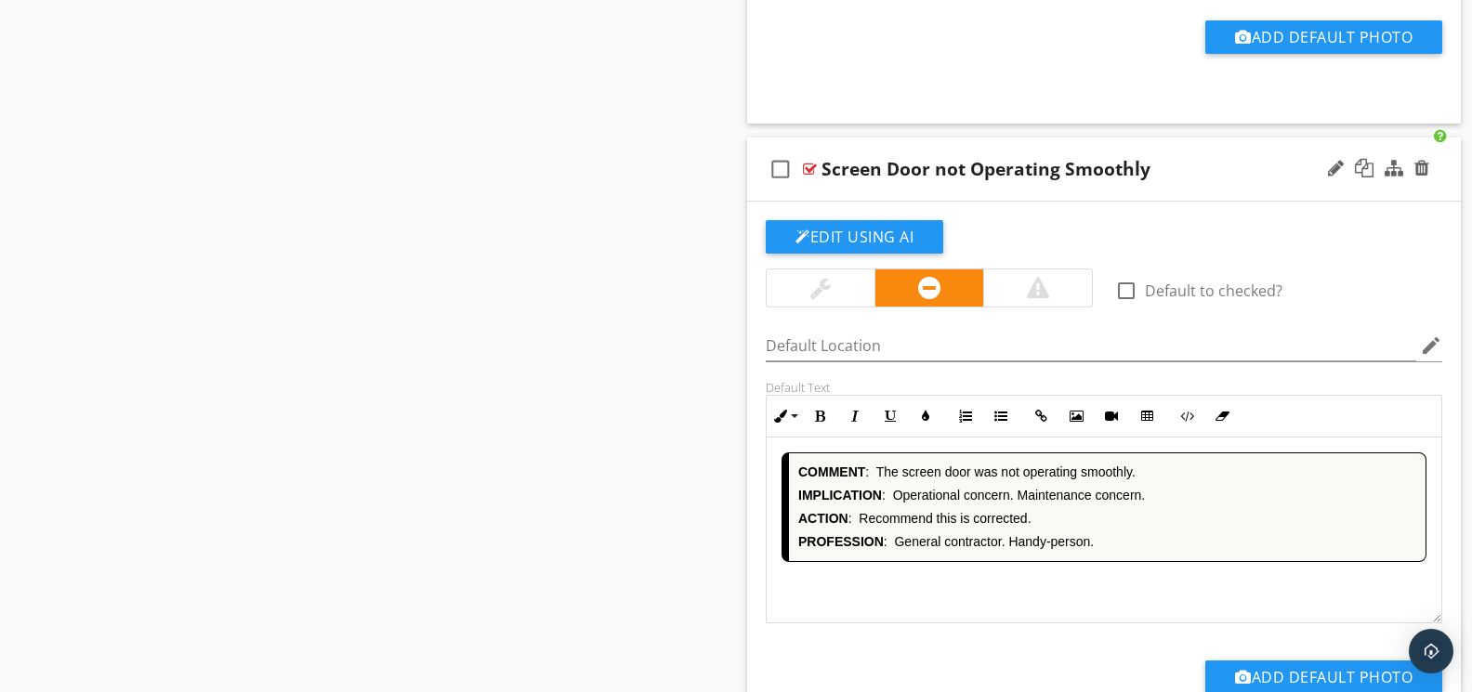
click at [981, 575] on div "COMMENT : The screen door was not operating smoothly. IMPLICATION : Operational…" at bounding box center [1103, 531] width 675 height 186
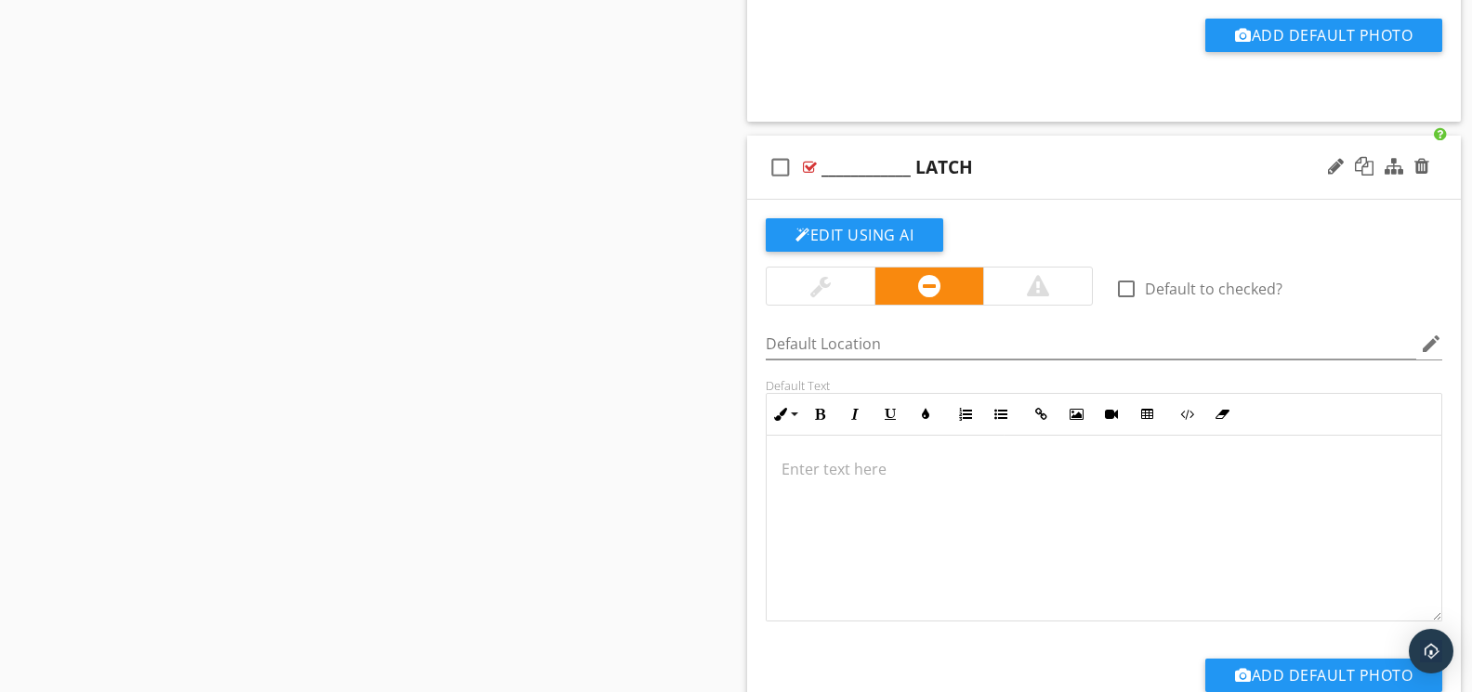
drag, startPoint x: 1417, startPoint y: 164, endPoint x: 1221, endPoint y: 170, distance: 196.1
click at [1412, 164] on div at bounding box center [1378, 167] width 109 height 45
click at [1424, 169] on div at bounding box center [1421, 166] width 15 height 19
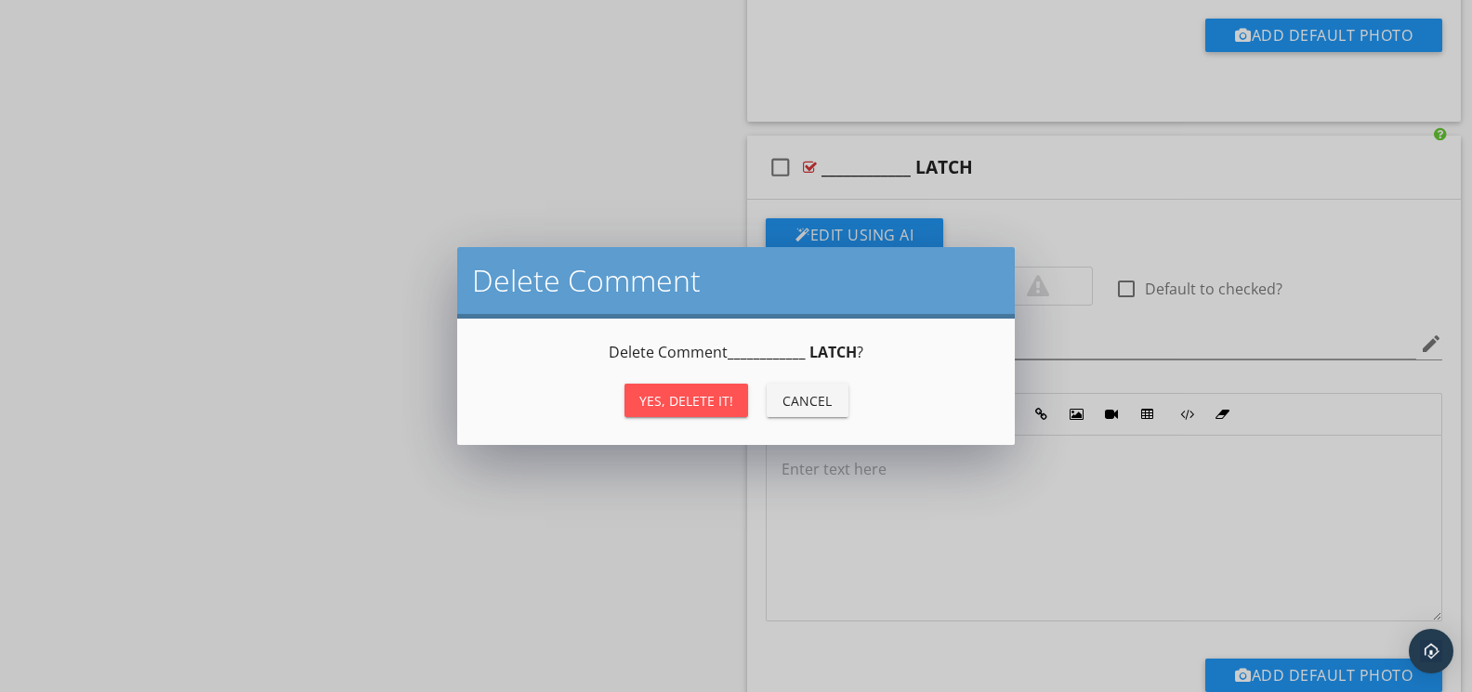
click at [700, 393] on div "Yes, Delete it!" at bounding box center [686, 401] width 94 height 20
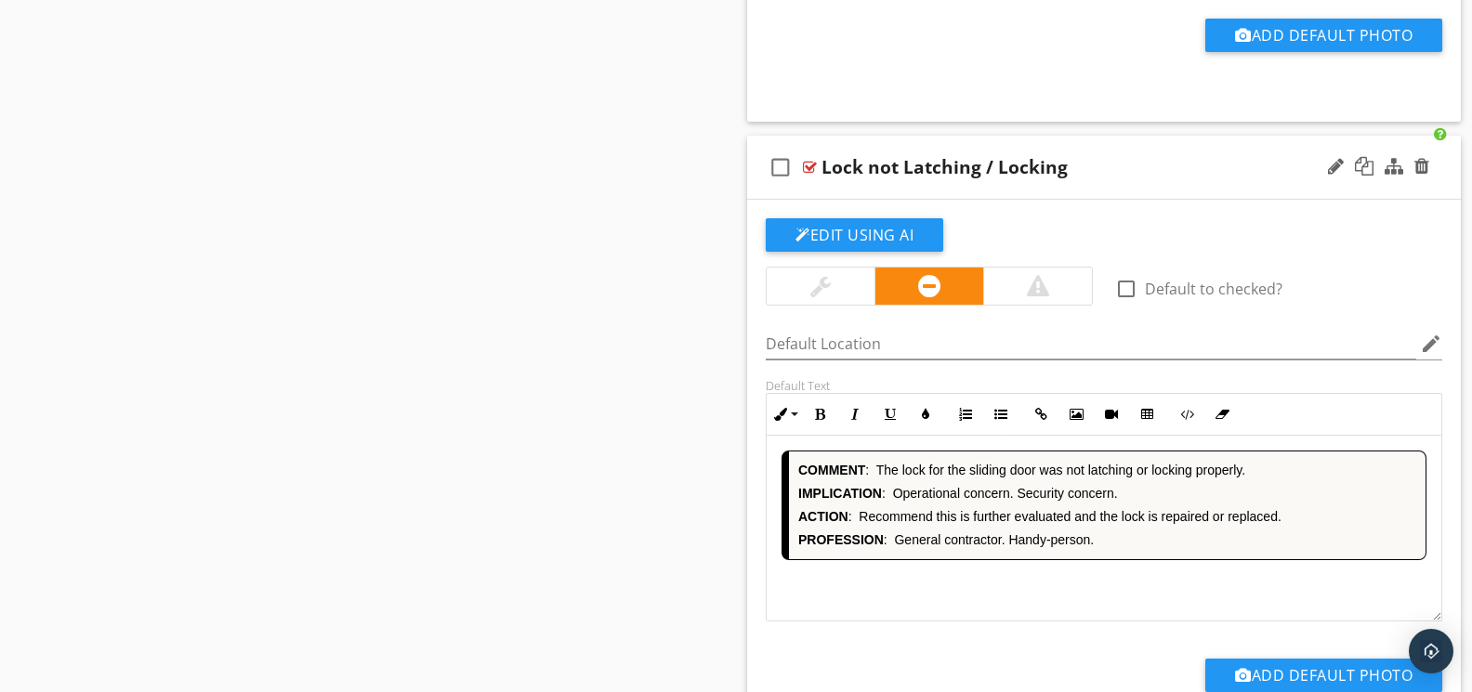
click at [1013, 594] on div "COMMENT : The lock for the sliding door was not latching or locking properly. I…" at bounding box center [1103, 529] width 675 height 186
click at [981, 590] on div "COMMENT : The lock for the sliding door was difficult to latch. IMPLICATION : O…" at bounding box center [1103, 529] width 675 height 186
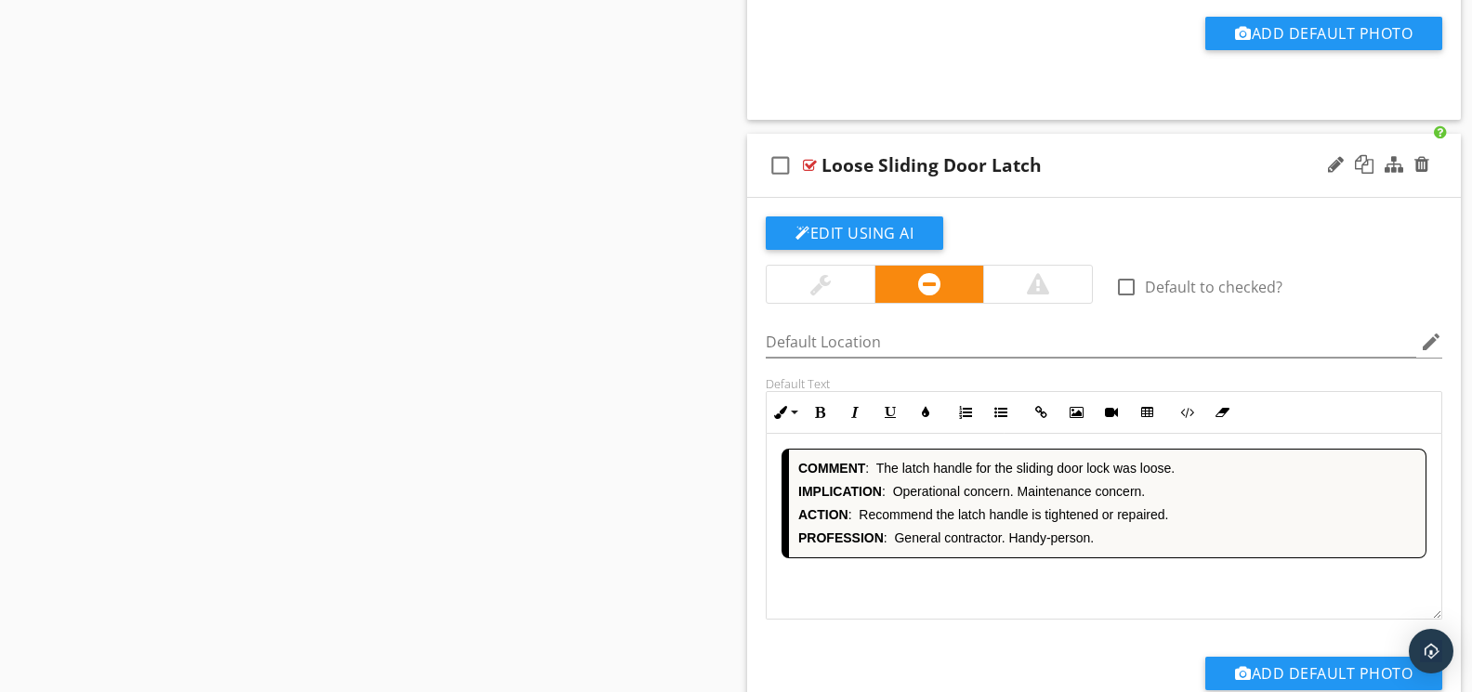
click at [997, 582] on div "COMMENT : The latch handle for the sliding door lock was loose. IMPLICATION : O…" at bounding box center [1103, 527] width 675 height 186
click at [1002, 583] on div "COMMENT : The patio door was difficult to latch. Some components showed rust. I…" at bounding box center [1103, 527] width 675 height 186
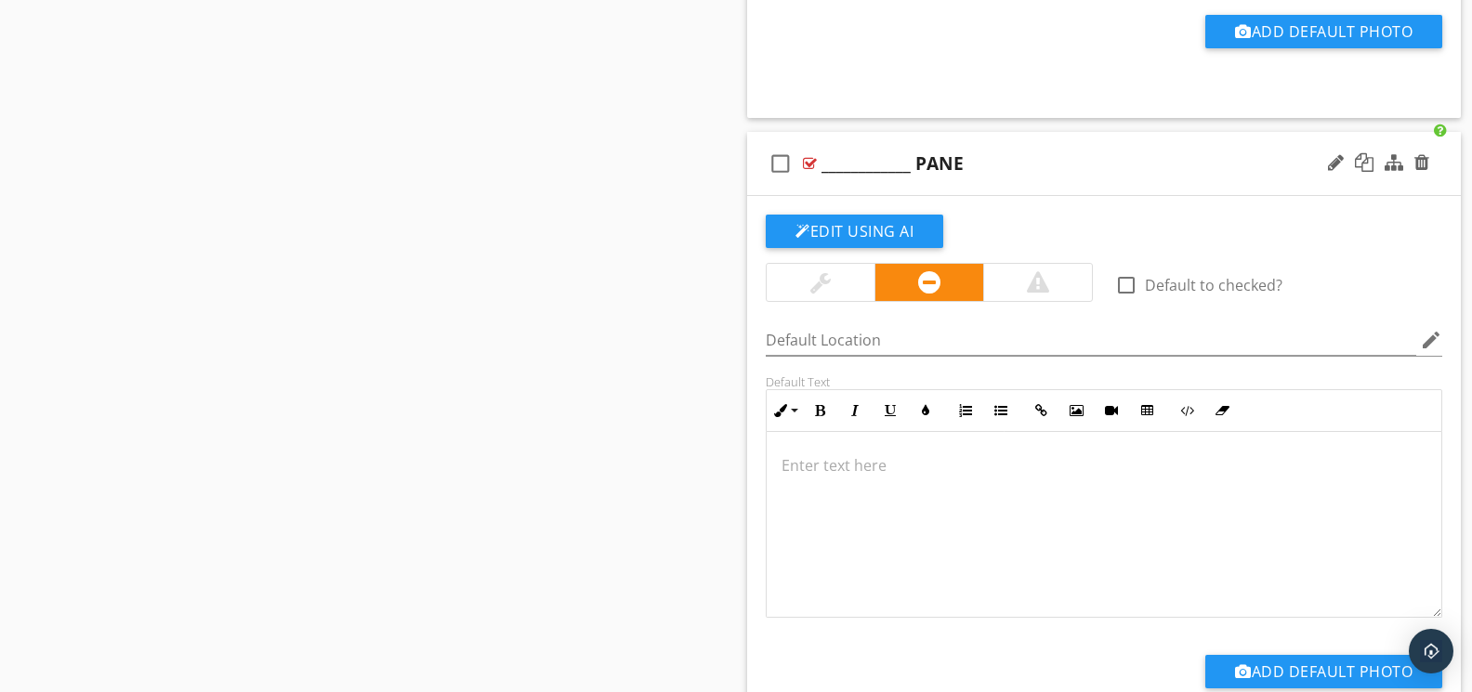
scroll to position [6992, 0]
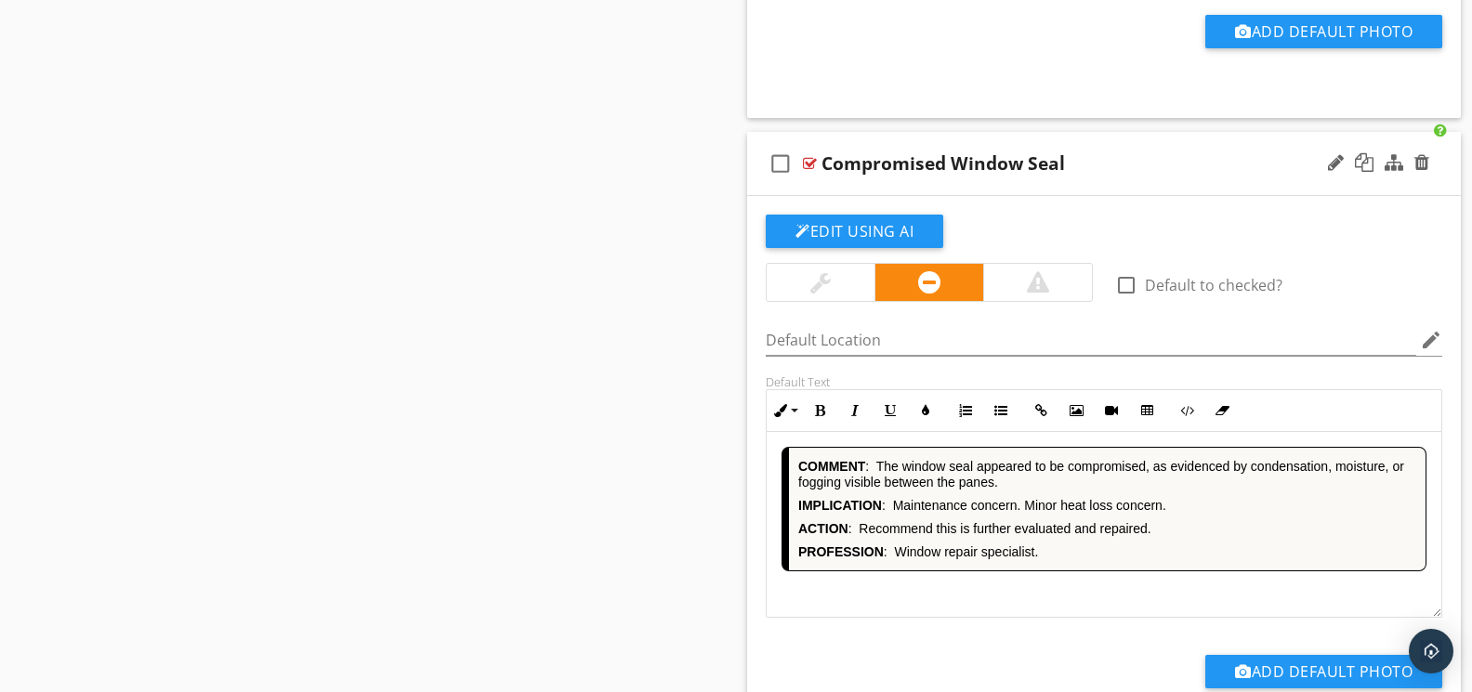
click at [960, 603] on div "COMMENT : The window seal appeared to be compromised, as evidenced by condensat…" at bounding box center [1103, 525] width 675 height 186
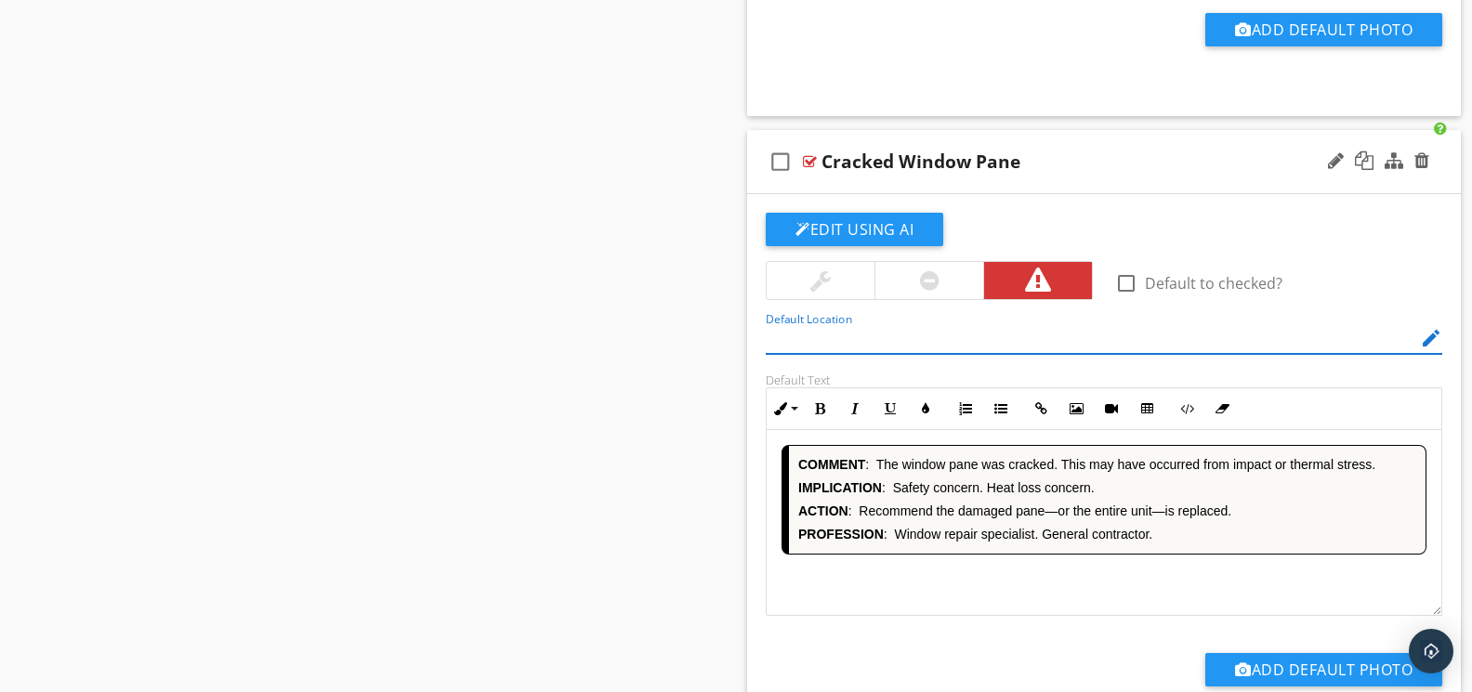
click at [957, 590] on div "COMMENT : The window pane was cracked. This may have occurred from impact or th…" at bounding box center [1103, 523] width 675 height 186
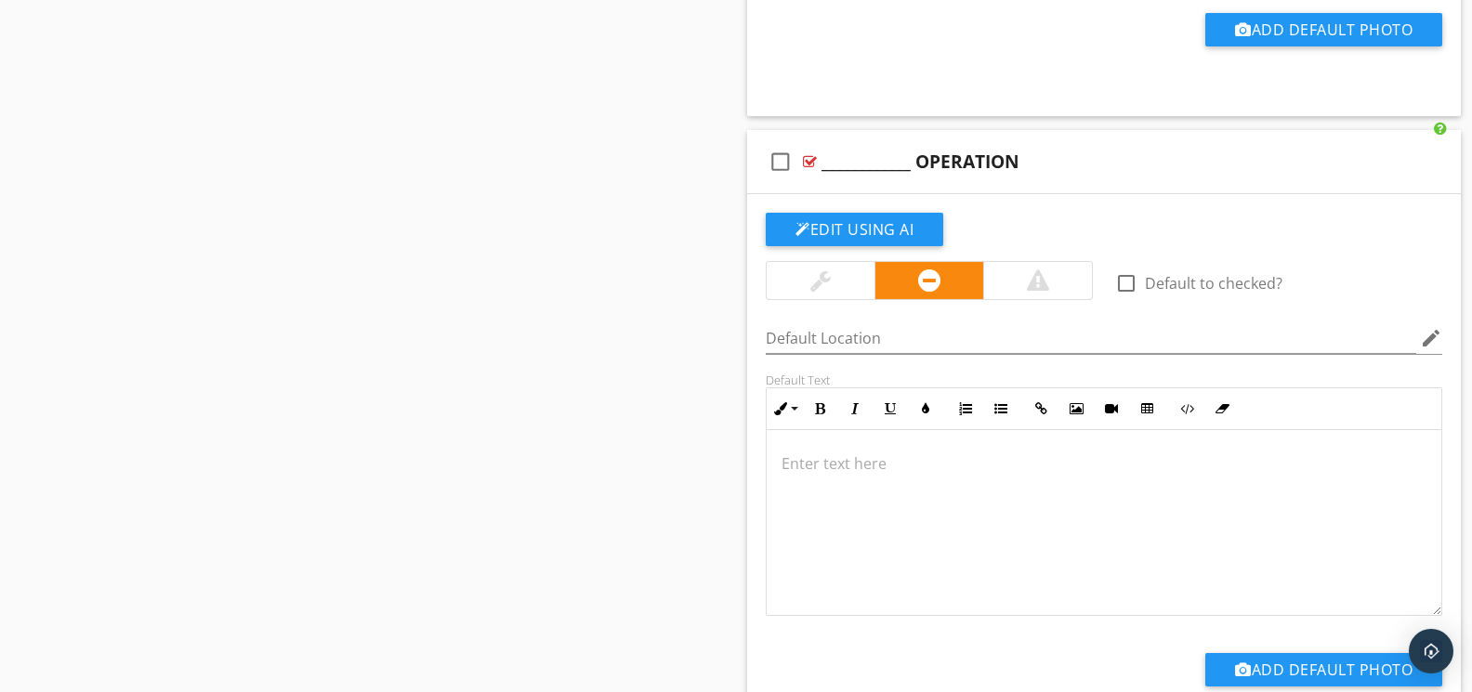
scroll to position [8916, 0]
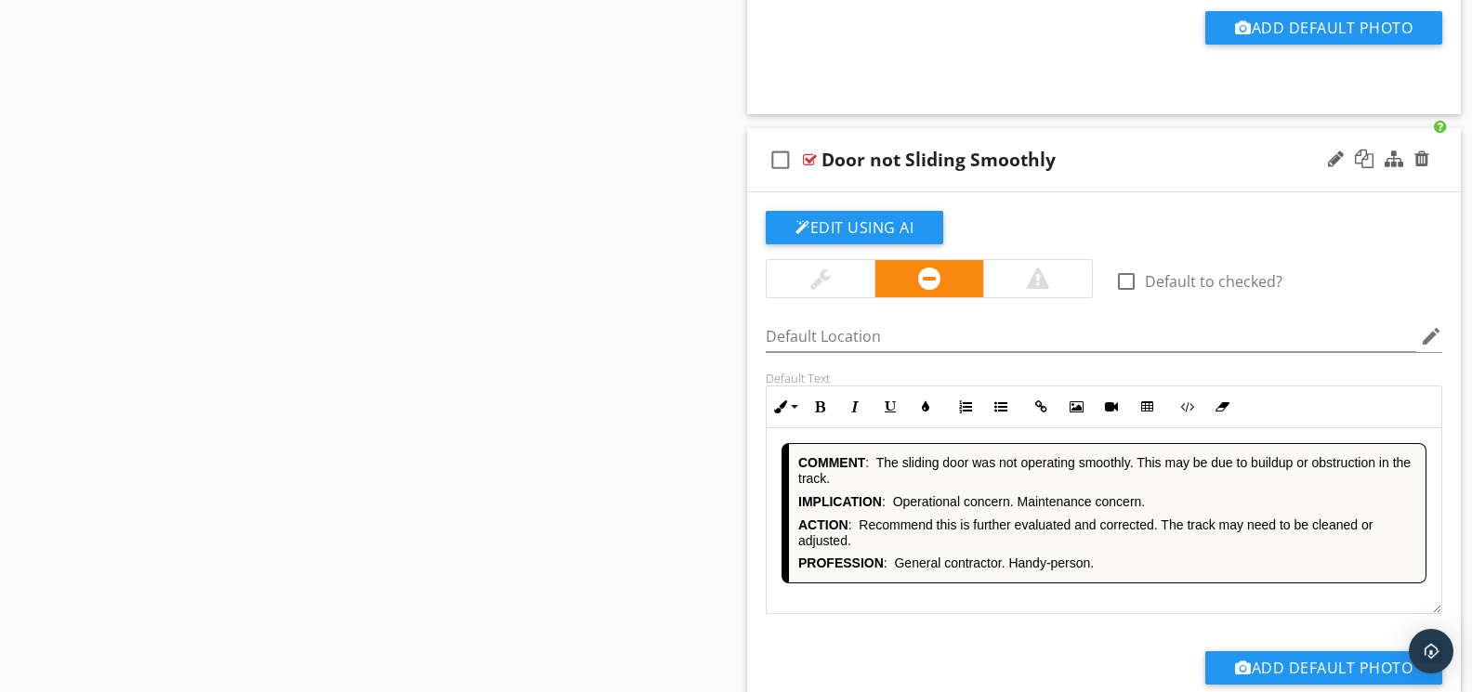
click at [953, 601] on div "COMMENT : The sliding door was not operating smoothly. This may be due to build…" at bounding box center [1103, 521] width 675 height 186
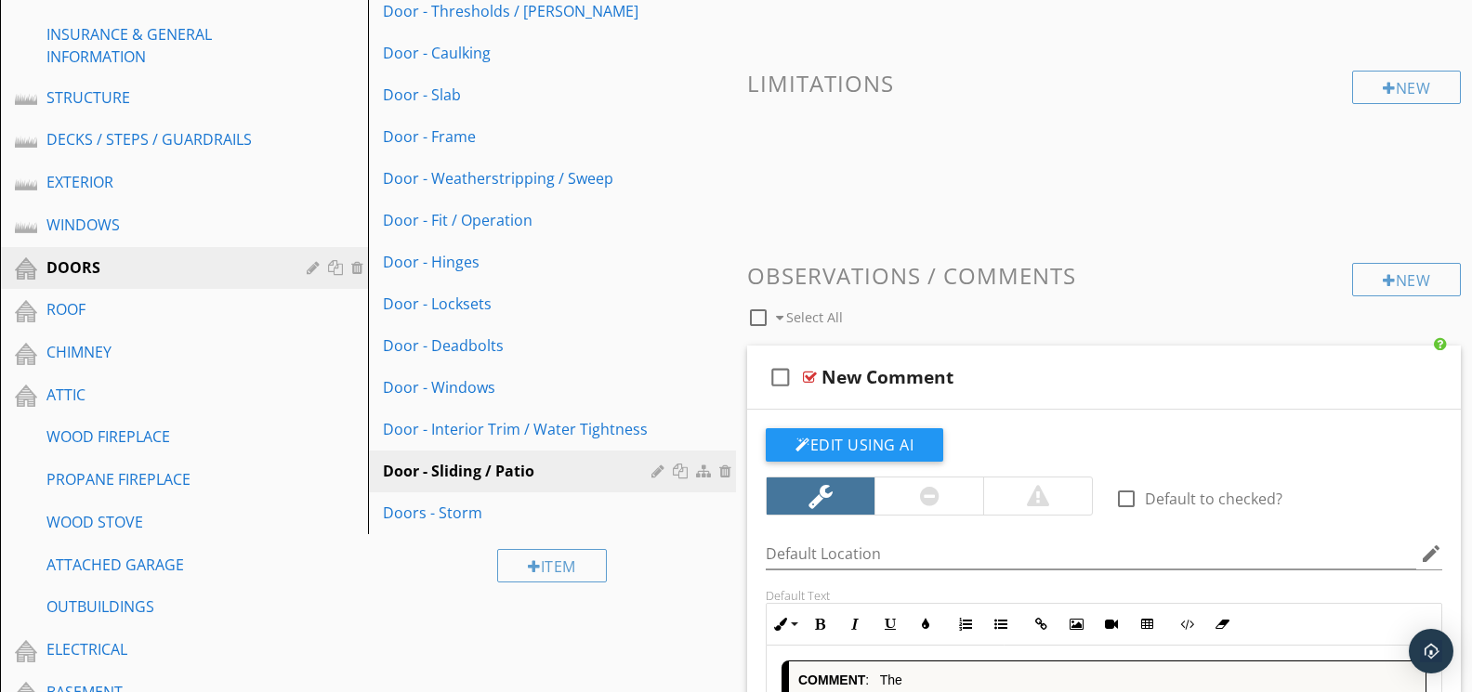
scroll to position [431, 0]
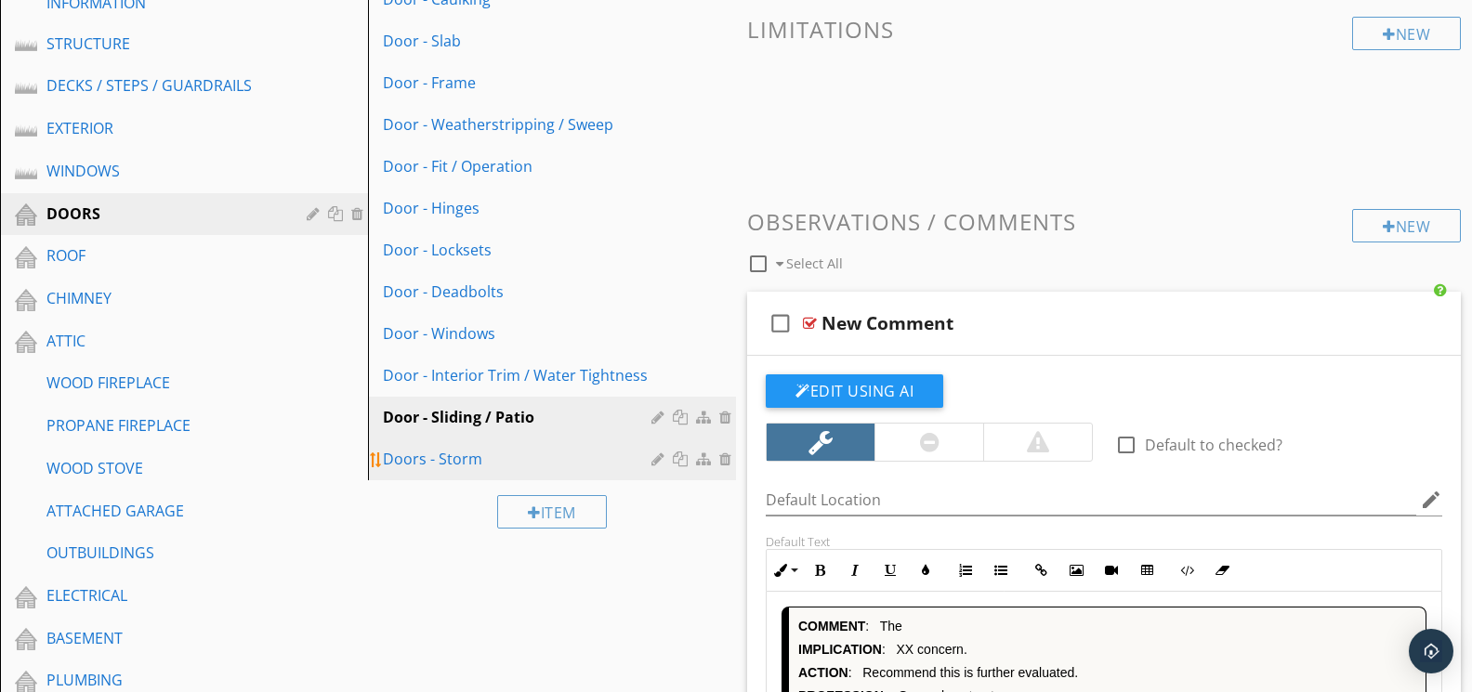
click at [465, 468] on div "Doors - Storm" at bounding box center [520, 459] width 274 height 22
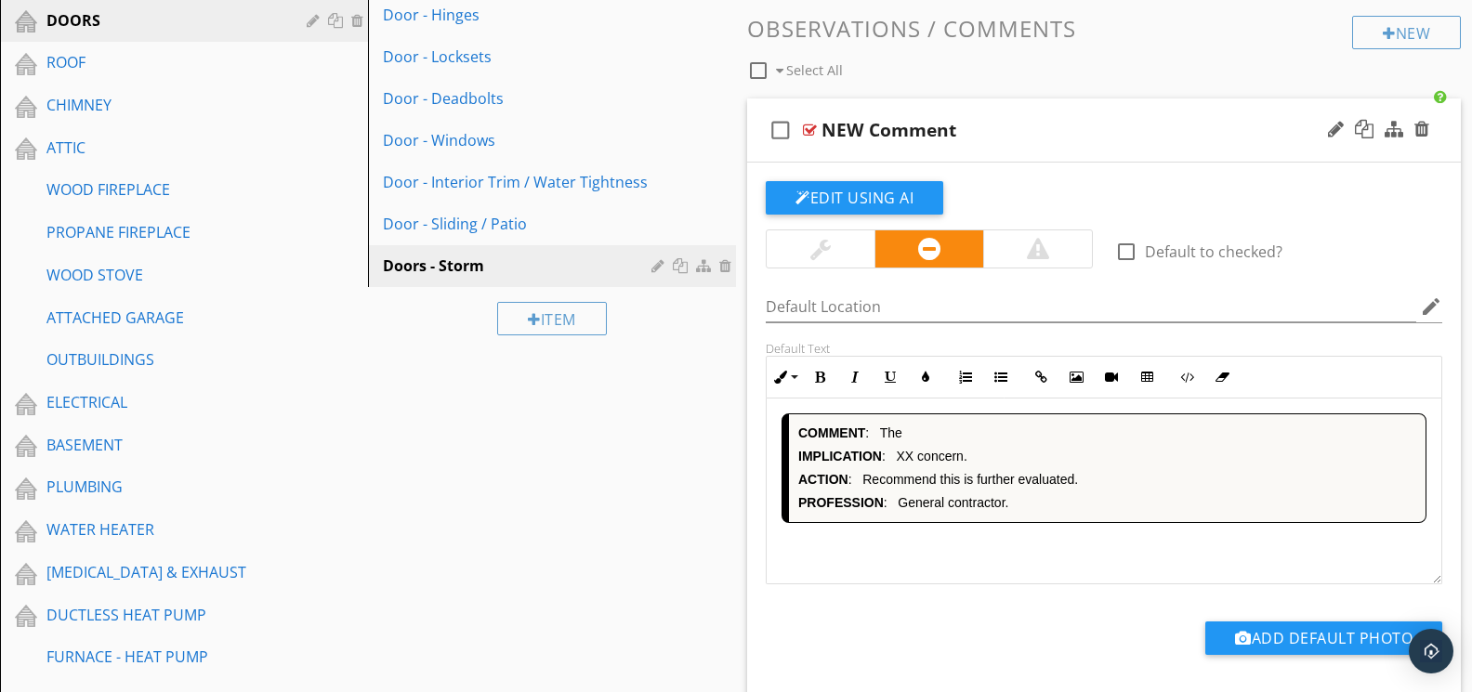
scroll to position [632, 0]
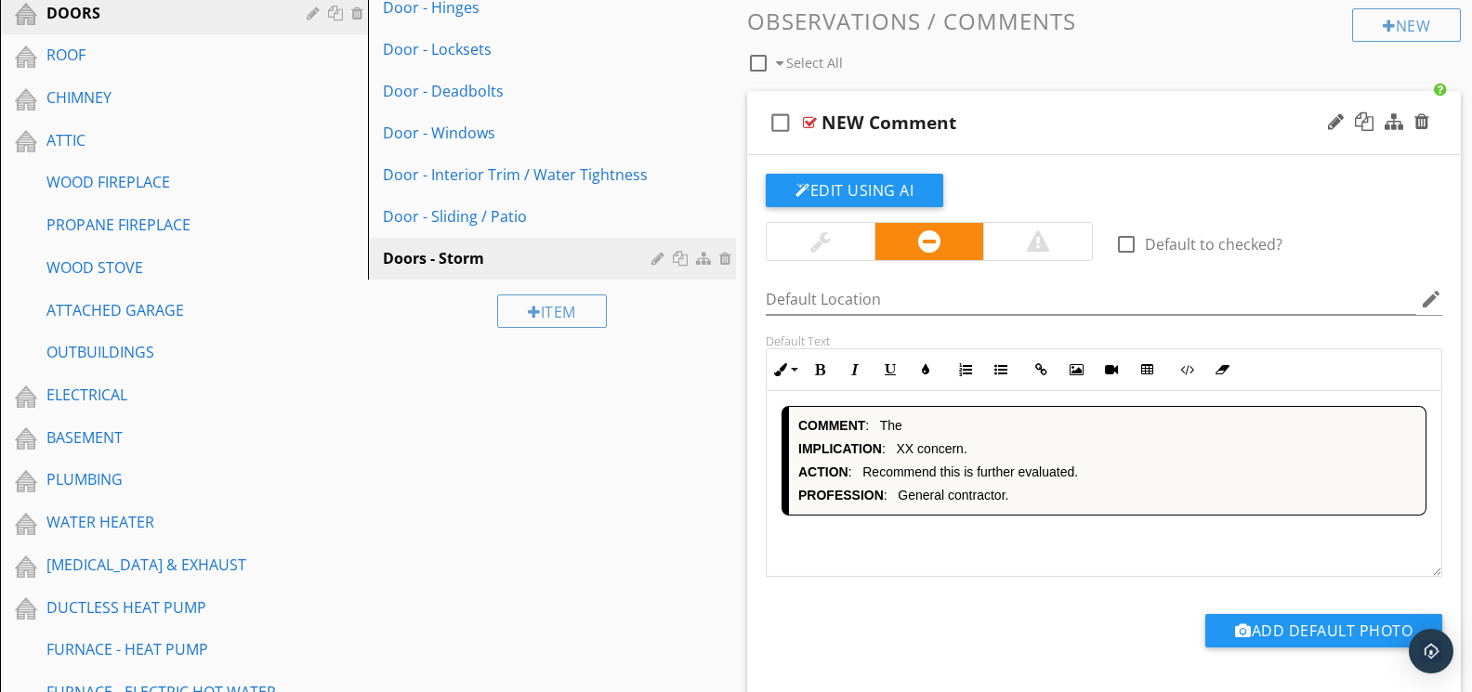
click at [992, 522] on div "COMMENT : The IMPLICATION : XX concern. ACTION : Recommend this is further eval…" at bounding box center [1103, 484] width 675 height 186
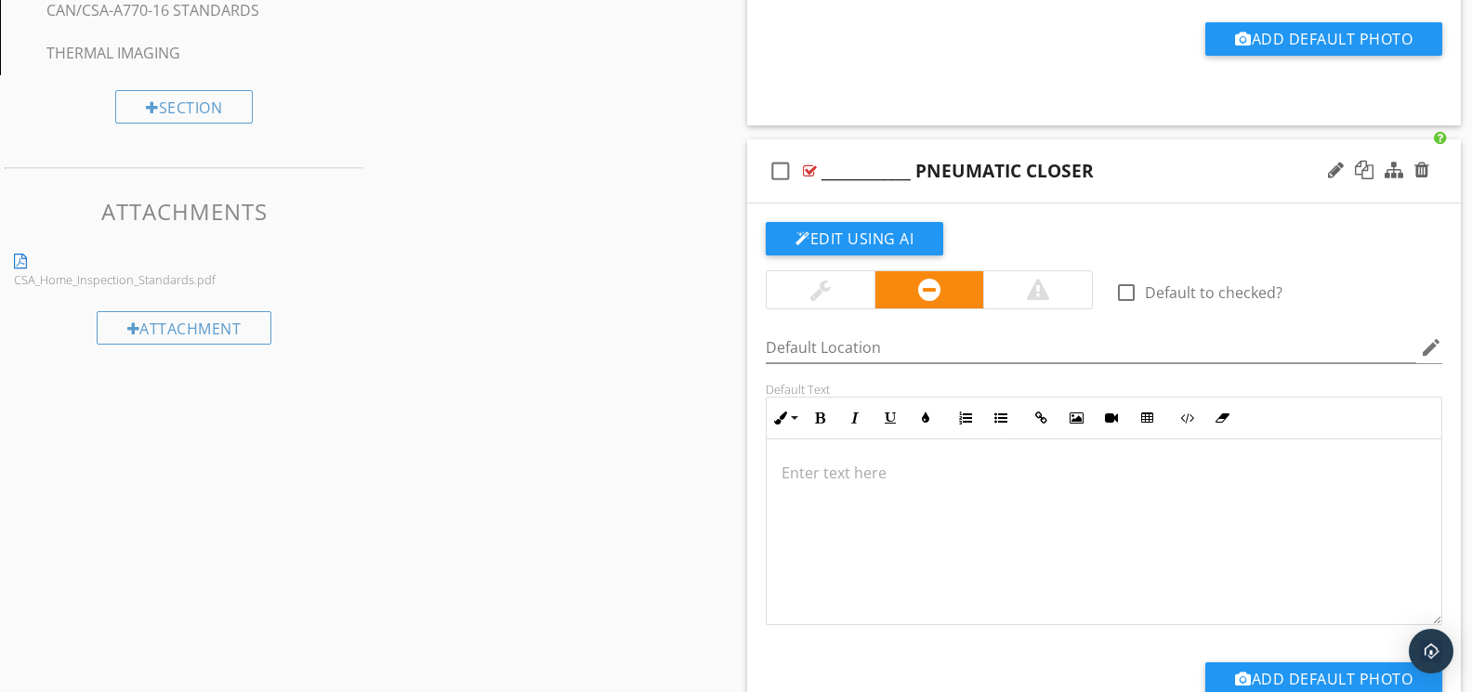
scroll to position [2506, 0]
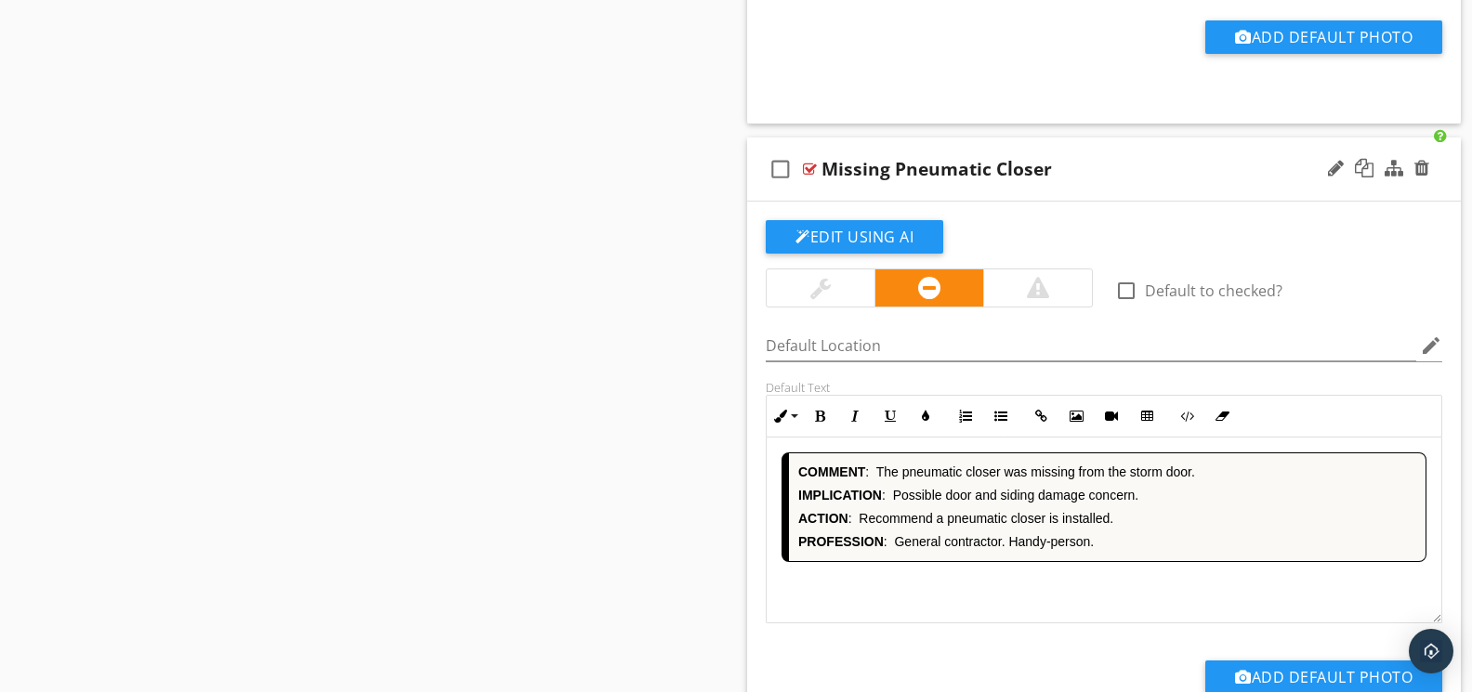
click at [951, 589] on div "COMMENT : The pneumatic closer was missing from the storm door. IMPLICATION : P…" at bounding box center [1103, 531] width 675 height 186
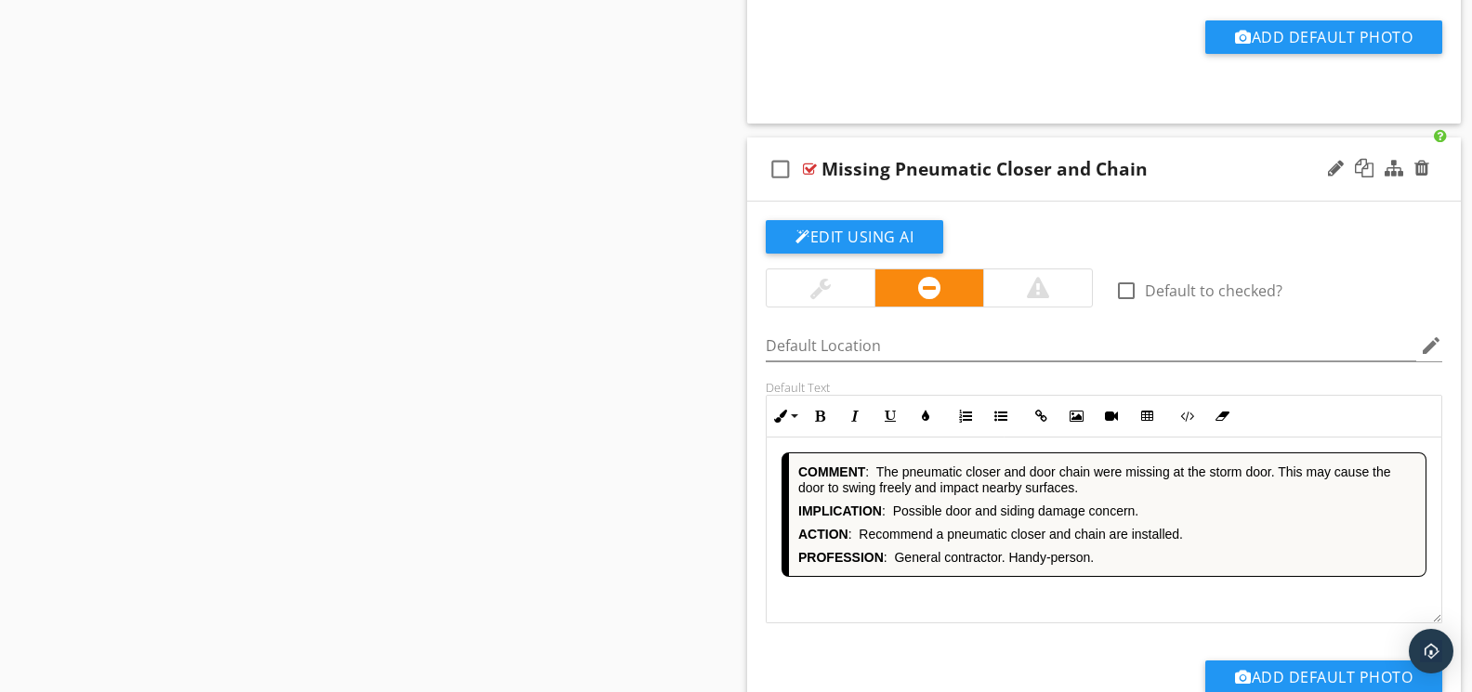
click at [959, 596] on div "COMMENT : The pneumatic closer and door chain were missing at the storm door. T…" at bounding box center [1103, 531] width 675 height 186
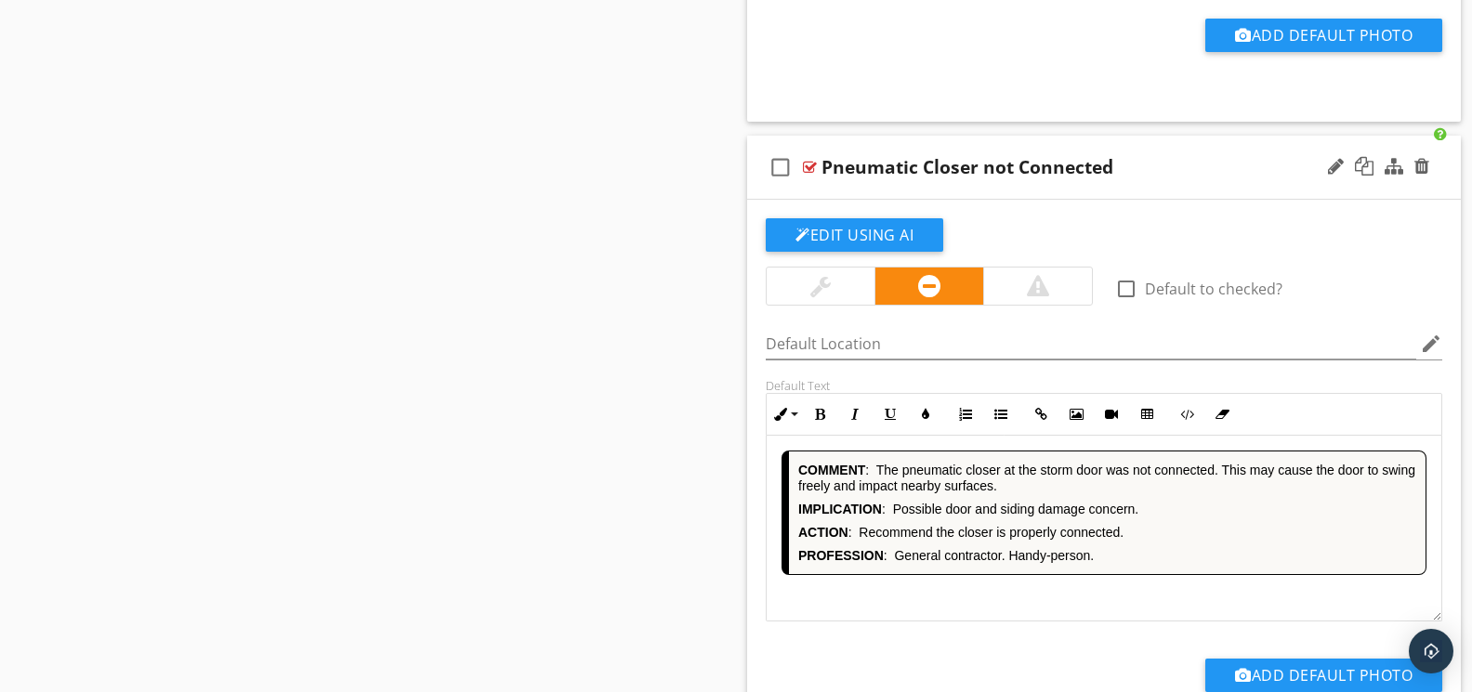
click at [972, 594] on div "COMMENT : The pneumatic closer at the storm door was not connected. This may ca…" at bounding box center [1103, 529] width 675 height 186
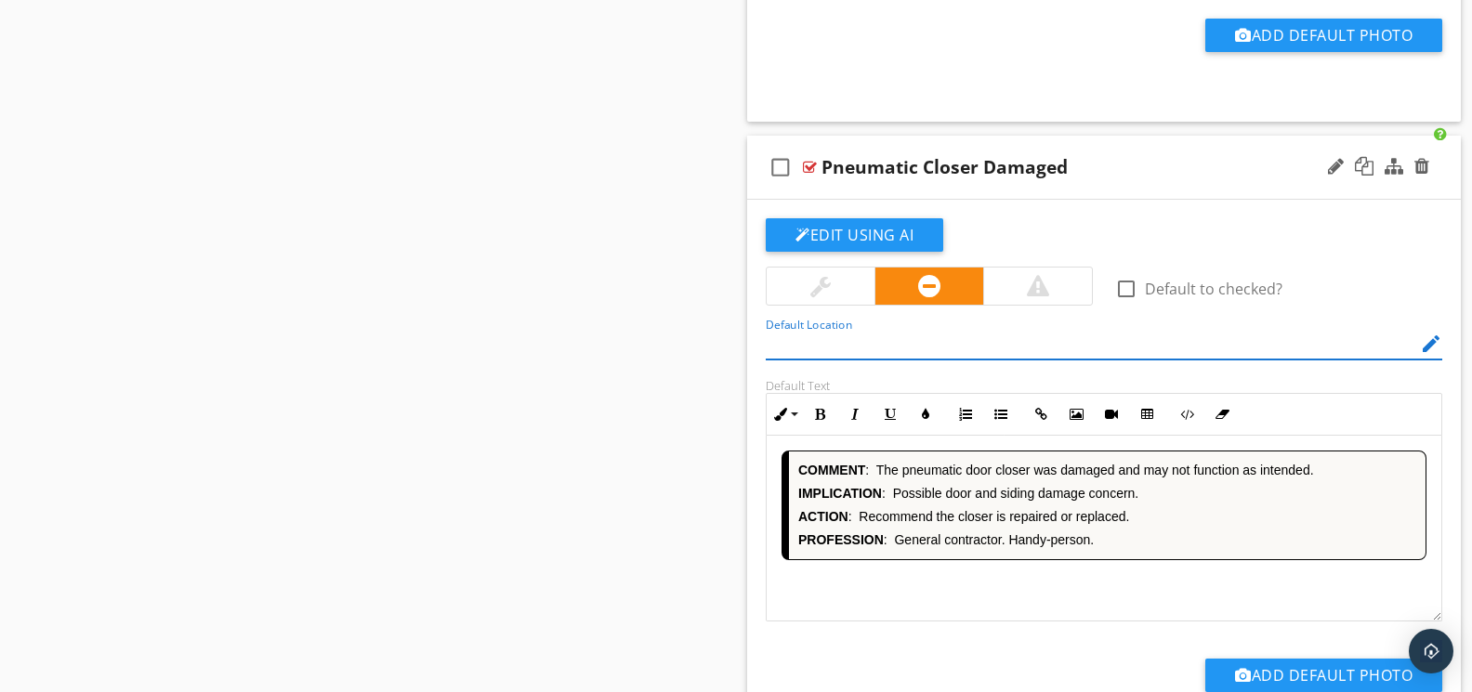
click at [987, 593] on div "COMMENT : The pneumatic door closer was damaged and may not function as intende…" at bounding box center [1103, 529] width 675 height 186
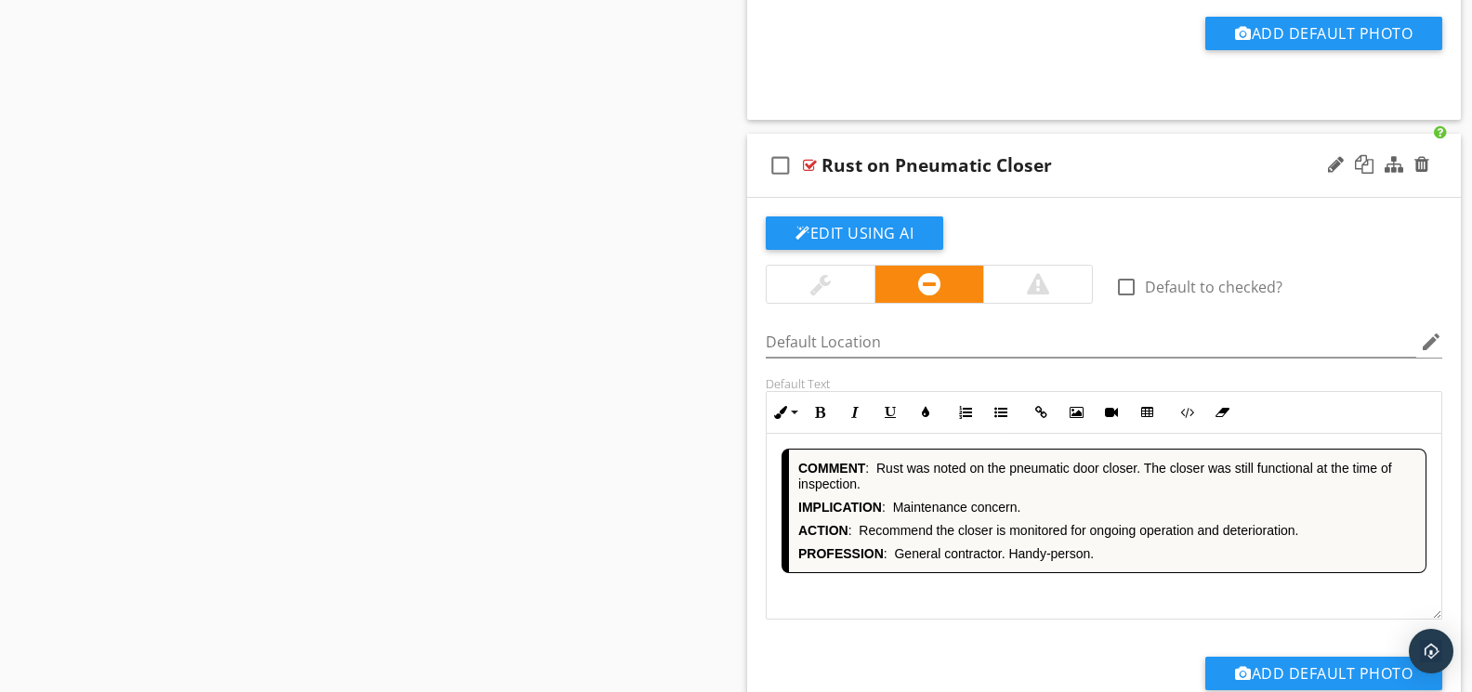
click at [1000, 597] on div "COMMENT : [PERSON_NAME] was noted on the pneumatic door closer. The closer was …" at bounding box center [1103, 527] width 675 height 186
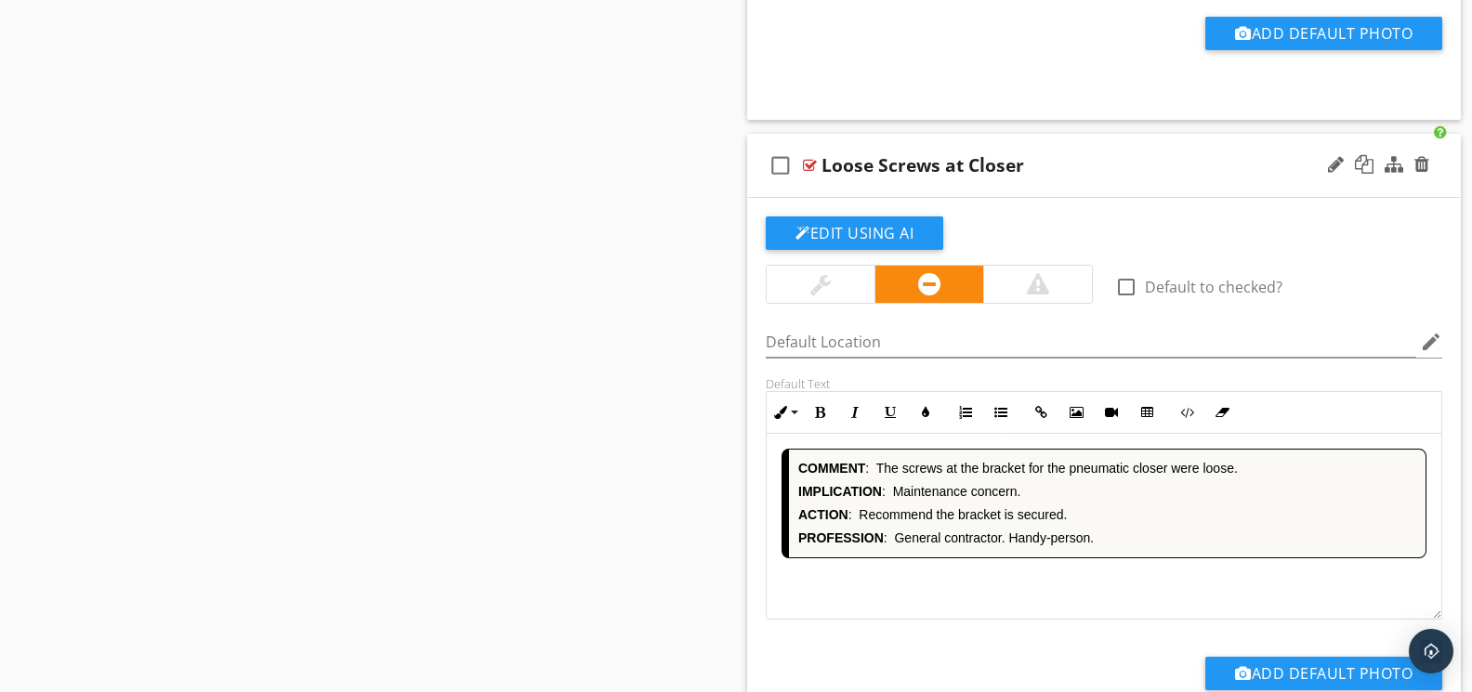
click at [981, 597] on div "COMMENT : The screws at the bracket for the pneumatic closer were loose. IMPLIC…" at bounding box center [1103, 527] width 675 height 186
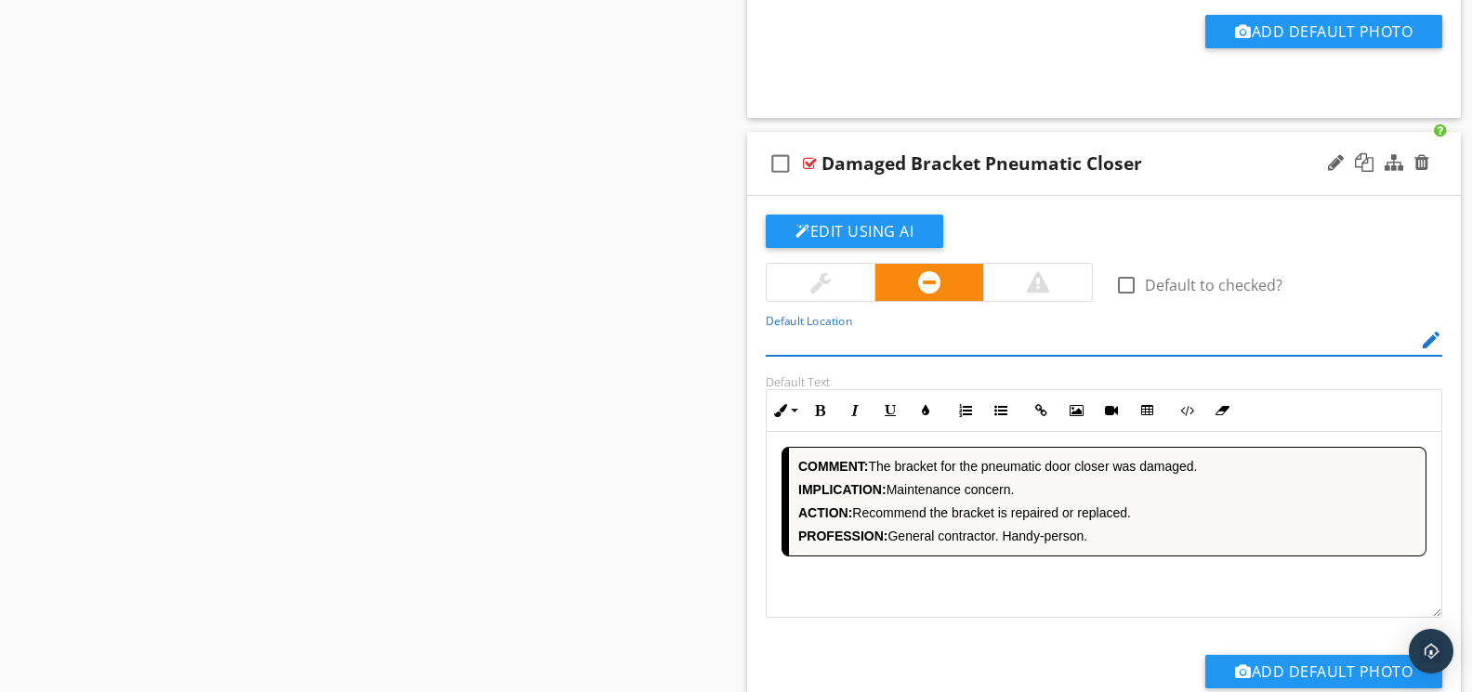
click at [982, 597] on div "COMMENT: The bracket for the pneumatic door closer was damaged. IMPLICATION: Ma…" at bounding box center [1103, 525] width 675 height 186
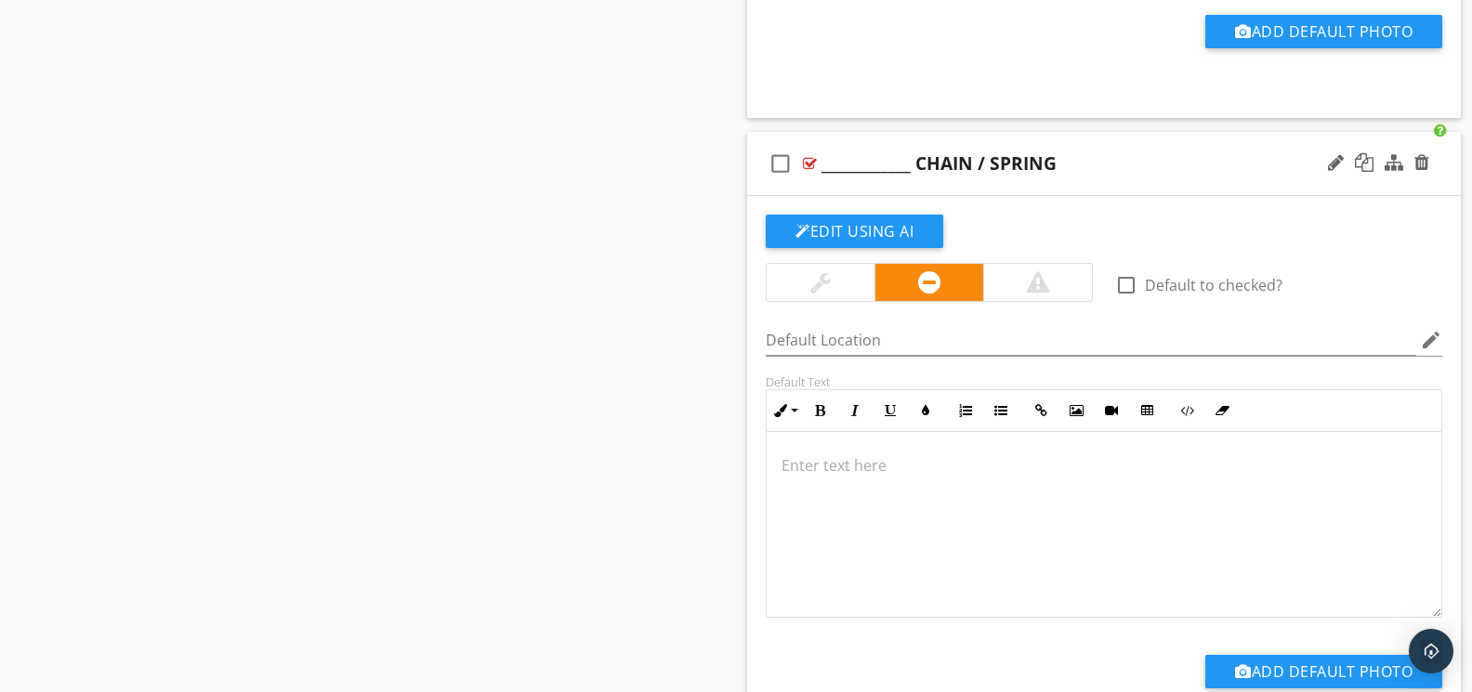
scroll to position [7634, 0]
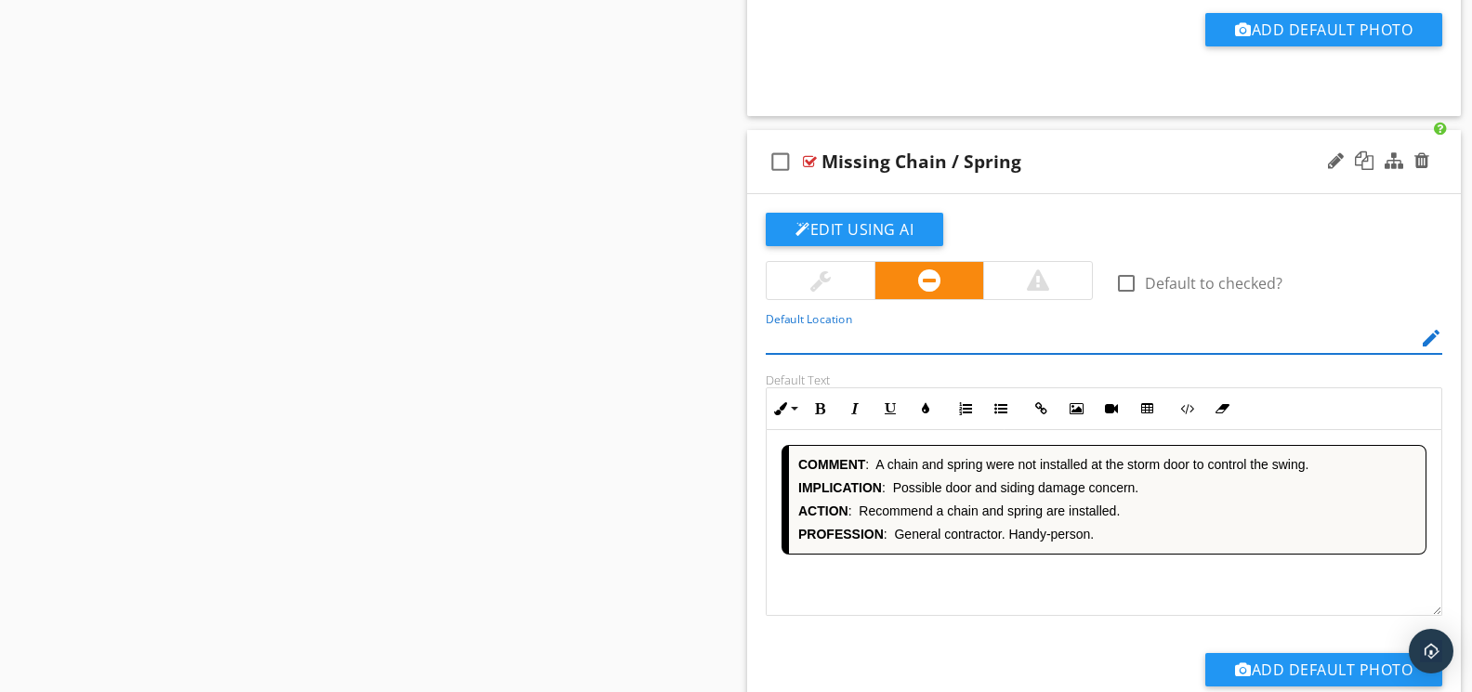
click at [986, 592] on div "COMMENT : A chain and spring were not installed at the storm door to control th…" at bounding box center [1103, 523] width 675 height 186
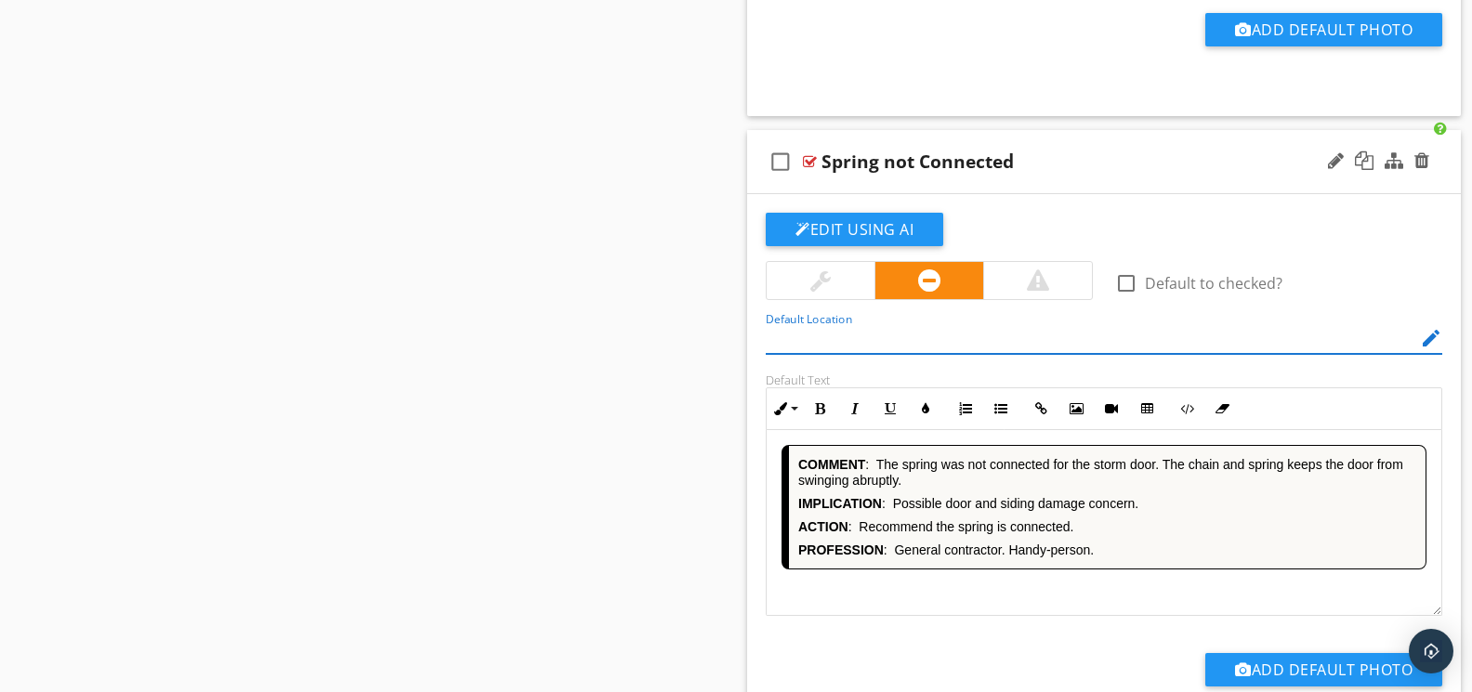
click at [983, 593] on div "COMMENT : The spring was not connected for the storm door. The chain and spring…" at bounding box center [1103, 523] width 675 height 186
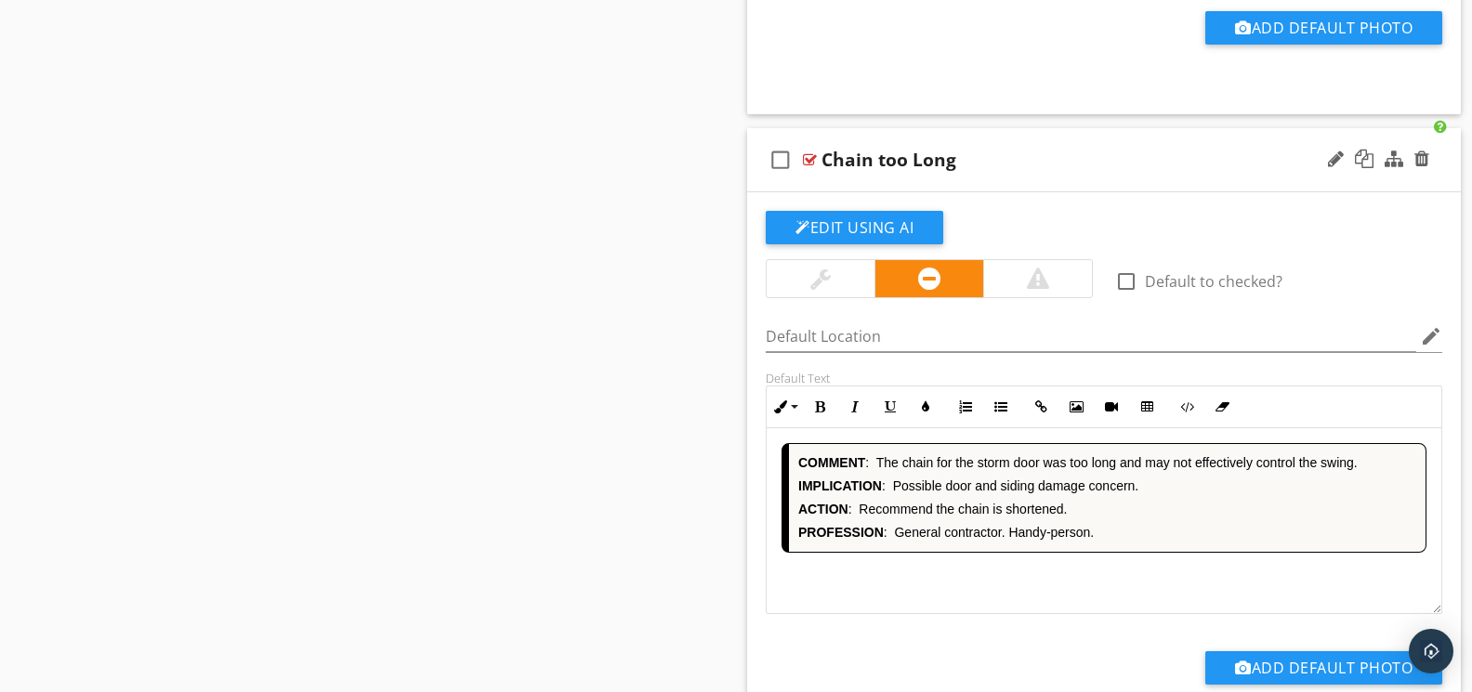
click at [985, 593] on div "COMMENT : The chain for the storm door was too long and may not effectively con…" at bounding box center [1103, 521] width 675 height 186
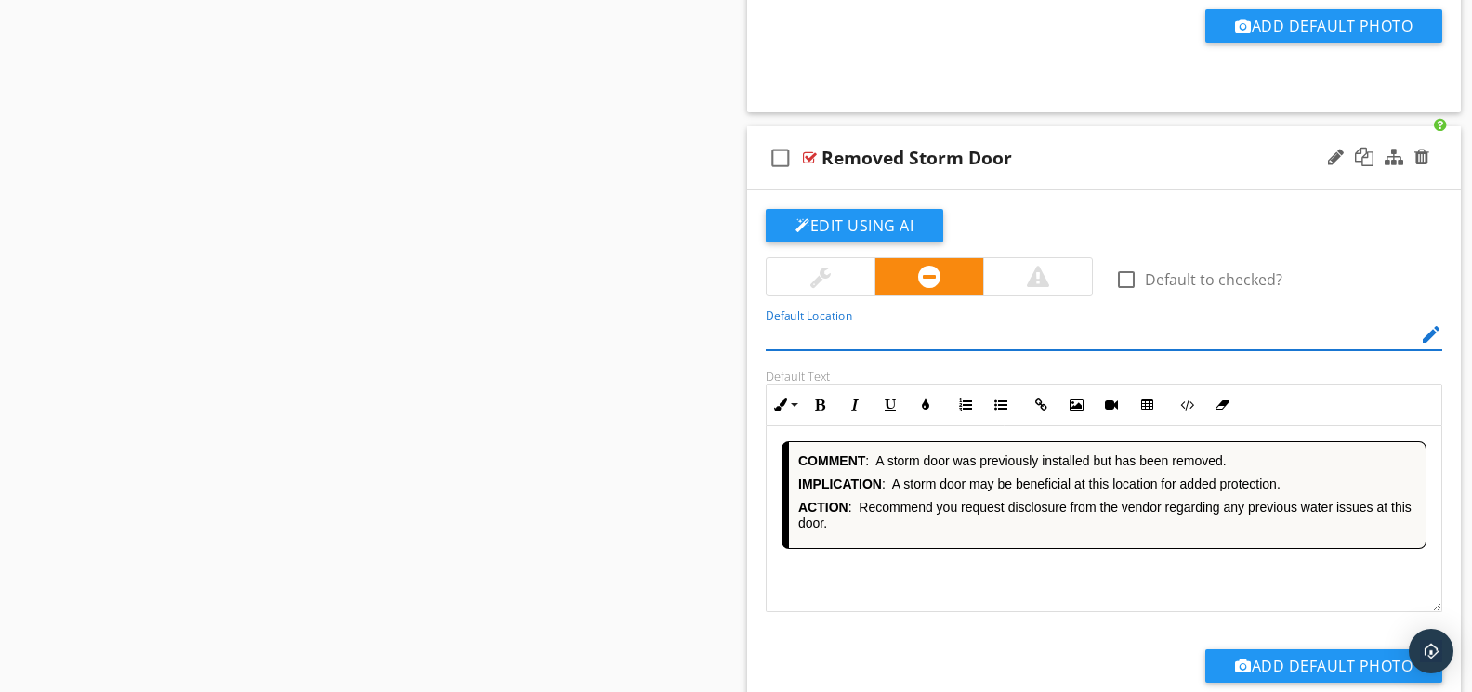
click at [987, 584] on div "COMMENT : A storm door was previously installed but has been removed. IMPLICATI…" at bounding box center [1103, 519] width 675 height 186
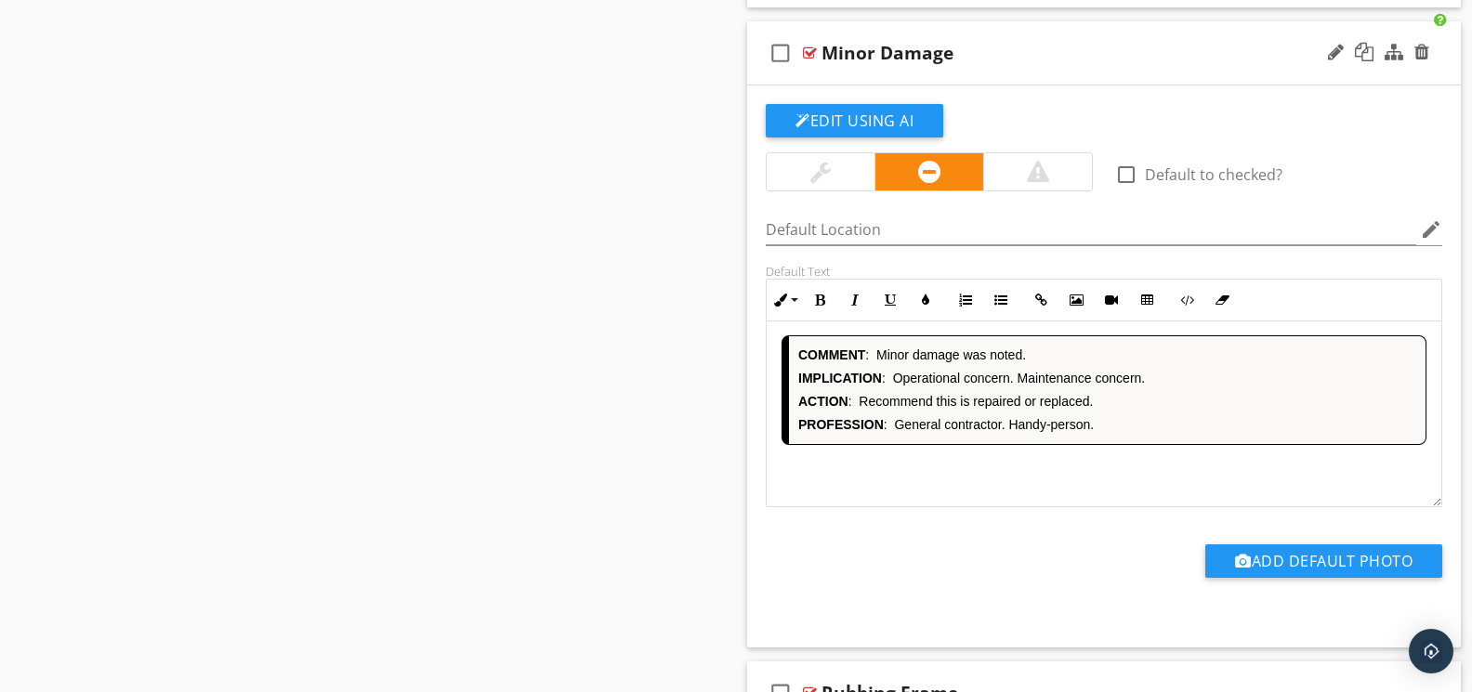
click at [1045, 473] on div "COMMENT : Minor damage was noted. IMPLICATION : Operational concern. Maintenanc…" at bounding box center [1103, 414] width 675 height 186
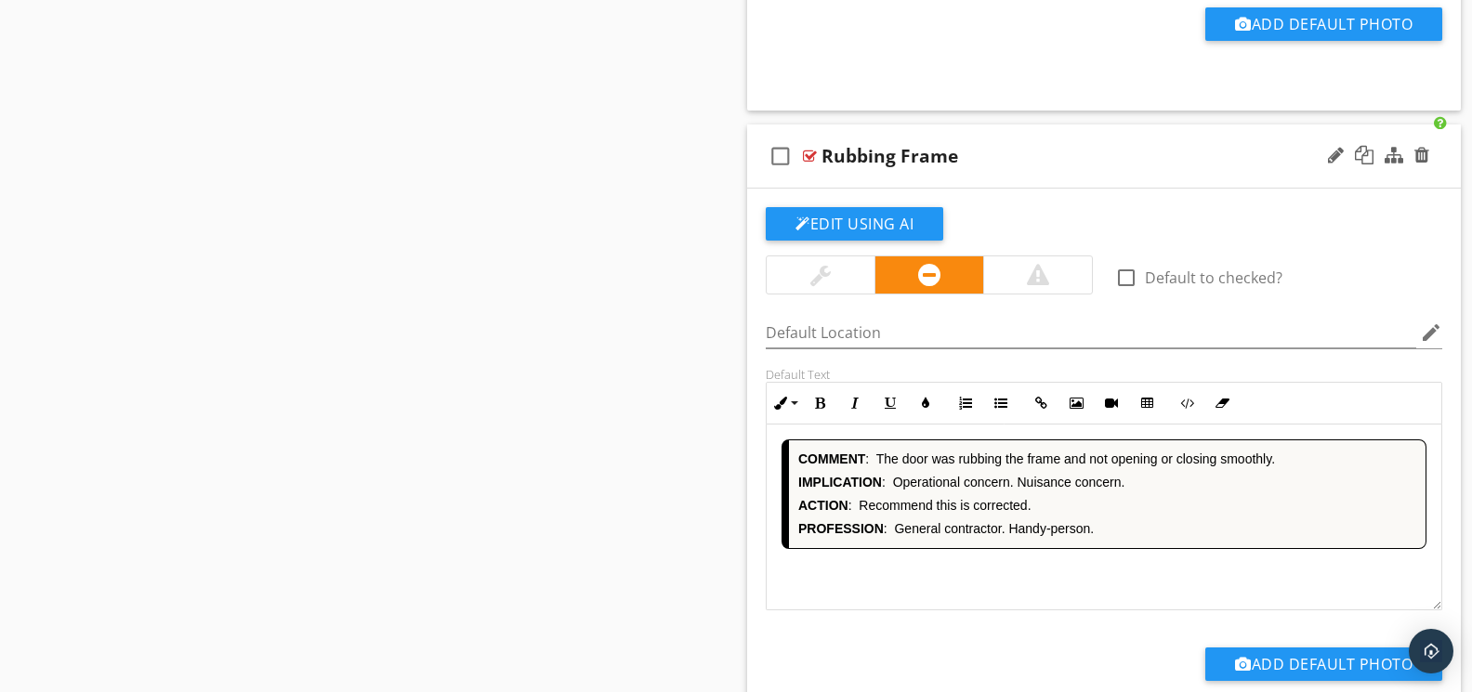
drag, startPoint x: 1044, startPoint y: 571, endPoint x: 1111, endPoint y: 557, distance: 68.5
click at [1044, 571] on div "COMMENT : The door was rubbing the frame and not opening or closing smoothly. I…" at bounding box center [1103, 518] width 675 height 186
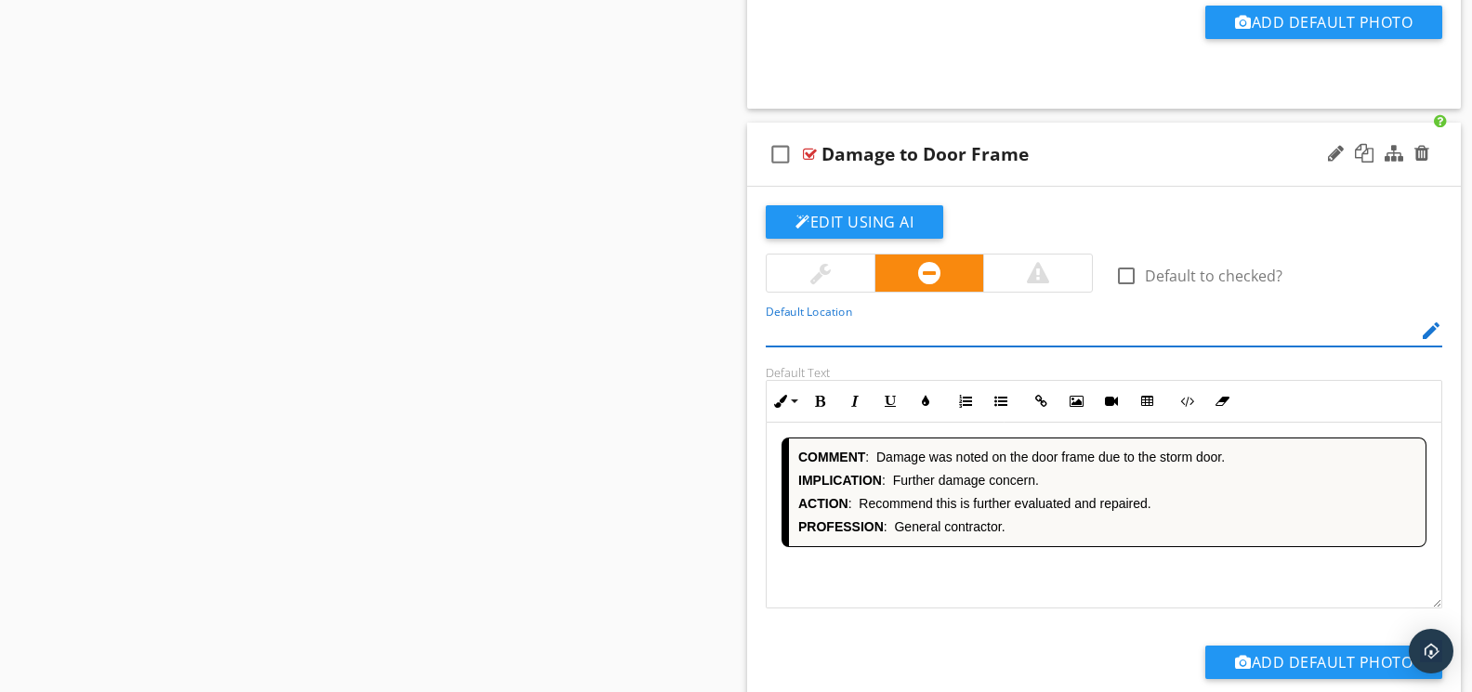
click at [1039, 590] on div "COMMENT : [PERSON_NAME] was noted on the door frame due to the storm door. IMPL…" at bounding box center [1103, 516] width 675 height 186
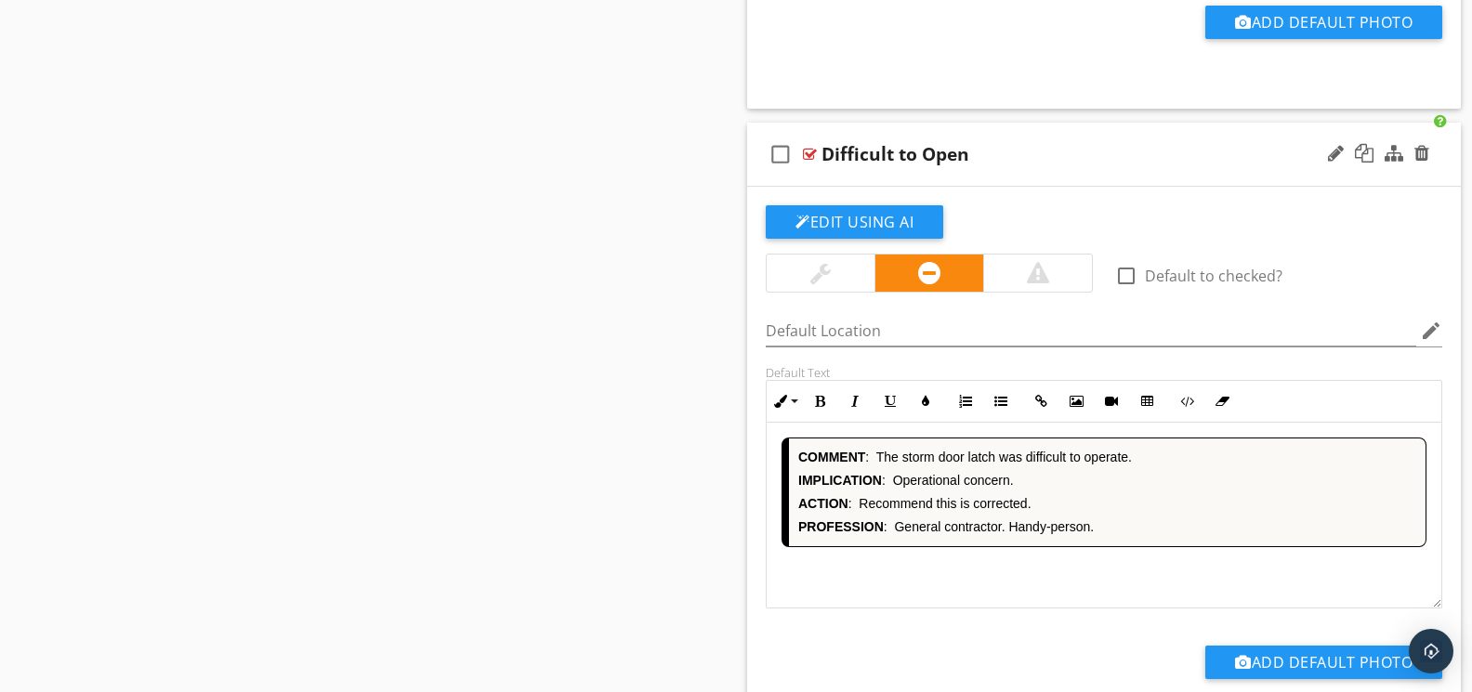
click at [1029, 589] on div "COMMENT : The storm door [PERSON_NAME] was difficult to operate. IMPLICATION : …" at bounding box center [1103, 516] width 675 height 186
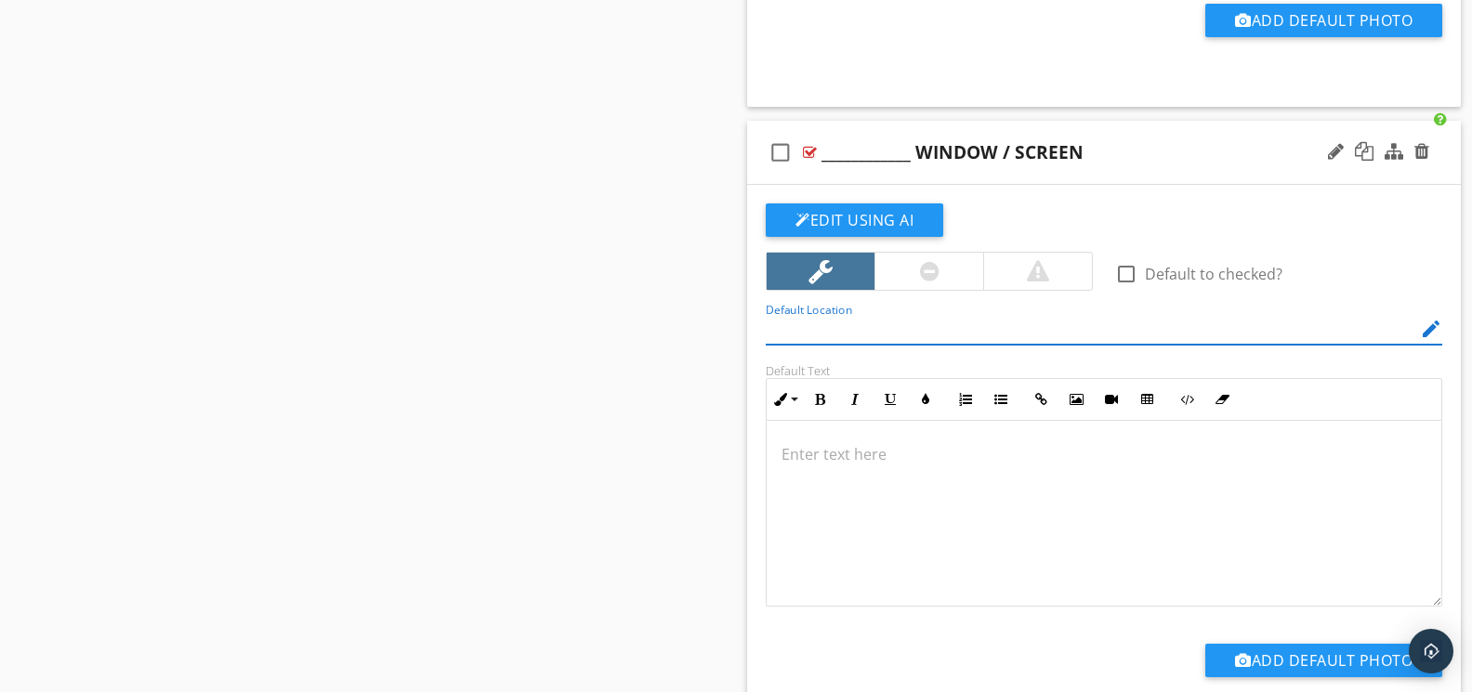
click at [1045, 588] on div at bounding box center [1103, 514] width 675 height 186
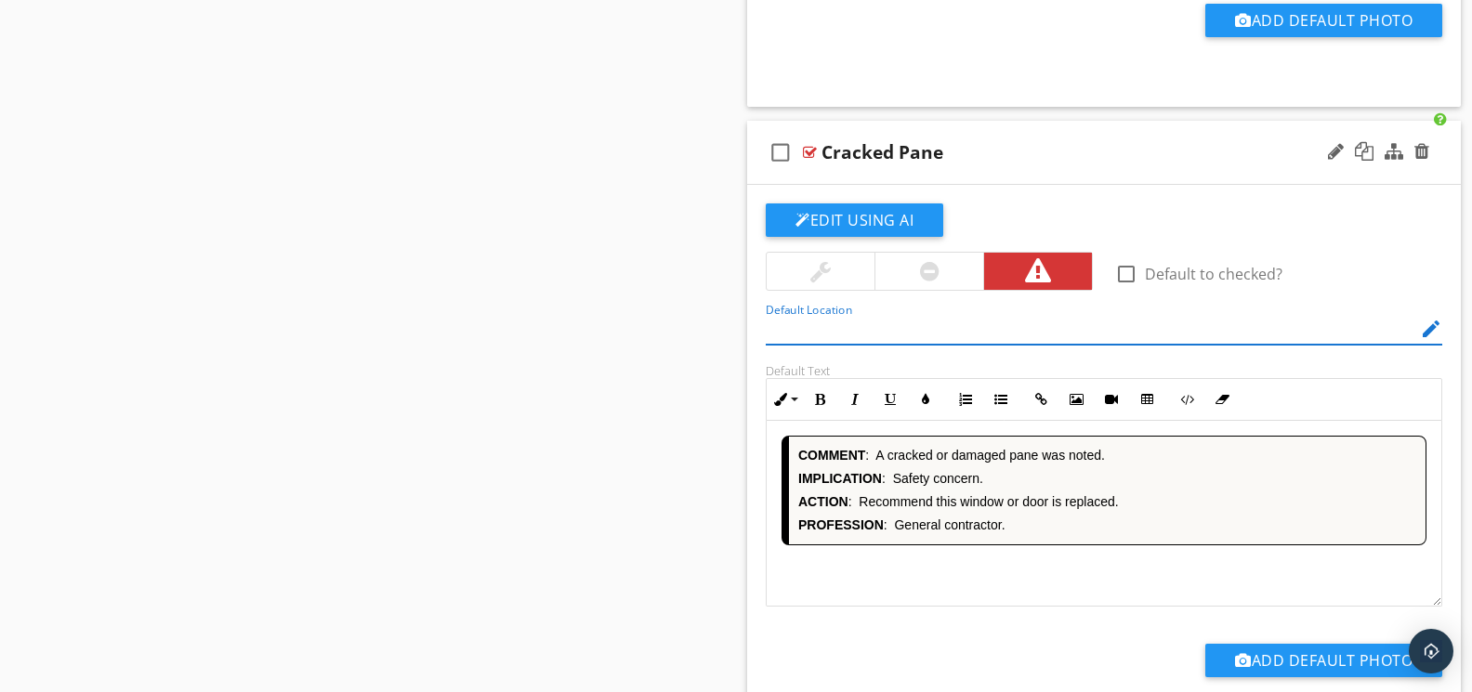
click at [1030, 589] on div "COMMENT : A cracked or damaged pane was noted. IMPLICATION : Safety concern. AC…" at bounding box center [1103, 514] width 675 height 186
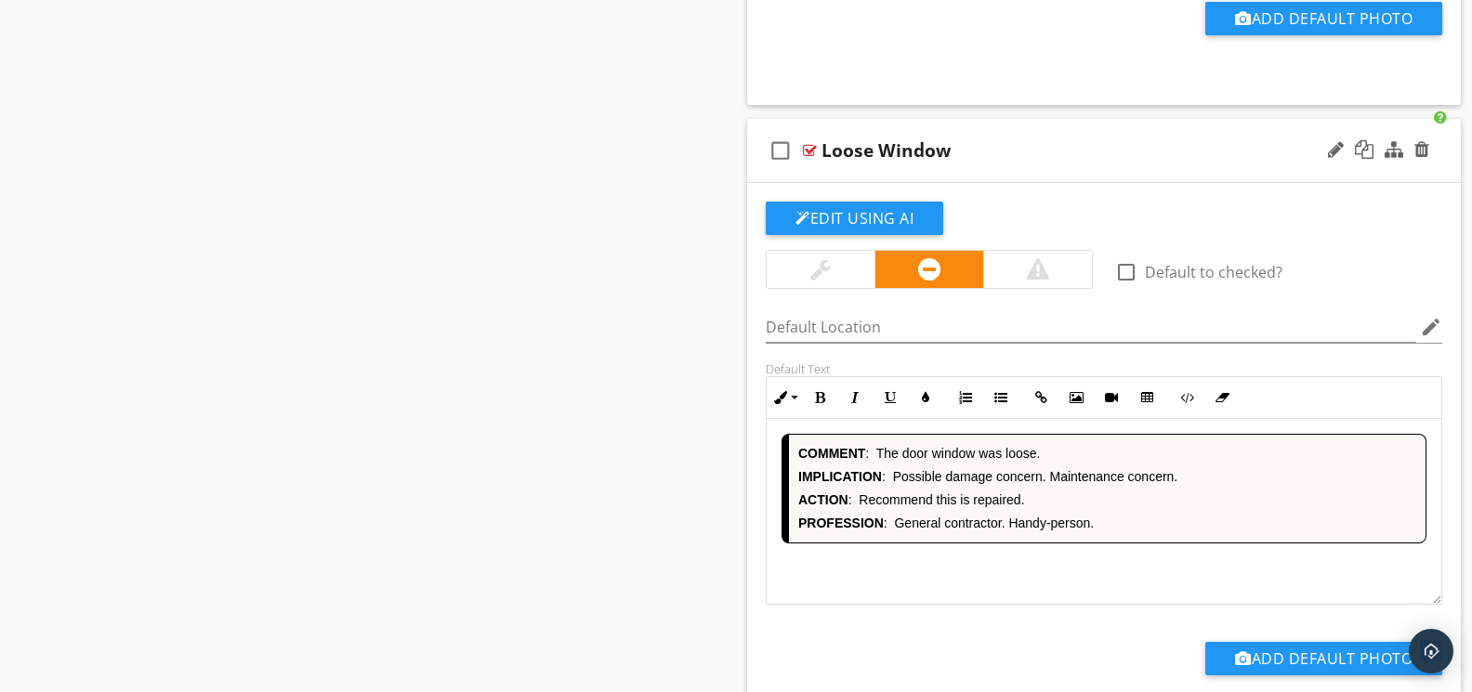
click at [1026, 596] on div "COMMENT : The door window was loose. IMPLICATION : Possible damage concern. Mai…" at bounding box center [1103, 512] width 675 height 186
click at [1023, 593] on div "COMMENT : The door screen was missing in the storm door. IMPLICATION : Bugs, in…" at bounding box center [1103, 512] width 675 height 186
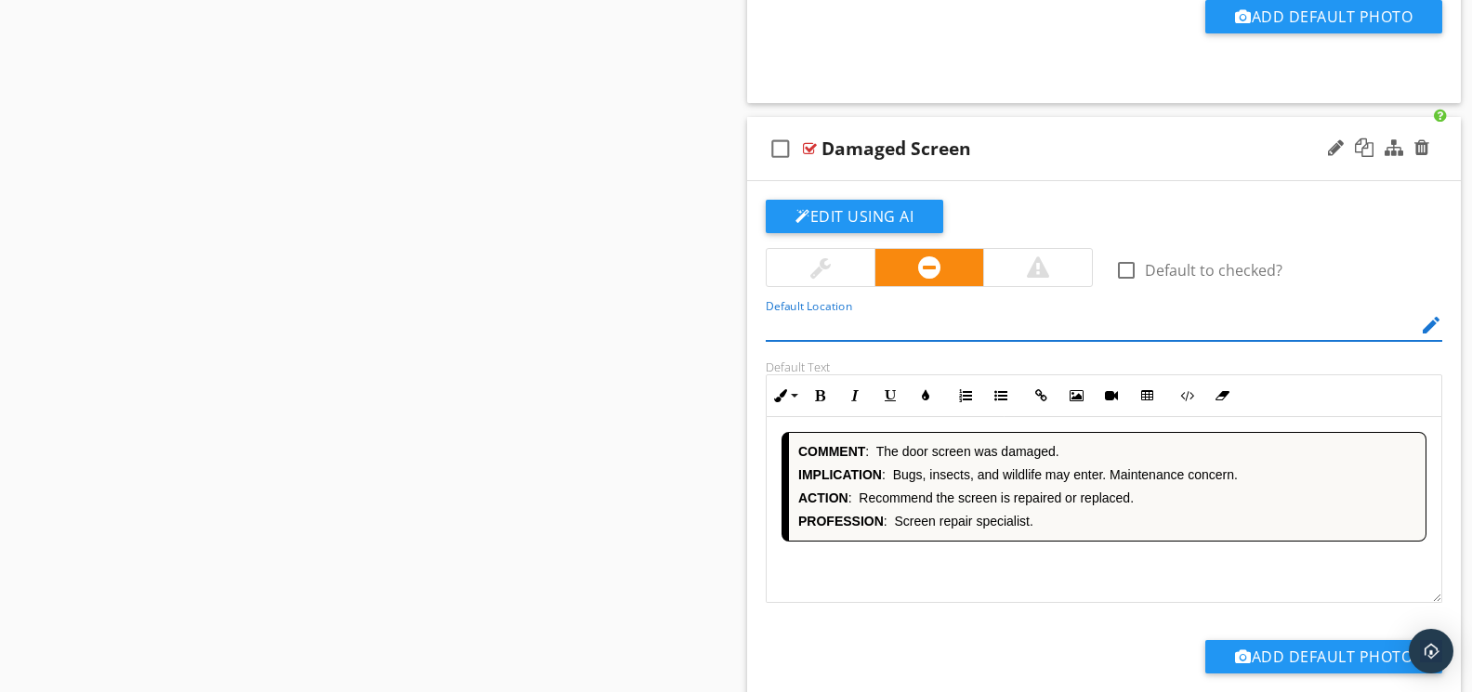
click at [1034, 593] on div "COMMENT : The door screen was damaged. IMPLICATION : Bugs, insects, and wildlif…" at bounding box center [1103, 510] width 675 height 186
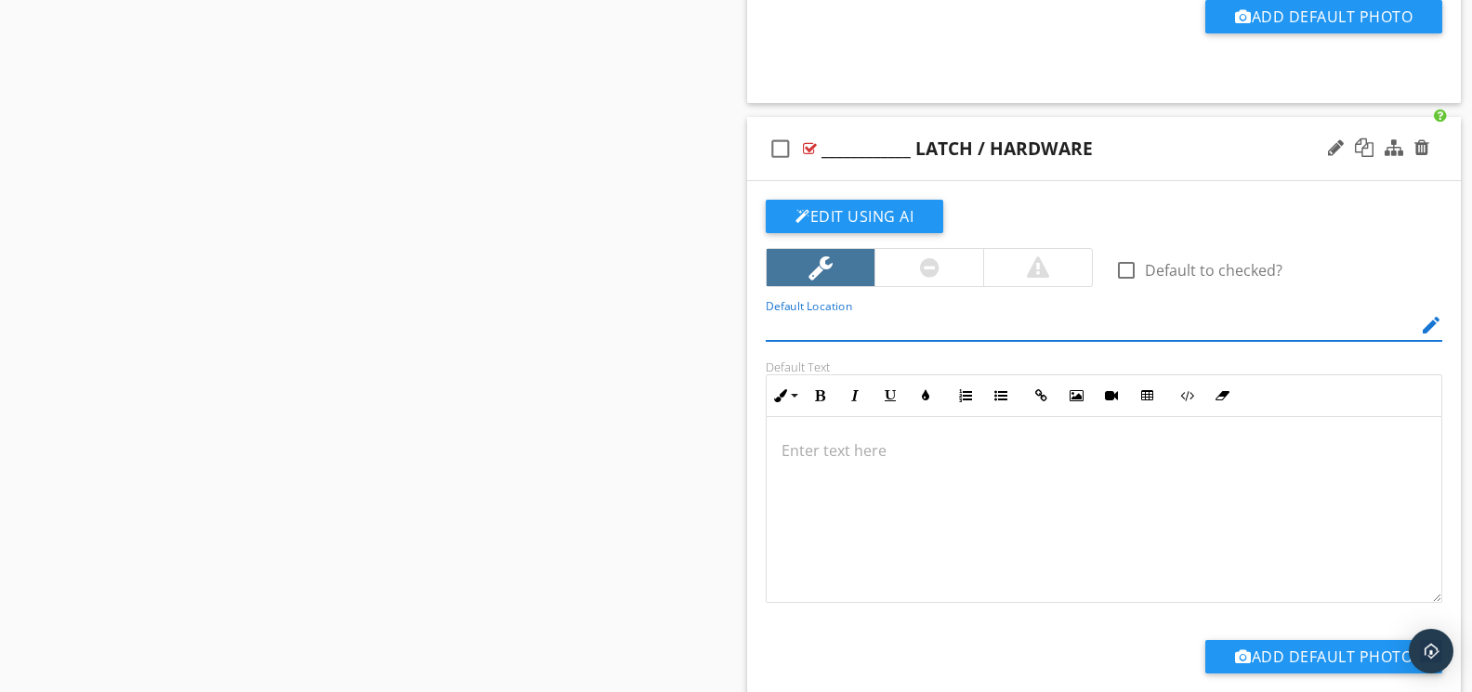
click at [1024, 594] on div at bounding box center [1103, 510] width 675 height 186
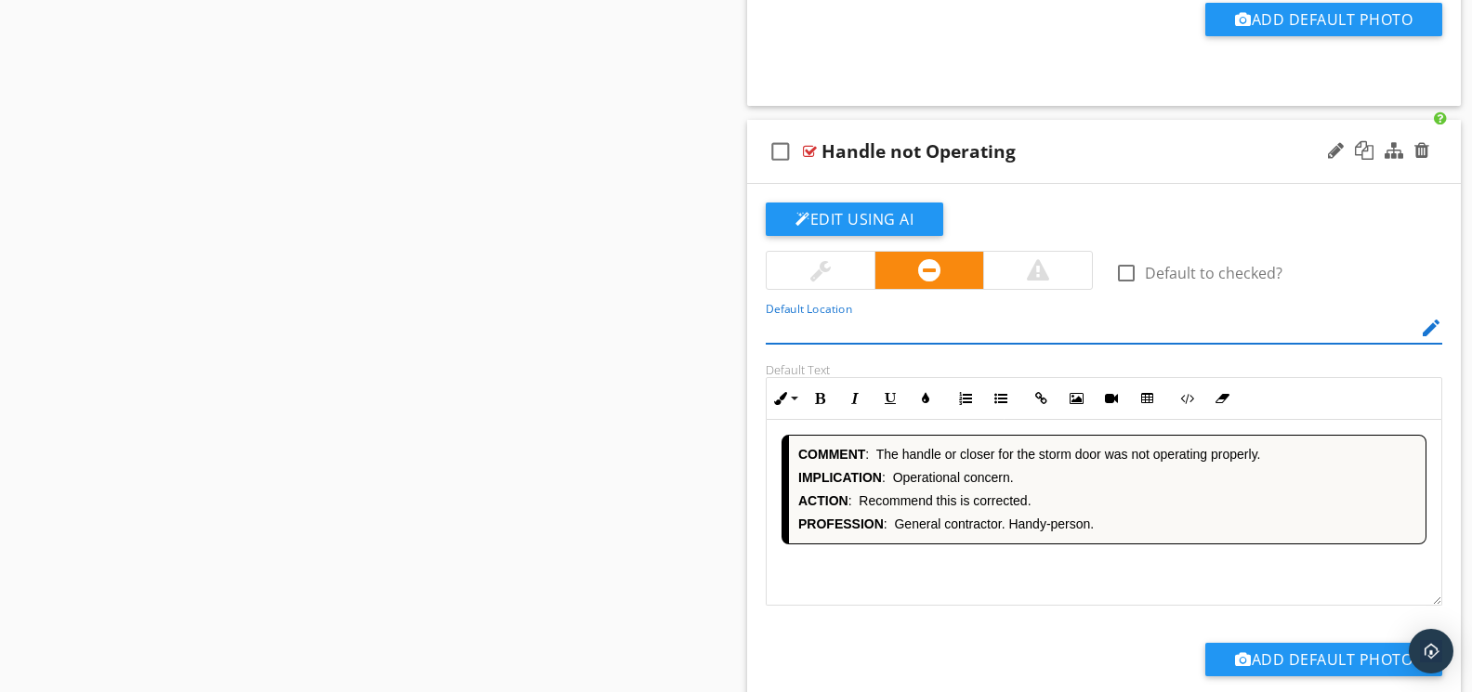
click at [1015, 594] on div "COMMENT : The handle or closer for the storm door was not operating properly. I…" at bounding box center [1103, 513] width 675 height 186
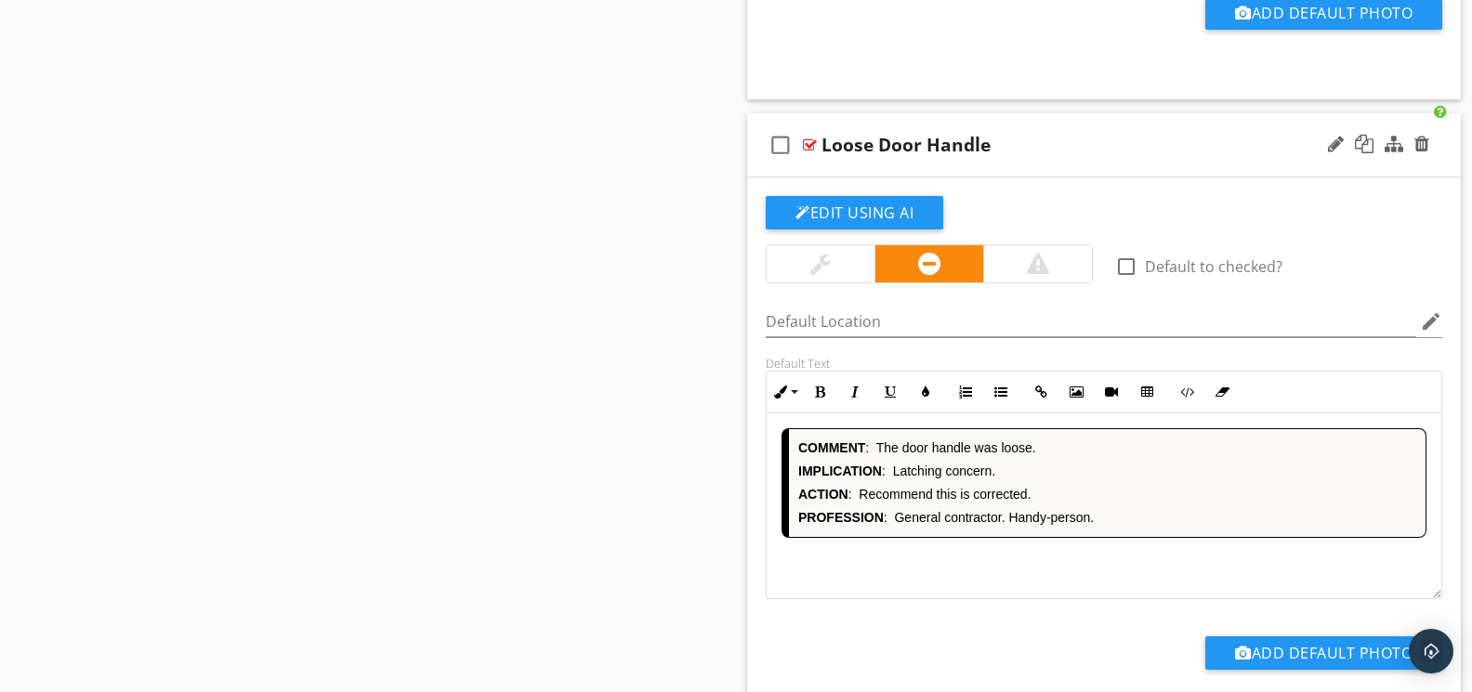
click at [1015, 590] on div "COMMENT : The door handle was loose. IMPLICATION : Latching concern. ACTION : R…" at bounding box center [1103, 506] width 675 height 186
click at [1024, 593] on div "COMMENT : A loose door handle was noted. IMPLICATION : Operational concern. ACT…" at bounding box center [1103, 506] width 675 height 186
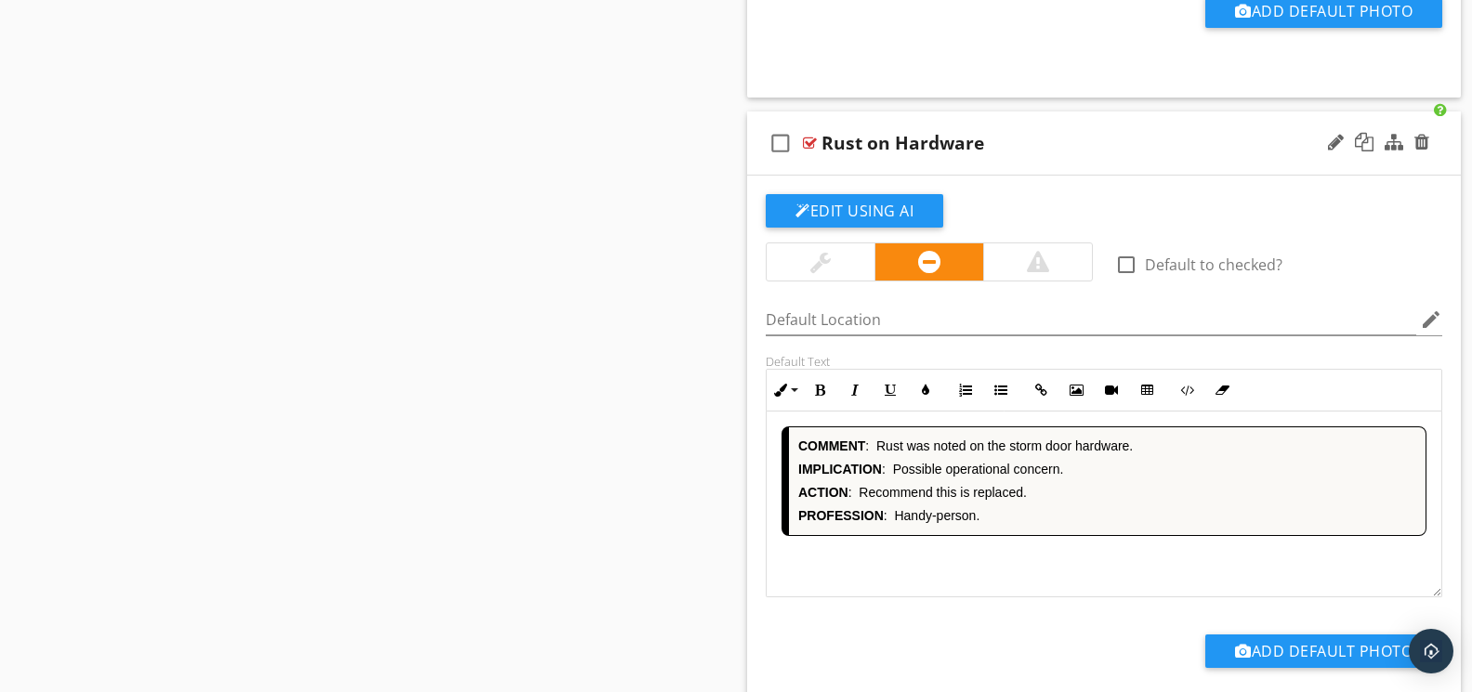
click at [1035, 592] on div "COMMENT : [PERSON_NAME] was noted on the storm door hardware. IMPLICATION : Pos…" at bounding box center [1103, 505] width 675 height 186
click at [1041, 594] on div "COMMENT : The door handle was damaged. IMPLICATION : Operational concern. ACTIO…" at bounding box center [1103, 505] width 675 height 186
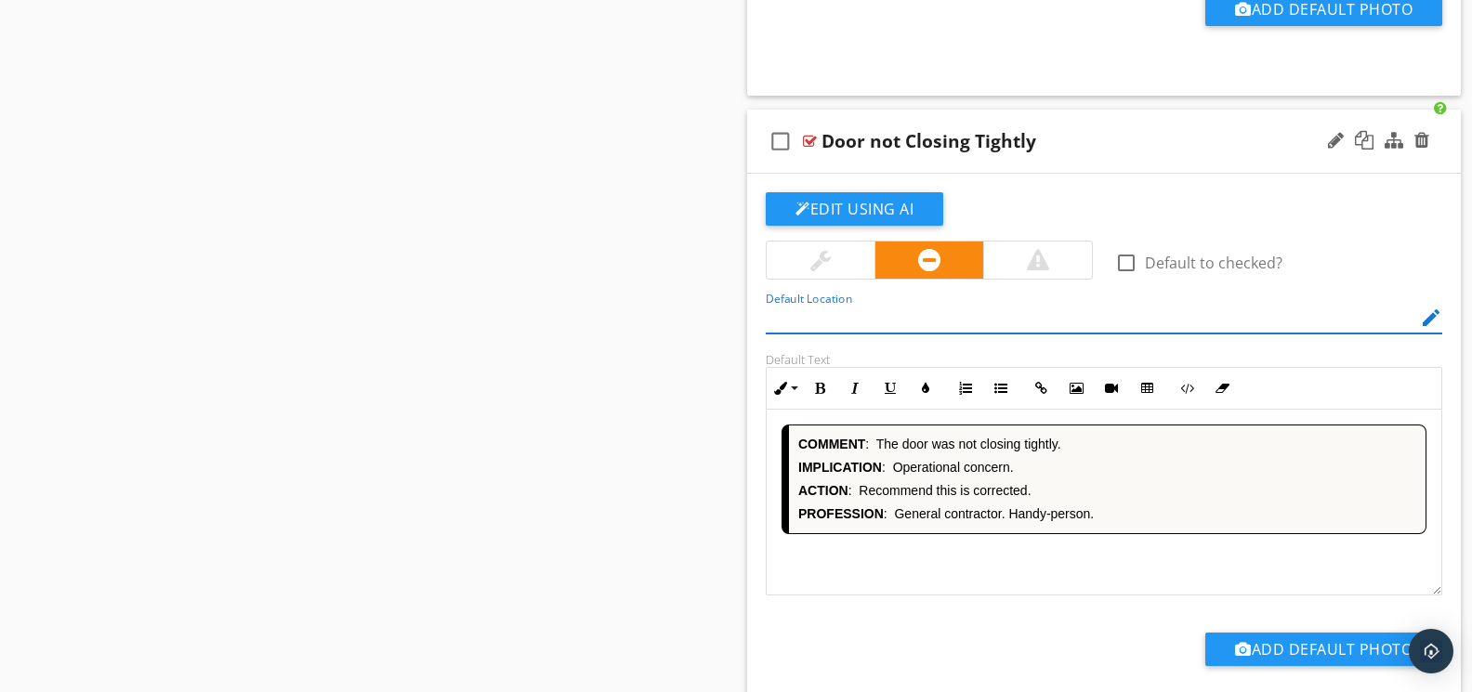
click at [1027, 594] on div "COMMENT : The door was not closing tightly. IMPLICATION : Operational concern. …" at bounding box center [1103, 503] width 675 height 186
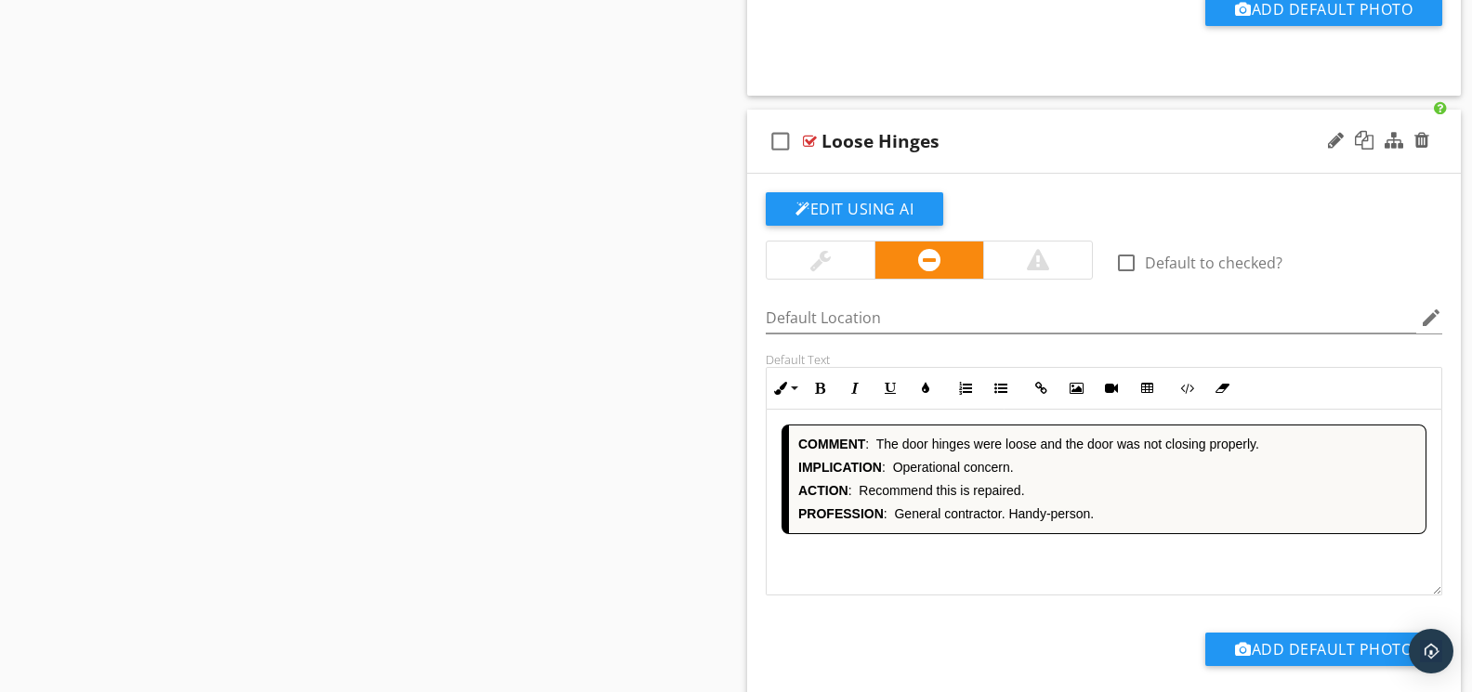
click at [1037, 593] on div "COMMENT : The door hinges were loose and the door was not closing properly. IMP…" at bounding box center [1103, 503] width 675 height 186
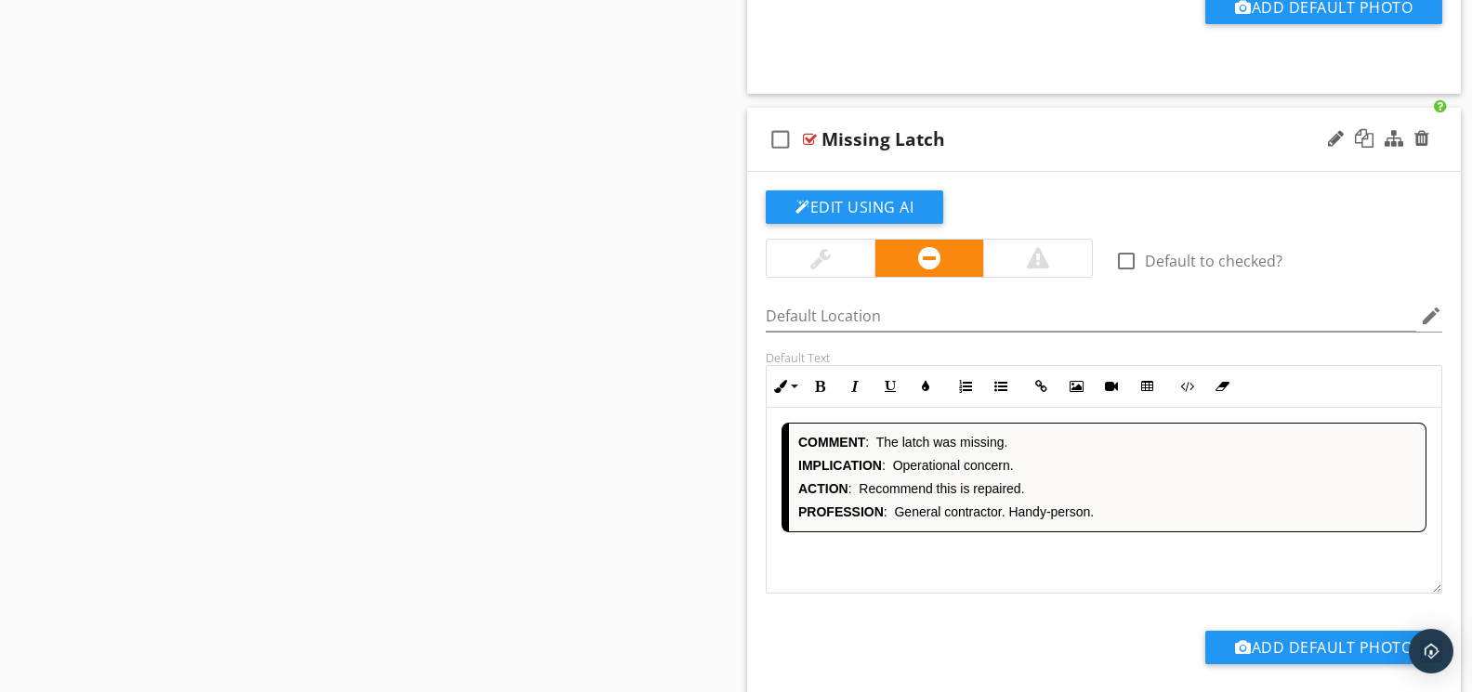
click at [1038, 594] on div "COMMENT : The latch was missing. IMPLICATION : Operational concern. ACTION : Re…" at bounding box center [1103, 501] width 675 height 186
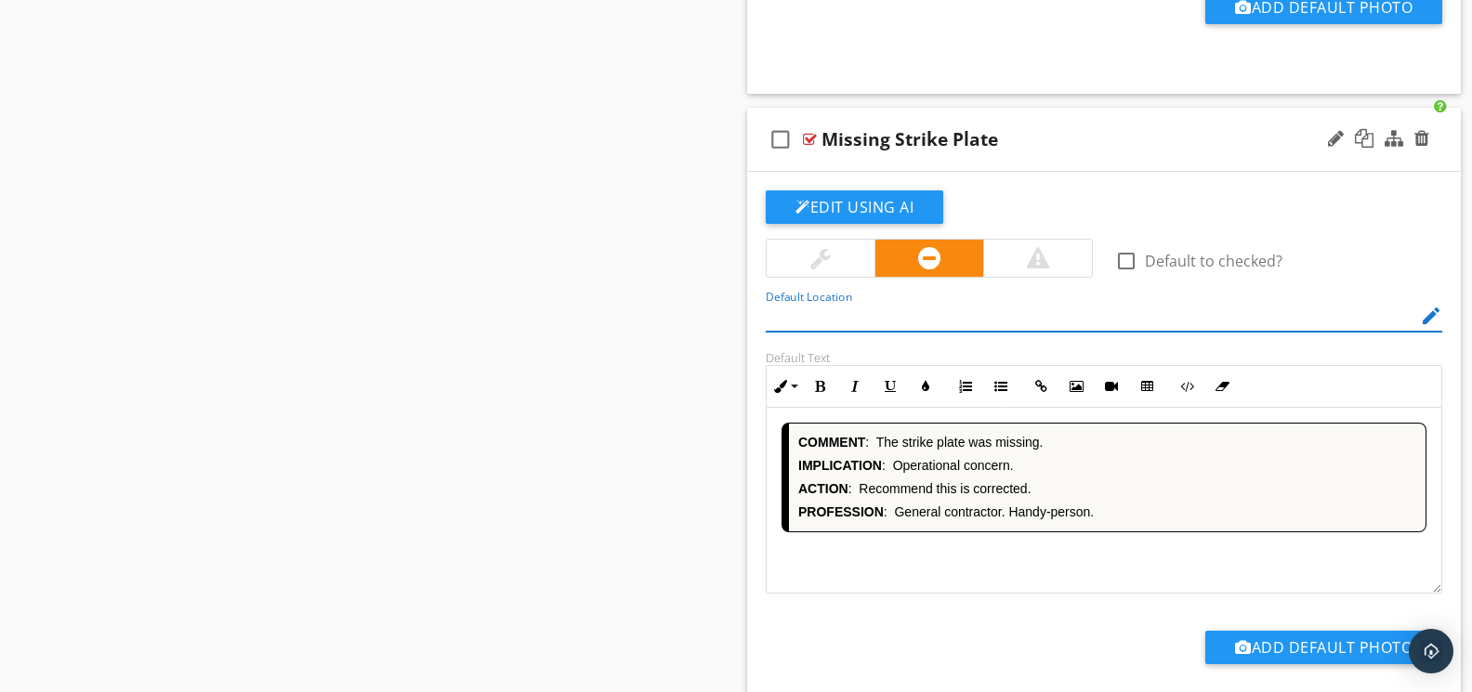
click at [1035, 594] on div "COMMENT : The strike plate was missing. IMPLICATION : Operational concern. ACTI…" at bounding box center [1103, 501] width 675 height 186
click at [1033, 594] on div "COMMENT : The strike plate was missing. IMPLICATION : Operational concern. ACTI…" at bounding box center [1103, 501] width 675 height 186
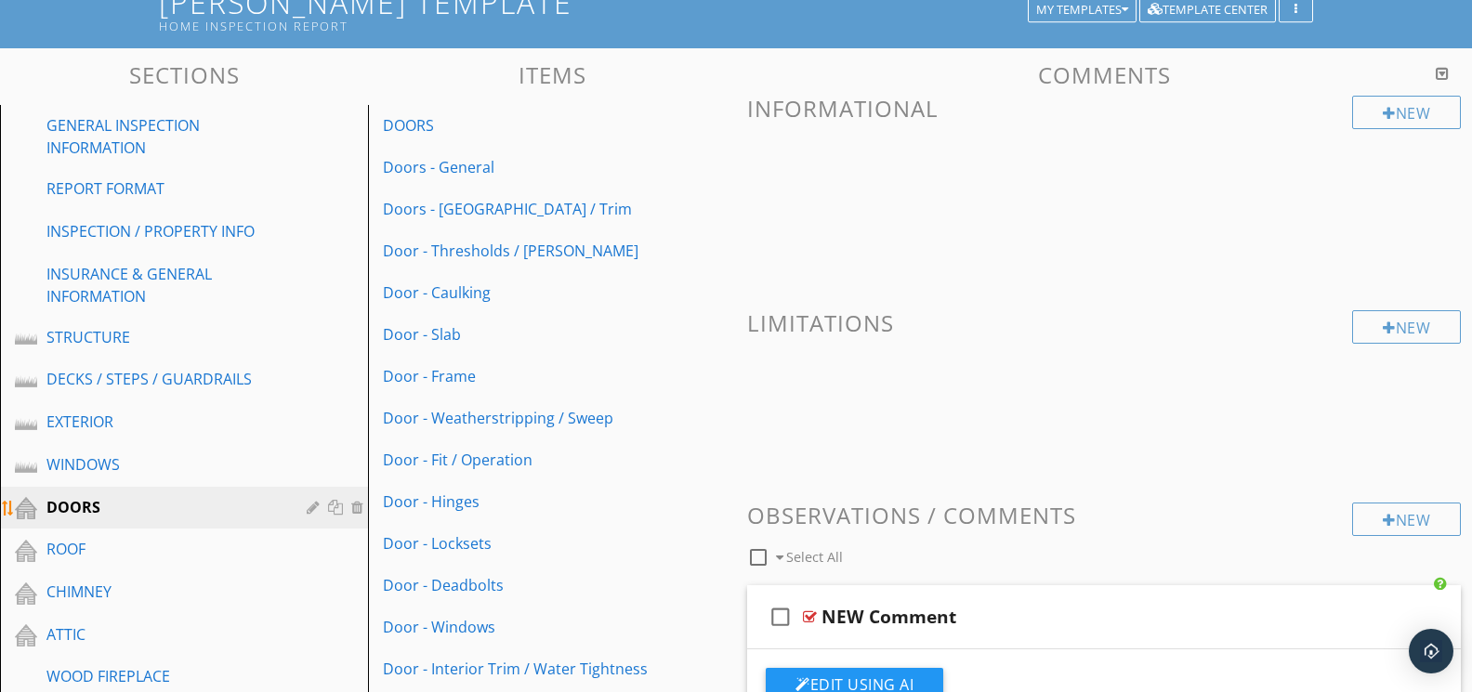
click at [310, 503] on div at bounding box center [316, 507] width 18 height 15
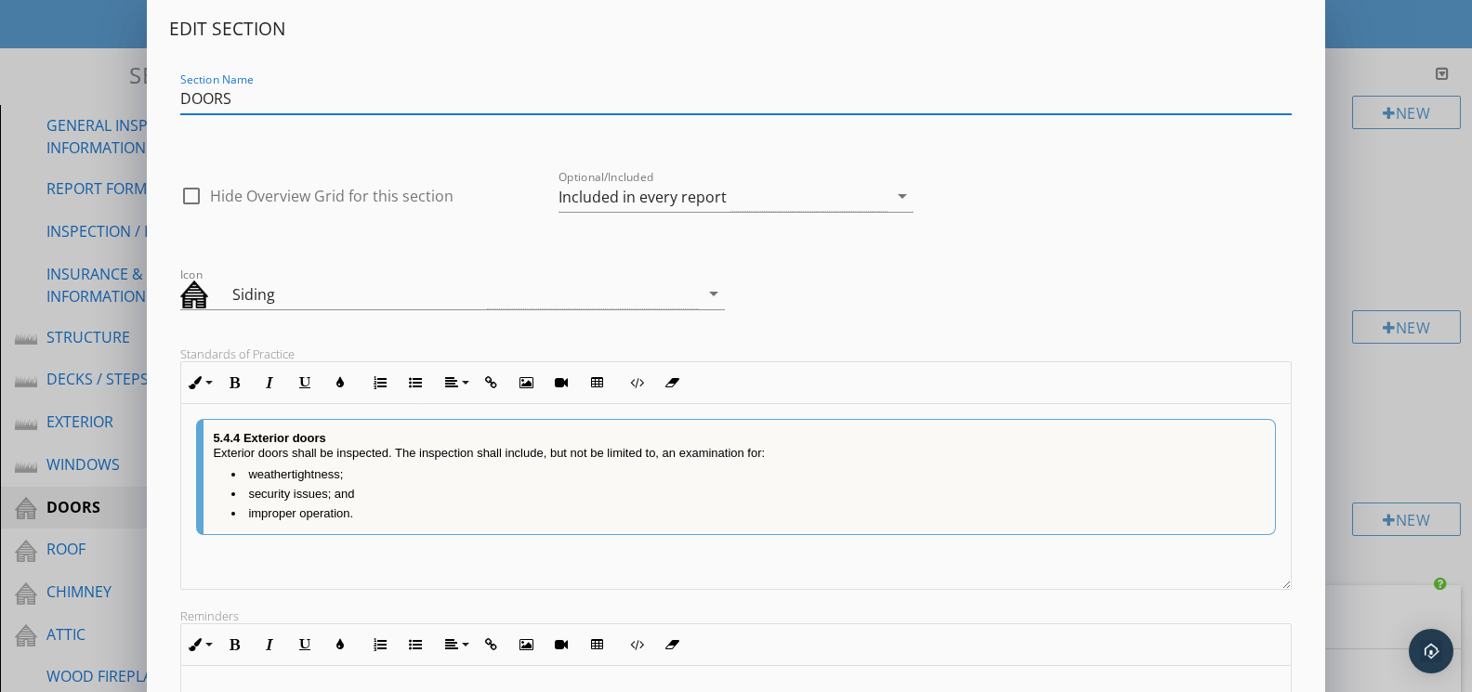
drag, startPoint x: 416, startPoint y: 306, endPoint x: 428, endPoint y: 310, distance: 12.9
click at [416, 306] on div "Siding" at bounding box center [359, 294] width 255 height 22
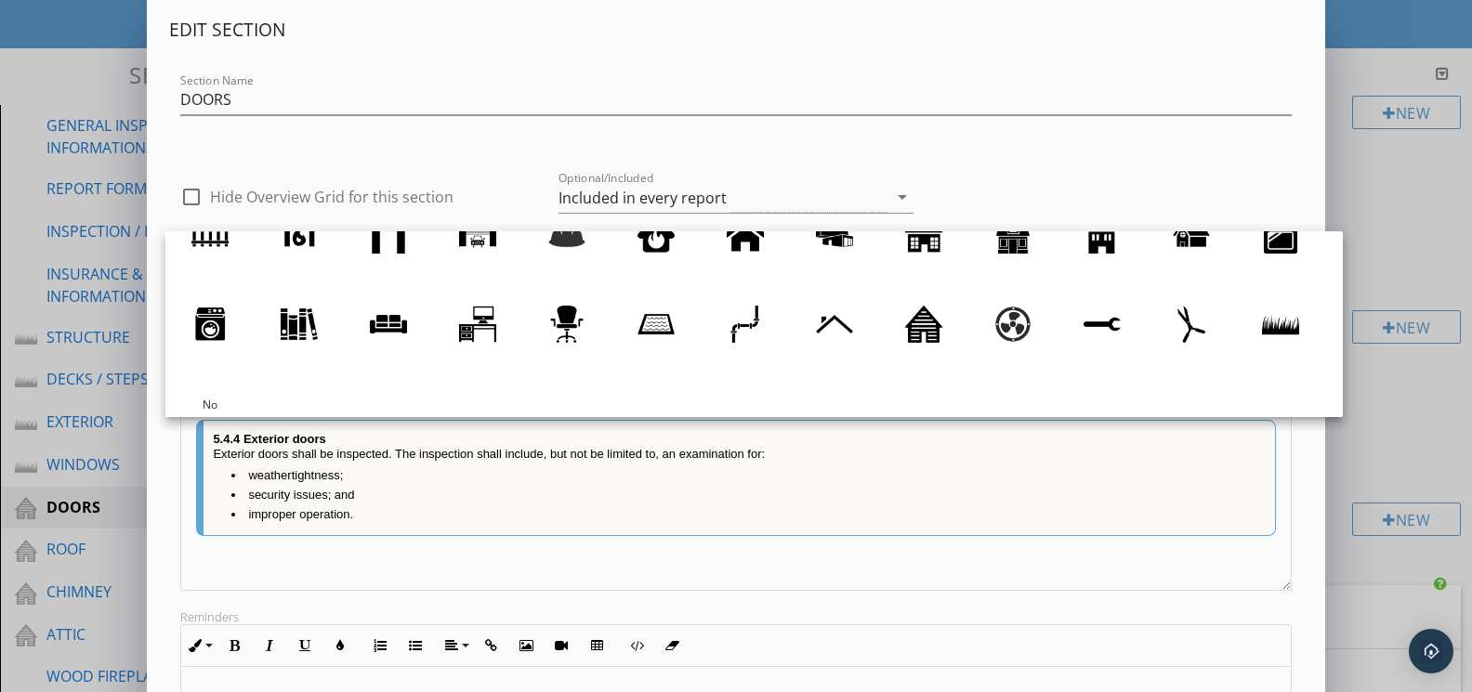
drag, startPoint x: 1265, startPoint y: 328, endPoint x: 1225, endPoint y: 325, distance: 41.0
click at [1262, 328] on div at bounding box center [1280, 324] width 37 height 37
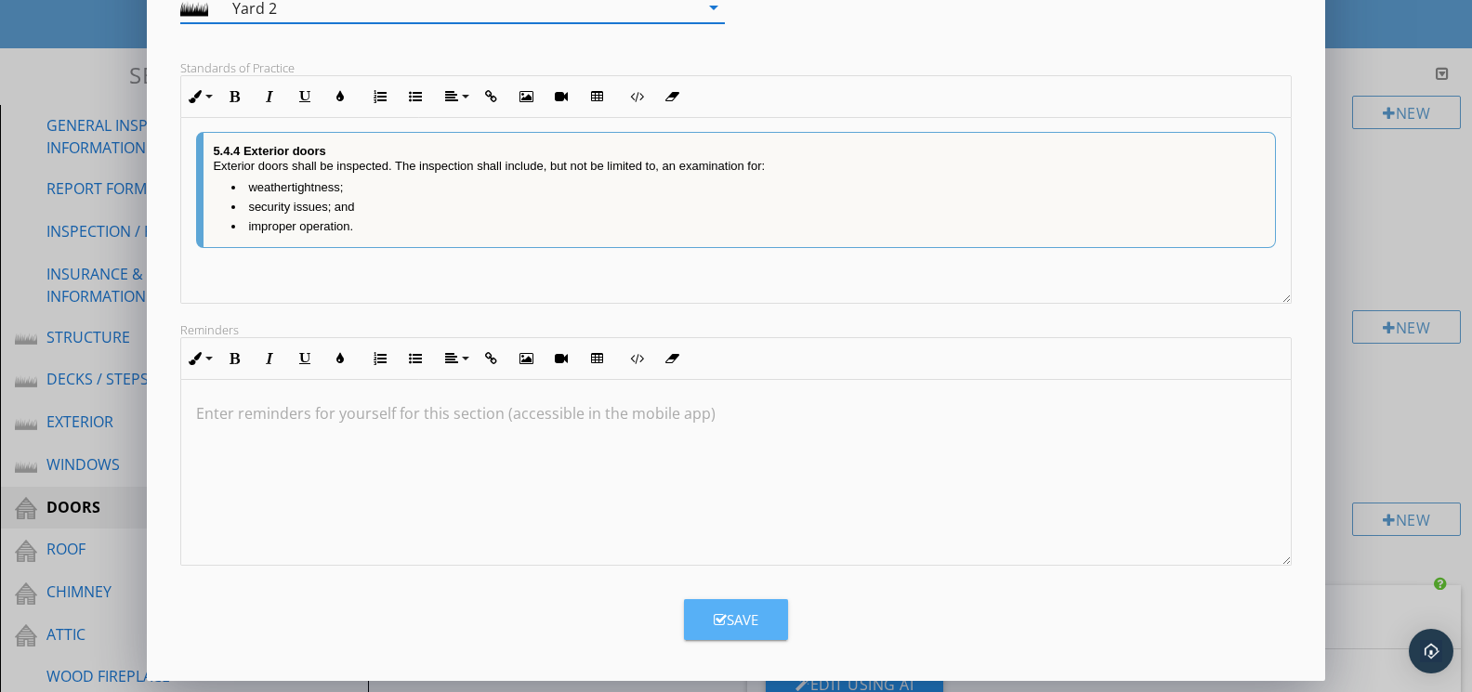
click at [723, 606] on button "Save" at bounding box center [736, 619] width 104 height 41
